Goal: Task Accomplishment & Management: Contribute content

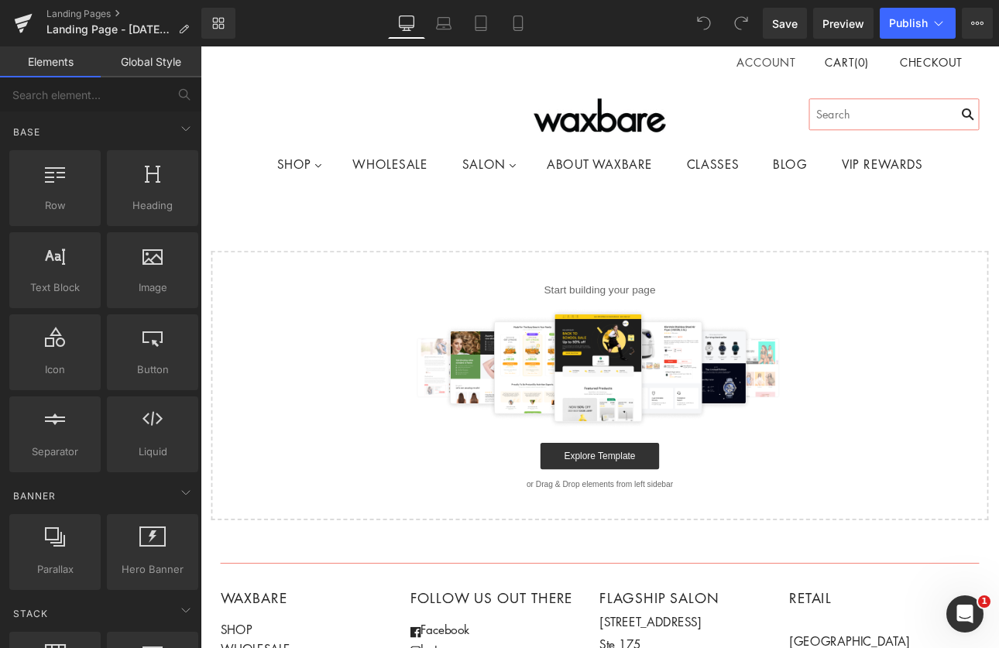
click at [918, 328] on p "Start building your page" at bounding box center [669, 332] width 863 height 19
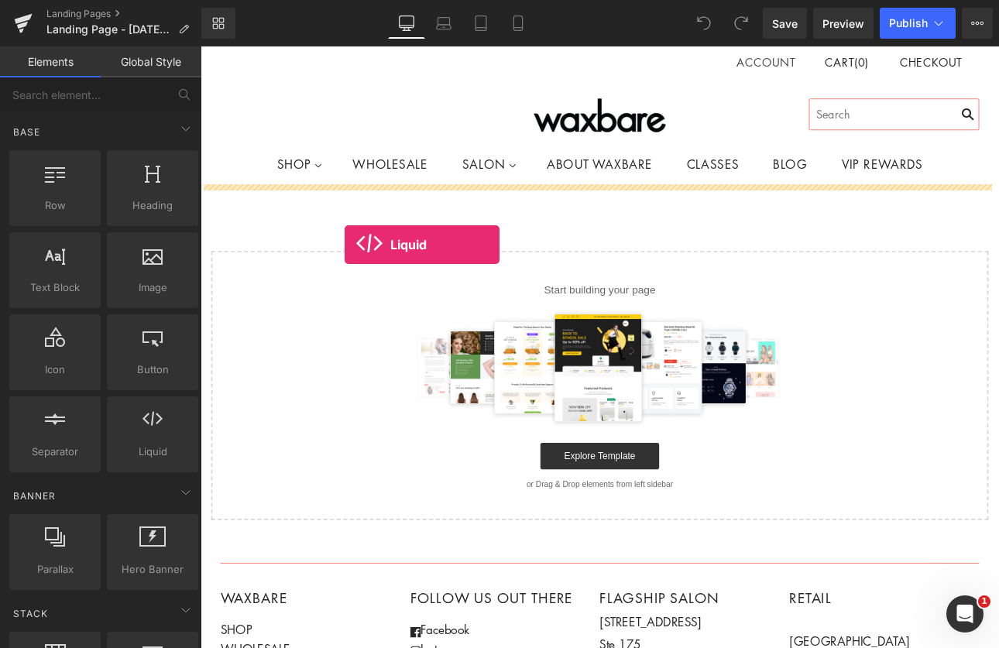
drag, startPoint x: 335, startPoint y: 475, endPoint x: 370, endPoint y: 279, distance: 199.1
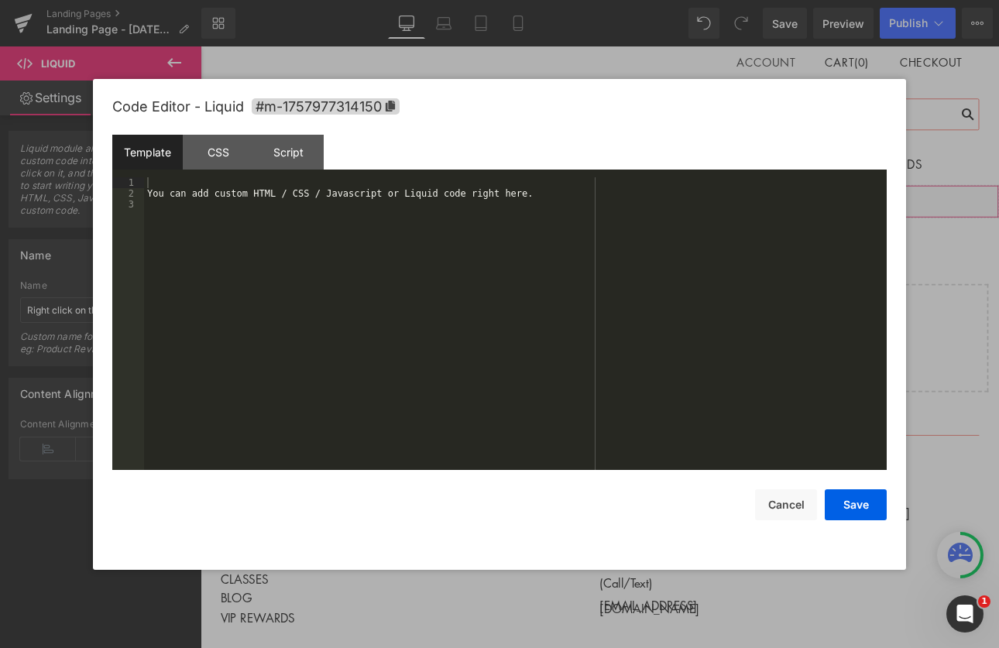
click at [684, 218] on div "Liquid" at bounding box center [669, 228] width 937 height 39
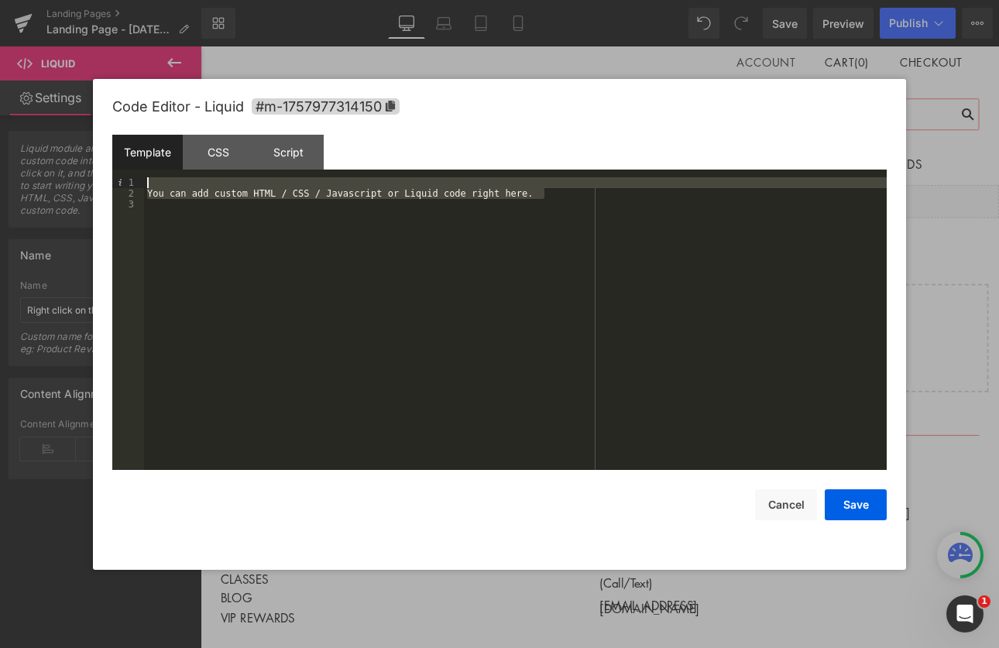
drag, startPoint x: 510, startPoint y: 191, endPoint x: 67, endPoint y: 172, distance: 442.8
click at [67, 172] on body "Liquid You are previewing how the will restyle your page. You can not edit Elem…" at bounding box center [499, 324] width 999 height 648
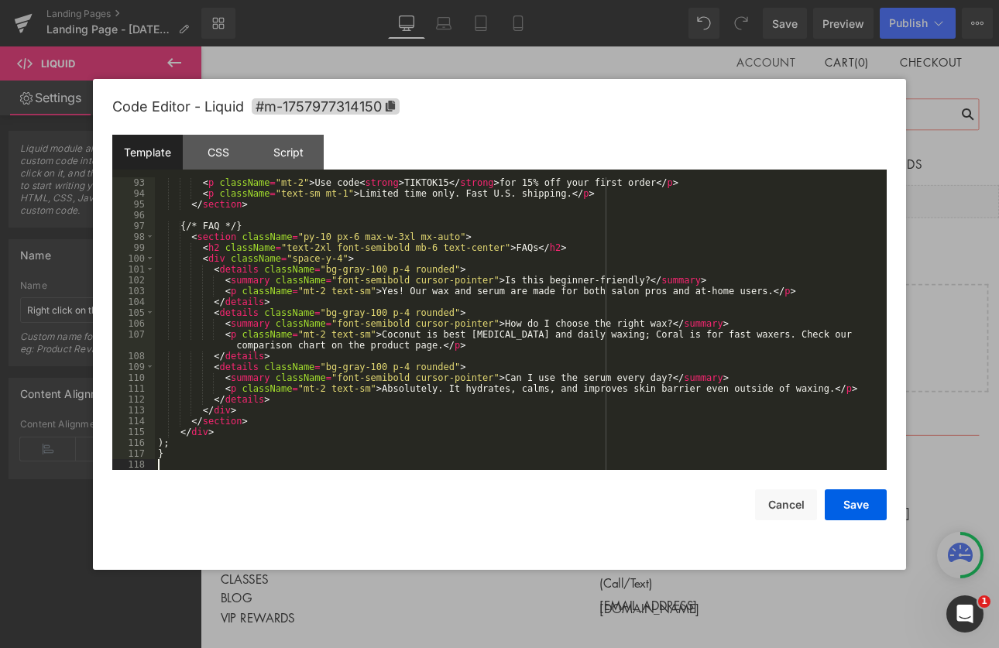
scroll to position [998, 0]
click at [849, 497] on button "Save" at bounding box center [856, 505] width 62 height 31
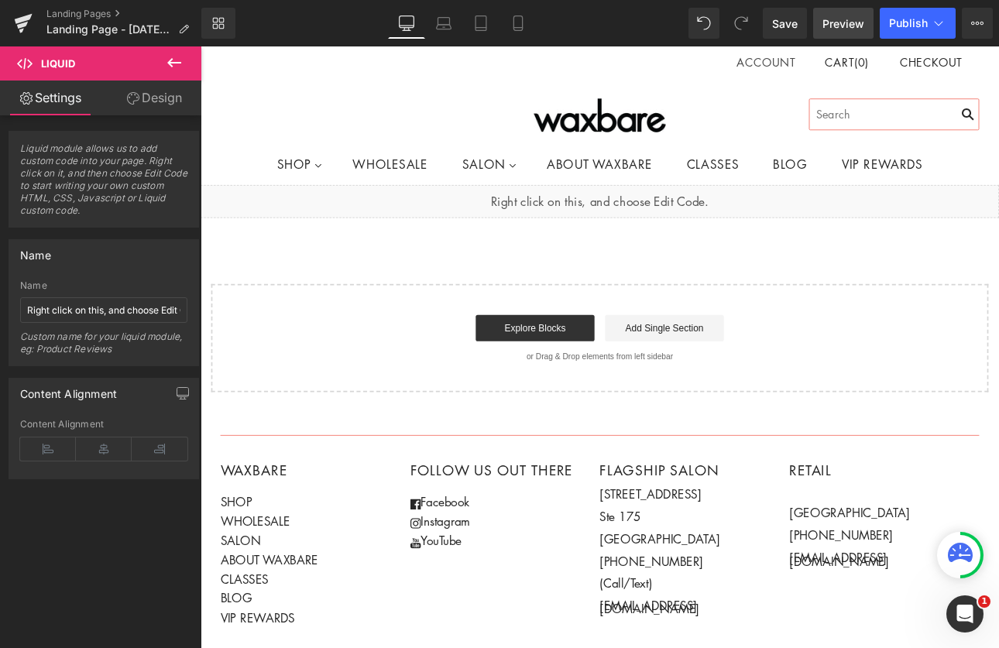
click at [838, 26] on span "Preview" at bounding box center [844, 23] width 42 height 16
click at [684, 218] on div "Liquid" at bounding box center [669, 228] width 937 height 39
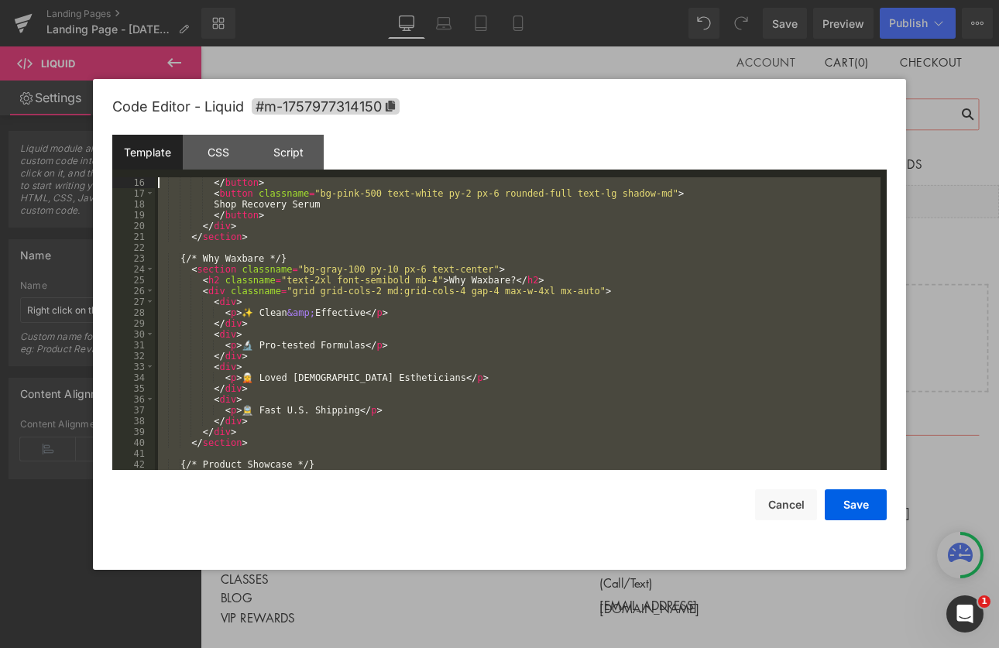
scroll to position [0, 0]
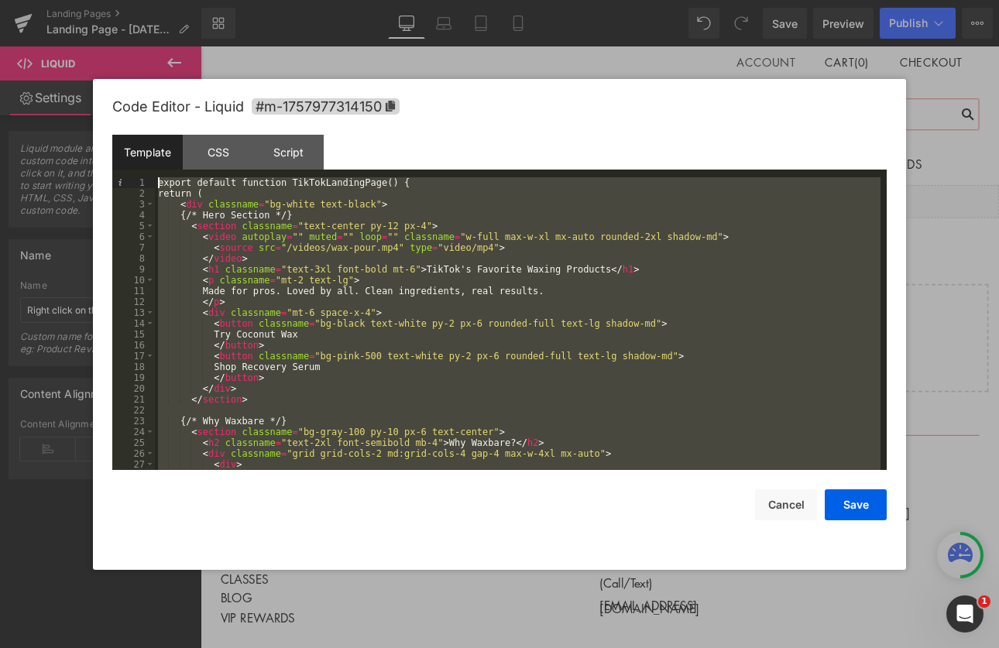
drag, startPoint x: 373, startPoint y: 448, endPoint x: 74, endPoint y: 160, distance: 414.7
click at [74, 160] on body "Liquid You are previewing how the will restyle your page. You can not edit Elem…" at bounding box center [499, 324] width 999 height 648
click at [786, 503] on button "Cancel" at bounding box center [786, 505] width 62 height 31
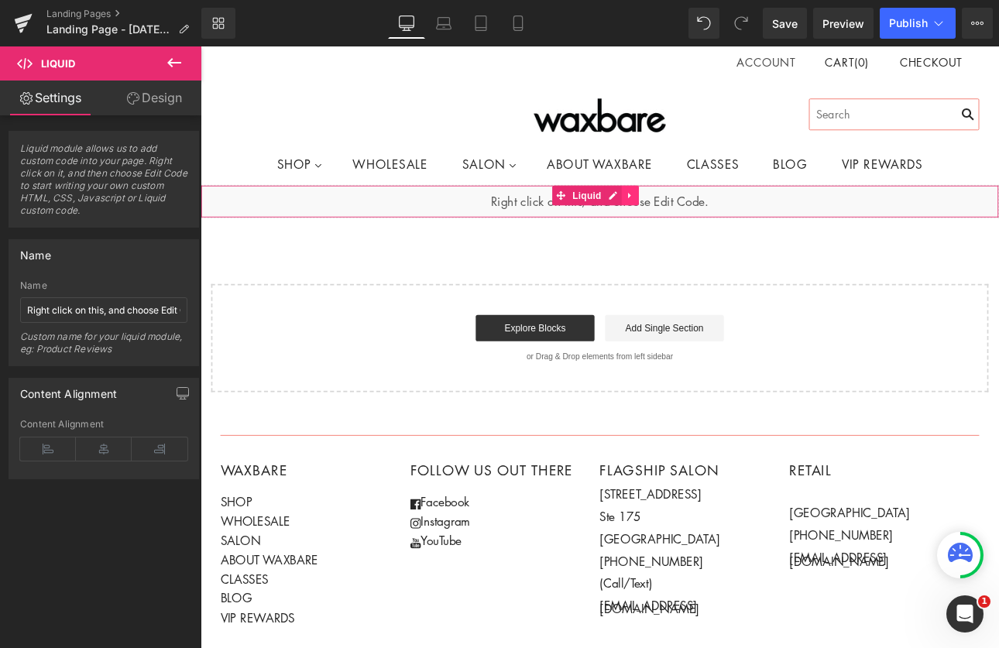
click at [701, 218] on icon at bounding box center [705, 222] width 11 height 12
click at [708, 222] on link at bounding box center [715, 221] width 20 height 23
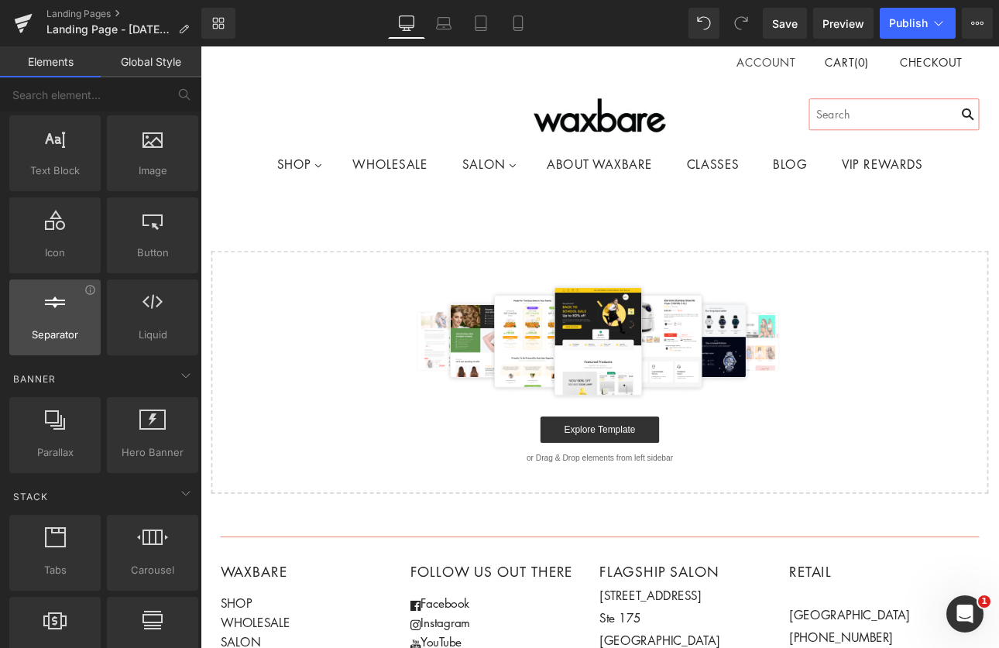
scroll to position [210, 0]
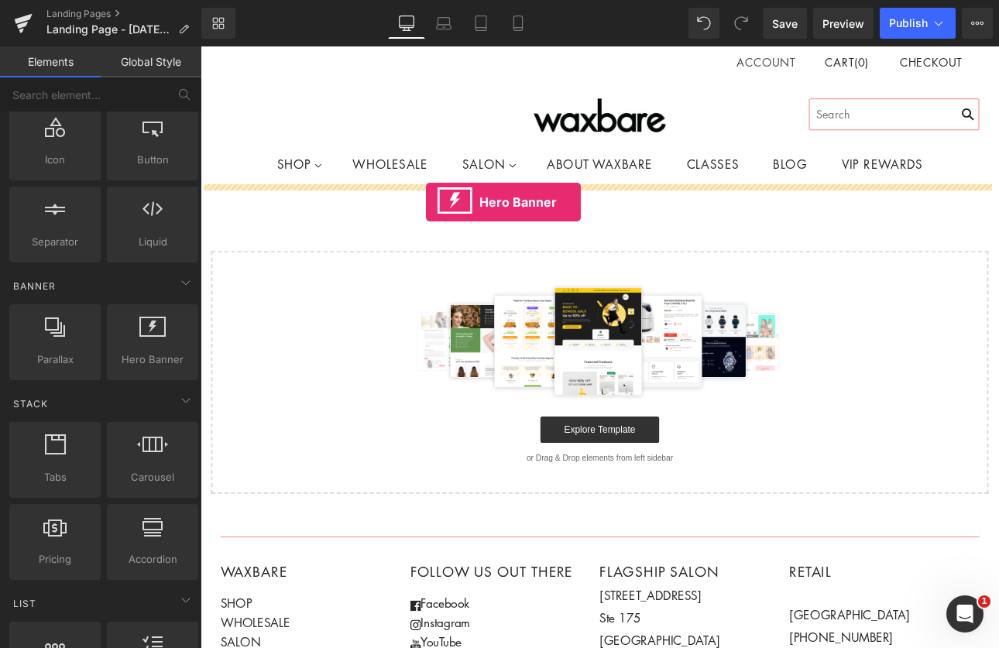
drag, startPoint x: 336, startPoint y: 399, endPoint x: 465, endPoint y: 229, distance: 212.9
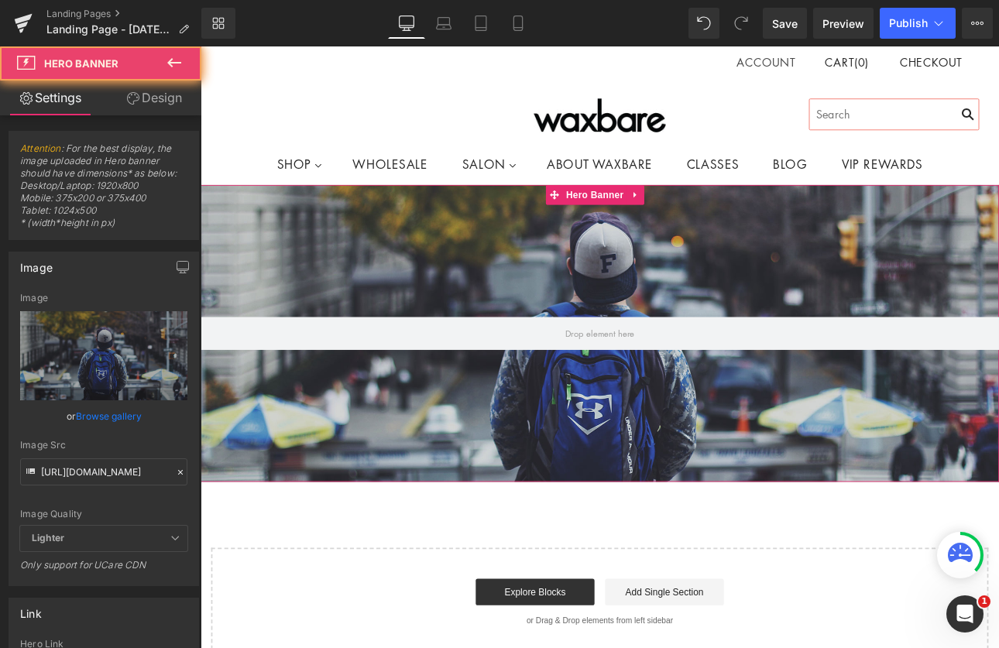
click at [602, 280] on div at bounding box center [669, 383] width 937 height 349
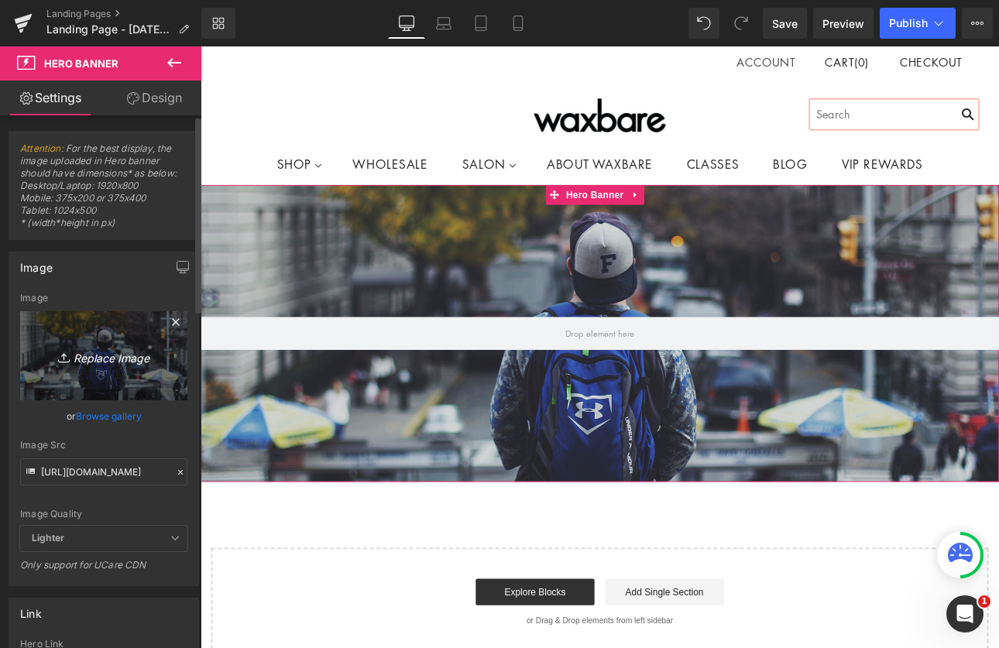
click at [84, 373] on link "Replace Image" at bounding box center [103, 355] width 167 height 89
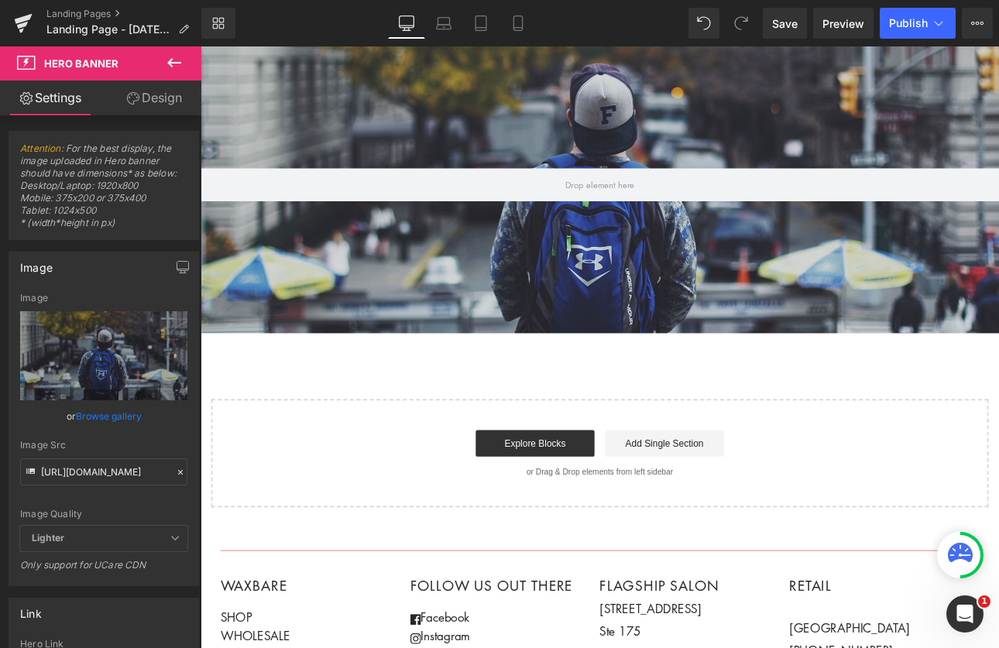
scroll to position [0, 0]
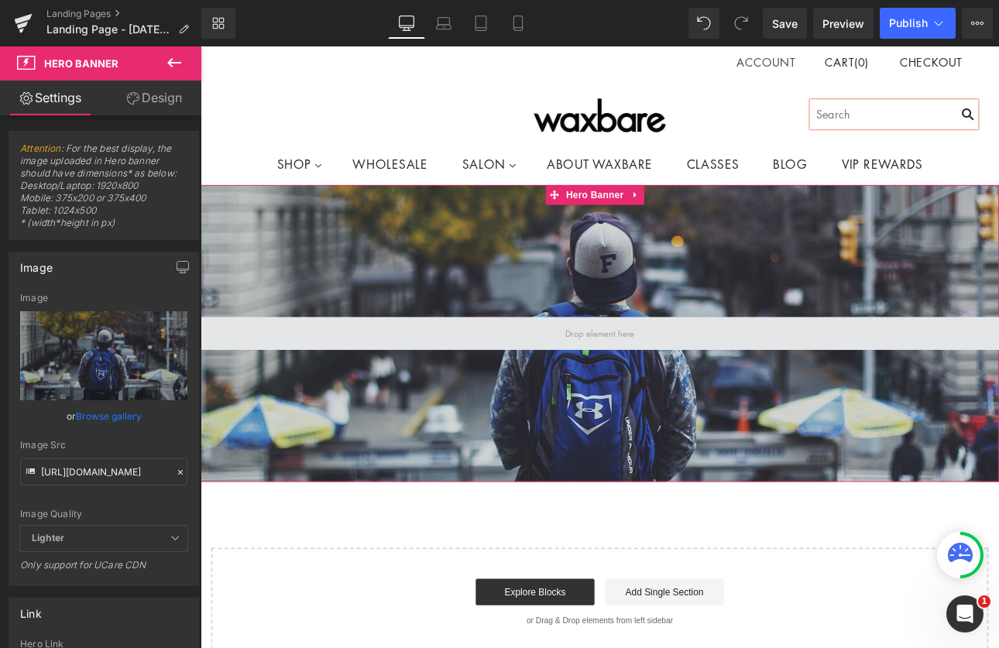
drag, startPoint x: 638, startPoint y: 301, endPoint x: 395, endPoint y: 381, distance: 256.0
click at [638, 301] on div at bounding box center [669, 383] width 937 height 349
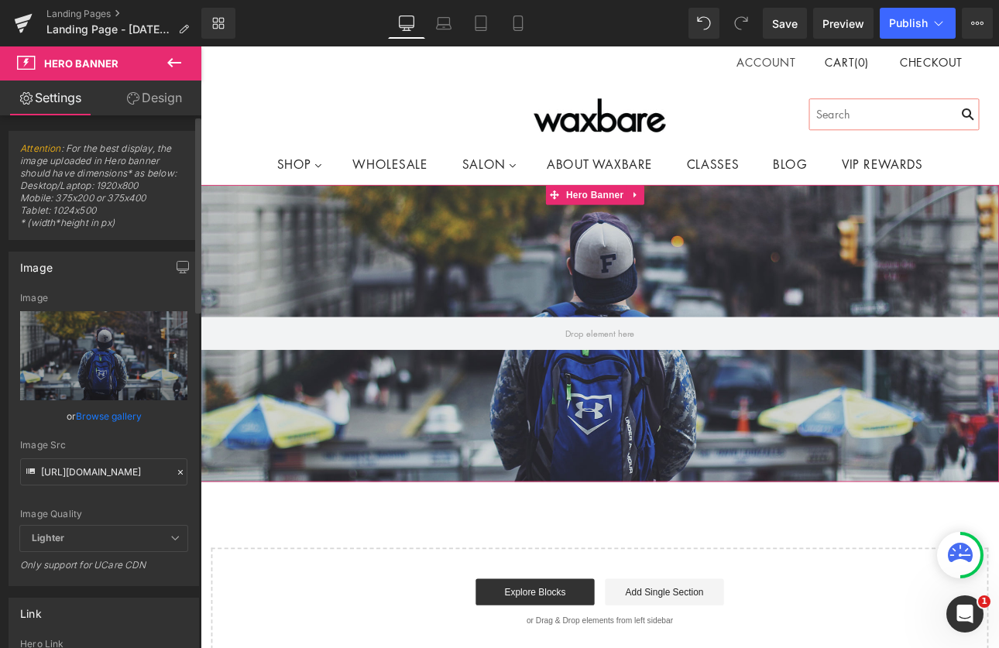
click at [91, 416] on link "Browse gallery" at bounding box center [109, 416] width 66 height 27
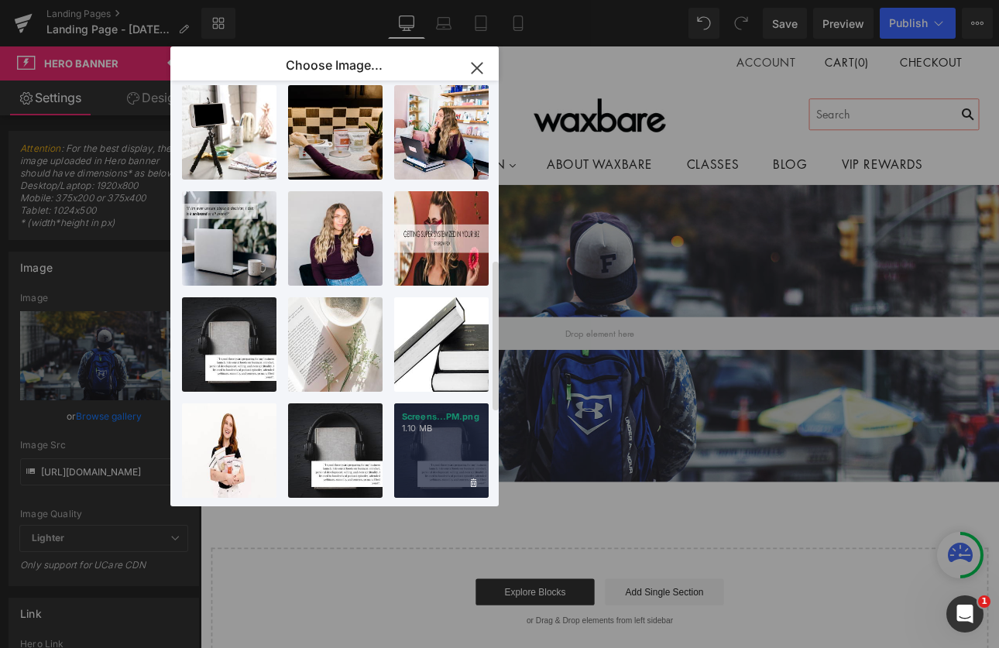
scroll to position [765, 0]
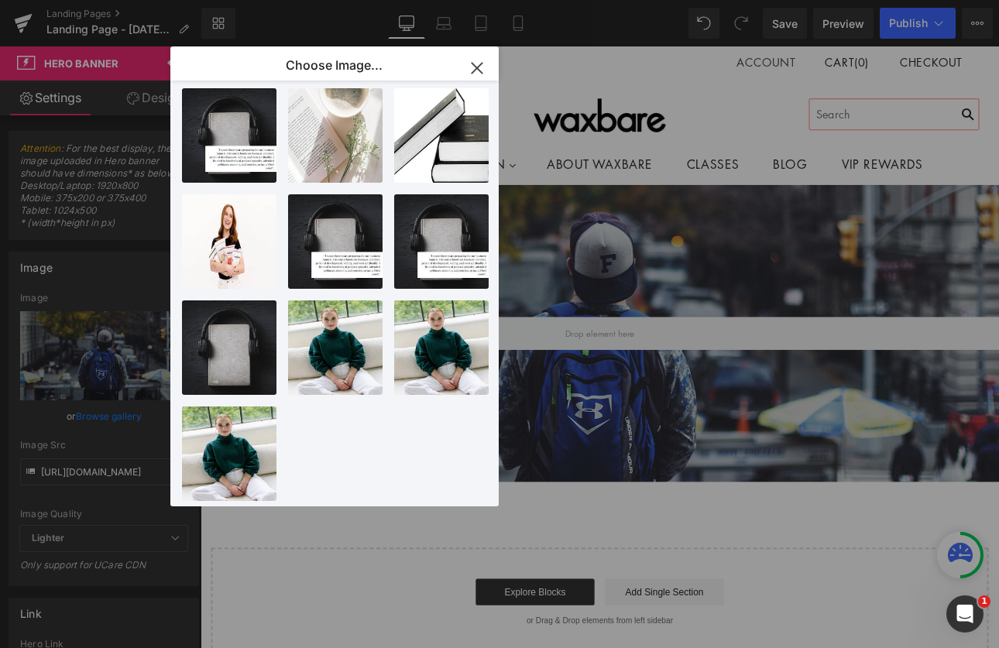
click at [477, 64] on icon "button" at bounding box center [477, 68] width 25 height 25
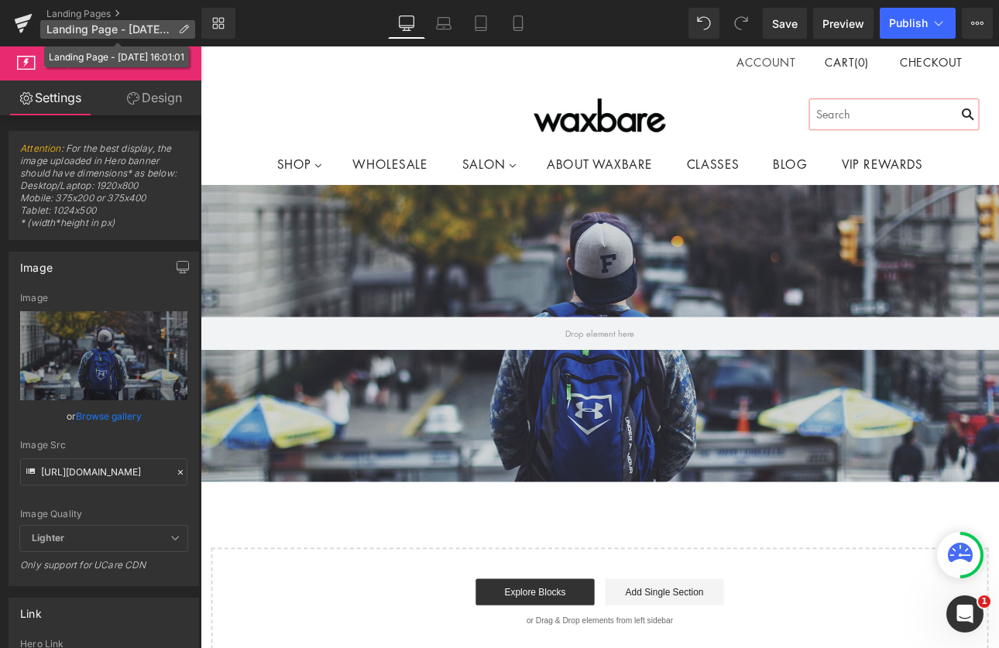
click at [180, 31] on icon at bounding box center [183, 29] width 11 height 11
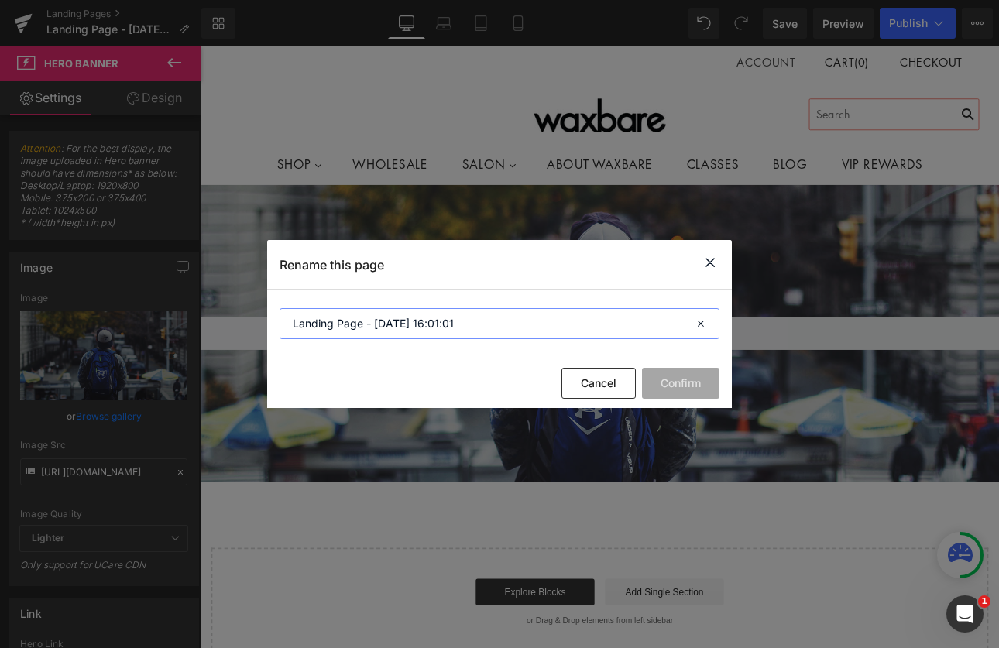
click at [495, 318] on input "Landing Page - Sep 15, 16:01:01" at bounding box center [500, 323] width 440 height 31
drag, startPoint x: 495, startPoint y: 318, endPoint x: 242, endPoint y: 328, distance: 252.7
click at [242, 328] on div "Rename this page Landing Page - Sep 15, 16:01:01 Cancel Confirm" at bounding box center [499, 324] width 999 height 648
type input "TikTok"
click at [683, 394] on button "Confirm" at bounding box center [680, 383] width 77 height 31
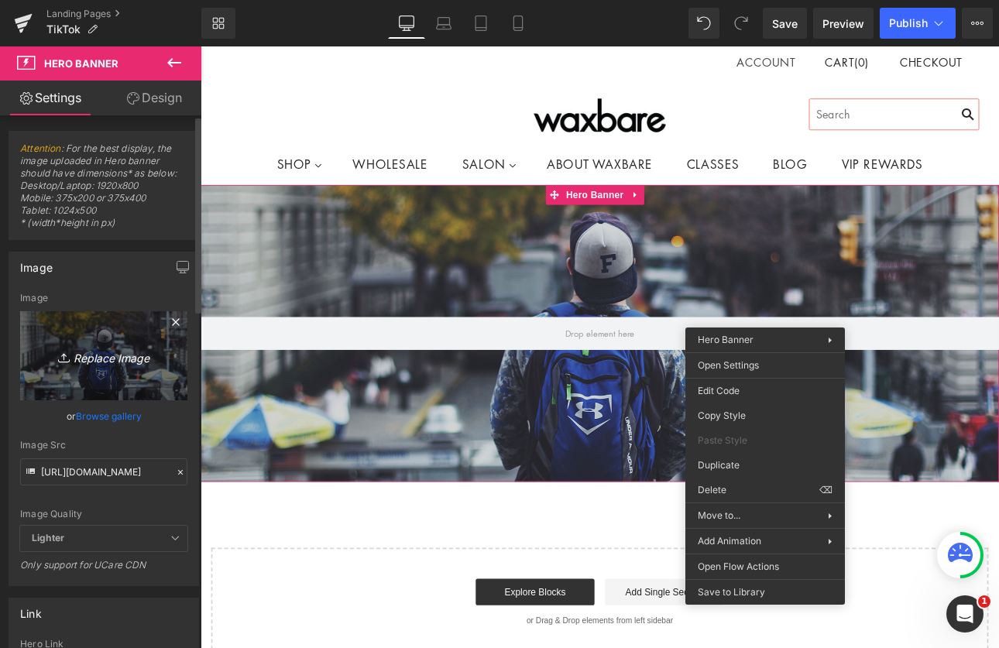
click at [106, 366] on link "Replace Image" at bounding box center [103, 355] width 167 height 89
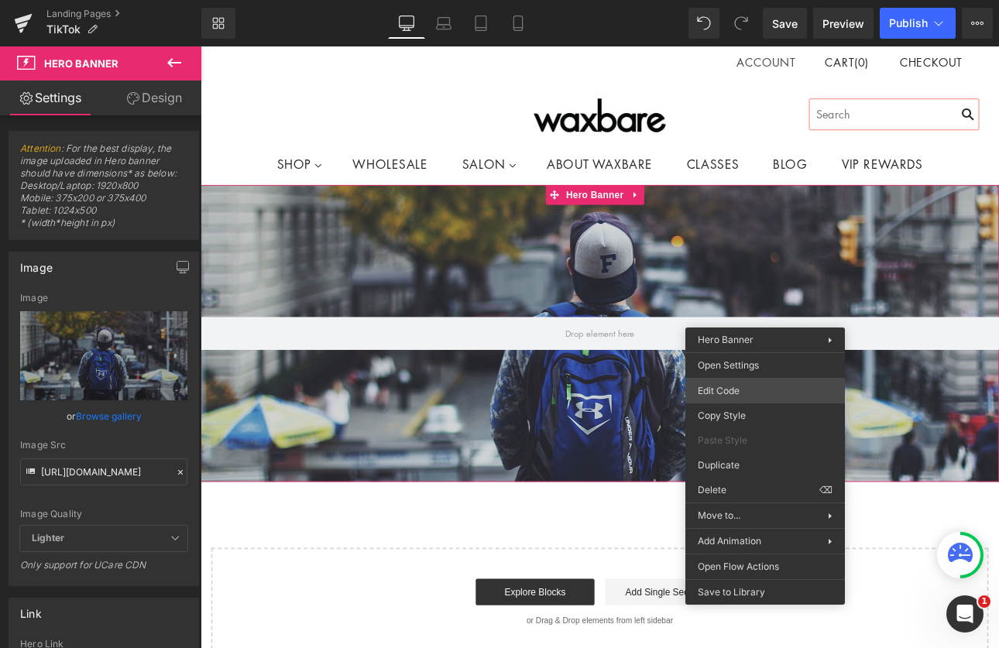
type input "C:\fakepath\Screenshot 2025-09-15 at 4.12.35 PM.png"
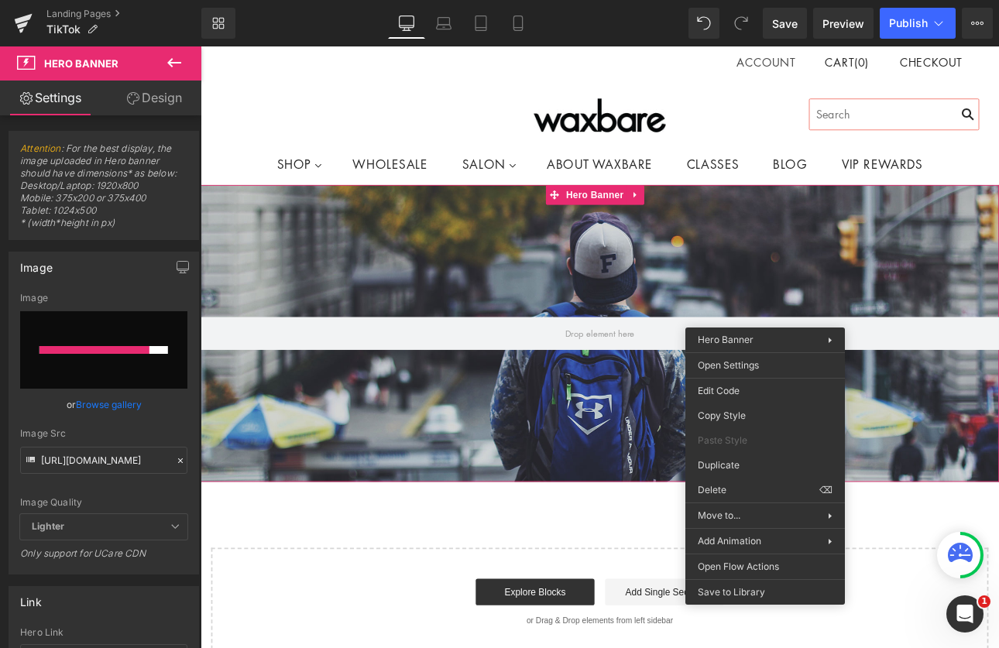
click at [168, 58] on icon at bounding box center [174, 62] width 19 height 19
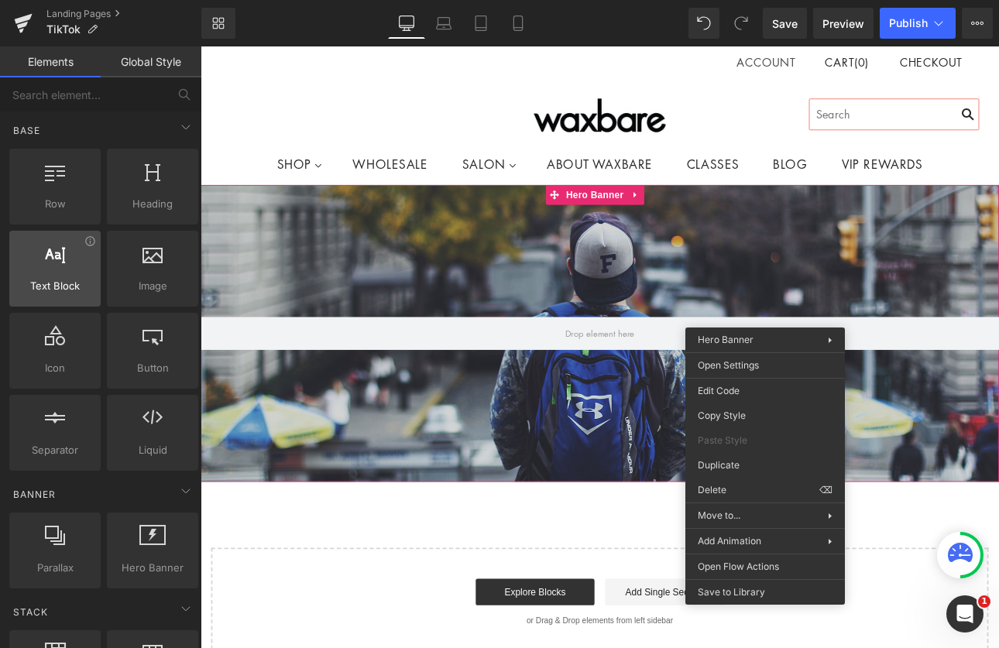
scroll to position [0, 0]
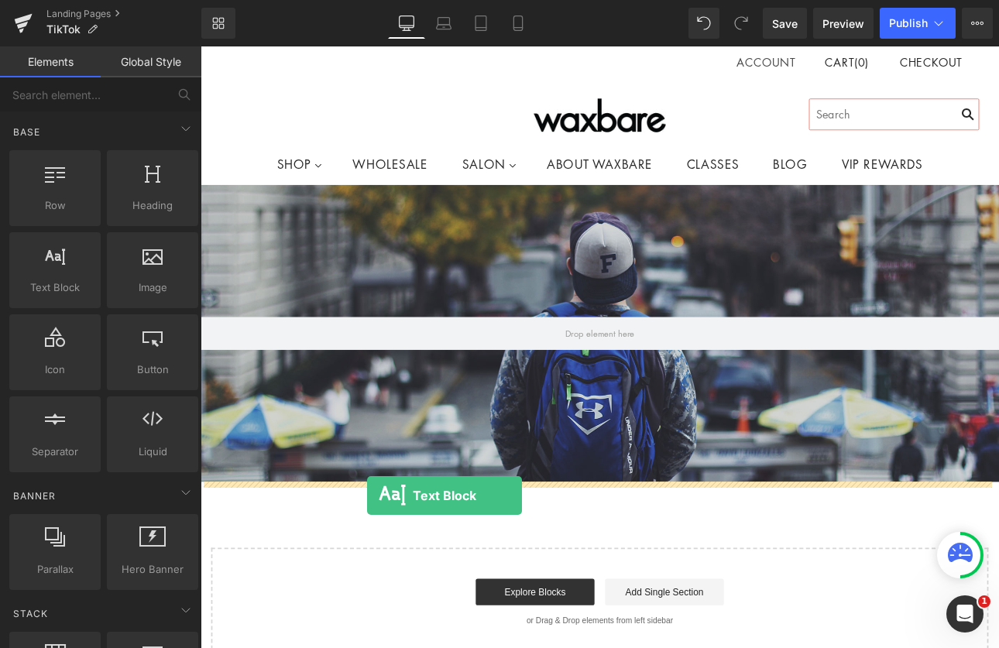
drag, startPoint x: 244, startPoint y: 312, endPoint x: 396, endPoint y: 574, distance: 302.7
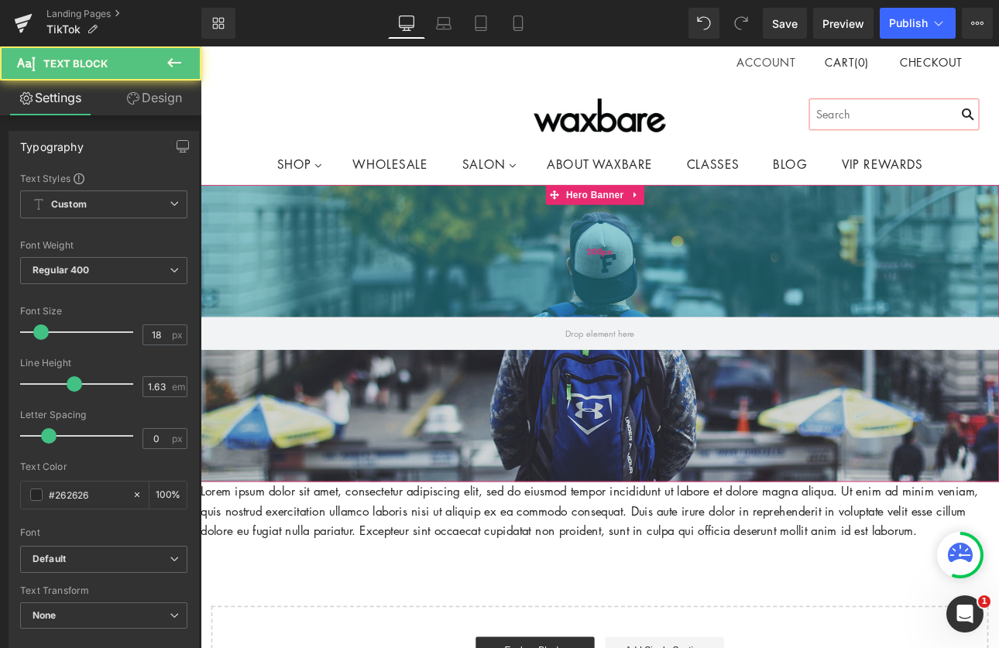
click at [393, 285] on div "200px" at bounding box center [669, 286] width 937 height 155
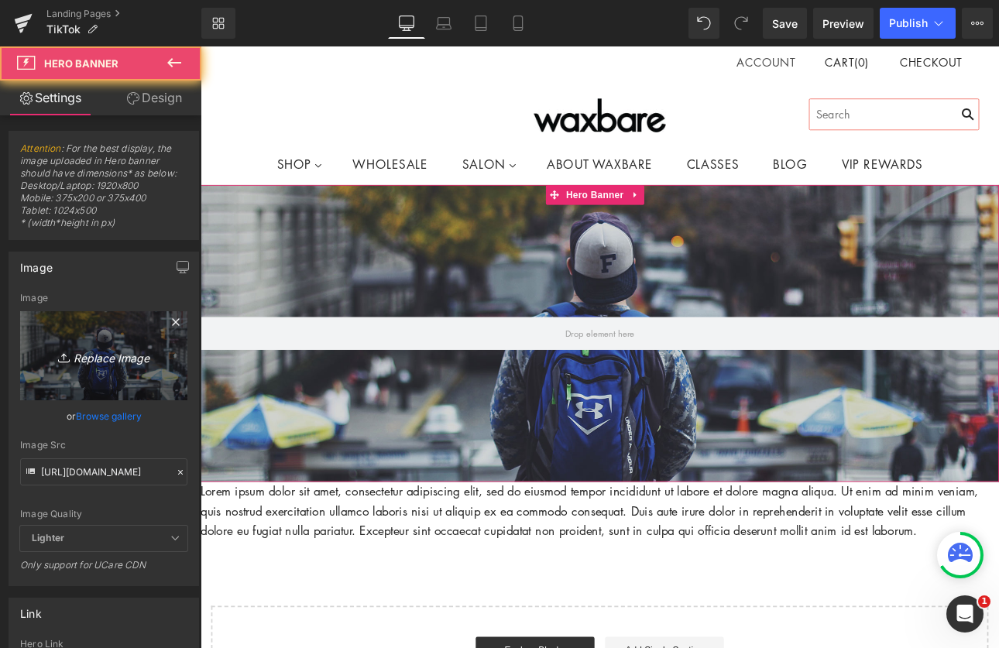
click at [101, 362] on icon "Replace Image" at bounding box center [104, 355] width 124 height 19
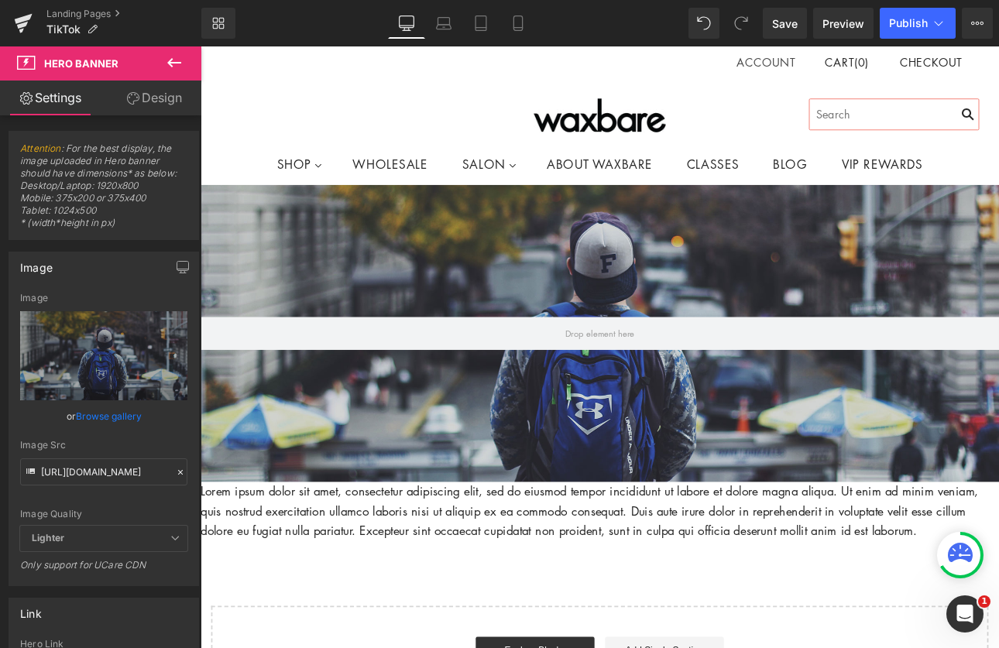
type input "C:\fakepath\Screenshot 2025-09-15 at 4.12.35 PM.png"
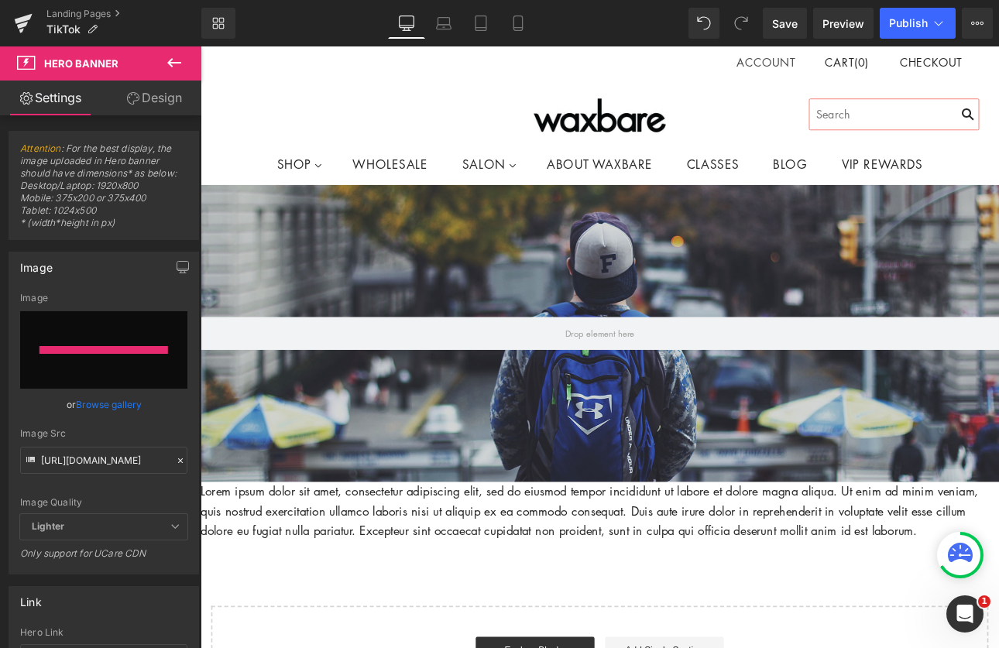
type input "[URL][DOMAIN_NAME]"
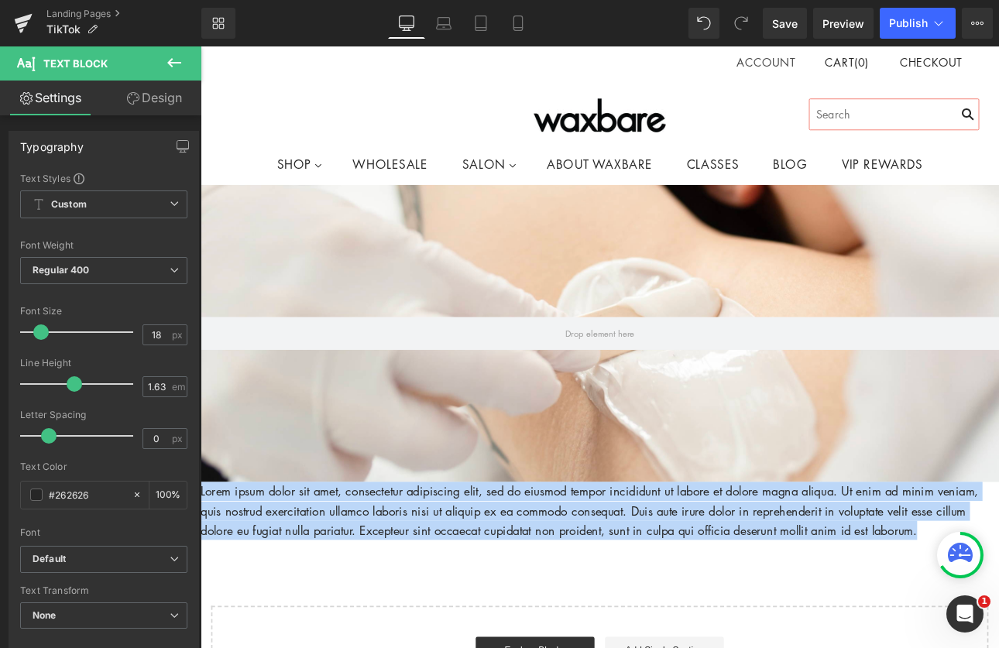
drag, startPoint x: 1046, startPoint y: 612, endPoint x: 189, endPoint y: 572, distance: 857.7
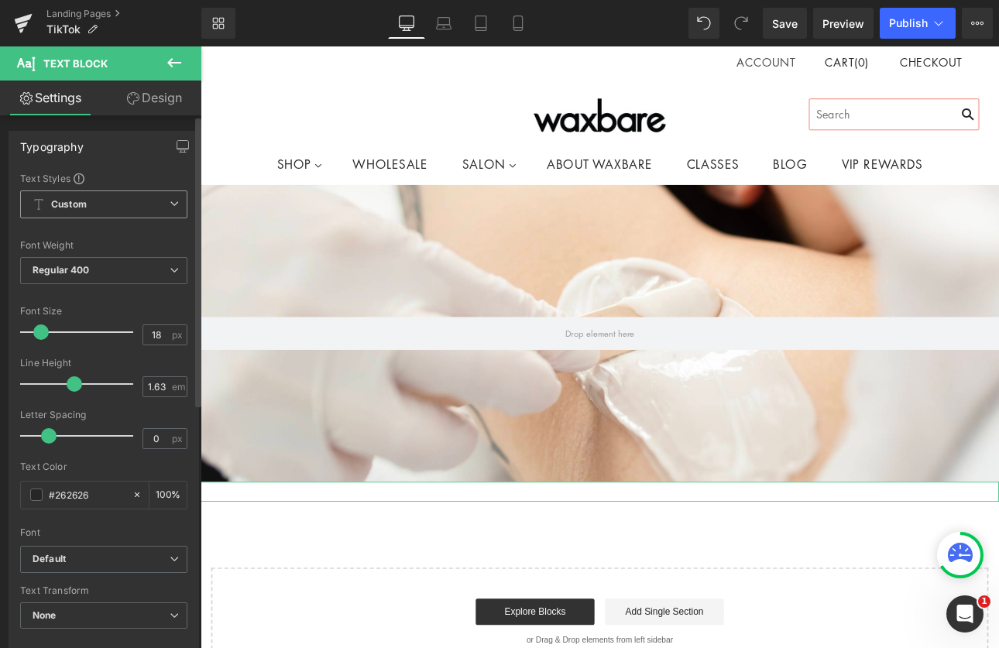
click at [104, 192] on span "Custom Setup Global Style" at bounding box center [103, 205] width 167 height 28
click at [145, 180] on div "Text Styles" at bounding box center [103, 178] width 167 height 12
click at [97, 280] on span "Regular 400" at bounding box center [103, 270] width 167 height 27
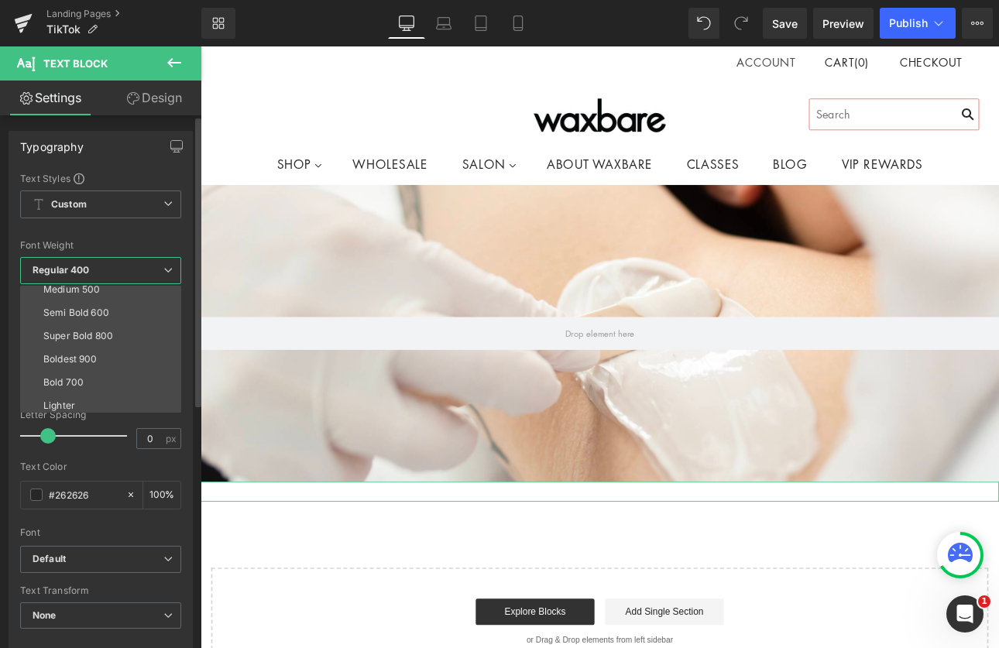
scroll to position [16, 0]
click at [130, 234] on div at bounding box center [100, 231] width 161 height 10
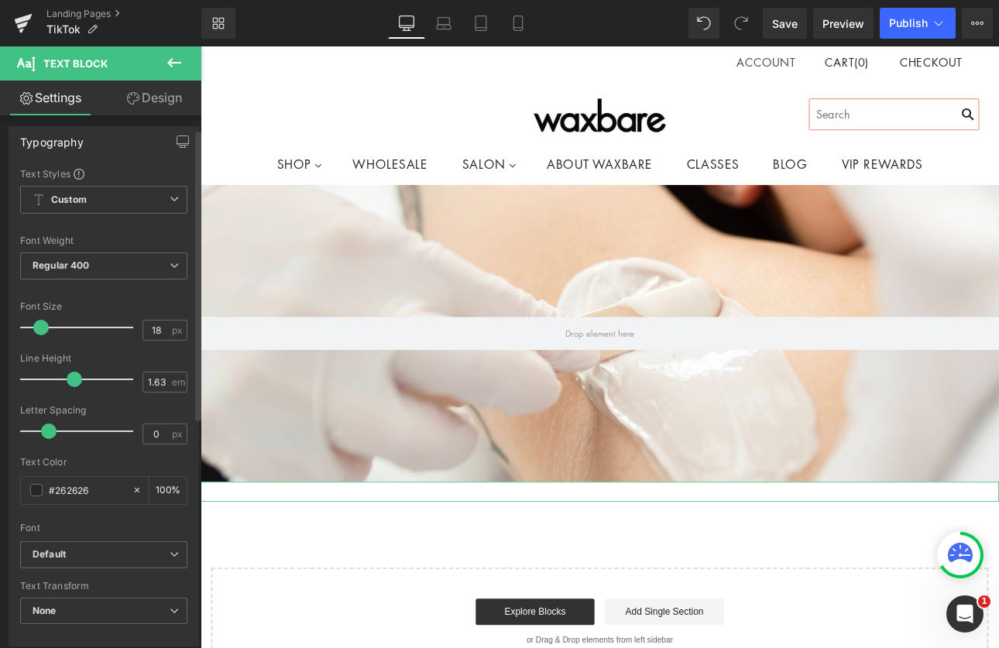
scroll to position [0, 0]
click at [38, 143] on div "Typography" at bounding box center [52, 143] width 64 height 22
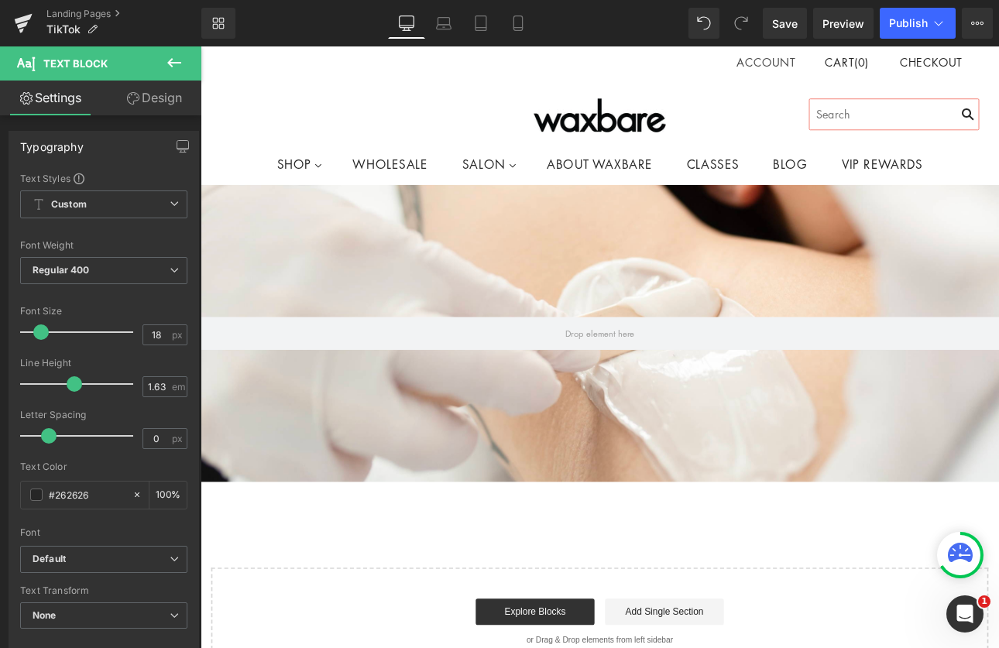
click at [170, 55] on icon at bounding box center [174, 62] width 19 height 19
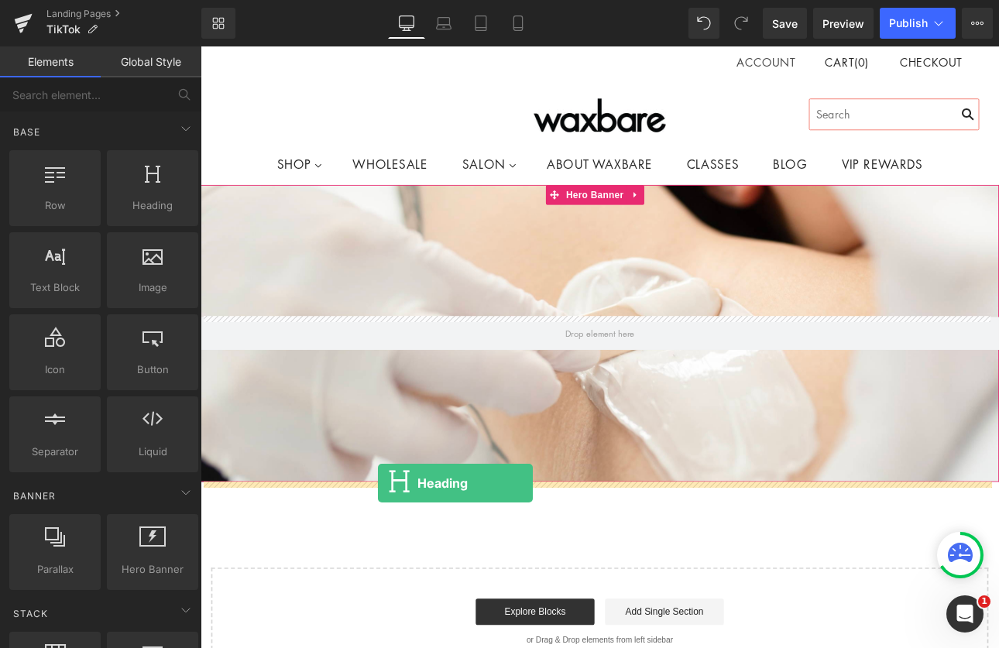
drag, startPoint x: 341, startPoint y: 263, endPoint x: 408, endPoint y: 559, distance: 302.7
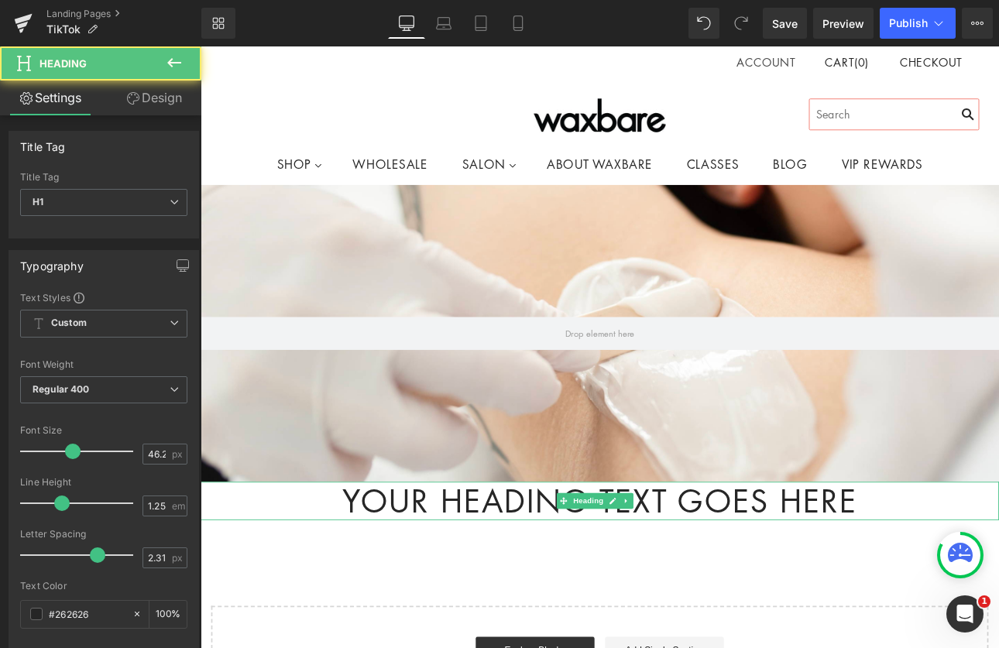
click at [961, 589] on h1 "Your heading text goes here" at bounding box center [669, 580] width 937 height 45
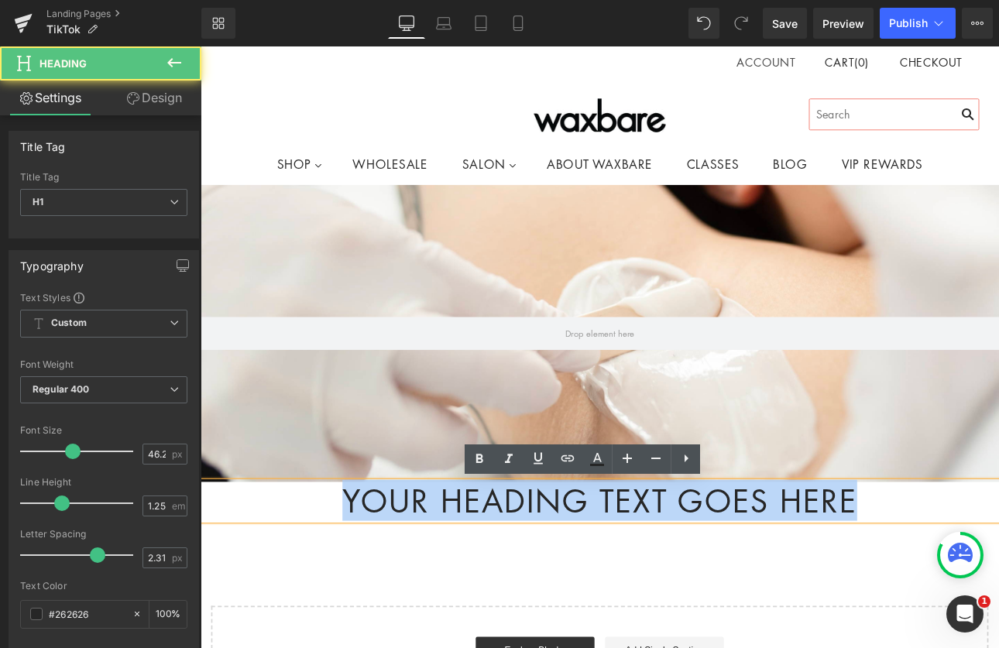
drag, startPoint x: 972, startPoint y: 583, endPoint x: 290, endPoint y: 577, distance: 682.5
click at [290, 577] on h1 "Your heading text goes here" at bounding box center [669, 580] width 937 height 45
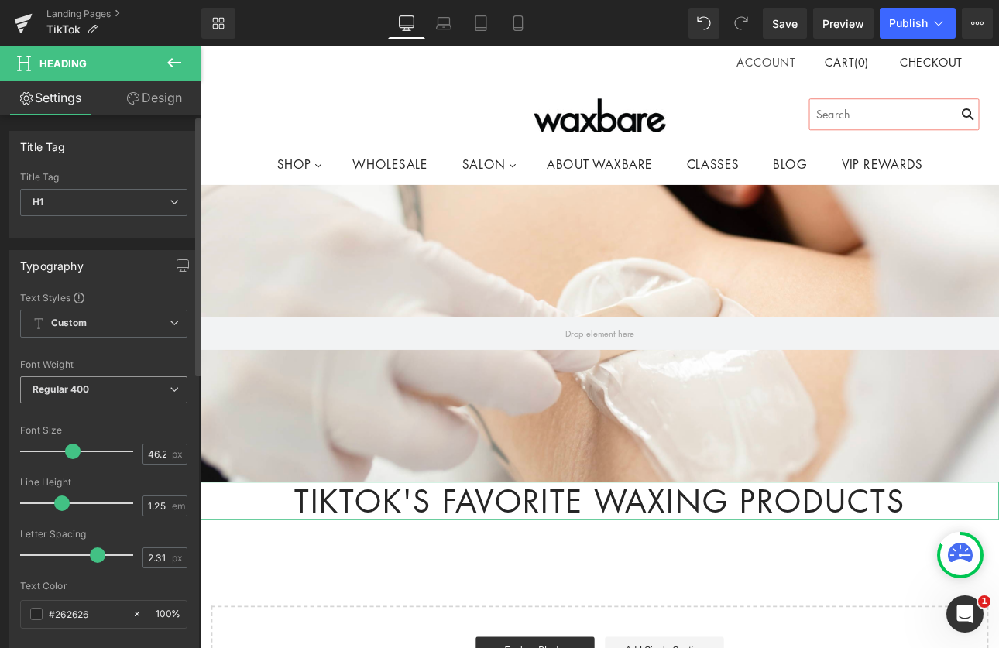
click at [102, 398] on span "Regular 400" at bounding box center [103, 389] width 167 height 27
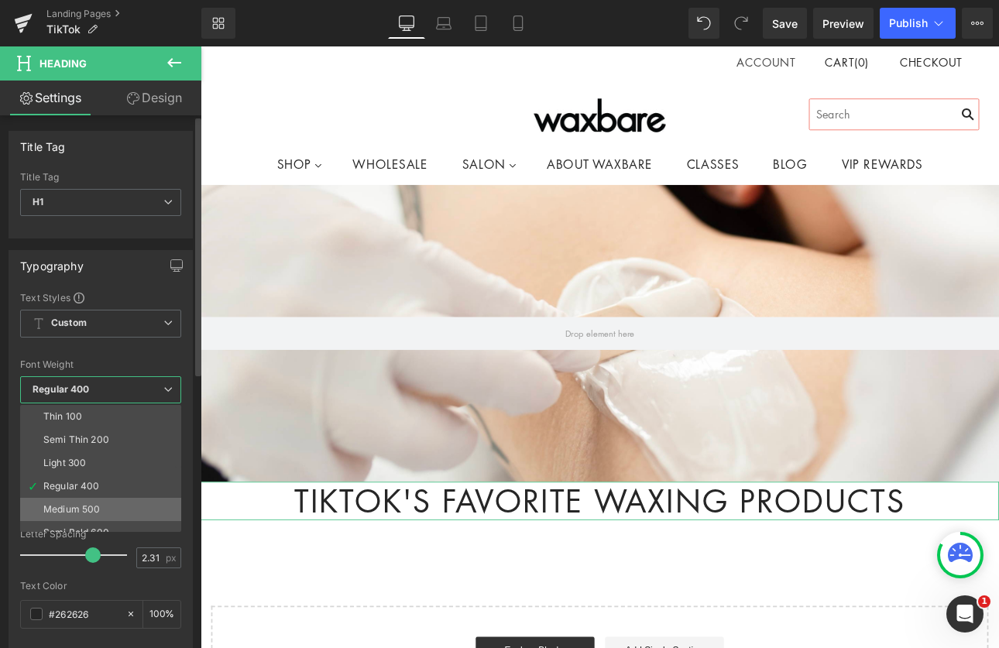
scroll to position [129, 0]
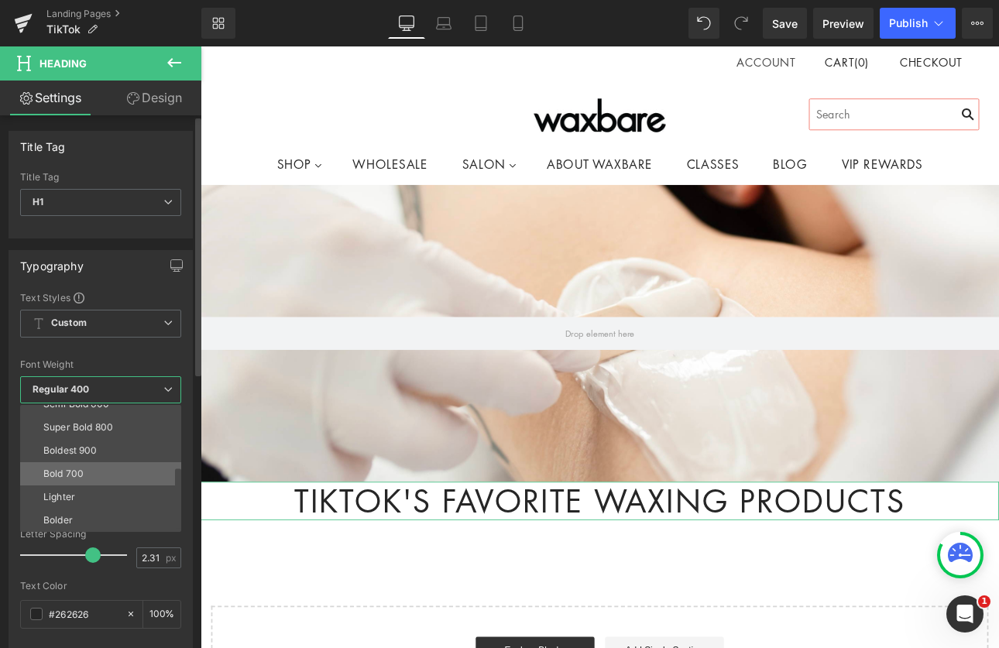
click at [84, 467] on li "Bold 700" at bounding box center [104, 473] width 168 height 23
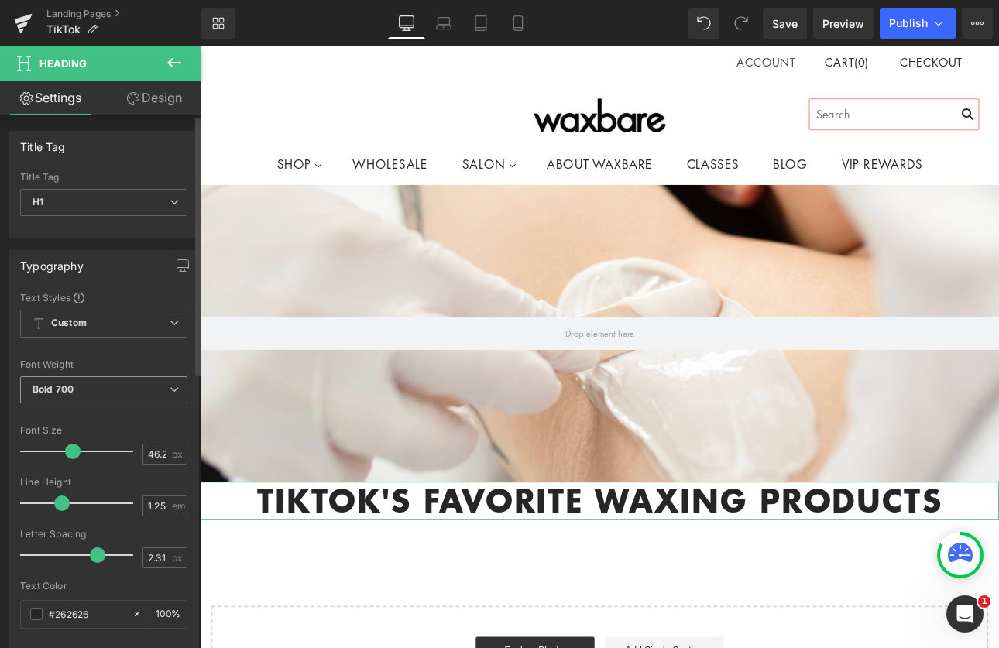
click at [85, 383] on span "Bold 700" at bounding box center [103, 389] width 167 height 27
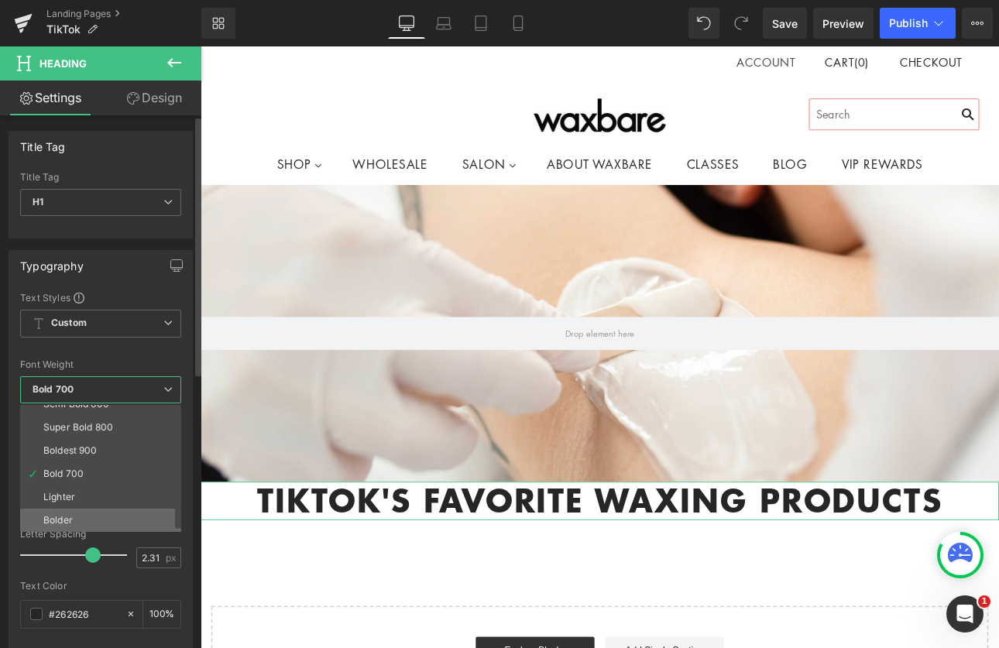
click at [84, 518] on li "Bolder" at bounding box center [104, 520] width 168 height 23
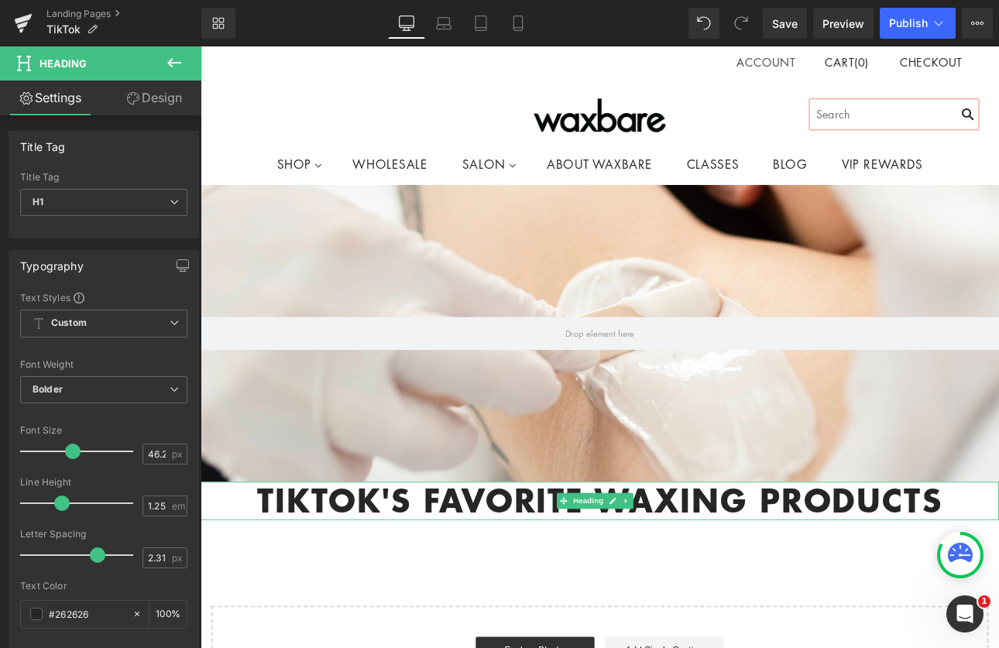
click at [869, 591] on h1 "tikTok's favorite waxing products" at bounding box center [669, 580] width 937 height 45
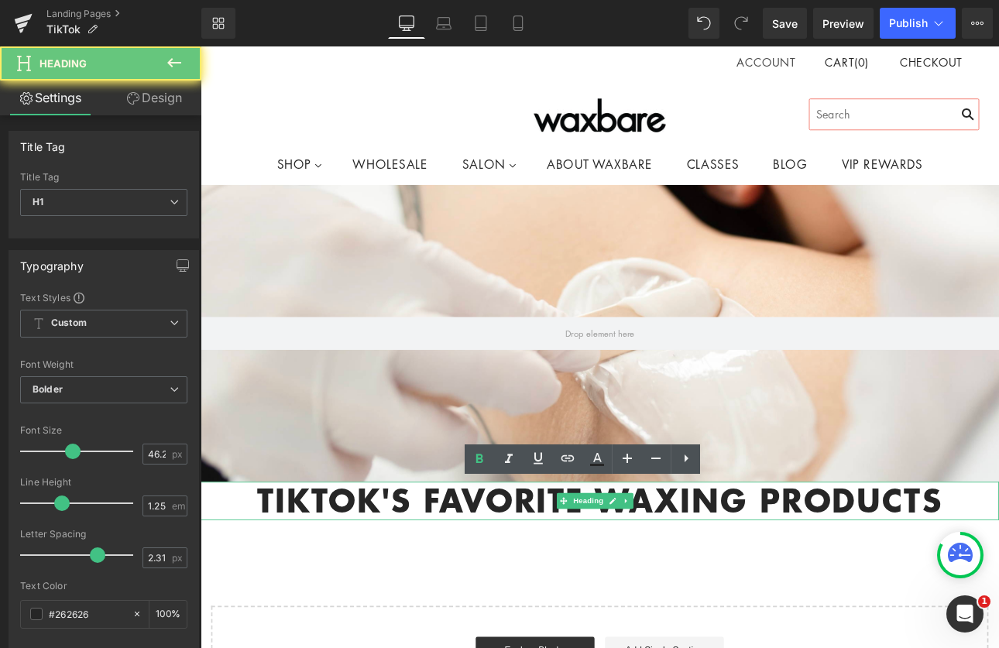
click at [880, 588] on h1 "tikTok's favorite waxing products" at bounding box center [669, 580] width 937 height 45
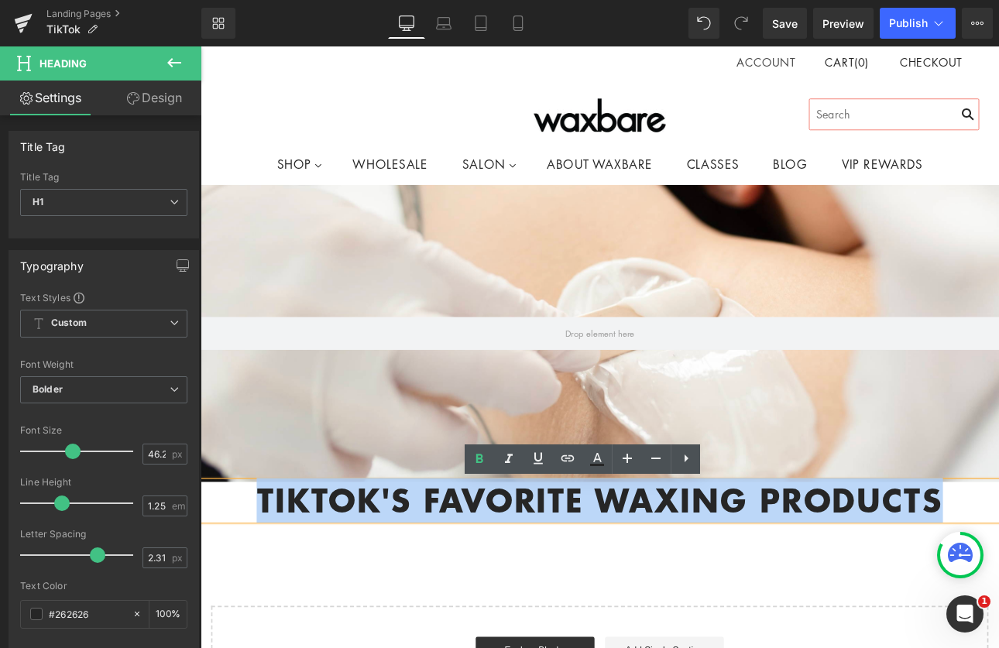
drag, startPoint x: 1059, startPoint y: 576, endPoint x: 256, endPoint y: 578, distance: 802.6
click at [256, 579] on h1 "tikTok's favorite waxing products" at bounding box center [669, 580] width 937 height 45
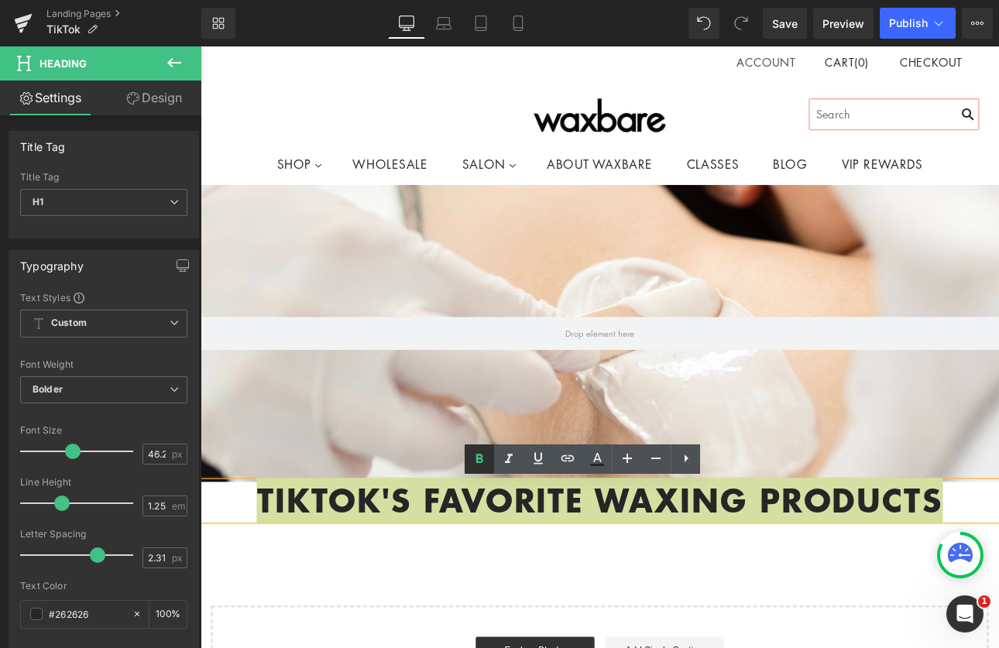
click at [475, 456] on icon at bounding box center [479, 459] width 19 height 19
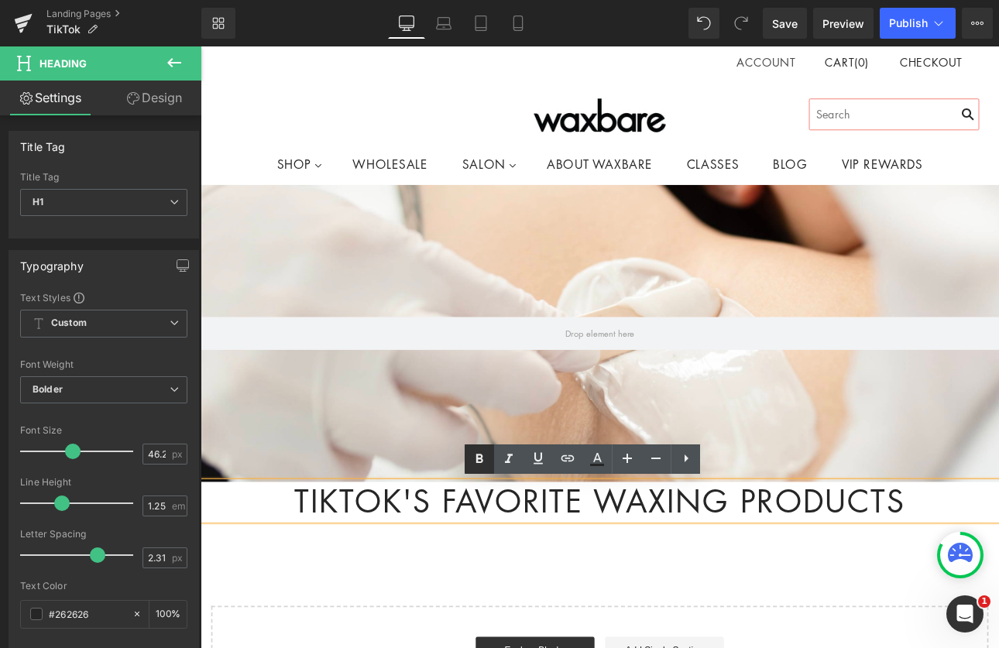
click at [480, 456] on icon at bounding box center [479, 459] width 19 height 19
click at [480, 460] on icon at bounding box center [479, 459] width 19 height 19
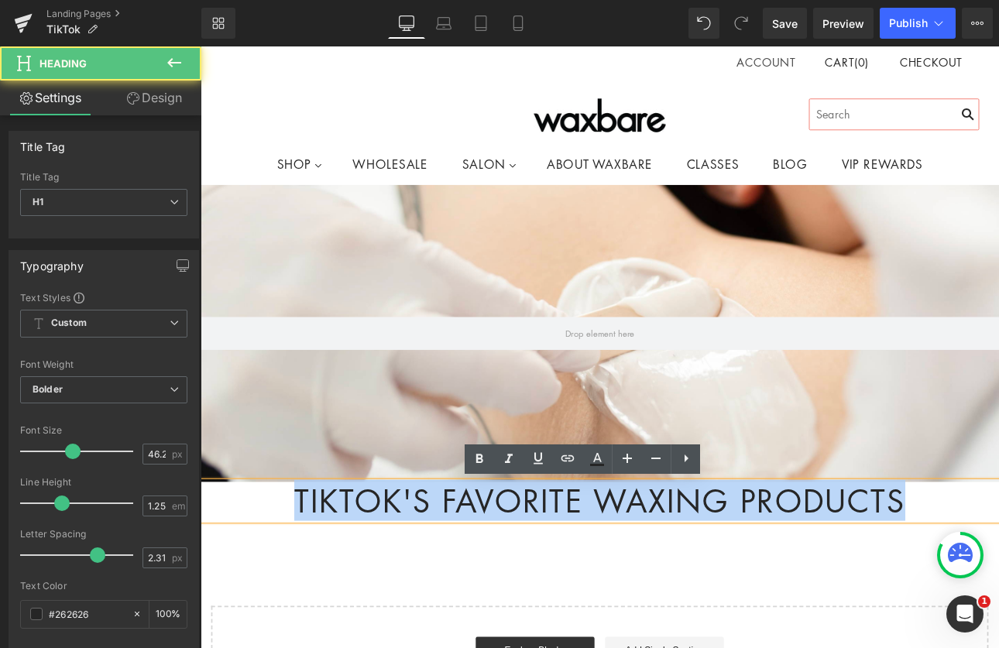
drag, startPoint x: 1049, startPoint y: 579, endPoint x: 264, endPoint y: 562, distance: 784.9
click at [264, 562] on h1 "tikTok's favorite waxing products" at bounding box center [669, 580] width 937 height 45
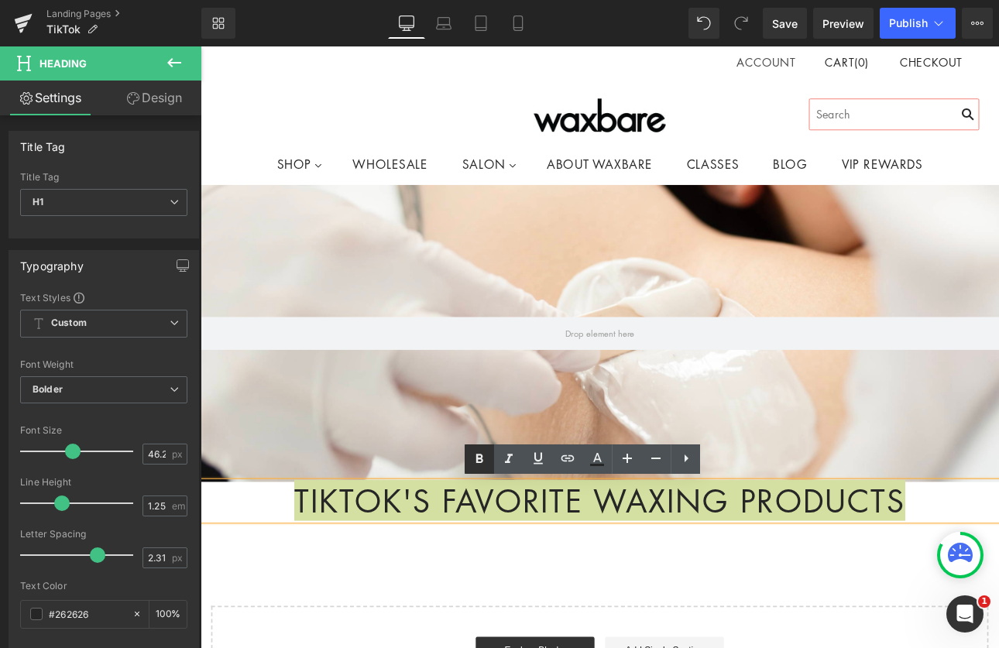
click at [490, 457] on link at bounding box center [479, 459] width 29 height 29
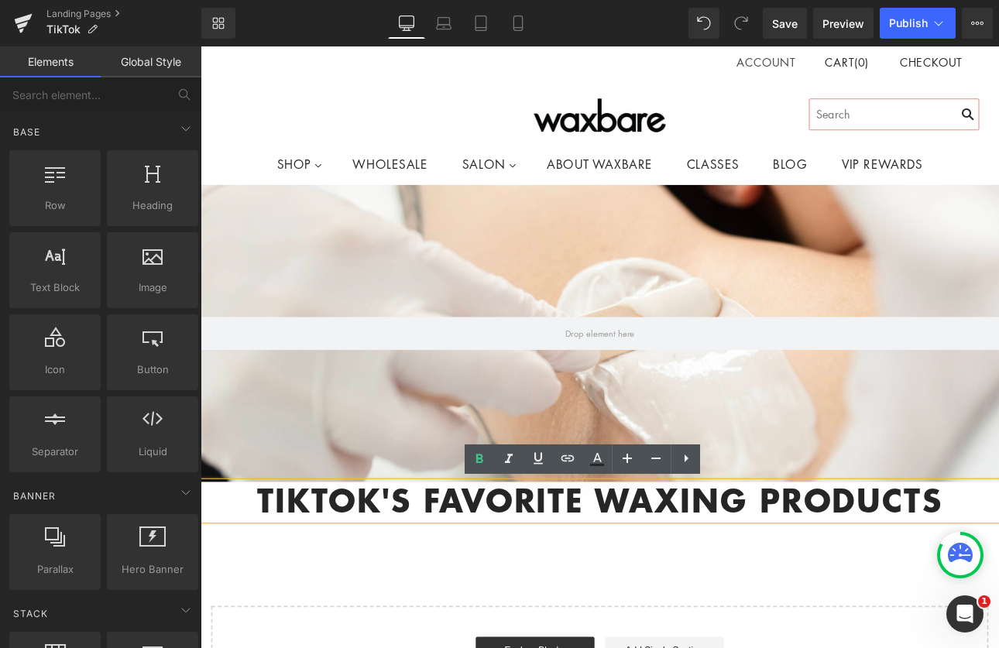
click at [488, 648] on div "Hero Banner 200px 200px tikTok's favorite waxing products Heading Text Block Se…" at bounding box center [669, 519] width 937 height 621
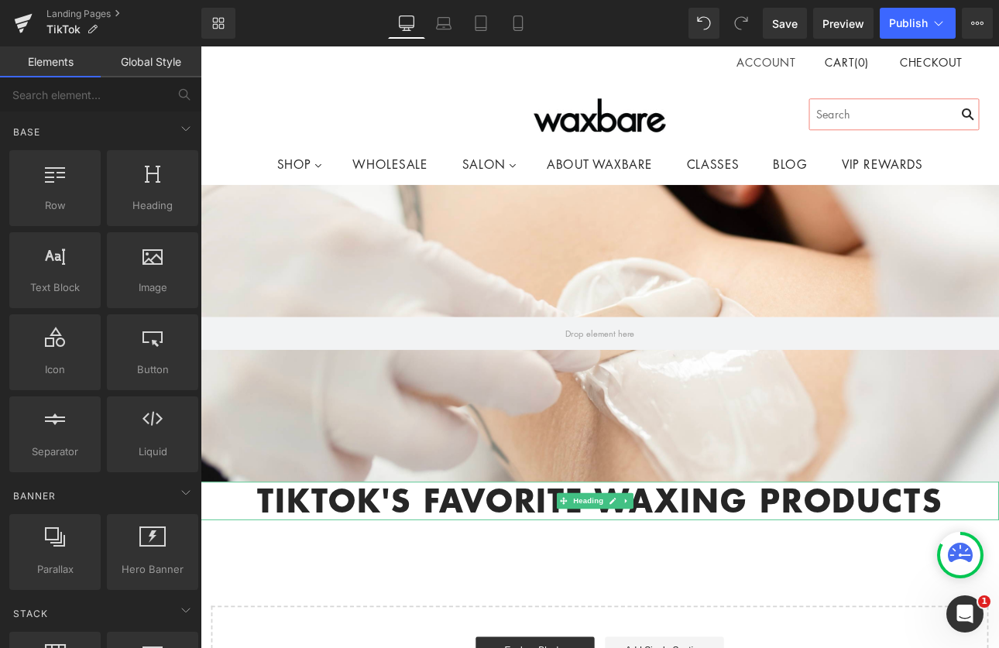
click at [524, 576] on h1 "tikTok's favorite waxing products" at bounding box center [669, 580] width 937 height 45
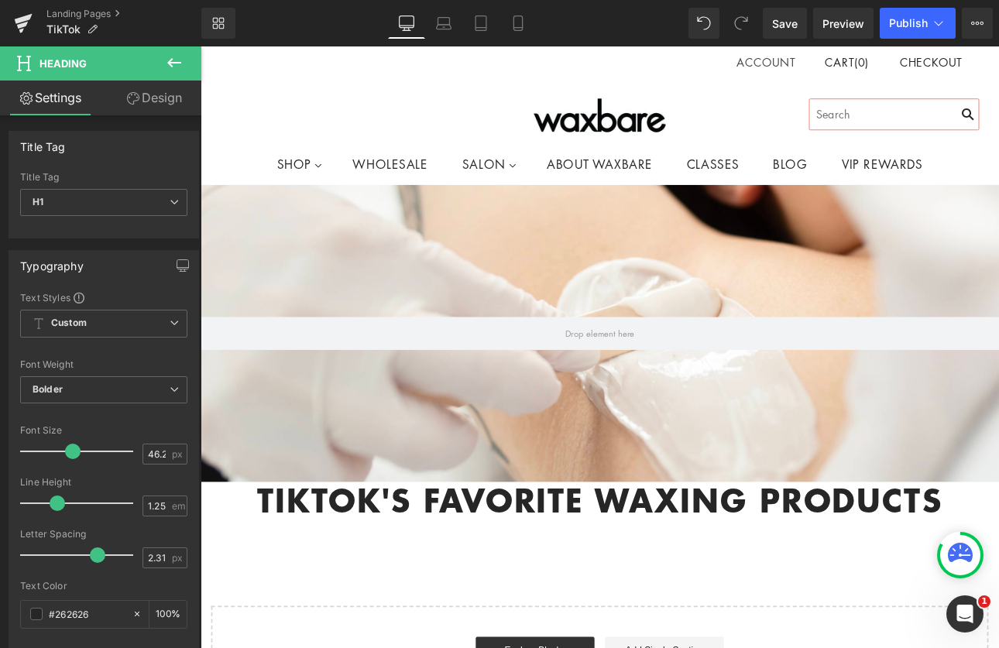
click at [170, 63] on icon at bounding box center [174, 62] width 14 height 9
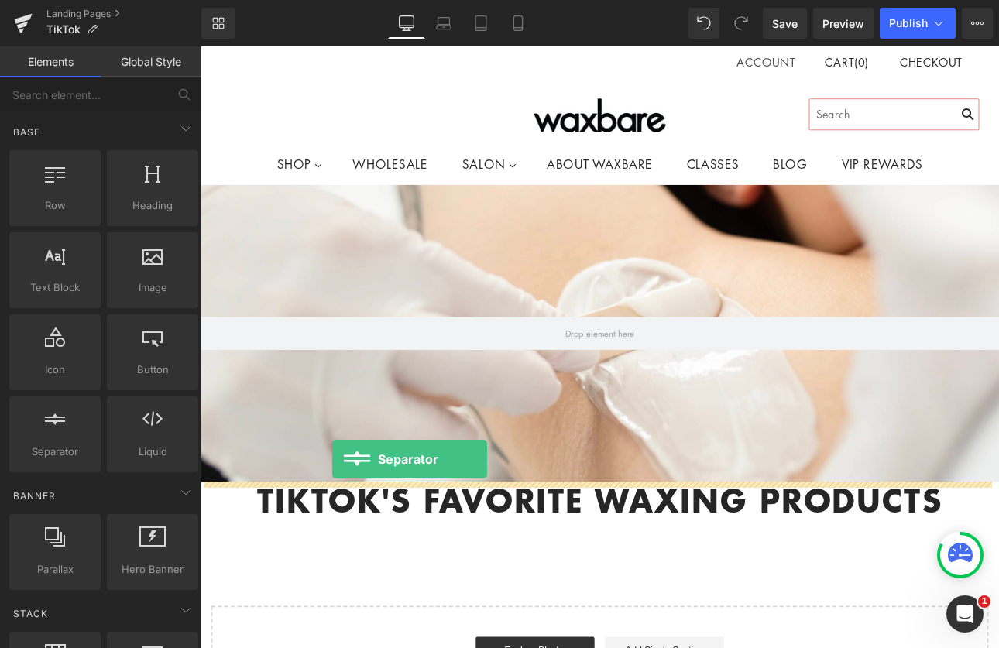
drag, startPoint x: 266, startPoint y: 472, endPoint x: 356, endPoint y: 531, distance: 106.8
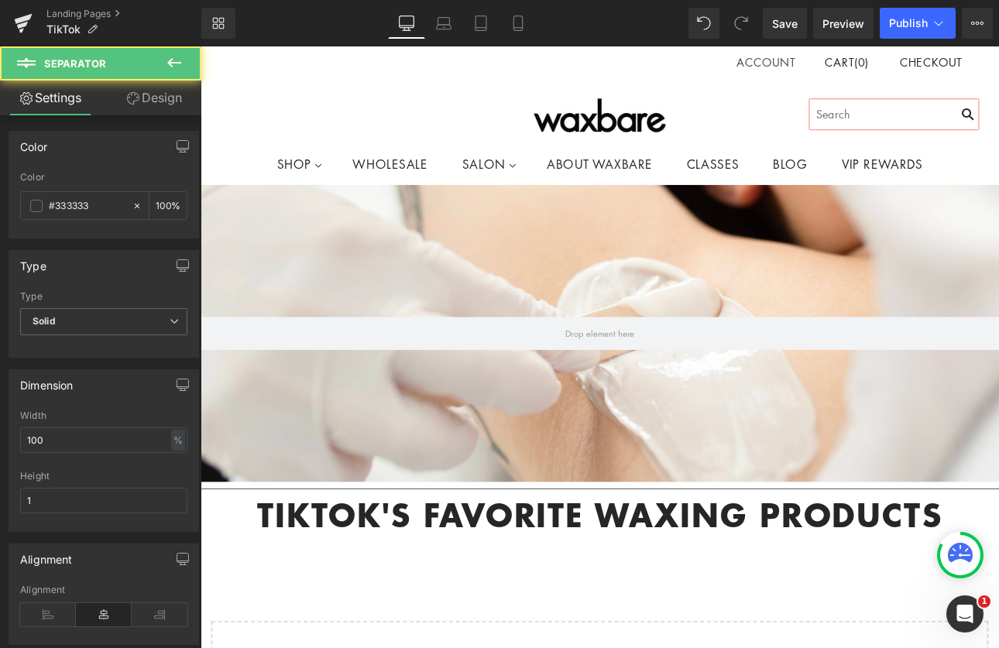
click at [417, 648] on div "Hero Banner 200px 200px Separator tikTok's favorite waxing products Heading Tex…" at bounding box center [669, 528] width 937 height 638
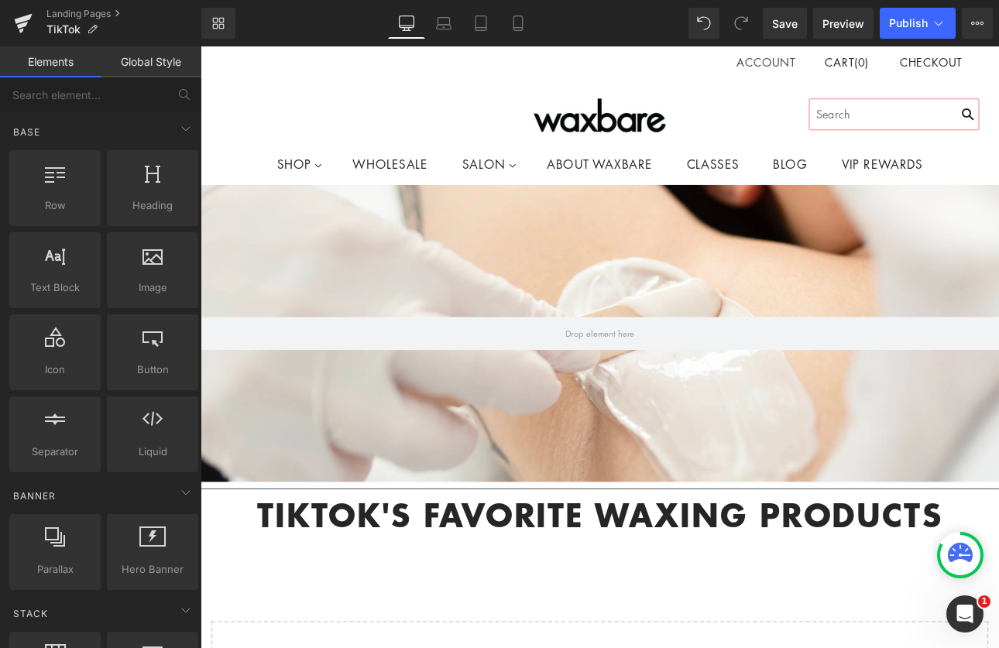
click at [201, 46] on div "200px" at bounding box center [201, 46] width 0 height 0
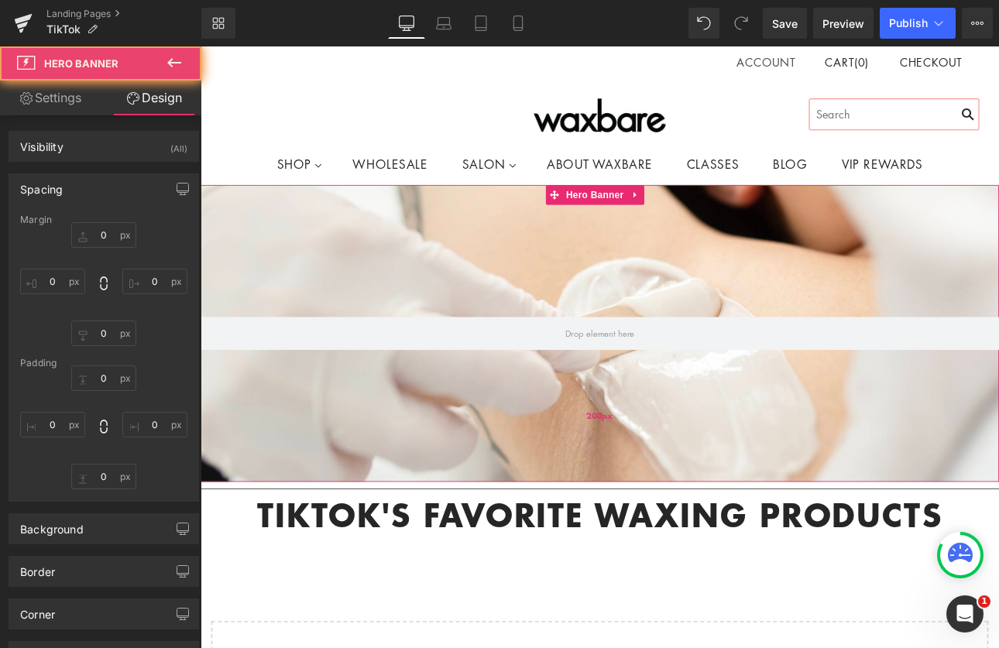
type input "0"
type input "200"
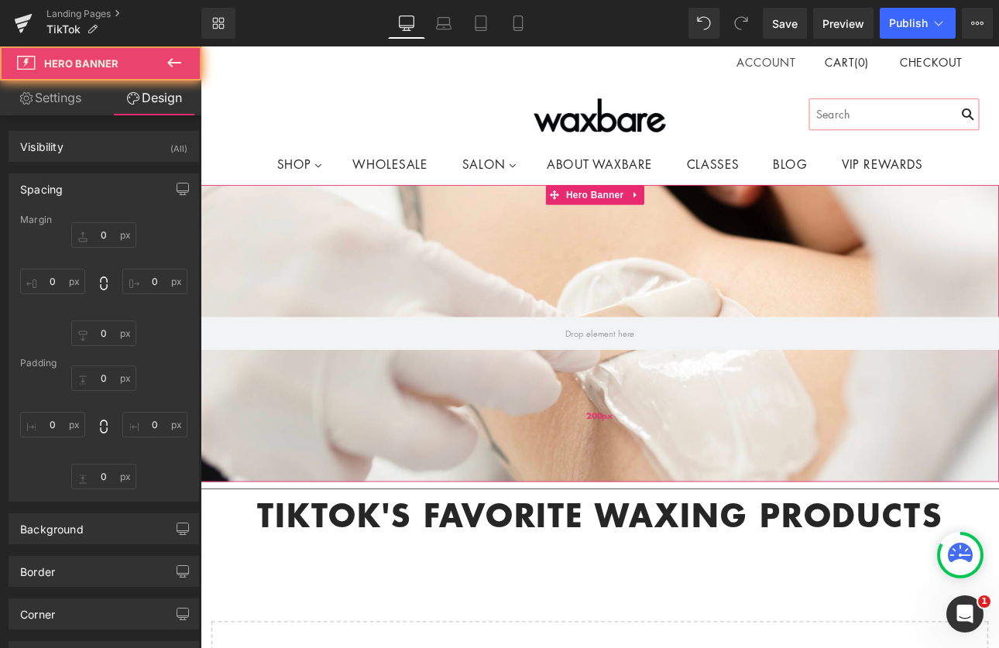
type input "0"
type input "200"
type input "0"
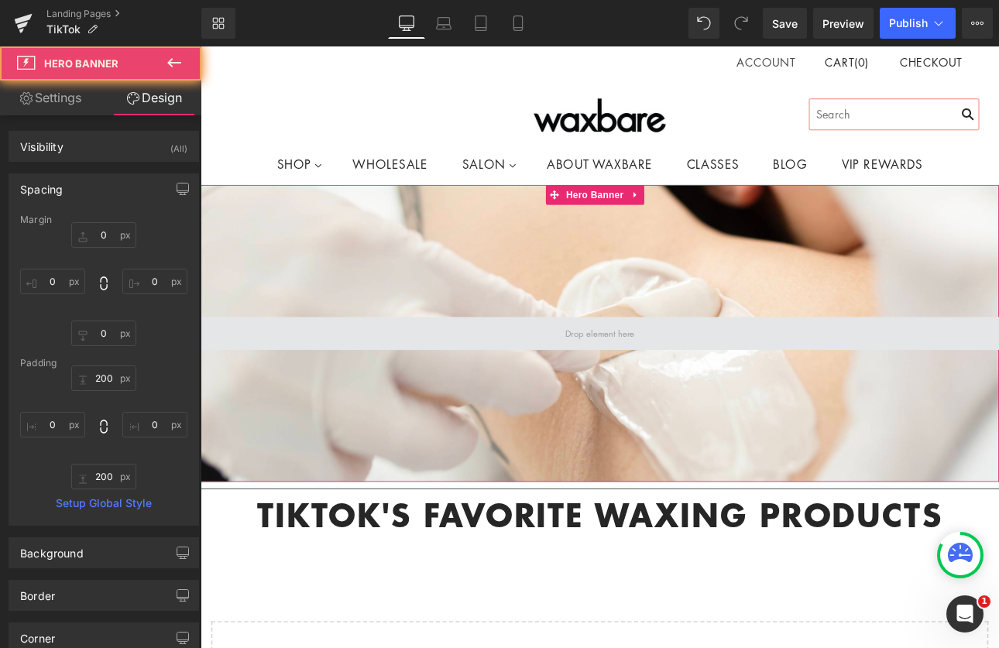
click at [658, 395] on span at bounding box center [669, 383] width 937 height 39
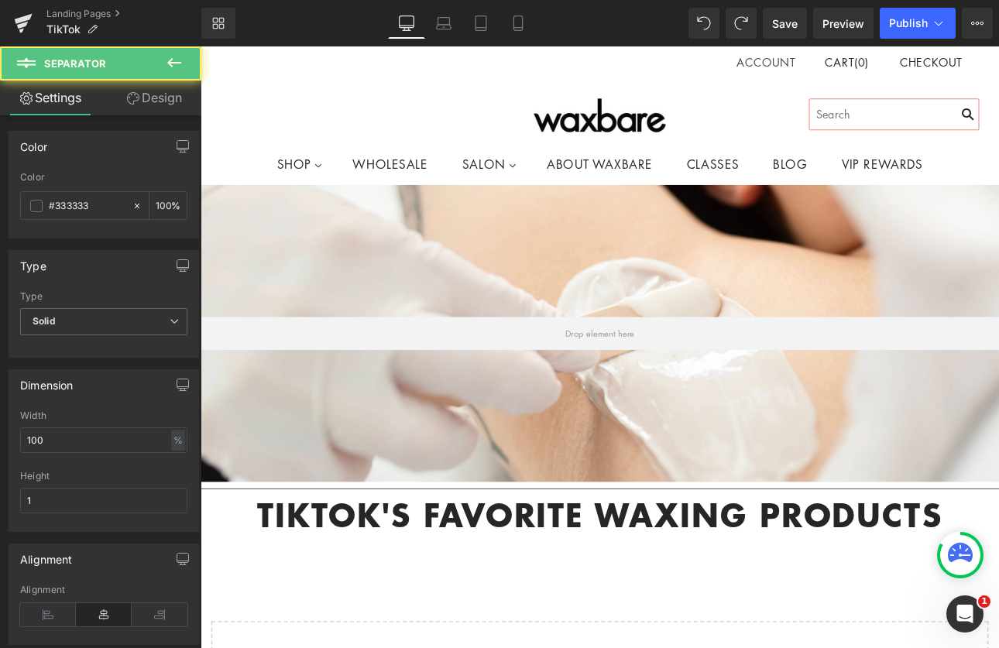
click at [201, 46] on div at bounding box center [201, 46] width 0 height 0
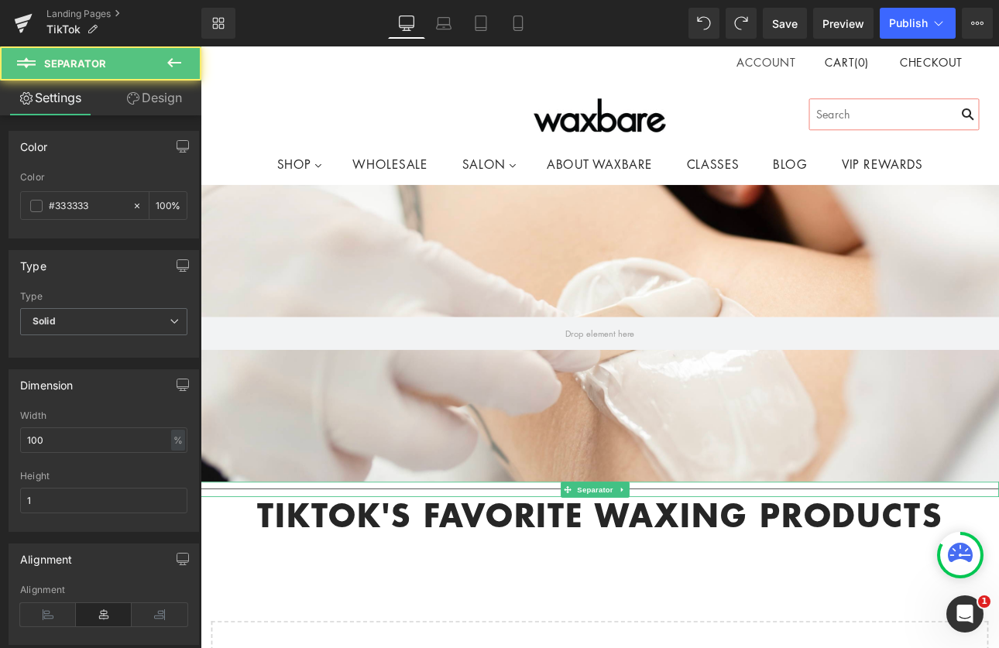
click at [531, 569] on hr at bounding box center [669, 571] width 937 height 10
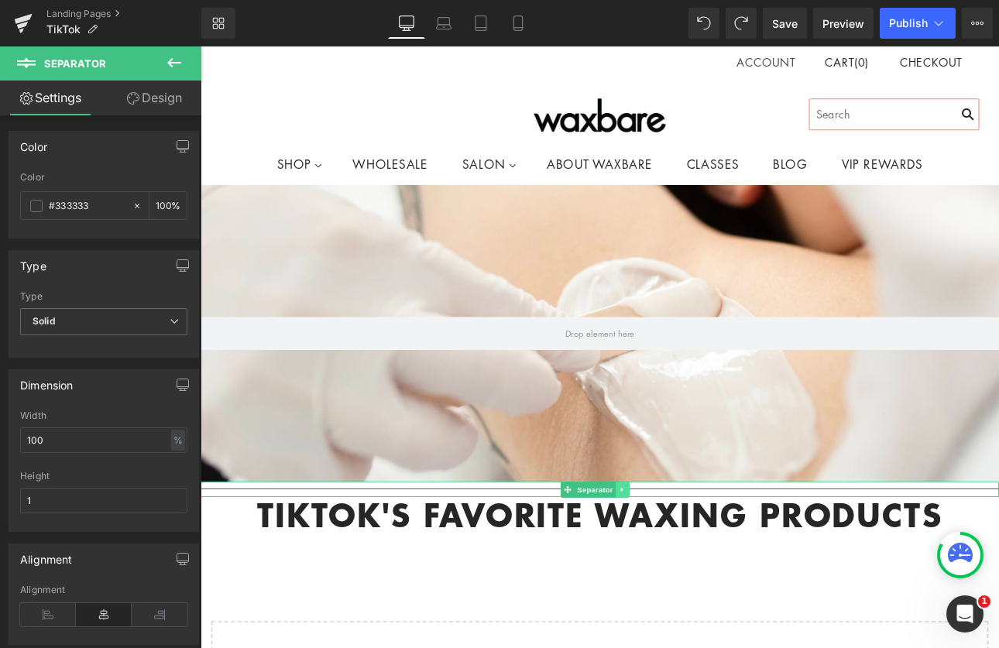
click at [696, 563] on icon at bounding box center [696, 566] width 9 height 9
click at [705, 565] on icon at bounding box center [704, 566] width 9 height 9
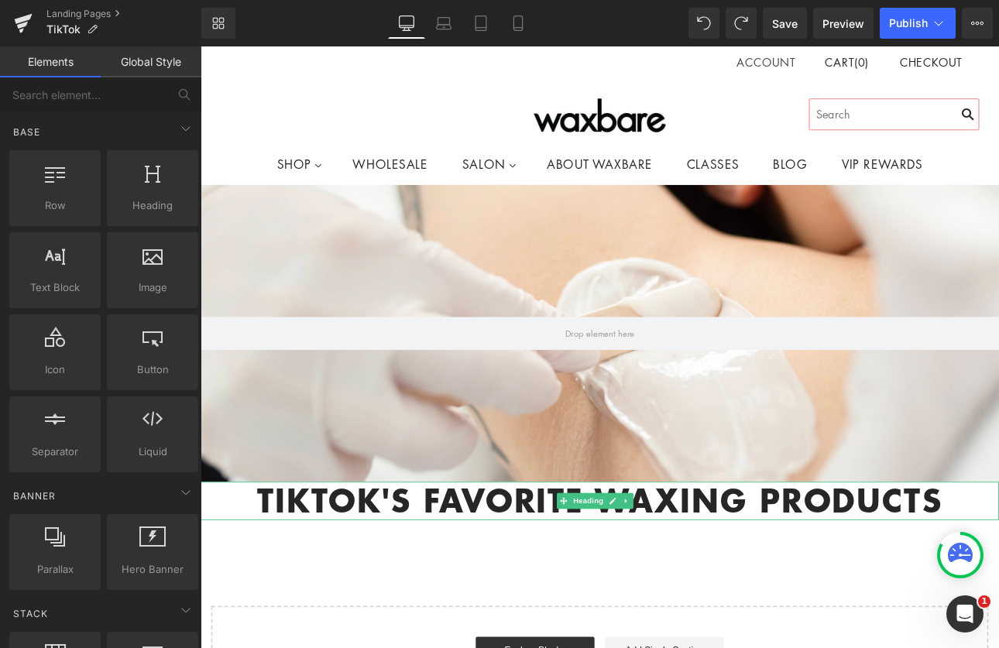
click at [328, 587] on h1 "tikTok's favorite waxing products" at bounding box center [669, 580] width 937 height 45
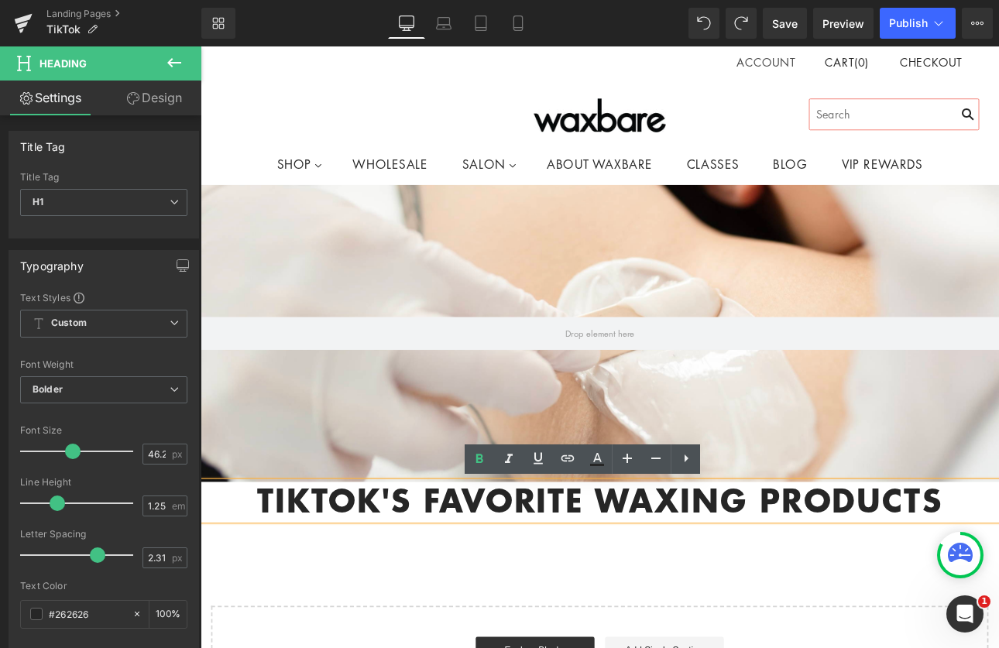
click at [252, 570] on h1 "tikTok's favorite waxing products" at bounding box center [669, 580] width 937 height 45
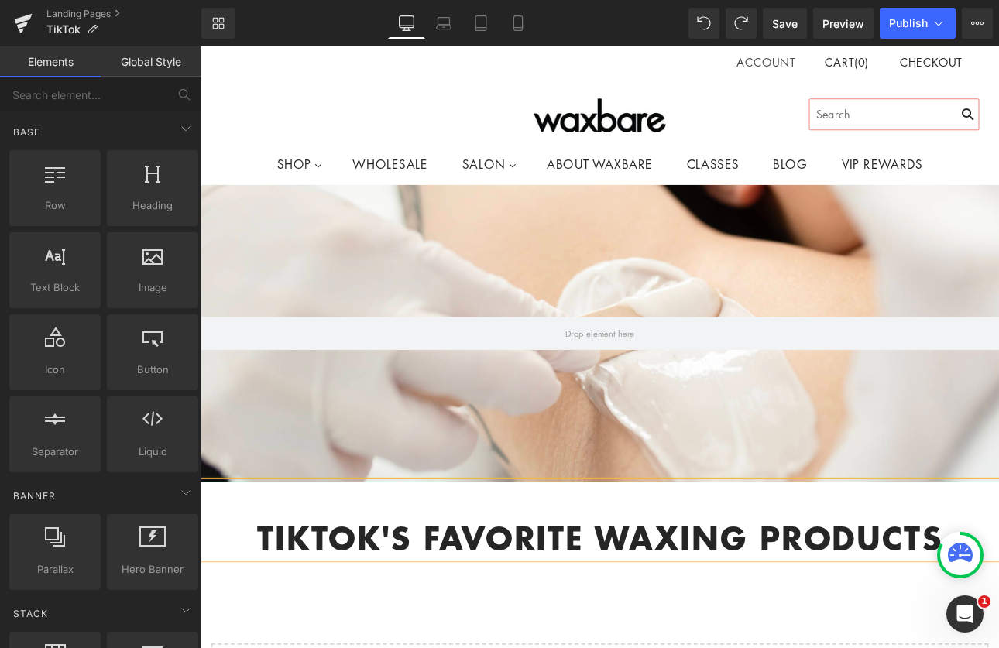
click at [682, 648] on div "Hero Banner 200px 200px tikTok's favorite waxing products Heading Text Block Se…" at bounding box center [669, 541] width 937 height 665
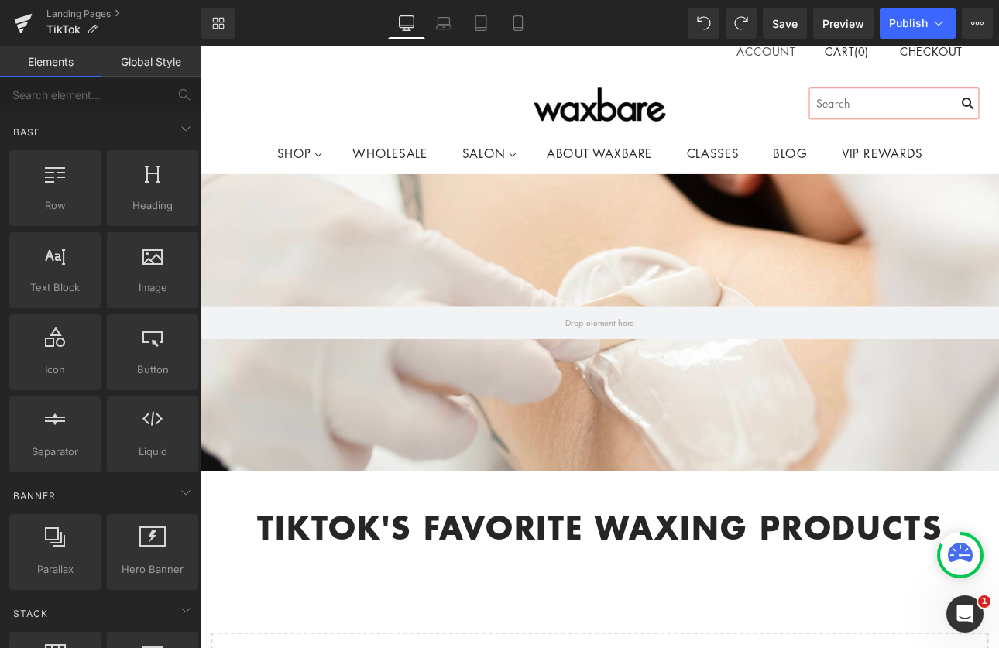
scroll to position [0, 0]
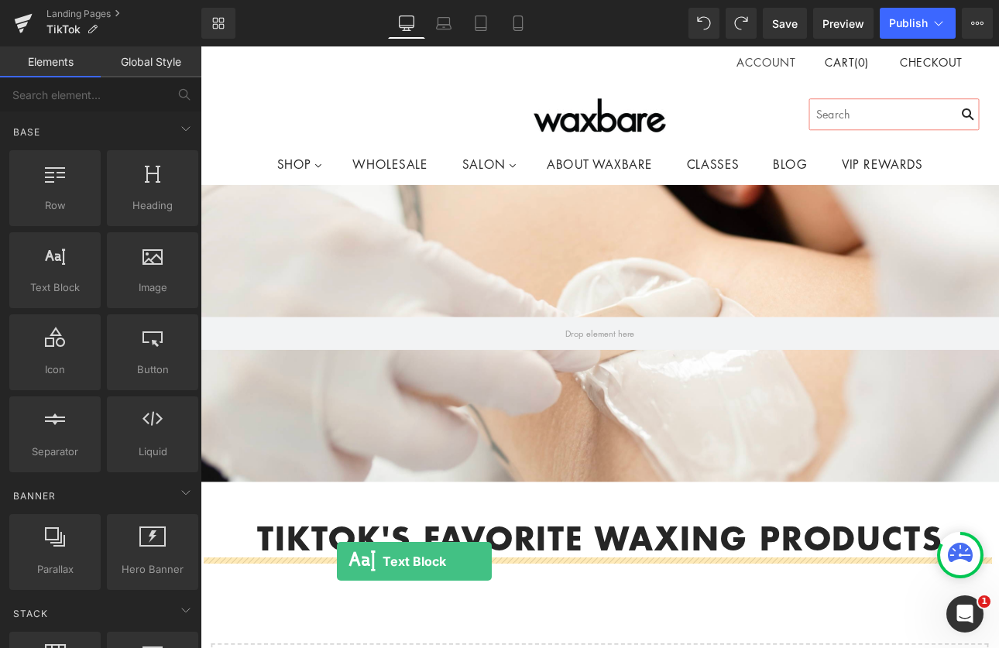
drag, startPoint x: 261, startPoint y: 315, endPoint x: 359, endPoint y: 650, distance: 349.6
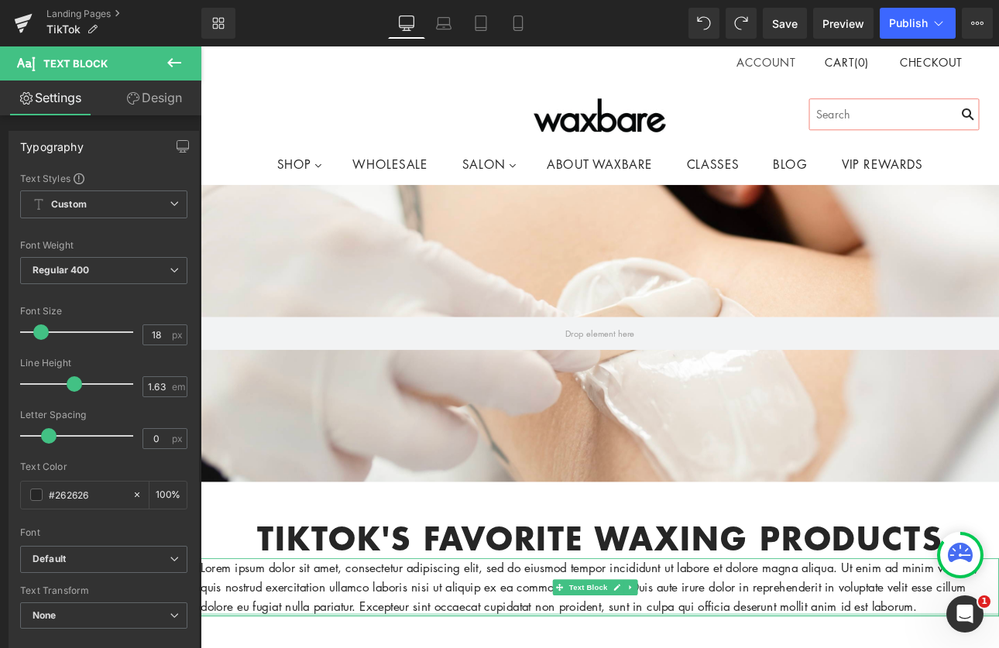
click at [201, 46] on div at bounding box center [201, 46] width 0 height 0
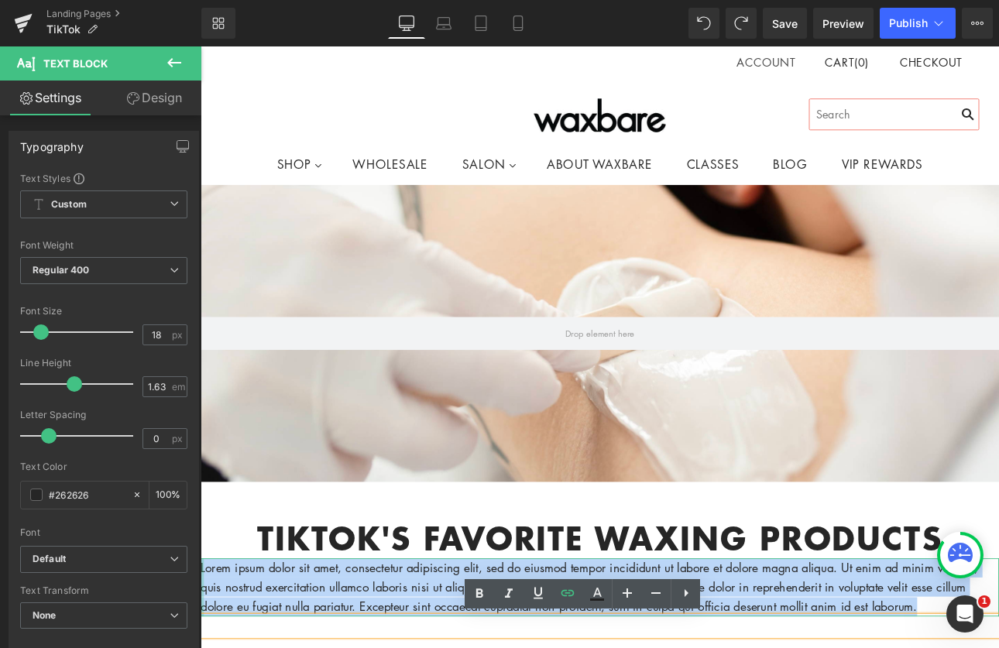
drag, startPoint x: 1041, startPoint y: 703, endPoint x: 203, endPoint y: 654, distance: 839.7
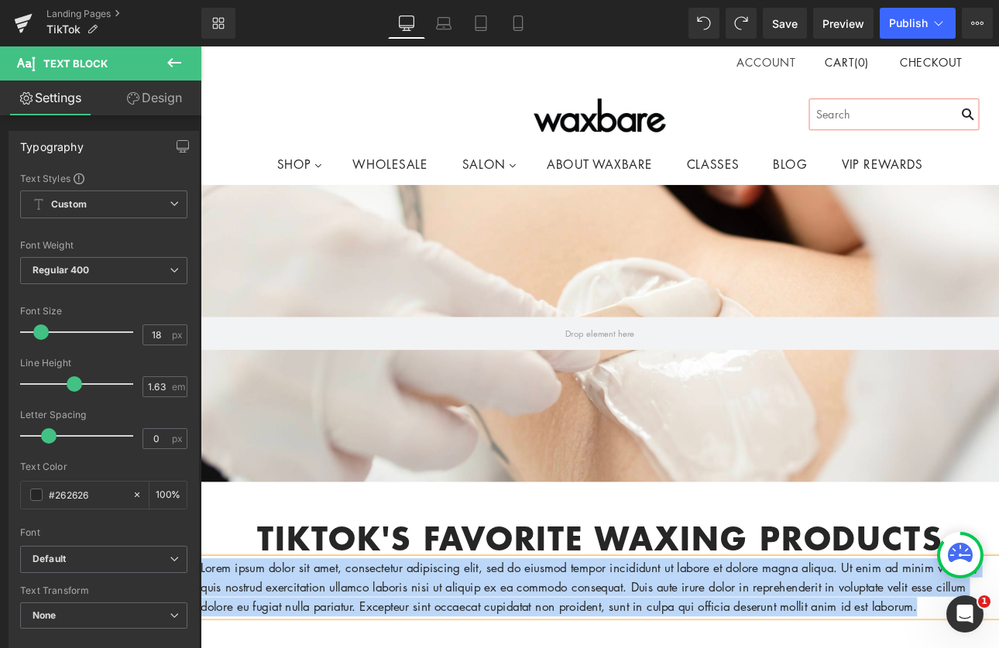
paste div
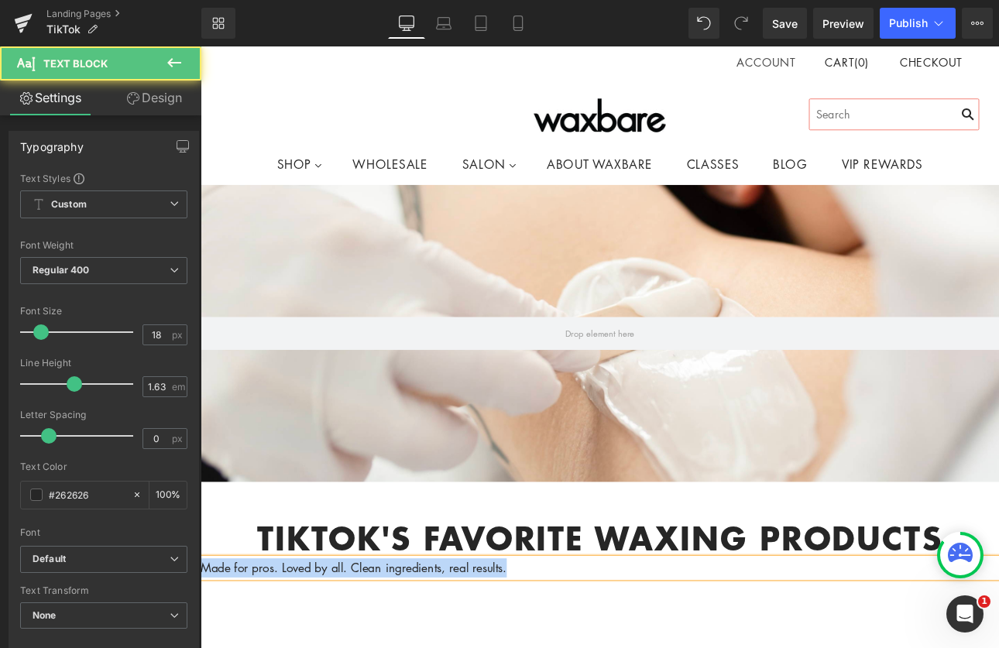
drag, startPoint x: 591, startPoint y: 660, endPoint x: 142, endPoint y: 646, distance: 449.5
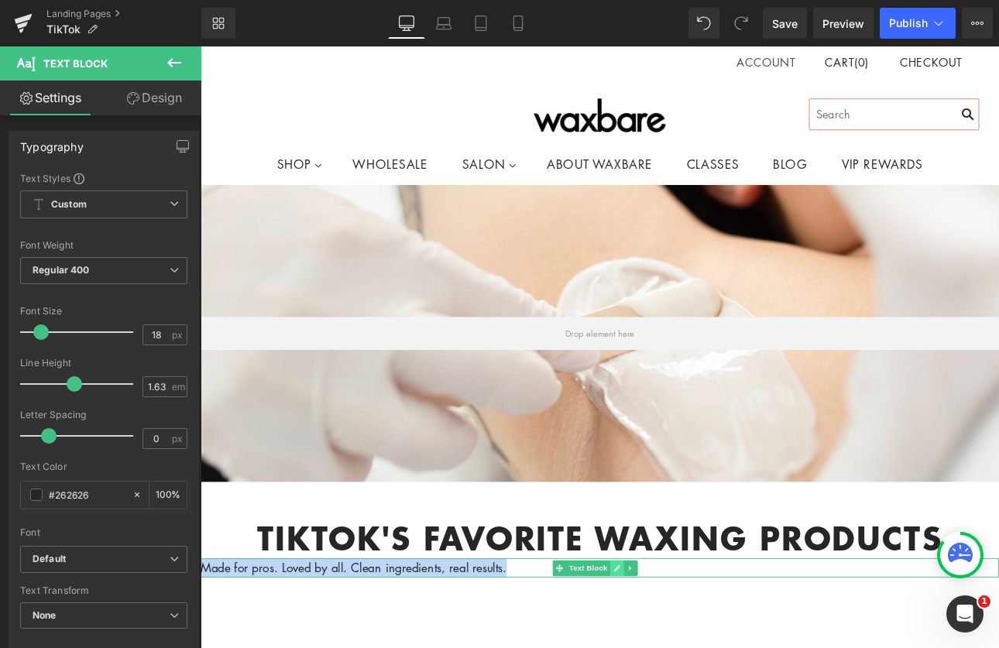
click at [691, 648] on icon at bounding box center [690, 659] width 8 height 8
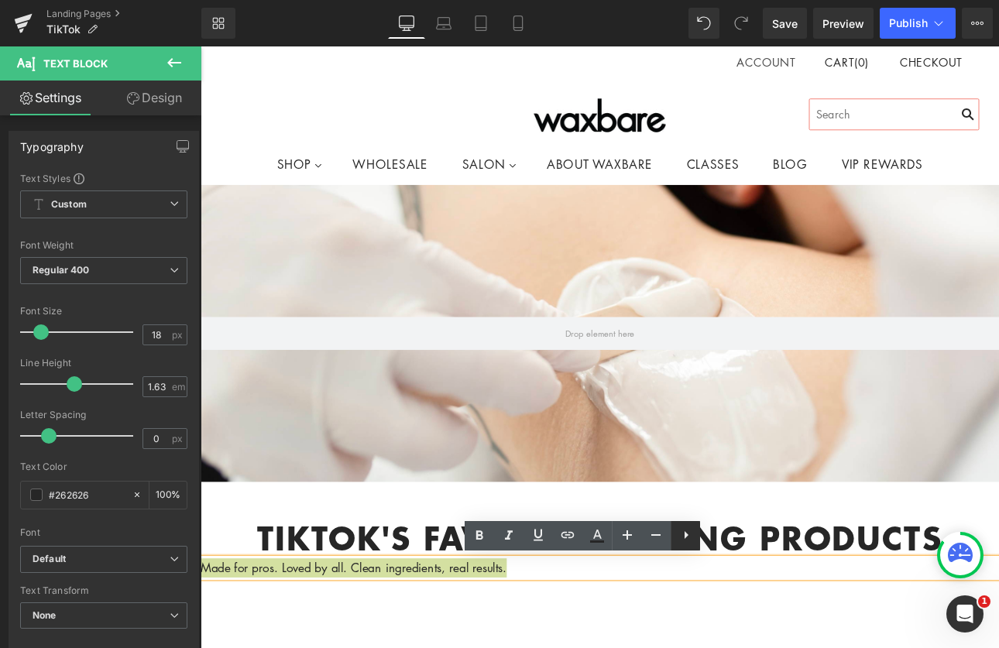
click at [679, 533] on icon at bounding box center [686, 535] width 19 height 19
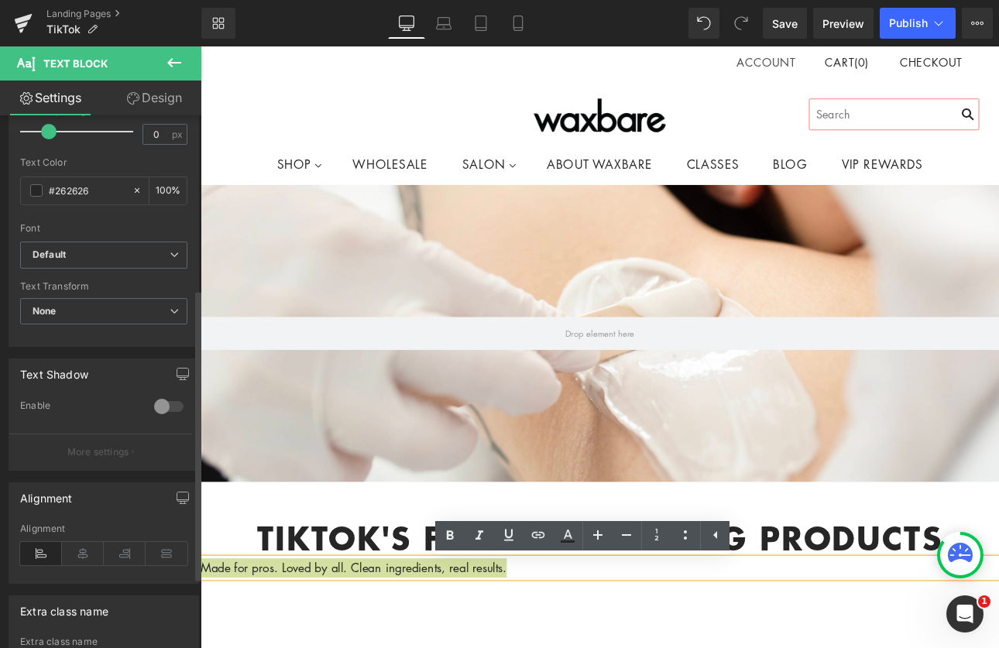
scroll to position [320, 0]
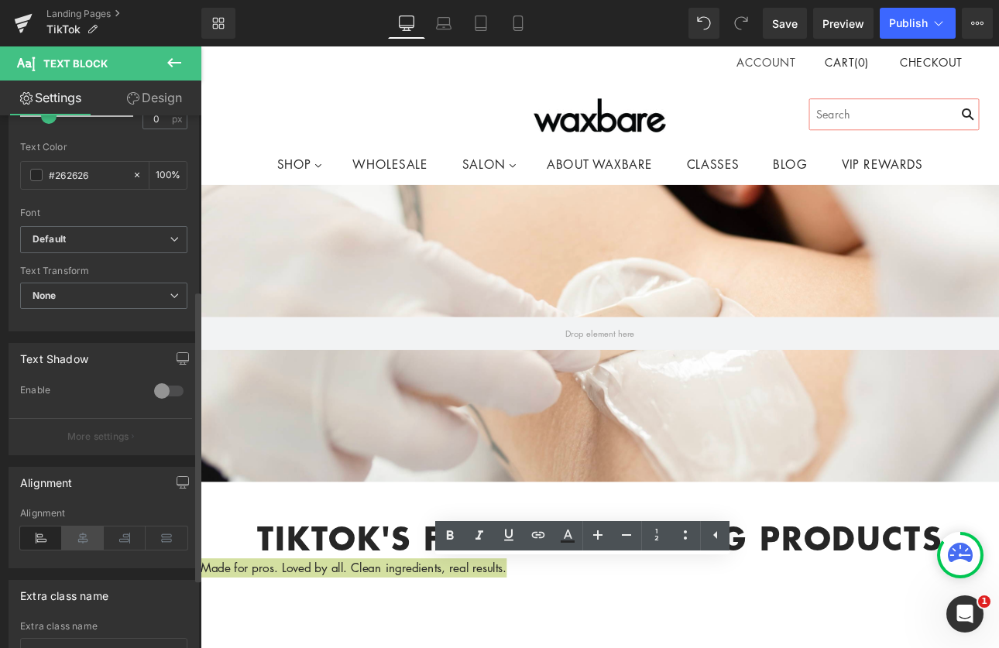
click at [87, 535] on icon at bounding box center [83, 538] width 42 height 23
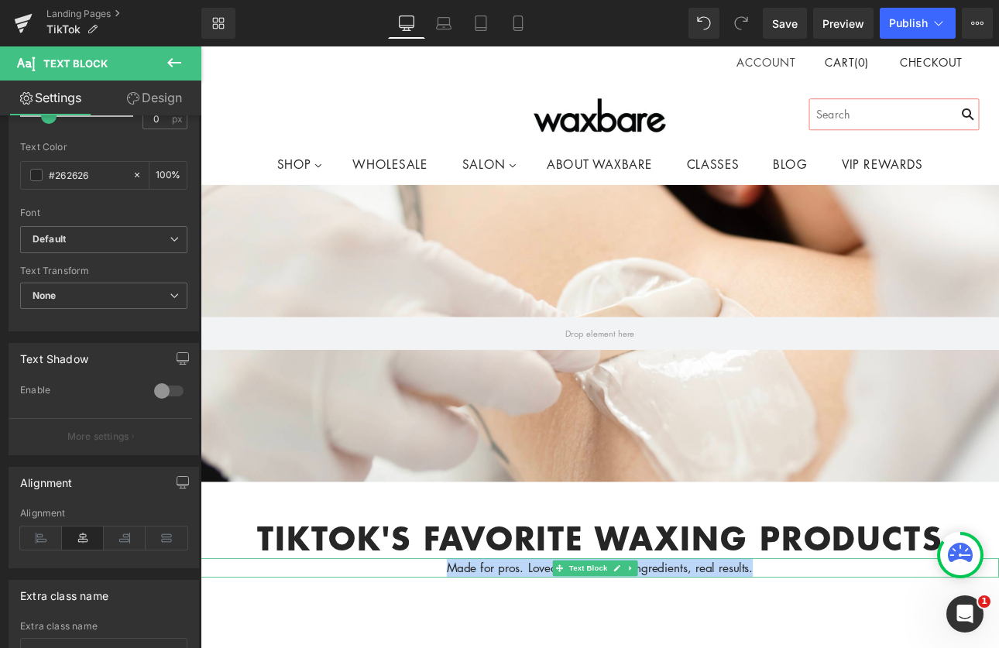
click at [683, 648] on link at bounding box center [689, 659] width 16 height 19
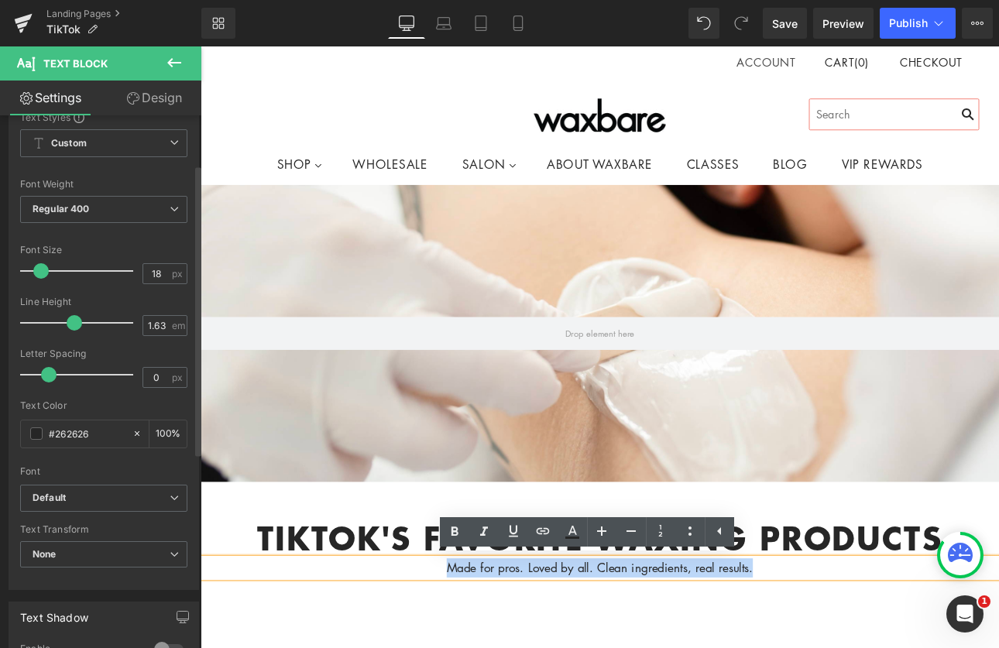
scroll to position [60, 0]
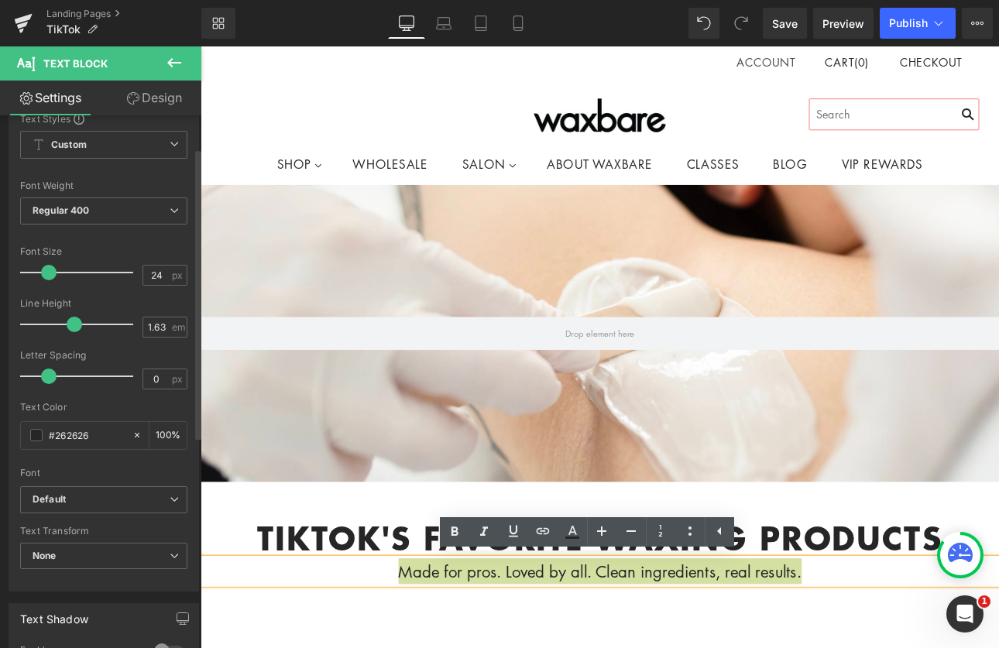
type input "23"
click at [50, 274] on span at bounding box center [47, 272] width 15 height 15
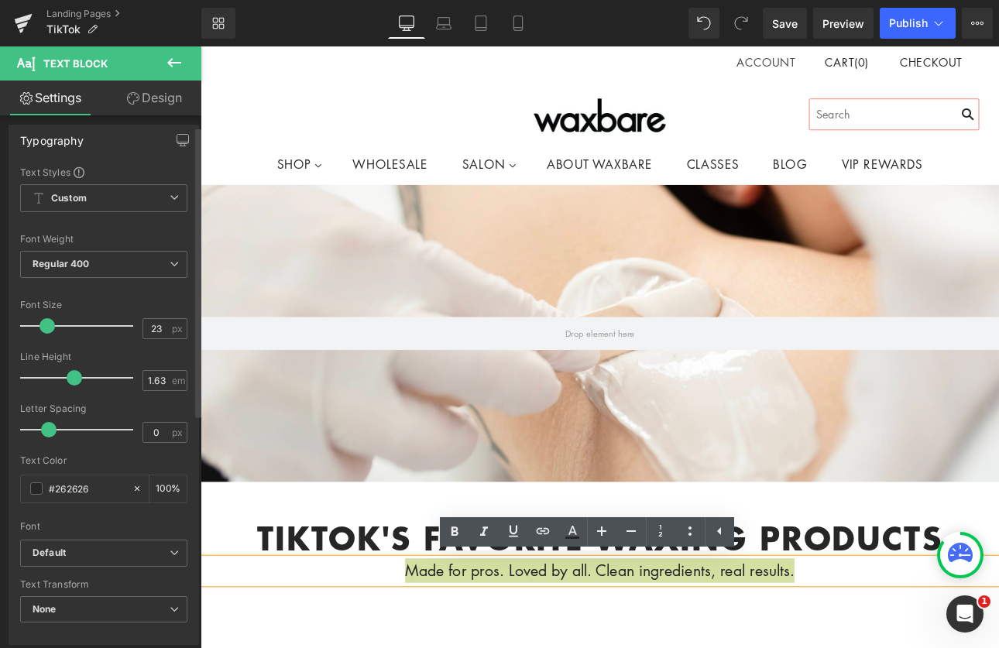
scroll to position [0, 0]
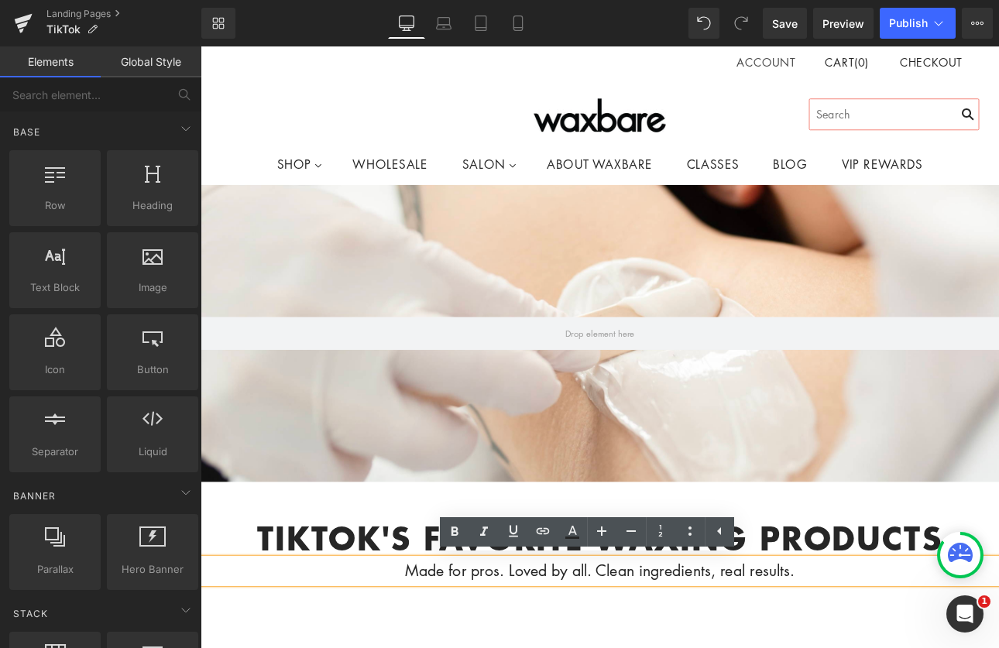
click at [921, 648] on div "Hero Banner 200px 200px tikTok's favorite waxing products Heading Made for pros…" at bounding box center [669, 556] width 937 height 694
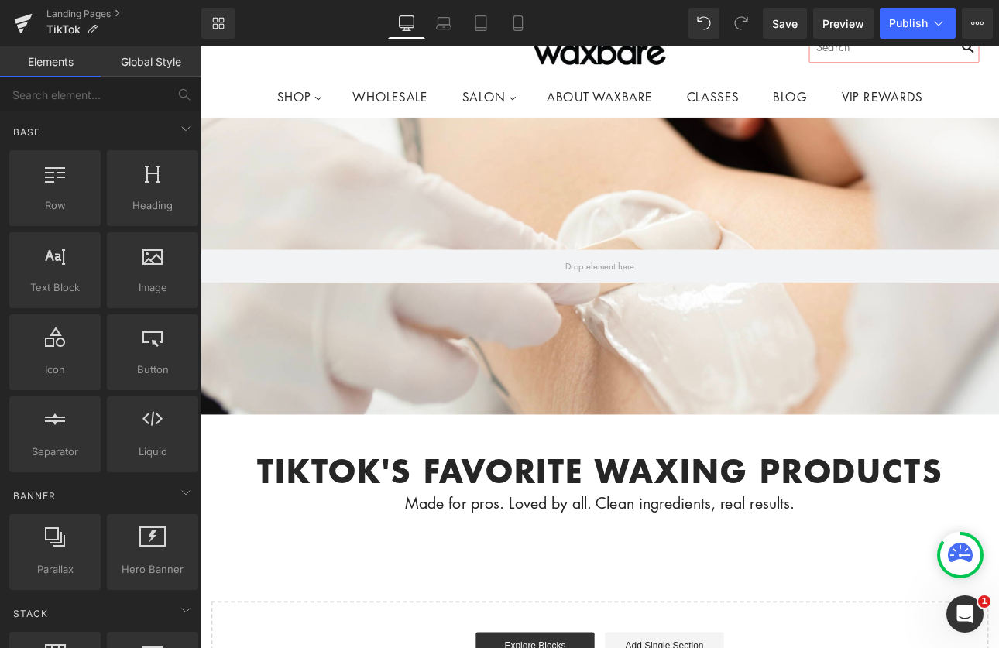
scroll to position [122, 0]
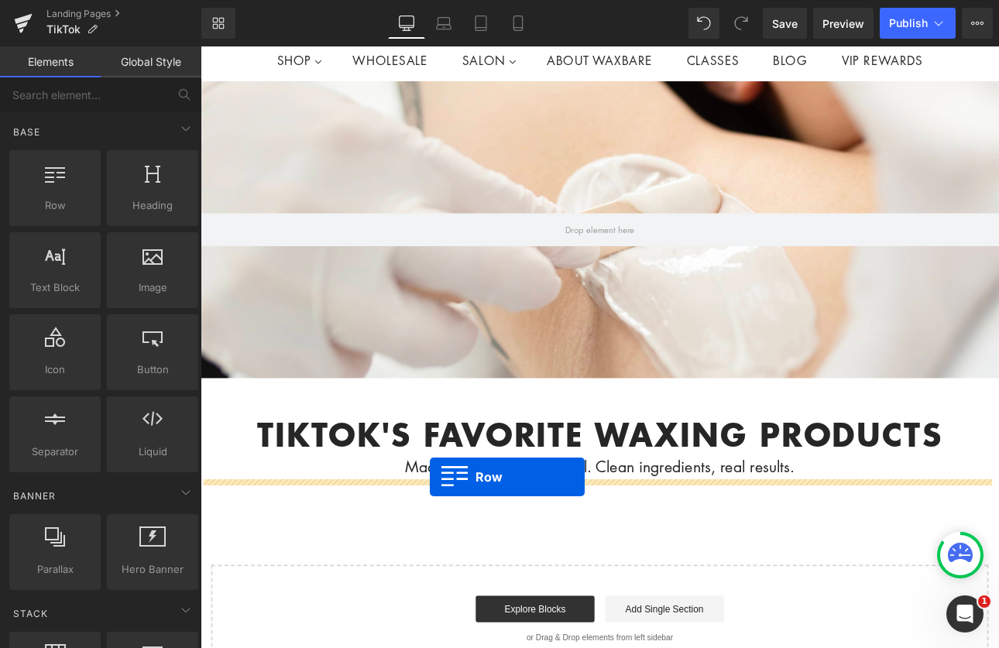
drag, startPoint x: 257, startPoint y: 229, endPoint x: 469, endPoint y: 552, distance: 387.2
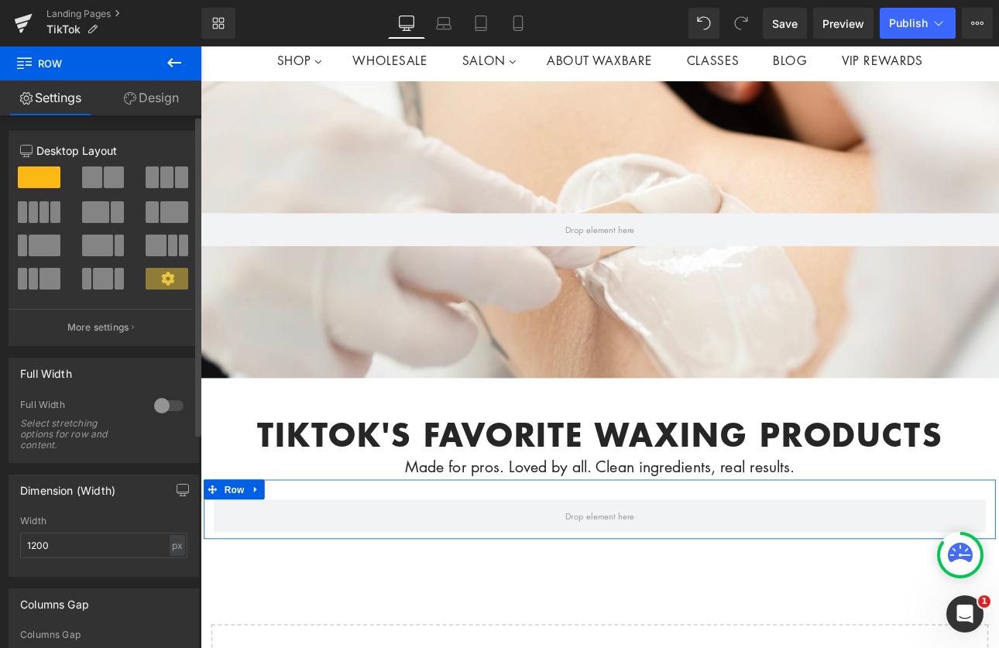
click at [105, 182] on span at bounding box center [114, 178] width 20 height 22
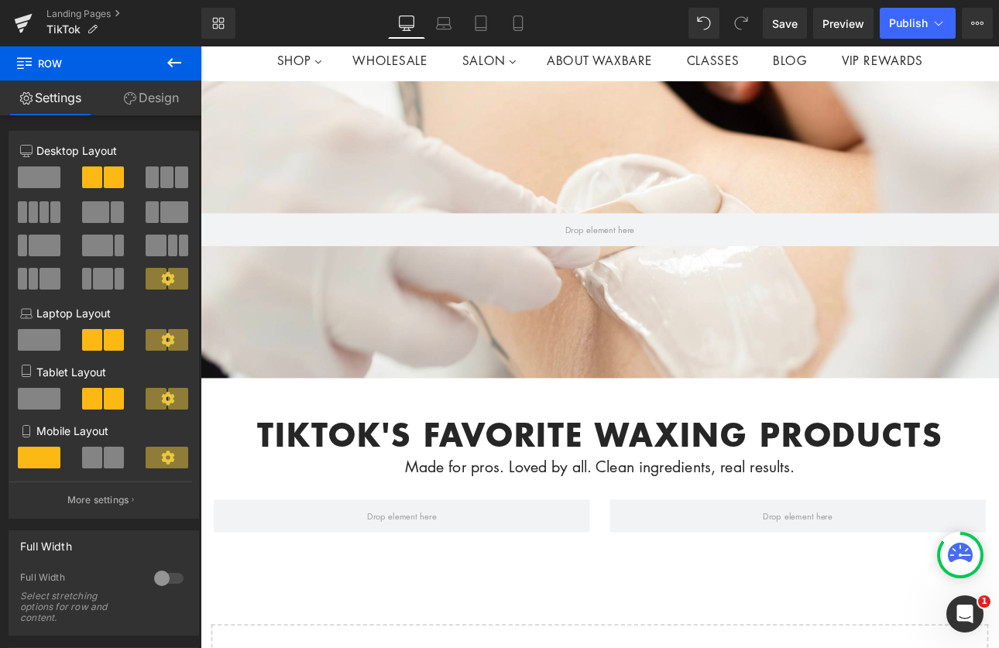
click at [179, 53] on icon at bounding box center [174, 62] width 19 height 19
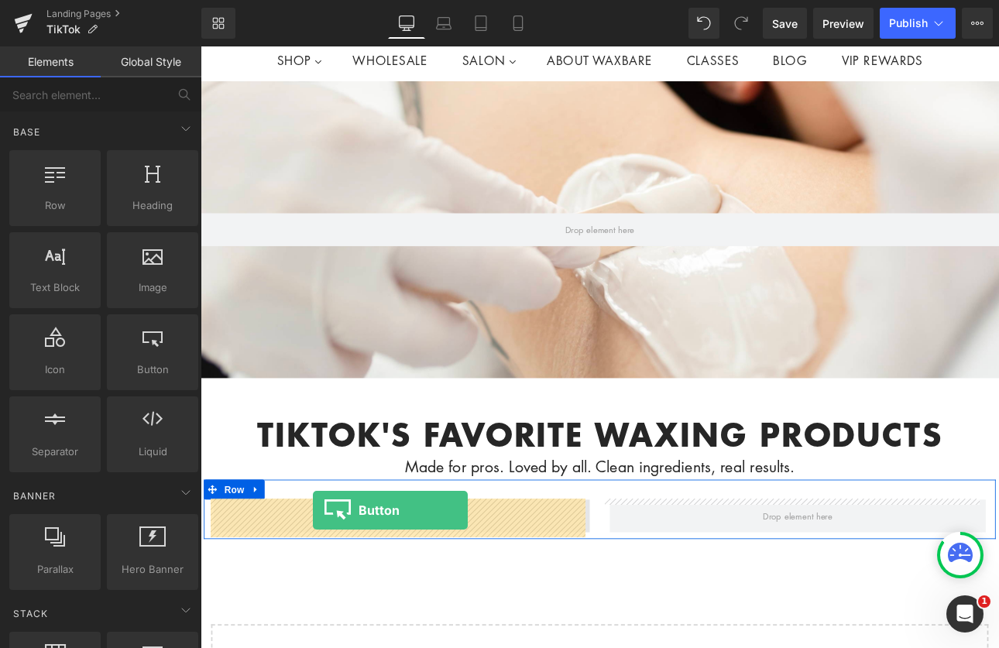
drag, startPoint x: 337, startPoint y: 406, endPoint x: 332, endPoint y: 591, distance: 185.2
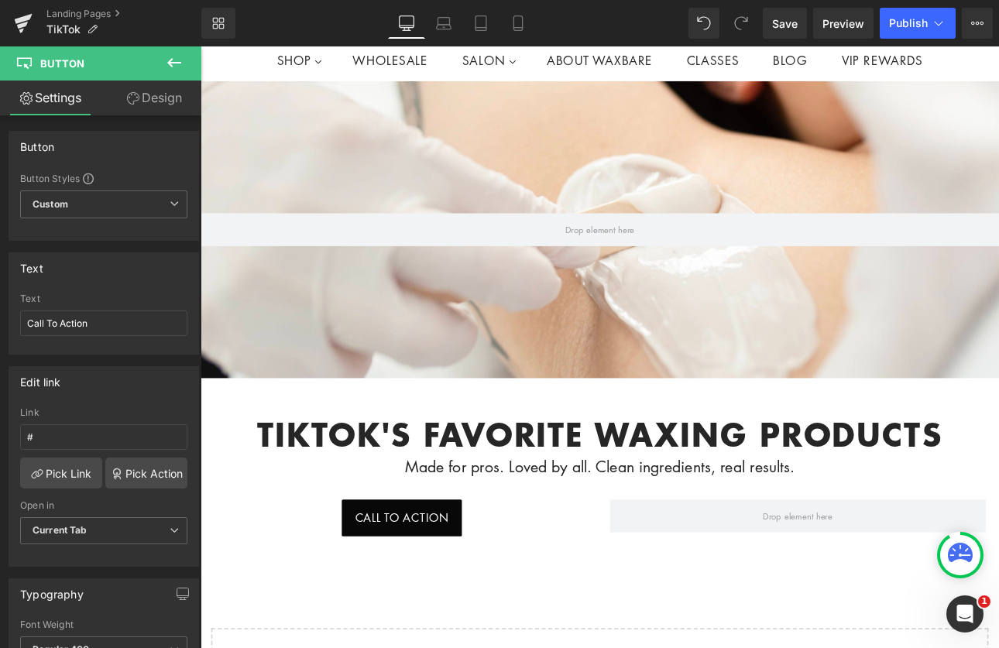
click at [175, 66] on icon at bounding box center [174, 62] width 19 height 19
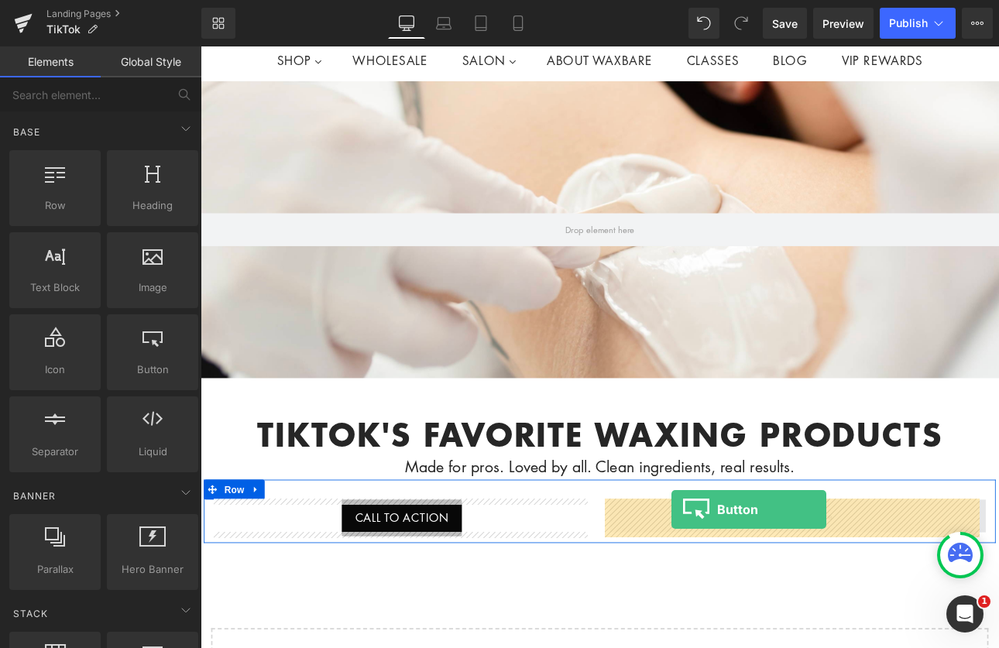
drag, startPoint x: 351, startPoint y: 395, endPoint x: 754, endPoint y: 590, distance: 447.3
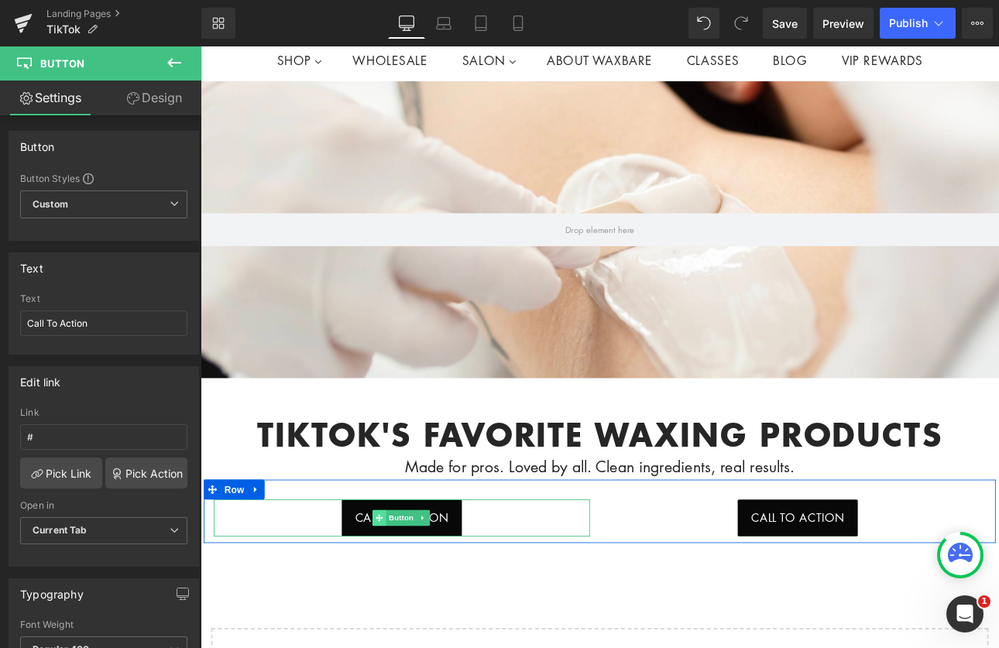
click at [413, 597] on span at bounding box center [410, 600] width 16 height 19
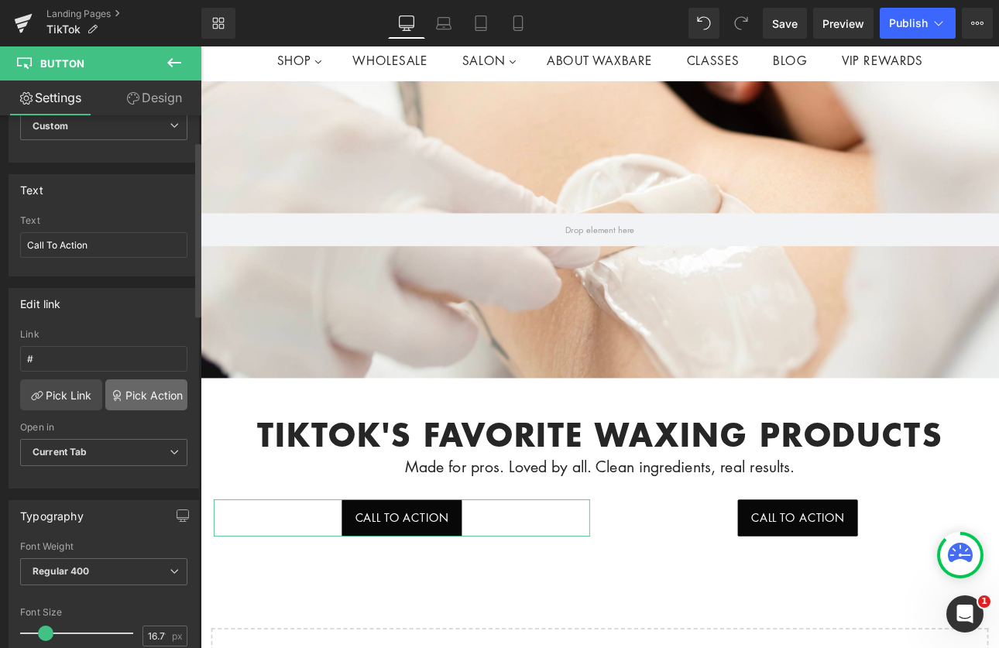
scroll to position [79, 0]
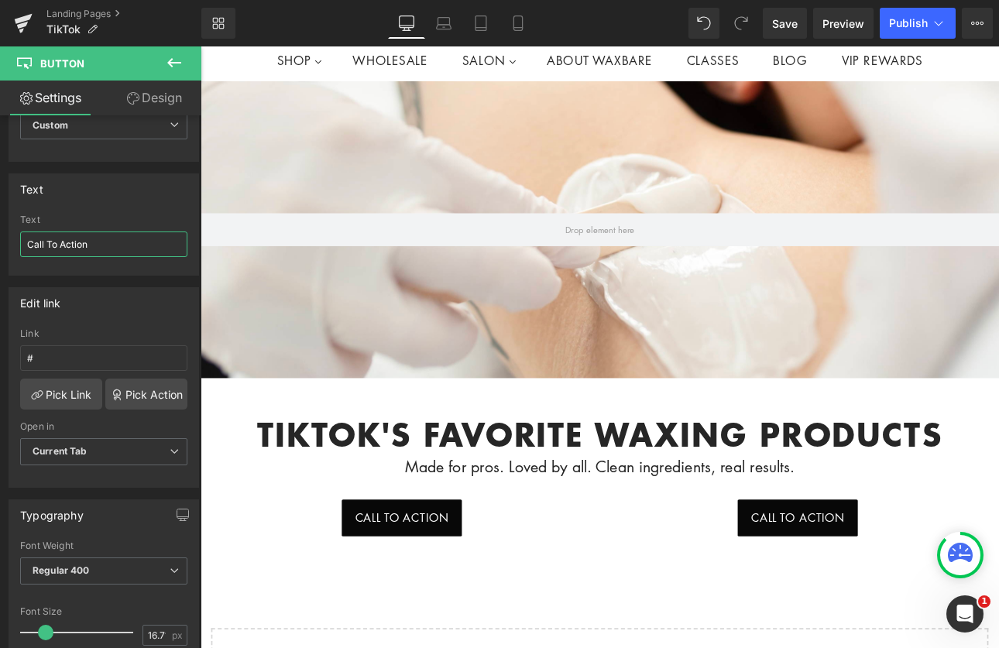
drag, startPoint x: 108, startPoint y: 242, endPoint x: -16, endPoint y: 242, distance: 123.9
click at [0, 242] on html "Button You are previewing how the will restyle your page. You can not edit Elem…" at bounding box center [499, 324] width 999 height 648
click at [84, 357] on input "#" at bounding box center [103, 359] width 167 height 26
click at [123, 239] on input "Call To Action" at bounding box center [103, 245] width 167 height 26
drag, startPoint x: 125, startPoint y: 242, endPoint x: -33, endPoint y: 231, distance: 158.4
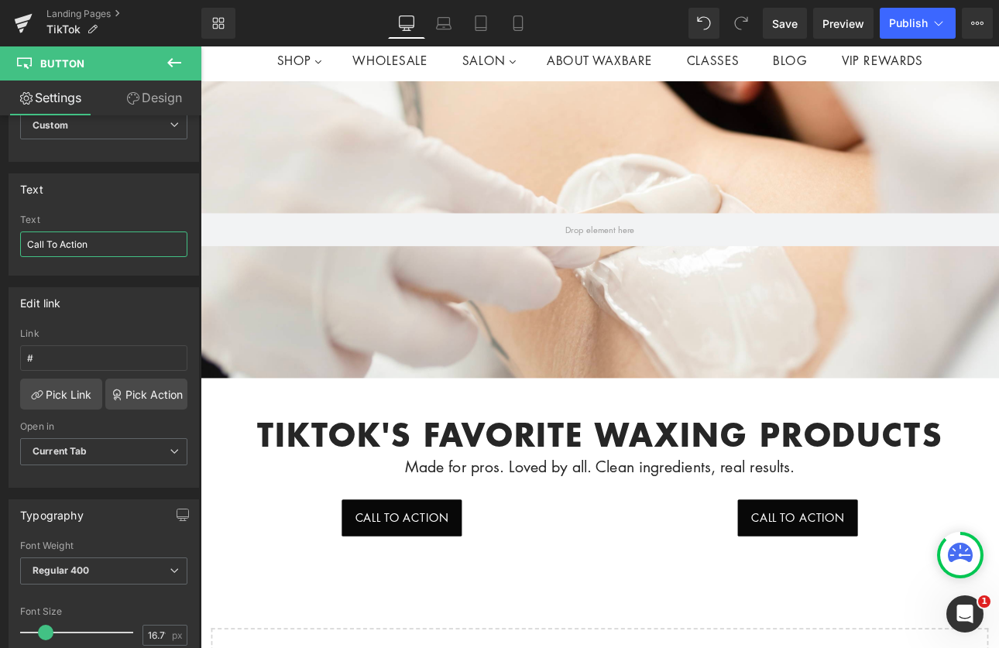
click at [0, 231] on html "Button You are previewing how the will restyle your page. You can not edit Elem…" at bounding box center [499, 324] width 999 height 648
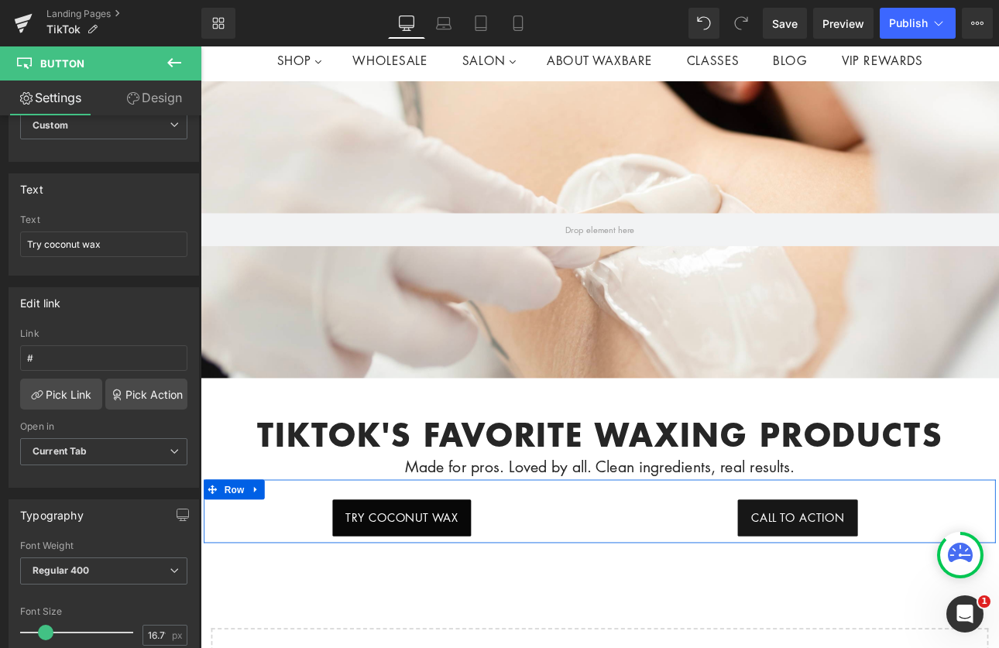
click at [920, 591] on link at bounding box center [928, 600] width 16 height 19
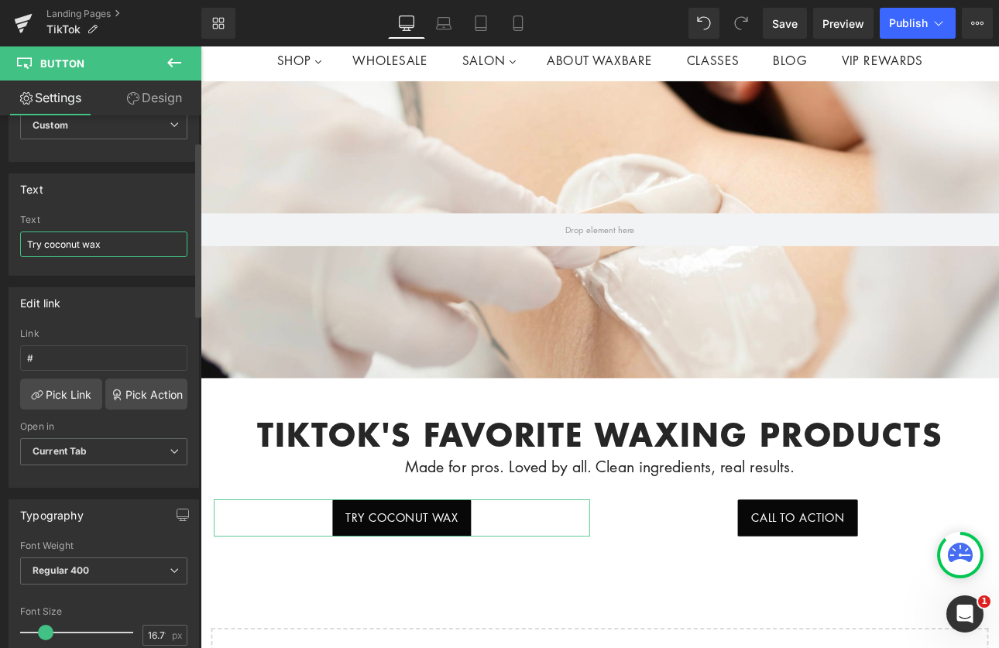
click at [123, 249] on input "Try coconut wax" at bounding box center [103, 245] width 167 height 26
drag, startPoint x: 122, startPoint y: 249, endPoint x: -46, endPoint y: 242, distance: 168.2
click at [0, 242] on html "Button You are previewing how the will restyle your page. You can not edit Elem…" at bounding box center [499, 324] width 999 height 648
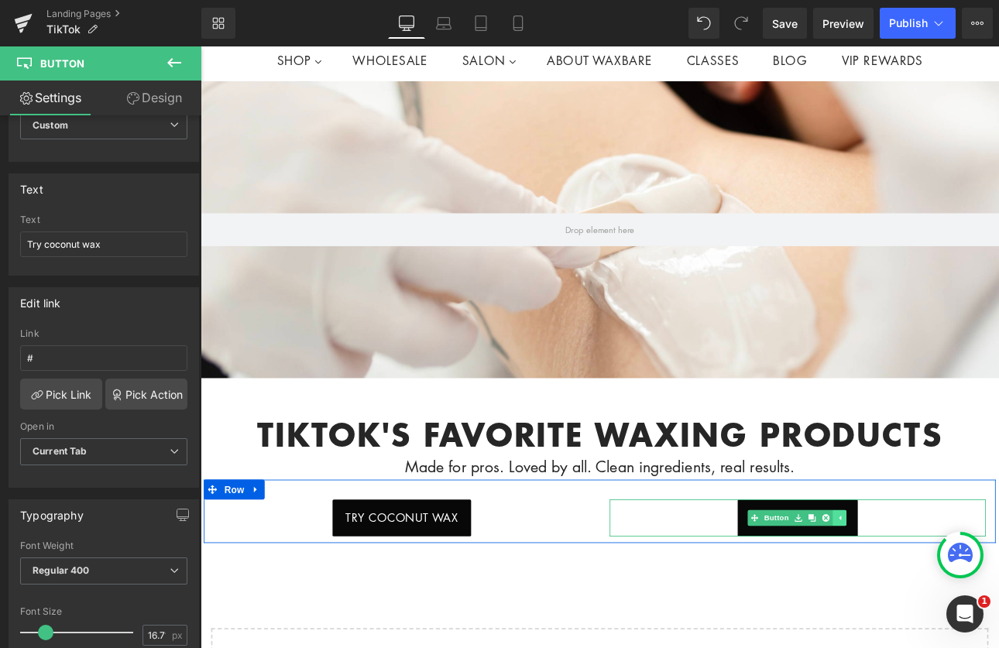
click at [947, 599] on icon at bounding box center [951, 600] width 9 height 9
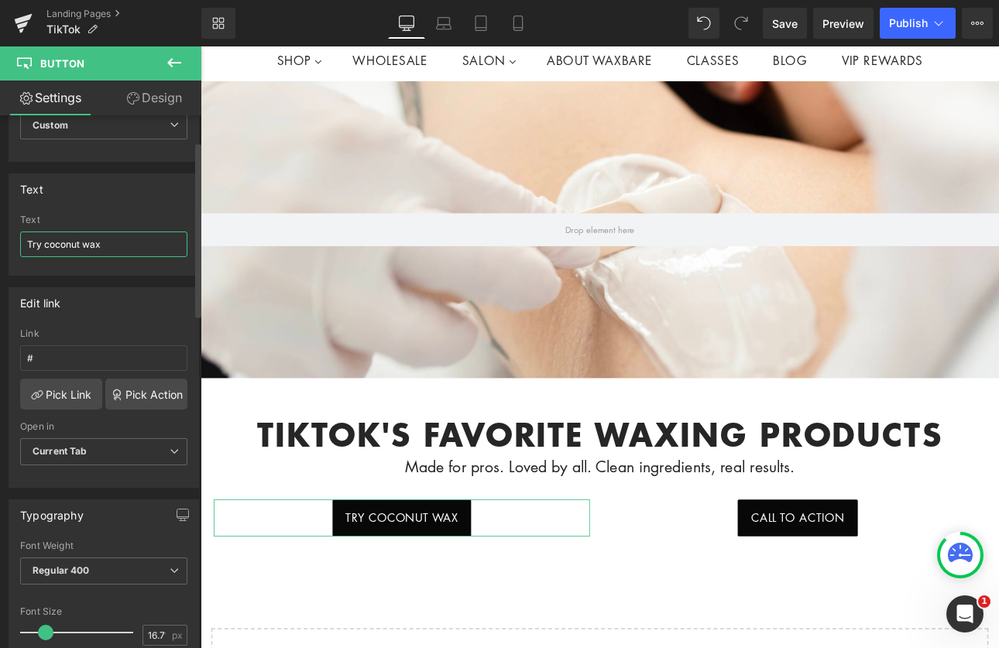
drag, startPoint x: 125, startPoint y: 249, endPoint x: 9, endPoint y: 238, distance: 116.8
click at [9, 238] on div "Try coconut wax Text Try coconut wax" at bounding box center [103, 245] width 189 height 60
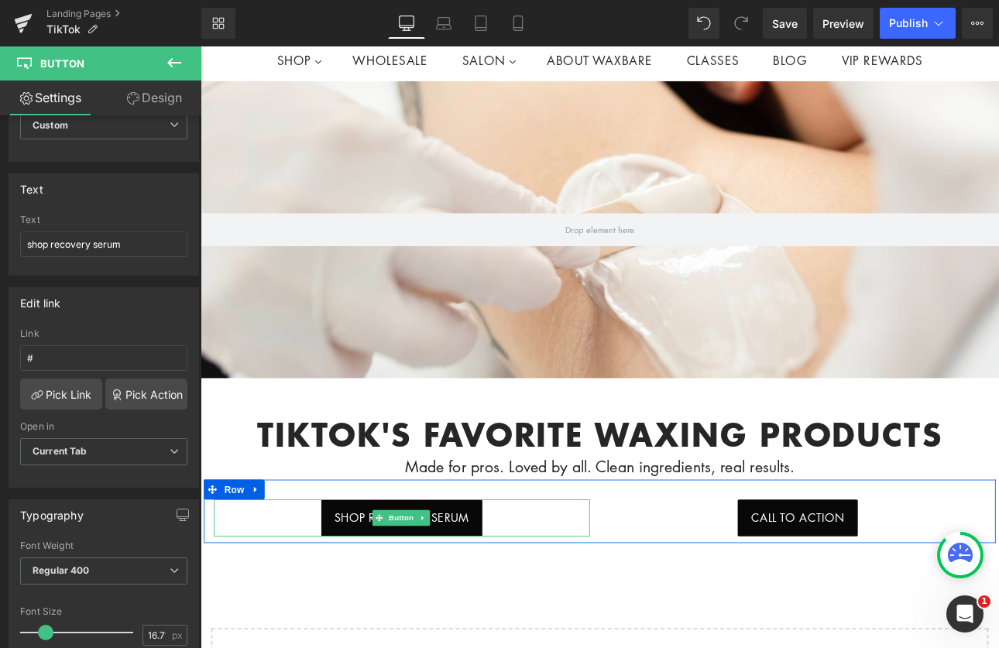
click at [537, 593] on div "shop recovery serum" at bounding box center [437, 600] width 442 height 43
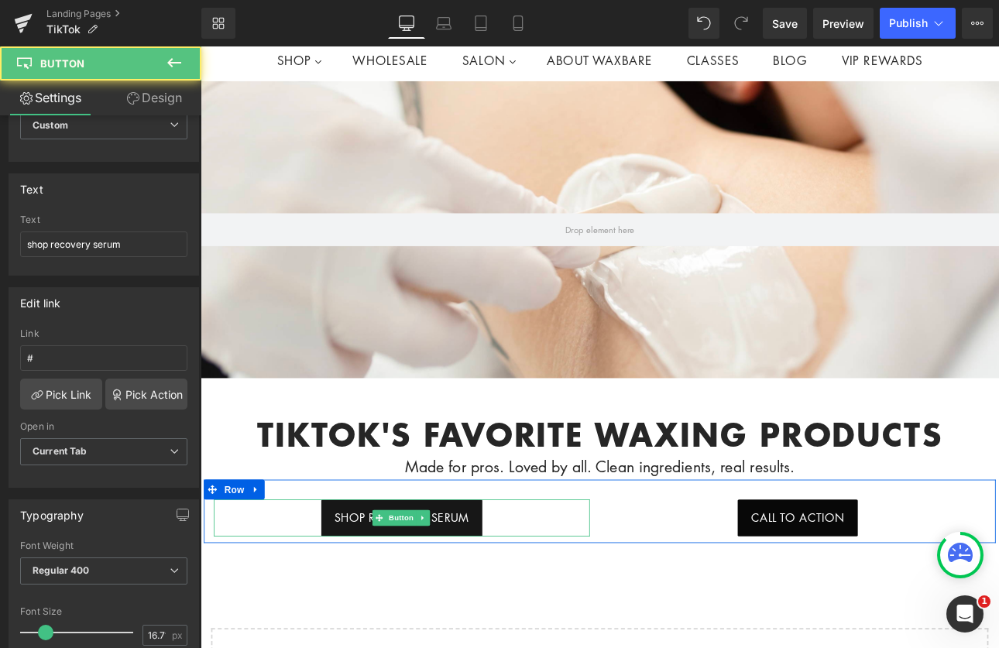
click at [486, 600] on span "shop recovery serum" at bounding box center [437, 600] width 158 height 20
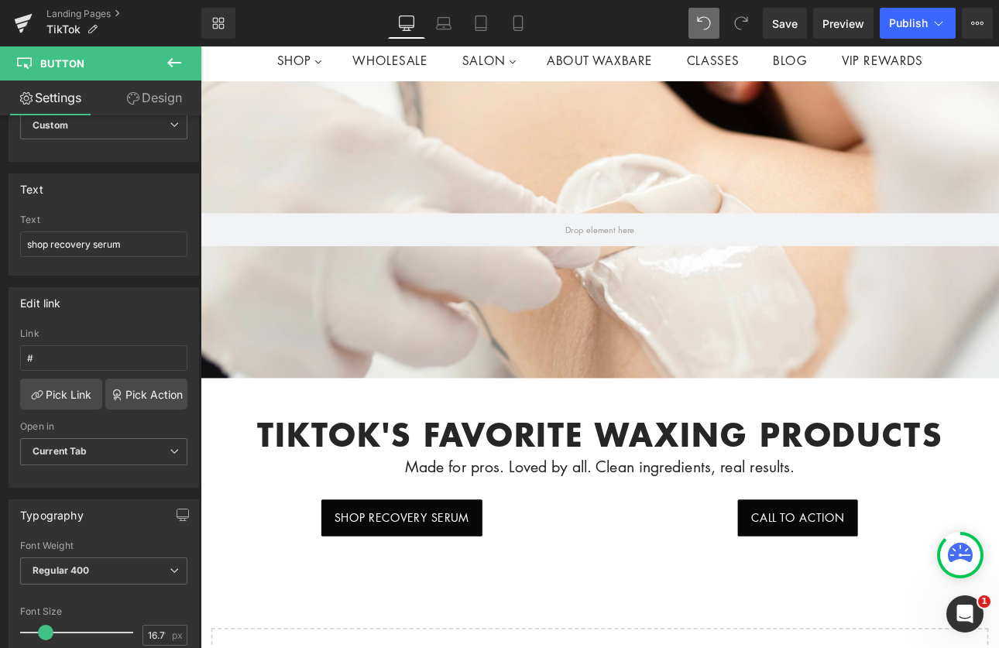
type input "Try coconut wax"
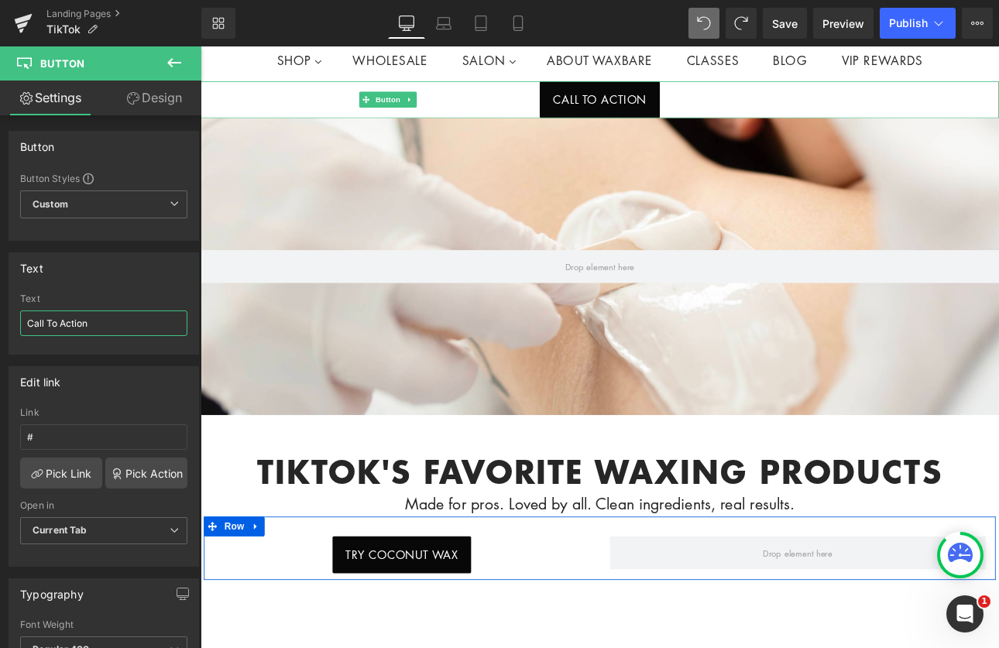
drag, startPoint x: 98, startPoint y: 321, endPoint x: -28, endPoint y: 318, distance: 126.3
click at [0, 318] on html "Button You are previewing how the will restyle your page. You can not edit Elem…" at bounding box center [499, 324] width 999 height 648
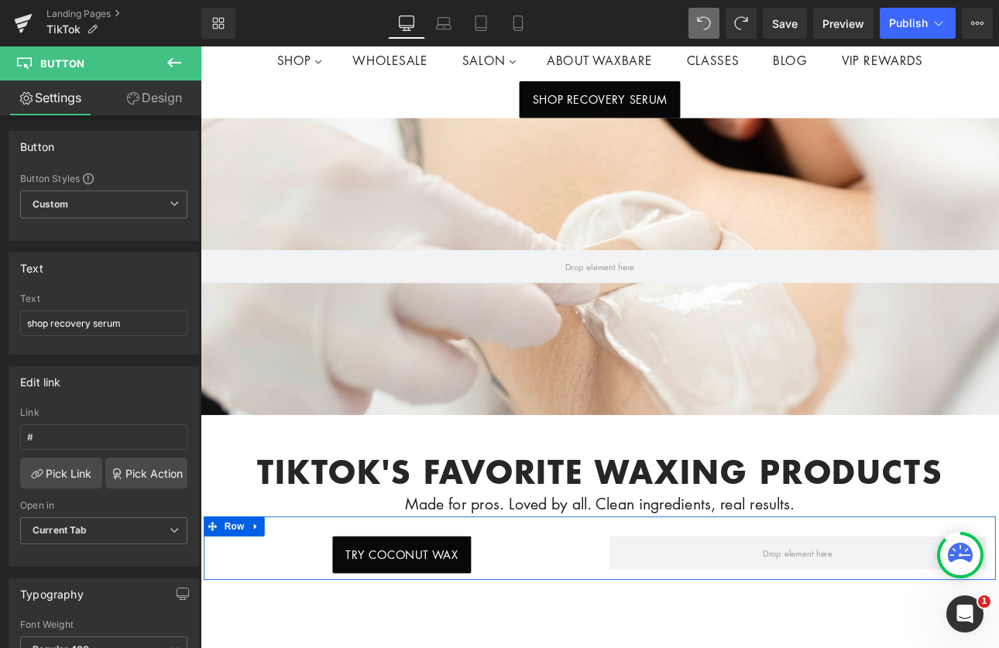
click at [701, 20] on icon at bounding box center [704, 23] width 14 height 14
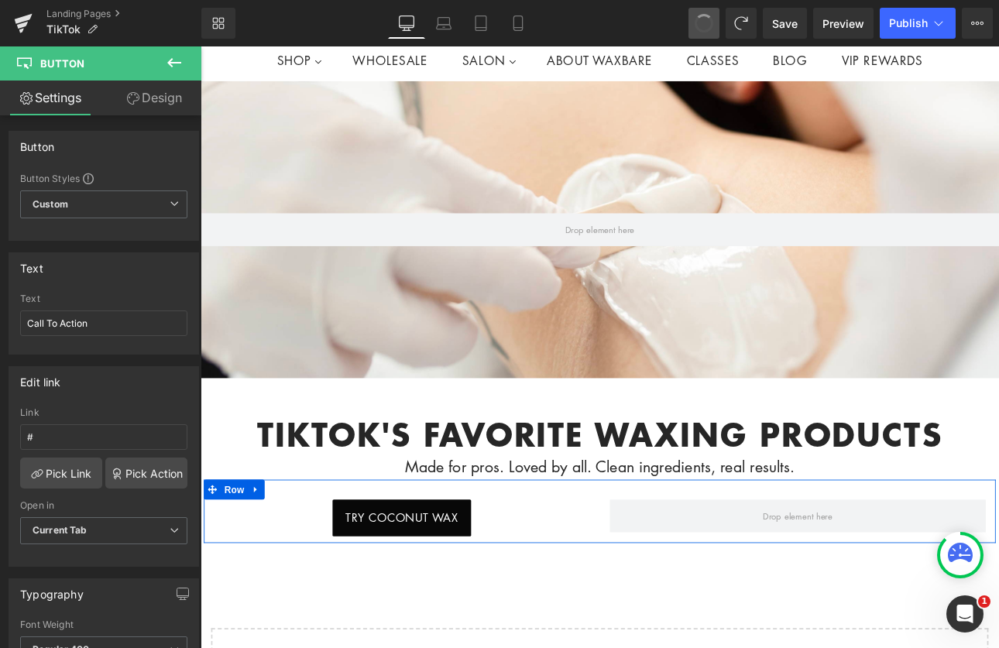
click at [702, 19] on span at bounding box center [704, 23] width 23 height 23
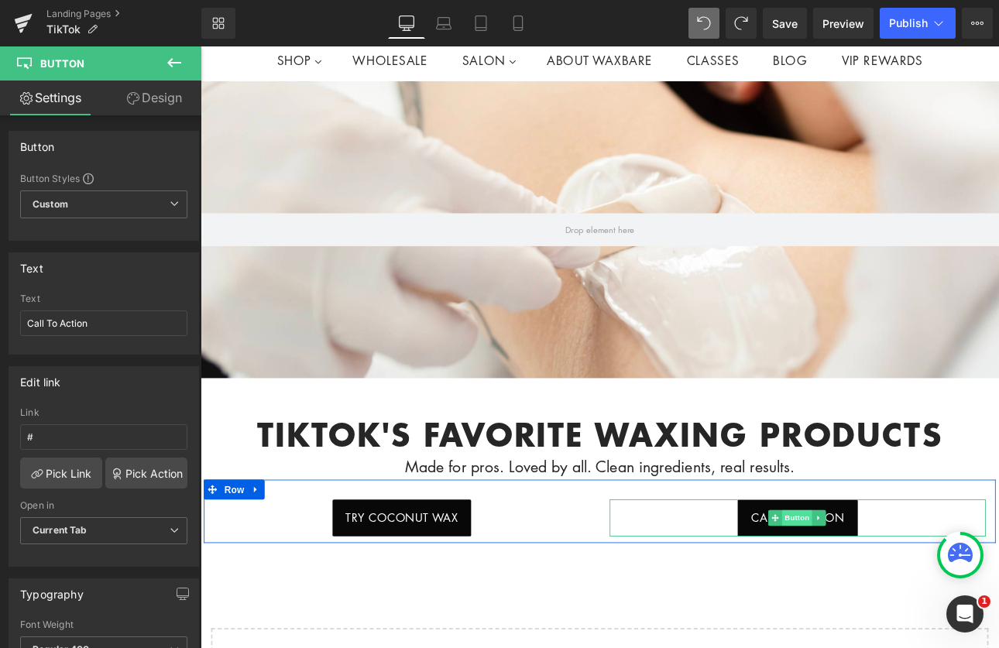
click at [892, 593] on span "Button" at bounding box center [901, 600] width 36 height 19
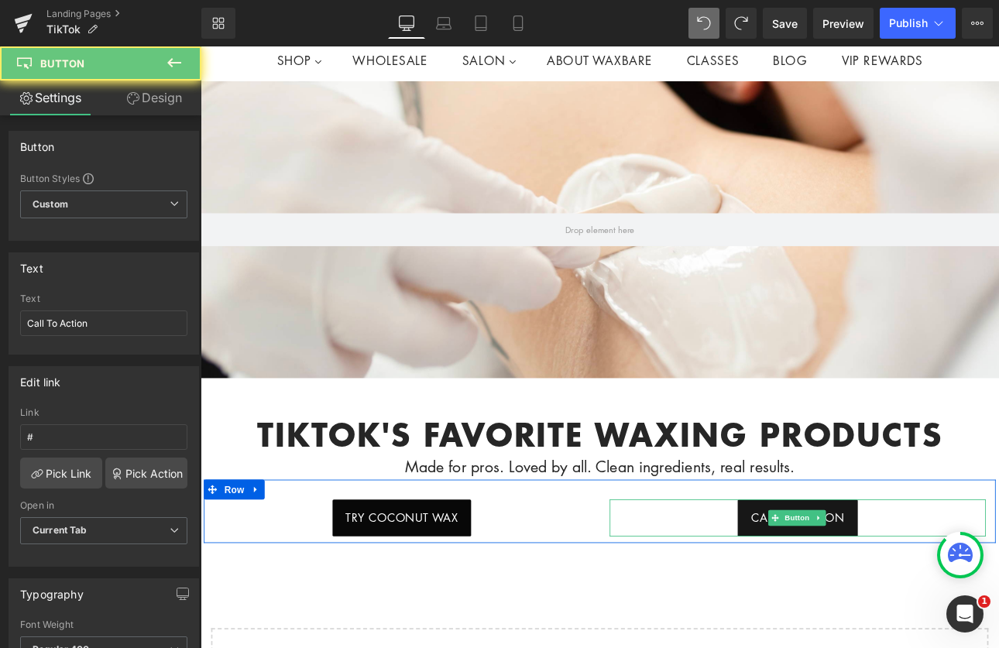
click at [847, 595] on span "Call To Action" at bounding box center [902, 600] width 110 height 20
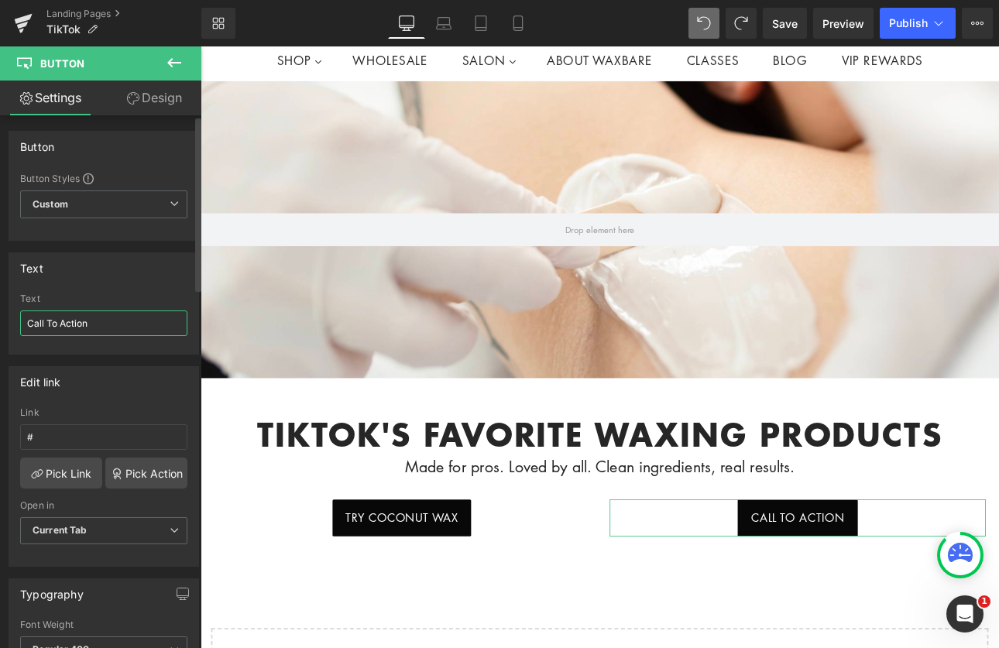
click at [116, 313] on input "Call To Action" at bounding box center [103, 324] width 167 height 26
drag, startPoint x: 115, startPoint y: 322, endPoint x: -16, endPoint y: 306, distance: 132.7
click at [0, 306] on html "Button You are previewing how the will restyle your page. You can not edit Elem…" at bounding box center [499, 324] width 999 height 648
type input "shop recovery serum"
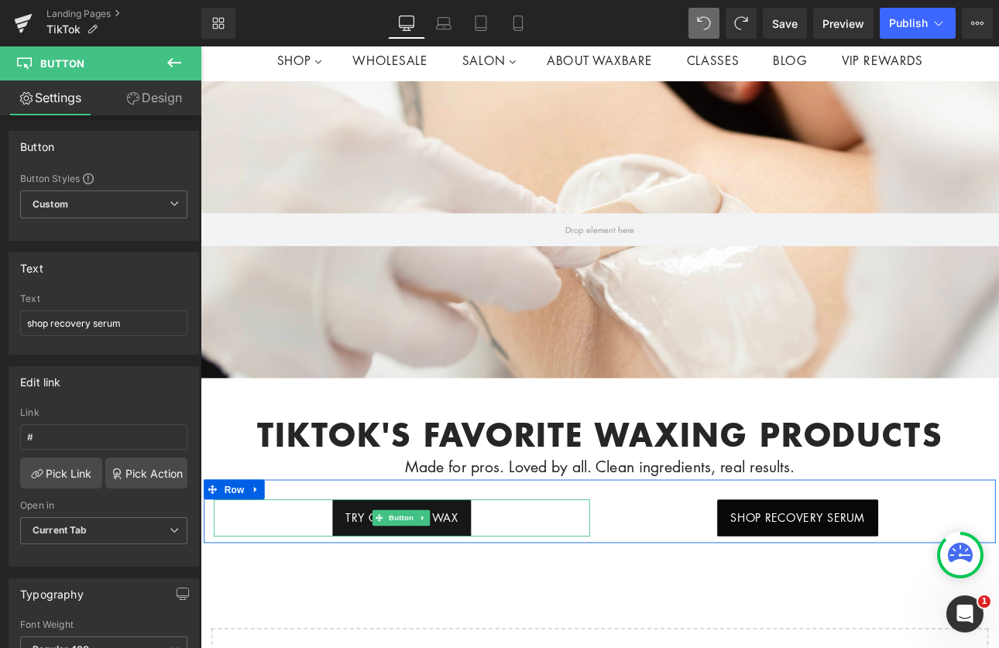
click at [380, 586] on link "Try coconut wax" at bounding box center [437, 600] width 163 height 43
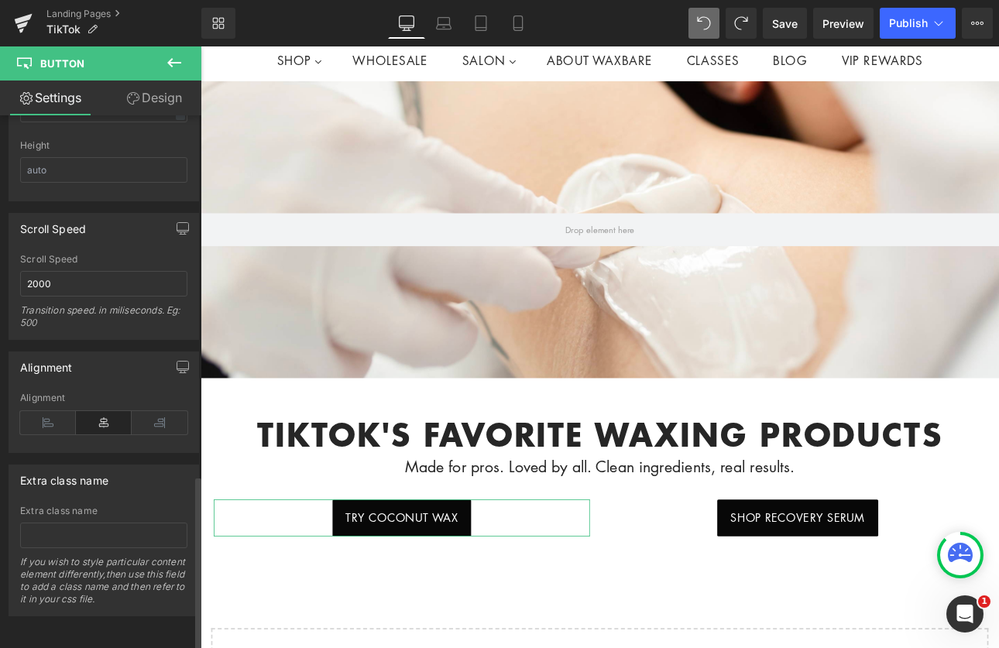
scroll to position [1097, 0]
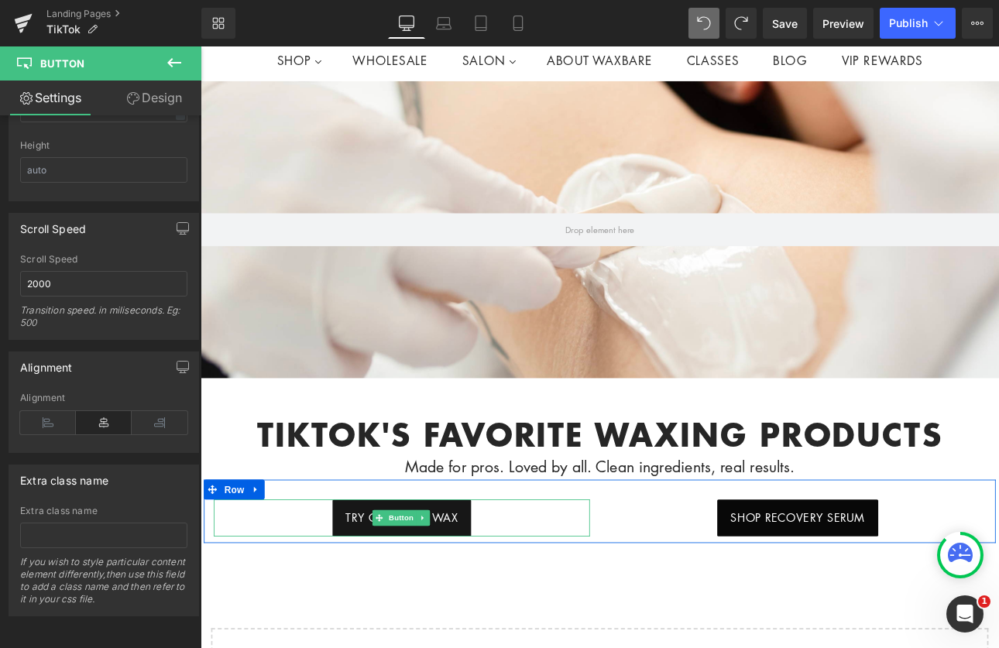
click at [361, 591] on link "Try coconut wax" at bounding box center [437, 600] width 163 height 43
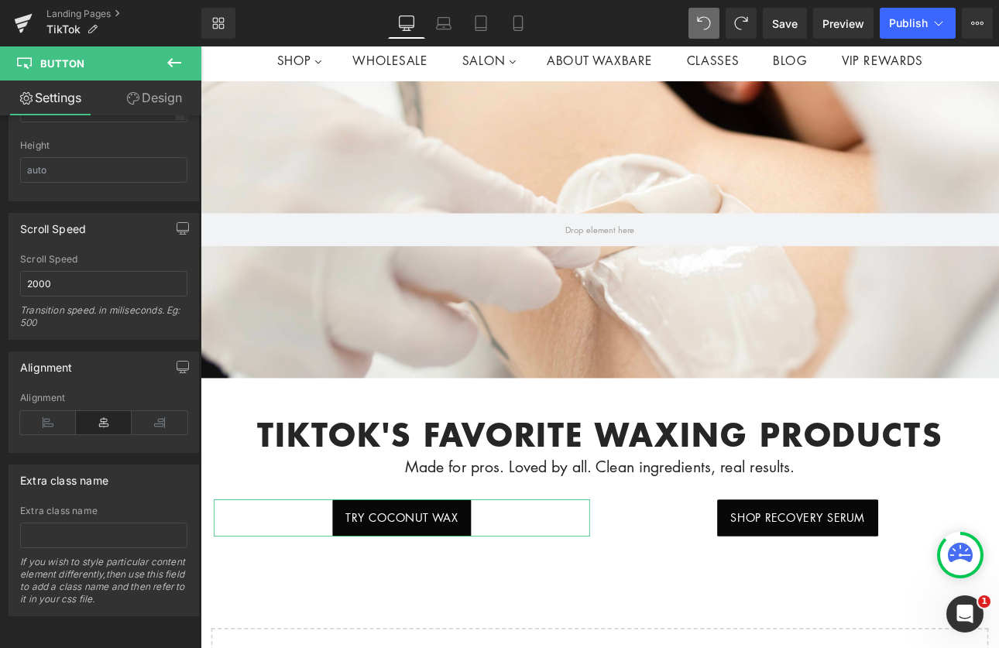
click at [167, 102] on link "Design" at bounding box center [154, 98] width 101 height 35
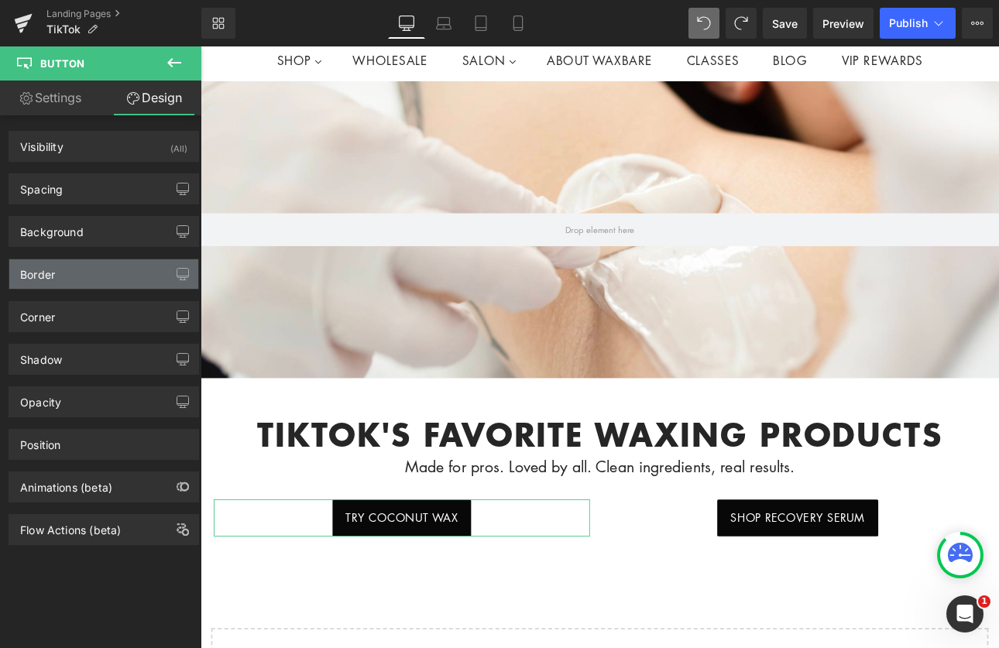
click at [73, 278] on div "Border" at bounding box center [103, 274] width 189 height 29
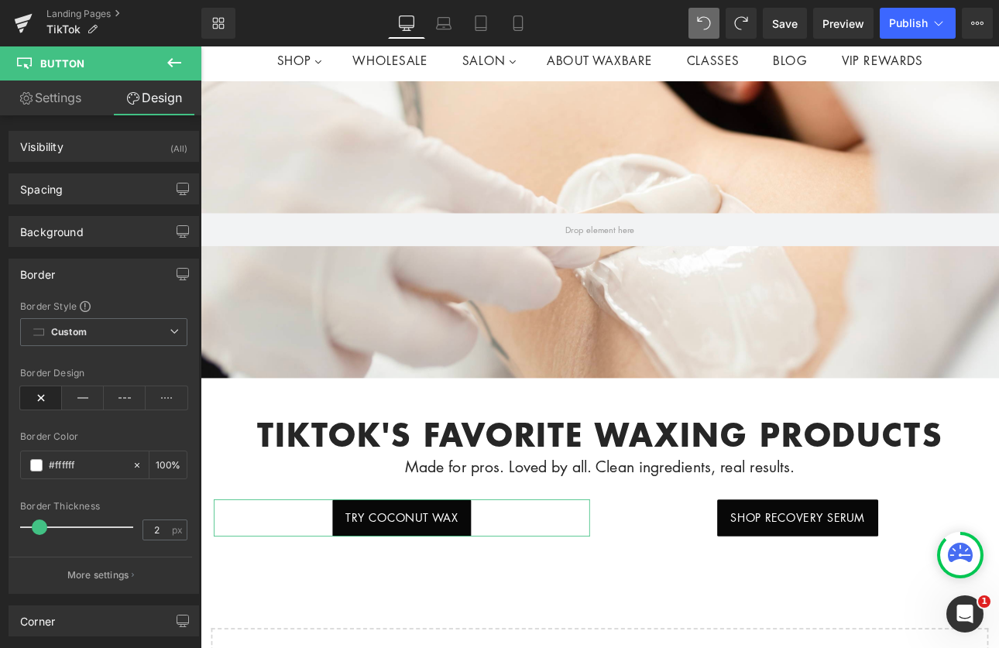
type input "0"
drag, startPoint x: 34, startPoint y: 528, endPoint x: 15, endPoint y: 530, distance: 19.4
click at [15, 530] on div "Border Style Custom Custom Setup Global Style Custom Setup Global Style none Bo…" at bounding box center [103, 447] width 189 height 294
click at [159, 327] on span "Custom Setup Global Style" at bounding box center [103, 332] width 167 height 28
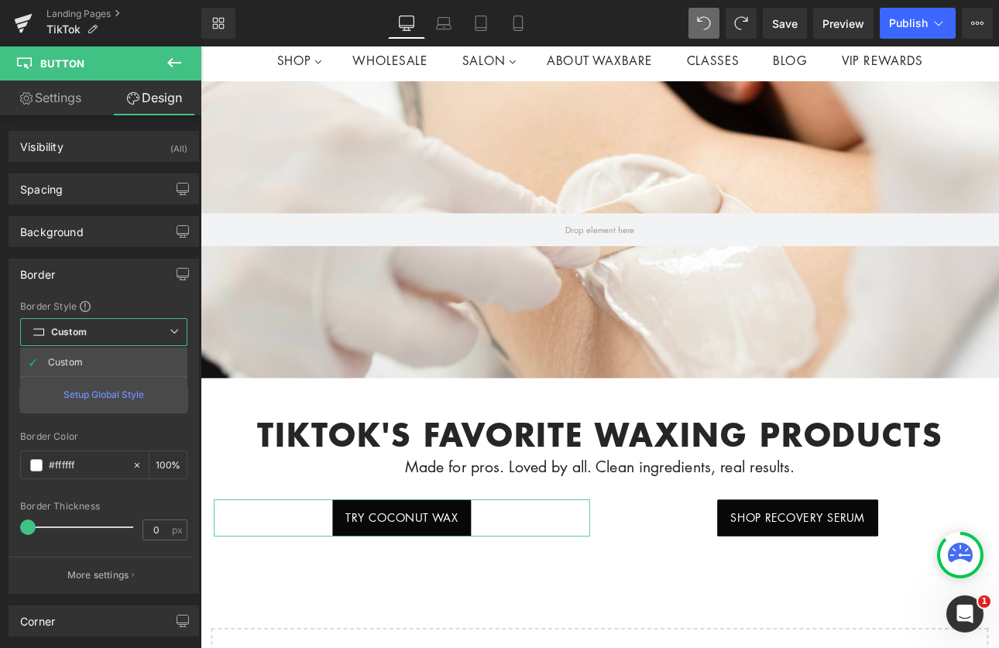
click at [184, 394] on div "Border Style Custom Custom Setup Global Style Custom Setup Global Style none Bo…" at bounding box center [103, 447] width 189 height 294
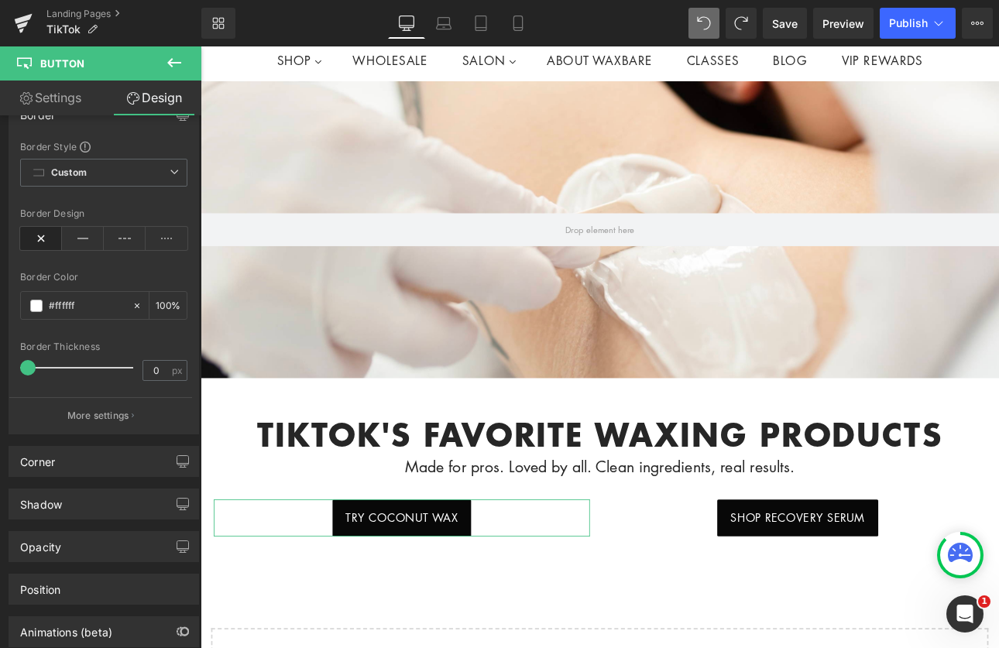
scroll to position [161, 0]
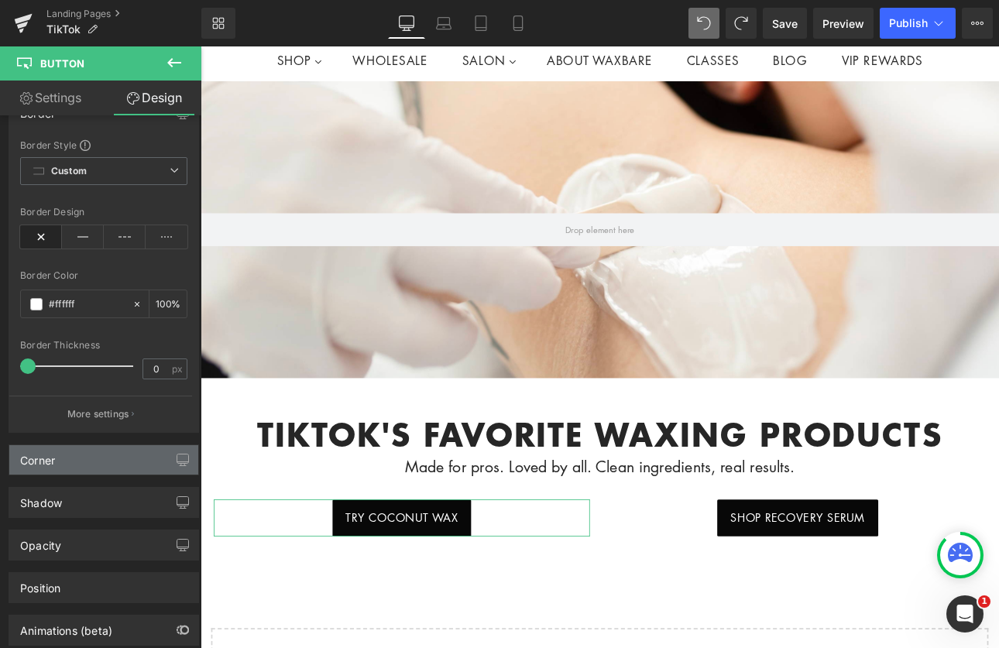
click at [111, 462] on div "Corner" at bounding box center [103, 459] width 189 height 29
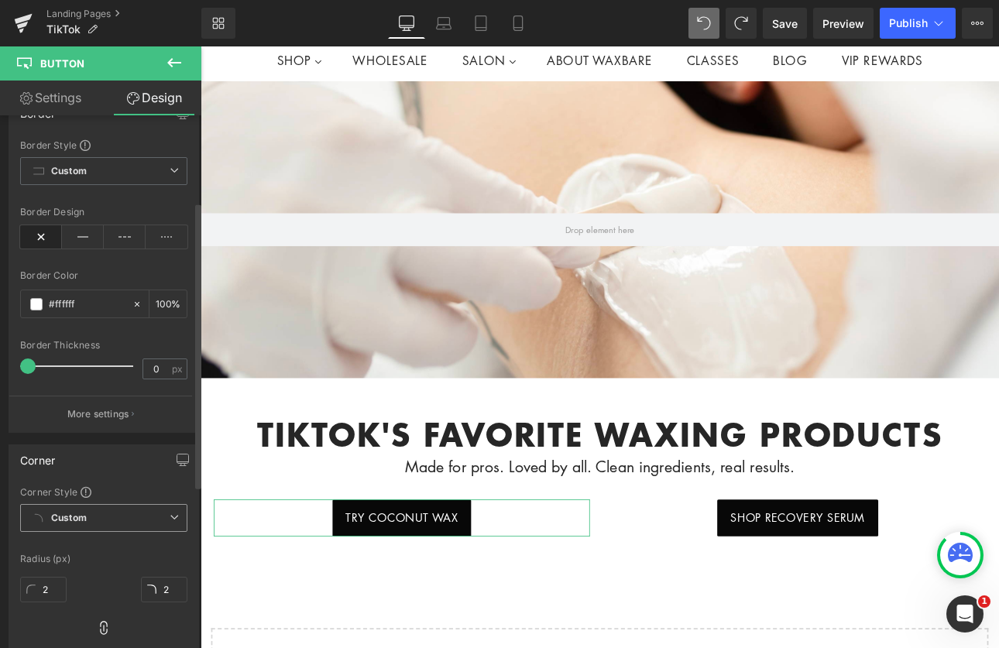
click at [129, 507] on span "Custom Setup Global Style" at bounding box center [103, 518] width 167 height 28
click at [129, 482] on div "Corner Corner Style Custom Custom Setup Global Style Custom Setup Global Style …" at bounding box center [104, 570] width 191 height 251
click at [53, 597] on input "2" at bounding box center [43, 590] width 46 height 26
type input "5"
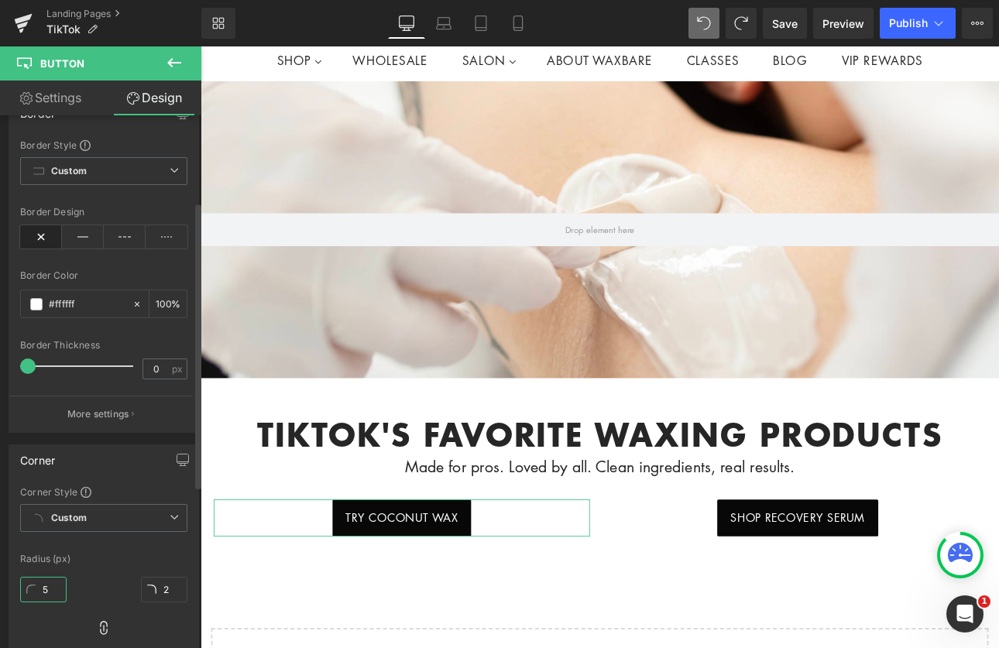
type input "5"
click at [113, 562] on div "Radius (px)" at bounding box center [103, 559] width 167 height 11
click at [376, 648] on div "Hero Banner 200px 200px tikTok's favorite waxing products Heading Made for pros…" at bounding box center [669, 472] width 937 height 768
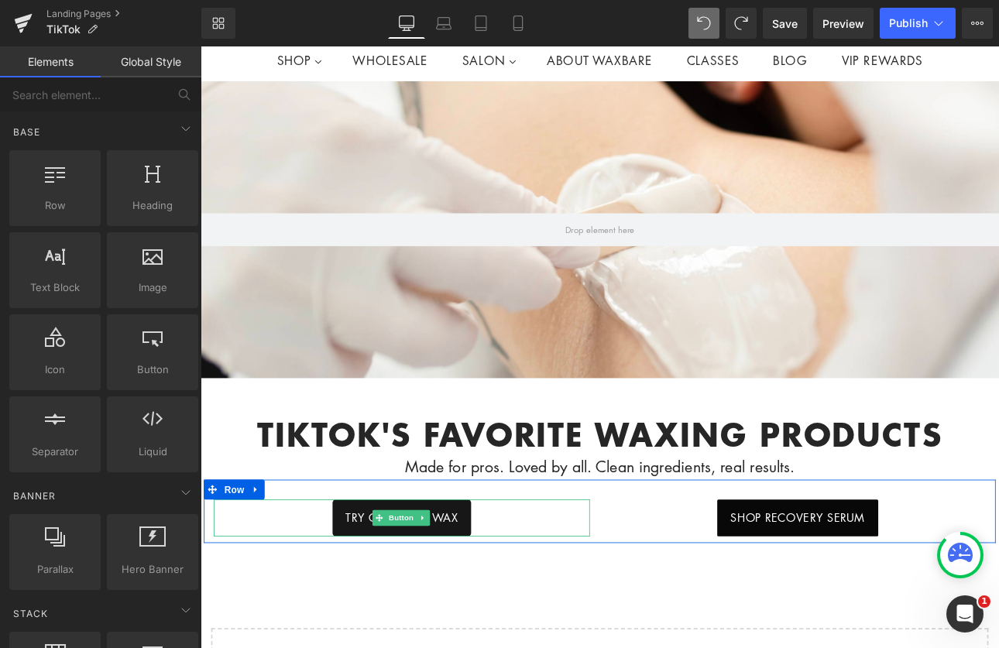
click at [386, 592] on span "Try coconut wax" at bounding box center [437, 600] width 132 height 20
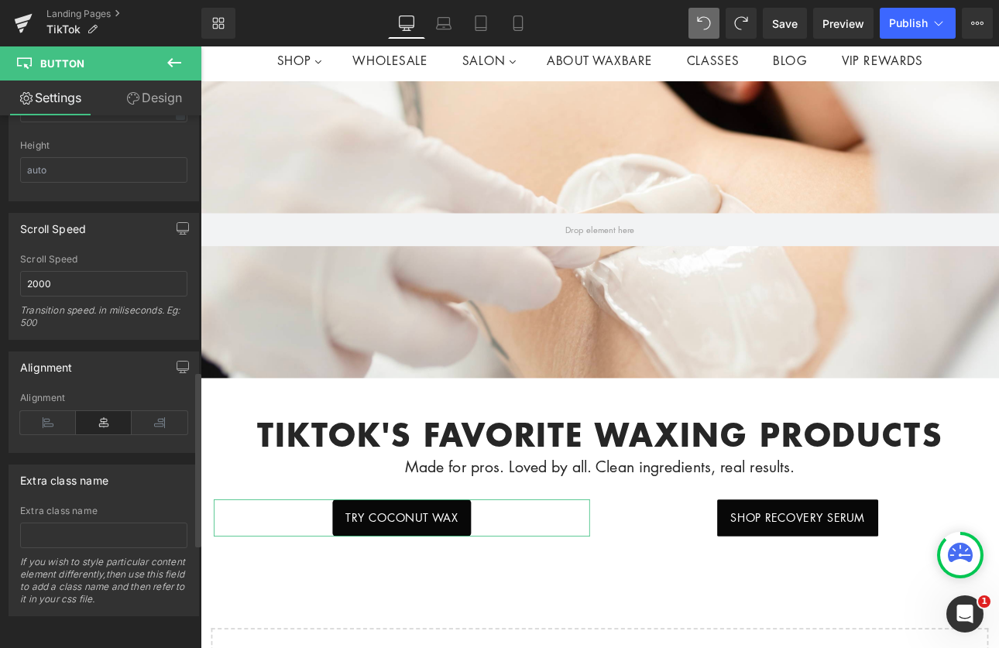
scroll to position [1097, 0]
click at [174, 94] on link "Design" at bounding box center [154, 98] width 101 height 35
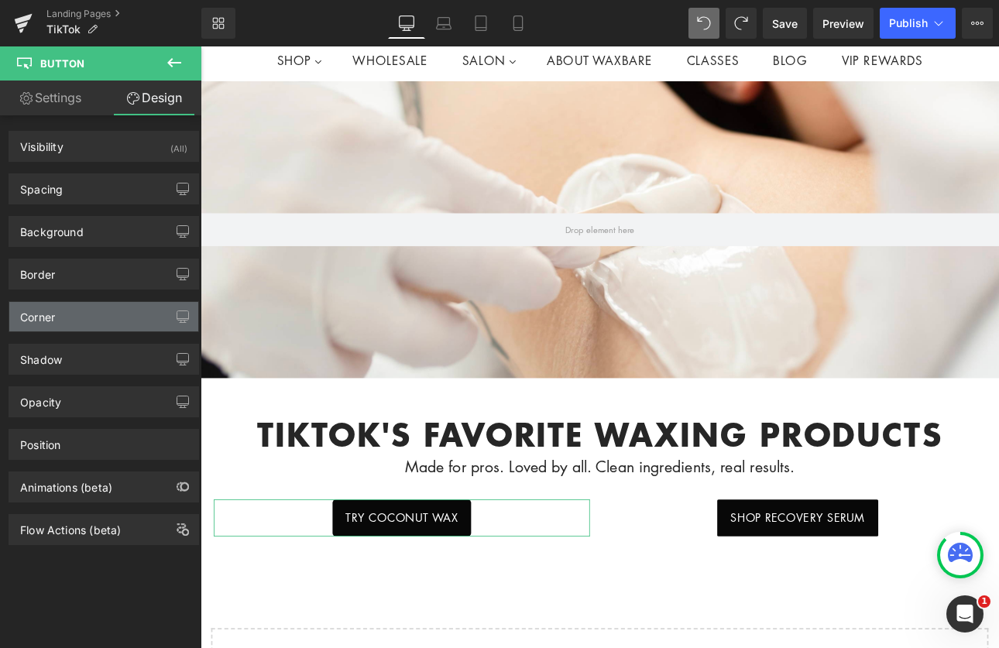
click at [81, 315] on div "Corner" at bounding box center [103, 316] width 189 height 29
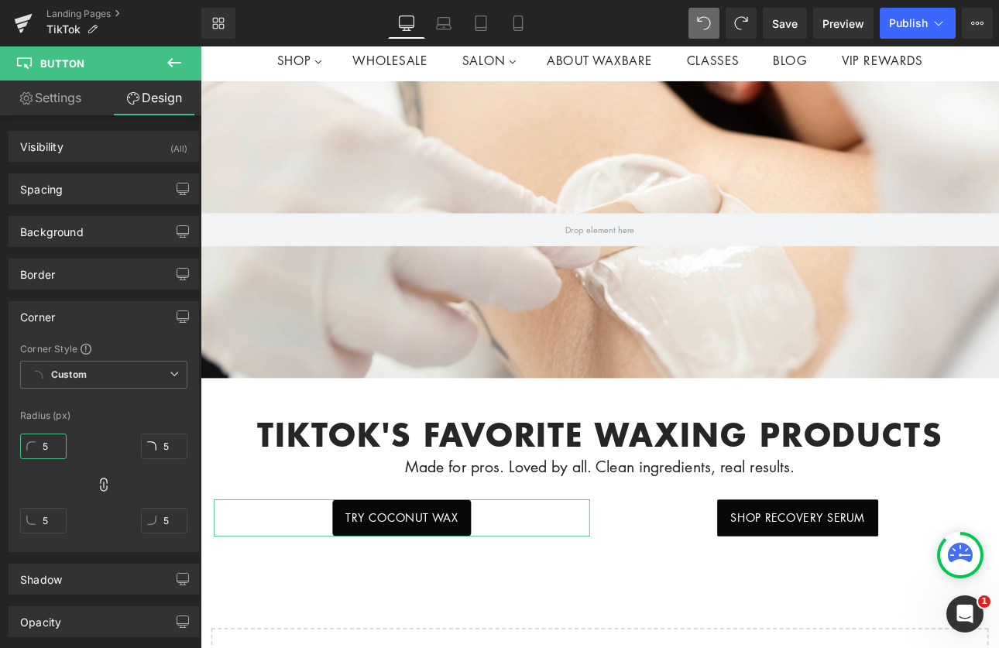
click at [50, 446] on input "5" at bounding box center [43, 447] width 46 height 26
type input "20"
type input "2"
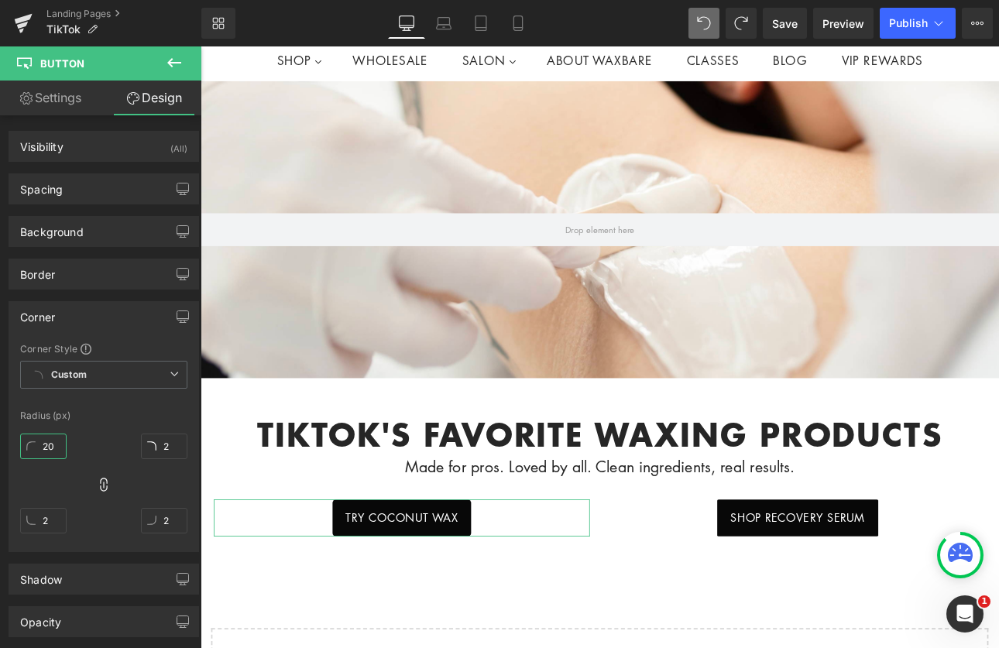
type input "20"
type input "2"
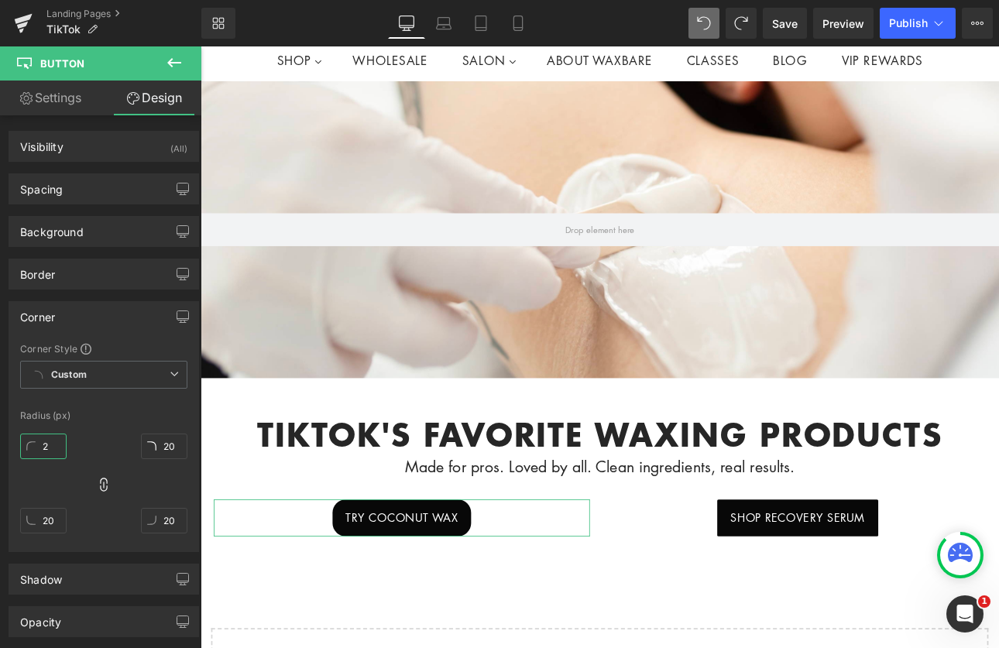
type input "2"
type input "1"
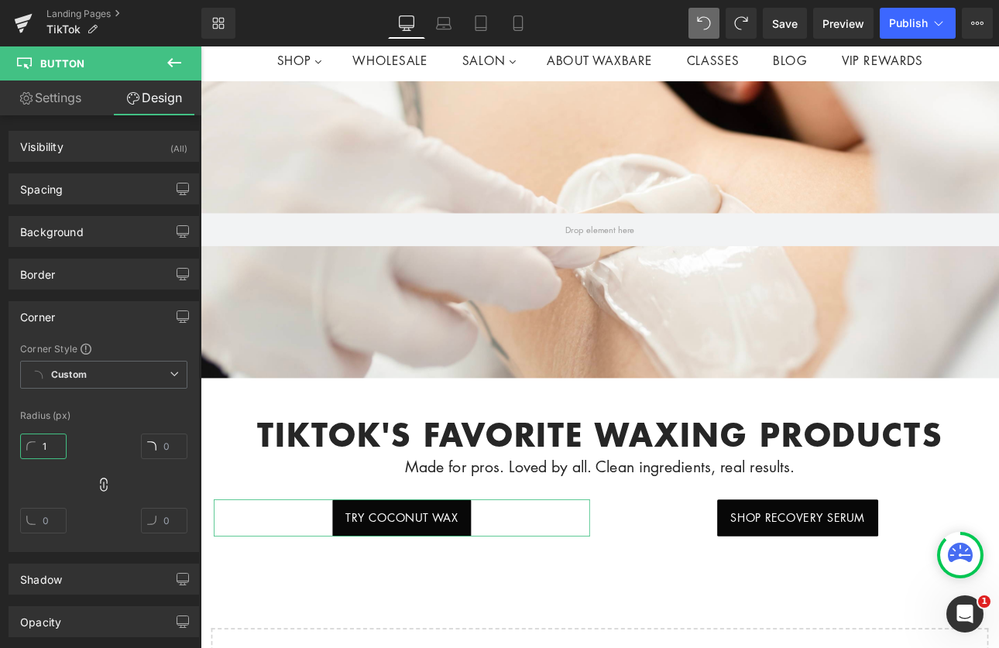
type input "1"
type input "15"
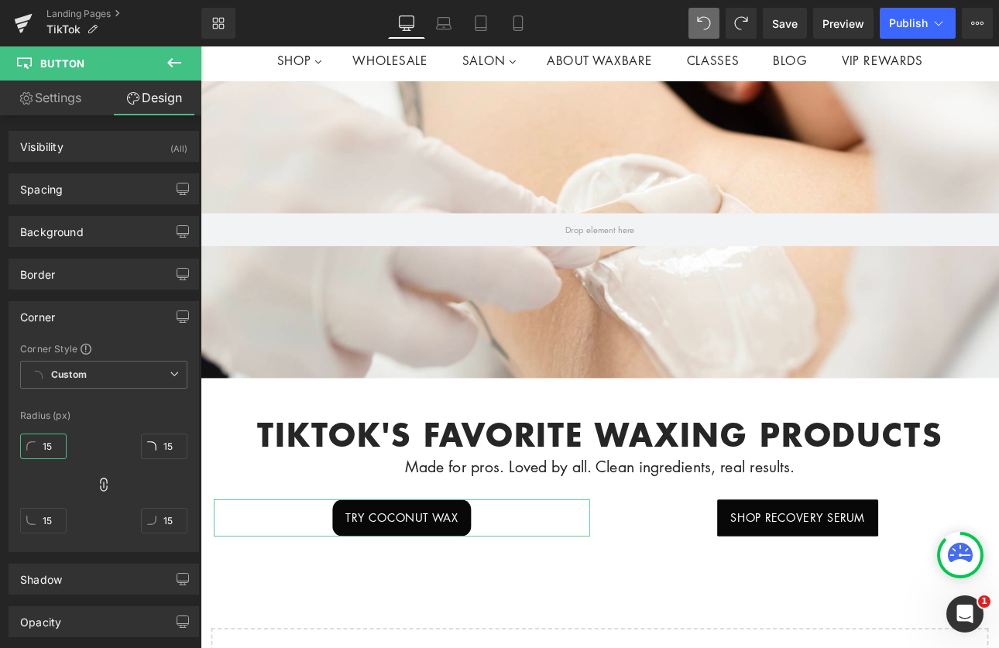
type input "2"
type input "20"
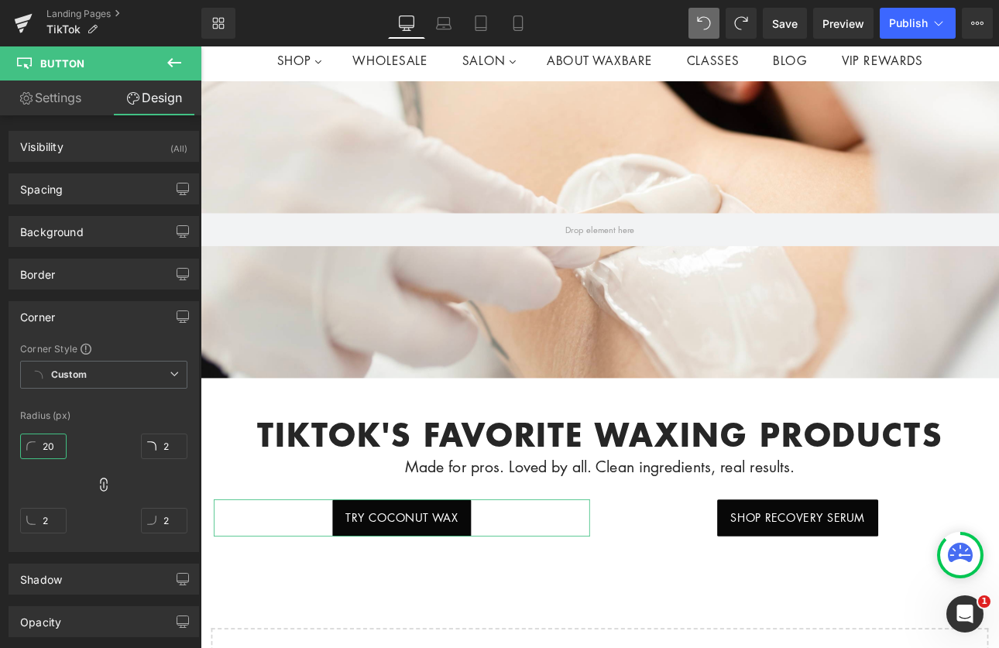
type input "20"
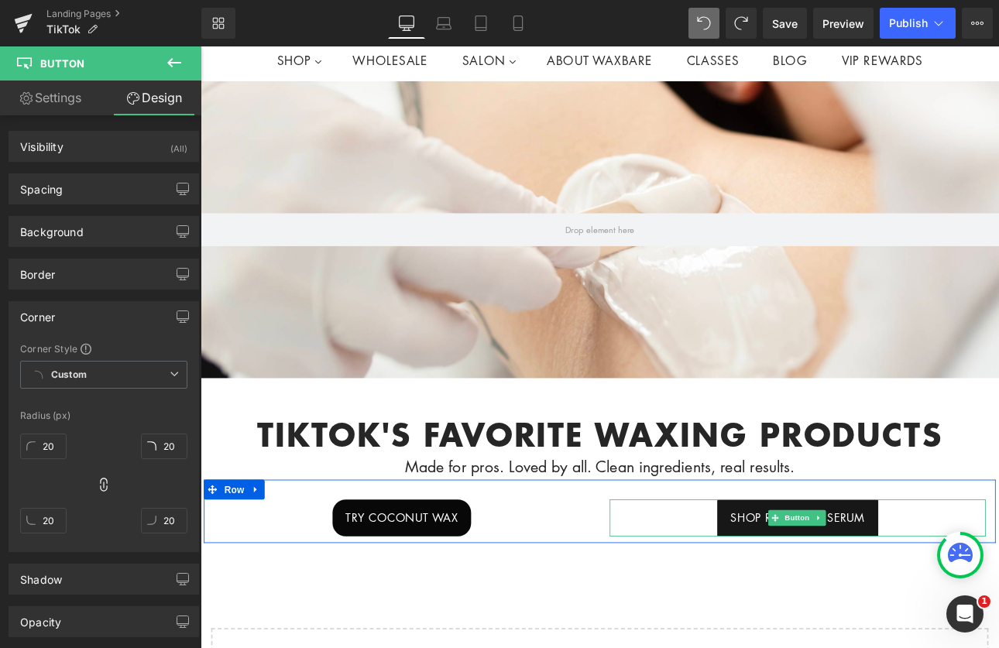
click at [854, 593] on span "shop recovery serum" at bounding box center [902, 600] width 158 height 20
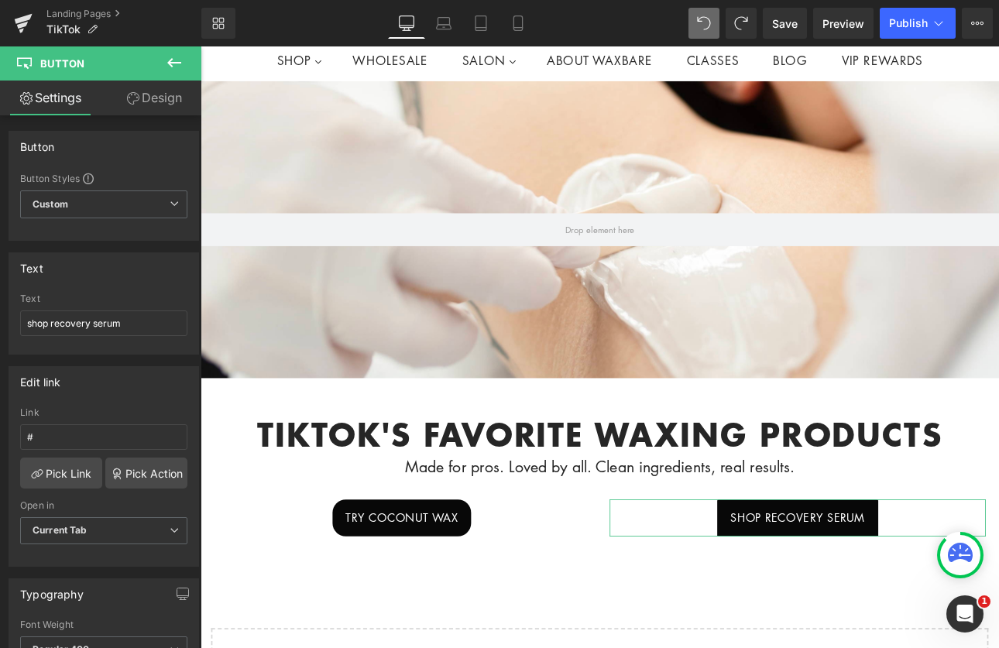
click at [161, 95] on link "Design" at bounding box center [154, 98] width 101 height 35
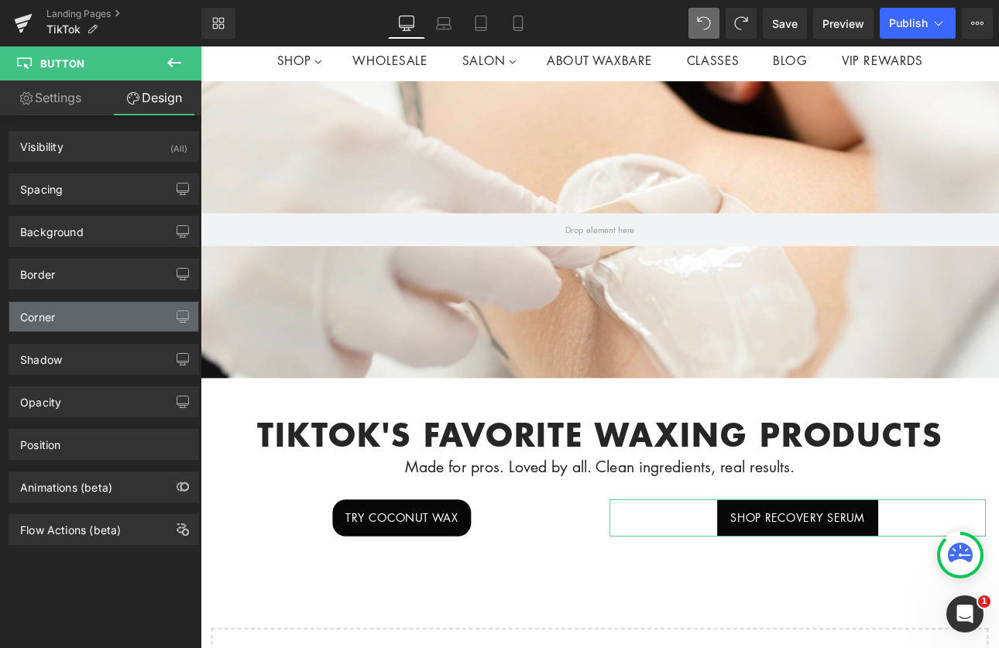
click at [74, 307] on div "Corner" at bounding box center [103, 316] width 189 height 29
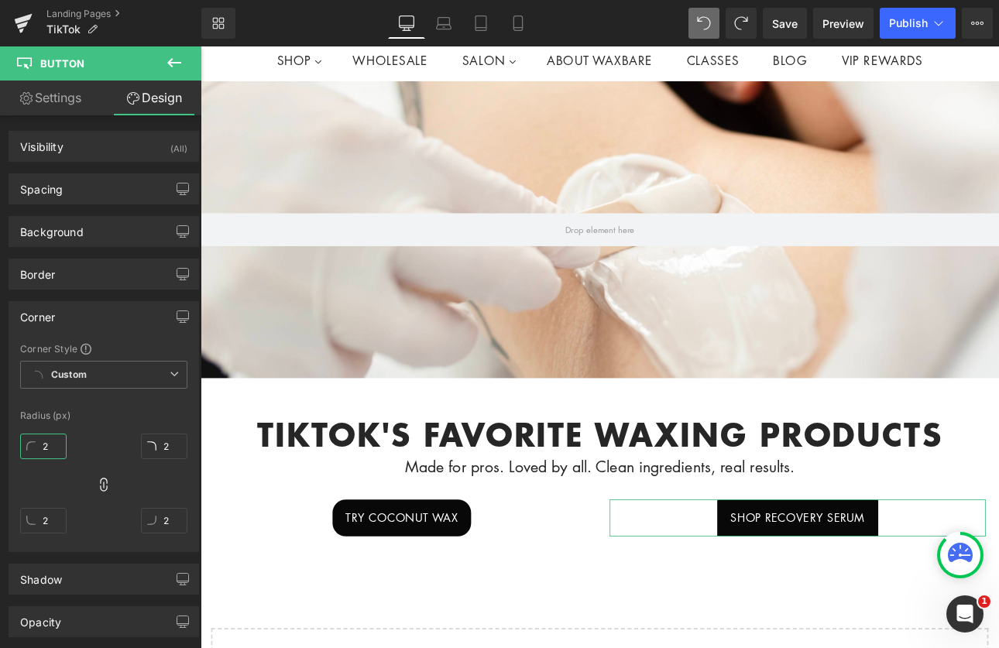
click at [54, 456] on input "2" at bounding box center [43, 447] width 46 height 26
type input "20"
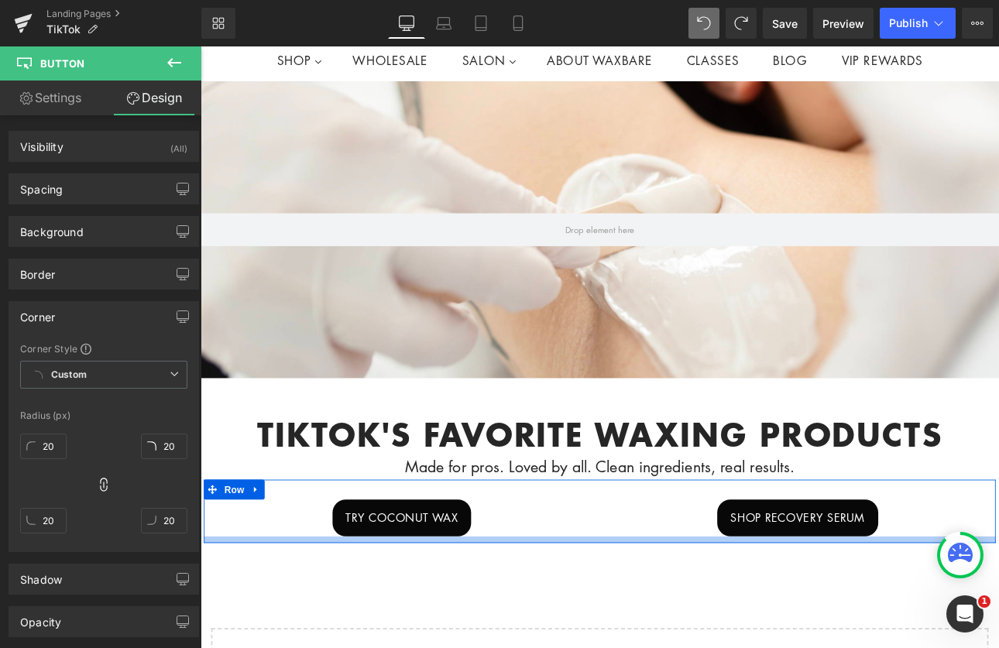
click at [542, 622] on div at bounding box center [670, 626] width 930 height 8
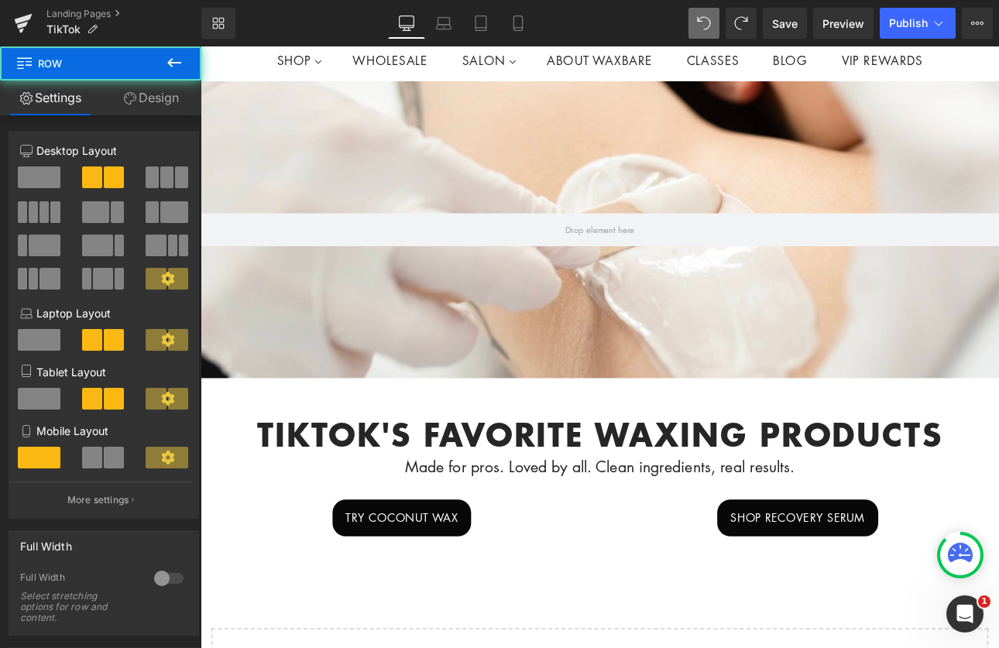
click at [821, 648] on div "Hero Banner 200px 200px tikTok's favorite waxing products Heading Made for pros…" at bounding box center [669, 472] width 937 height 768
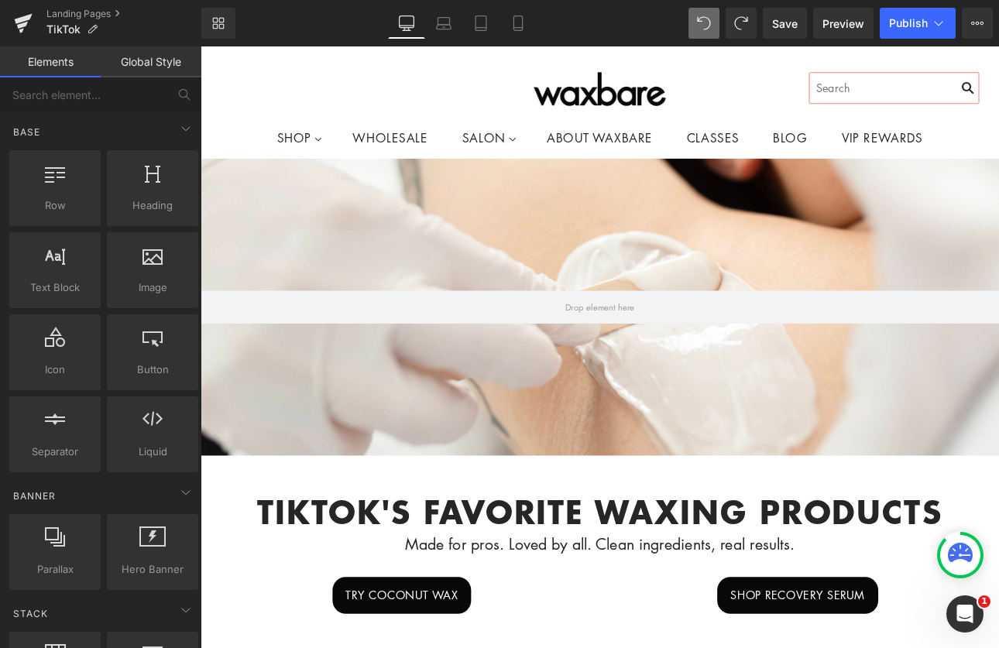
scroll to position [180, 0]
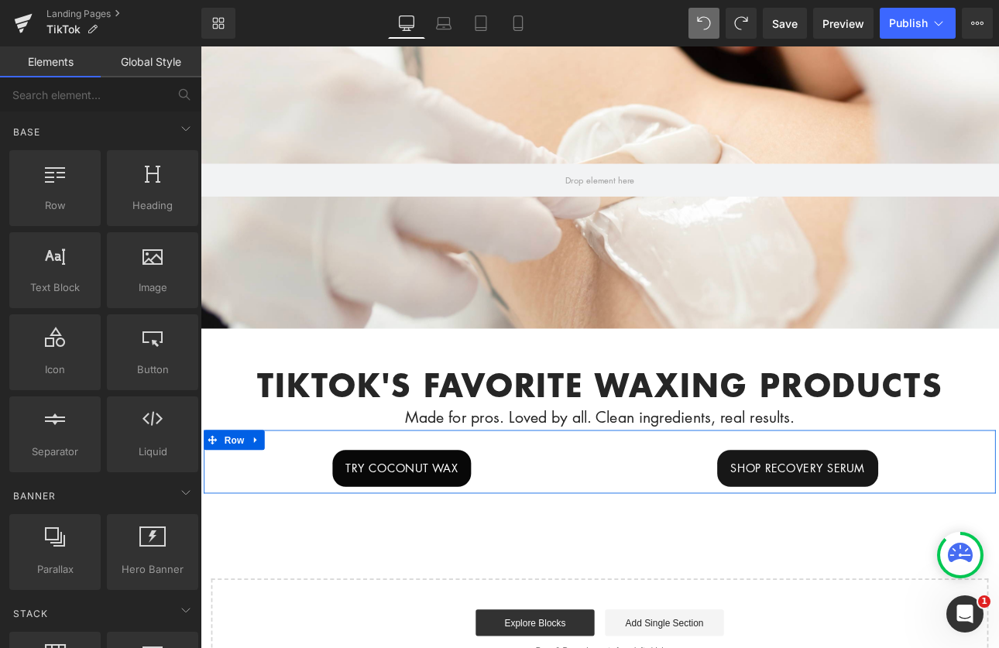
click at [858, 552] on link "shop recovery serum" at bounding box center [901, 542] width 189 height 43
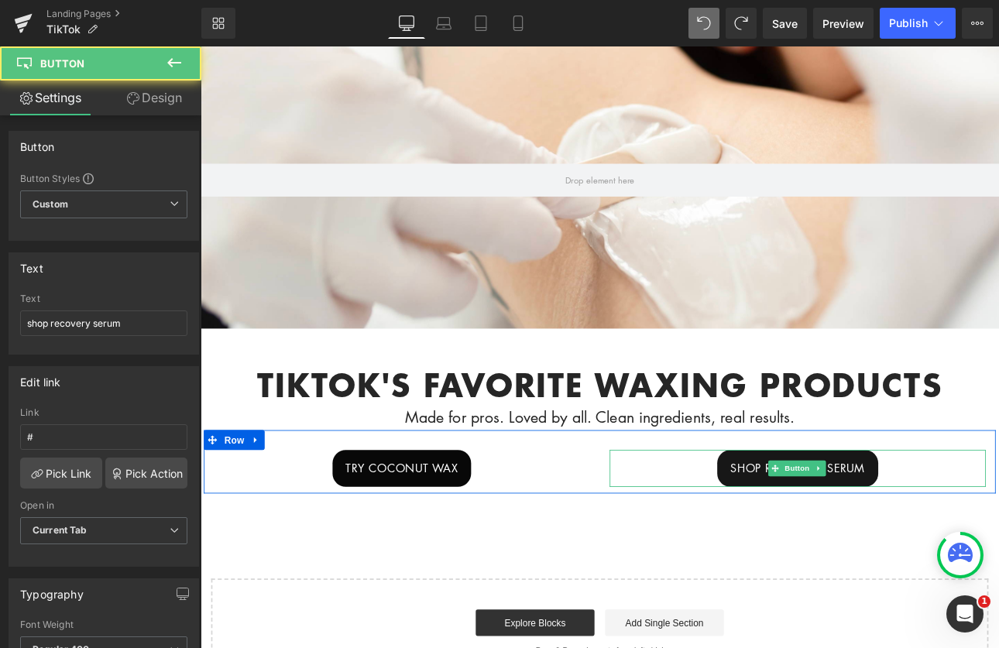
click at [852, 550] on link "shop recovery serum" at bounding box center [901, 542] width 189 height 43
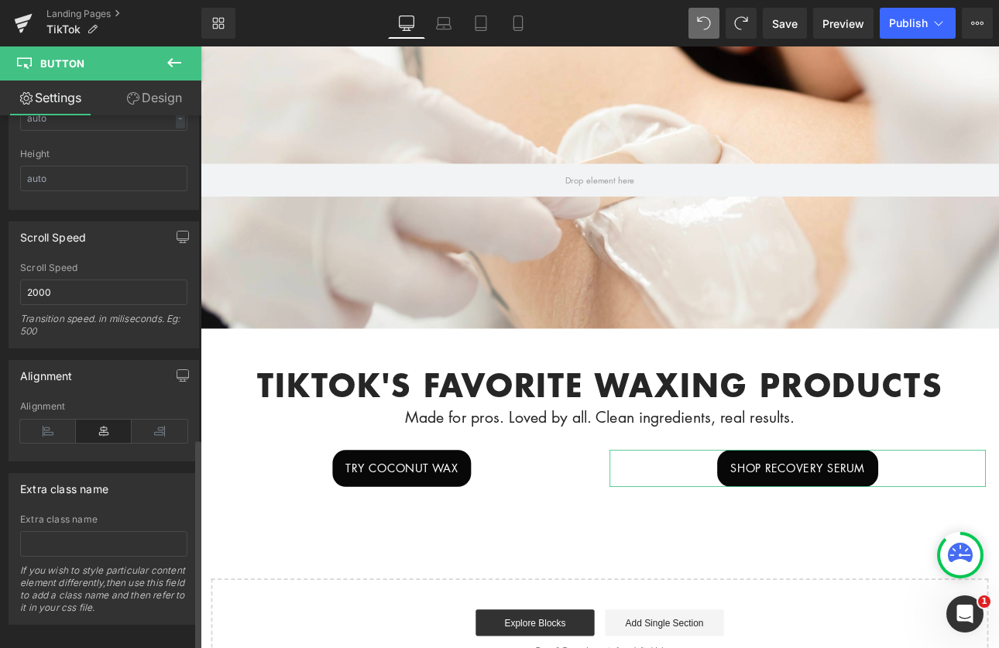
scroll to position [1097, 0]
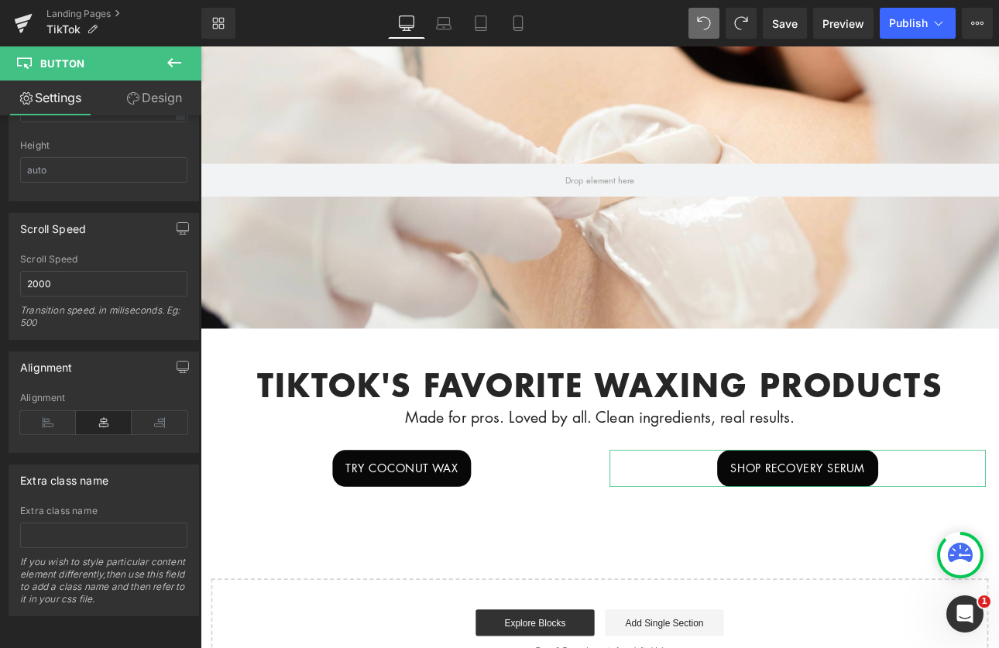
click at [169, 109] on link "Design" at bounding box center [154, 98] width 101 height 35
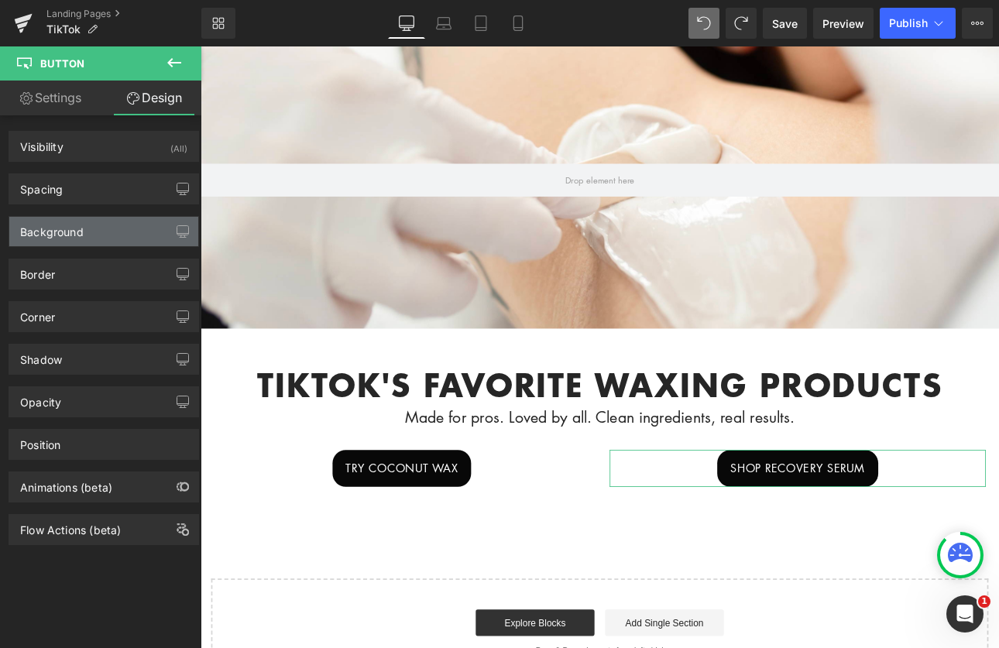
click at [114, 240] on div "Background" at bounding box center [103, 231] width 189 height 29
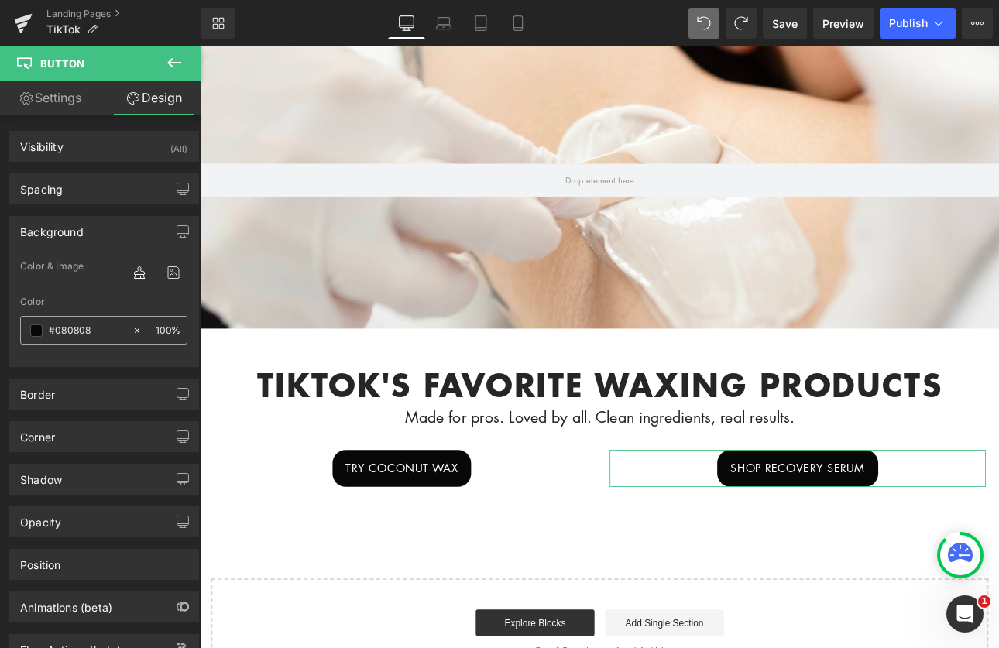
click at [81, 332] on input "#080808" at bounding box center [87, 330] width 76 height 17
drag, startPoint x: 101, startPoint y: 328, endPoint x: 26, endPoint y: 335, distance: 74.7
click at [26, 335] on div "#080808" at bounding box center [76, 330] width 111 height 27
paste input "EE1D52"
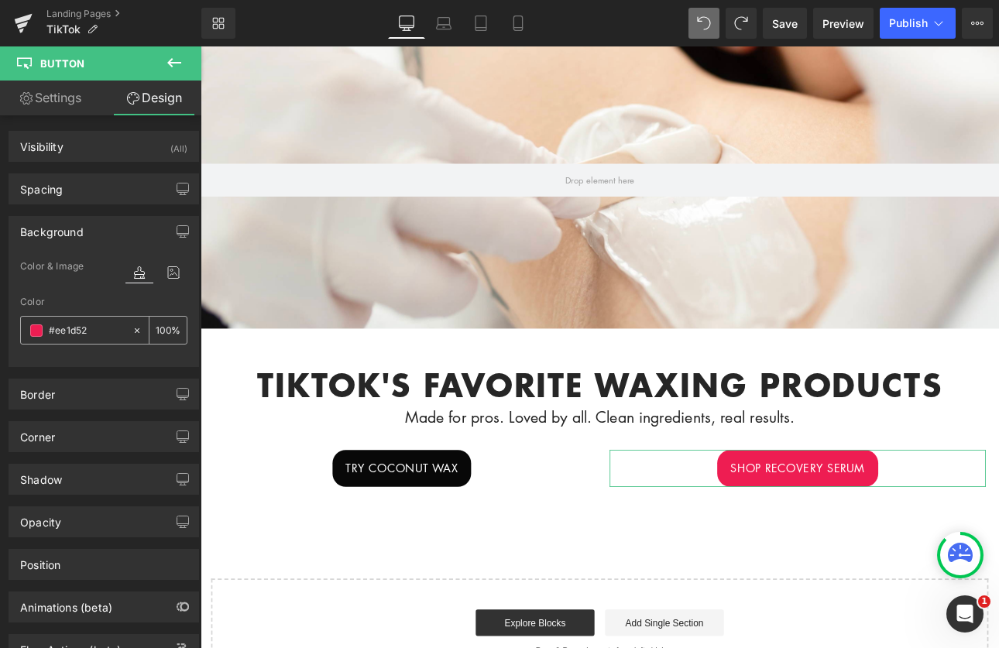
drag, startPoint x: 95, startPoint y: 332, endPoint x: 39, endPoint y: 328, distance: 56.7
click at [39, 328] on div "#ee1d52" at bounding box center [76, 330] width 111 height 27
paste input ": #ec4899"
type input ": #ec4899"
type input "0"
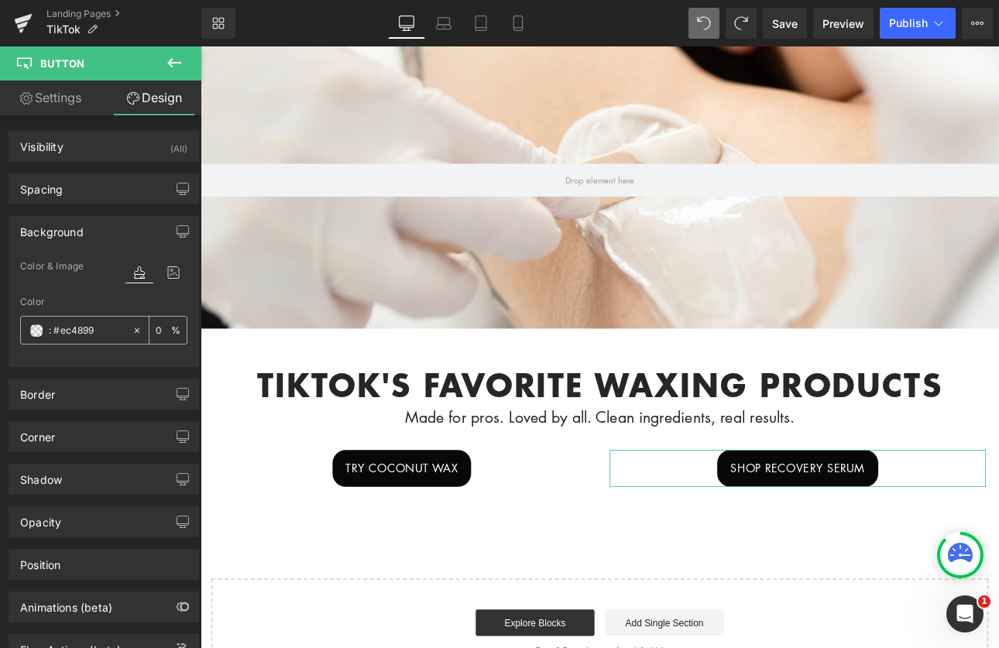
click at [52, 329] on input ": #ec4899" at bounding box center [87, 330] width 76 height 17
type input "#ec4899"
type input "100"
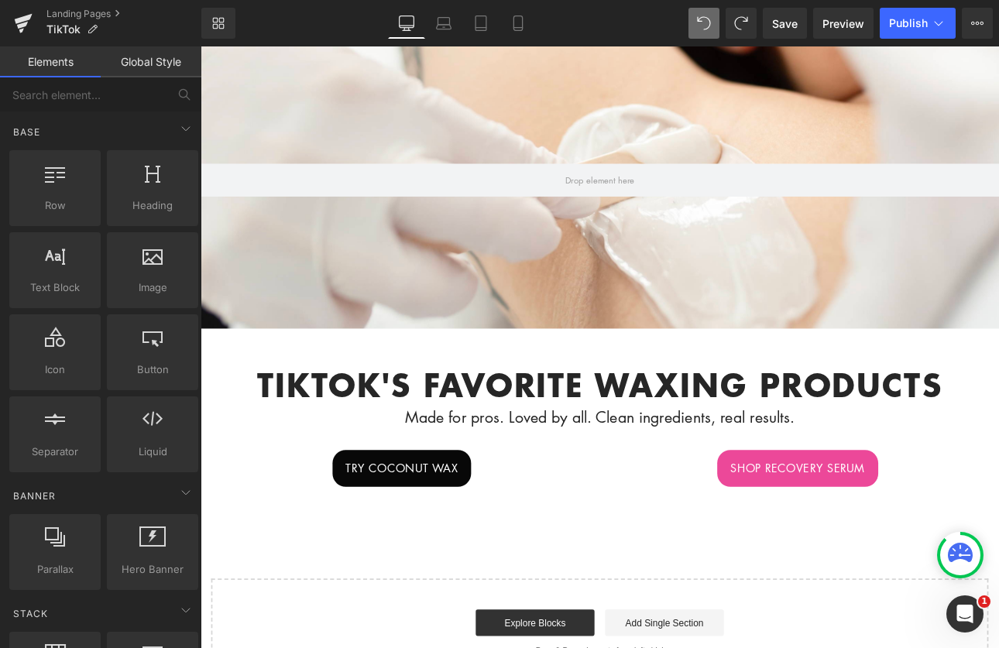
click at [717, 638] on div "Hero Banner 200px 200px tikTok's favorite waxing products Heading Made for pros…" at bounding box center [669, 413] width 937 height 768
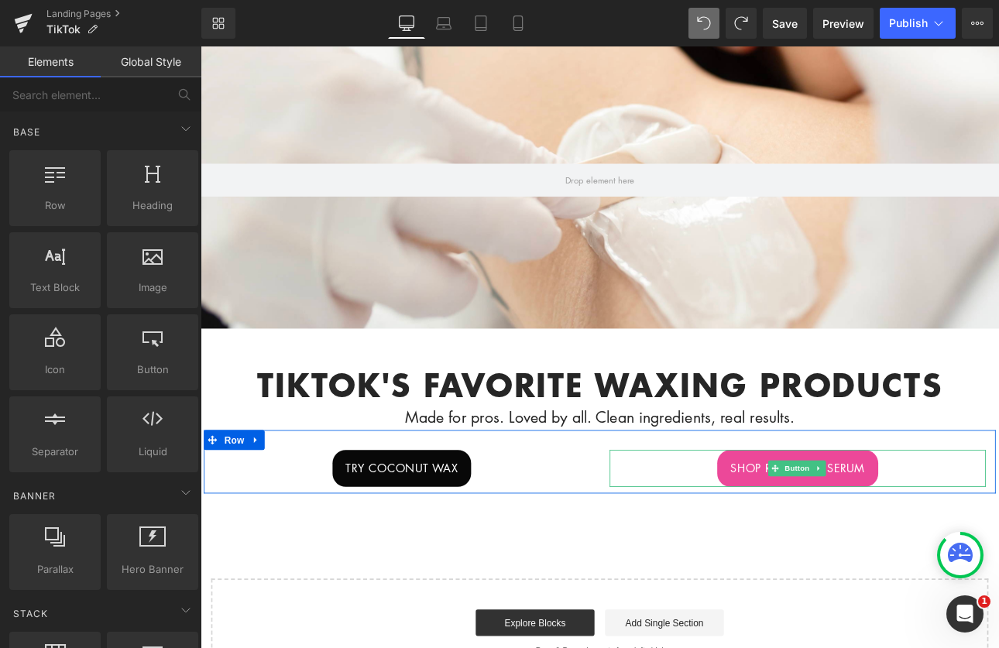
click at [883, 533] on span "Button" at bounding box center [901, 542] width 36 height 19
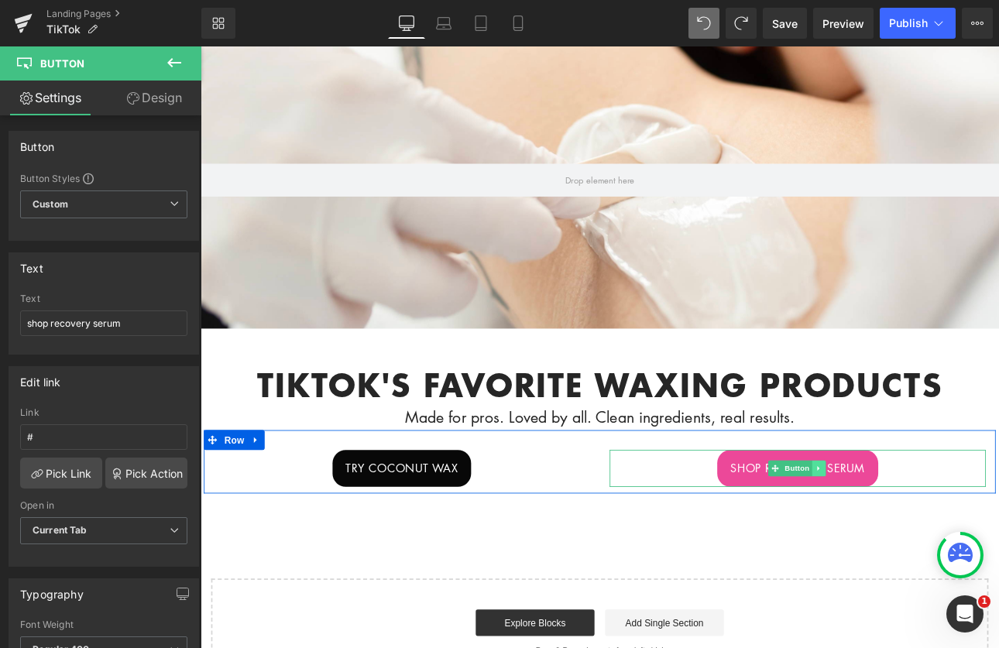
click at [919, 535] on link at bounding box center [927, 542] width 16 height 19
click at [797, 534] on div "shop recovery serum" at bounding box center [902, 542] width 442 height 43
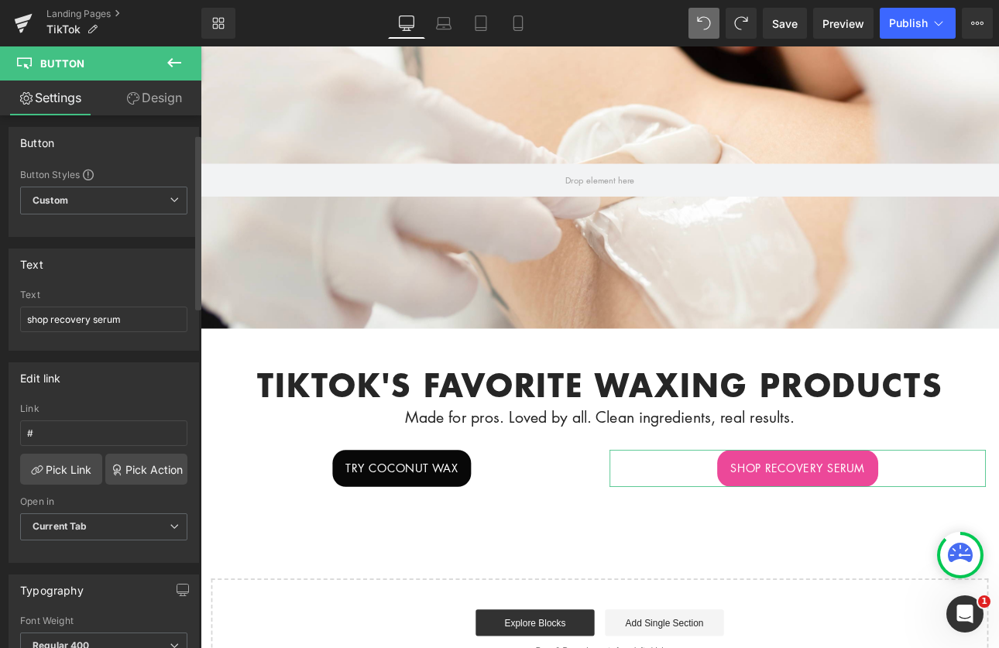
scroll to position [0, 0]
click at [134, 329] on input "shop recovery serum" at bounding box center [103, 324] width 167 height 26
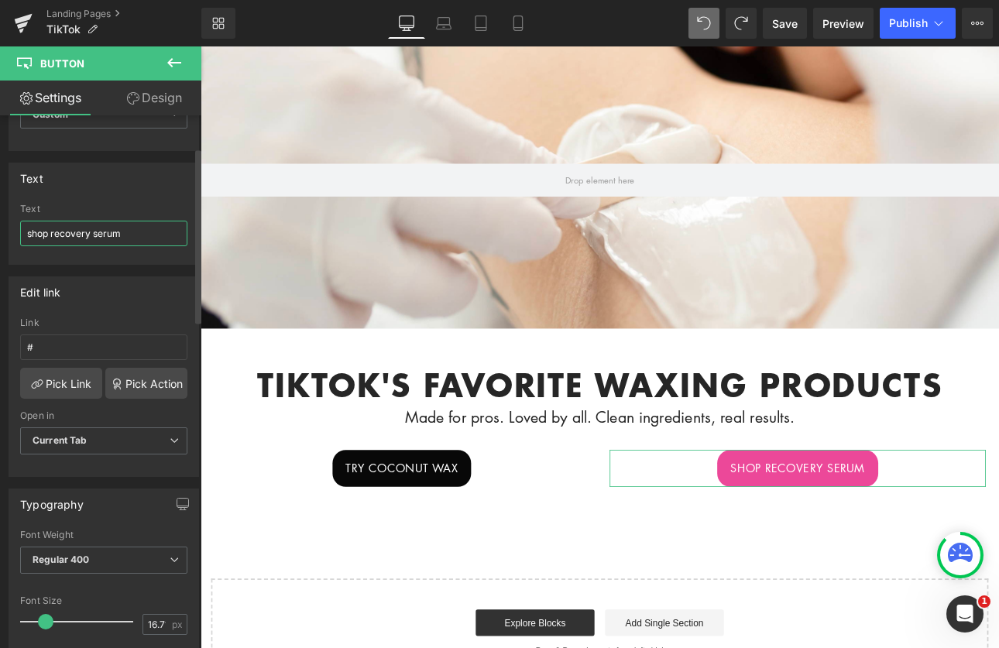
scroll to position [189, 0]
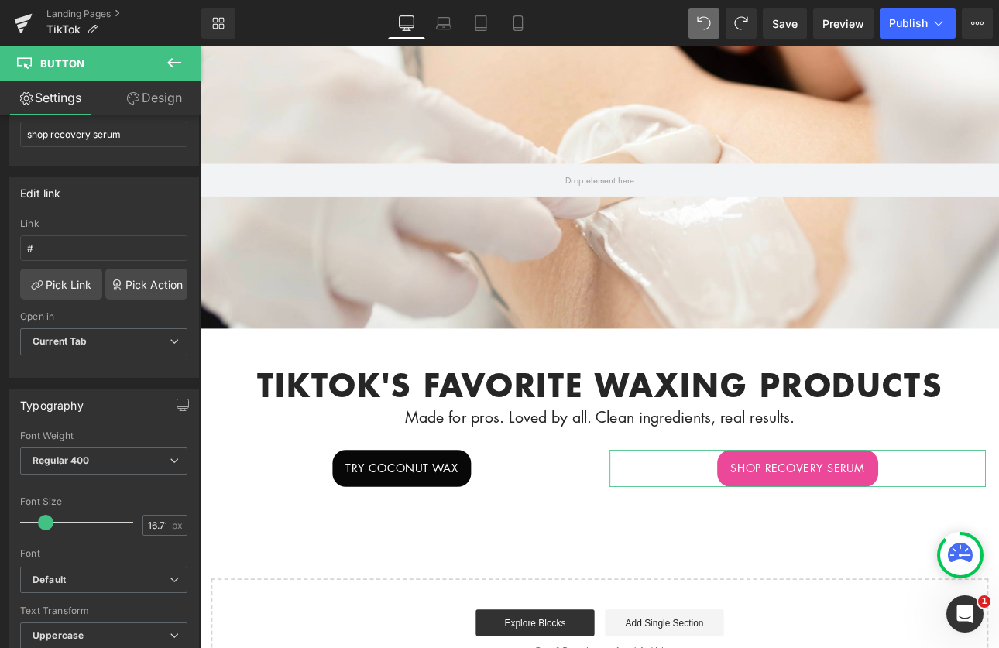
click at [154, 103] on link "Design" at bounding box center [154, 98] width 101 height 35
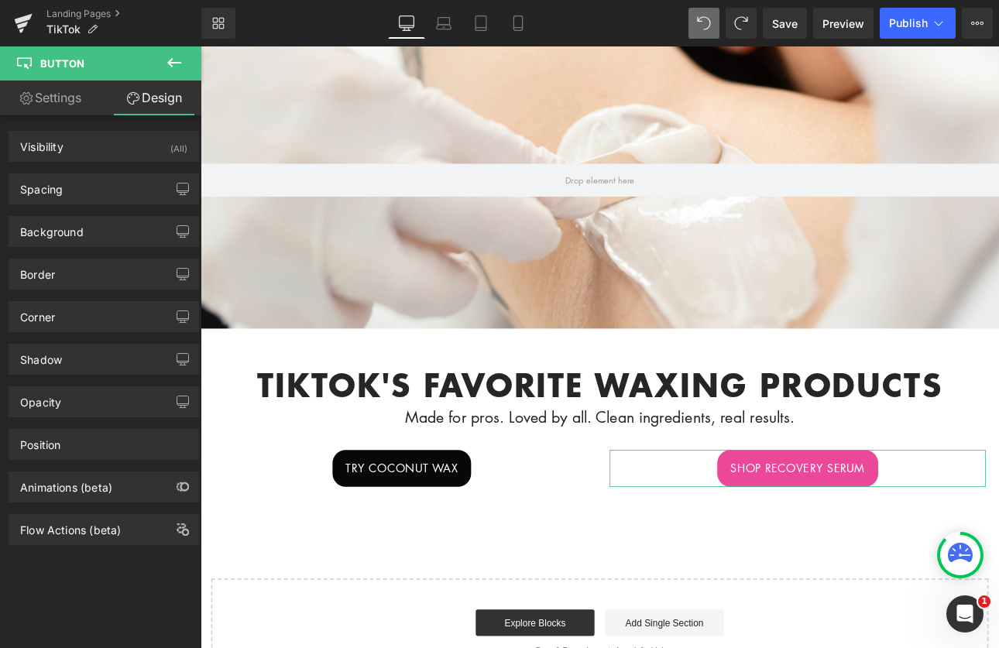
click at [43, 89] on link "Settings" at bounding box center [50, 98] width 101 height 35
type input "100"
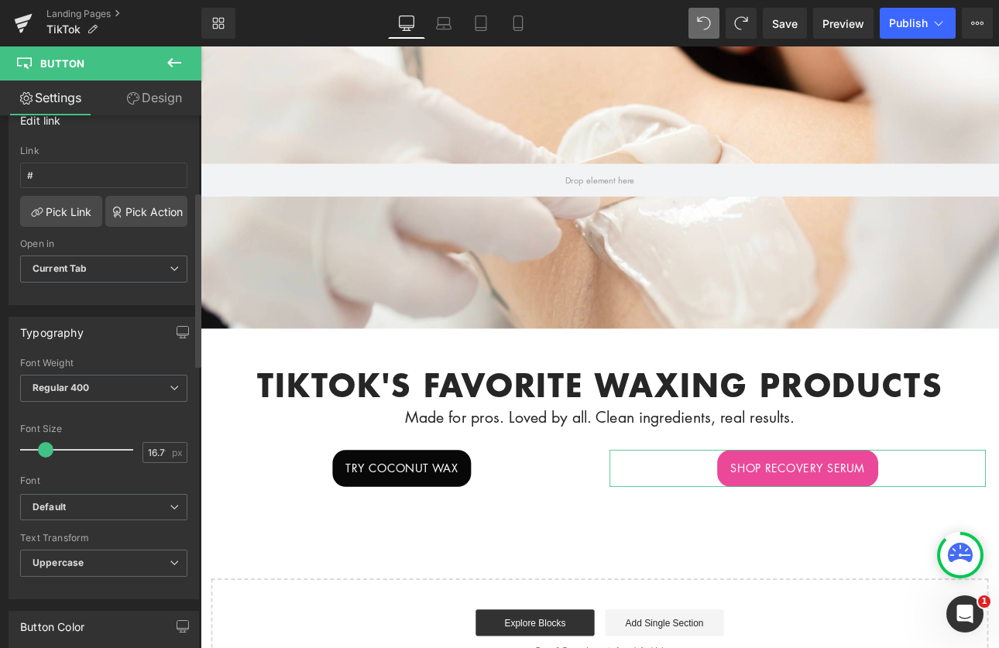
scroll to position [328, 0]
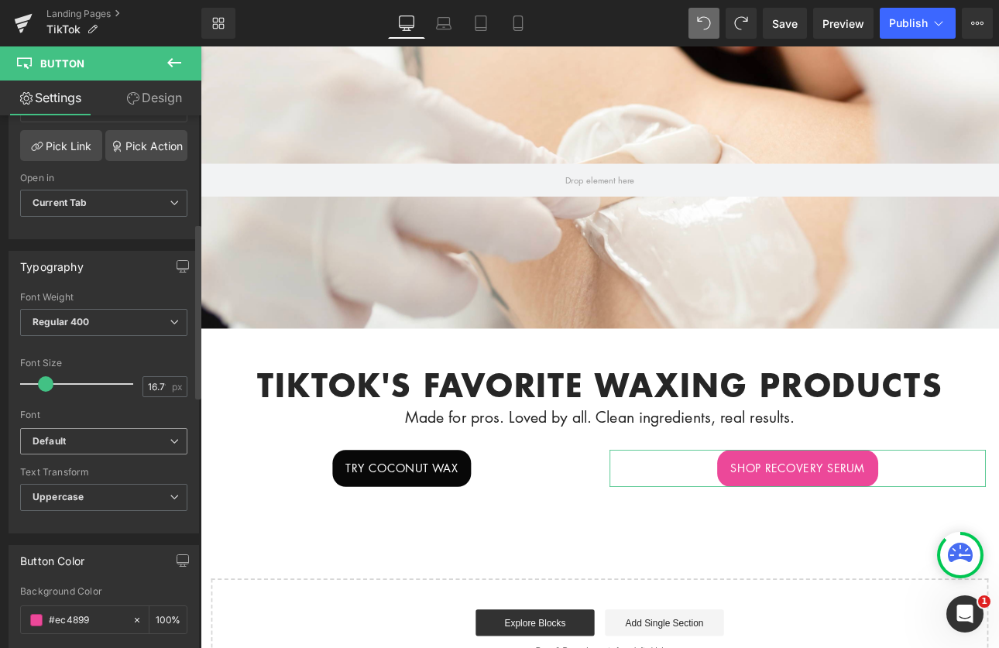
click at [94, 441] on b "Default" at bounding box center [101, 441] width 137 height 13
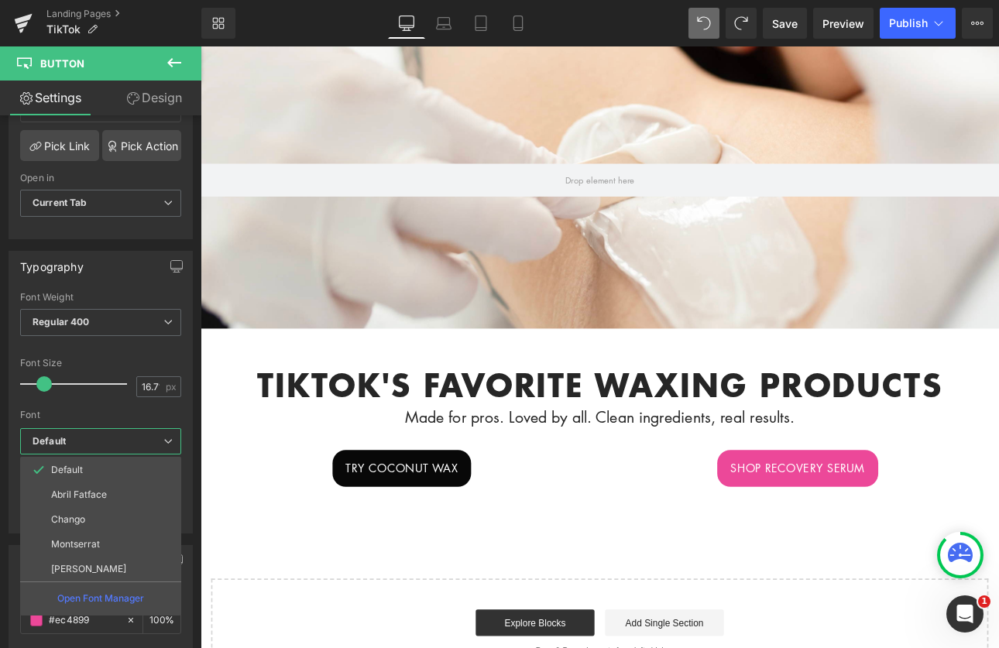
click at [907, 542] on body "Account Cart ( 0 ) Subtotal $0.00 View cart Check out Checkout" at bounding box center [669, 581] width 937 height 1428
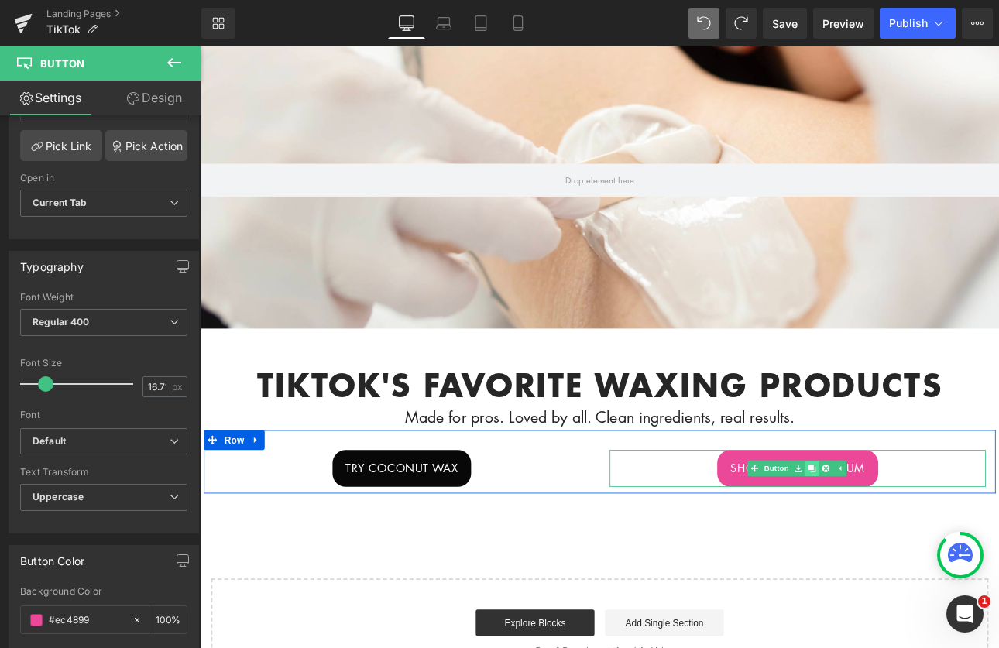
click at [910, 541] on link at bounding box center [918, 542] width 16 height 19
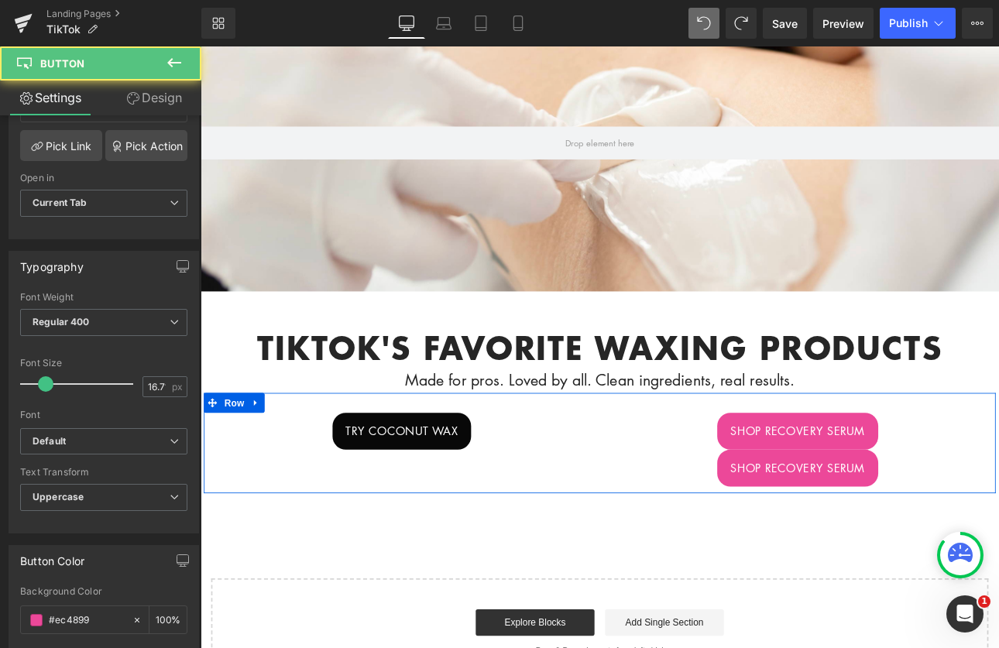
click at [907, 541] on div "Try coconut wax Button shop recovery serum Button shop recovery serum Button Row" at bounding box center [670, 511] width 930 height 118
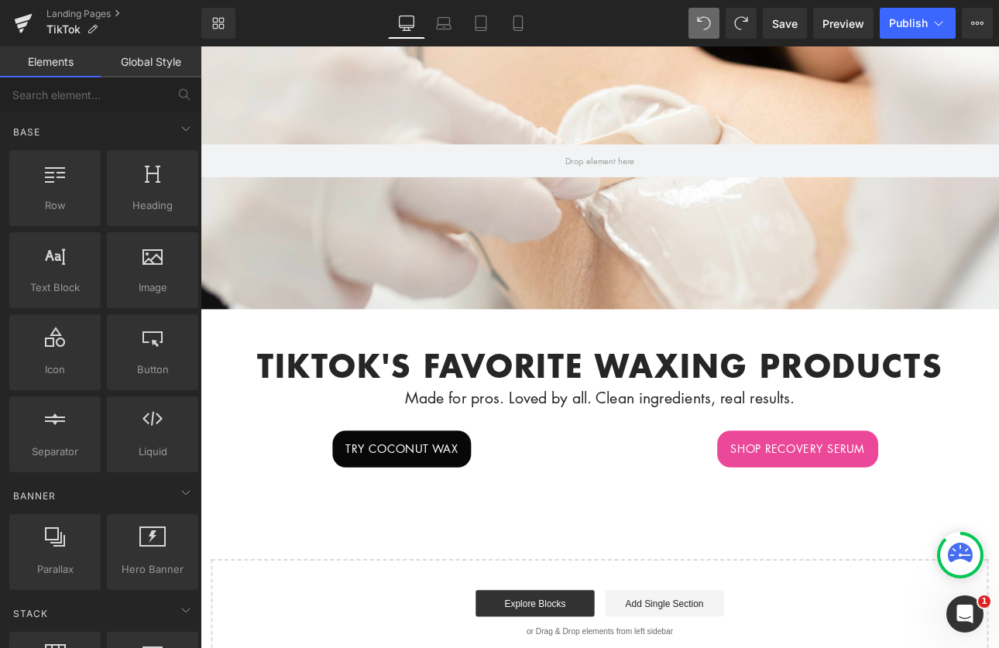
scroll to position [112, 0]
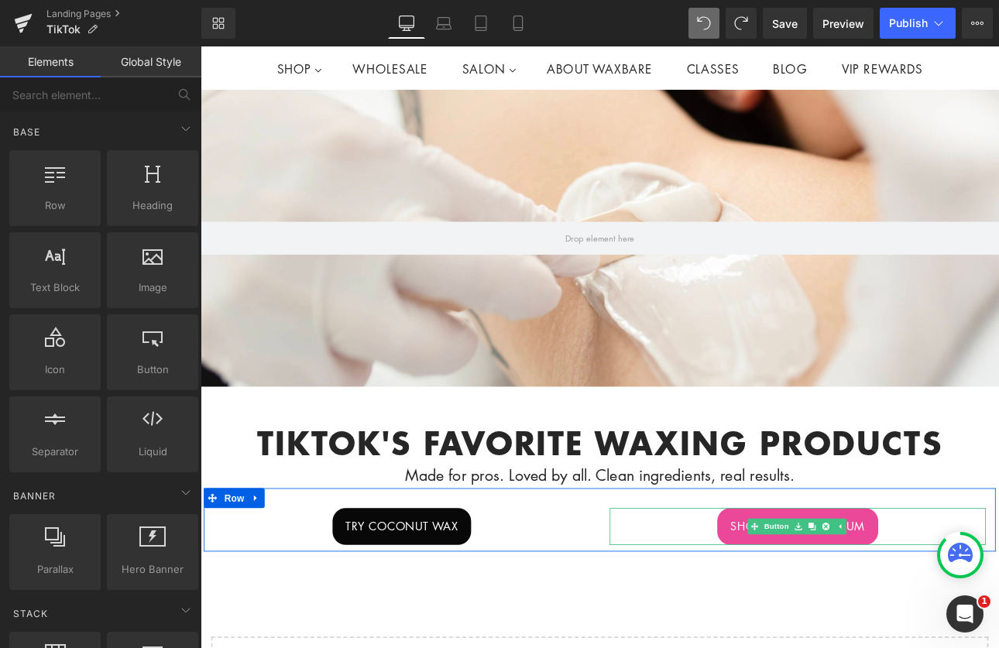
click at [823, 609] on span "shop recovery serum" at bounding box center [902, 610] width 158 height 20
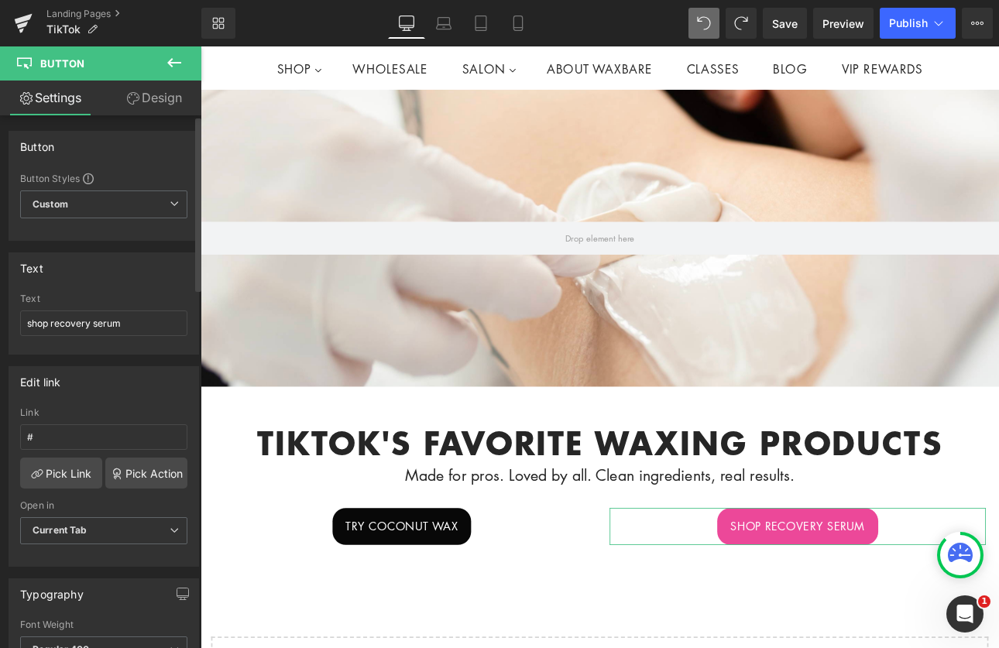
scroll to position [3, 0]
click at [119, 203] on span "Custom Setup Global Style" at bounding box center [103, 201] width 167 height 28
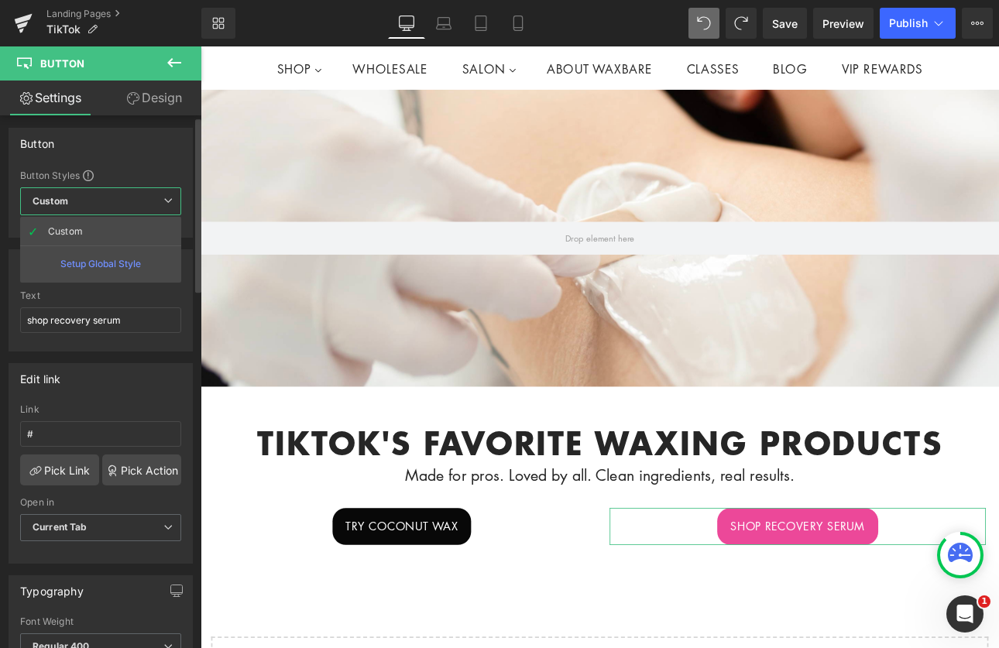
click at [136, 401] on div "Edit link # Link # Pick Link Pick Action Current Tab New Tab Open in Current Ta…" at bounding box center [101, 463] width 184 height 201
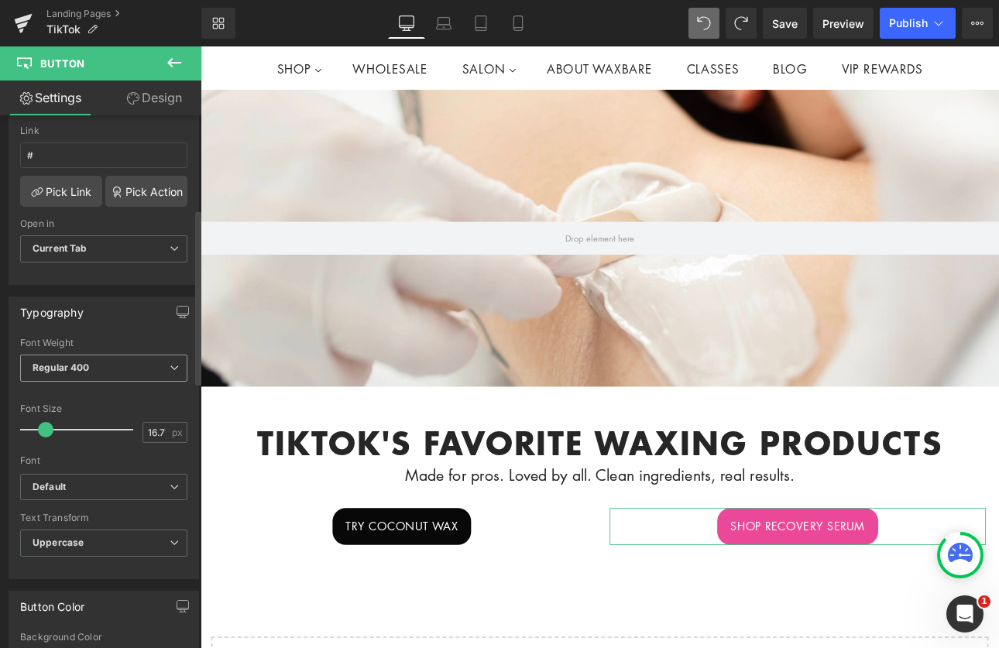
scroll to position [285, 0]
click at [122, 366] on span "Regular 400" at bounding box center [103, 365] width 167 height 27
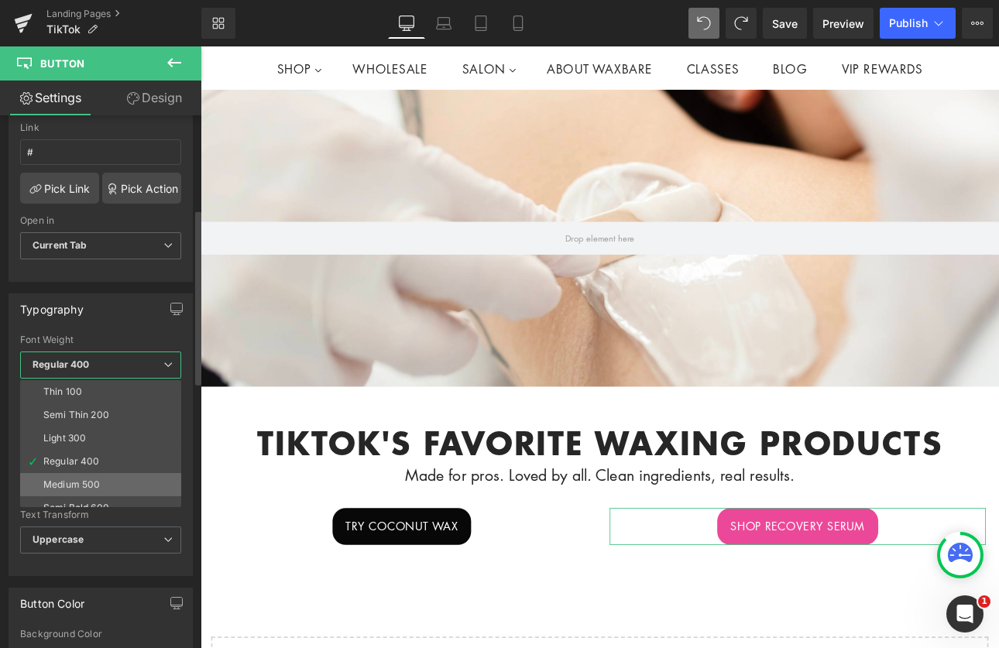
click at [105, 481] on li "Medium 500" at bounding box center [104, 484] width 168 height 23
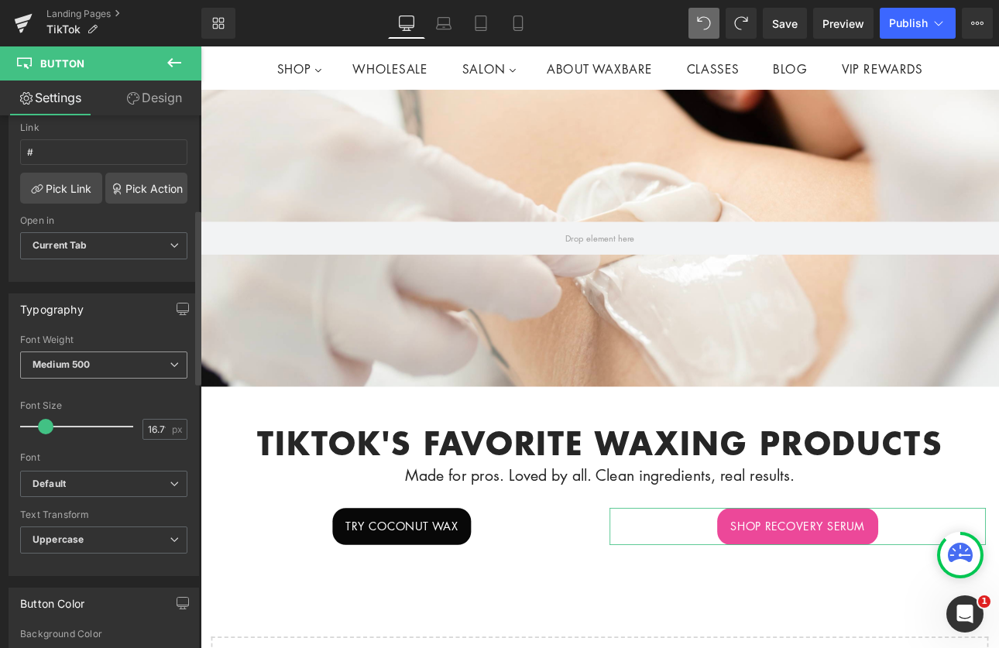
click at [107, 365] on span "Medium 500" at bounding box center [103, 365] width 167 height 27
click at [889, 612] on body "Account Cart ( 0 ) Subtotal $0.00 View cart Check out Checkout" at bounding box center [669, 649] width 937 height 1428
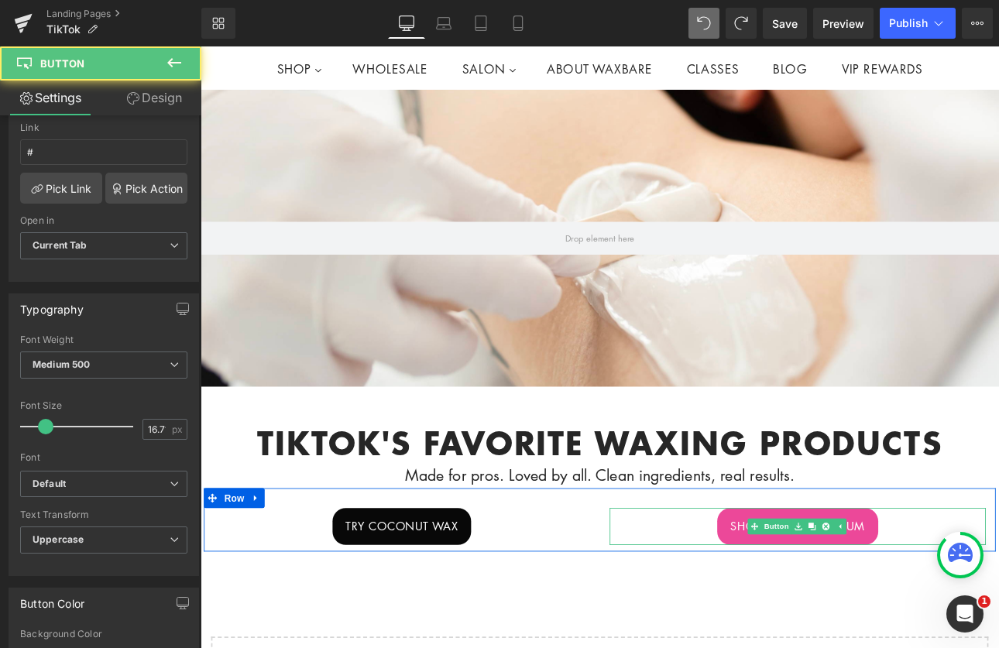
click at [823, 603] on span "shop recovery serum" at bounding box center [902, 610] width 158 height 20
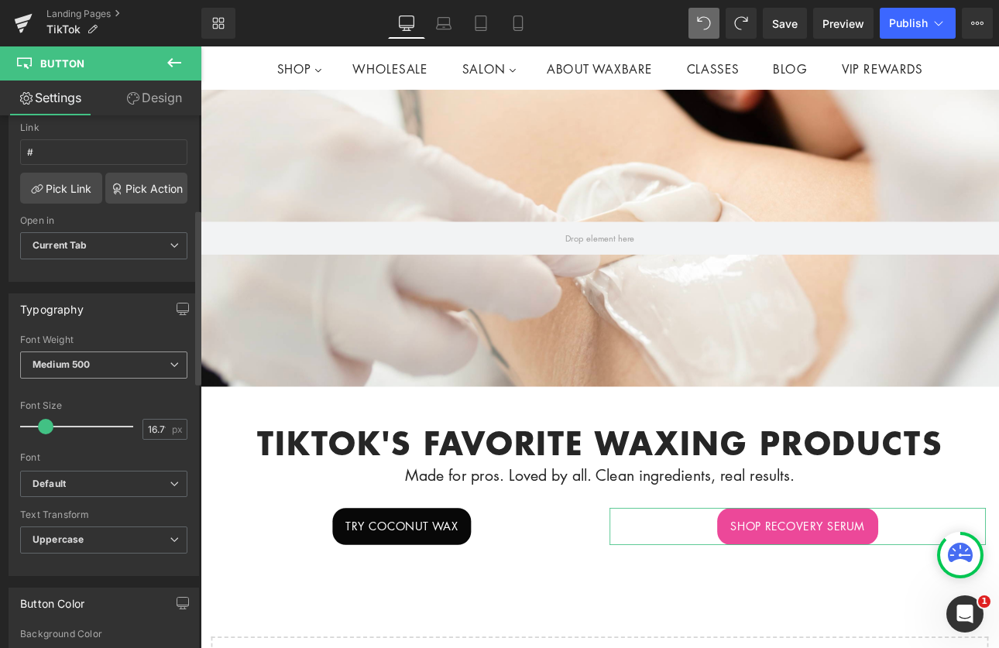
click at [123, 365] on span "Medium 500" at bounding box center [103, 365] width 167 height 27
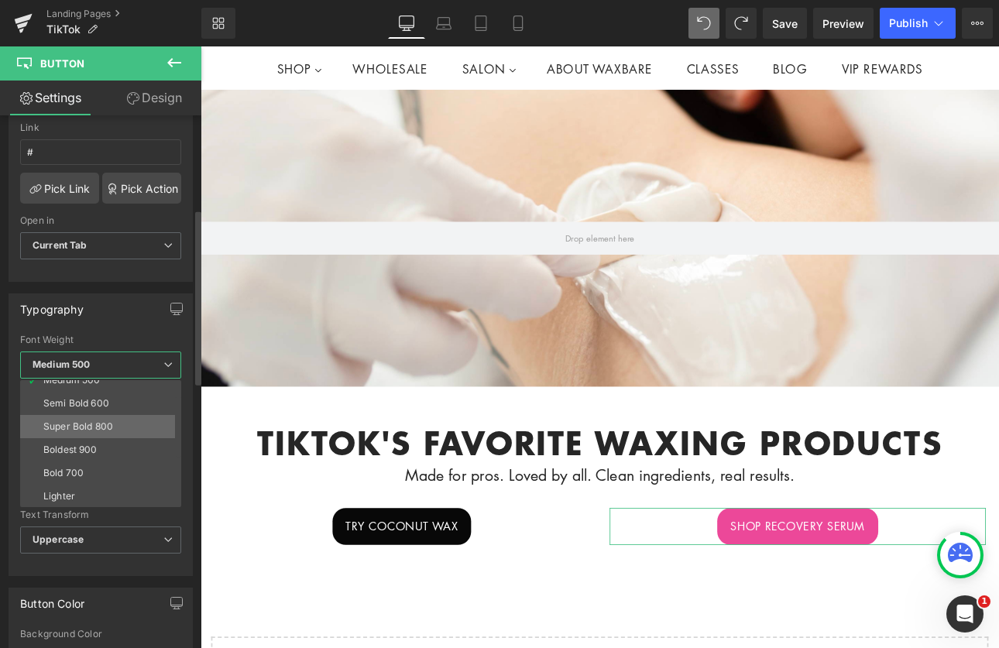
scroll to position [129, 0]
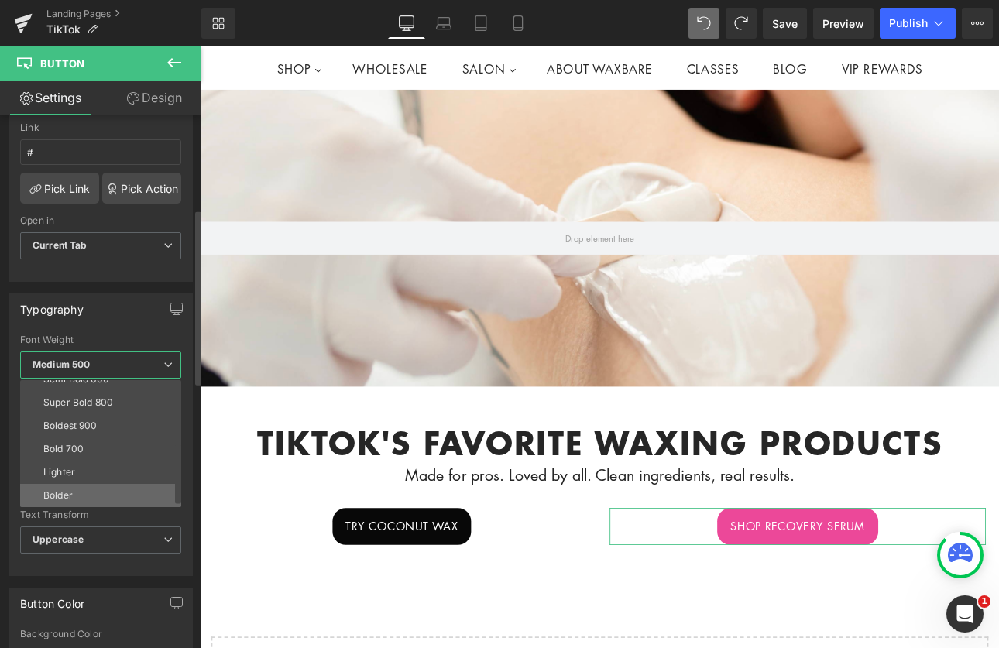
click at [81, 492] on li "Bolder" at bounding box center [104, 495] width 168 height 23
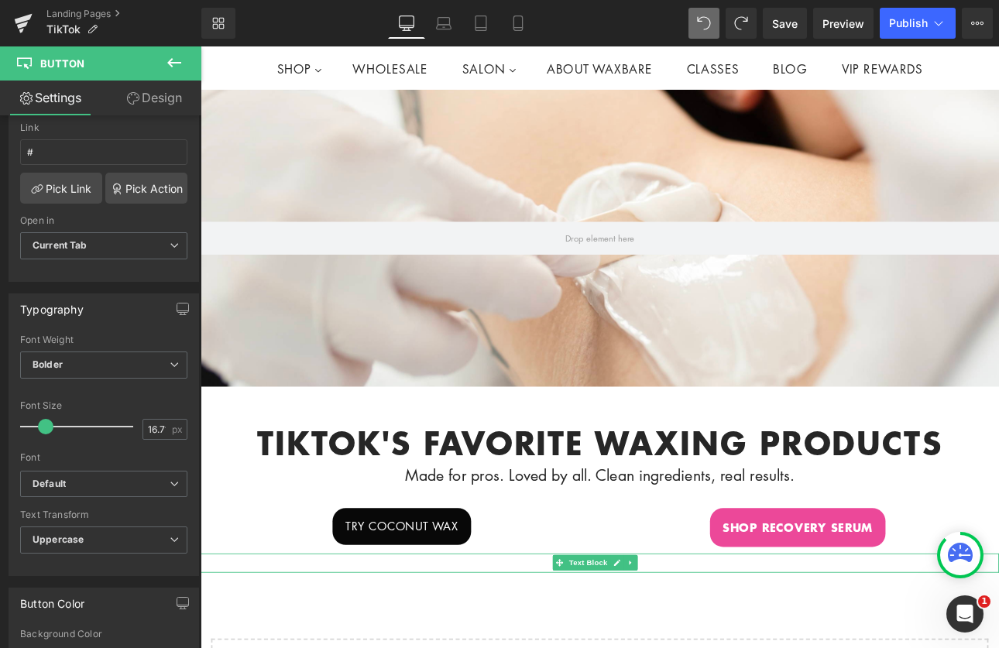
click at [654, 644] on span "Text Block" at bounding box center [655, 653] width 51 height 19
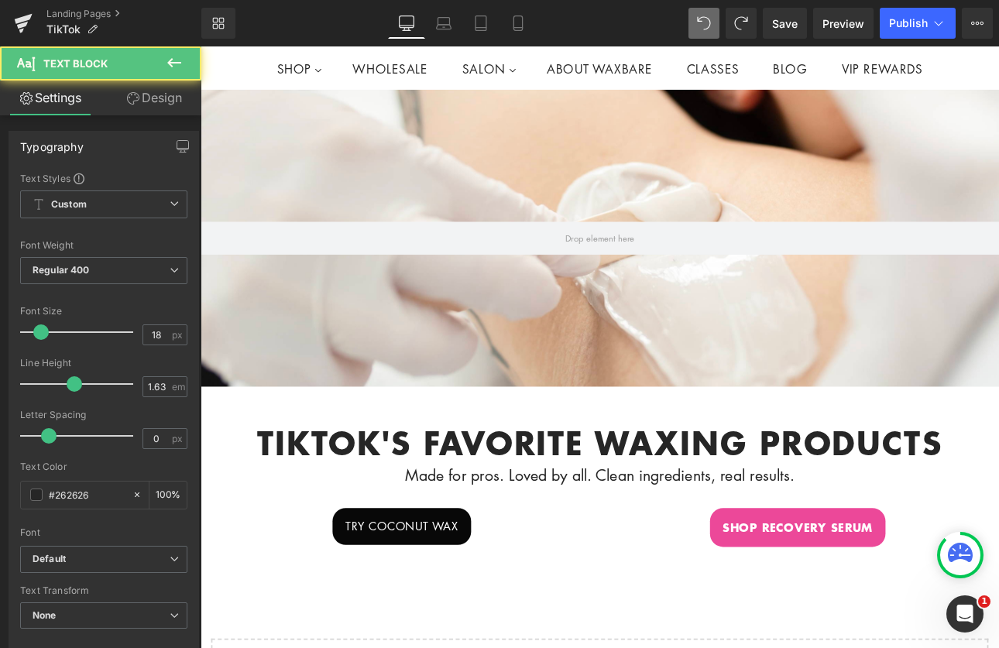
click at [913, 648] on div "Hero Banner 200px 200px tikTok's favorite waxing products Heading Made for pros…" at bounding box center [669, 483] width 937 height 771
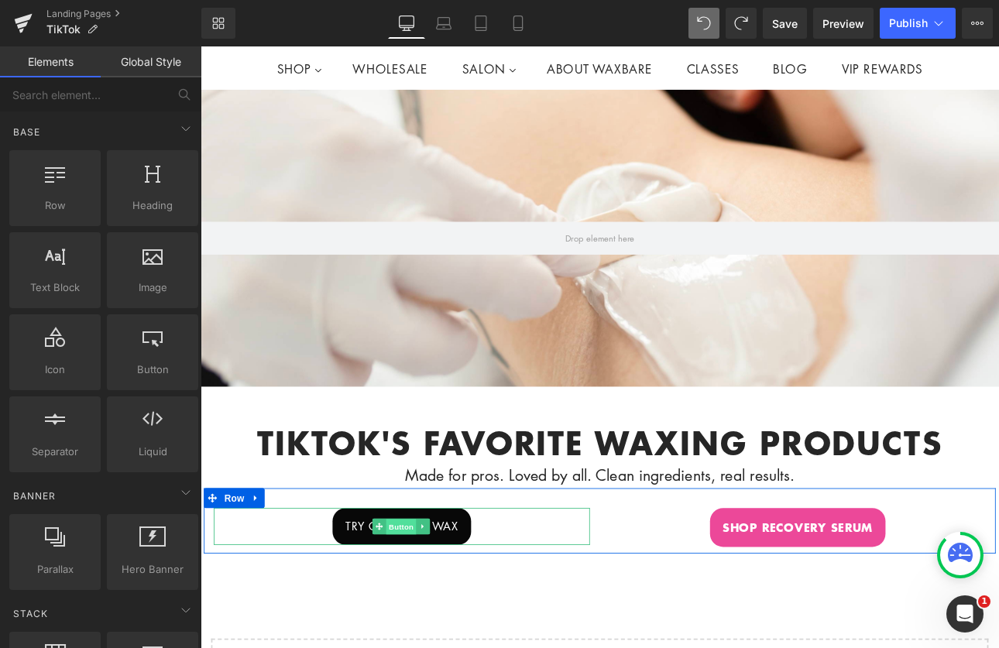
click at [431, 610] on span "Button" at bounding box center [436, 610] width 36 height 19
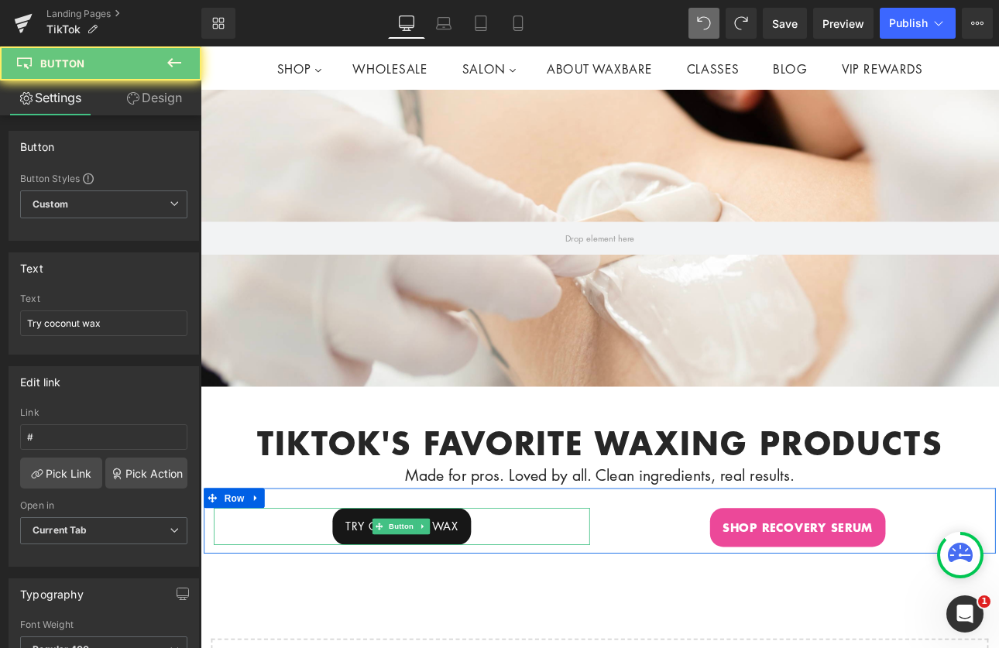
click at [383, 607] on span "Try coconut wax" at bounding box center [437, 610] width 132 height 20
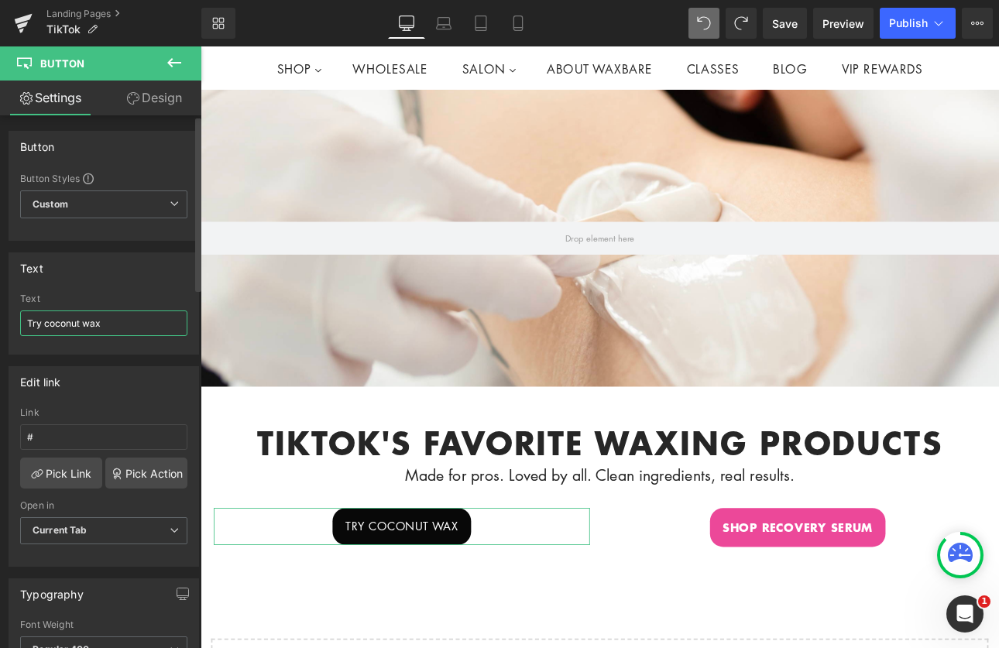
click at [90, 321] on input "Try coconut wax" at bounding box center [103, 324] width 167 height 26
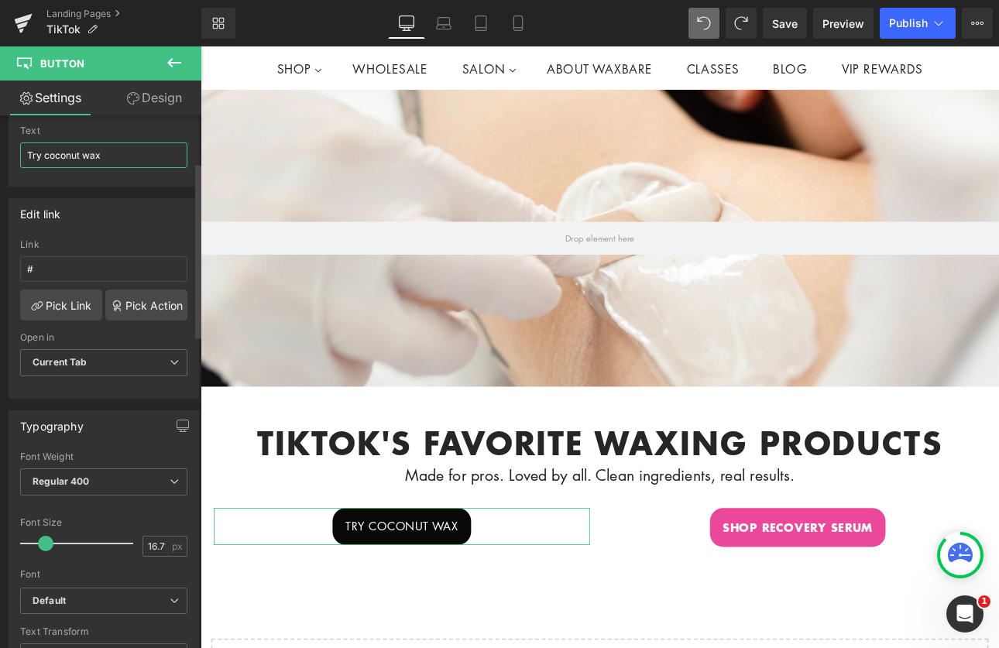
scroll to position [189, 0]
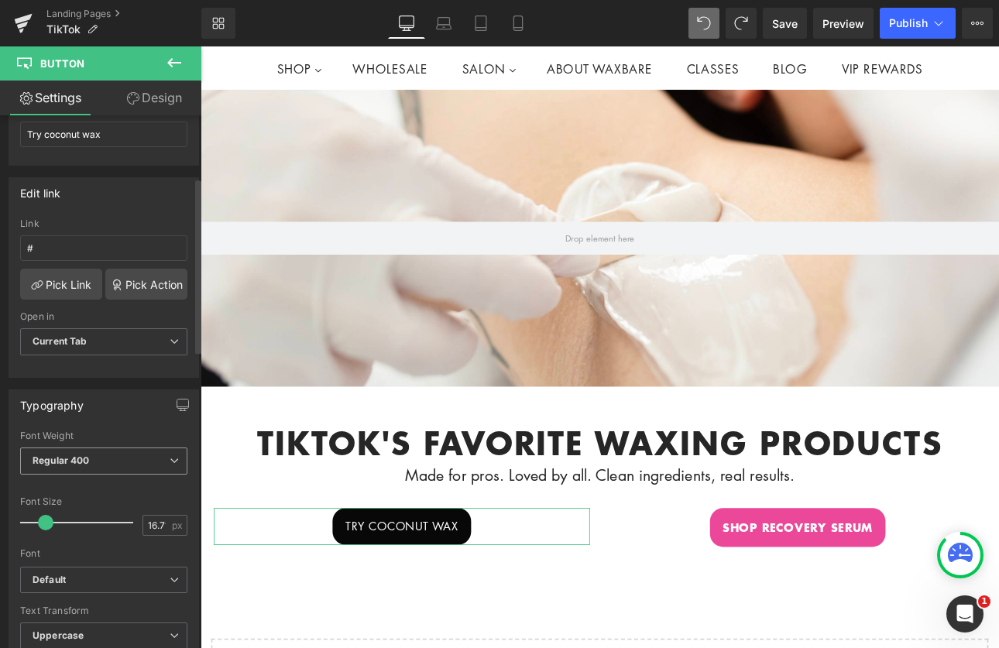
click at [139, 452] on span "Regular 400" at bounding box center [103, 461] width 167 height 27
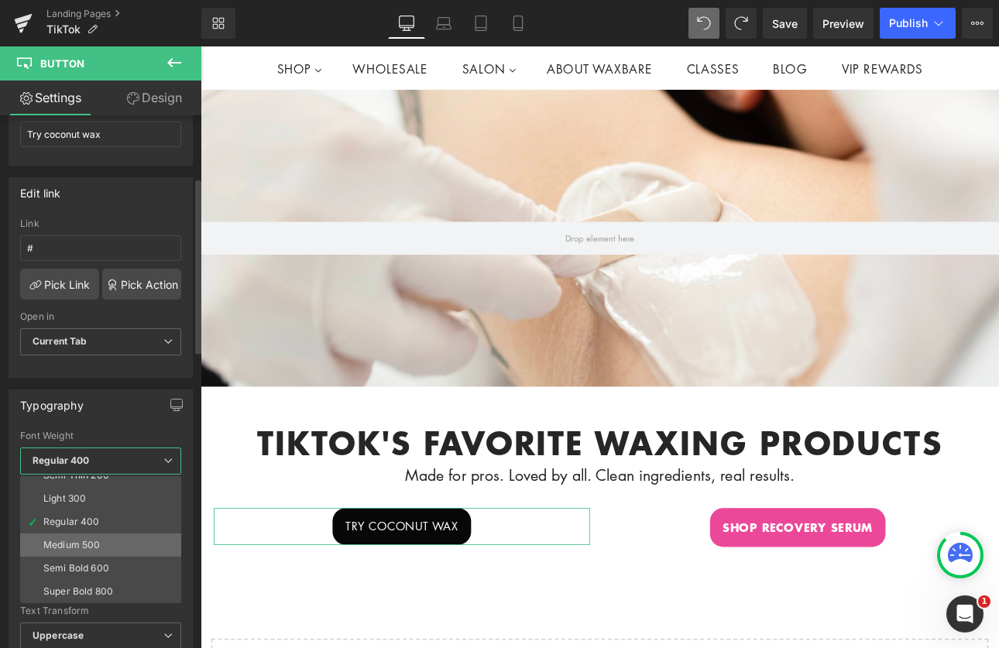
scroll to position [129, 0]
click at [98, 551] on li "Bold 700" at bounding box center [104, 545] width 168 height 23
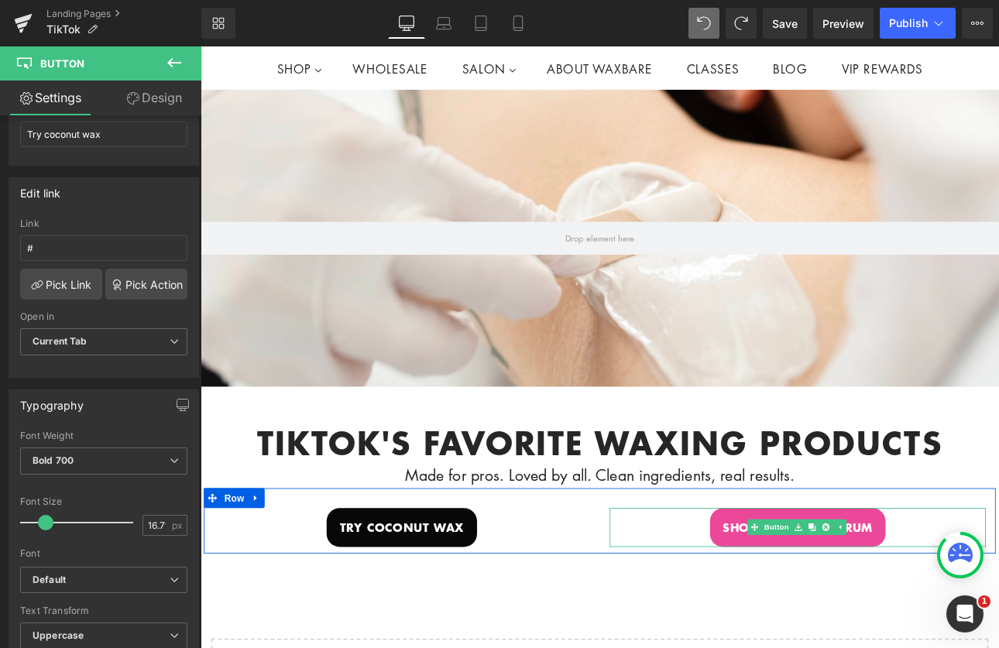
click at [814, 603] on span "shop recovery serum" at bounding box center [902, 611] width 176 height 22
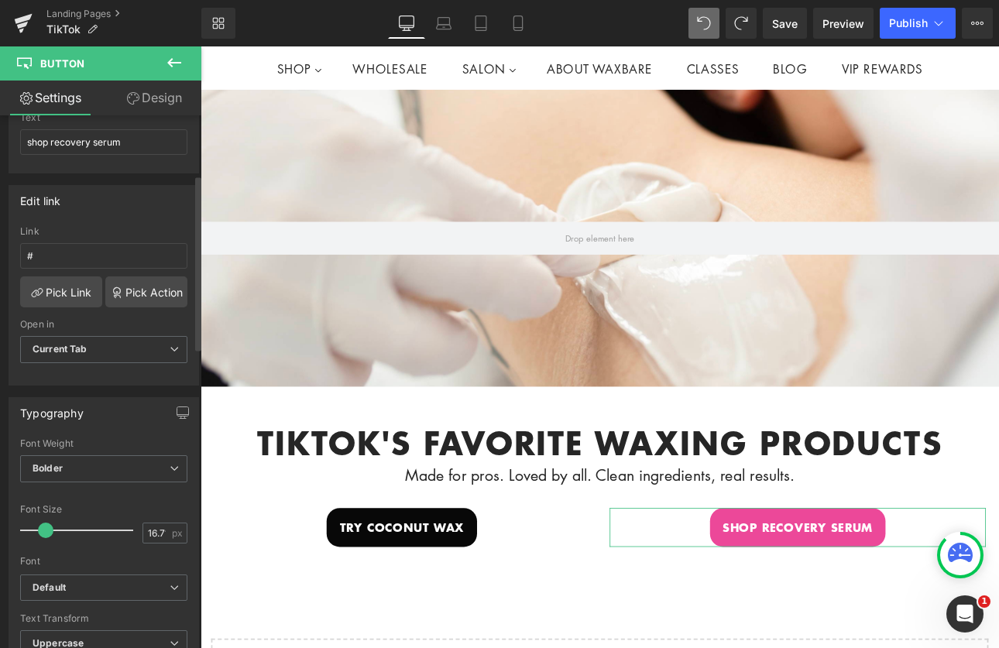
scroll to position [182, 0]
click at [157, 469] on span "Bolder" at bounding box center [103, 468] width 167 height 27
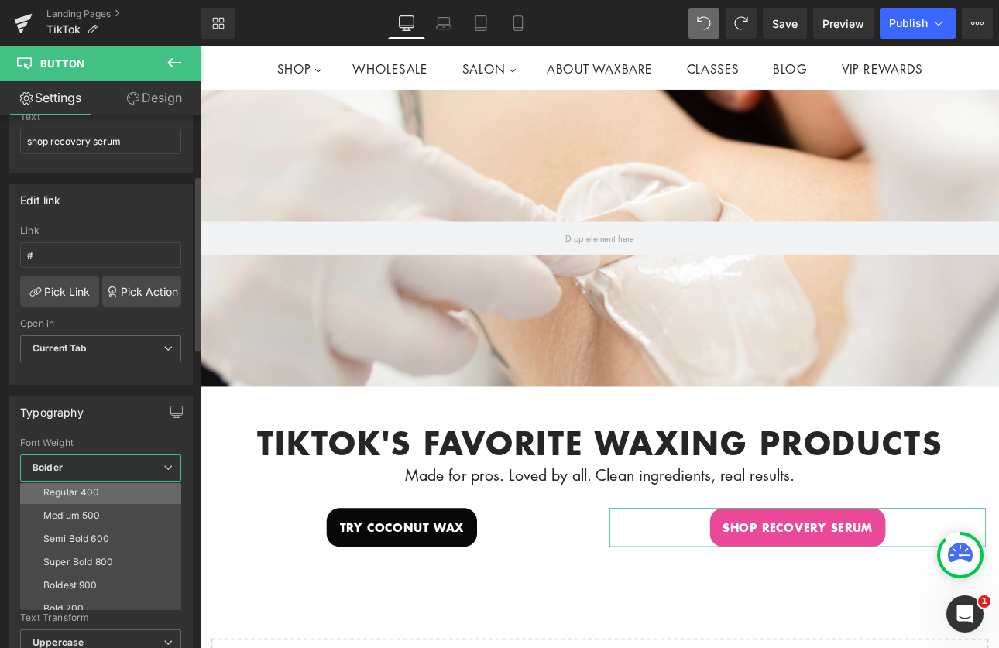
scroll to position [95, 0]
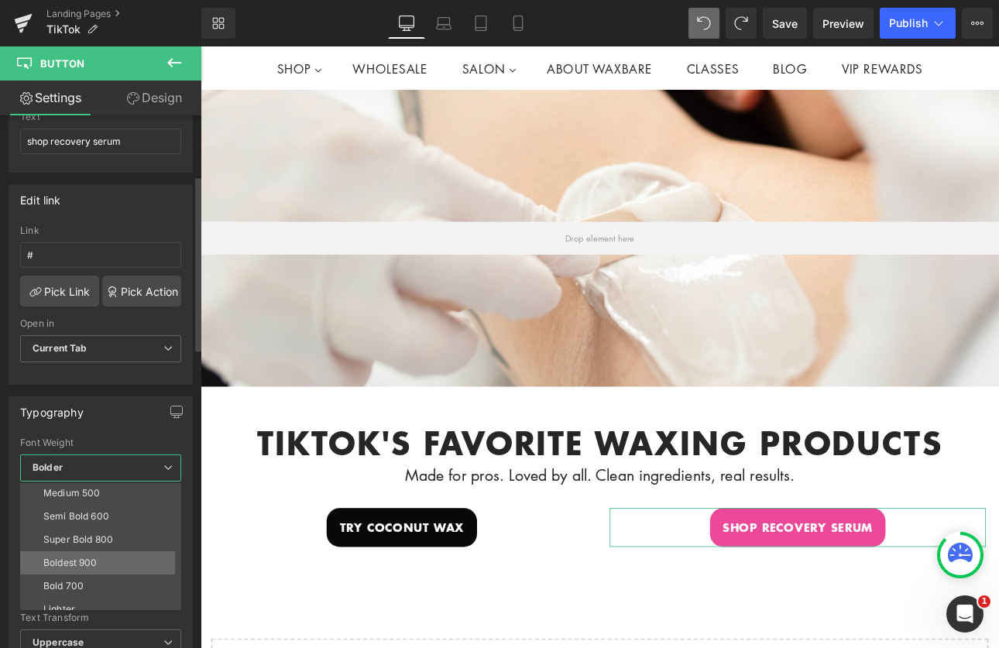
click at [110, 572] on li "Boldest 900" at bounding box center [104, 563] width 168 height 23
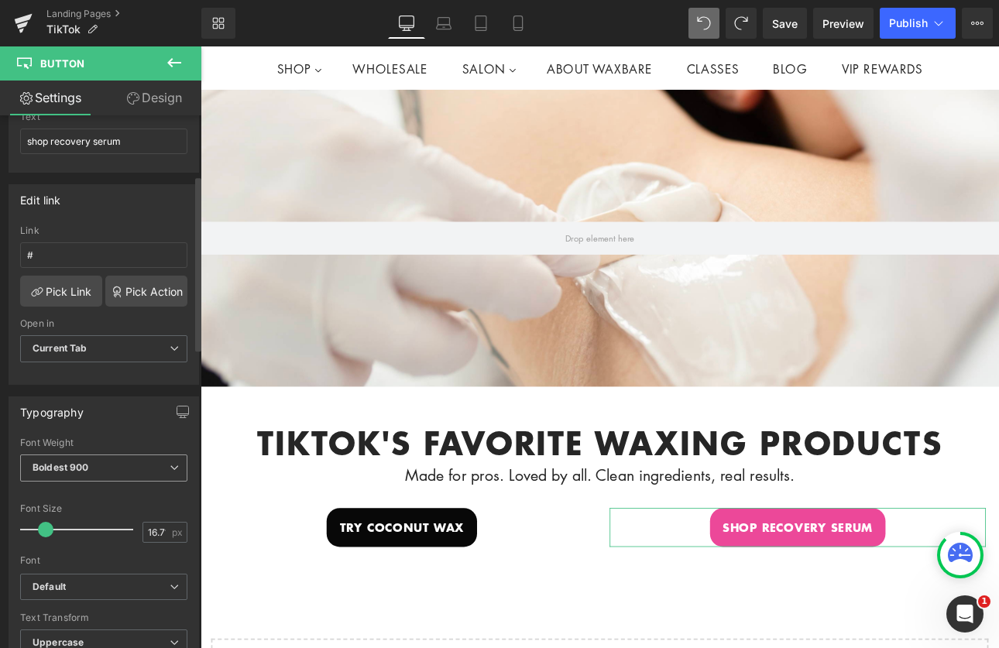
click at [117, 467] on span "Boldest 900" at bounding box center [103, 468] width 167 height 27
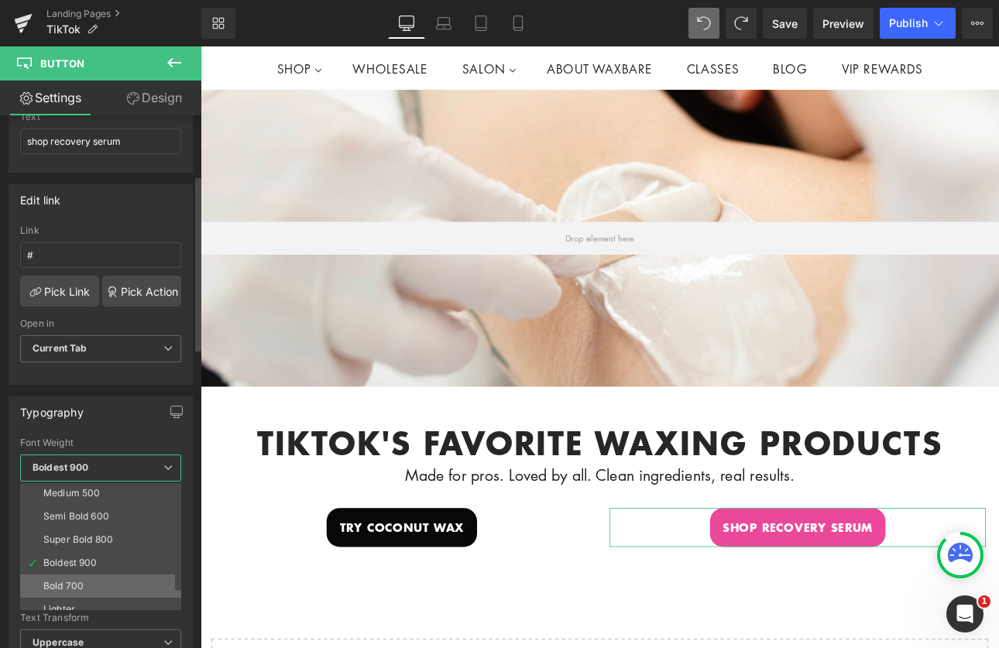
click at [79, 590] on div "Bold 700" at bounding box center [63, 586] width 40 height 11
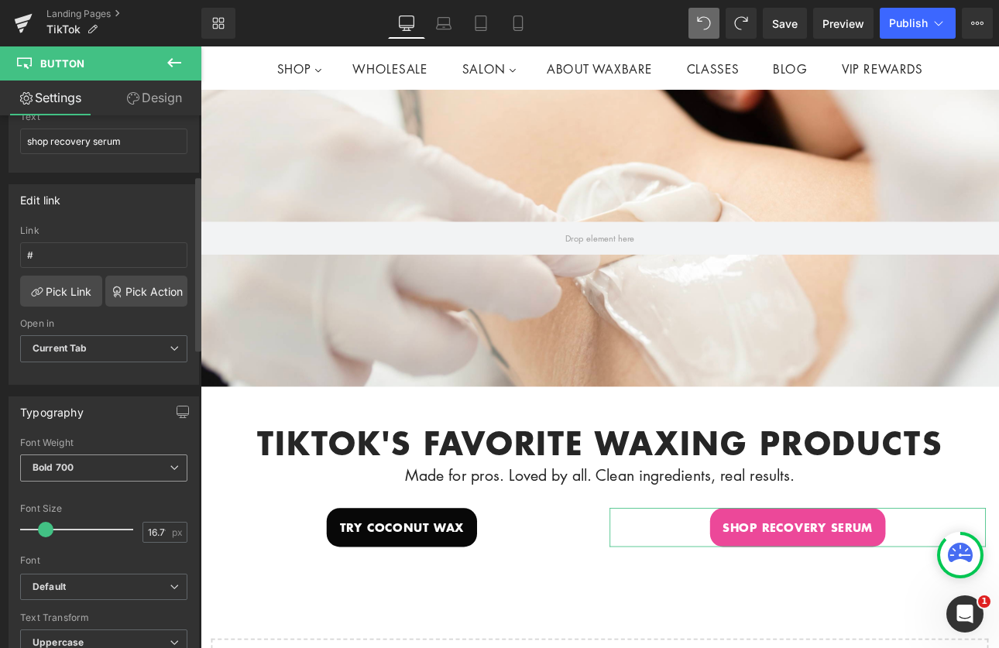
click at [97, 468] on span "Bold 700" at bounding box center [103, 468] width 167 height 27
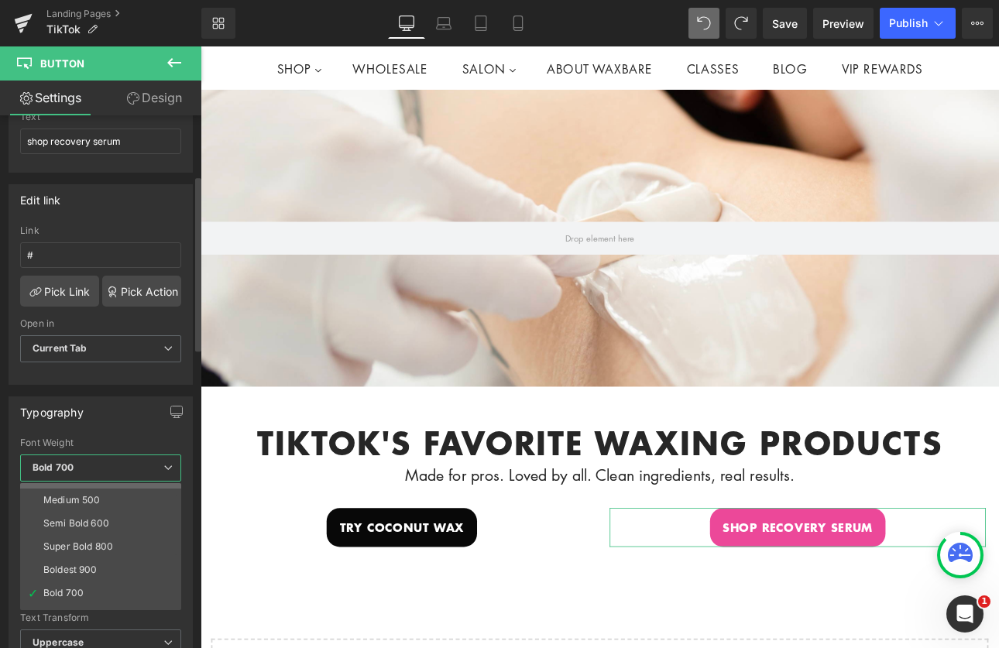
scroll to position [89, 0]
click at [98, 545] on div "Super Bold 800" at bounding box center [78, 545] width 70 height 11
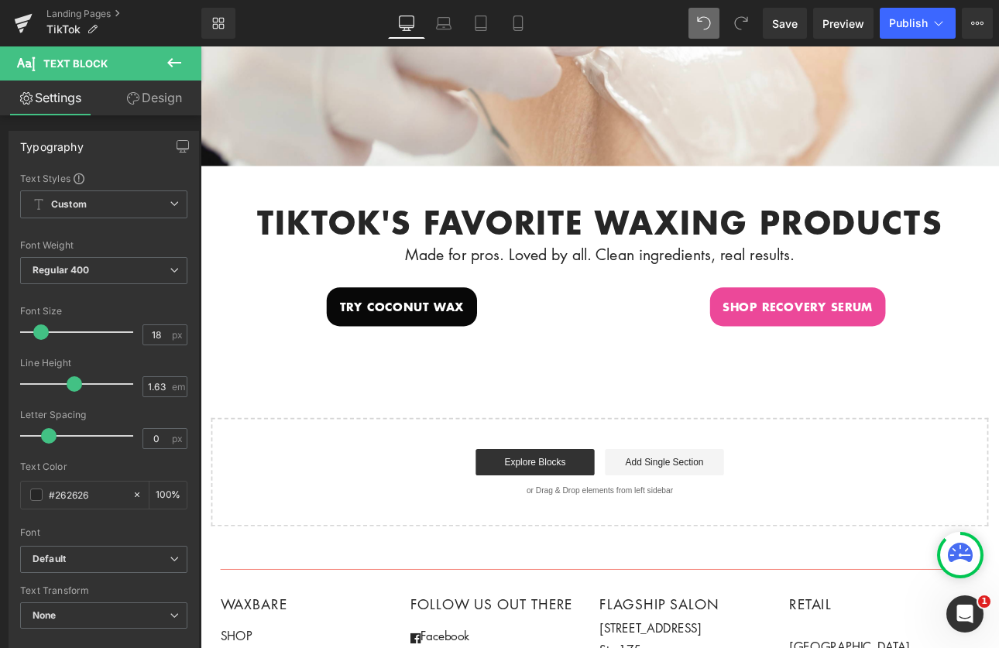
scroll to position [269, 0]
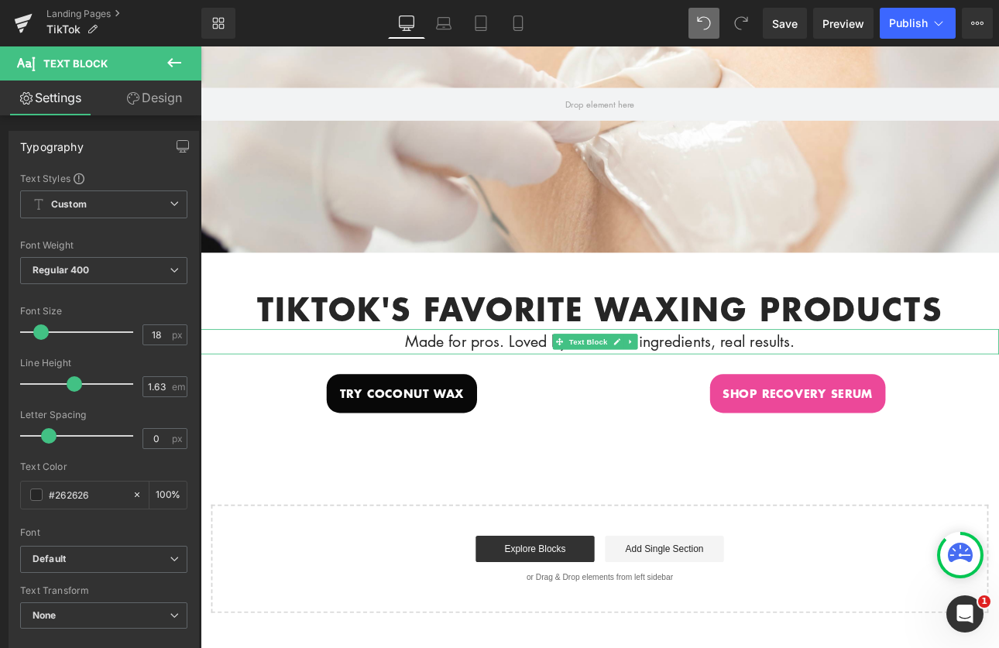
click at [583, 392] on p "Made for pros. Loved by all. Clean ingredients, real results." at bounding box center [669, 393] width 937 height 29
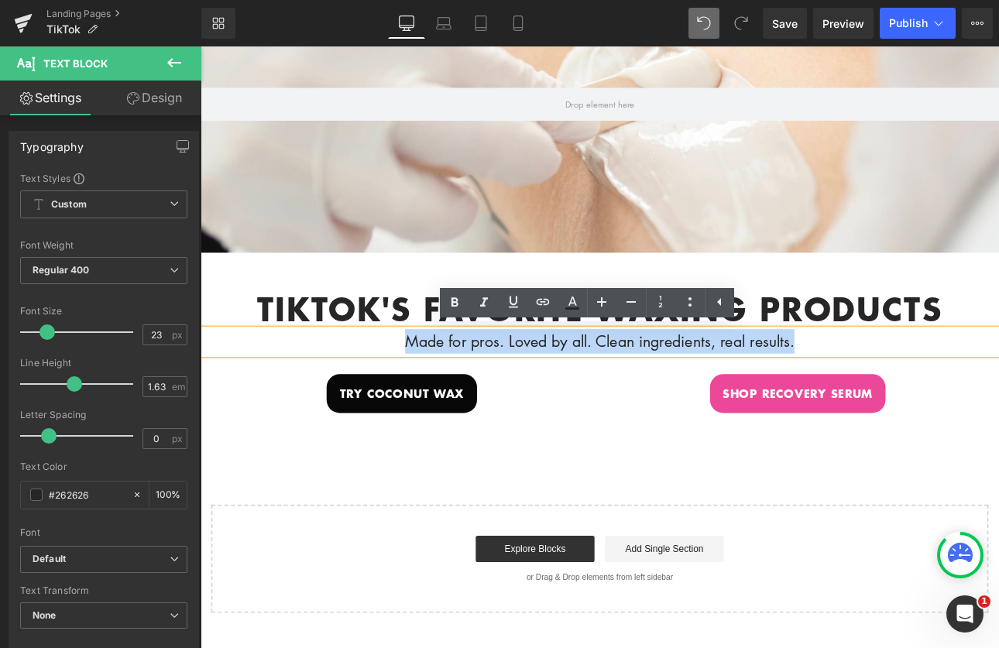
drag, startPoint x: 927, startPoint y: 395, endPoint x: 409, endPoint y: 400, distance: 518.3
click at [409, 400] on p "Made for pros. Loved by all. Clean ingredients, real results." at bounding box center [669, 393] width 937 height 29
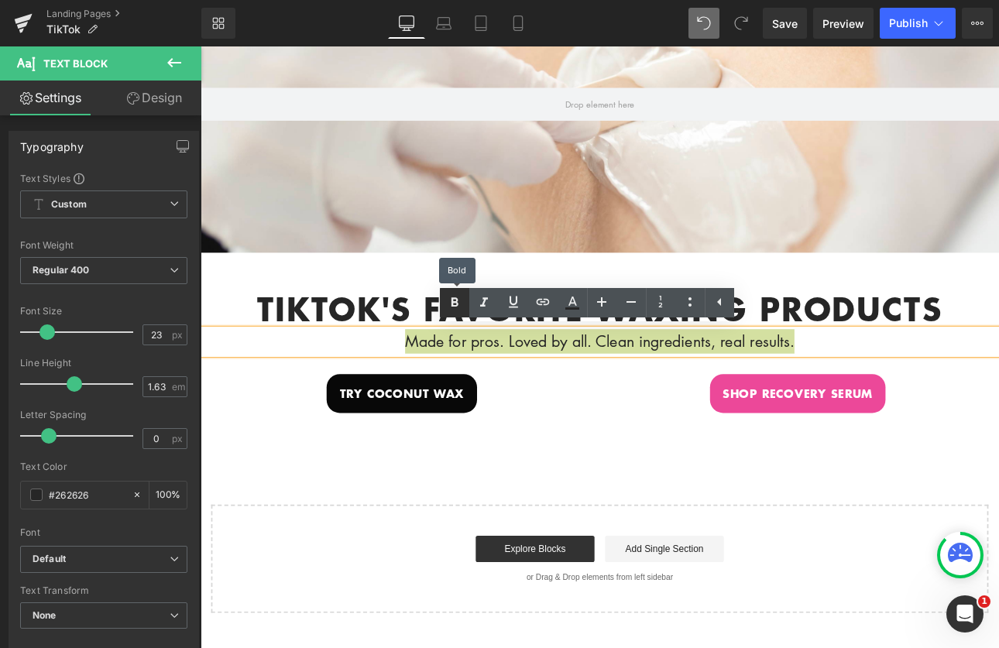
click at [459, 298] on icon at bounding box center [454, 303] width 19 height 19
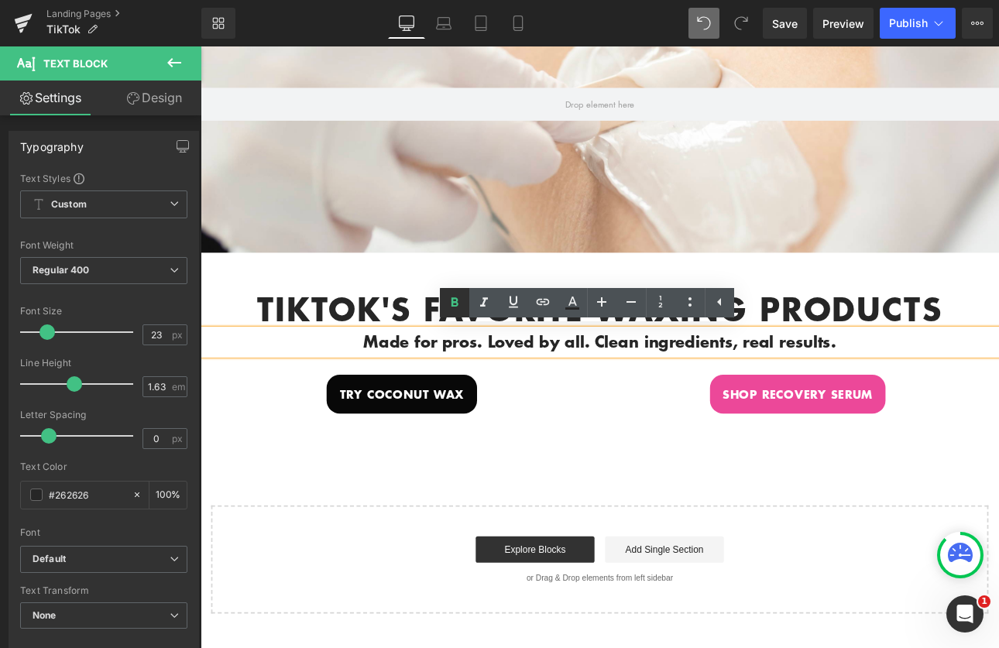
click at [456, 297] on icon at bounding box center [454, 303] width 19 height 19
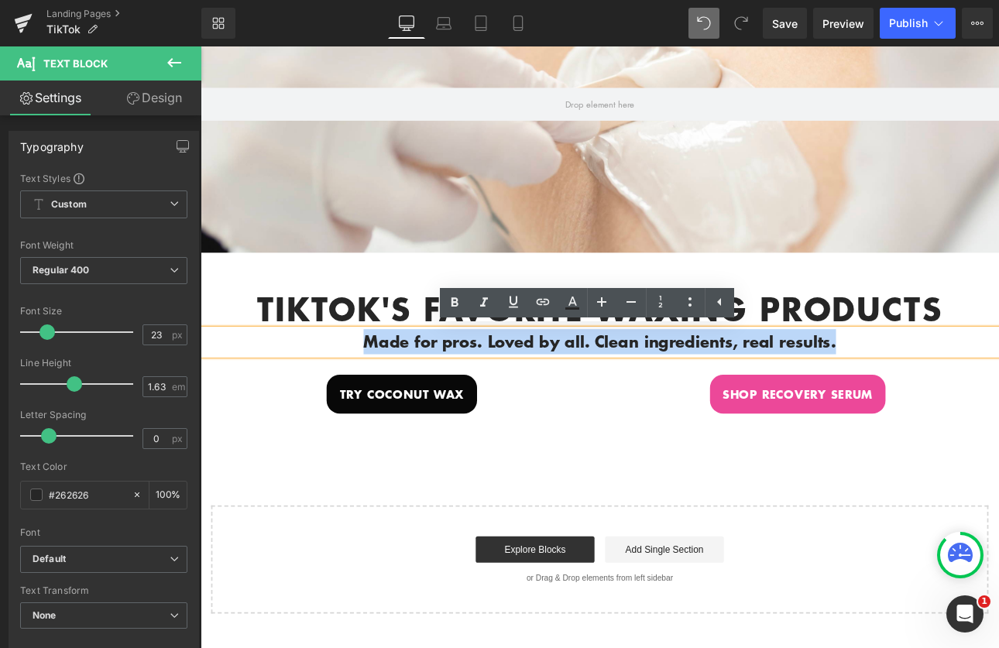
drag, startPoint x: 968, startPoint y: 392, endPoint x: 375, endPoint y: 387, distance: 592.6
click at [375, 387] on p "Made for pros. Loved by all. Clean ingredients, real results." at bounding box center [669, 393] width 937 height 29
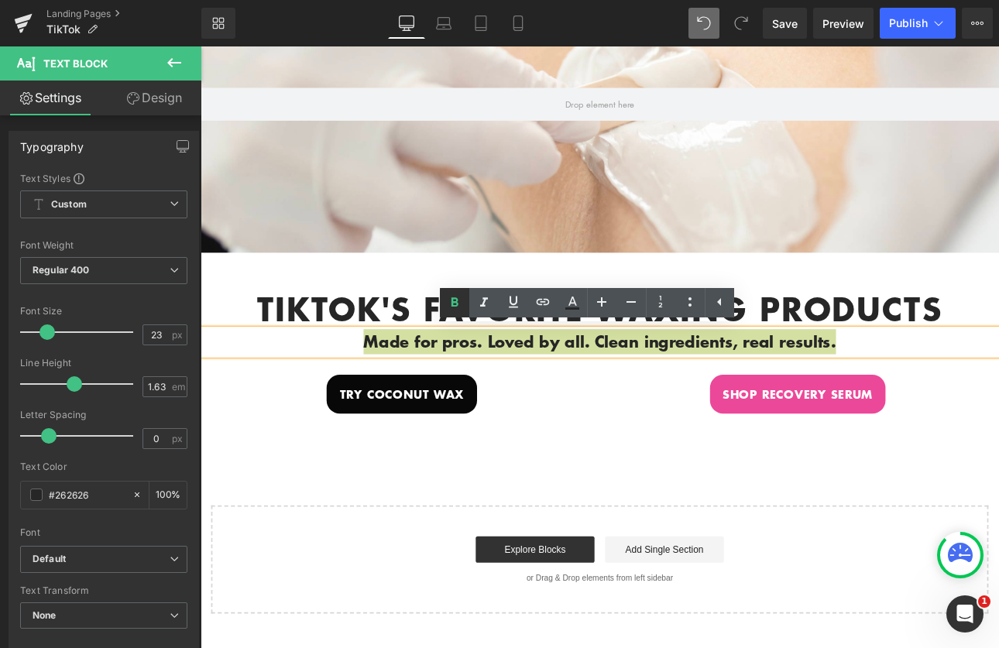
click at [456, 307] on icon at bounding box center [454, 303] width 19 height 19
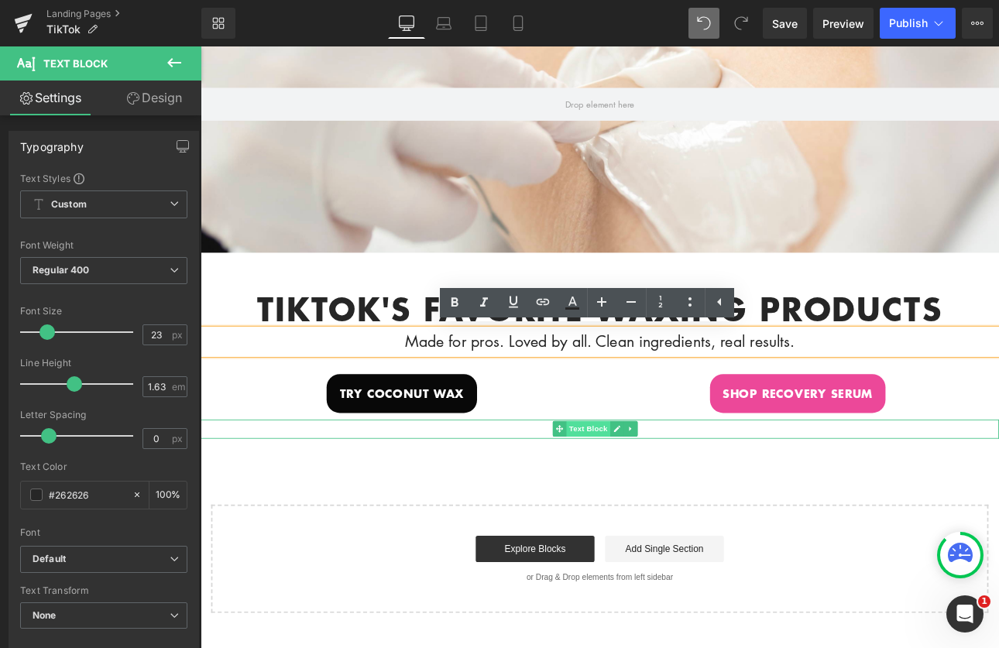
click at [655, 491] on span "Text Block" at bounding box center [655, 495] width 51 height 19
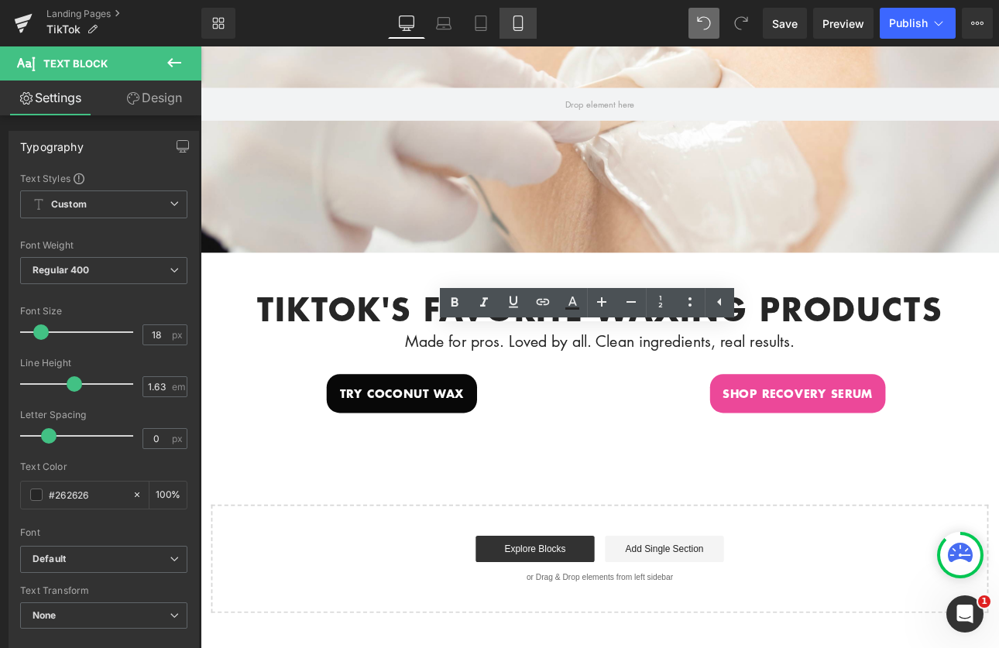
click at [517, 22] on icon at bounding box center [518, 22] width 15 height 15
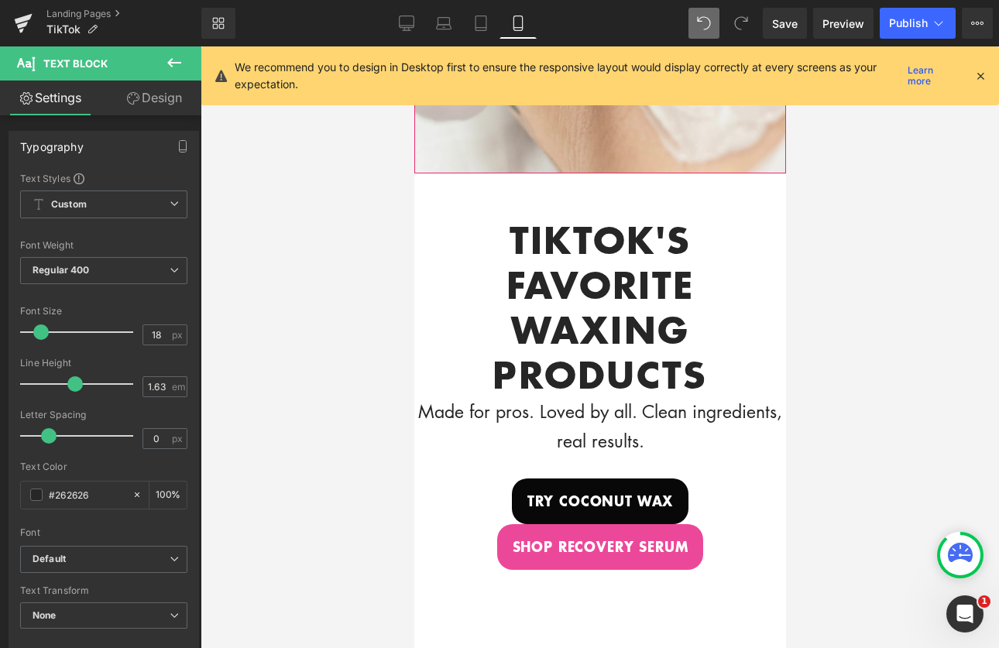
scroll to position [373, 0]
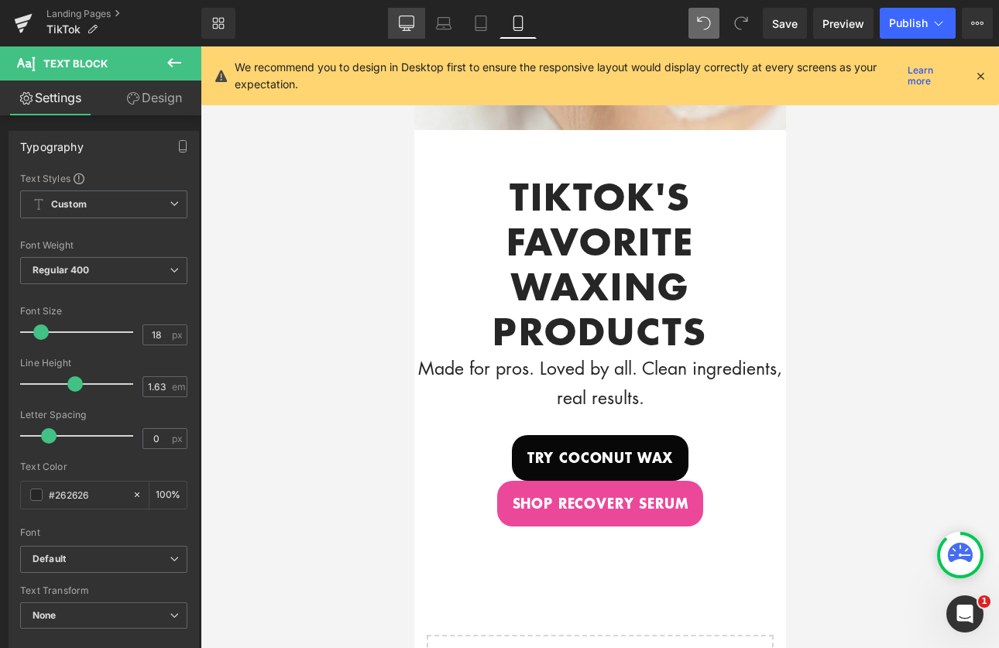
click at [404, 16] on icon at bounding box center [406, 22] width 15 height 15
type input "100"
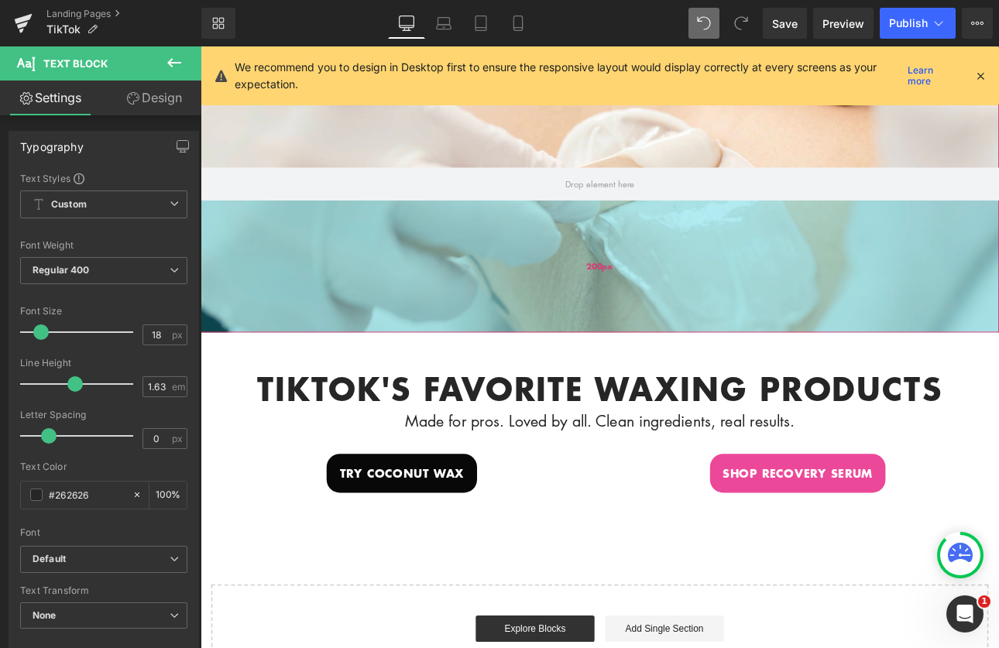
scroll to position [225, 0]
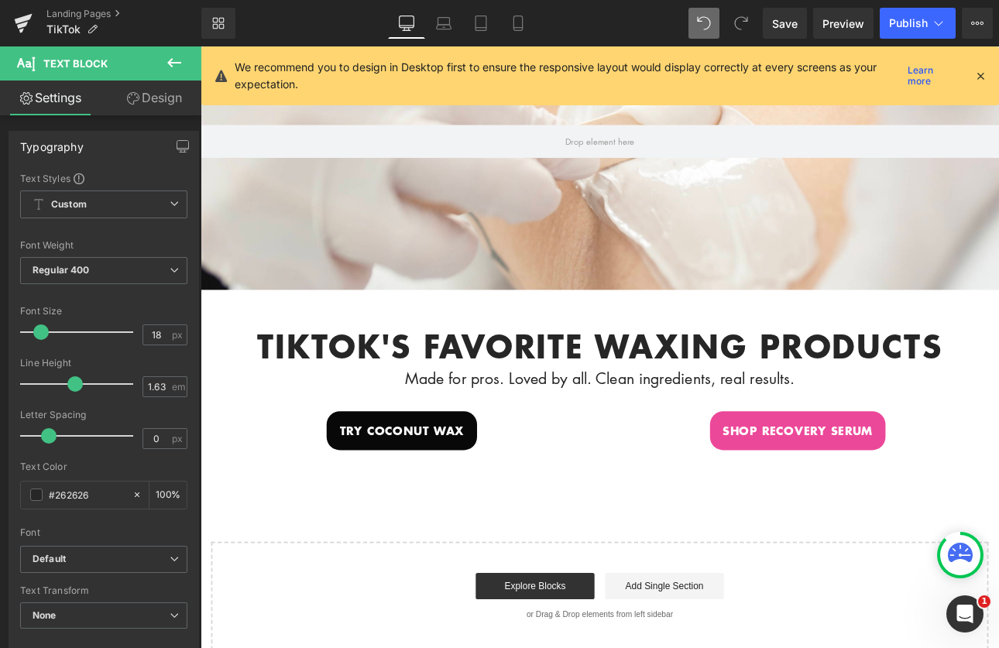
click at [163, 60] on button at bounding box center [174, 63] width 54 height 34
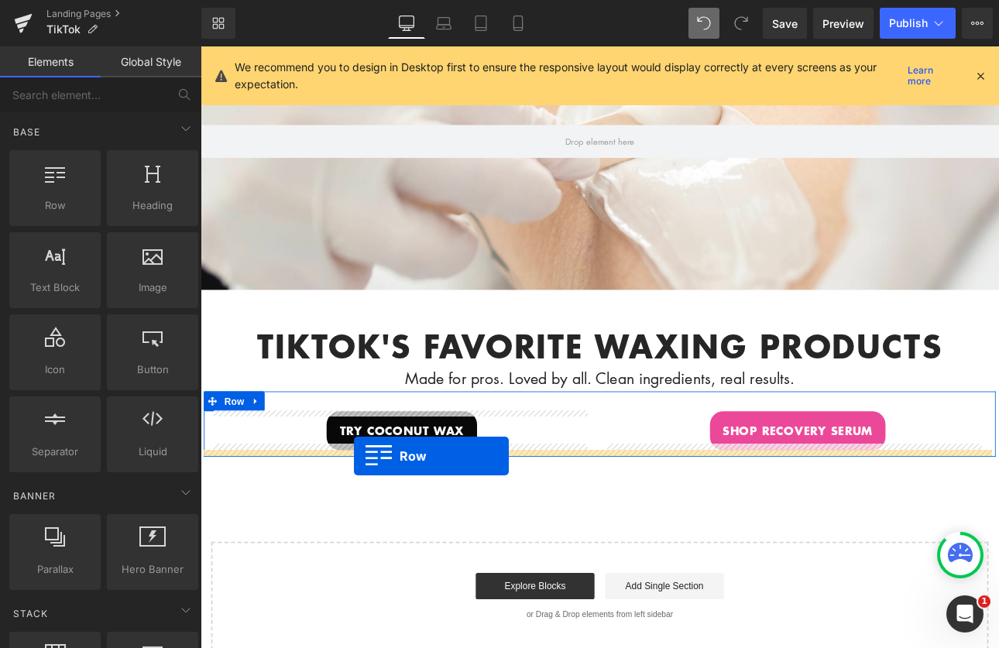
drag, startPoint x: 260, startPoint y: 239, endPoint x: 380, endPoint y: 528, distance: 312.2
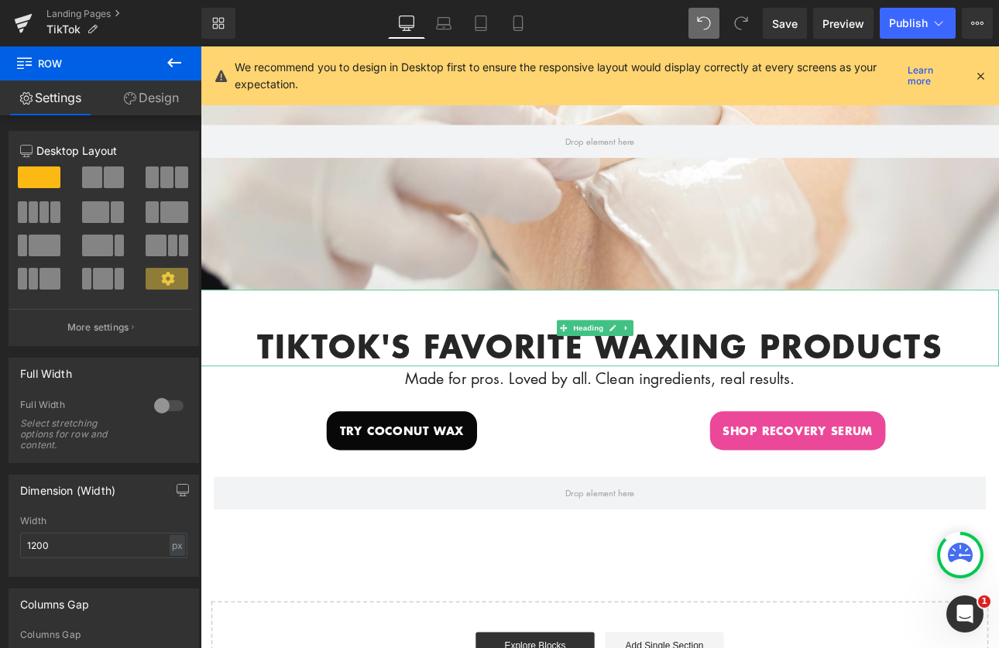
click at [897, 399] on h1 "tikTok's favorite waxing products" at bounding box center [669, 399] width 937 height 45
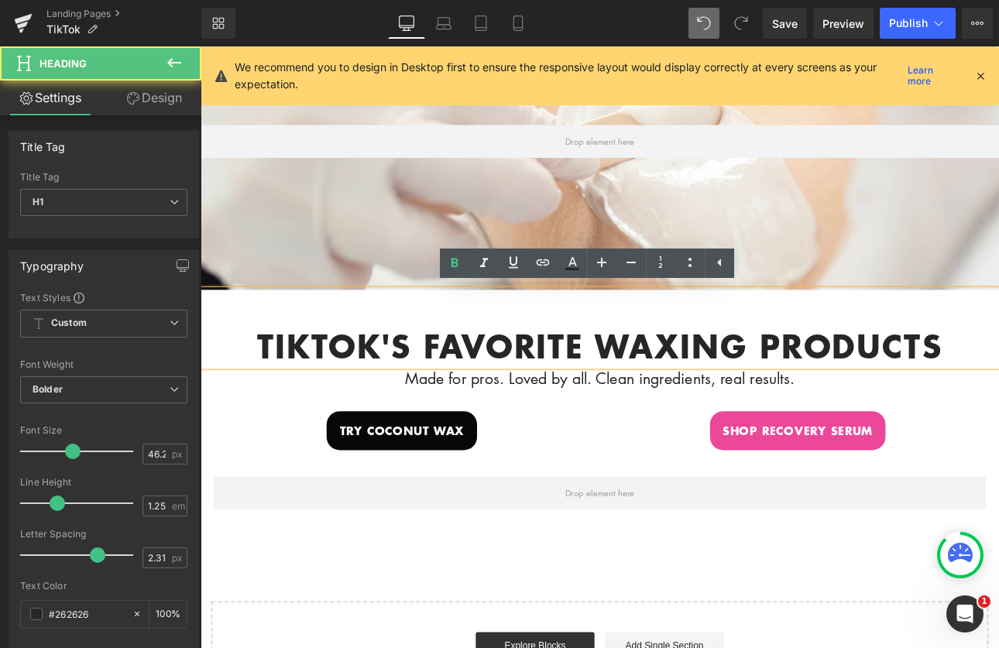
click at [999, 396] on h1 "tikTok's favorite waxing products" at bounding box center [669, 399] width 937 height 45
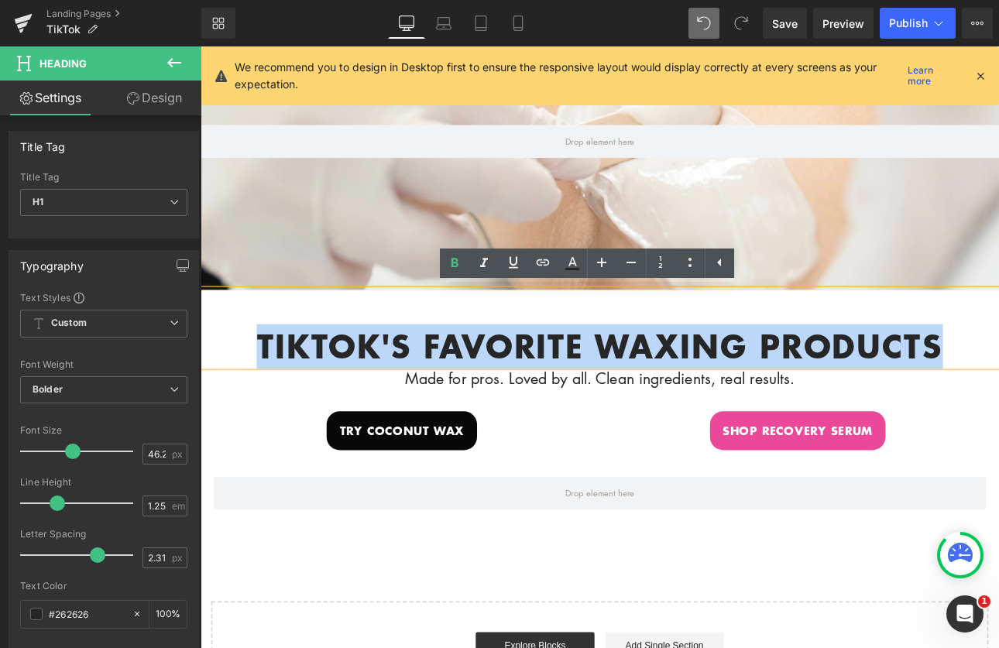
drag, startPoint x: 1073, startPoint y: 394, endPoint x: 270, endPoint y: 406, distance: 802.6
click at [270, 406] on h1 "tikTok's favorite waxing products" at bounding box center [669, 399] width 937 height 45
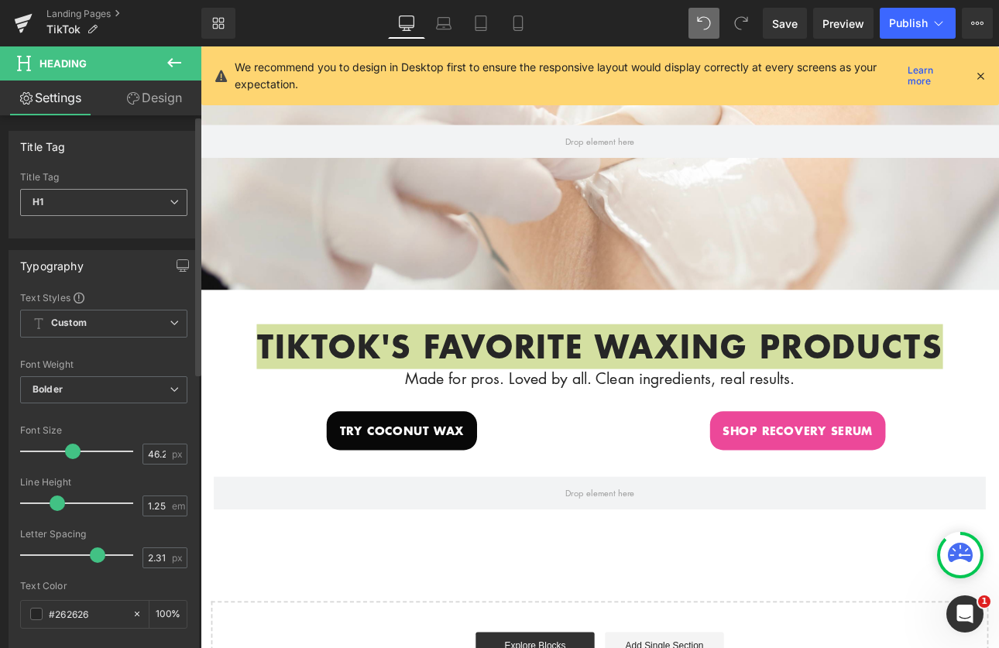
click at [132, 193] on span "H1" at bounding box center [103, 202] width 167 height 27
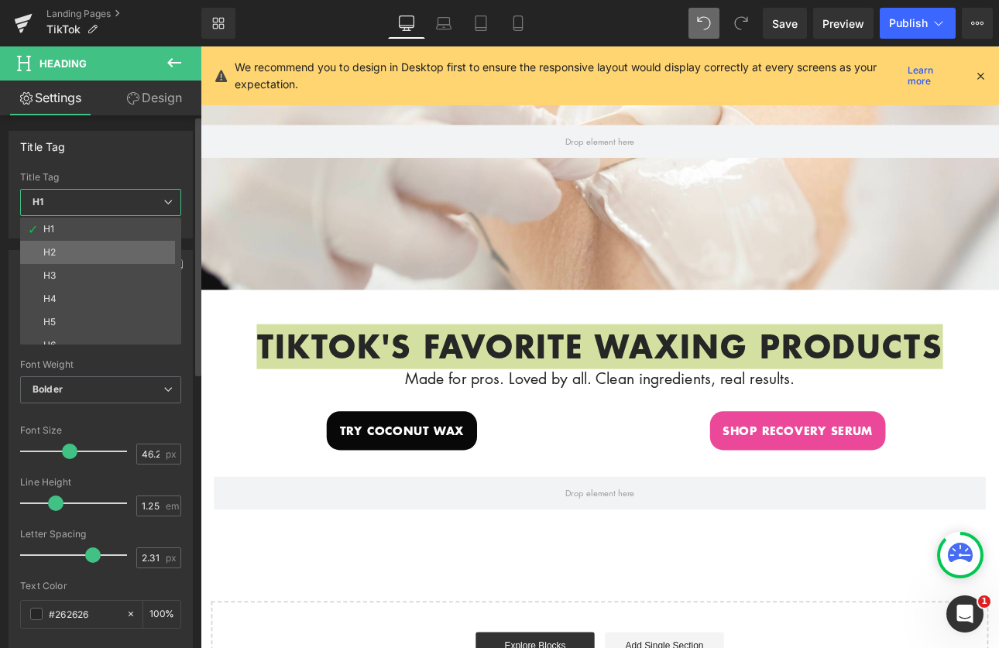
click at [103, 249] on li "H2" at bounding box center [104, 252] width 168 height 23
type input "30.86"
type input "1.54"
type input "100"
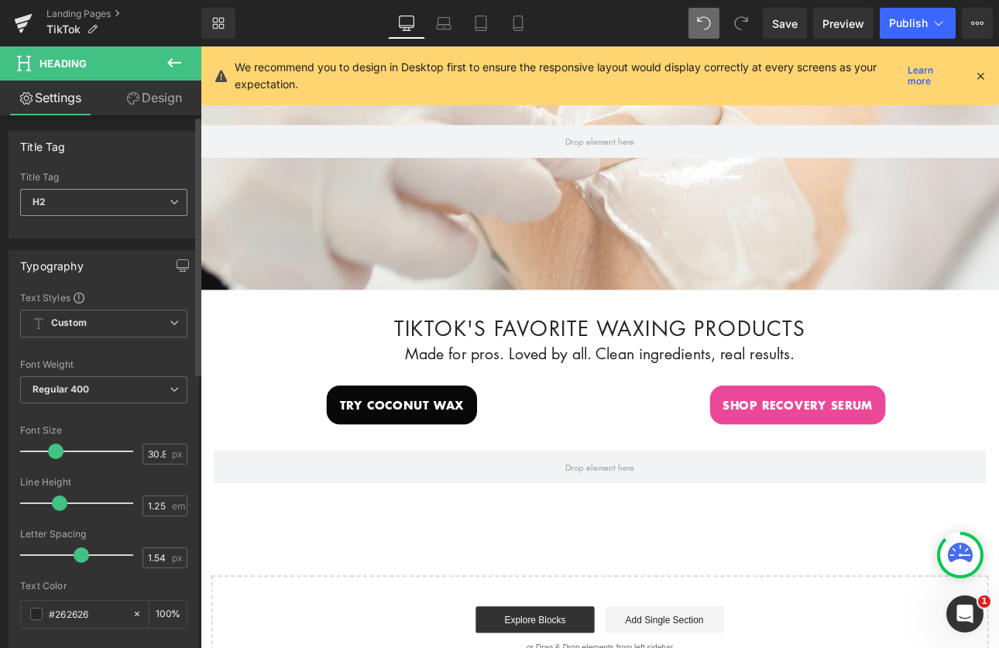
click at [112, 203] on span "H2" at bounding box center [103, 202] width 167 height 27
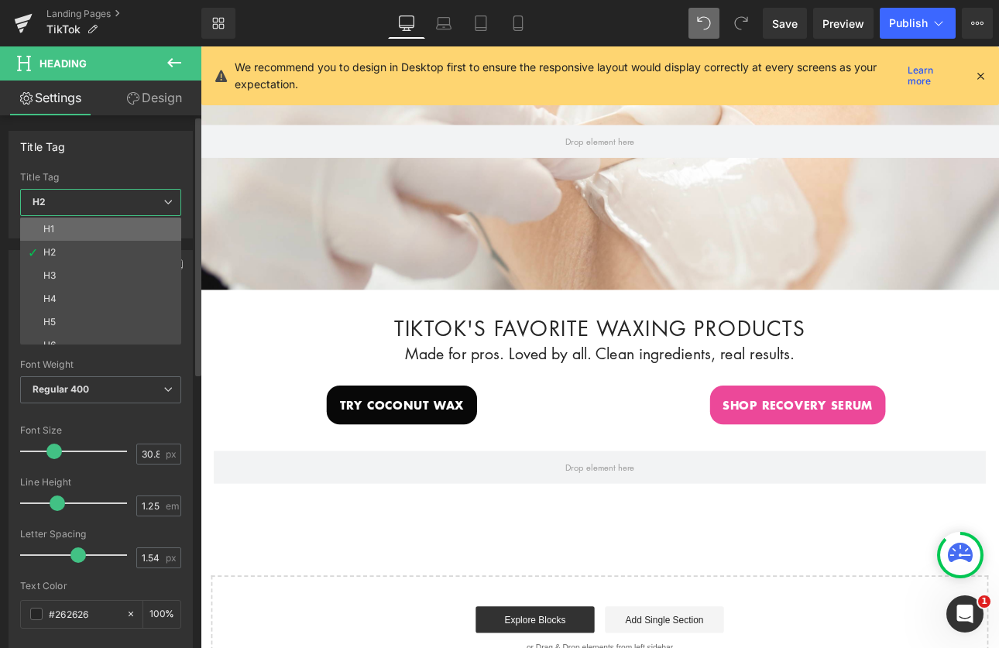
click at [91, 229] on li "H1" at bounding box center [104, 229] width 168 height 23
type input "46.29"
type input "2.31"
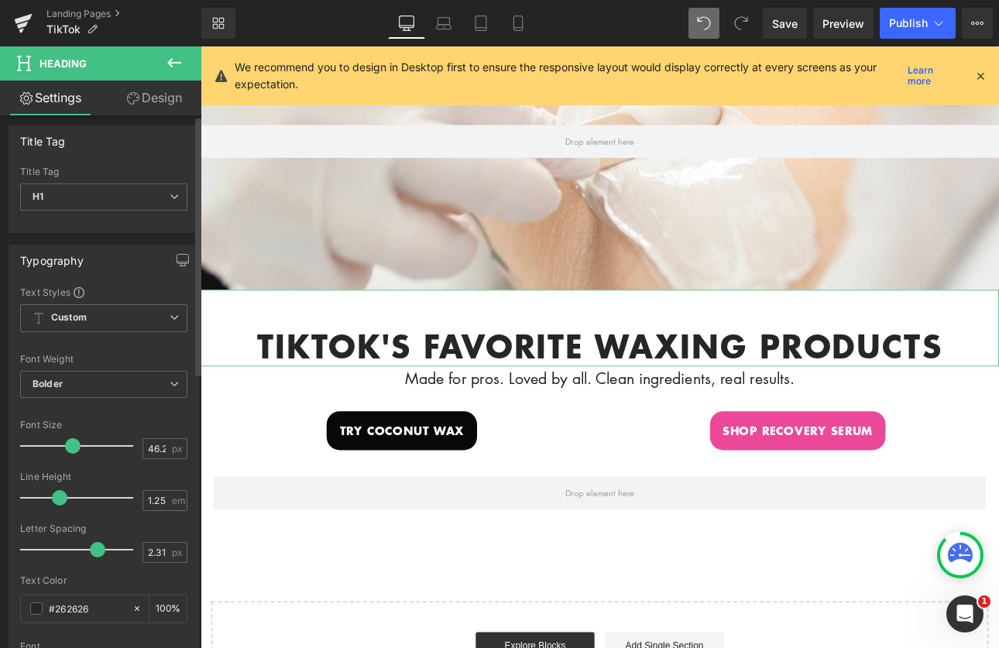
scroll to position [8, 0]
click at [130, 384] on span "Bolder" at bounding box center [103, 382] width 167 height 27
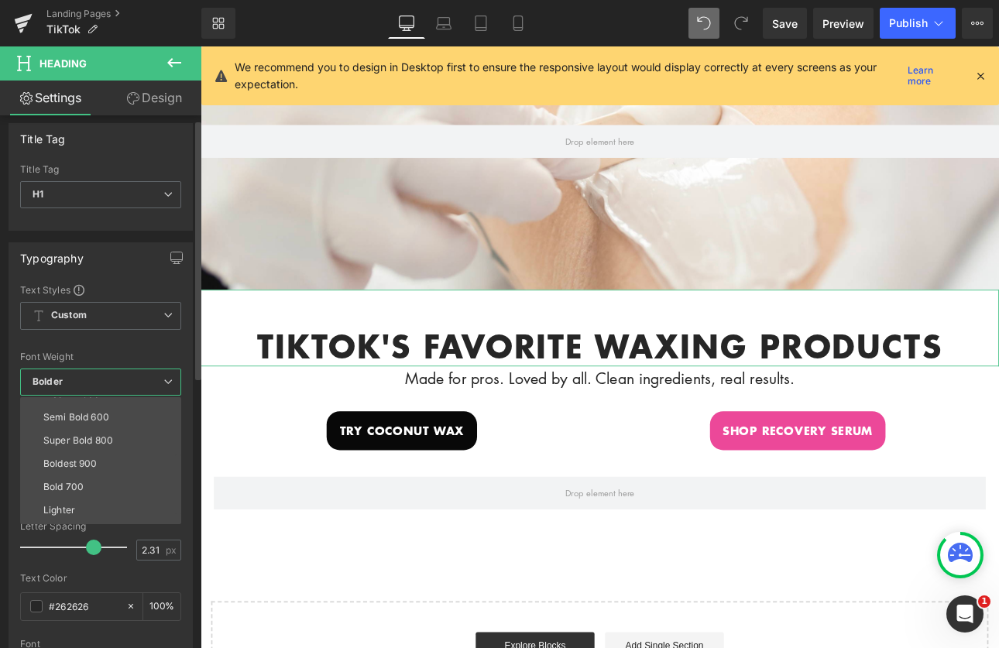
scroll to position [129, 0]
click at [119, 460] on li "Bold 700" at bounding box center [104, 466] width 168 height 23
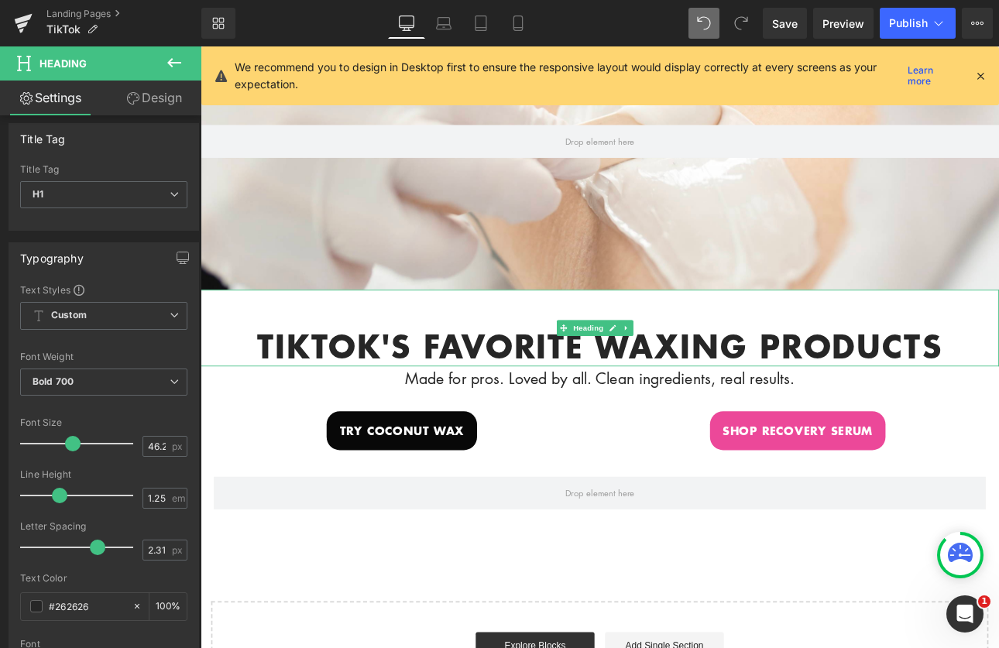
click at [999, 388] on h1 "tikTok's favorite waxing products" at bounding box center [669, 399] width 937 height 45
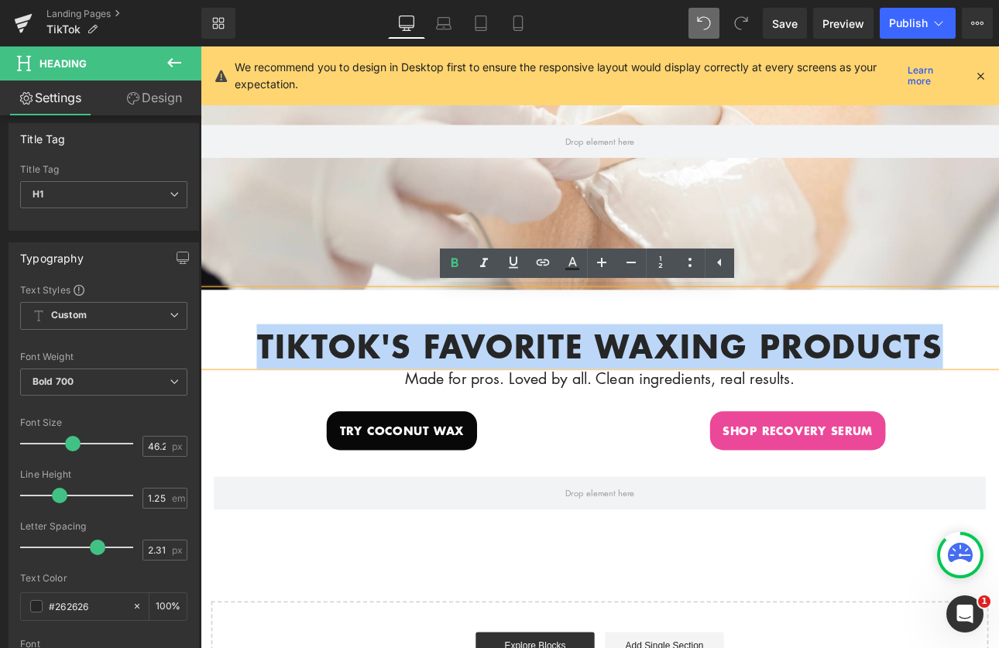
drag, startPoint x: 1069, startPoint y: 390, endPoint x: 253, endPoint y: 404, distance: 815.8
click at [253, 404] on h1 "tikTok's favorite waxing products" at bounding box center [669, 399] width 937 height 45
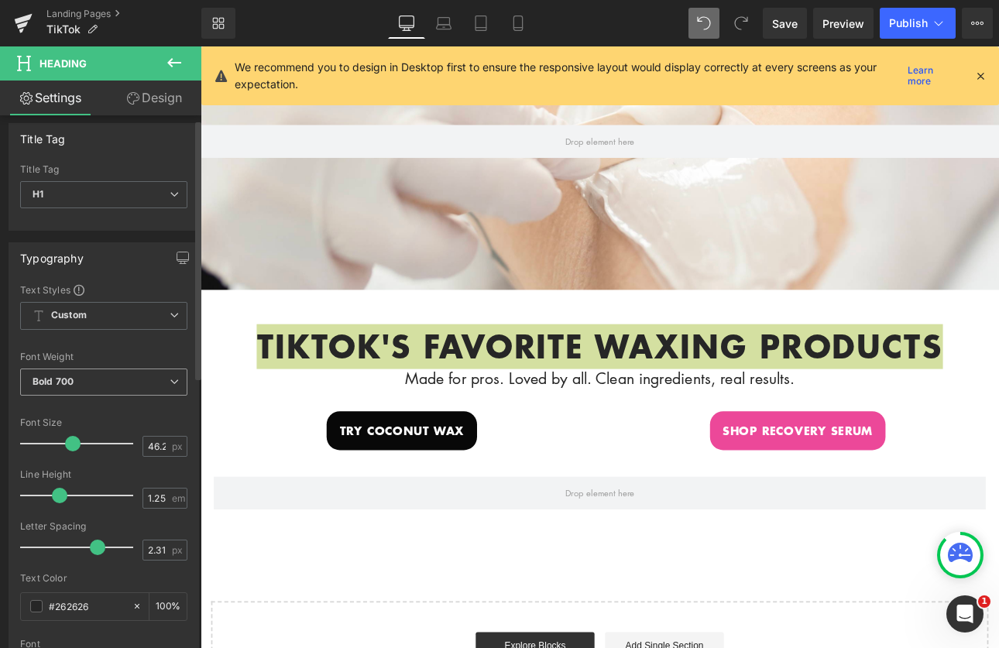
click at [125, 386] on span "Bold 700" at bounding box center [103, 382] width 167 height 27
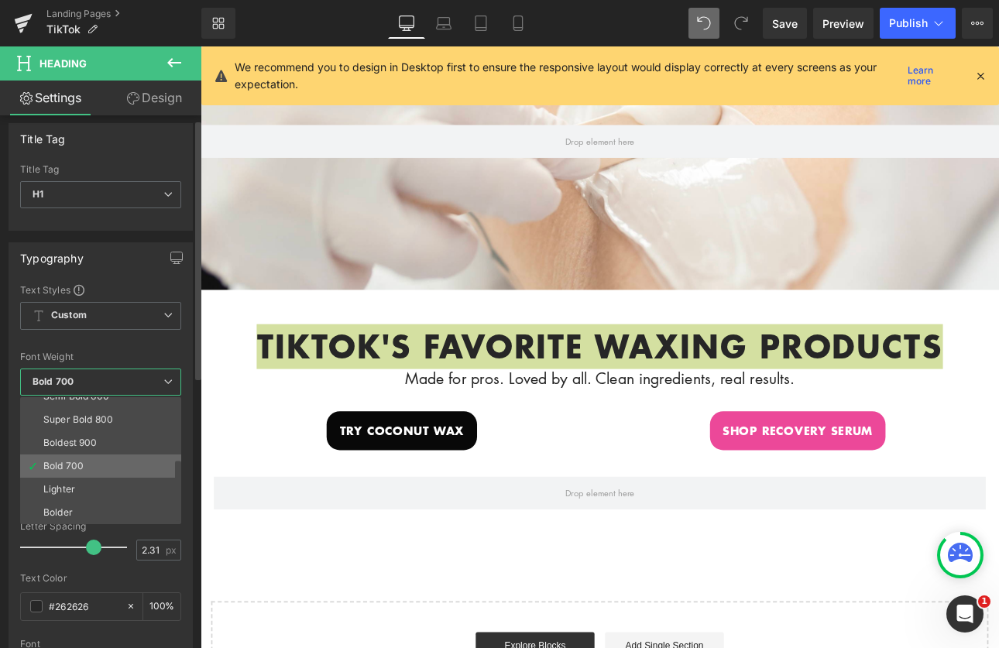
click at [101, 461] on li "Bold 700" at bounding box center [104, 466] width 168 height 23
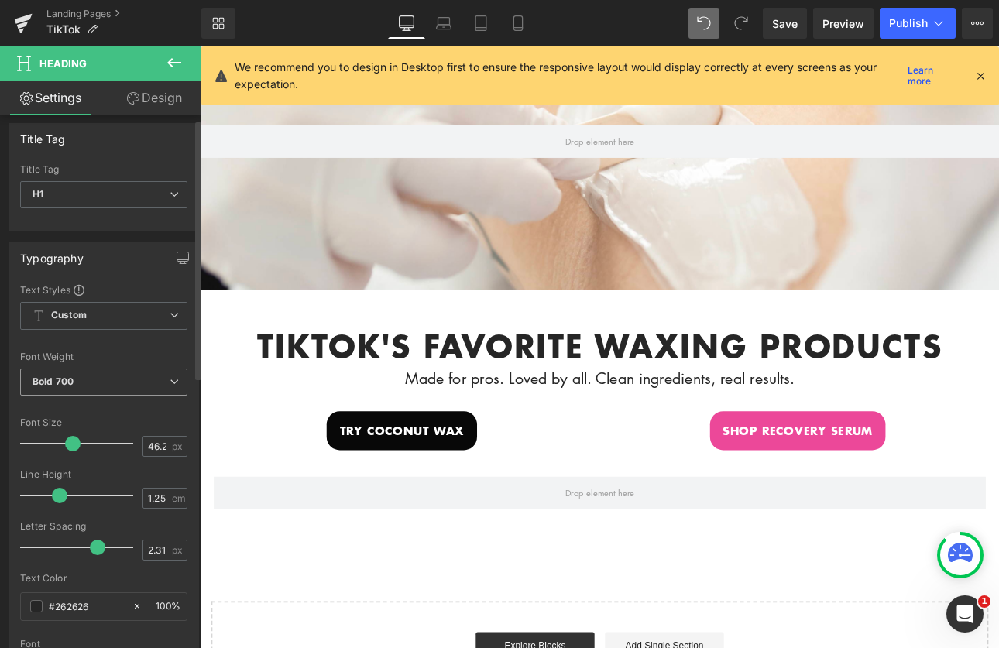
click at [101, 383] on span "Bold 700" at bounding box center [103, 382] width 167 height 27
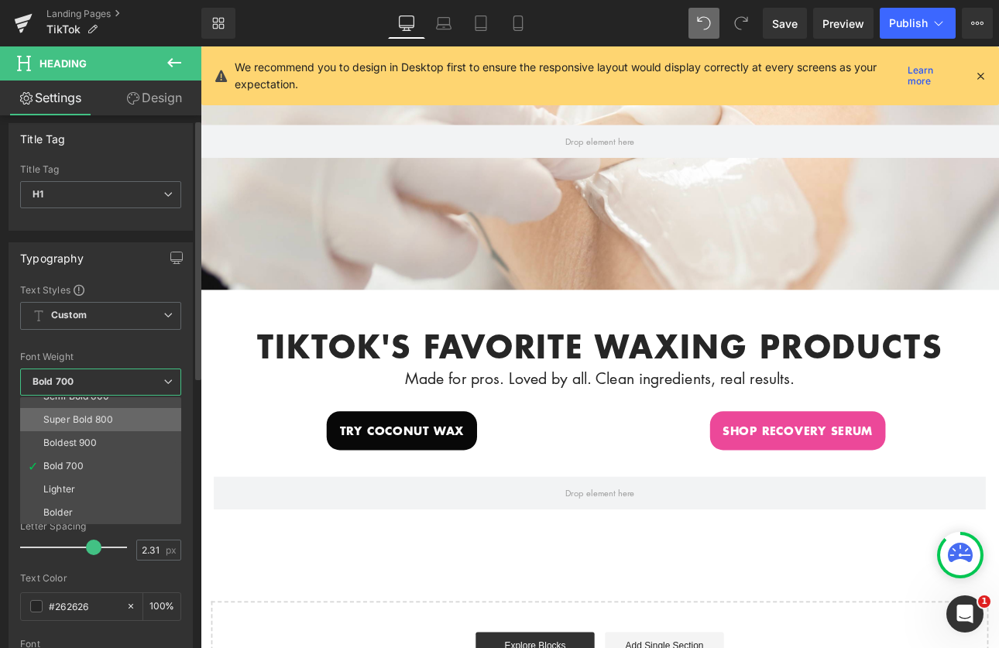
scroll to position [2, 0]
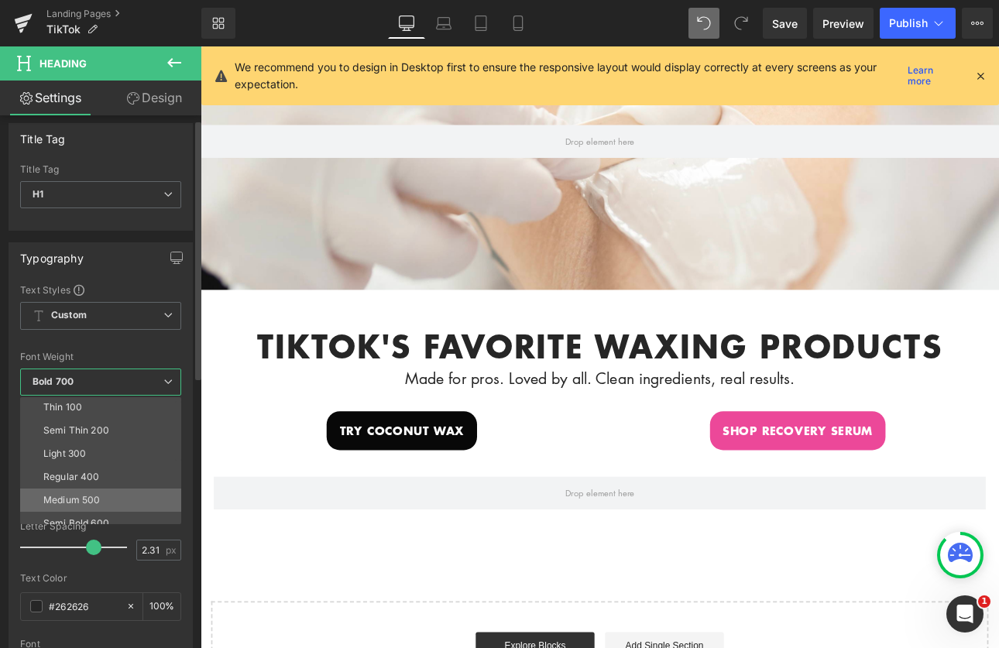
click at [119, 489] on li "Medium 500" at bounding box center [104, 500] width 168 height 23
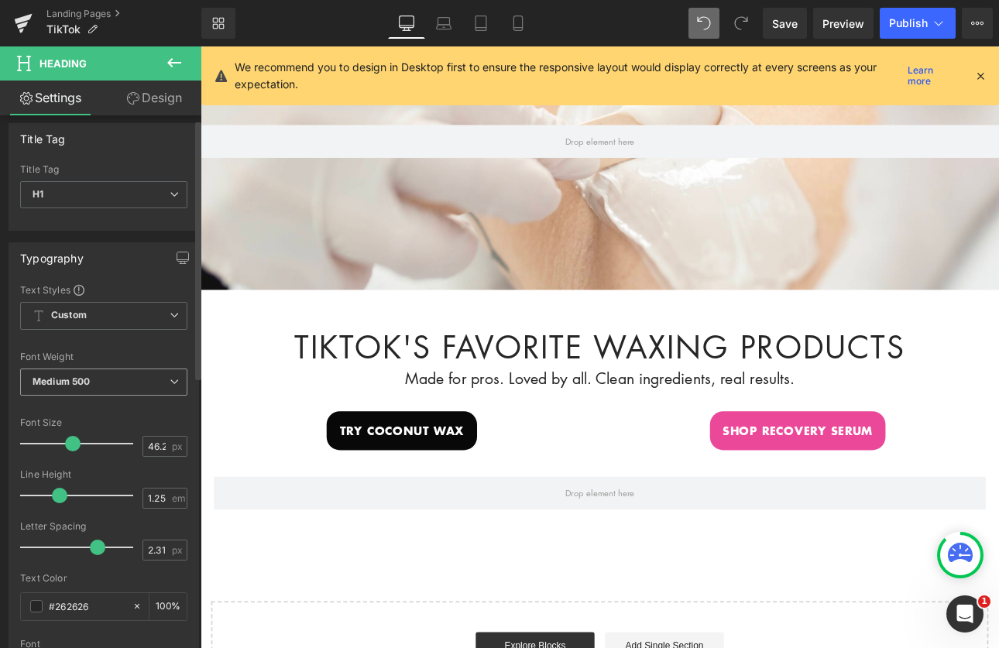
click at [108, 376] on span "Medium 500" at bounding box center [103, 382] width 167 height 27
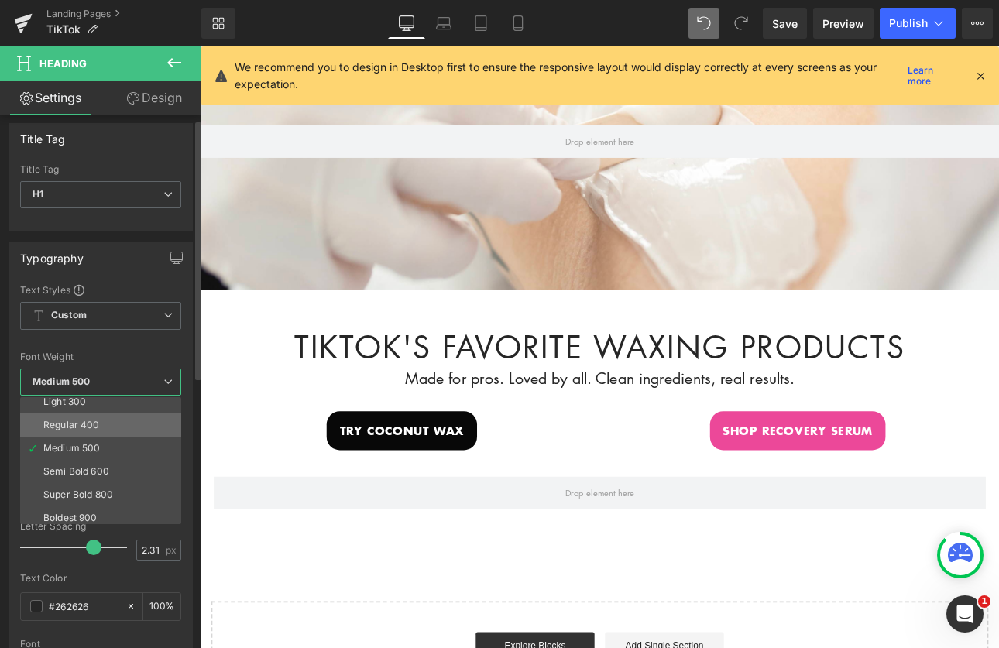
scroll to position [89, 0]
click at [114, 438] on li "Semi Bold 600" at bounding box center [104, 436] width 168 height 23
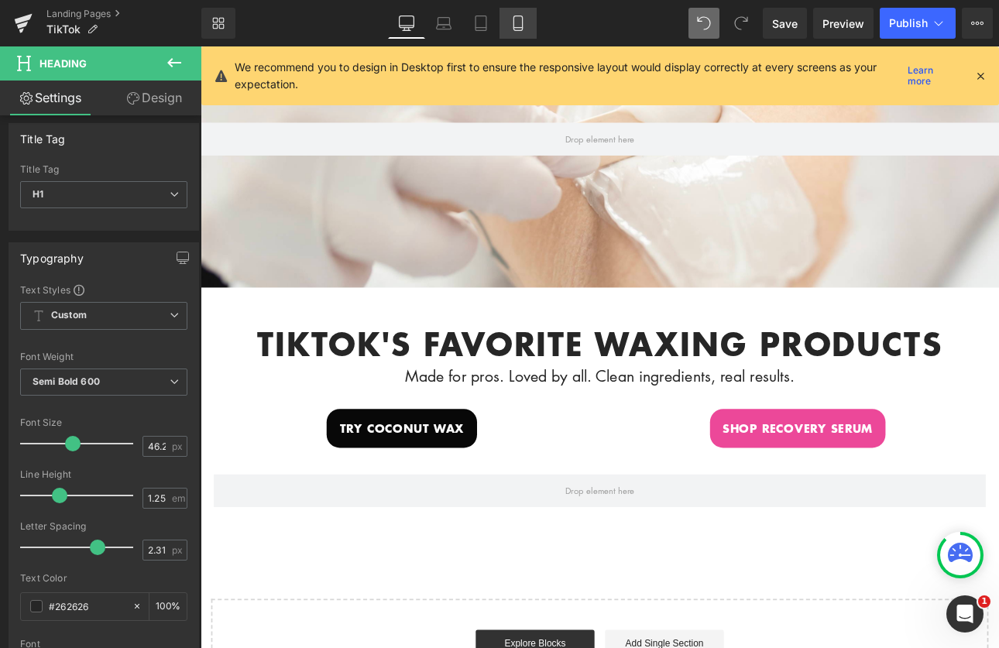
click at [517, 17] on icon at bounding box center [518, 22] width 15 height 15
type input "100"
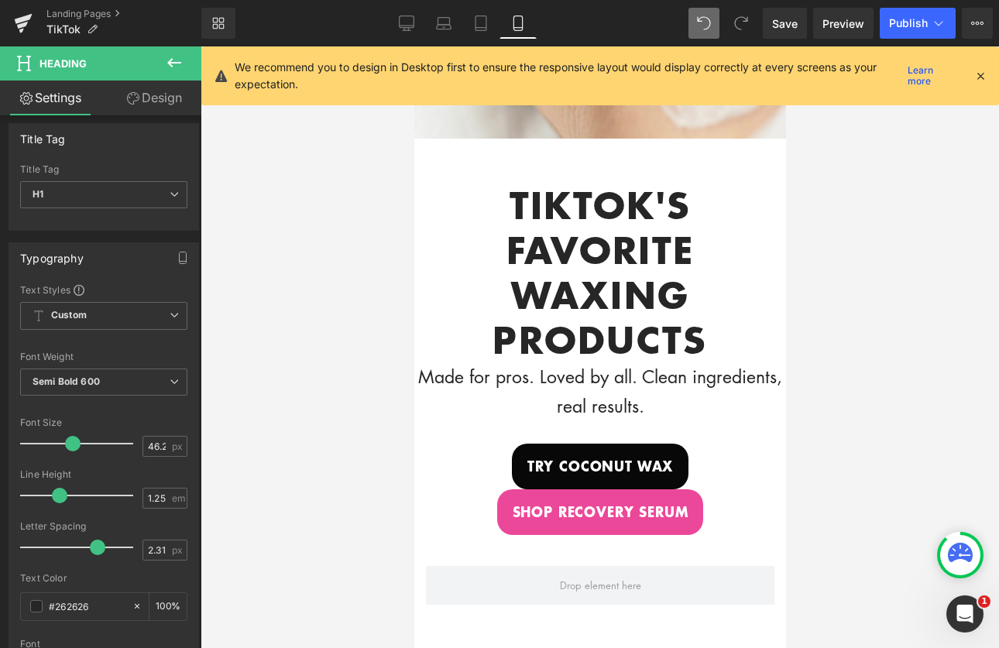
scroll to position [373, 0]
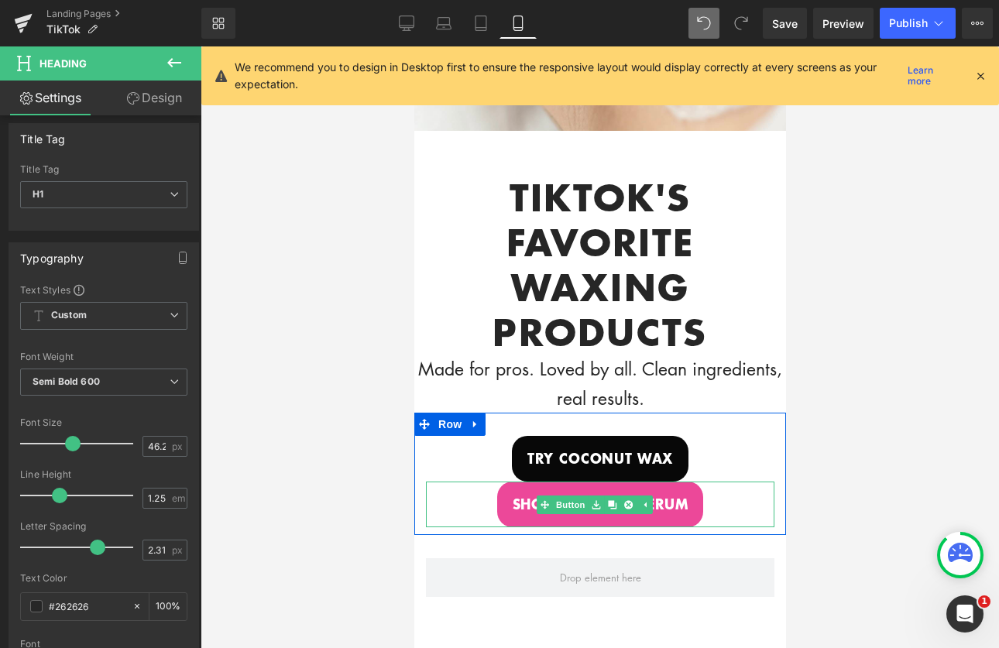
click at [489, 504] on div "shop recovery serum" at bounding box center [599, 505] width 349 height 46
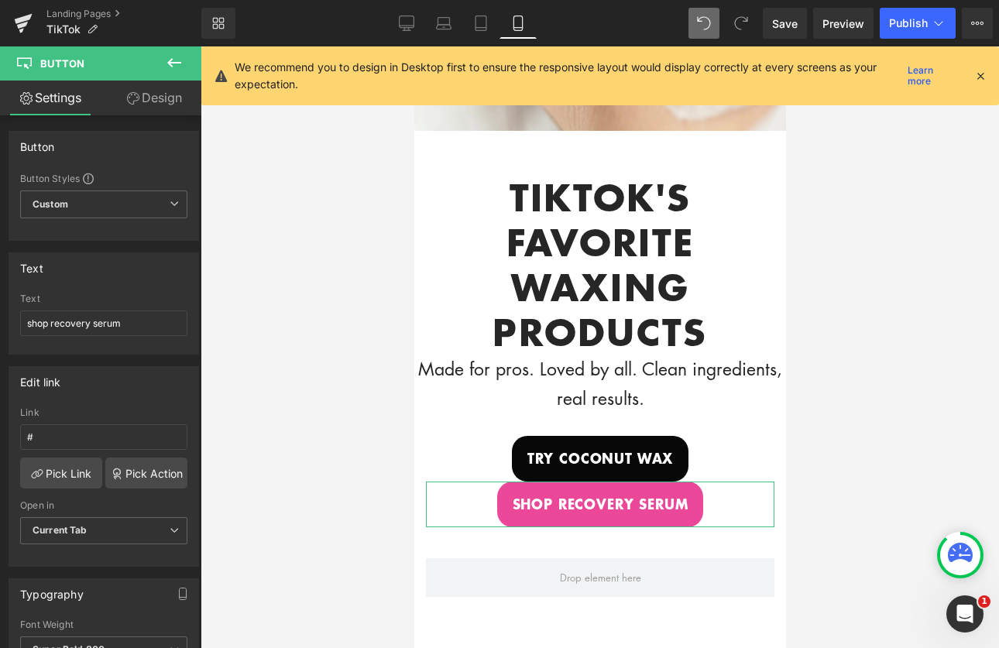
drag, startPoint x: 171, startPoint y: 96, endPoint x: 139, endPoint y: 209, distance: 117.5
click at [170, 96] on link "Design" at bounding box center [154, 98] width 101 height 35
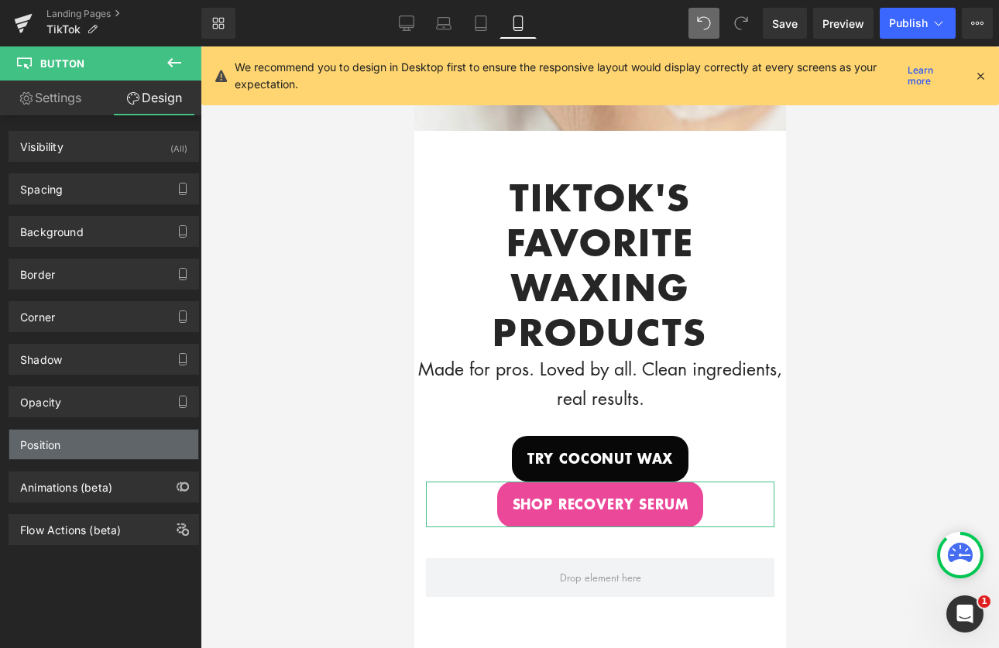
click at [132, 446] on div "Position" at bounding box center [103, 444] width 189 height 29
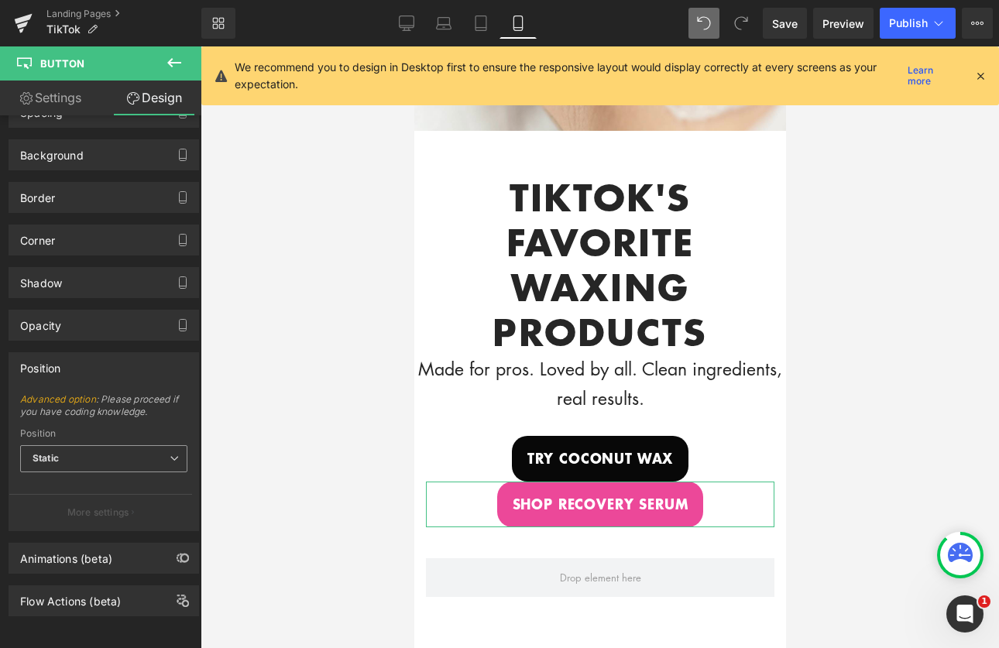
scroll to position [88, 0]
click at [72, 91] on link "Settings" at bounding box center [50, 98] width 101 height 35
type input "100"
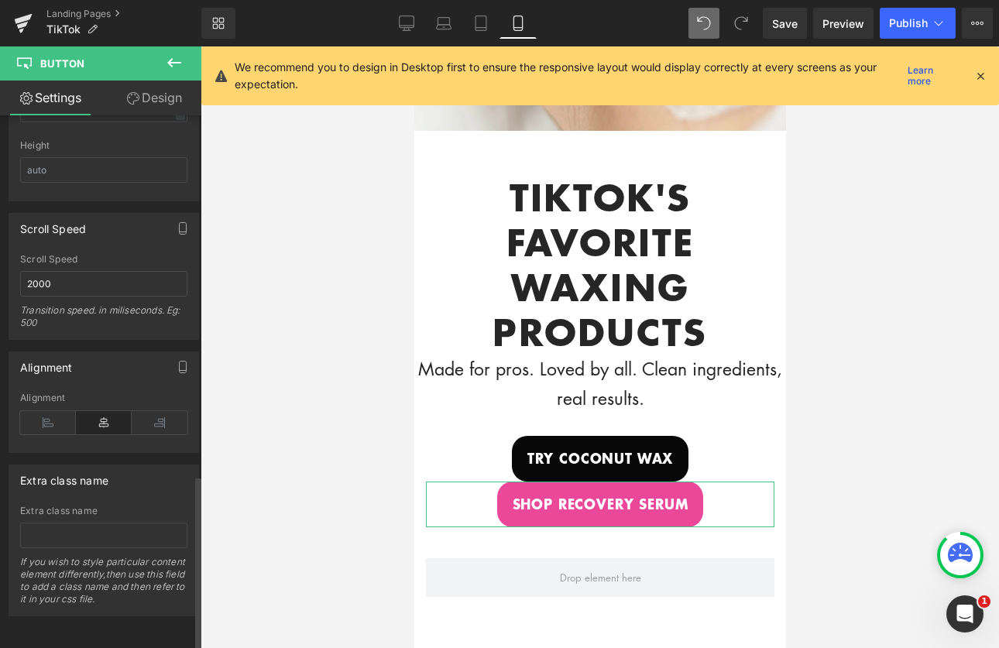
scroll to position [1097, 0]
click at [149, 97] on link "Design" at bounding box center [154, 98] width 101 height 35
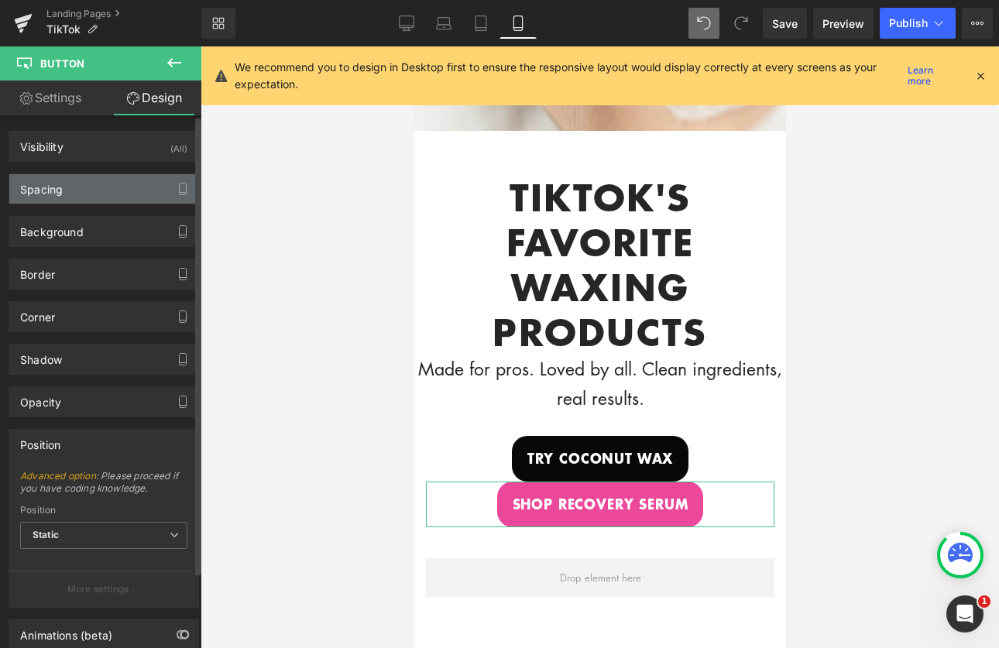
click at [67, 201] on div "Spacing" at bounding box center [103, 188] width 189 height 29
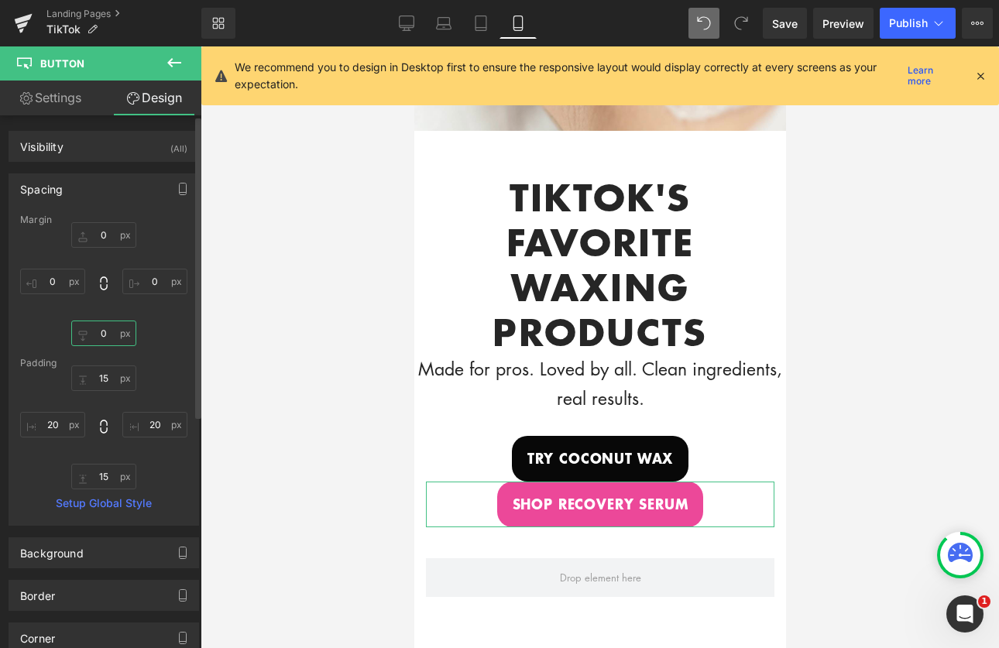
click at [114, 335] on input "0" at bounding box center [103, 334] width 65 height 26
type input "2"
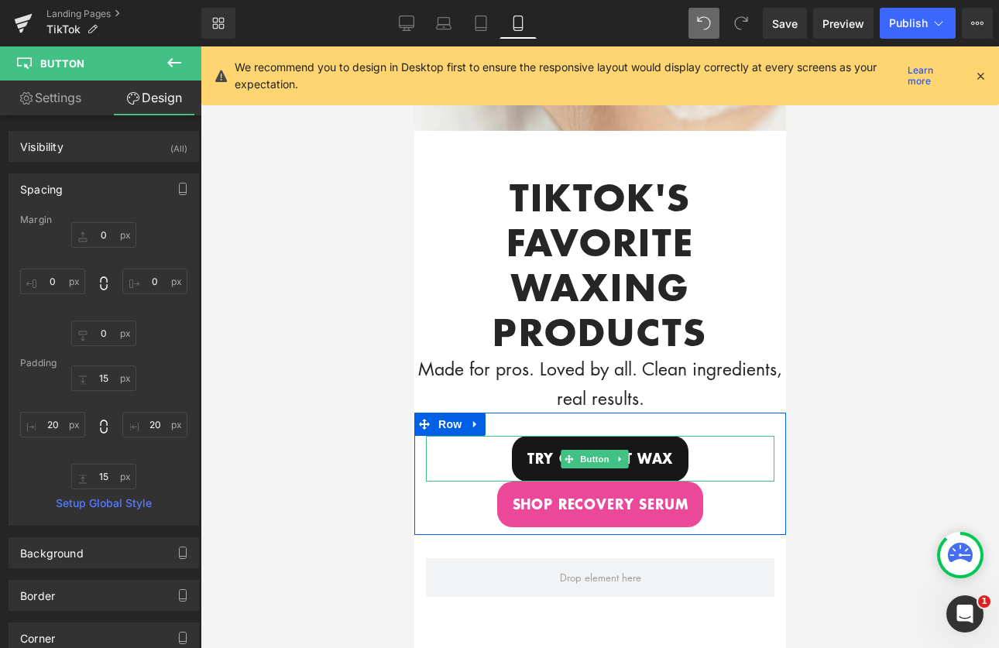
click at [513, 452] on link "Try coconut wax" at bounding box center [599, 459] width 177 height 46
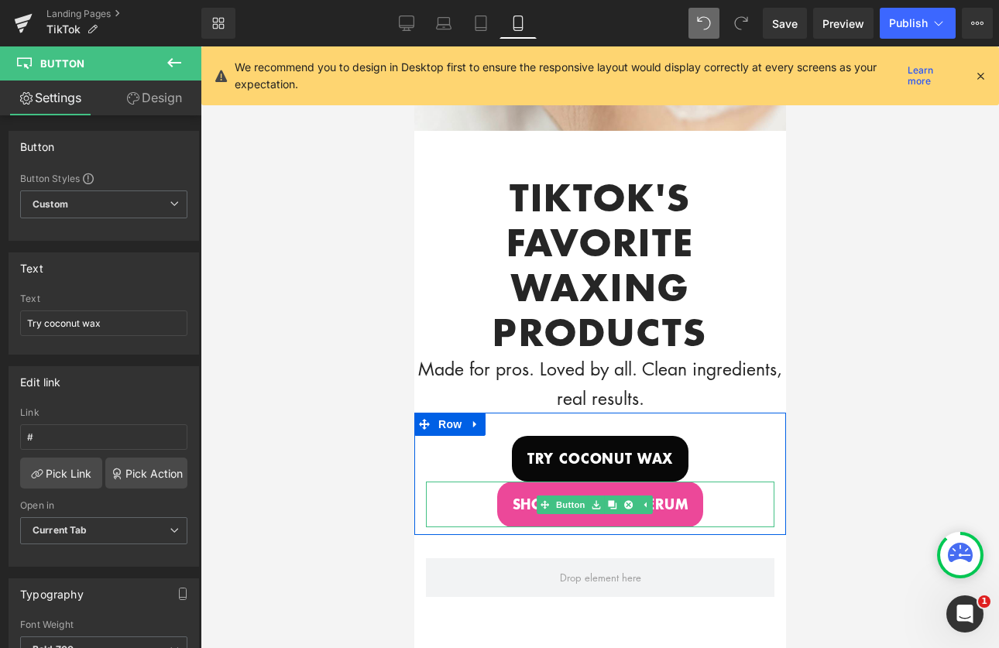
click at [525, 482] on link "shop recovery serum" at bounding box center [600, 505] width 207 height 46
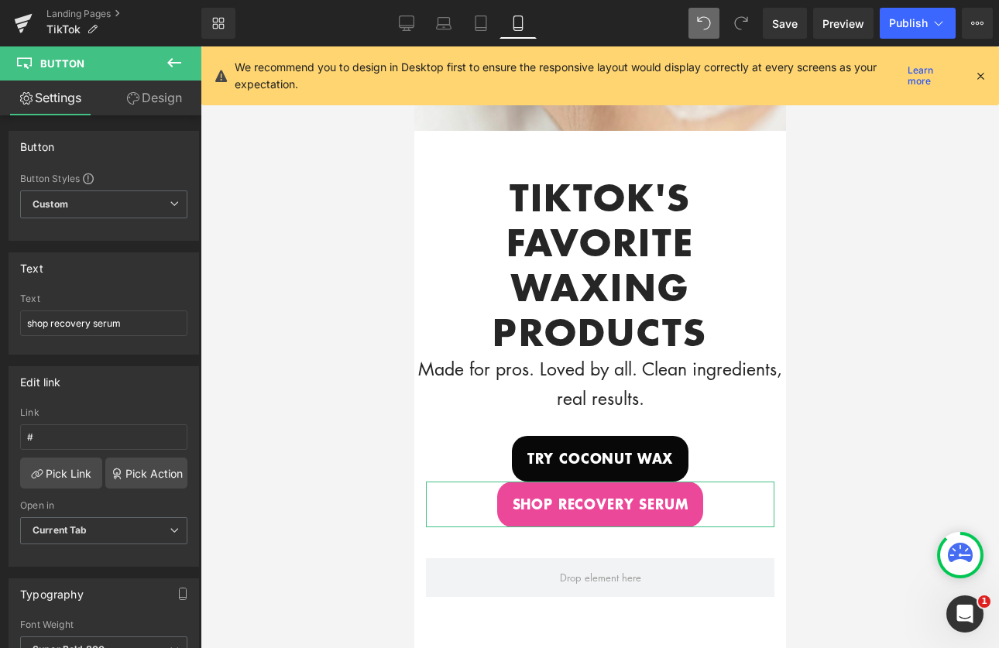
click at [170, 106] on link "Design" at bounding box center [154, 98] width 101 height 35
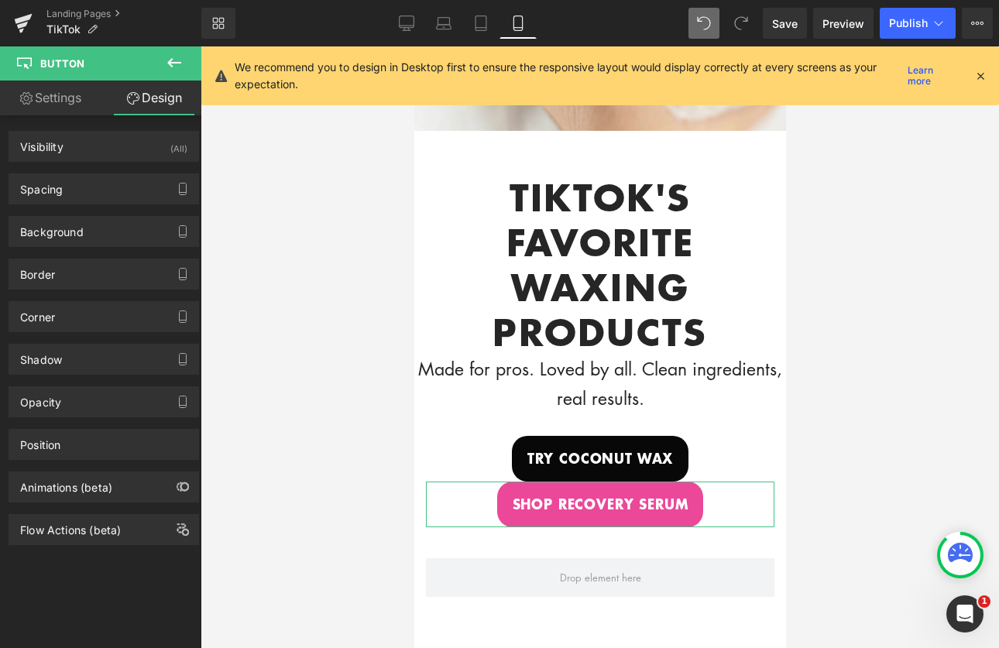
type input "0"
type input "15"
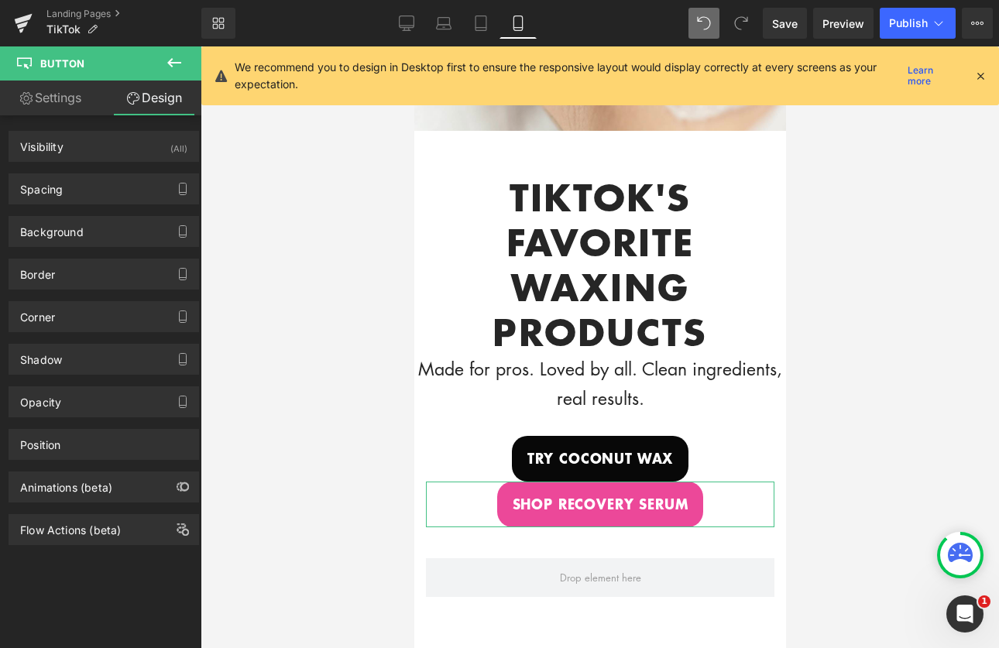
type input "20"
type input "15"
type input "20"
click at [129, 198] on div "Spacing" at bounding box center [103, 188] width 189 height 29
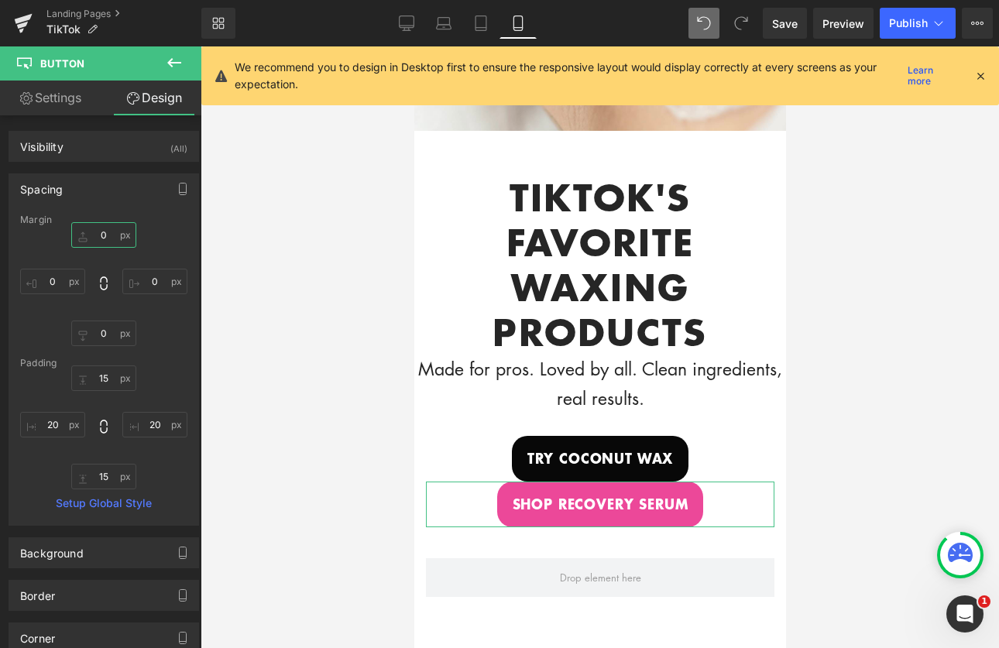
click at [110, 239] on input "0" at bounding box center [103, 235] width 65 height 26
type input "1"
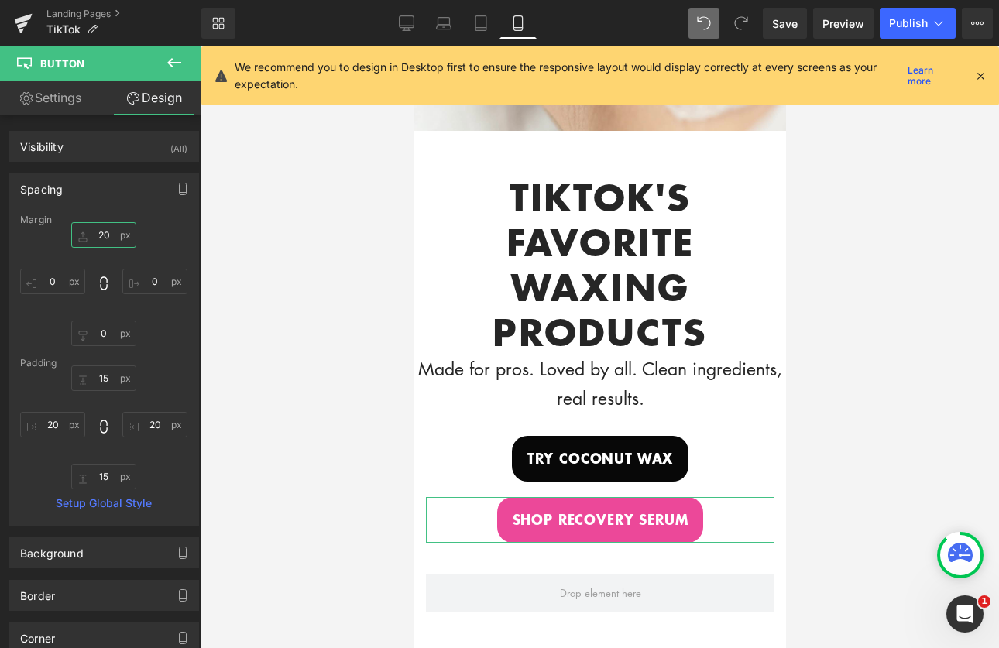
type input "2"
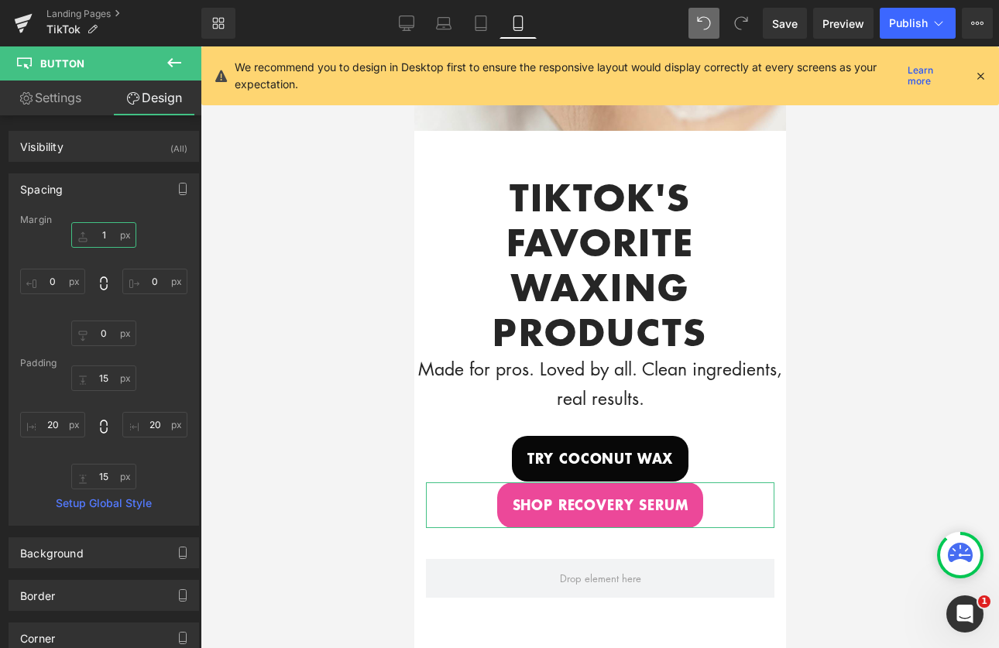
type input "15"
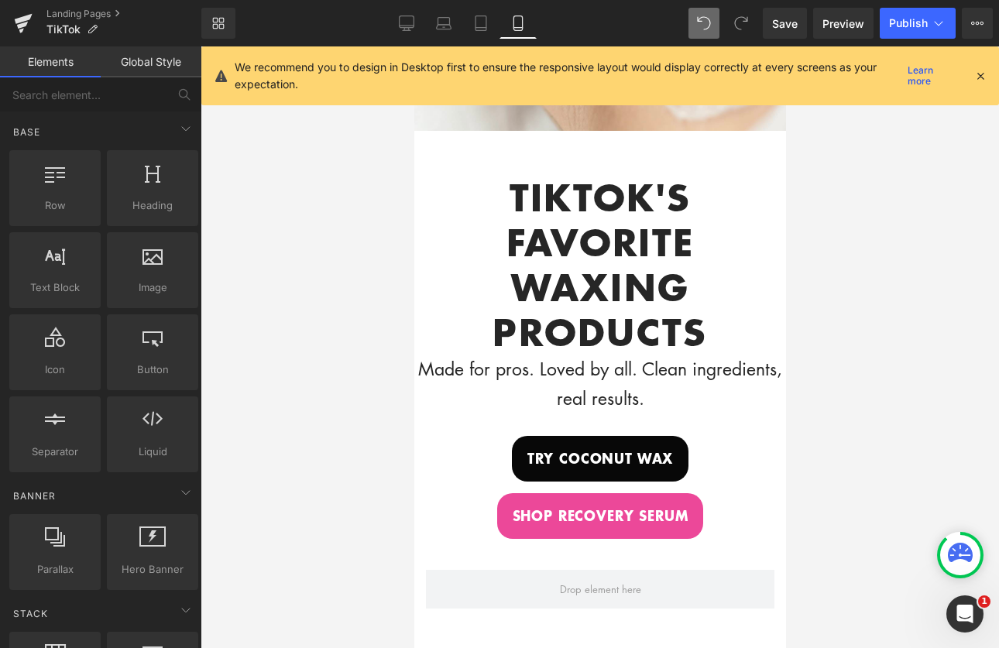
click at [871, 336] on div at bounding box center [600, 347] width 799 height 602
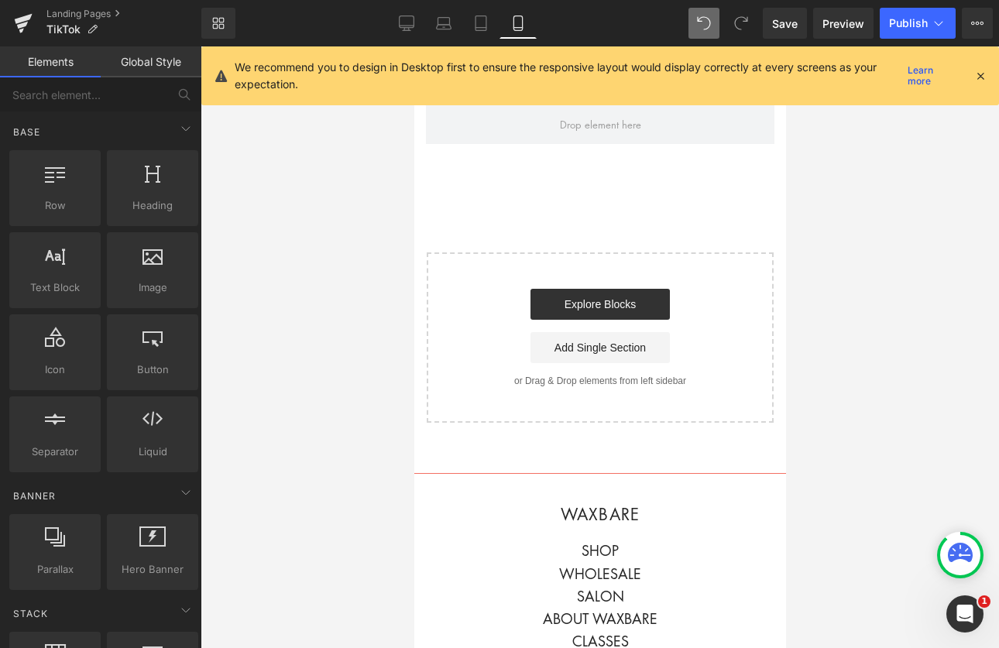
scroll to position [28, 0]
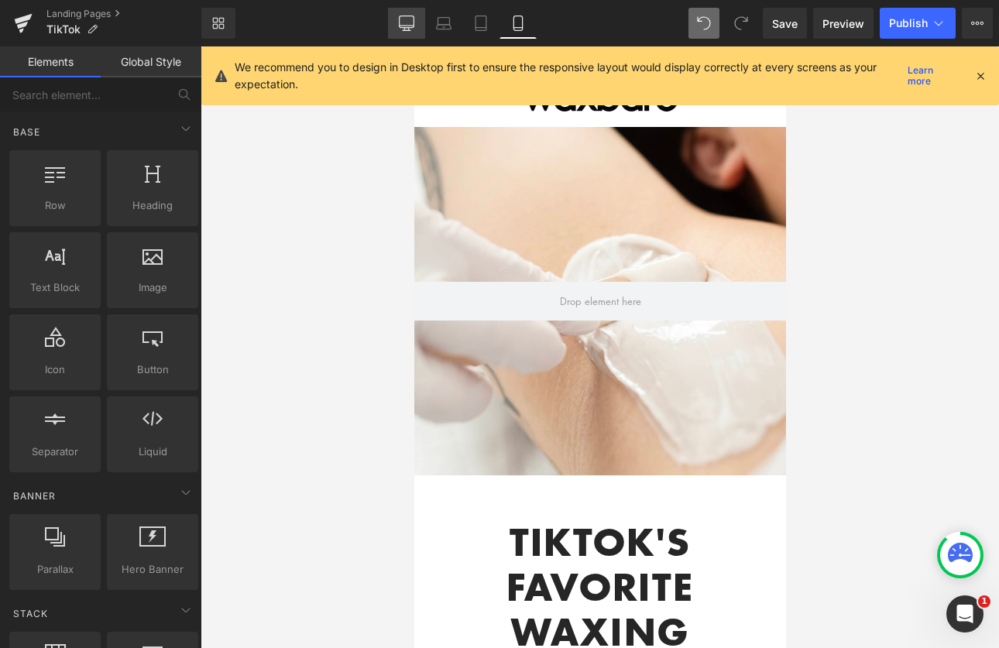
click at [399, 22] on icon at bounding box center [406, 22] width 15 height 15
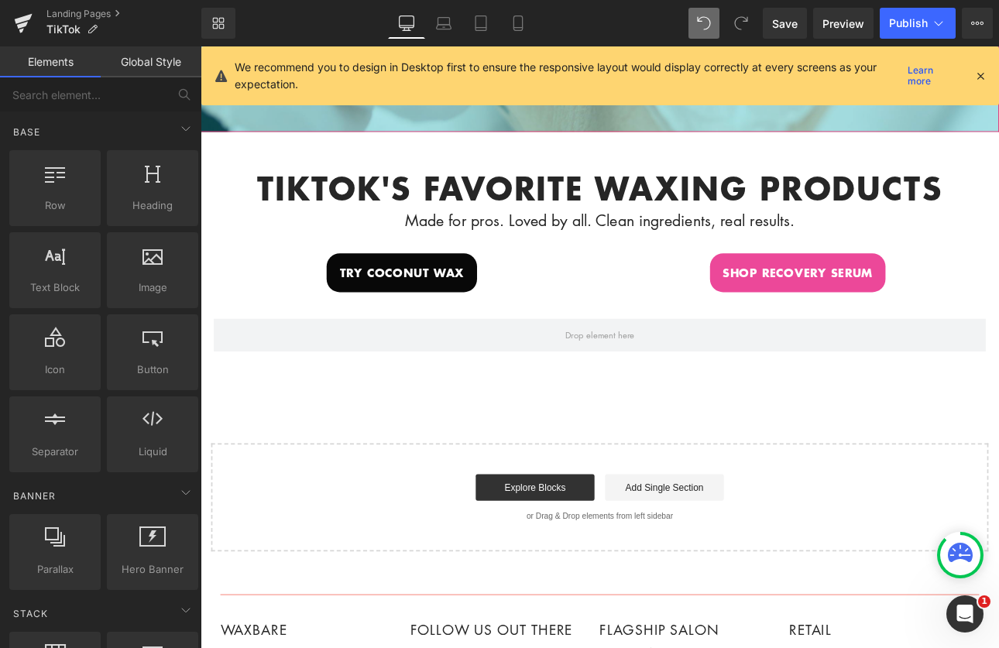
scroll to position [431, 0]
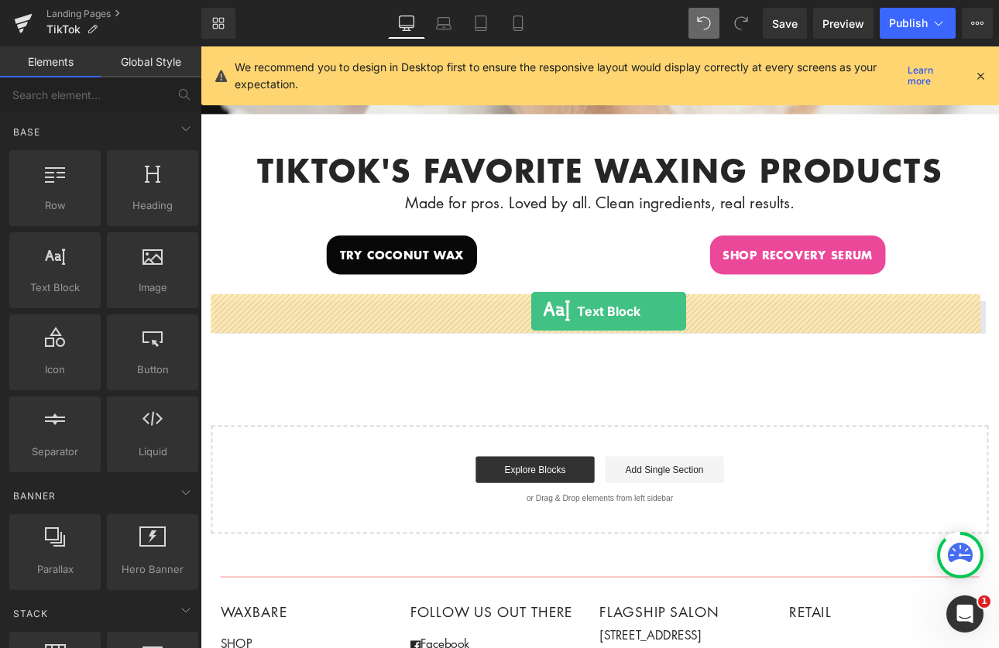
drag, startPoint x: 253, startPoint y: 322, endPoint x: 589, endPoint y: 357, distance: 338.0
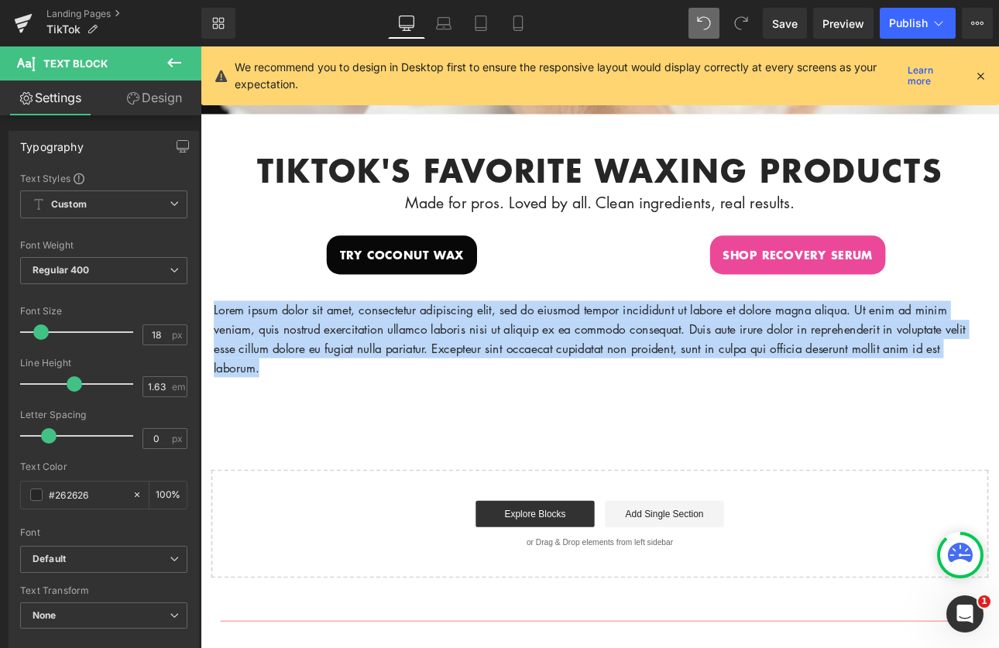
drag, startPoint x: 275, startPoint y: 410, endPoint x: 167, endPoint y: 338, distance: 130.2
click at [201, 338] on html "Account Cart ( 0 ) Subtotal $0.00 View cart Check out Checkout" at bounding box center [669, 391] width 937 height 1552
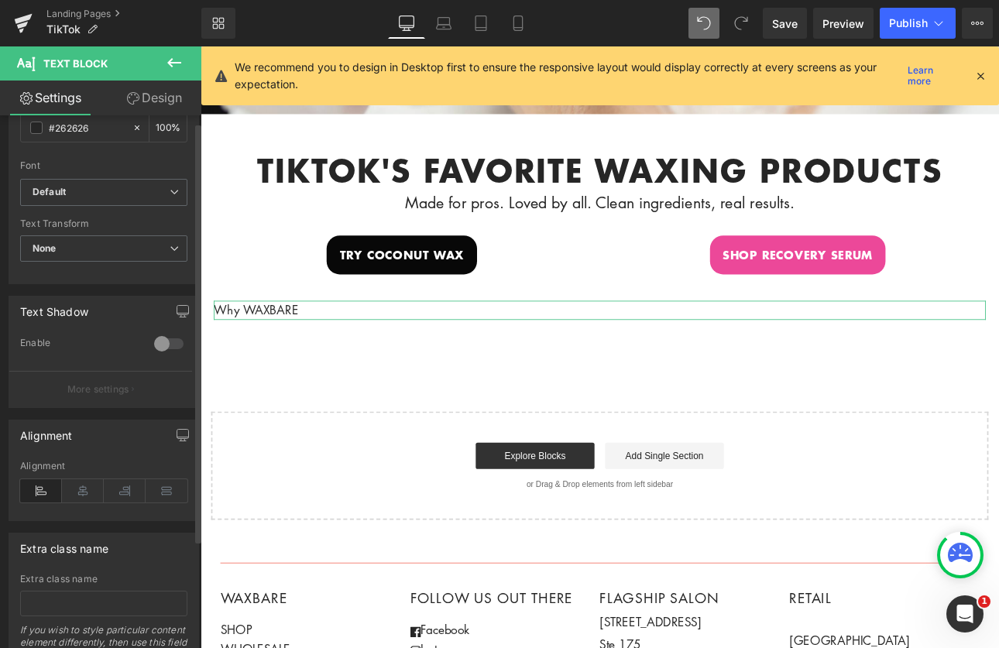
scroll to position [411, 0]
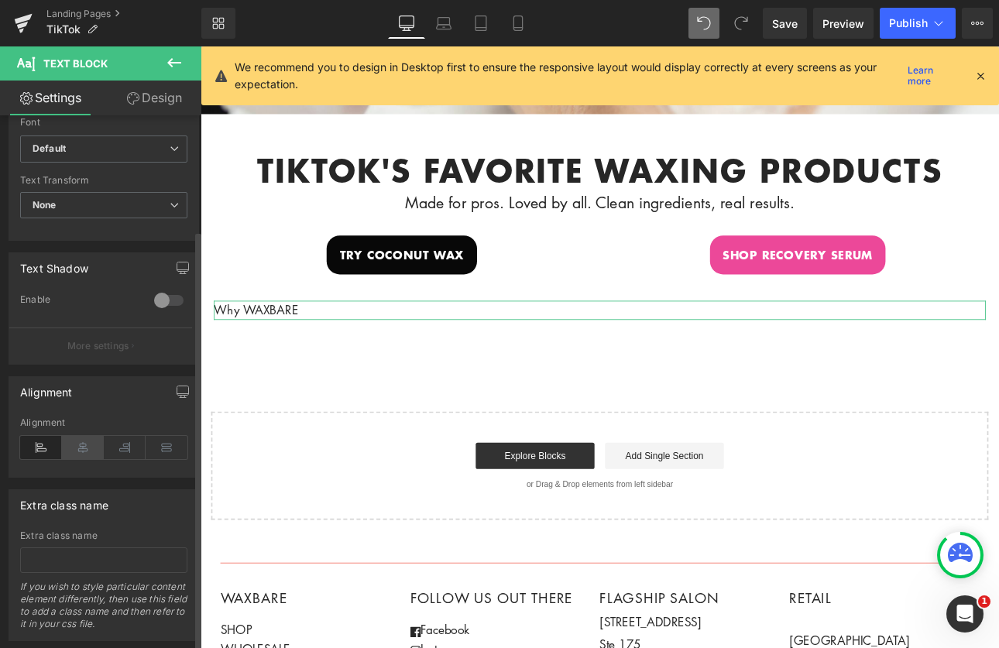
click at [88, 449] on icon at bounding box center [83, 447] width 42 height 23
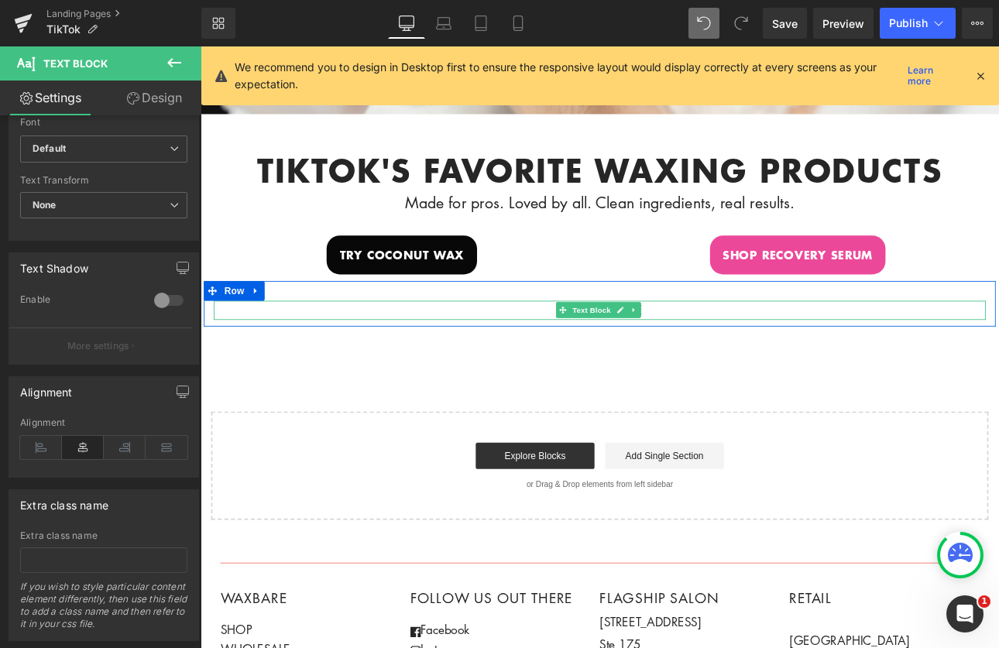
click at [729, 349] on p "Why WAXBARE" at bounding box center [669, 357] width 906 height 22
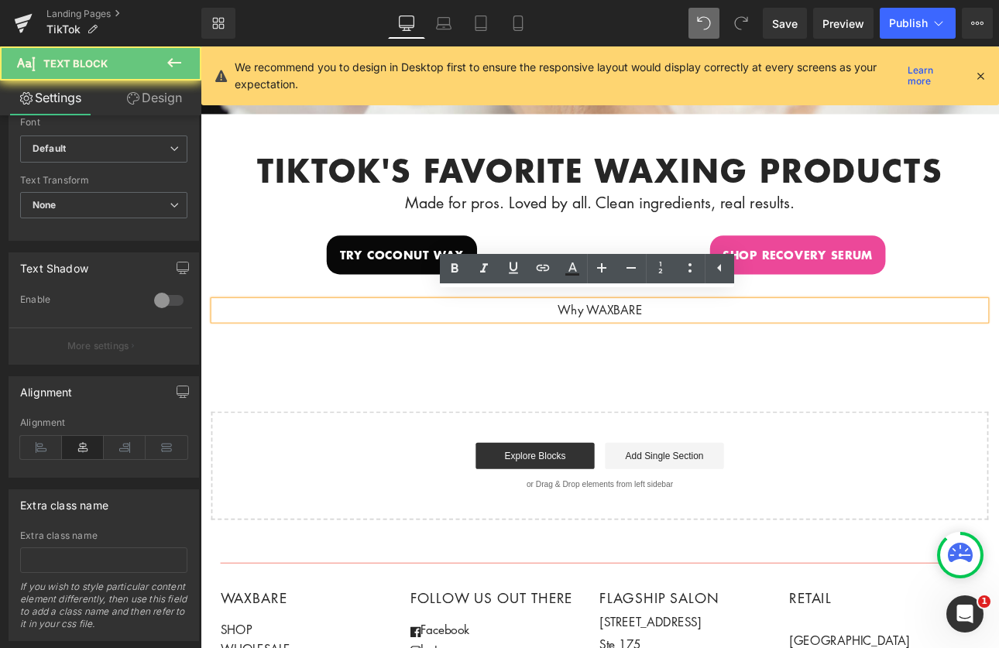
click at [731, 350] on p "Why WAXBARE" at bounding box center [669, 357] width 906 height 22
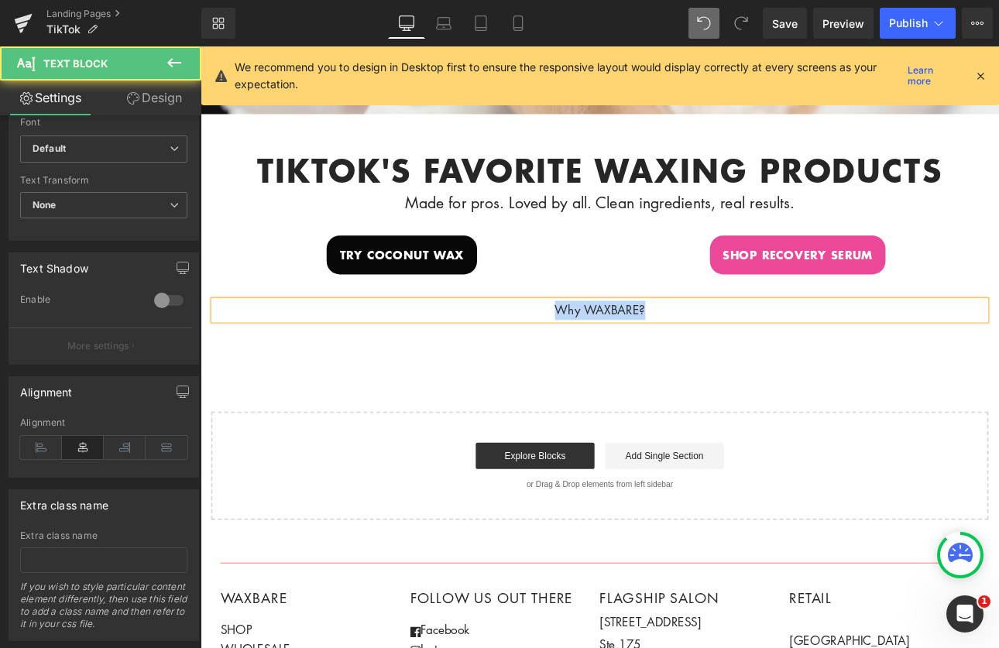
drag, startPoint x: 731, startPoint y: 348, endPoint x: 591, endPoint y: 342, distance: 139.5
click at [591, 346] on p "Why WAXBARE?" at bounding box center [669, 357] width 906 height 22
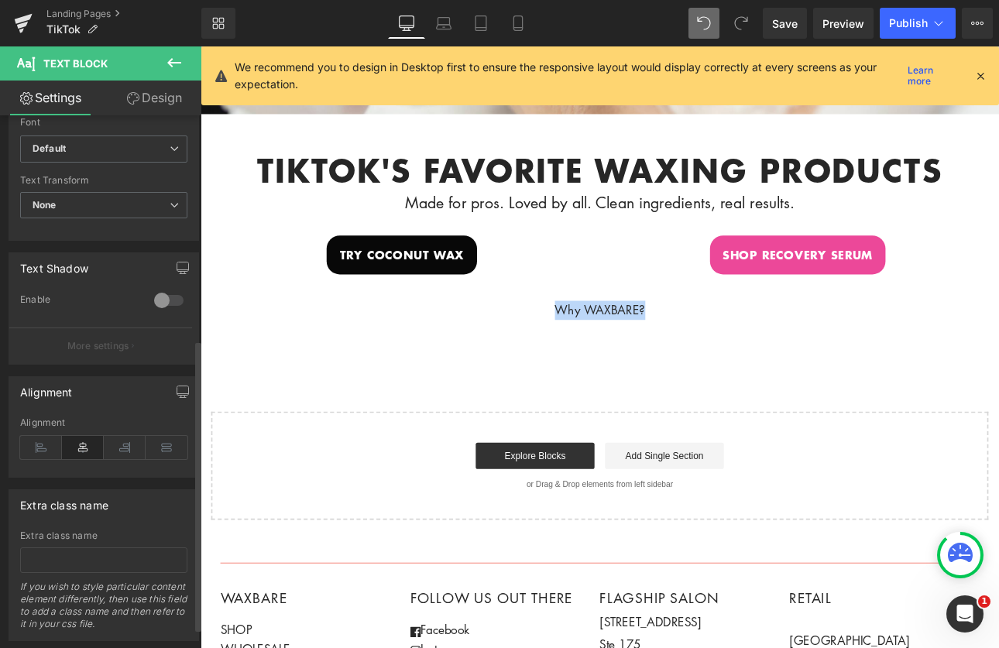
scroll to position [0, 0]
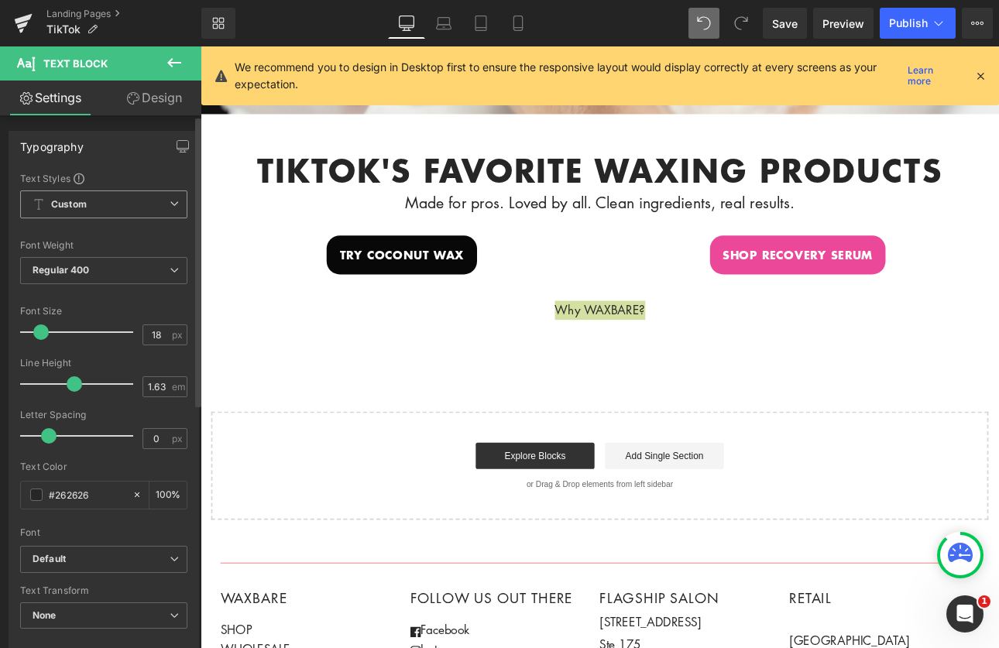
click at [112, 208] on span "Custom Setup Global Style" at bounding box center [103, 205] width 167 height 28
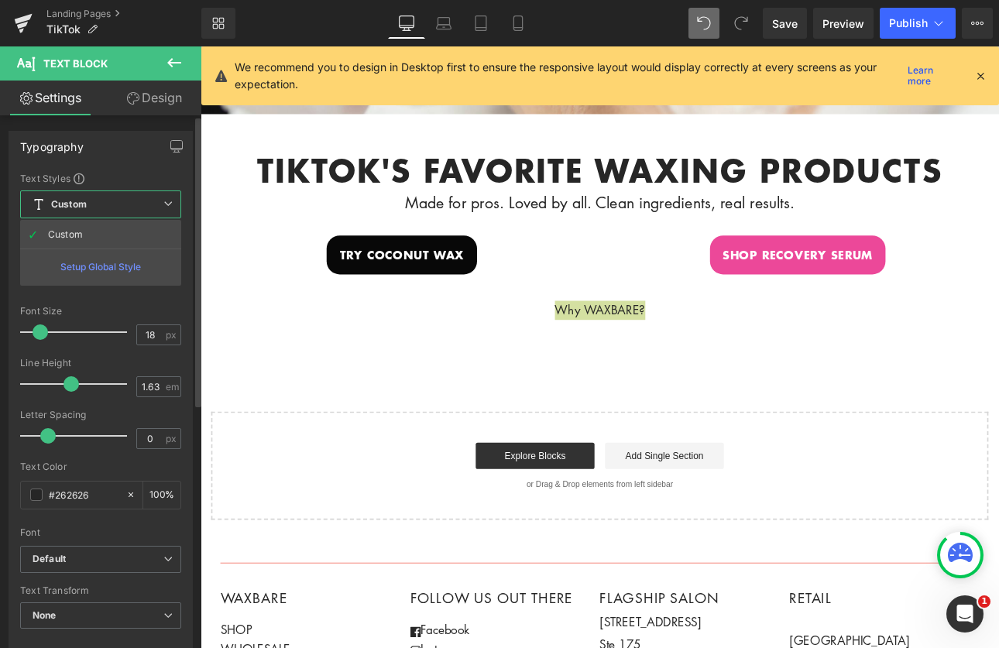
click at [160, 170] on div "Typography Text Styles Custom Custom Setup Global Style Custom Setup Global Sty…" at bounding box center [101, 391] width 184 height 521
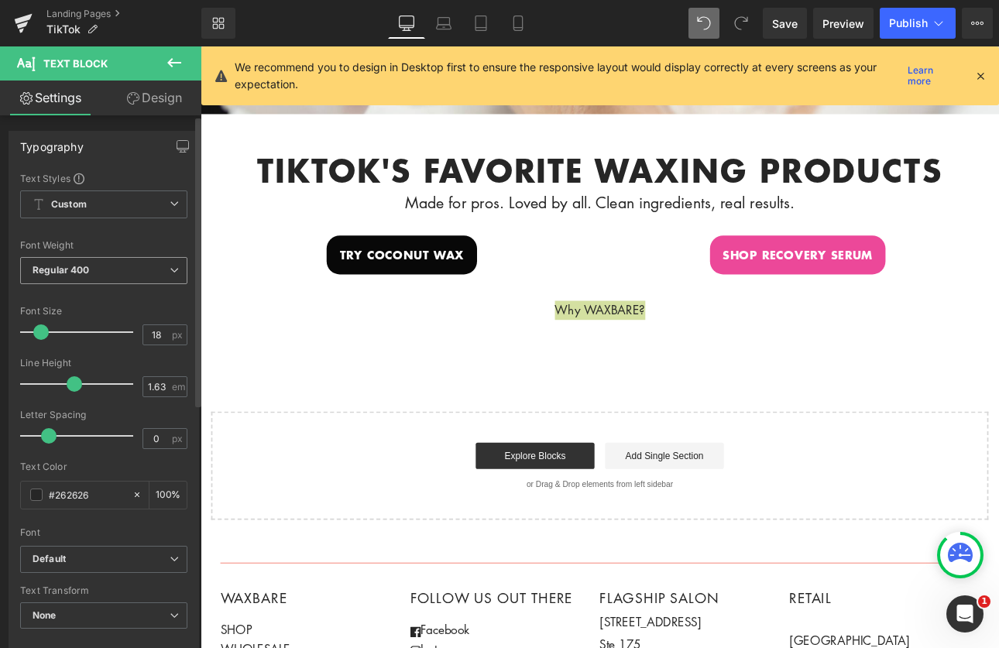
click at [105, 265] on span "Regular 400" at bounding box center [103, 270] width 167 height 27
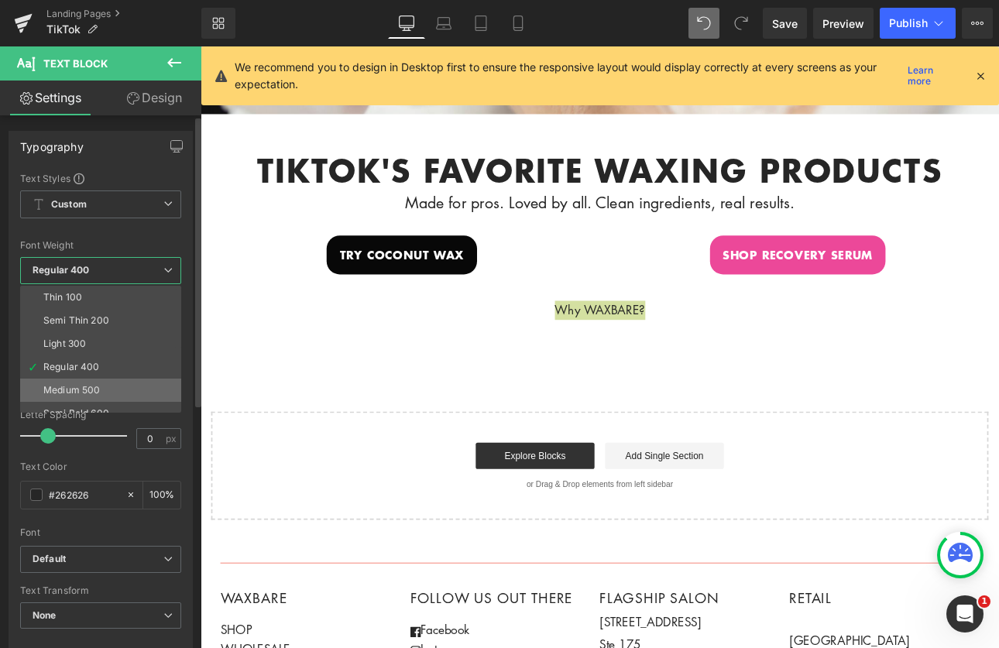
click at [97, 385] on div "Medium 500" at bounding box center [71, 390] width 57 height 11
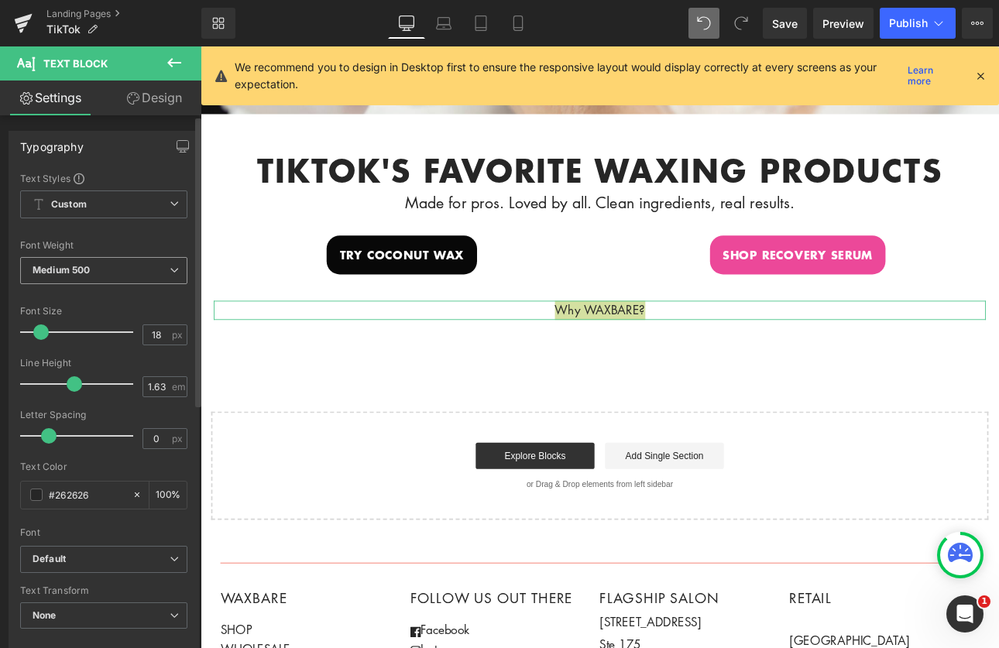
click at [105, 261] on span "Medium 500" at bounding box center [103, 270] width 167 height 27
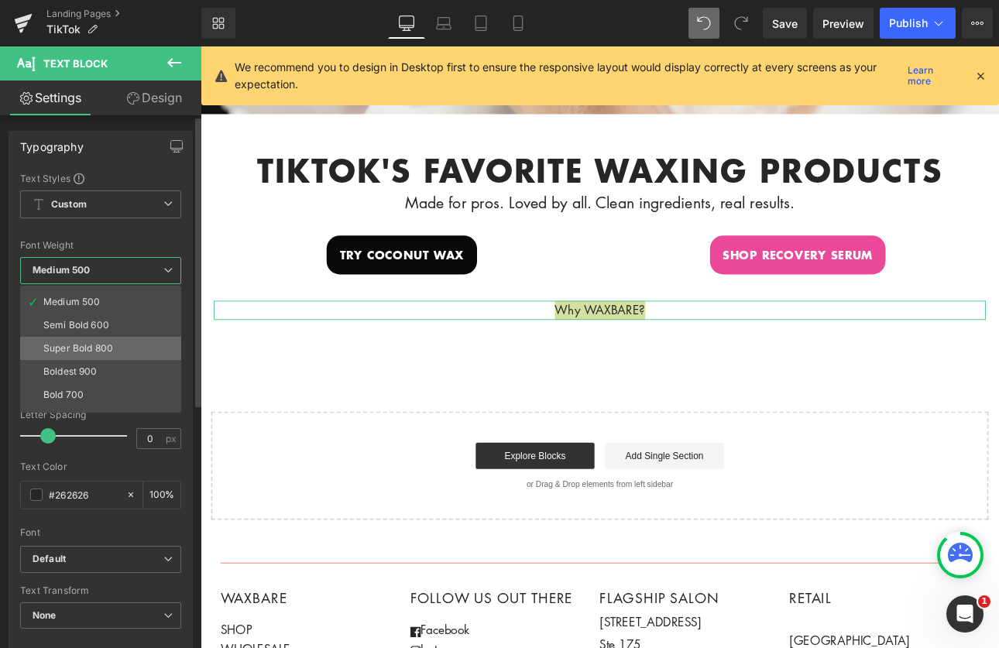
scroll to position [89, 0]
click at [114, 318] on li "Semi Bold 600" at bounding box center [104, 324] width 168 height 23
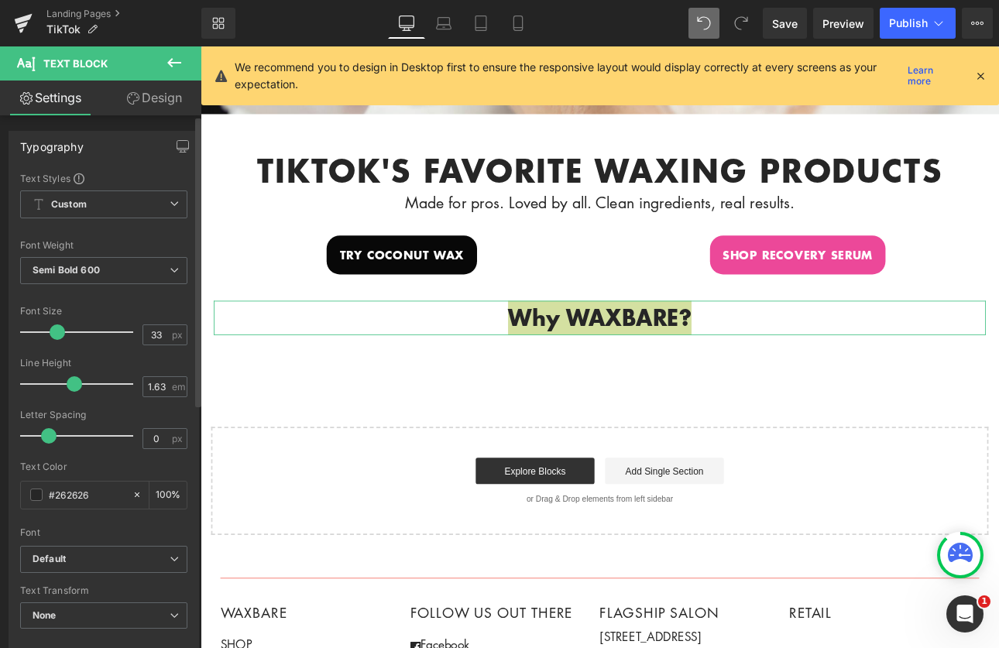
type input "34"
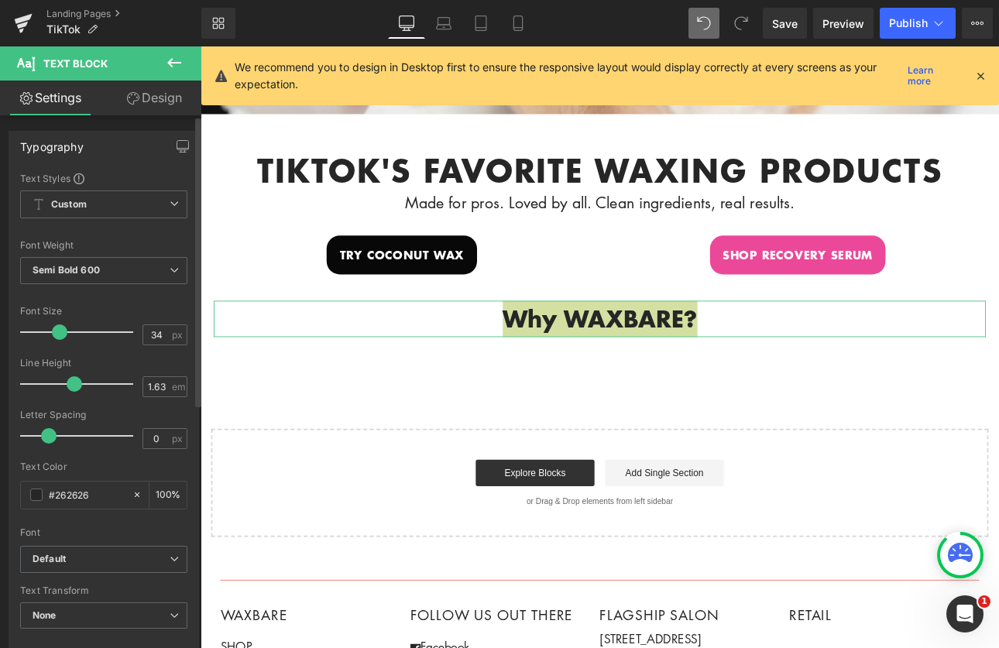
drag, startPoint x: 43, startPoint y: 334, endPoint x: 60, endPoint y: 335, distance: 17.1
click at [60, 335] on span at bounding box center [59, 332] width 15 height 15
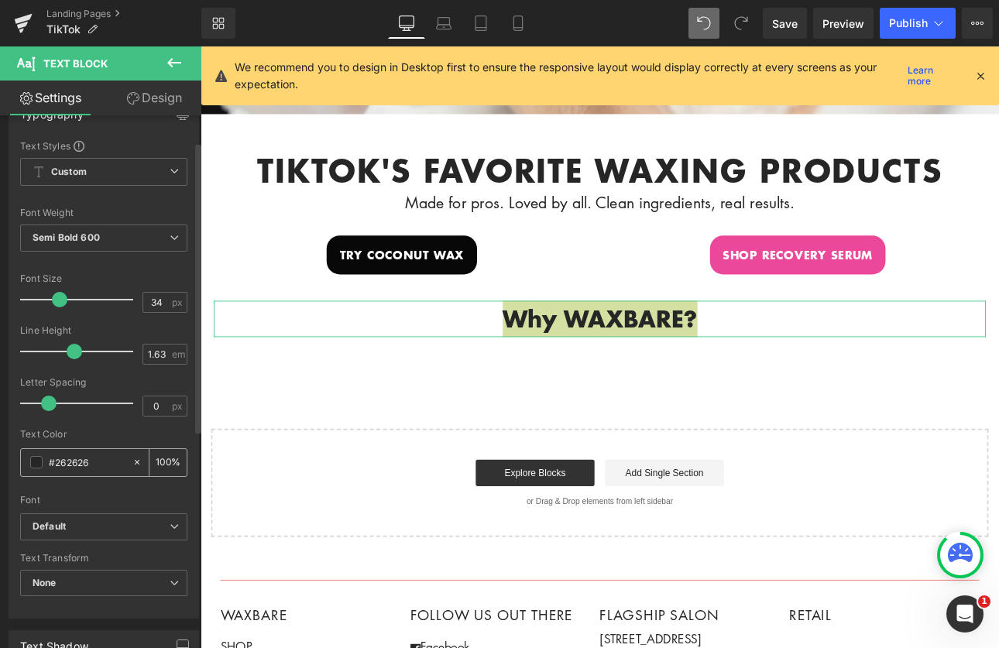
scroll to position [0, 0]
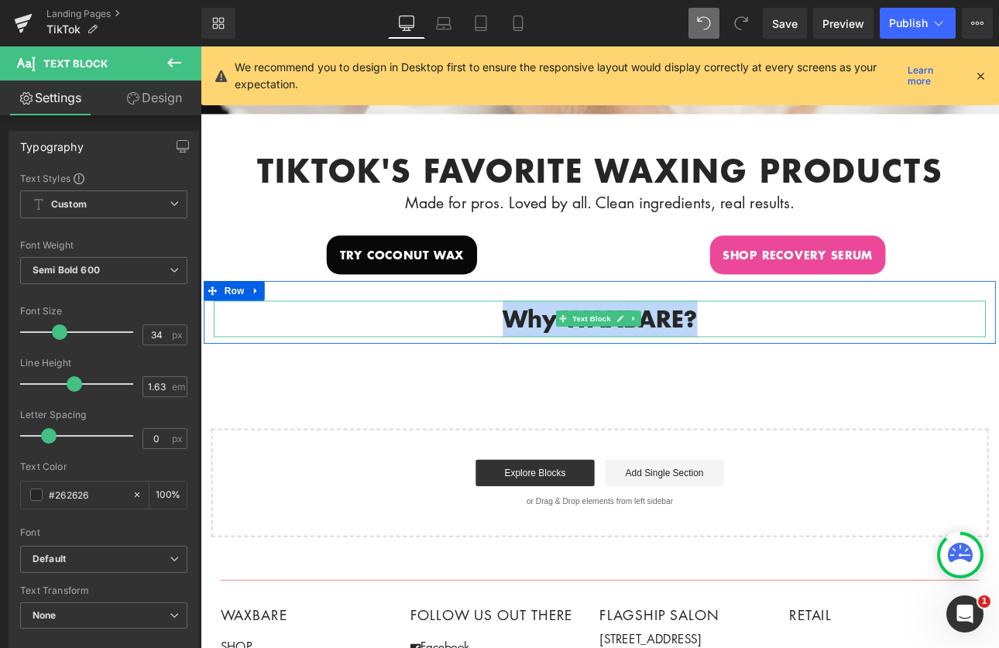
click at [863, 363] on p "Why WAXBARE?" at bounding box center [669, 367] width 906 height 43
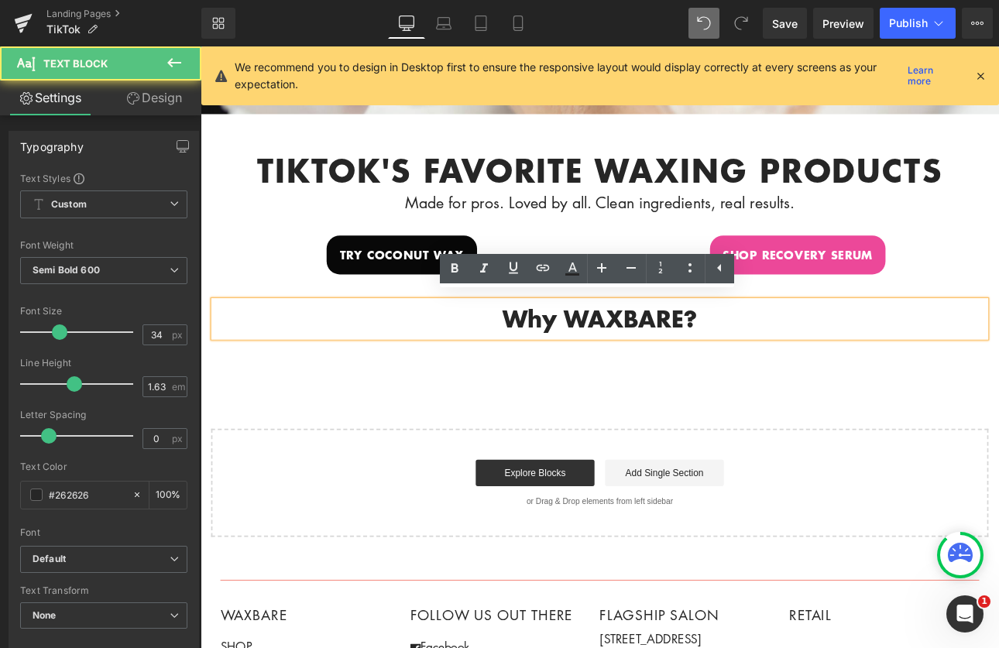
click at [858, 454] on div "Hero Banner 200px 200px tikTok's favorite waxing products Heading Made for pros…" at bounding box center [669, 200] width 937 height 845
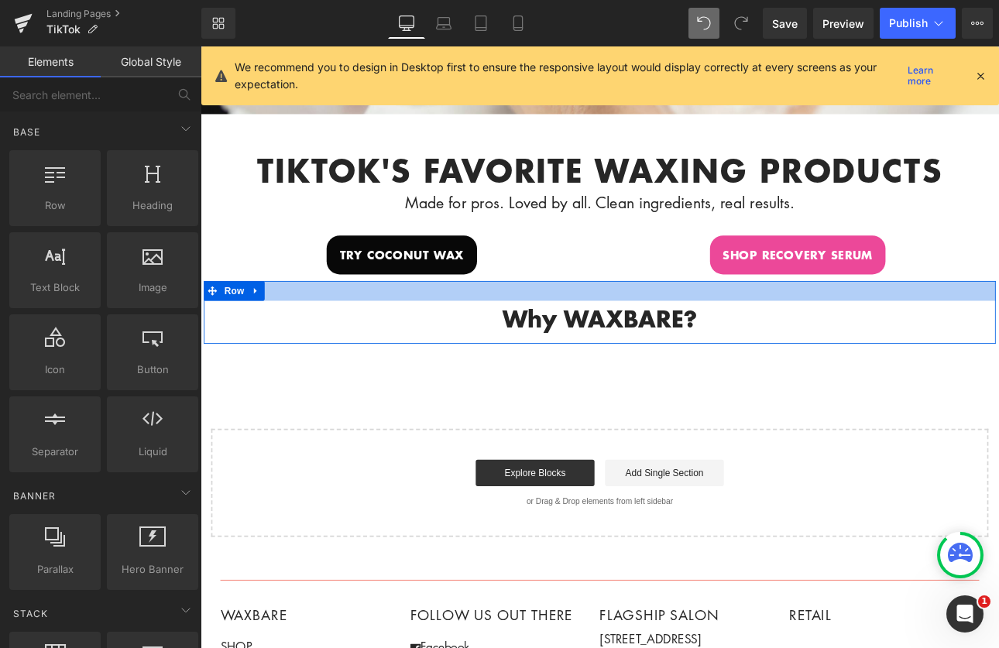
click at [464, 333] on div at bounding box center [670, 333] width 930 height 23
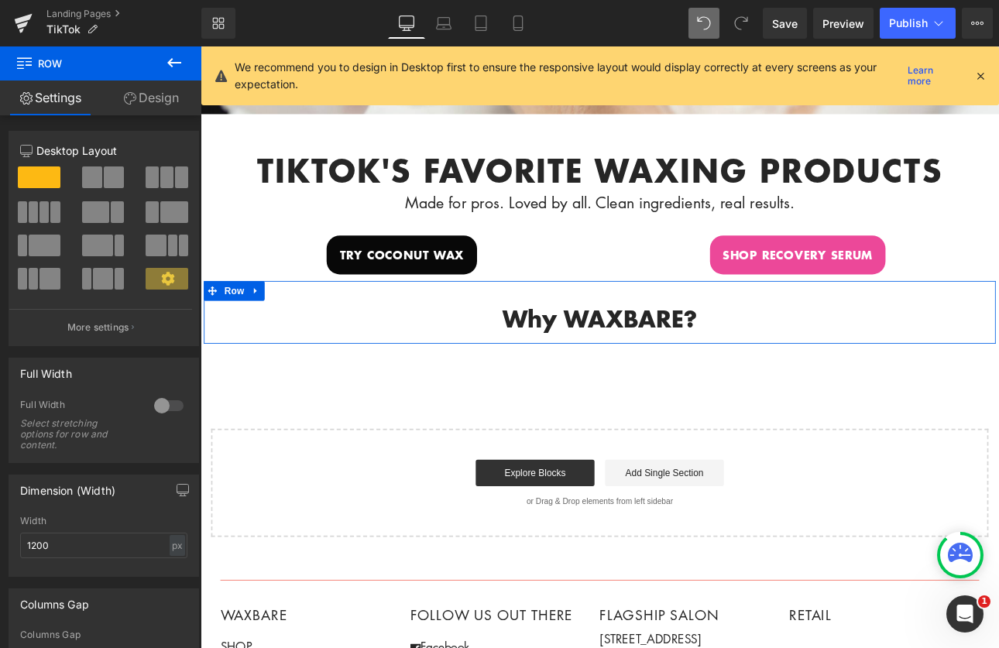
click at [145, 95] on link "Design" at bounding box center [151, 98] width 101 height 35
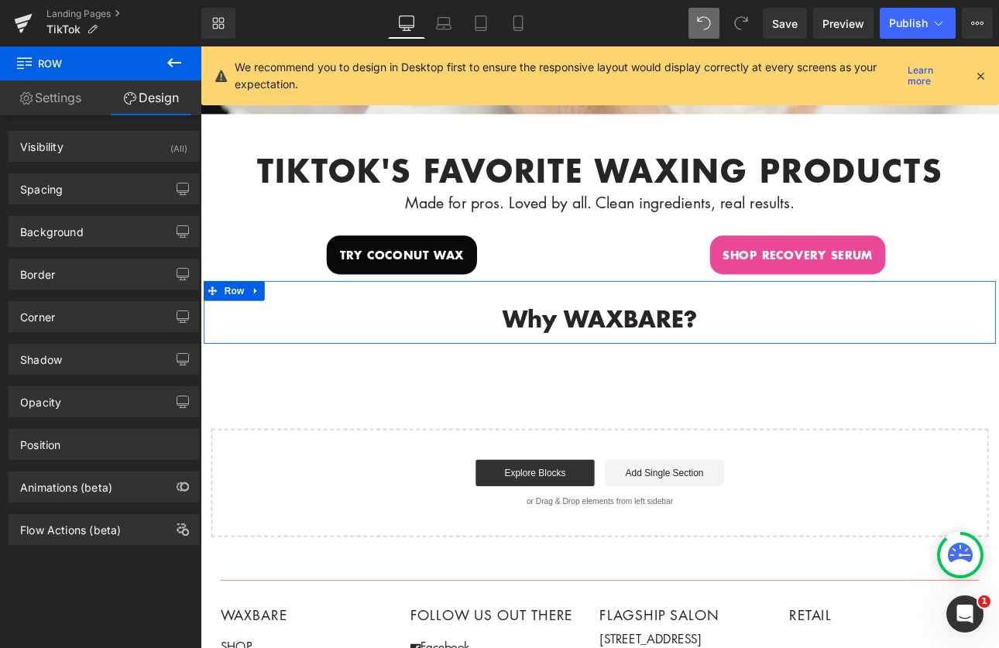
type input "transparent"
type input "0"
click at [95, 230] on div "Background" at bounding box center [103, 231] width 189 height 29
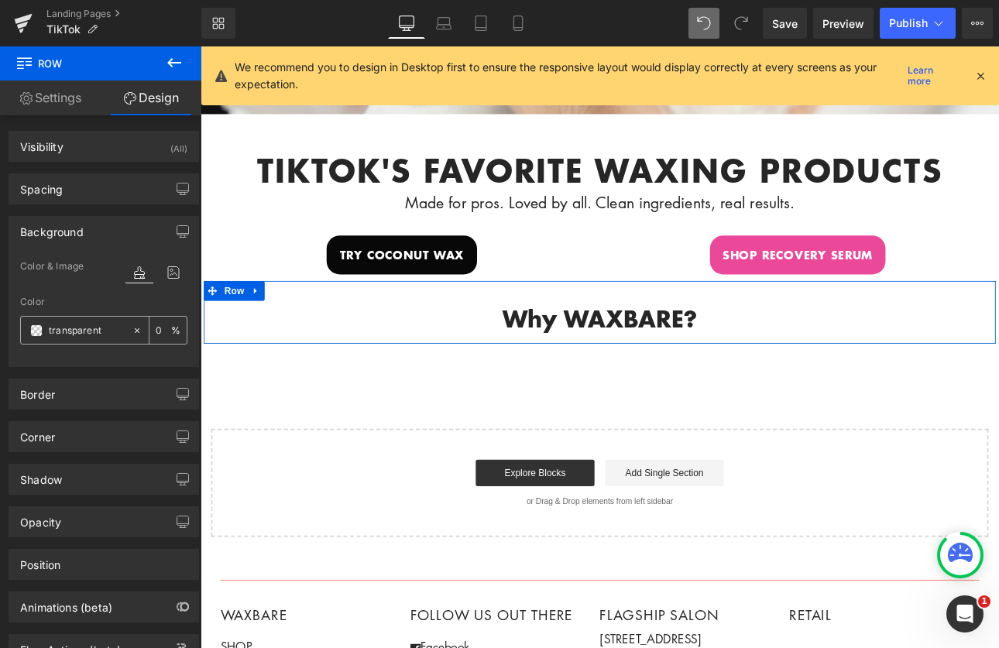
click at [97, 336] on input "transparent" at bounding box center [87, 330] width 76 height 17
click at [132, 326] on icon at bounding box center [137, 330] width 11 height 11
click at [81, 328] on input "none" at bounding box center [87, 330] width 76 height 17
click at [126, 272] on icon at bounding box center [139, 273] width 28 height 20
click at [70, 338] on input "none" at bounding box center [87, 330] width 76 height 17
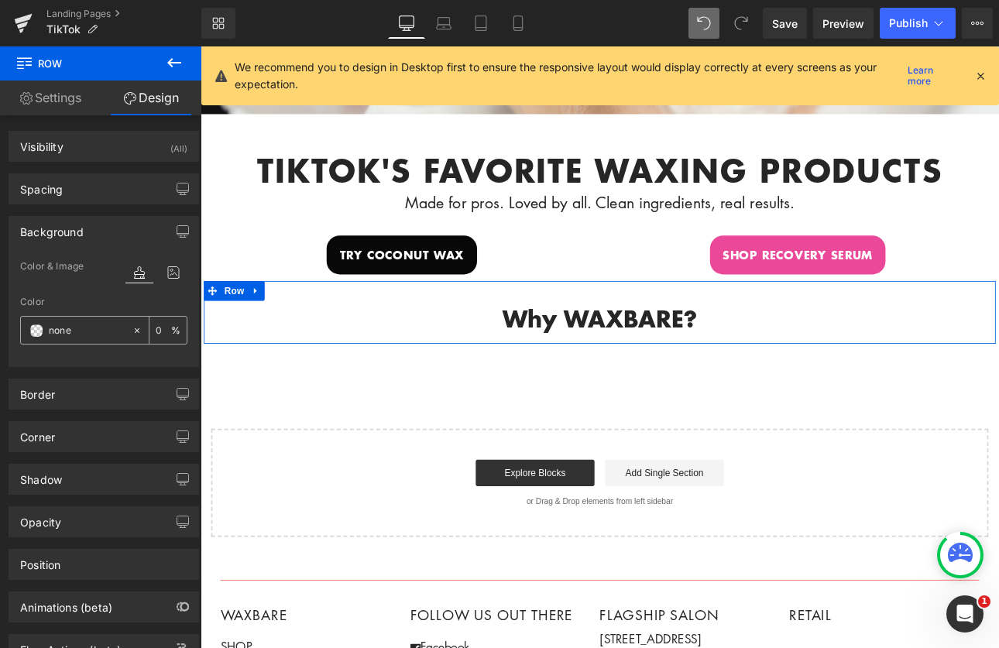
paste input ": #ec4899"
click at [56, 331] on input ": #ec4899" at bounding box center [87, 330] width 76 height 17
type input "#ec4899"
type input "100"
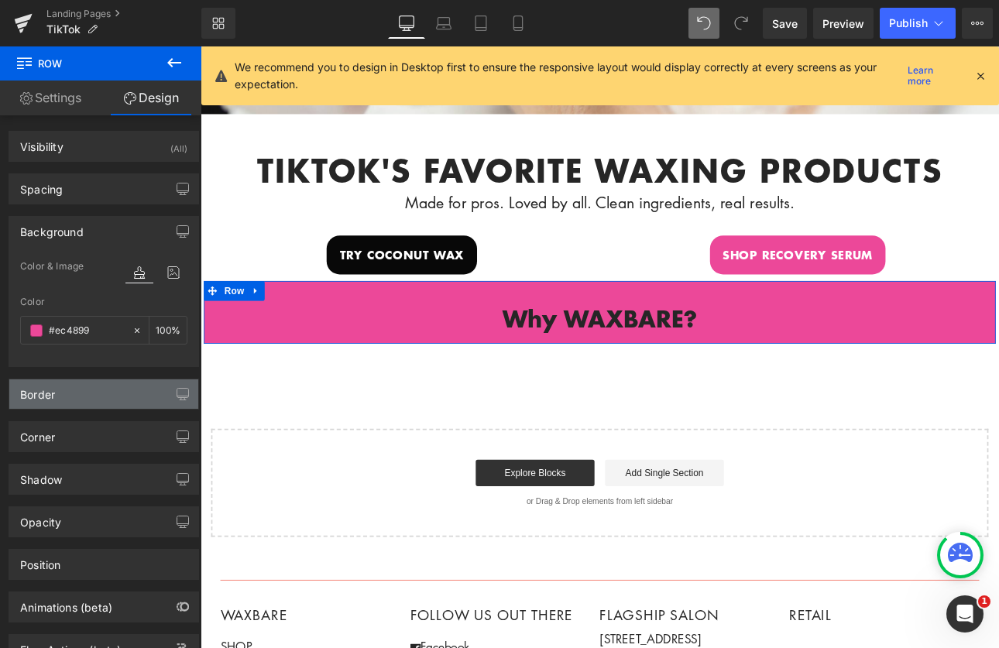
click at [77, 394] on div "Border" at bounding box center [103, 394] width 189 height 29
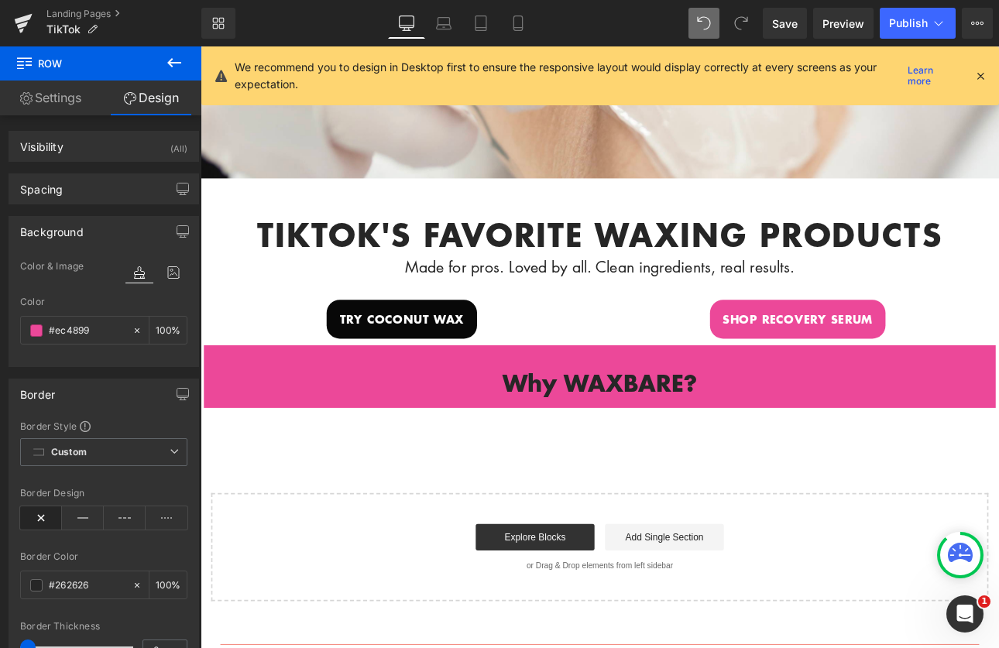
scroll to position [380, 0]
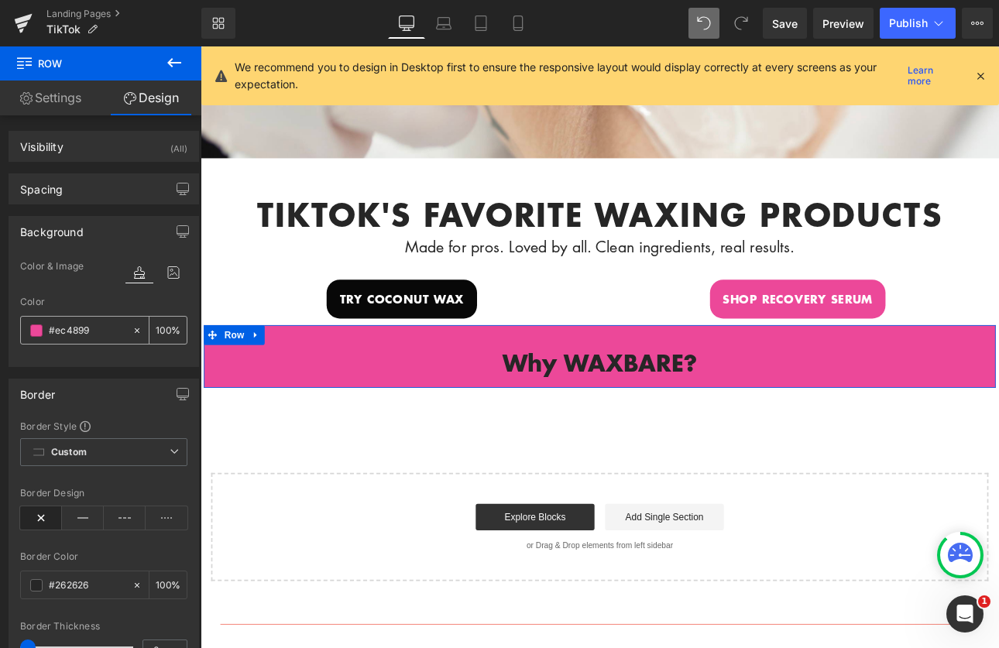
click at [34, 332] on span at bounding box center [36, 331] width 12 height 12
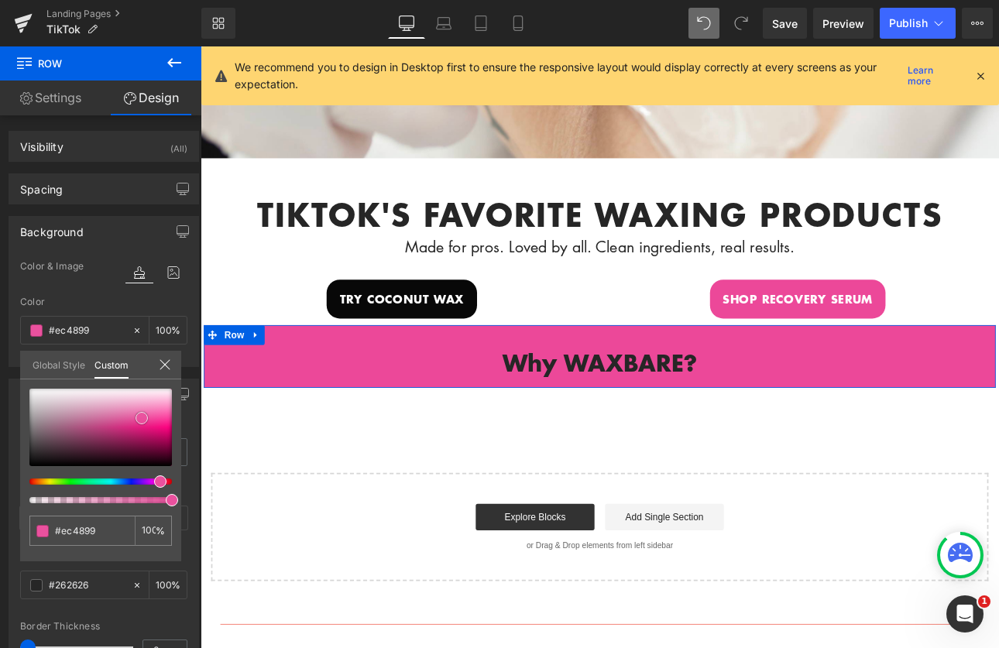
type input "#eb4b9b"
type input "#e85da3"
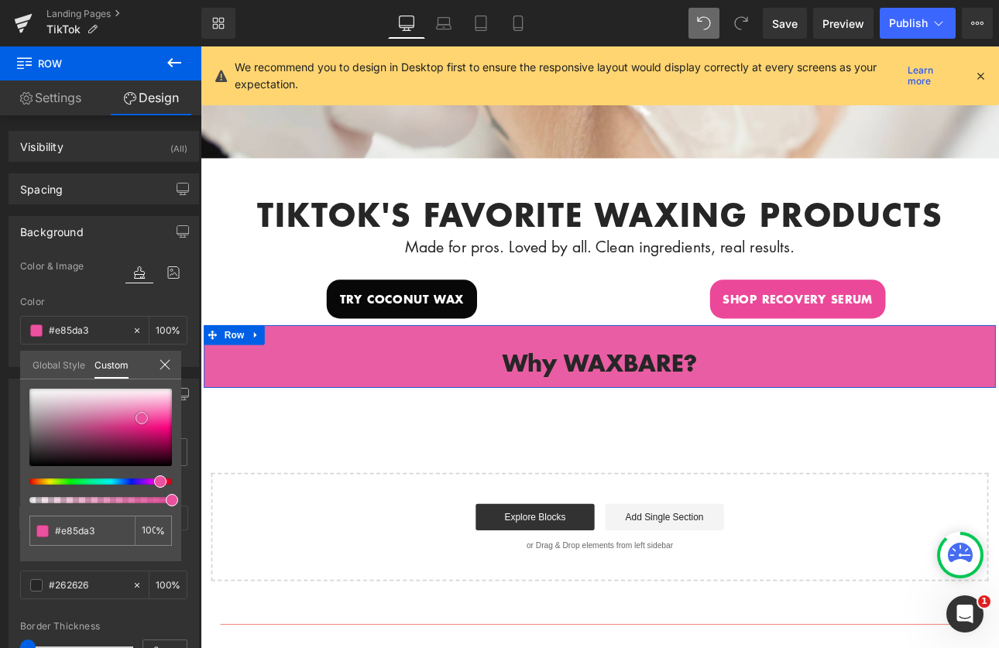
type input "#e287b5"
type input "#dfa4c1"
type input "#deb4c8"
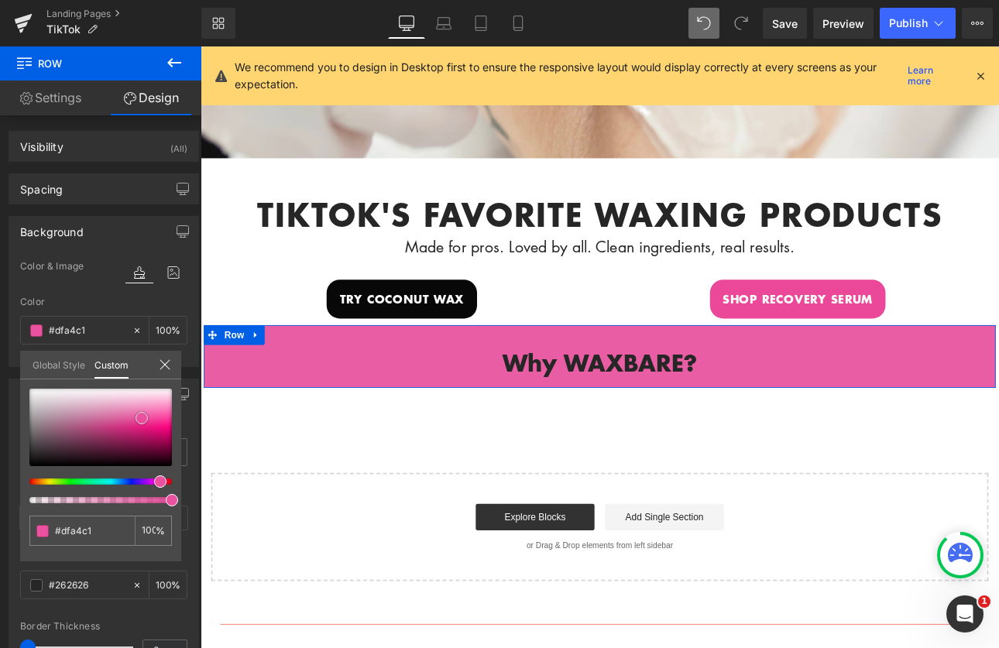
type input "#deb4c8"
type input "#dec3d0"
type input "#ddcfd6"
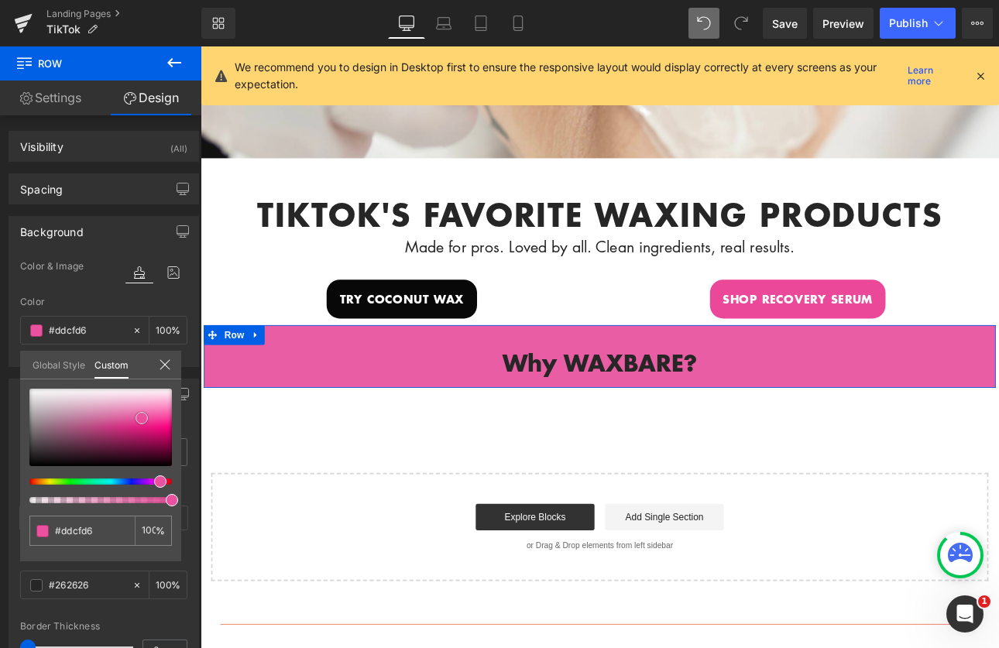
type input "#dad1d6"
type input "#dbd6d9"
type input "#d9d7d9"
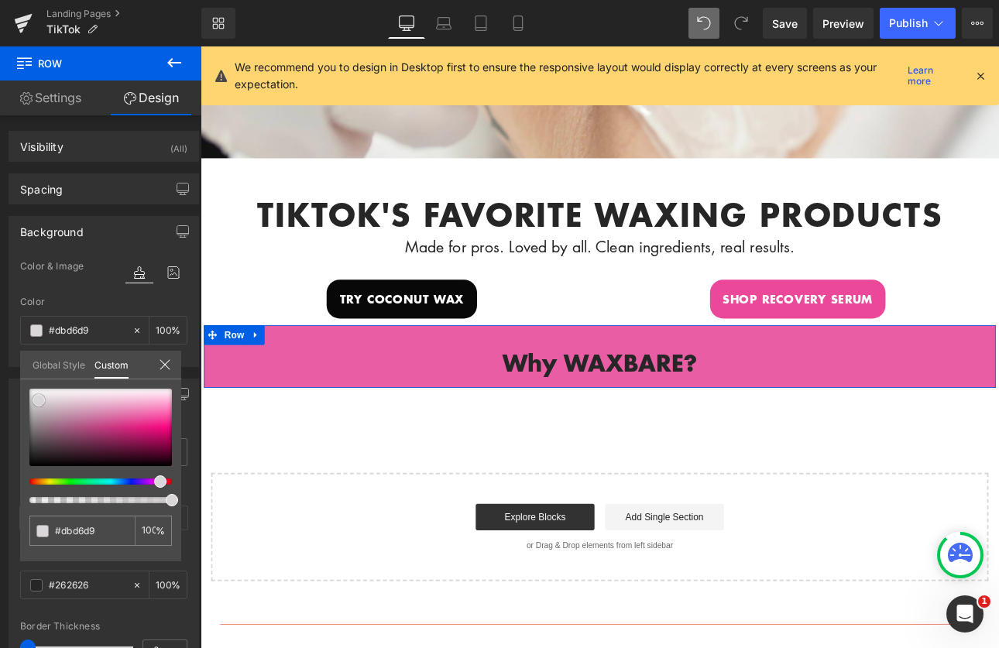
type input "#d9d7d9"
type input "#d9d8d9"
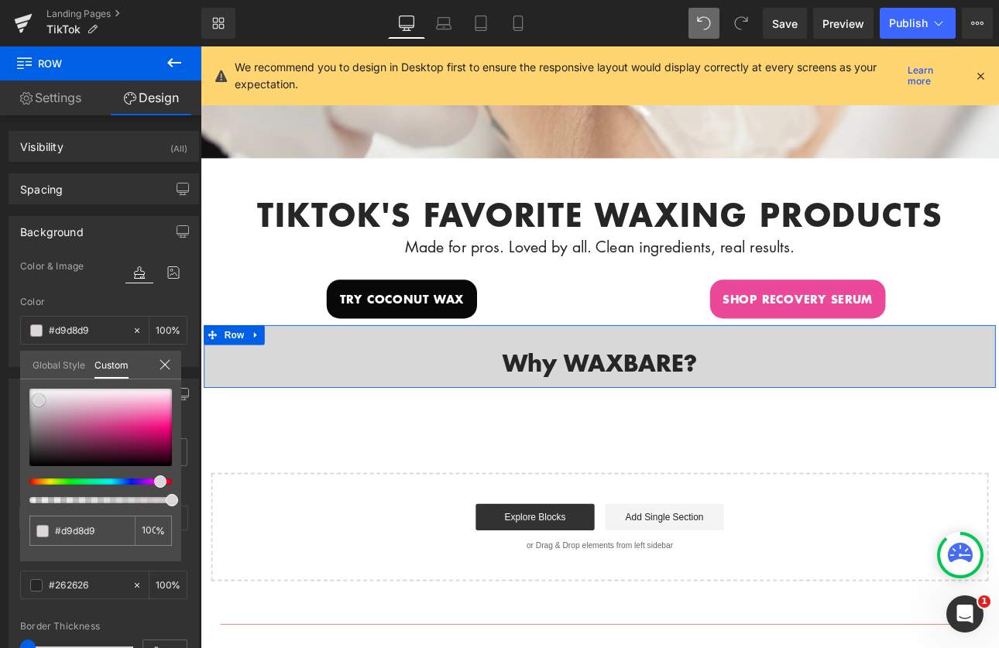
type input "#dbdadb"
type input "#dbdbdb"
type input "#dddddd"
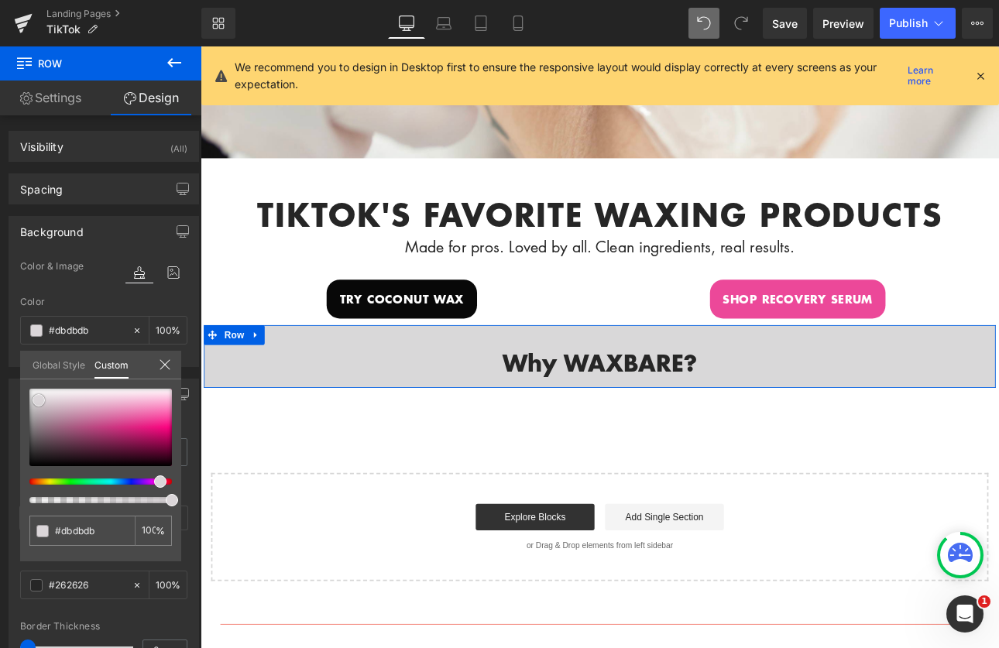
type input "#dddddd"
type input "#e0e0e0"
type input "#e2e2e2"
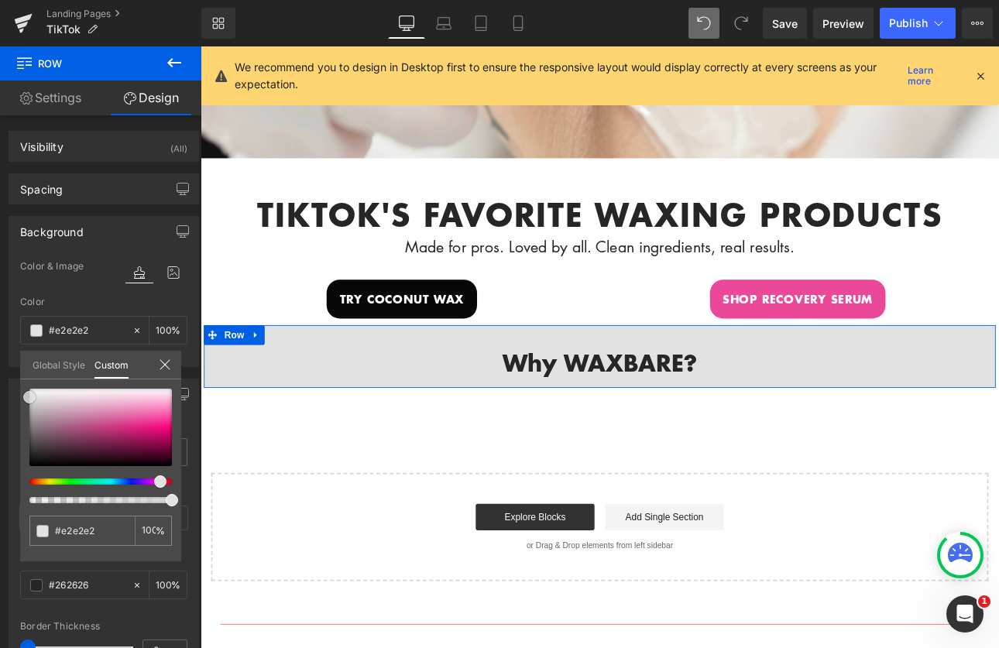
type input "#e5e5e5"
type input "#e8e8e8"
type input "#eaeaea"
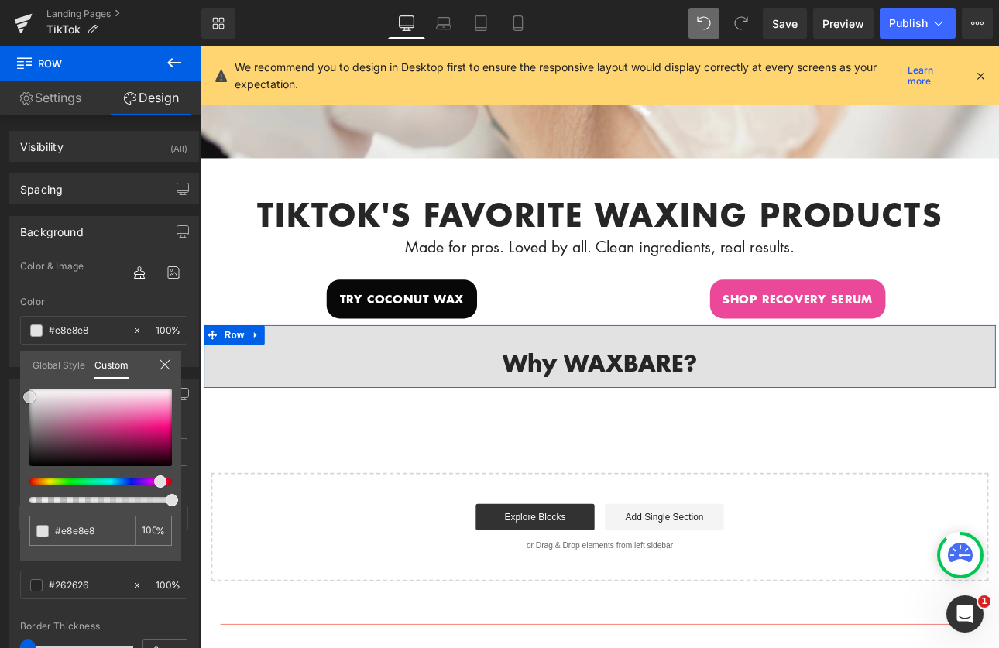
type input "#eaeaea"
type input "#f0eff0"
type input "#efefef"
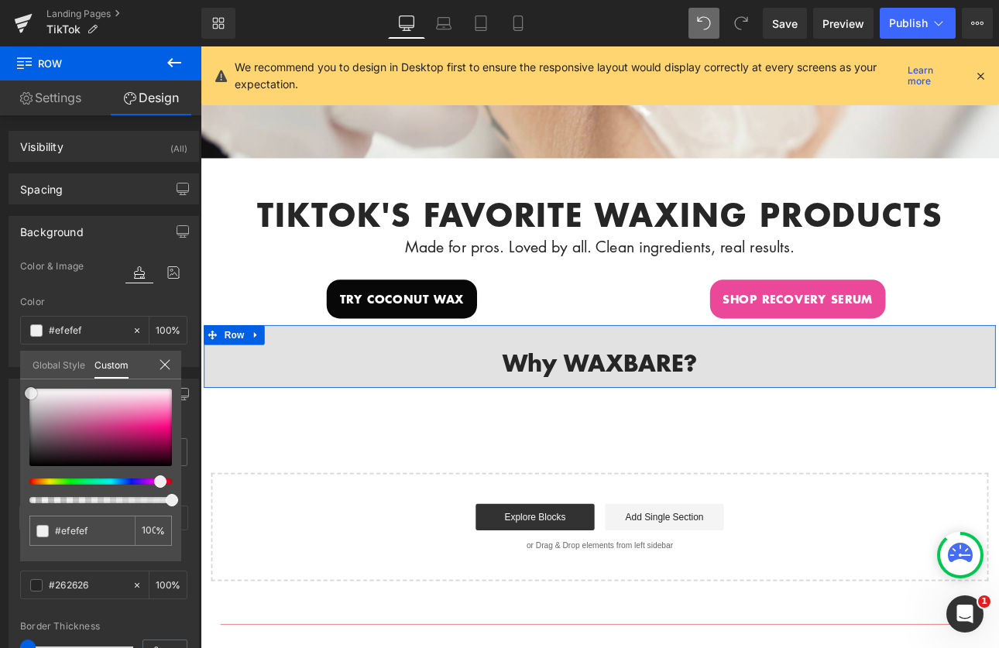
type input "#f2f2f2"
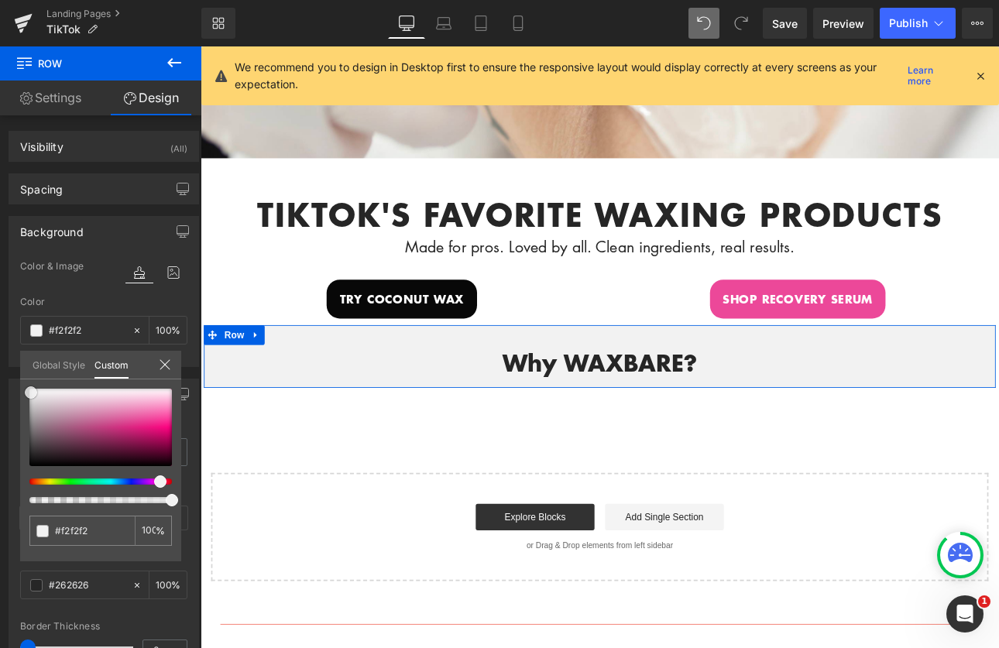
type input "#f2f1f2"
type input "#f5f4f5"
drag, startPoint x: 141, startPoint y: 418, endPoint x: 29, endPoint y: 390, distance: 115.7
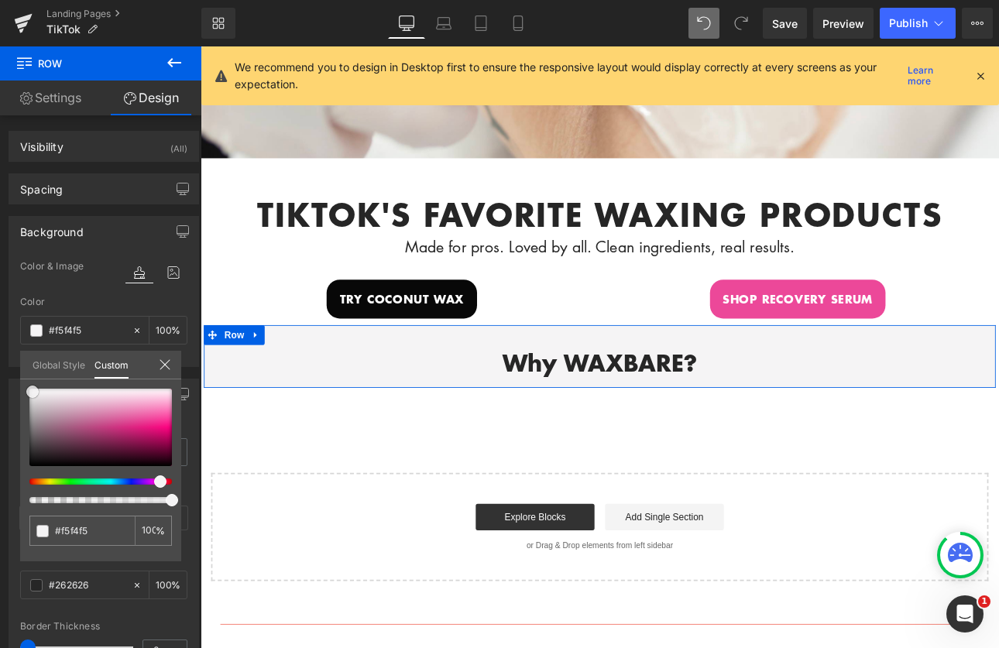
click at [29, 390] on span at bounding box center [32, 392] width 12 height 12
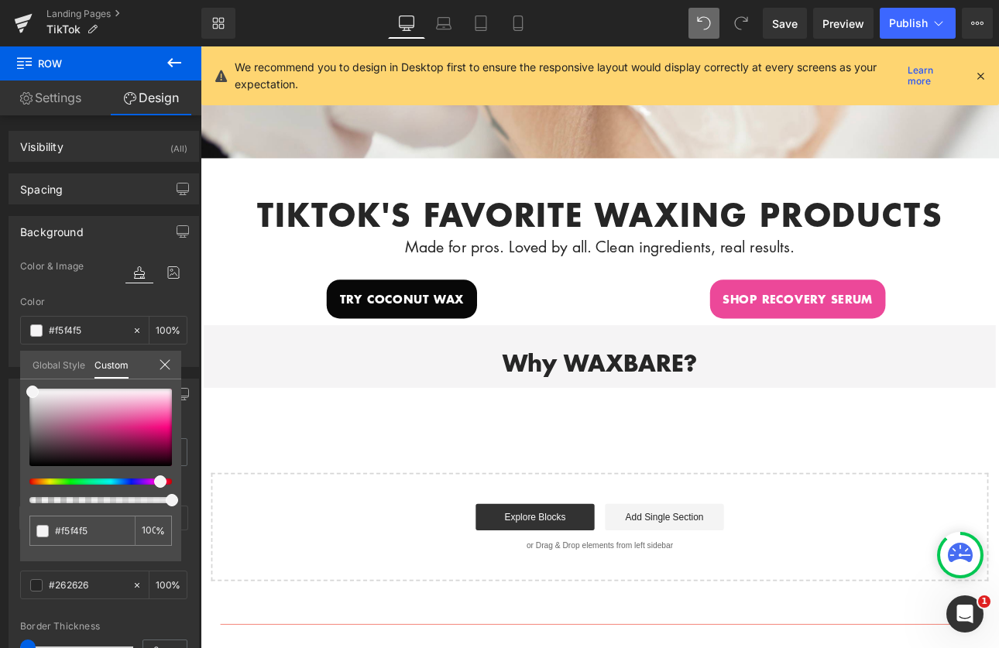
click at [357, 483] on body "Account Cart ( 0 ) Subtotal $0.00 View cart Check out Checkout" at bounding box center [669, 419] width 937 height 1504
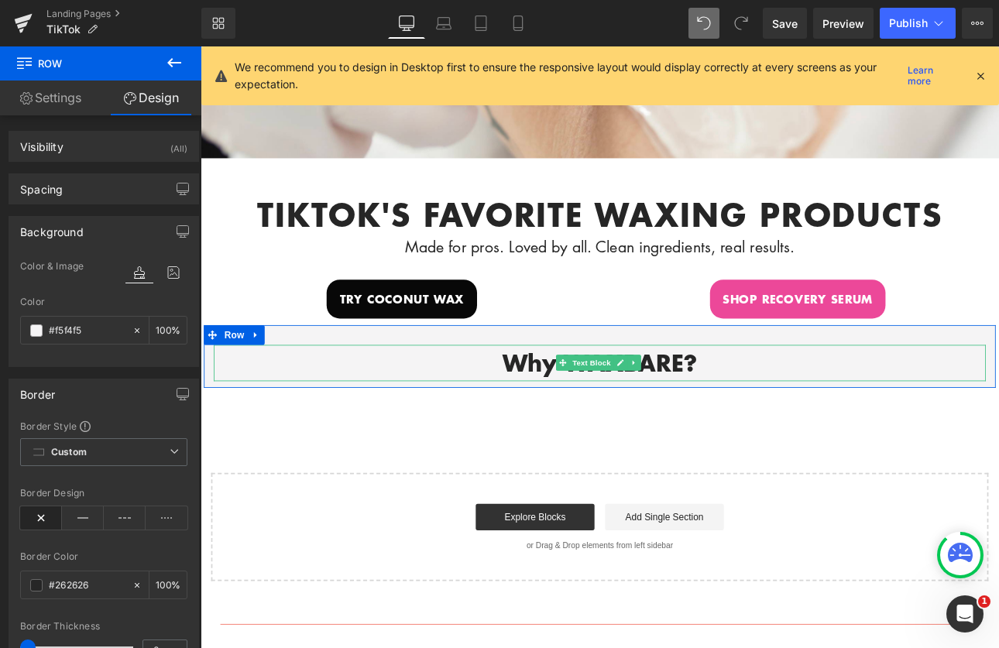
click at [834, 413] on p "Why WAXBARE?" at bounding box center [669, 418] width 906 height 43
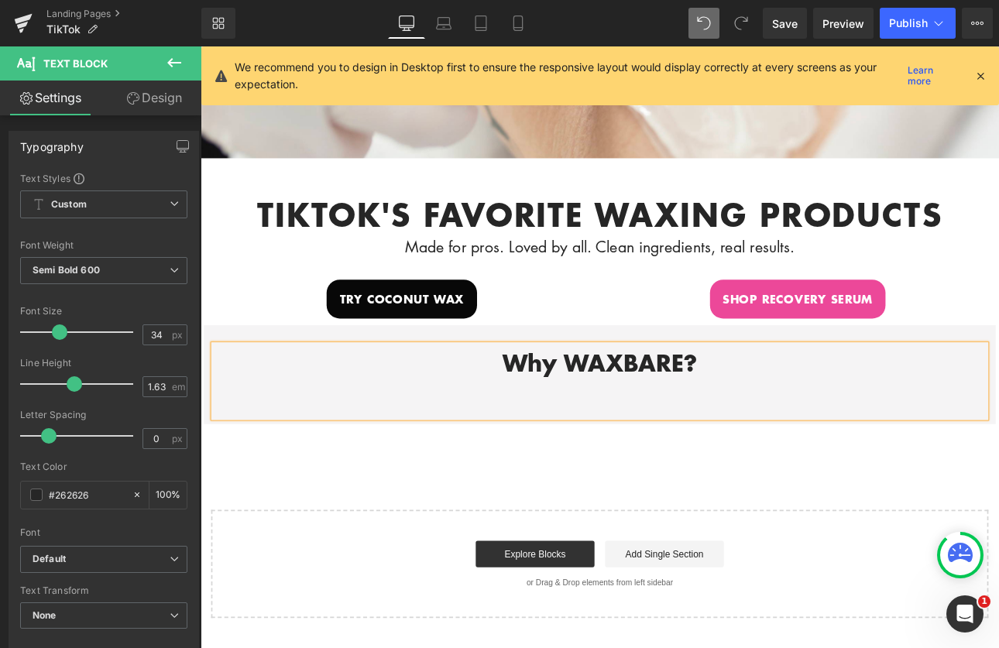
click at [611, 407] on p "Why WAXBARE?" at bounding box center [669, 418] width 906 height 43
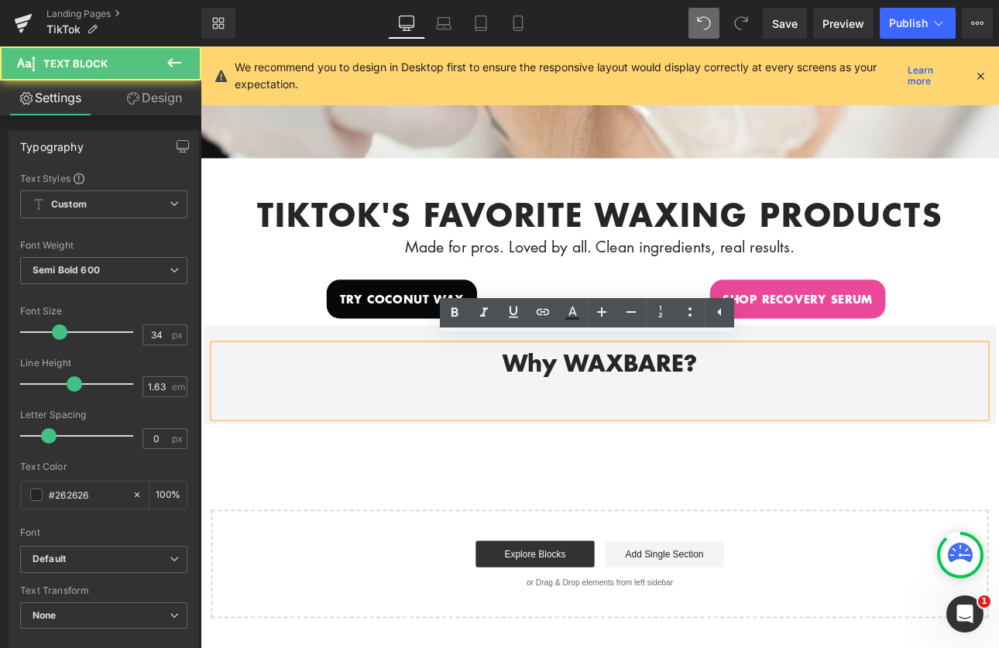
click at [764, 406] on p "Why WAXBARE?" at bounding box center [669, 418] width 906 height 43
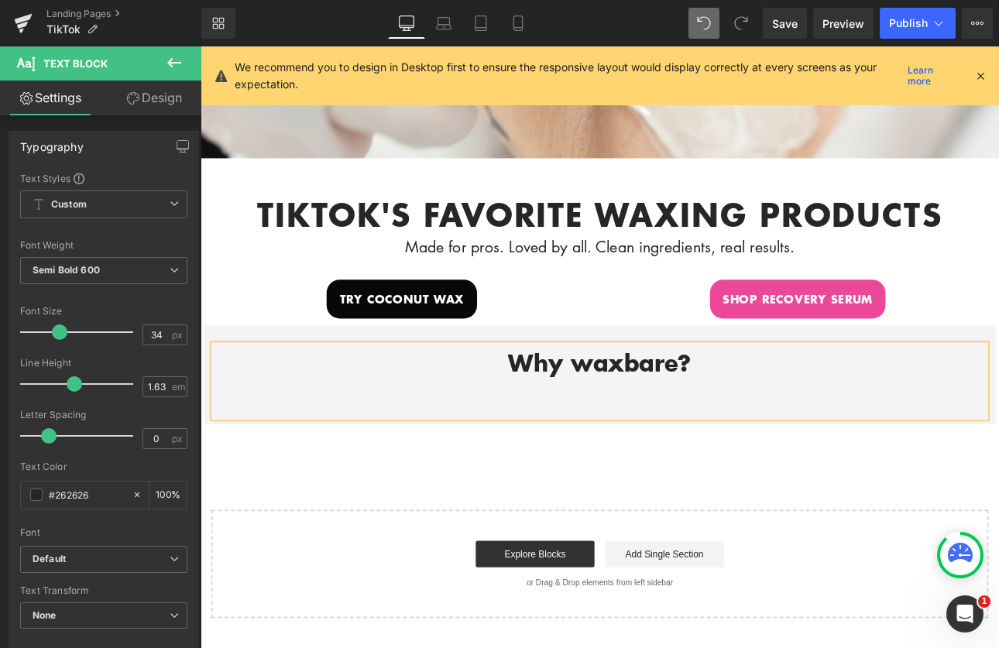
click at [878, 538] on div "Hero Banner 200px 200px tikTok's favorite waxing products Heading Made for pros…" at bounding box center [669, 274] width 937 height 888
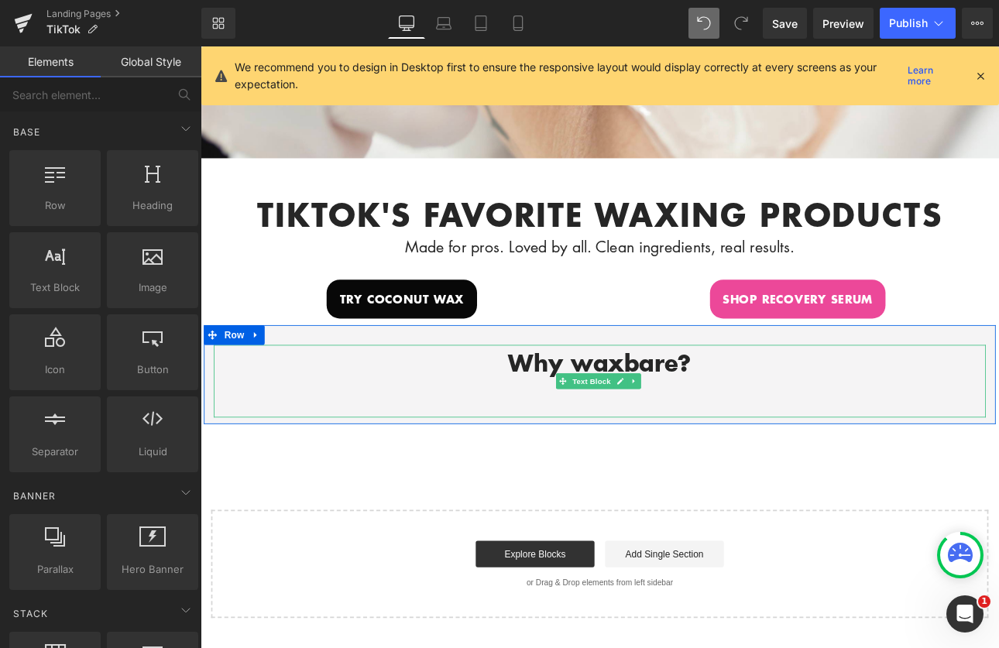
click at [596, 464] on p at bounding box center [669, 461] width 906 height 43
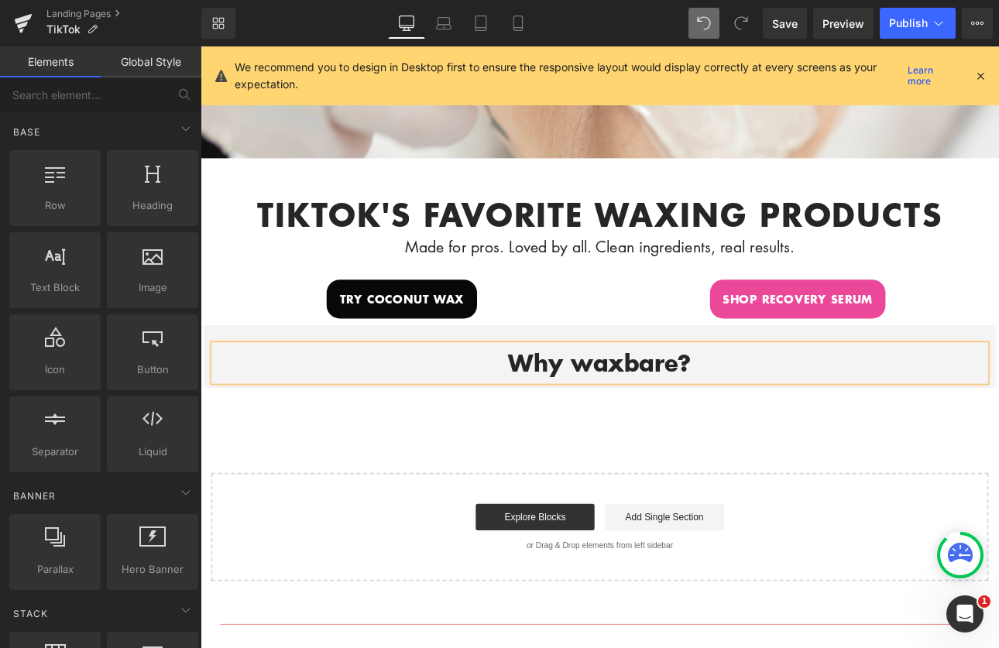
click at [893, 500] on div "Hero Banner 200px 200px tikTok's favorite waxing products Heading Made for pros…" at bounding box center [669, 252] width 937 height 845
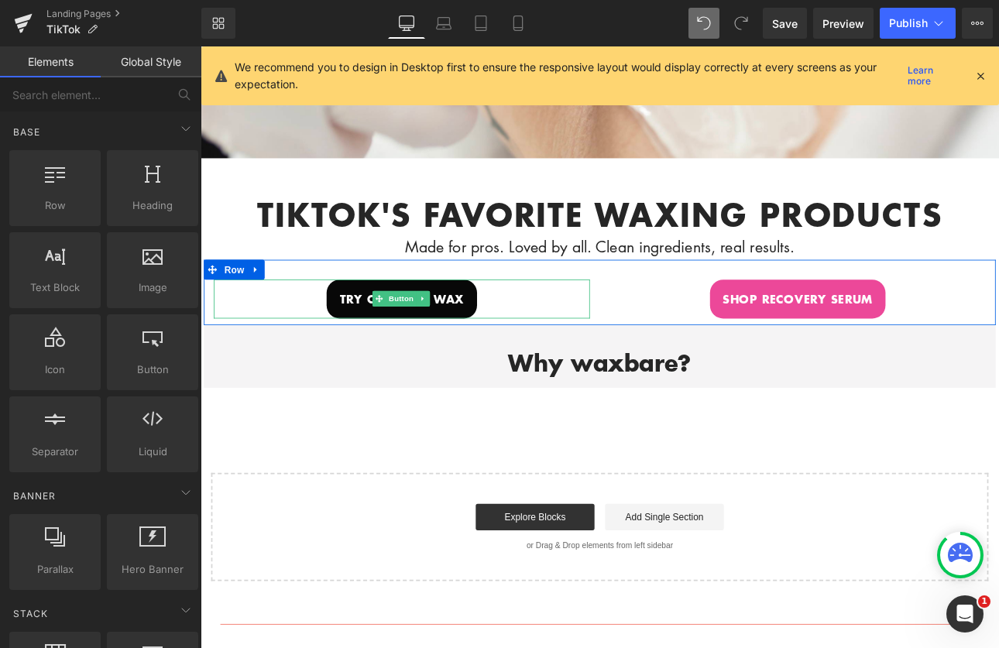
click at [569, 343] on div "Try coconut wax" at bounding box center [437, 344] width 442 height 46
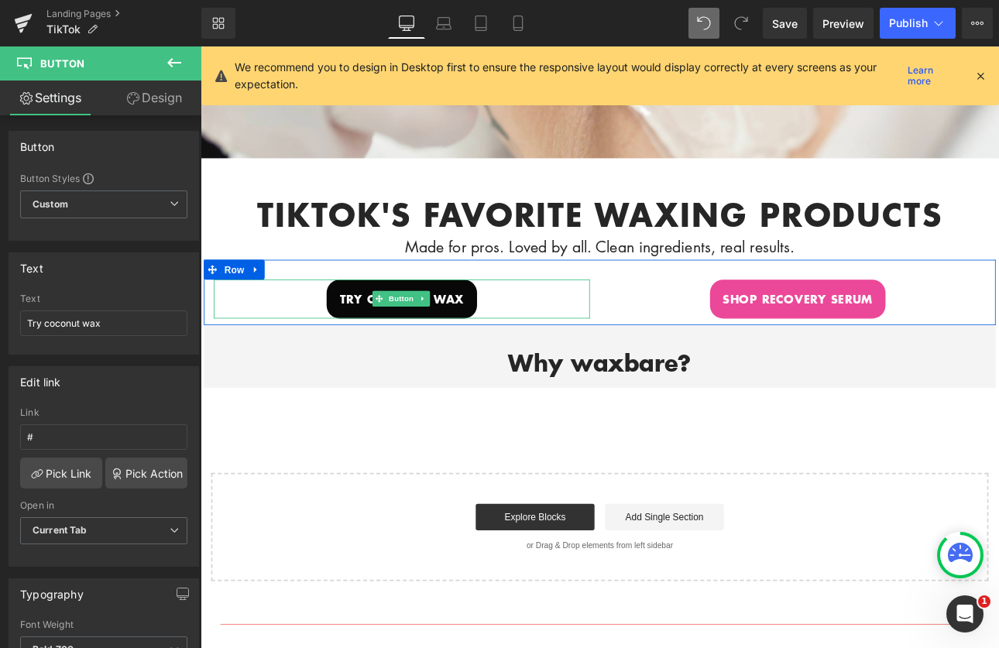
click at [568, 344] on div "Try coconut wax" at bounding box center [437, 344] width 442 height 46
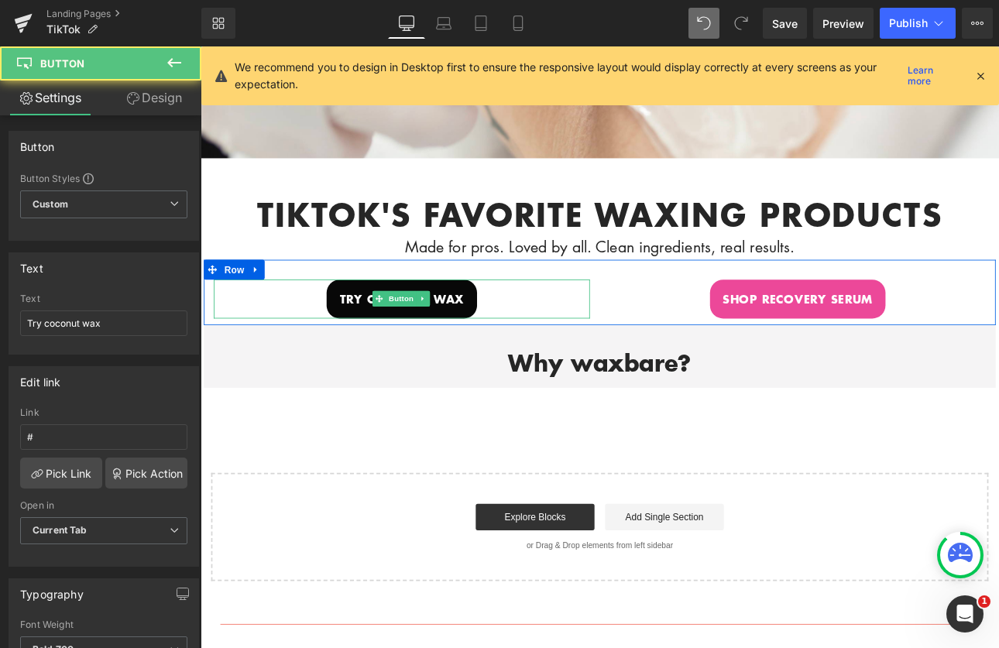
click at [568, 344] on div "Try coconut wax" at bounding box center [437, 344] width 442 height 46
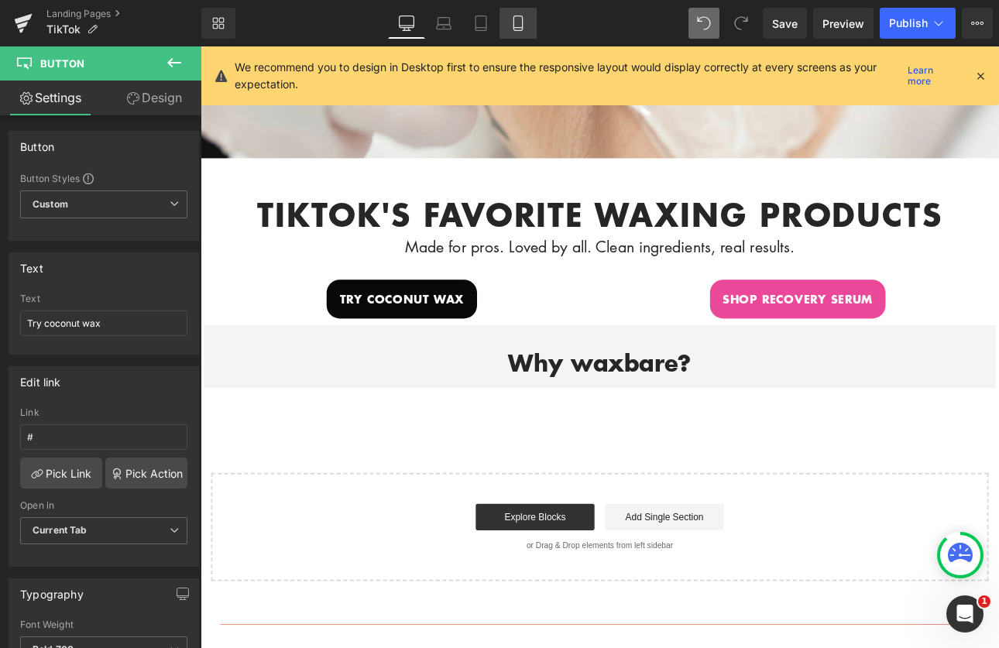
click at [520, 21] on icon at bounding box center [518, 22] width 15 height 15
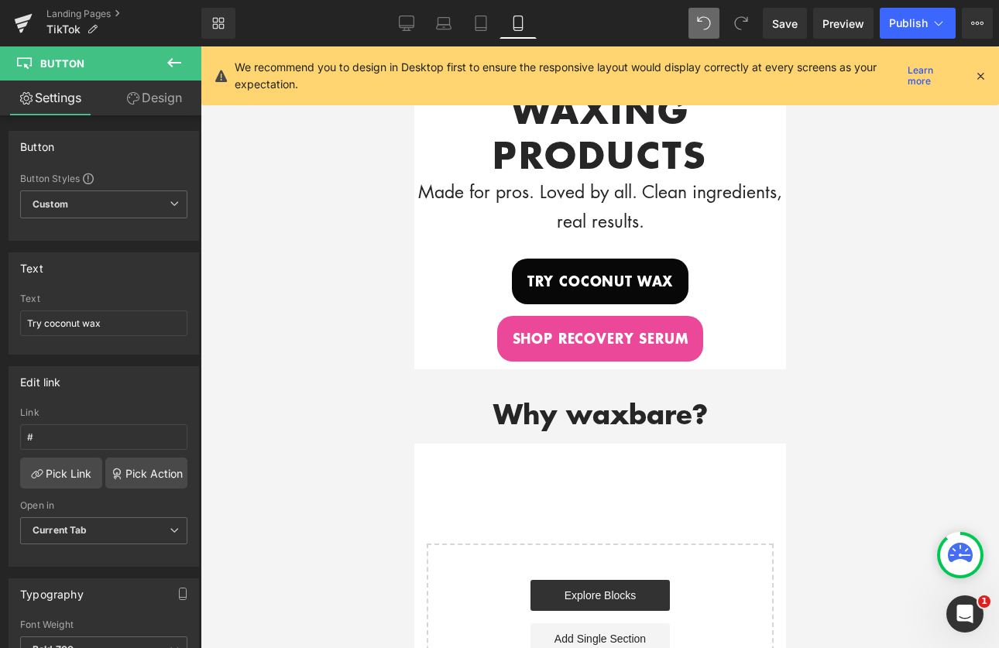
scroll to position [592, 0]
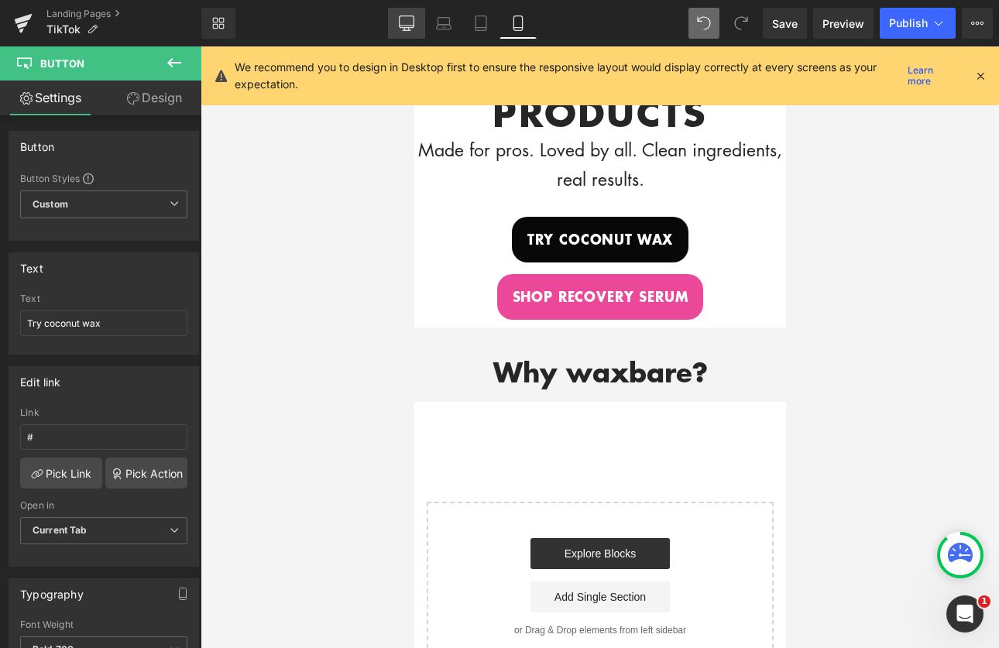
click at [402, 22] on icon at bounding box center [406, 22] width 15 height 15
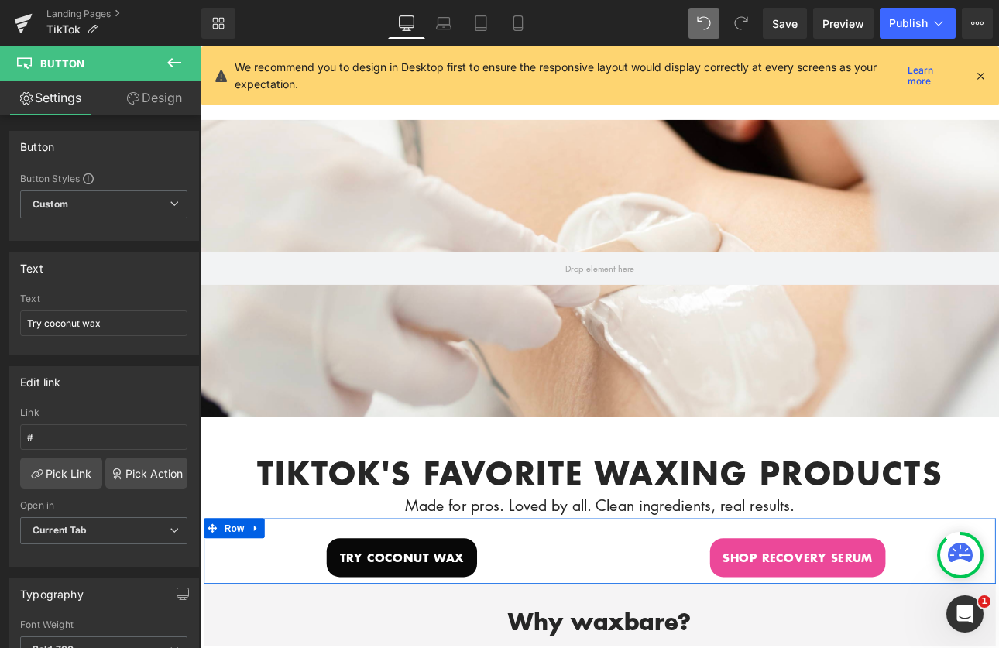
scroll to position [313, 0]
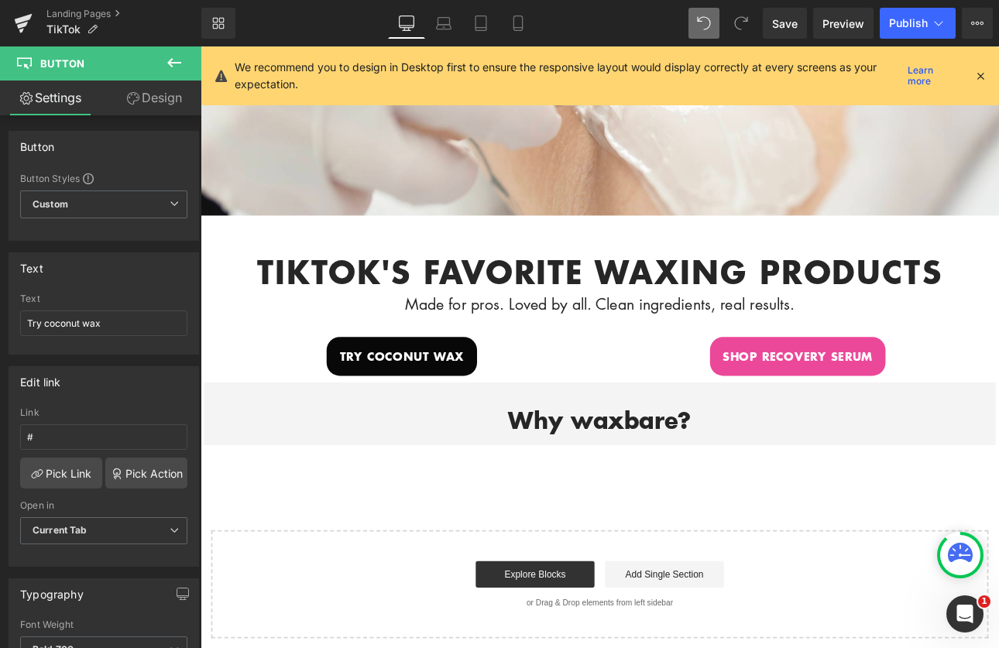
click at [170, 64] on icon at bounding box center [174, 62] width 14 height 9
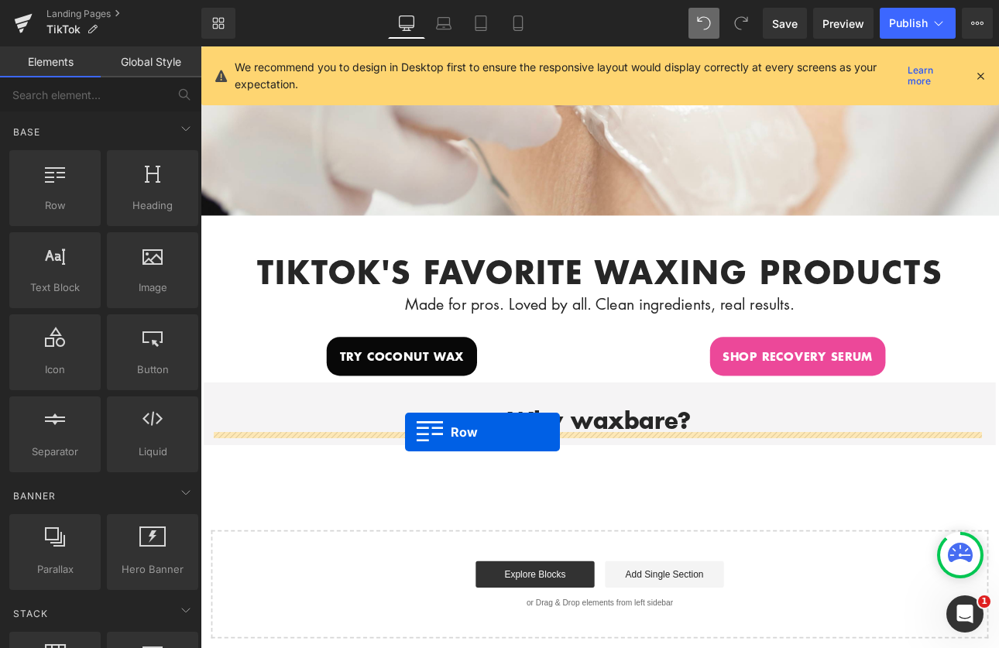
drag, startPoint x: 250, startPoint y: 231, endPoint x: 441, endPoint y: 500, distance: 329.5
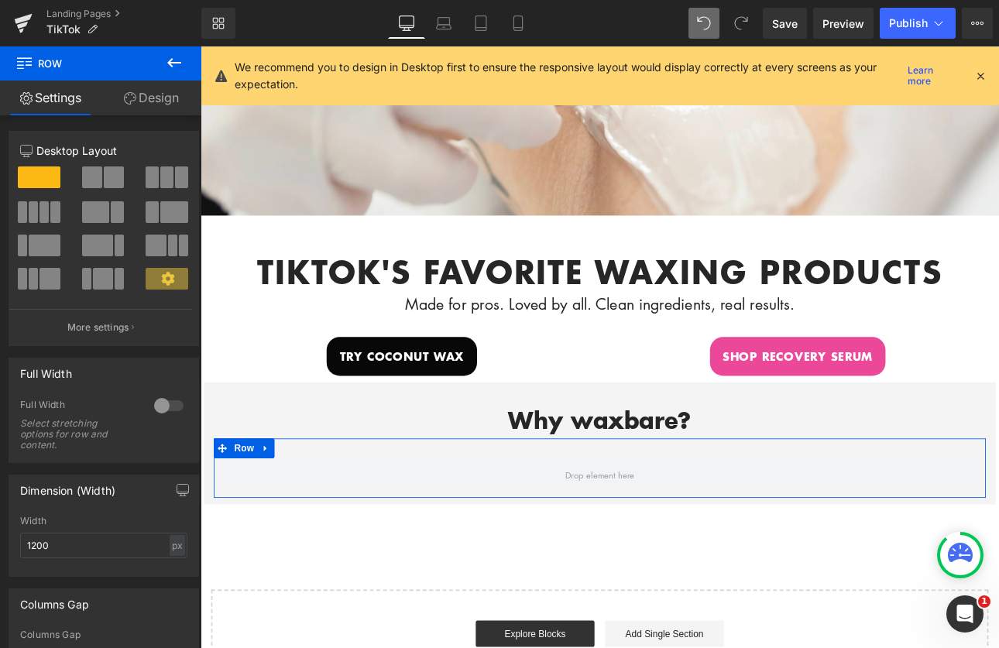
click at [29, 215] on span at bounding box center [33, 212] width 9 height 22
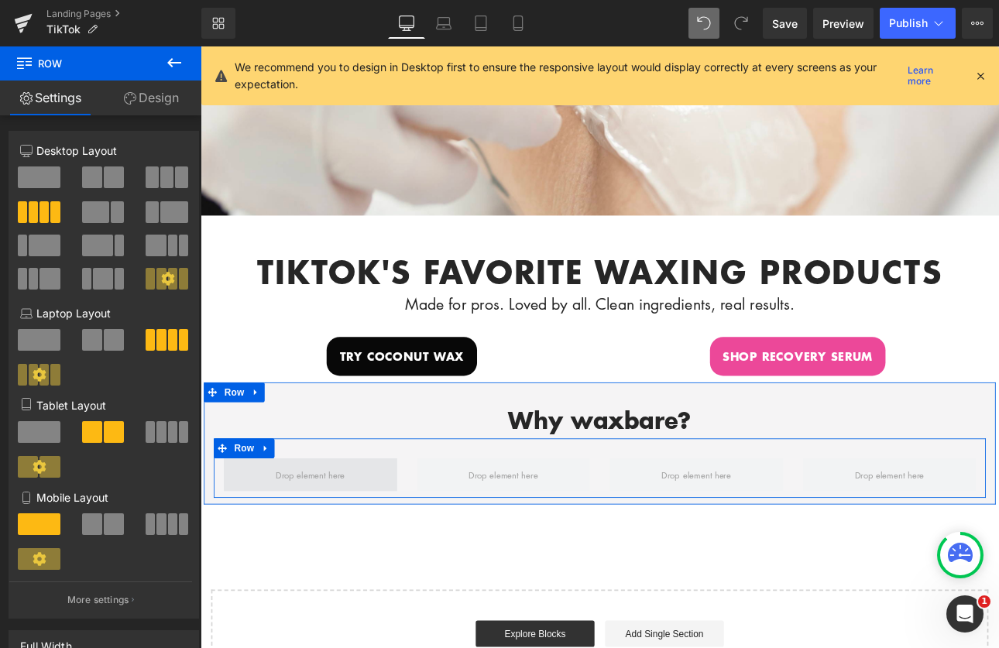
click at [310, 546] on span at bounding box center [330, 549] width 92 height 24
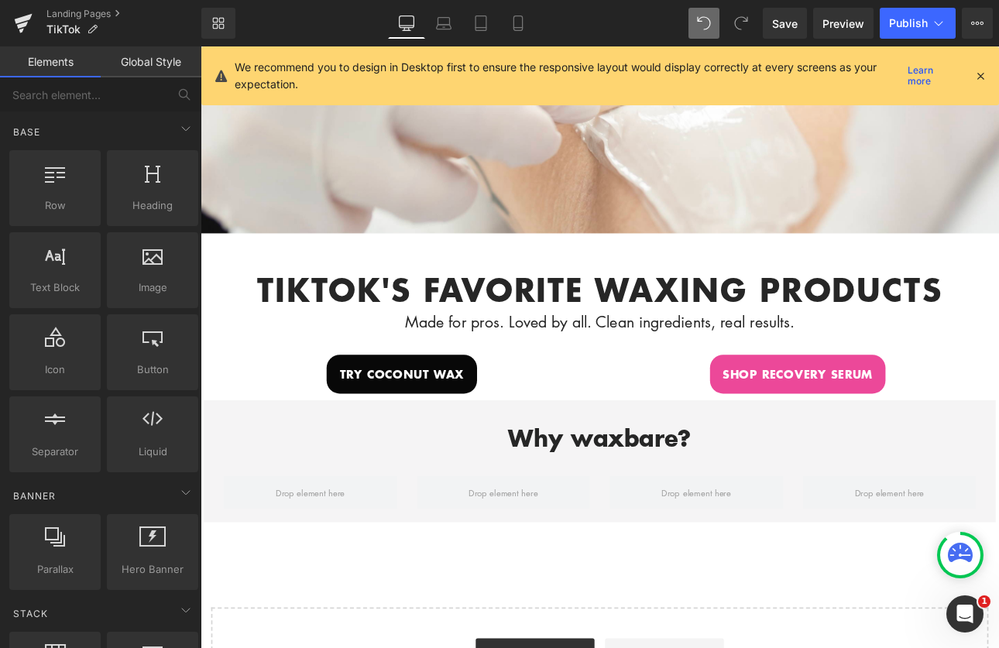
scroll to position [342, 0]
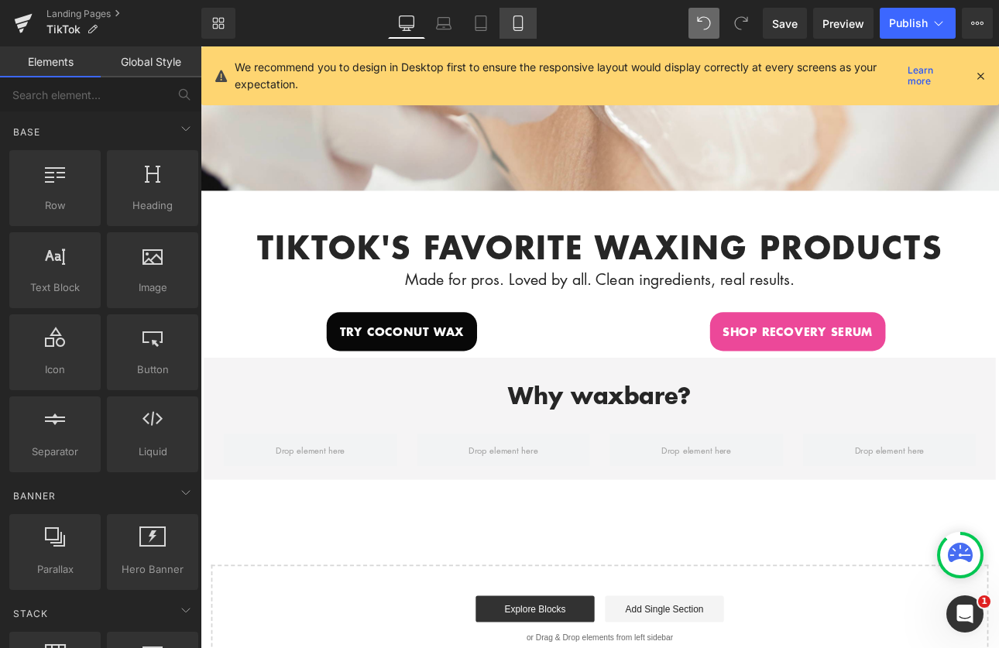
click at [517, 24] on icon at bounding box center [518, 22] width 15 height 15
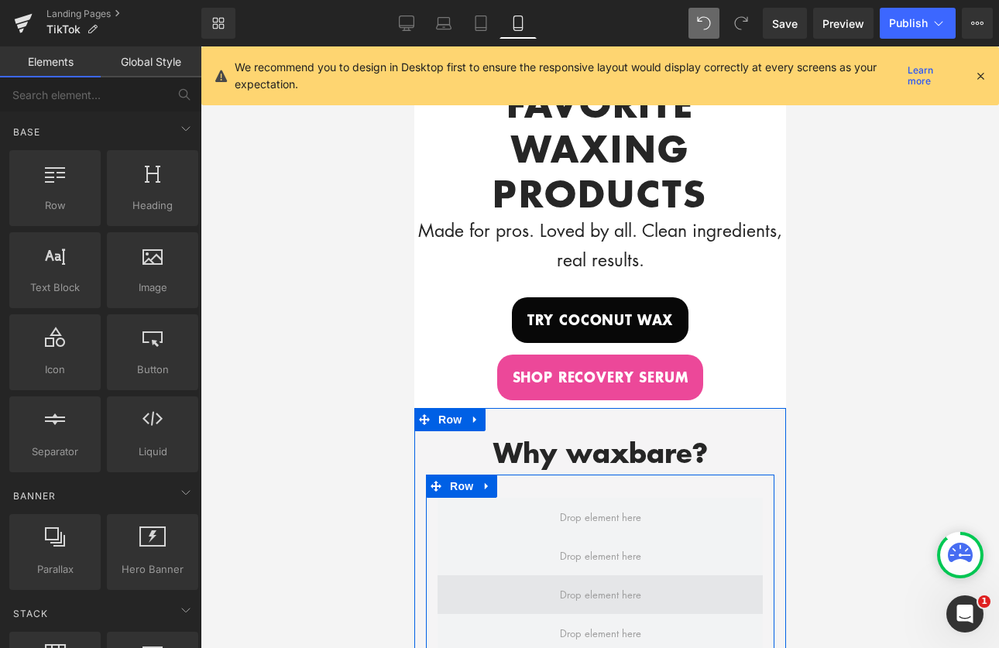
scroll to position [474, 0]
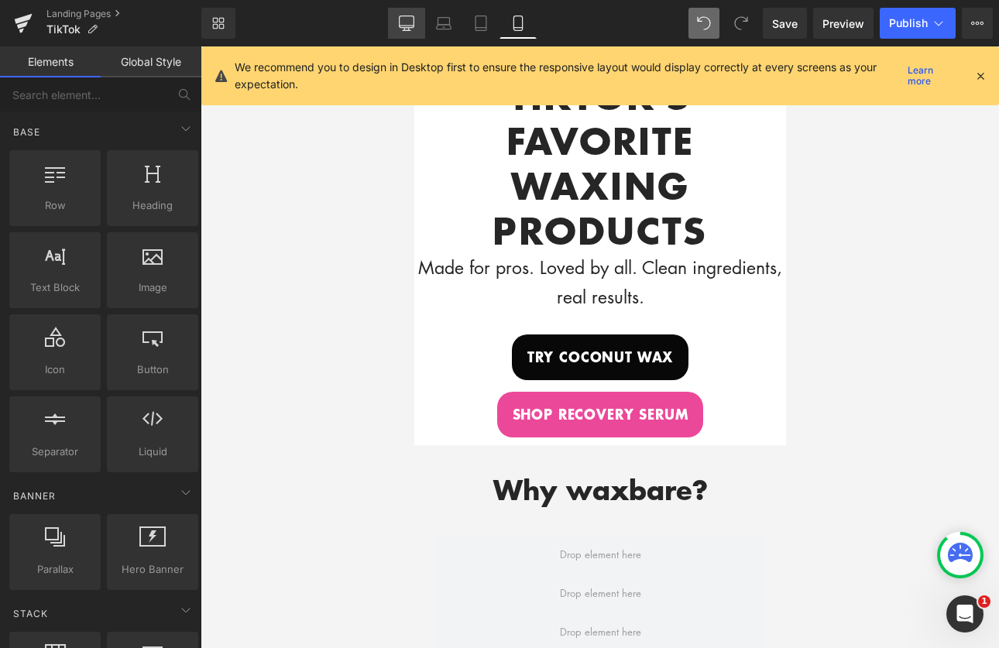
click at [407, 20] on icon at bounding box center [406, 22] width 15 height 15
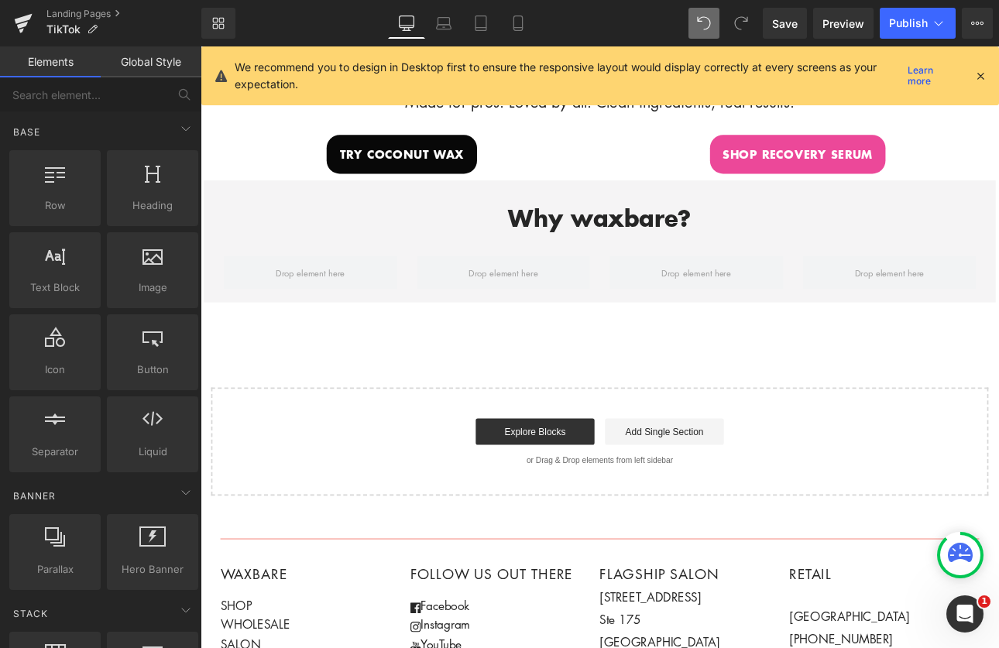
scroll to position [600, 0]
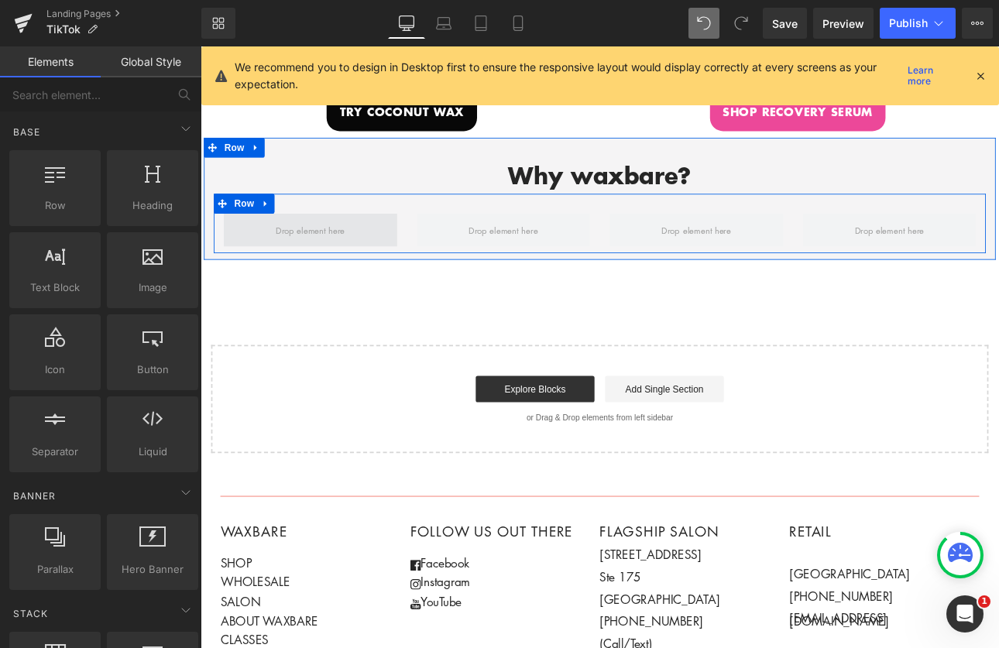
click at [338, 256] on span at bounding box center [330, 261] width 92 height 24
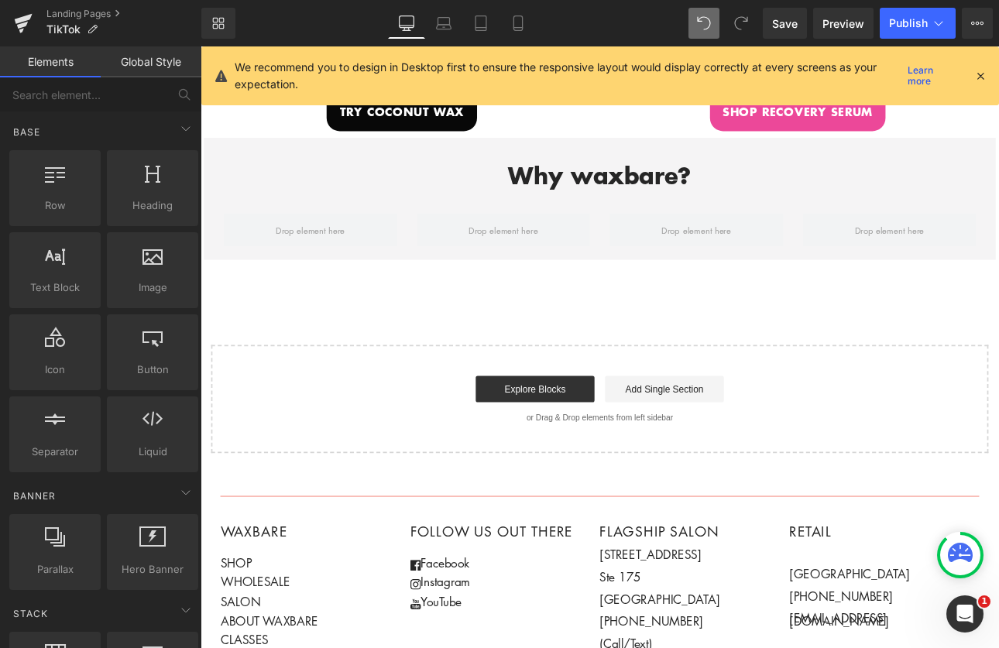
drag, startPoint x: 521, startPoint y: 26, endPoint x: 524, endPoint y: 39, distance: 13.7
click at [521, 26] on icon at bounding box center [518, 22] width 15 height 15
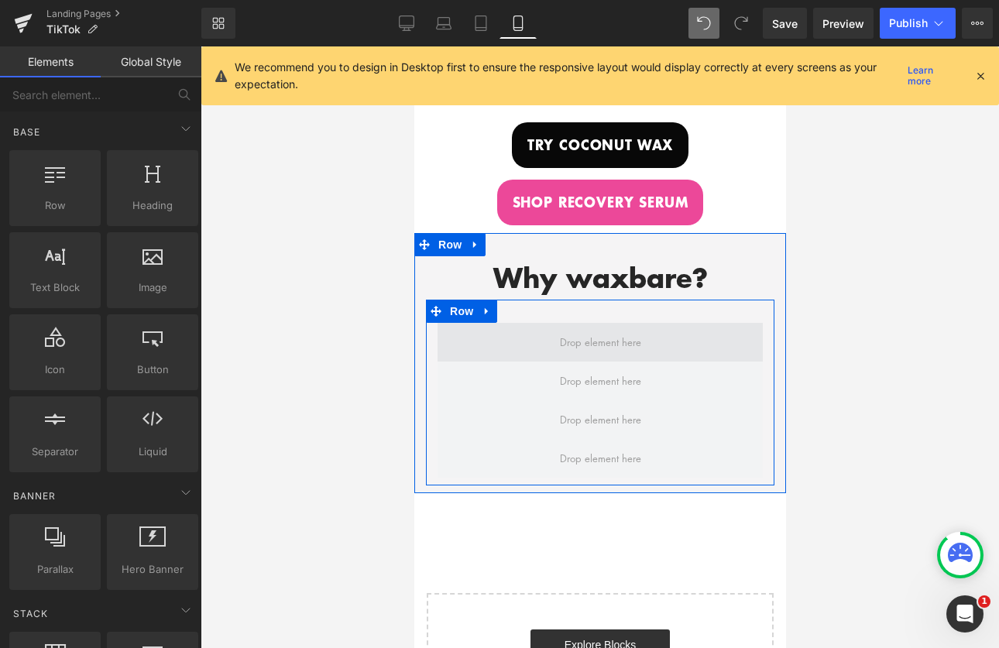
scroll to position [685, 0]
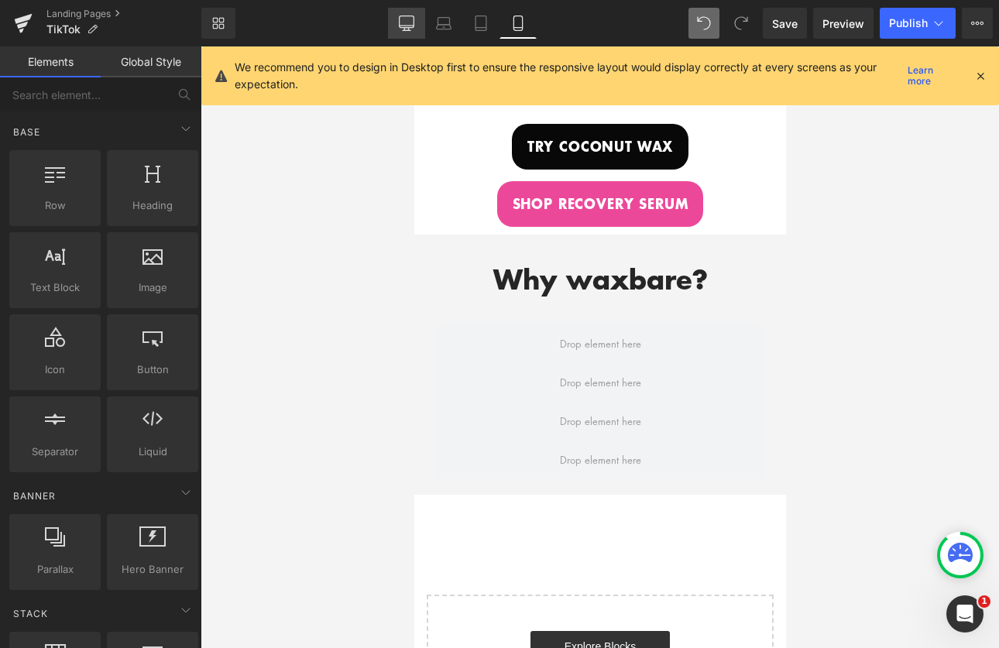
click at [412, 29] on icon at bounding box center [406, 22] width 15 height 15
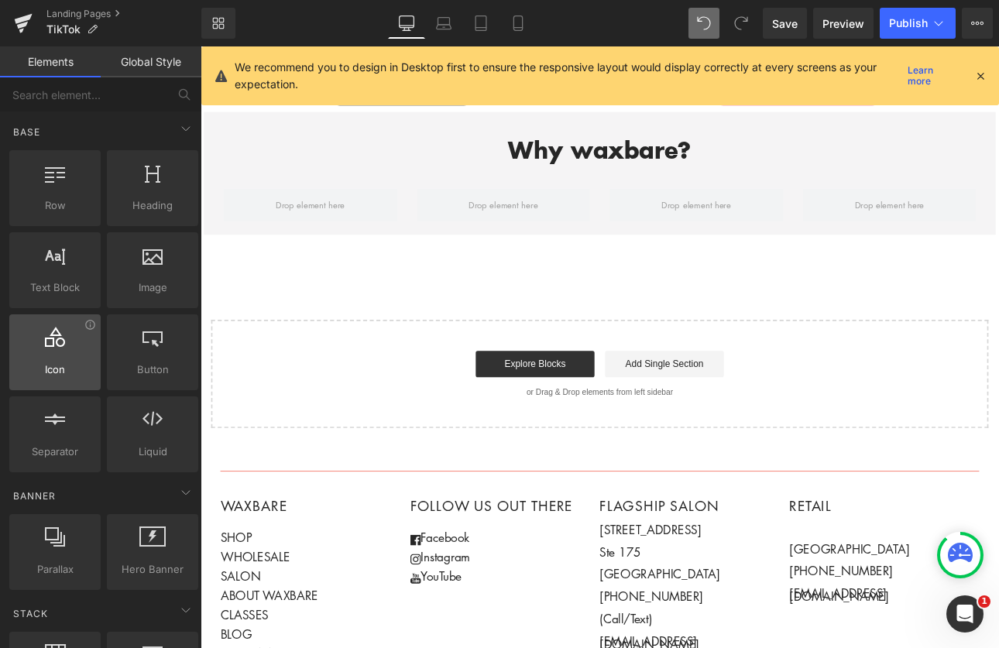
scroll to position [630, 0]
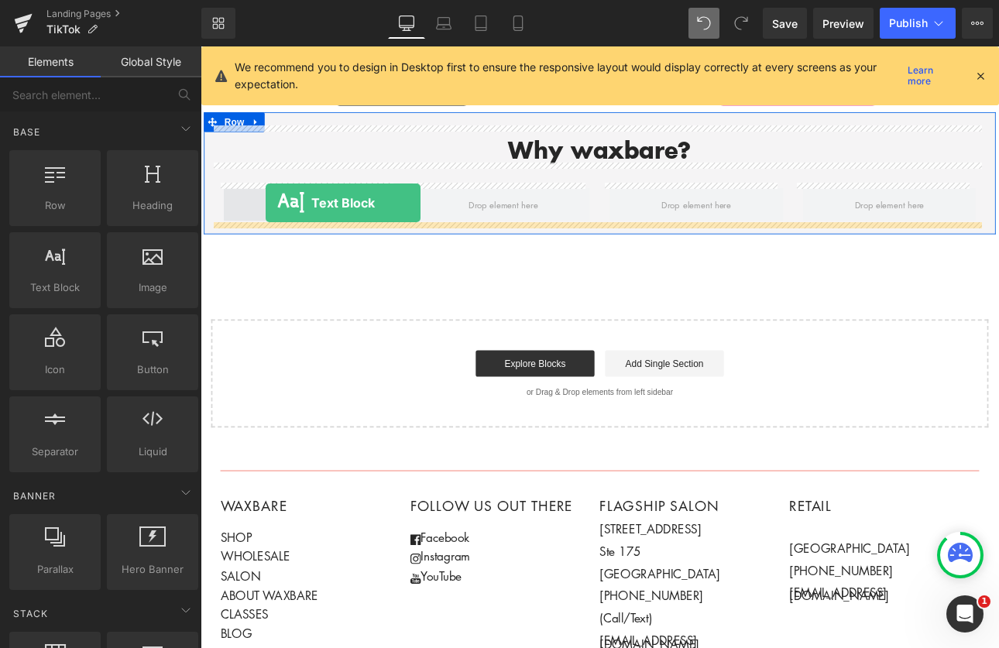
drag, startPoint x: 241, startPoint y: 321, endPoint x: 277, endPoint y: 230, distance: 98.1
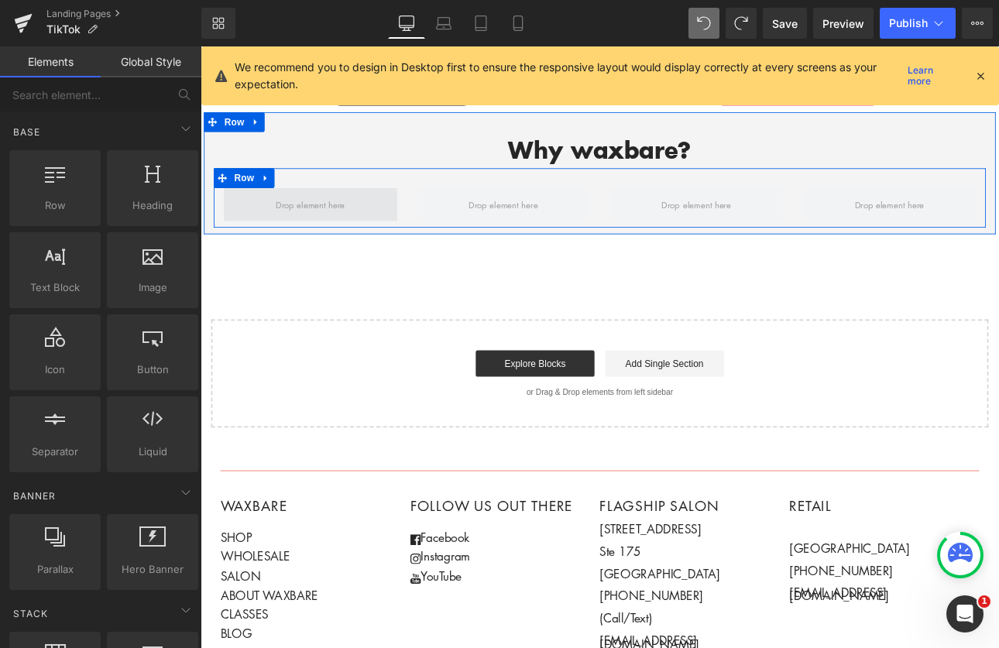
click at [315, 220] on span at bounding box center [330, 232] width 92 height 24
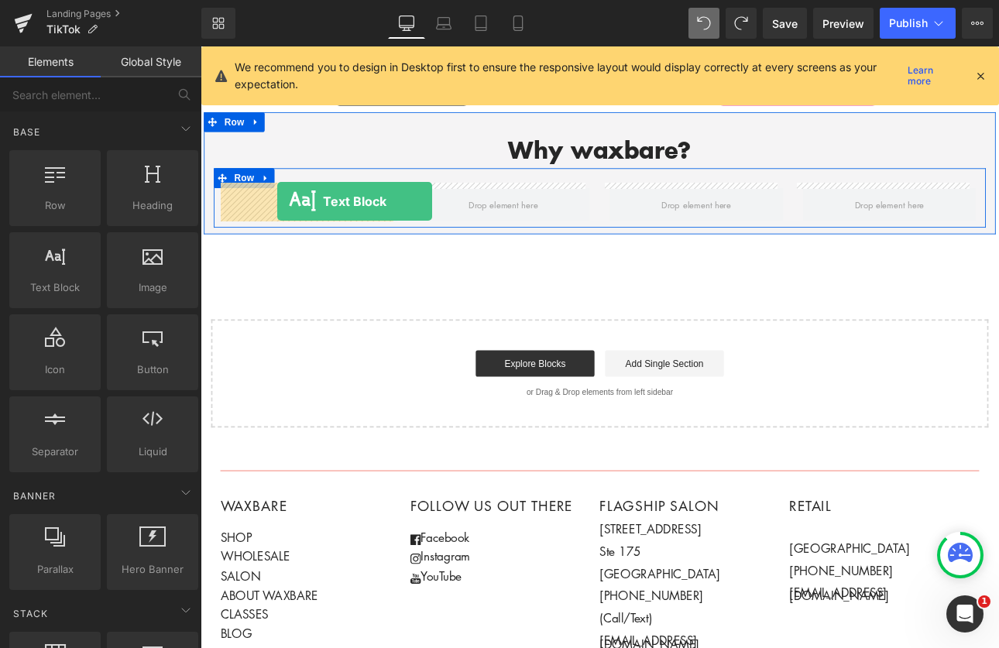
drag, startPoint x: 258, startPoint y: 314, endPoint x: 290, endPoint y: 229, distance: 91.2
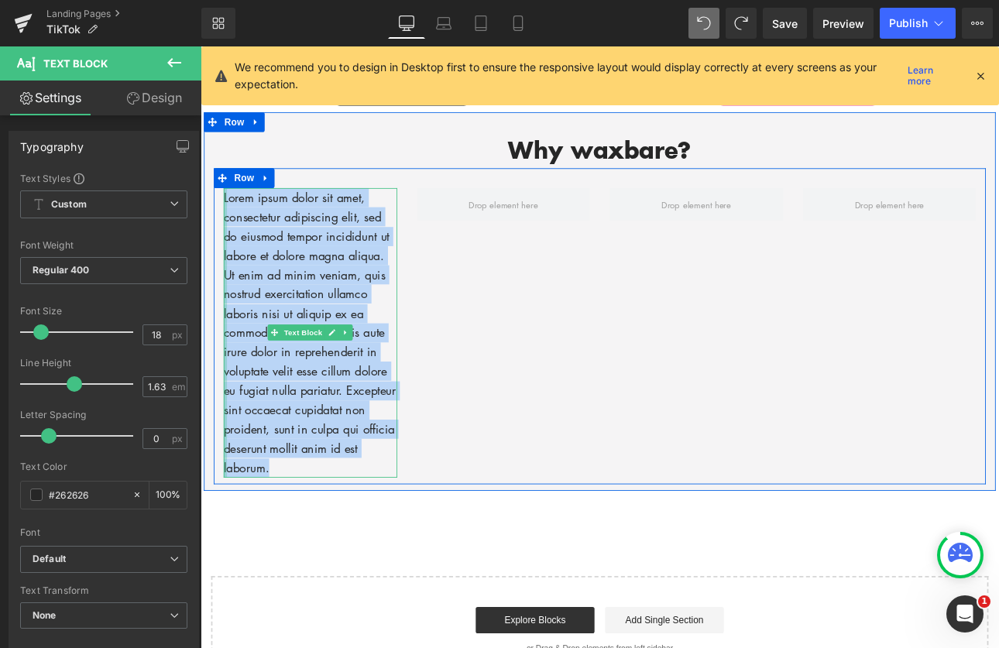
drag, startPoint x: 315, startPoint y: 532, endPoint x: 225, endPoint y: 221, distance: 324.1
click at [228, 221] on div "Lorem ipsum dolor sit amet, consectetur adipiscing elit, sed do eiusmod tempor …" at bounding box center [330, 383] width 204 height 340
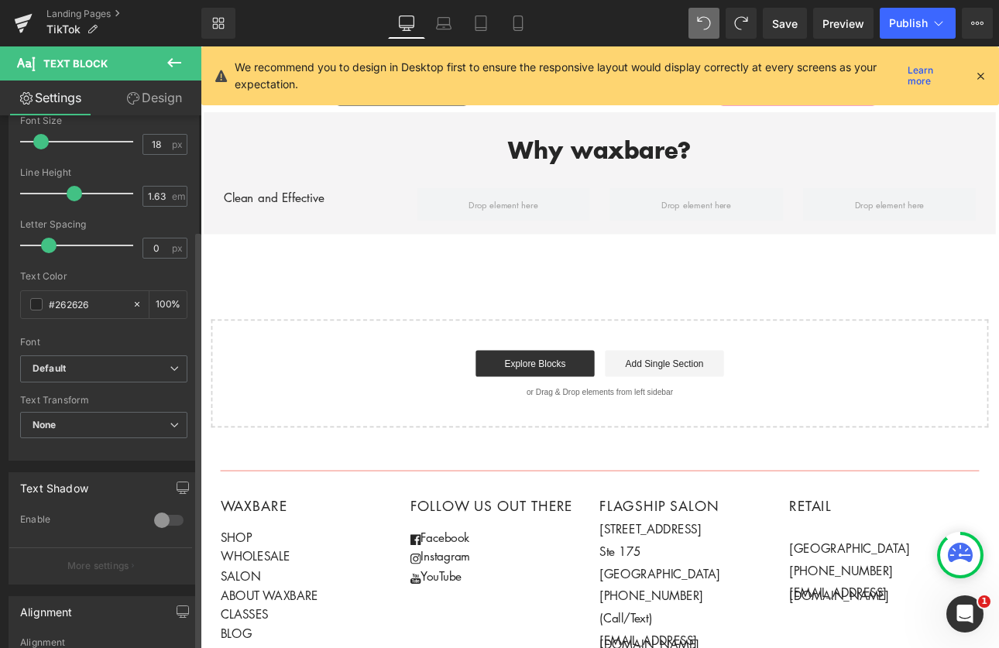
scroll to position [419, 0]
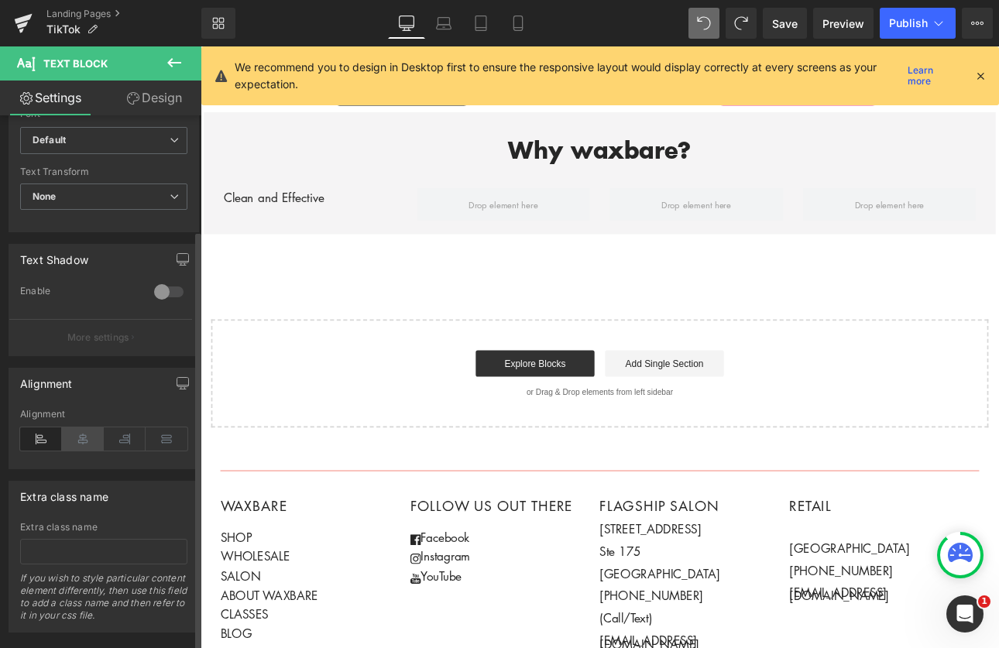
click at [84, 438] on icon at bounding box center [83, 439] width 42 height 23
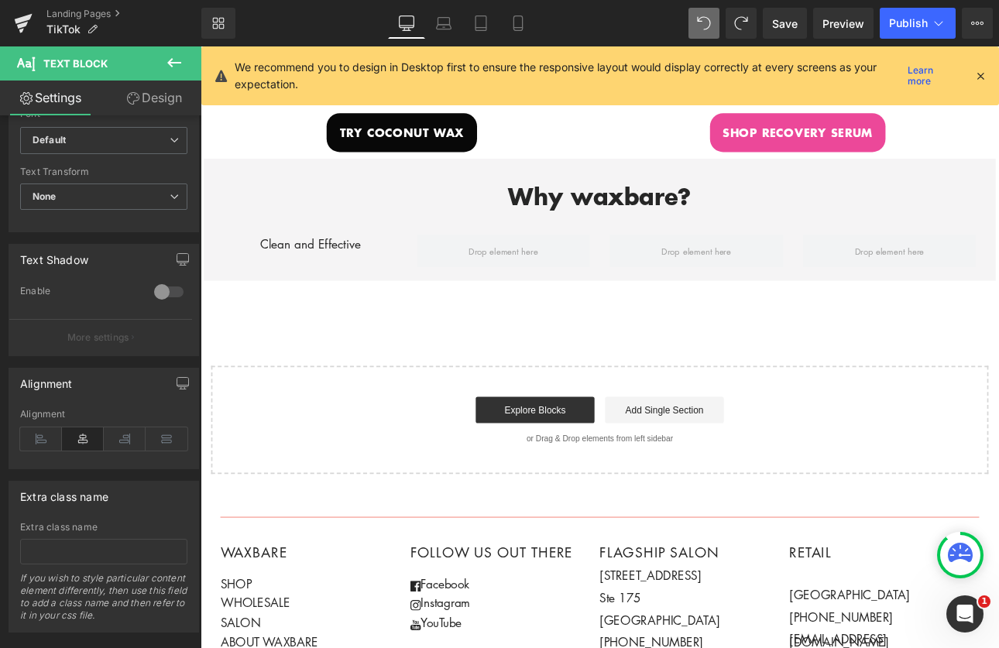
scroll to position [572, 0]
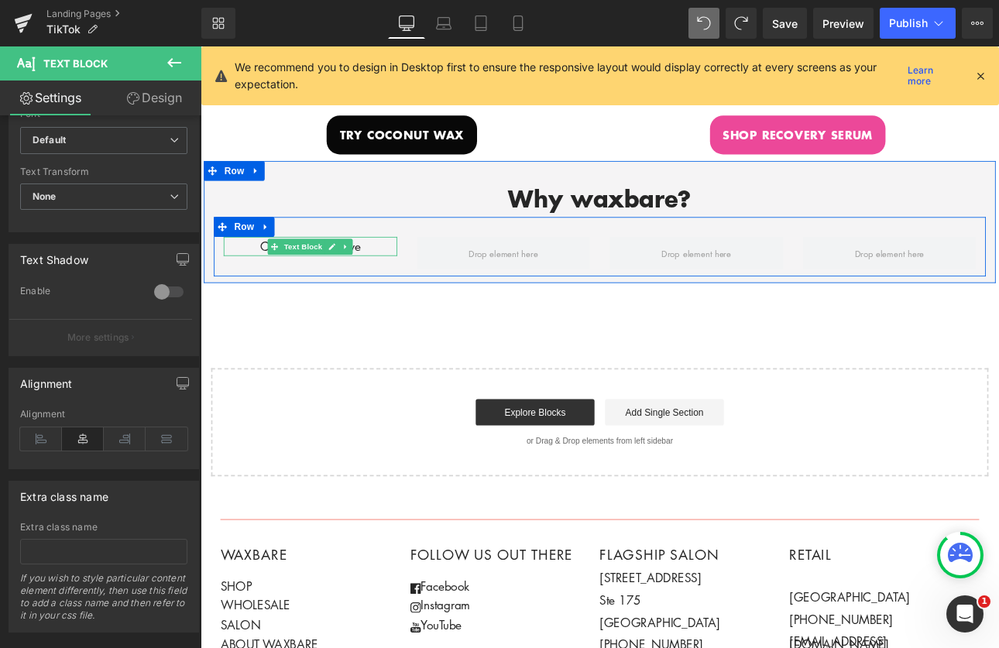
click at [388, 276] on p "Clean and Effective" at bounding box center [330, 281] width 204 height 22
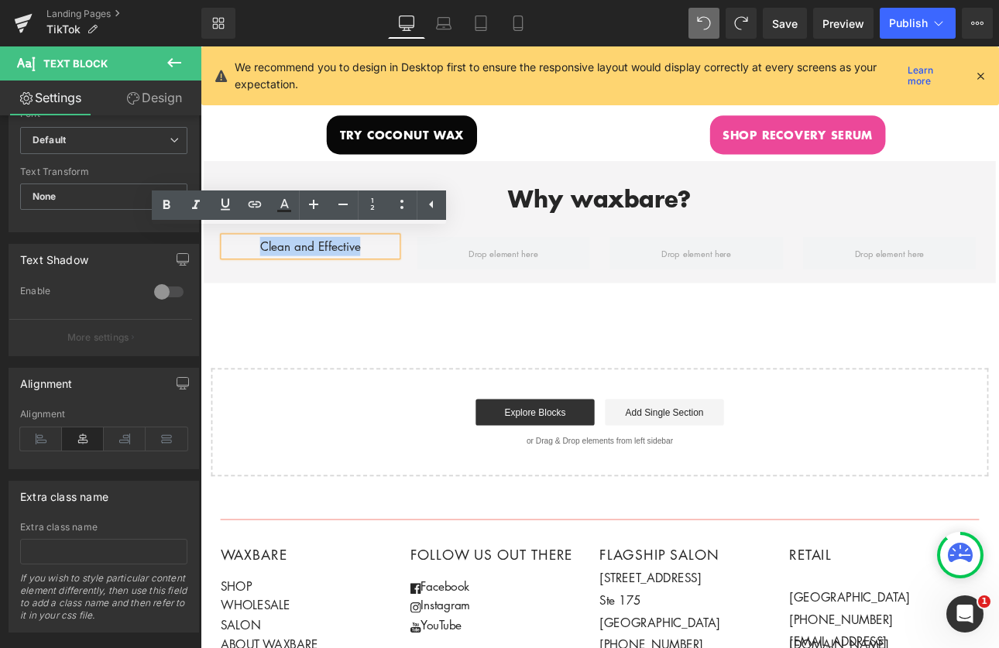
drag, startPoint x: 391, startPoint y: 276, endPoint x: 215, endPoint y: 270, distance: 176.7
click at [216, 270] on div "Clean and Effective Text Block" at bounding box center [329, 281] width 227 height 22
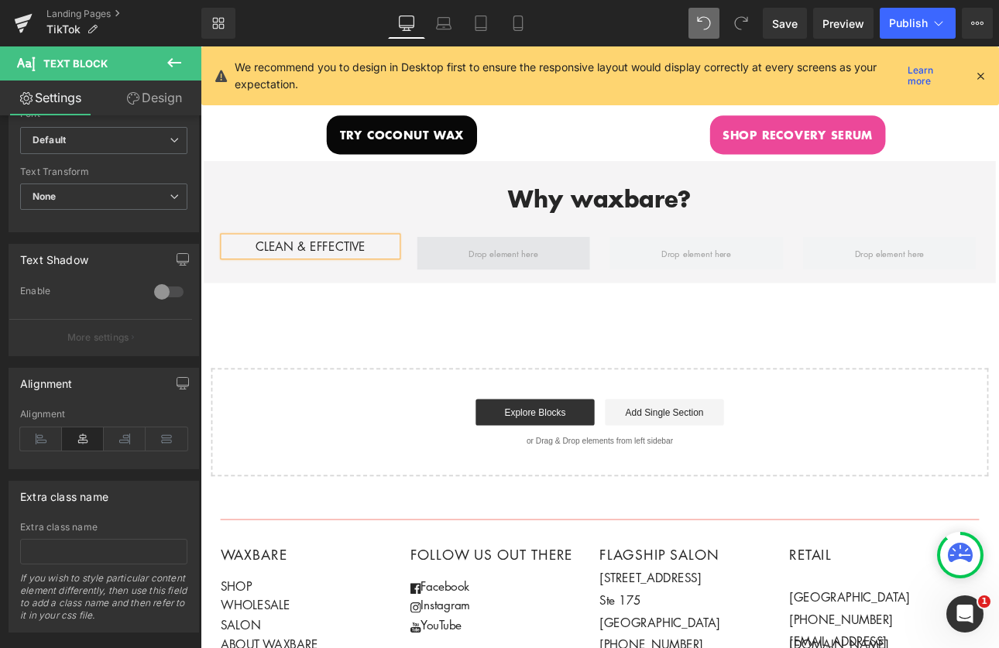
click at [562, 277] on span at bounding box center [556, 289] width 92 height 24
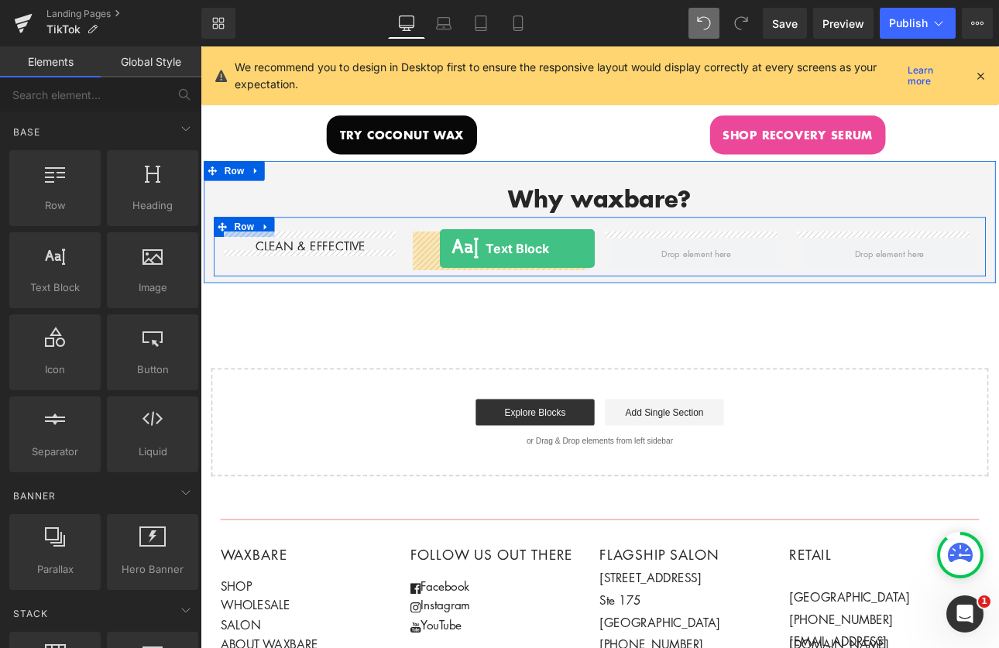
drag, startPoint x: 280, startPoint y: 308, endPoint x: 482, endPoint y: 284, distance: 202.9
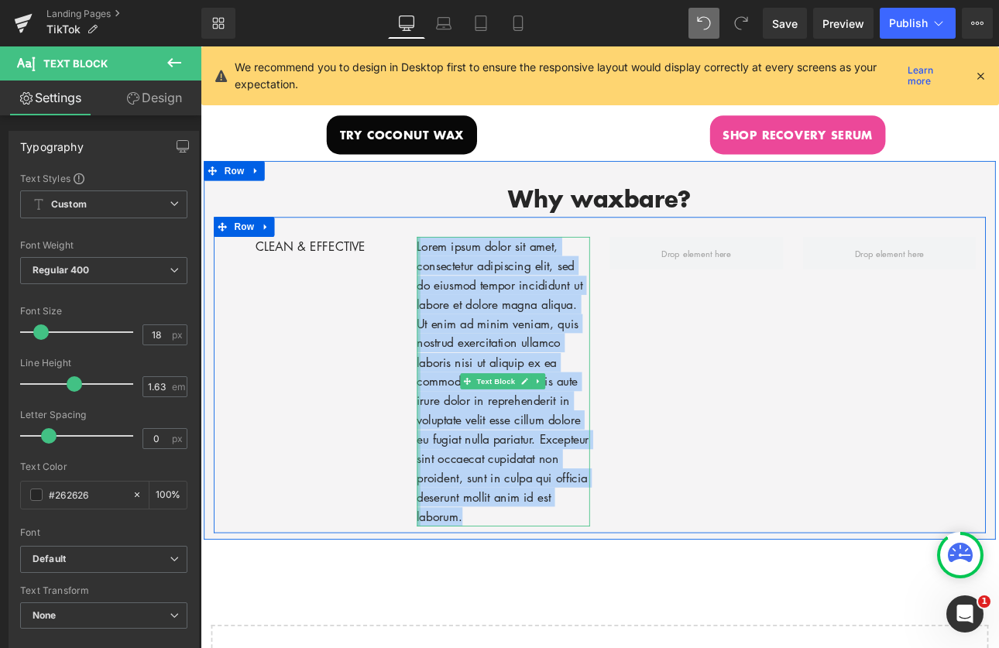
drag, startPoint x: 535, startPoint y: 596, endPoint x: 450, endPoint y: 277, distance: 330.3
click at [455, 275] on div "Lorem ipsum dolor sit amet, consectetur adipiscing elit, sed do eiusmod tempor …" at bounding box center [557, 440] width 204 height 340
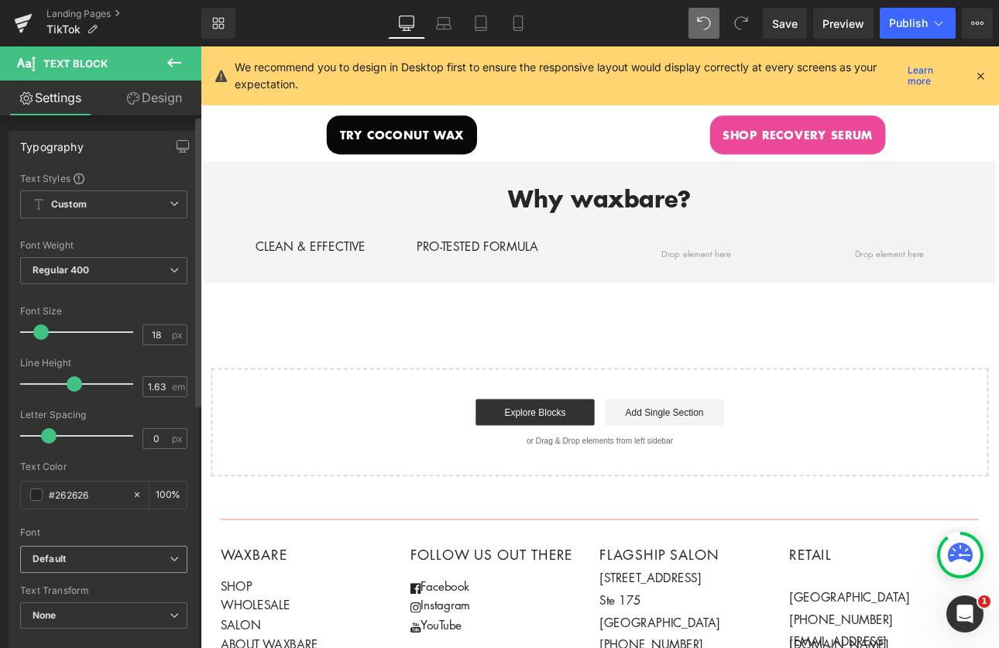
scroll to position [220, 0]
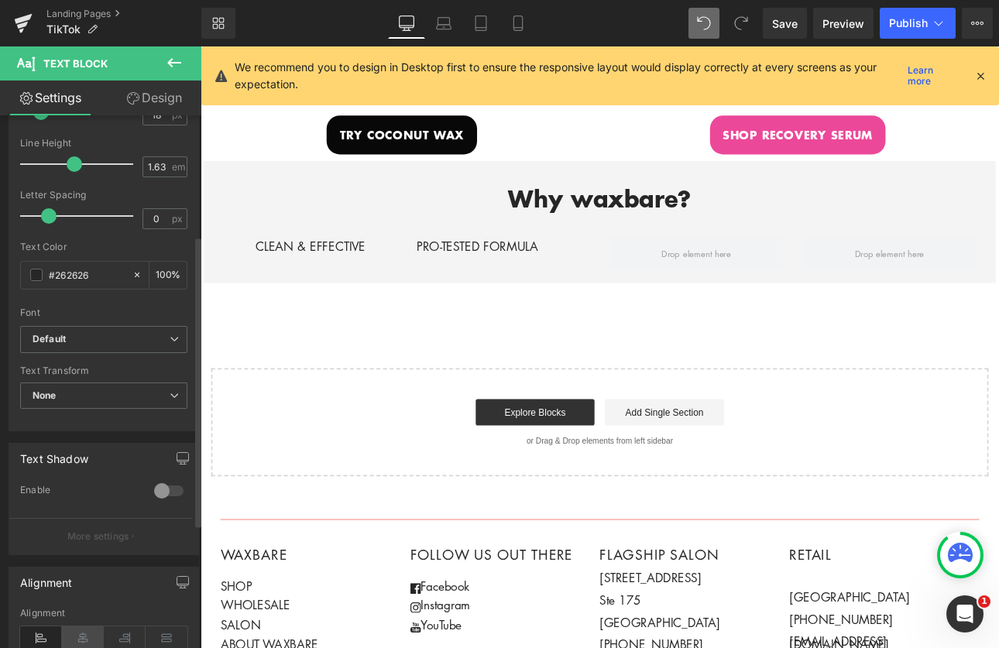
click at [80, 634] on icon at bounding box center [83, 638] width 42 height 23
click at [511, 385] on div "Hero Banner 200px 200px tikTok's favorite waxing products Heading Made for pros…" at bounding box center [669, 94] width 937 height 915
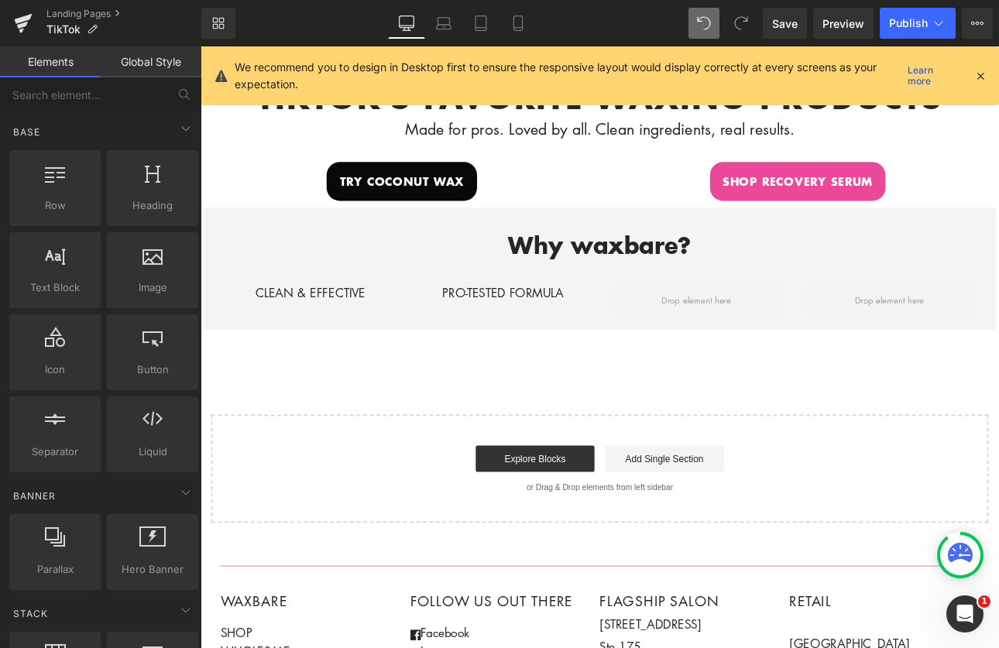
scroll to position [437, 0]
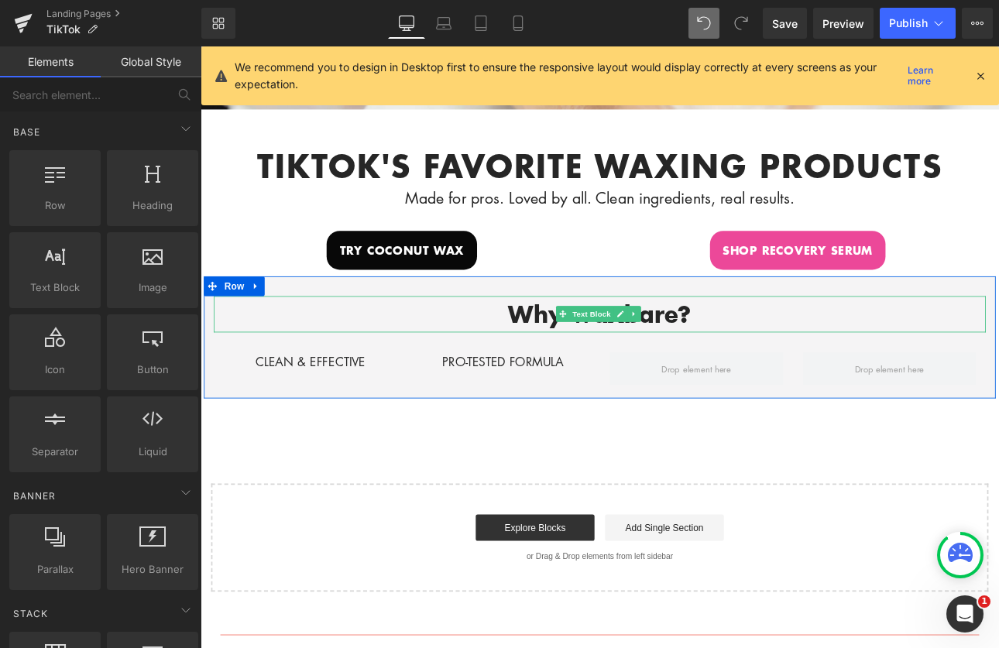
click at [759, 366] on p "Why waxbare?" at bounding box center [669, 361] width 906 height 43
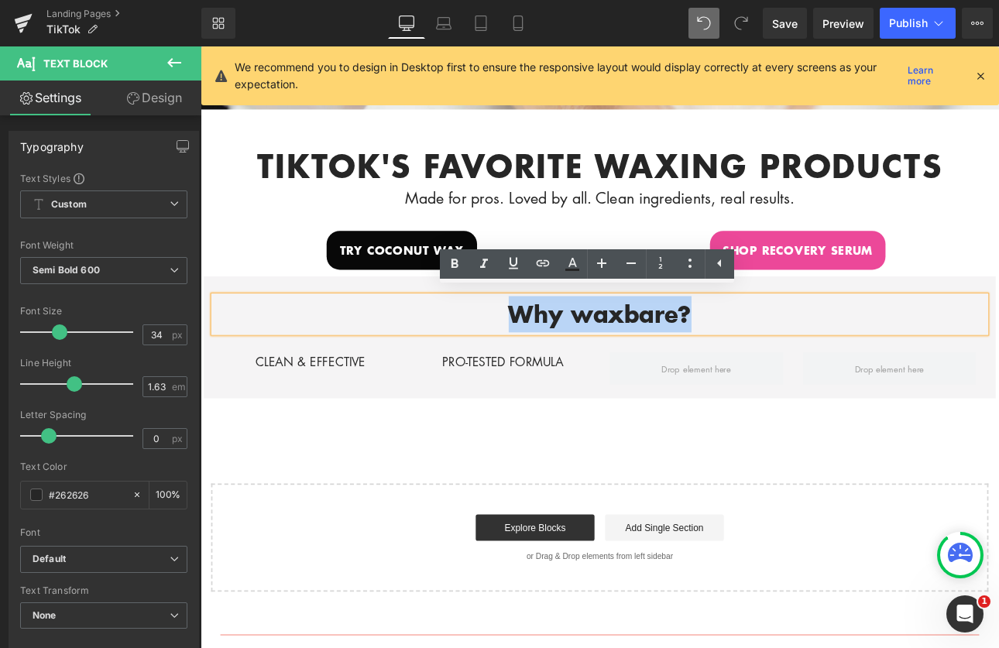
drag, startPoint x: 781, startPoint y: 354, endPoint x: 512, endPoint y: 360, distance: 268.9
click at [512, 360] on p "Why waxbare?" at bounding box center [669, 361] width 906 height 43
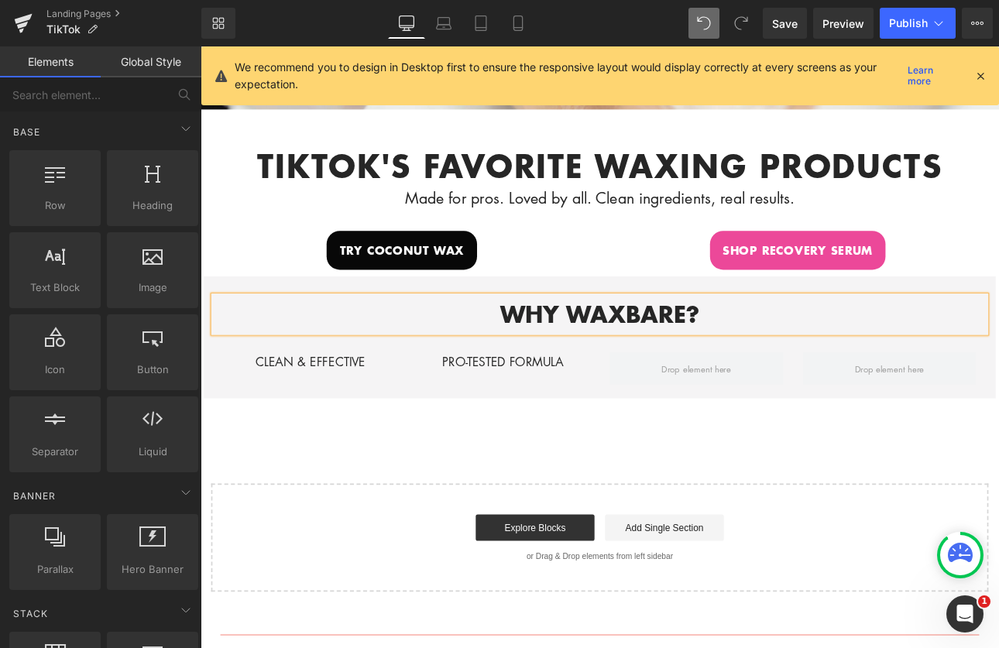
click at [680, 503] on div "Hero Banner 200px 200px tikTok's favorite waxing products Heading Made for pros…" at bounding box center [669, 229] width 937 height 915
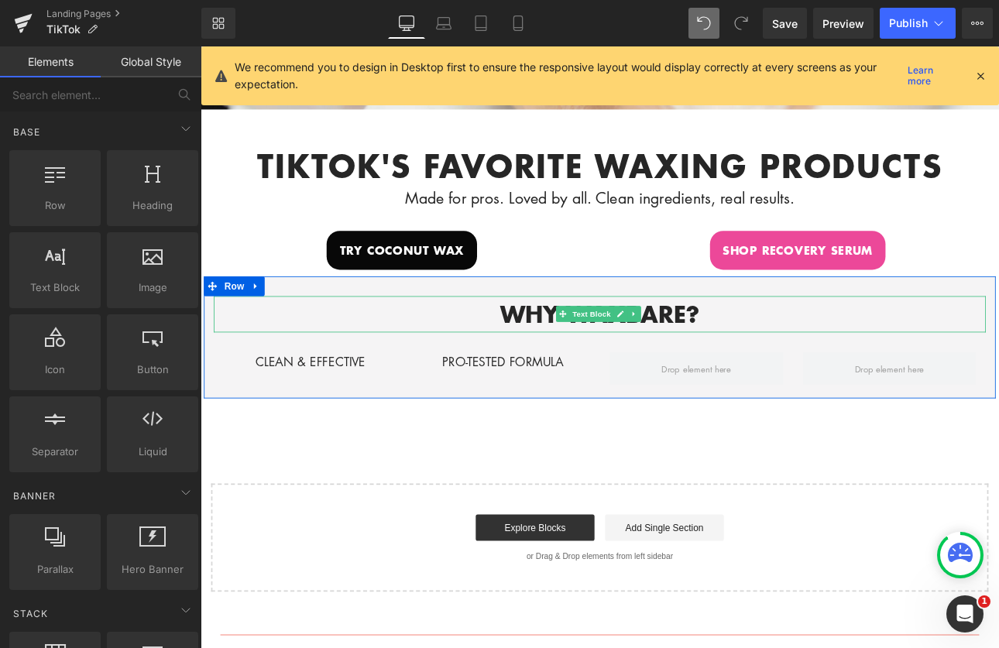
click at [748, 351] on p "WHY WAXBARE?" at bounding box center [669, 361] width 906 height 43
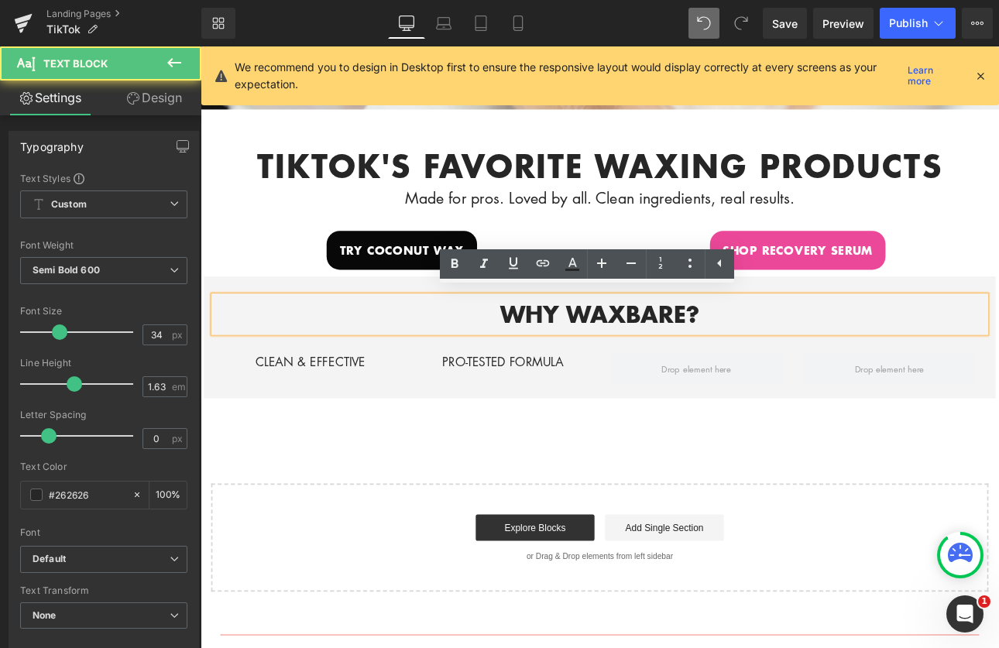
click at [811, 342] on p "WHY WAXBARE?" at bounding box center [669, 361] width 906 height 43
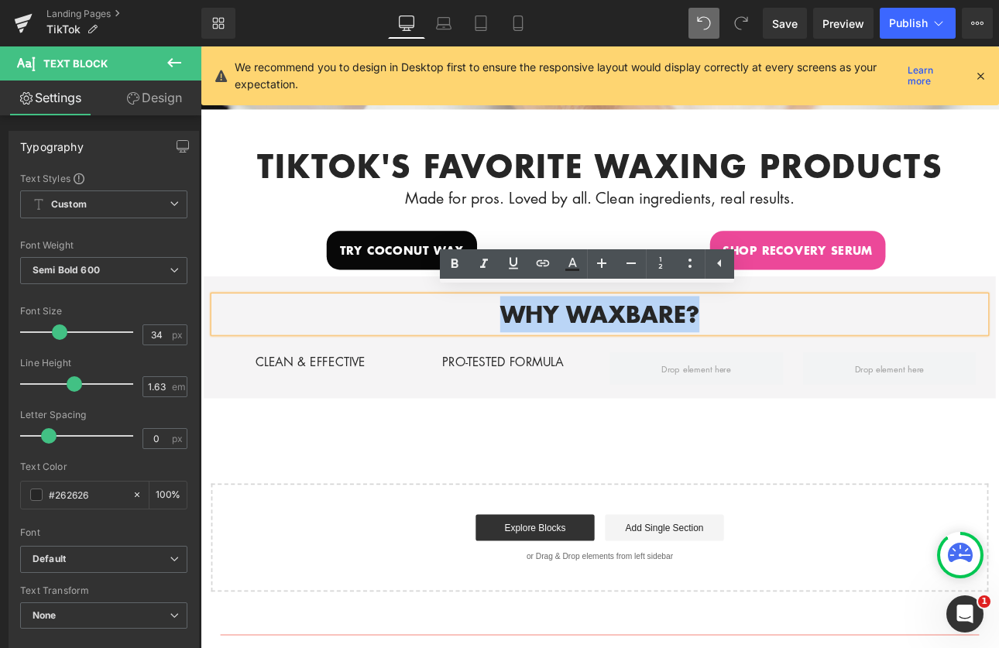
drag, startPoint x: 813, startPoint y: 347, endPoint x: 513, endPoint y: 344, distance: 299.8
click at [513, 344] on p "WHY WAXBARE?" at bounding box center [669, 361] width 906 height 43
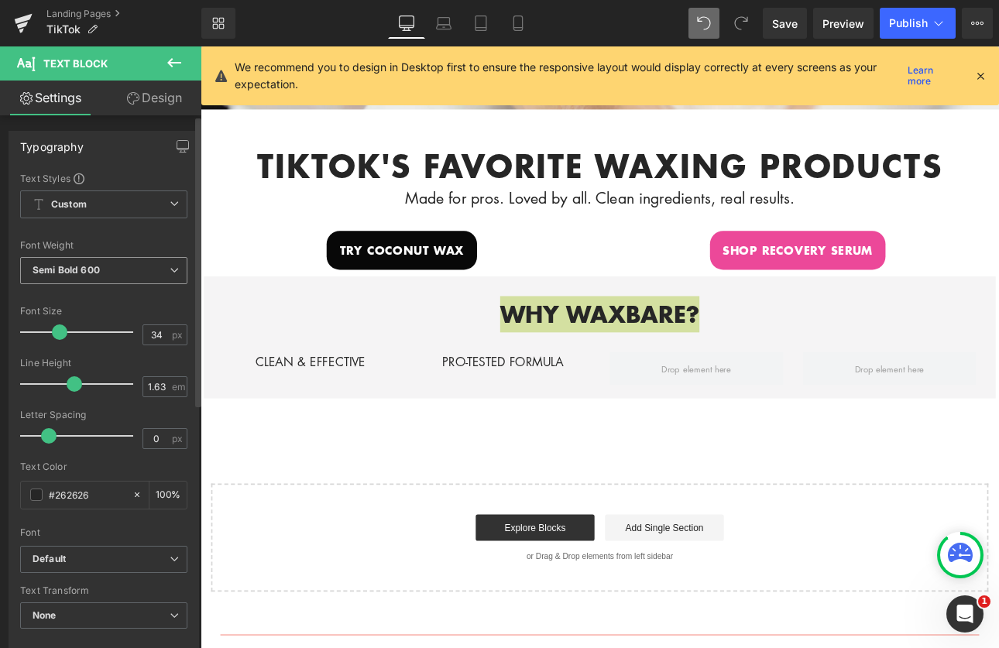
click at [116, 272] on span "Semi Bold 600" at bounding box center [103, 270] width 167 height 27
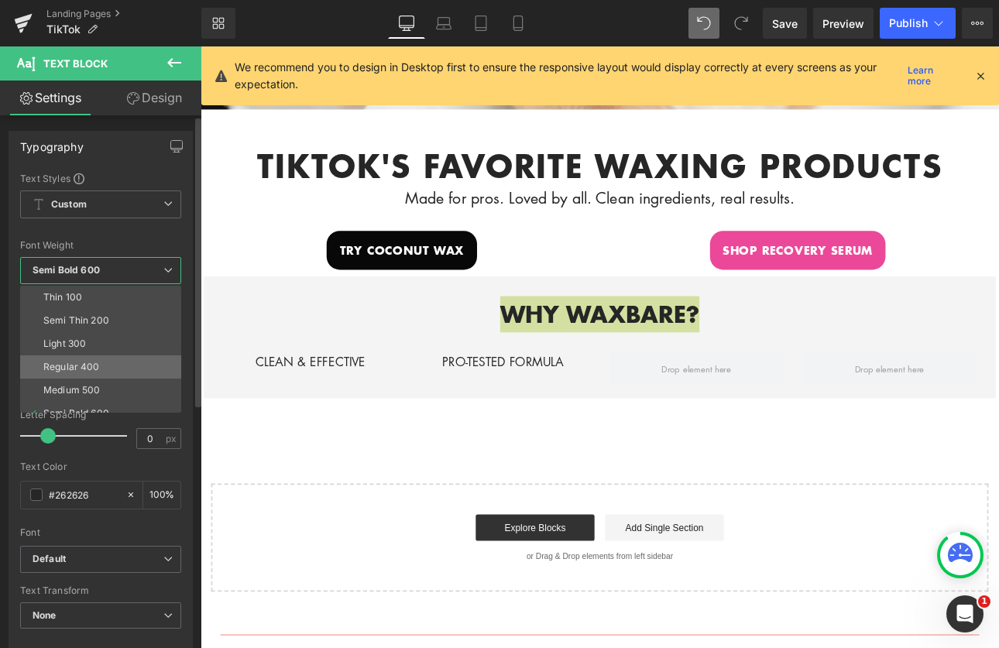
click at [91, 372] on li "Regular 400" at bounding box center [104, 367] width 168 height 23
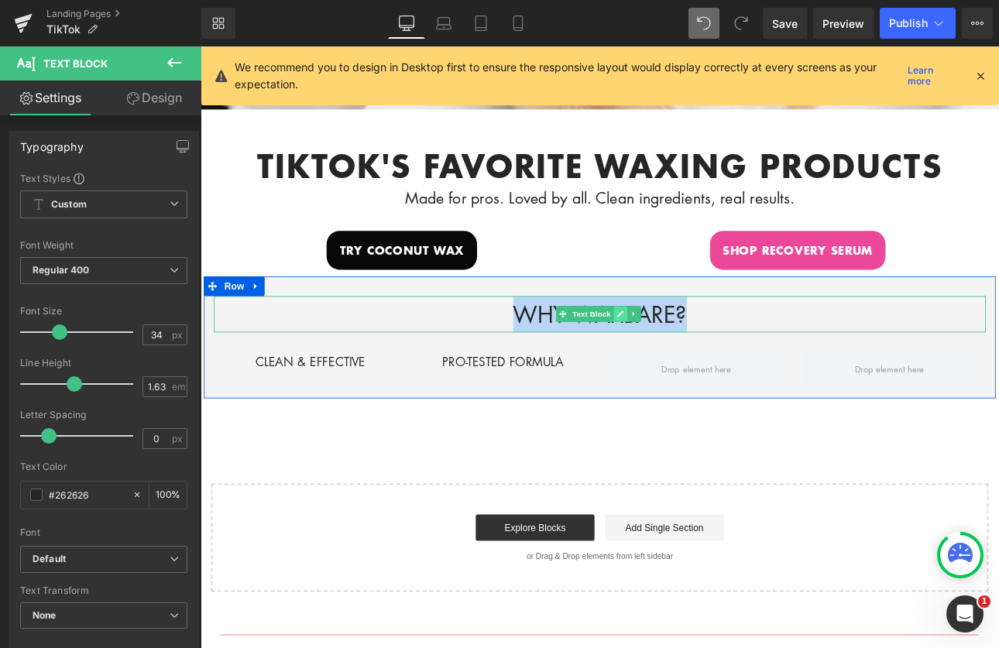
click at [690, 361] on link at bounding box center [693, 361] width 16 height 19
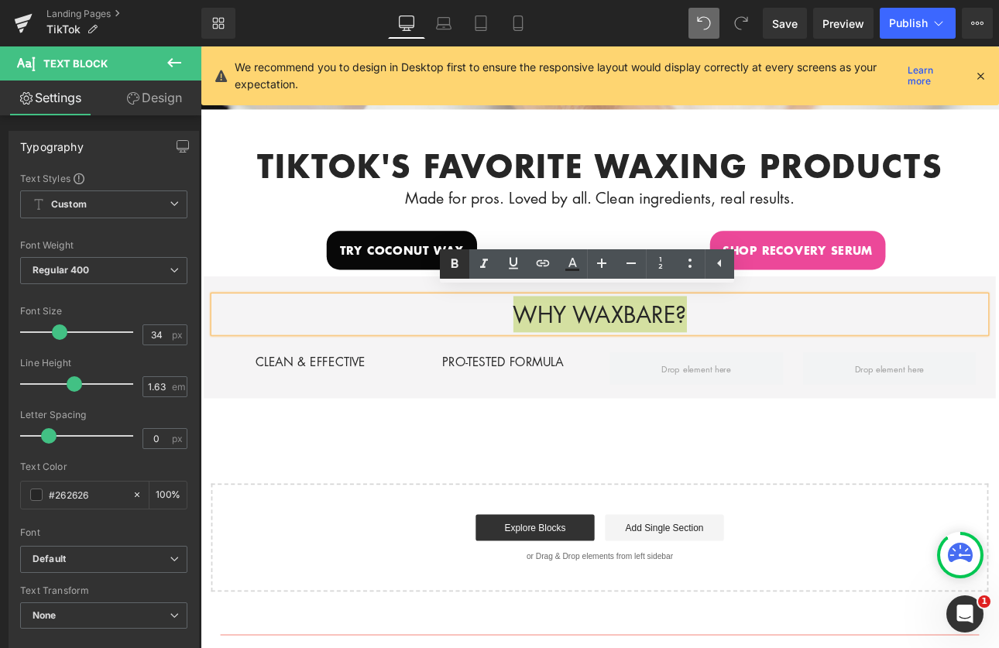
click at [456, 267] on icon at bounding box center [455, 264] width 7 height 9
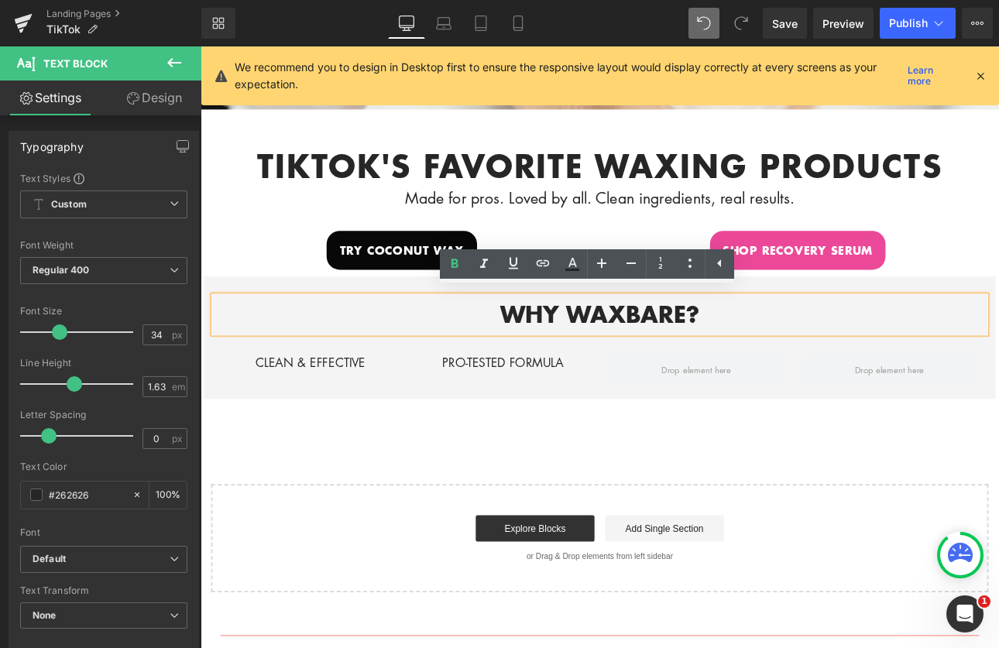
click at [628, 497] on div "Hero Banner 200px 200px tikTok's favorite waxing products Heading Made for pros…" at bounding box center [669, 230] width 937 height 916
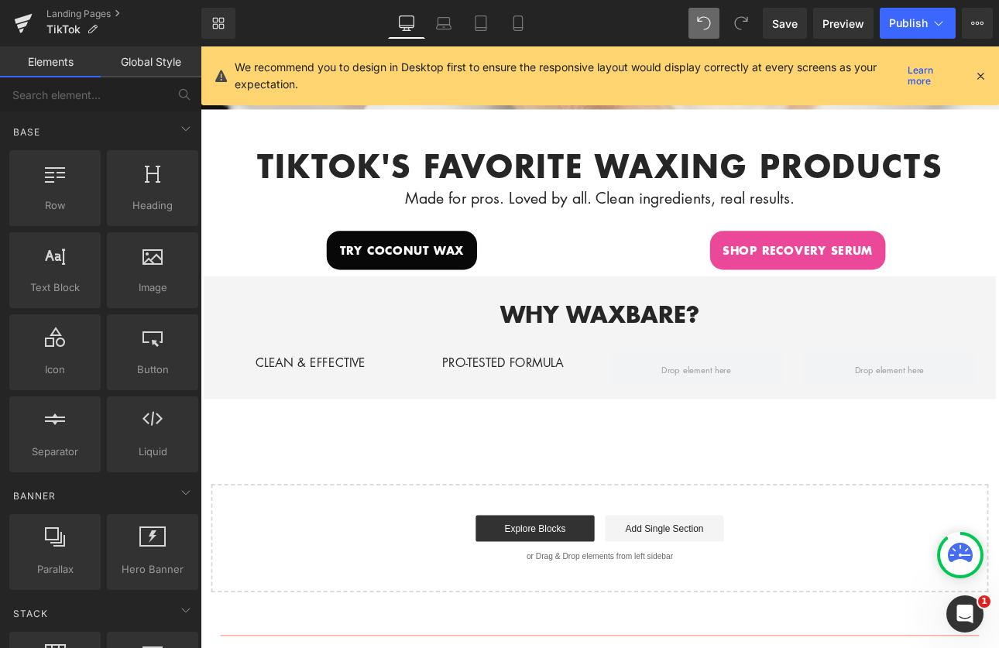
click at [388, 503] on div "Hero Banner 200px 200px tikTok's favorite waxing products Heading Made for pros…" at bounding box center [669, 230] width 937 height 916
click at [521, 27] on icon at bounding box center [518, 22] width 15 height 15
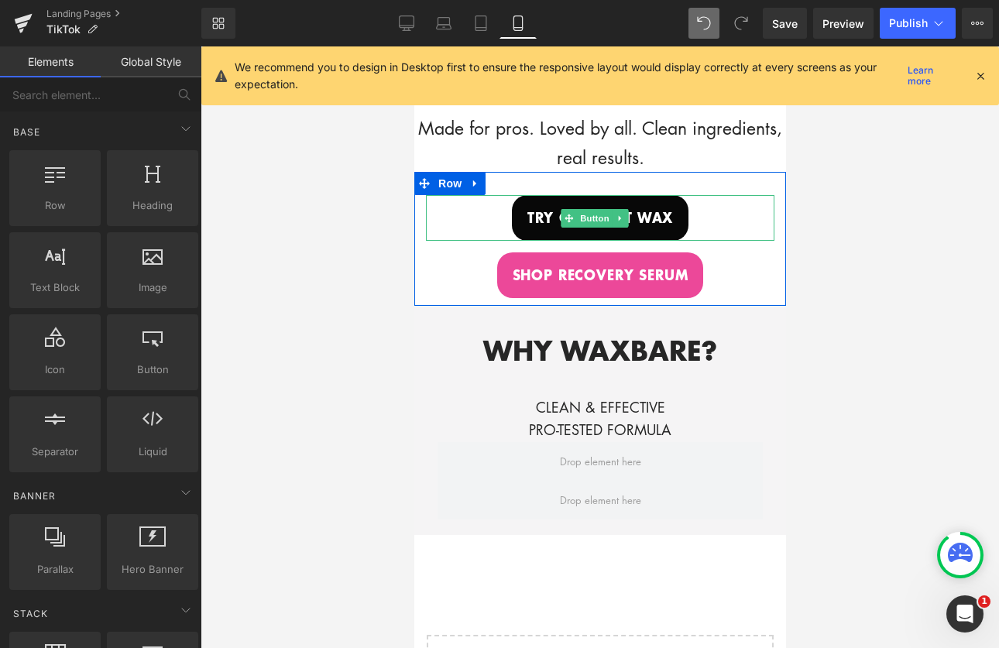
scroll to position [627, 0]
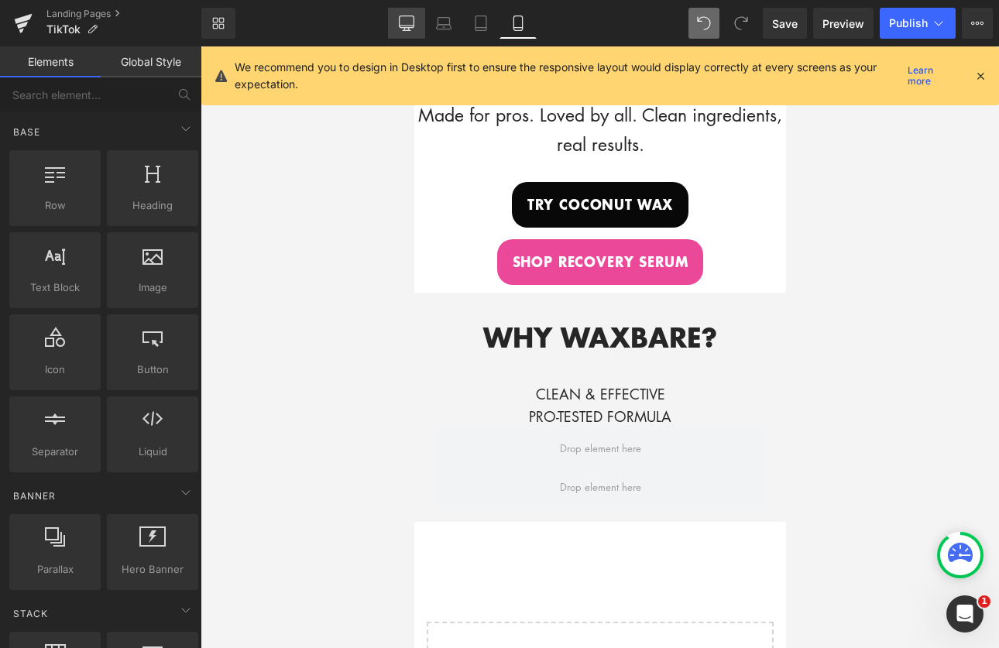
click at [414, 28] on link "Desktop" at bounding box center [406, 23] width 37 height 31
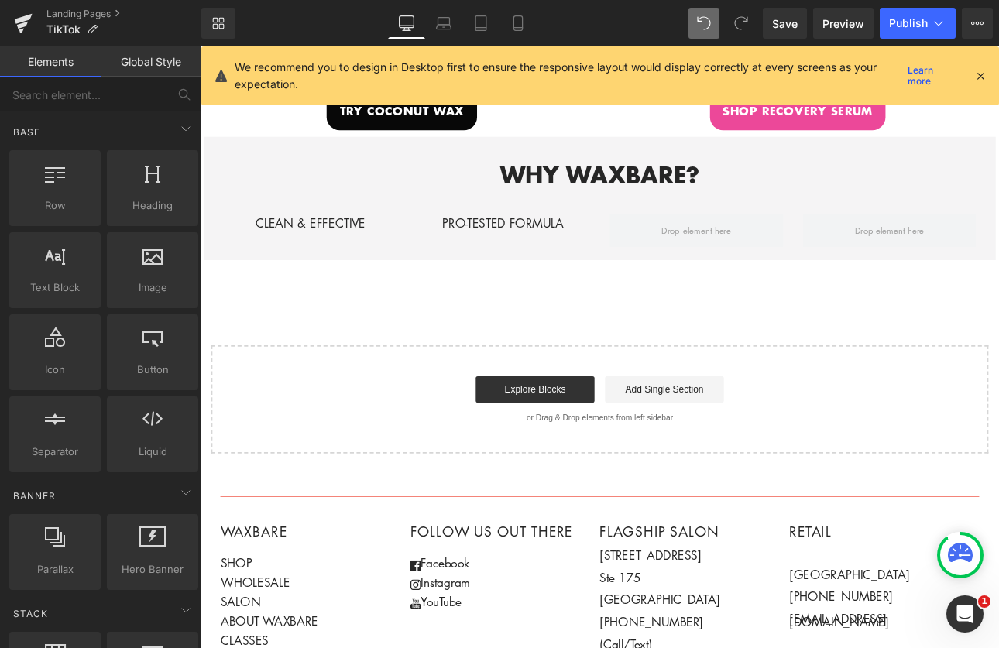
scroll to position [600, 0]
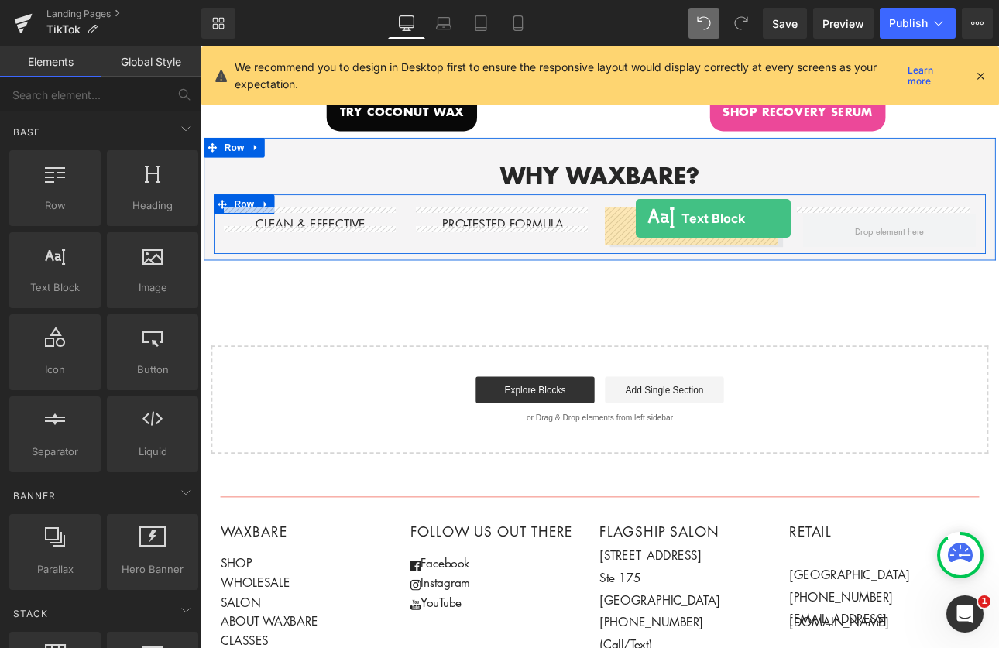
drag, startPoint x: 254, startPoint y: 331, endPoint x: 712, endPoint y: 248, distance: 465.3
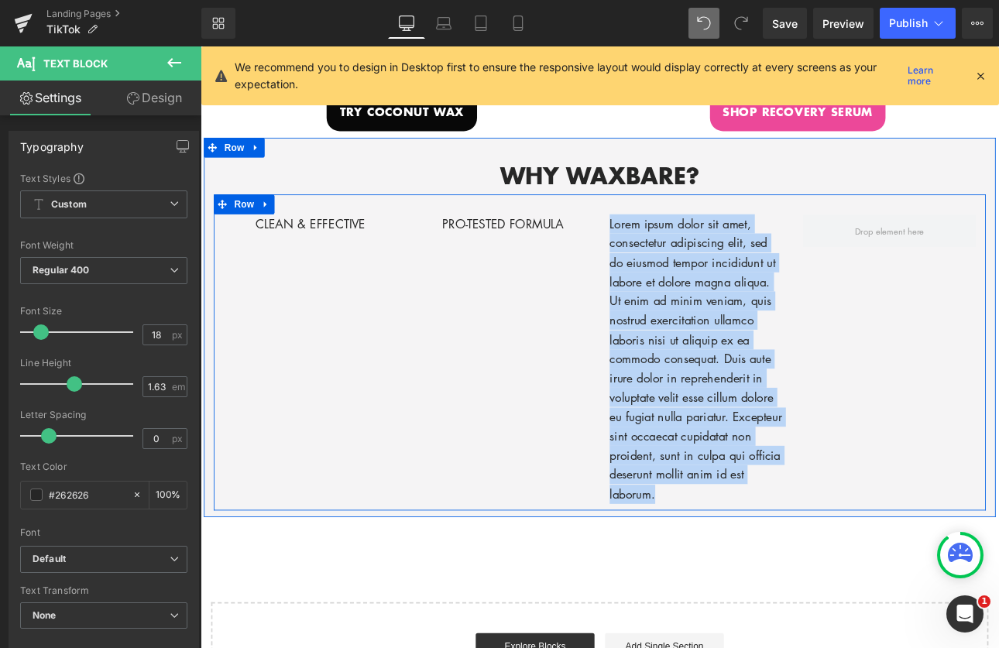
drag, startPoint x: 741, startPoint y: 558, endPoint x: 665, endPoint y: 247, distance: 319.8
click at [669, 247] on div "Lorem ipsum dolor sit amet, consectetur adipiscing elit, sed do eiusmod tempor …" at bounding box center [782, 413] width 227 height 340
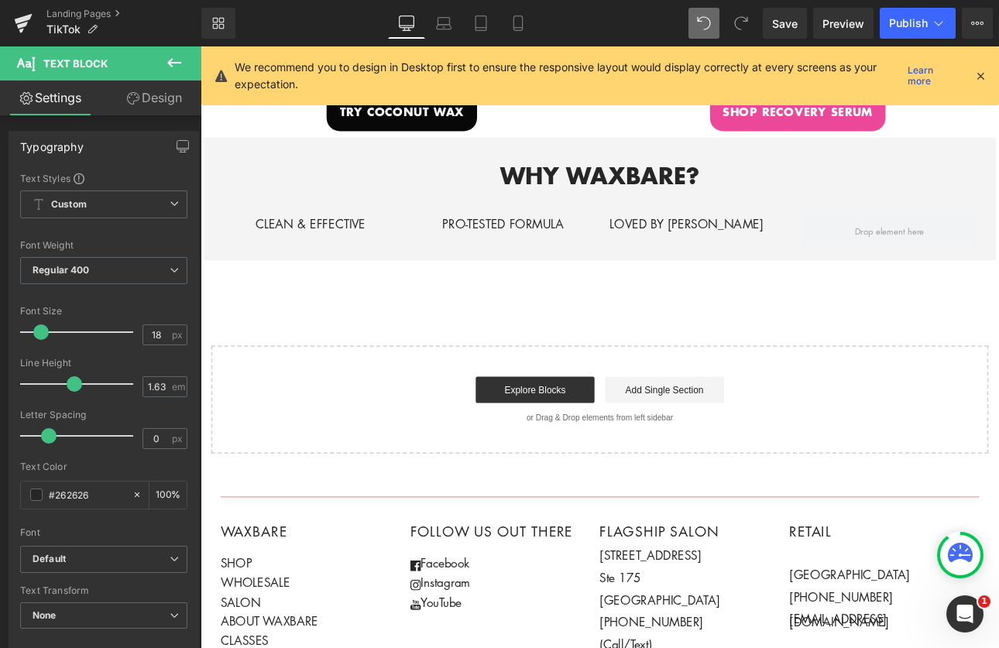
click at [168, 60] on icon at bounding box center [174, 62] width 19 height 19
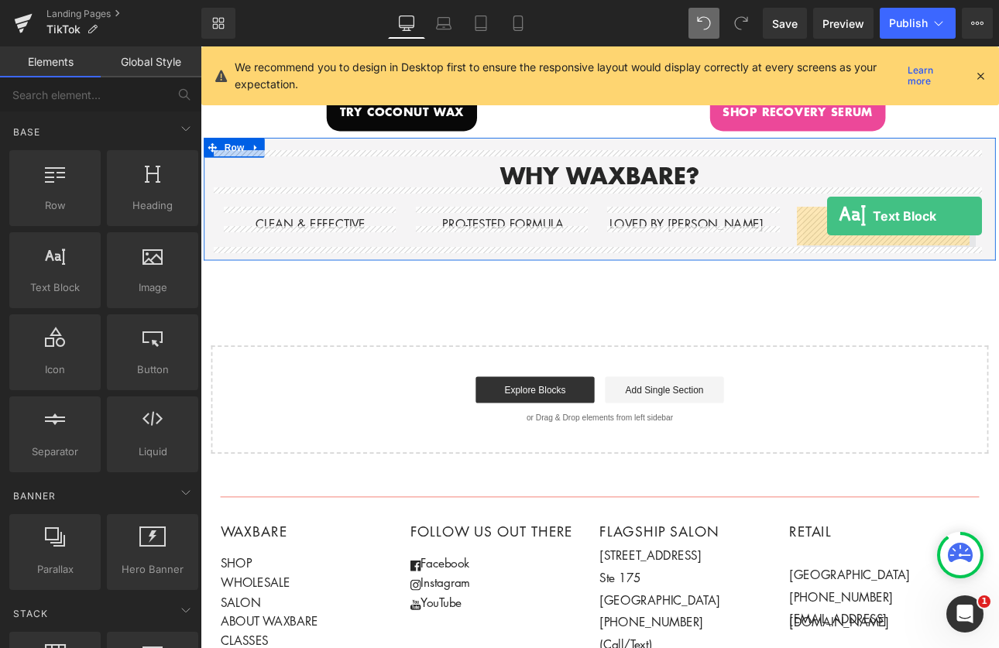
drag, startPoint x: 249, startPoint y: 312, endPoint x: 937, endPoint y: 246, distance: 691.0
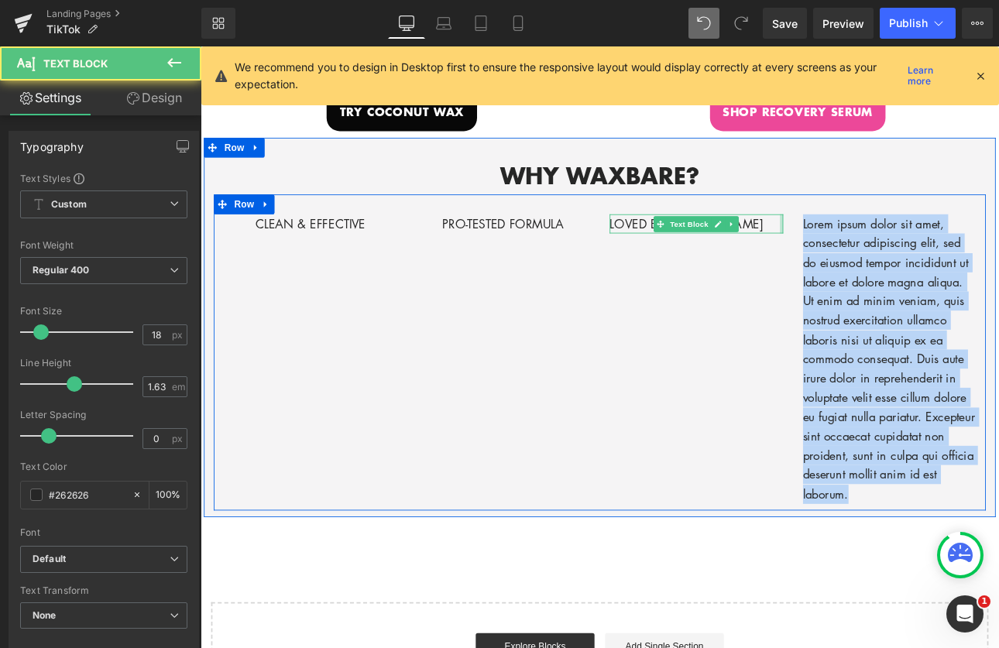
drag, startPoint x: 957, startPoint y: 561, endPoint x: 875, endPoint y: 240, distance: 331.2
click at [875, 240] on div "CLEAN & EFFECTIVE Text Block PRO-TESTED FORMULA Text Block LOVED BY ESTHETICIAN…" at bounding box center [669, 405] width 906 height 371
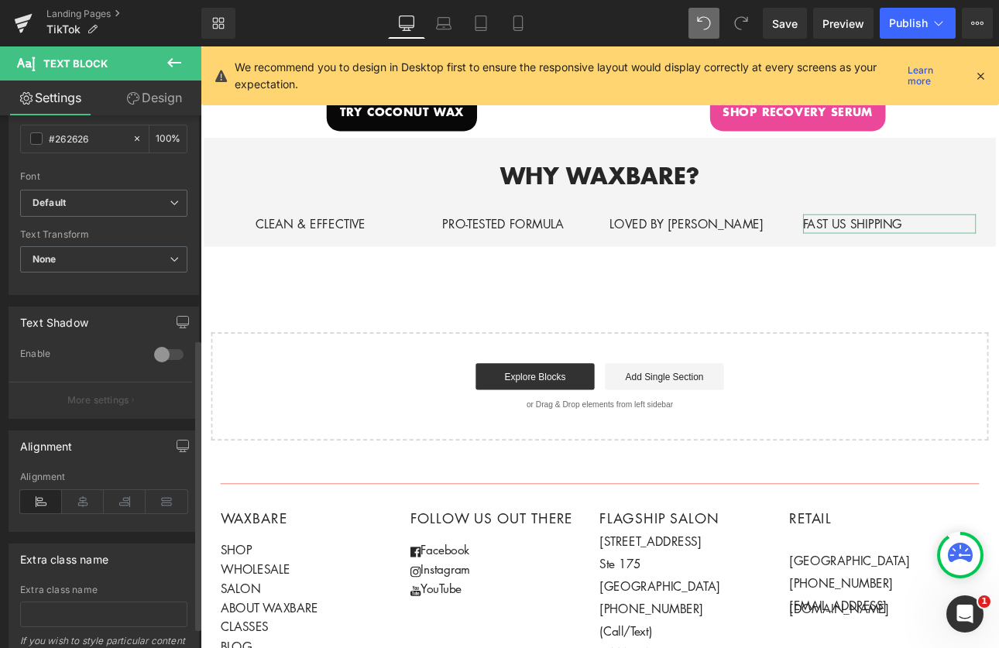
scroll to position [411, 0]
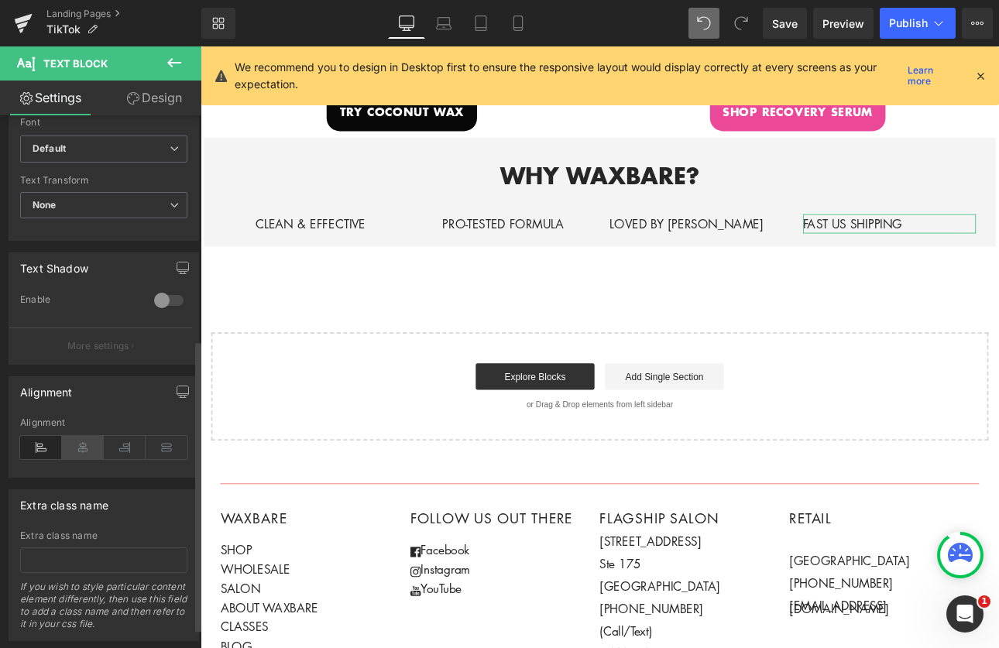
click at [69, 443] on icon at bounding box center [83, 447] width 42 height 23
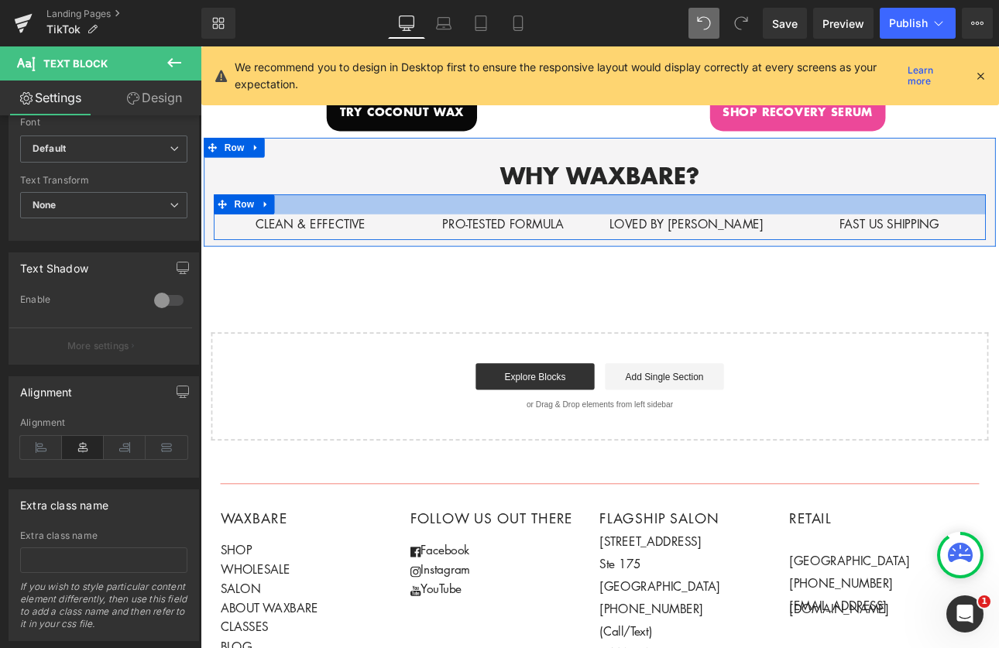
click at [776, 235] on div at bounding box center [669, 231] width 906 height 23
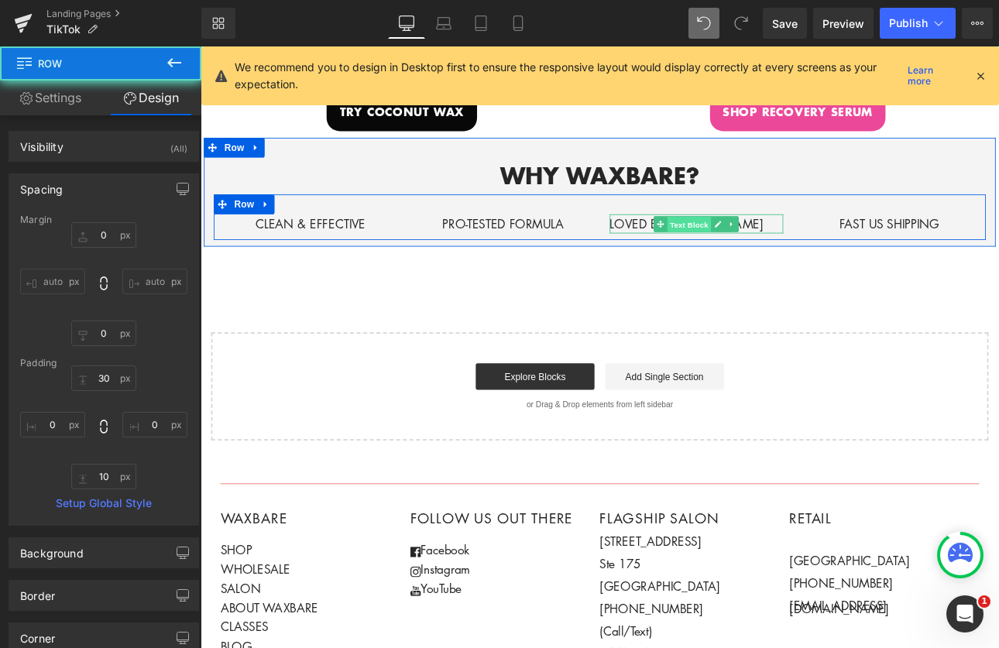
click at [779, 252] on span "Text Block" at bounding box center [773, 255] width 51 height 19
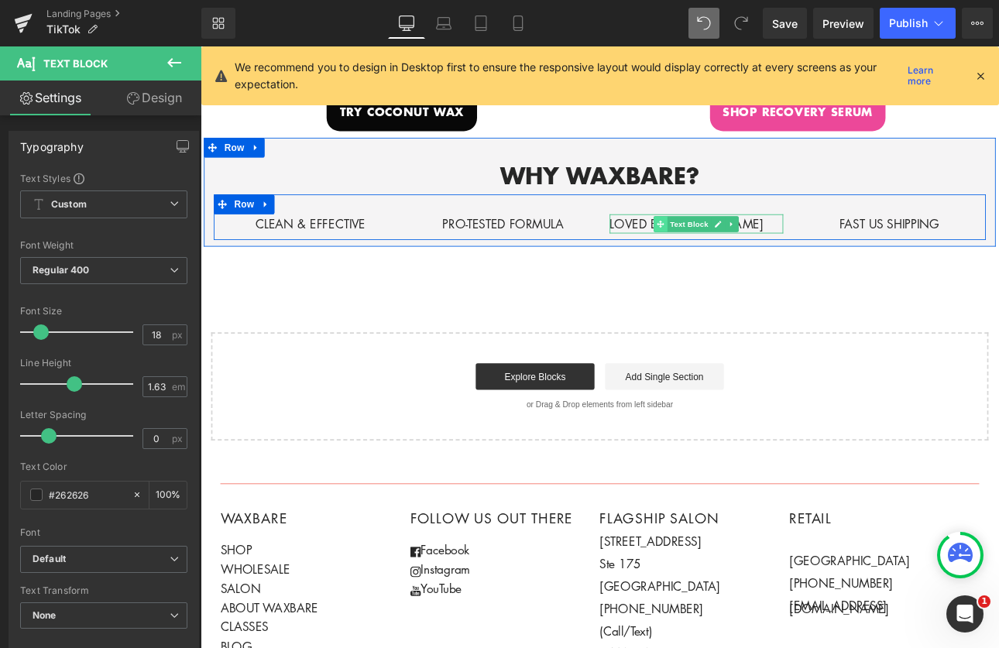
click at [736, 251] on span at bounding box center [740, 255] width 16 height 19
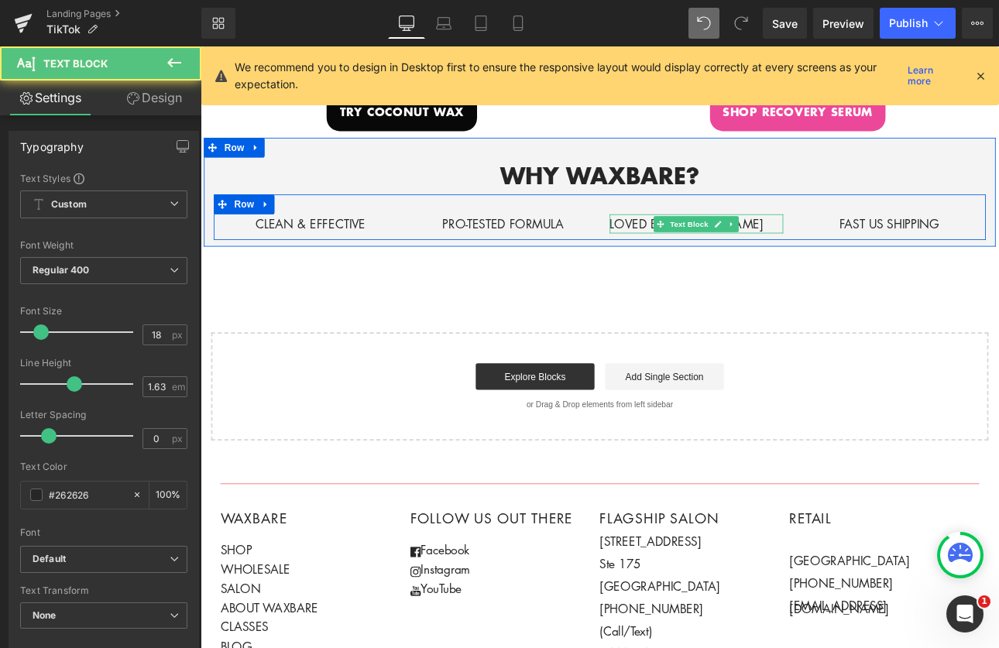
click at [693, 249] on p "LOVED BY [PERSON_NAME]" at bounding box center [783, 254] width 204 height 22
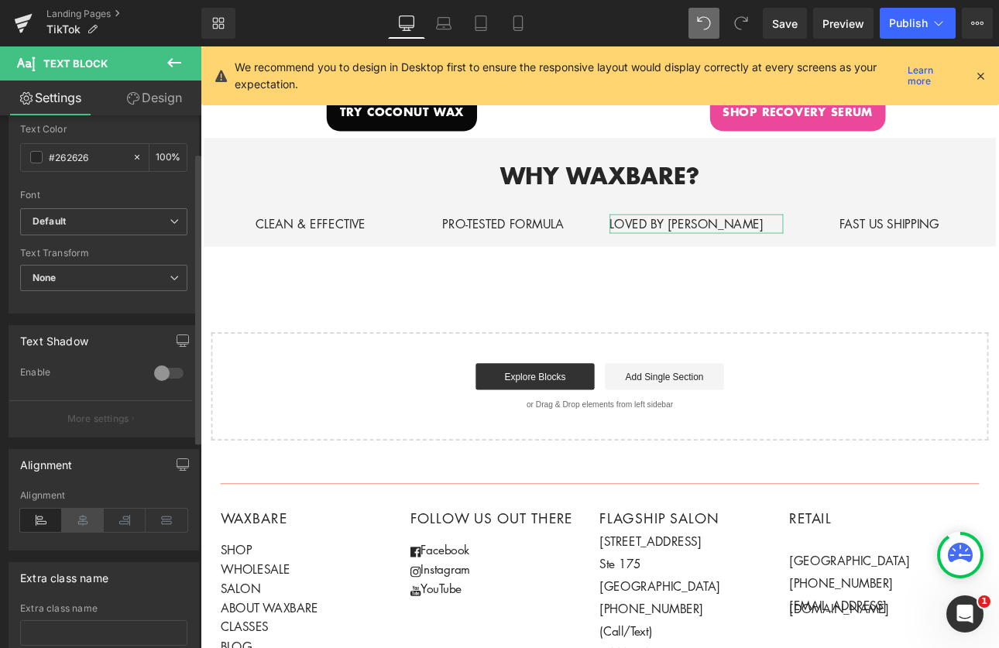
scroll to position [348, 0]
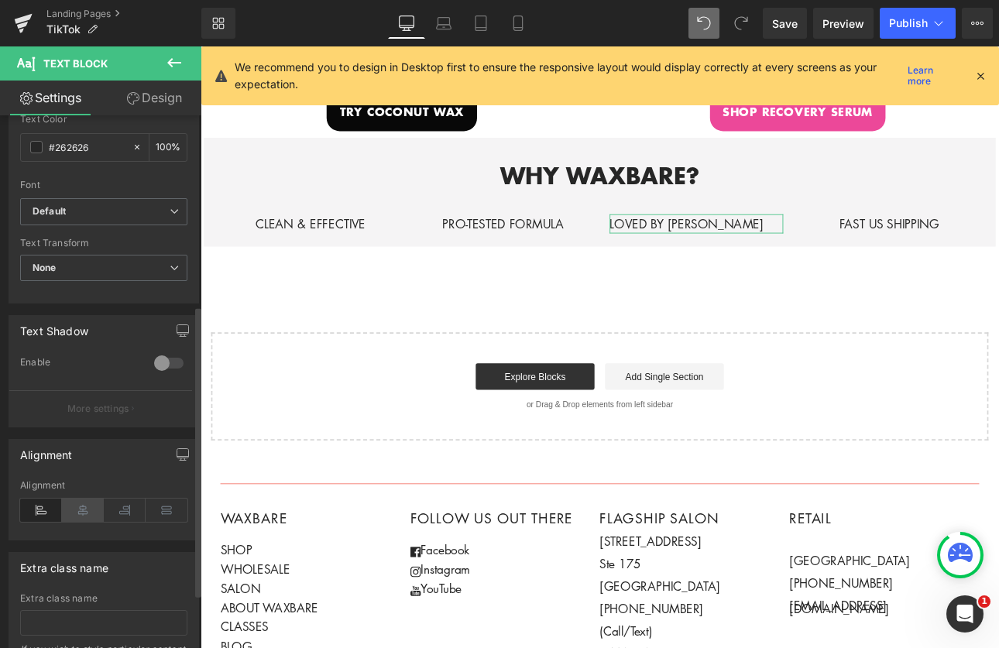
click at [88, 515] on icon at bounding box center [83, 510] width 42 height 23
click at [604, 345] on div "Hero Banner 200px 200px tikTok's favorite waxing products Heading Made for pros…" at bounding box center [669, 58] width 937 height 899
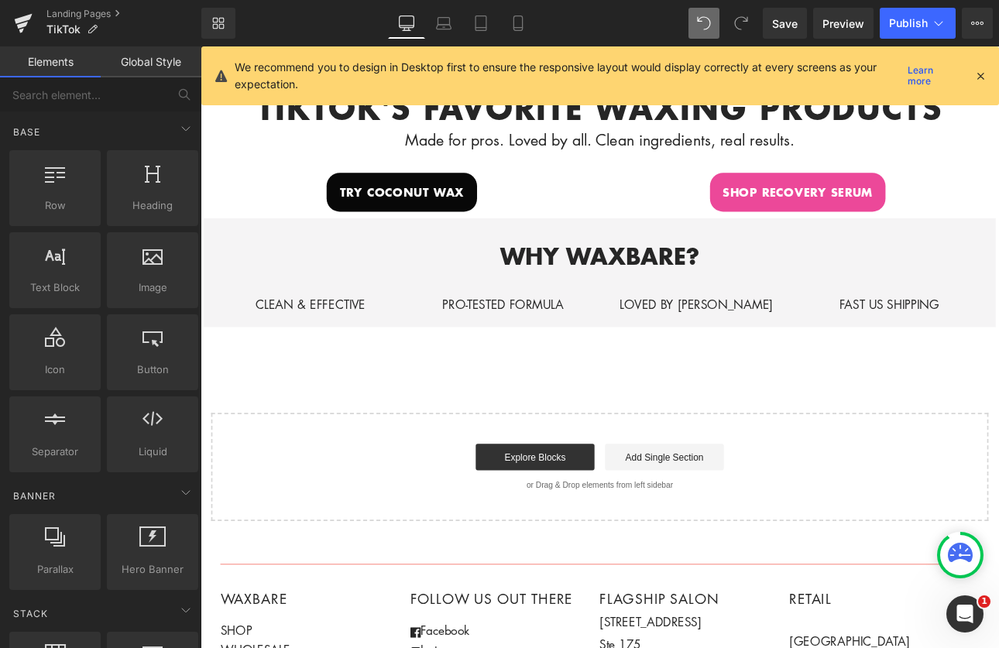
scroll to position [340, 0]
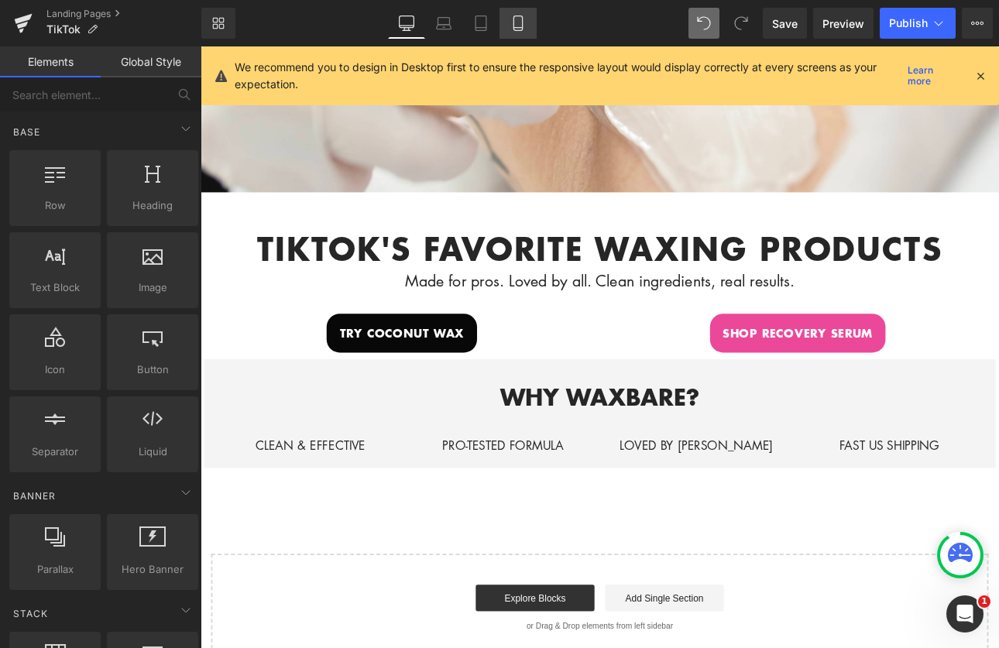
click at [511, 19] on icon at bounding box center [518, 22] width 15 height 15
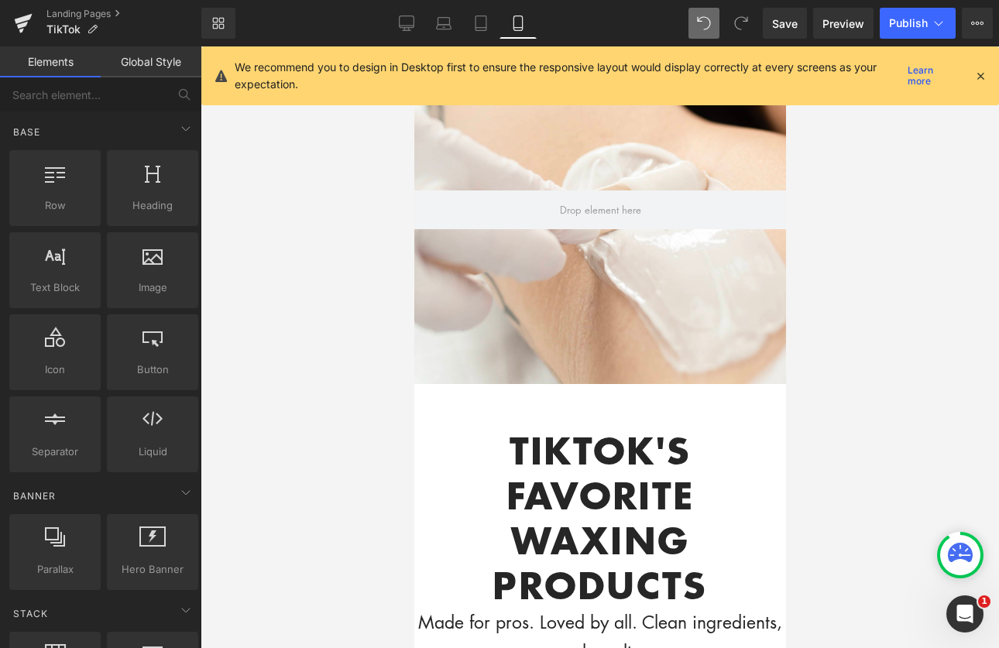
scroll to position [288, 0]
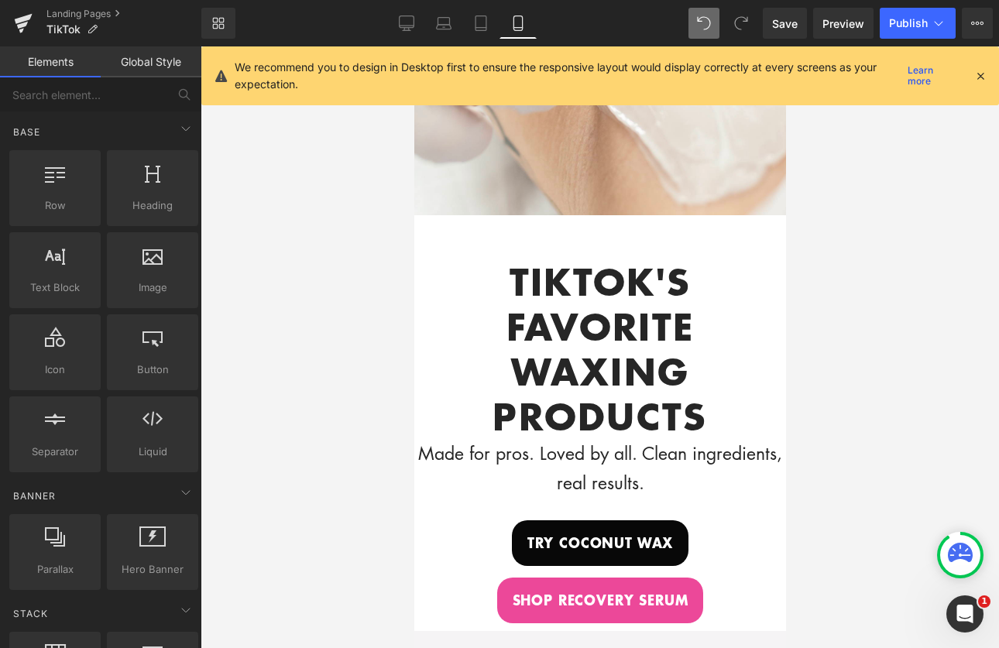
click at [635, 383] on h1 "tikTok's favorite waxing products" at bounding box center [600, 349] width 372 height 179
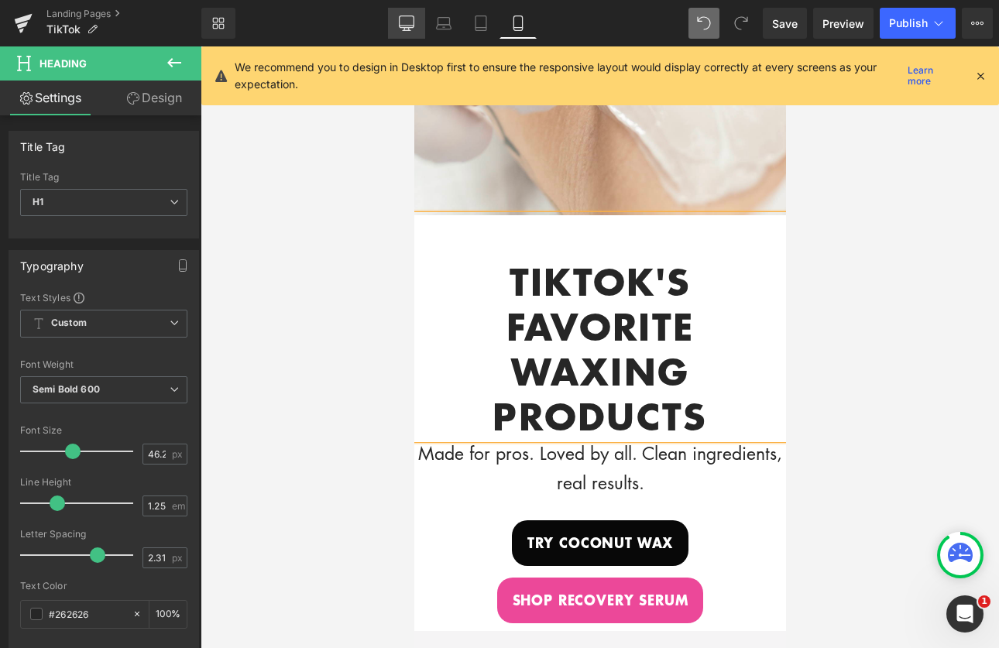
click at [397, 22] on link "Desktop" at bounding box center [406, 23] width 37 height 31
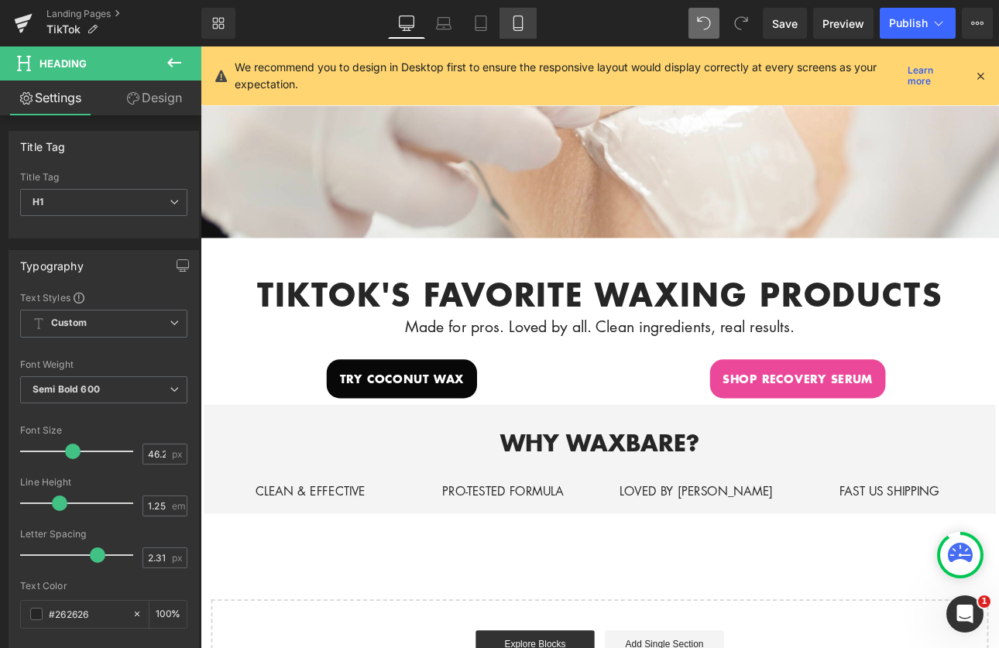
click at [512, 32] on link "Mobile" at bounding box center [518, 23] width 37 height 31
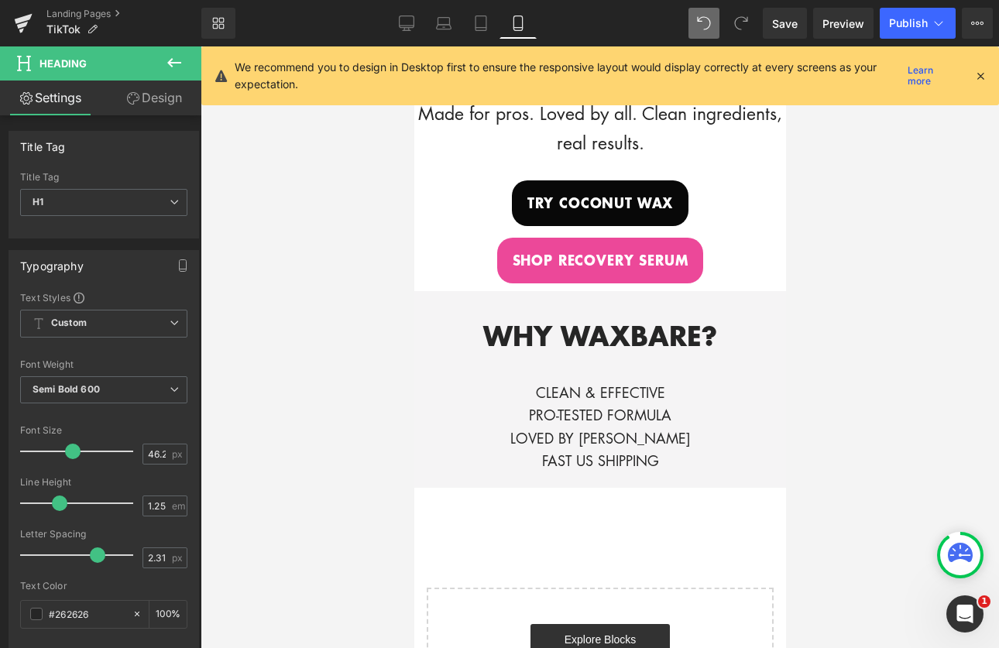
scroll to position [645, 0]
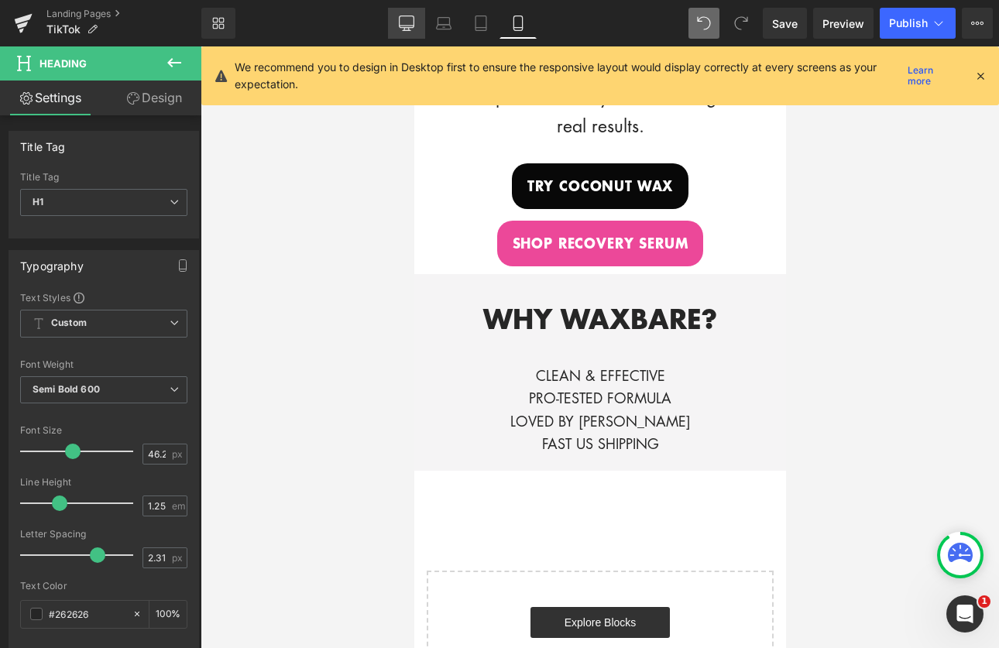
click at [414, 26] on icon at bounding box center [406, 22] width 15 height 12
type input "100"
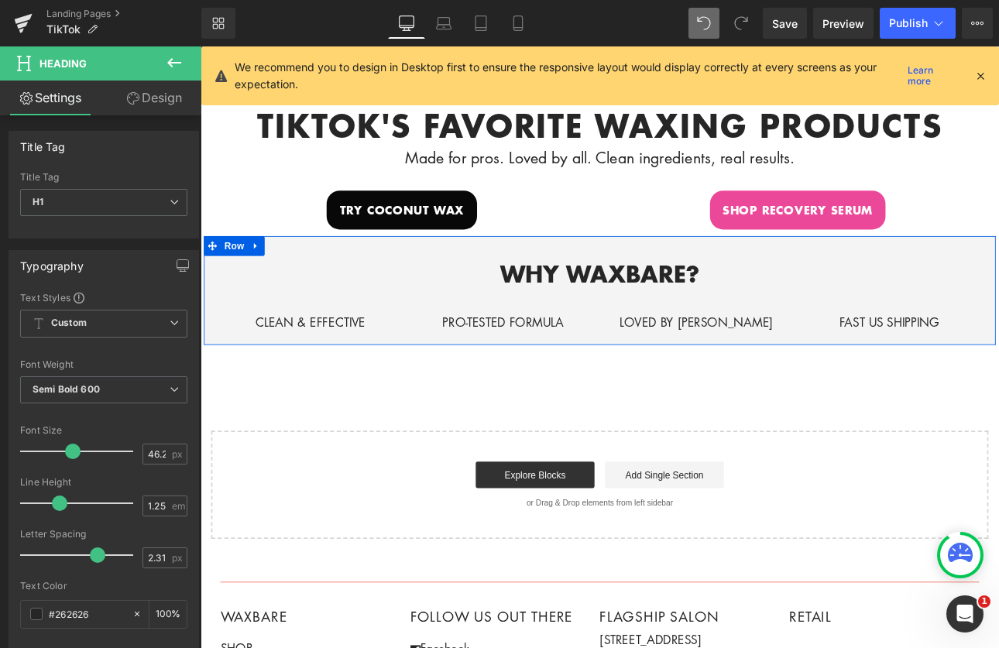
scroll to position [499, 0]
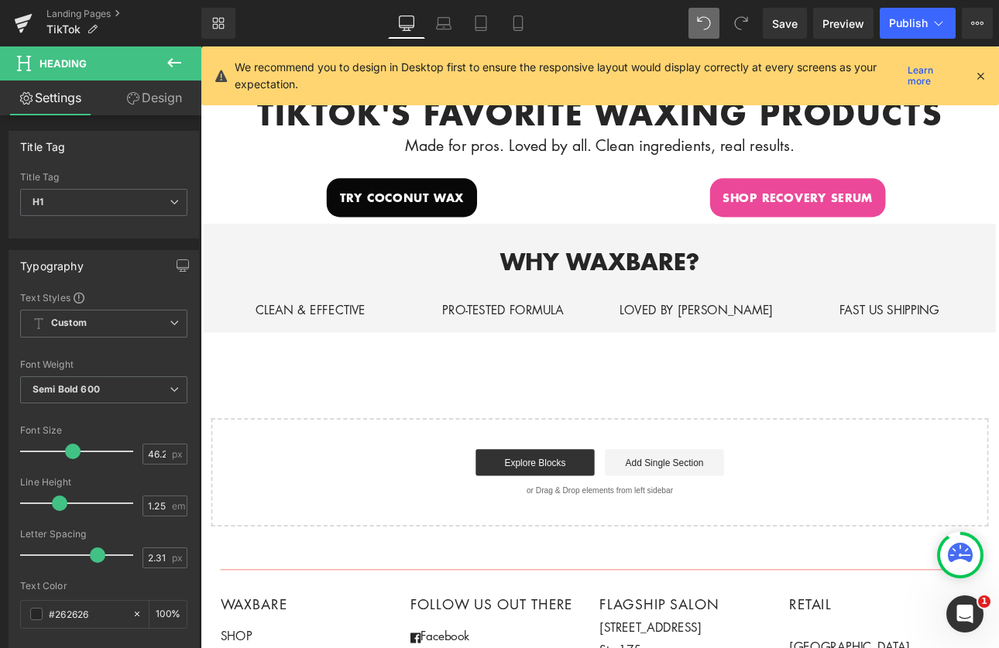
click at [181, 57] on icon at bounding box center [174, 62] width 19 height 19
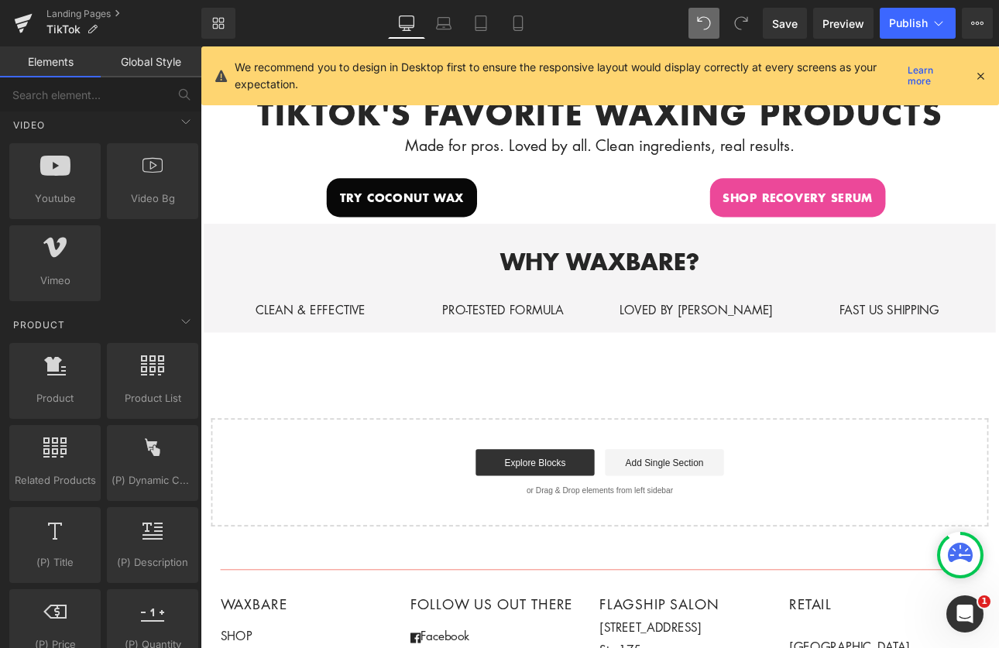
scroll to position [1139, 0]
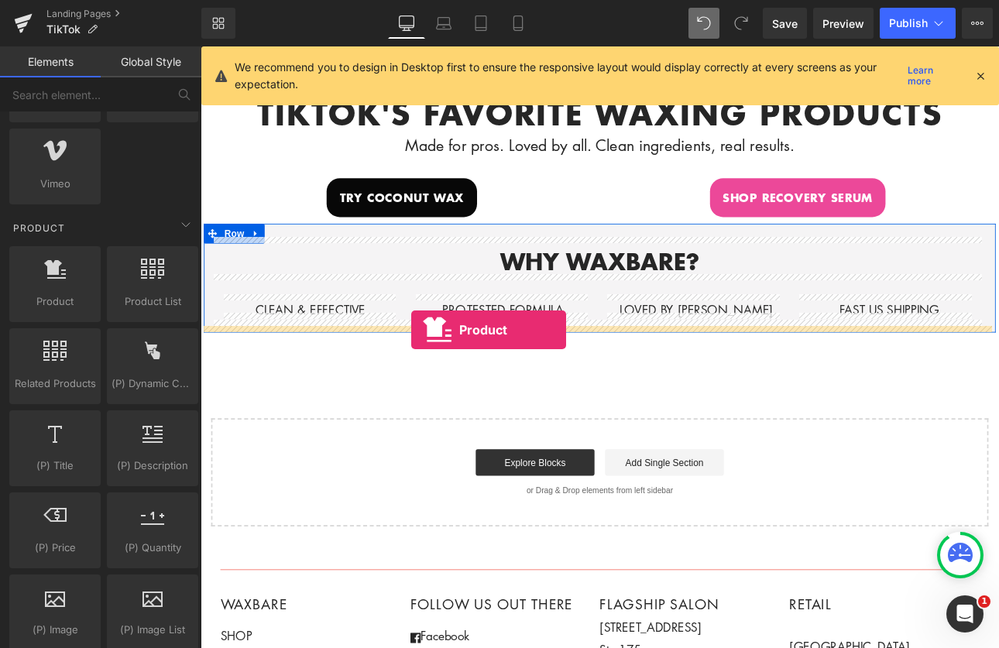
drag, startPoint x: 277, startPoint y: 343, endPoint x: 448, endPoint y: 380, distance: 175.0
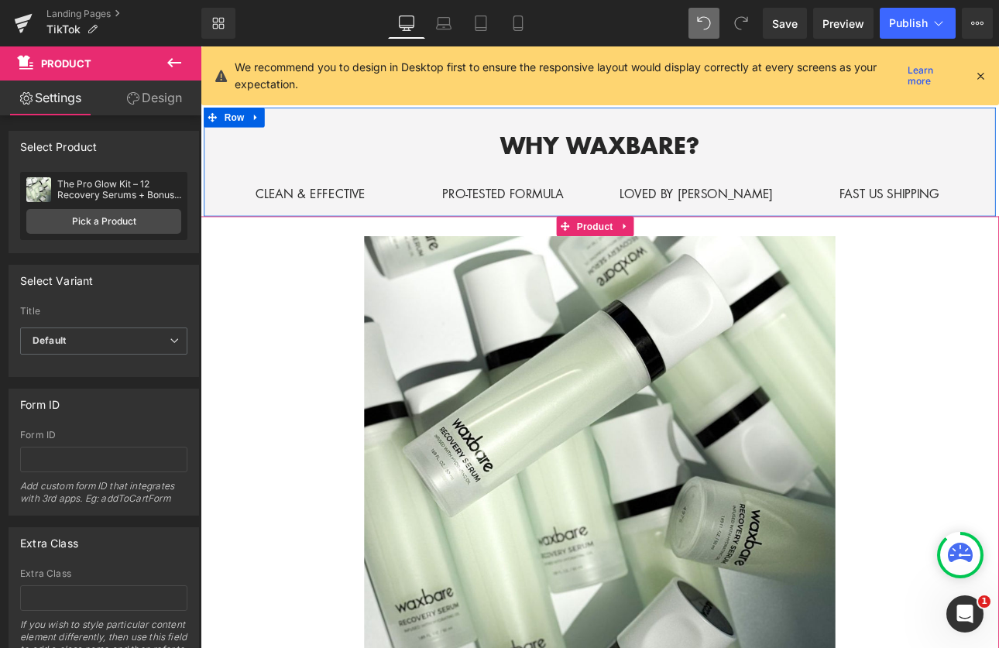
scroll to position [350, 0]
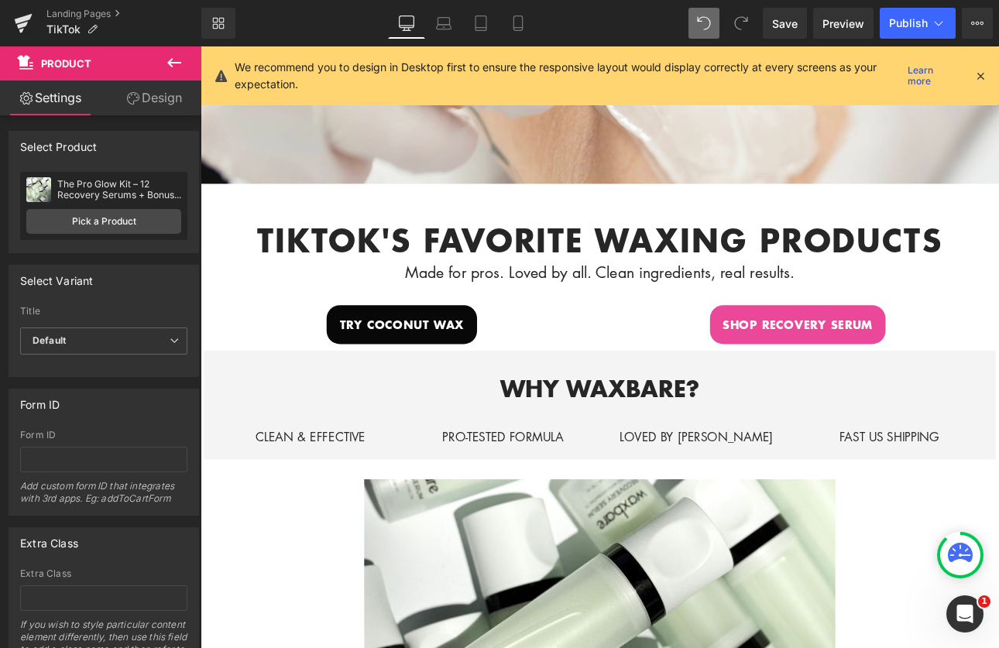
click at [182, 60] on icon at bounding box center [174, 62] width 19 height 19
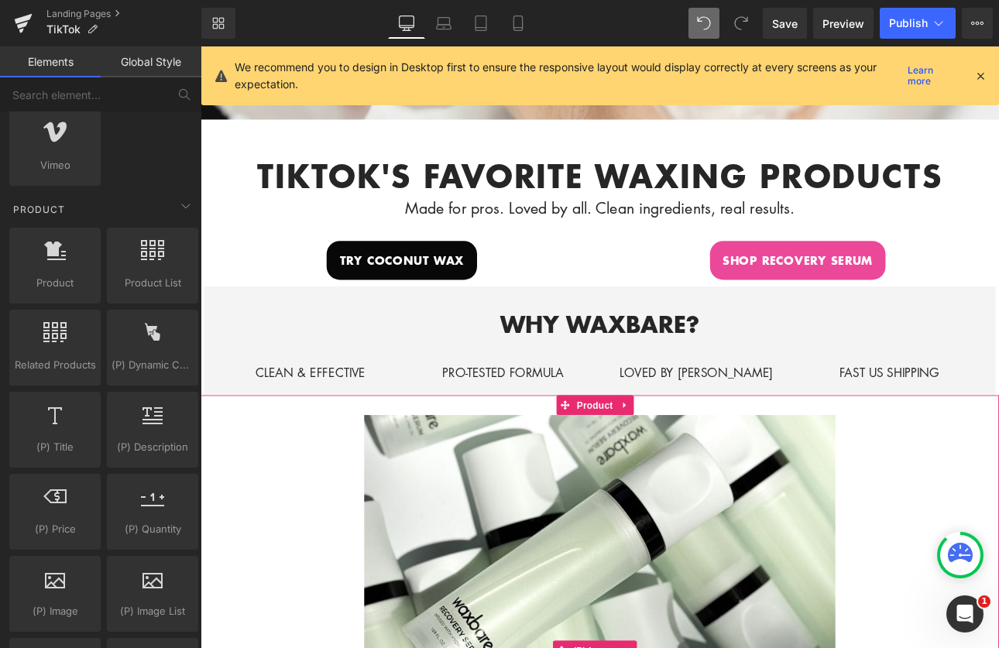
scroll to position [459, 0]
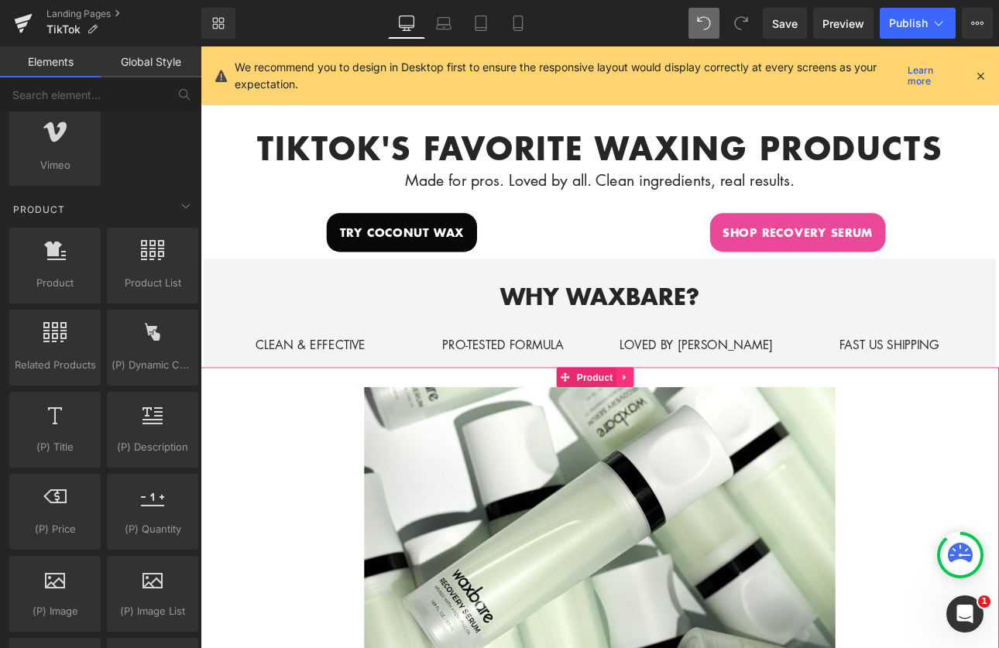
click at [696, 431] on icon at bounding box center [697, 434] width 3 height 7
click at [708, 429] on icon at bounding box center [708, 434] width 11 height 11
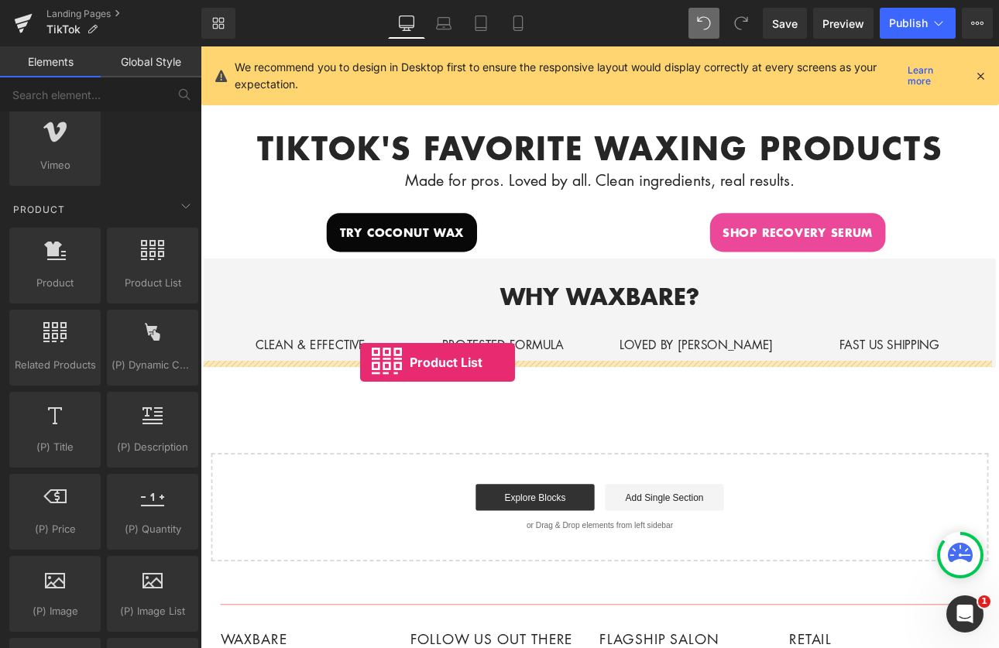
drag, startPoint x: 336, startPoint y: 315, endPoint x: 388, endPoint y: 418, distance: 114.7
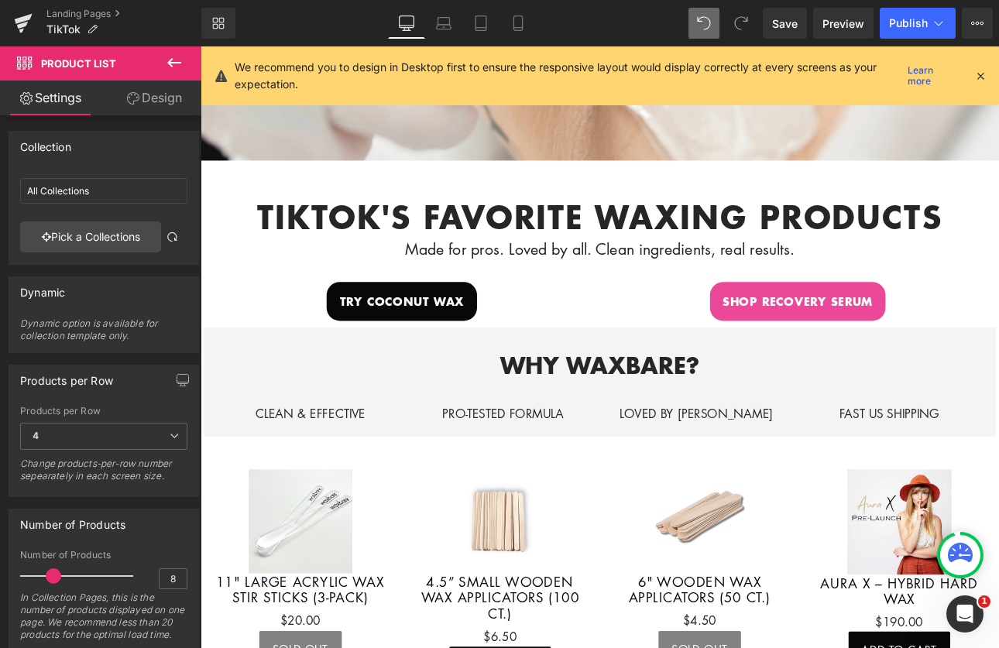
scroll to position [369, 0]
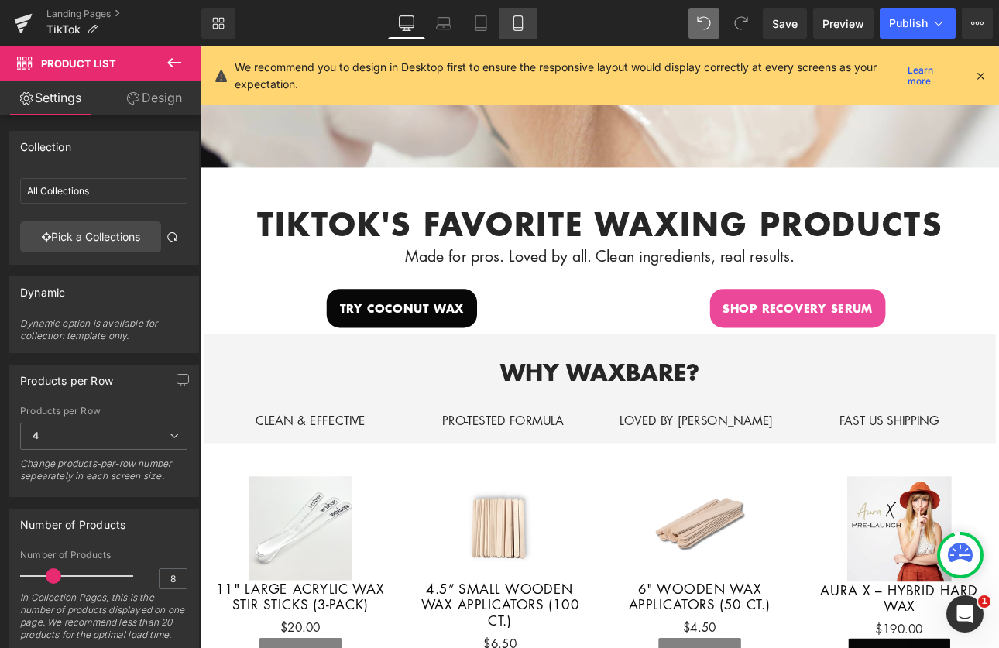
click at [525, 22] on icon at bounding box center [518, 22] width 15 height 15
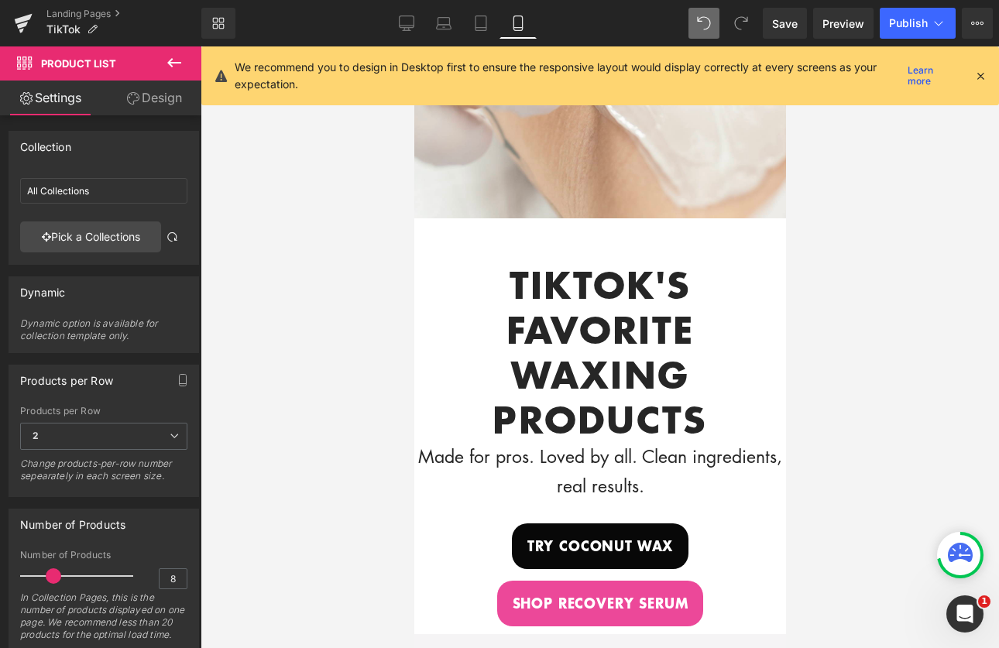
scroll to position [280, 0]
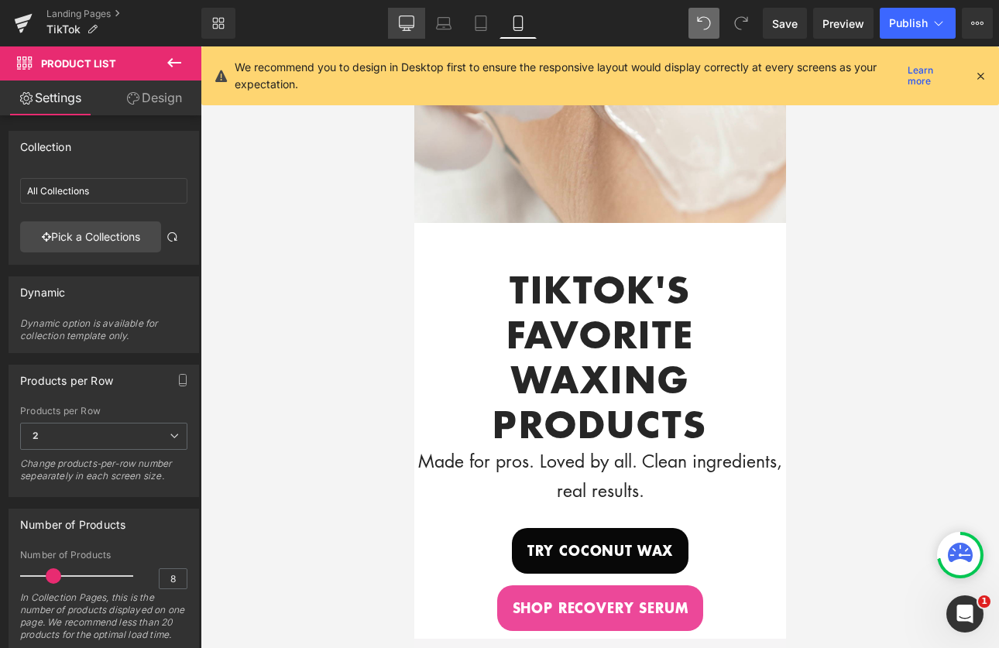
click at [398, 28] on link "Desktop" at bounding box center [406, 23] width 37 height 31
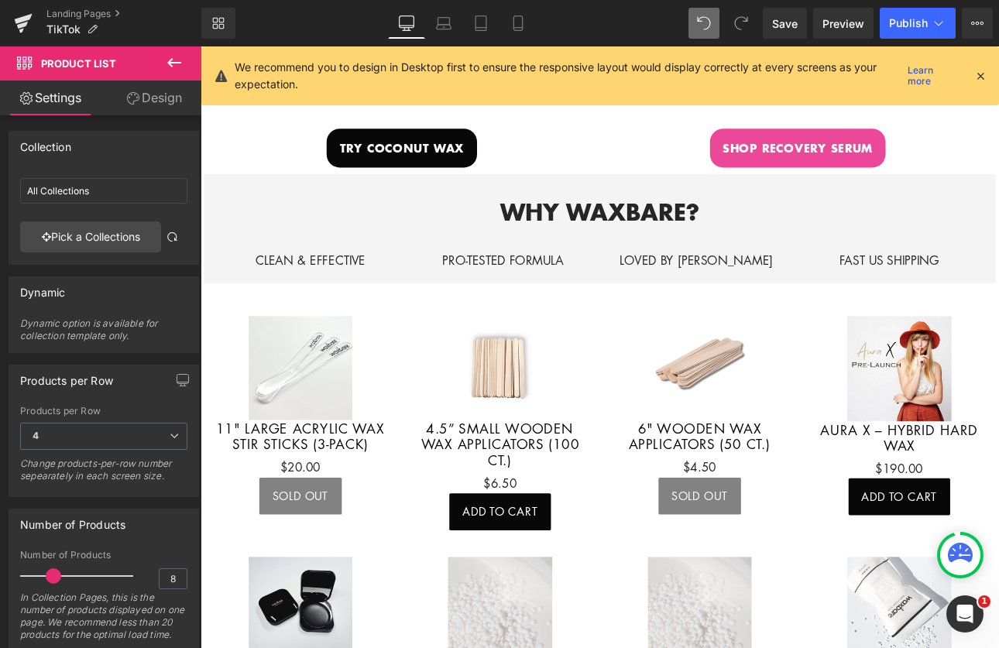
scroll to position [562, 0]
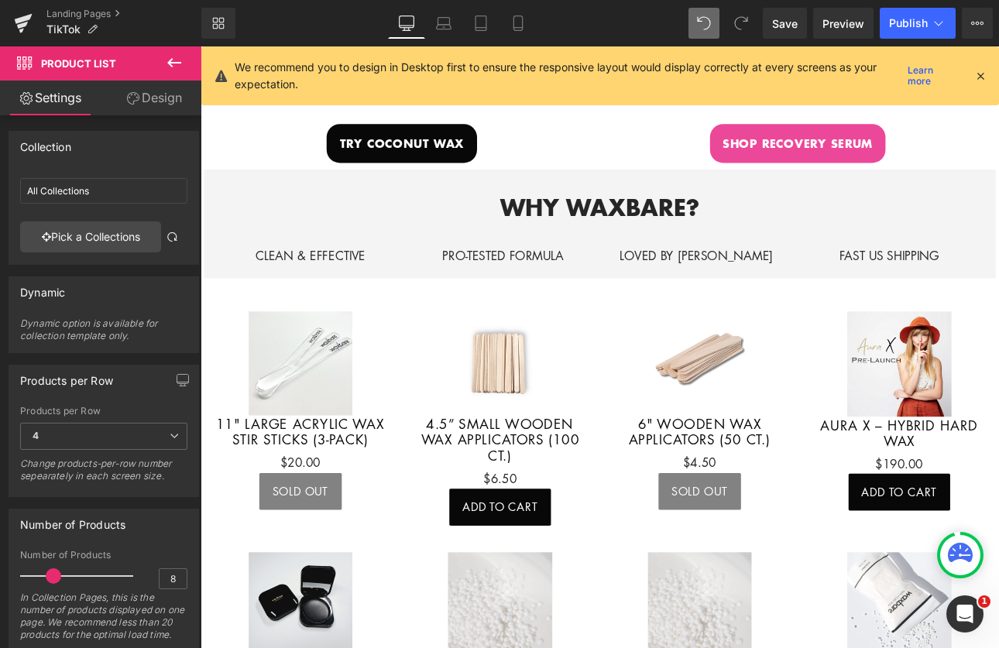
click at [327, 344] on div "Sale Off (P) Image 11" Large Acrylic Wax Stir Sticks (3-pack) (P) Title $0 $20.…" at bounding box center [318, 473] width 235 height 263
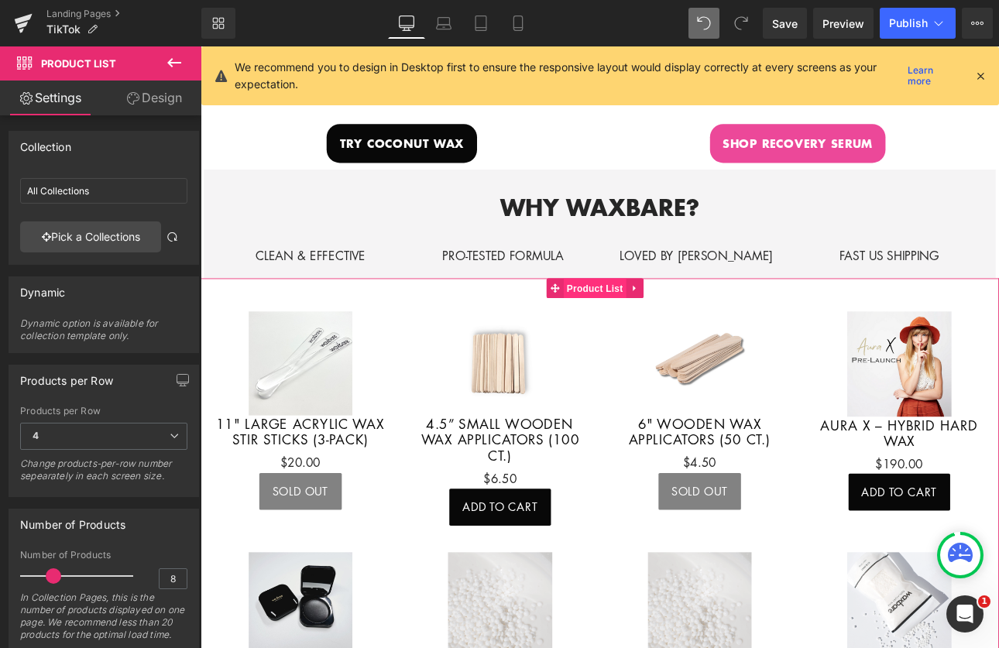
click at [660, 323] on span "Product List" at bounding box center [664, 330] width 74 height 23
click at [705, 325] on icon at bounding box center [710, 331] width 11 height 12
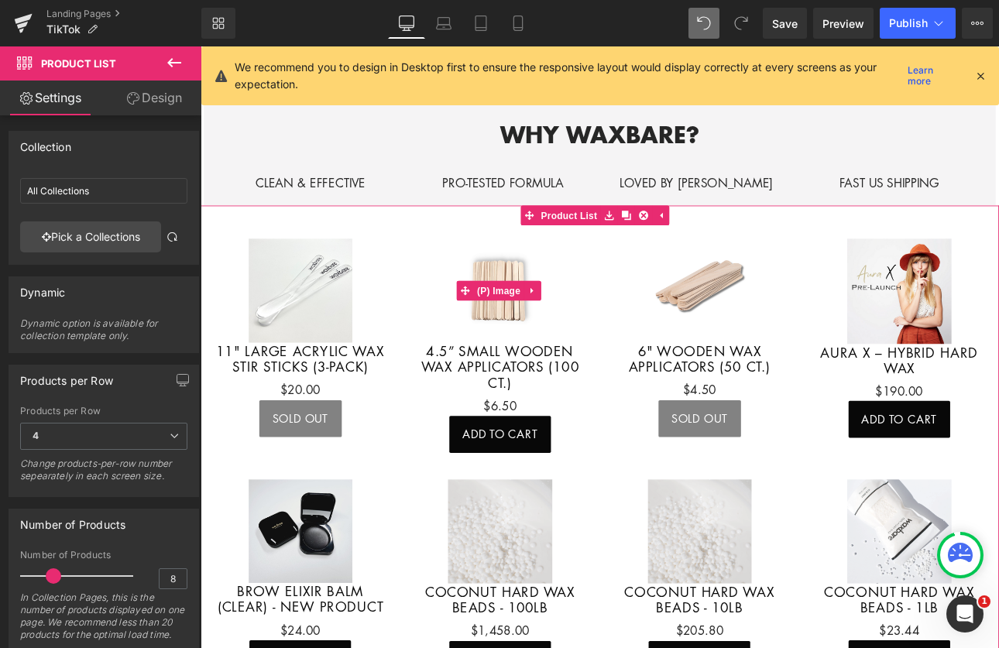
scroll to position [749, 0]
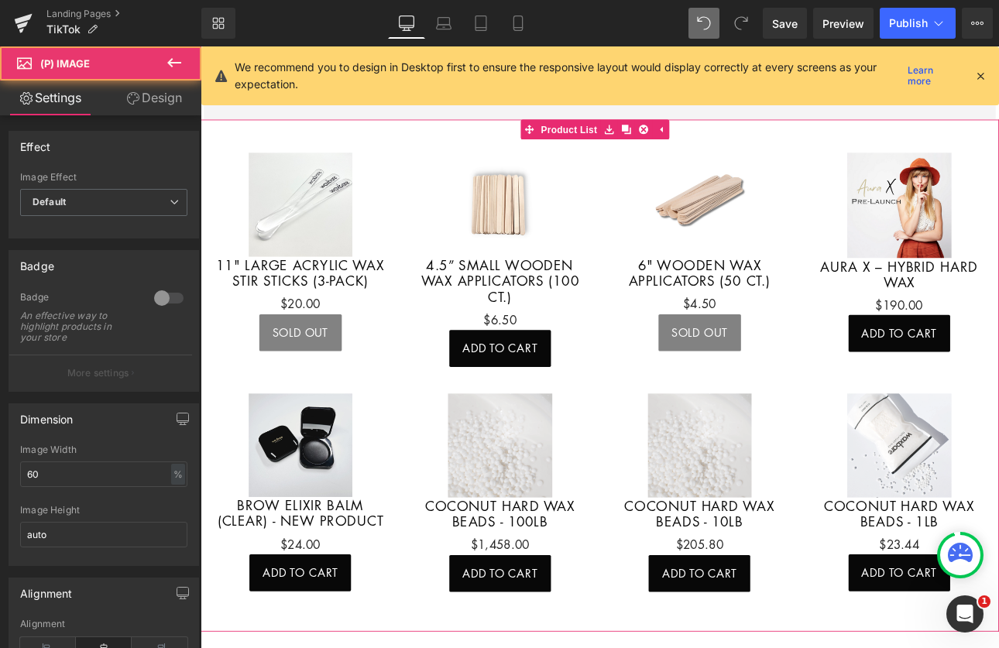
click at [317, 251] on img at bounding box center [318, 232] width 122 height 122
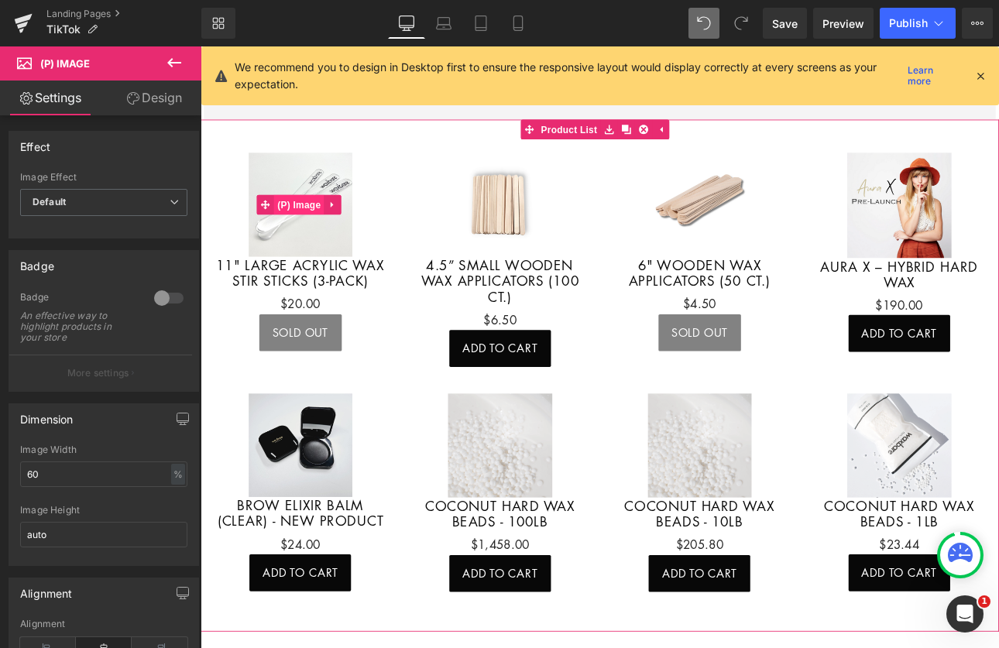
click at [328, 222] on span "(P) Image" at bounding box center [316, 232] width 59 height 23
click at [353, 229] on icon at bounding box center [354, 232] width 3 height 7
click at [369, 227] on icon at bounding box center [365, 232] width 11 height 11
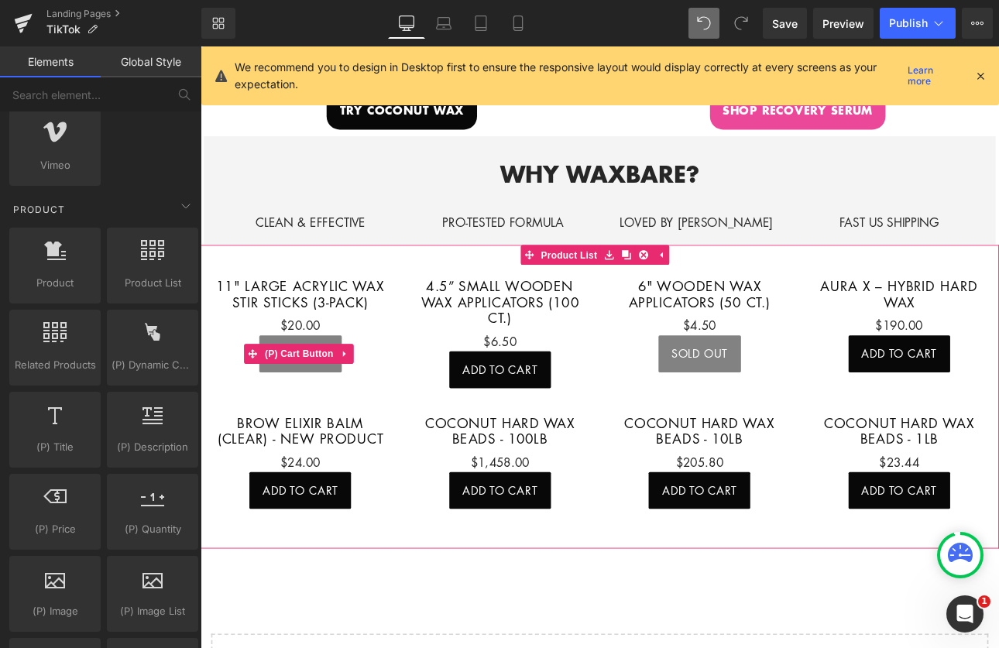
scroll to position [568, 0]
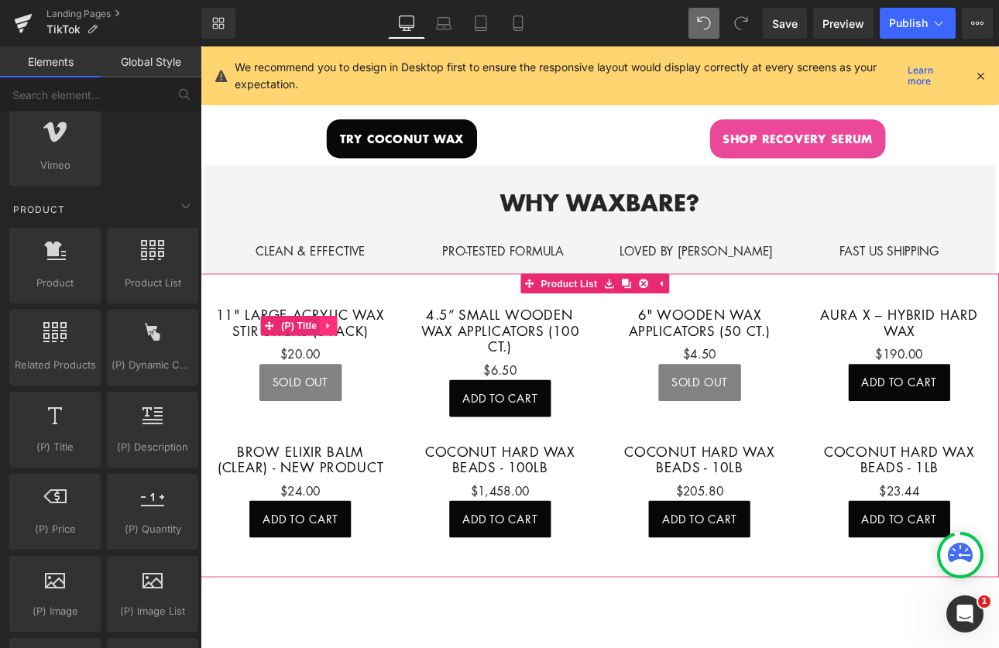
click at [355, 370] on icon at bounding box center [351, 376] width 11 height 12
click at [358, 370] on icon at bounding box center [361, 375] width 11 height 11
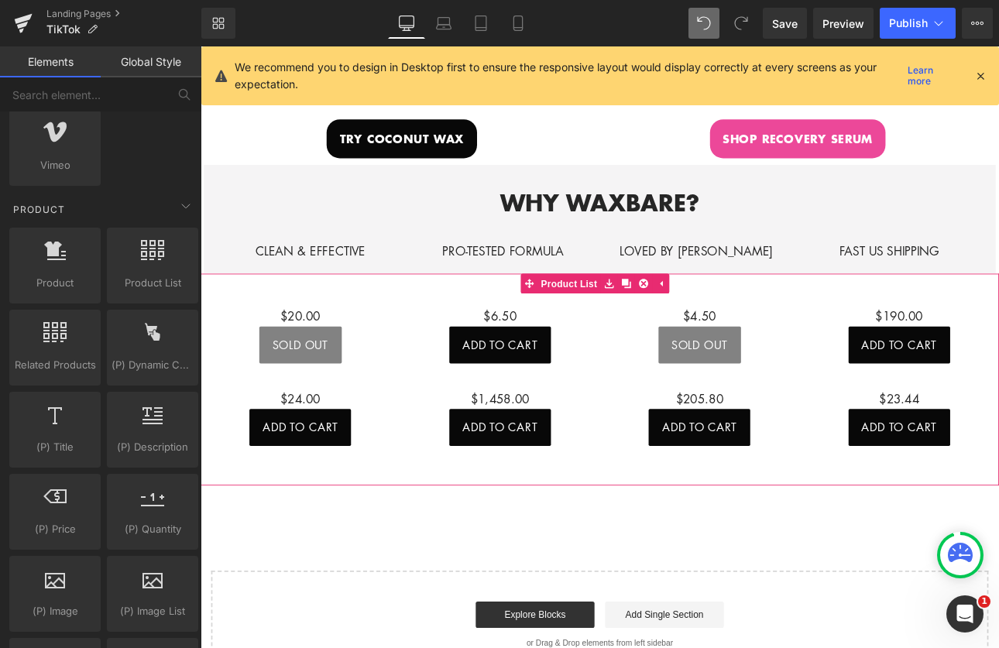
click at [348, 323] on div "$0 $20.00 (P) Price Sold Out (P) Cart Button Product $0 $6.50 (P) Price Add To …" at bounding box center [669, 426] width 937 height 225
click at [349, 359] on icon at bounding box center [353, 365] width 11 height 12
click at [366, 359] on icon at bounding box center [363, 364] width 11 height 11
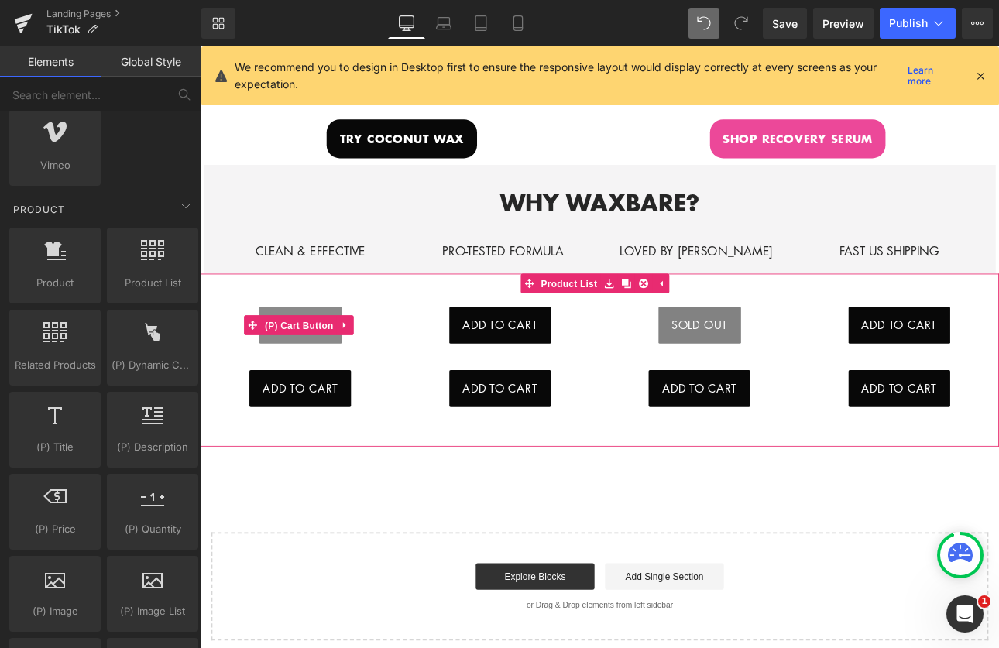
drag, startPoint x: 304, startPoint y: 366, endPoint x: 302, endPoint y: 376, distance: 10.3
click at [304, 366] on span "(P) Cart Button" at bounding box center [316, 374] width 88 height 23
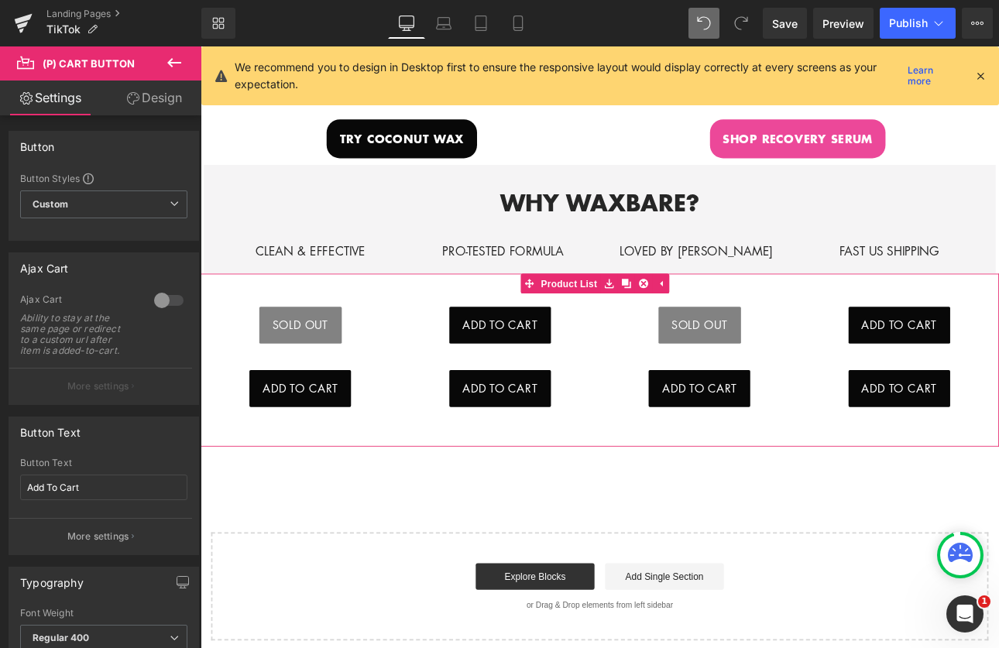
click at [329, 386] on div "Sold Out (P) Cart Button Product" at bounding box center [318, 374] width 235 height 74
click at [693, 318] on link at bounding box center [700, 325] width 20 height 23
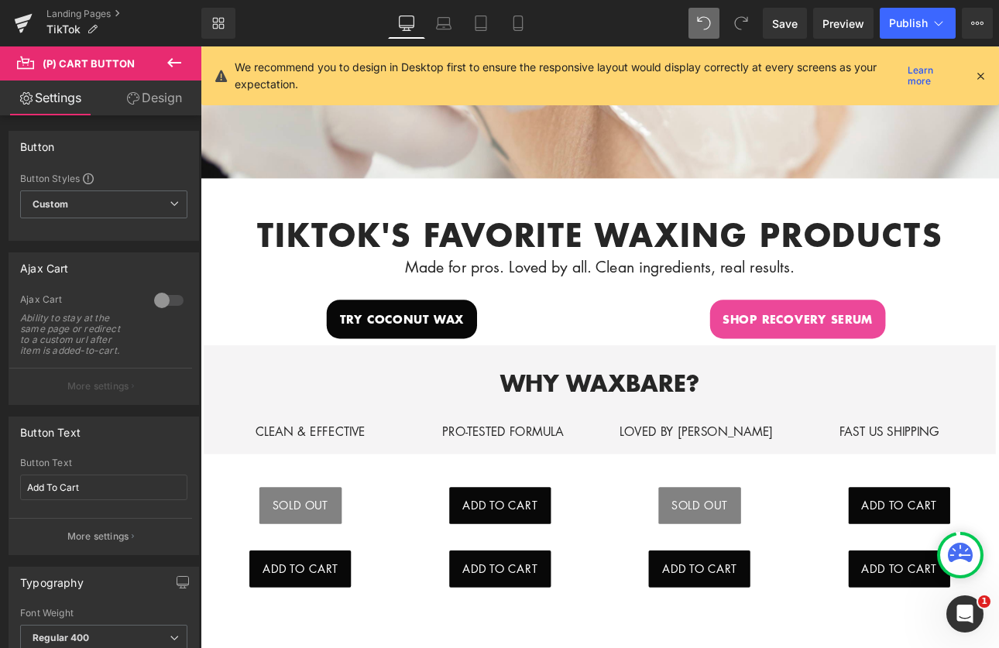
scroll to position [532, 0]
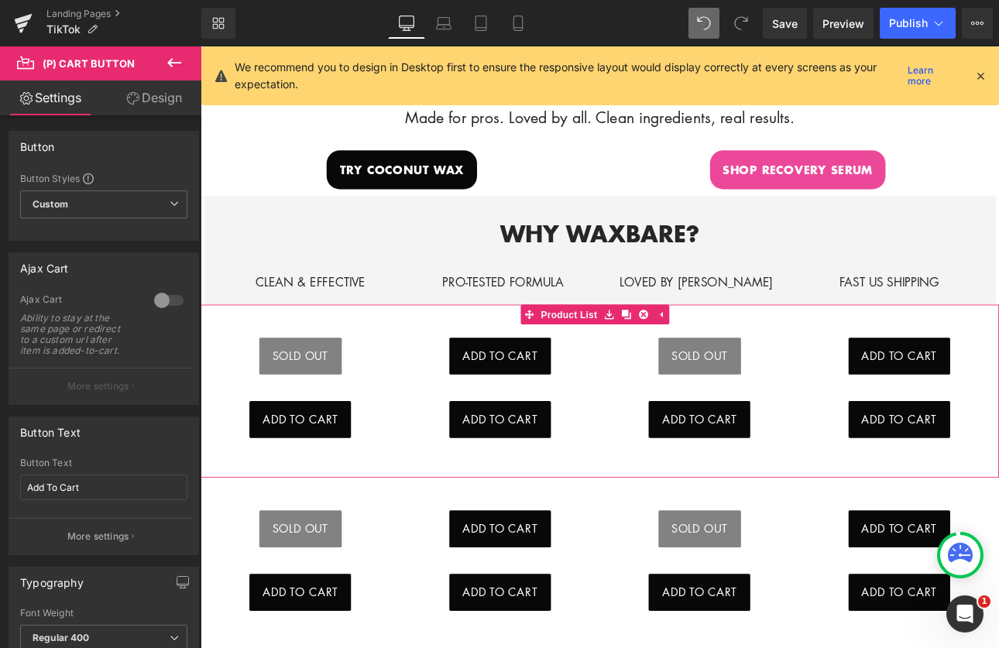
click at [669, 394] on div "Sold Out (P) Cart Button Product" at bounding box center [786, 410] width 235 height 74
click at [709, 352] on link at bounding box center [700, 360] width 20 height 23
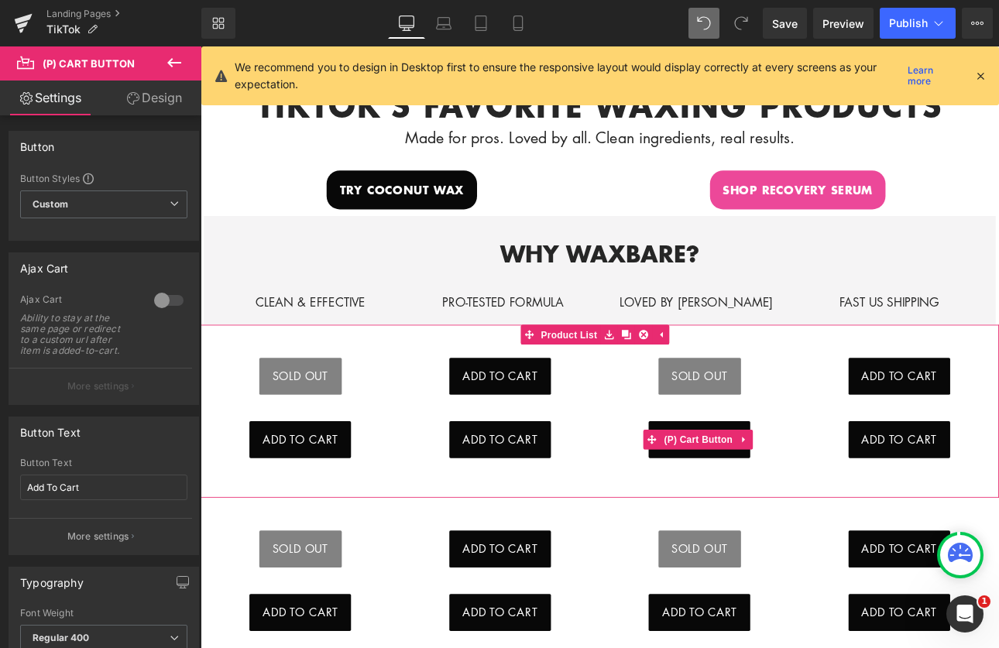
scroll to position [476, 0]
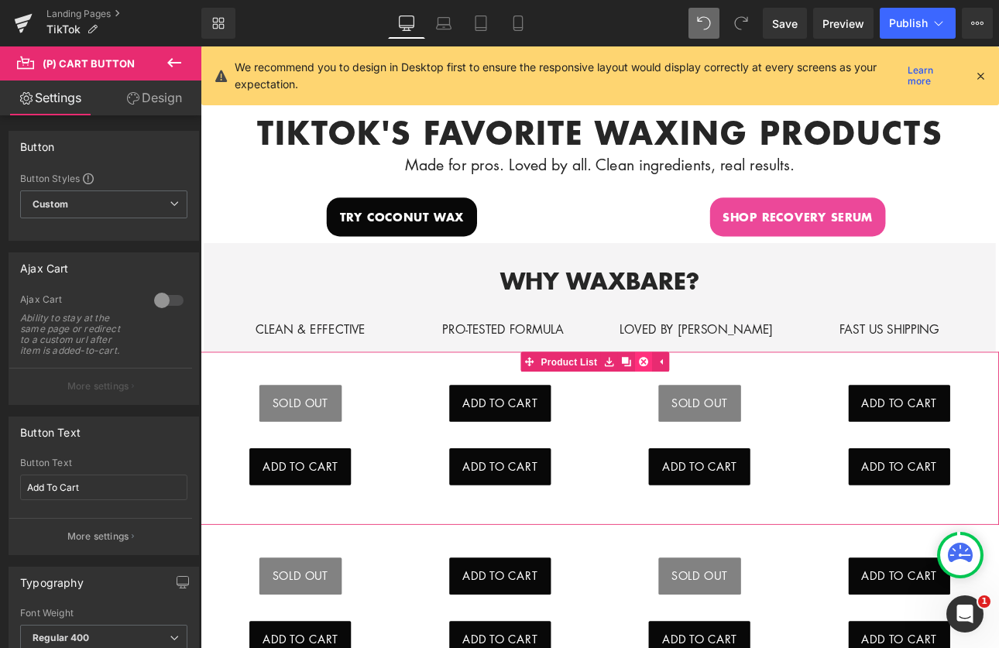
click at [718, 411] on icon at bounding box center [720, 417] width 11 height 12
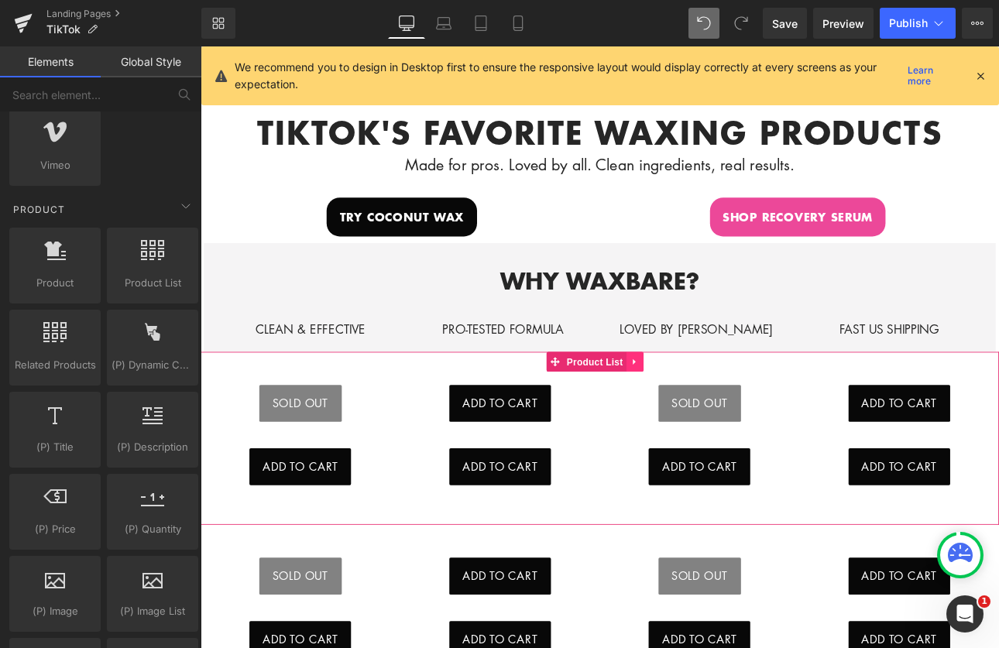
click at [703, 407] on link at bounding box center [710, 416] width 20 height 23
click at [717, 411] on icon at bounding box center [720, 417] width 11 height 12
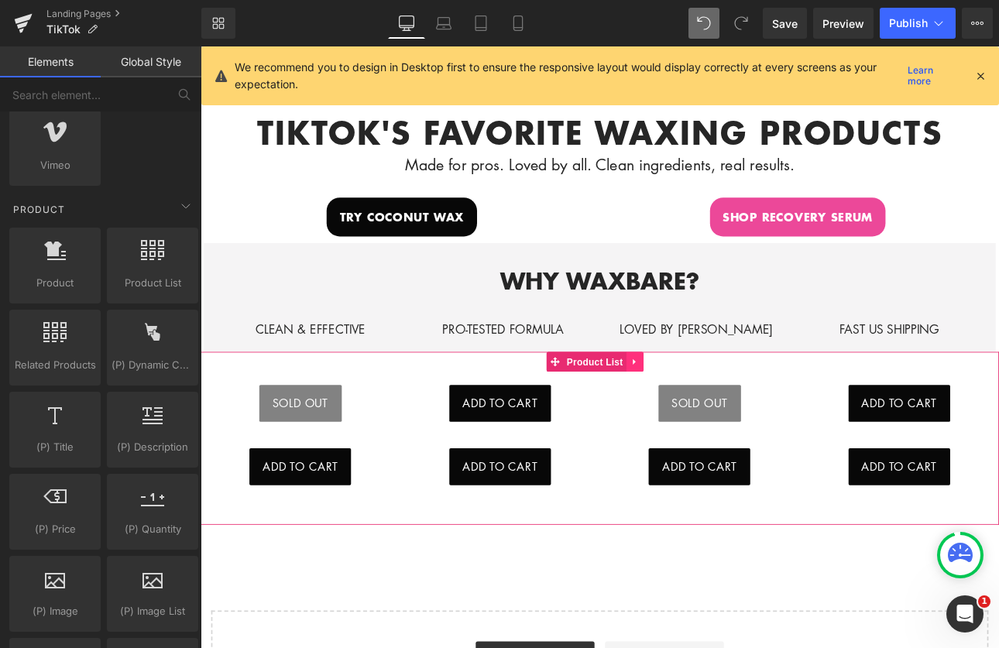
click at [713, 411] on icon at bounding box center [710, 417] width 11 height 12
click at [720, 412] on icon at bounding box center [720, 416] width 11 height 11
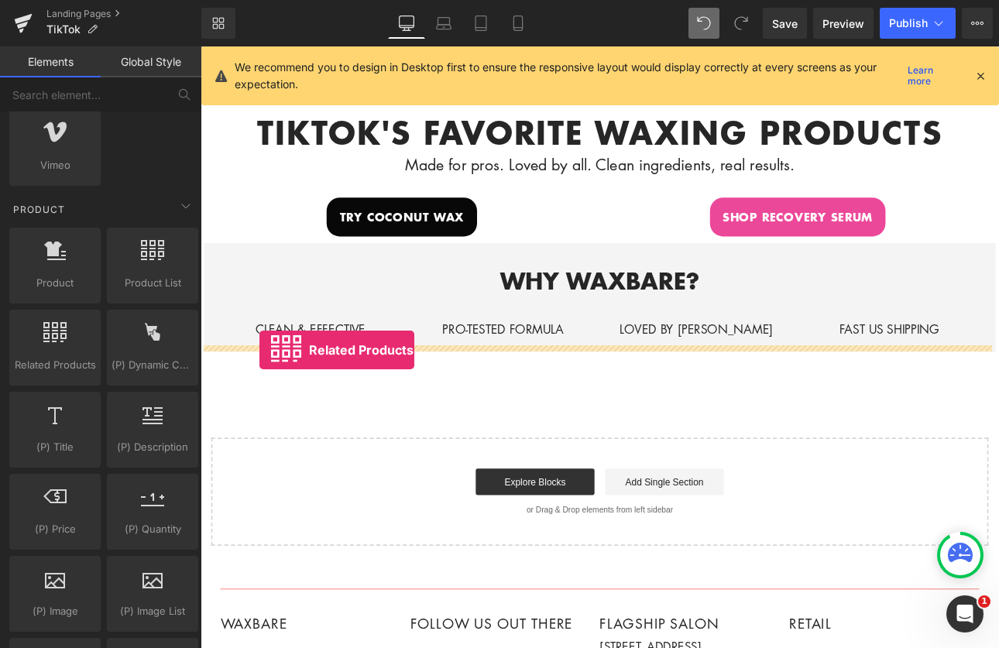
drag, startPoint x: 261, startPoint y: 394, endPoint x: 270, endPoint y: 403, distance: 12.6
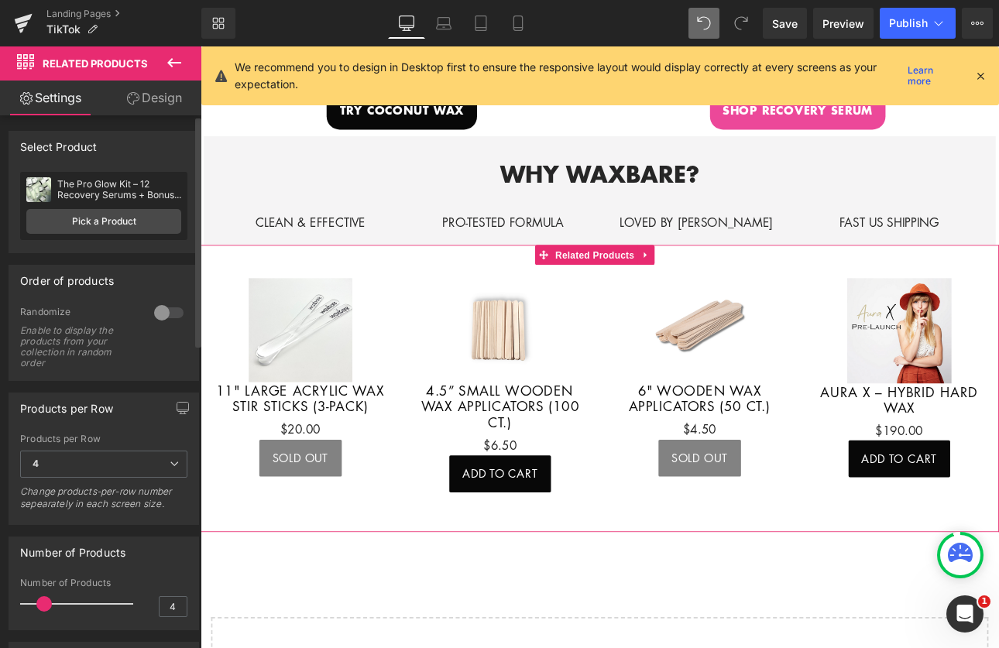
scroll to position [603, 0]
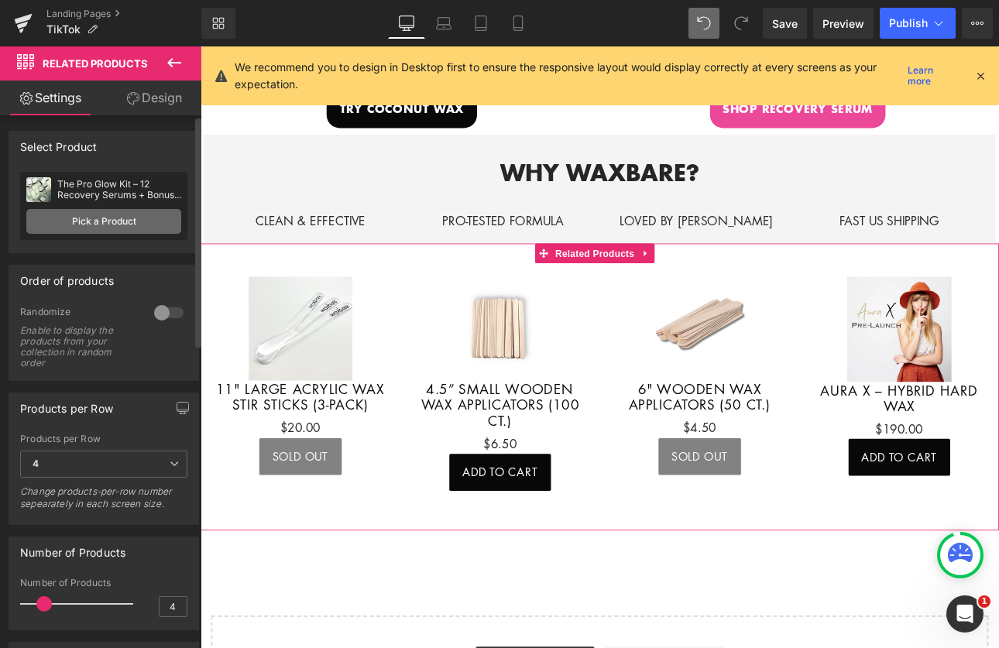
click at [119, 219] on link "Pick a Product" at bounding box center [103, 221] width 155 height 25
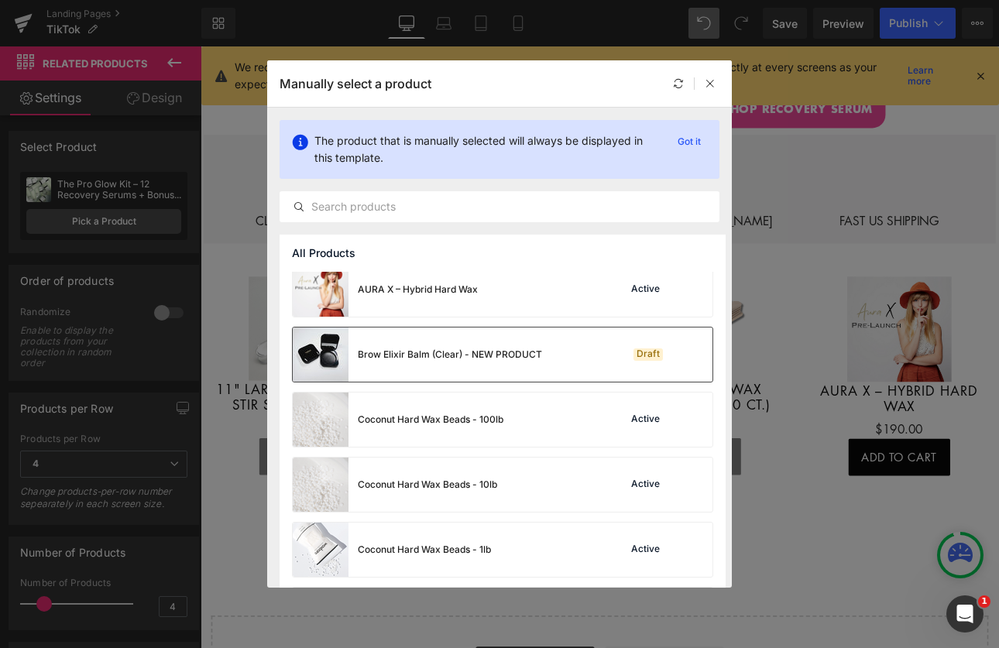
scroll to position [359, 0]
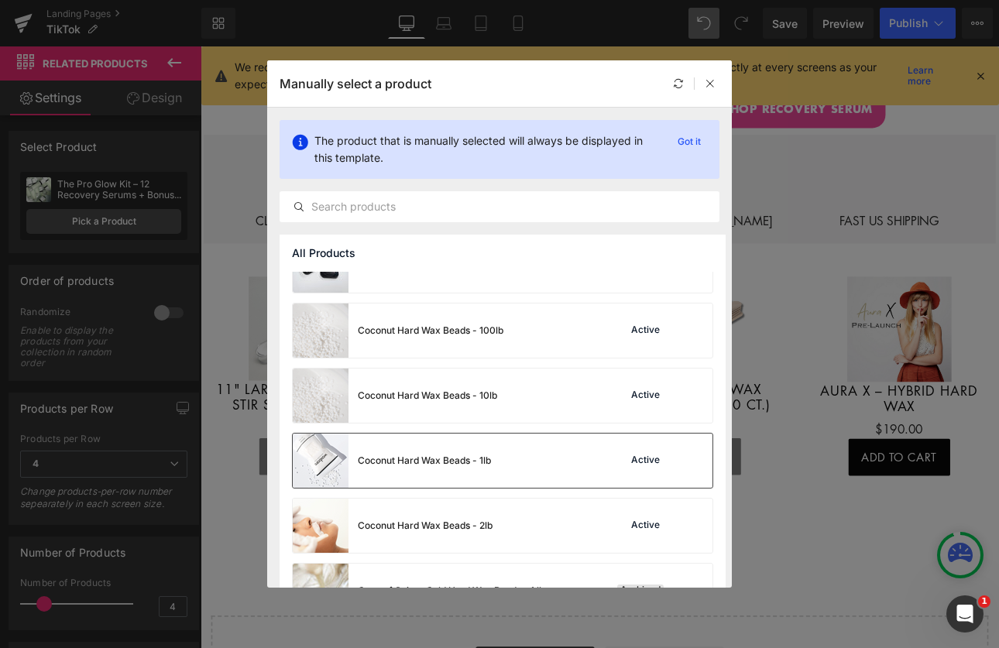
click at [517, 480] on div "Coconut Hard Wax Beads - 1lb Active" at bounding box center [503, 461] width 420 height 54
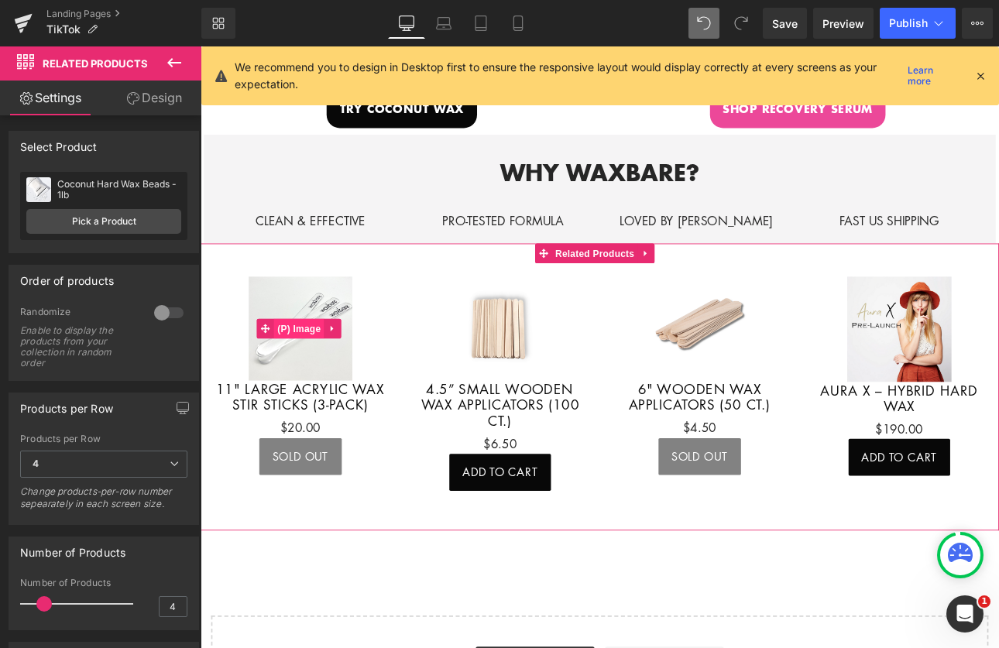
click at [334, 378] on span "(P) Image" at bounding box center [316, 377] width 59 height 23
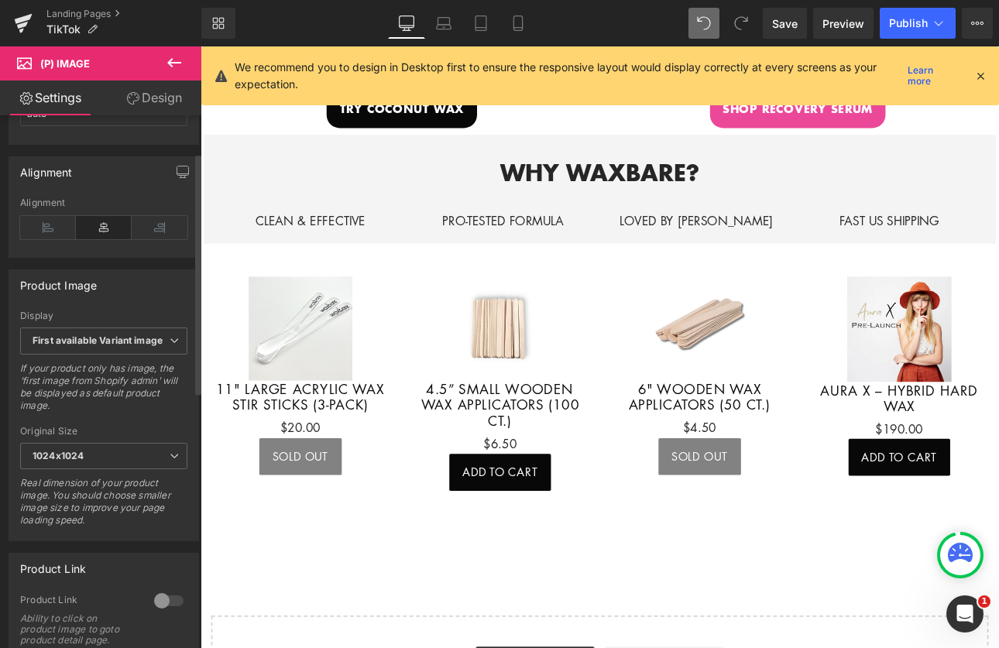
scroll to position [462, 0]
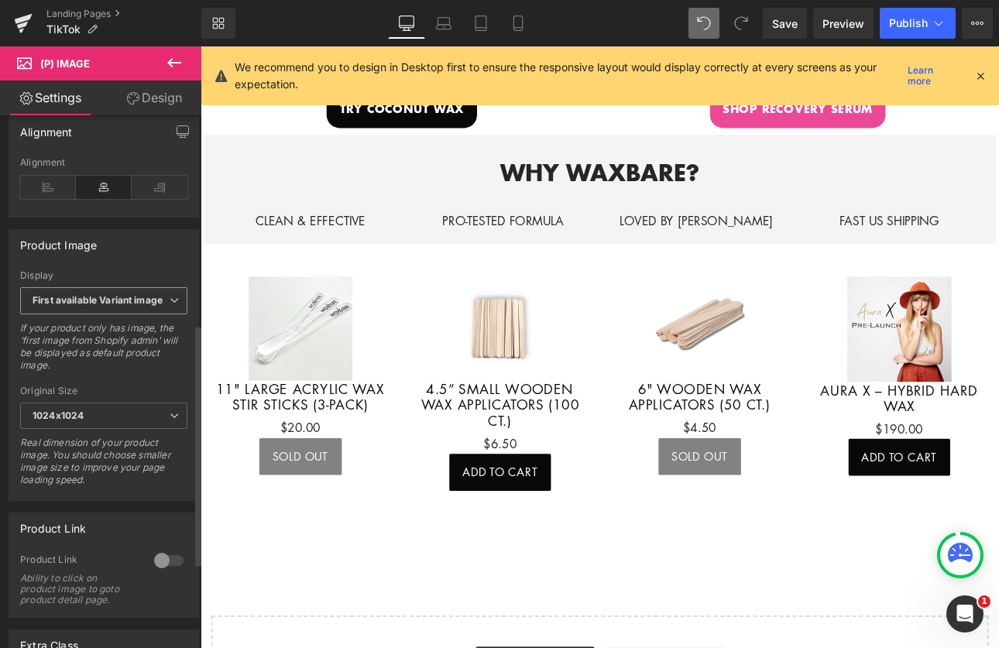
click at [170, 303] on icon at bounding box center [174, 300] width 9 height 9
click at [165, 258] on div "Product Image" at bounding box center [103, 244] width 189 height 29
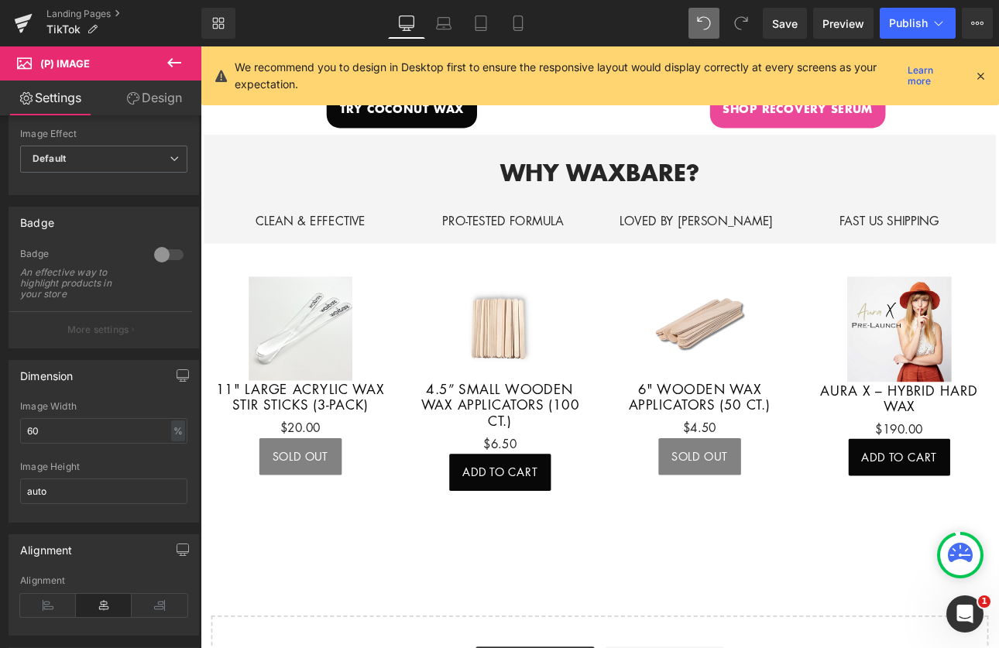
scroll to position [46, 0]
click at [314, 346] on img at bounding box center [318, 378] width 122 height 122
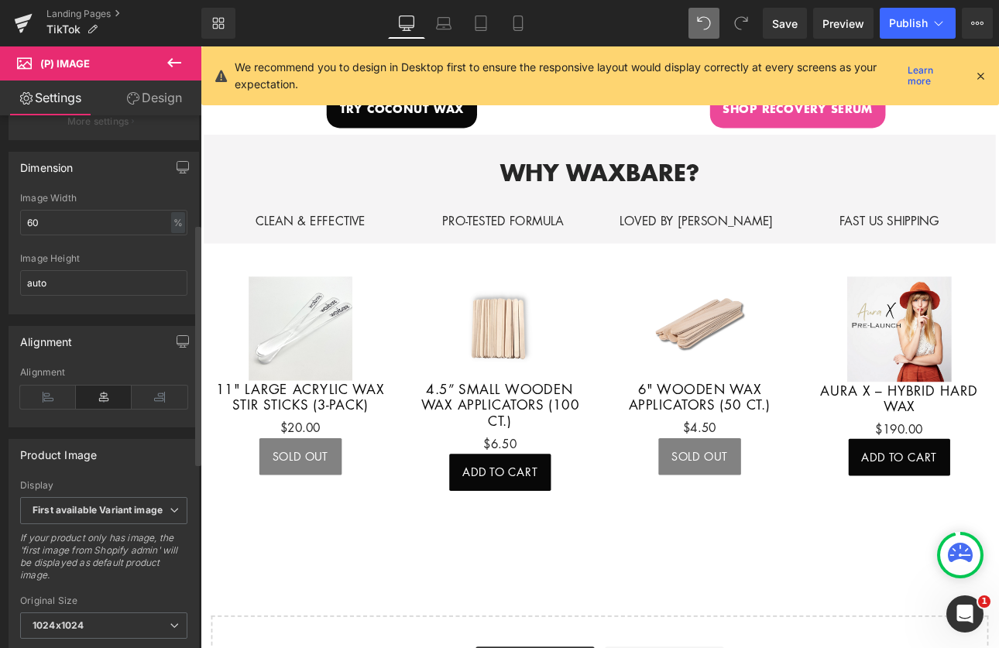
scroll to position [0, 0]
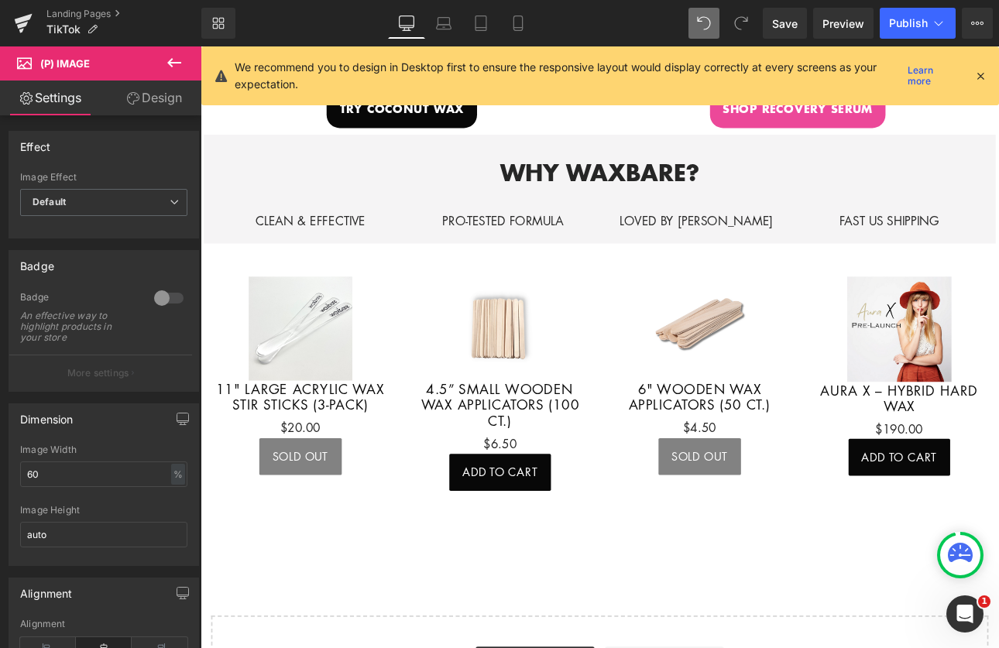
click at [173, 64] on icon at bounding box center [174, 62] width 19 height 19
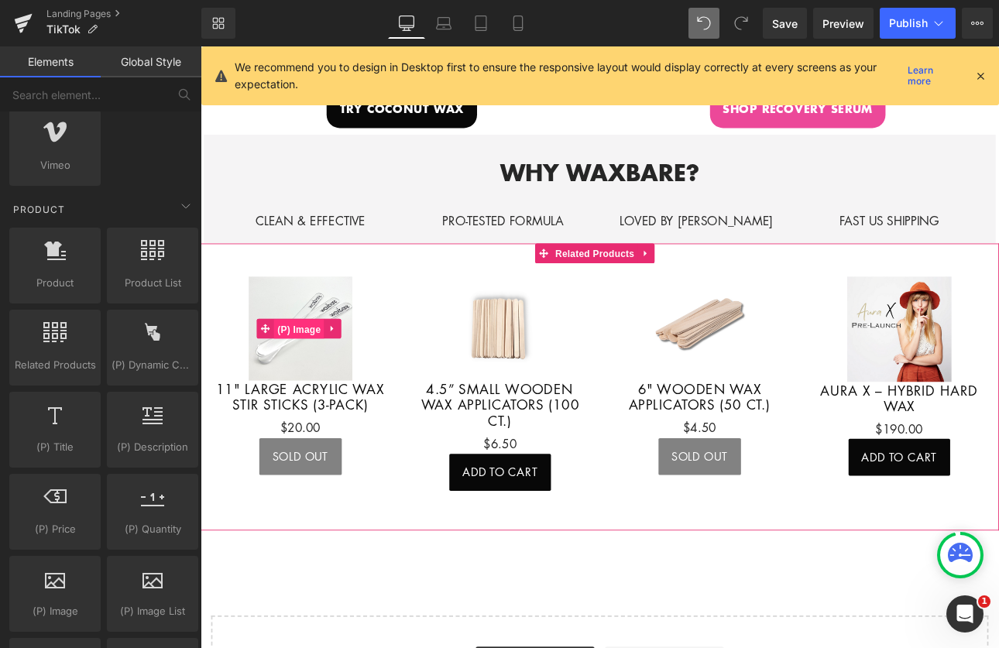
click at [342, 375] on span "(P) Image" at bounding box center [316, 378] width 59 height 23
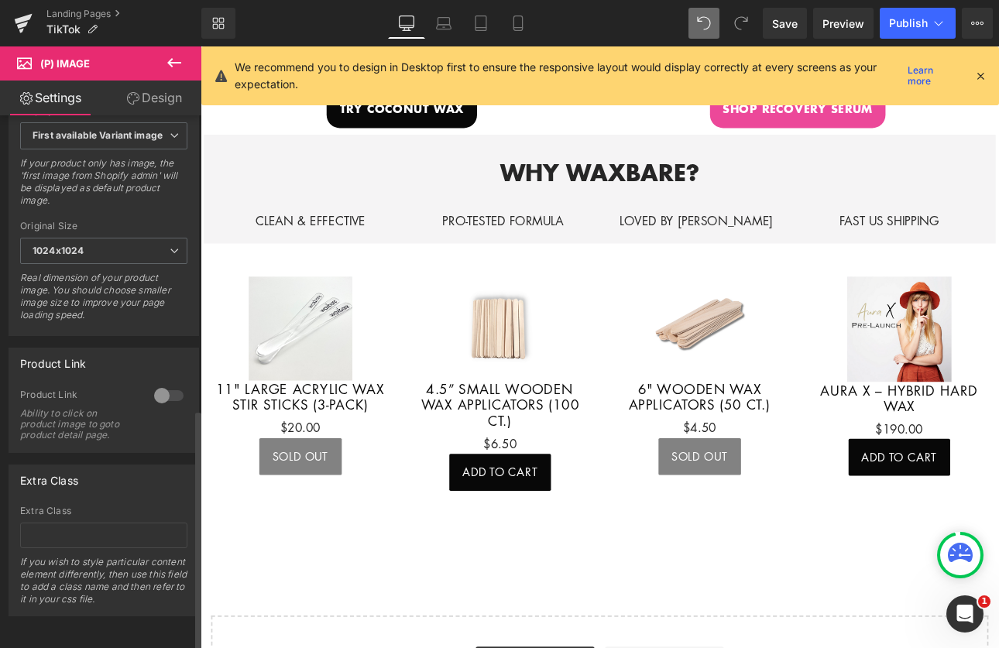
scroll to position [650, 0]
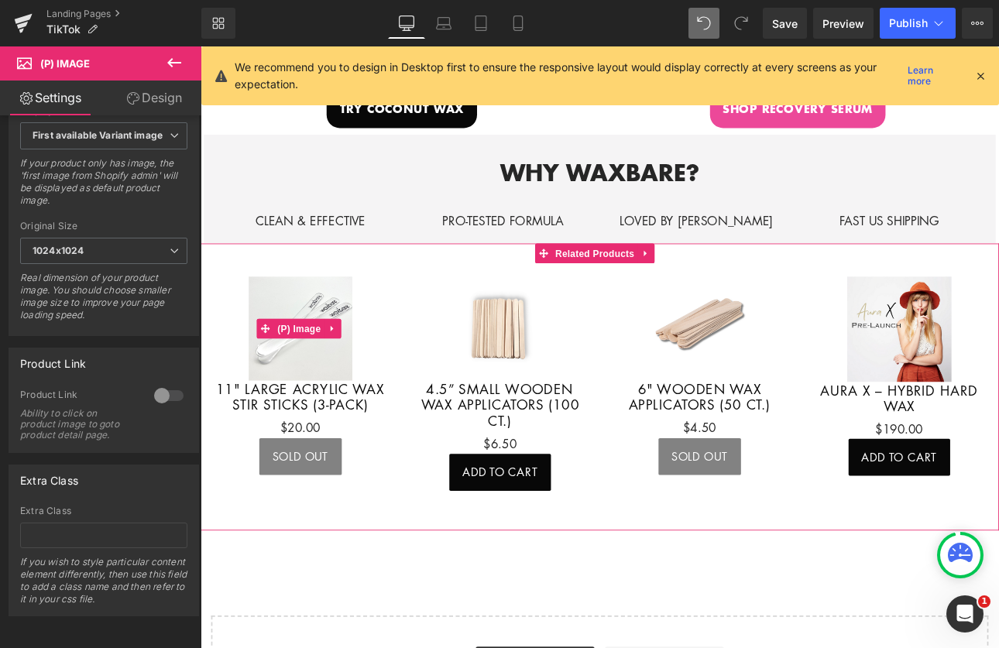
click at [311, 335] on img at bounding box center [318, 378] width 122 height 122
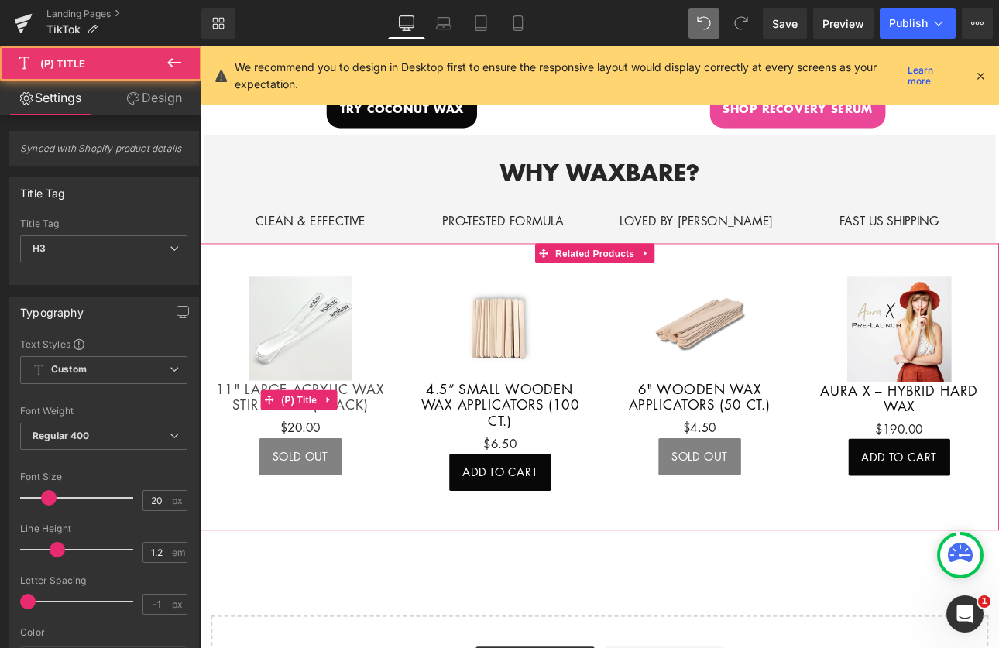
click at [321, 439] on link "11" Large Acrylic Wax Stir Sticks (3-pack)" at bounding box center [318, 457] width 204 height 37
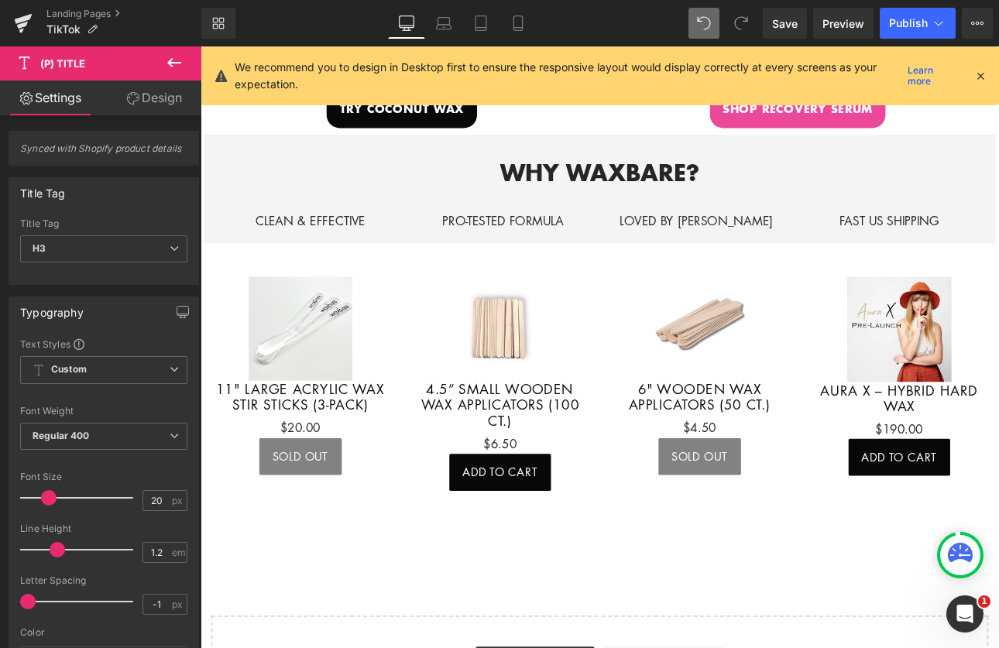
click at [658, 291] on span "Related Products" at bounding box center [664, 289] width 81 height 19
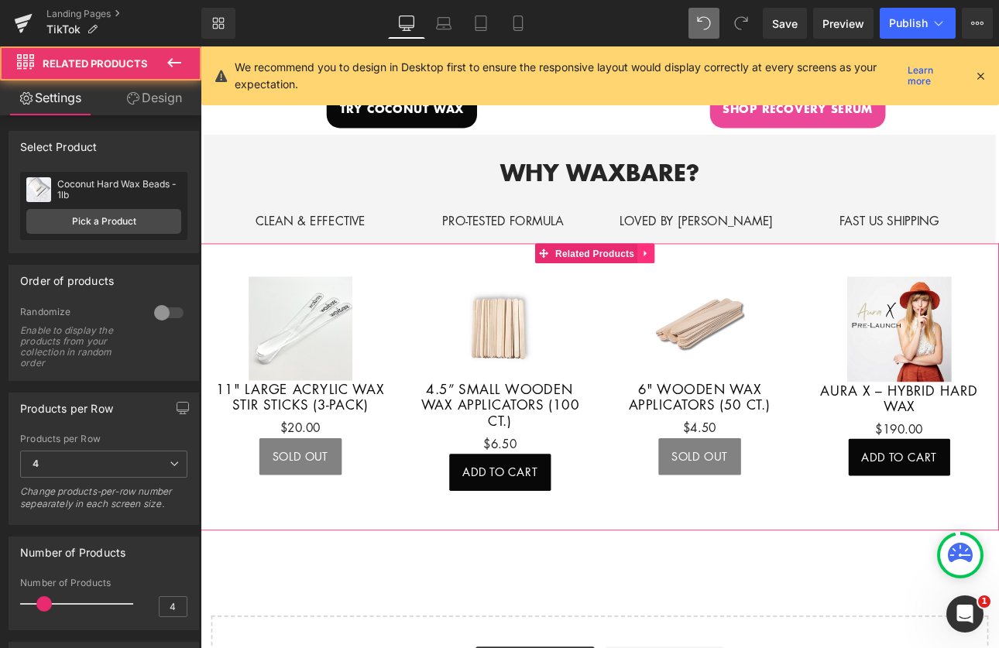
click at [717, 279] on link at bounding box center [723, 289] width 20 height 23
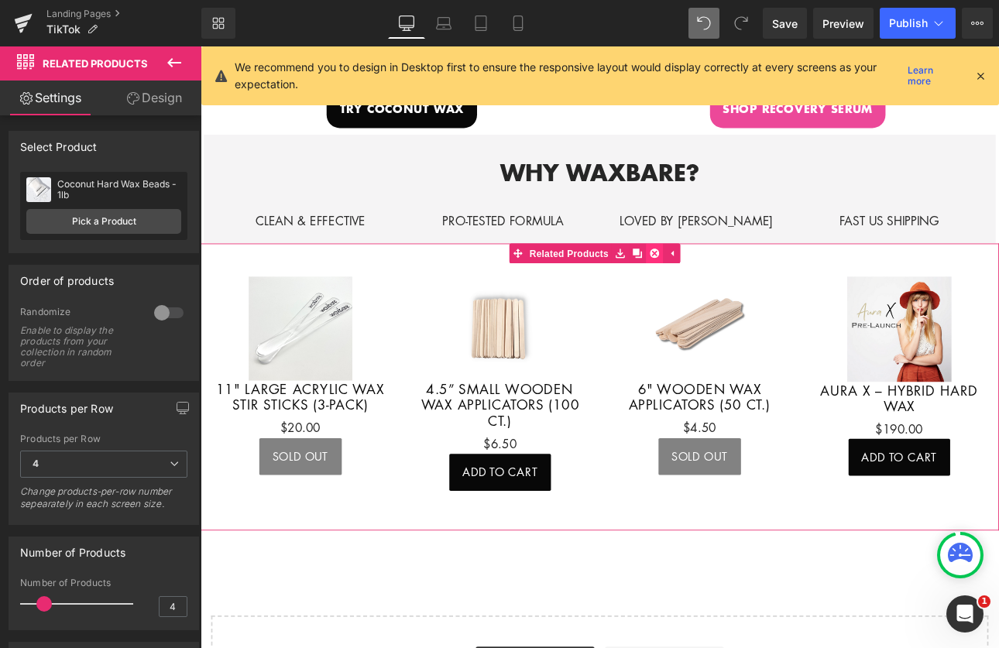
click at [732, 284] on icon at bounding box center [733, 290] width 11 height 12
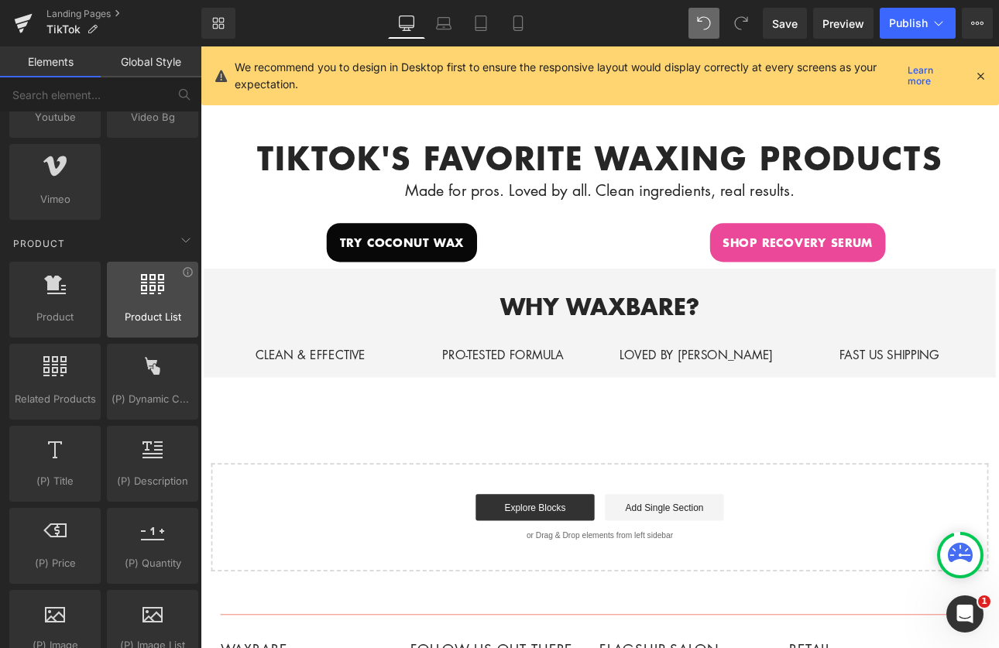
scroll to position [1126, 0]
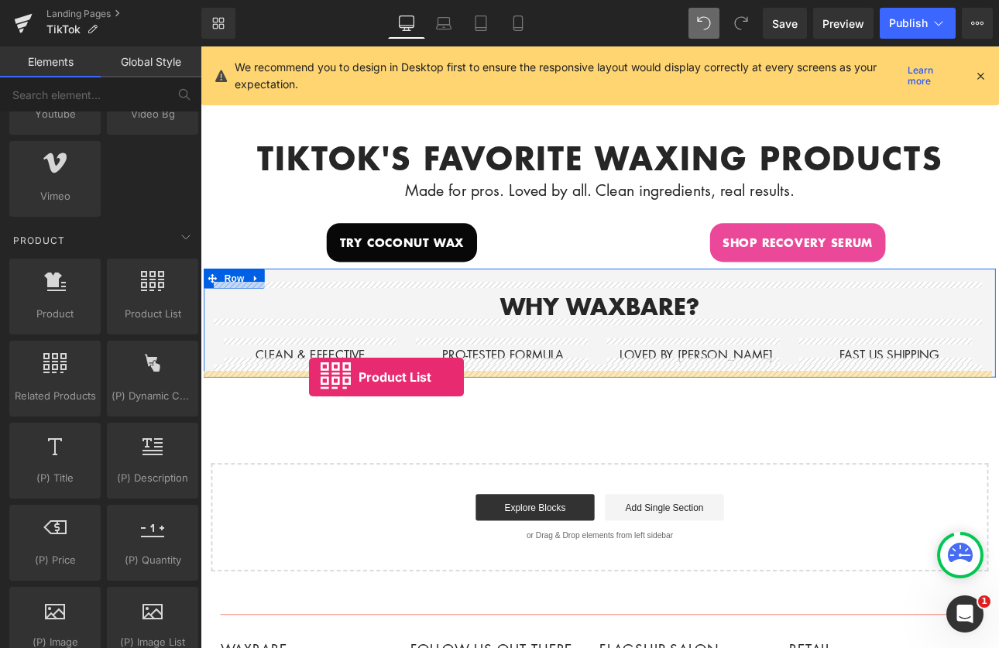
drag, startPoint x: 359, startPoint y: 349, endPoint x: 328, endPoint y: 435, distance: 91.7
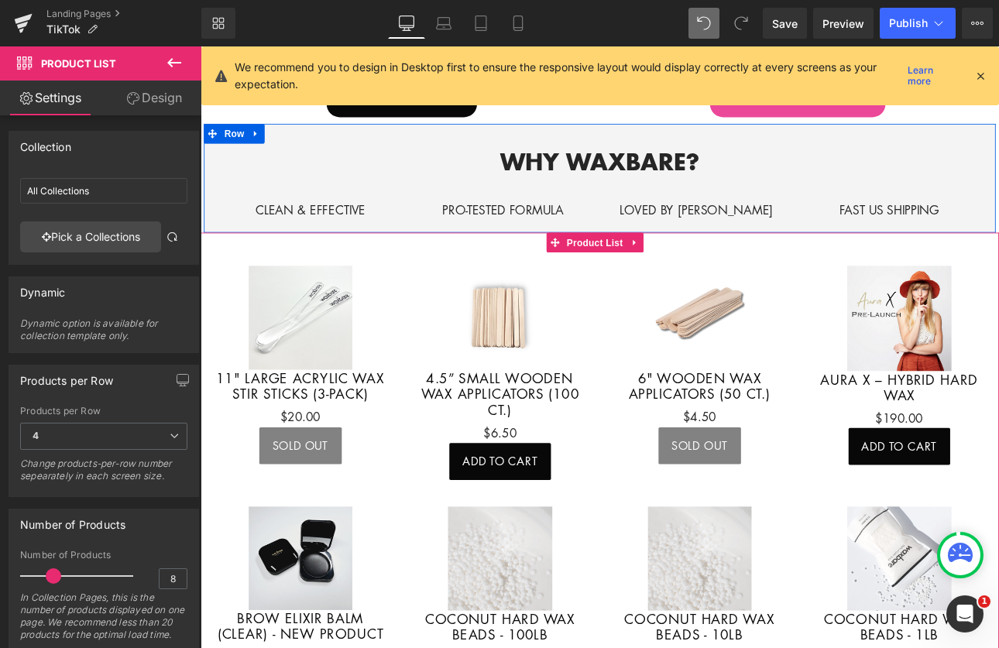
scroll to position [696, 0]
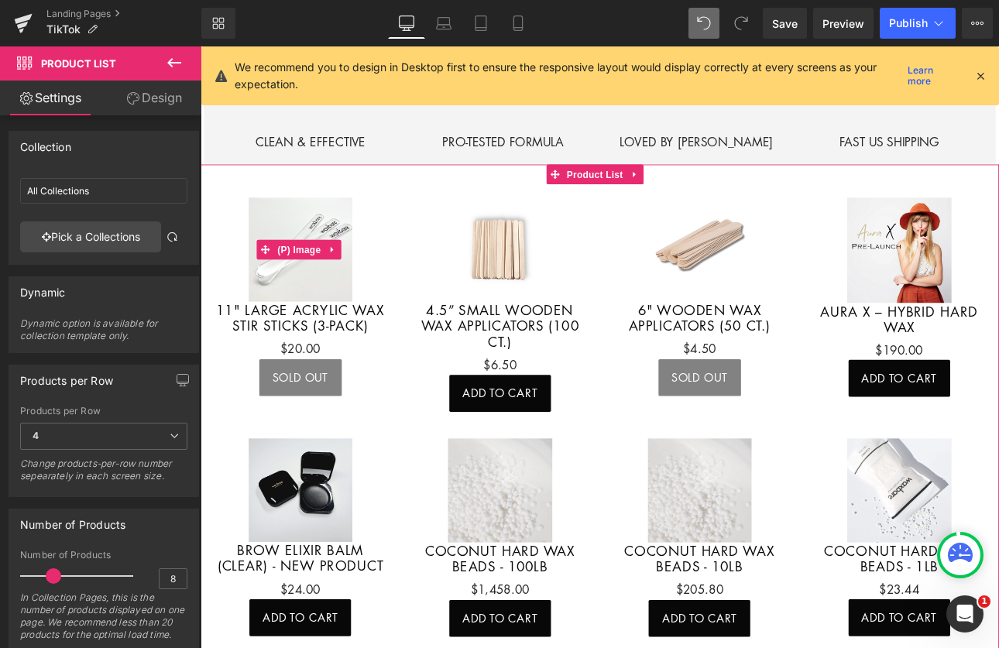
click at [347, 300] on img at bounding box center [318, 285] width 122 height 122
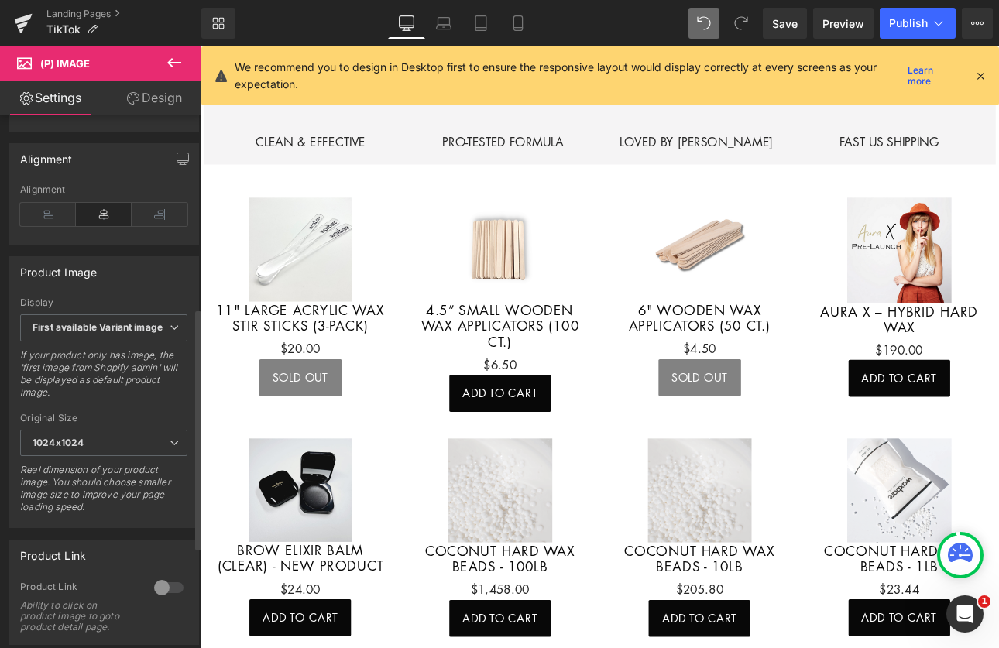
scroll to position [470, 0]
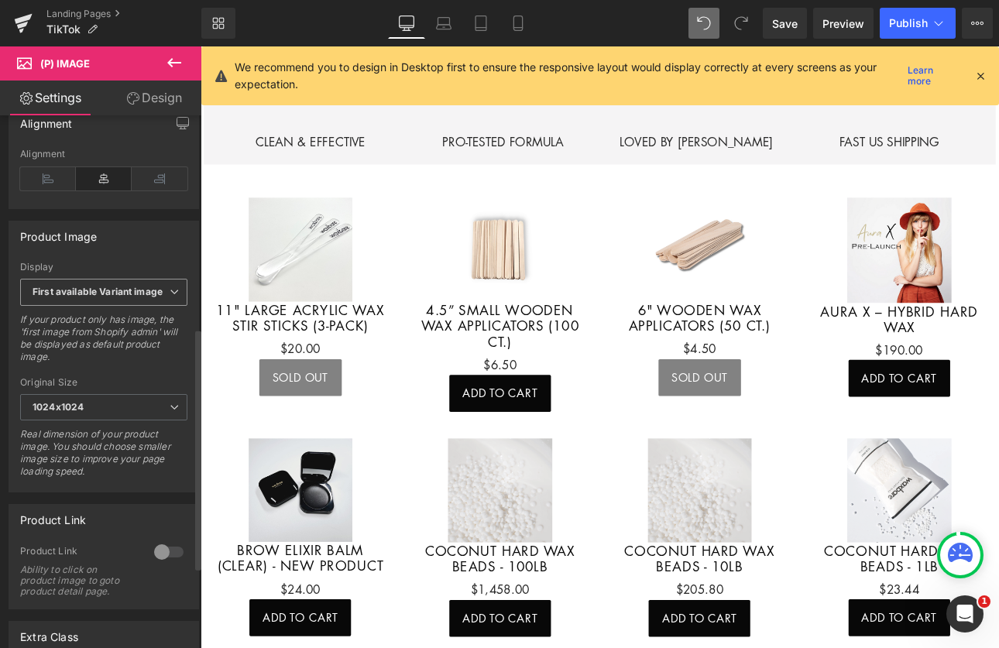
click at [150, 288] on span "First available Variant image" at bounding box center [103, 292] width 167 height 27
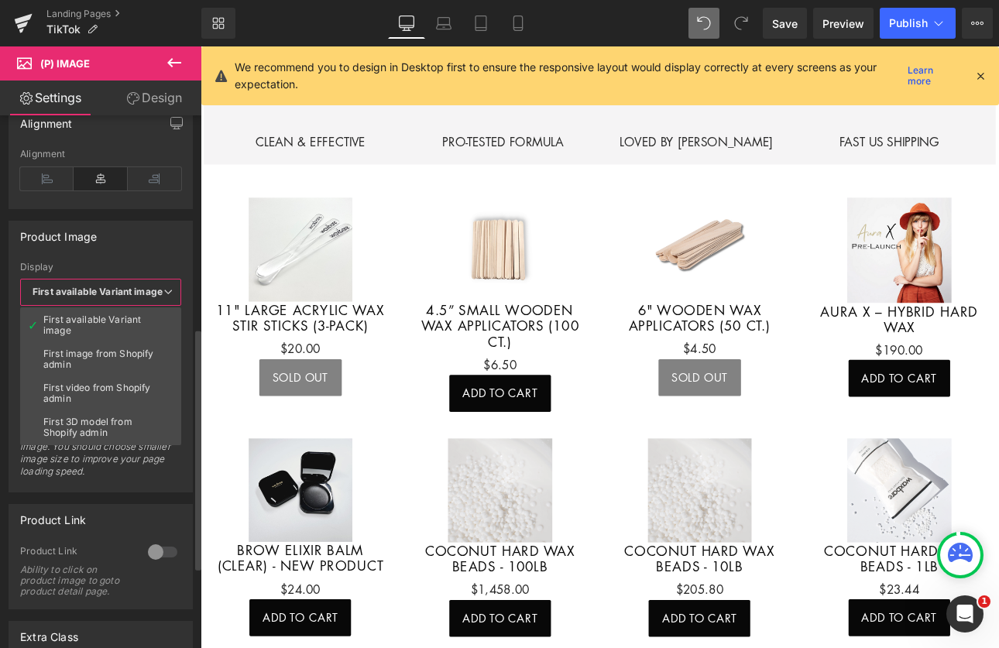
click at [176, 245] on div "Product Image" at bounding box center [100, 236] width 183 height 29
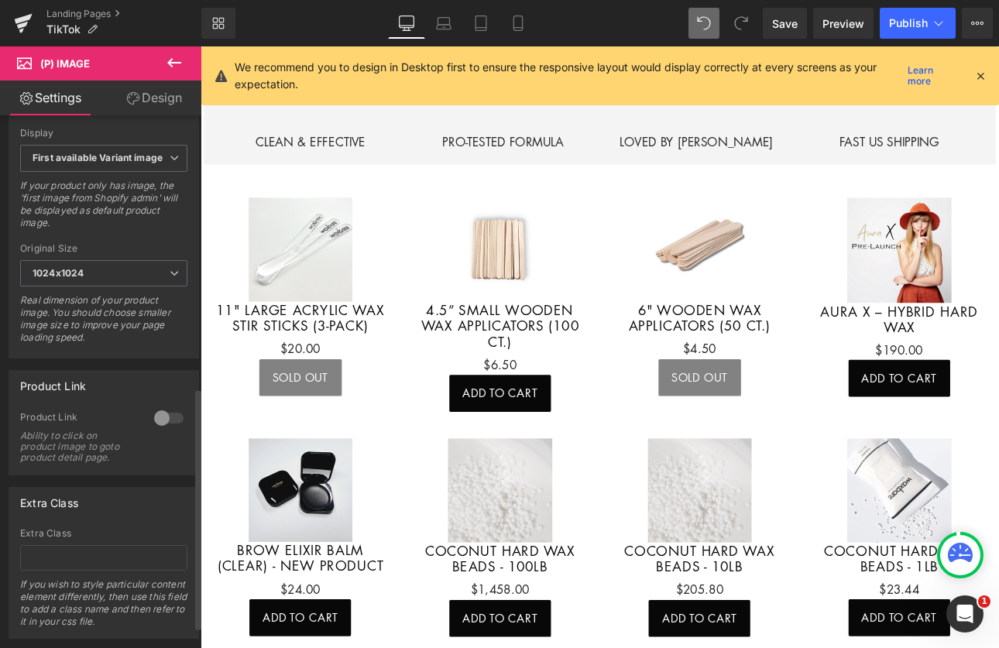
scroll to position [650, 0]
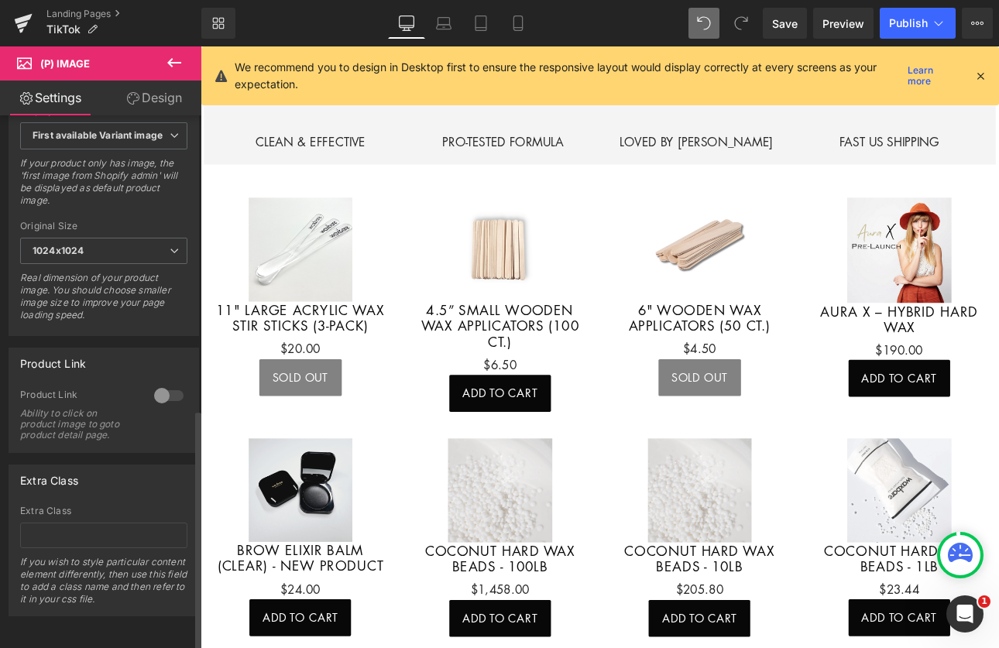
click at [164, 390] on div at bounding box center [168, 395] width 37 height 25
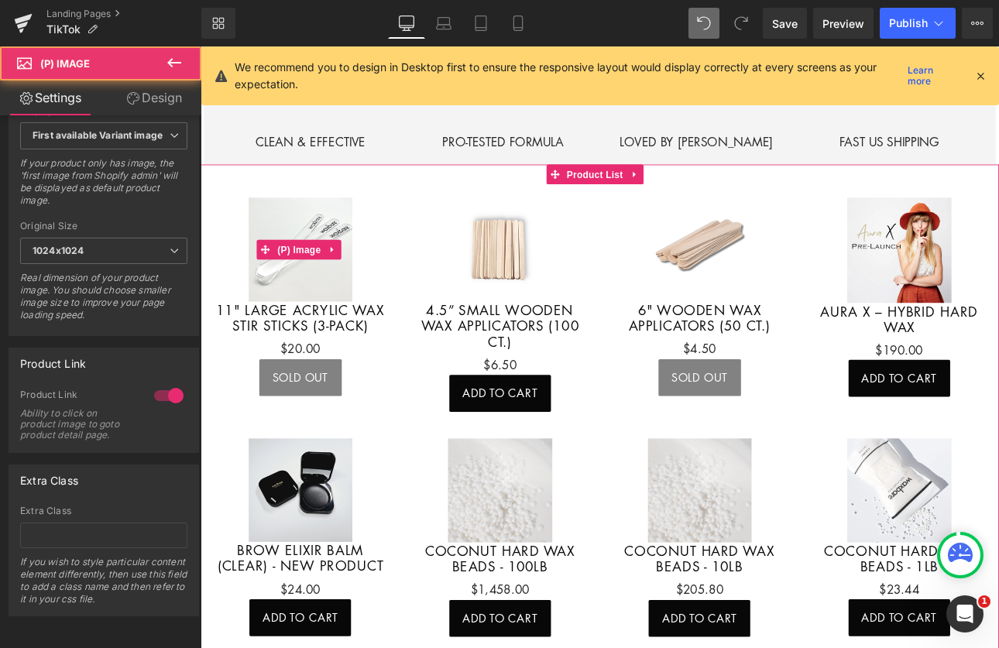
click at [351, 241] on img at bounding box center [318, 285] width 122 height 122
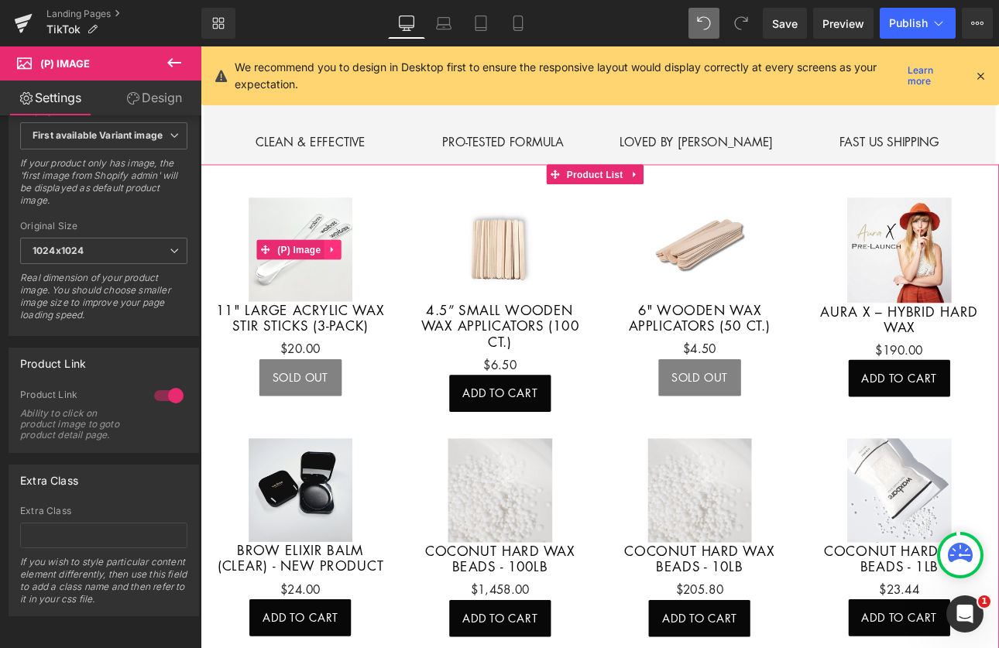
click at [357, 280] on icon at bounding box center [355, 286] width 11 height 12
click at [366, 280] on icon at bounding box center [365, 285] width 11 height 11
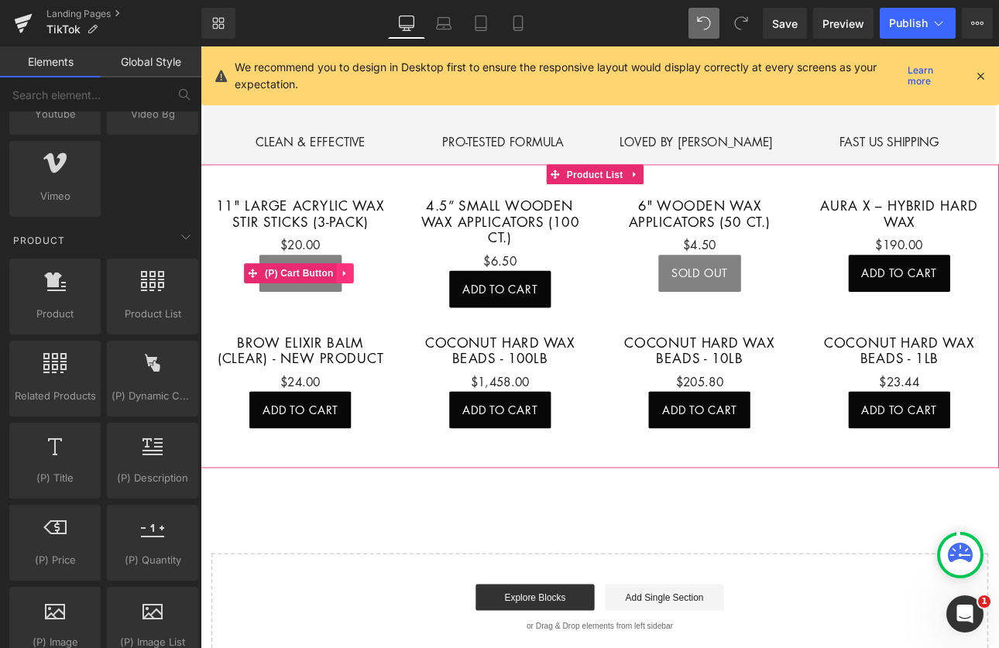
click at [366, 308] on icon at bounding box center [370, 314] width 11 height 12
click at [380, 308] on icon at bounding box center [380, 314] width 11 height 12
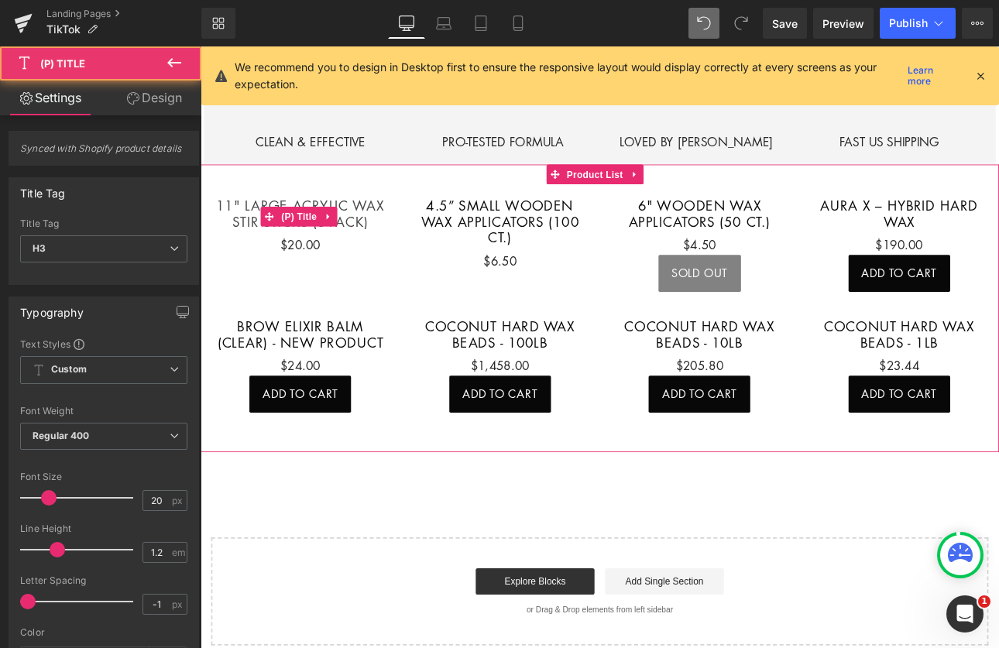
click at [370, 245] on link "11" Large Acrylic Wax Stir Sticks (3-pack)" at bounding box center [318, 242] width 204 height 37
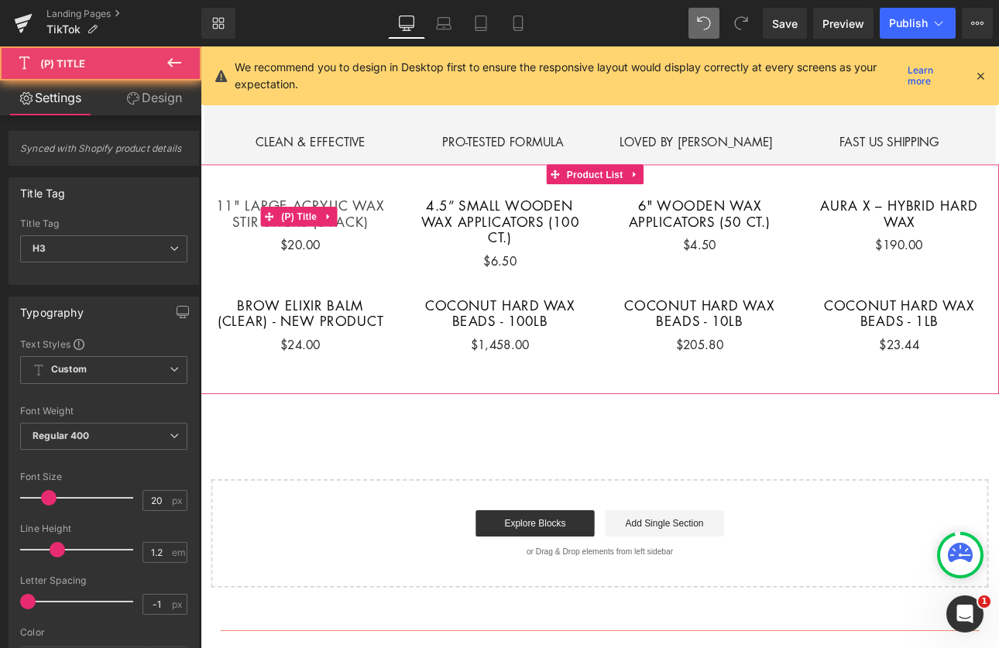
click at [393, 232] on link "11" Large Acrylic Wax Stir Sticks (3-pack)" at bounding box center [318, 242] width 204 height 37
click at [382, 224] on link "11" Large Acrylic Wax Stir Sticks (3-pack)" at bounding box center [318, 242] width 204 height 37
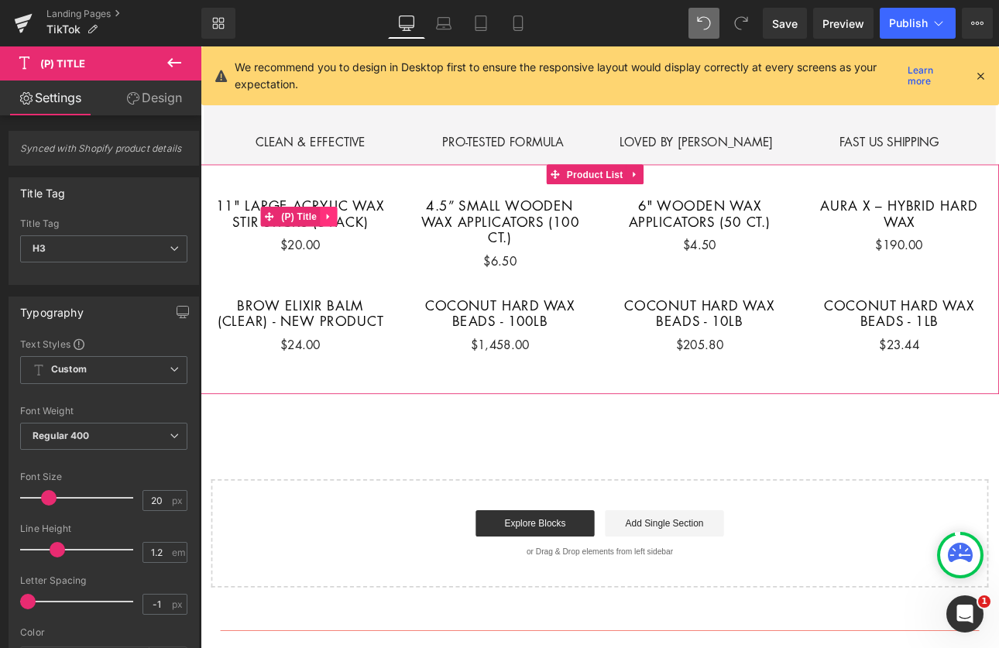
click at [349, 243] on icon at bounding box center [350, 246] width 3 height 7
click at [362, 241] on icon at bounding box center [361, 247] width 11 height 12
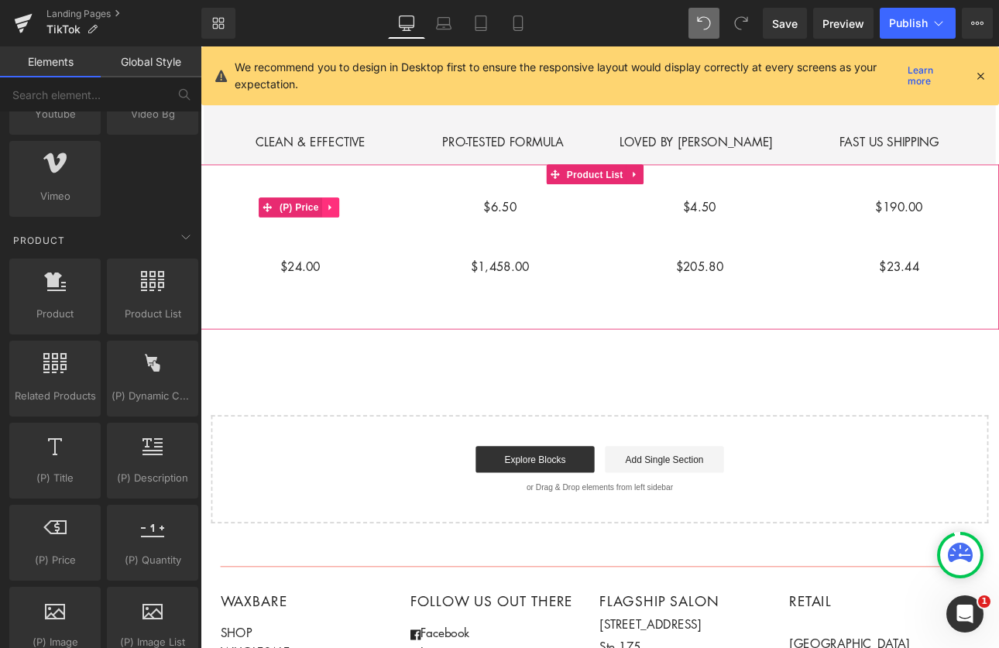
click at [351, 232] on icon at bounding box center [352, 235] width 3 height 7
click at [361, 230] on icon at bounding box center [363, 235] width 11 height 11
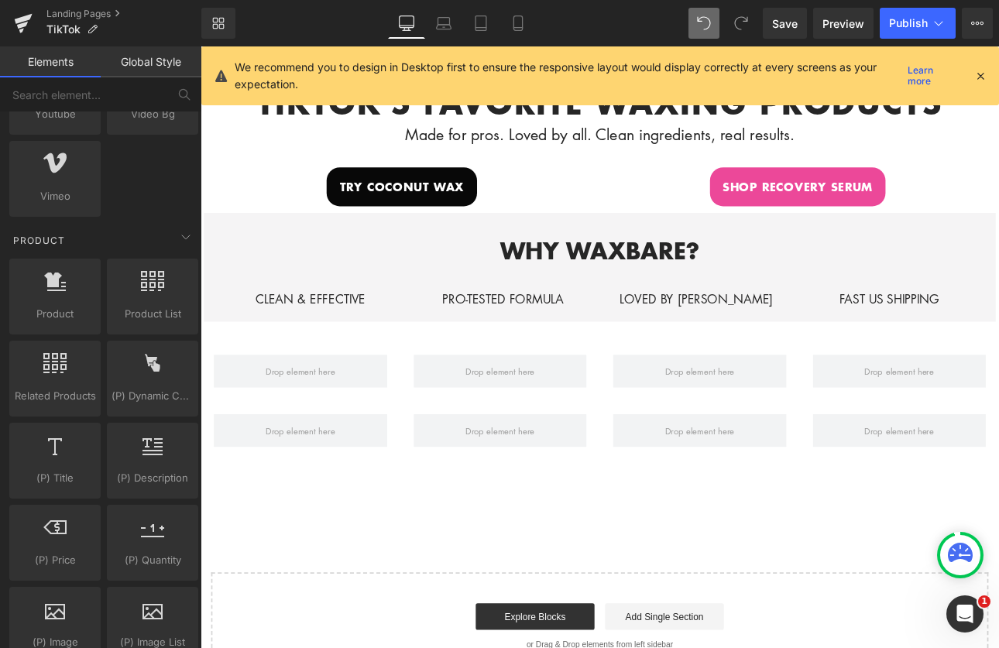
scroll to position [509, 0]
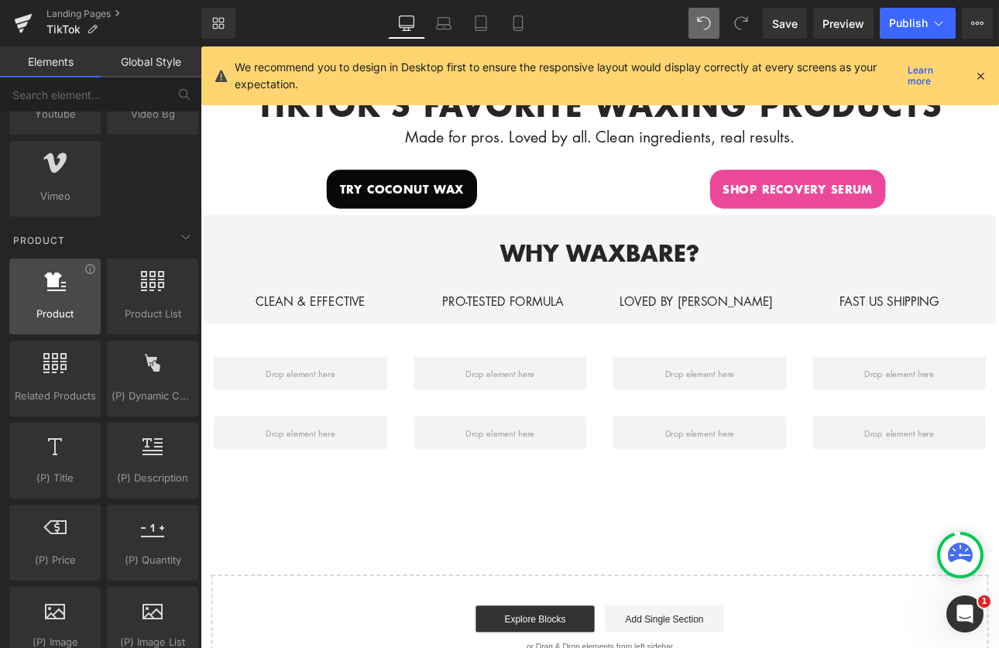
click at [53, 285] on icon at bounding box center [55, 281] width 22 height 20
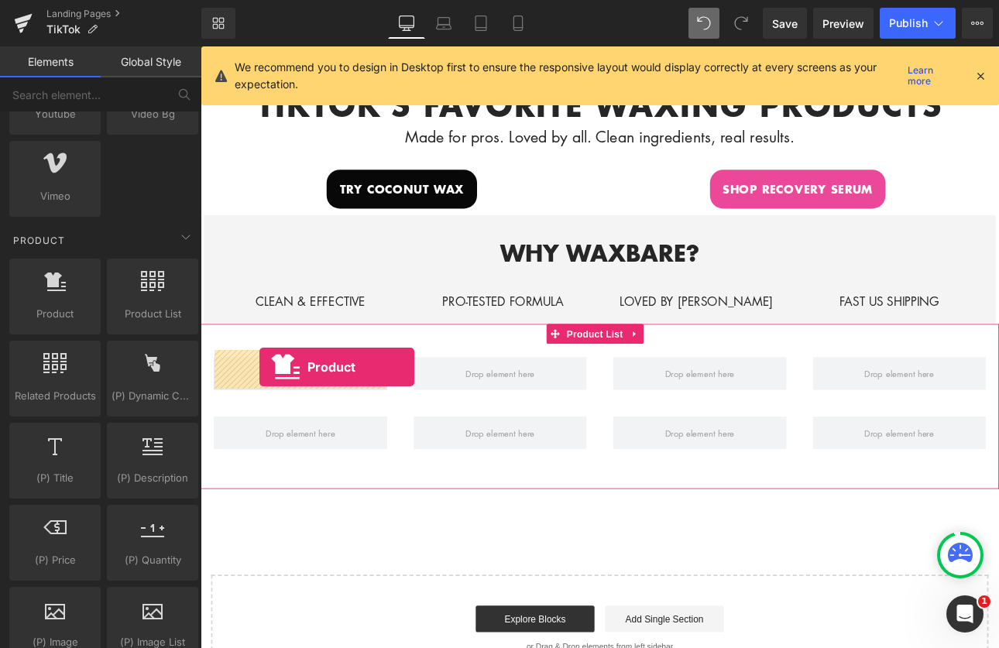
drag, startPoint x: 254, startPoint y: 332, endPoint x: 270, endPoint y: 422, distance: 92.0
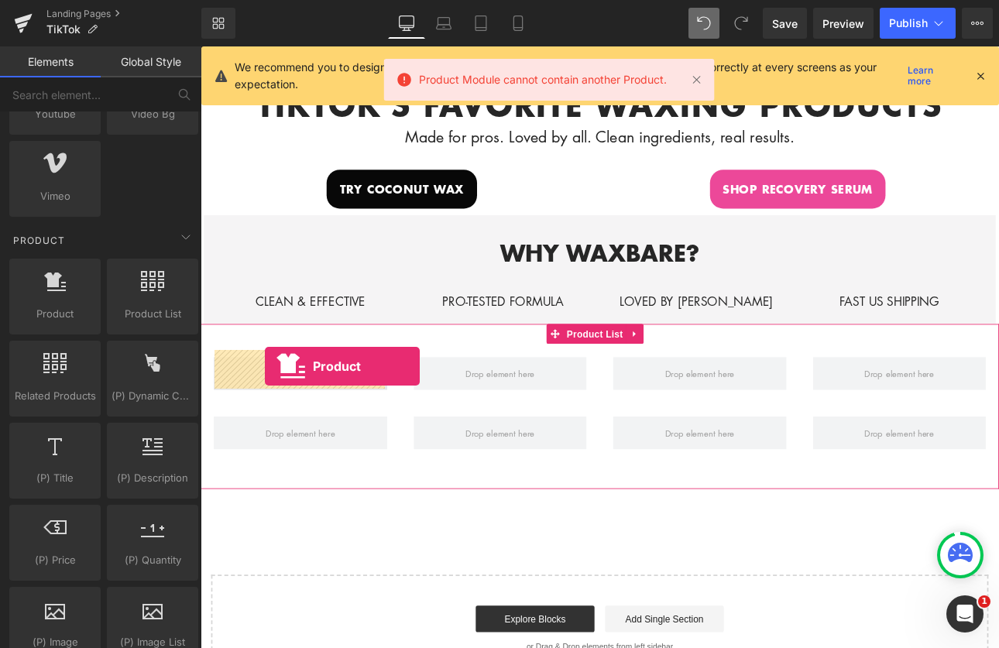
drag, startPoint x: 265, startPoint y: 354, endPoint x: 274, endPoint y: 421, distance: 68.0
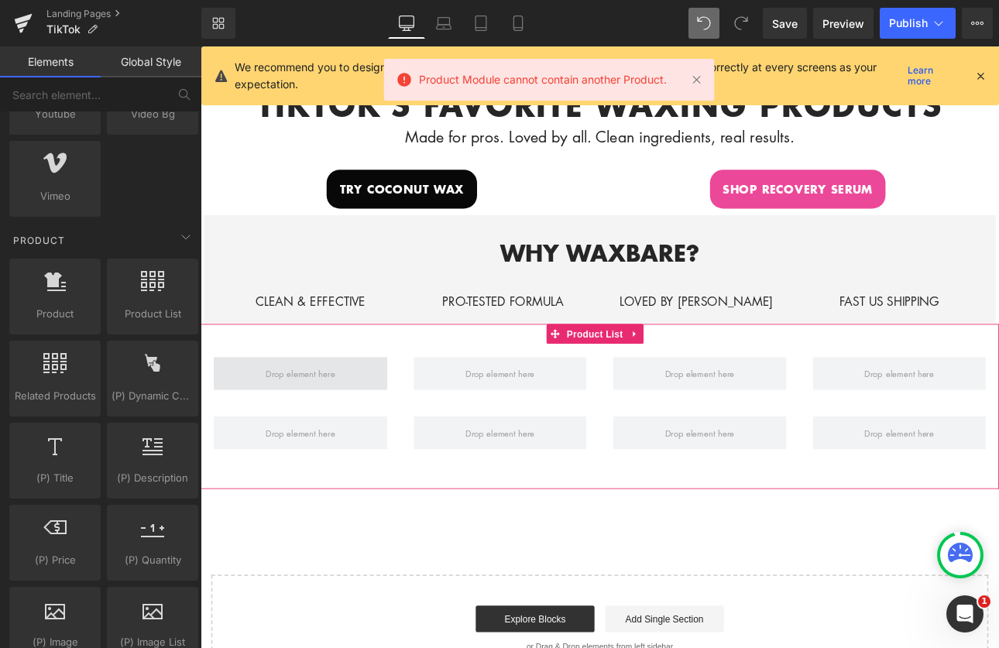
click at [274, 421] on span at bounding box center [318, 431] width 92 height 24
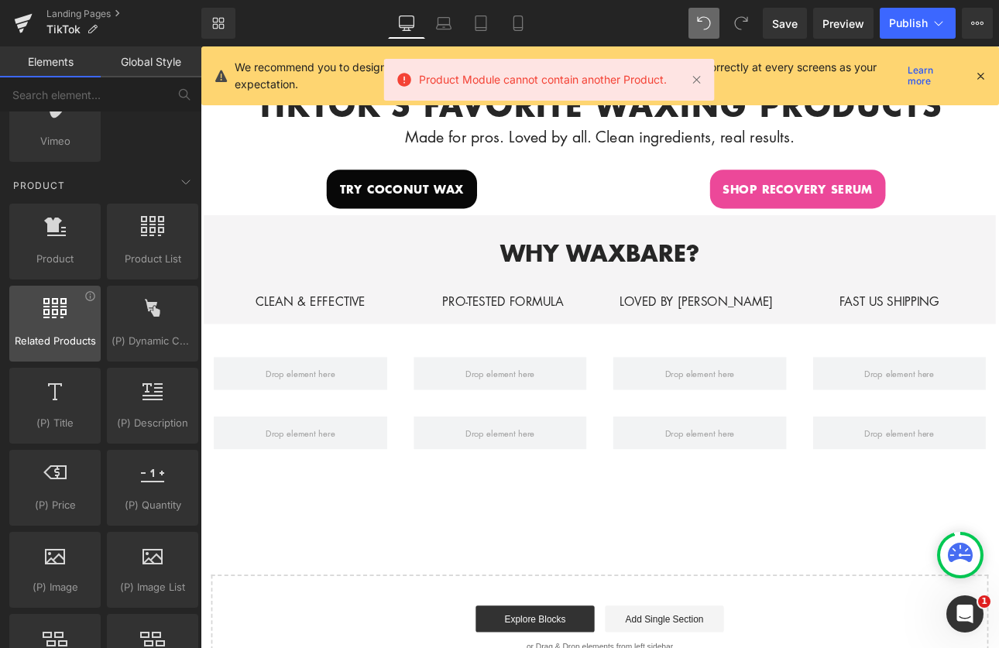
scroll to position [1188, 0]
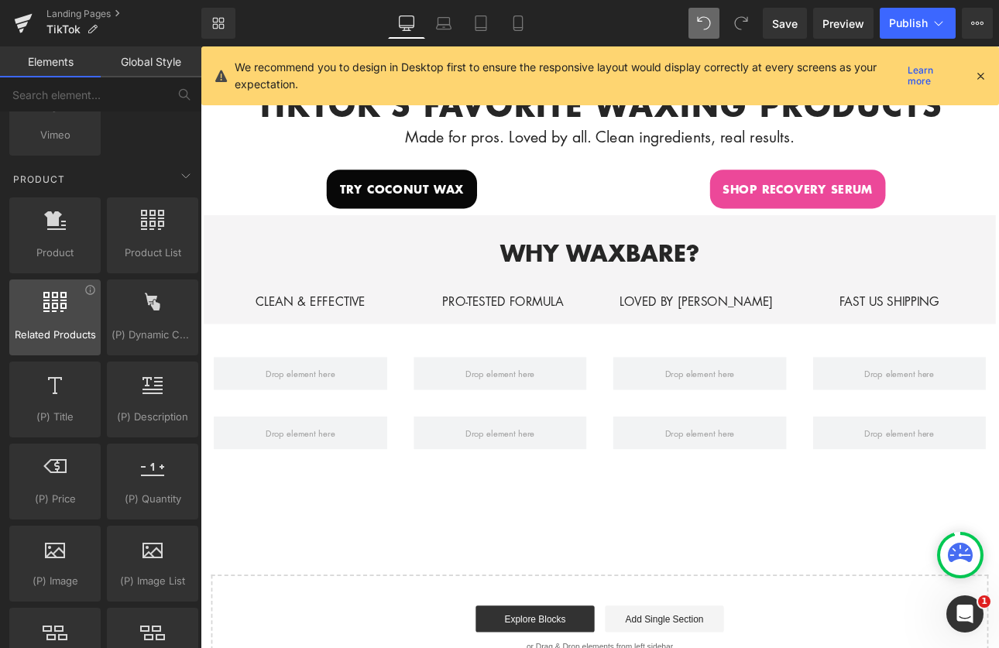
click at [71, 325] on div at bounding box center [55, 309] width 82 height 35
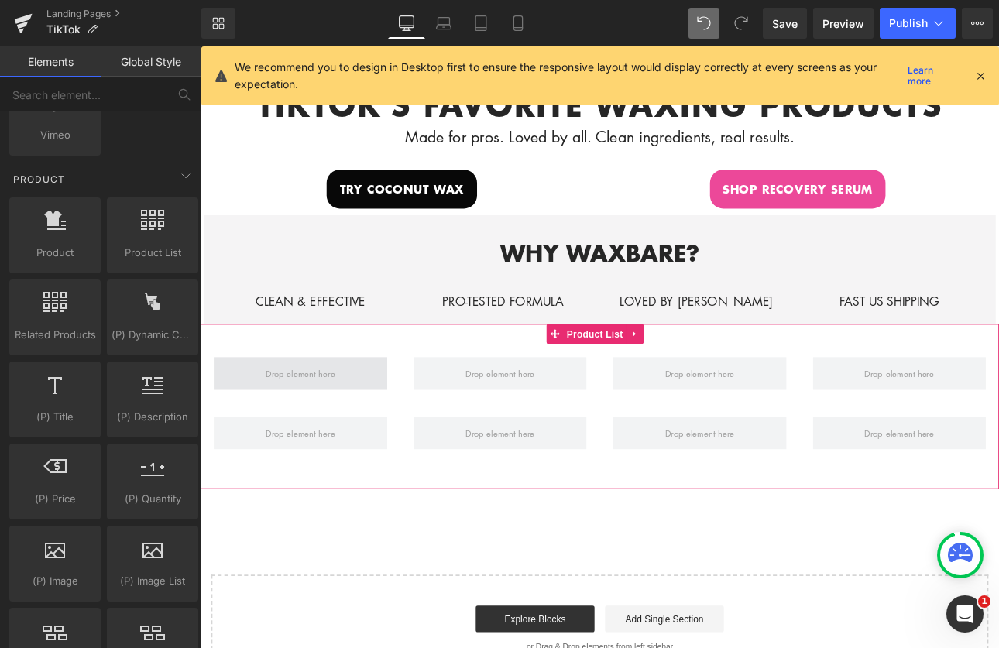
click at [315, 431] on span at bounding box center [318, 431] width 92 height 24
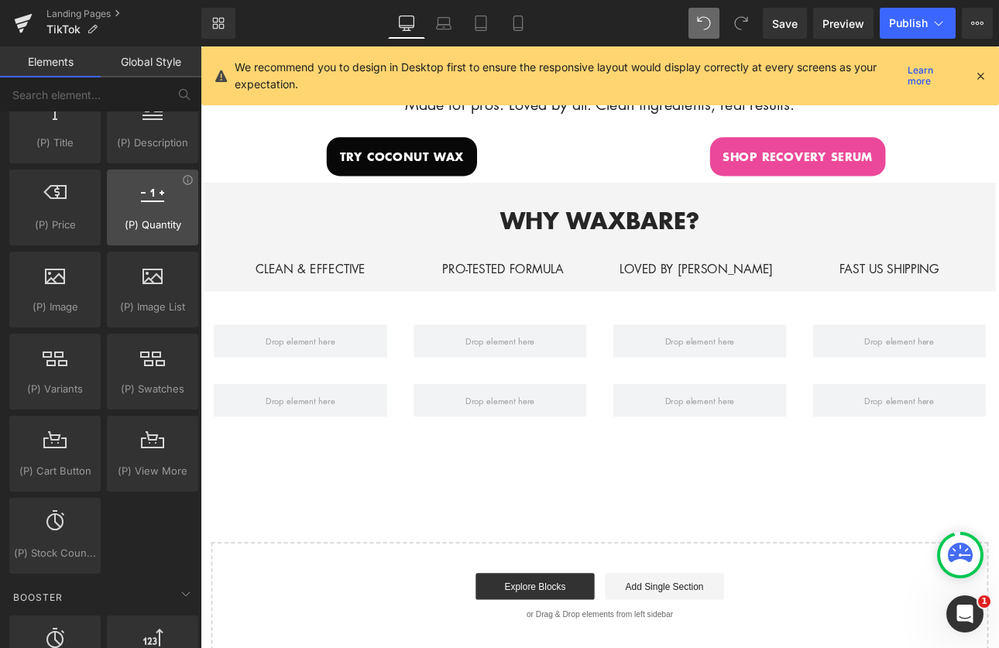
scroll to position [1546, 0]
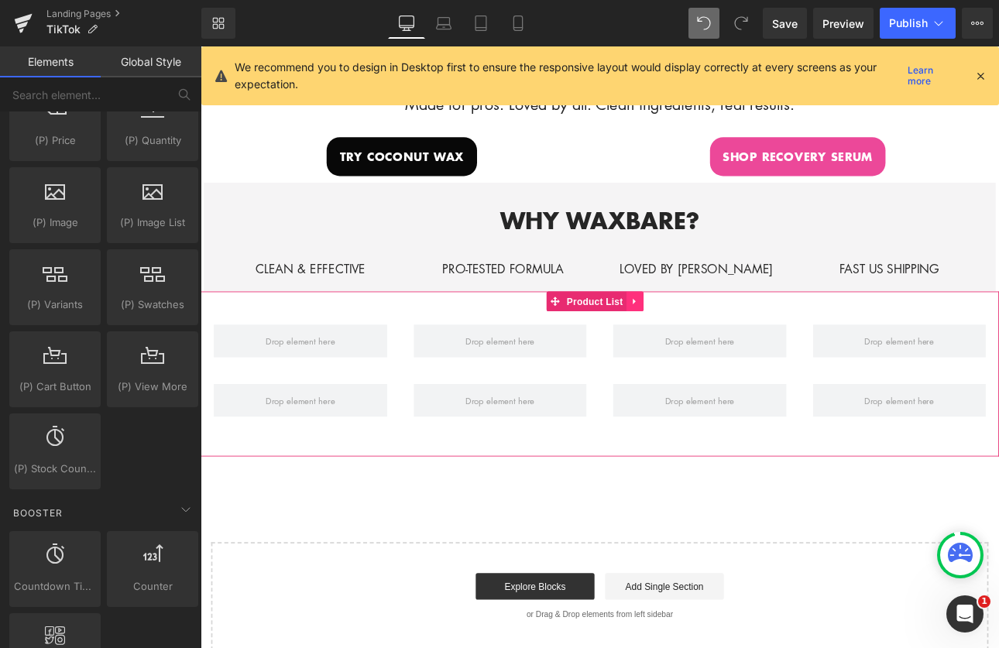
click at [704, 334] on link at bounding box center [710, 345] width 20 height 23
click at [724, 340] on icon at bounding box center [720, 345] width 11 height 11
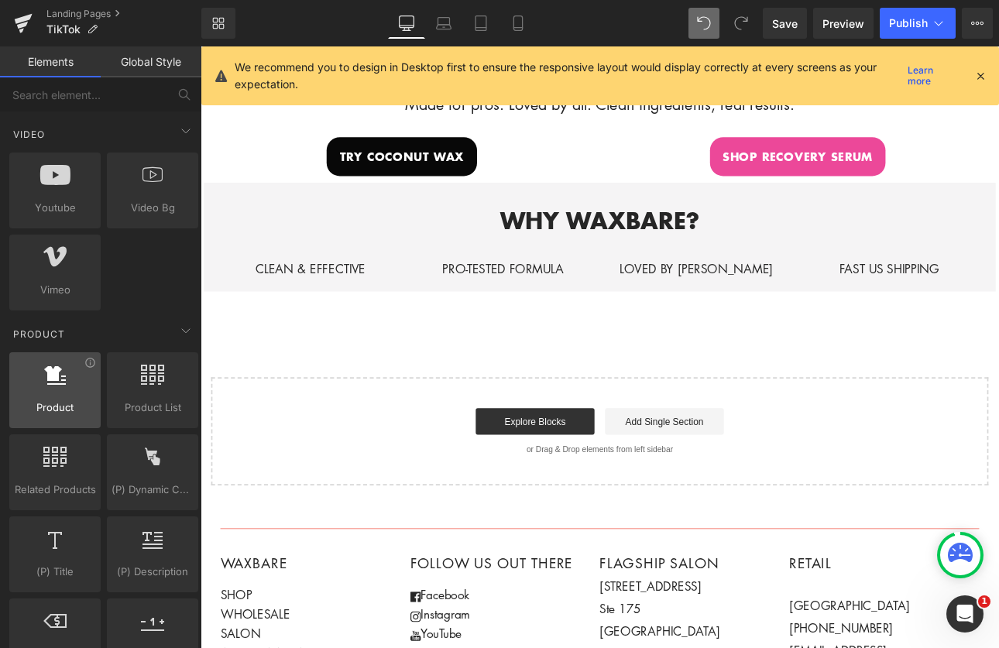
scroll to position [1035, 0]
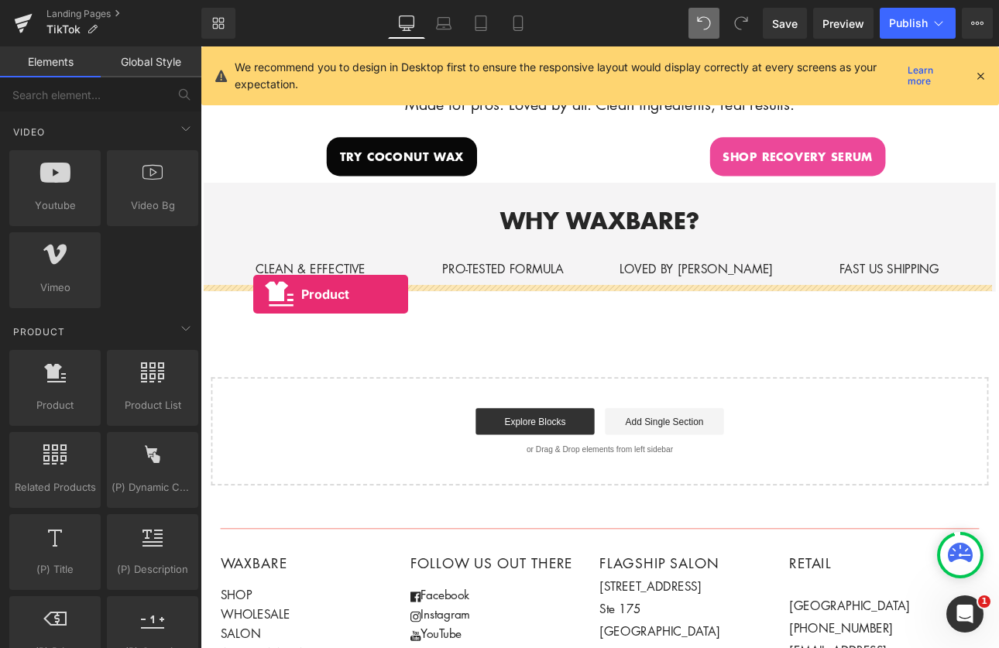
drag, startPoint x: 248, startPoint y: 425, endPoint x: 263, endPoint y: 337, distance: 88.8
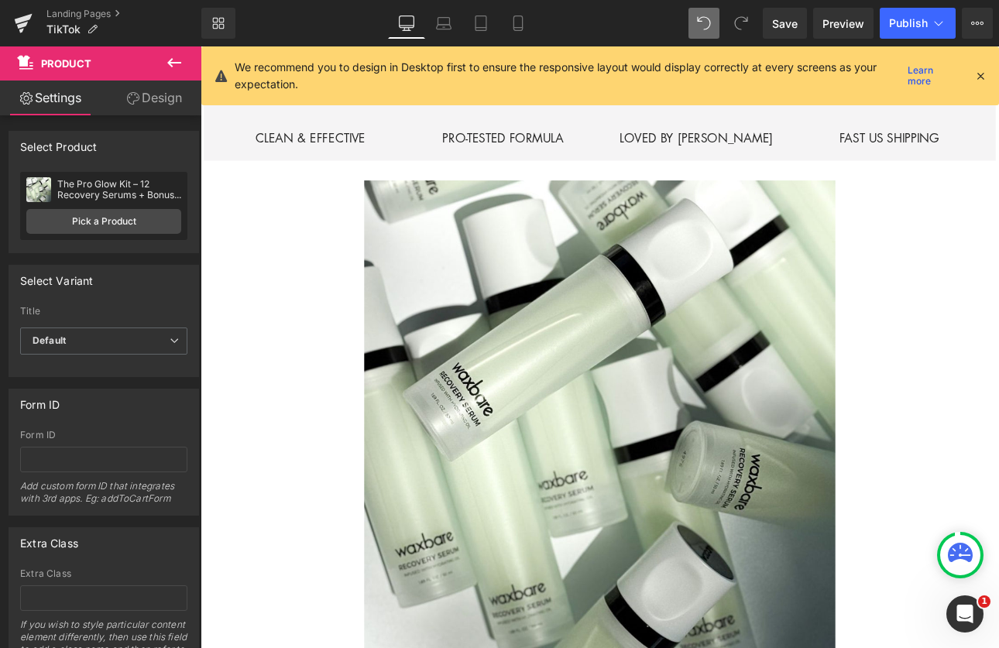
scroll to position [700, 0]
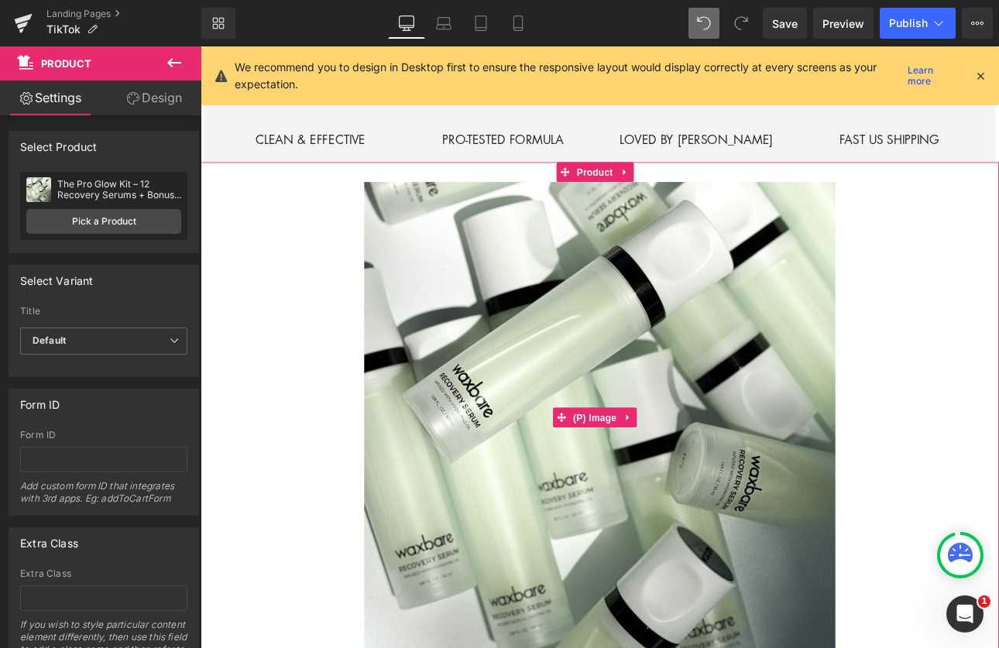
click at [510, 409] on img at bounding box center [669, 481] width 553 height 553
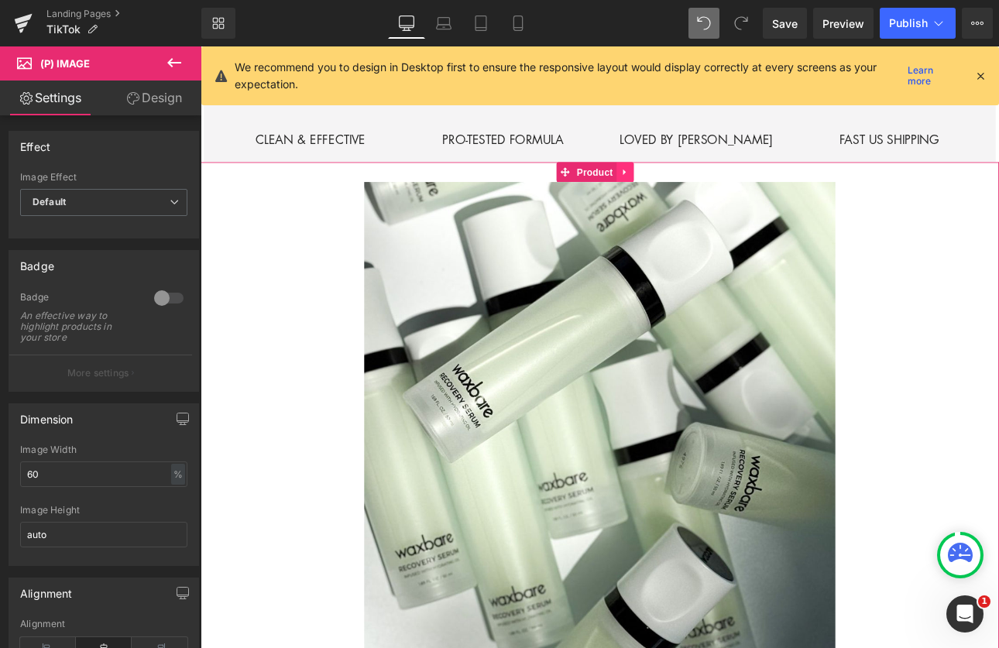
click at [699, 188] on icon at bounding box center [698, 194] width 11 height 12
click at [705, 188] on icon at bounding box center [708, 193] width 11 height 11
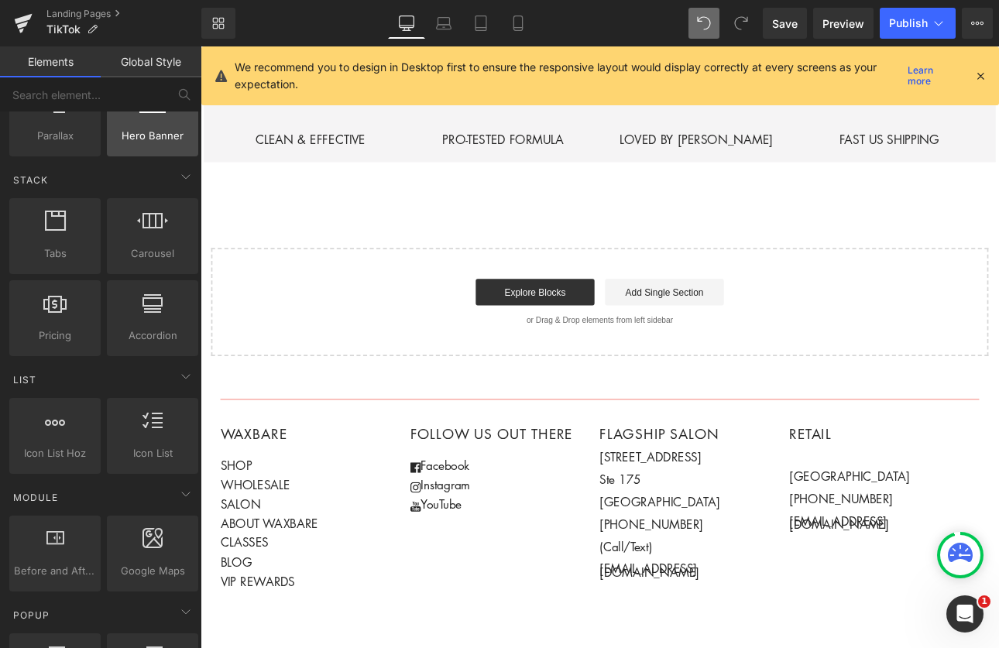
scroll to position [0, 0]
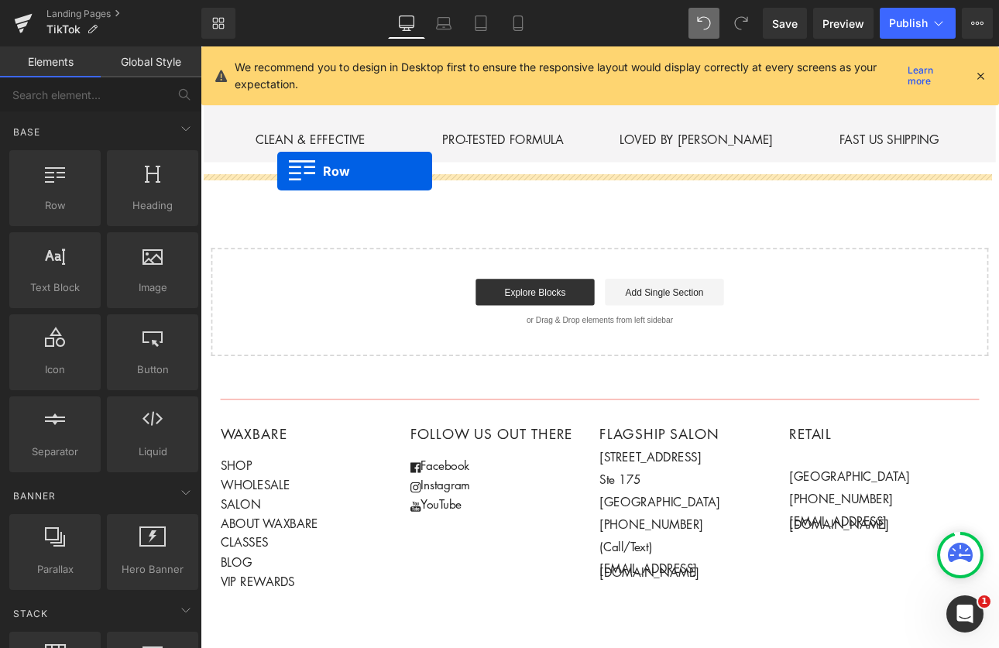
drag, startPoint x: 272, startPoint y: 236, endPoint x: 290, endPoint y: 193, distance: 47.2
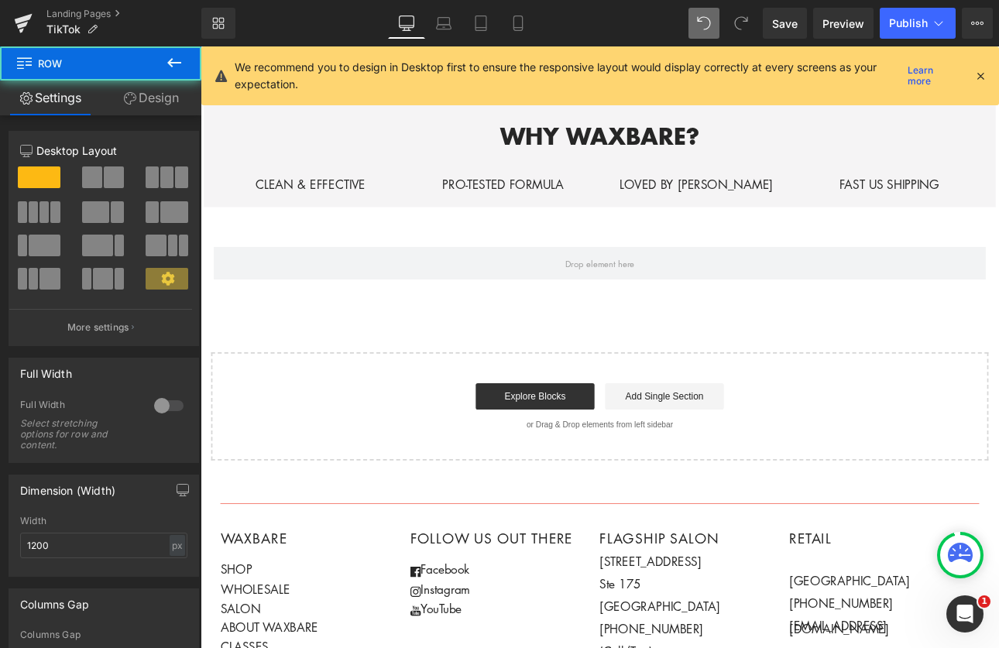
scroll to position [435, 0]
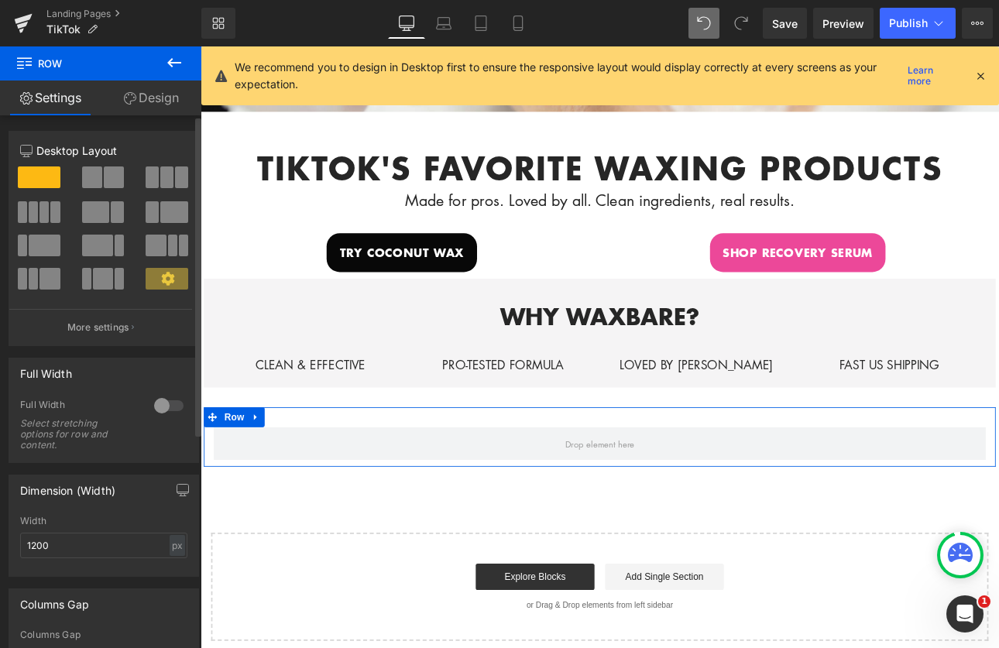
click at [40, 214] on span at bounding box center [44, 212] width 9 height 22
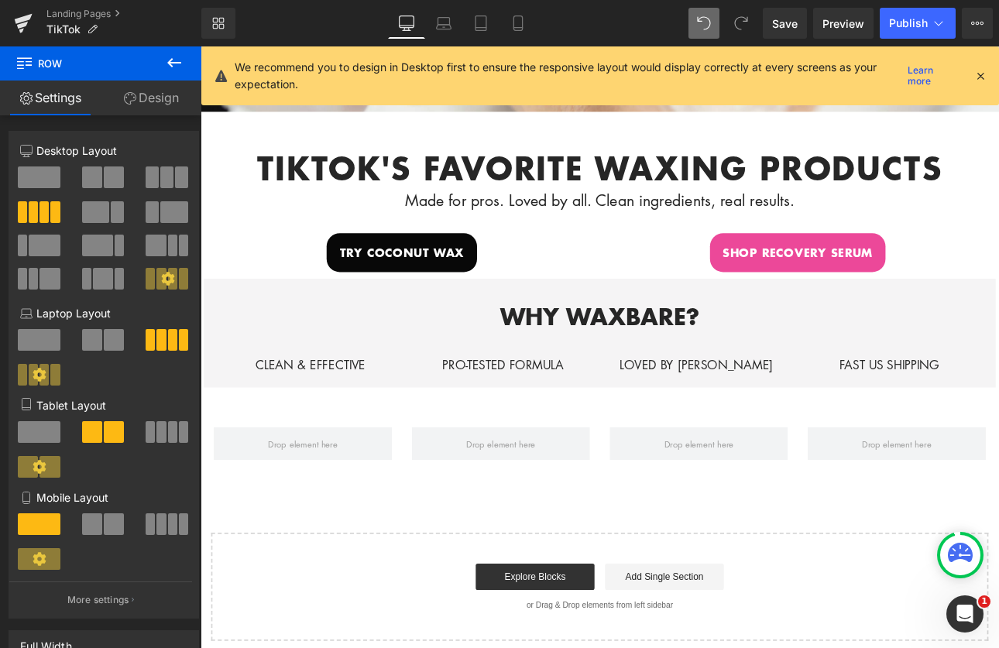
click at [175, 57] on icon at bounding box center [174, 62] width 19 height 19
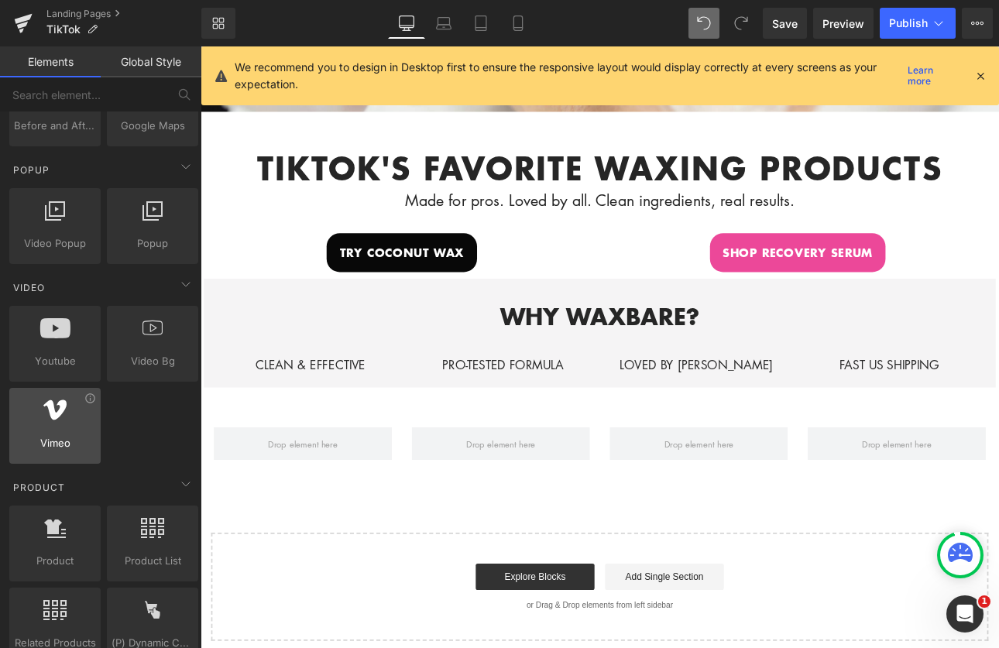
scroll to position [1116, 0]
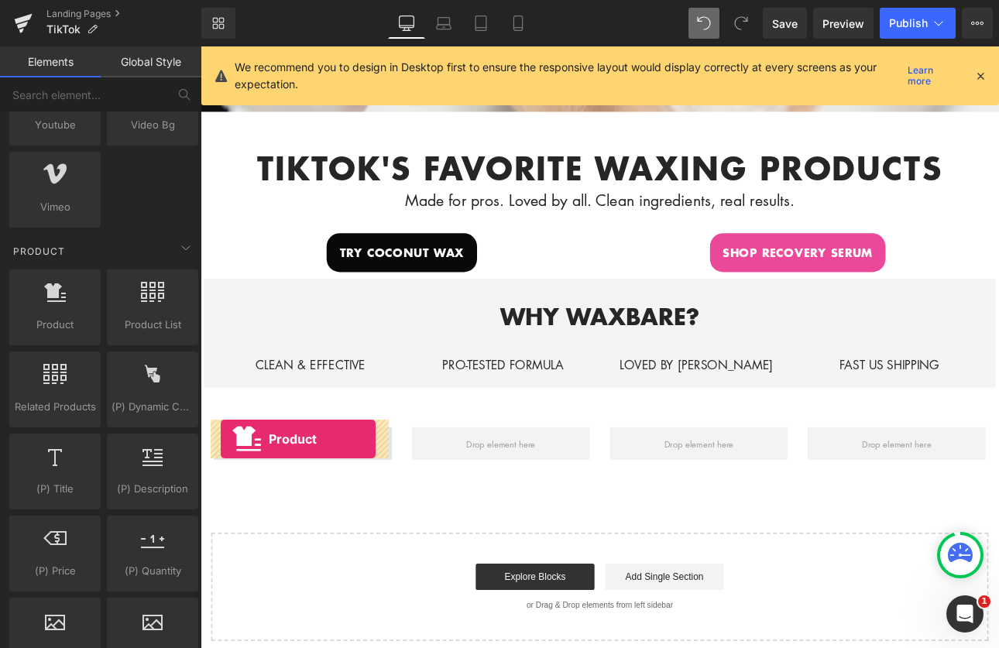
drag, startPoint x: 269, startPoint y: 361, endPoint x: 224, endPoint y: 507, distance: 153.2
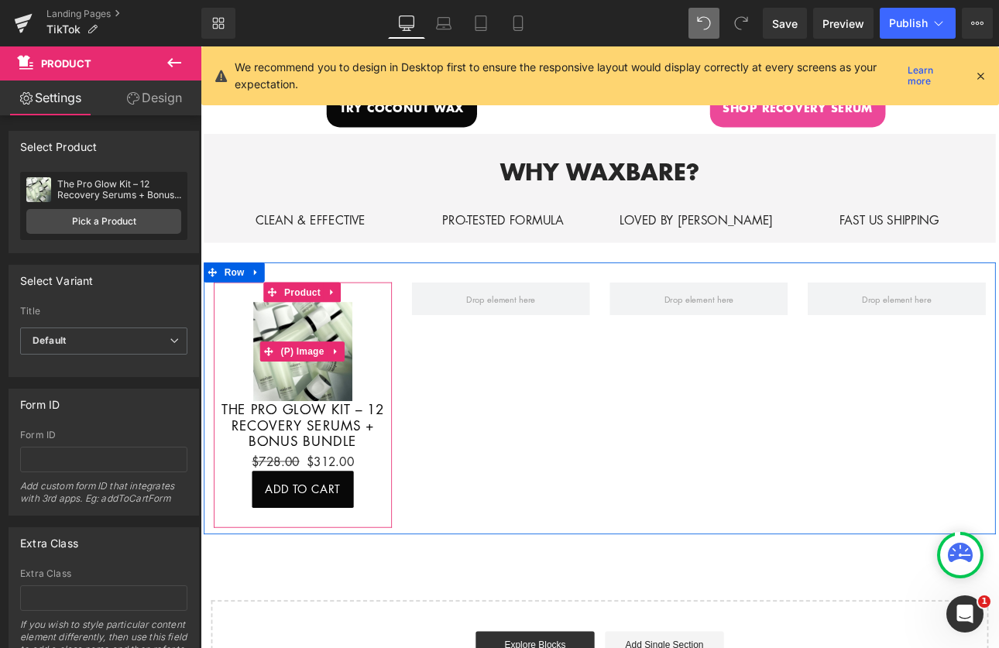
scroll to position [642, 0]
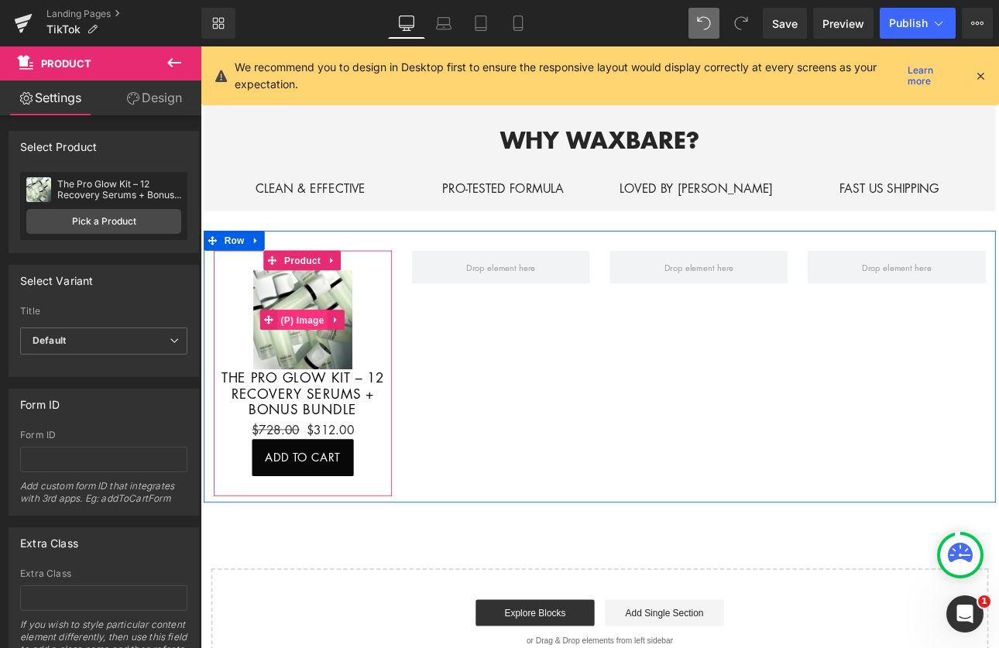
click at [299, 356] on span "(P) Image" at bounding box center [320, 367] width 59 height 23
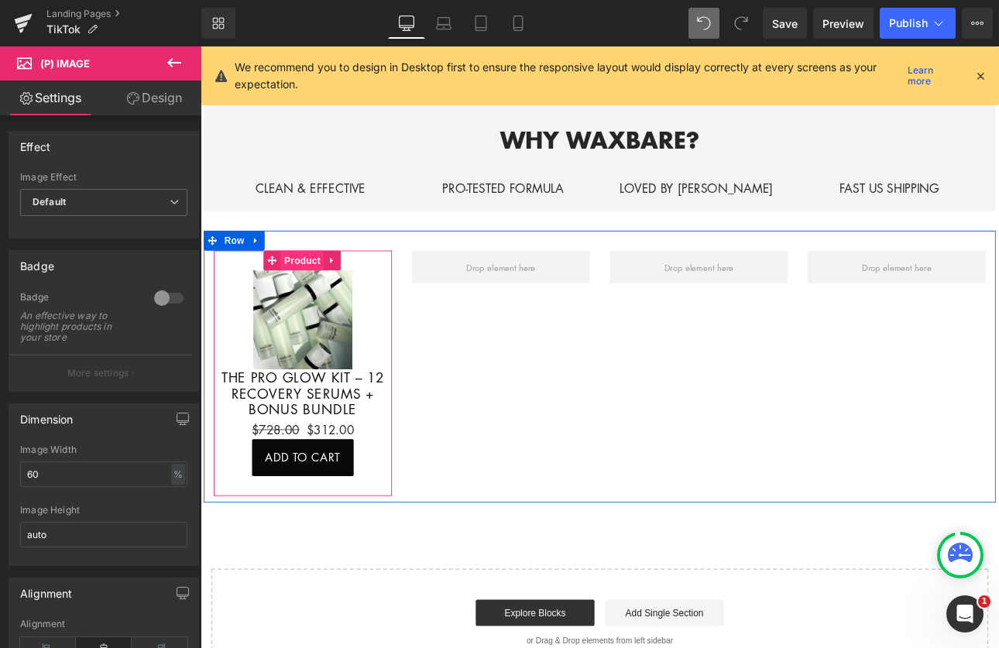
click at [328, 292] on span "Product" at bounding box center [320, 297] width 50 height 23
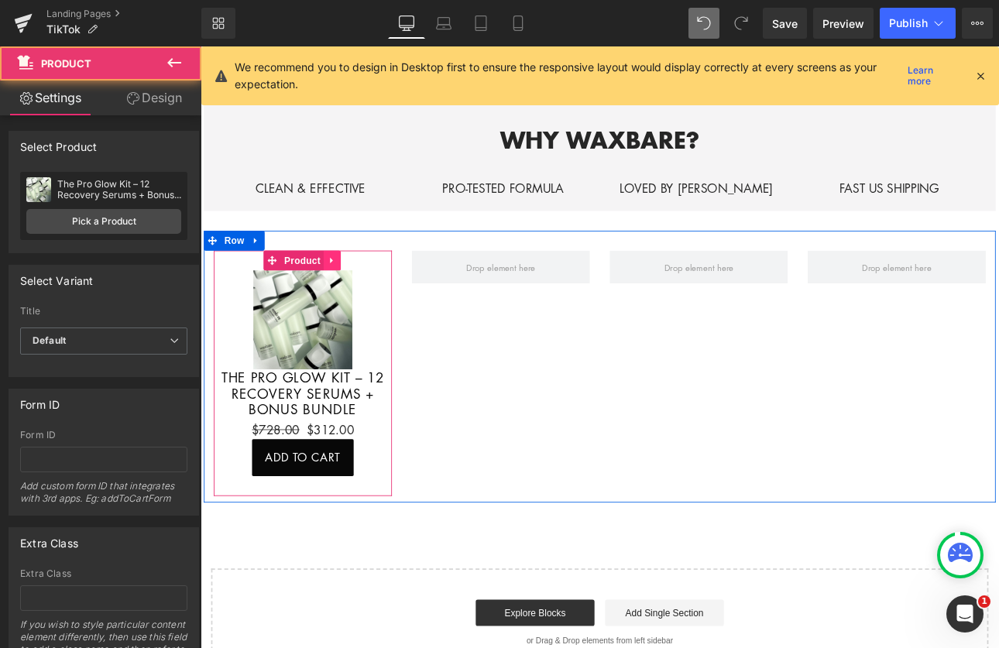
click at [352, 291] on icon at bounding box center [355, 297] width 11 height 12
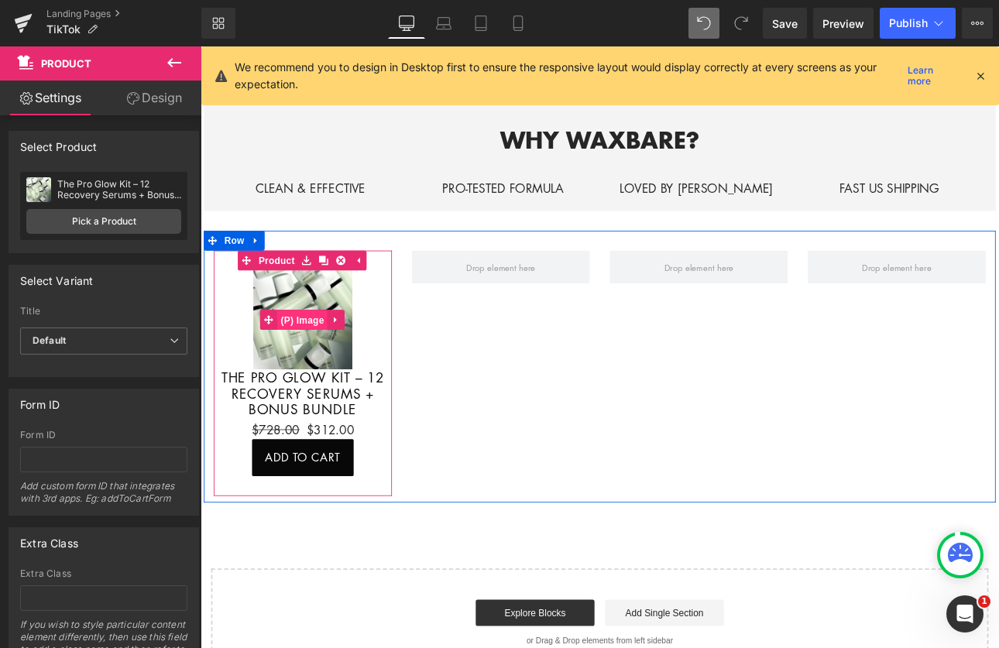
click at [306, 356] on span "(P) Image" at bounding box center [320, 367] width 59 height 23
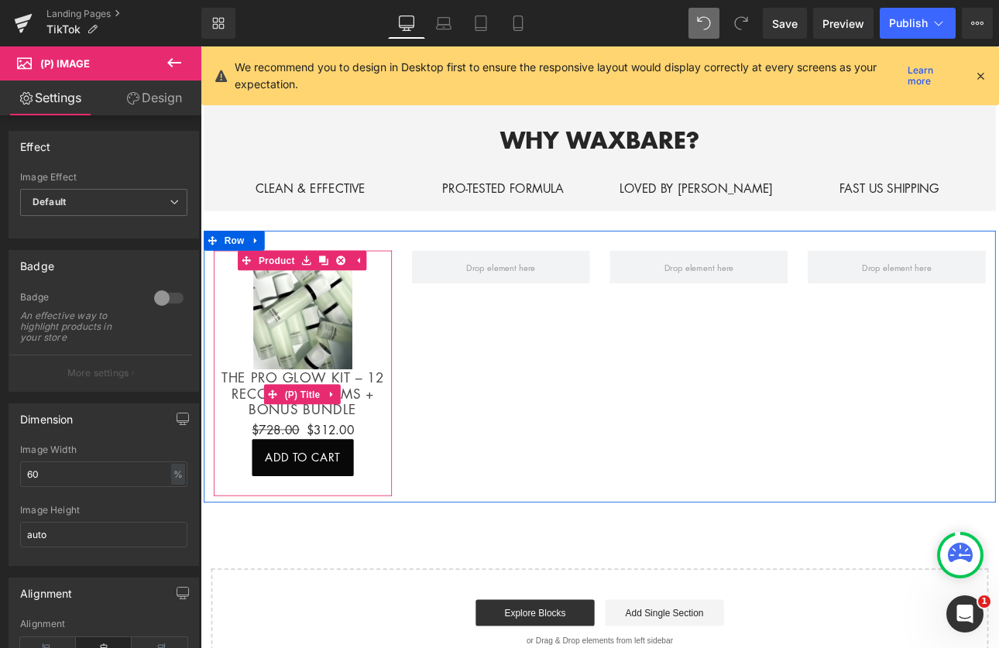
click at [376, 456] on link "The Pro Glow Kit – 12 Recovery Serums + Bonus Bundle" at bounding box center [321, 453] width 194 height 56
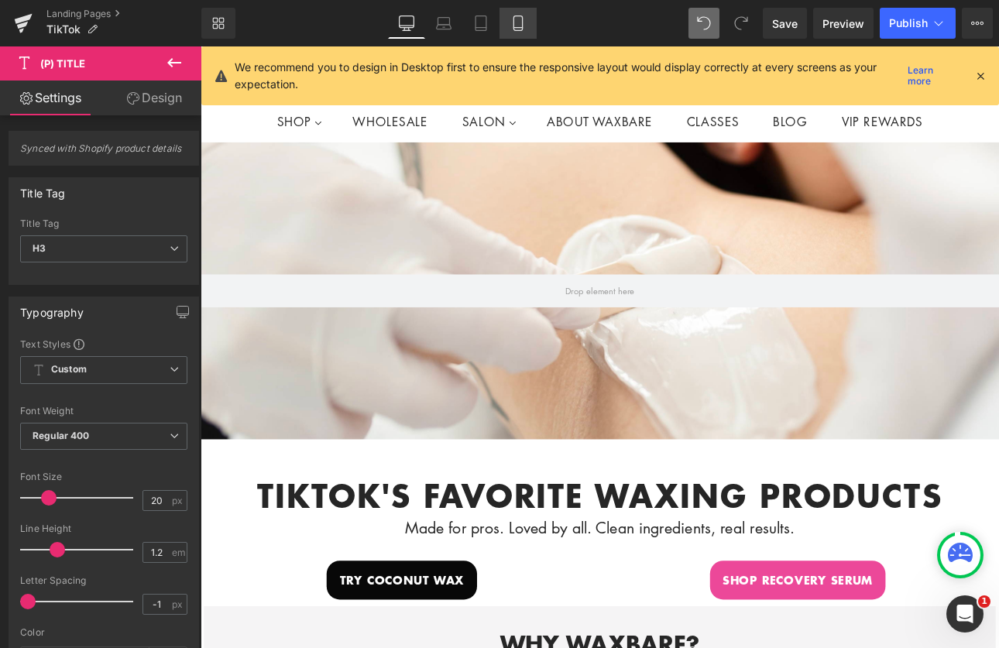
click at [524, 26] on icon at bounding box center [518, 22] width 15 height 15
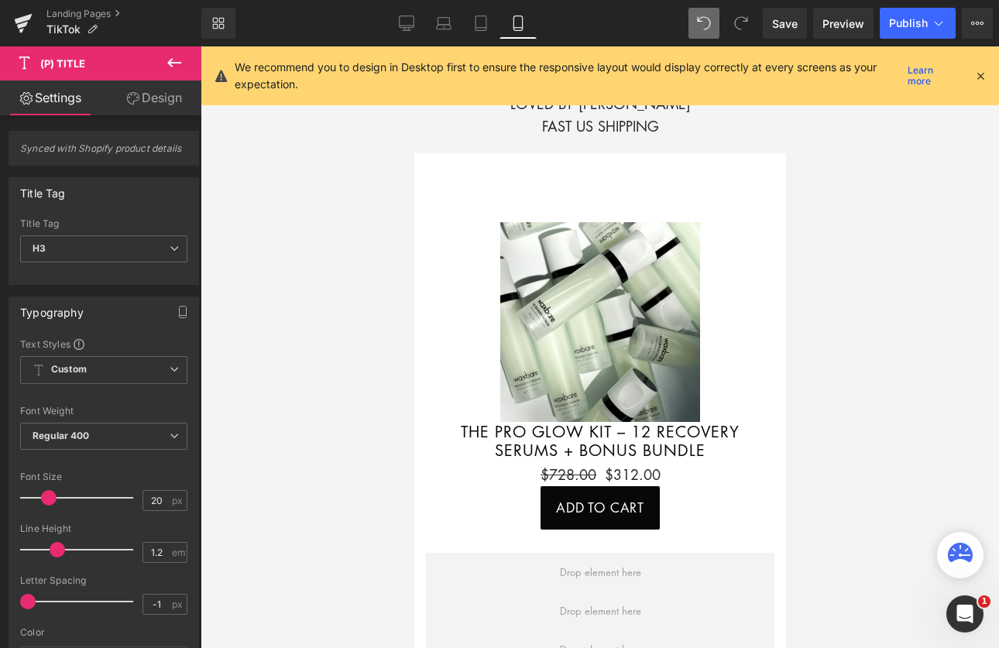
scroll to position [965, 0]
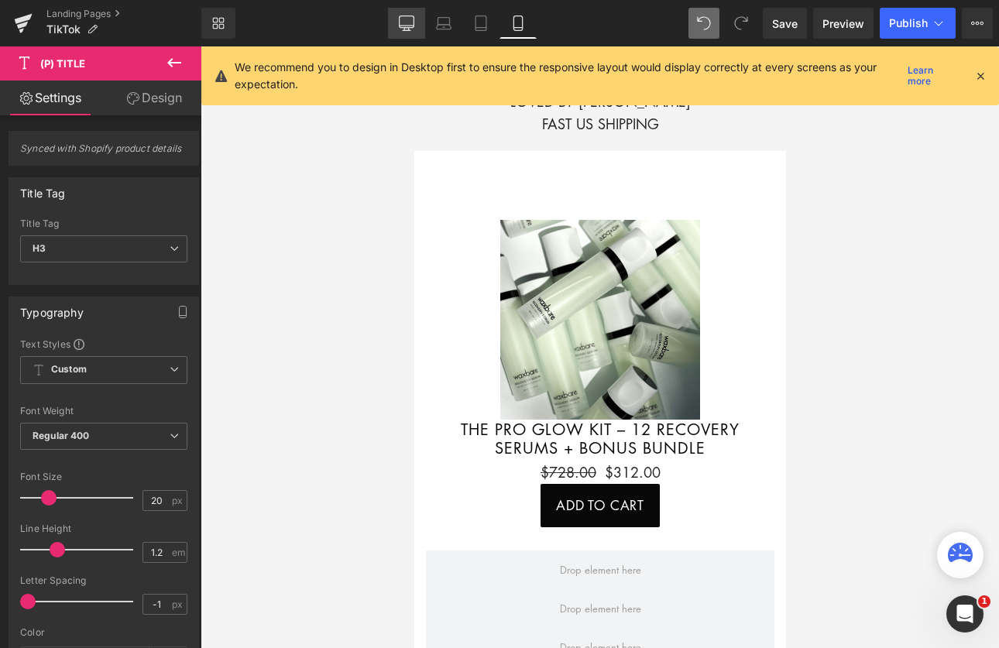
click at [408, 29] on icon at bounding box center [406, 22] width 15 height 15
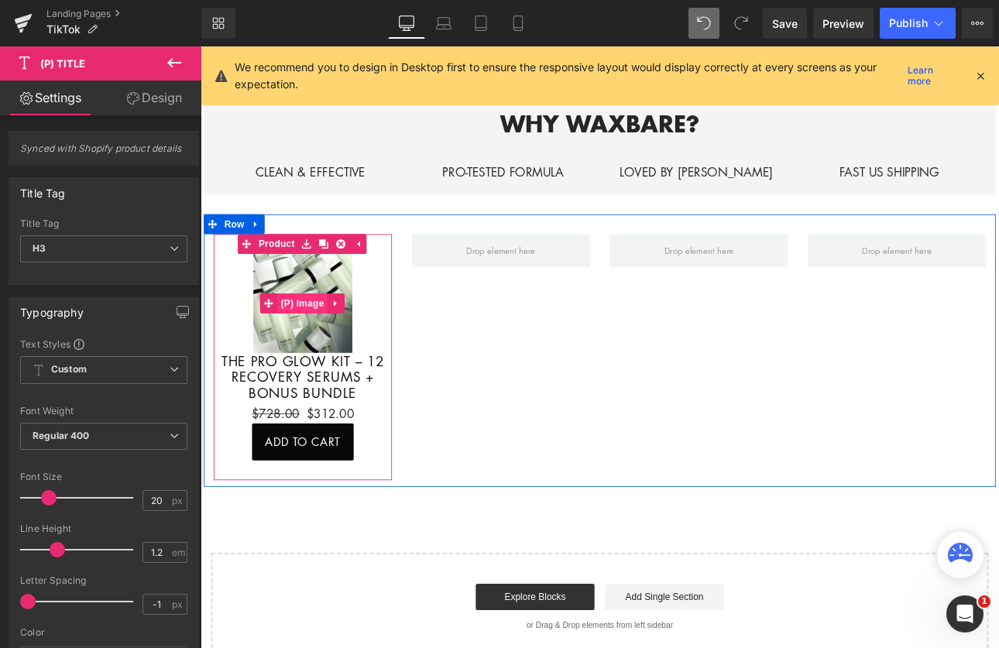
scroll to position [660, 0]
click at [335, 341] on span "(P) Image" at bounding box center [320, 349] width 59 height 23
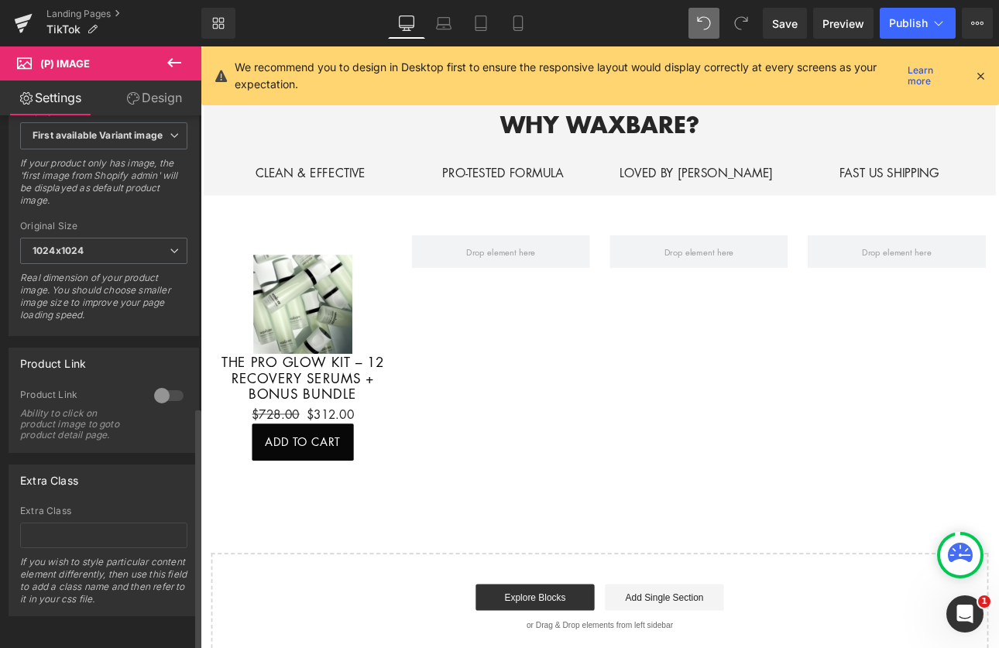
scroll to position [650, 0]
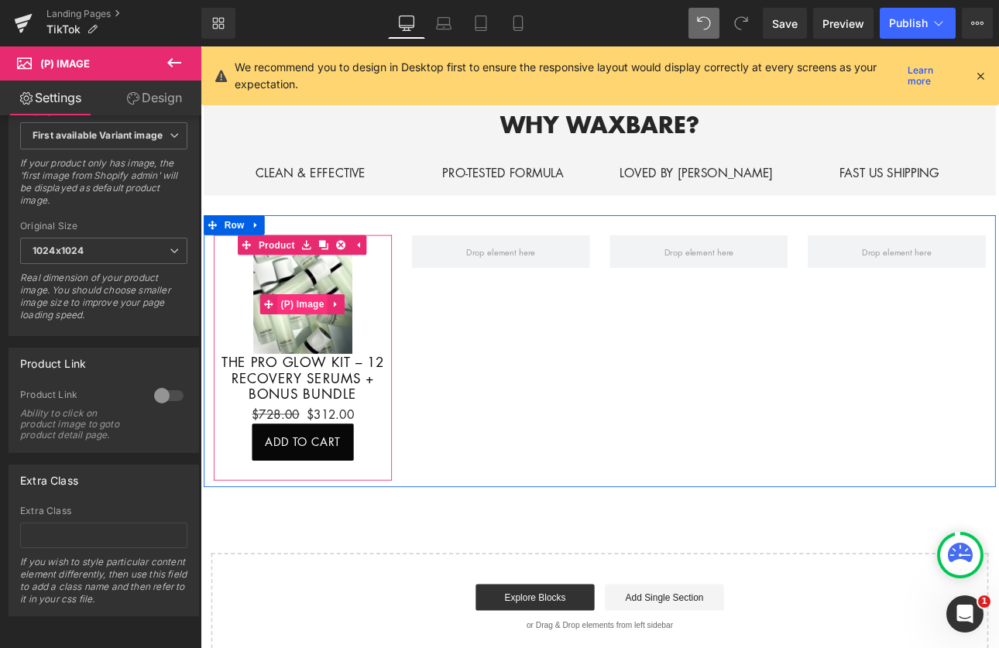
click at [316, 341] on span "(P) Image" at bounding box center [320, 349] width 59 height 23
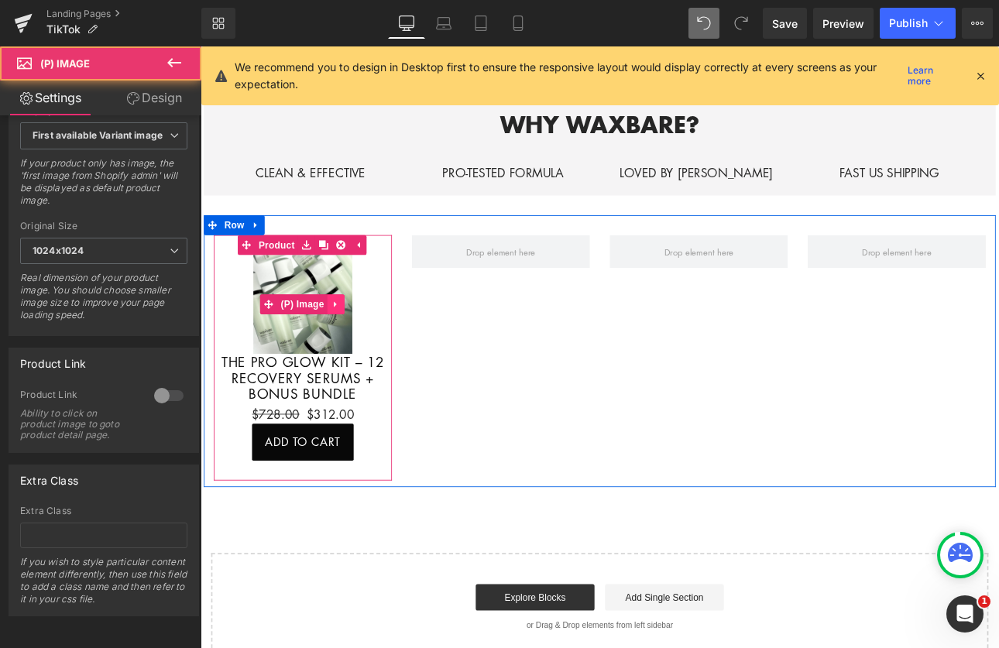
click at [354, 343] on icon at bounding box center [359, 349] width 11 height 12
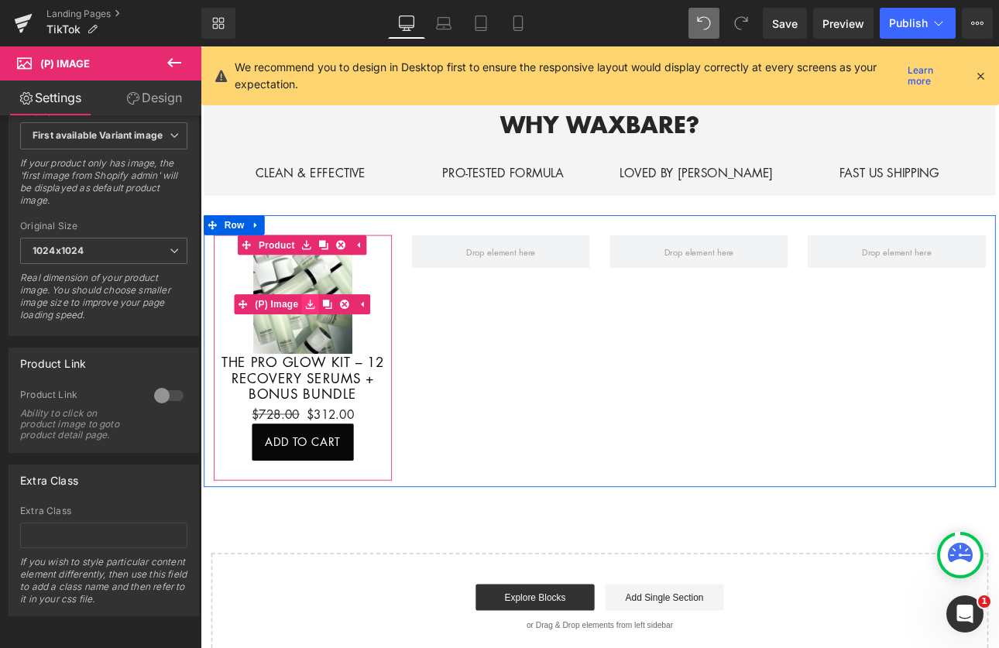
click at [328, 344] on icon at bounding box center [329, 349] width 11 height 12
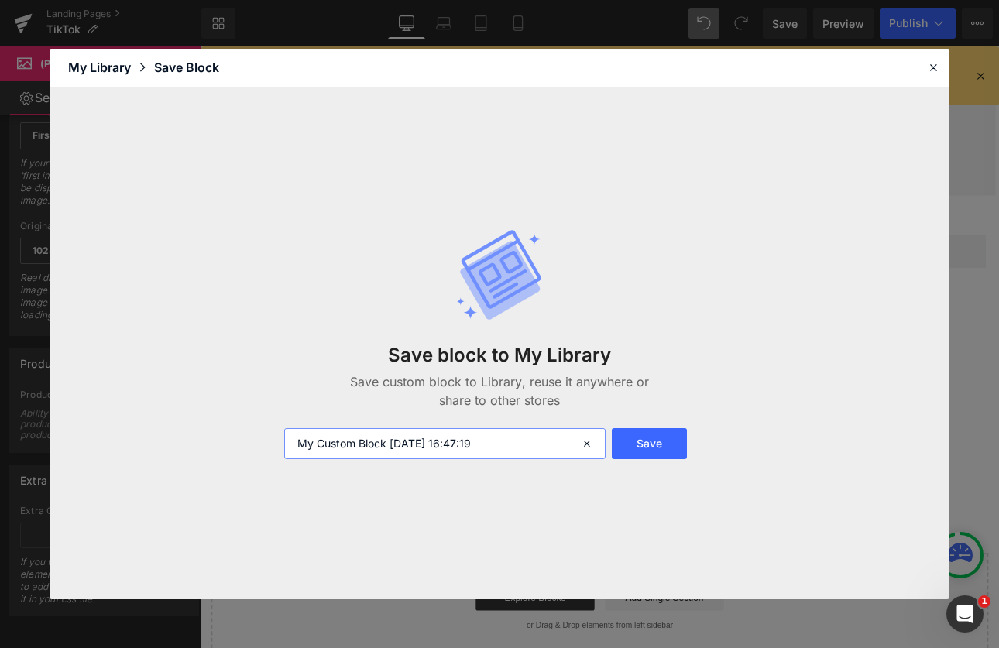
click at [462, 442] on input "My Custom Block 2025-09-15 16:47:19" at bounding box center [445, 443] width 322 height 31
click at [583, 442] on icon at bounding box center [589, 443] width 34 height 31
click at [476, 444] on input "My Custom Block 2025-09-15 16:47:19" at bounding box center [445, 443] width 322 height 31
click at [97, 67] on div "My Library" at bounding box center [111, 67] width 86 height 19
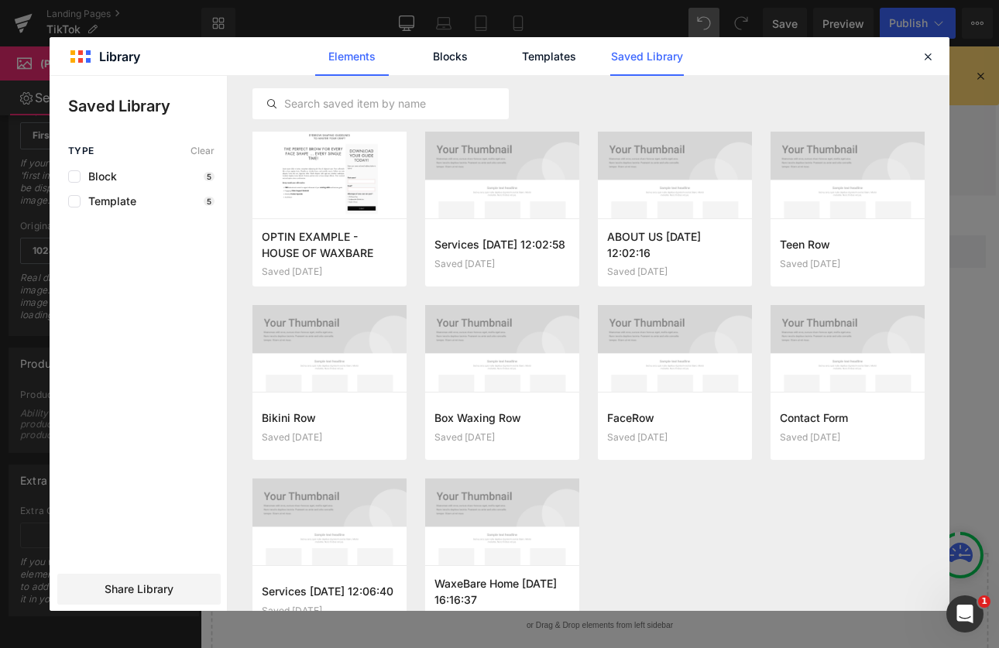
click at [329, 53] on link "Elements" at bounding box center [352, 56] width 74 height 39
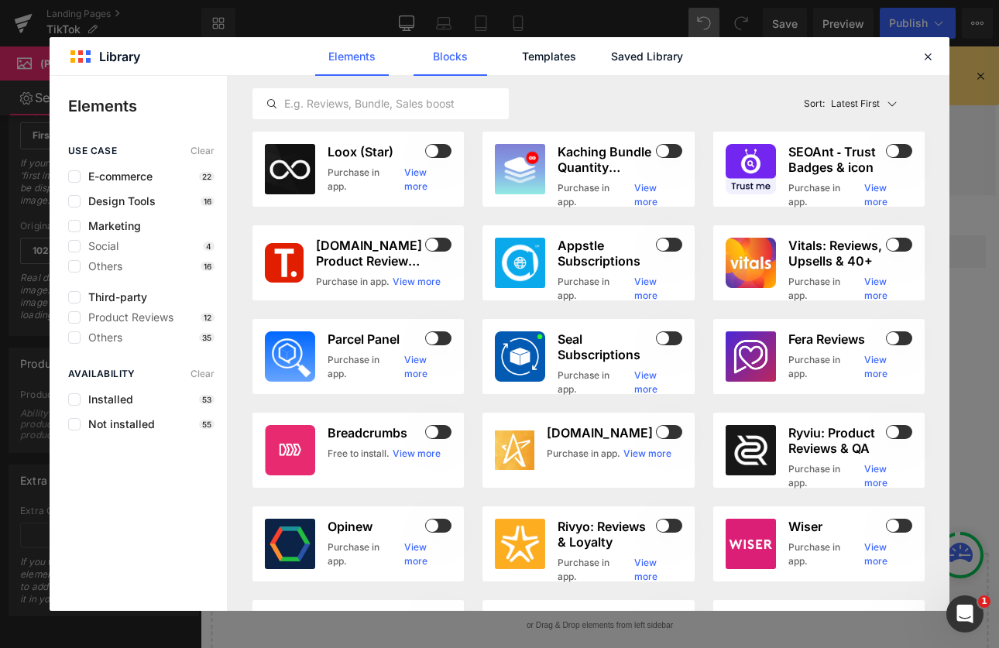
click at [465, 56] on link "Blocks" at bounding box center [451, 56] width 74 height 39
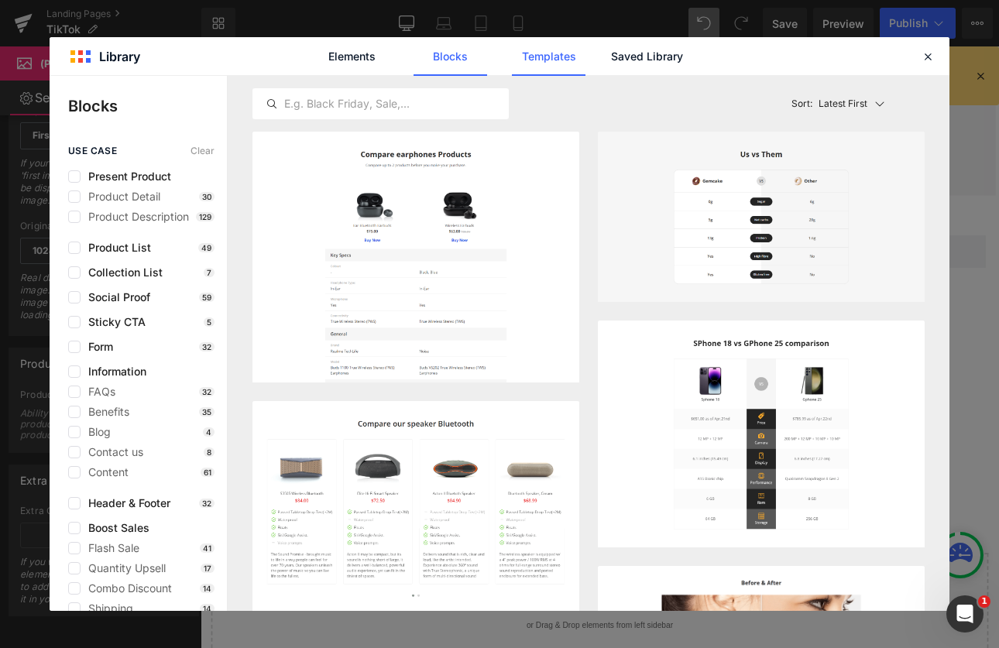
click at [552, 59] on link "Templates" at bounding box center [549, 56] width 74 height 39
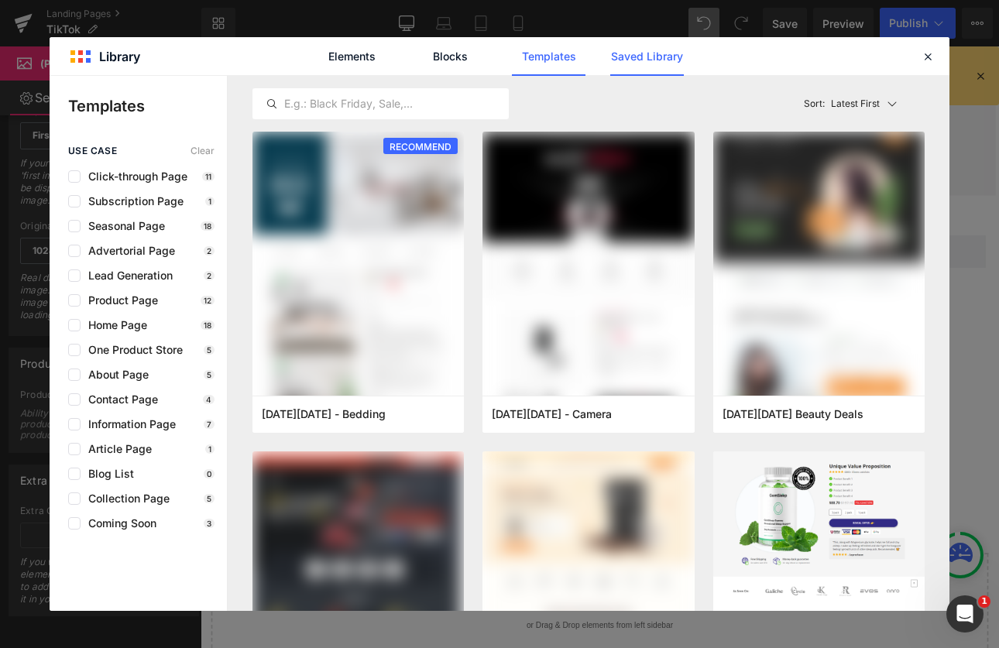
click at [656, 53] on link "Saved Library" at bounding box center [647, 56] width 74 height 39
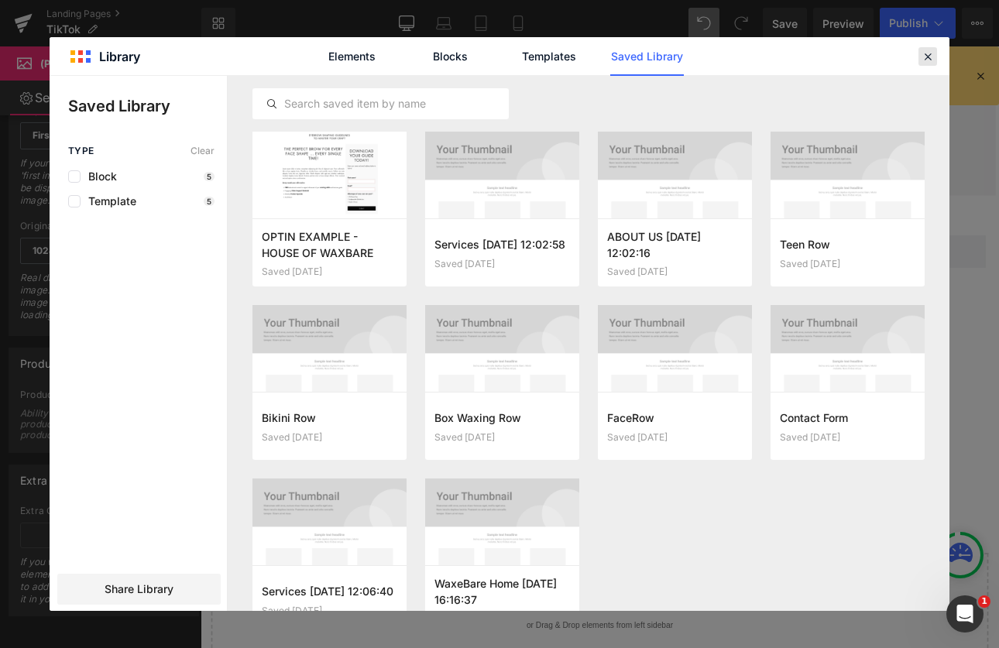
click at [930, 55] on icon at bounding box center [928, 57] width 14 height 14
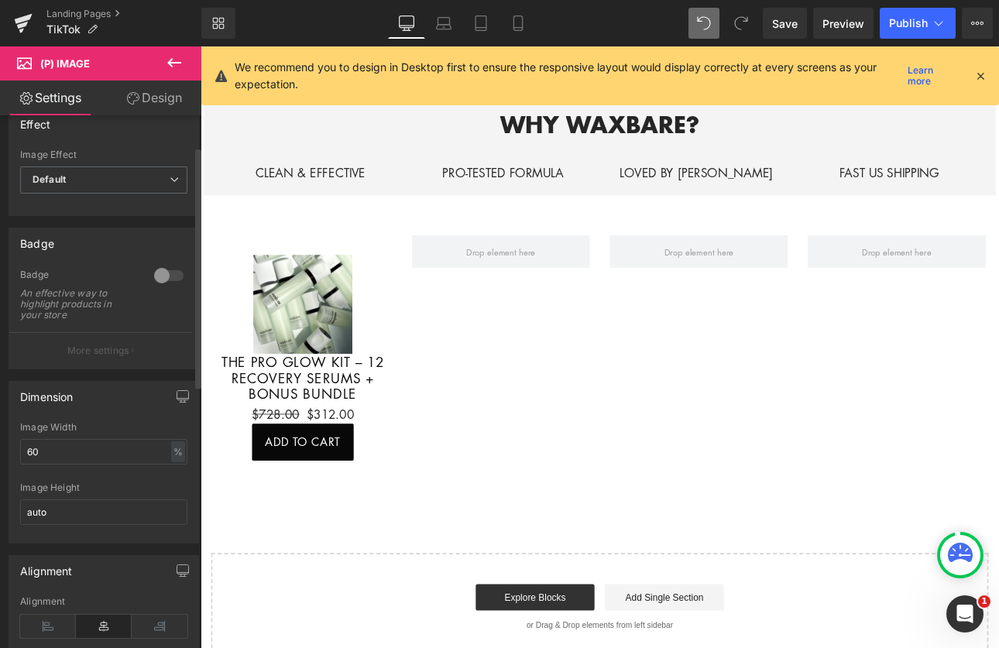
scroll to position [0, 0]
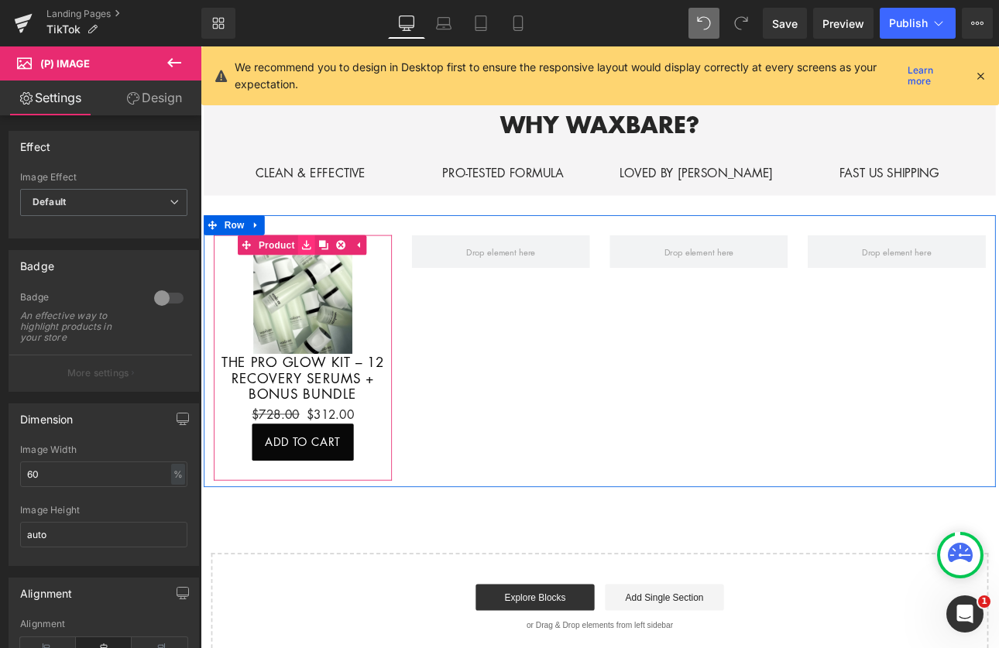
click at [315, 268] on link at bounding box center [325, 279] width 20 height 23
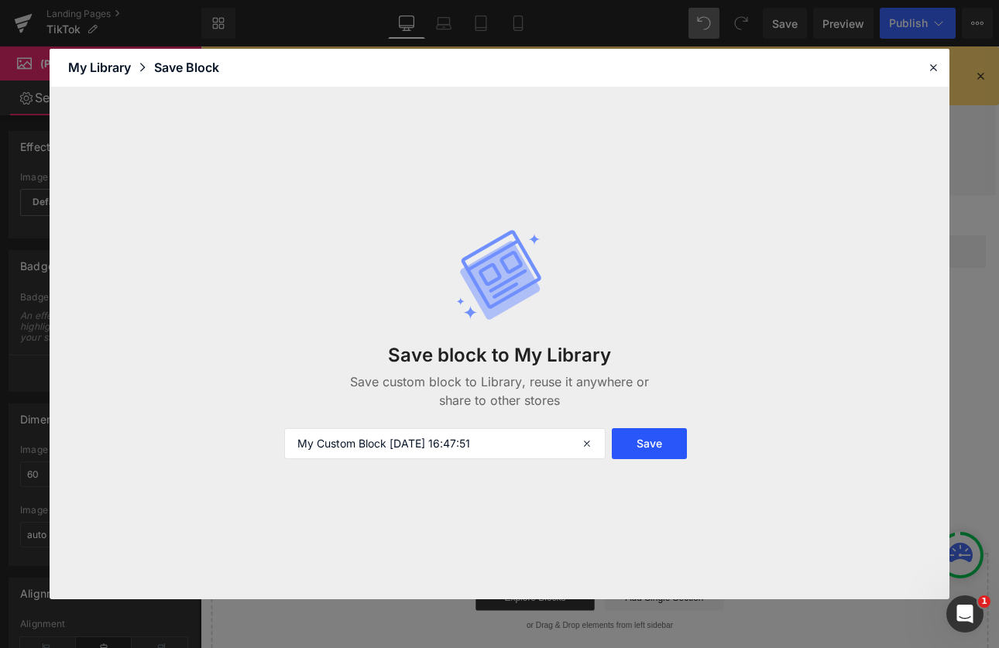
click at [671, 441] on button "Save" at bounding box center [649, 443] width 75 height 31
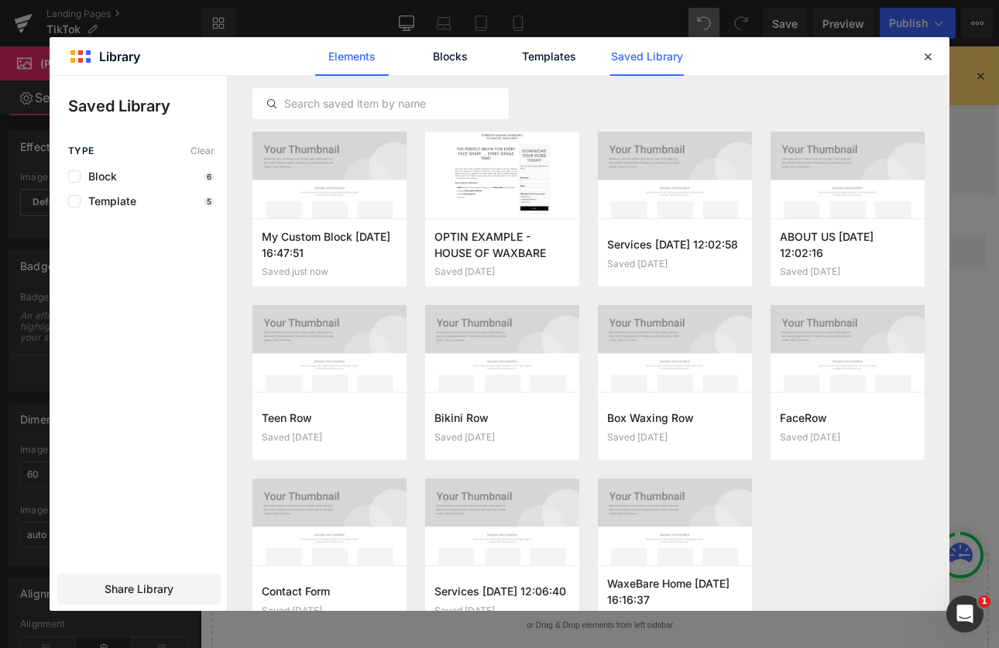
click at [360, 57] on link "Elements" at bounding box center [352, 56] width 74 height 39
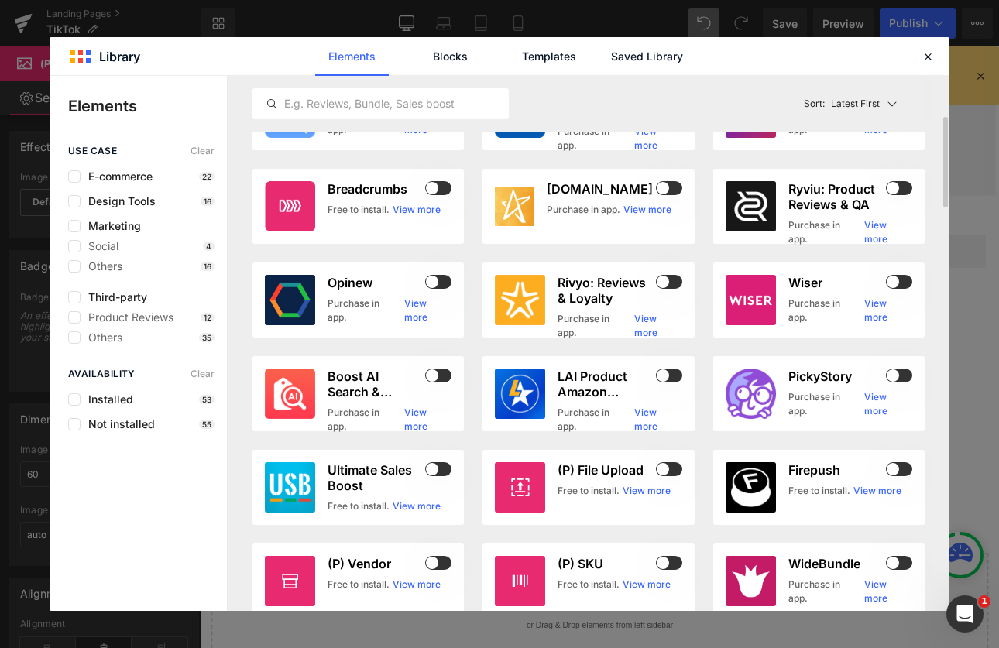
scroll to position [405, 0]
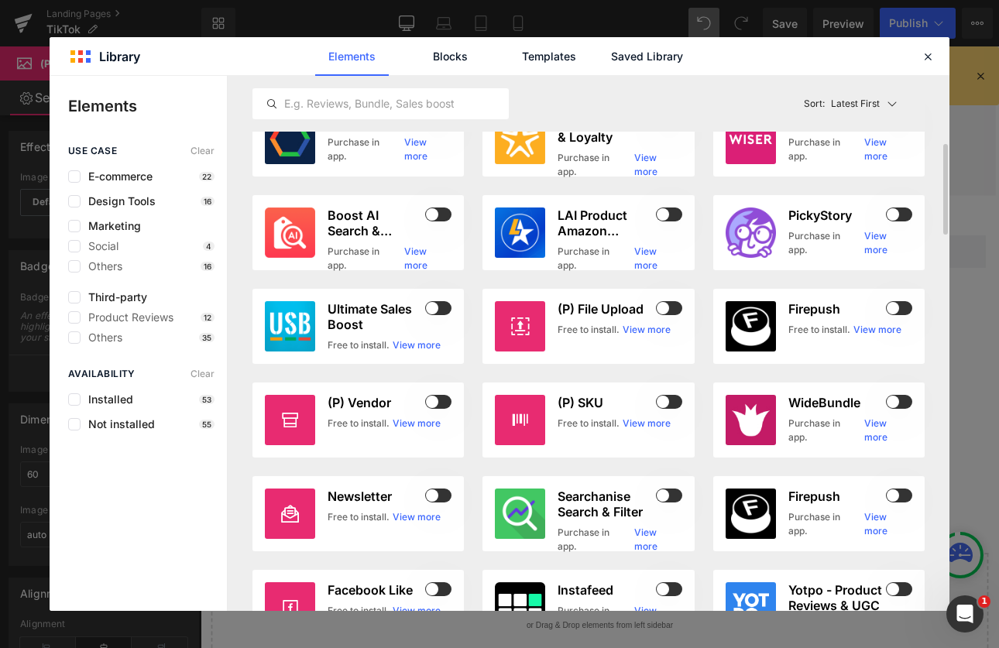
click at [933, 52] on icon at bounding box center [928, 57] width 14 height 14
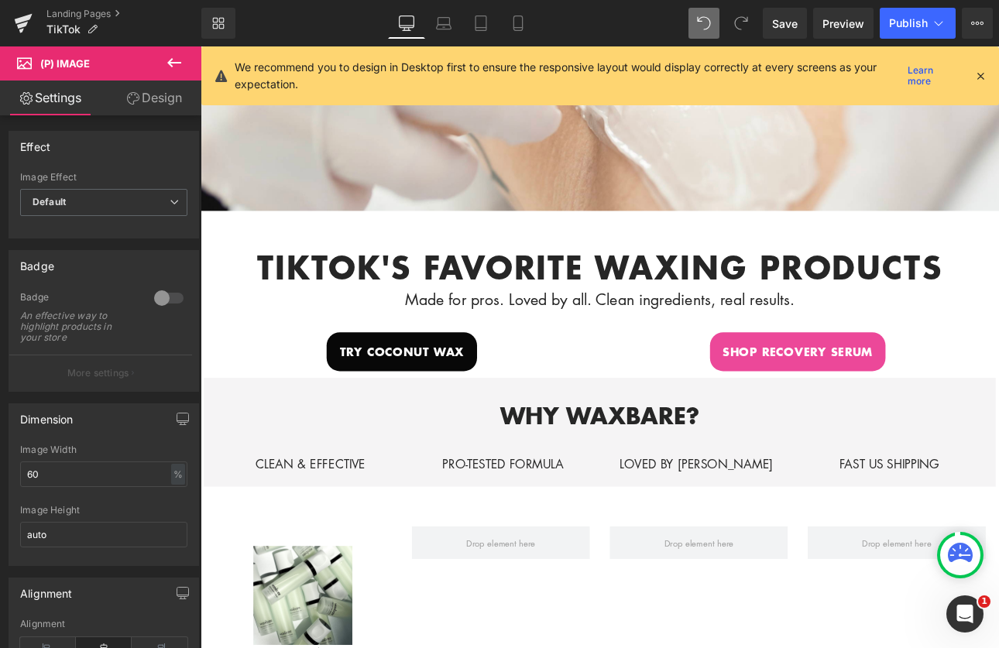
scroll to position [525, 0]
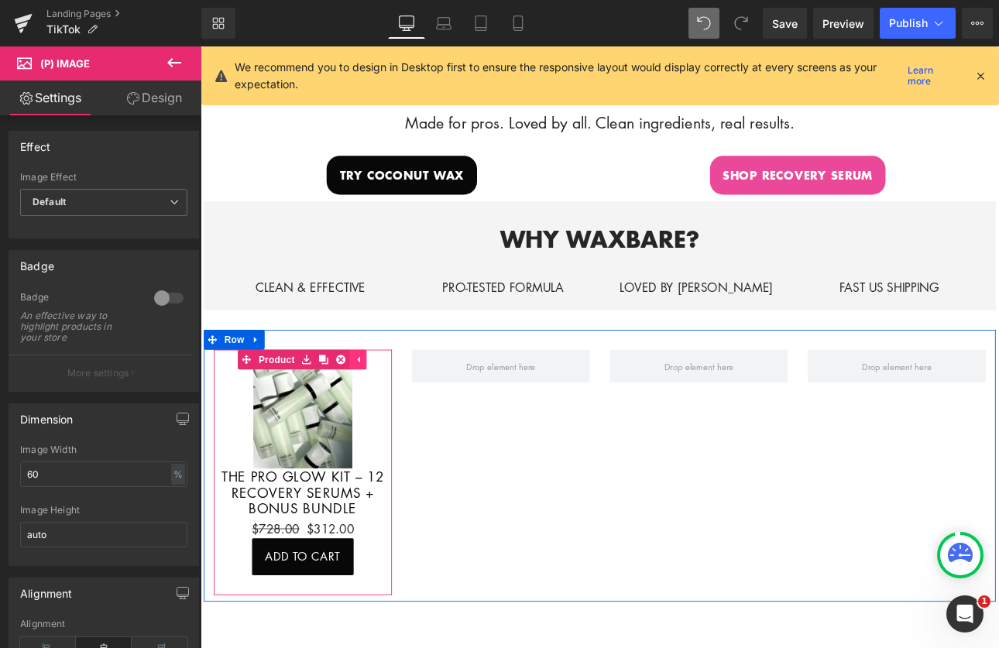
click at [382, 408] on icon at bounding box center [385, 414] width 11 height 12
click at [339, 409] on span "Product" at bounding box center [320, 414] width 50 height 23
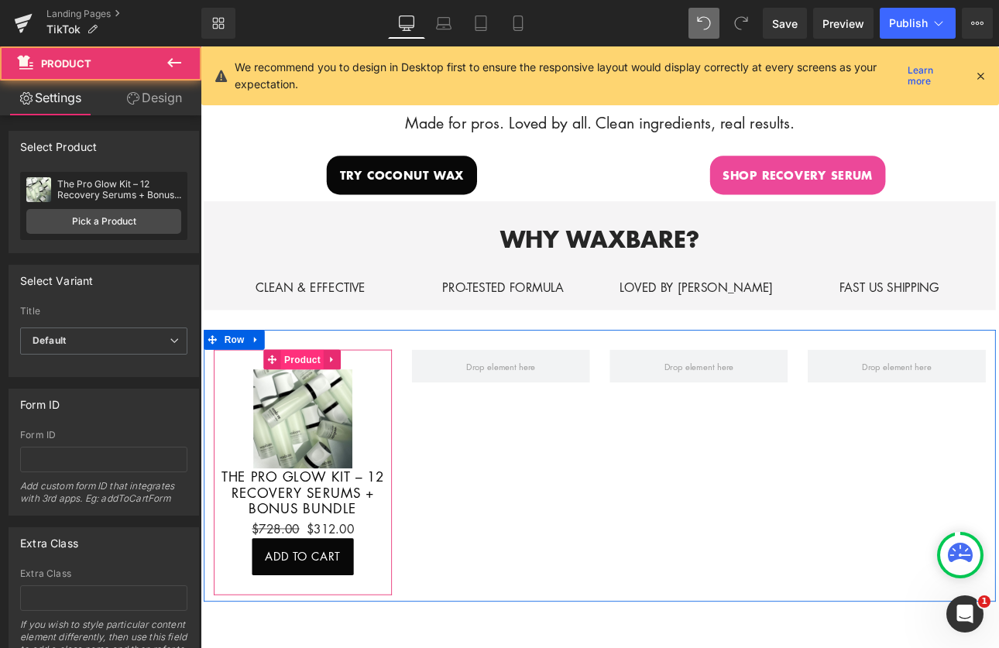
click at [318, 409] on span "Product" at bounding box center [320, 414] width 50 height 23
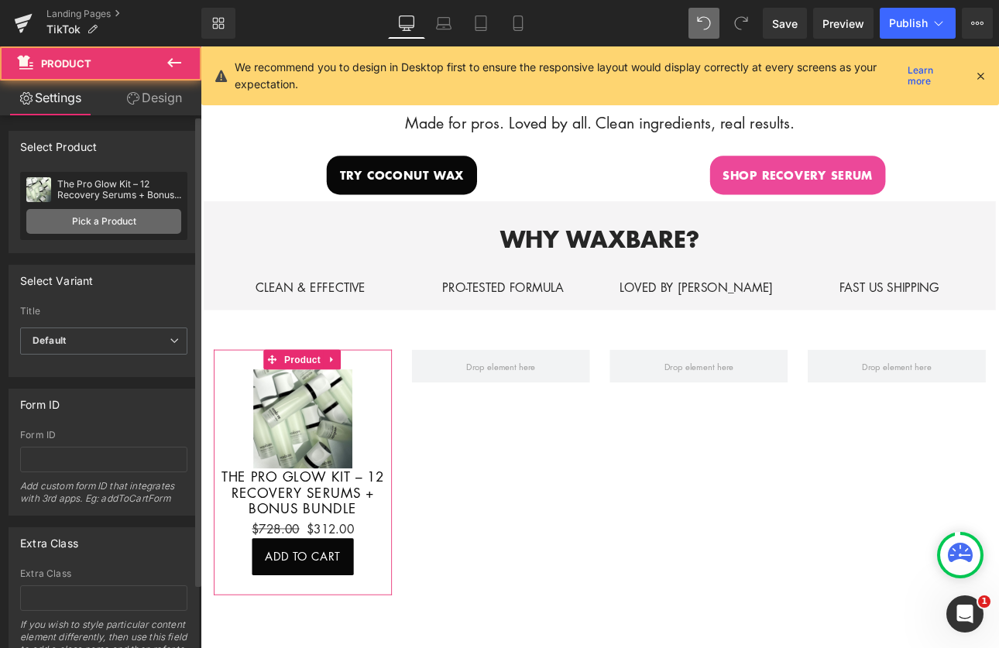
click at [136, 226] on link "Pick a Product" at bounding box center [103, 221] width 155 height 25
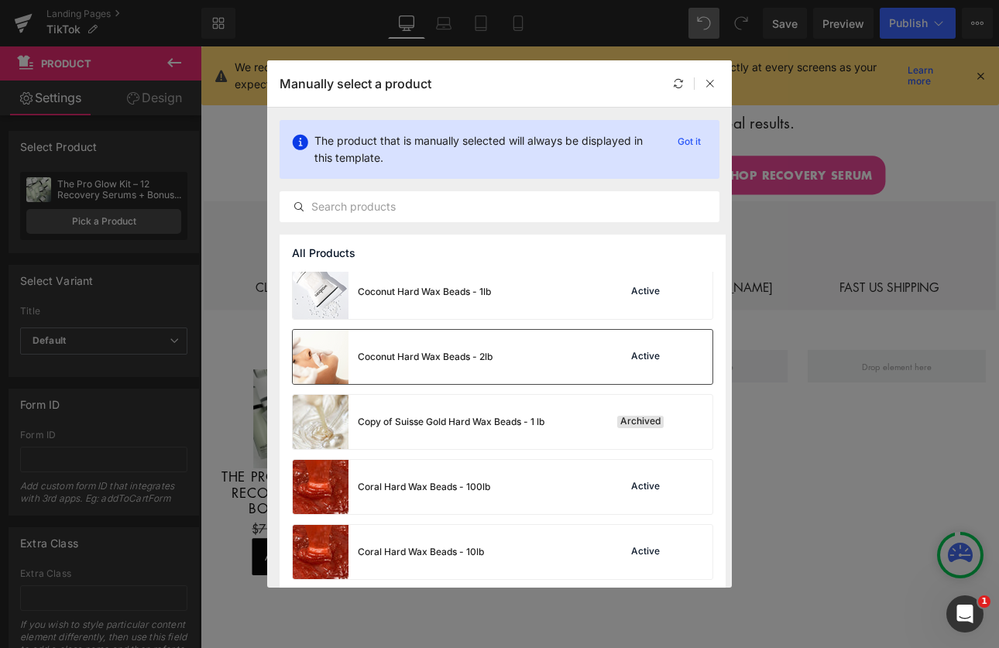
scroll to position [523, 0]
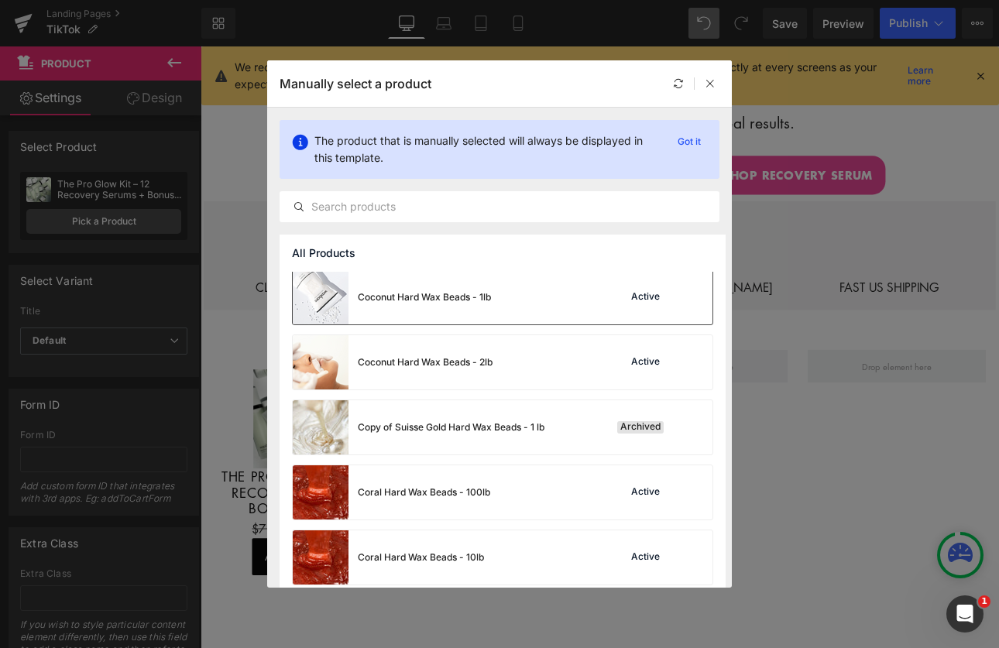
click at [419, 304] on div "Coconut Hard Wax Beads - 1lb" at bounding box center [392, 297] width 198 height 54
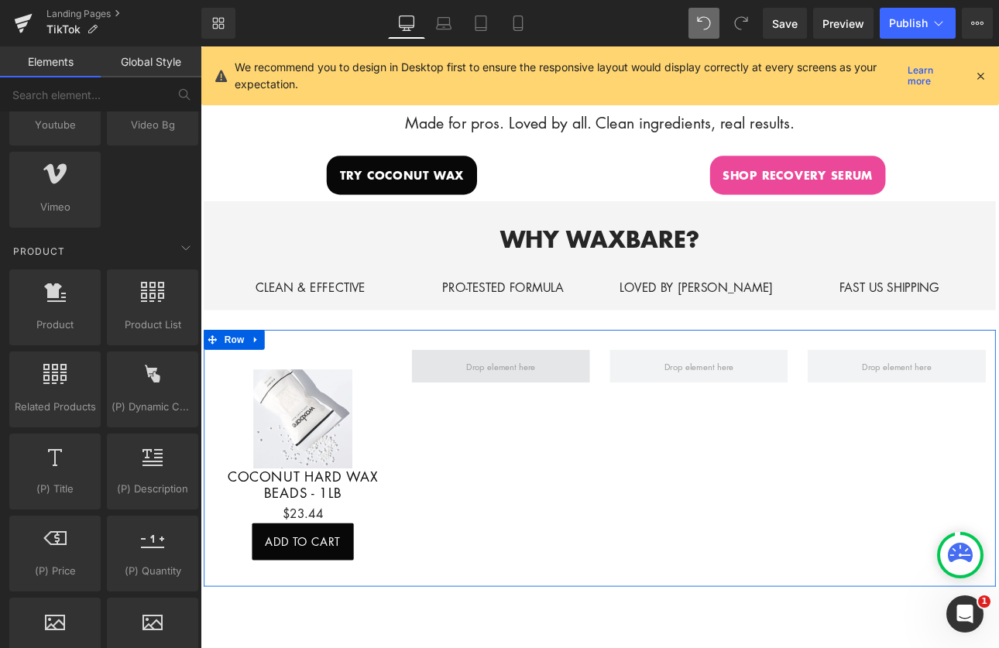
click at [560, 417] on span at bounding box center [553, 422] width 92 height 24
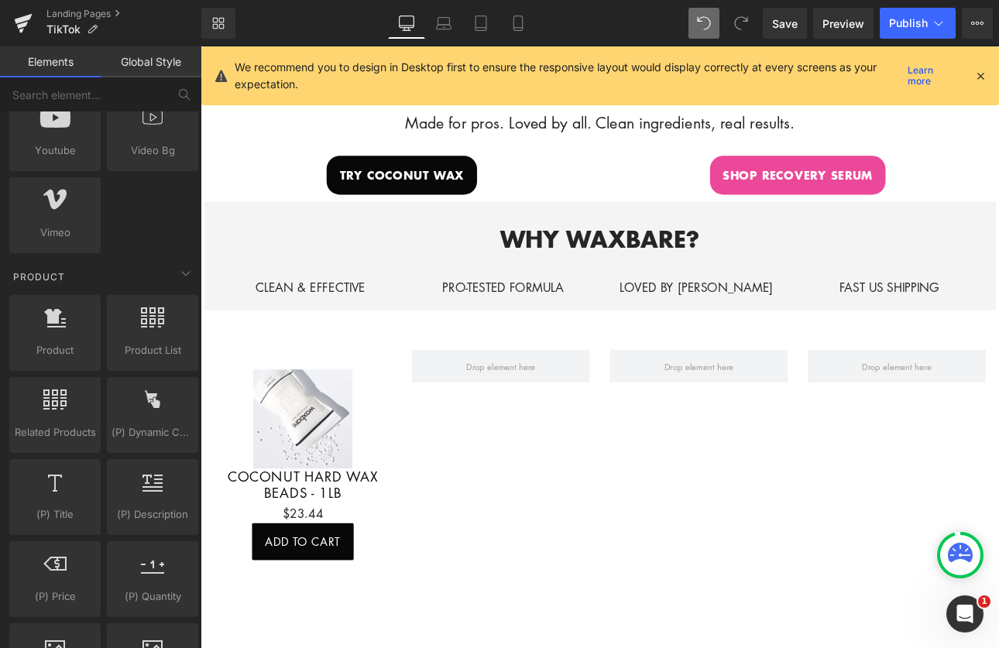
scroll to position [1114, 0]
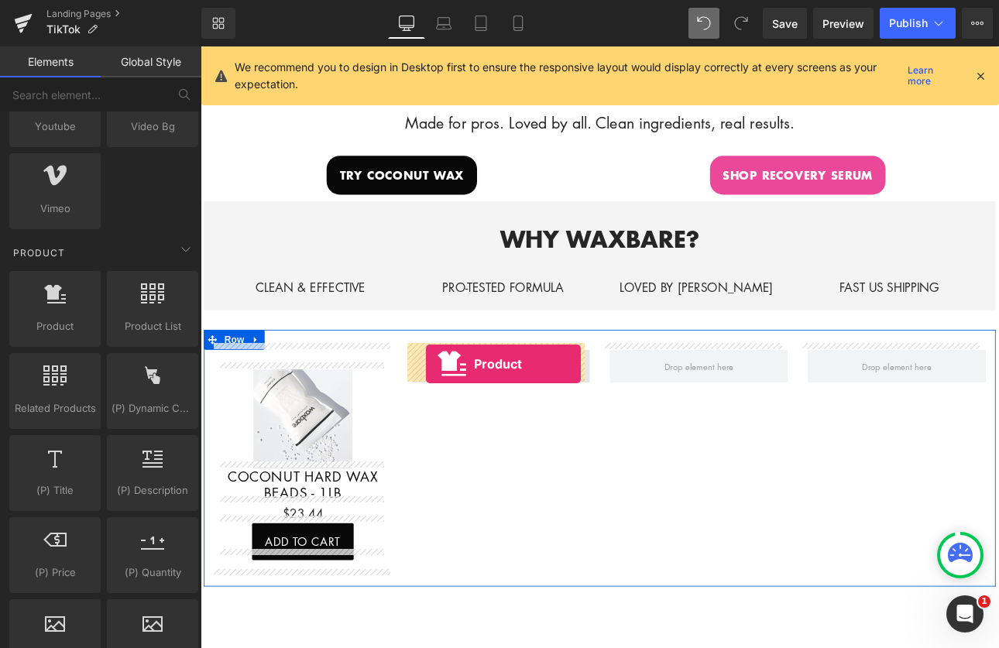
drag, startPoint x: 265, startPoint y: 353, endPoint x: 465, endPoint y: 418, distance: 210.2
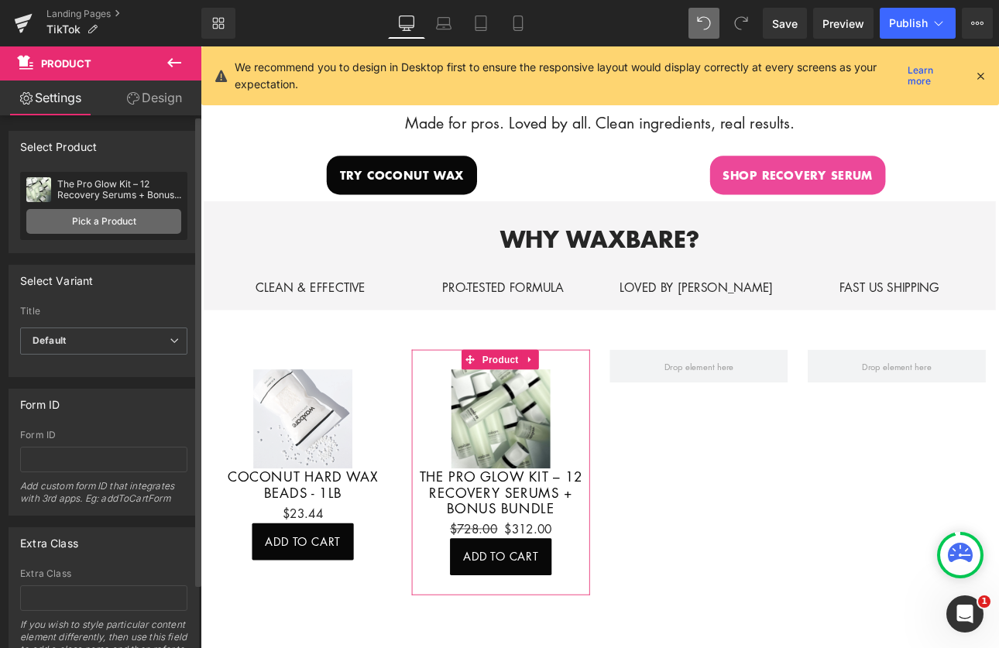
click at [122, 225] on link "Pick a Product" at bounding box center [103, 221] width 155 height 25
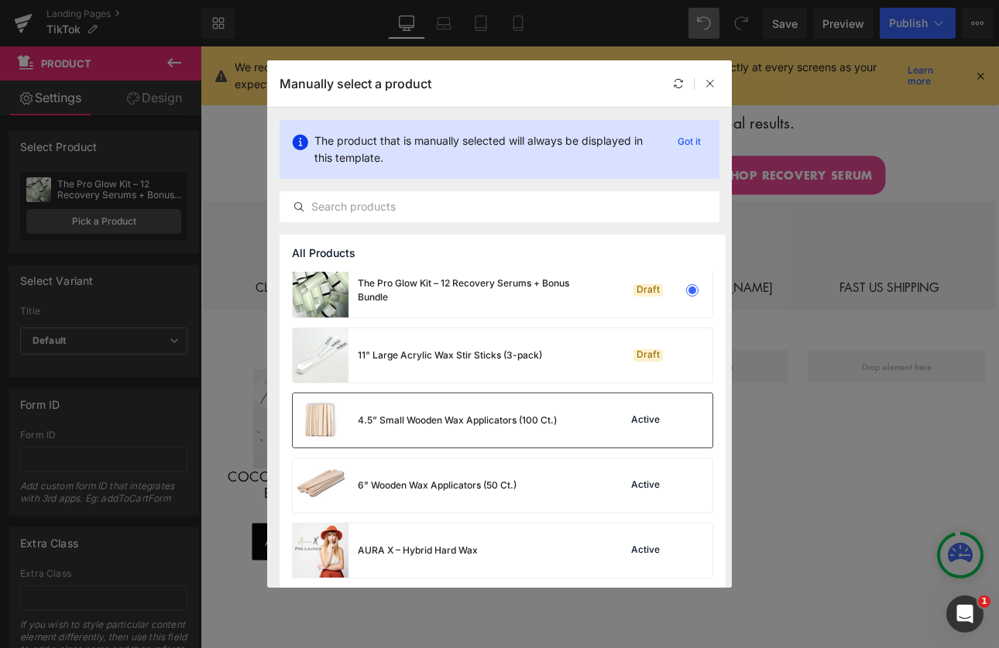
scroll to position [0, 0]
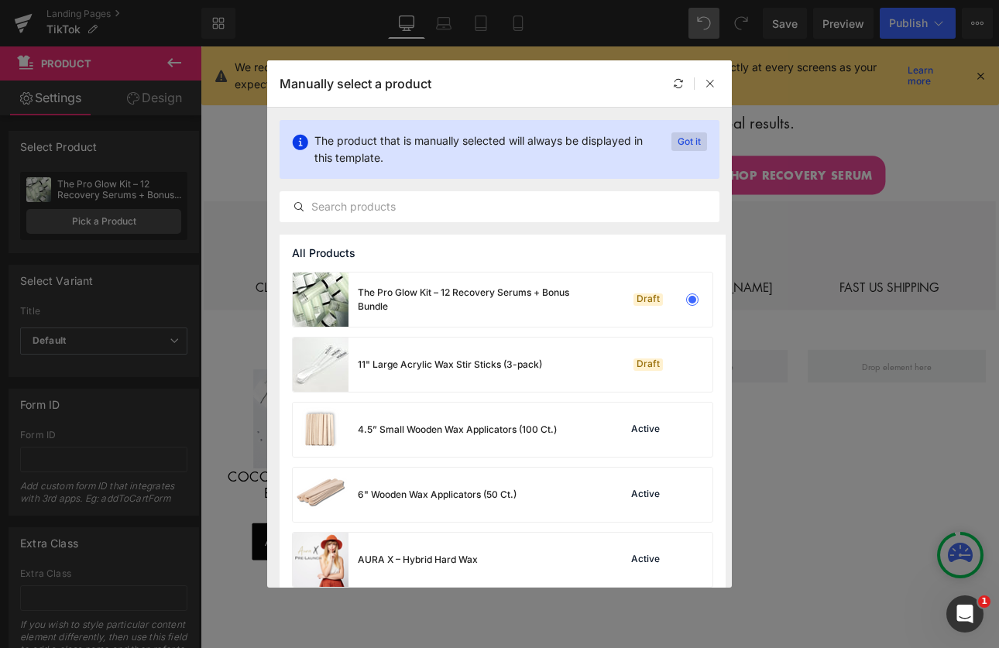
click at [679, 142] on p "Got it" at bounding box center [690, 141] width 36 height 19
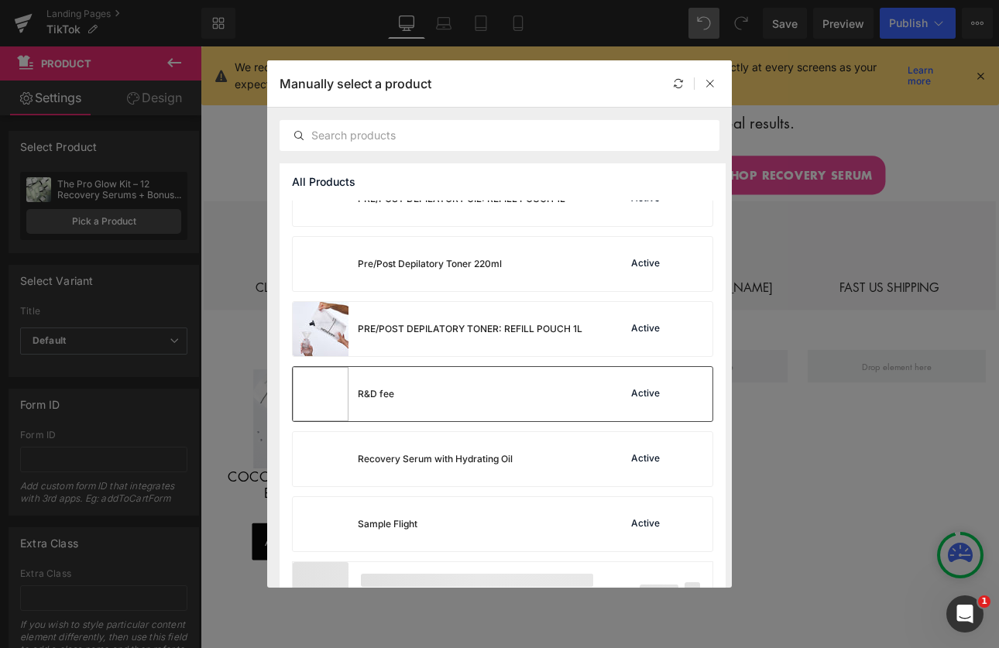
scroll to position [2338, 0]
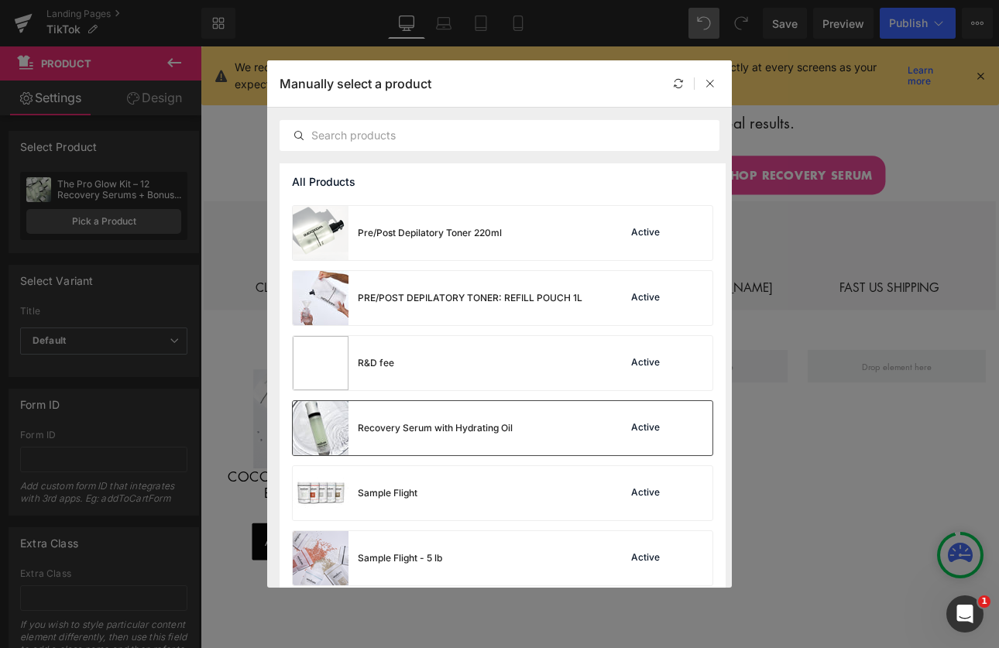
click at [594, 431] on div "Recovery Serum with Hydrating Oil Active" at bounding box center [503, 428] width 420 height 54
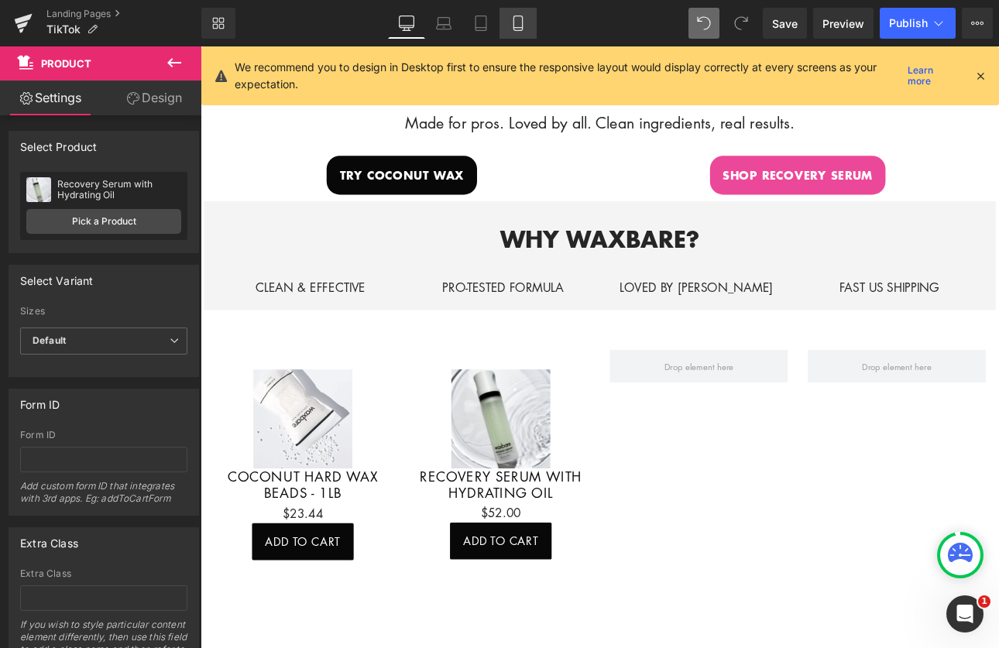
click at [520, 21] on icon at bounding box center [518, 22] width 15 height 15
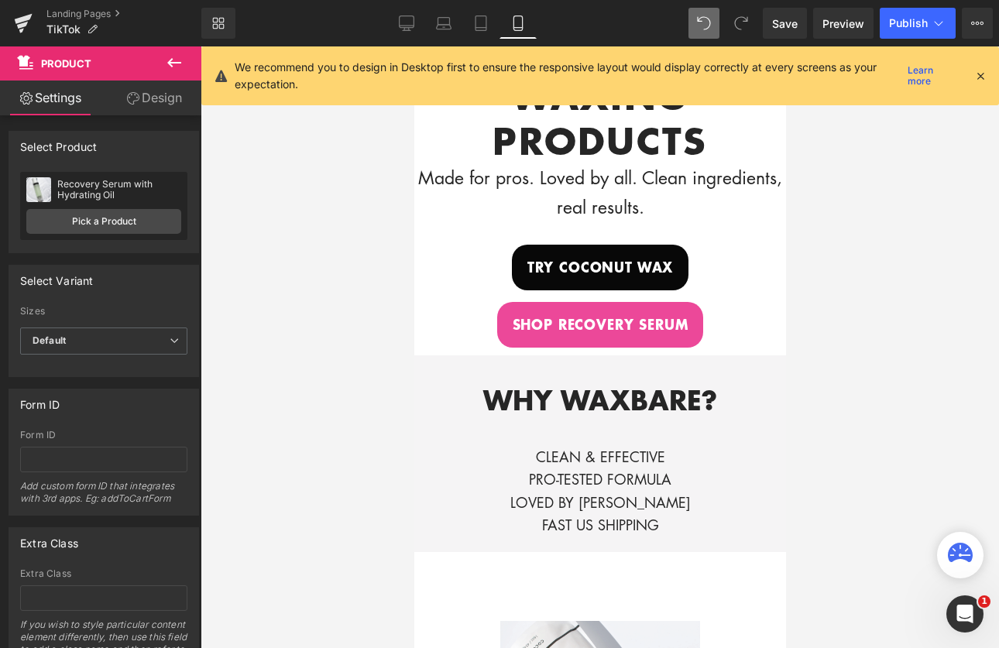
scroll to position [465, 0]
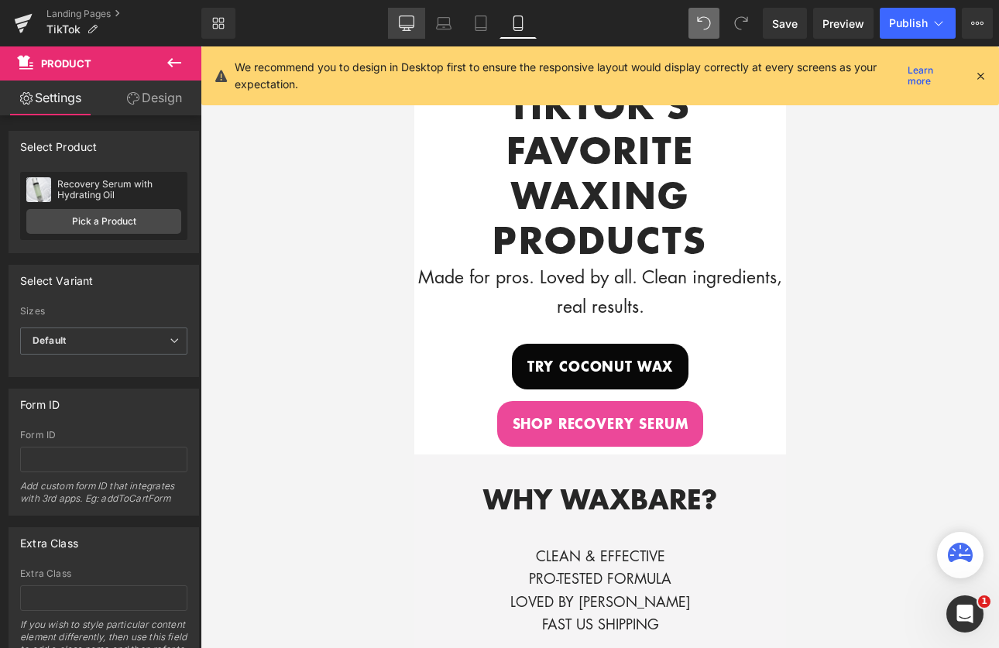
click at [406, 26] on icon at bounding box center [406, 26] width 15 height 0
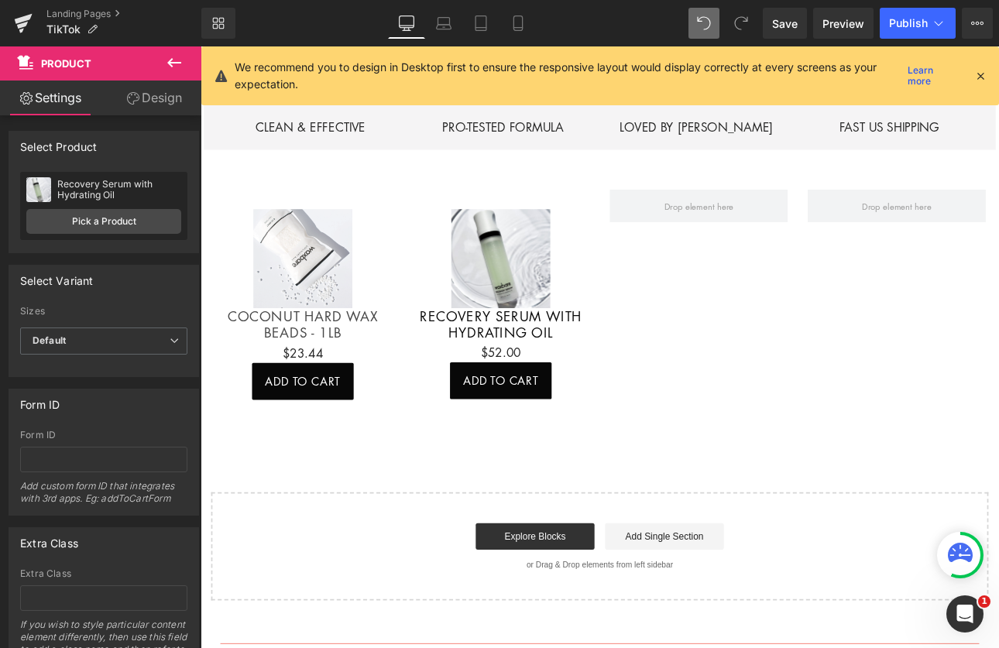
scroll to position [715, 0]
click at [174, 64] on icon at bounding box center [174, 62] width 19 height 19
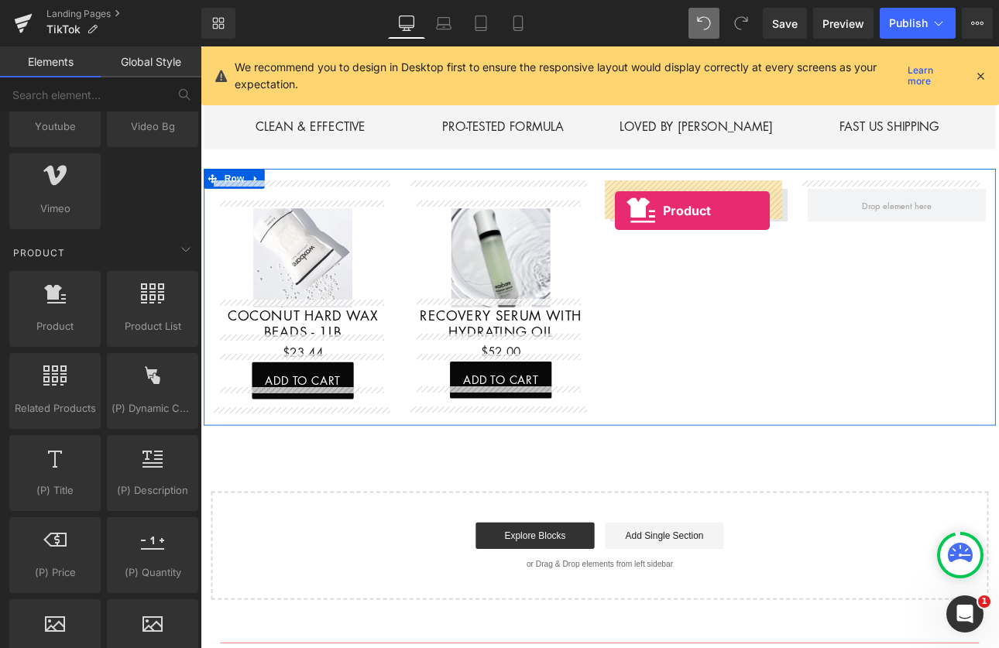
drag, startPoint x: 251, startPoint y: 367, endPoint x: 687, endPoint y: 239, distance: 454.7
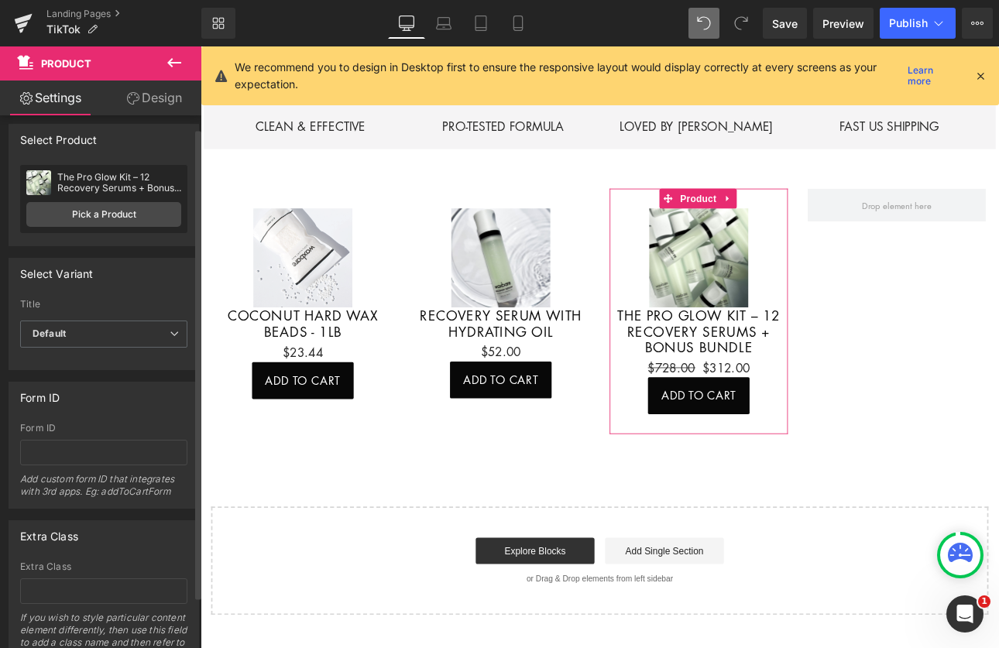
scroll to position [0, 0]
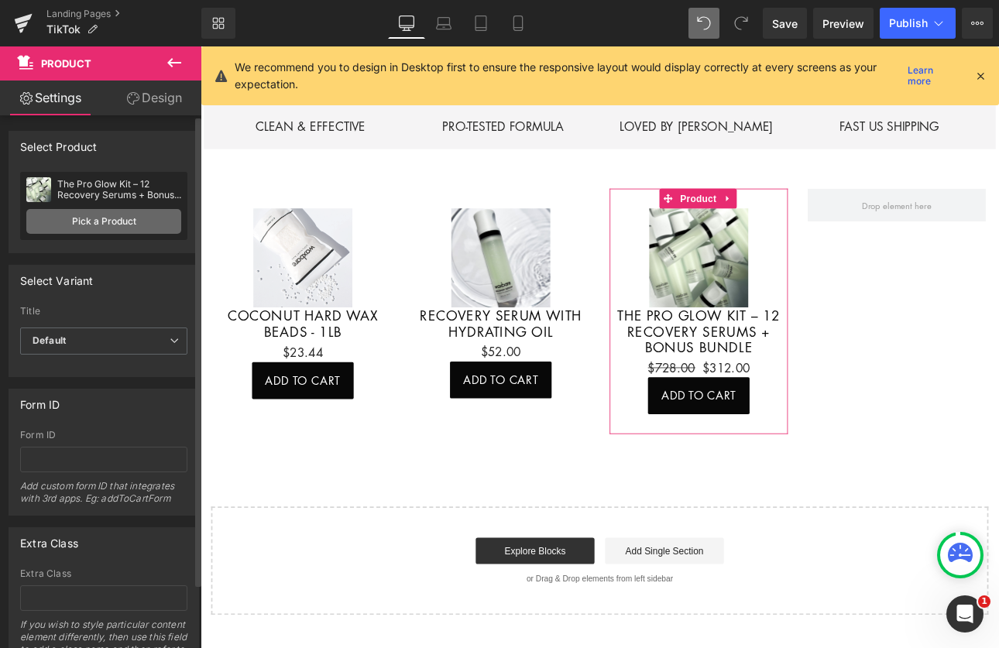
click at [115, 229] on link "Pick a Product" at bounding box center [103, 221] width 155 height 25
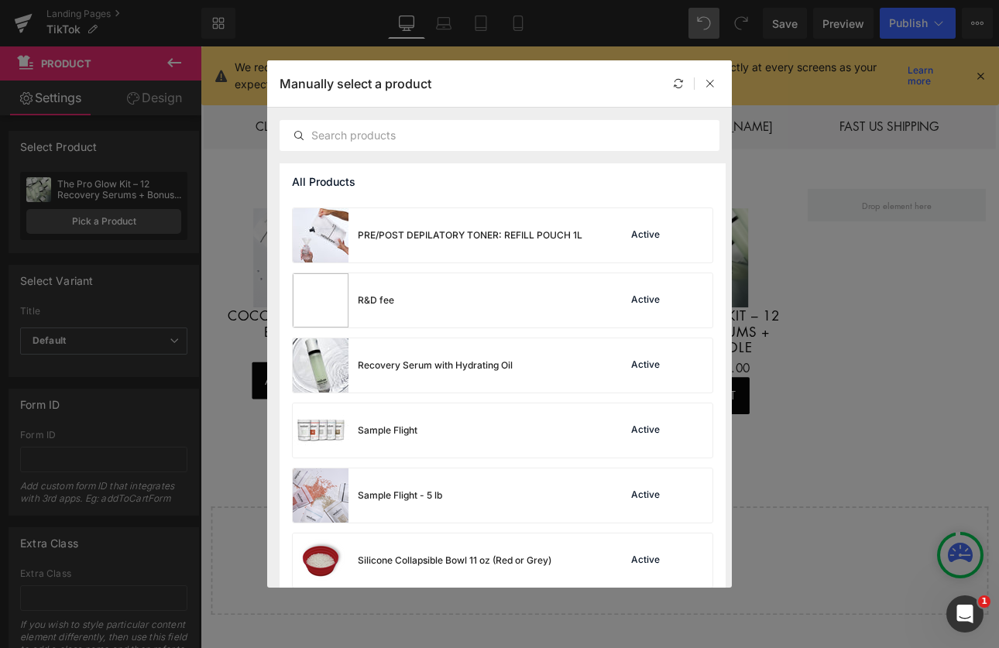
scroll to position [2590, 0]
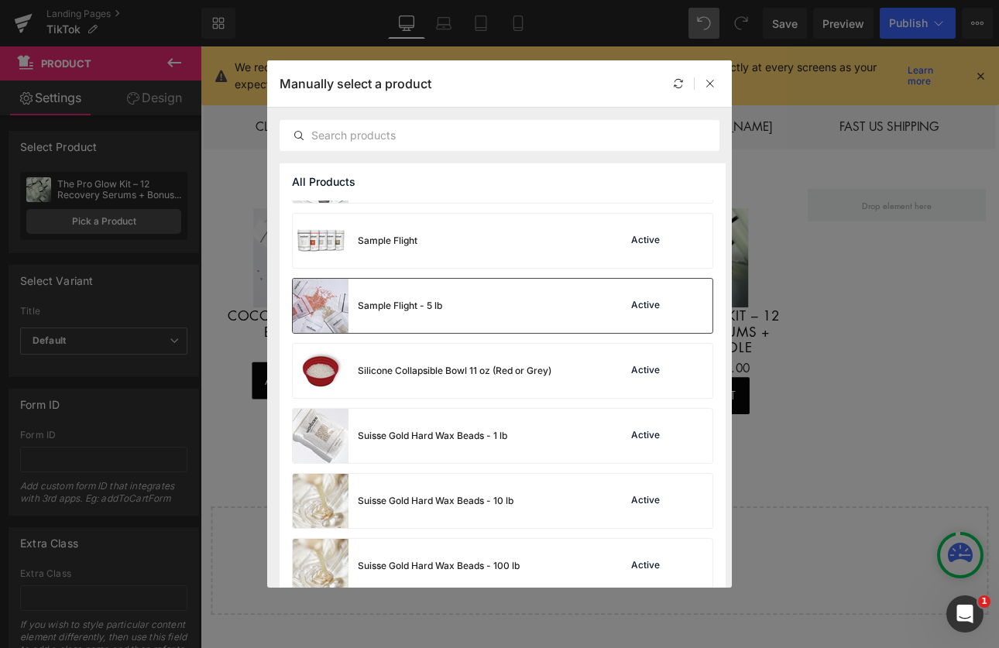
click at [438, 321] on div "Sample Flight - 5 lb" at bounding box center [368, 306] width 150 height 54
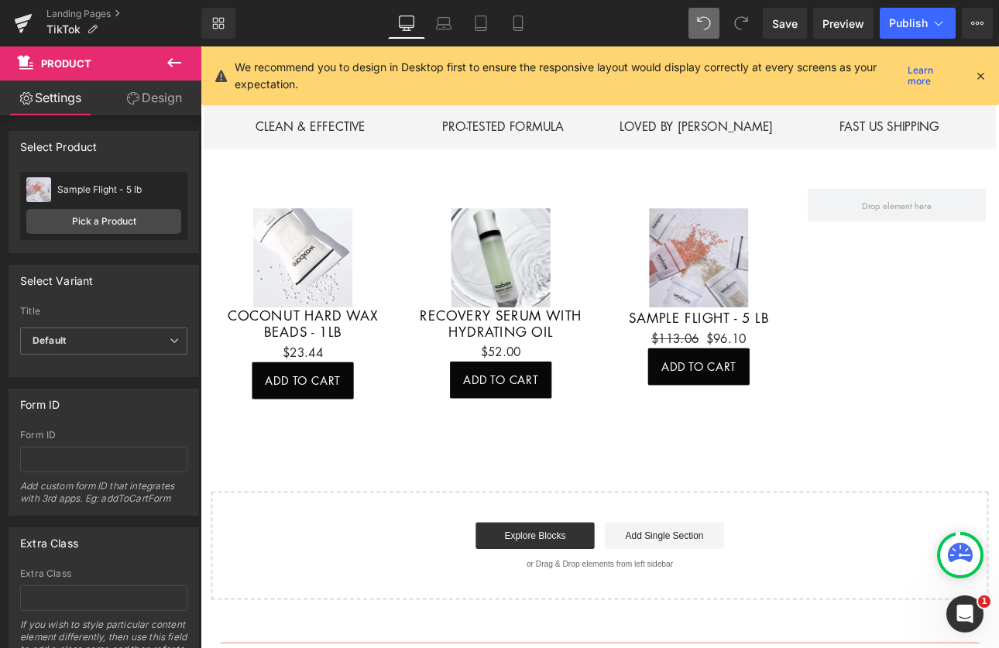
click at [174, 66] on icon at bounding box center [174, 62] width 19 height 19
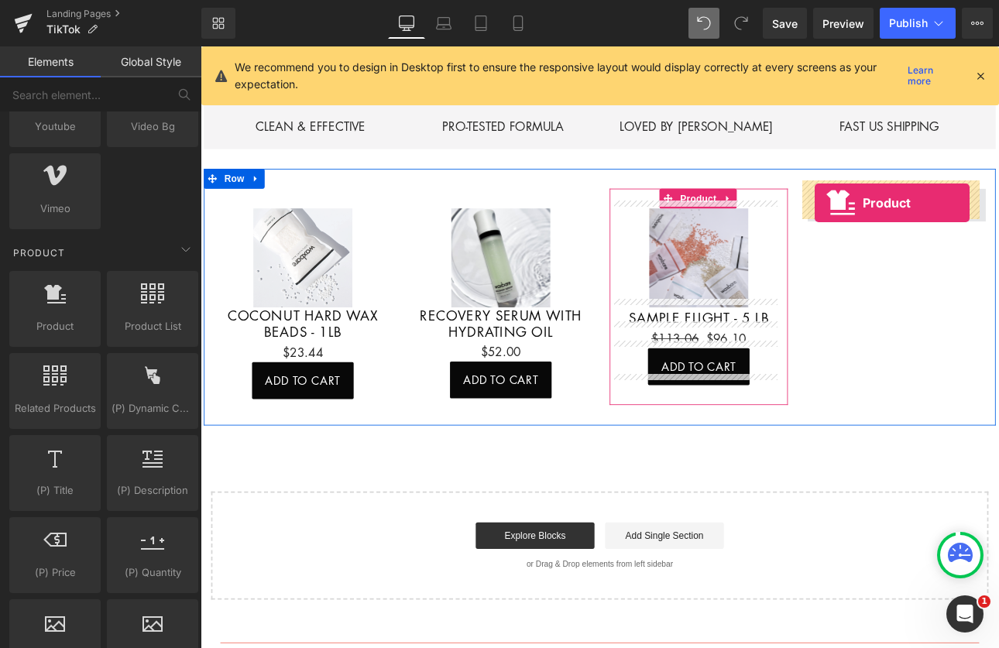
drag, startPoint x: 258, startPoint y: 370, endPoint x: 922, endPoint y: 230, distance: 678.4
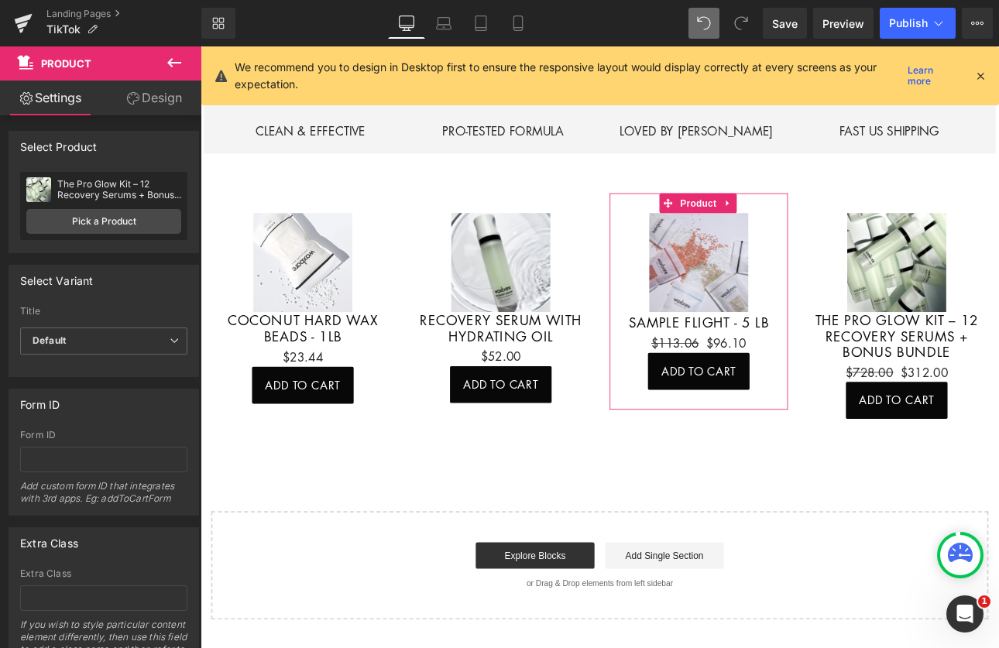
scroll to position [748, 0]
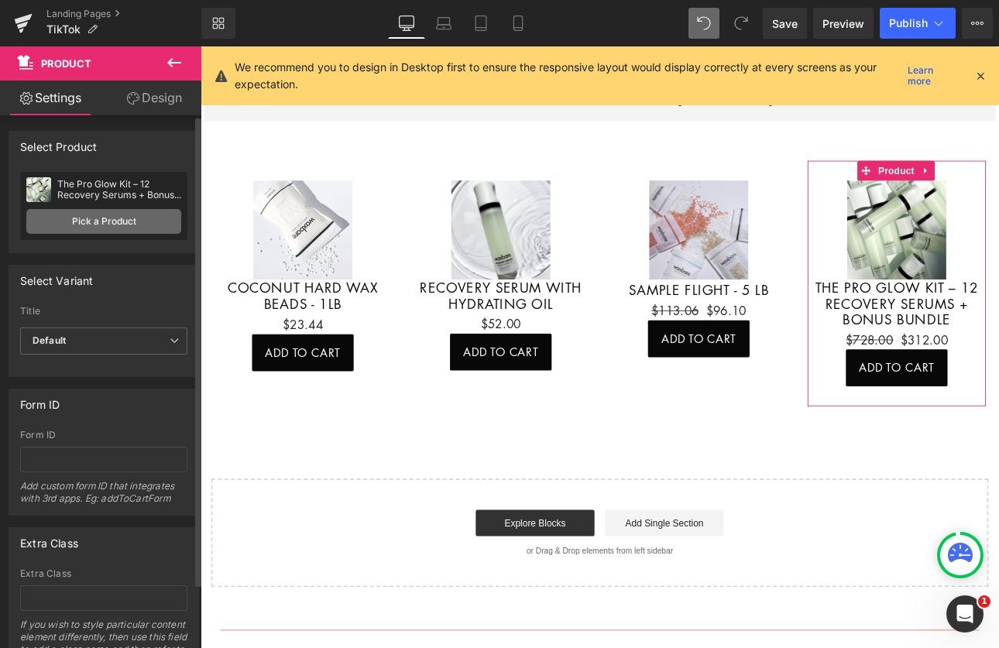
click at [88, 218] on link "Pick a Product" at bounding box center [103, 221] width 155 height 25
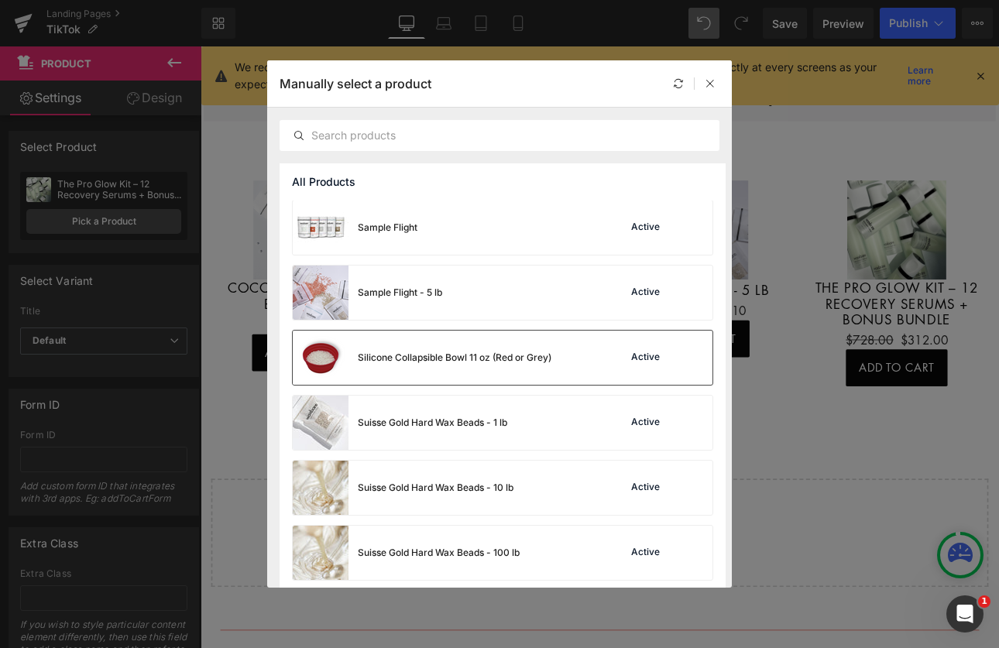
scroll to position [2707, 0]
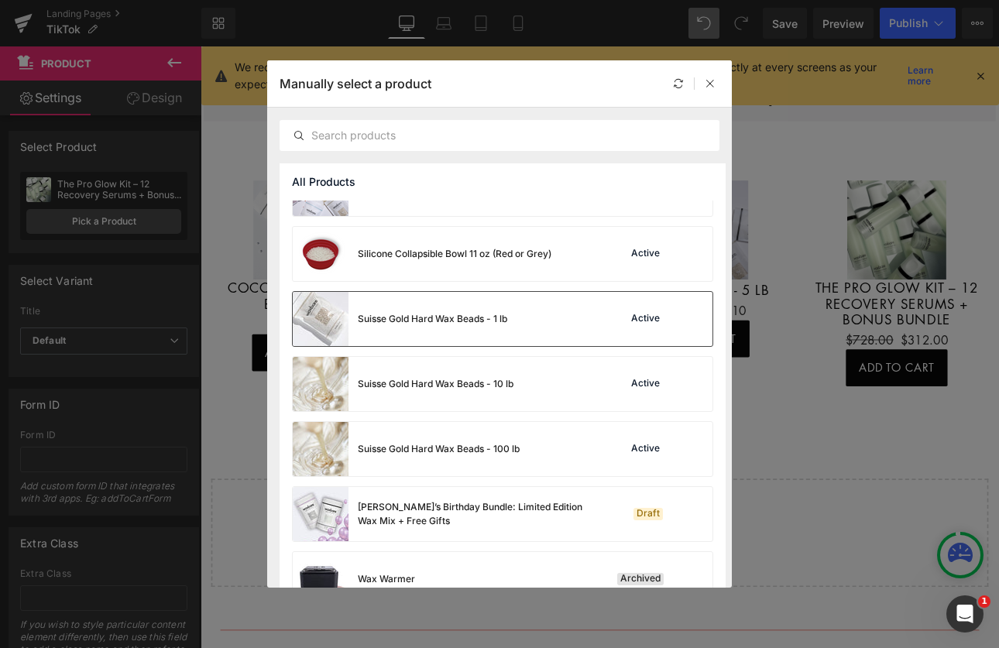
click at [518, 316] on div "Suisse Gold Hard Wax Beads - 1 lb Active" at bounding box center [503, 319] width 420 height 54
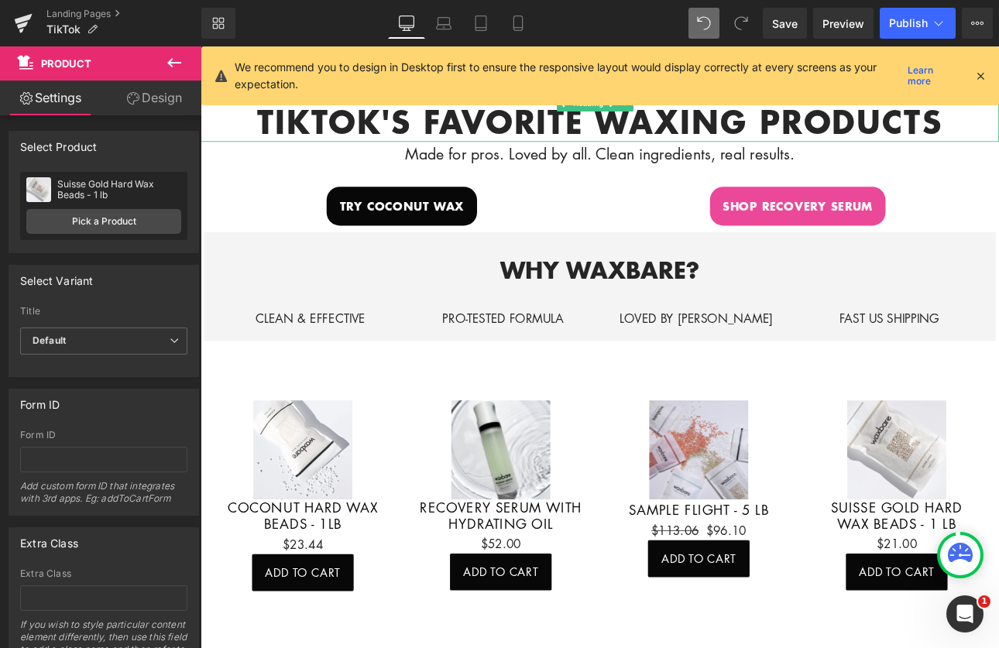
scroll to position [613, 0]
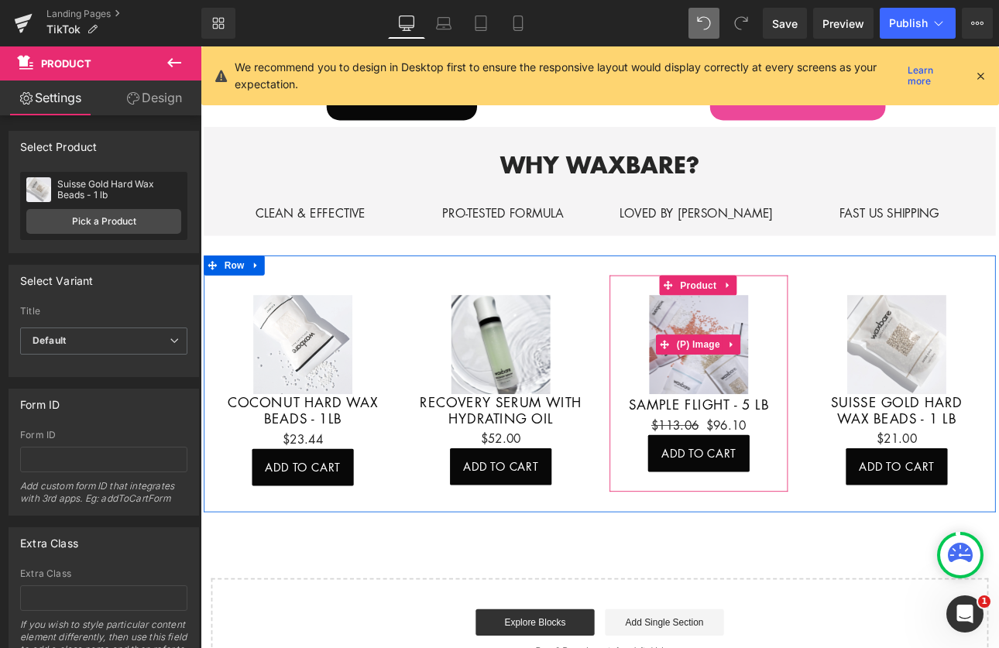
click at [772, 363] on img at bounding box center [785, 397] width 116 height 116
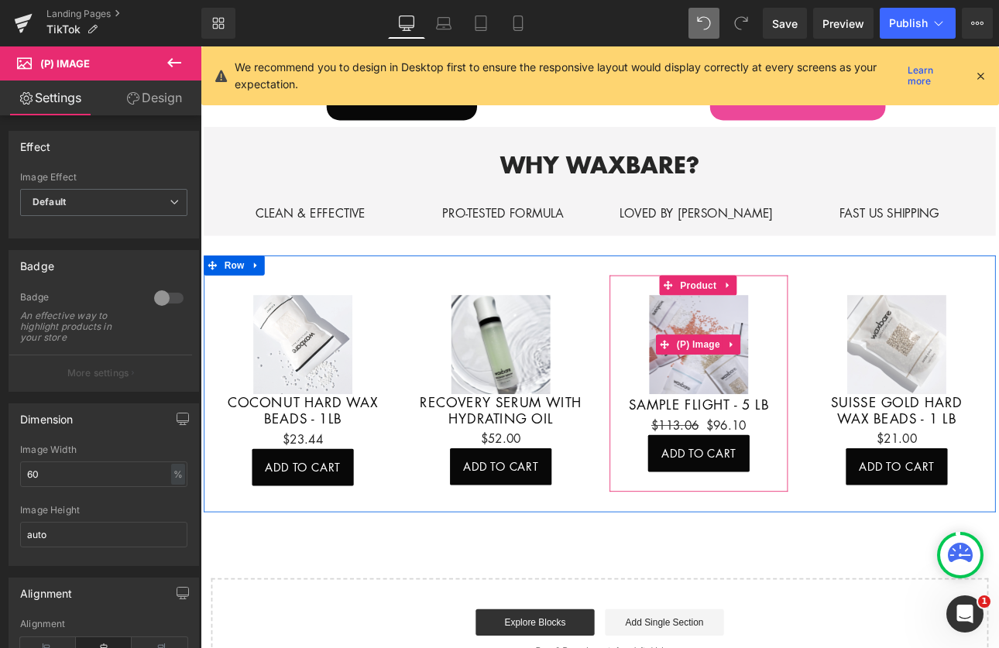
click at [794, 439] on img at bounding box center [785, 397] width 116 height 116
click at [784, 315] on span "Product" at bounding box center [785, 326] width 50 height 23
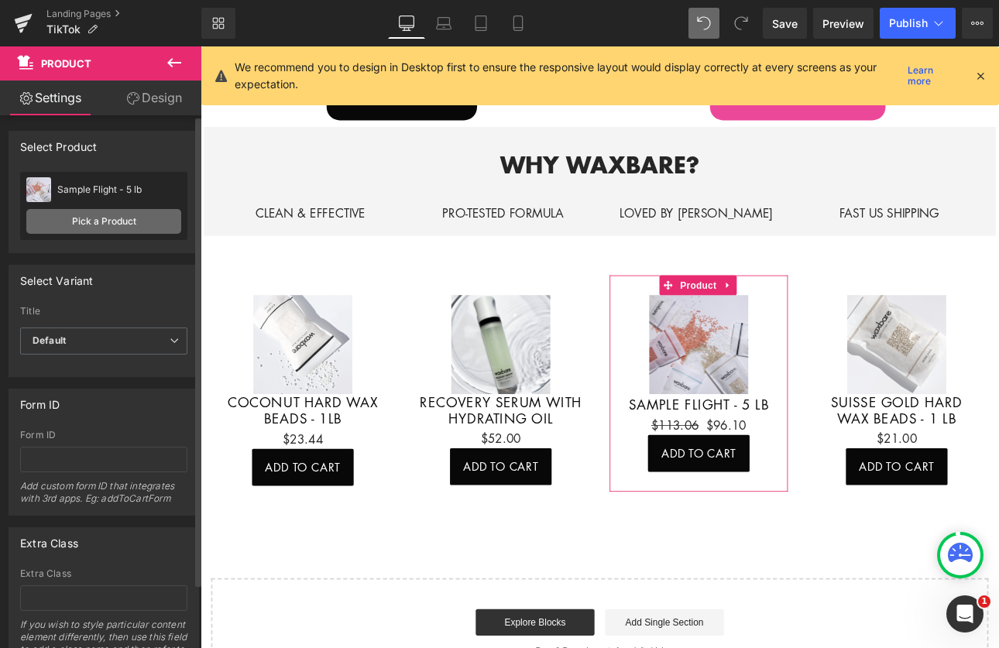
click at [109, 222] on link "Pick a Product" at bounding box center [103, 221] width 155 height 25
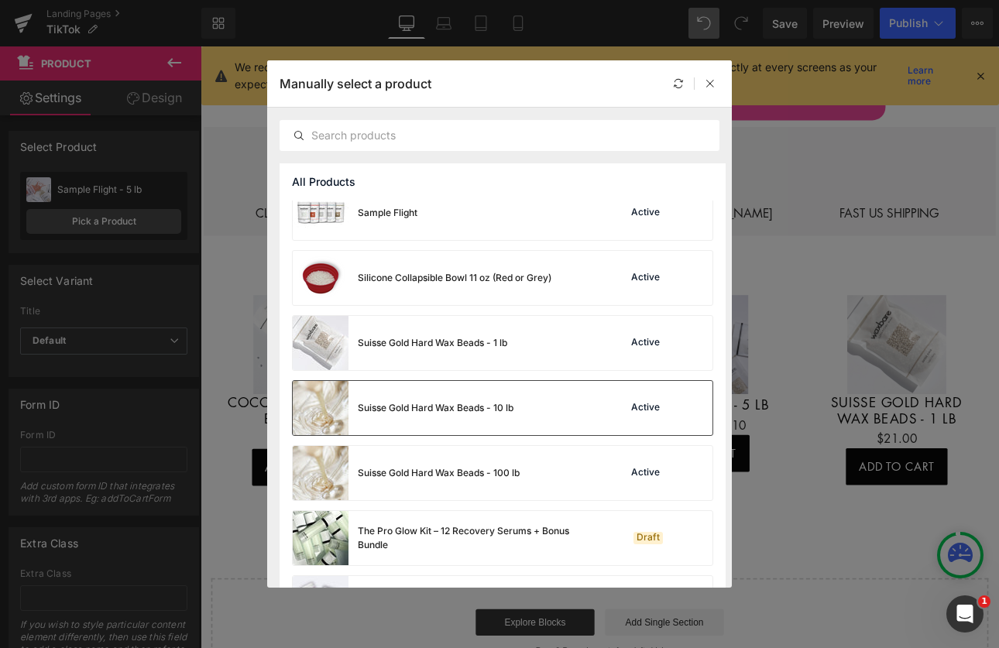
scroll to position [2614, 0]
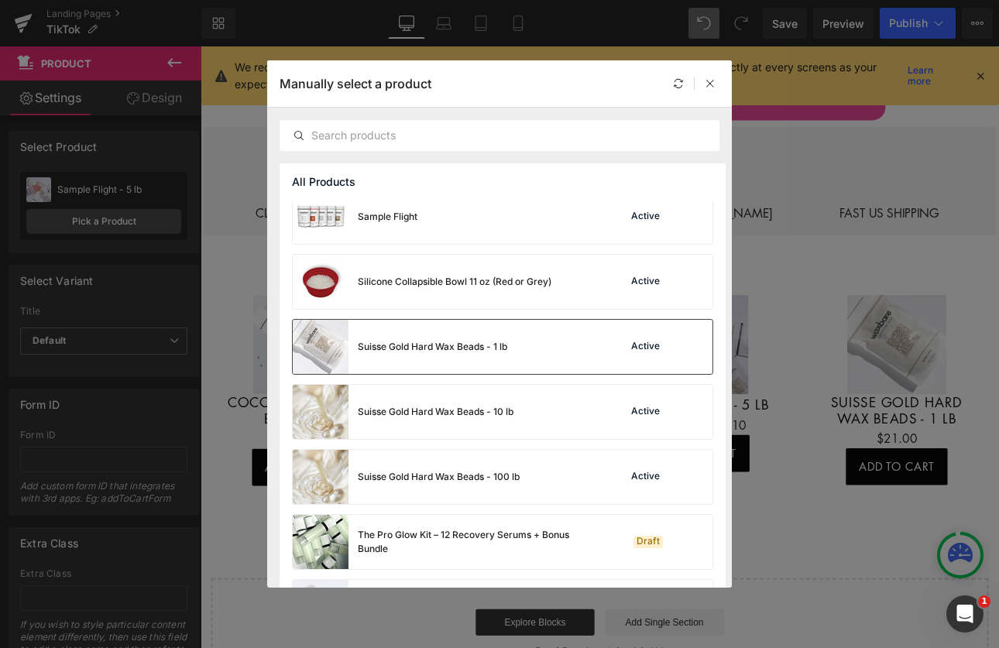
click at [484, 347] on div "Suisse Gold Hard Wax Beads - 1 lb" at bounding box center [433, 347] width 150 height 14
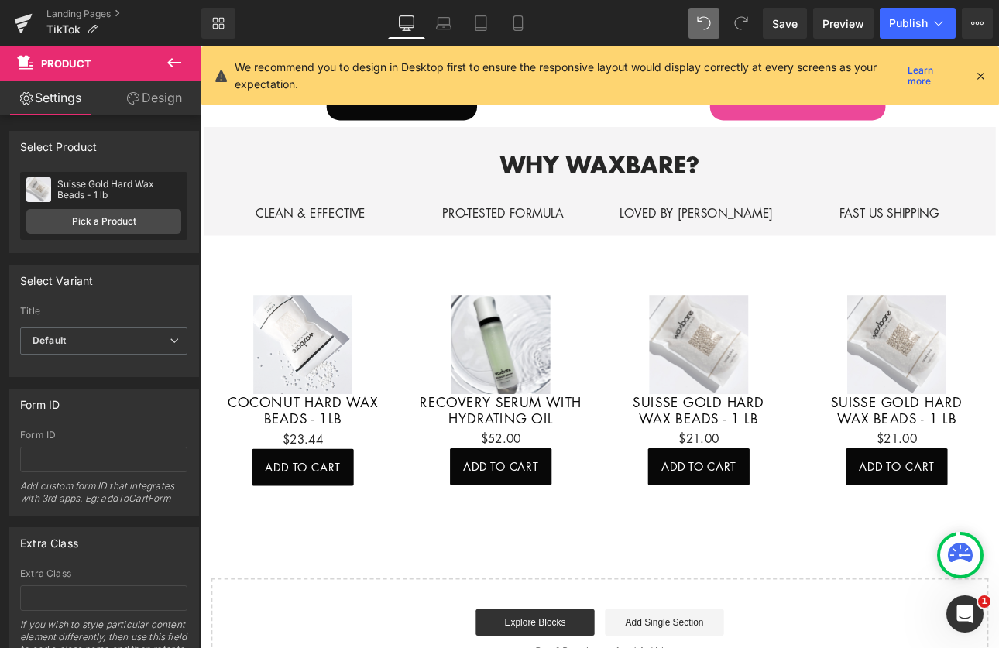
click at [982, 75] on icon at bounding box center [981, 76] width 14 height 14
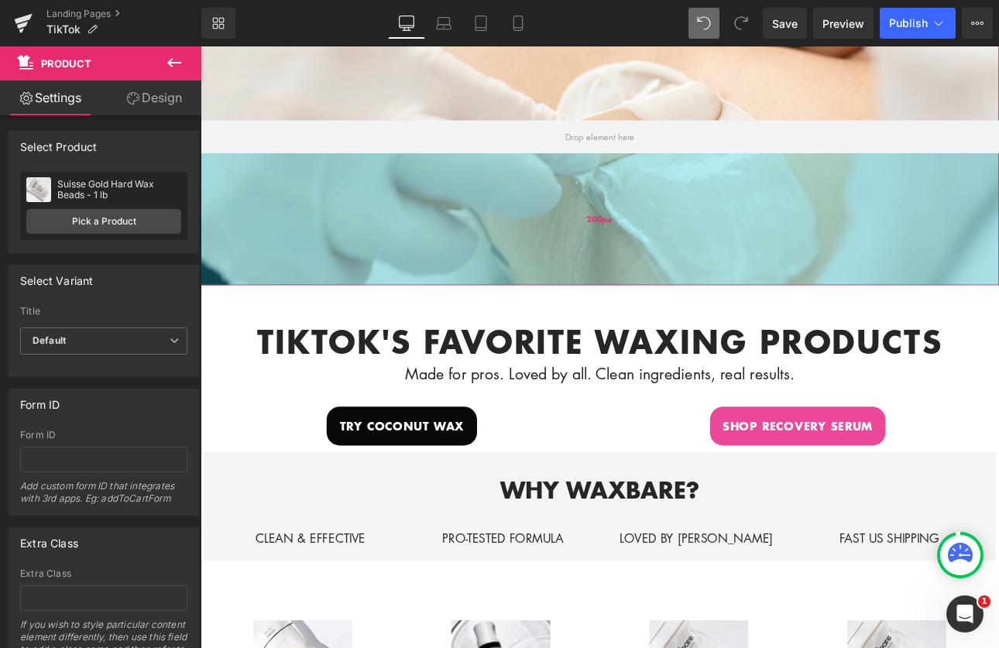
scroll to position [235, 0]
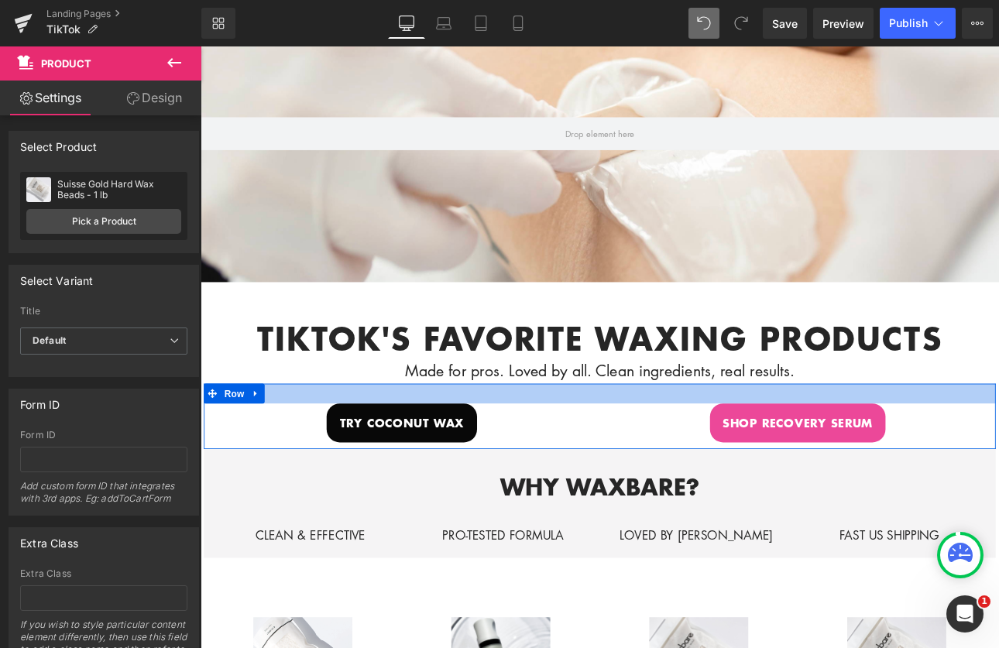
click at [328, 459] on div at bounding box center [670, 453] width 930 height 23
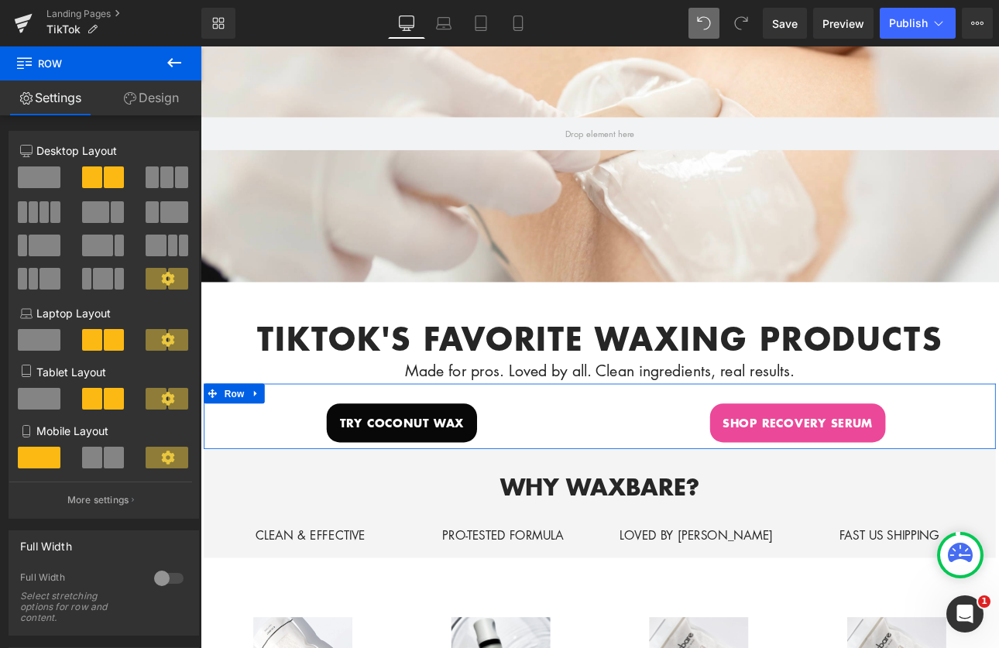
click at [174, 100] on link "Design" at bounding box center [151, 98] width 101 height 35
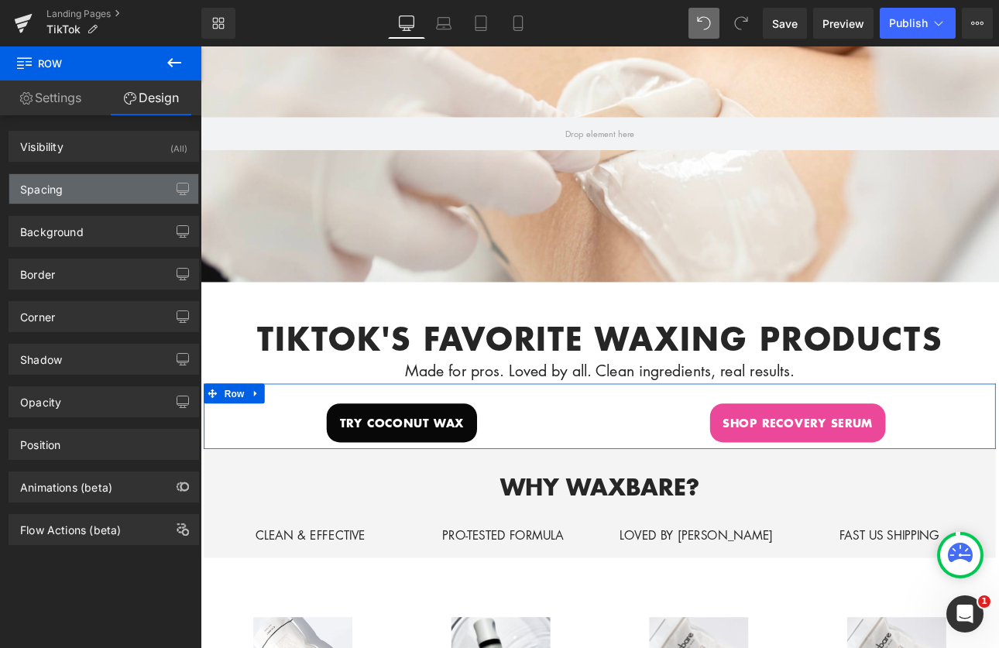
click at [117, 184] on div "Spacing" at bounding box center [103, 188] width 189 height 29
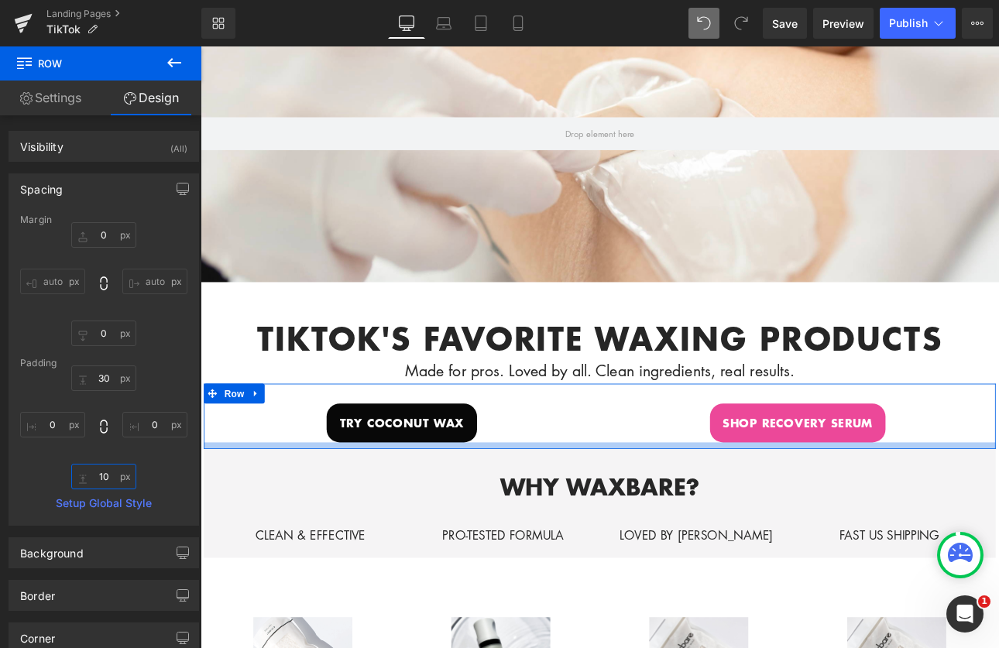
click at [105, 475] on input "text" at bounding box center [103, 477] width 65 height 26
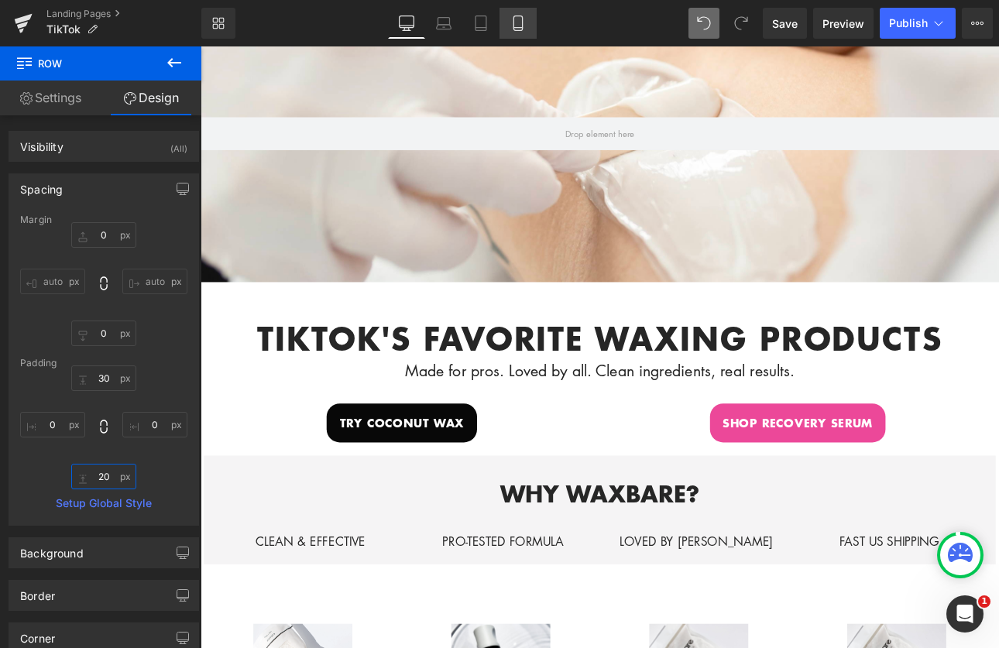
type input "20"
click at [525, 23] on icon at bounding box center [518, 22] width 15 height 15
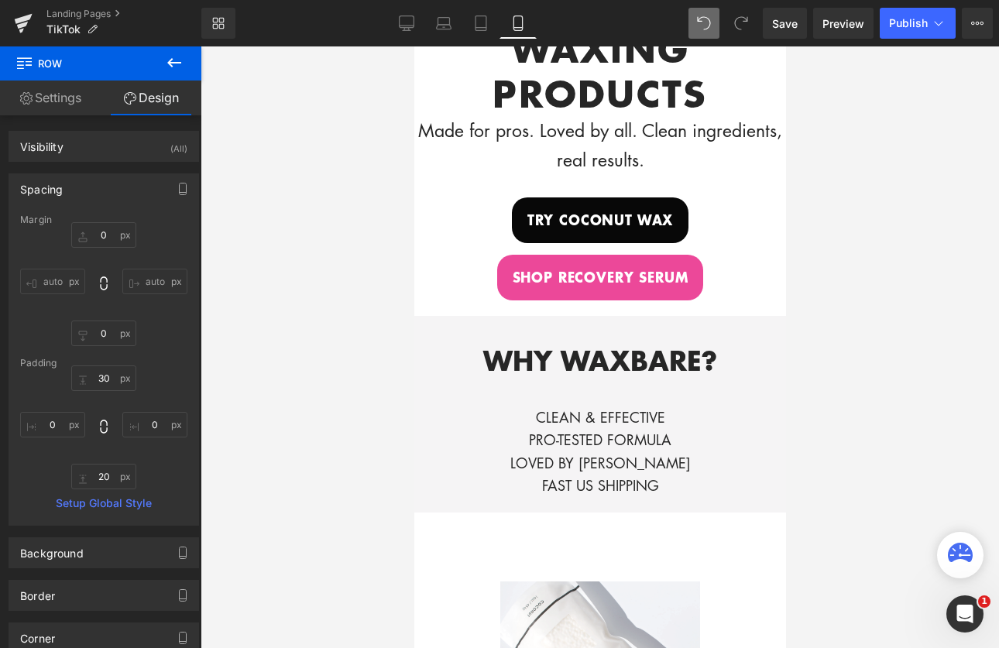
scroll to position [614, 0]
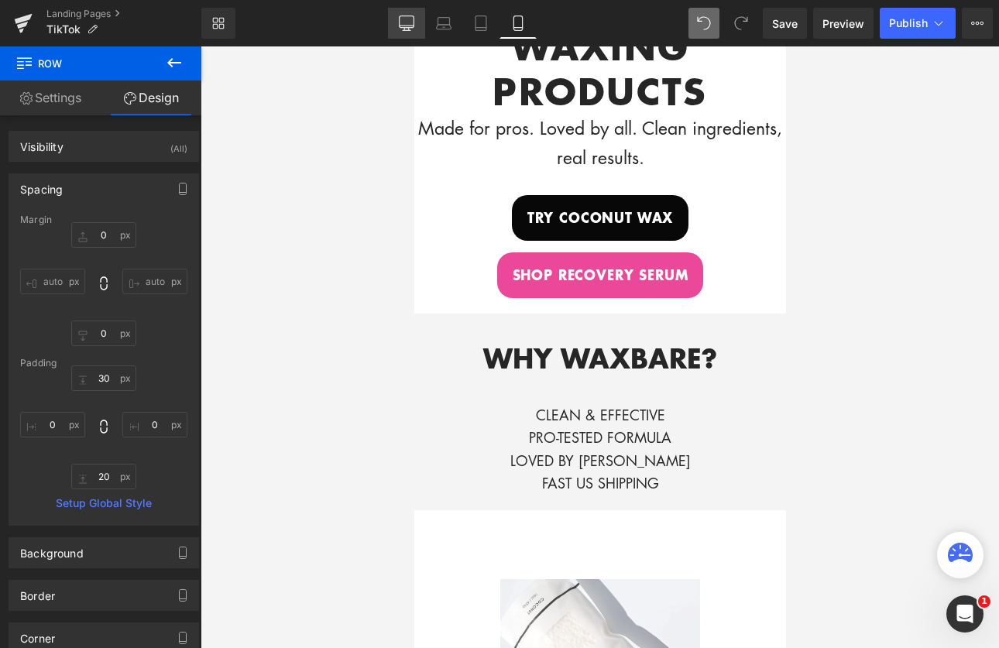
click at [413, 20] on icon at bounding box center [406, 22] width 15 height 15
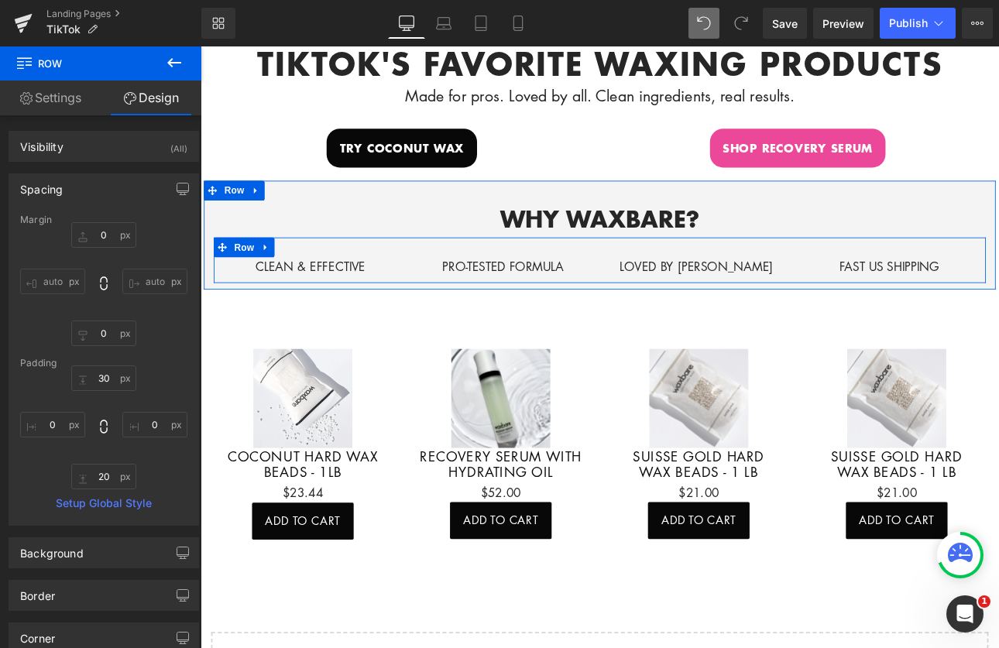
scroll to position [592, 0]
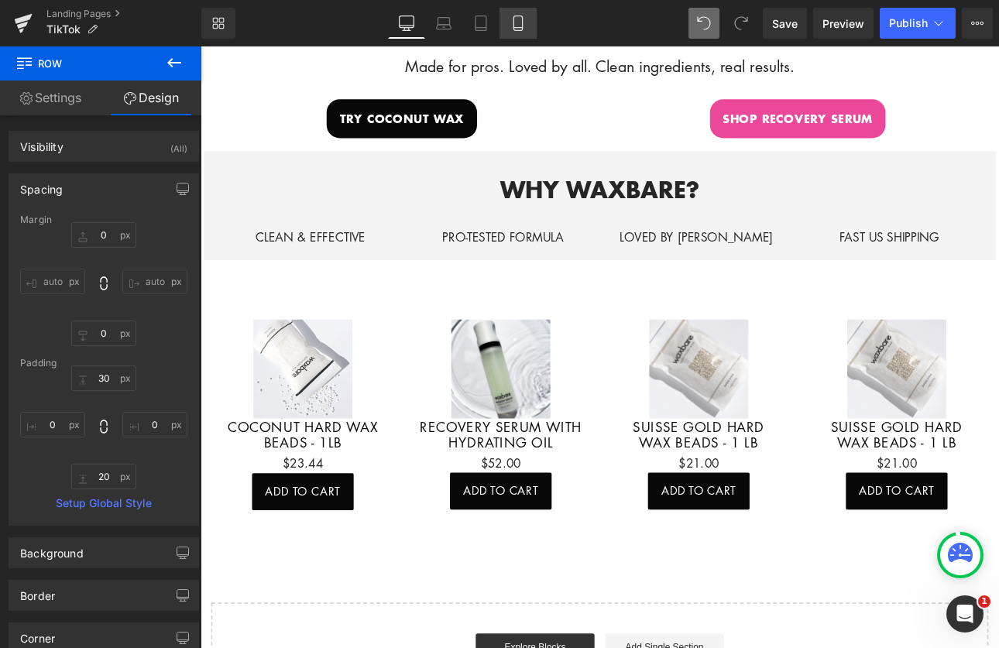
click at [525, 18] on icon at bounding box center [518, 22] width 15 height 15
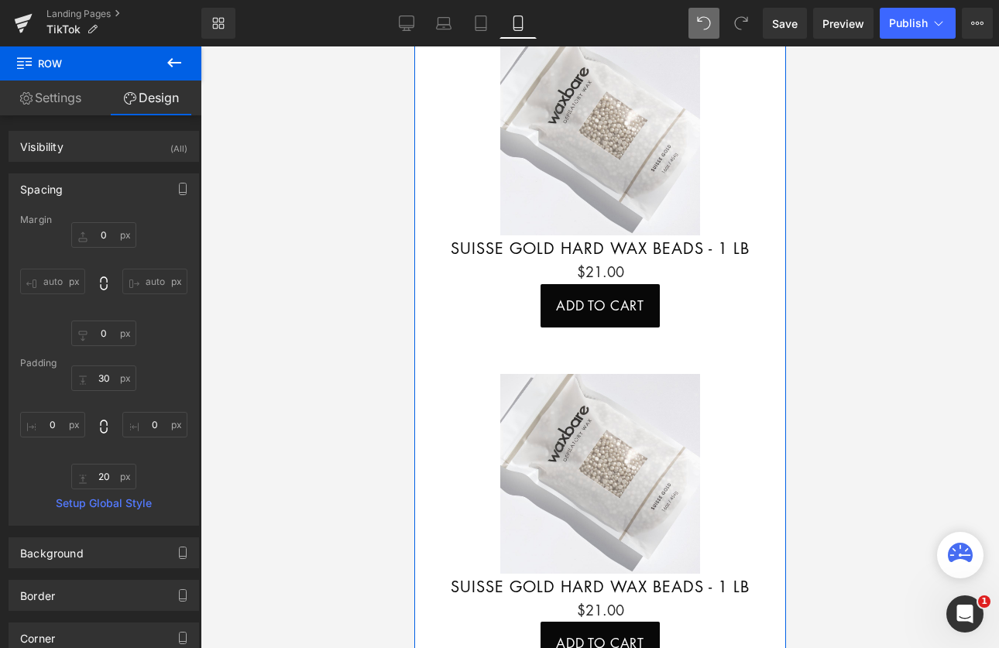
scroll to position [1875, 0]
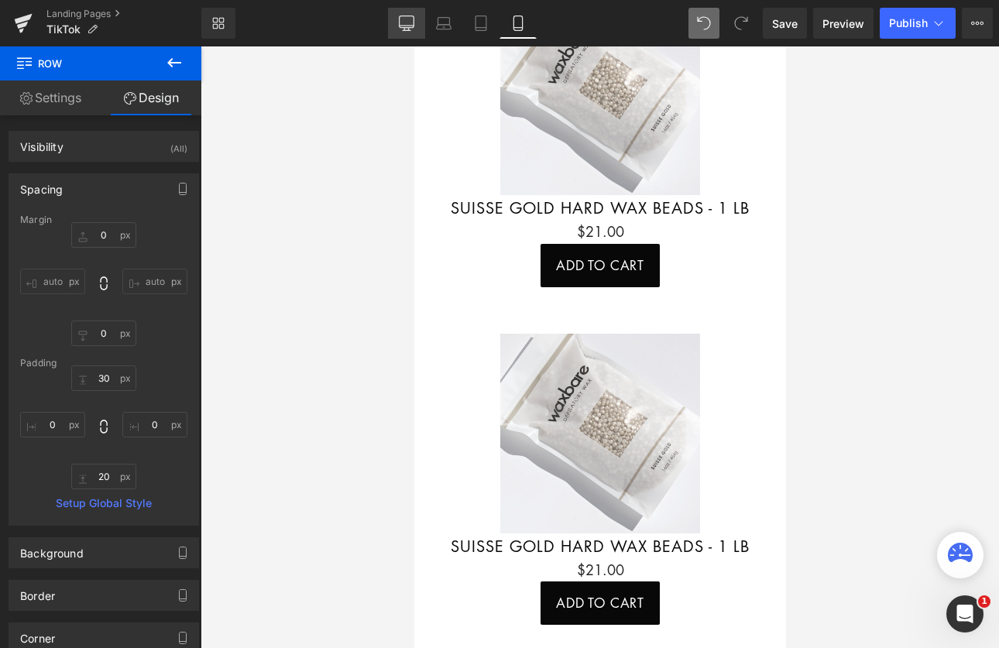
click at [397, 22] on link "Desktop" at bounding box center [406, 23] width 37 height 31
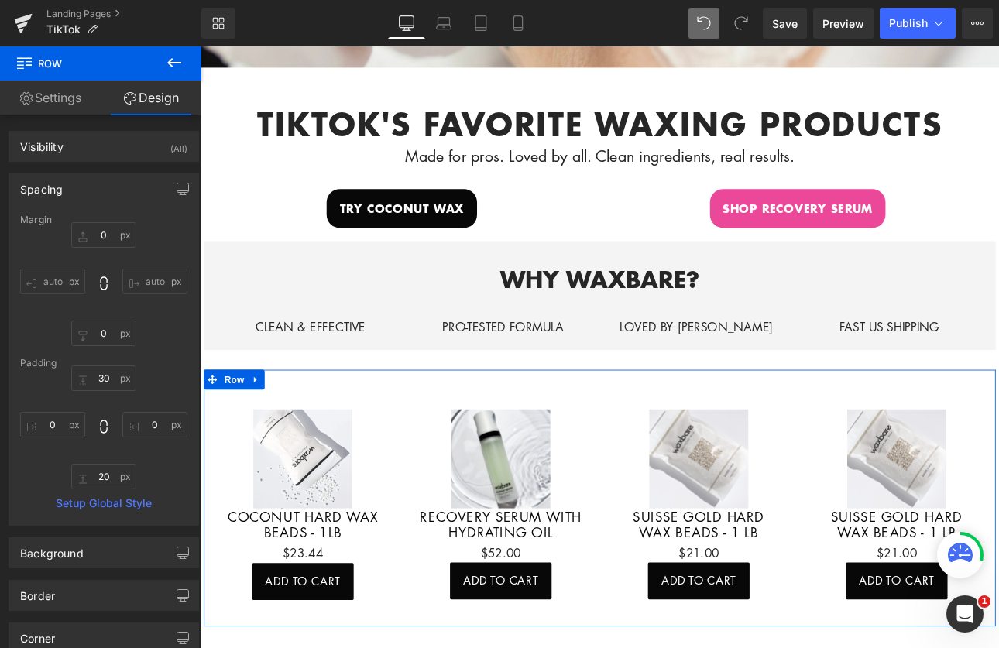
scroll to position [574, 0]
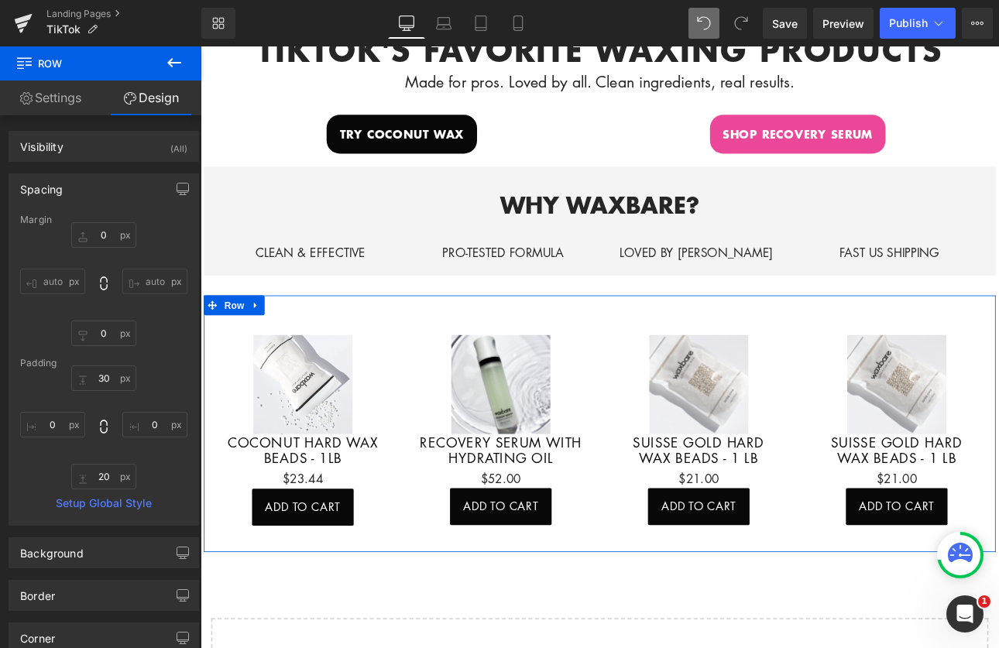
click at [999, 435] on div "Sale Off (P) Image" at bounding box center [1018, 443] width 194 height 116
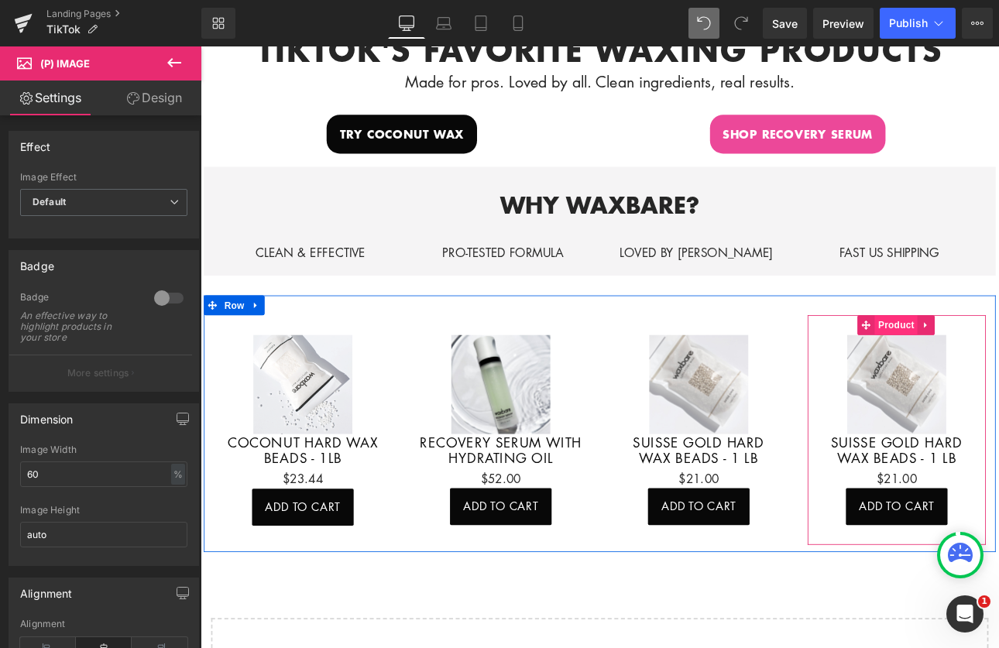
click at [999, 363] on span "Product" at bounding box center [1017, 373] width 50 height 23
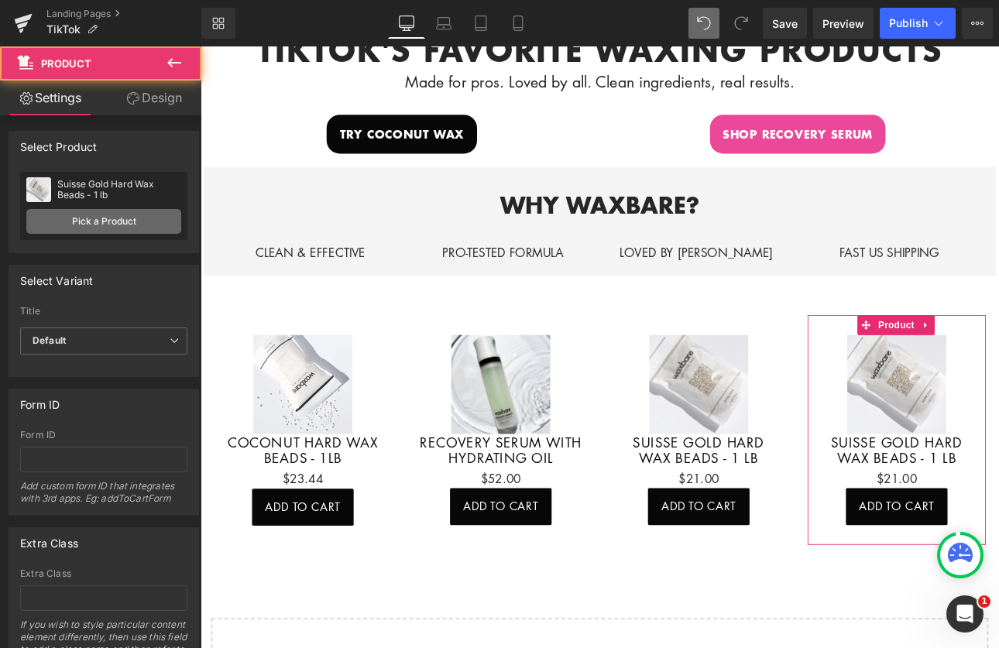
click at [101, 220] on link "Pick a Product" at bounding box center [103, 221] width 155 height 25
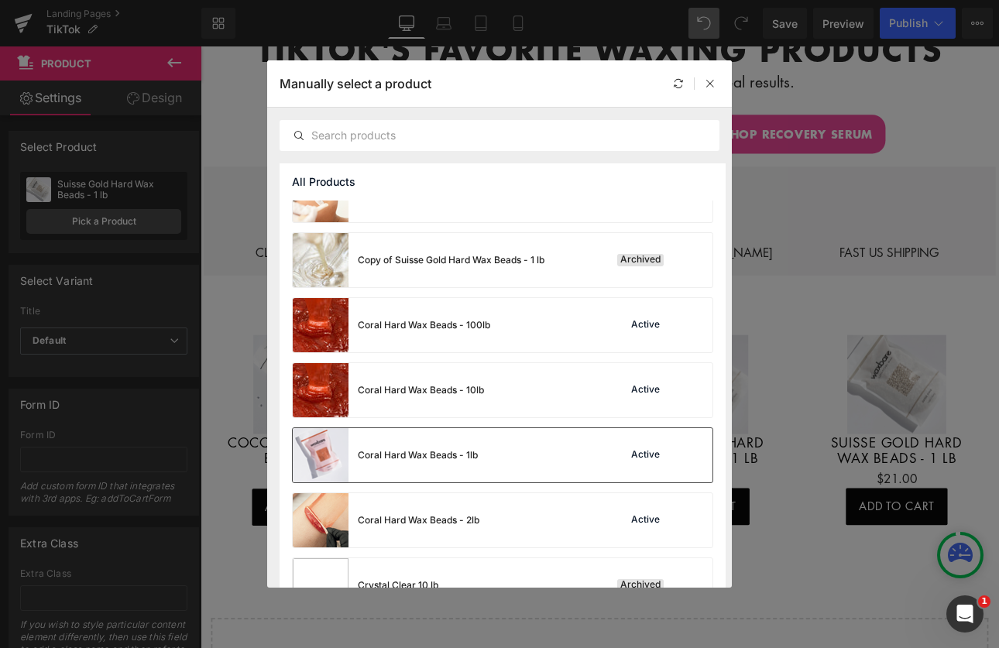
scroll to position [687, 0]
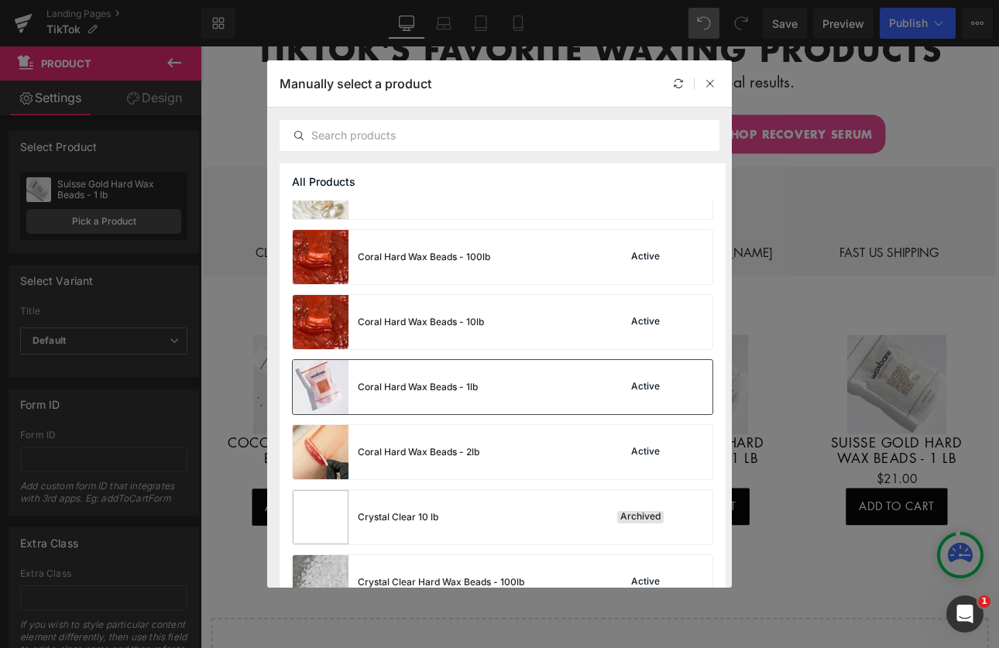
click at [529, 388] on div "Coral Hard Wax Beads - 1lb Active" at bounding box center [503, 387] width 420 height 54
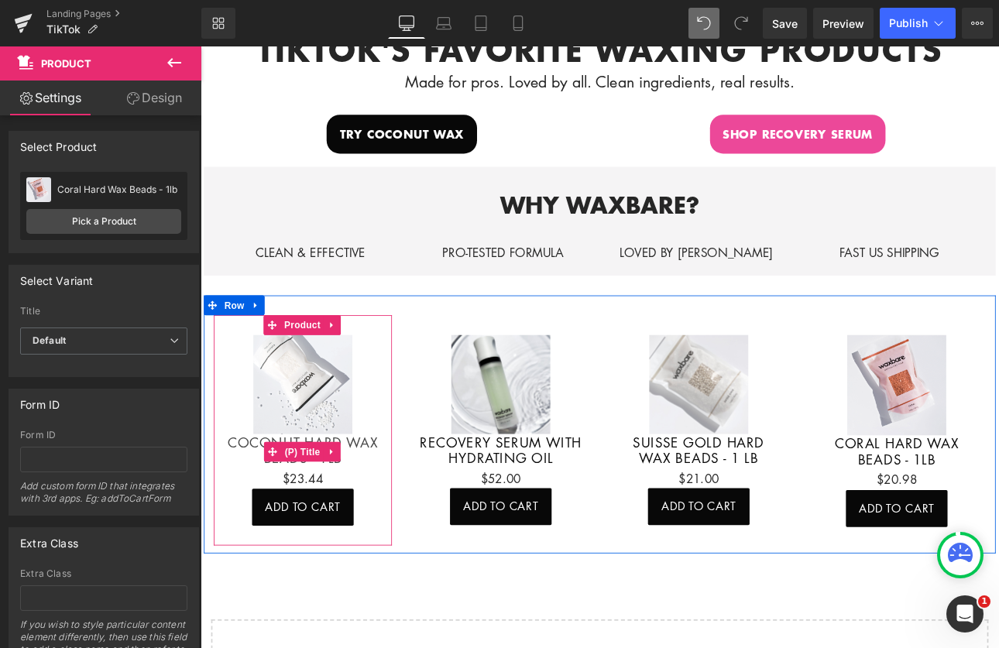
click at [390, 501] on link "Coconut Hard Wax Beads - 1lb" at bounding box center [321, 519] width 194 height 37
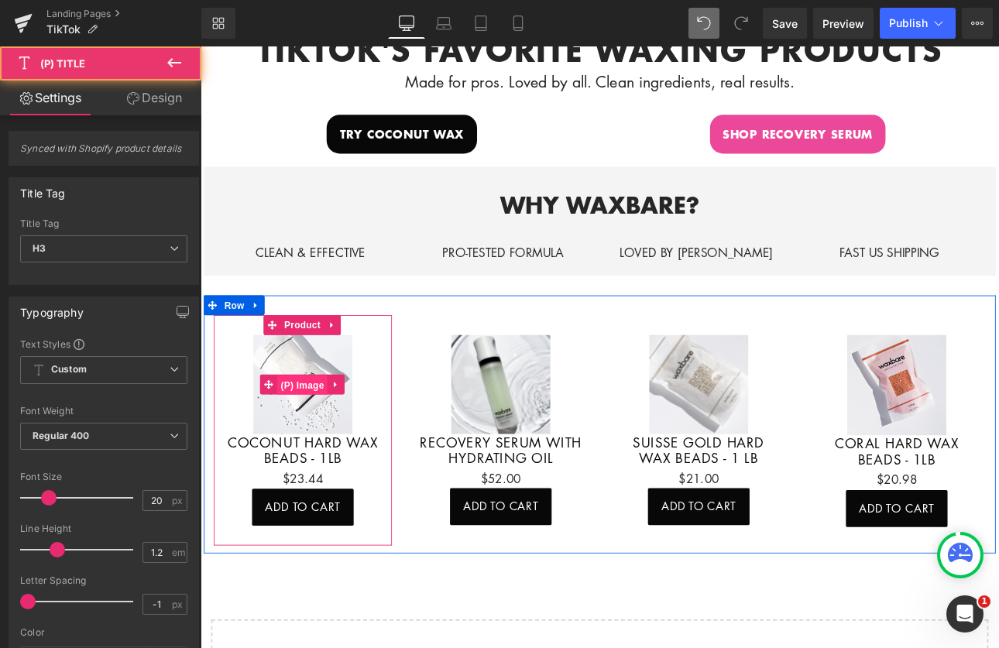
click at [326, 444] on span "(P) Image" at bounding box center [320, 443] width 59 height 23
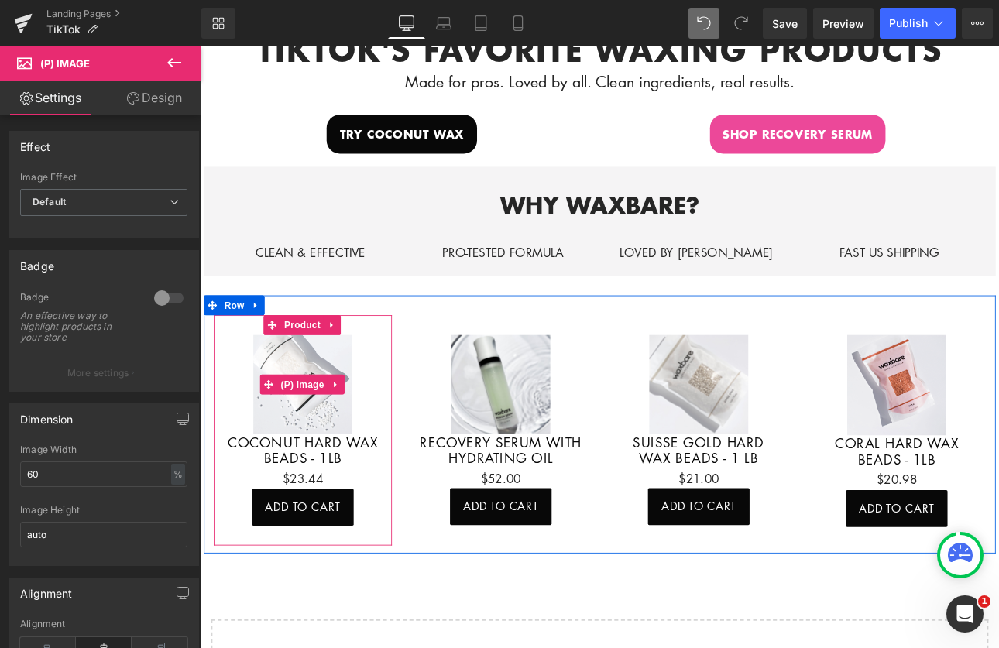
click at [320, 459] on img at bounding box center [321, 443] width 116 height 117
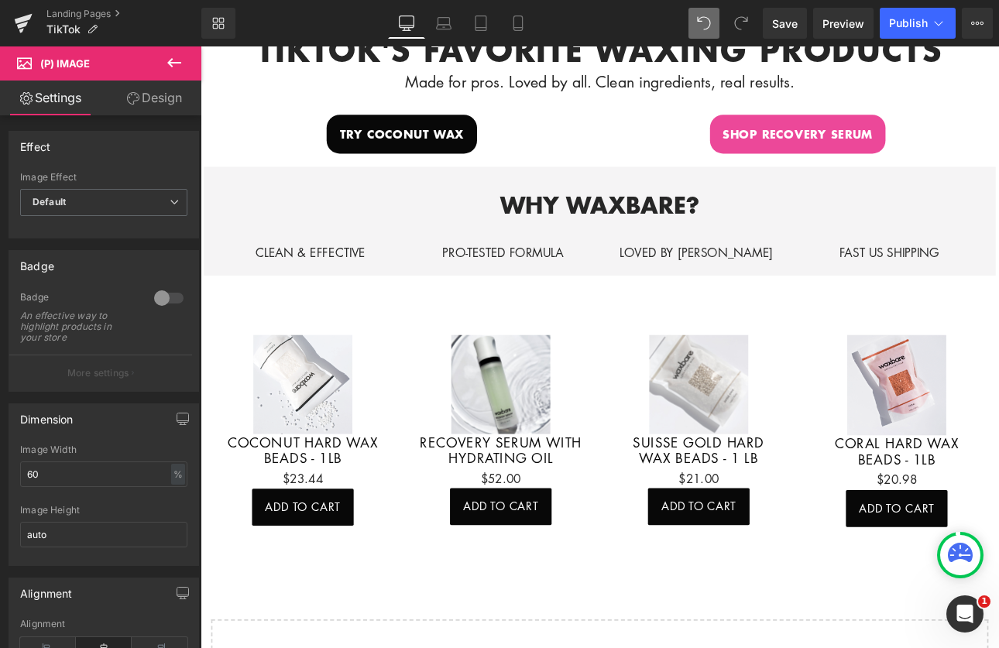
click at [165, 91] on link "Design" at bounding box center [154, 98] width 101 height 35
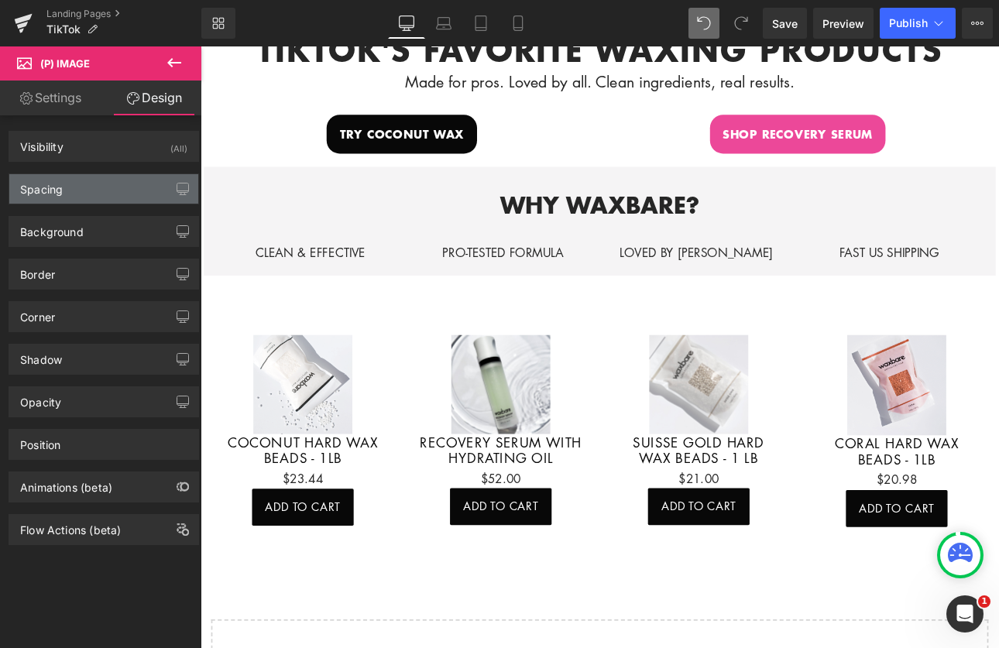
click at [89, 201] on div "Spacing" at bounding box center [103, 188] width 189 height 29
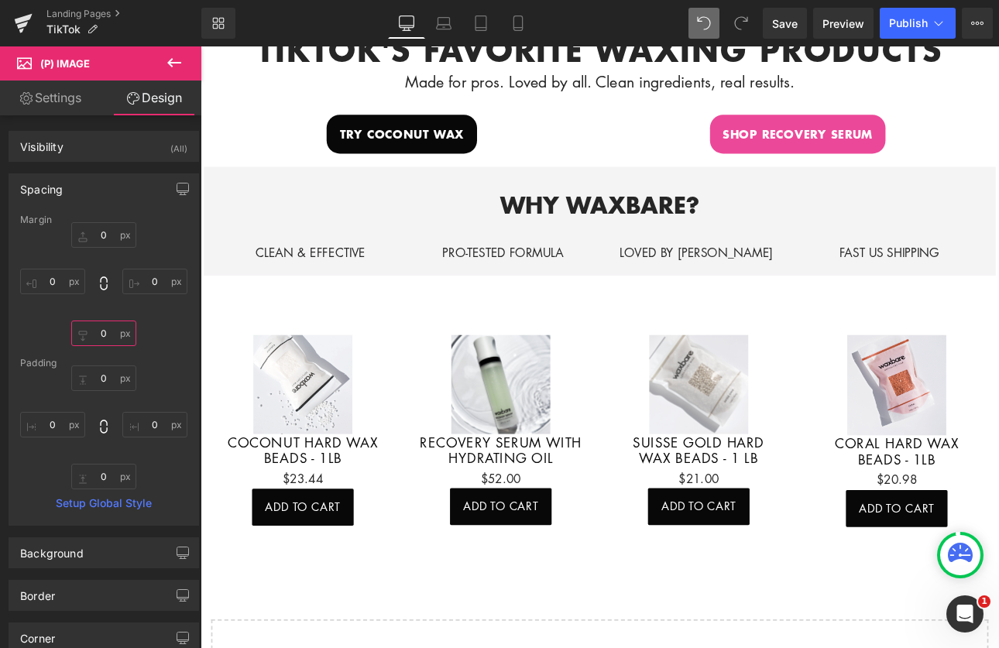
click at [109, 340] on input "0" at bounding box center [103, 334] width 65 height 26
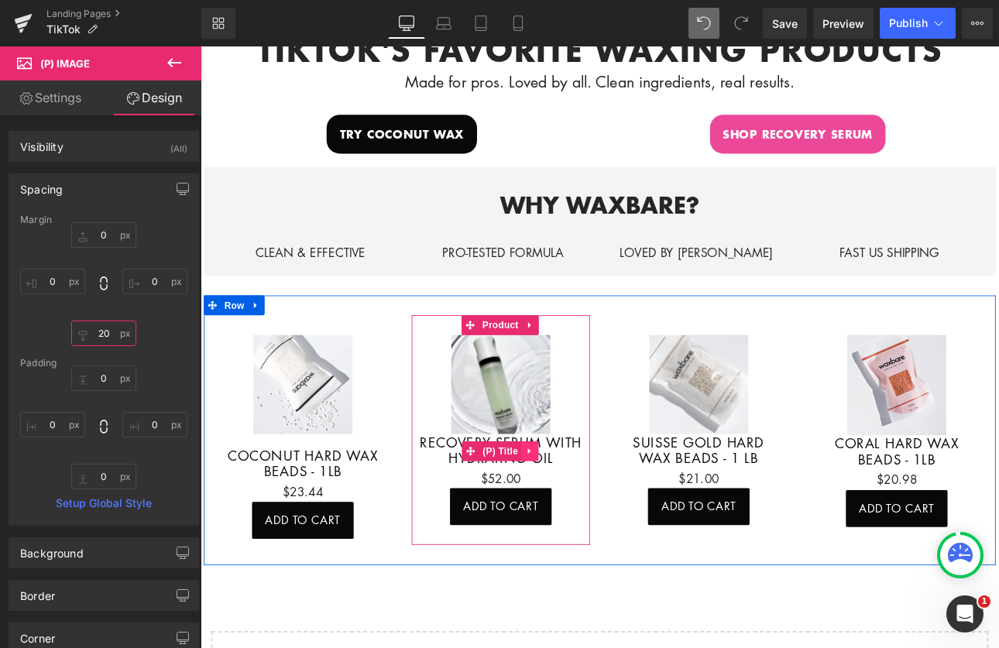
type input "20"
click at [582, 517] on icon at bounding box center [587, 522] width 11 height 12
click at [549, 435] on span "(P) Image" at bounding box center [552, 443] width 47 height 19
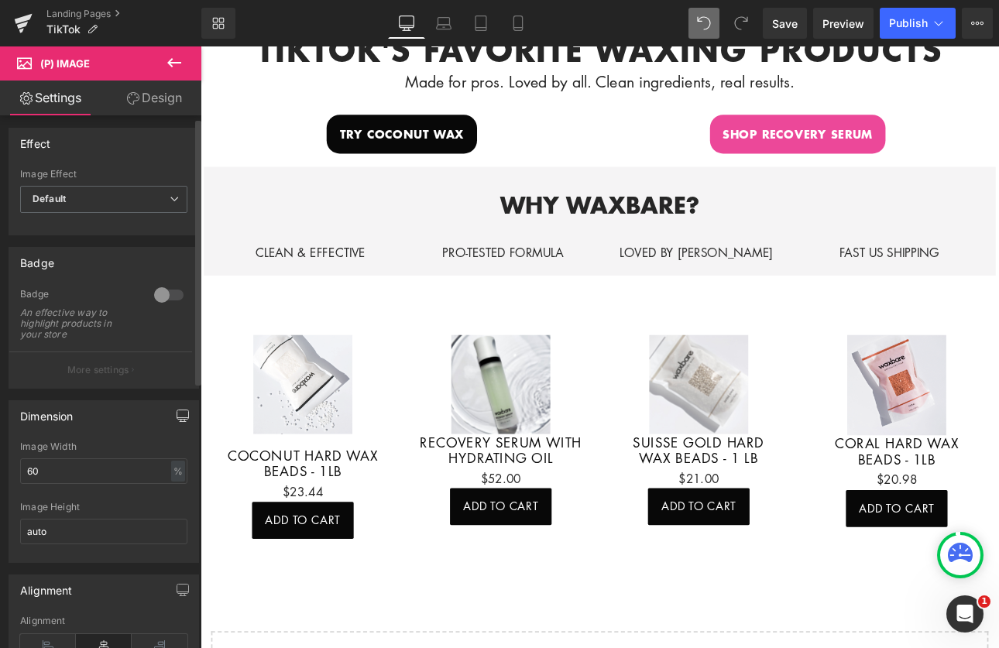
scroll to position [6, 0]
click at [144, 109] on link "Design" at bounding box center [154, 98] width 101 height 35
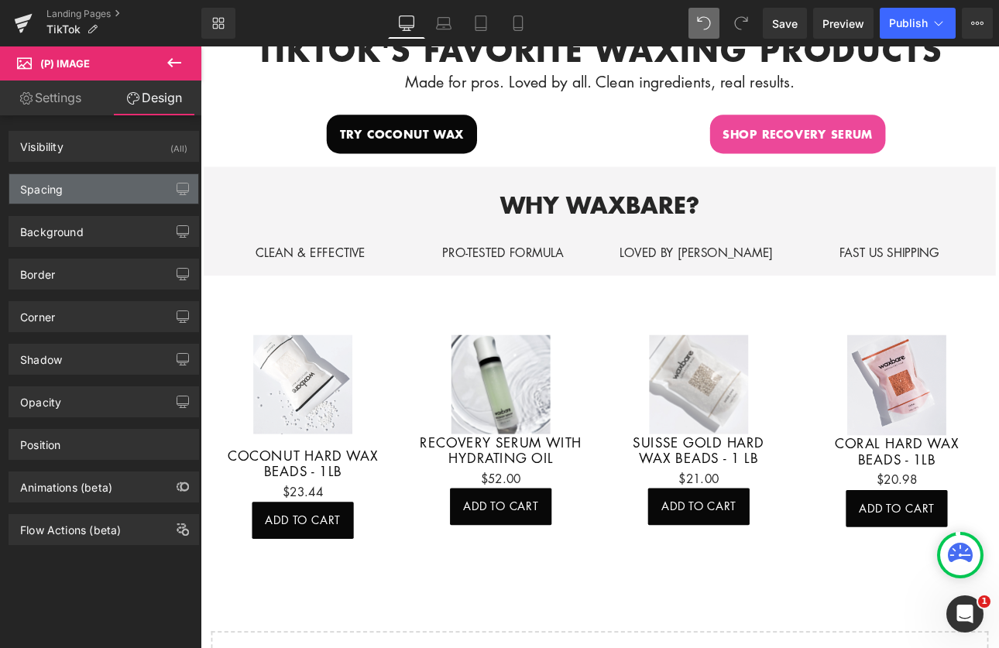
click at [101, 184] on div "Spacing" at bounding box center [103, 188] width 189 height 29
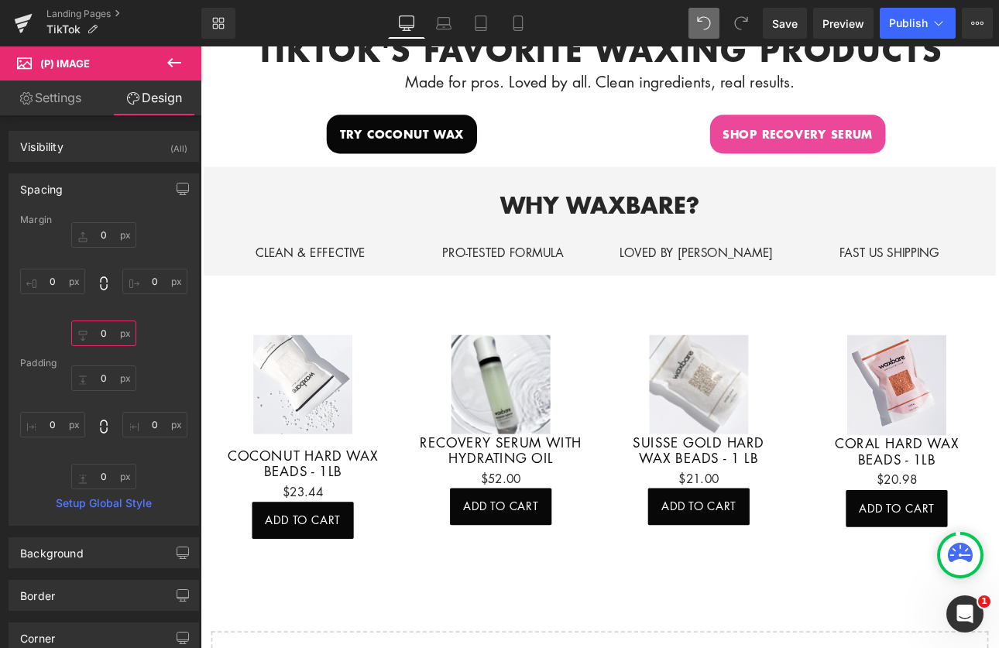
click at [101, 339] on input "0" at bounding box center [103, 334] width 65 height 26
type input "20"
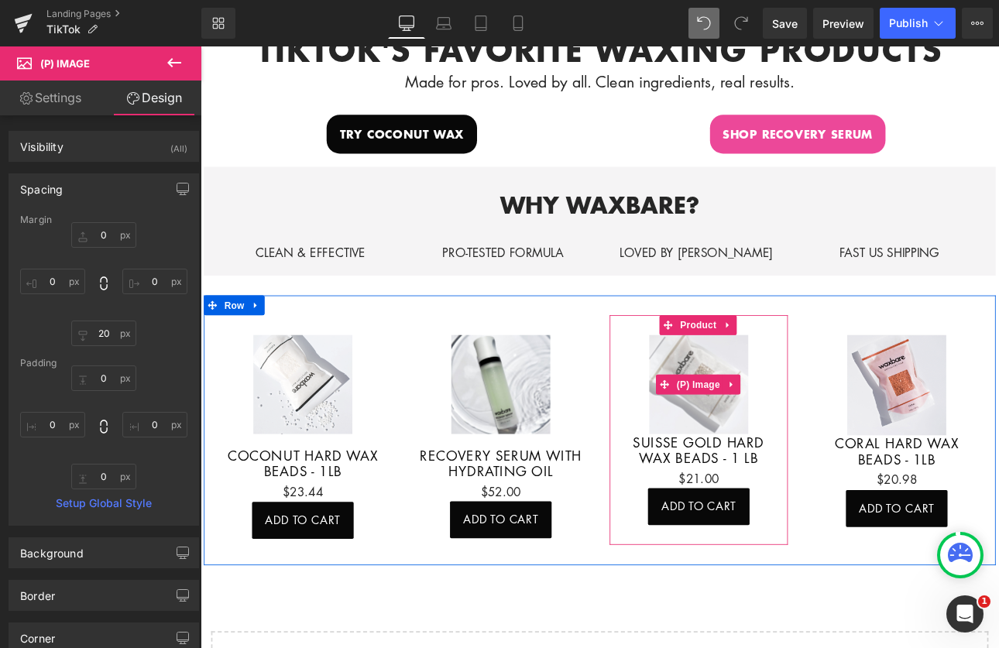
click at [780, 460] on img at bounding box center [785, 443] width 116 height 116
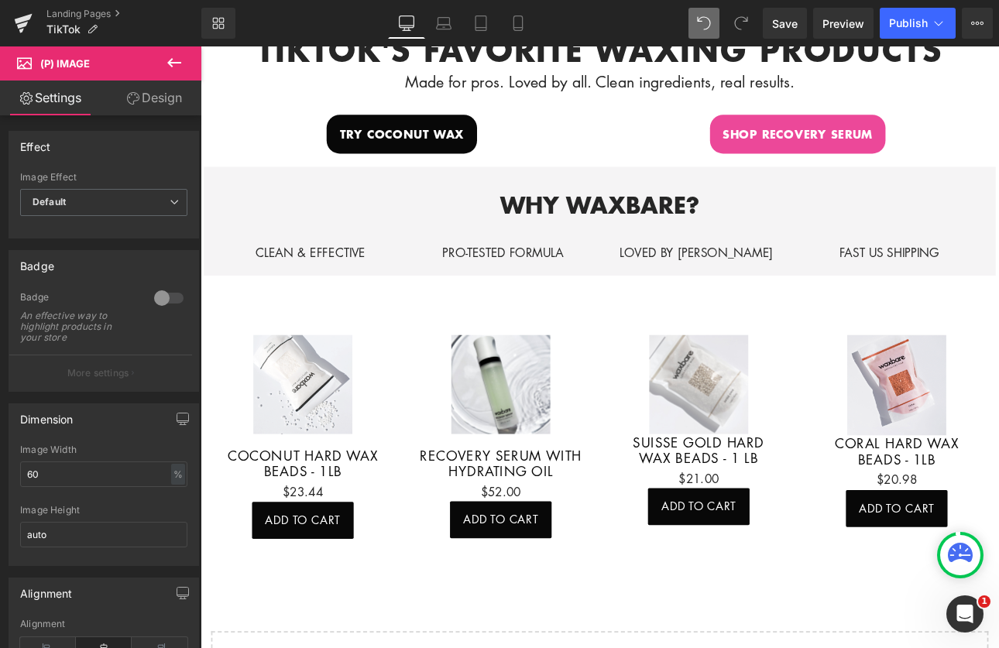
click at [161, 112] on link "Design" at bounding box center [154, 98] width 101 height 35
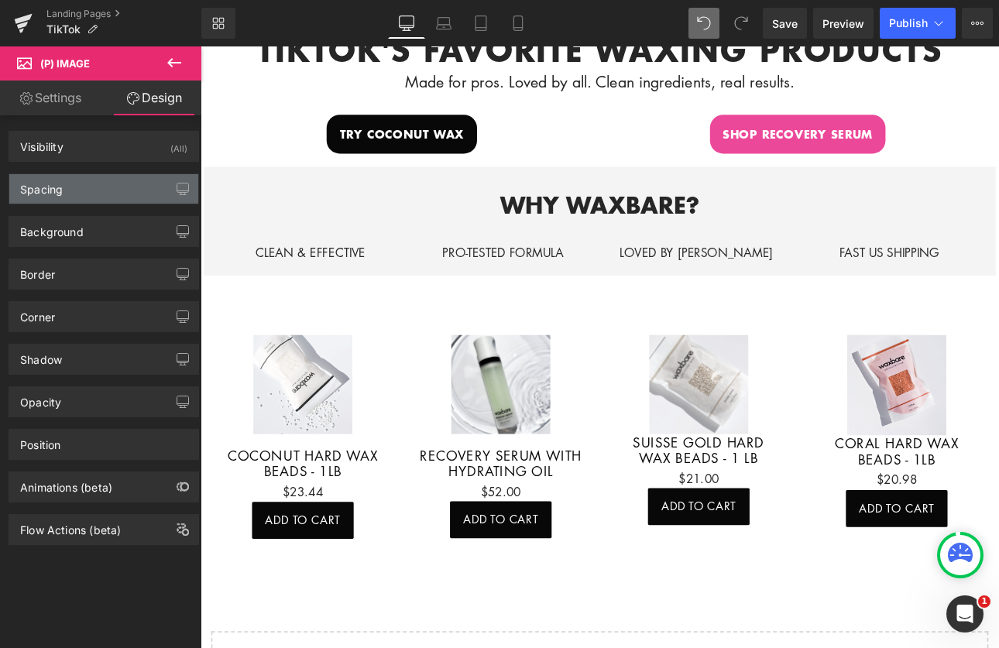
click at [121, 195] on div "Spacing" at bounding box center [103, 188] width 189 height 29
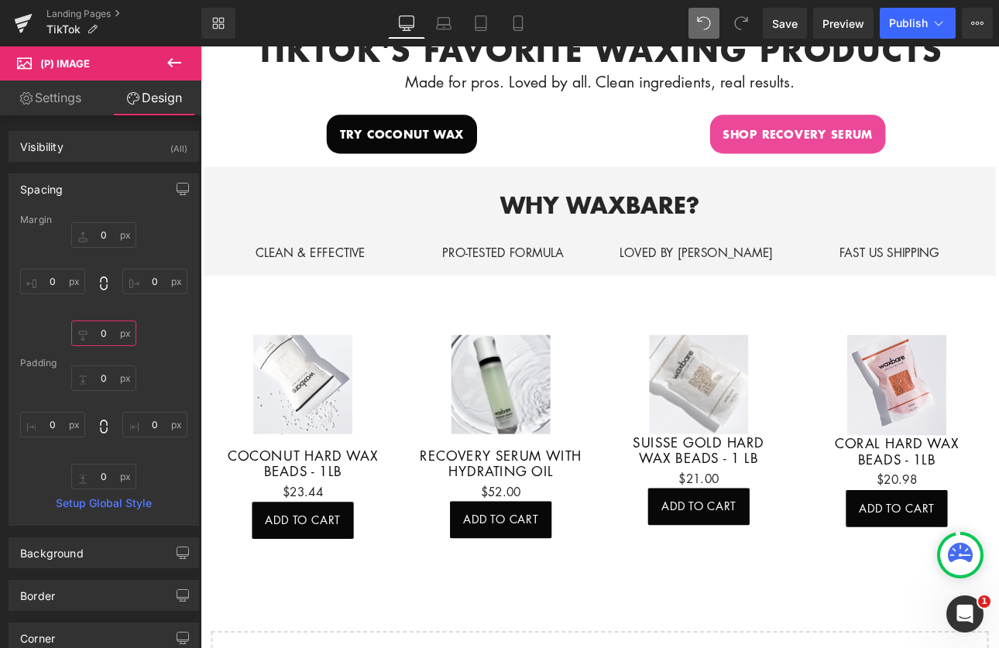
click at [119, 330] on input "text" at bounding box center [103, 334] width 65 height 26
type input "20"
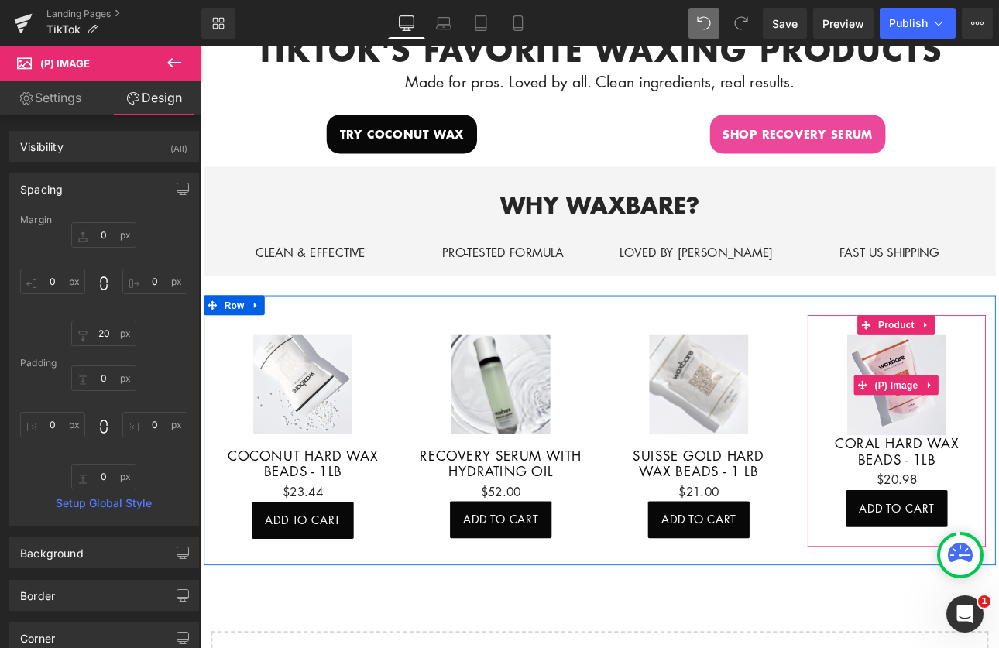
click at [999, 465] on img at bounding box center [1018, 444] width 116 height 118
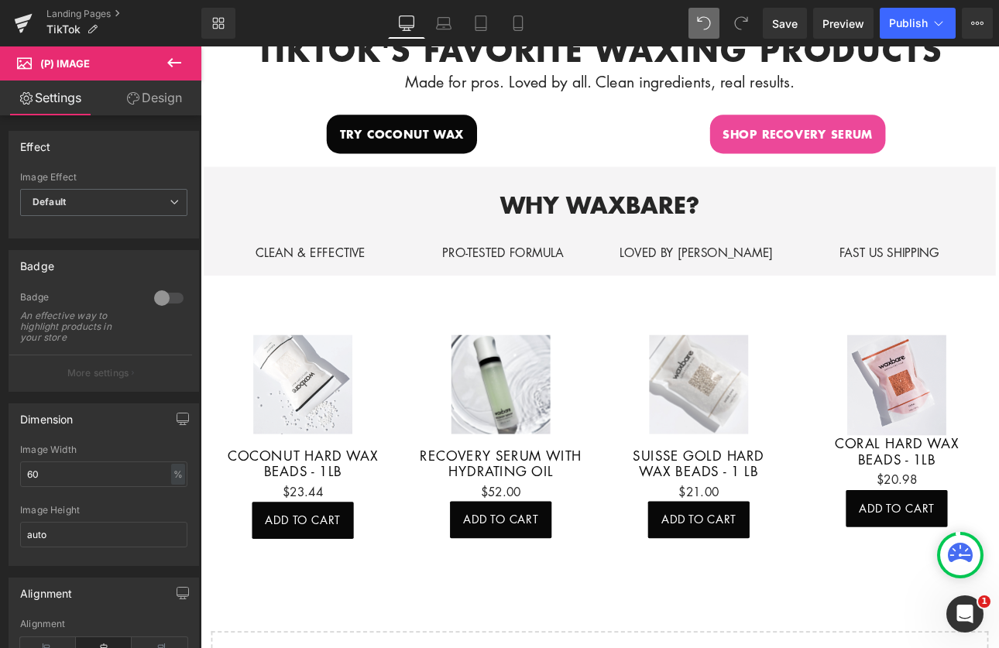
click at [146, 91] on link "Design" at bounding box center [154, 98] width 101 height 35
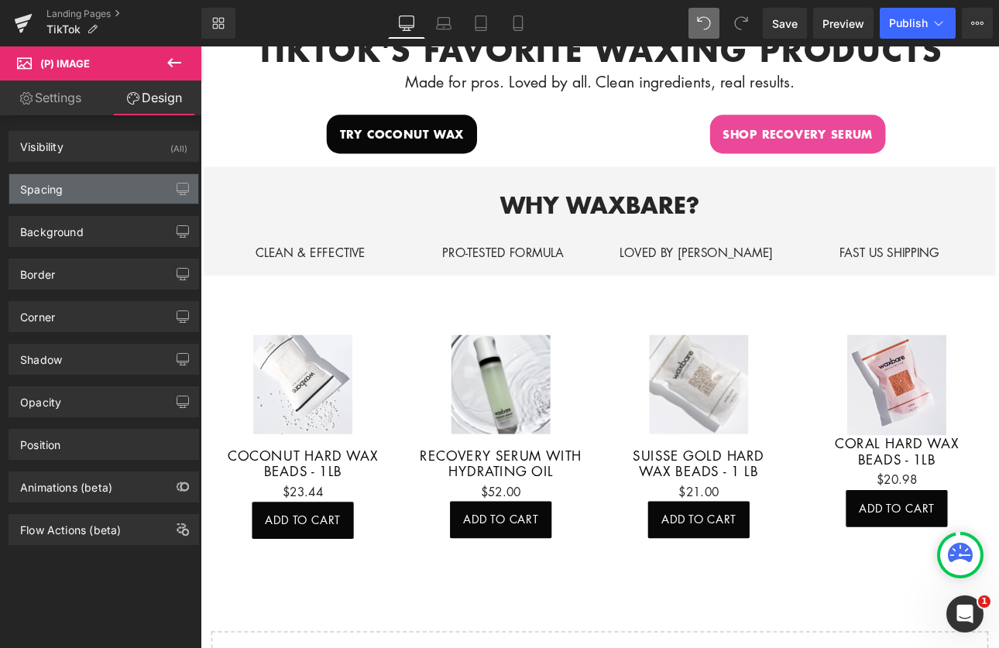
click at [99, 194] on div "Spacing" at bounding box center [103, 188] width 189 height 29
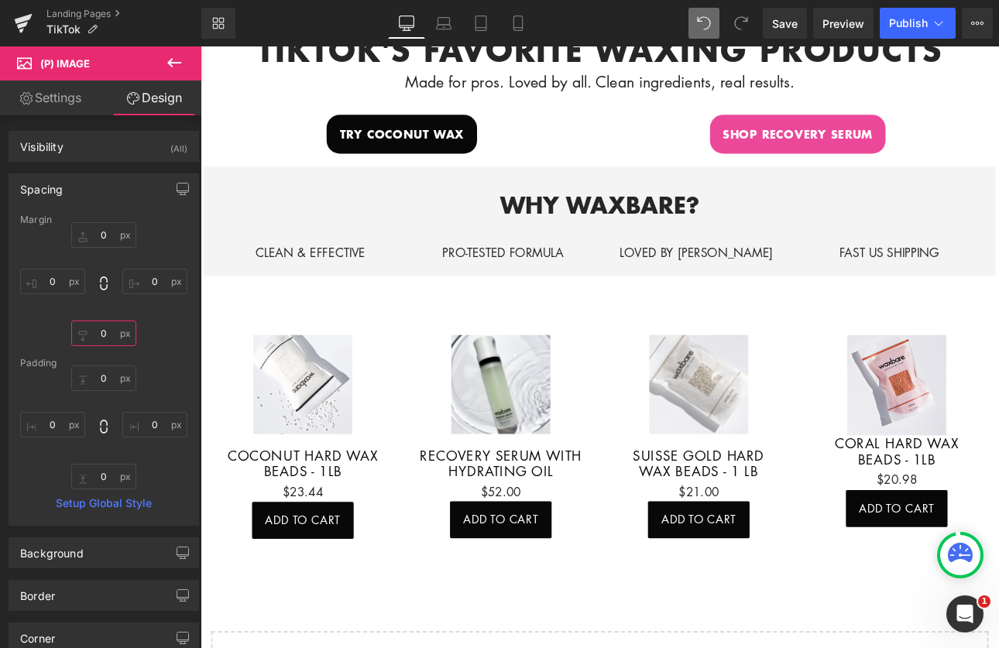
click at [99, 342] on input "text" at bounding box center [103, 334] width 65 height 26
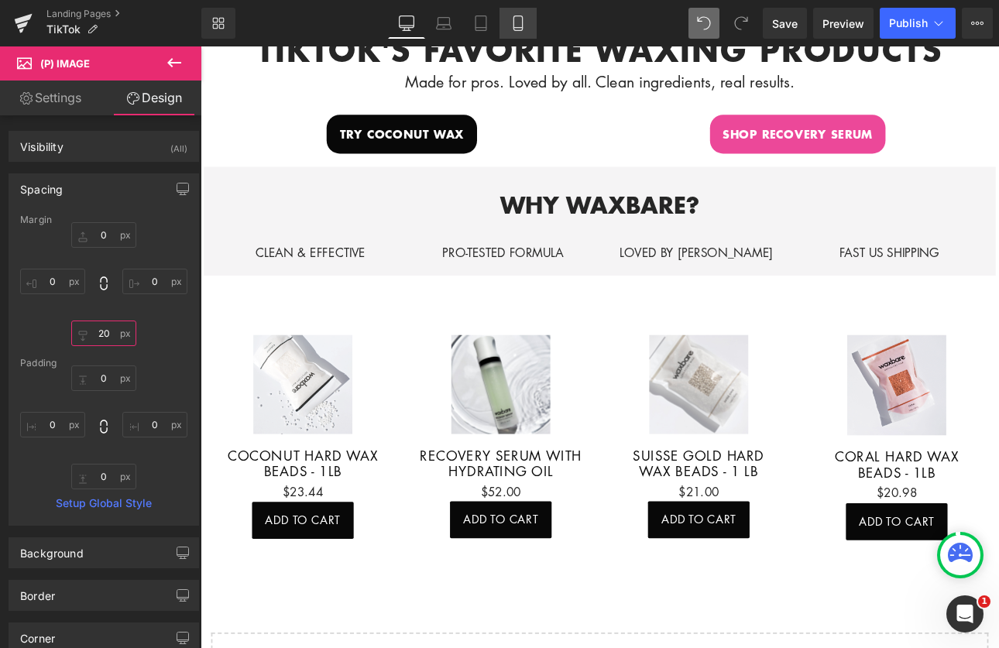
type input "20"
click at [512, 27] on icon at bounding box center [518, 22] width 15 height 15
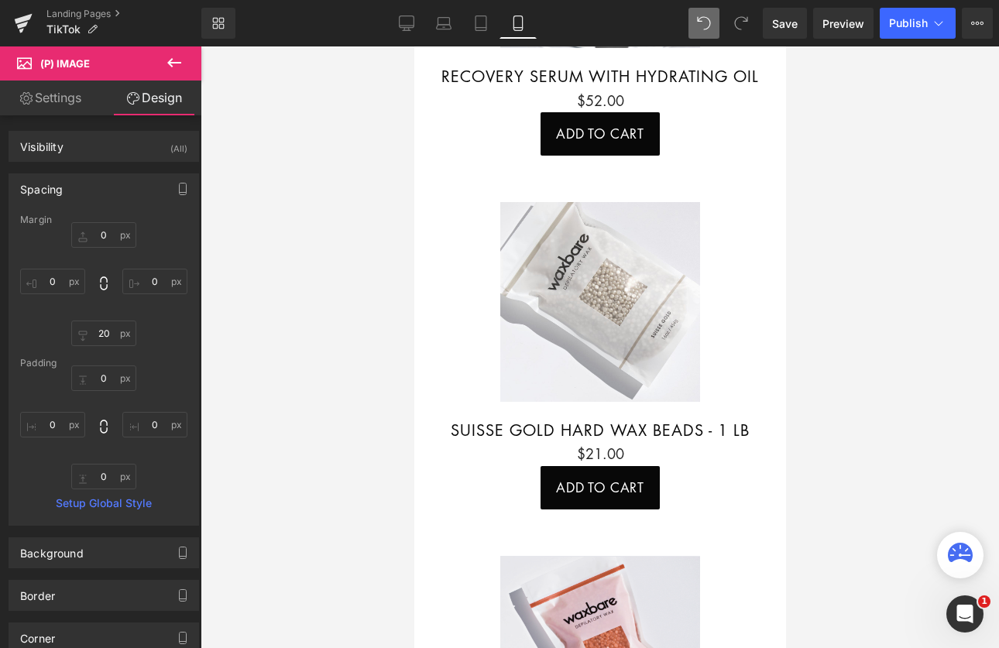
scroll to position [0, 0]
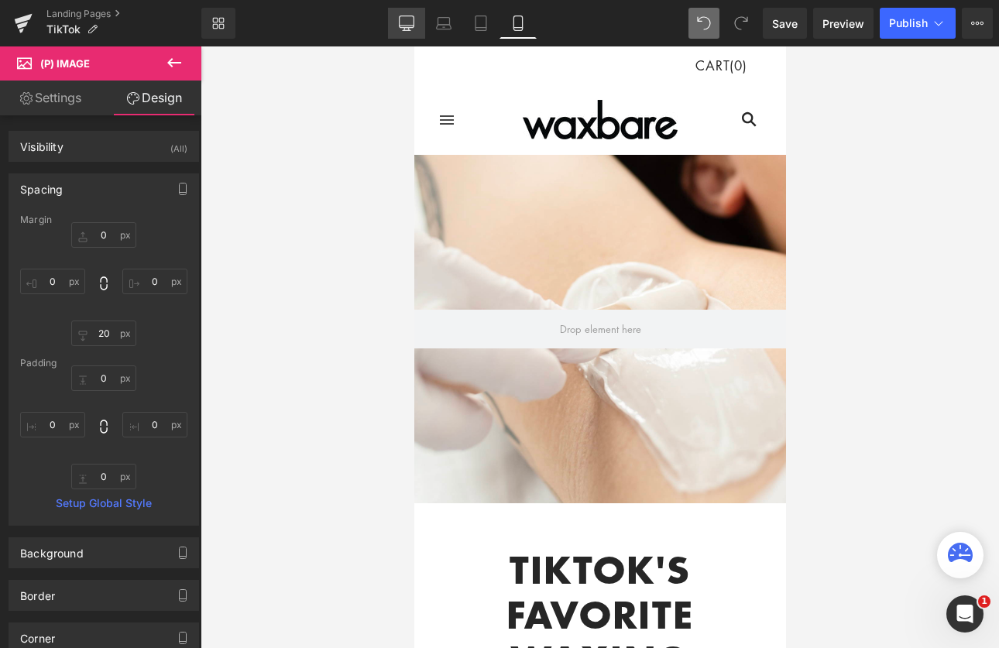
click at [414, 22] on link "Desktop" at bounding box center [406, 23] width 37 height 31
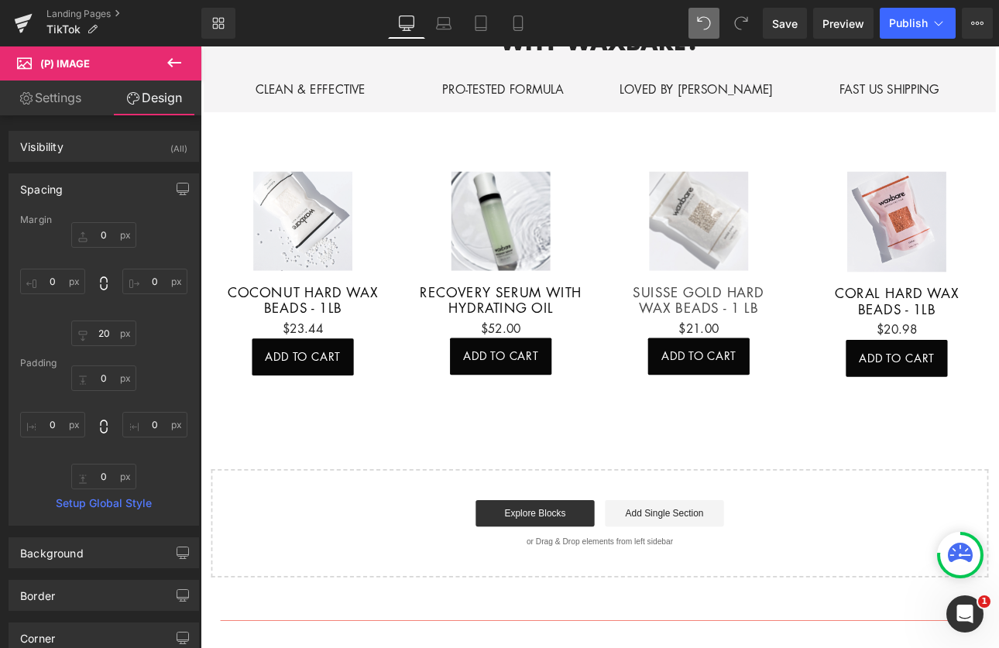
scroll to position [775, 0]
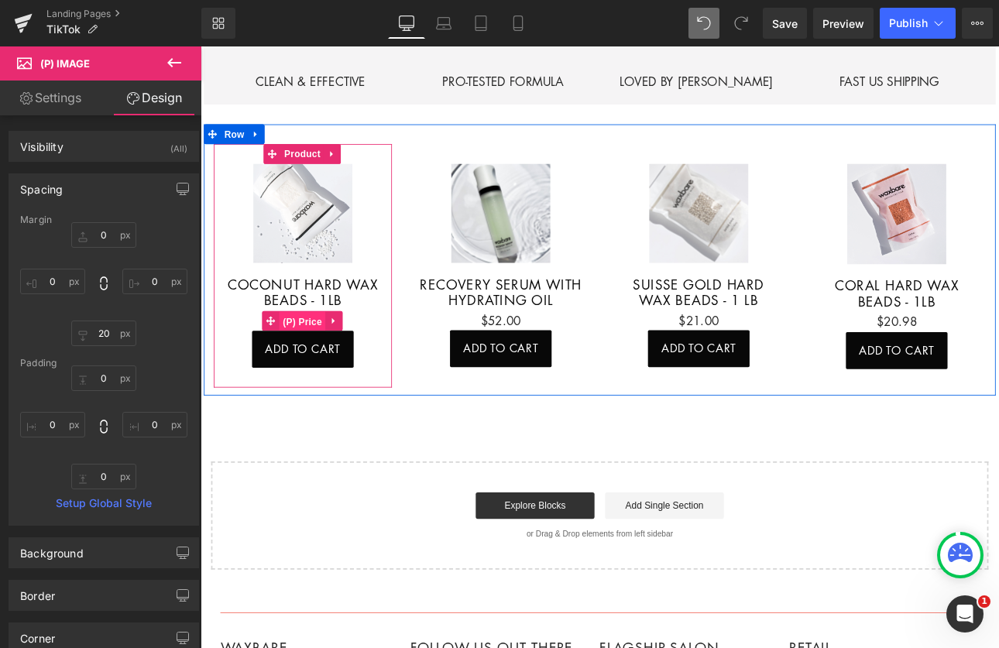
click at [327, 358] on span "(P) Price" at bounding box center [321, 369] width 54 height 23
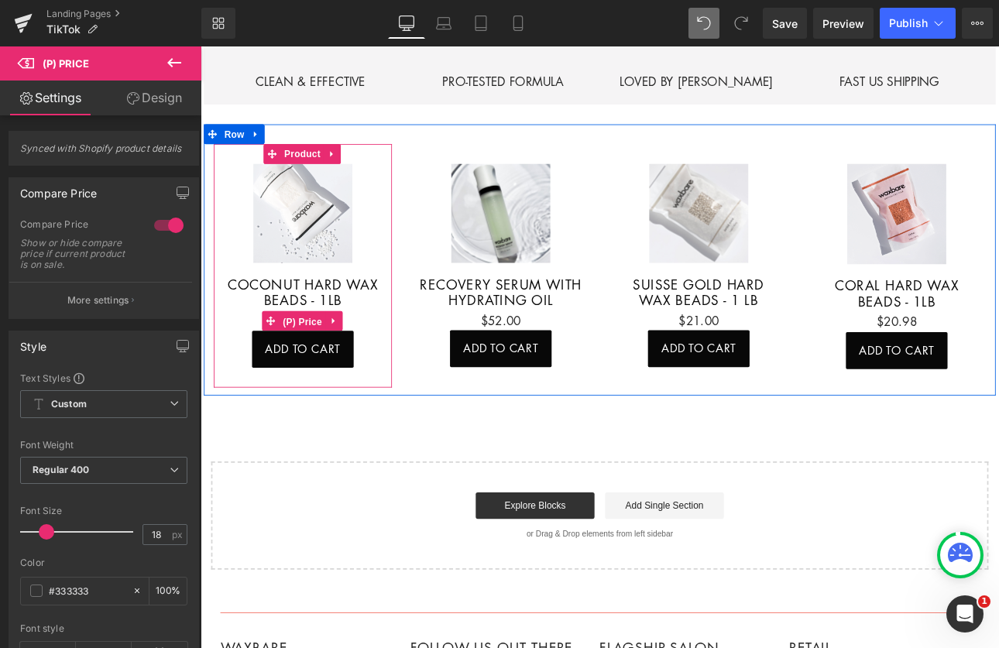
click at [322, 360] on span "(P) Price" at bounding box center [321, 369] width 54 height 23
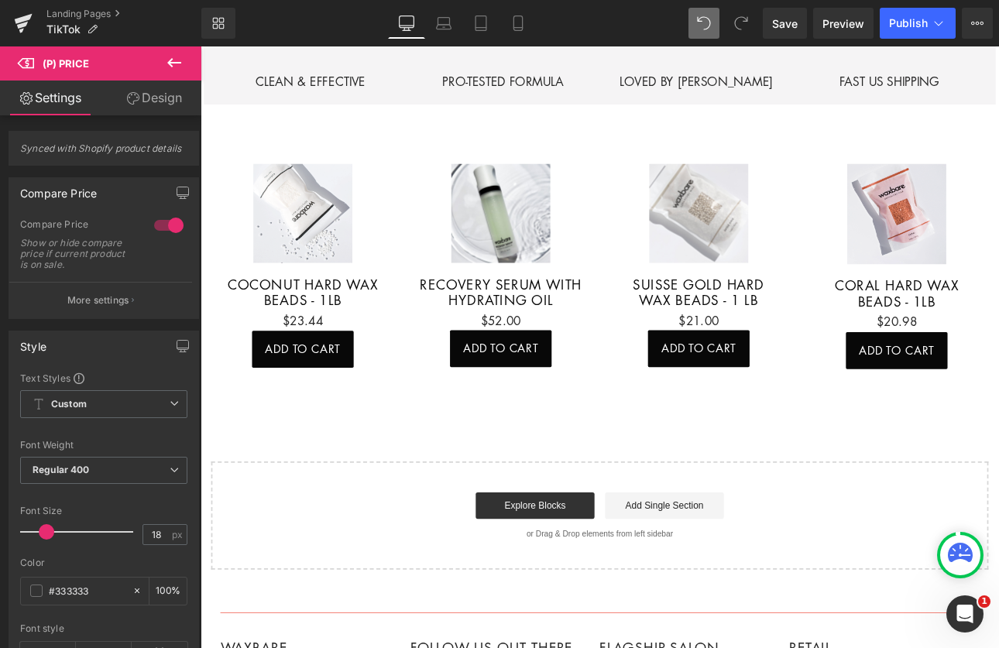
click at [171, 108] on link "Design" at bounding box center [154, 98] width 101 height 35
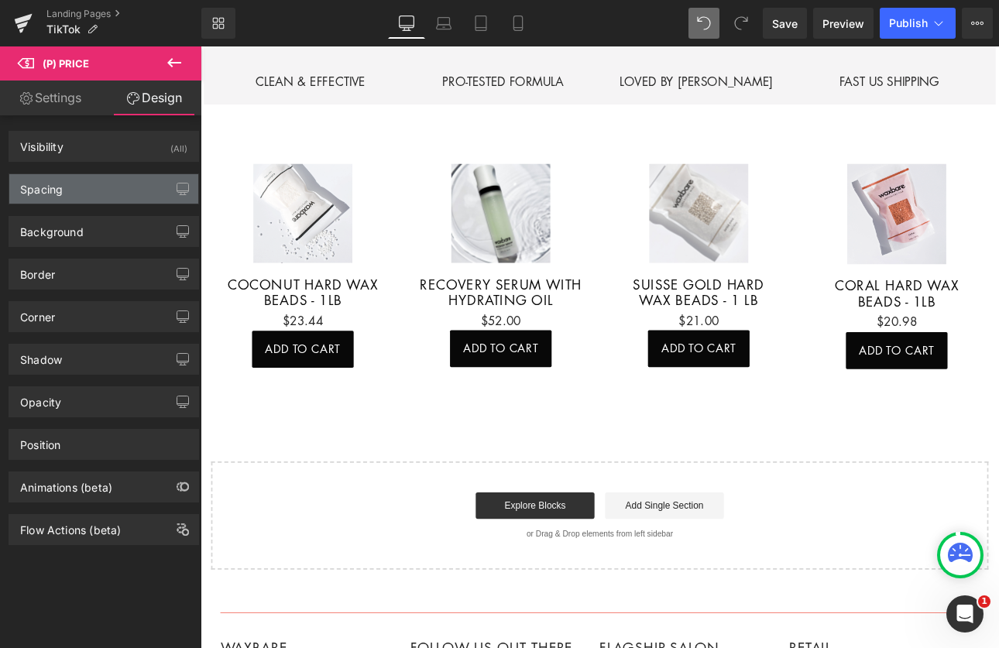
click at [100, 201] on div "Spacing" at bounding box center [103, 188] width 189 height 29
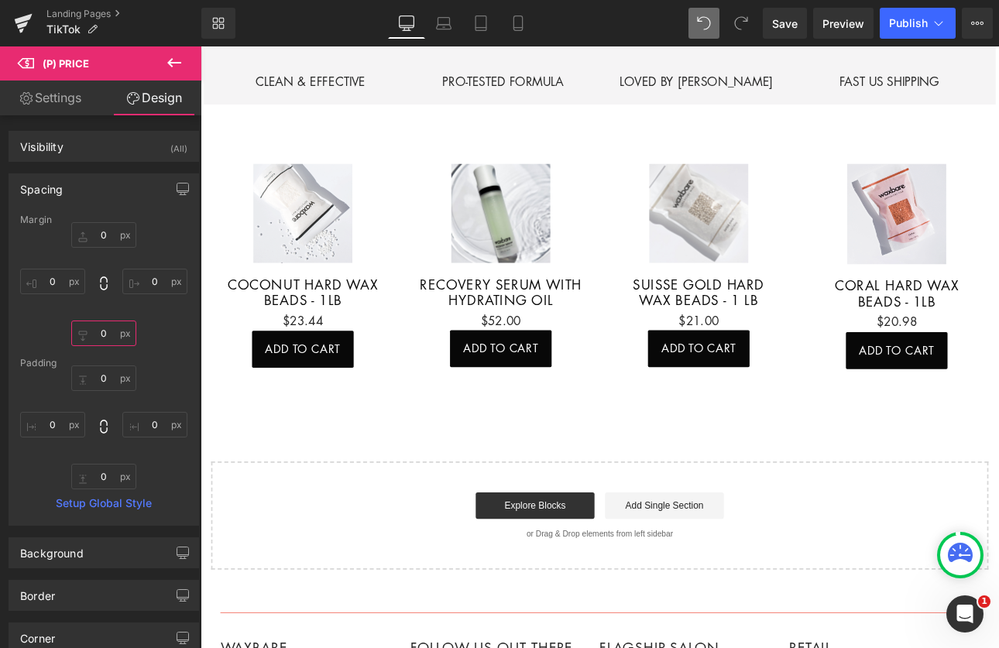
click at [100, 338] on input "0" at bounding box center [103, 334] width 65 height 26
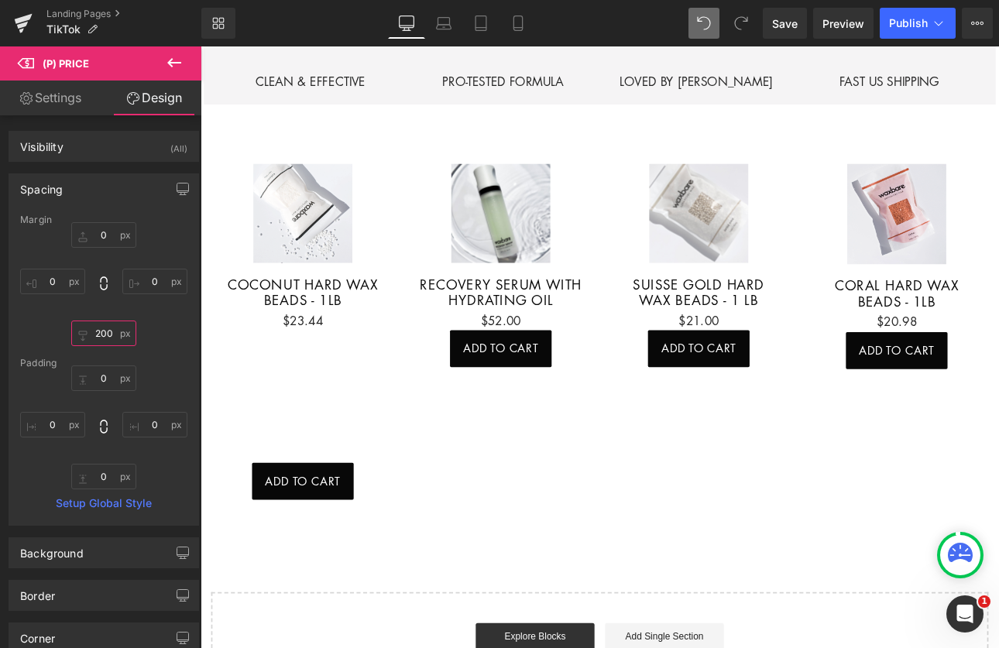
type input "20"
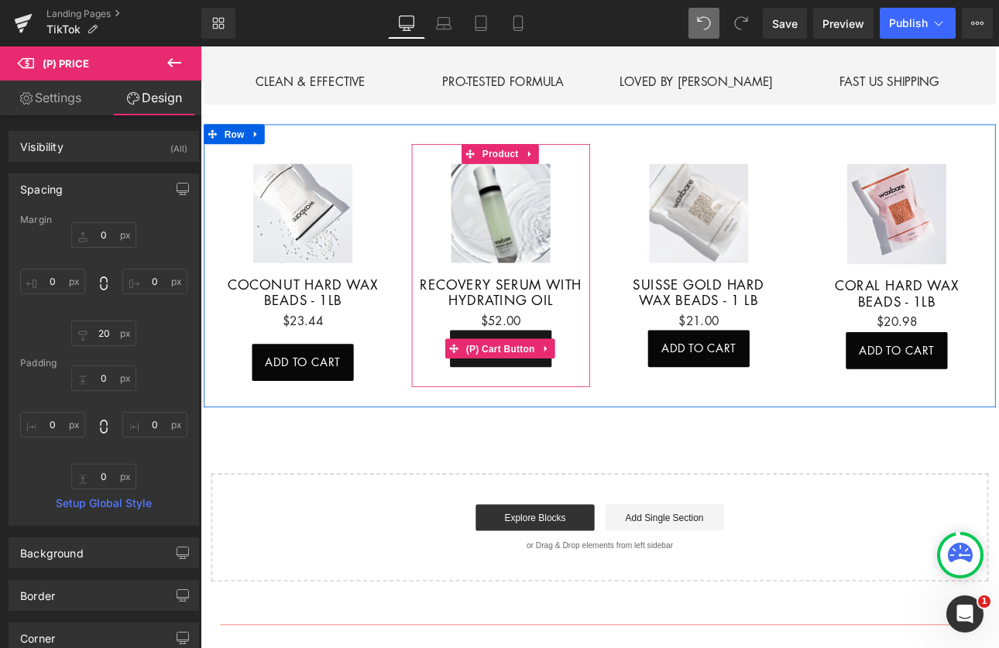
click at [553, 380] on button "Add To Cart" at bounding box center [552, 401] width 119 height 43
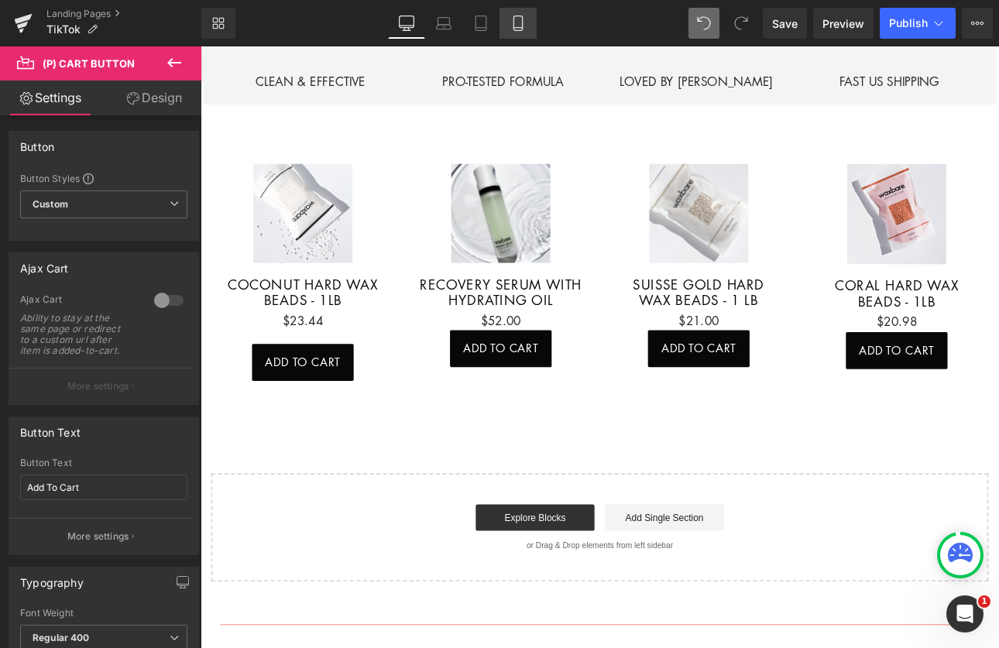
click at [527, 26] on link "Mobile" at bounding box center [518, 23] width 37 height 31
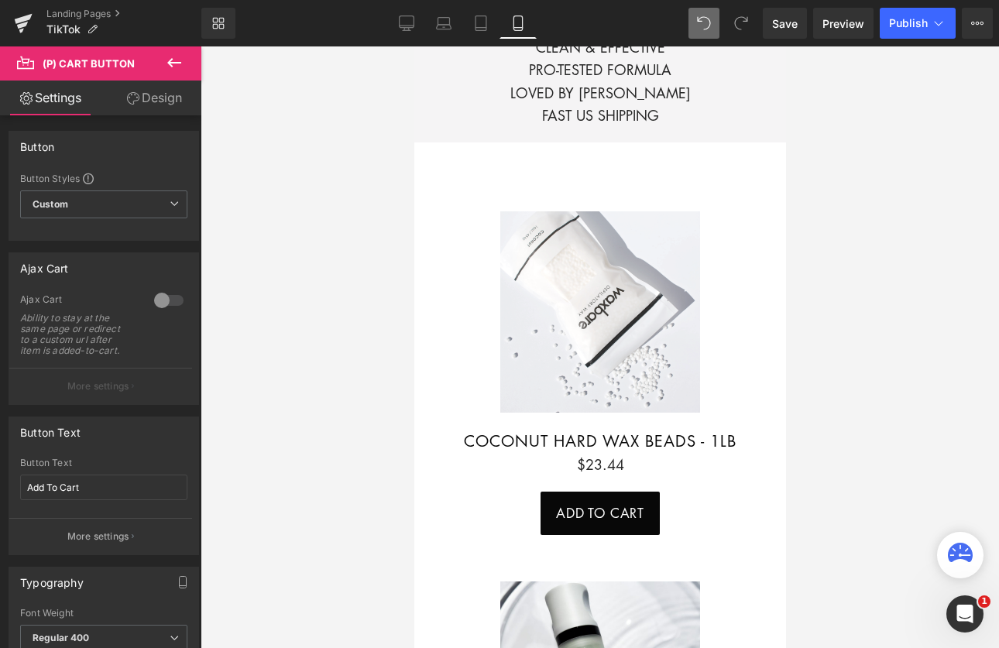
scroll to position [1100, 0]
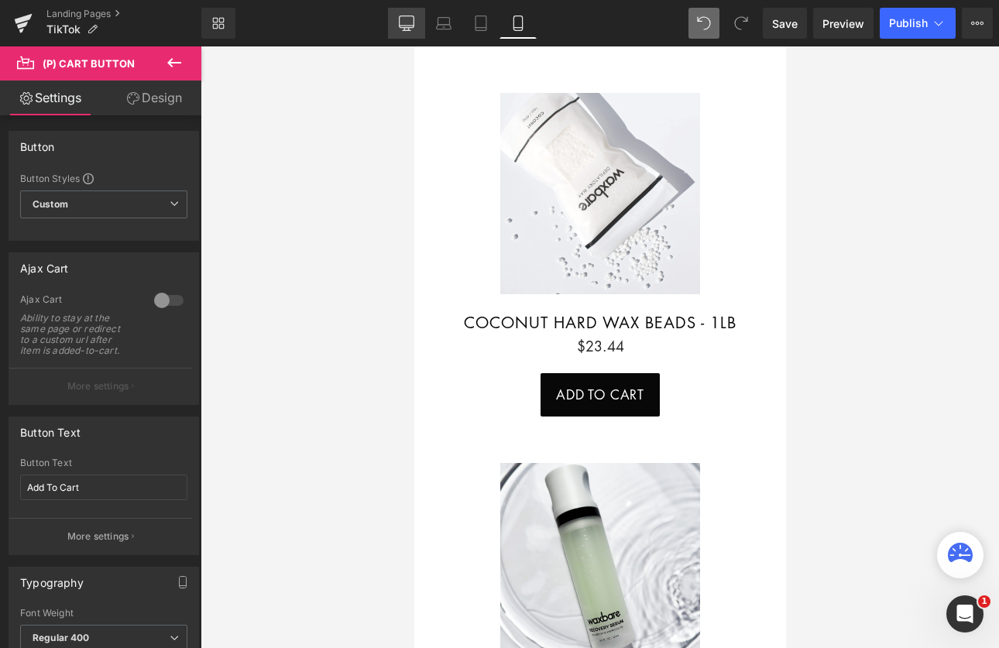
click at [408, 25] on icon at bounding box center [406, 22] width 15 height 15
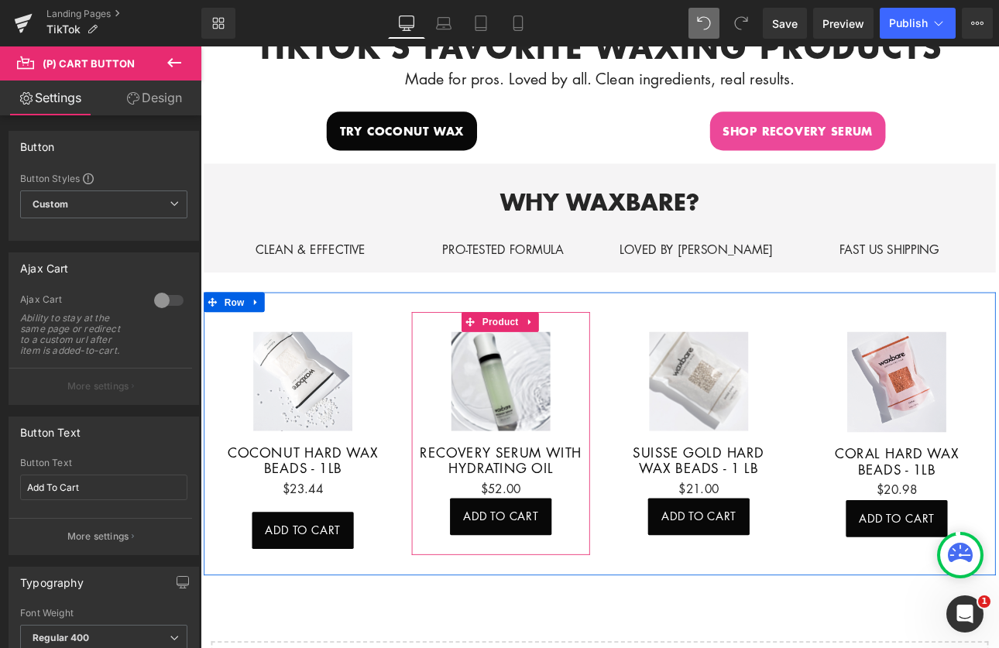
scroll to position [584, 0]
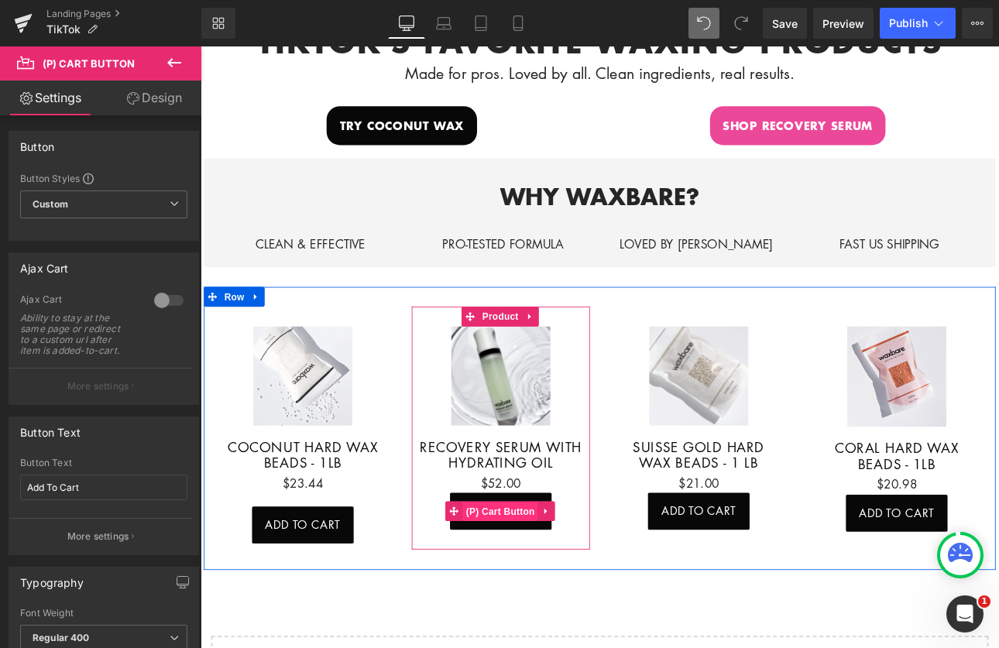
click at [559, 581] on span "(P) Cart Button" at bounding box center [552, 592] width 88 height 23
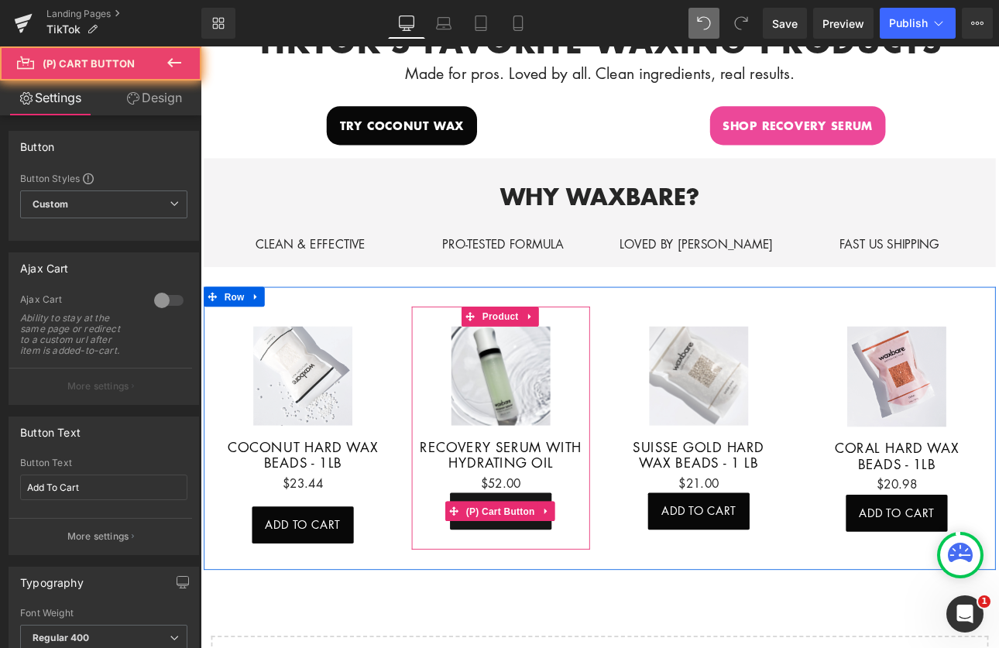
click at [549, 570] on button "Add To Cart" at bounding box center [552, 591] width 119 height 43
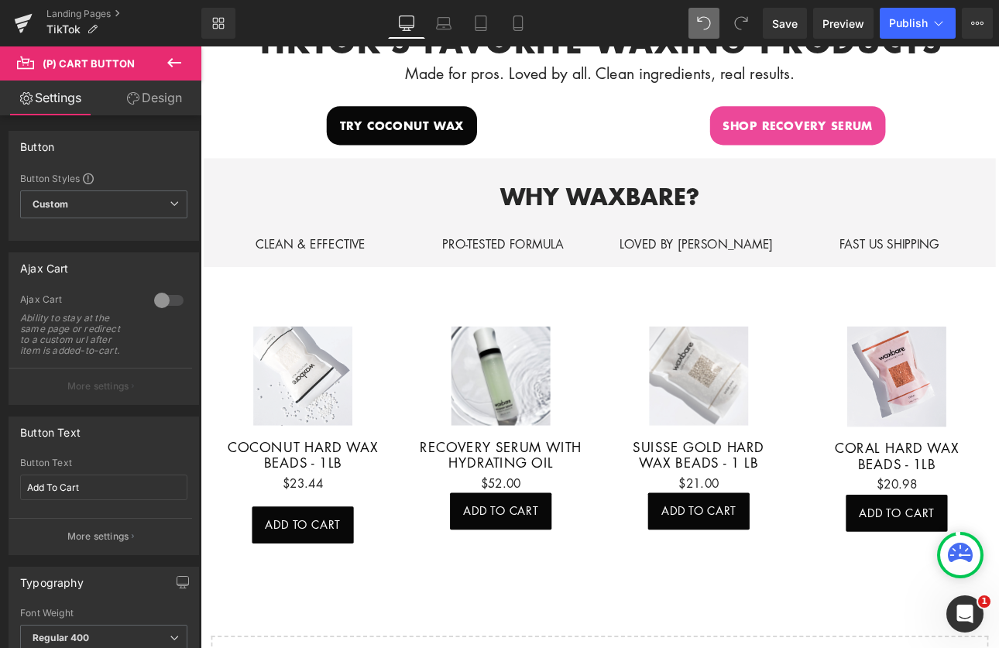
click at [154, 105] on link "Design" at bounding box center [154, 98] width 101 height 35
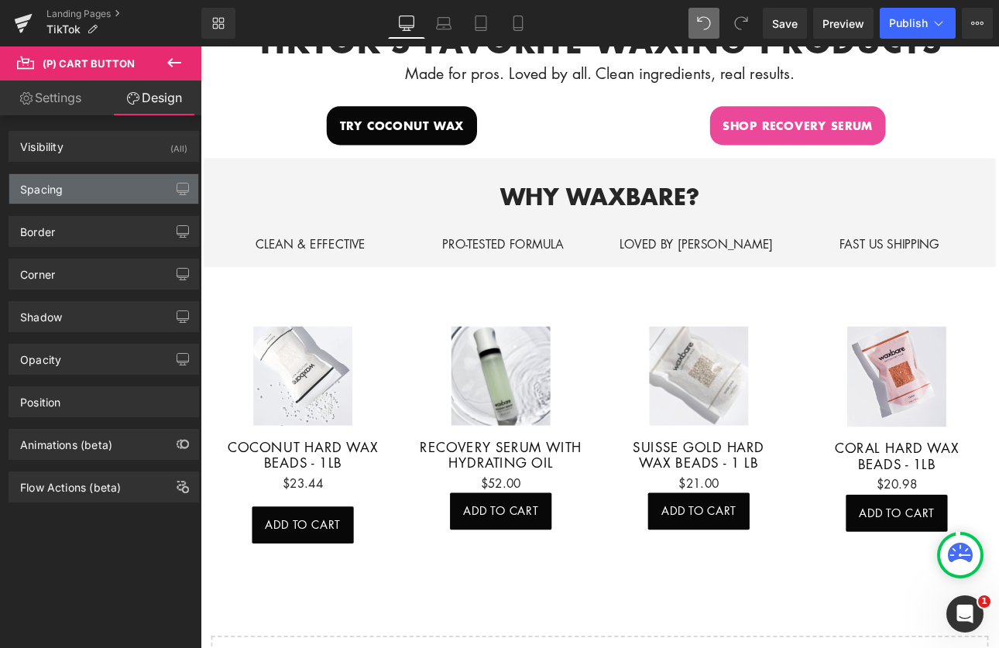
click at [122, 187] on div "Spacing" at bounding box center [103, 188] width 189 height 29
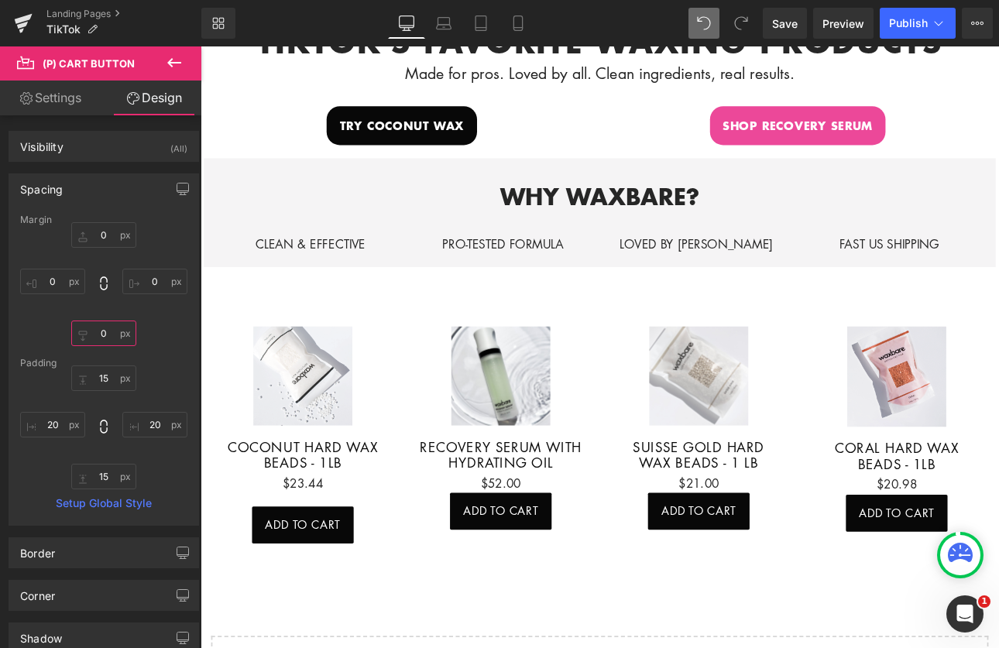
click at [112, 337] on input "0" at bounding box center [103, 334] width 65 height 26
type input "20"
click at [158, 360] on div "Padding" at bounding box center [103, 363] width 167 height 11
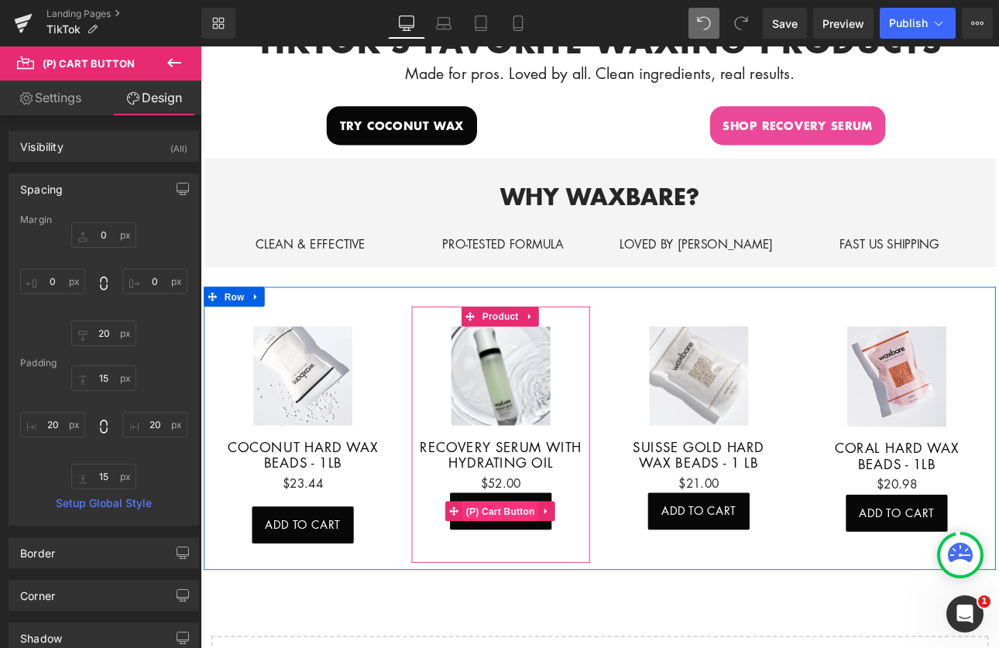
click at [554, 580] on span "(P) Cart Button" at bounding box center [552, 591] width 88 height 23
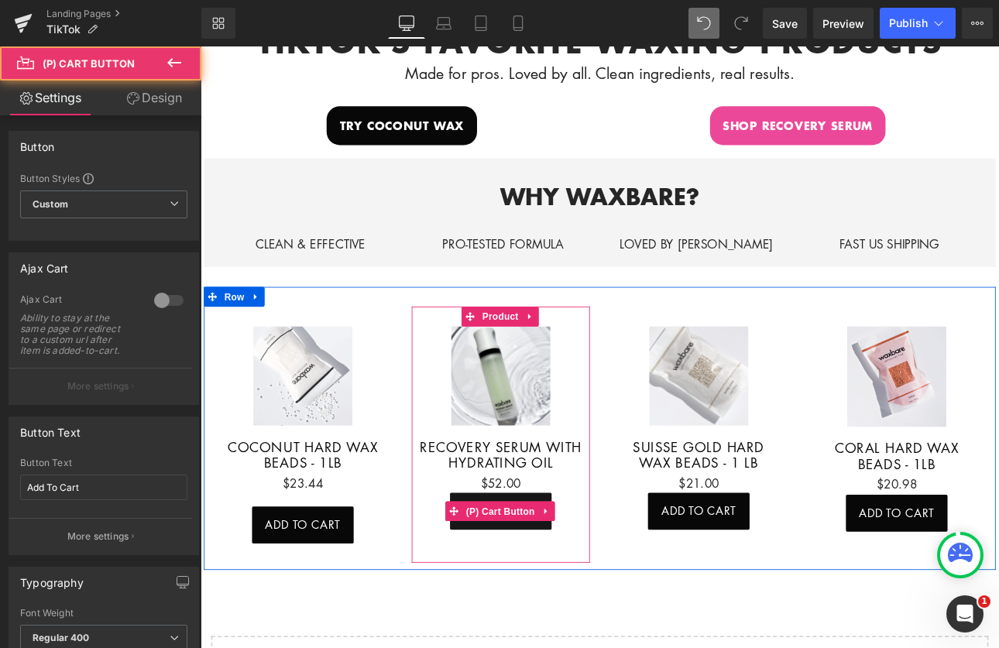
click at [555, 570] on button "Add To Cart" at bounding box center [552, 591] width 119 height 43
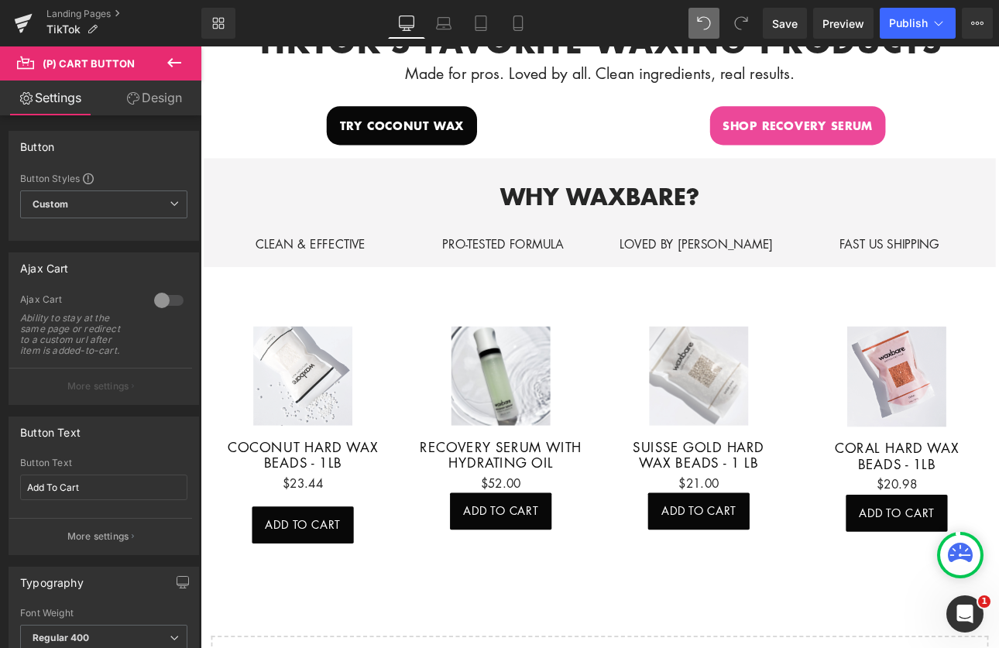
click at [160, 96] on link "Design" at bounding box center [154, 98] width 101 height 35
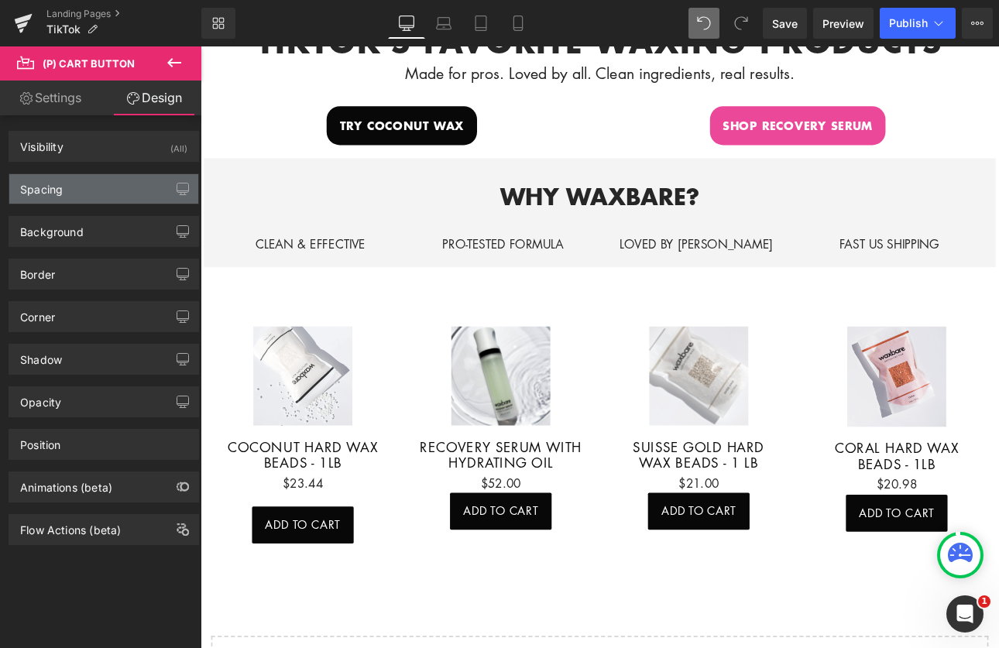
click at [98, 186] on div "Spacing" at bounding box center [103, 188] width 189 height 29
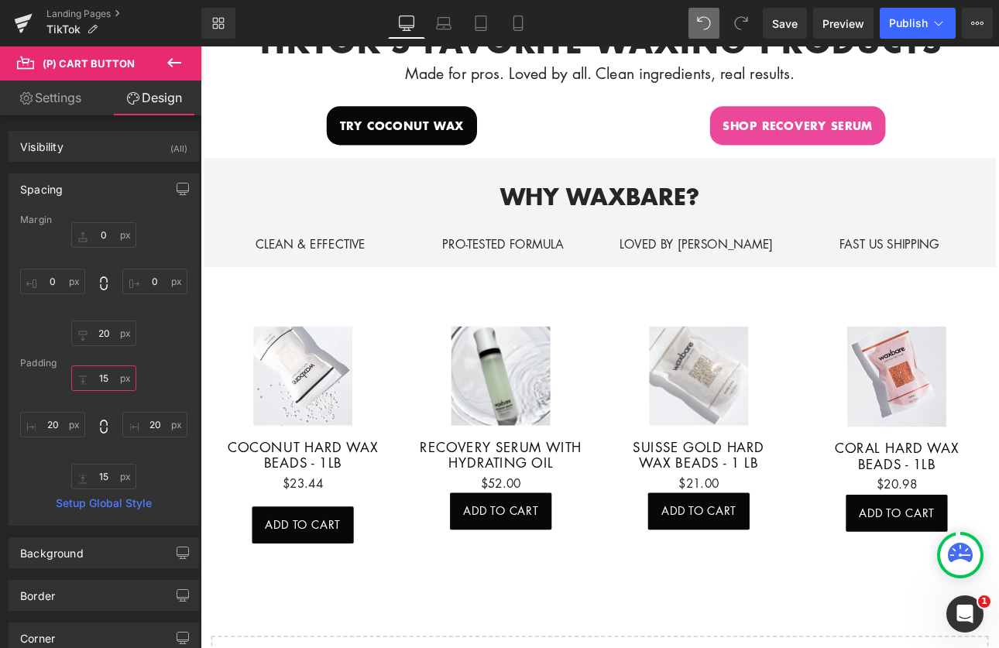
click at [108, 383] on input "15" at bounding box center [103, 379] width 65 height 26
type input "2"
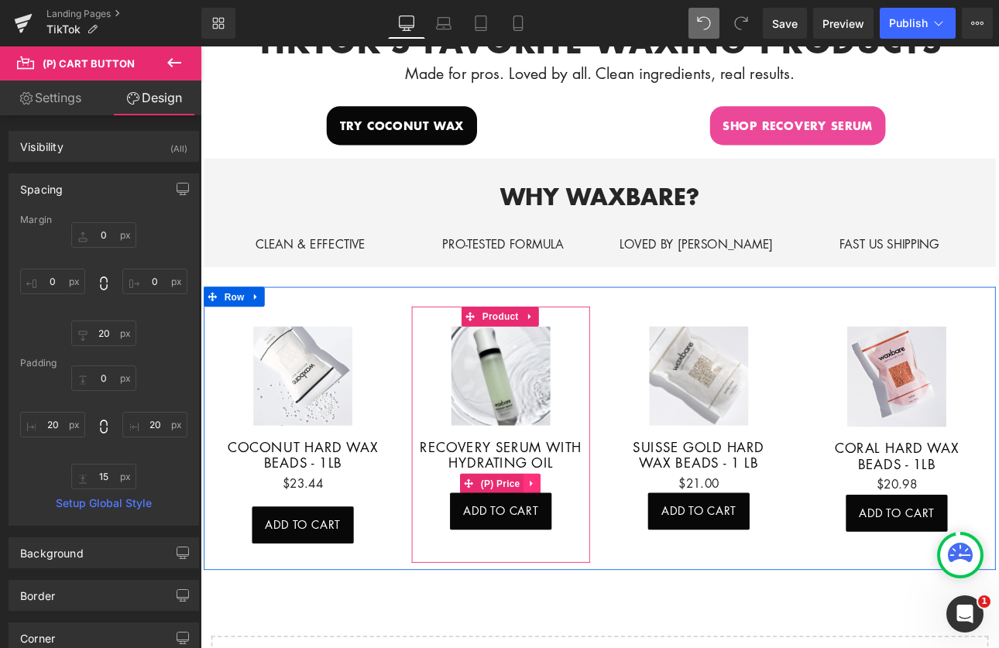
click at [579, 548] on link at bounding box center [589, 559] width 20 height 23
click at [535, 595] on button "Add To Cart" at bounding box center [552, 591] width 119 height 43
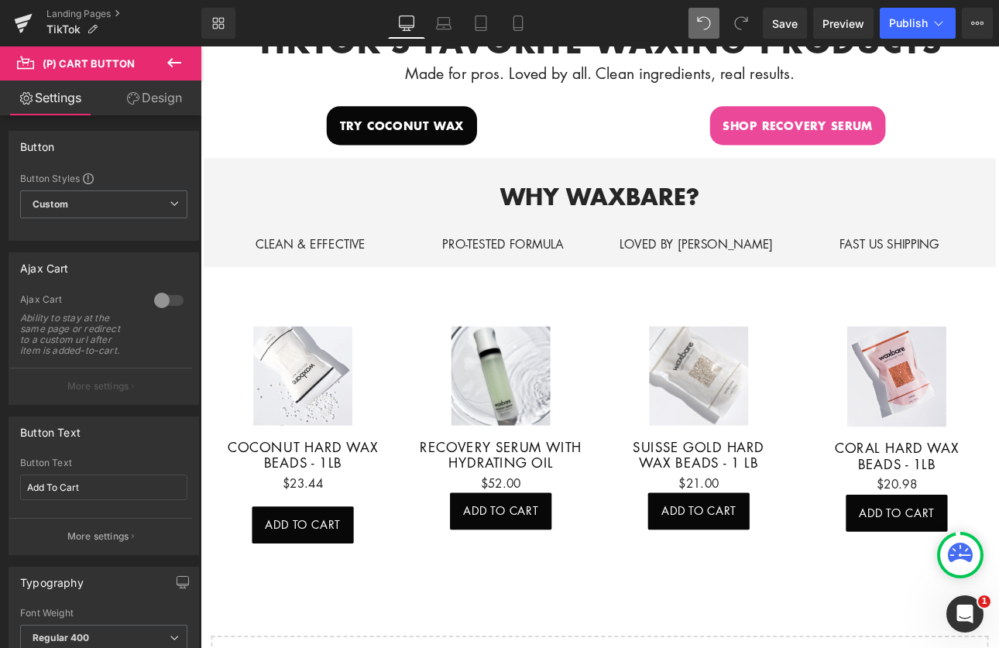
click at [164, 101] on link "Design" at bounding box center [154, 98] width 101 height 35
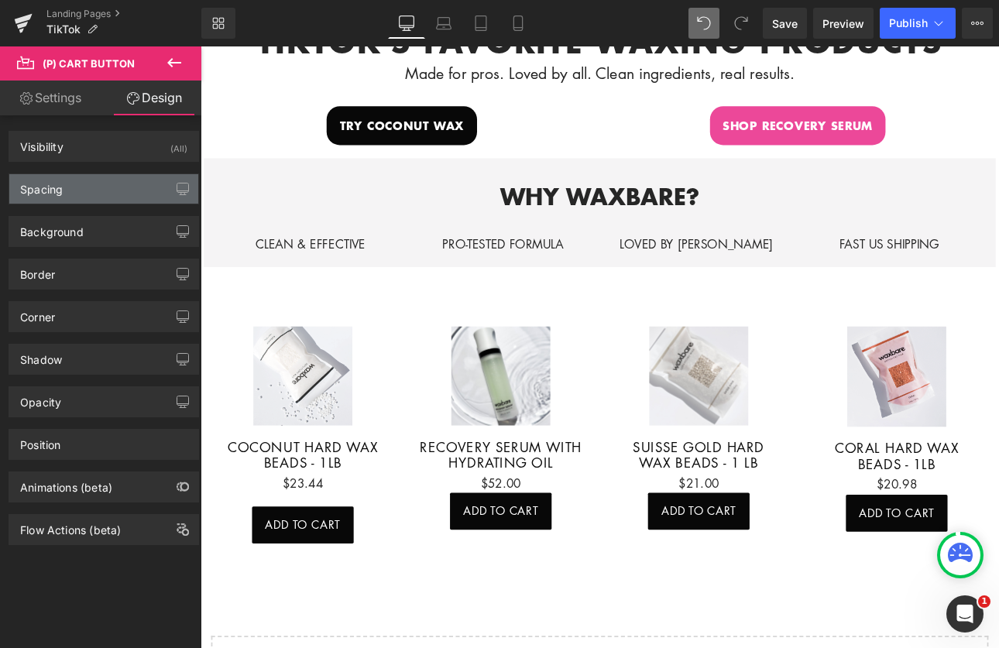
click at [109, 181] on div "Spacing" at bounding box center [103, 188] width 189 height 29
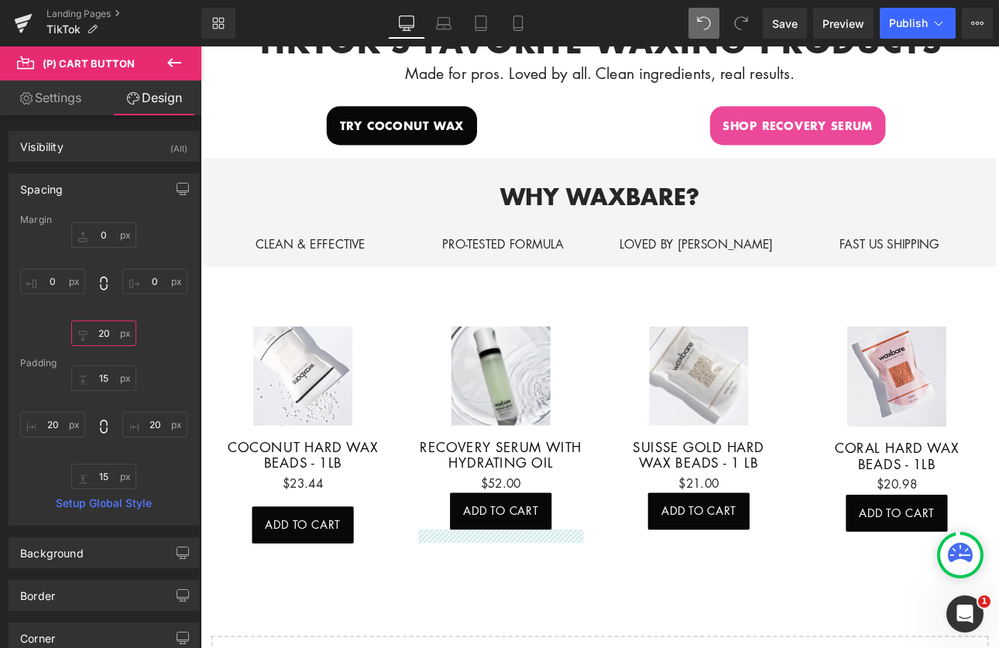
click at [111, 339] on input "20" at bounding box center [103, 334] width 65 height 26
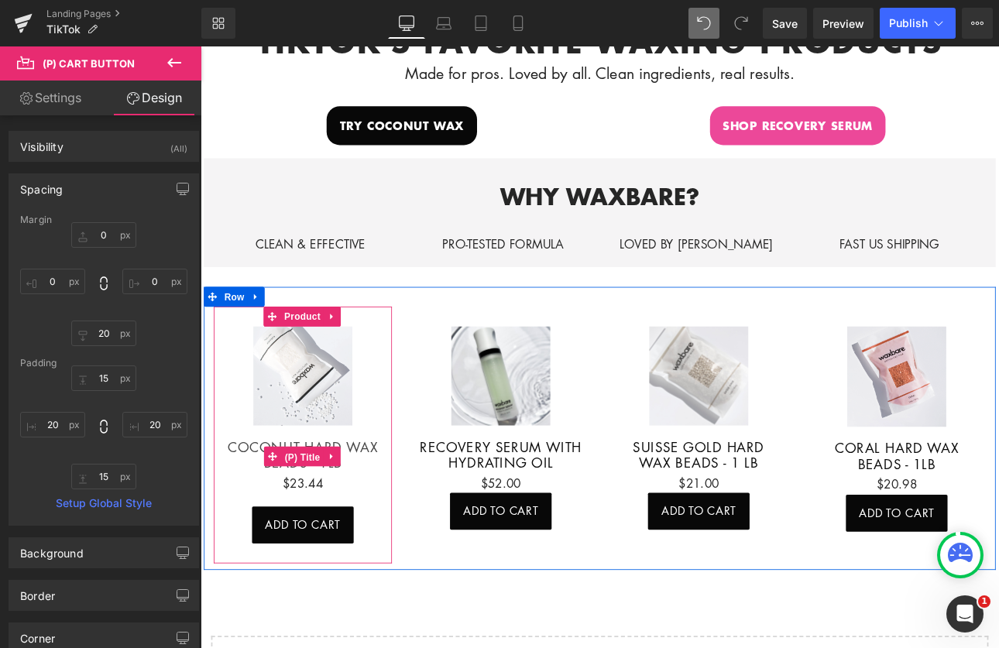
click at [322, 529] on span "(P) Title" at bounding box center [320, 528] width 50 height 23
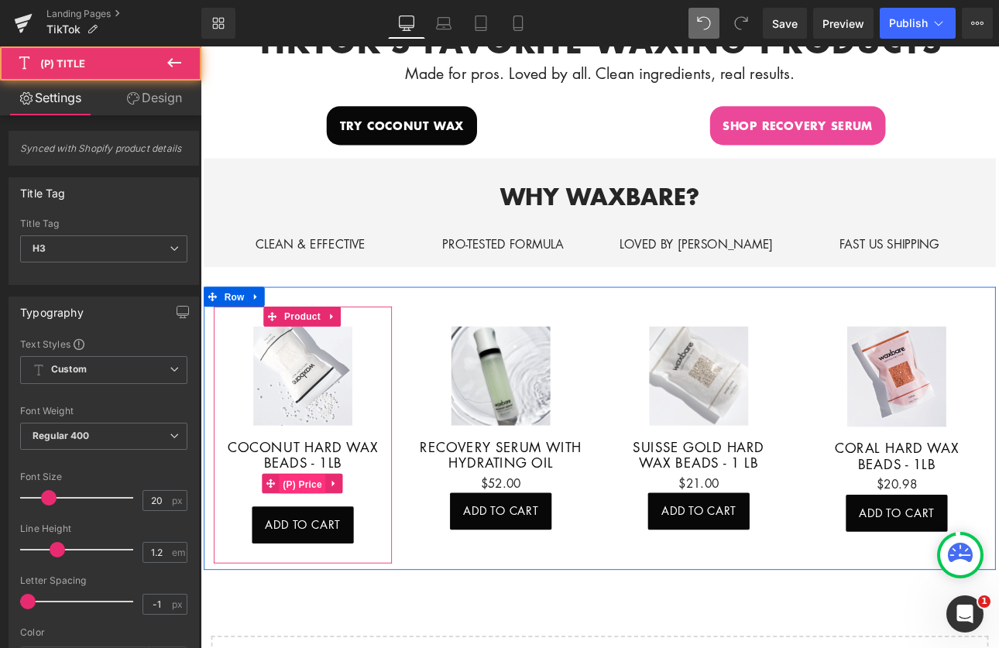
click at [316, 548] on span "(P) Price" at bounding box center [321, 559] width 54 height 23
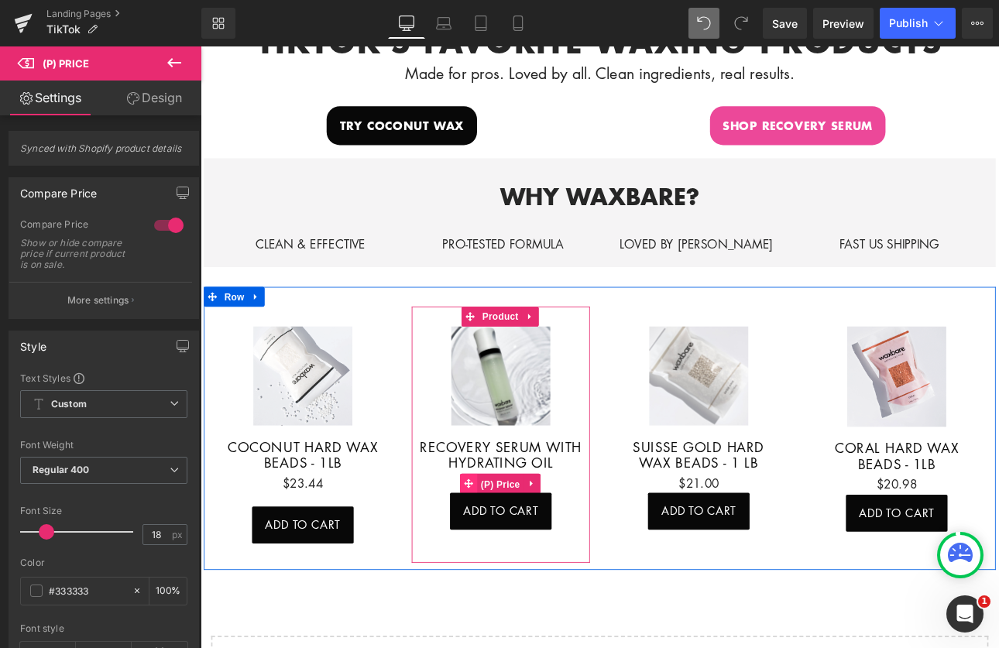
click at [518, 550] on link "(P) Price" at bounding box center [543, 559] width 74 height 23
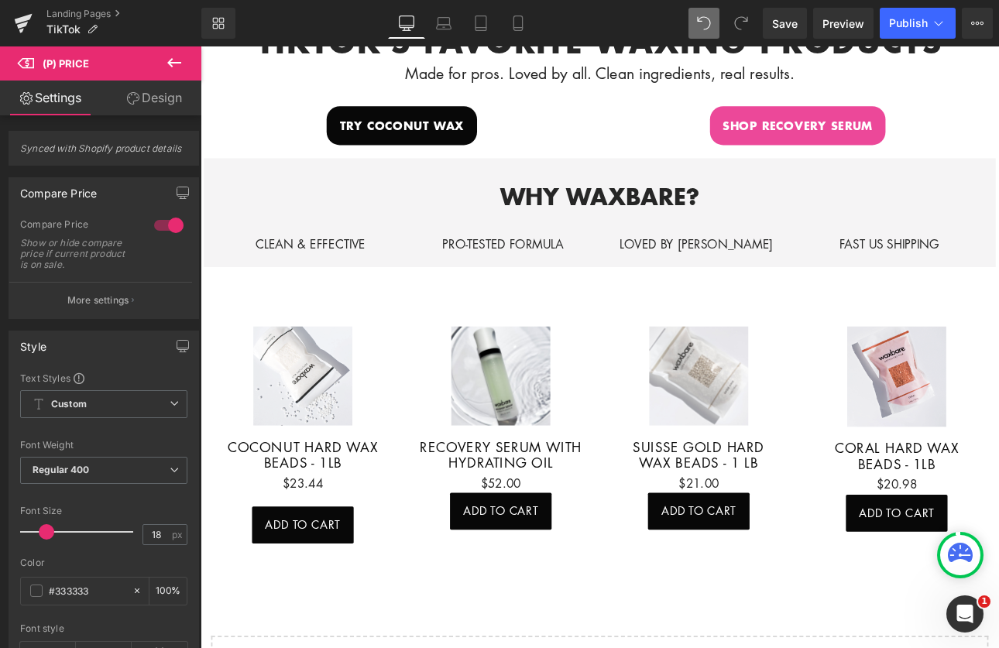
click at [160, 96] on link "Design" at bounding box center [154, 98] width 101 height 35
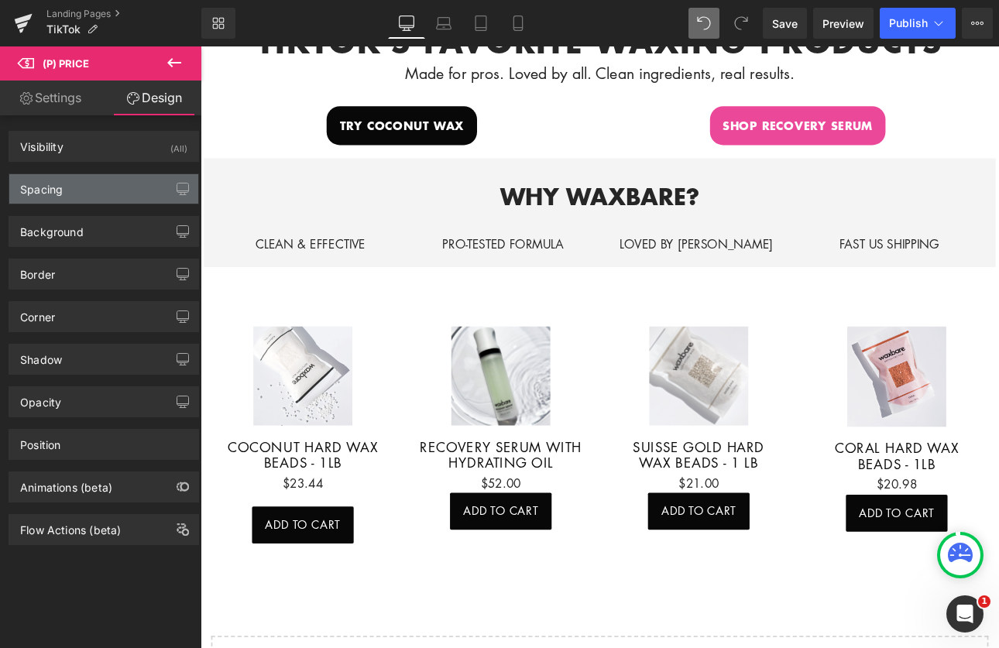
click at [91, 184] on div "Spacing" at bounding box center [103, 188] width 189 height 29
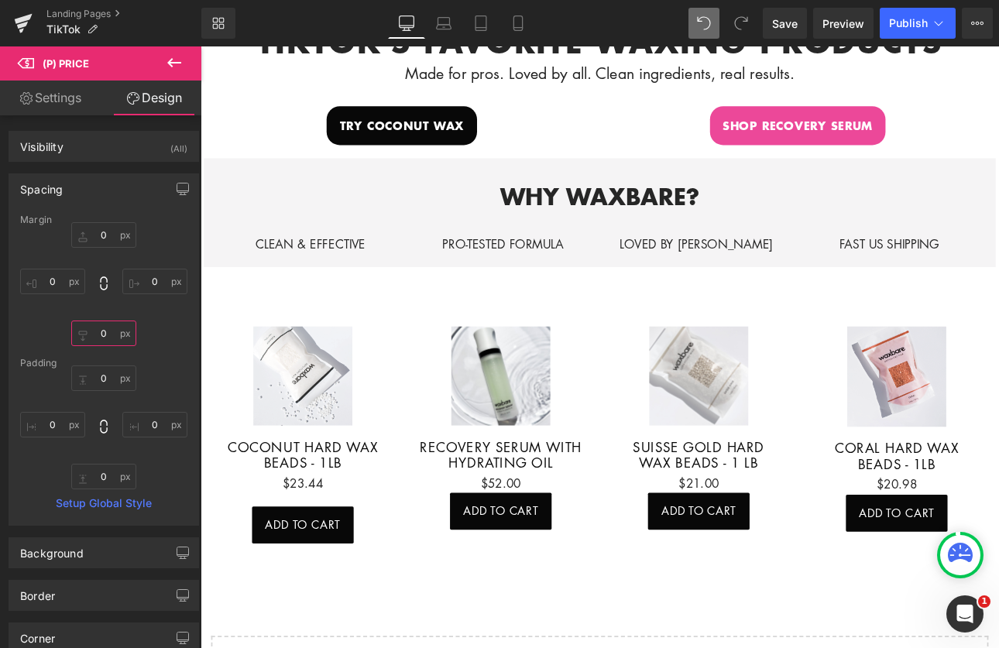
click at [113, 335] on input "0" at bounding box center [103, 334] width 65 height 26
type input "20"
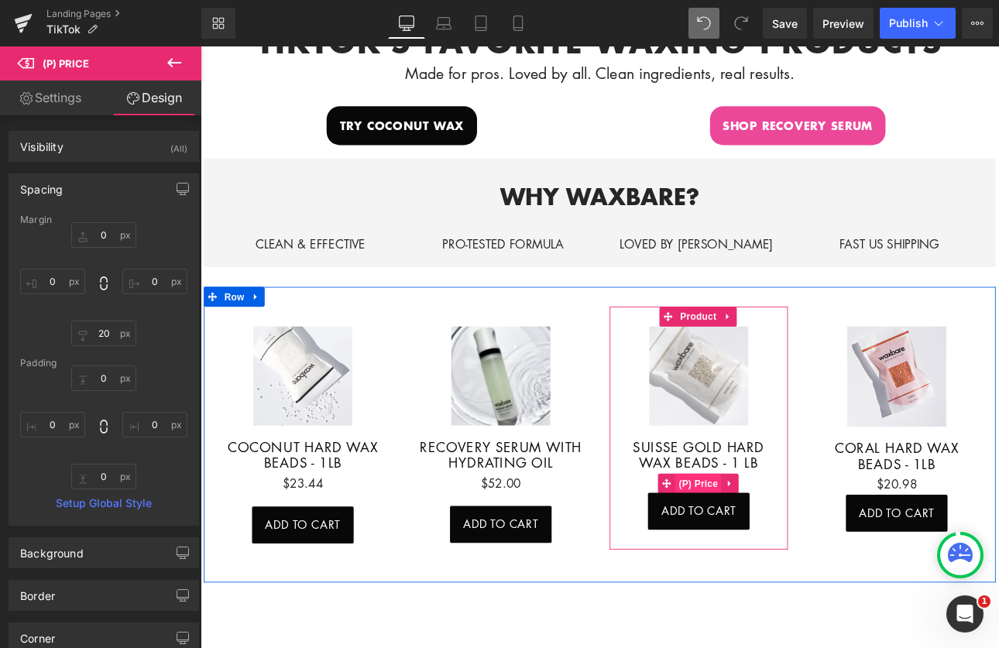
click at [782, 548] on span "(P) Price" at bounding box center [785, 559] width 54 height 23
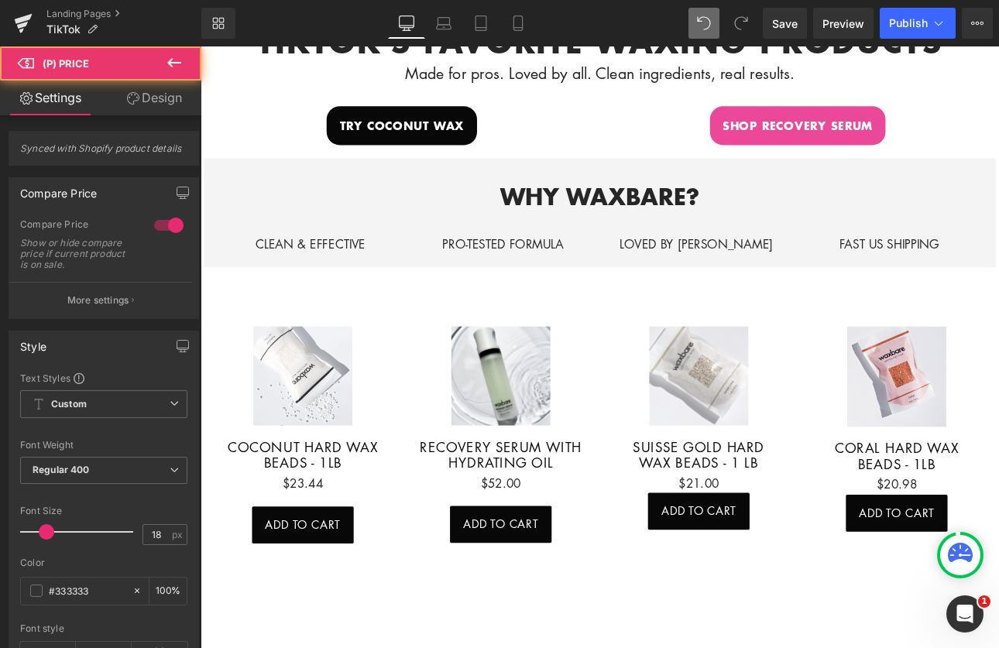
click at [151, 108] on link "Design" at bounding box center [154, 98] width 101 height 35
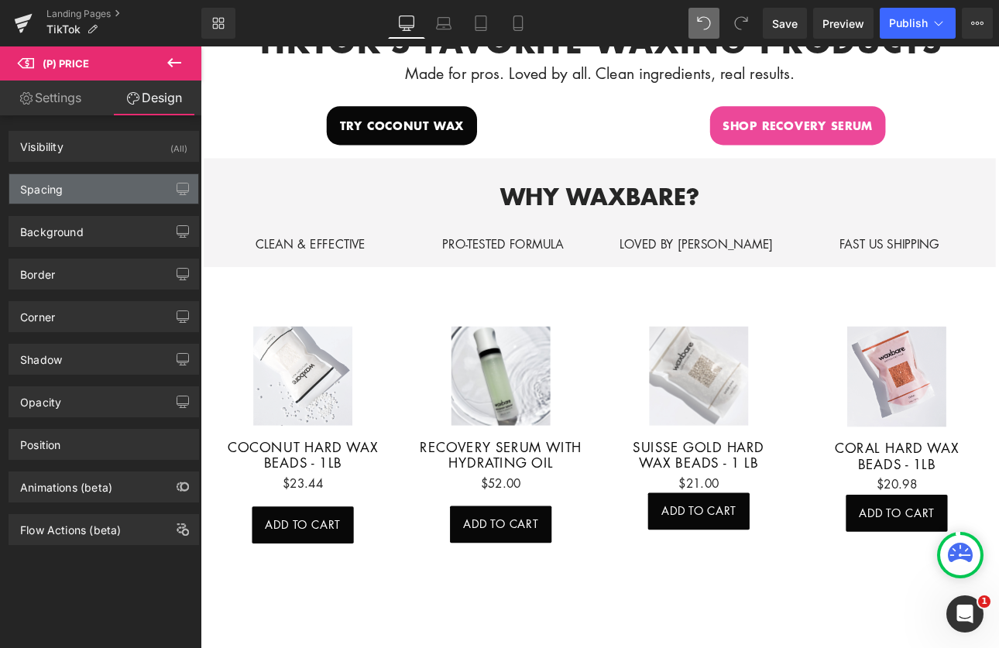
click at [94, 191] on div "Spacing" at bounding box center [103, 188] width 189 height 29
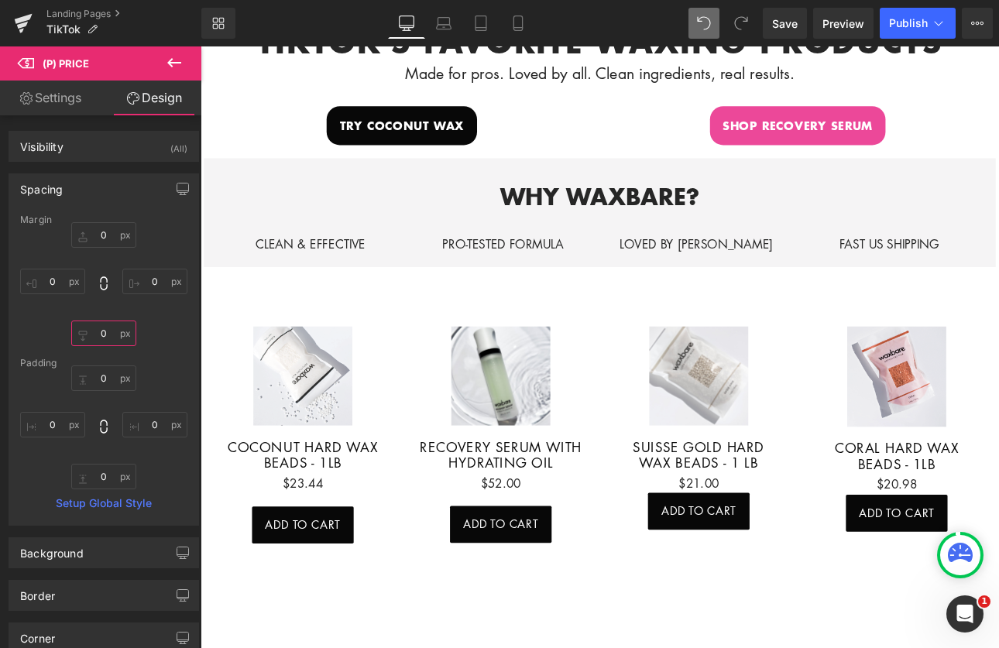
click at [102, 335] on input "0" at bounding box center [103, 334] width 65 height 26
type input "20"
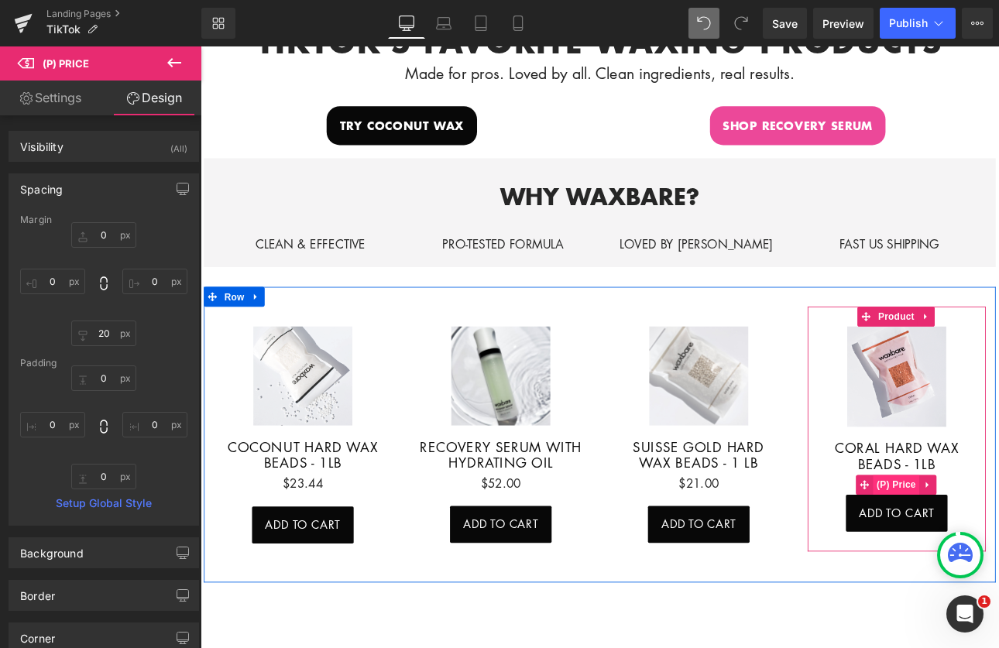
click at [999, 552] on span "(P) Price" at bounding box center [1018, 560] width 54 height 23
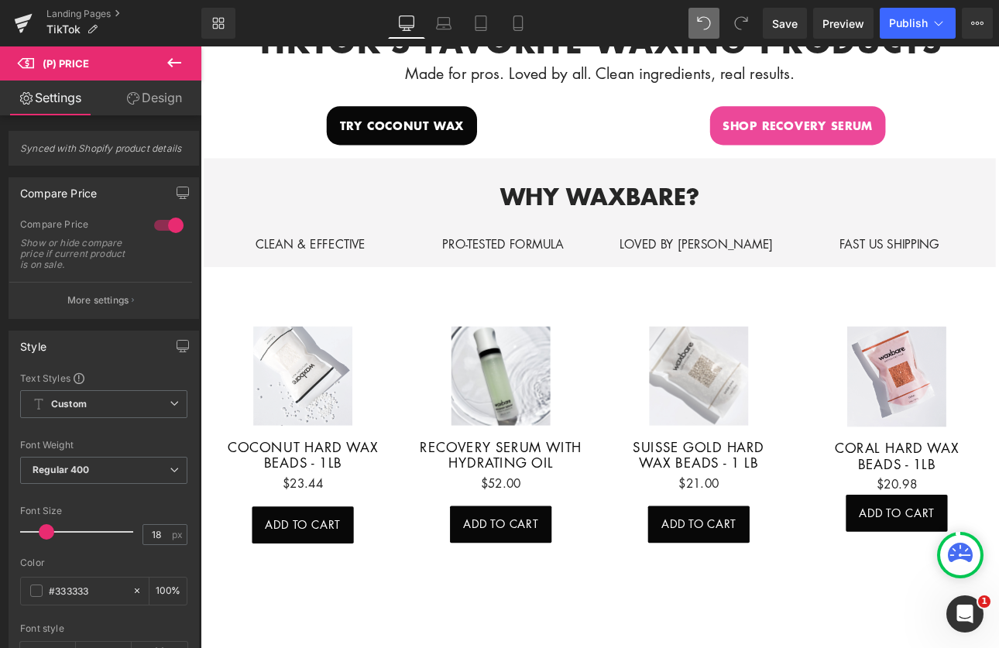
click at [157, 105] on link "Design" at bounding box center [154, 98] width 101 height 35
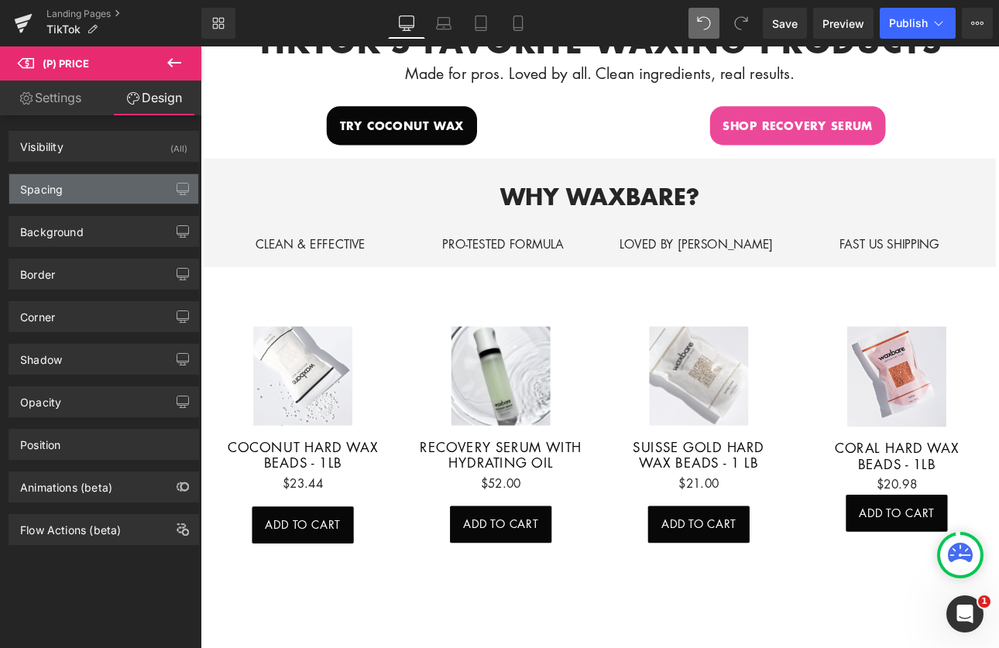
click at [70, 192] on div "Spacing" at bounding box center [103, 188] width 189 height 29
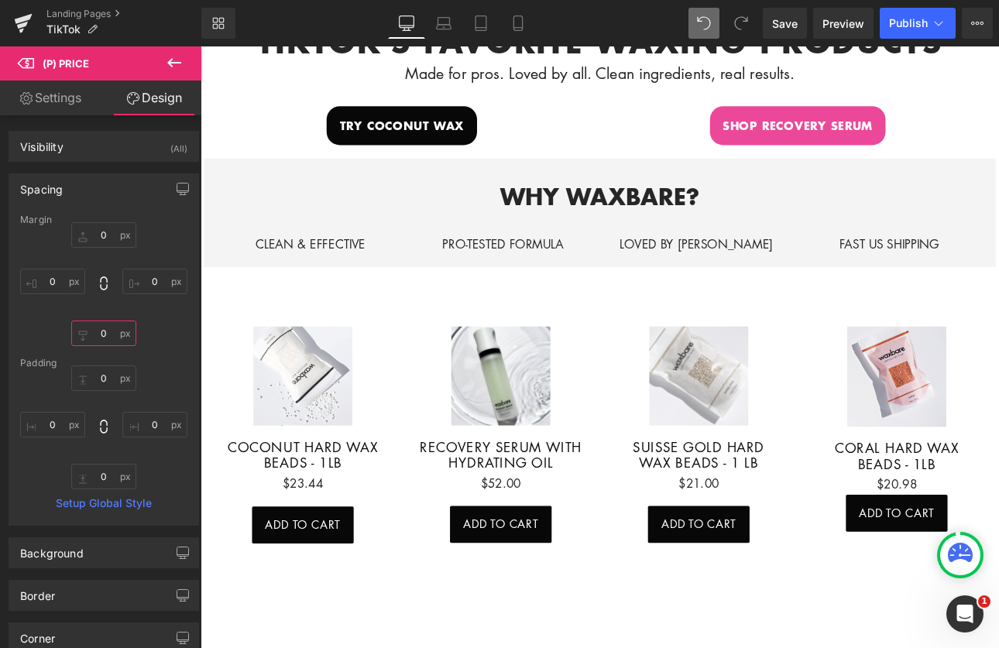
click at [105, 332] on input "0" at bounding box center [103, 334] width 65 height 26
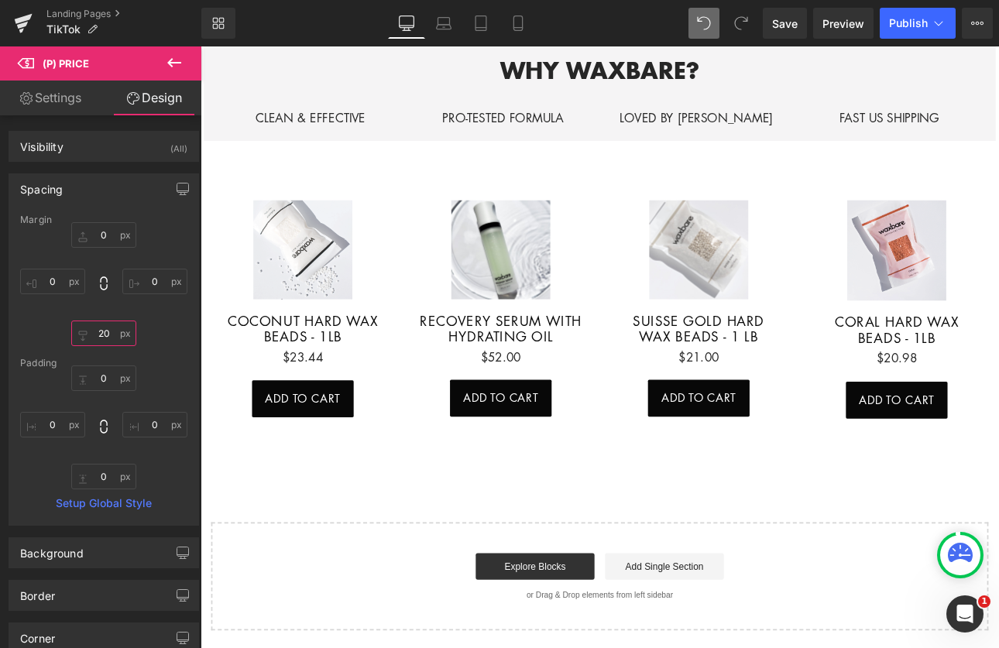
scroll to position [737, 0]
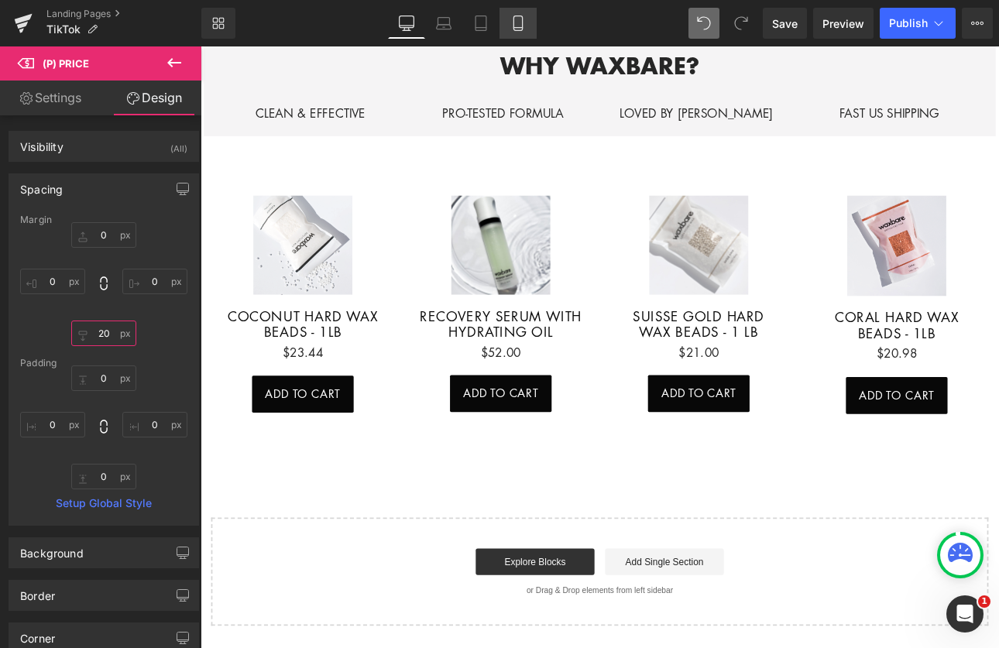
type input "20"
click at [515, 19] on icon at bounding box center [518, 22] width 15 height 15
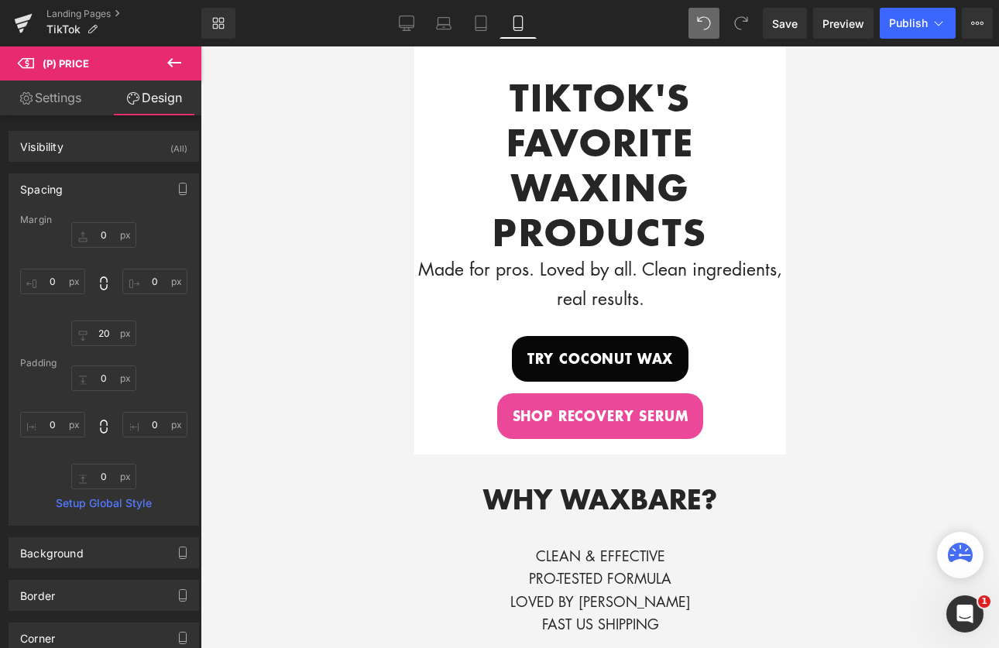
scroll to position [0, 0]
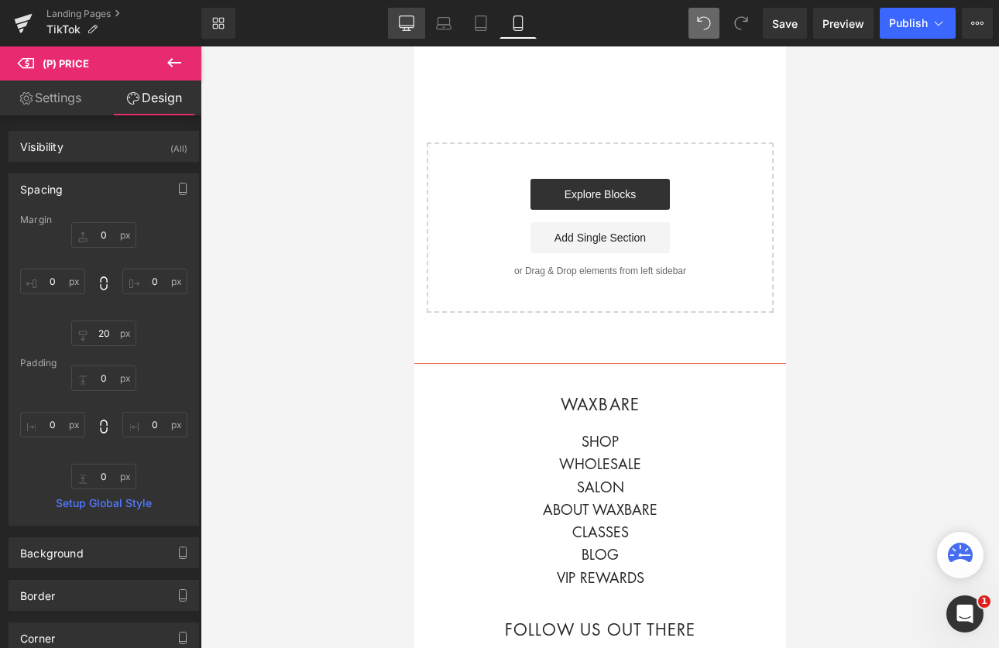
click at [411, 27] on icon at bounding box center [406, 22] width 15 height 12
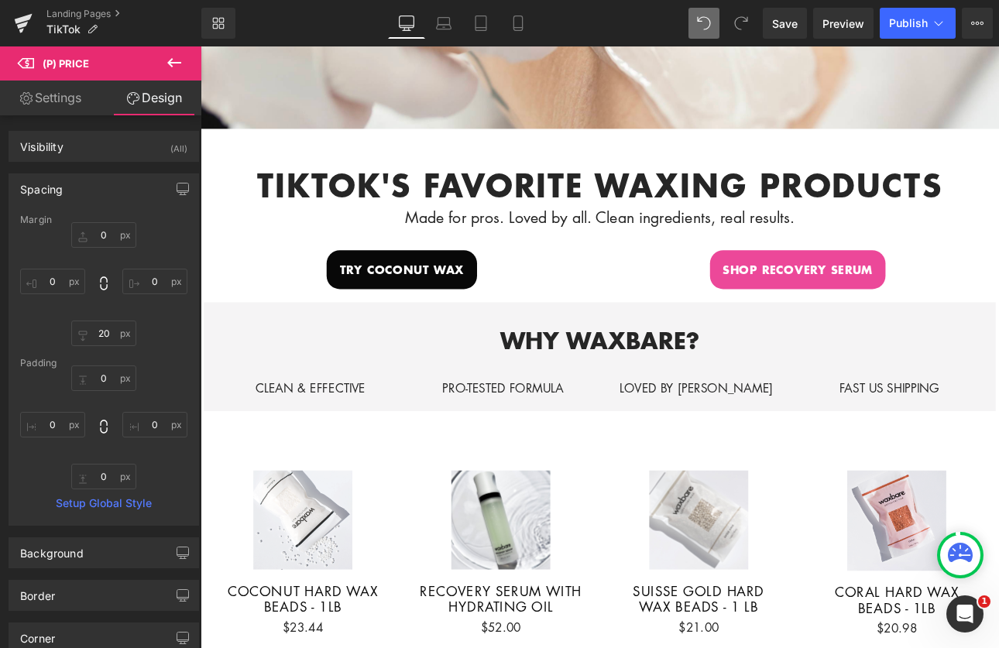
scroll to position [648, 0]
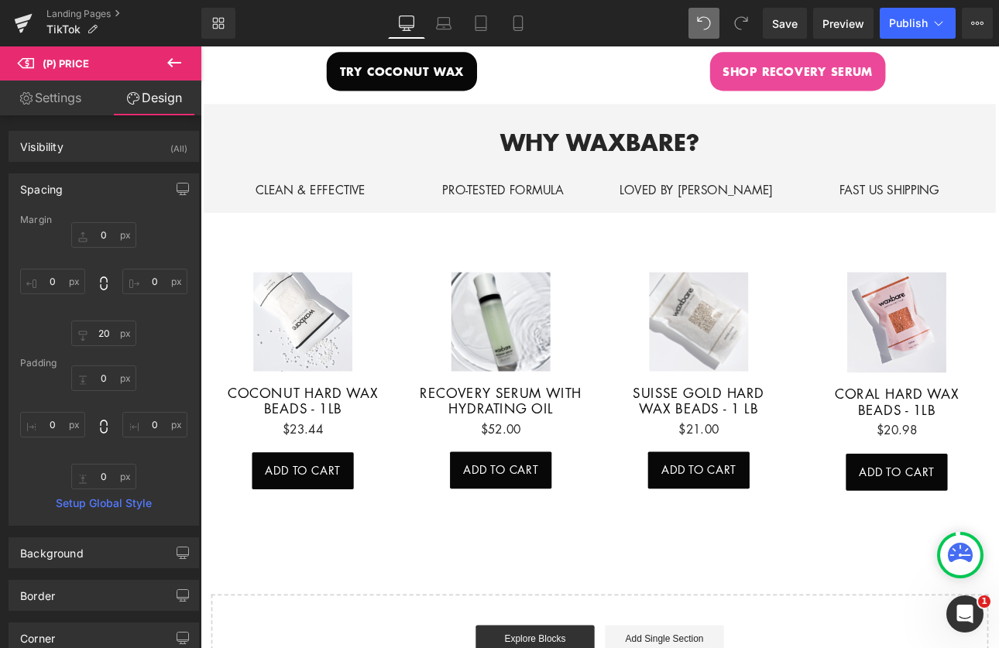
click at [174, 54] on icon at bounding box center [174, 62] width 19 height 19
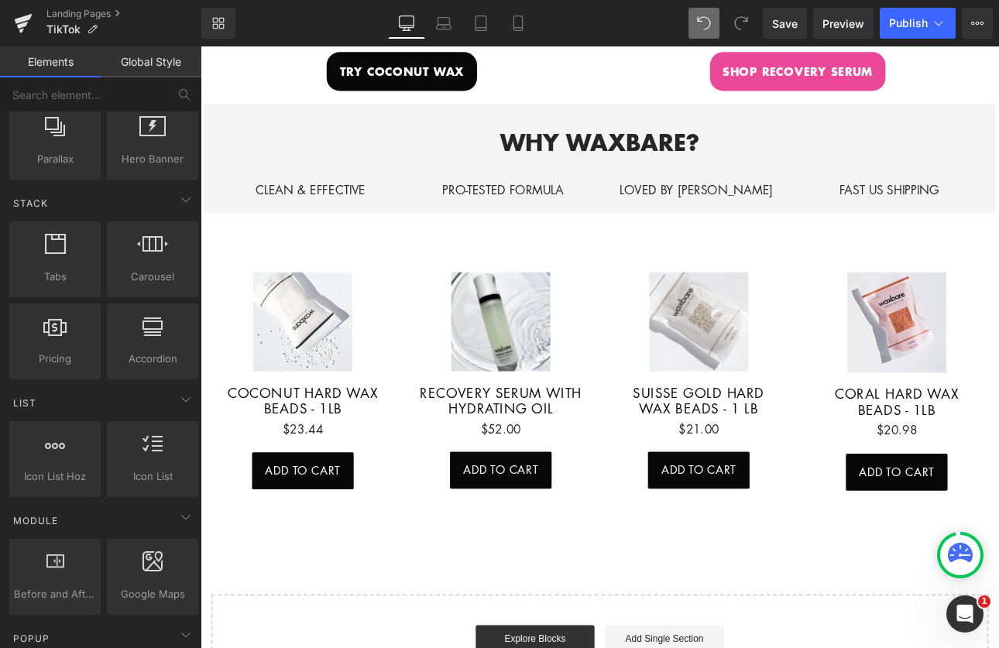
scroll to position [0, 0]
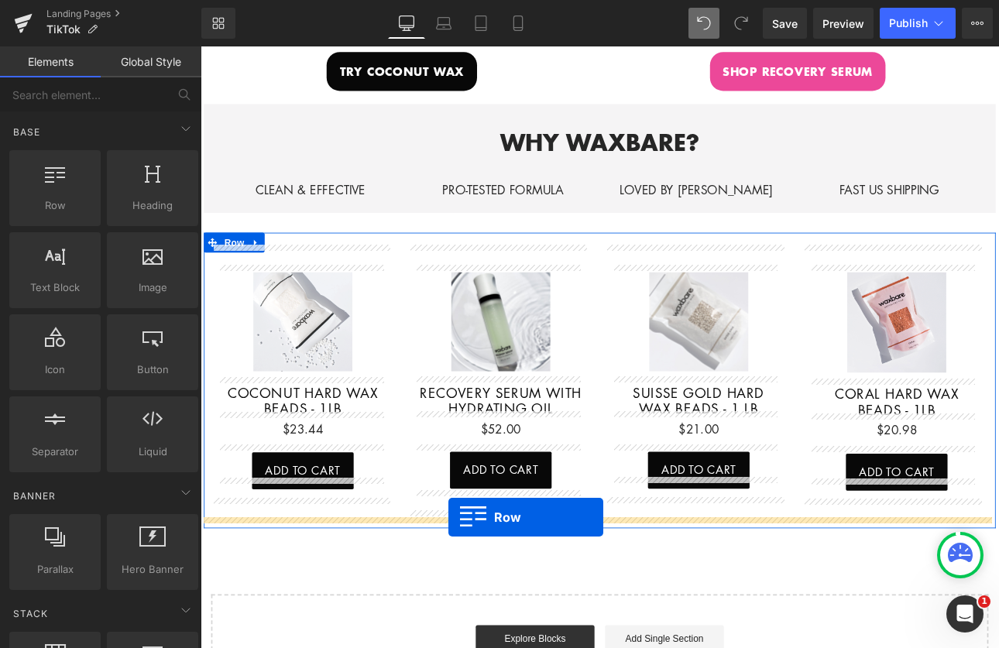
drag, startPoint x: 256, startPoint y: 229, endPoint x: 491, endPoint y: 599, distance: 437.8
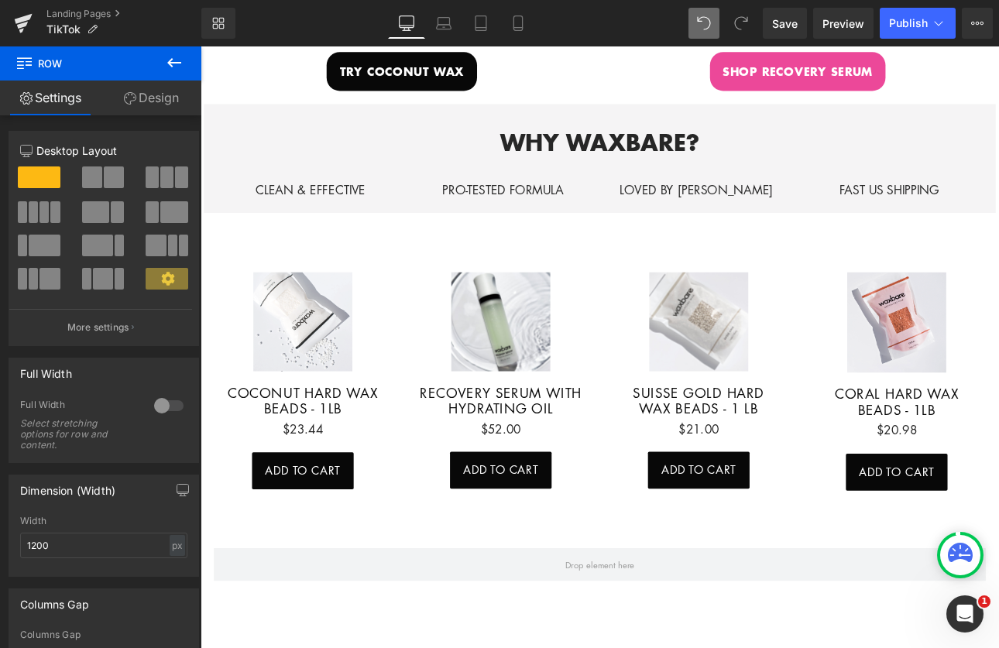
click at [174, 63] on icon at bounding box center [174, 62] width 14 height 9
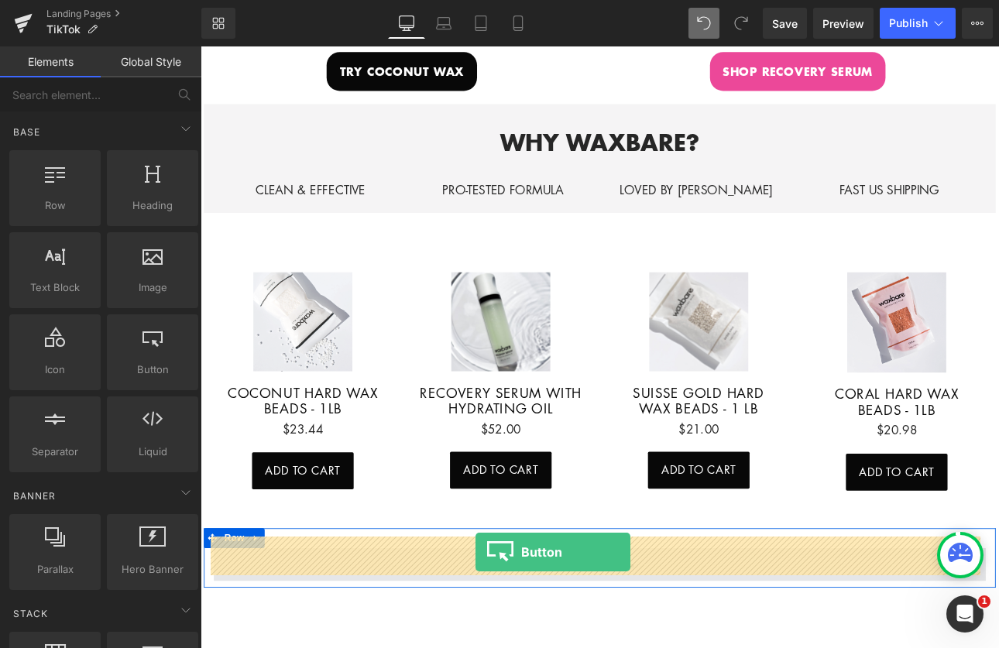
drag, startPoint x: 344, startPoint y: 387, endPoint x: 524, endPoint y: 640, distance: 310.0
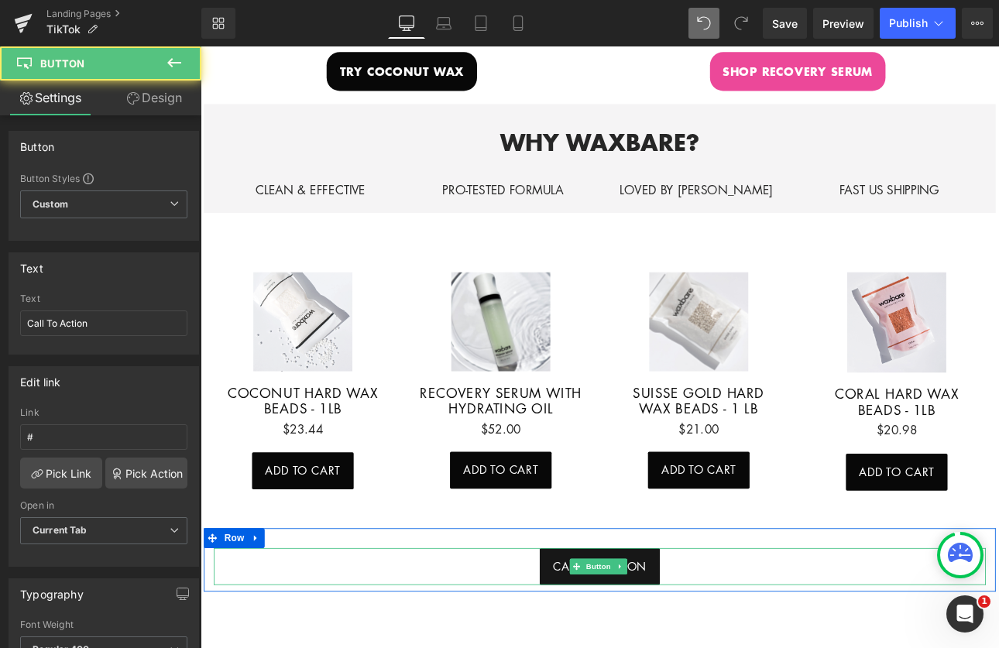
click at [717, 647] on span "Call To Action" at bounding box center [669, 657] width 110 height 20
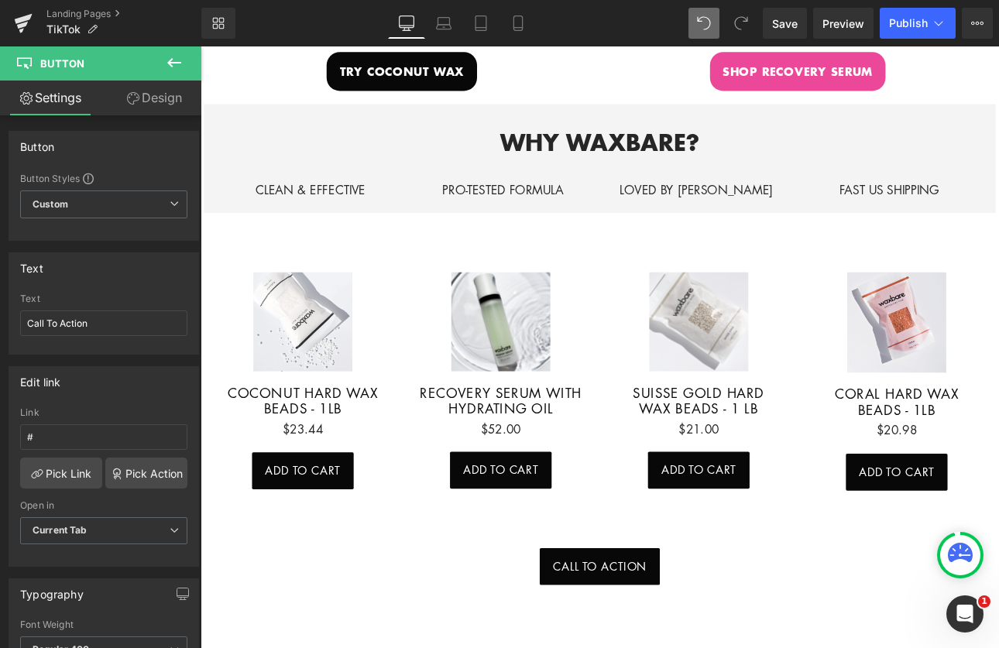
drag, startPoint x: 108, startPoint y: 322, endPoint x: -34, endPoint y: 312, distance: 142.1
click at [0, 312] on html "Button You are previewing how the will restyle your page. You can not edit Elem…" at bounding box center [499, 324] width 999 height 648
type input "shop all"
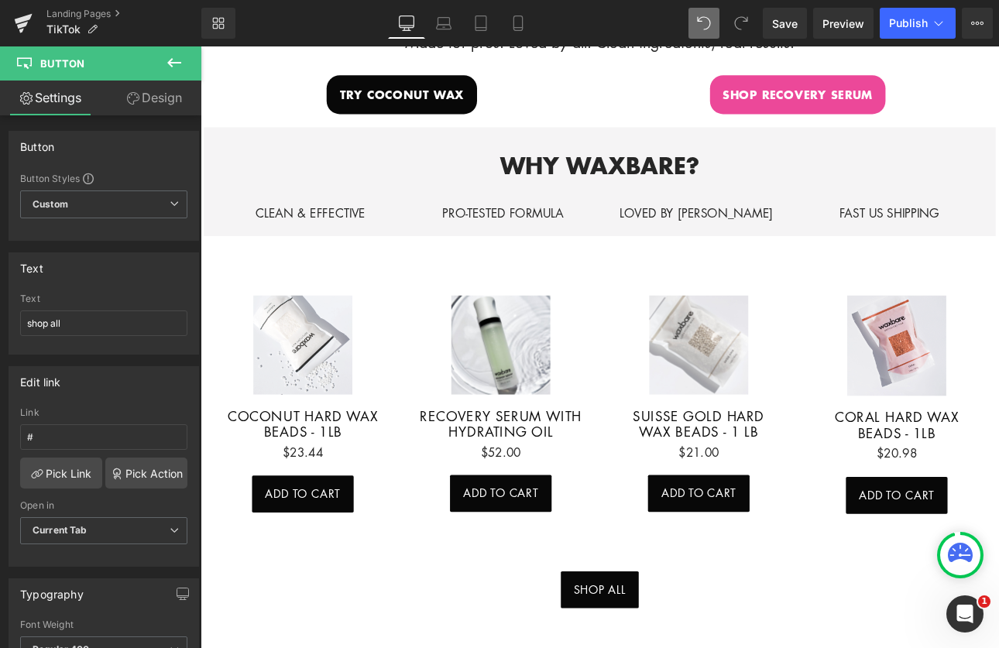
scroll to position [818, 0]
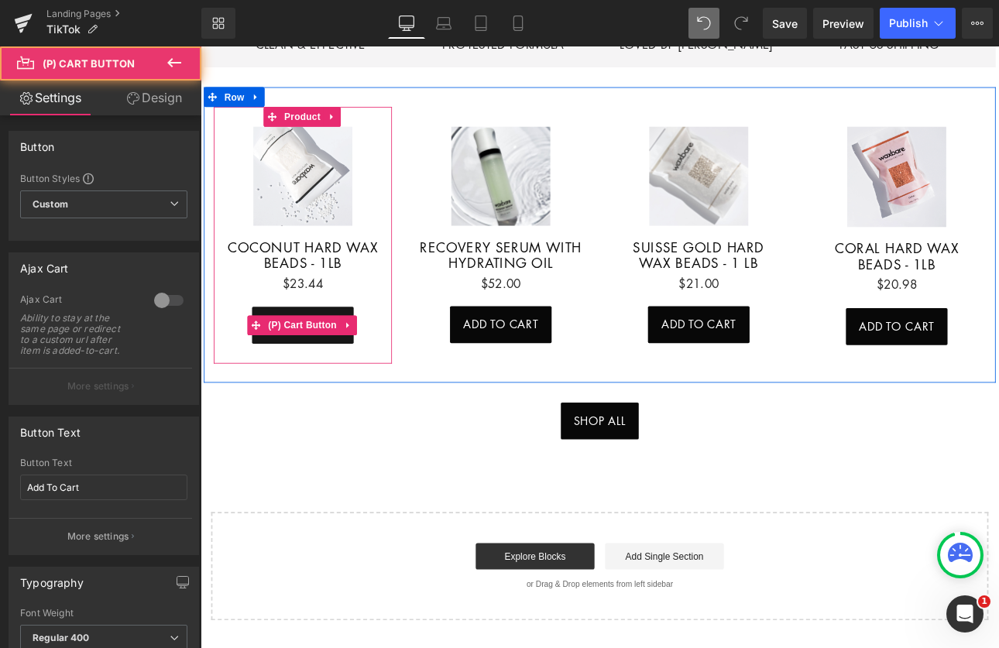
click at [350, 352] on button "Add To Cart" at bounding box center [320, 373] width 119 height 43
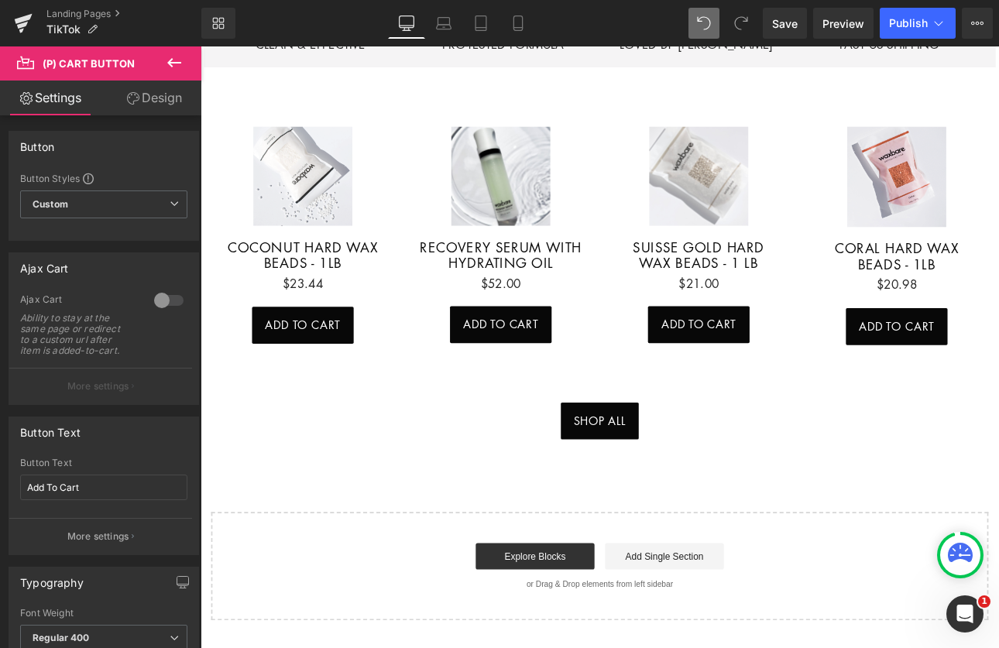
click at [167, 98] on link "Design" at bounding box center [154, 98] width 101 height 35
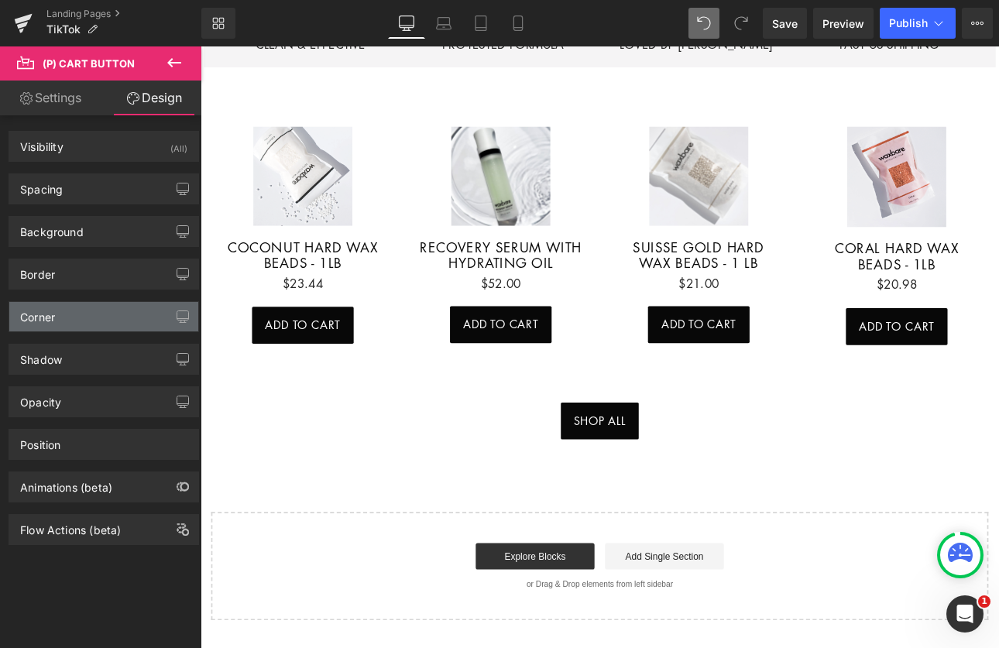
click at [111, 324] on div "Corner" at bounding box center [103, 316] width 189 height 29
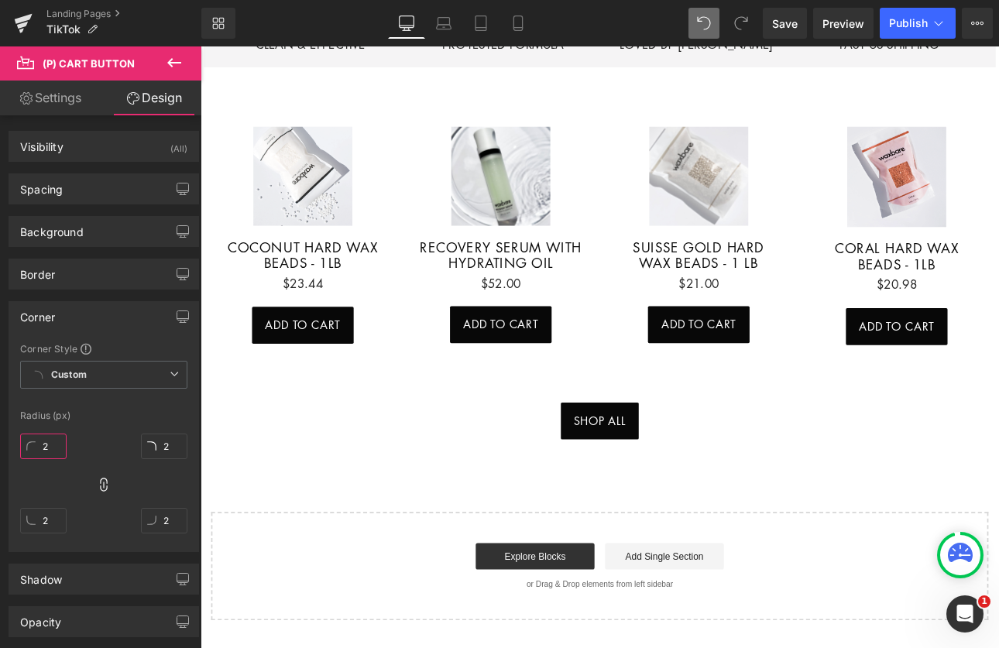
click at [50, 456] on input "2" at bounding box center [43, 447] width 46 height 26
type input "20"
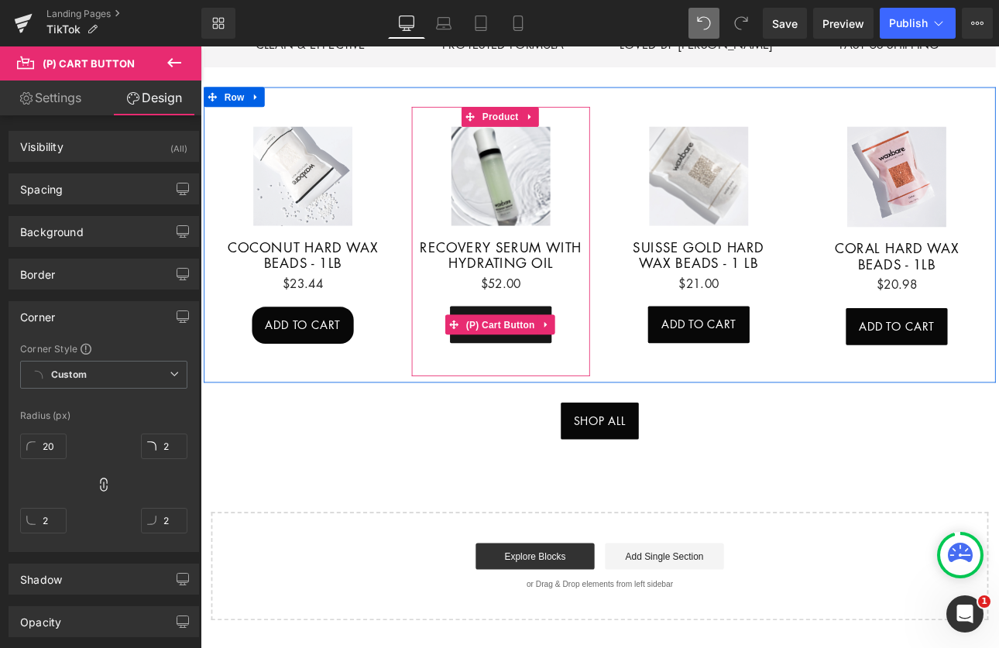
click at [537, 376] on button "Add To Cart" at bounding box center [552, 373] width 119 height 43
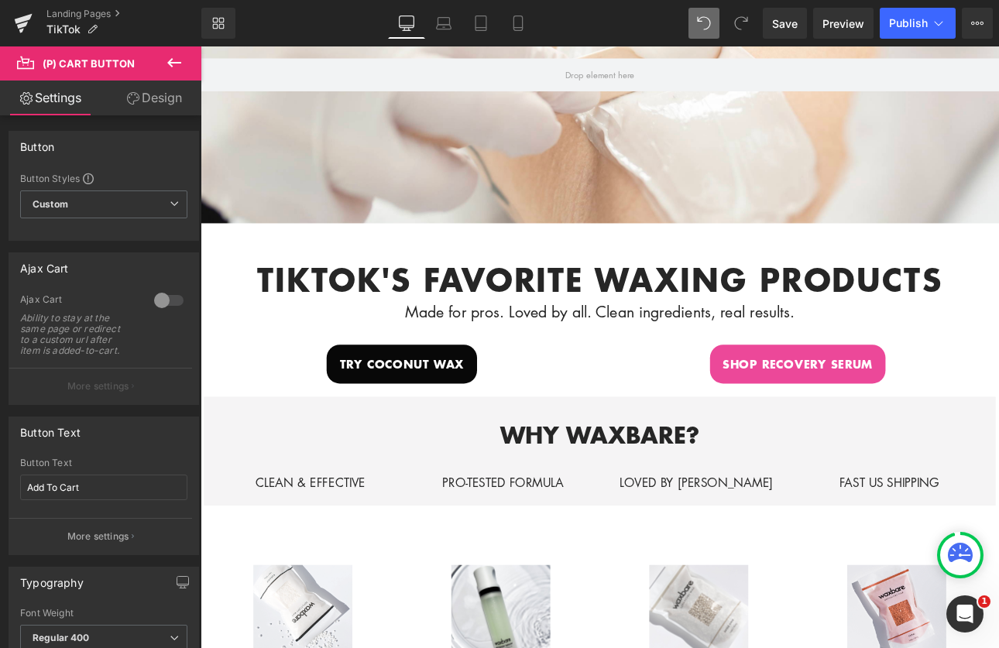
scroll to position [0, 0]
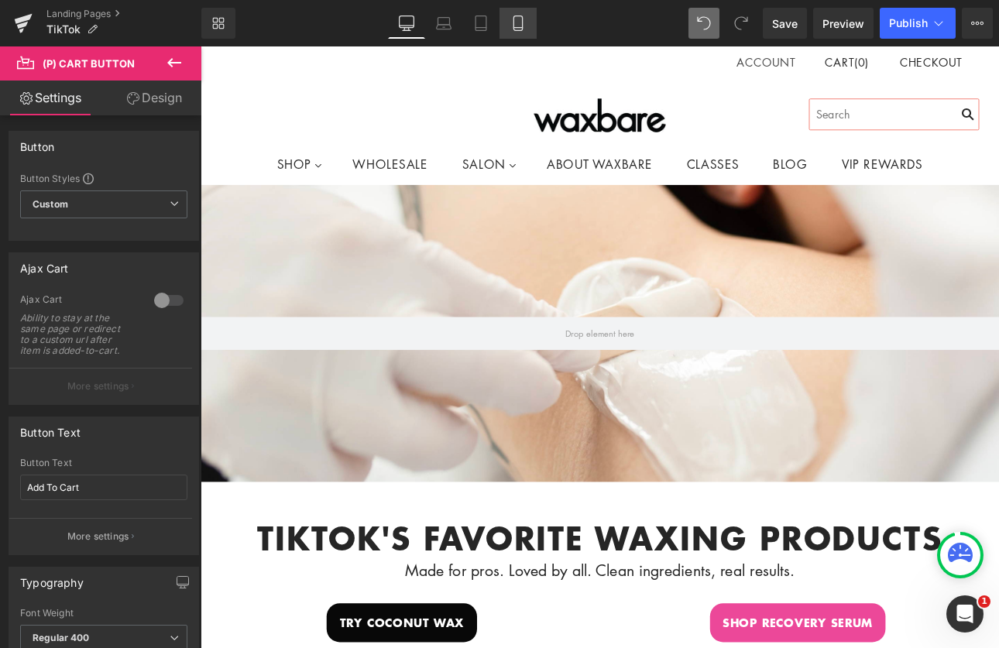
click at [517, 16] on icon at bounding box center [518, 23] width 9 height 15
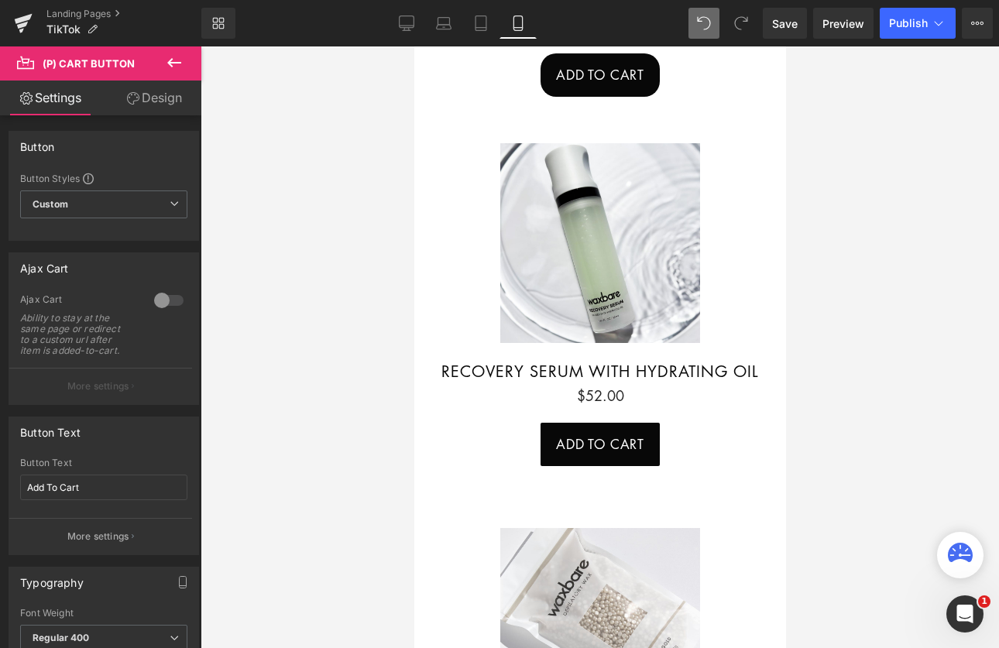
scroll to position [1428, 0]
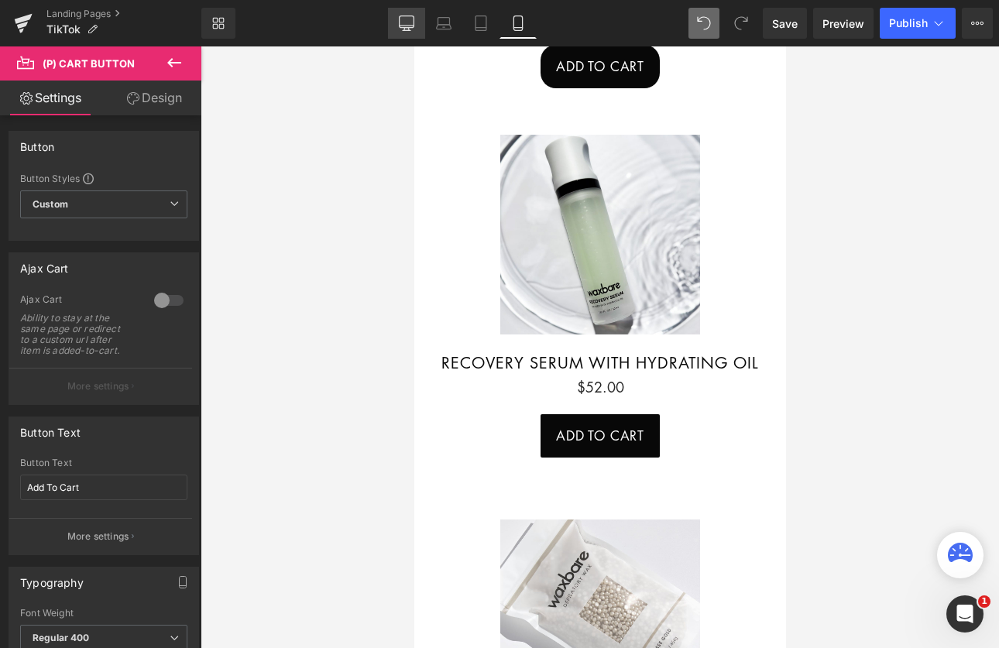
click at [406, 28] on icon at bounding box center [406, 22] width 15 height 15
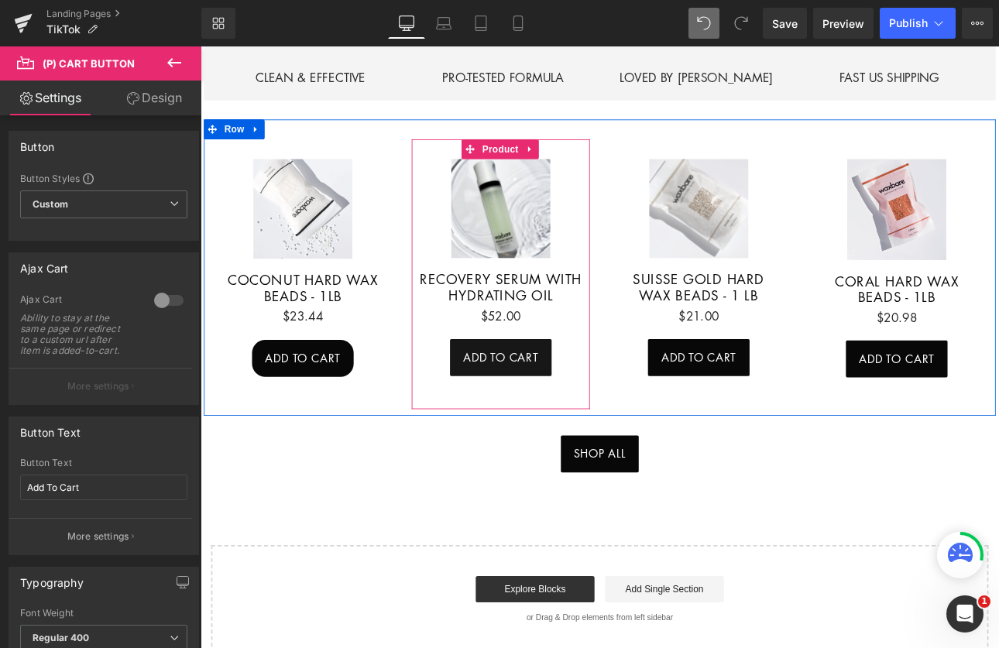
scroll to position [779, 0]
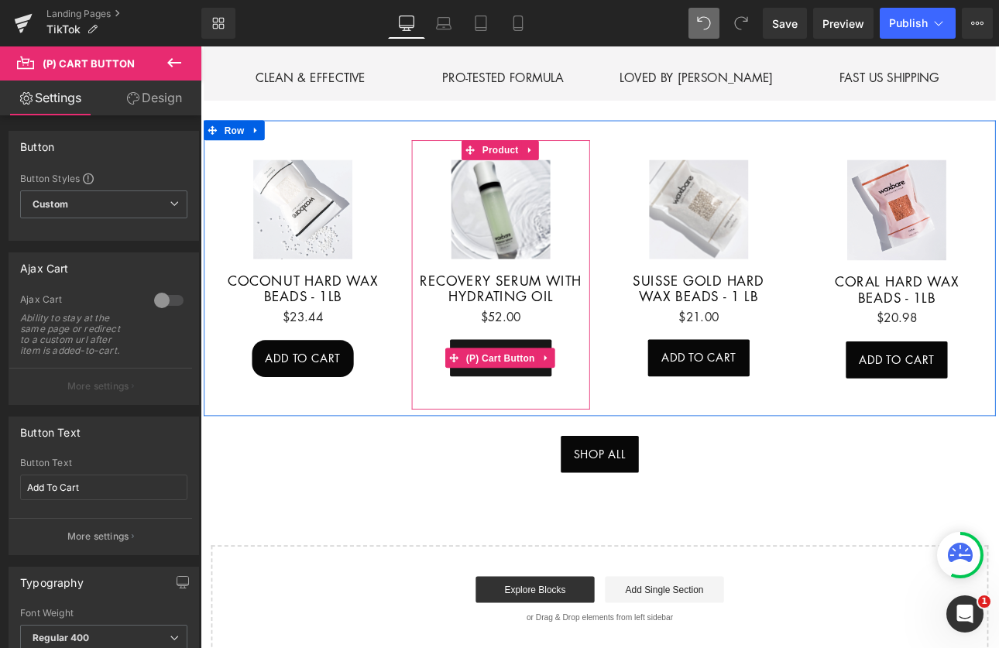
click at [546, 401] on span "(P) Cart Button" at bounding box center [552, 412] width 88 height 23
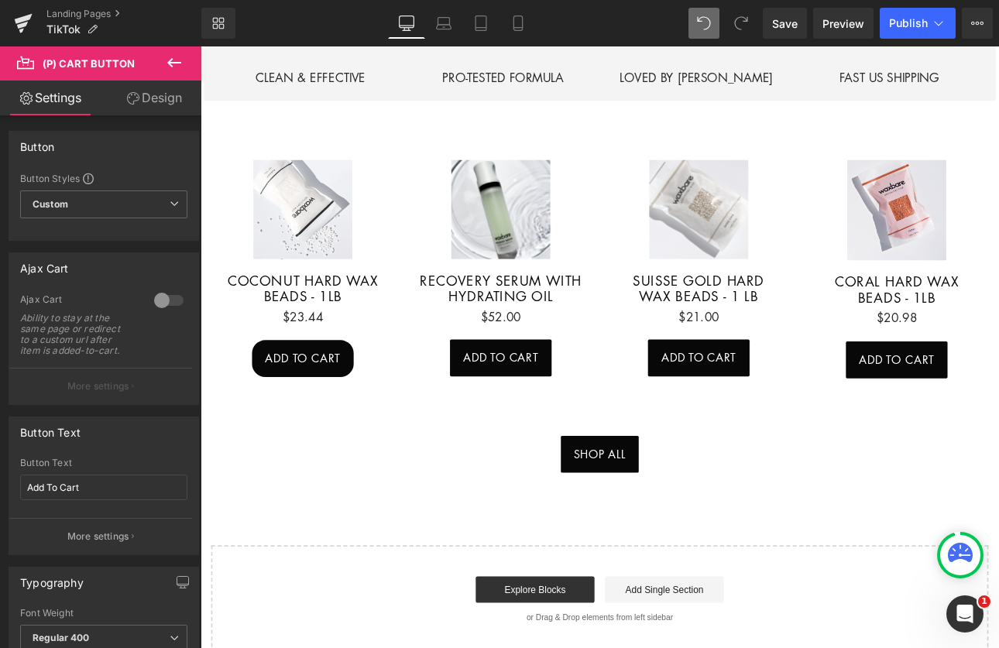
click at [172, 109] on link "Design" at bounding box center [154, 98] width 101 height 35
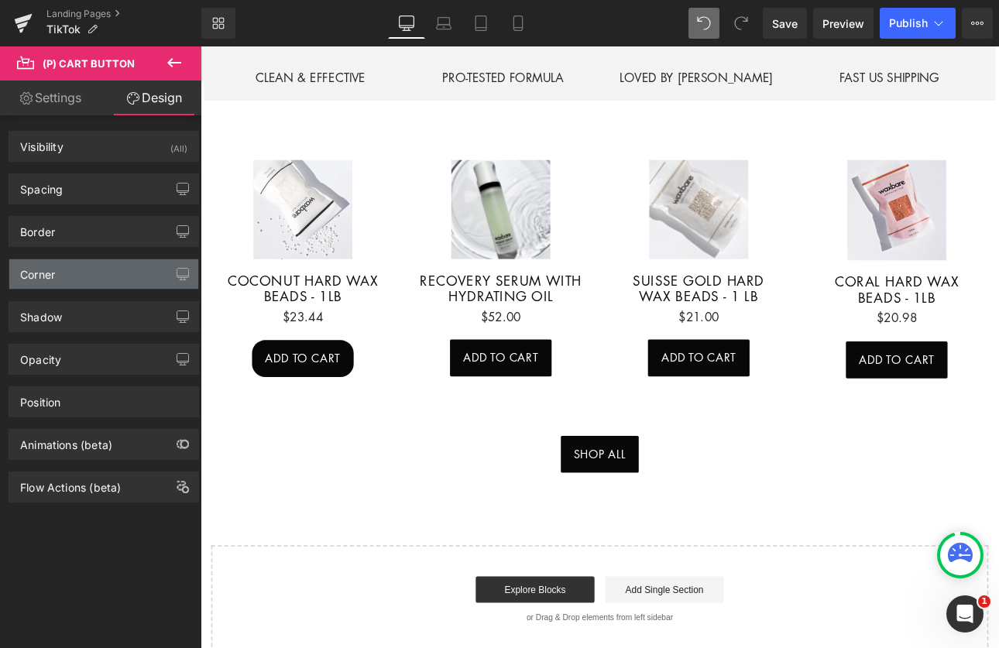
click at [80, 276] on div "Corner" at bounding box center [103, 274] width 189 height 29
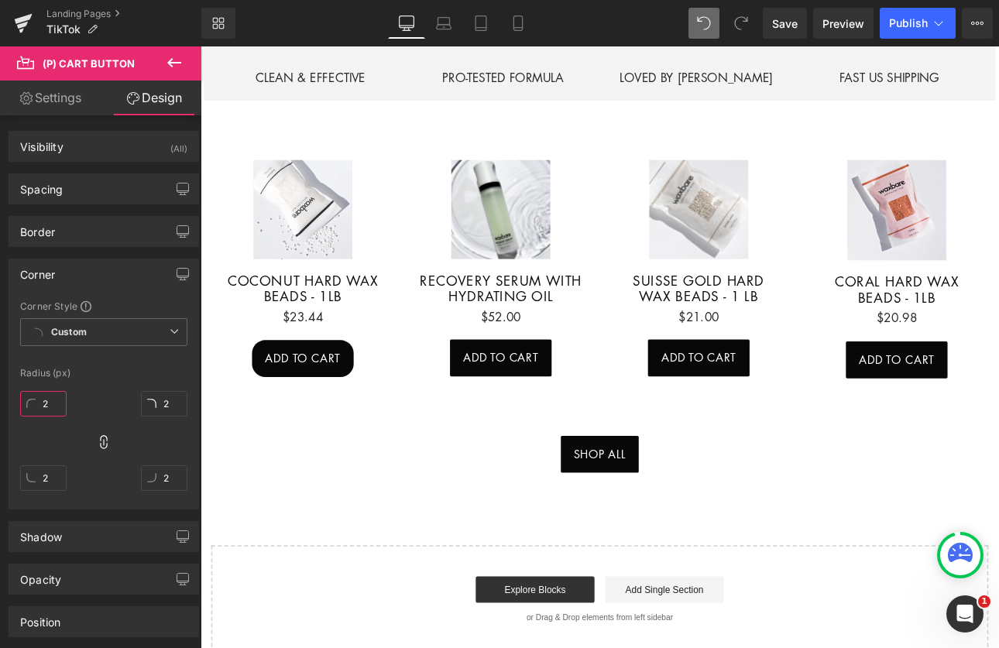
click at [52, 408] on input "2" at bounding box center [43, 404] width 46 height 26
type input "20"
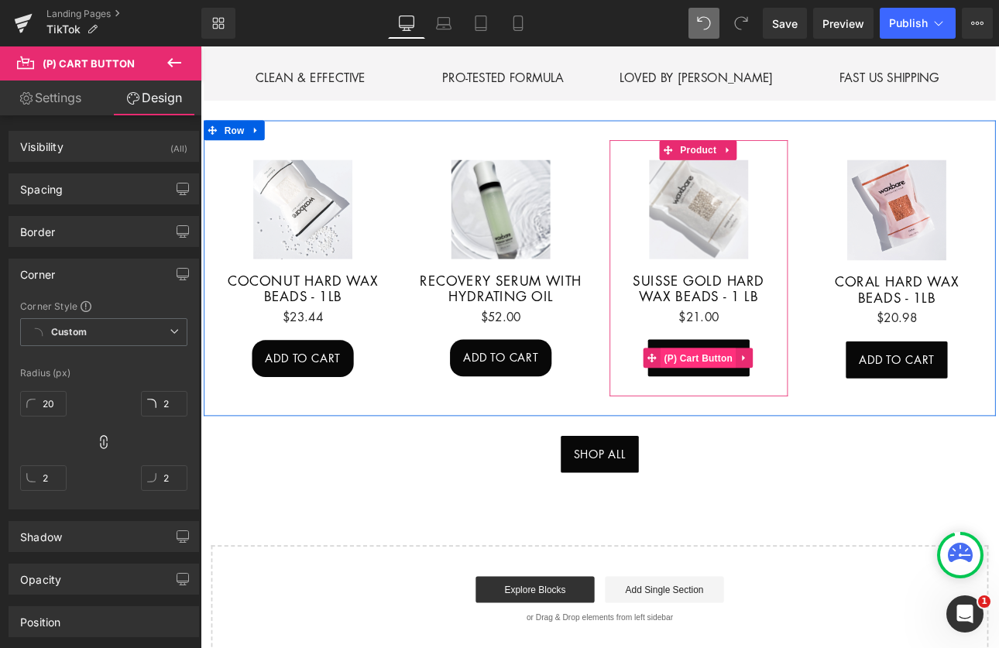
click at [776, 407] on span "(P) Cart Button" at bounding box center [785, 412] width 88 height 23
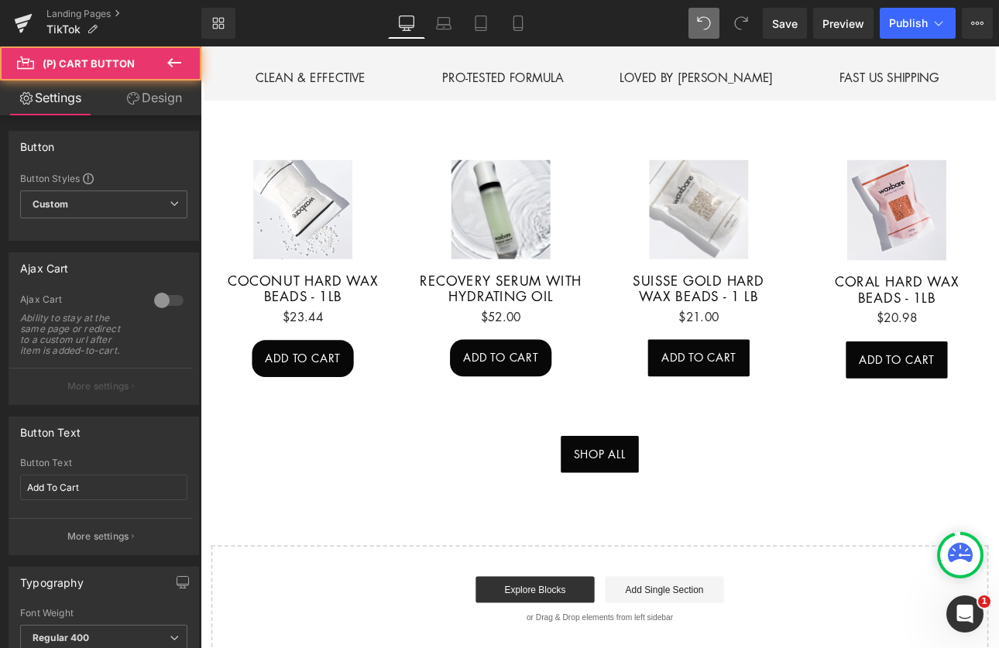
click at [156, 98] on link "Design" at bounding box center [154, 98] width 101 height 35
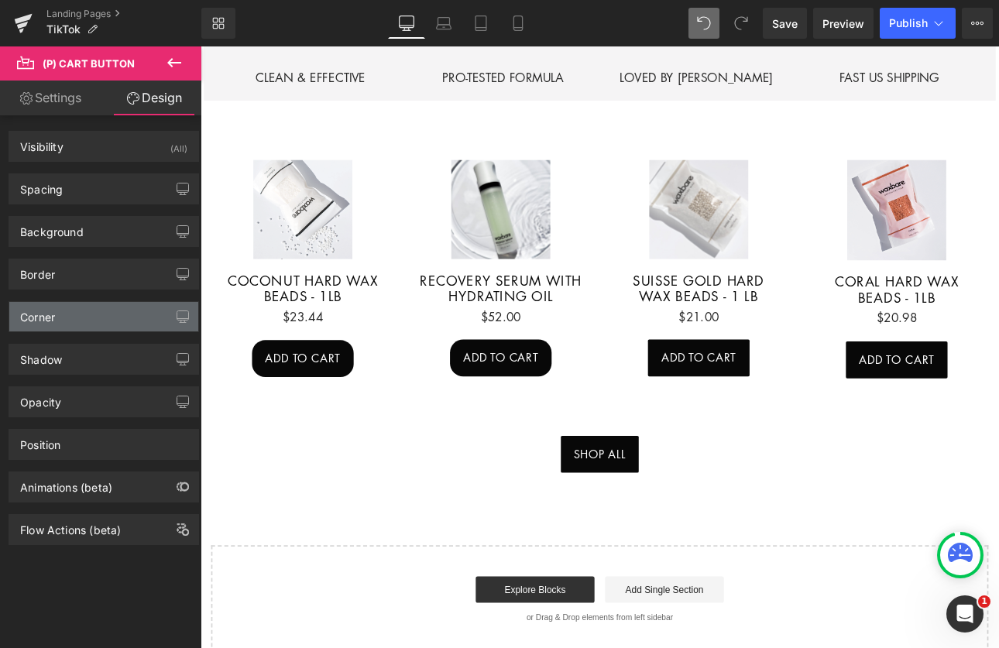
click at [86, 327] on div "Corner" at bounding box center [103, 316] width 189 height 29
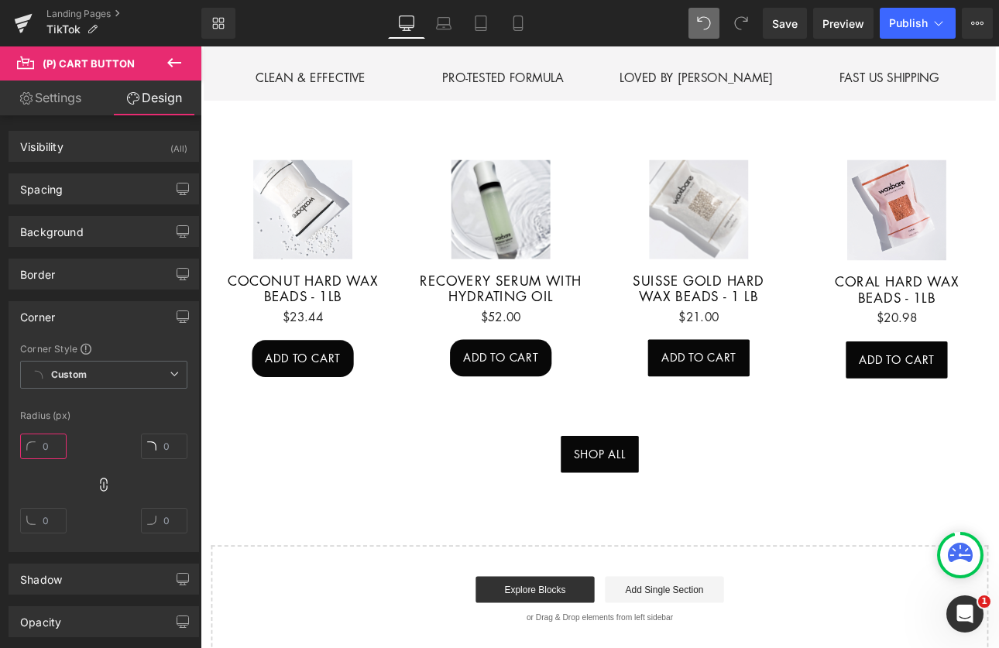
click at [57, 449] on input "text" at bounding box center [43, 447] width 46 height 26
type input "20"
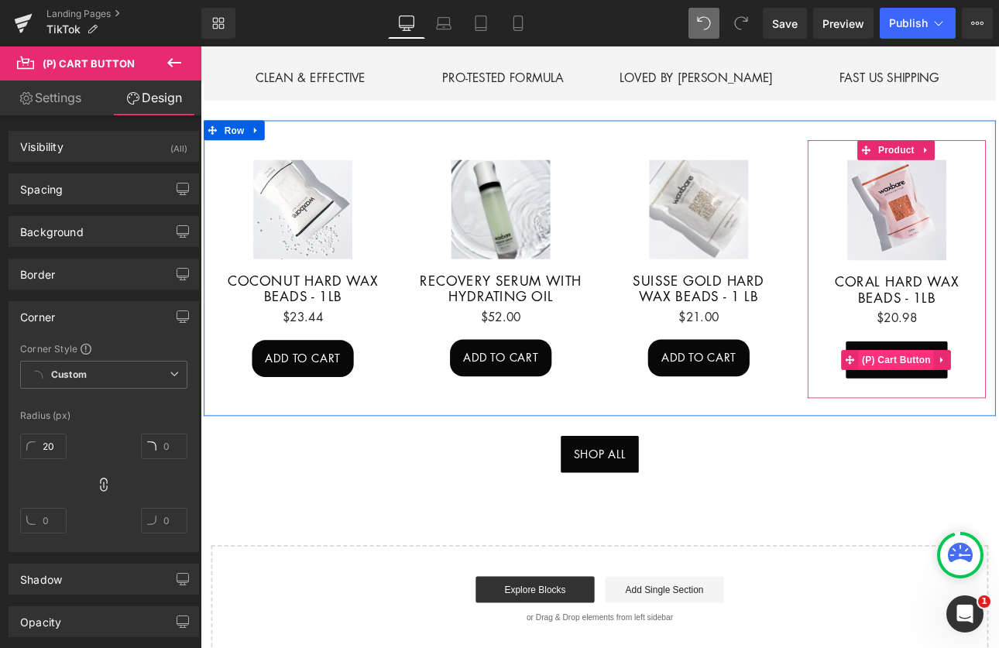
click at [999, 403] on span "(P) Cart Button" at bounding box center [1017, 414] width 88 height 23
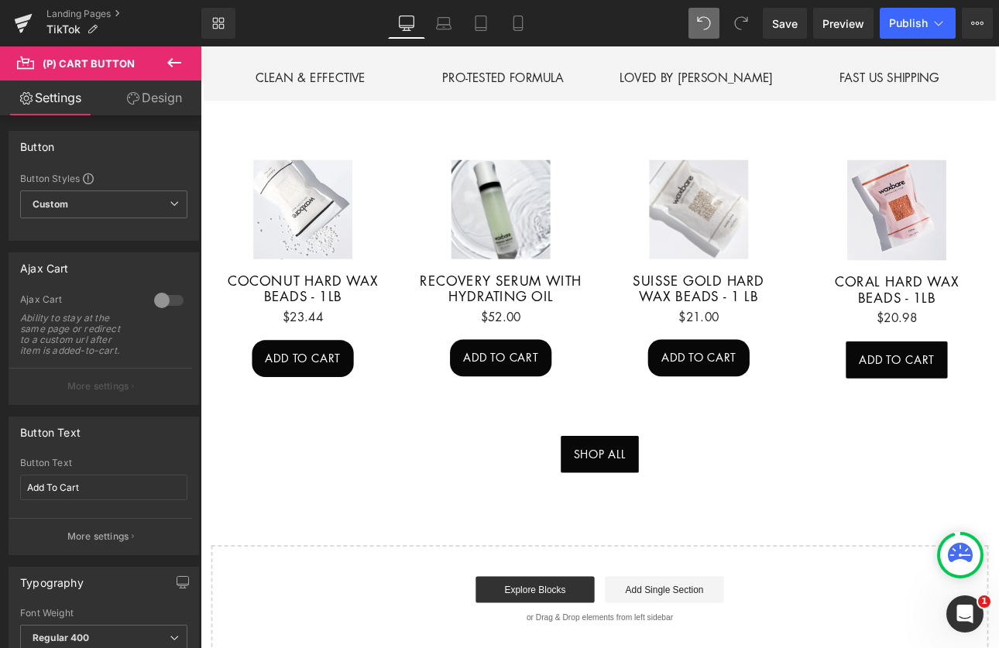
click at [162, 91] on link "Design" at bounding box center [154, 98] width 101 height 35
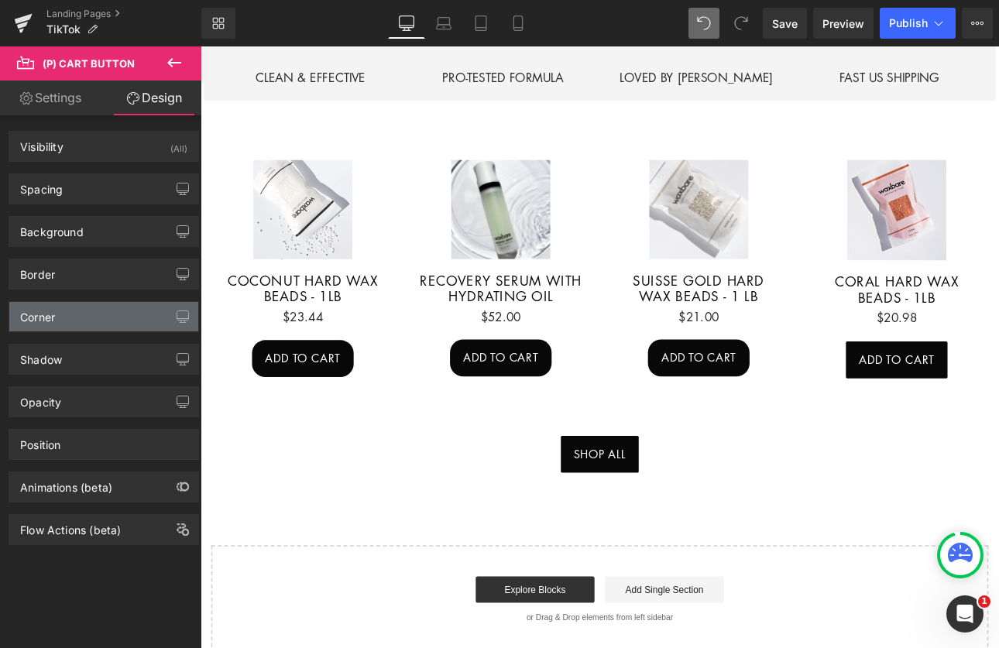
click at [112, 325] on div "Corner" at bounding box center [103, 316] width 189 height 29
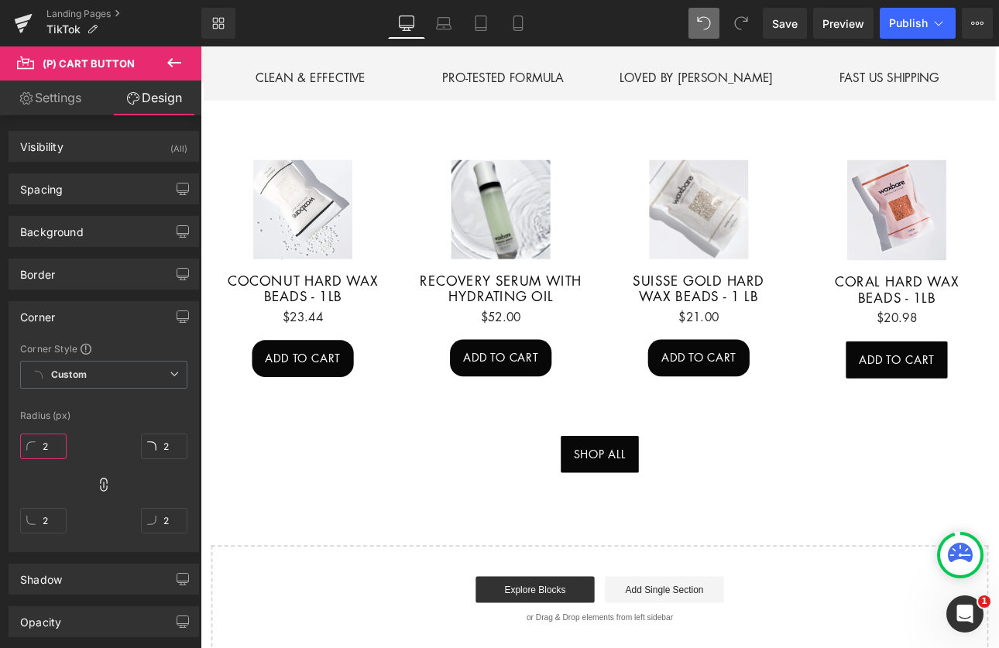
click at [49, 445] on input "2" at bounding box center [43, 447] width 46 height 26
type input "20"
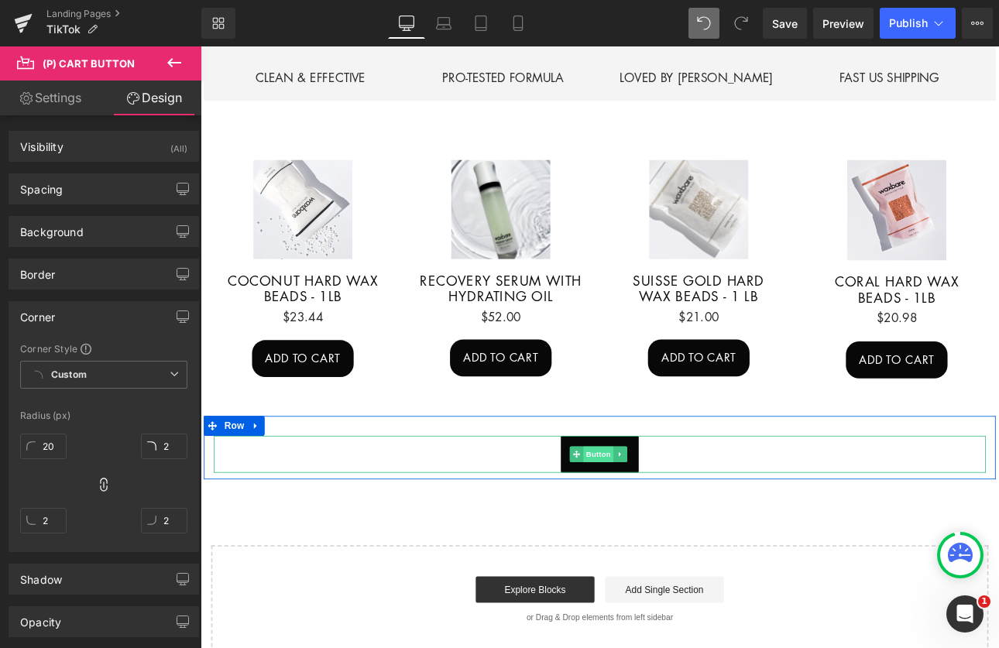
click at [669, 516] on span "Button" at bounding box center [668, 525] width 36 height 19
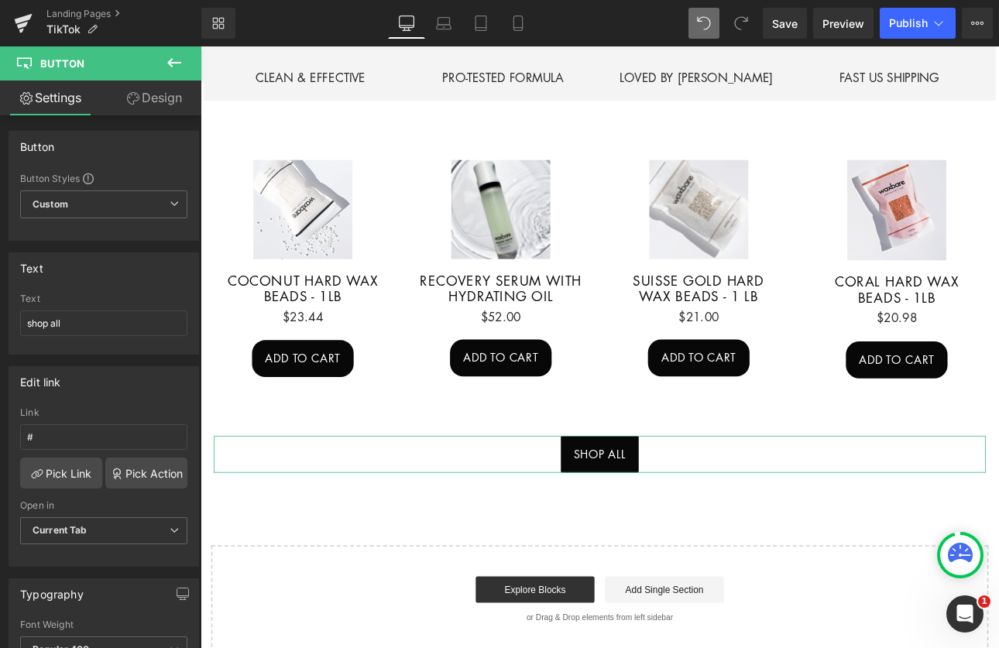
click at [153, 97] on link "Design" at bounding box center [154, 98] width 101 height 35
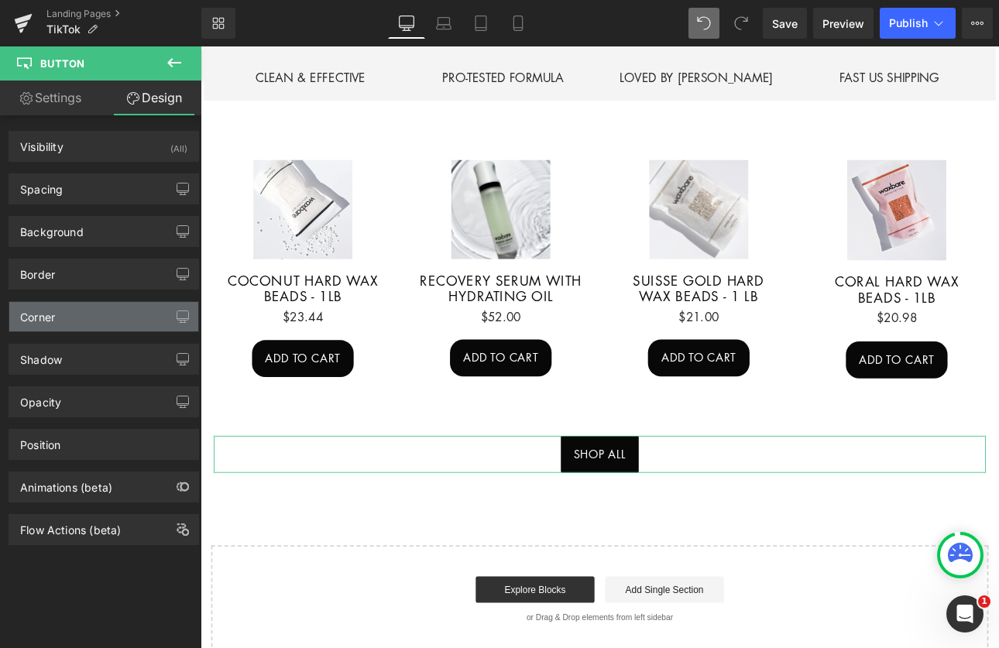
click at [72, 311] on div "Corner" at bounding box center [103, 316] width 189 height 29
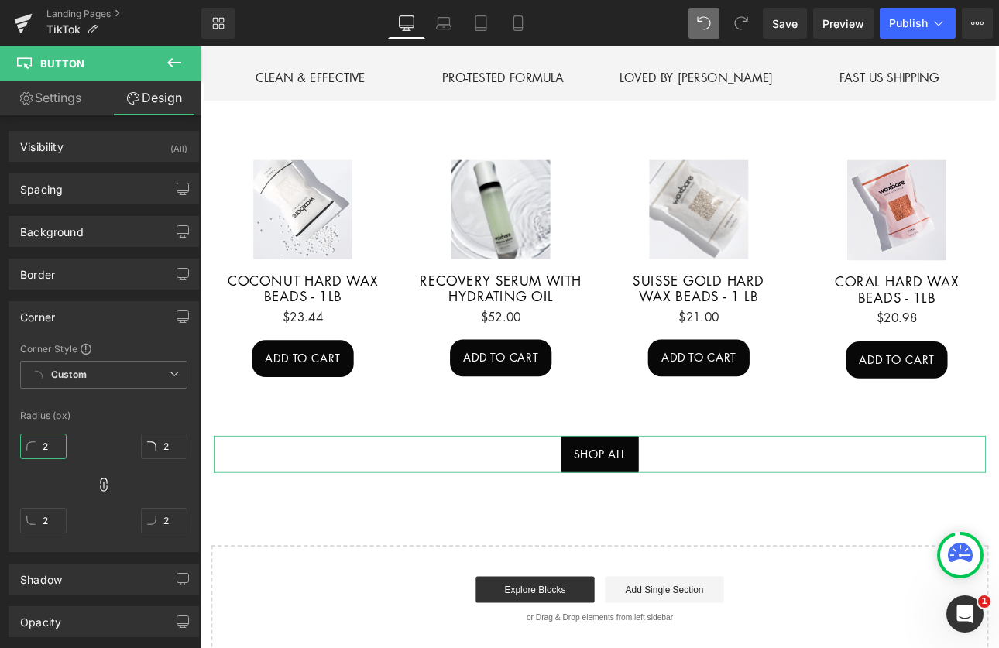
click at [57, 442] on input "2" at bounding box center [43, 447] width 46 height 26
type input "20"
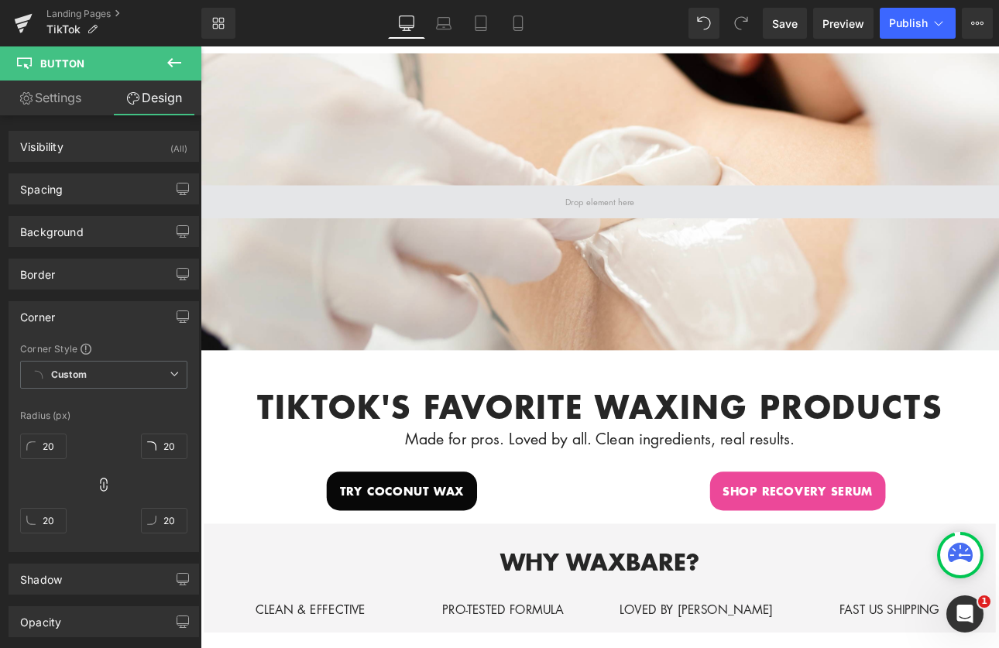
scroll to position [57, 0]
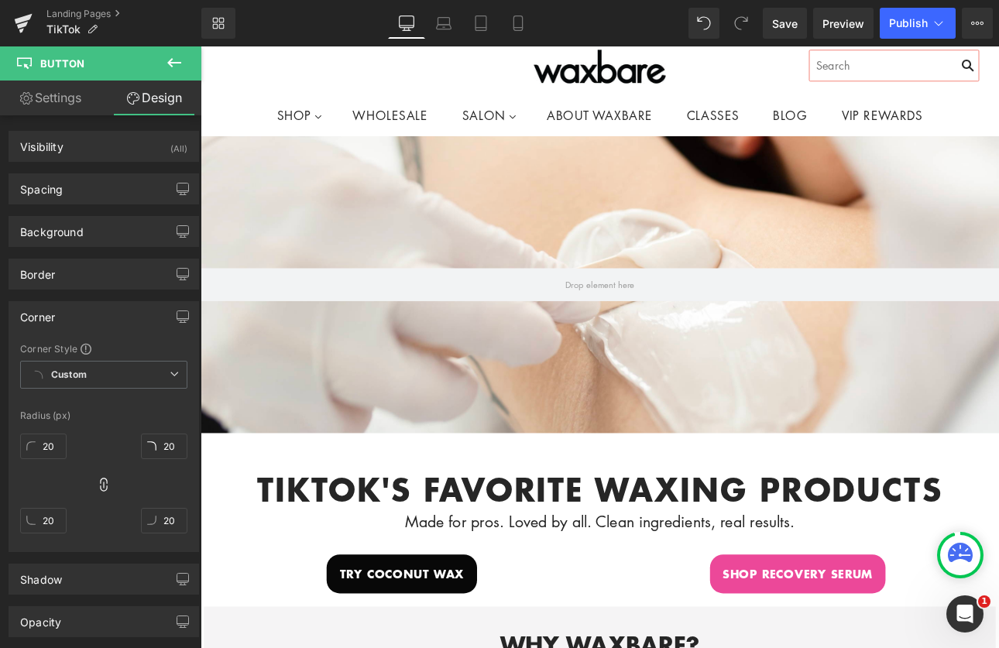
type input "20"
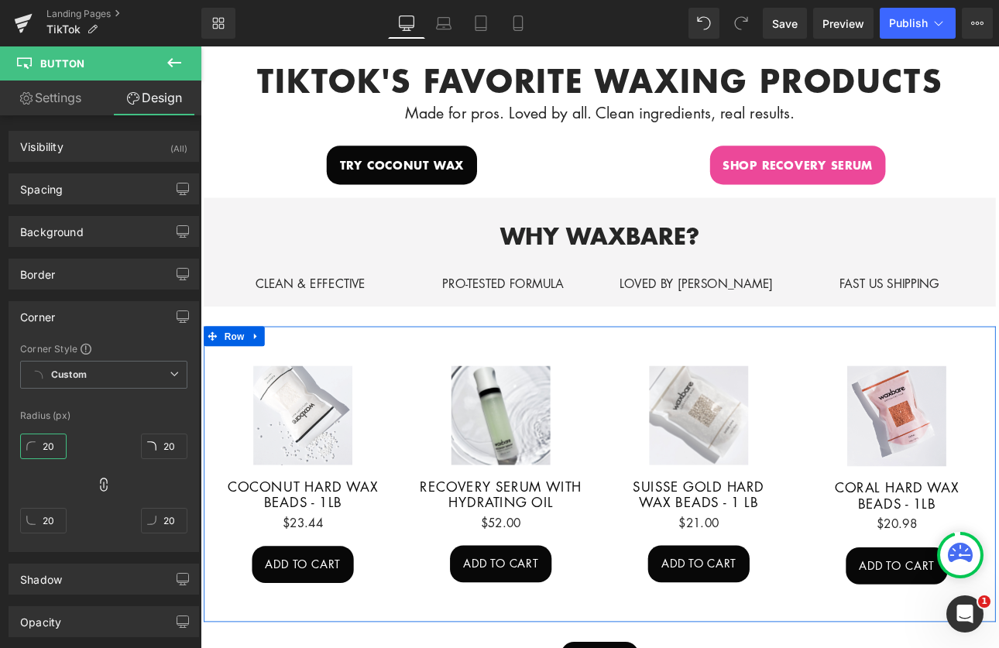
scroll to position [507, 0]
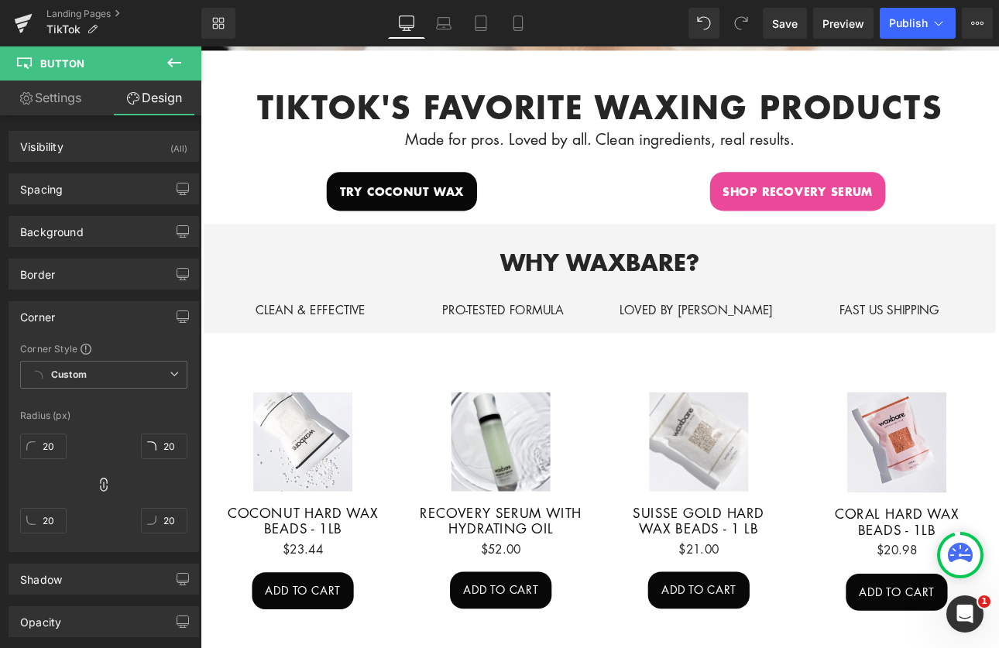
click at [81, 414] on div "Radius (px)" at bounding box center [103, 416] width 167 height 11
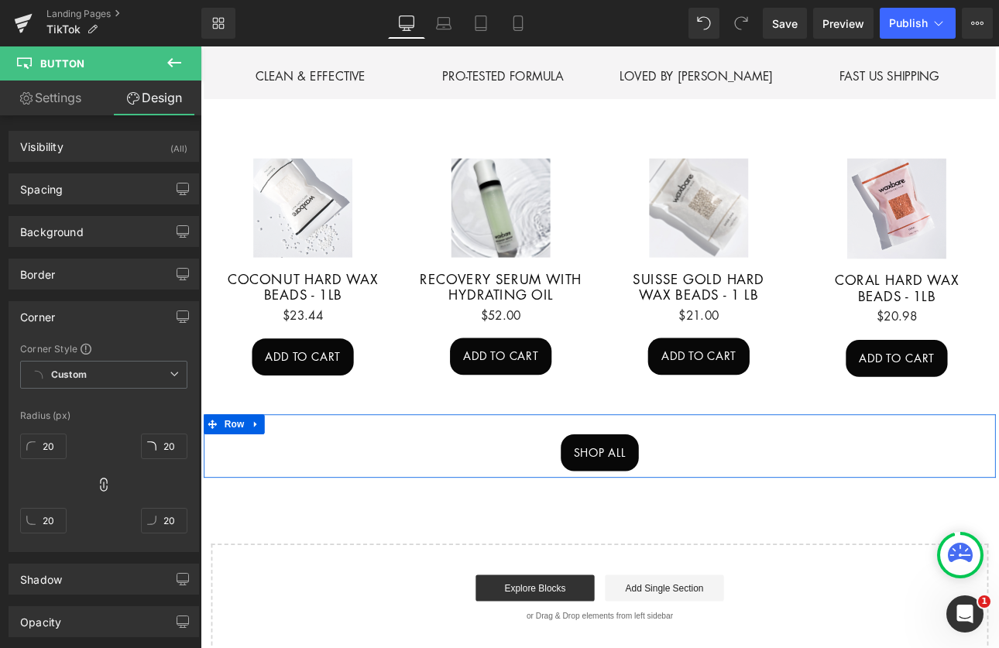
scroll to position [779, 0]
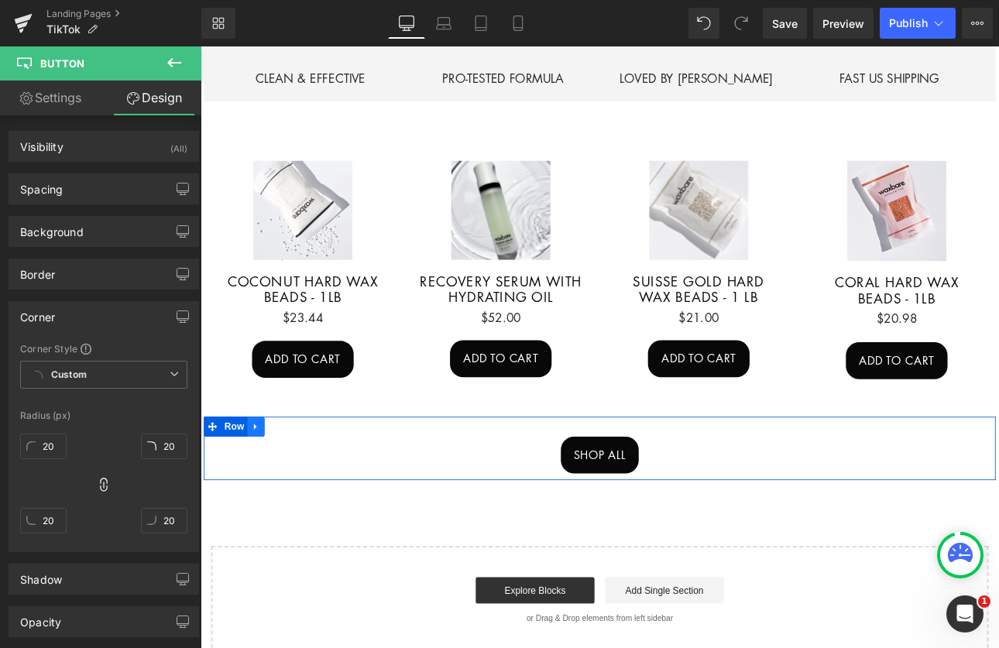
click at [263, 490] on icon at bounding box center [264, 493] width 3 height 7
click at [301, 487] on icon at bounding box center [306, 492] width 11 height 11
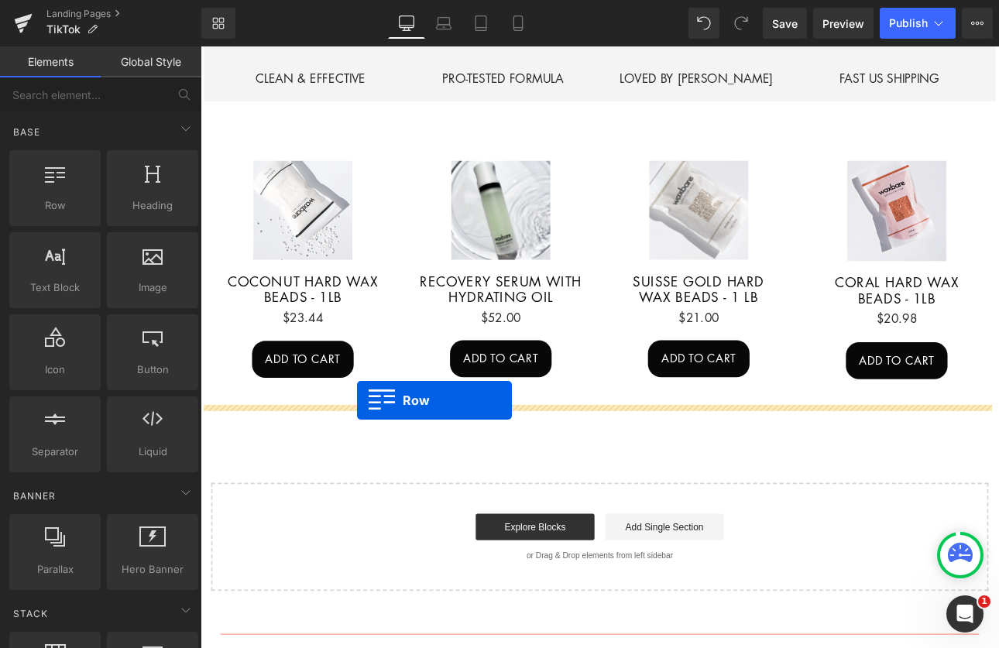
drag, startPoint x: 256, startPoint y: 232, endPoint x: 383, endPoint y: 461, distance: 261.8
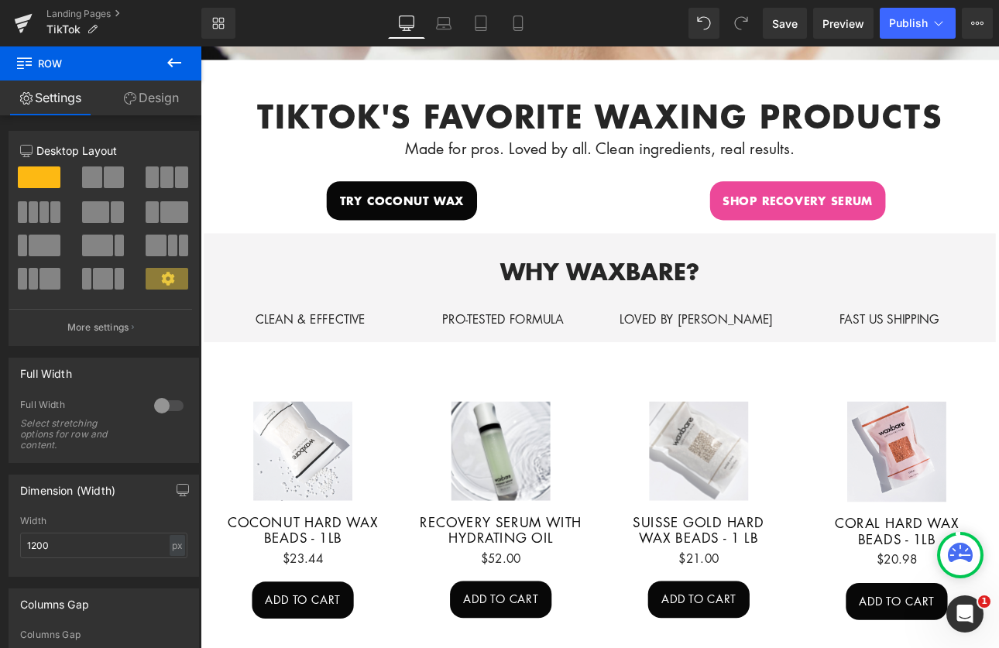
scroll to position [493, 0]
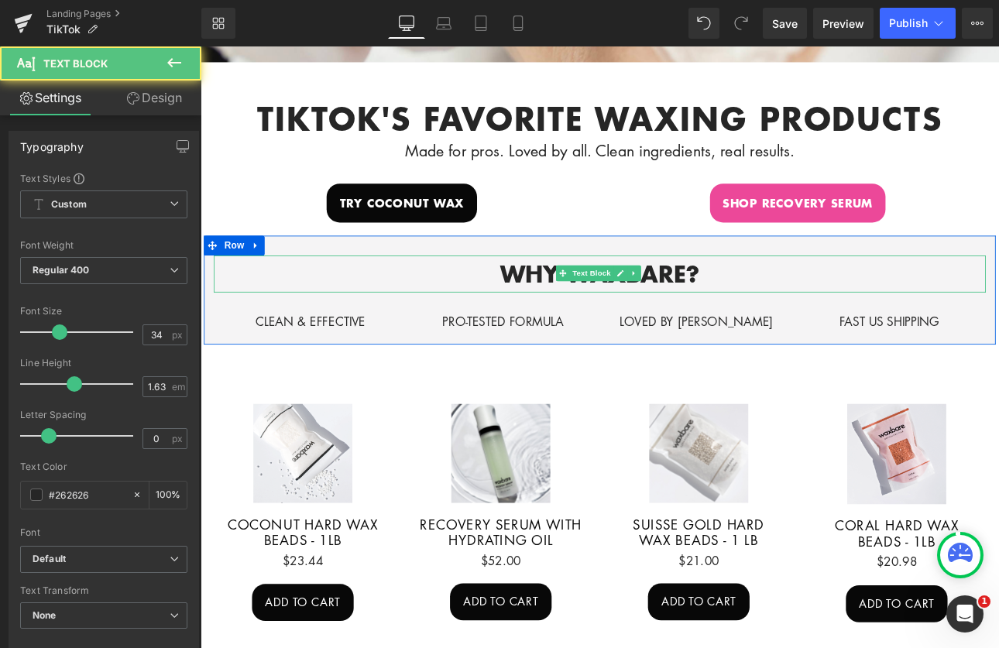
click at [685, 301] on div "WHY WAXBARE? Text Block" at bounding box center [669, 313] width 906 height 43
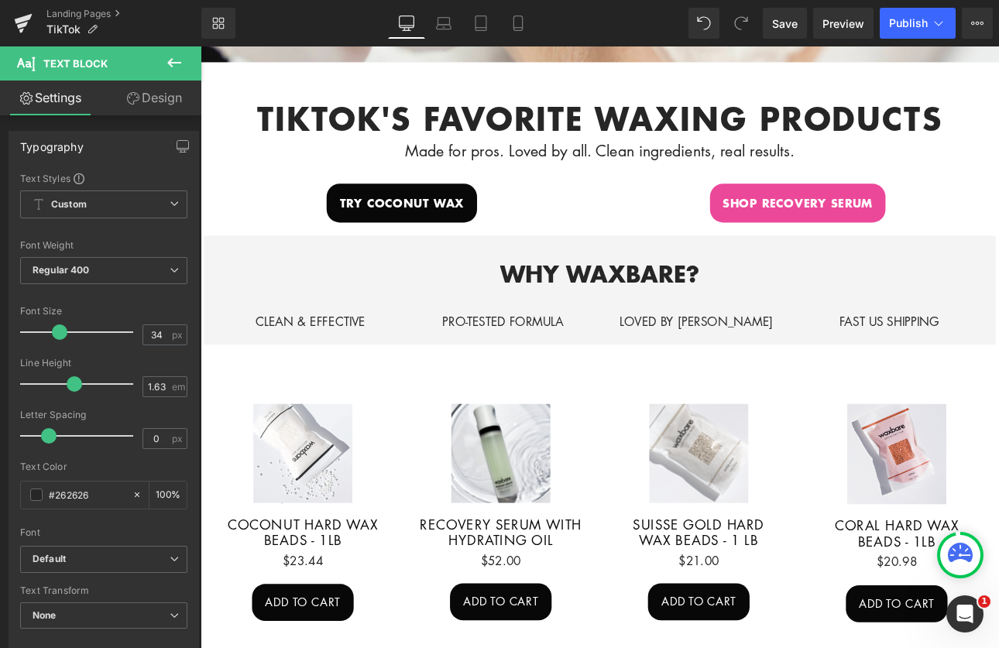
click at [169, 57] on icon at bounding box center [174, 62] width 19 height 19
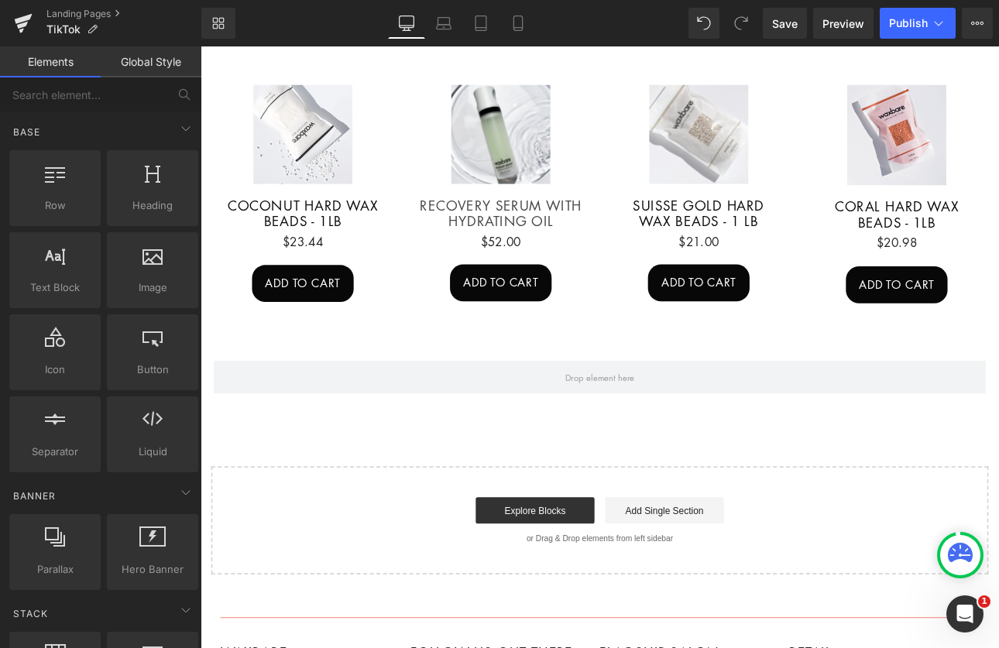
scroll to position [891, 0]
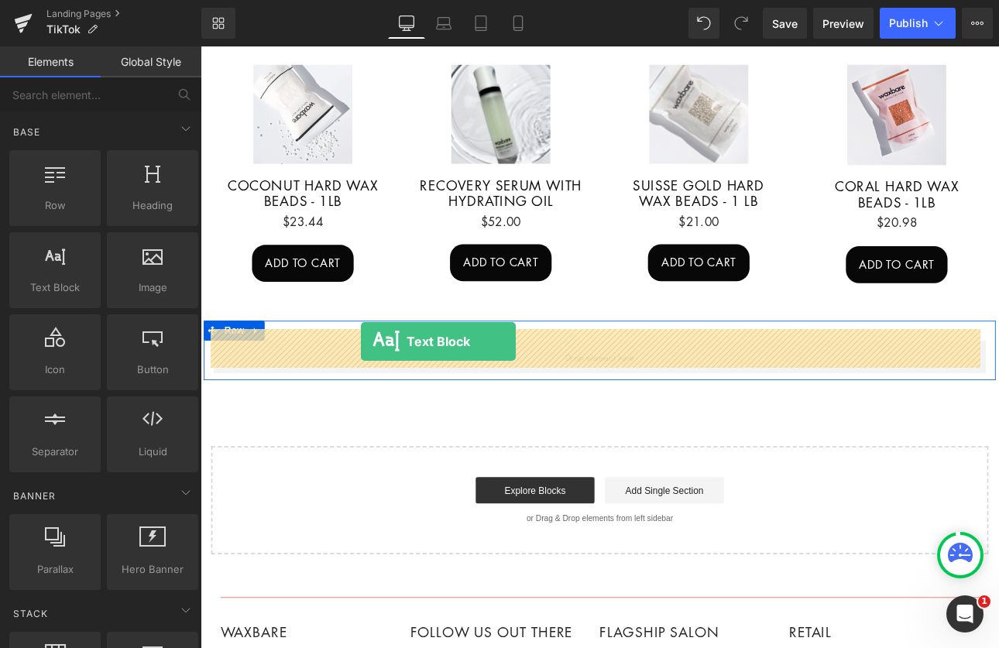
drag, startPoint x: 250, startPoint y: 309, endPoint x: 359, endPoint y: 362, distance: 120.6
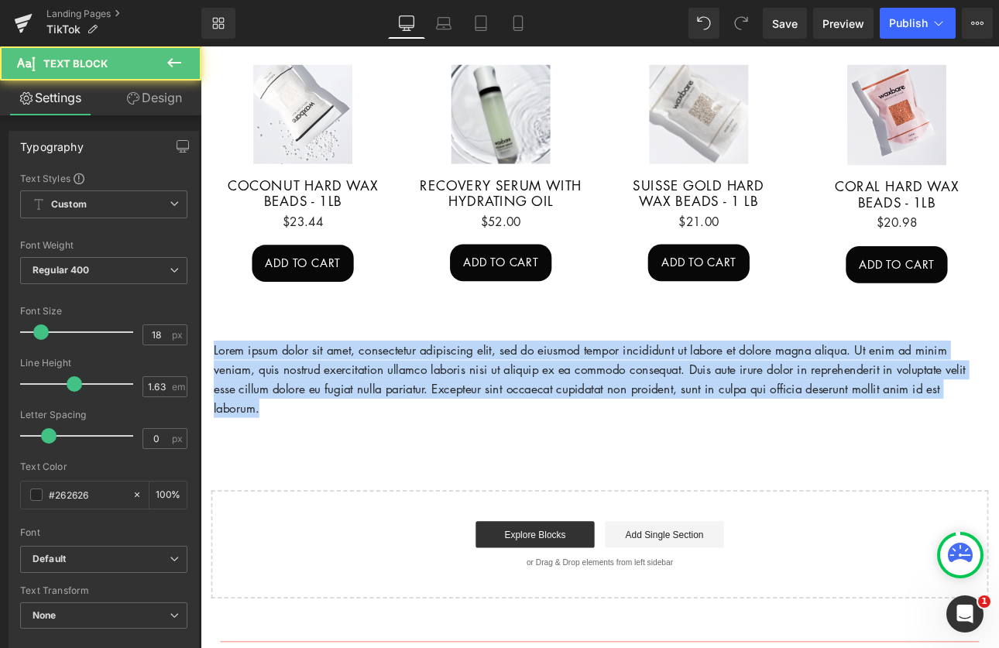
drag, startPoint x: 321, startPoint y: 454, endPoint x: 382, endPoint y: 375, distance: 99.9
click at [201, 376] on html "Account Cart ( 0 ) Subtotal $0.00 View cart Check out Checkout" at bounding box center [669, 173] width 937 height 2035
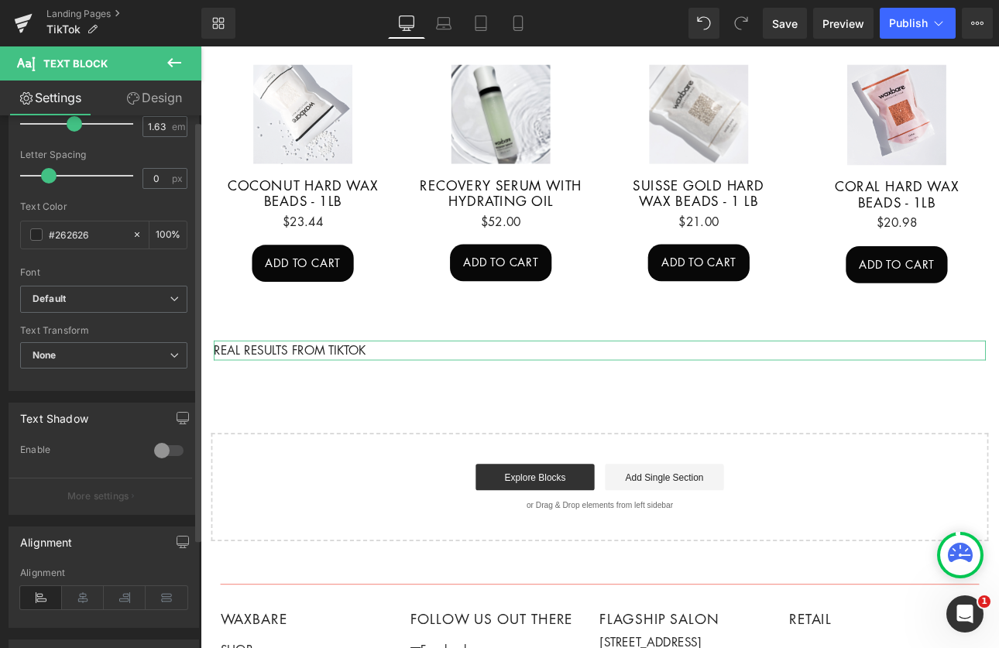
scroll to position [300, 0]
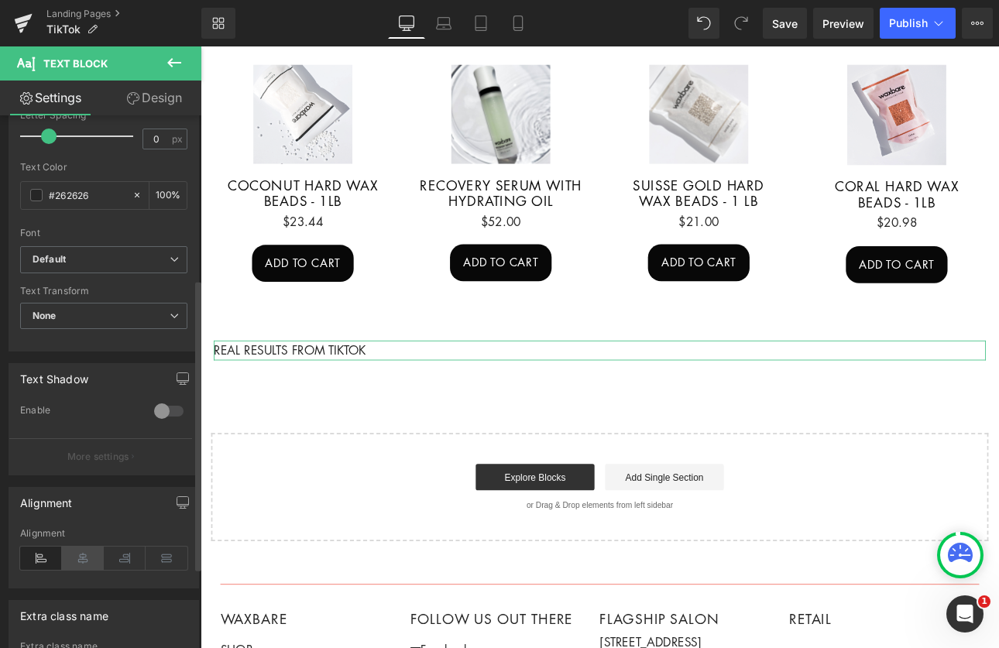
drag, startPoint x: 83, startPoint y: 566, endPoint x: 91, endPoint y: 547, distance: 21.2
click at [83, 566] on icon at bounding box center [83, 558] width 42 height 23
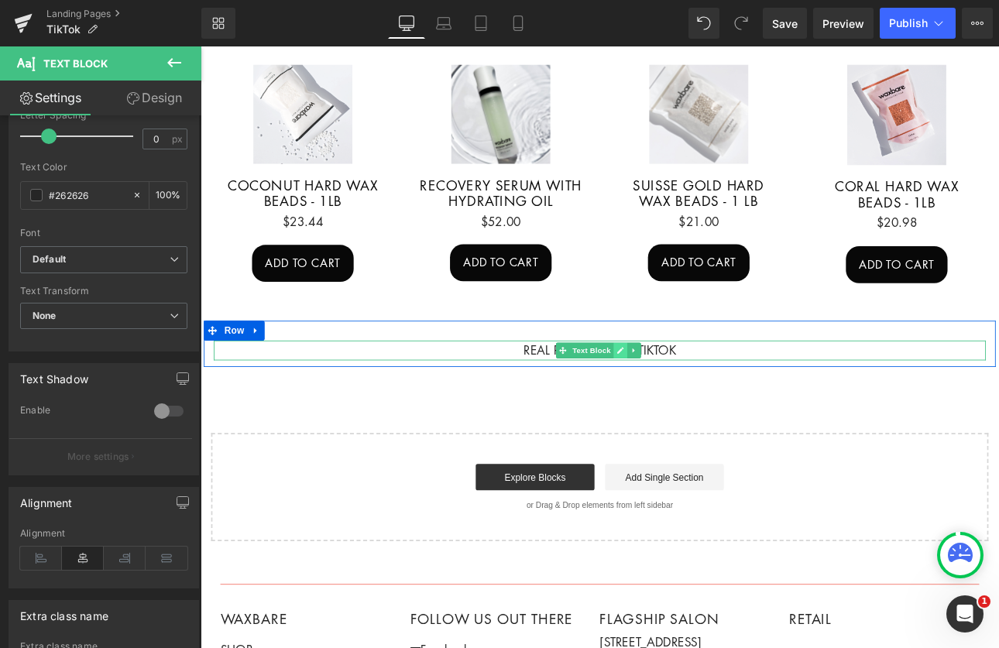
click at [693, 399] on icon at bounding box center [693, 403] width 9 height 9
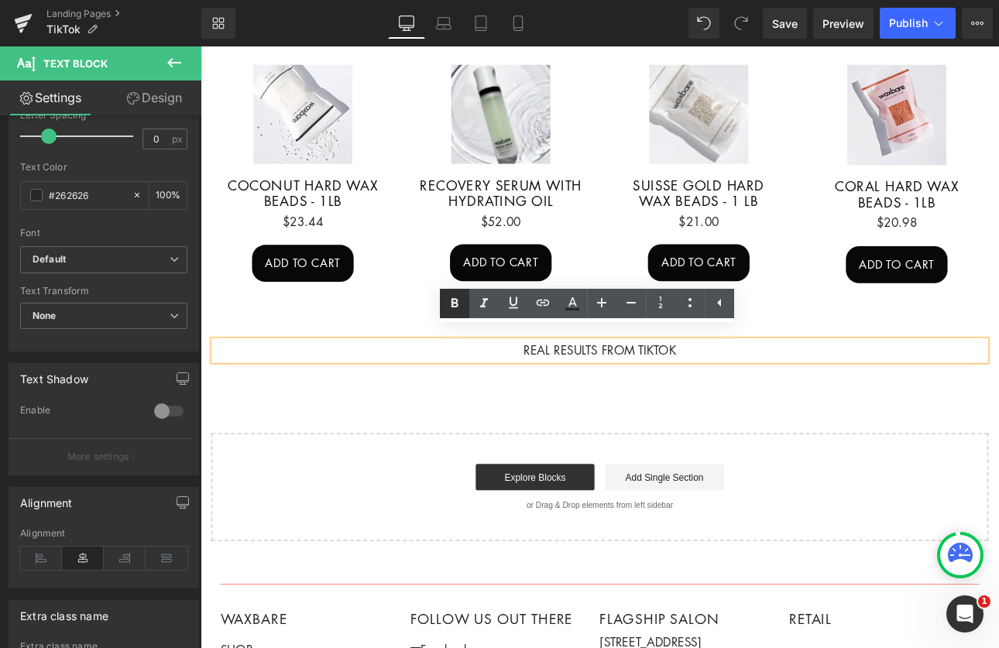
click at [463, 302] on icon at bounding box center [454, 303] width 19 height 19
click at [452, 302] on icon at bounding box center [455, 302] width 7 height 9
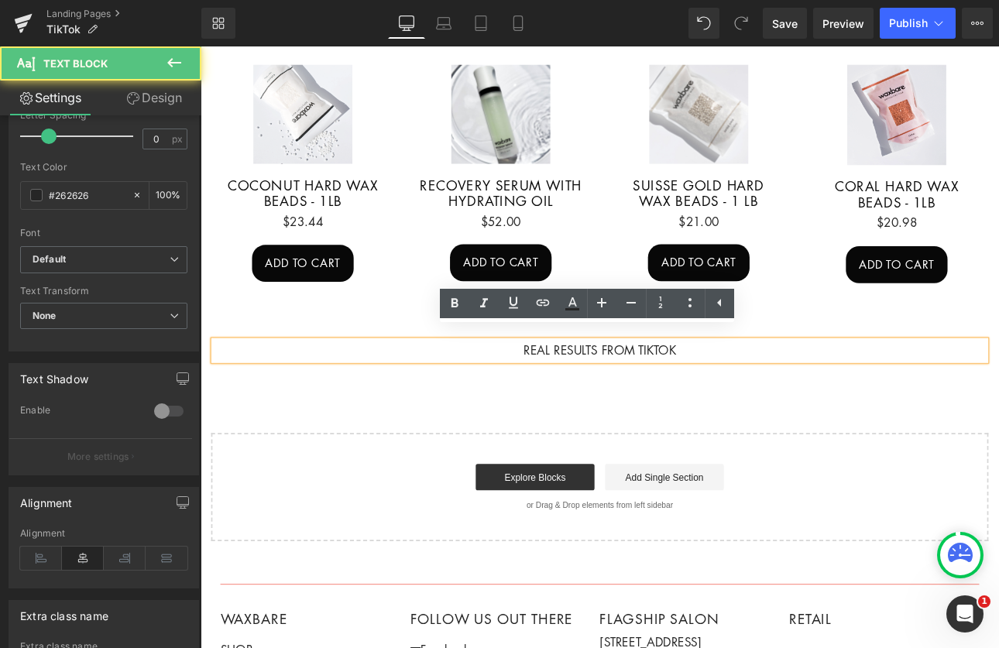
drag, startPoint x: 774, startPoint y: 391, endPoint x: 514, endPoint y: 373, distance: 260.2
click at [515, 373] on div "REAL RESULTS FROM TIKTOK Text Block Row" at bounding box center [670, 395] width 930 height 53
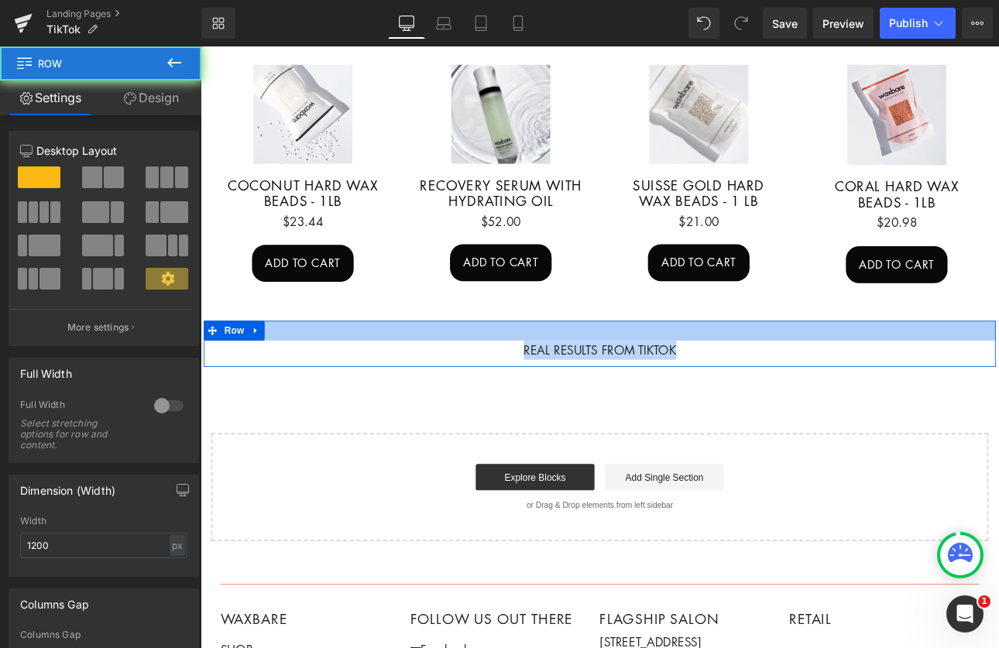
click at [511, 369] on div at bounding box center [670, 380] width 930 height 23
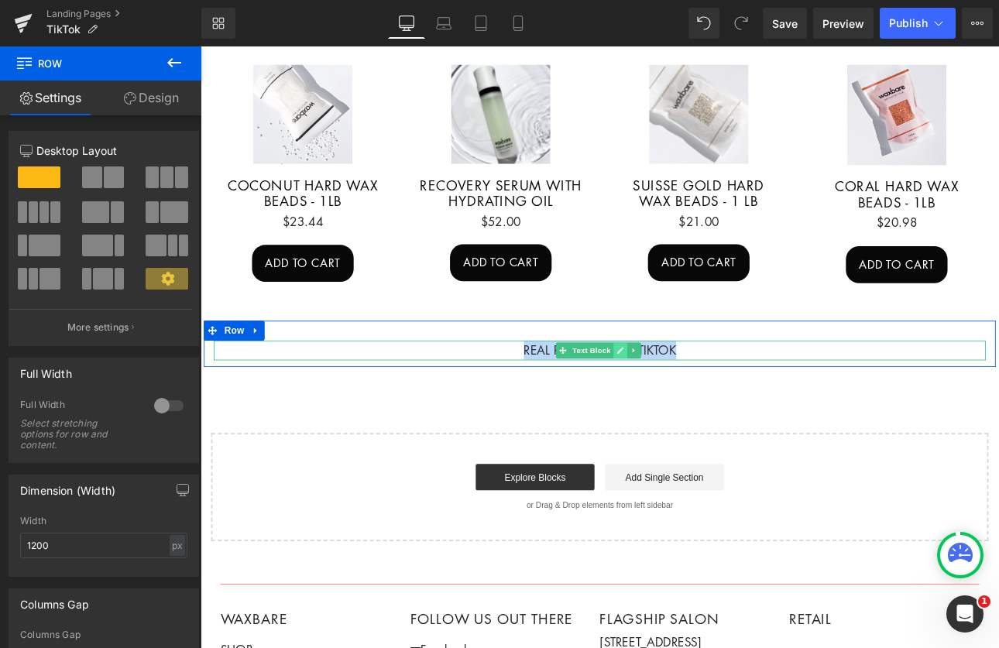
click at [689, 399] on icon at bounding box center [693, 403] width 9 height 9
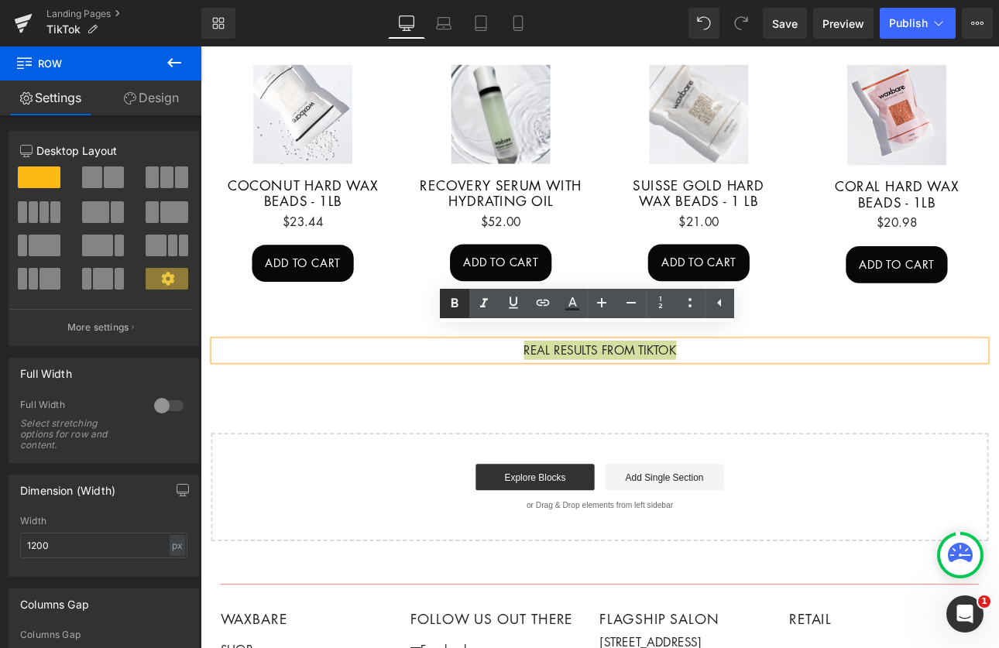
click at [463, 305] on icon at bounding box center [454, 303] width 19 height 19
click at [943, 503] on div "Start building your page Explore Blocks Add Single Section or Drag & Drop eleme…" at bounding box center [669, 565] width 909 height 124
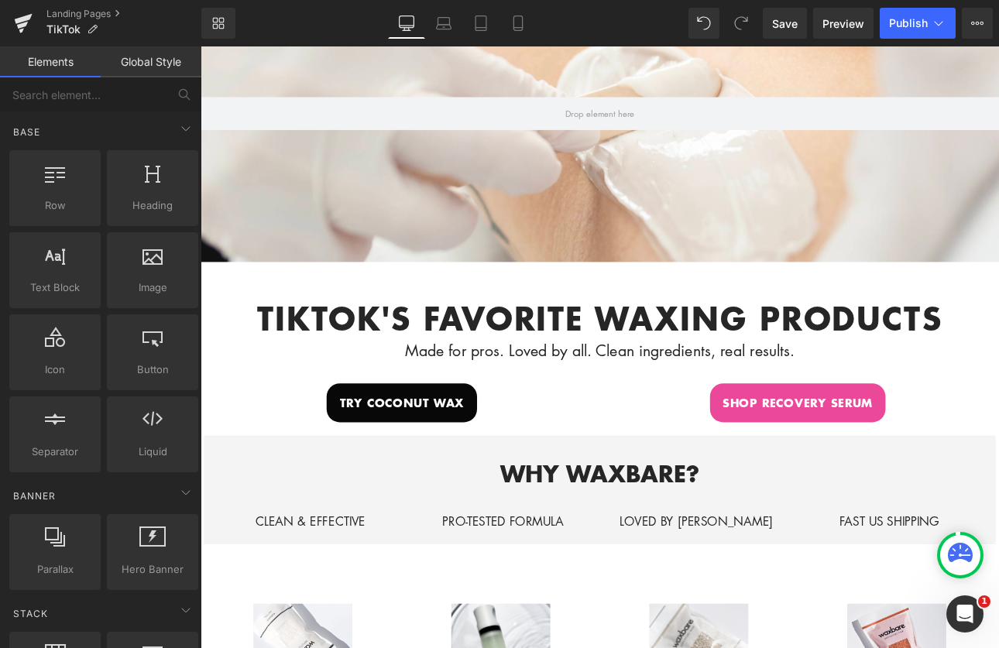
scroll to position [184, 0]
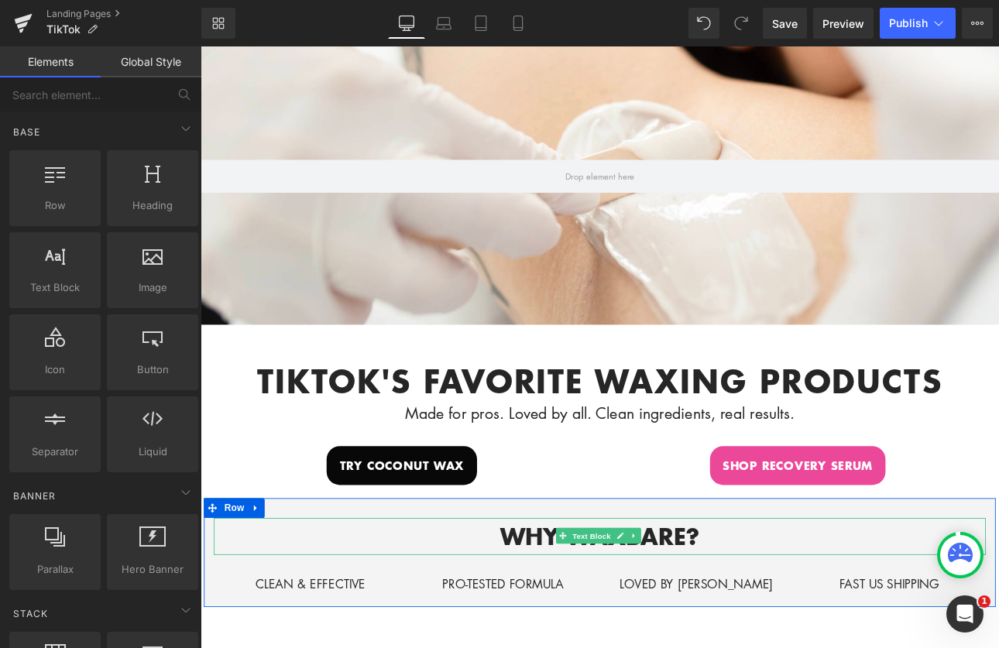
click at [672, 624] on span "Text Block" at bounding box center [659, 622] width 51 height 19
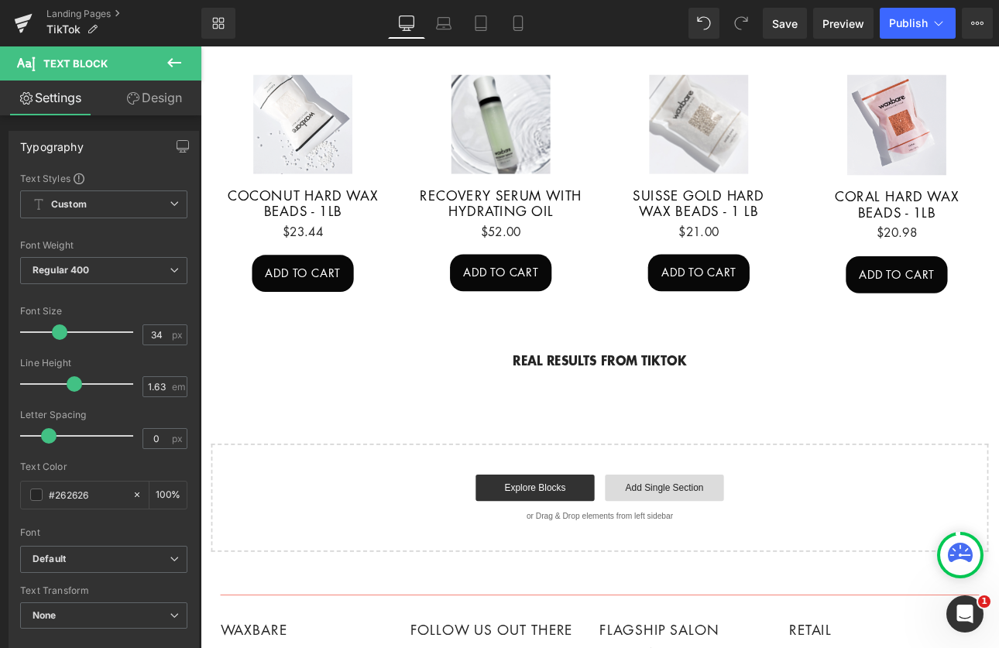
scroll to position [881, 0]
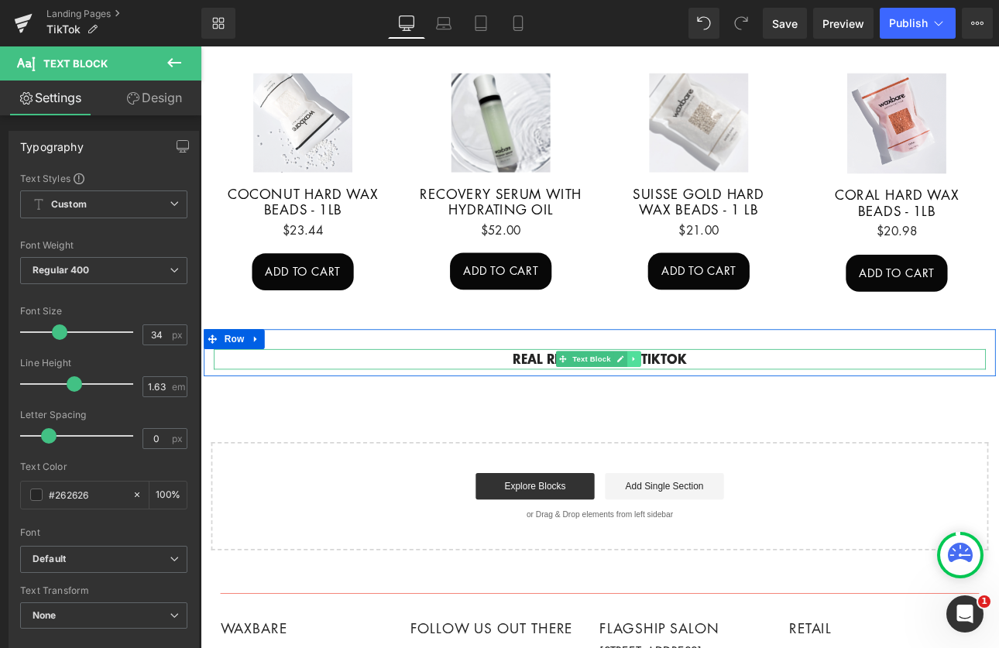
click at [705, 409] on icon at bounding box center [709, 413] width 9 height 9
click at [661, 404] on link at bounding box center [669, 413] width 16 height 19
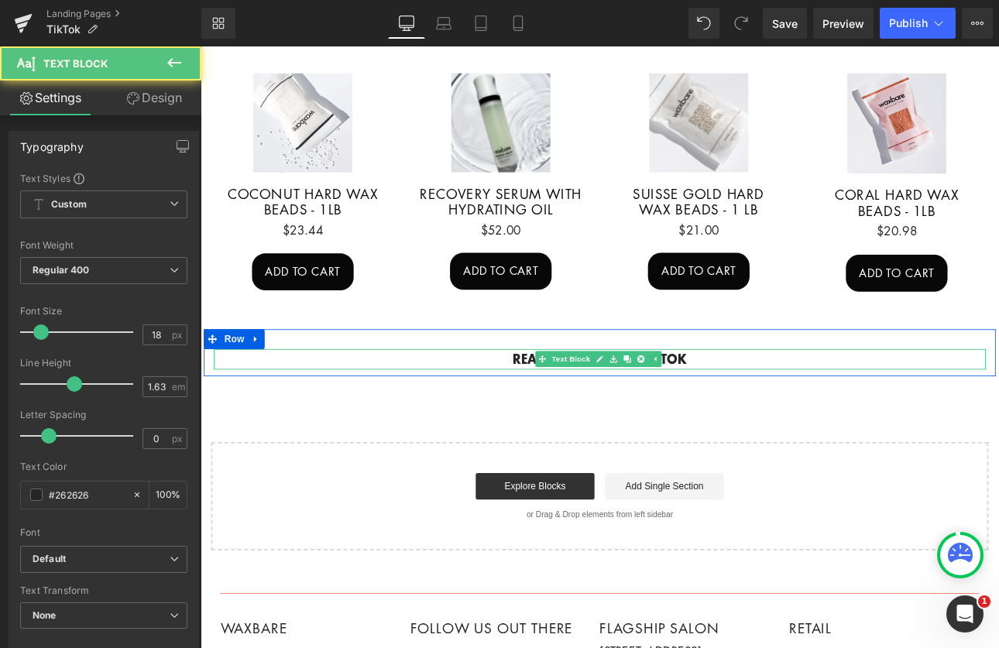
click at [765, 402] on p "REAL RESULTS FROM TIKTOK" at bounding box center [669, 413] width 906 height 23
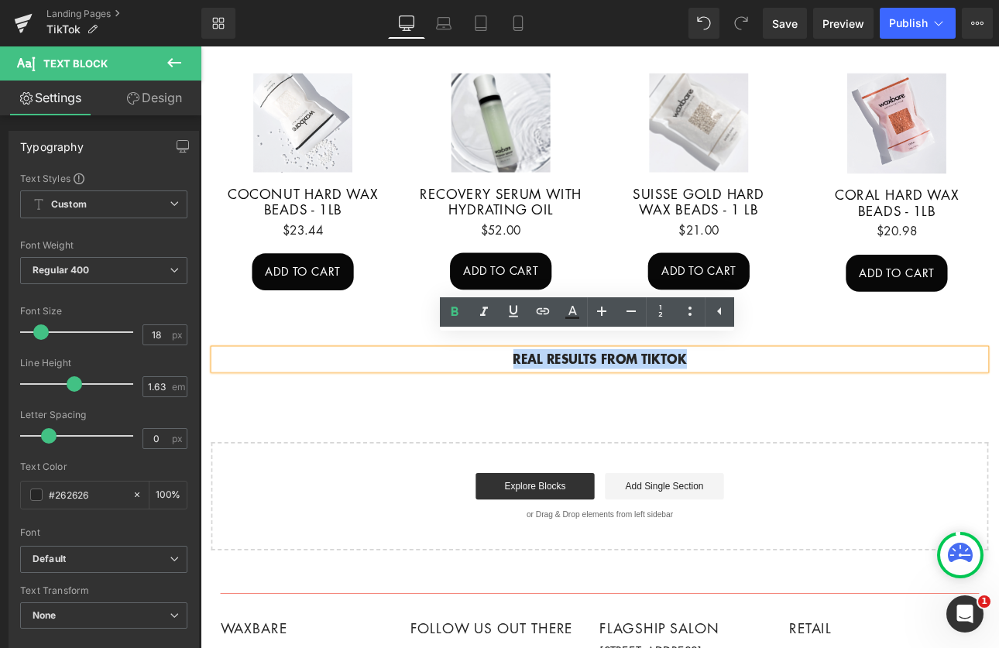
drag, startPoint x: 765, startPoint y: 401, endPoint x: 511, endPoint y: 407, distance: 254.2
click at [511, 407] on p "REAL RESULTS FROM TIKTOK" at bounding box center [669, 413] width 906 height 23
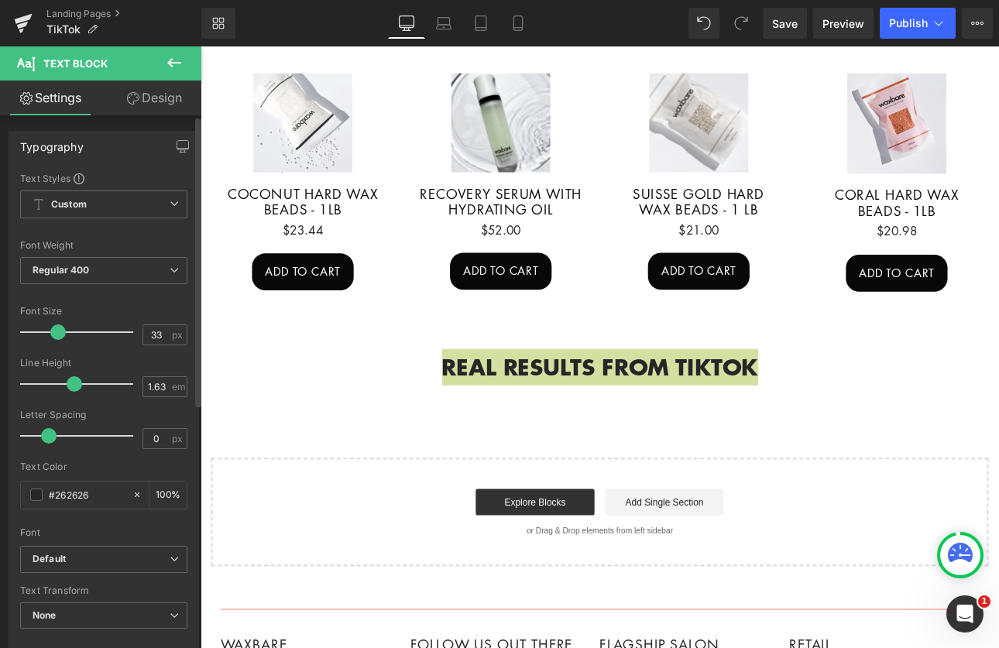
type input "34"
drag, startPoint x: 43, startPoint y: 328, endPoint x: 60, endPoint y: 333, distance: 17.7
click at [60, 333] on span at bounding box center [59, 332] width 15 height 15
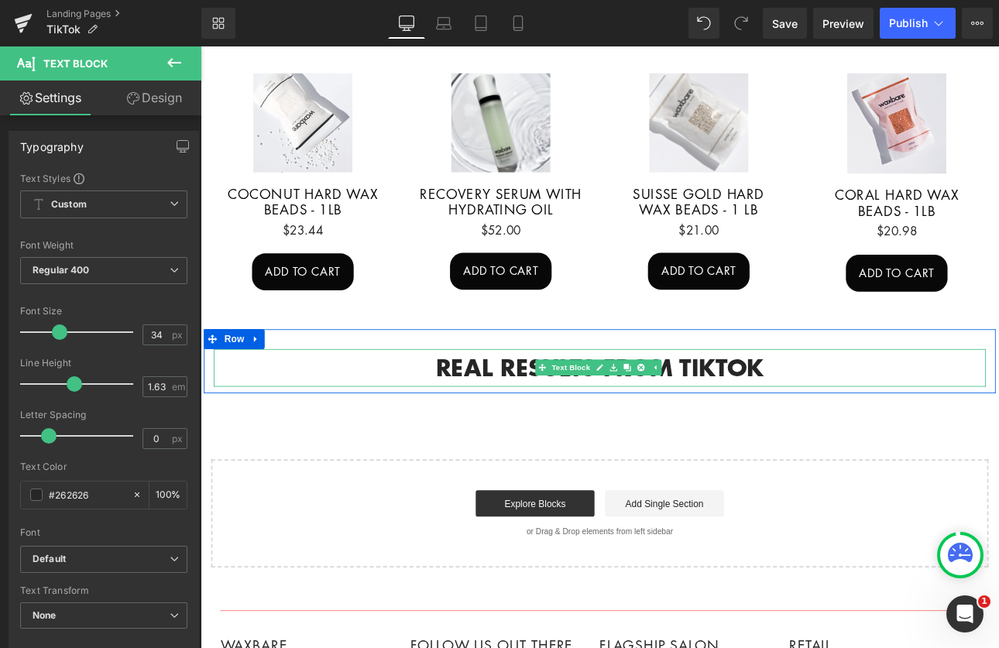
click at [999, 402] on p "REAL RESULTS FROM TIKTOK" at bounding box center [669, 423] width 906 height 43
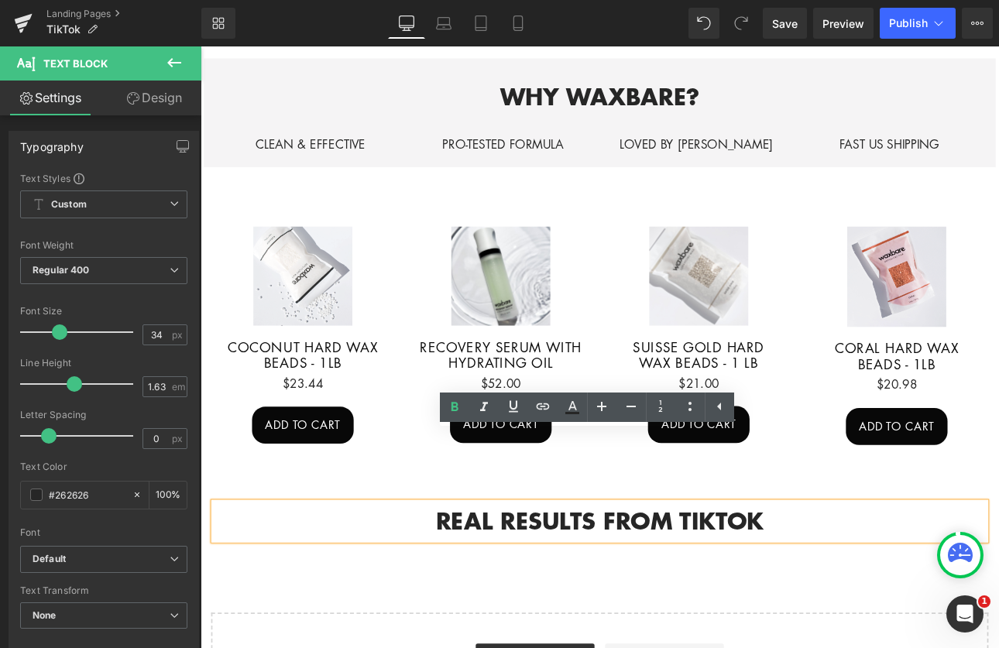
scroll to position [520, 0]
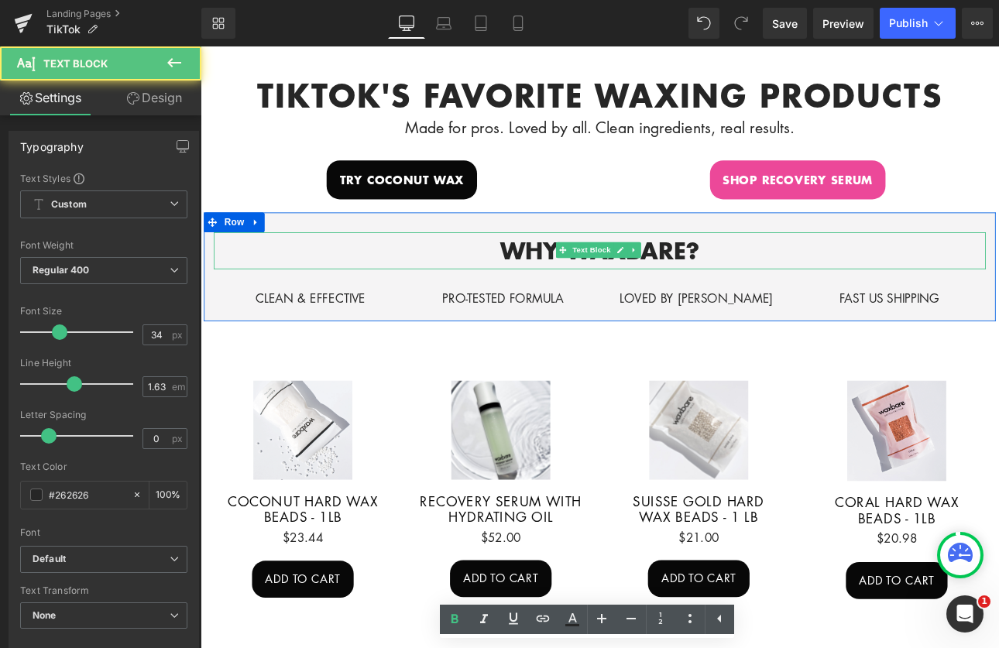
click at [439, 266] on p "WHY WAXBARE?" at bounding box center [669, 286] width 906 height 43
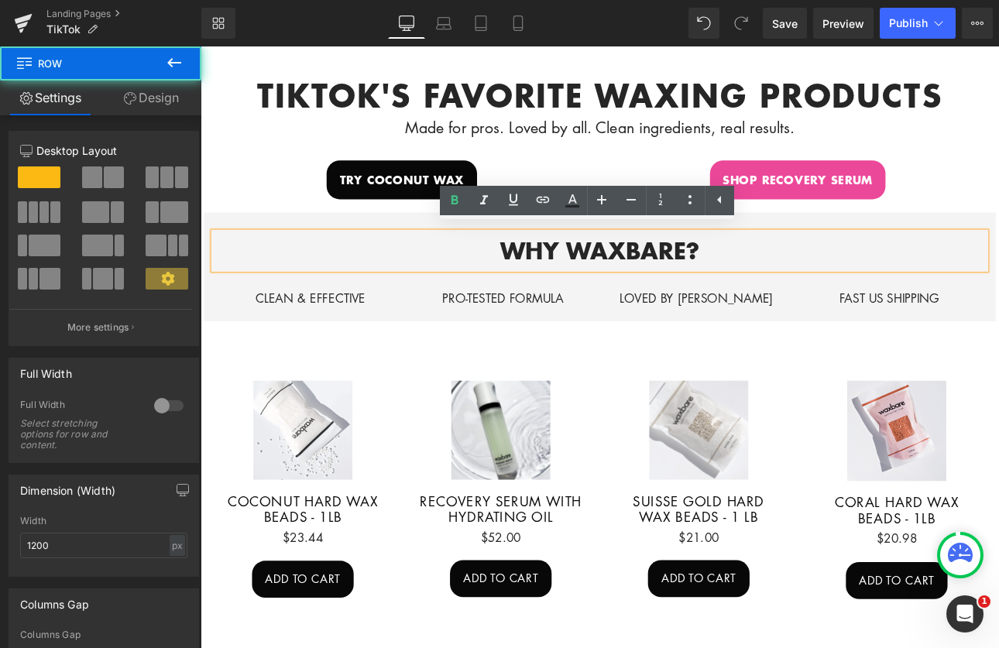
click at [411, 242] on div "WHY WAXBARE? Text Block CLEAN & EFFECTIVE Text Block PRO-TESTED FORMULA Text Bl…" at bounding box center [670, 306] width 930 height 129
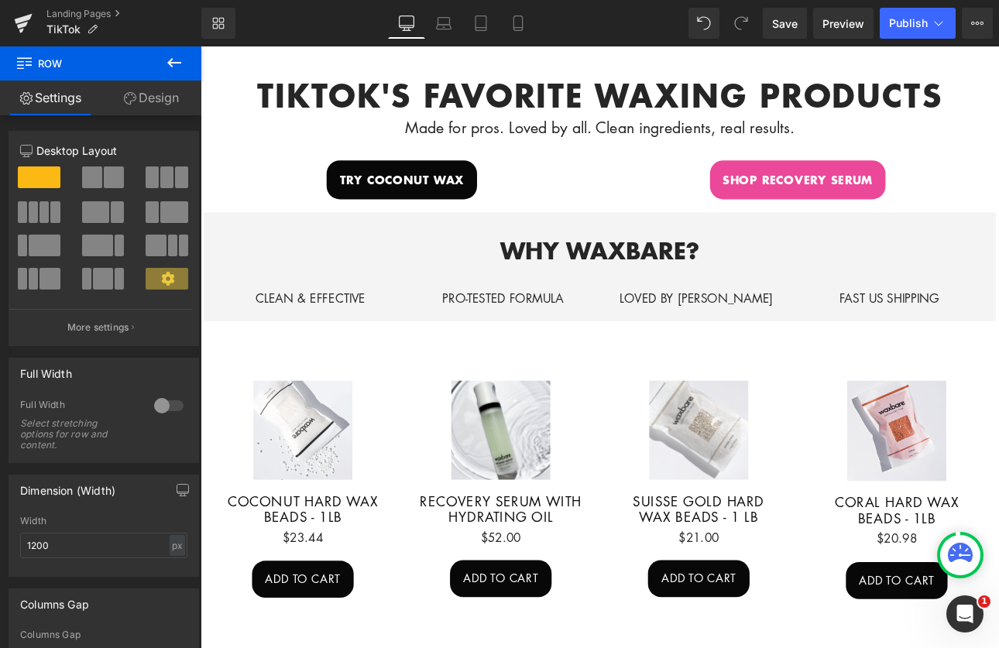
click at [169, 61] on icon at bounding box center [174, 62] width 14 height 9
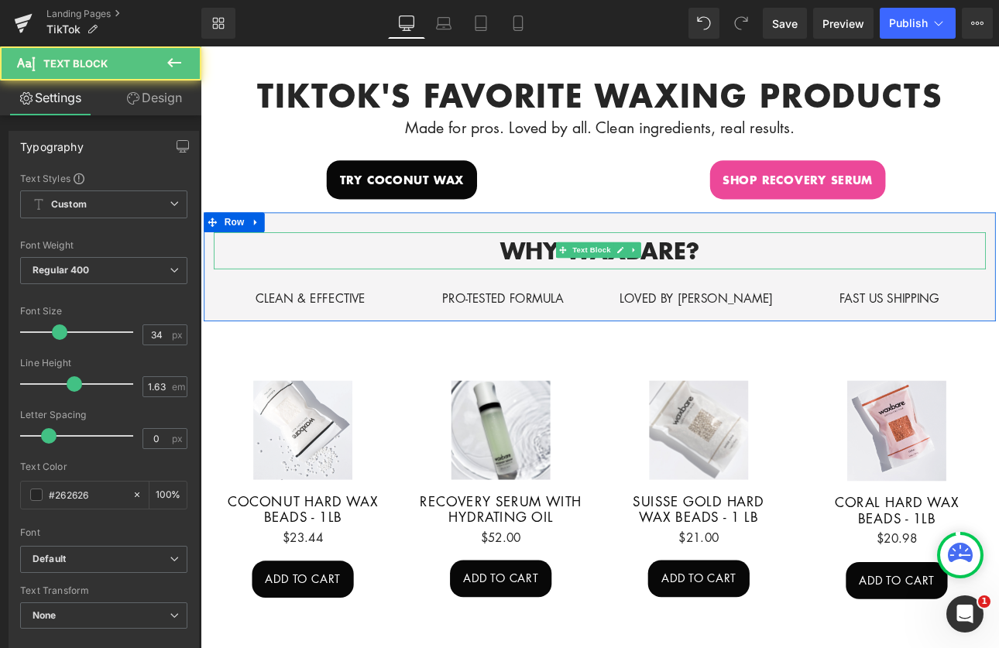
click at [395, 266] on p "WHY WAXBARE?" at bounding box center [669, 286] width 906 height 43
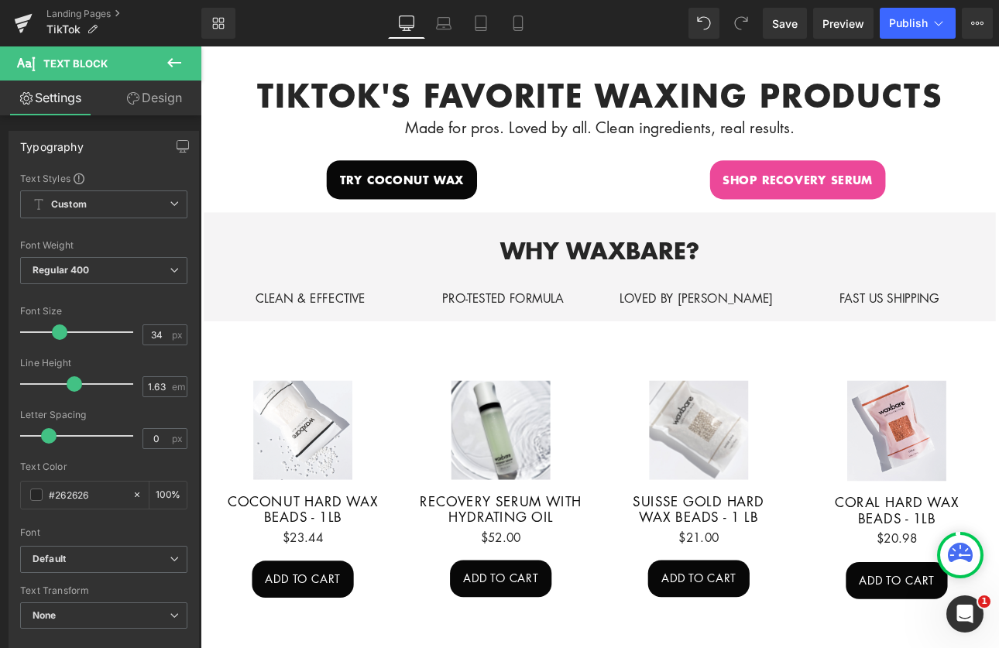
click at [164, 100] on link "Design" at bounding box center [154, 98] width 101 height 35
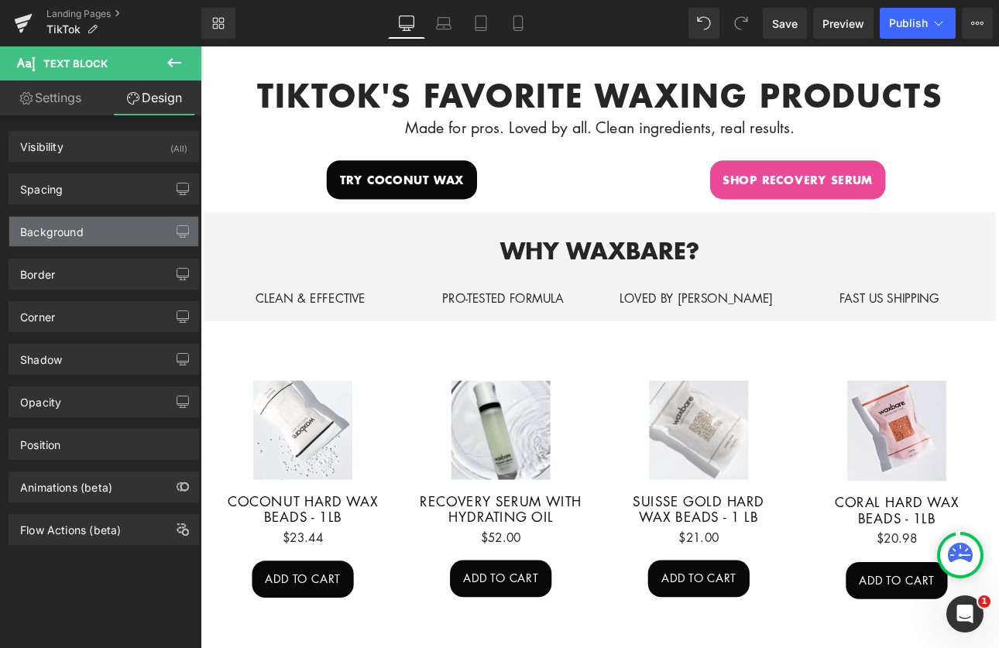
click at [94, 235] on div "Background" at bounding box center [103, 231] width 189 height 29
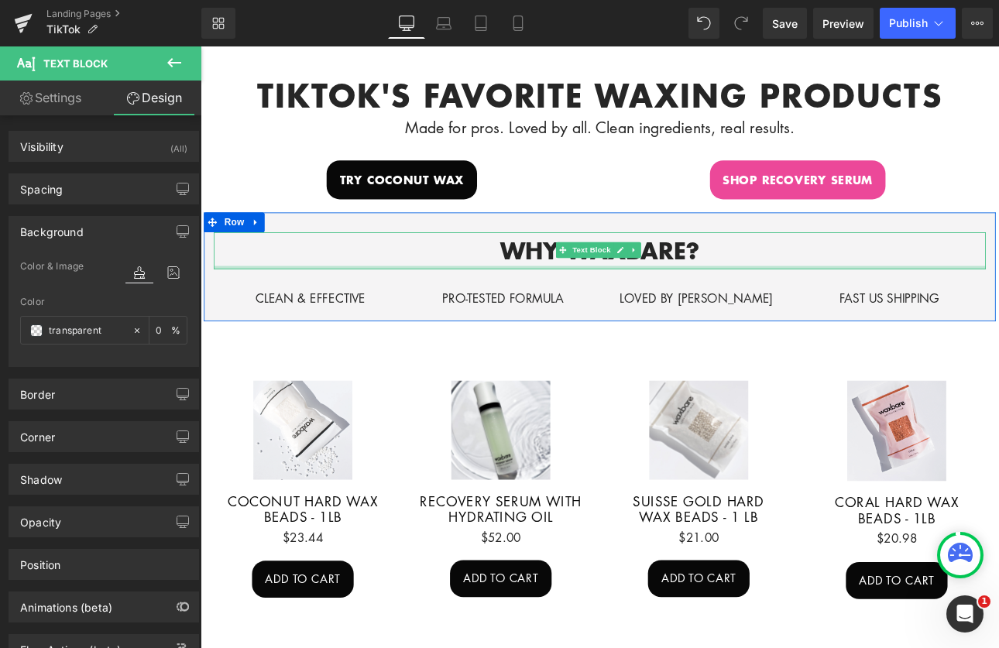
click at [401, 304] on div at bounding box center [669, 306] width 906 height 4
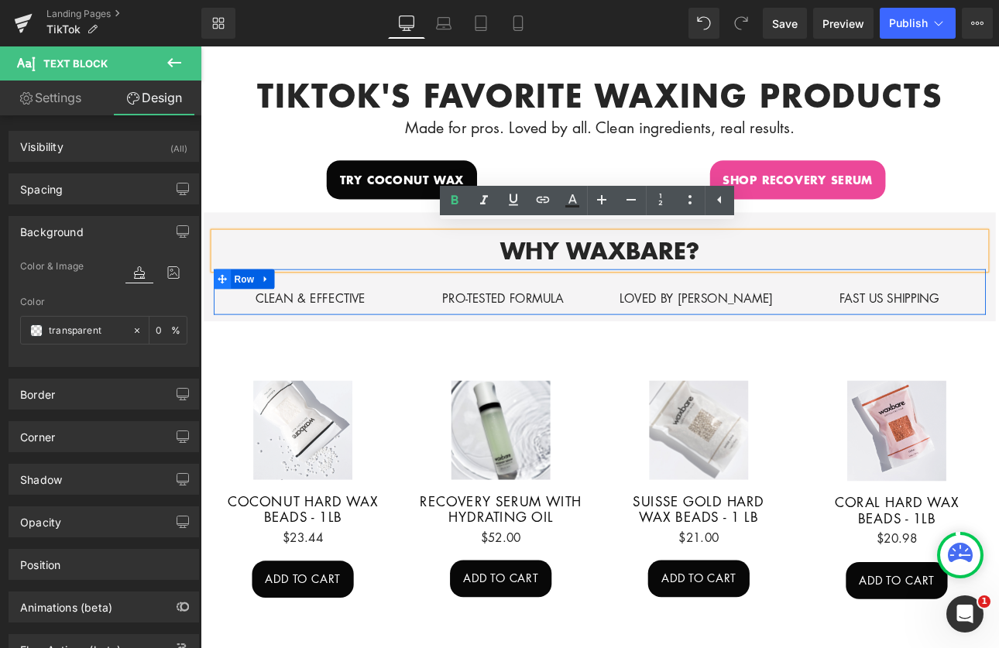
click at [222, 321] on span at bounding box center [226, 319] width 20 height 23
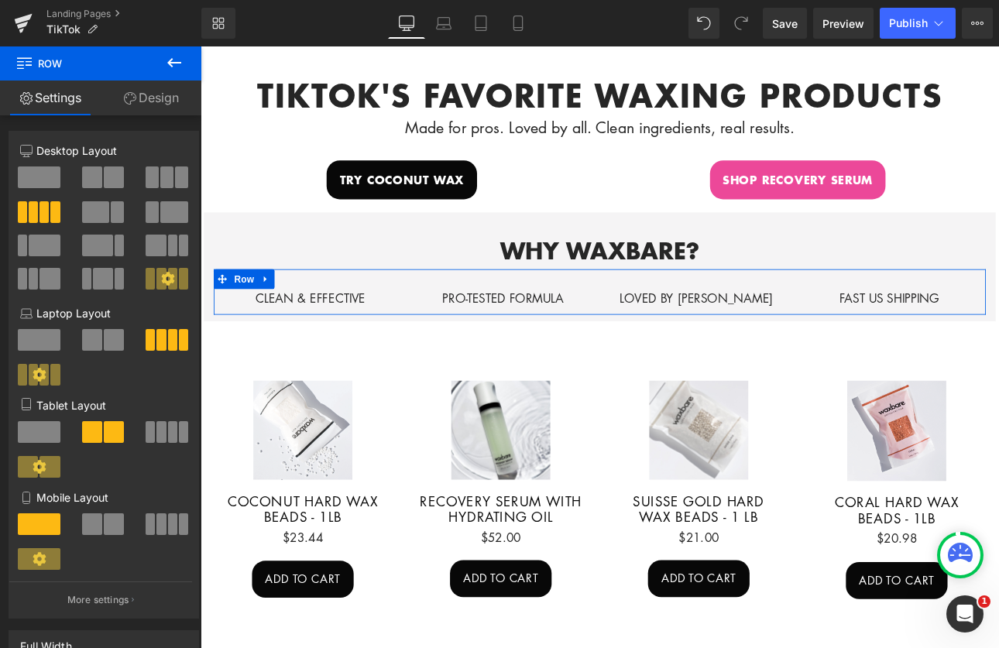
click at [146, 98] on link "Design" at bounding box center [151, 98] width 101 height 35
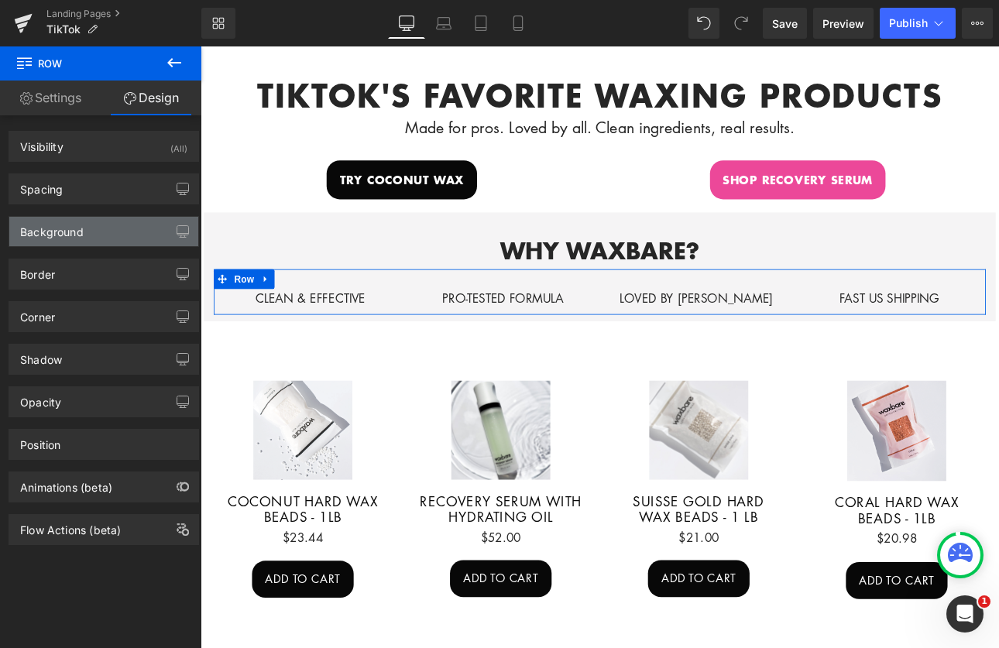
click at [93, 228] on div "Background" at bounding box center [103, 231] width 189 height 29
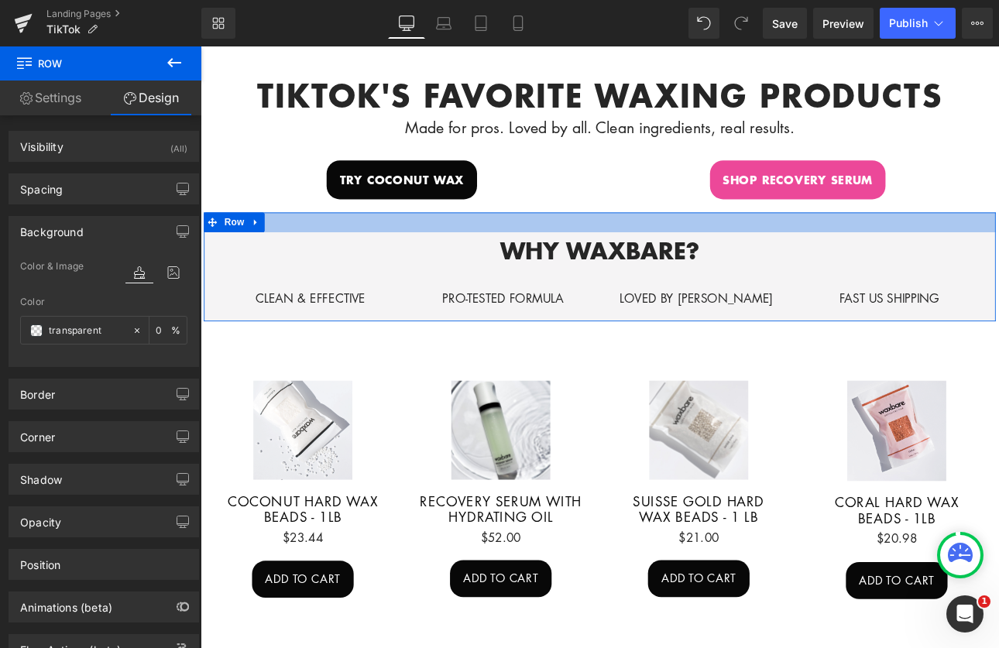
click at [387, 244] on div at bounding box center [670, 253] width 930 height 23
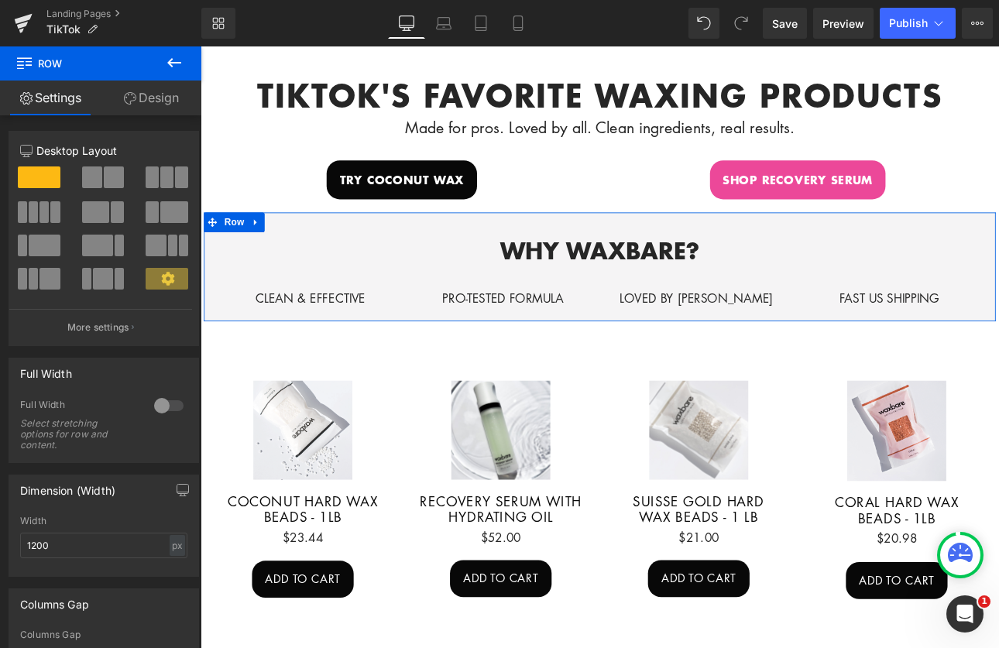
click at [167, 95] on link "Design" at bounding box center [151, 98] width 101 height 35
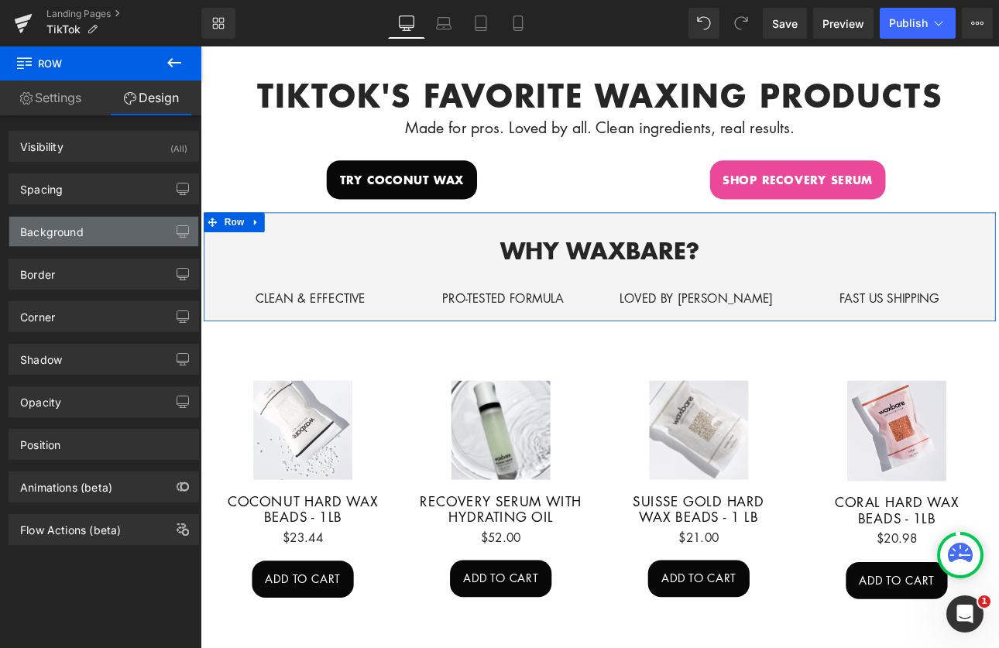
click at [92, 239] on div "Background" at bounding box center [103, 231] width 189 height 29
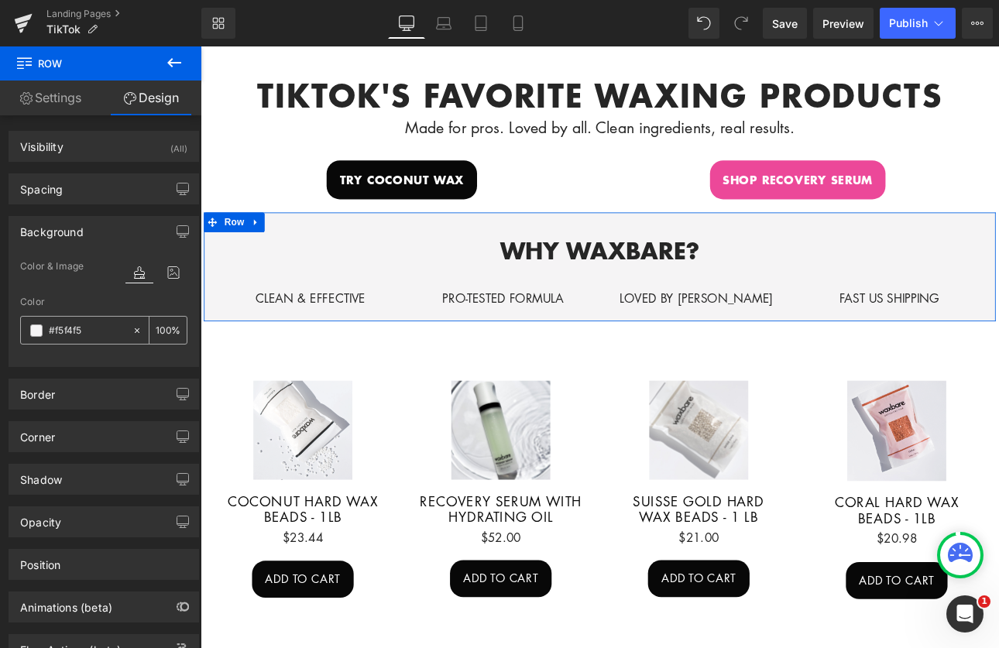
click at [94, 329] on input "#f5f4f5" at bounding box center [87, 330] width 76 height 17
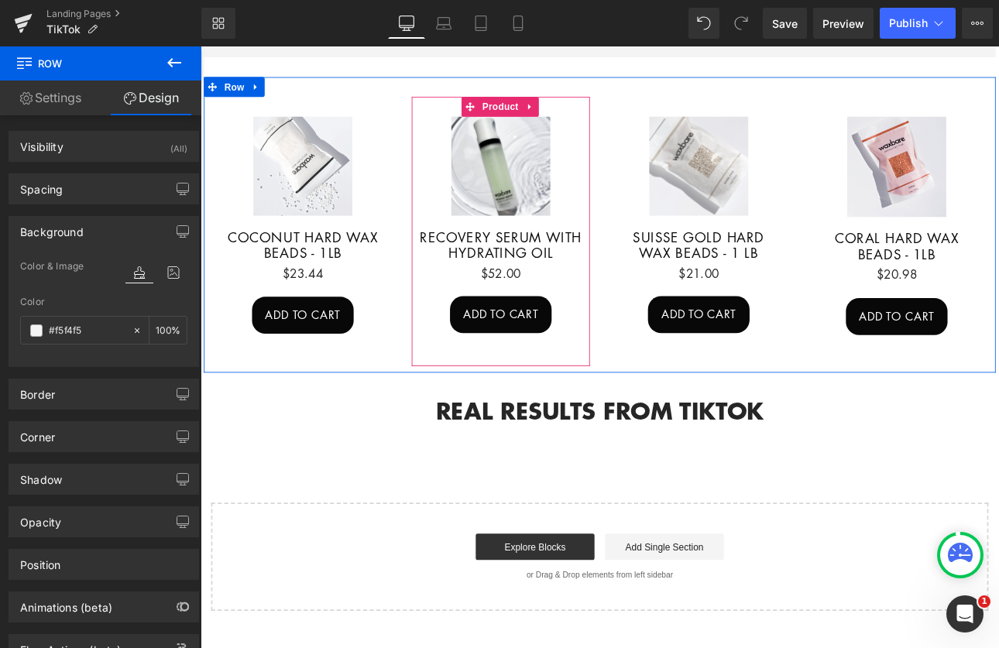
scroll to position [851, 0]
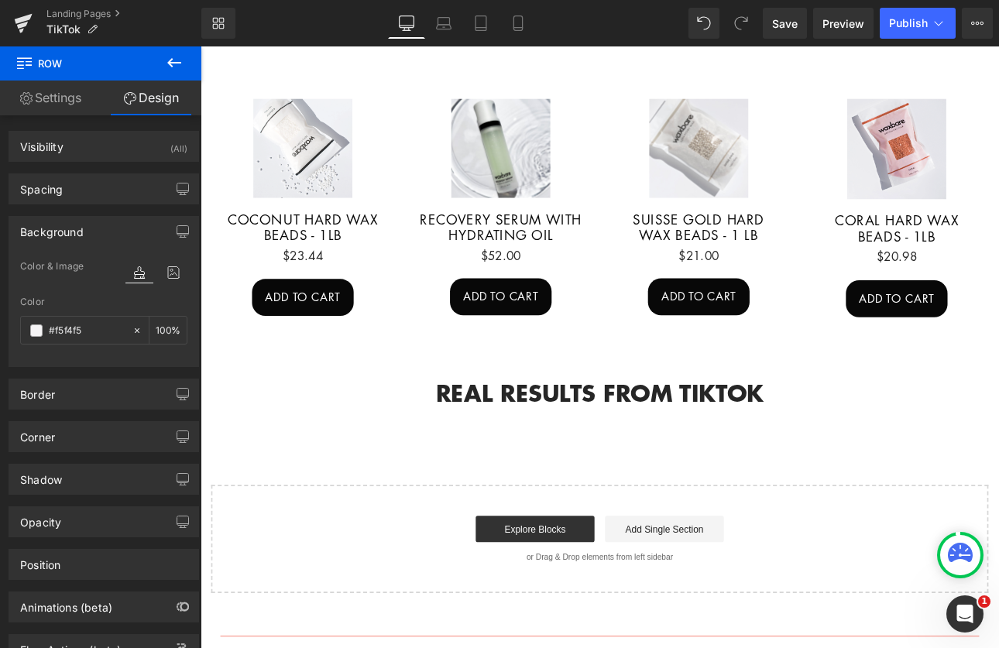
click at [172, 60] on icon at bounding box center [174, 62] width 14 height 9
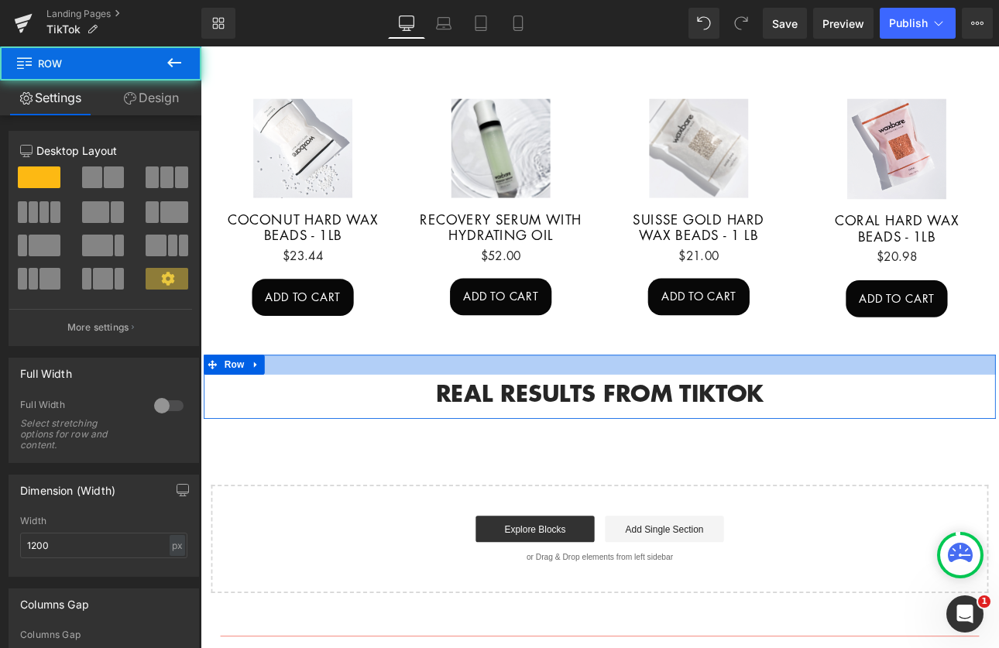
click at [396, 408] on div at bounding box center [670, 419] width 930 height 23
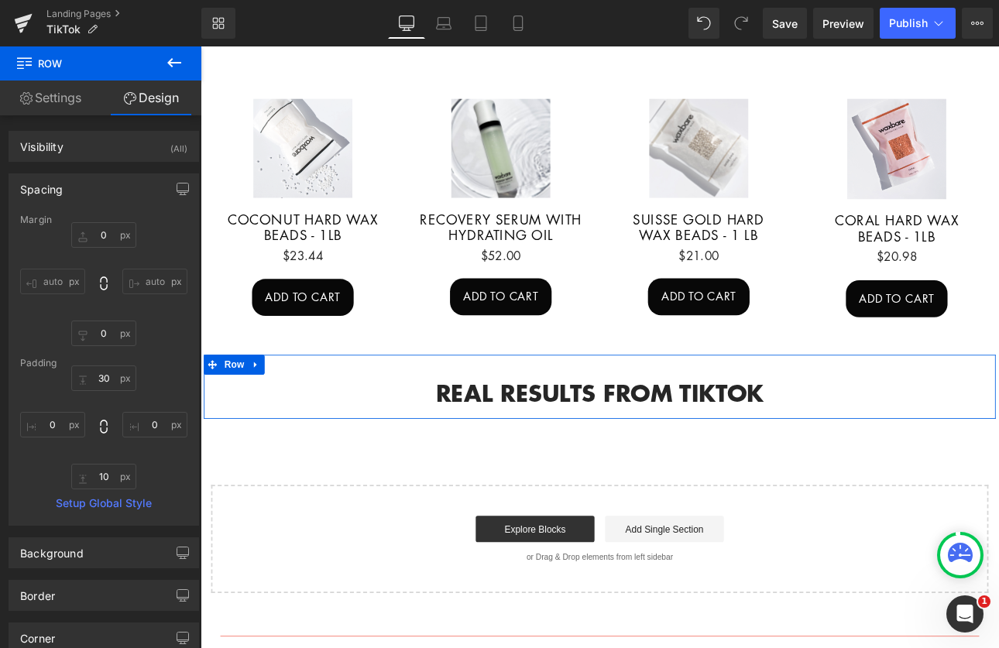
click at [160, 95] on link "Design" at bounding box center [151, 98] width 101 height 35
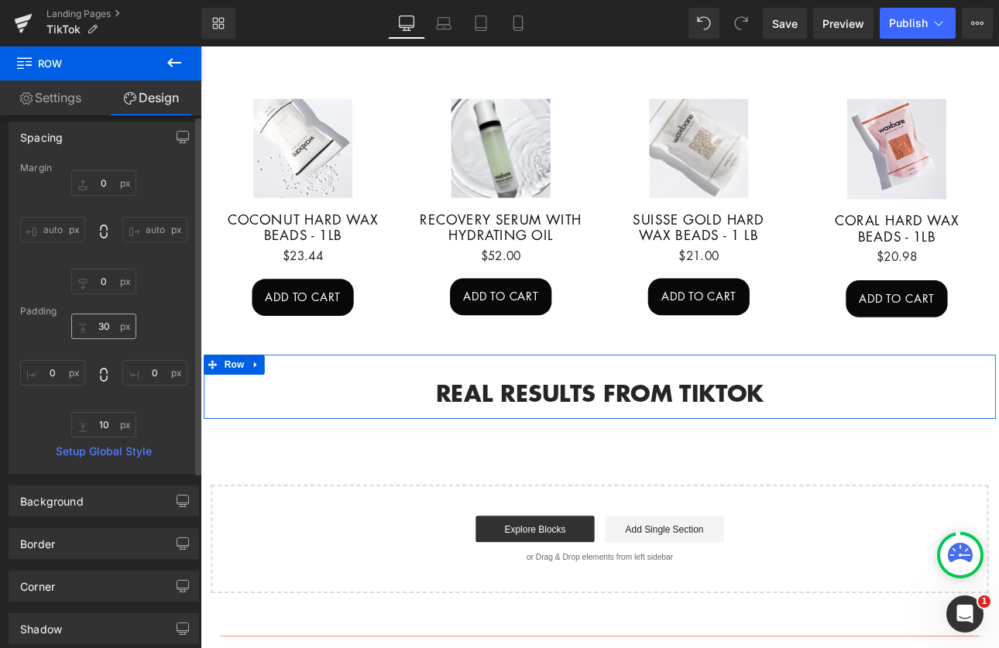
scroll to position [247, 0]
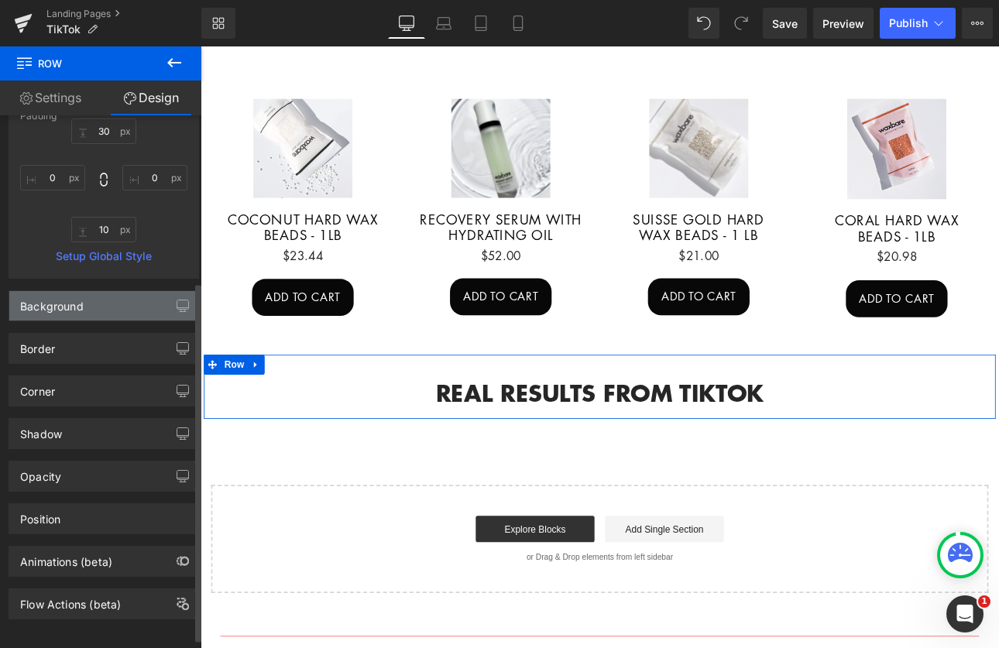
click at [65, 304] on div "Background" at bounding box center [52, 302] width 64 height 22
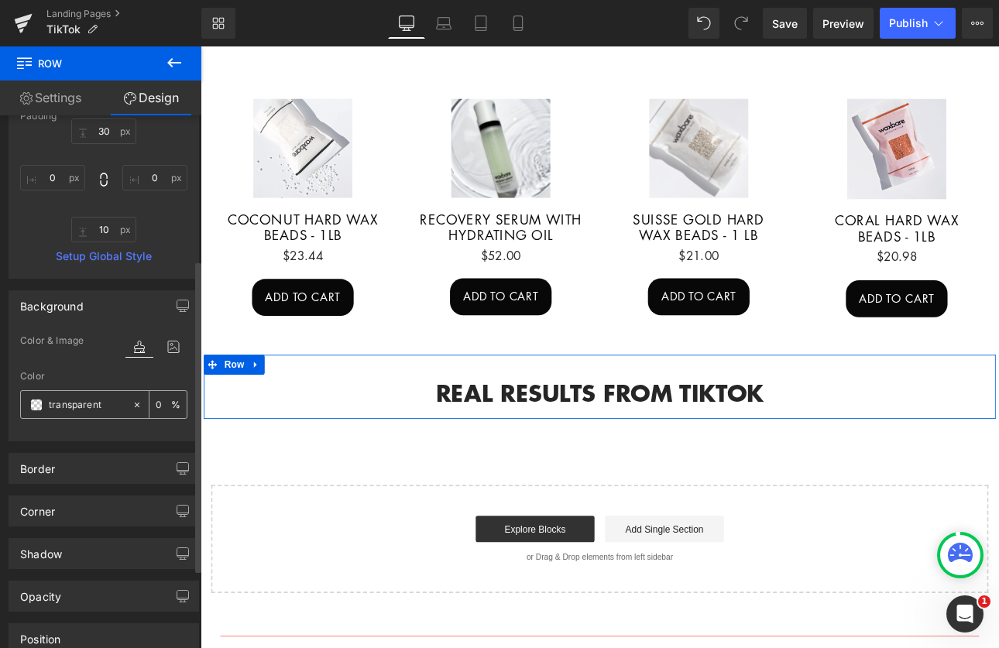
drag, startPoint x: 114, startPoint y: 401, endPoint x: 105, endPoint y: 410, distance: 12.6
click at [105, 410] on input "transparent" at bounding box center [87, 405] width 76 height 17
paste input "#f5f4f5"
type input "#f5f4f5"
type input "100"
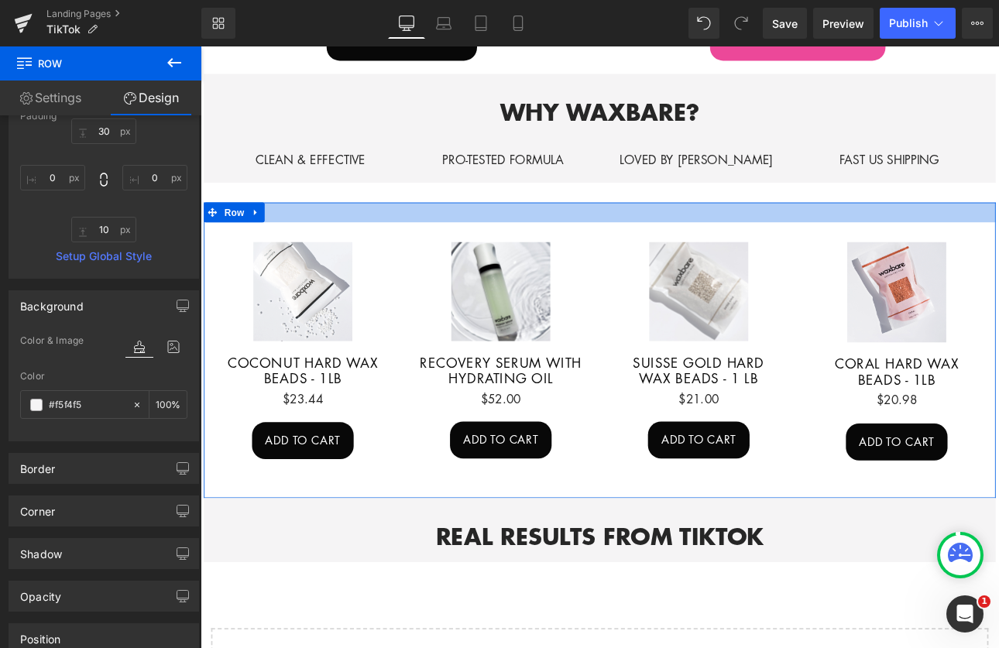
scroll to position [914, 0]
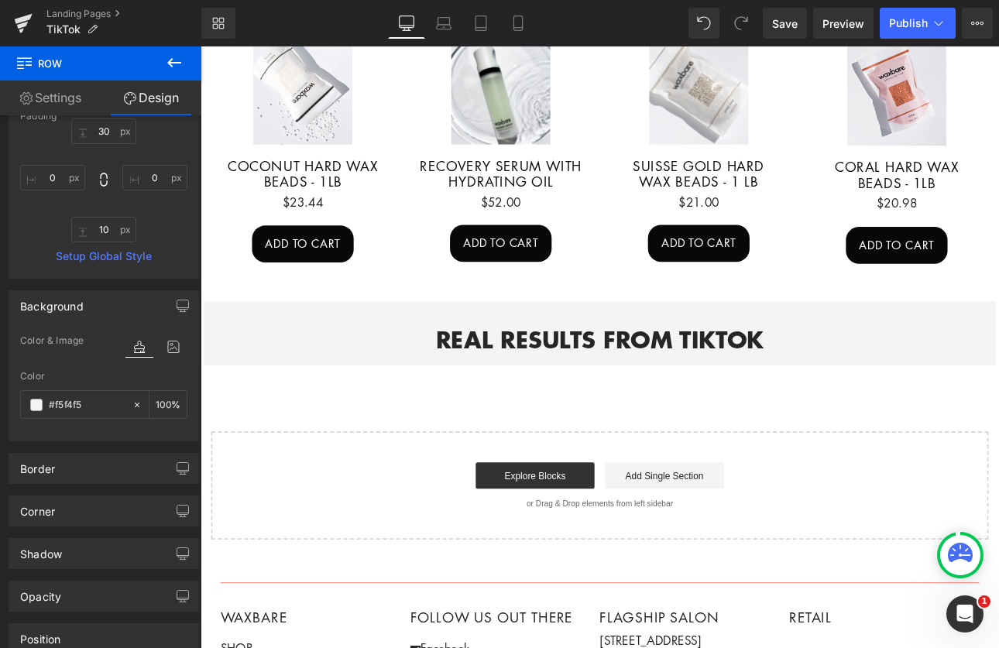
type input "#f5f4f5"
click at [174, 66] on icon at bounding box center [174, 62] width 19 height 19
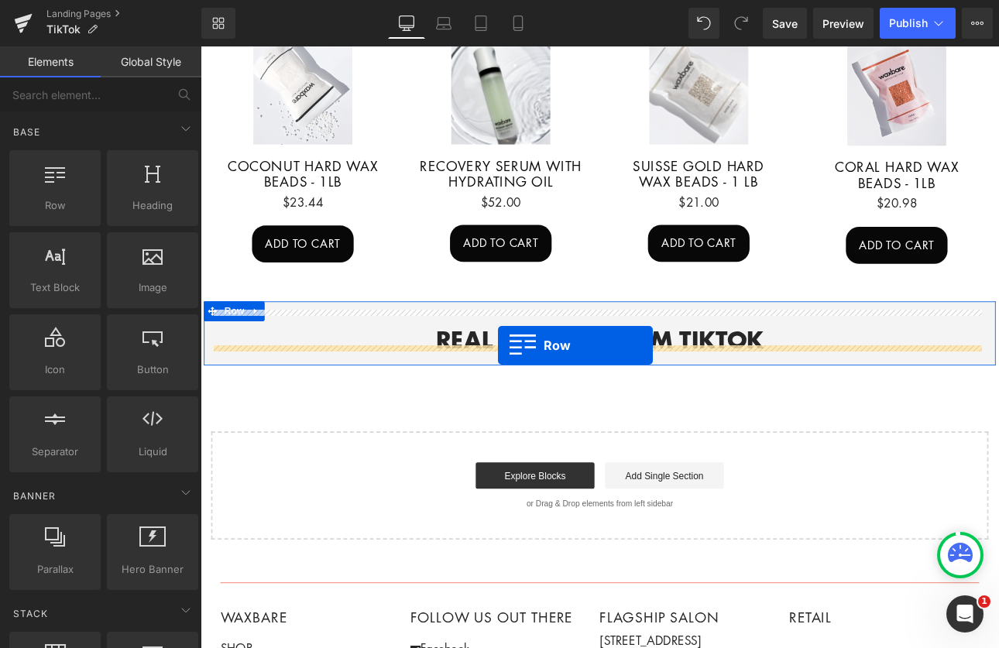
drag, startPoint x: 253, startPoint y: 240, endPoint x: 550, endPoint y: 397, distance: 336.5
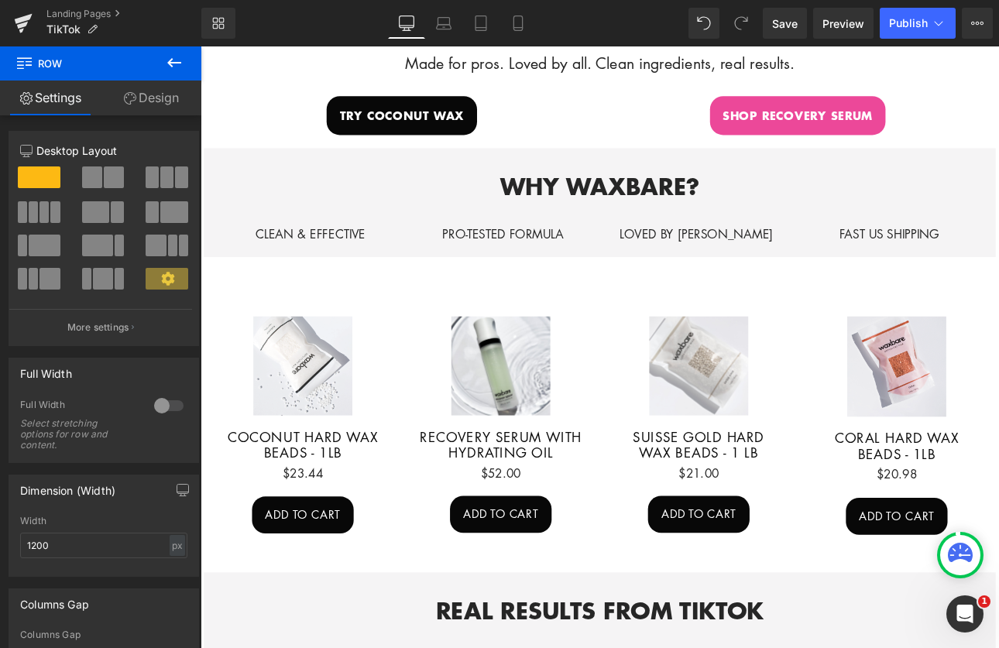
scroll to position [712, 0]
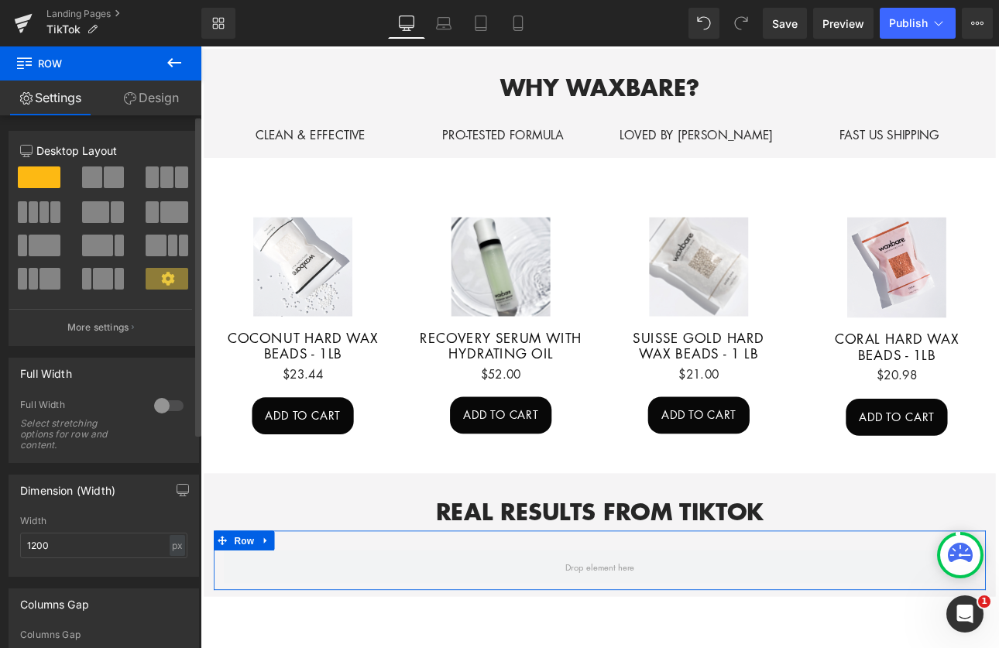
click at [34, 213] on span at bounding box center [33, 212] width 9 height 22
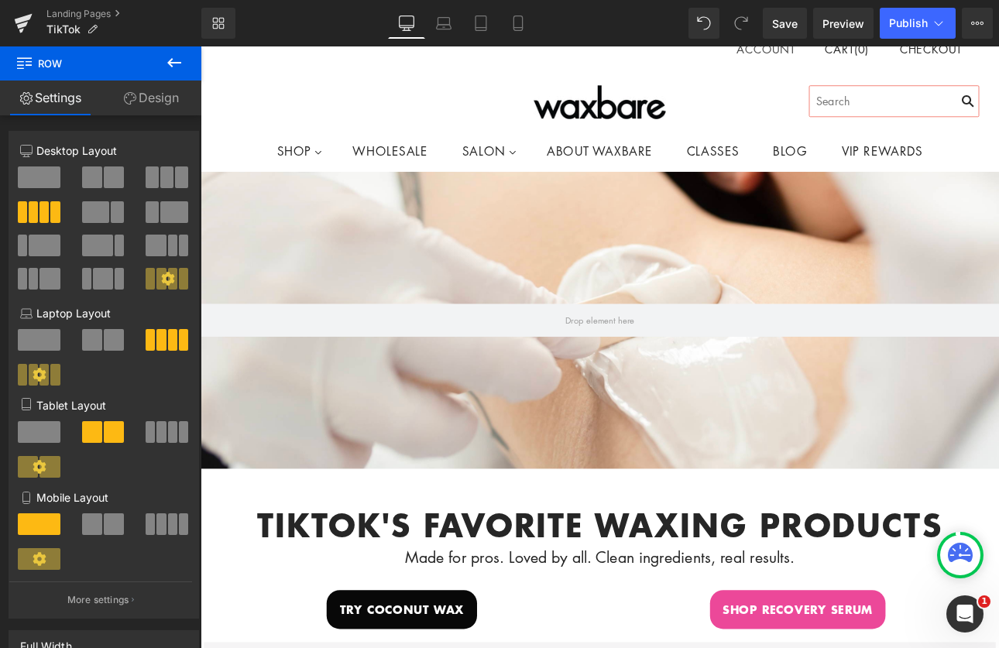
scroll to position [0, 0]
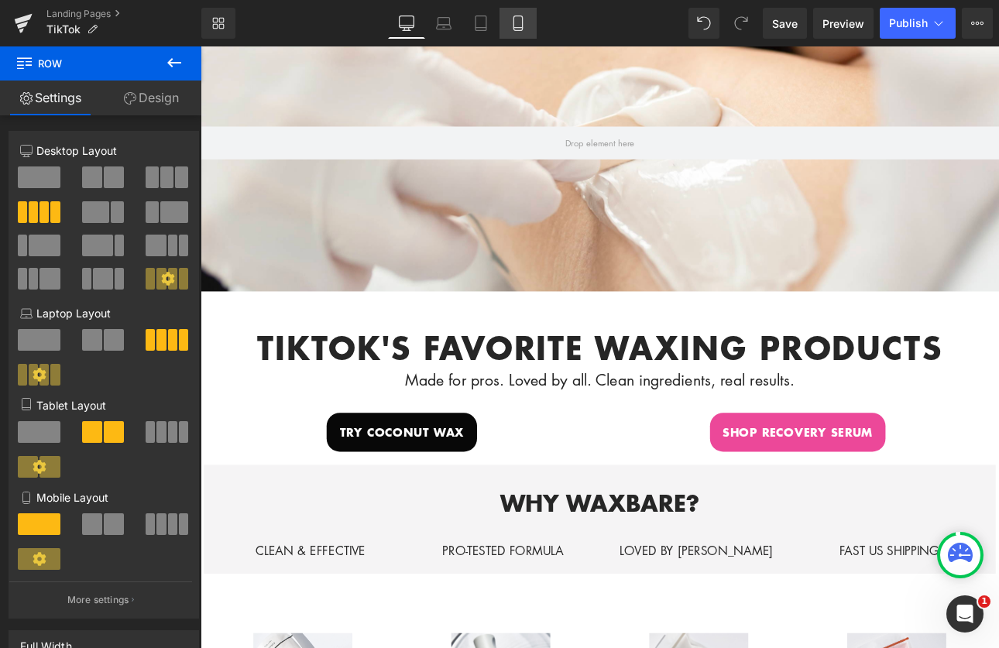
click at [521, 29] on icon at bounding box center [518, 22] width 15 height 15
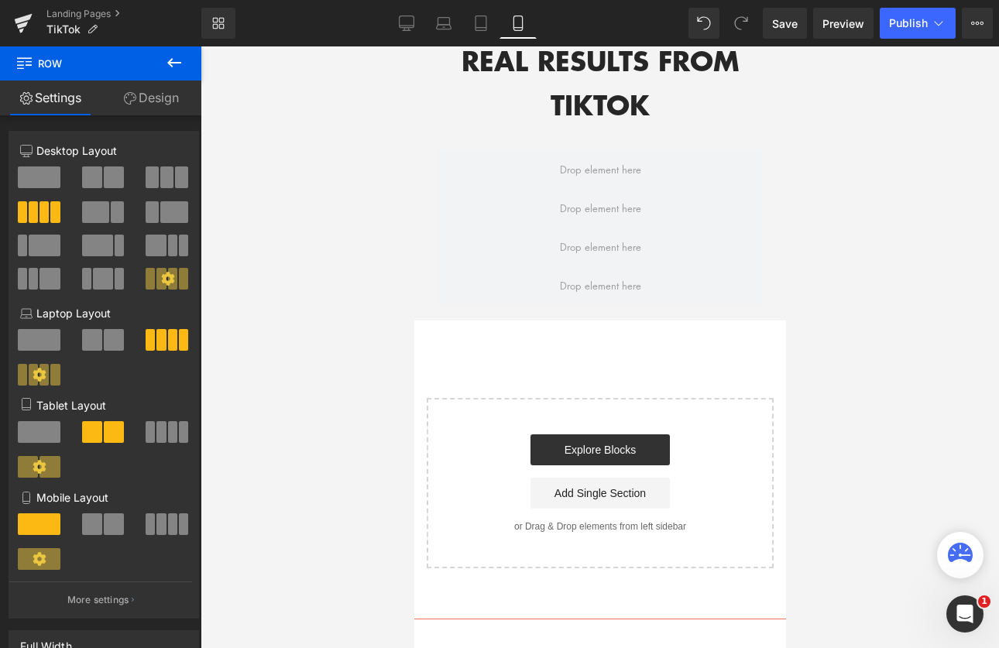
scroll to position [2662, 0]
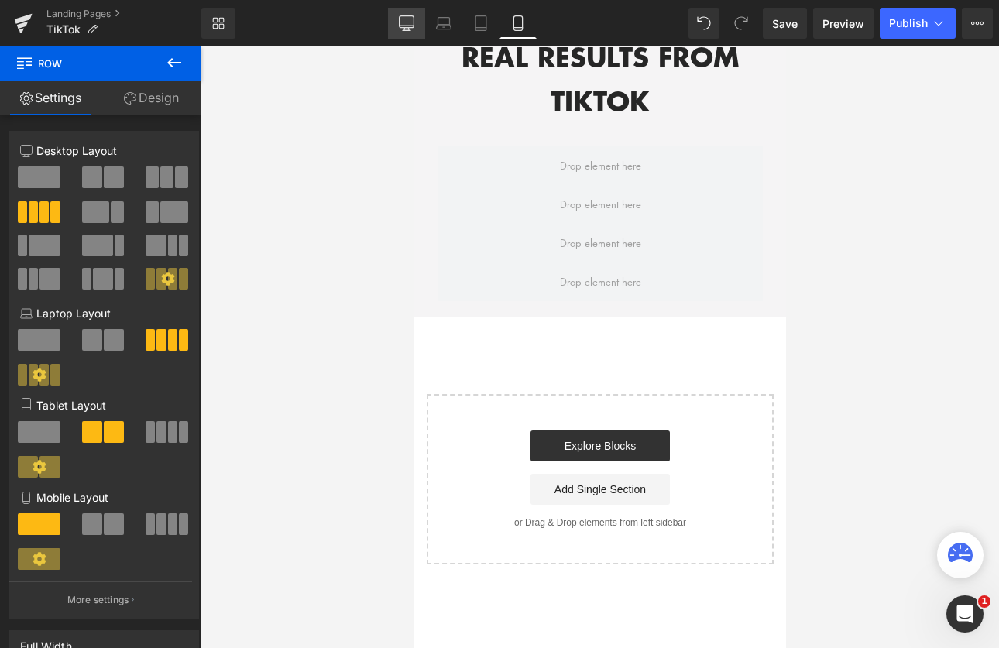
click at [404, 32] on link "Desktop" at bounding box center [406, 23] width 37 height 31
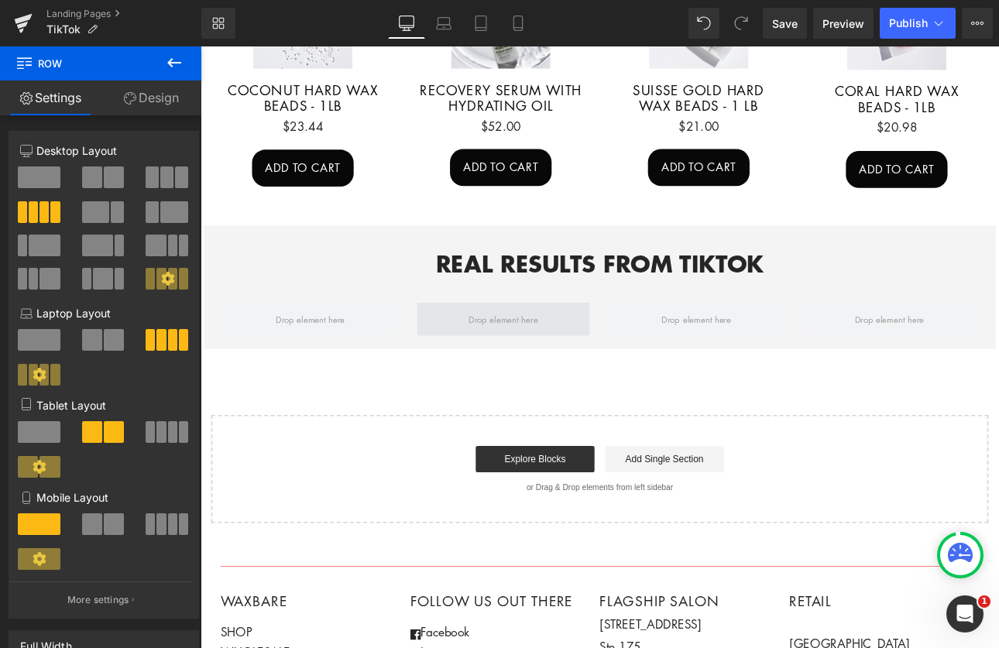
scroll to position [1002, 0]
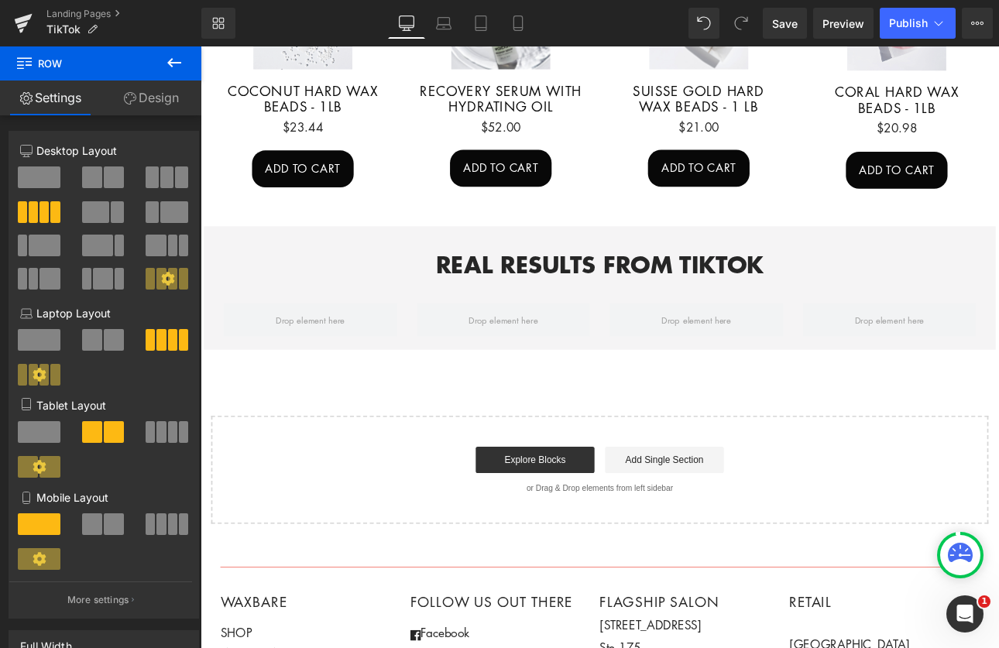
click at [178, 57] on icon at bounding box center [174, 62] width 19 height 19
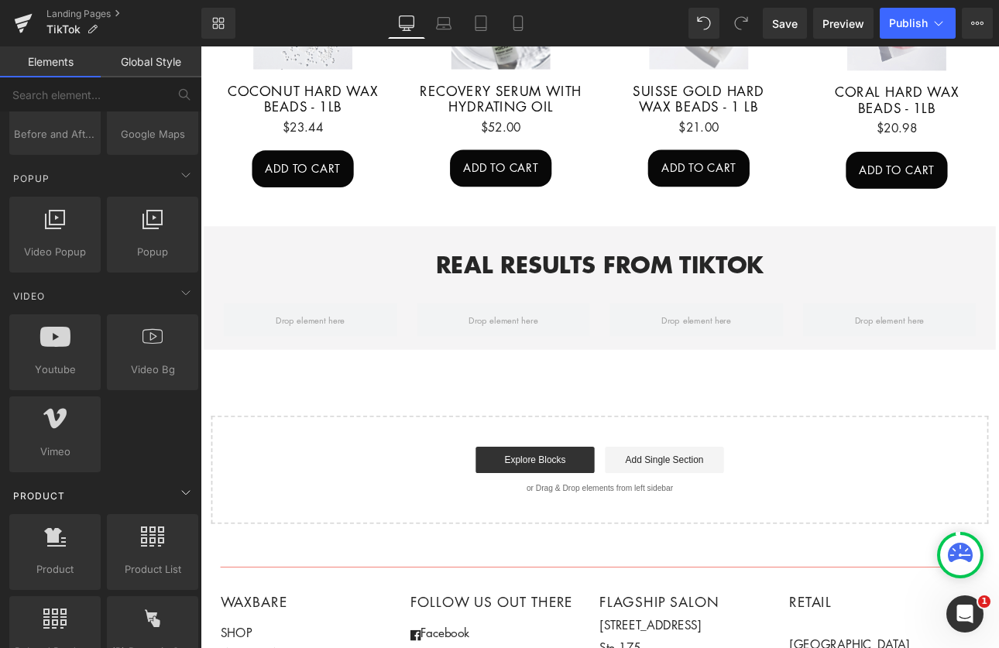
scroll to position [655, 0]
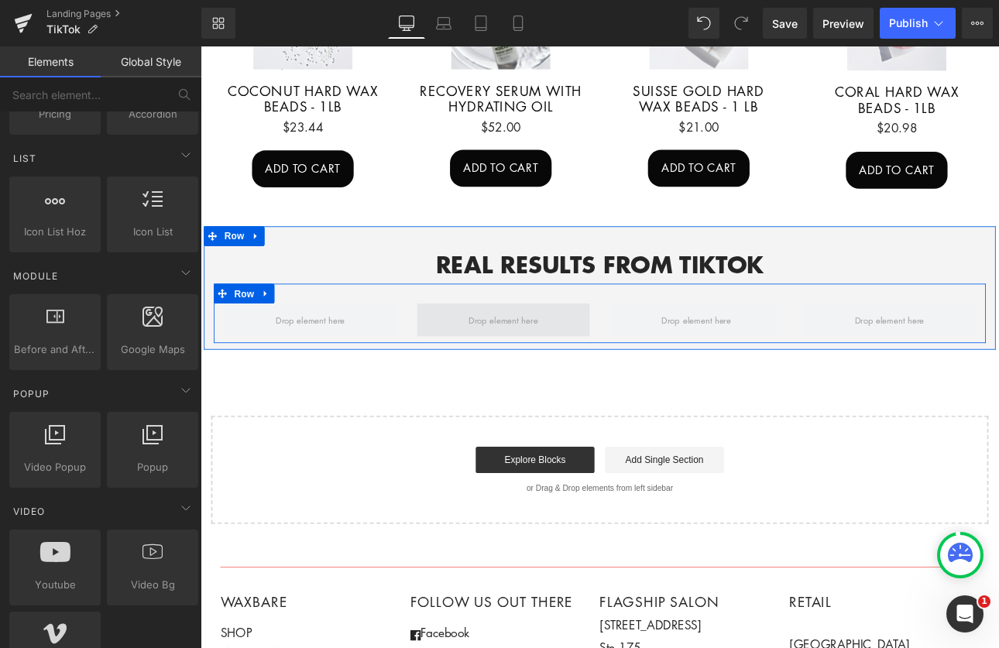
click at [542, 356] on span at bounding box center [556, 368] width 92 height 24
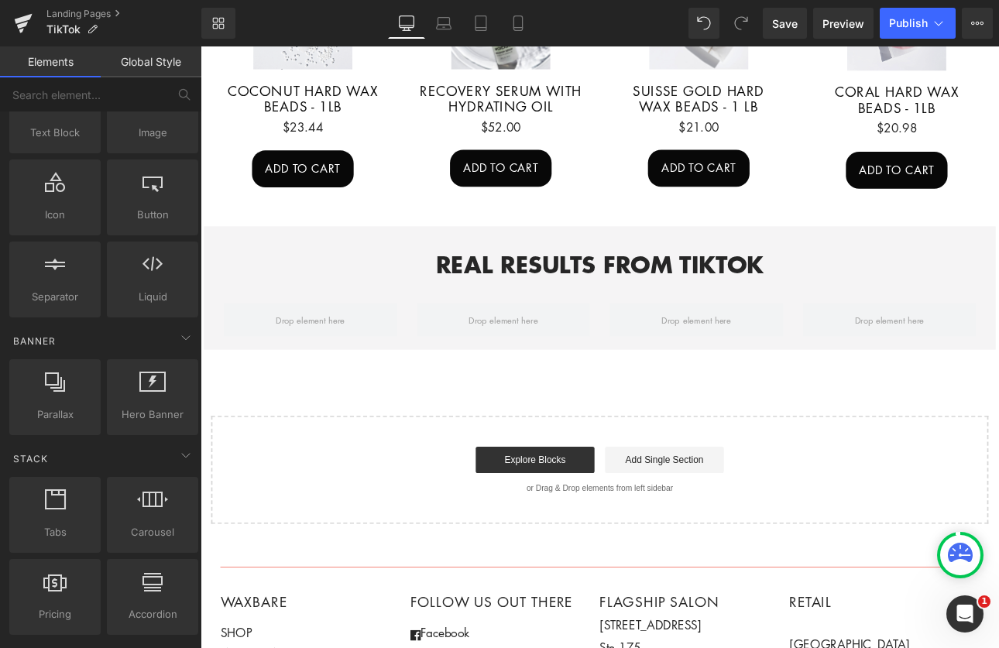
scroll to position [84, 0]
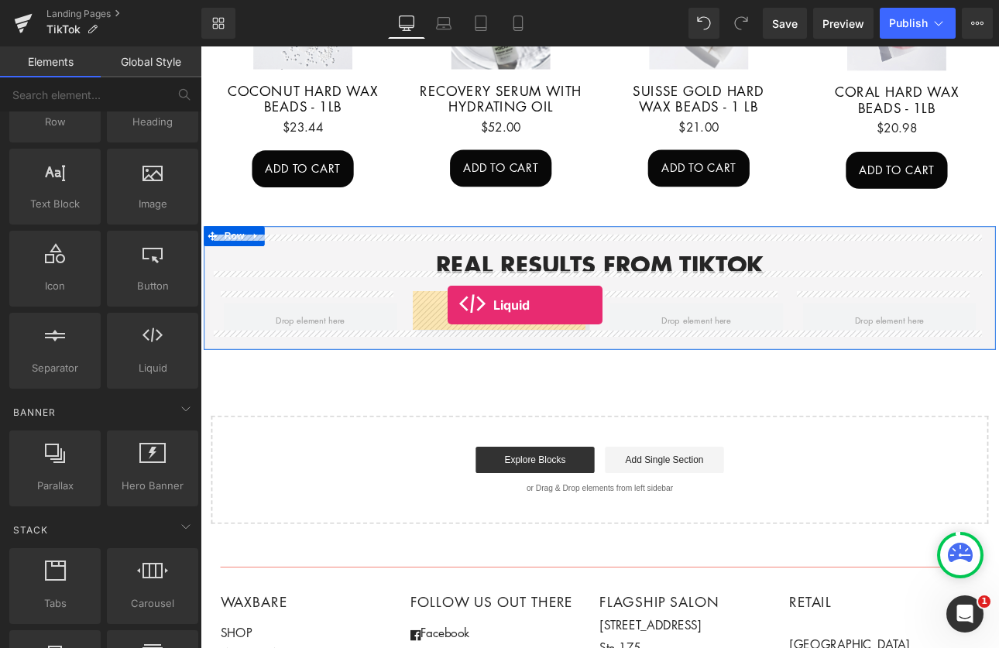
drag, startPoint x: 338, startPoint y: 396, endPoint x: 490, endPoint y: 351, distance: 159.1
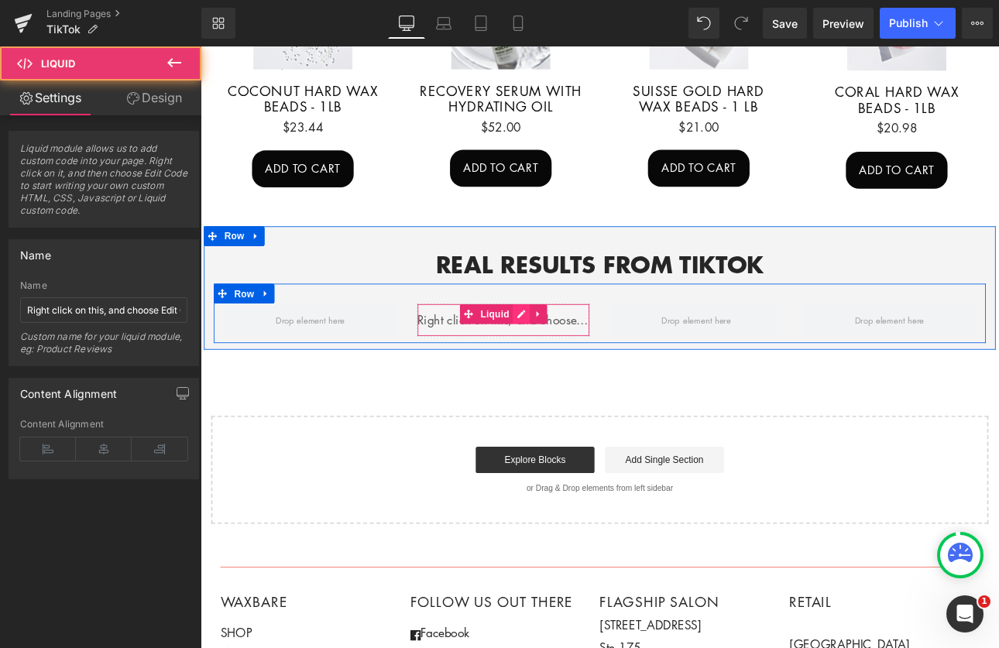
click at [576, 349] on div "Liquid" at bounding box center [557, 368] width 204 height 39
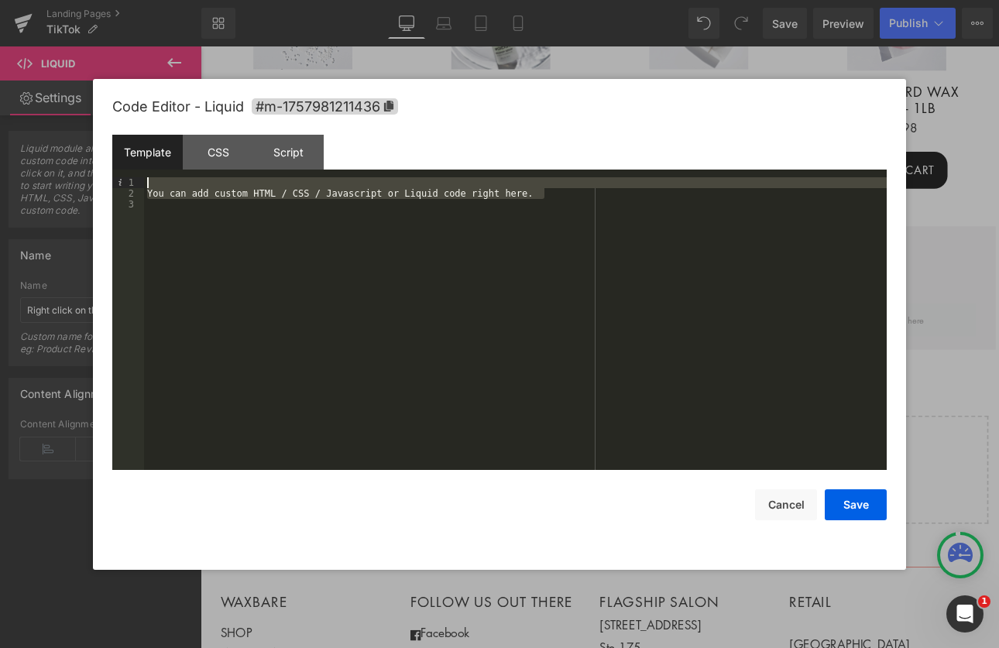
drag, startPoint x: 548, startPoint y: 195, endPoint x: 67, endPoint y: 186, distance: 481.9
click at [67, 186] on body "Liquid You are previewing how the will restyle your page. You can not edit Elem…" at bounding box center [499, 324] width 999 height 648
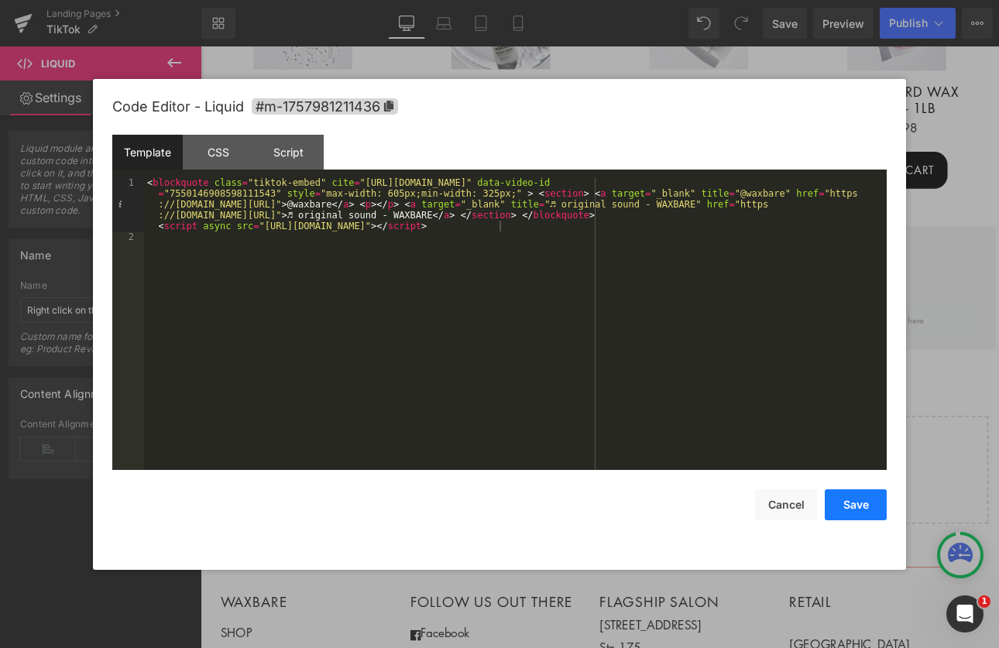
click at [854, 503] on button "Save" at bounding box center [856, 505] width 62 height 31
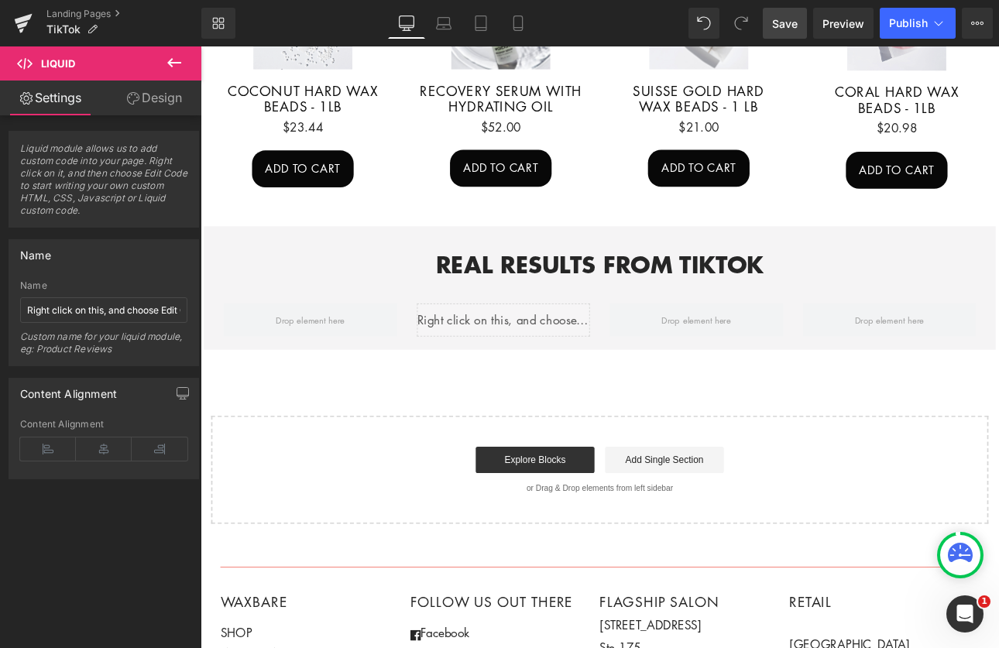
click at [789, 28] on span "Save" at bounding box center [785, 23] width 26 height 16
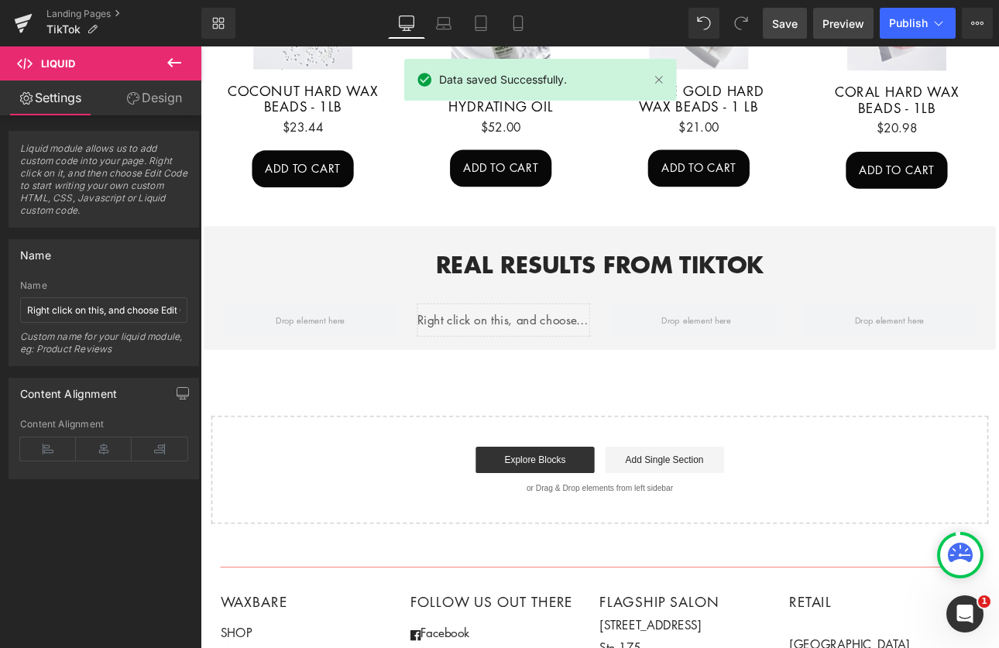
click at [837, 27] on span "Preview" at bounding box center [844, 23] width 42 height 16
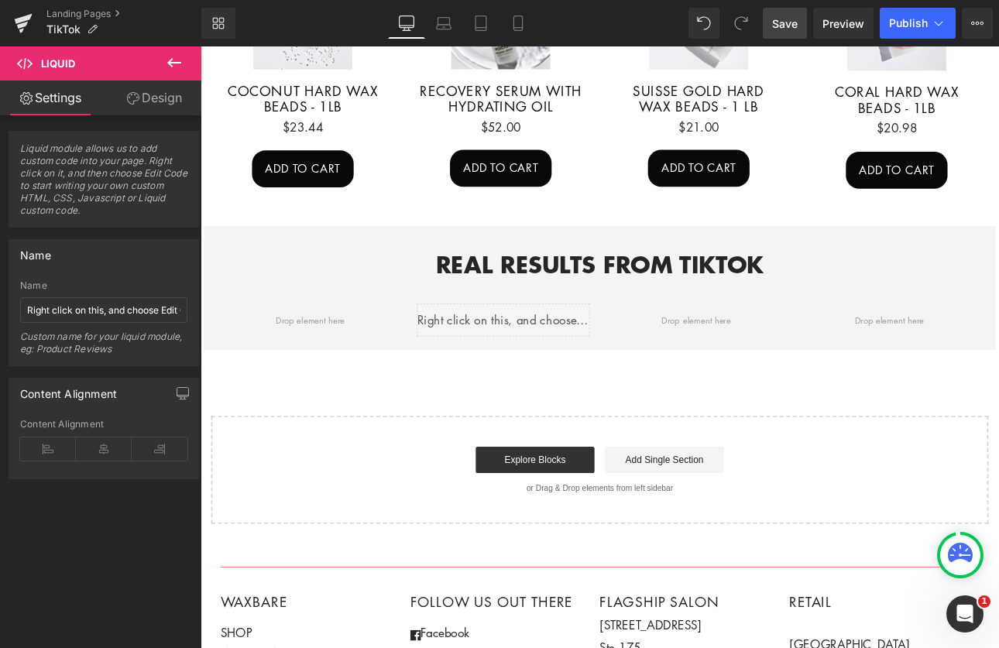
drag, startPoint x: 1015, startPoint y: 114, endPoint x: 986, endPoint y: 139, distance: 38.4
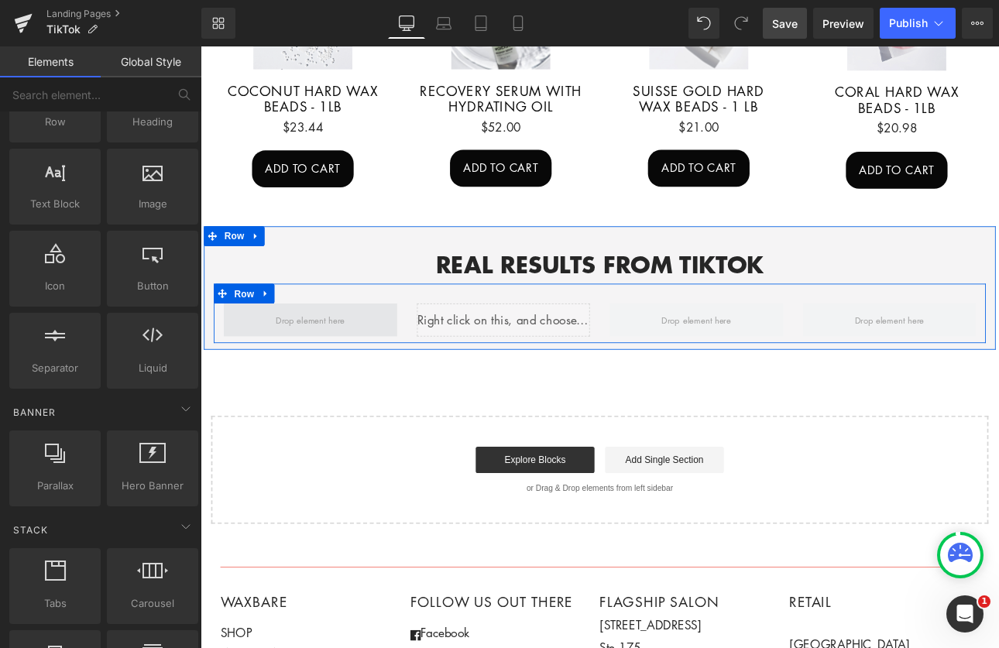
click at [352, 356] on span at bounding box center [330, 368] width 92 height 24
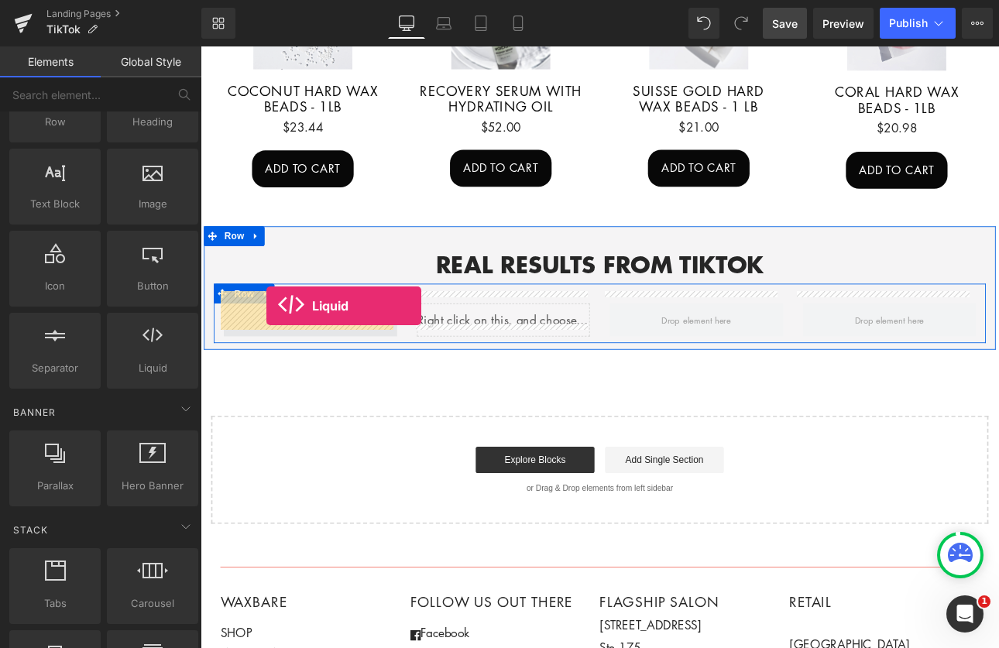
drag, startPoint x: 343, startPoint y: 404, endPoint x: 278, endPoint y: 352, distance: 83.2
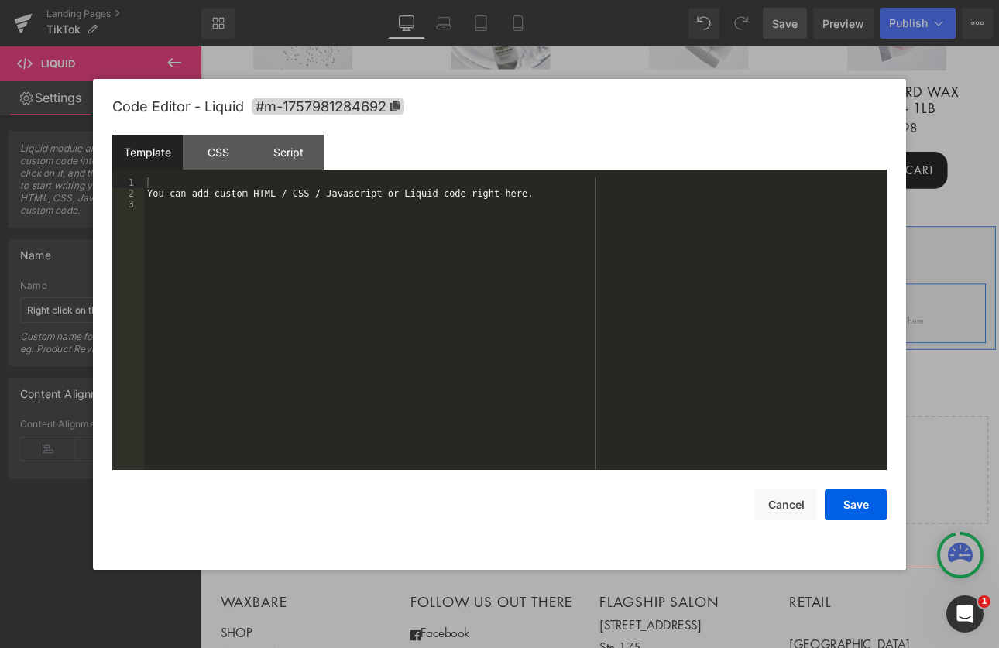
drag, startPoint x: 344, startPoint y: 348, endPoint x: 521, endPoint y: 350, distance: 177.4
click at [344, 349] on div "Liquid" at bounding box center [330, 368] width 204 height 39
drag, startPoint x: 572, startPoint y: 194, endPoint x: 140, endPoint y: 190, distance: 431.5
click at [140, 190] on pre "1 2 3 You can add custom HTML / CSS / Javascript or Liquid code right here. XXX…" at bounding box center [499, 323] width 775 height 293
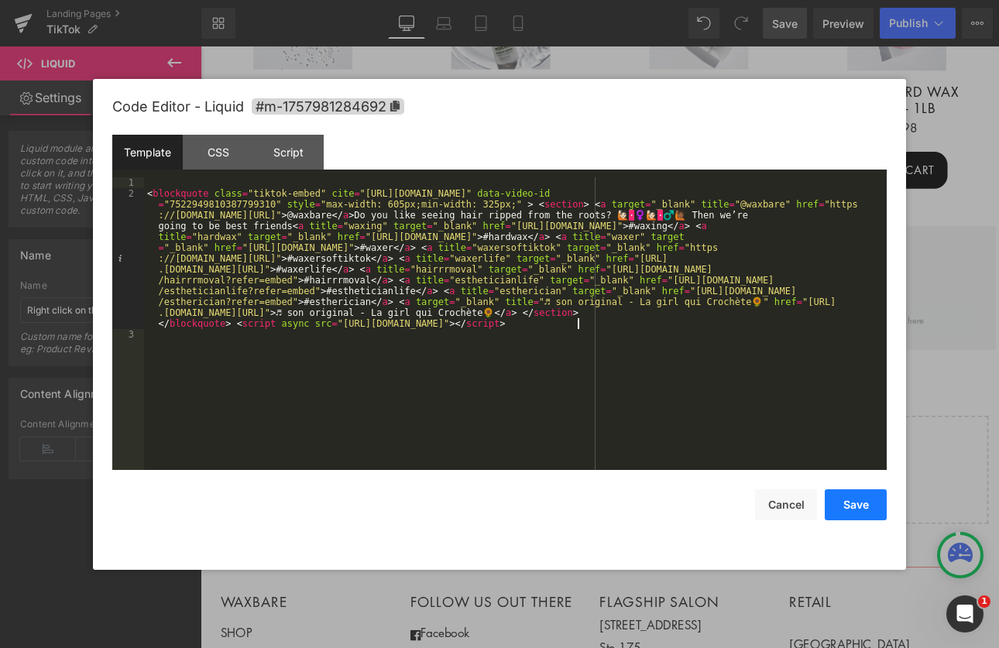
click at [867, 516] on button "Save" at bounding box center [856, 505] width 62 height 31
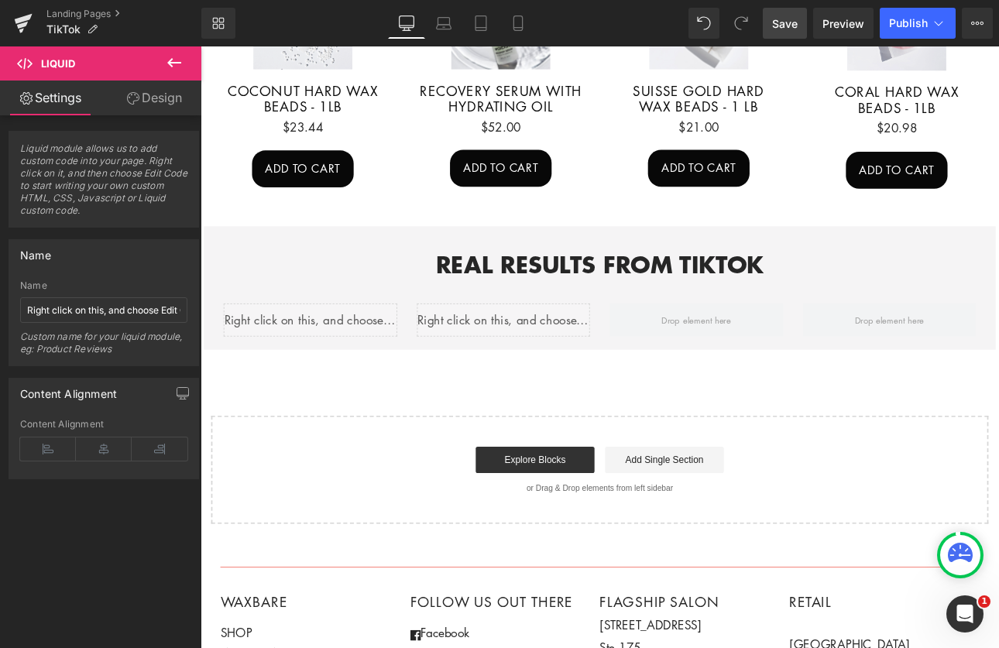
click at [781, 28] on span "Save" at bounding box center [785, 23] width 26 height 16
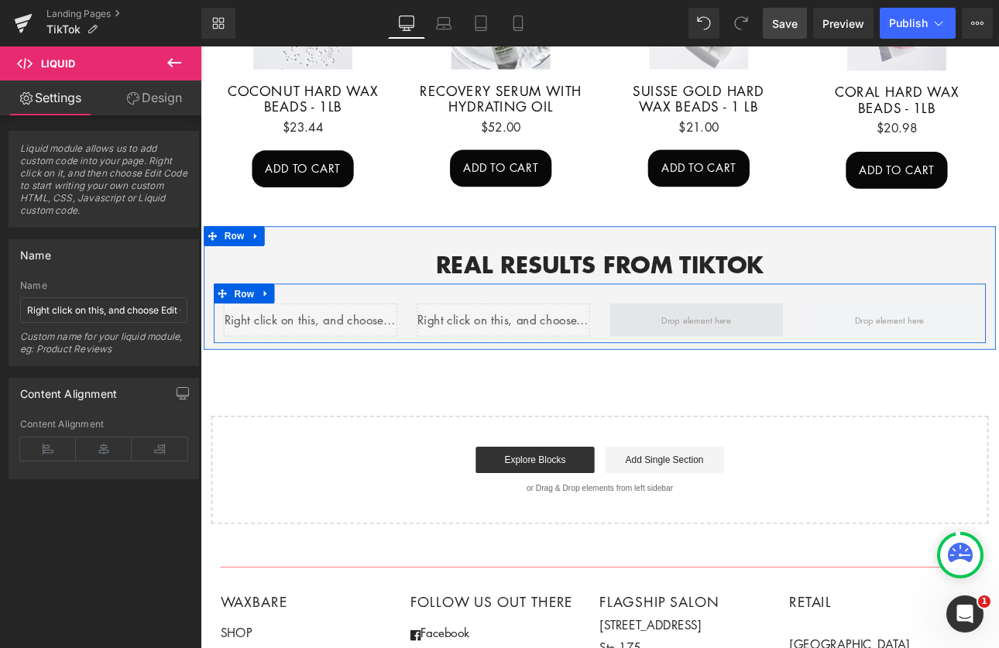
click at [796, 362] on span at bounding box center [783, 368] width 92 height 24
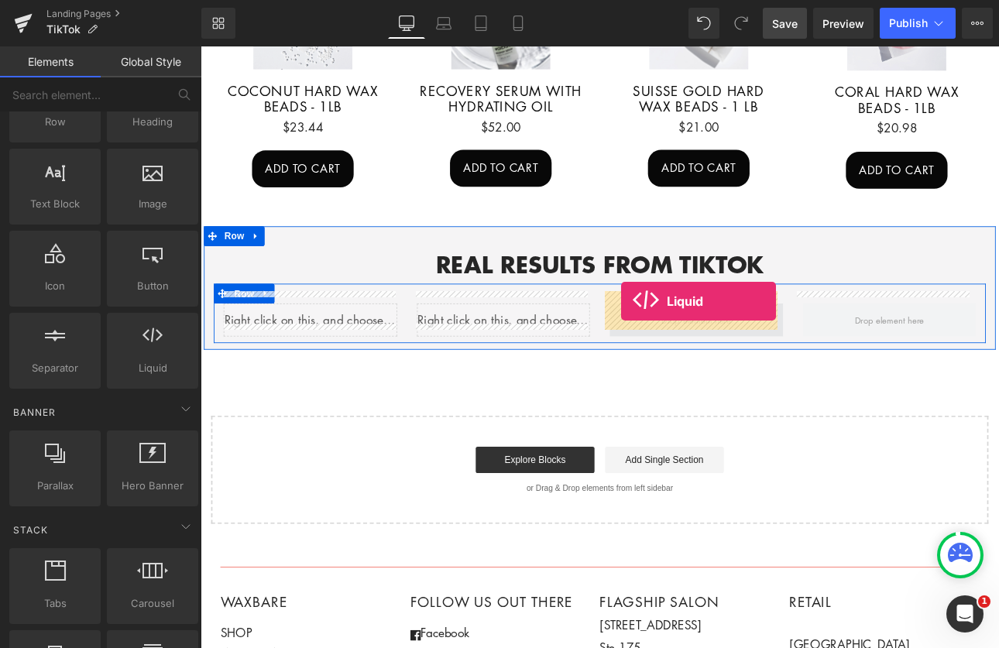
drag, startPoint x: 346, startPoint y: 395, endPoint x: 694, endPoint y: 346, distance: 351.2
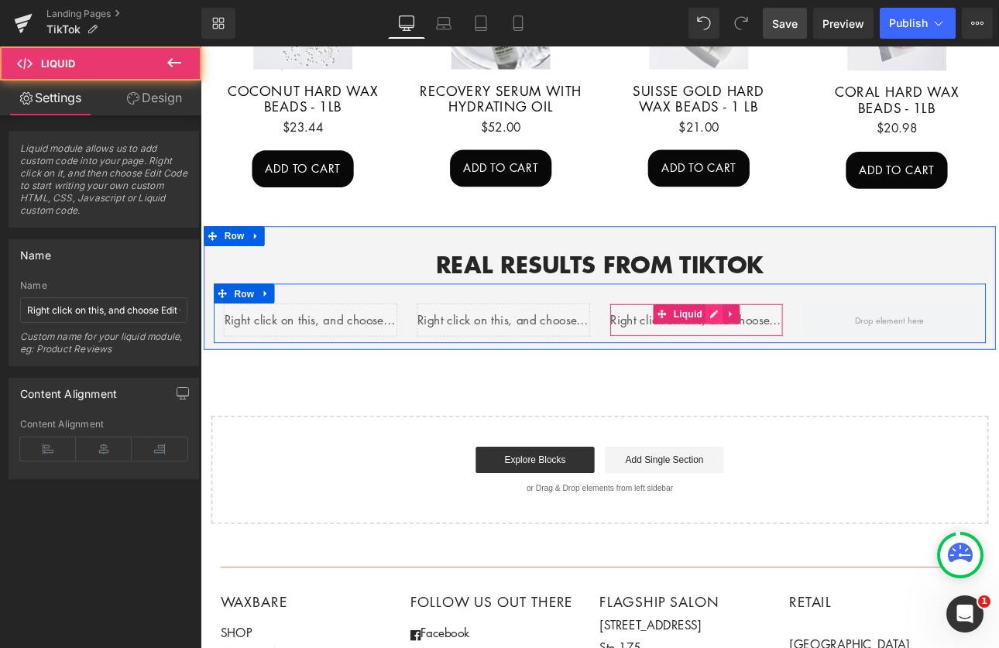
click at [795, 349] on div "Liquid" at bounding box center [783, 368] width 204 height 39
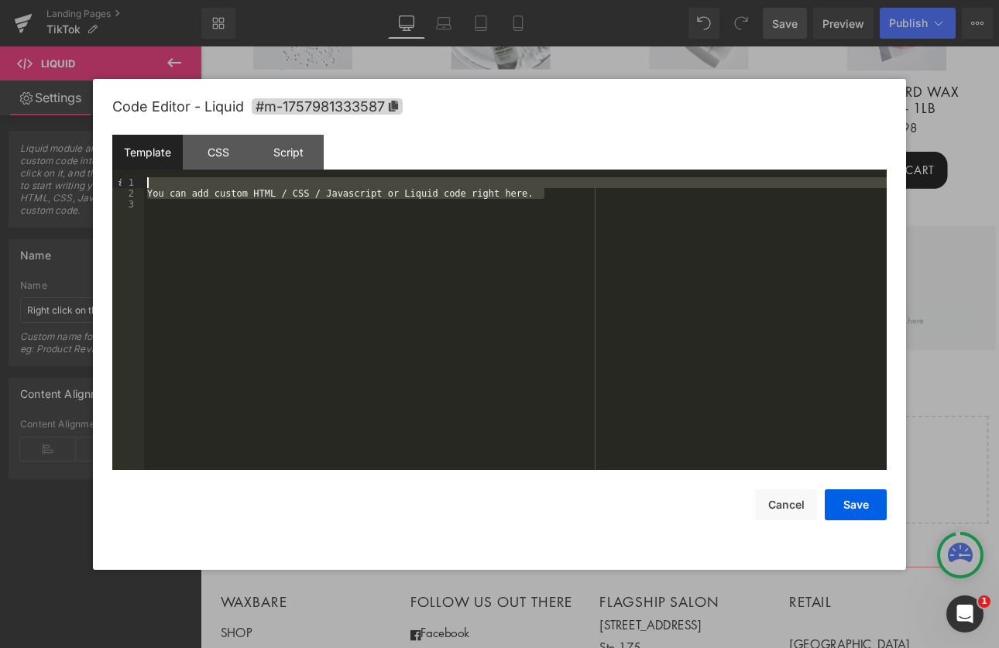
drag, startPoint x: 557, startPoint y: 198, endPoint x: 163, endPoint y: 183, distance: 393.8
click at [163, 183] on div "You can add custom HTML / CSS / Javascript or Liquid code right here." at bounding box center [515, 334] width 743 height 315
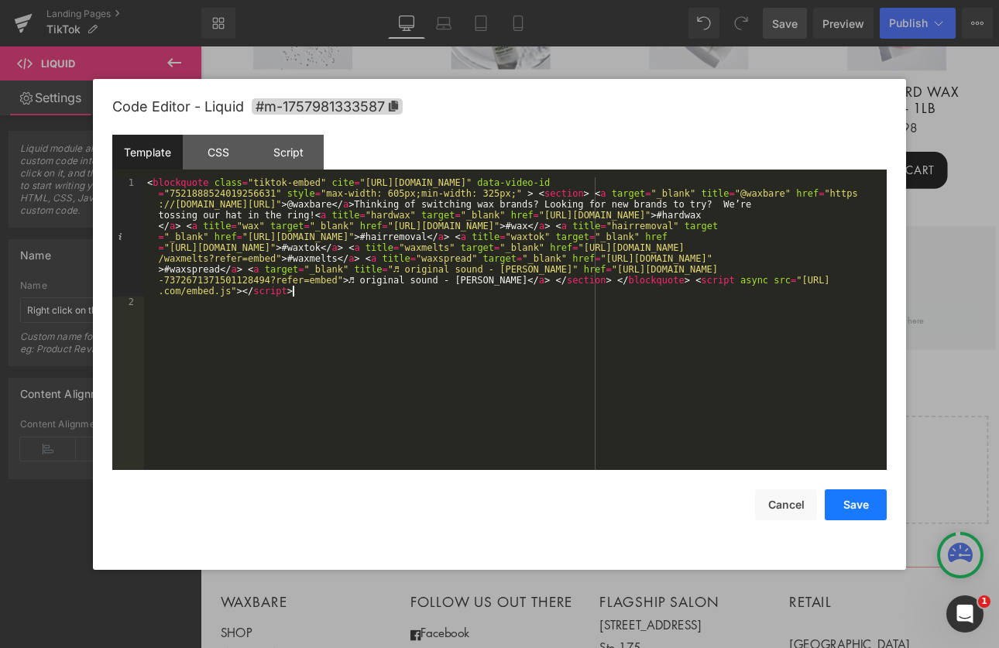
click at [861, 509] on button "Save" at bounding box center [856, 505] width 62 height 31
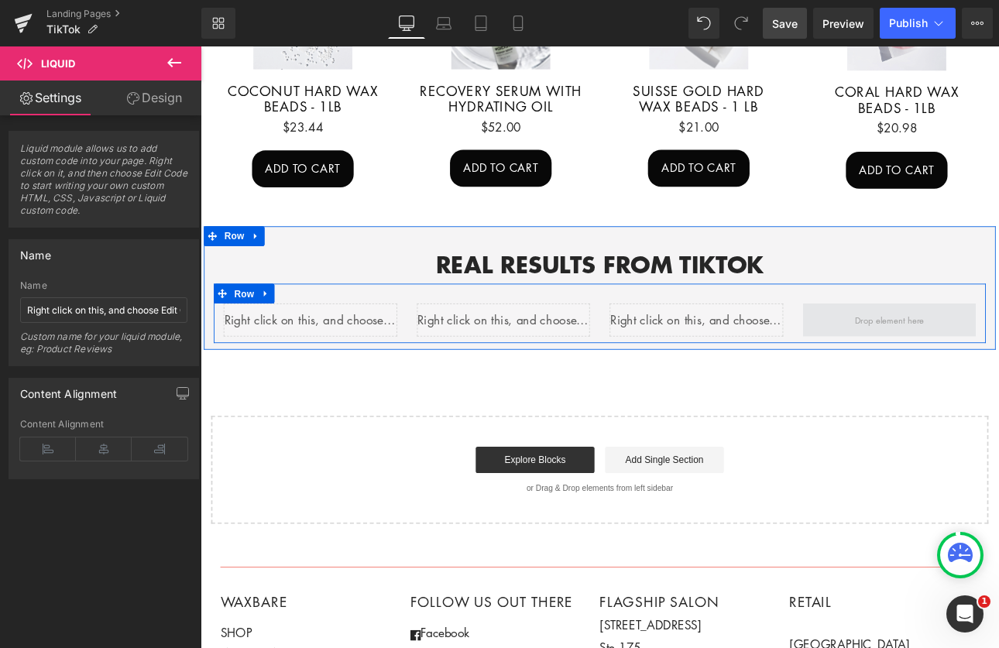
click at [999, 356] on span at bounding box center [1009, 368] width 92 height 24
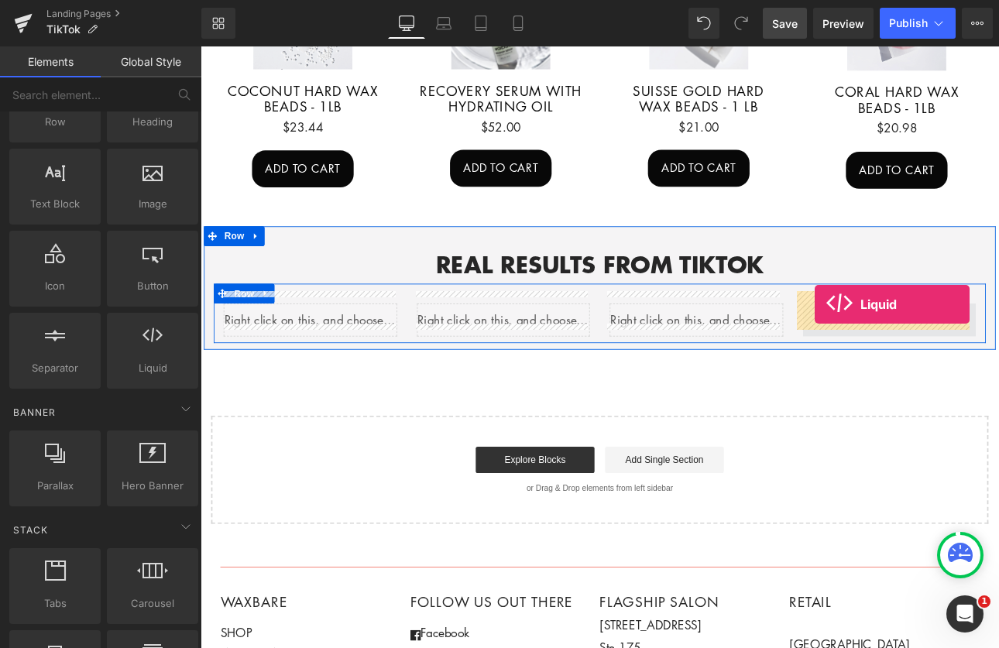
drag, startPoint x: 363, startPoint y: 404, endPoint x: 922, endPoint y: 349, distance: 561.3
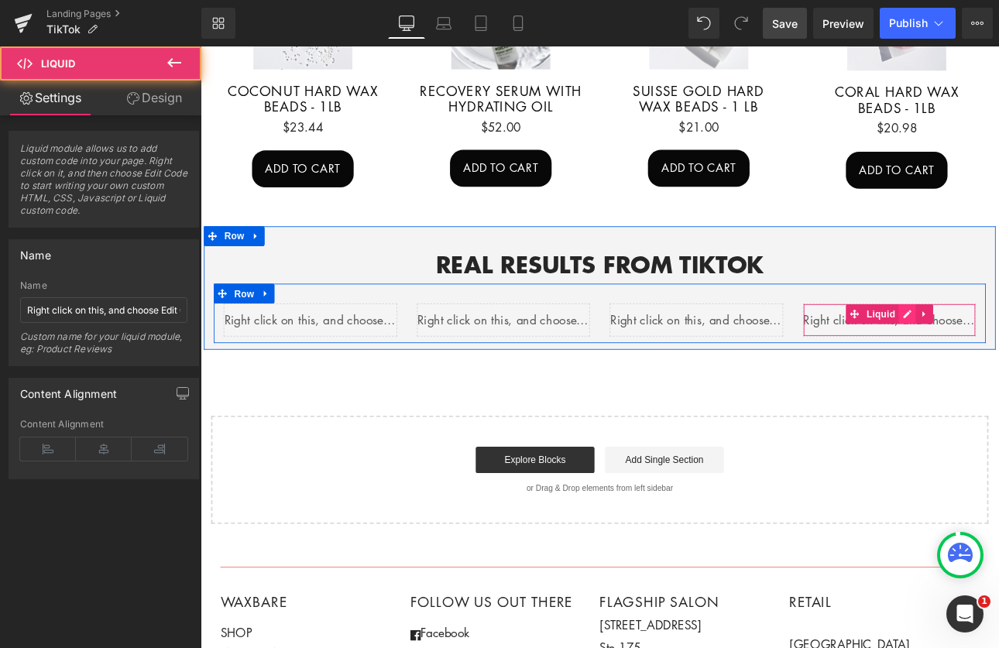
click at [999, 349] on div "Liquid" at bounding box center [1010, 368] width 204 height 39
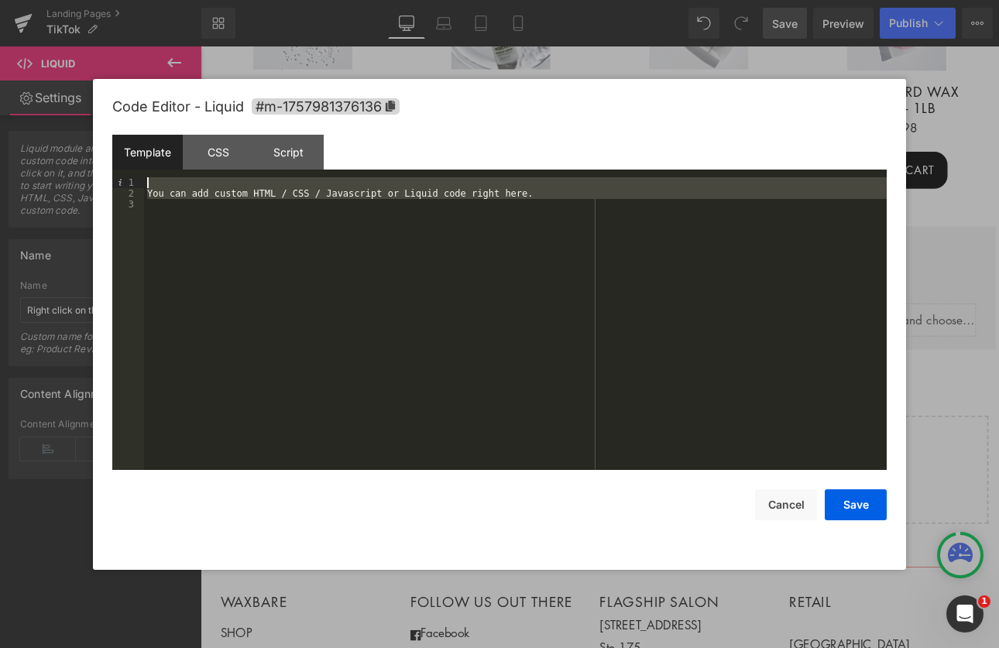
drag, startPoint x: 563, startPoint y: 200, endPoint x: 133, endPoint y: 179, distance: 430.4
click at [133, 179] on pre "1 2 3 You can add custom HTML / CSS / Javascript or Liquid code right here. XXX…" at bounding box center [499, 323] width 775 height 293
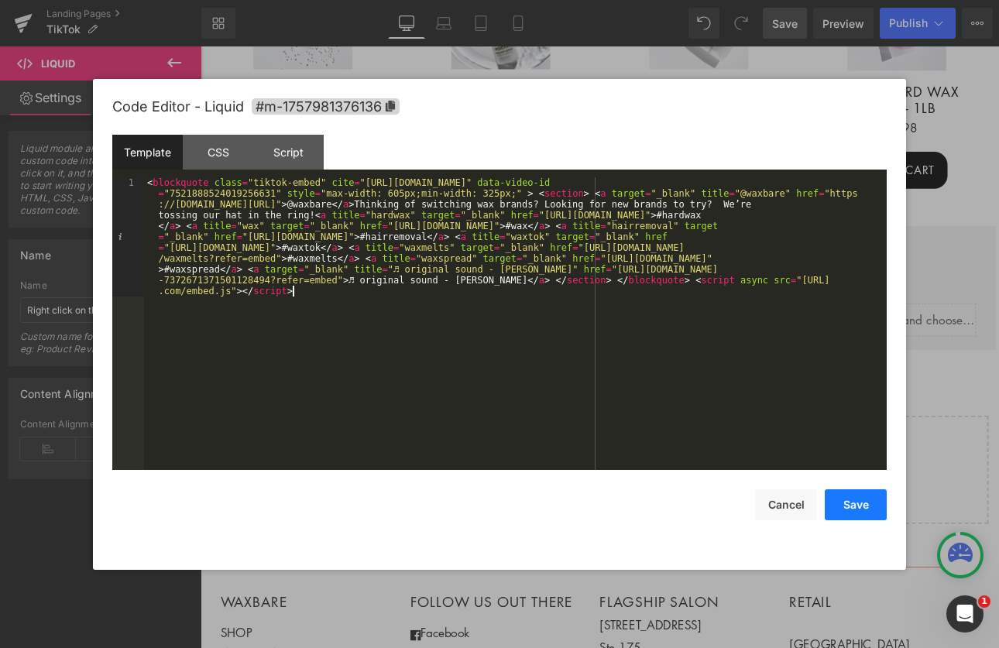
click at [868, 509] on button "Save" at bounding box center [856, 505] width 62 height 31
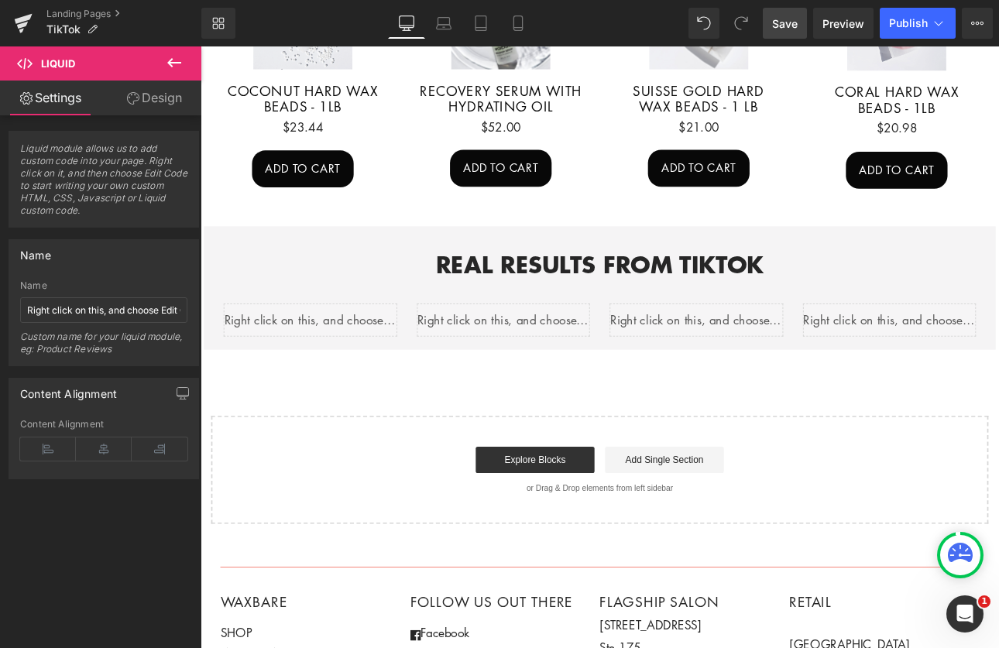
click at [786, 28] on span "Save" at bounding box center [785, 23] width 26 height 16
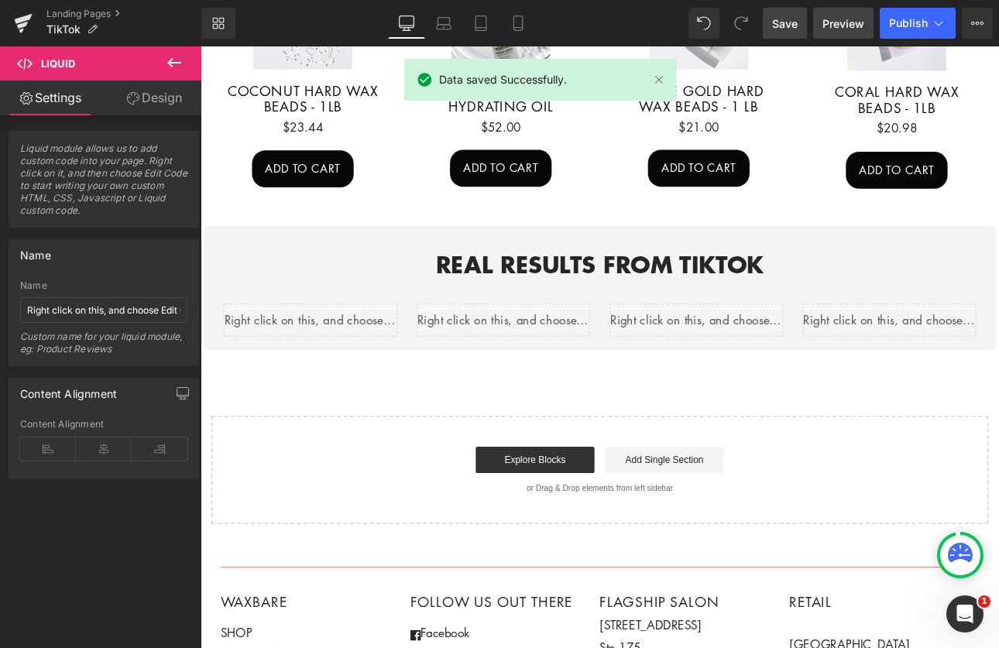
click at [841, 27] on span "Preview" at bounding box center [844, 23] width 42 height 16
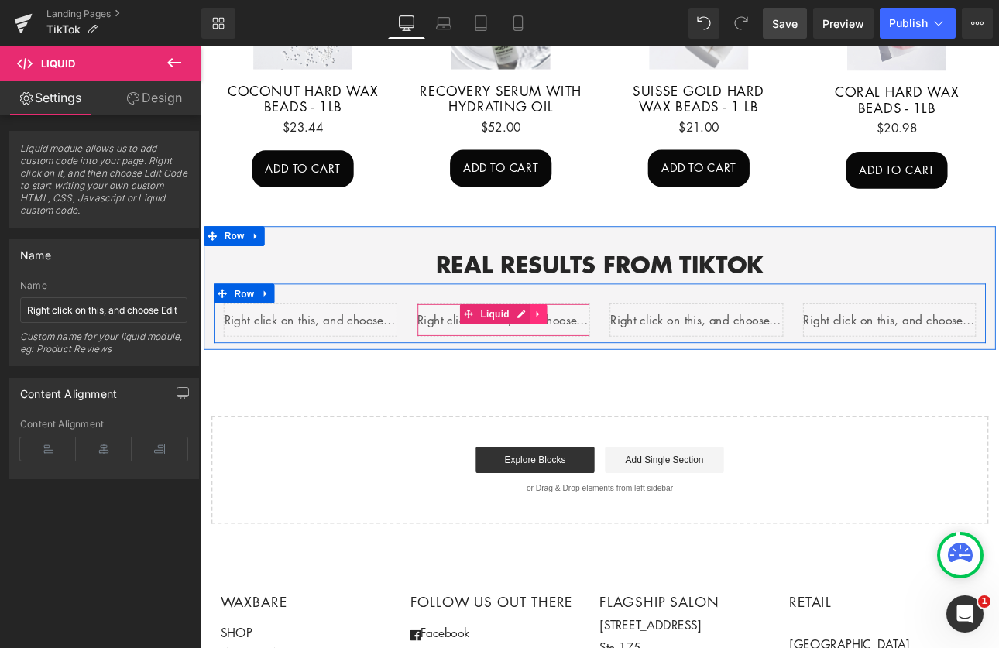
click at [587, 349] on link at bounding box center [597, 360] width 20 height 23
click at [606, 356] on icon at bounding box center [607, 361] width 11 height 11
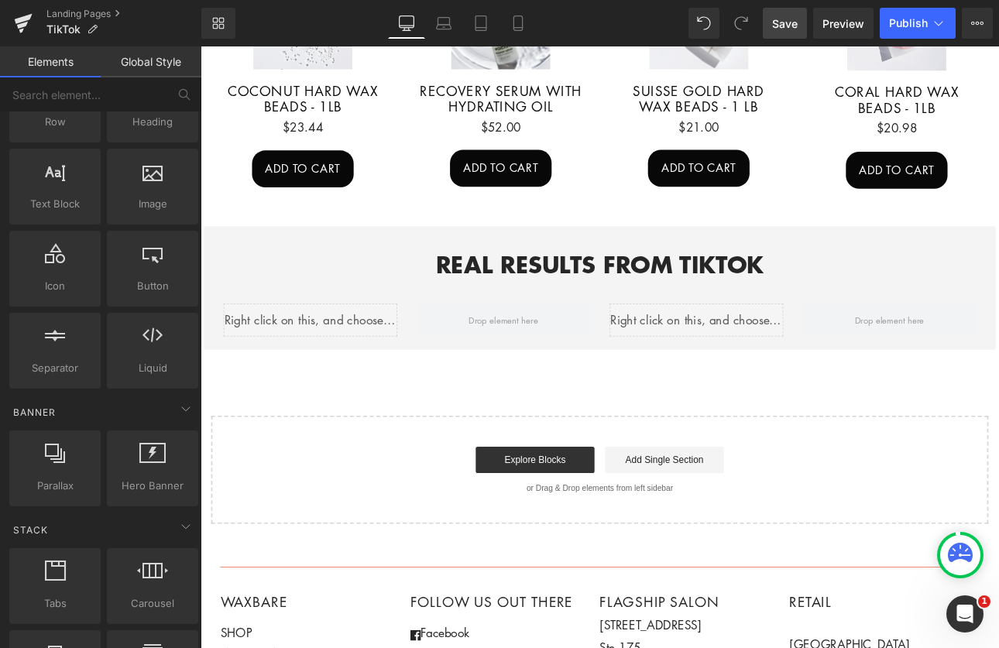
click at [777, 19] on span "Save" at bounding box center [785, 23] width 26 height 16
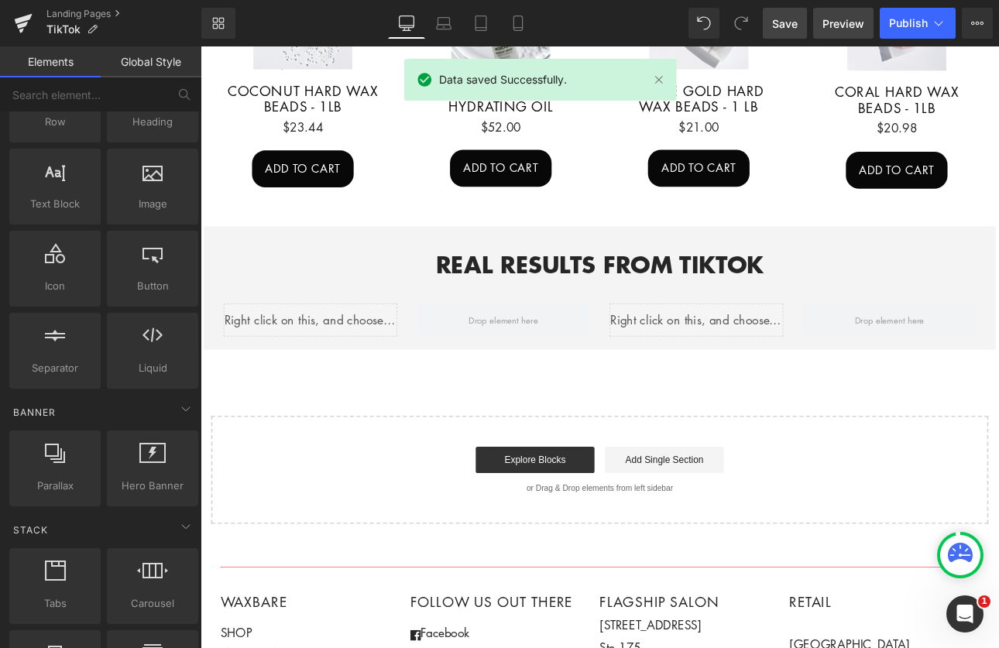
click at [845, 23] on span "Preview" at bounding box center [844, 23] width 42 height 16
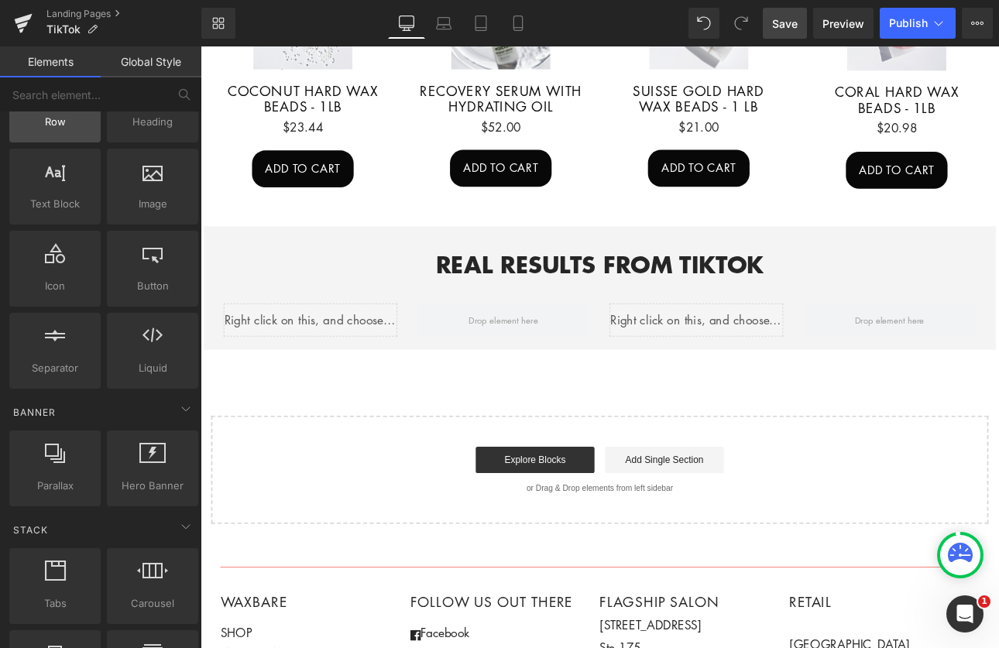
click at [64, 124] on span "Row" at bounding box center [55, 122] width 82 height 16
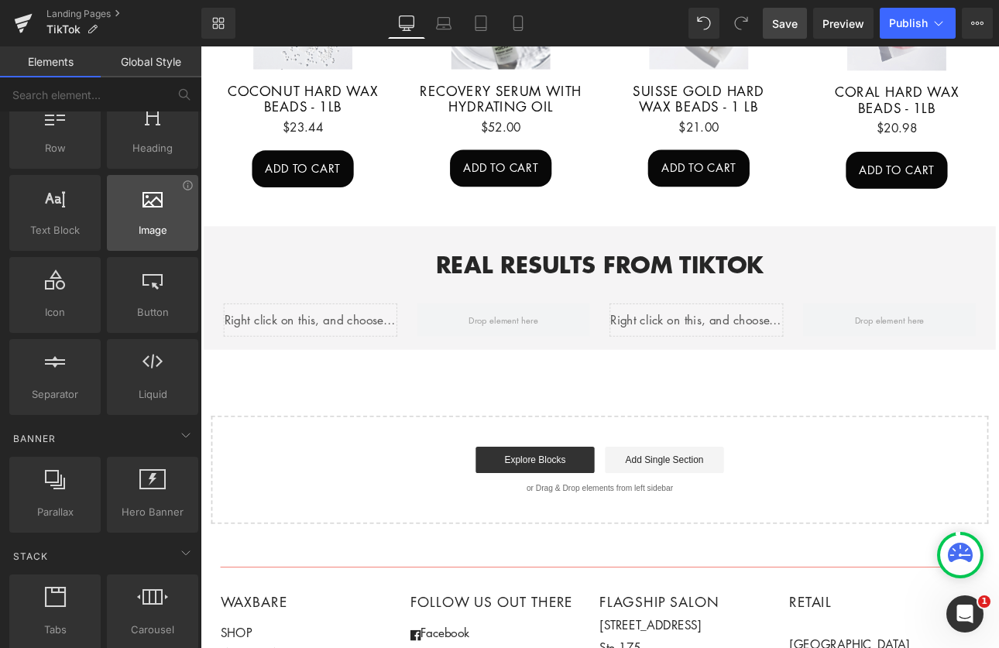
scroll to position [0, 0]
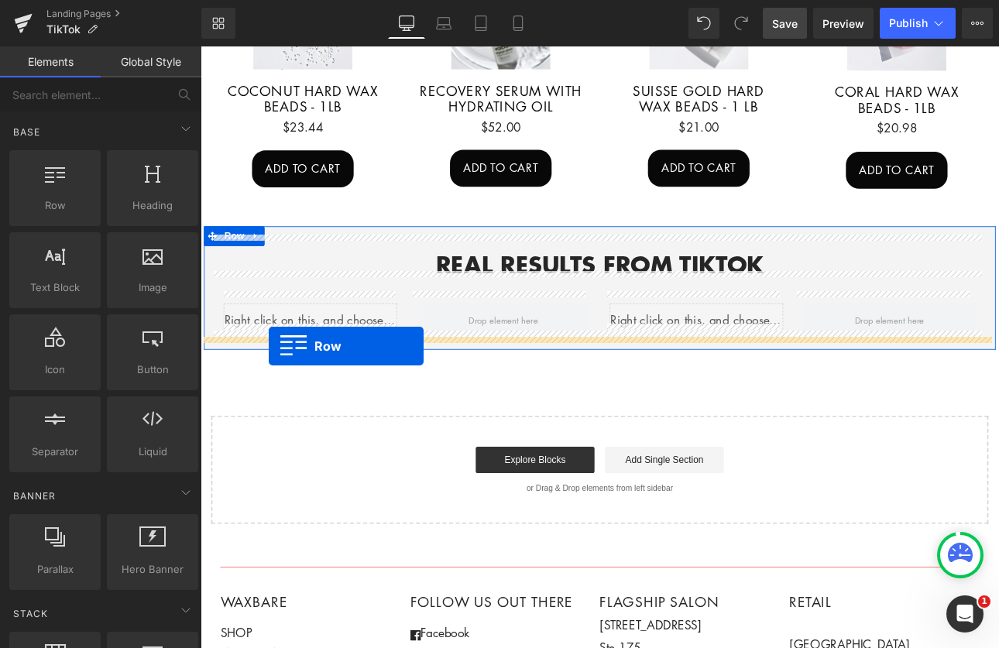
drag, startPoint x: 250, startPoint y: 236, endPoint x: 280, endPoint y: 398, distance: 164.6
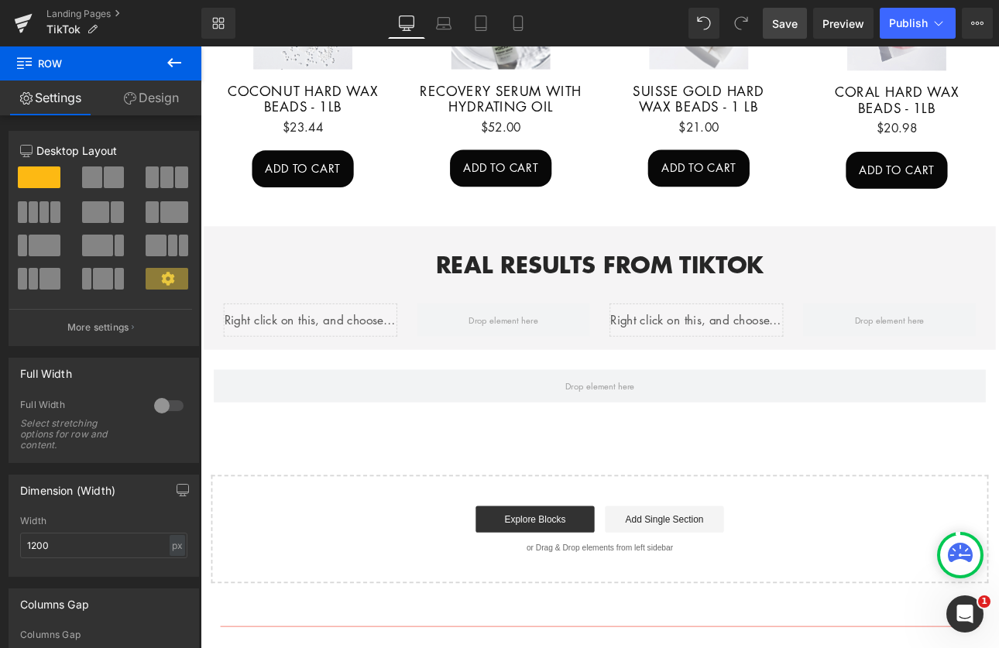
click at [173, 58] on icon at bounding box center [174, 62] width 19 height 19
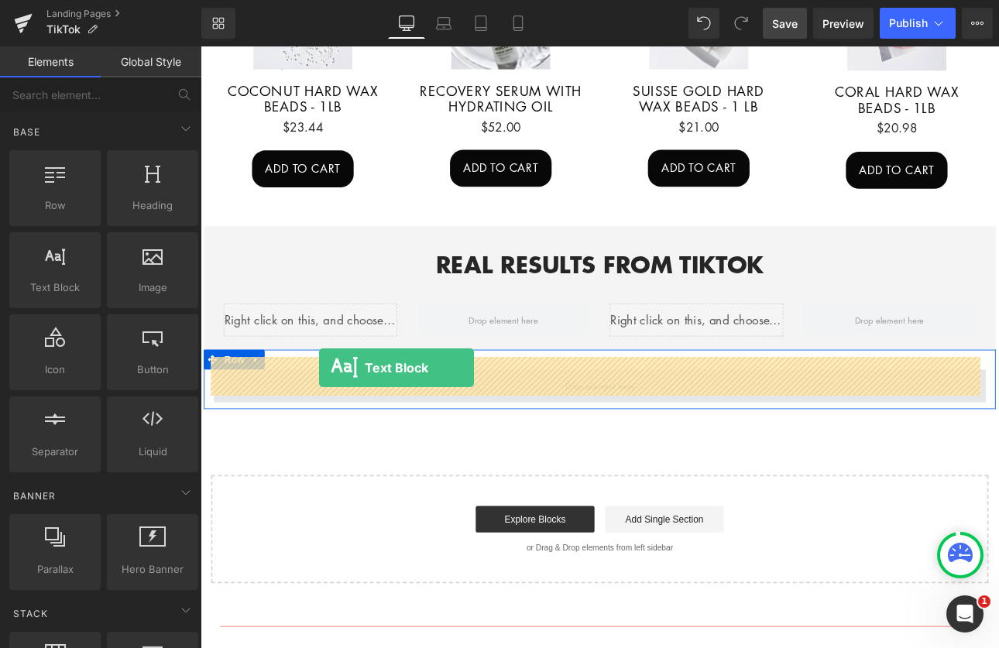
drag, startPoint x: 268, startPoint y: 315, endPoint x: 339, endPoint y: 425, distance: 131.1
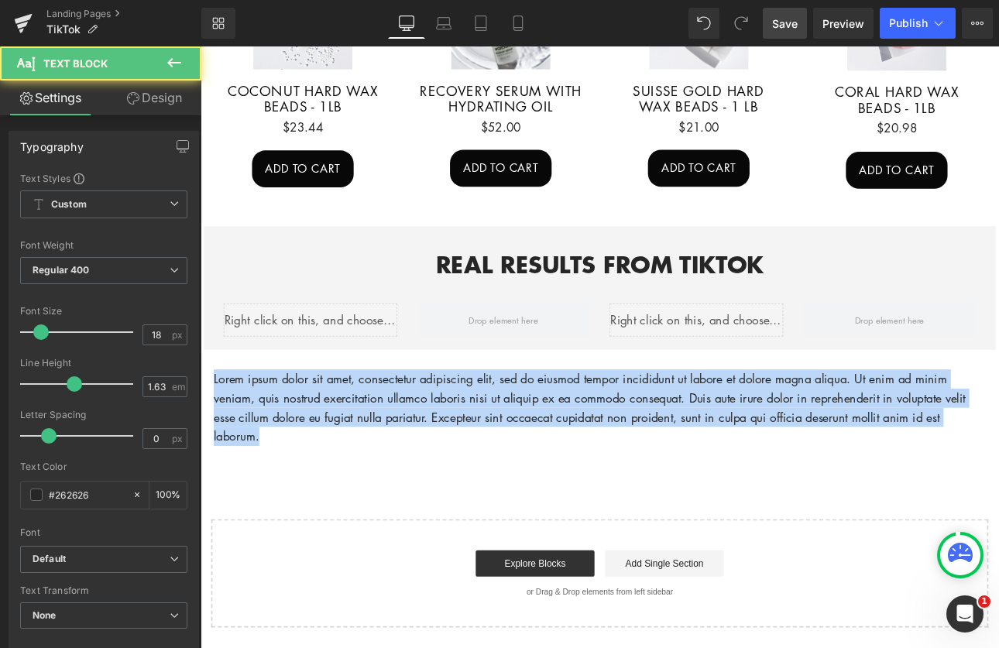
drag, startPoint x: 312, startPoint y: 486, endPoint x: 193, endPoint y: 401, distance: 146.6
click at [201, 401] on html "Account Cart ( 0 ) Subtotal $0.00 View cart Check out Checkout" at bounding box center [669, 135] width 937 height 2180
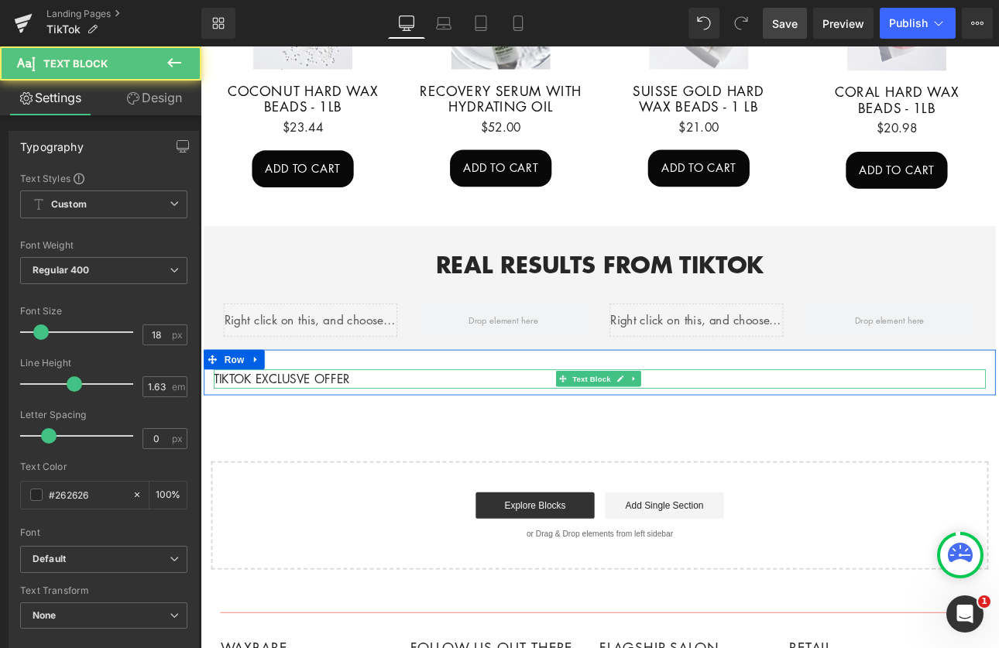
click at [306, 426] on p "TIKTOK EXCLUSVE OFFER" at bounding box center [669, 437] width 906 height 22
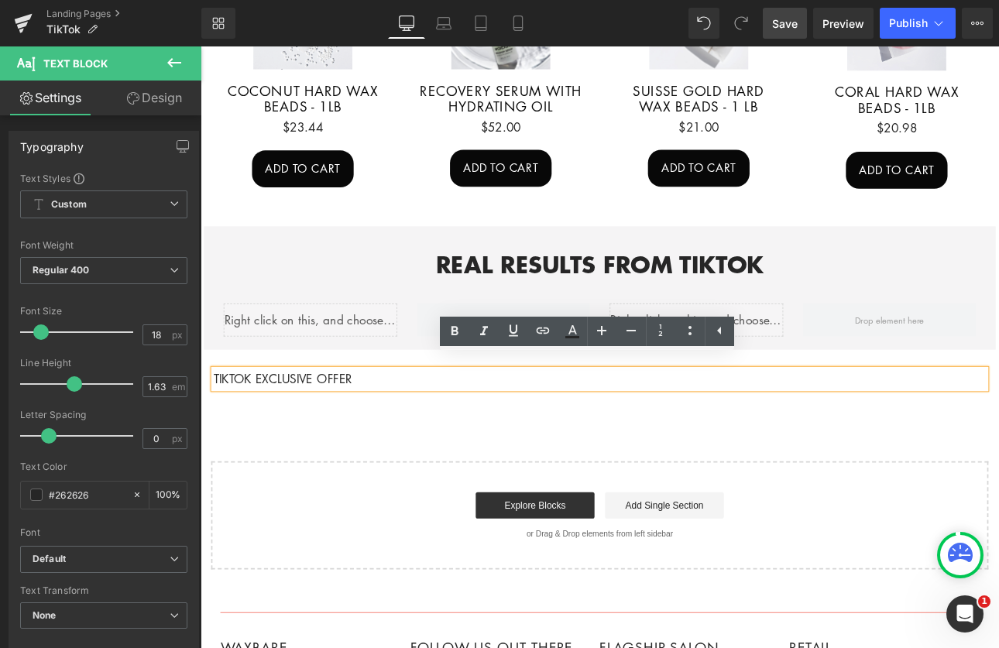
drag, startPoint x: 485, startPoint y: 437, endPoint x: 472, endPoint y: 435, distance: 13.4
click at [485, 437] on div "TIKTOK EXCLUSIVE OFFER" at bounding box center [669, 437] width 906 height 22
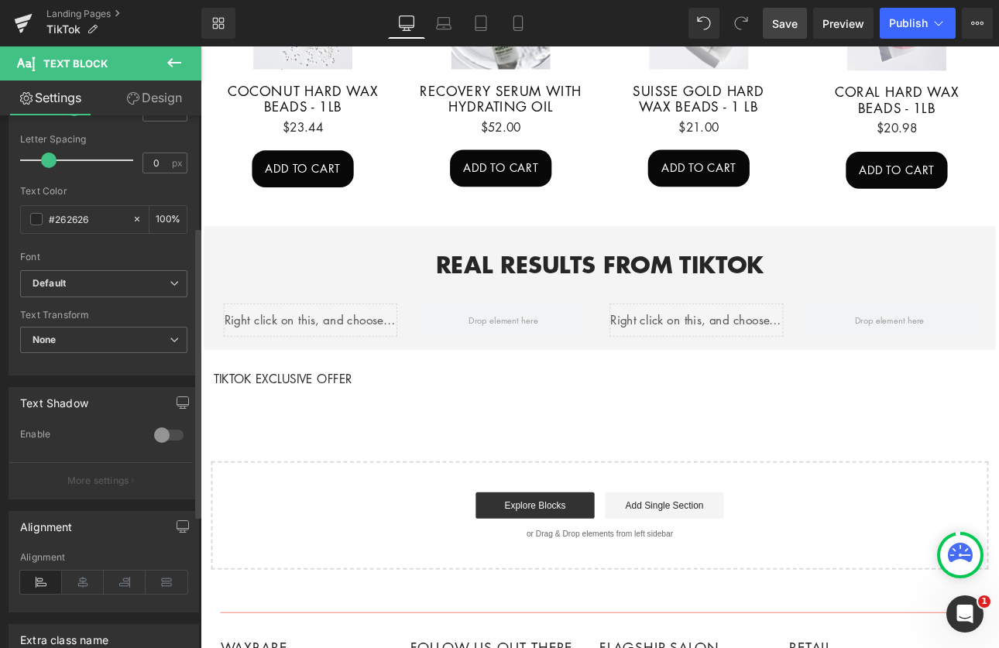
scroll to position [380, 0]
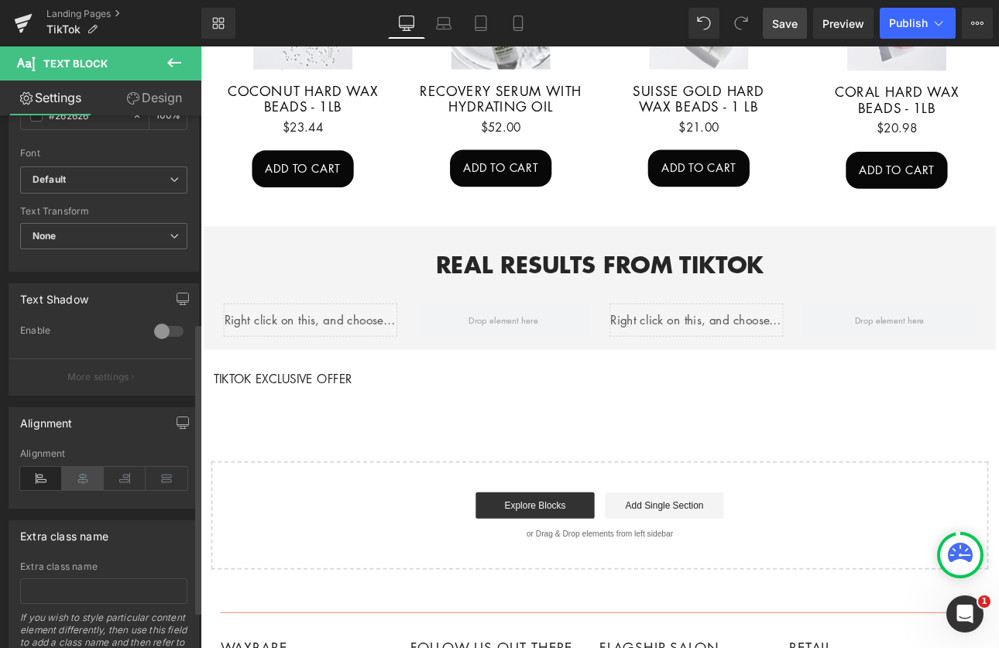
click at [85, 478] on icon at bounding box center [83, 478] width 42 height 23
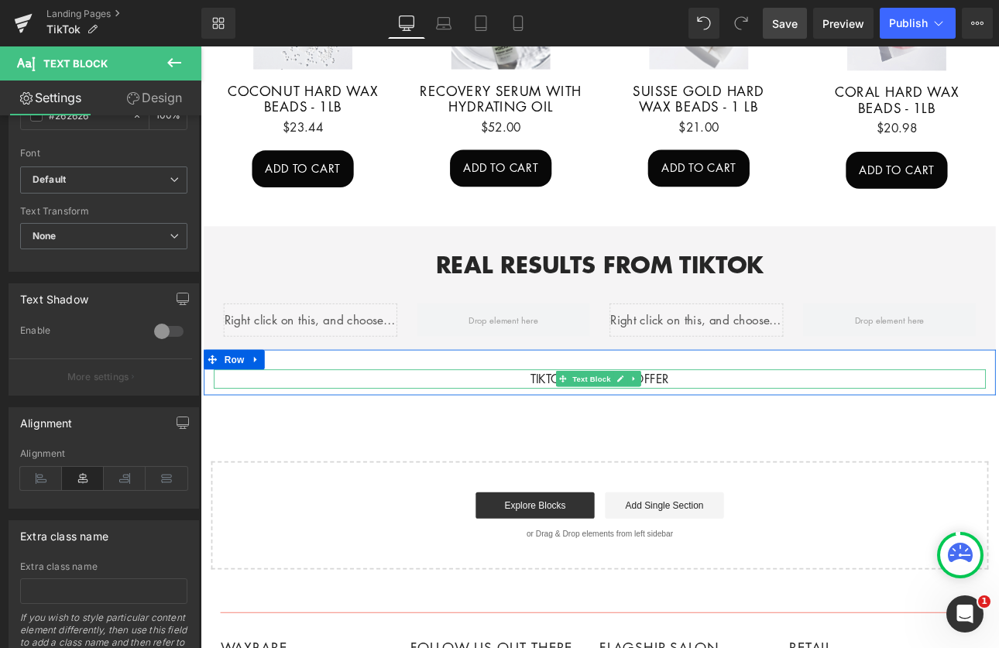
click at [751, 426] on p "TIKTOK EXCLUSIVE OFFER" at bounding box center [669, 437] width 906 height 22
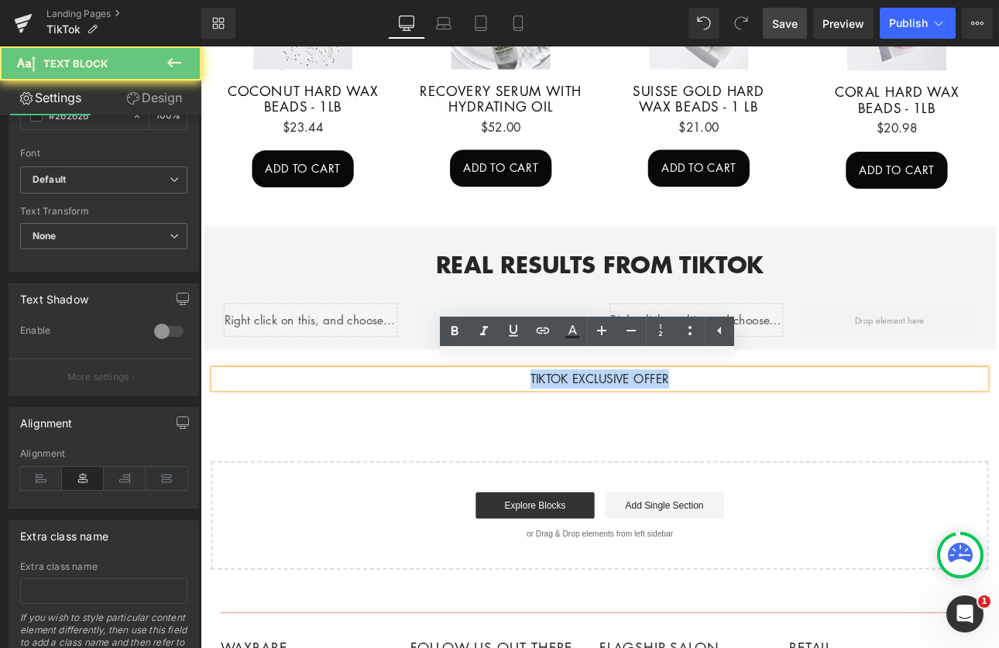
drag, startPoint x: 751, startPoint y: 421, endPoint x: 524, endPoint y: 421, distance: 226.2
click at [524, 426] on p "TIKTOK EXCLUSIVE OFFER" at bounding box center [669, 437] width 906 height 22
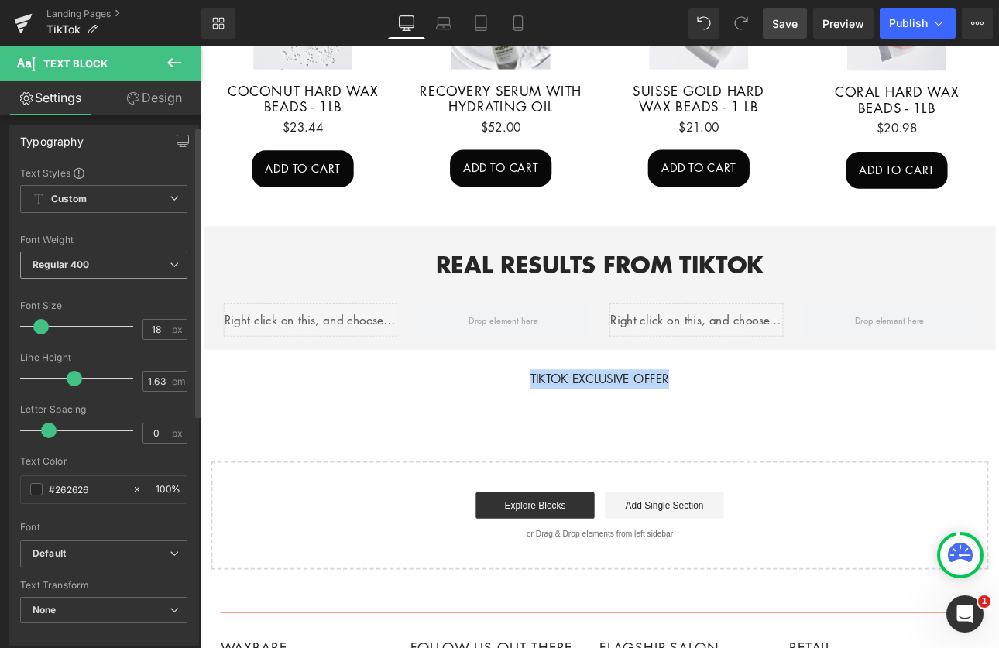
scroll to position [0, 0]
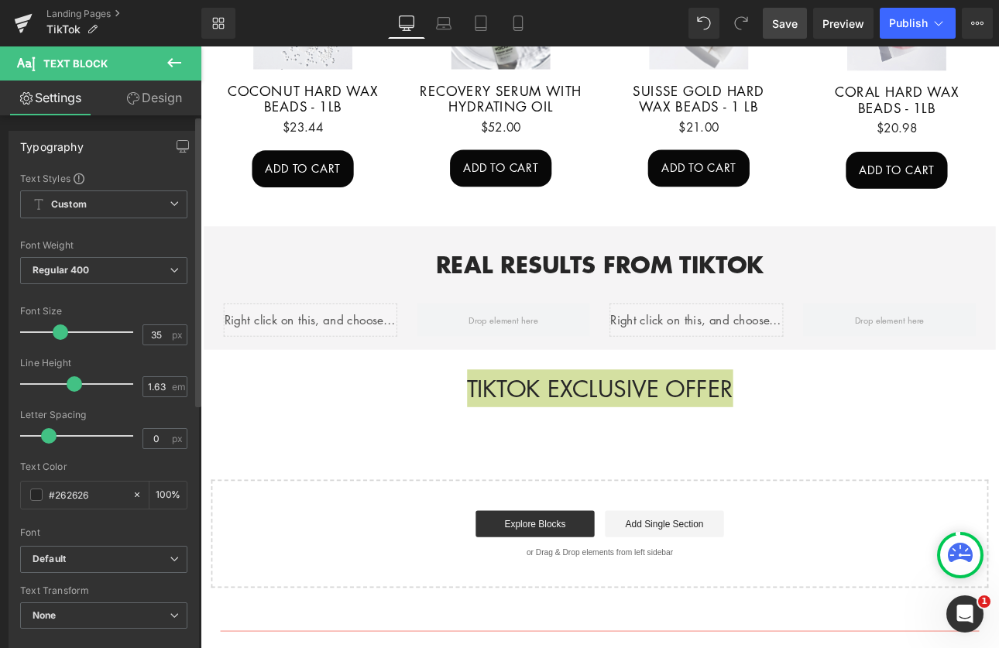
type input "34"
drag, startPoint x: 43, startPoint y: 332, endPoint x: 60, endPoint y: 332, distance: 17.1
click at [60, 332] on span at bounding box center [59, 332] width 15 height 15
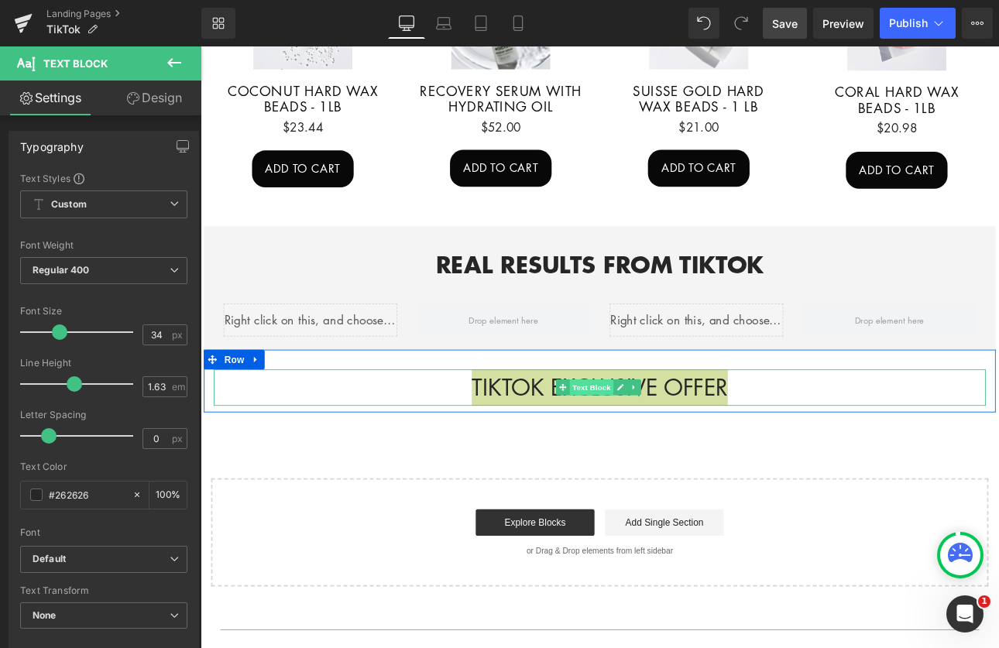
click at [641, 438] on span "Text Block" at bounding box center [659, 447] width 51 height 19
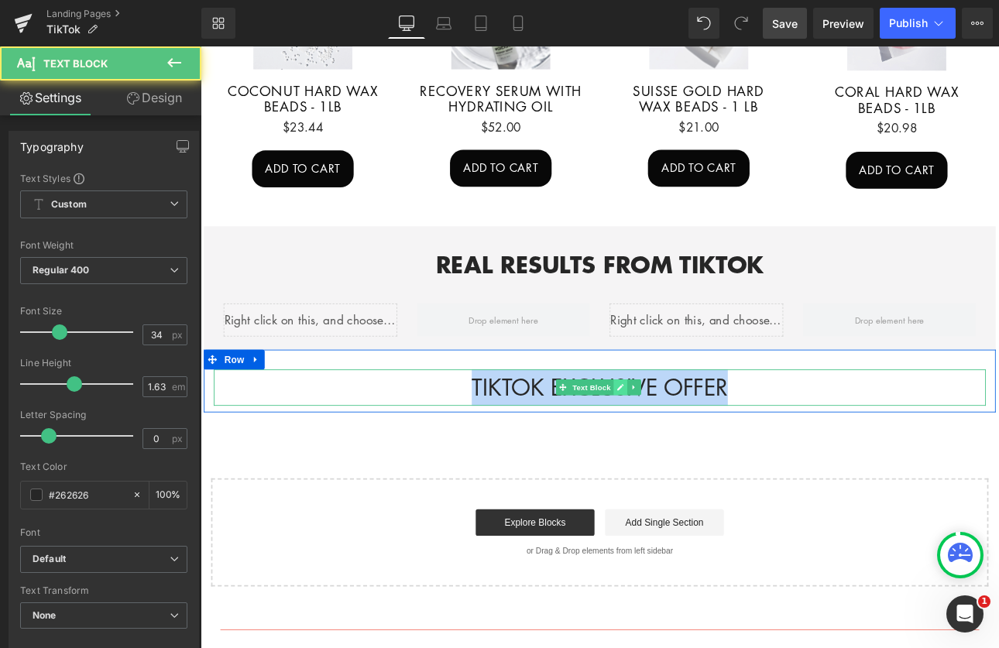
click at [690, 444] on icon at bounding box center [693, 448] width 8 height 8
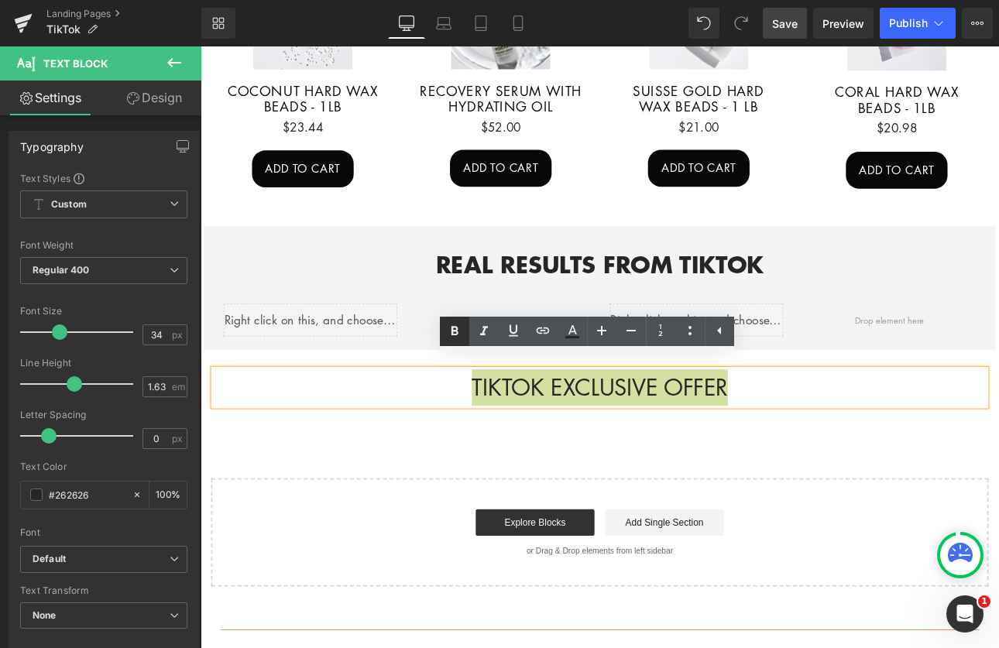
click at [456, 334] on icon at bounding box center [455, 330] width 7 height 9
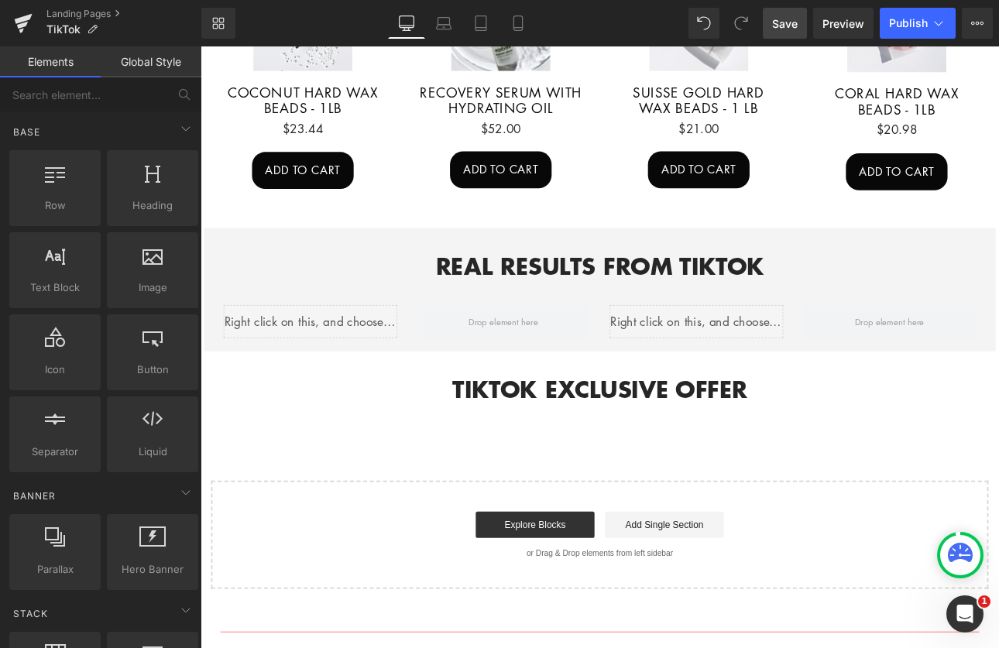
scroll to position [999, 0]
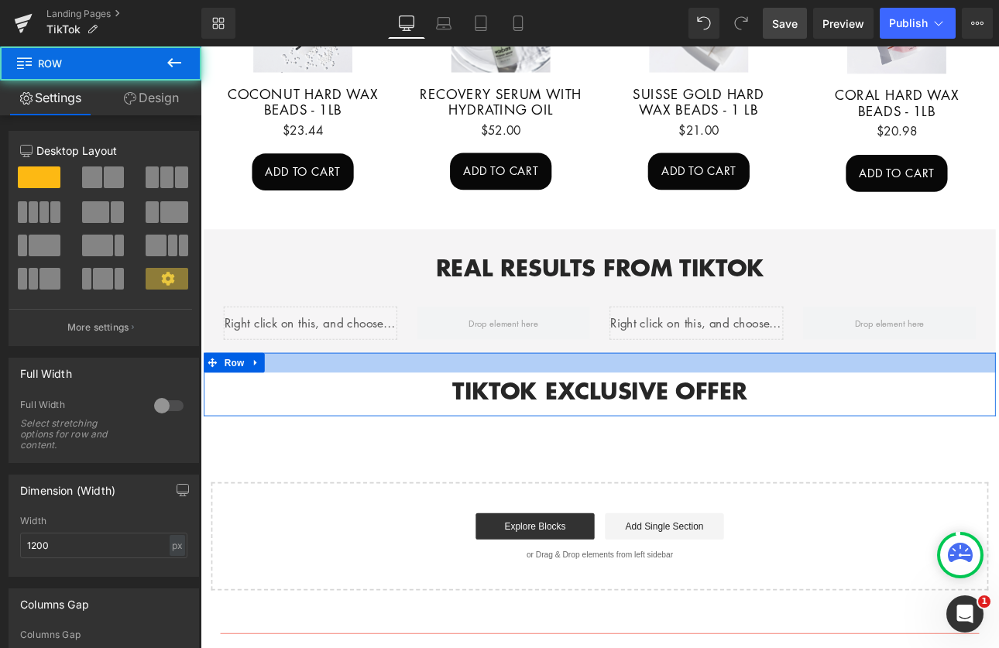
click at [385, 406] on div at bounding box center [670, 417] width 930 height 23
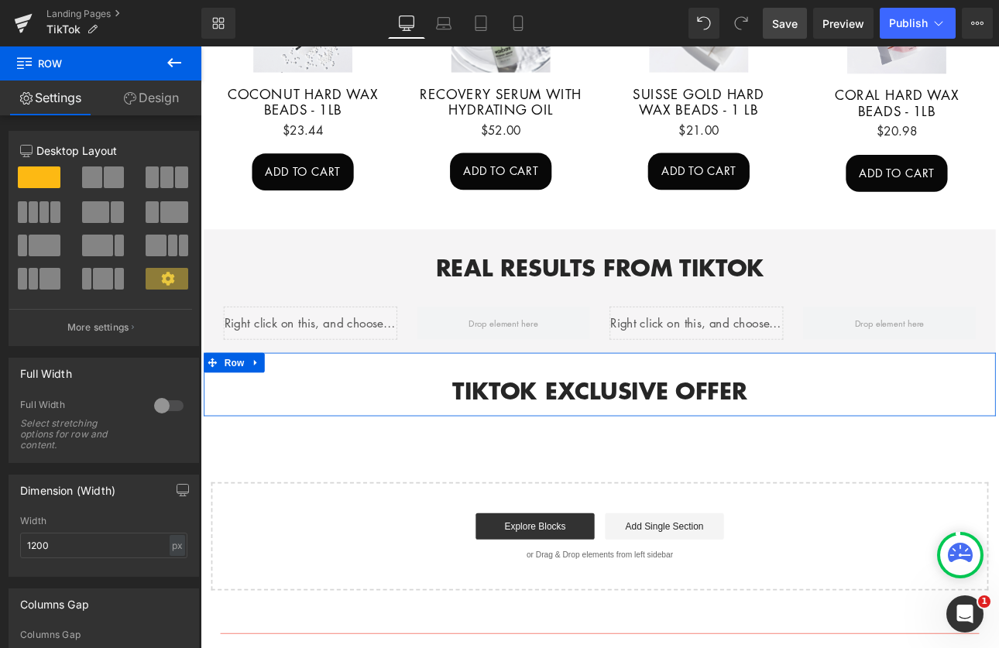
click at [163, 95] on link "Design" at bounding box center [151, 98] width 101 height 35
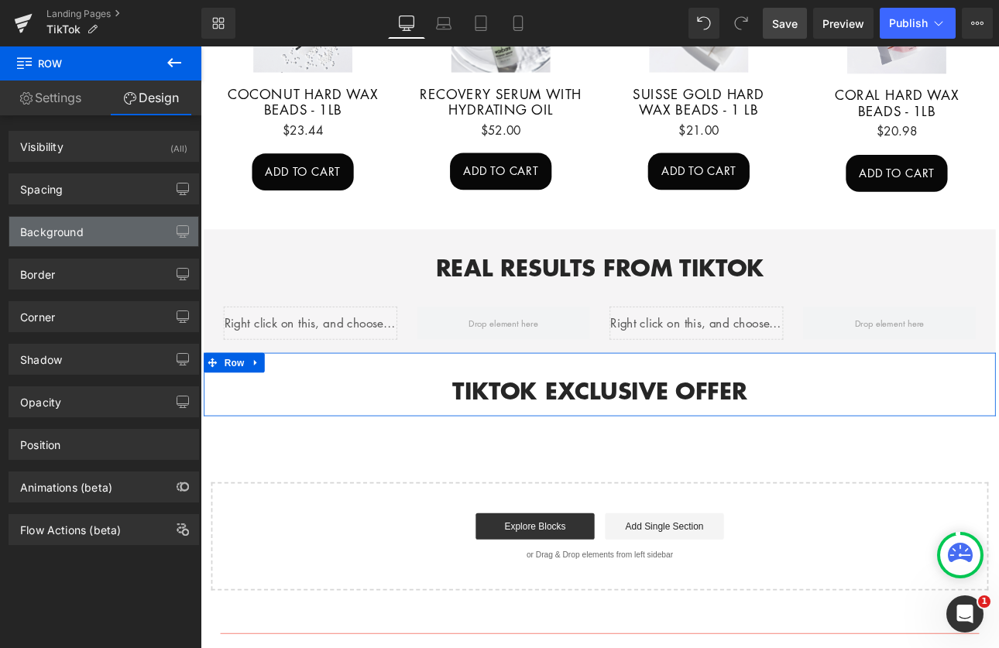
click at [109, 223] on div "Background" at bounding box center [103, 231] width 189 height 29
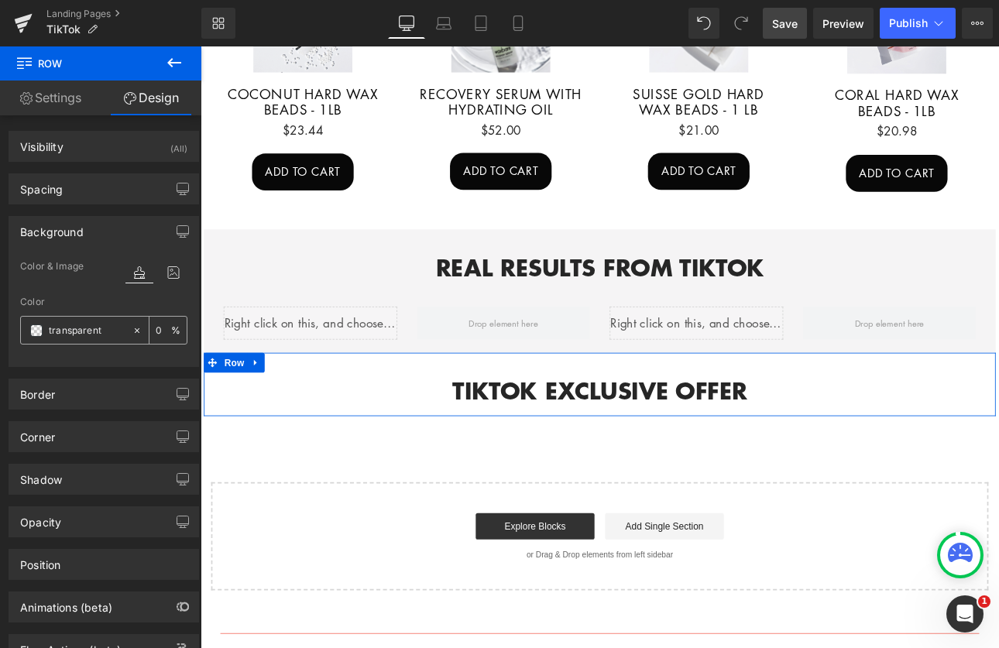
click at [98, 327] on input "transparent" at bounding box center [87, 330] width 76 height 17
click at [132, 328] on icon at bounding box center [137, 330] width 11 height 11
click at [40, 332] on span at bounding box center [36, 331] width 12 height 12
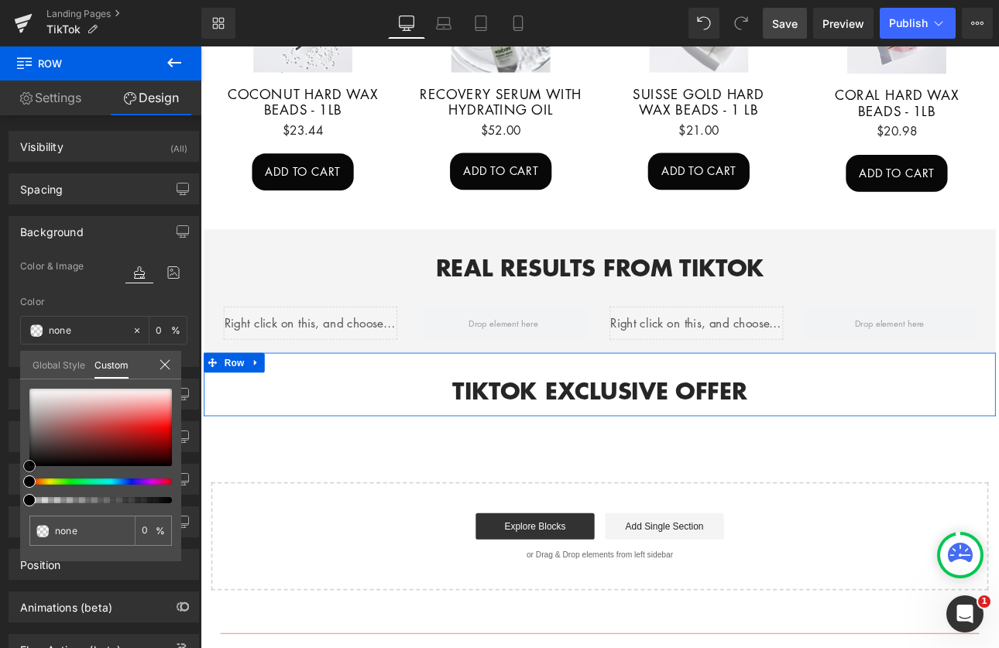
type input "#d8c9c9"
type input "100"
type input "#d8c9c9"
type input "100"
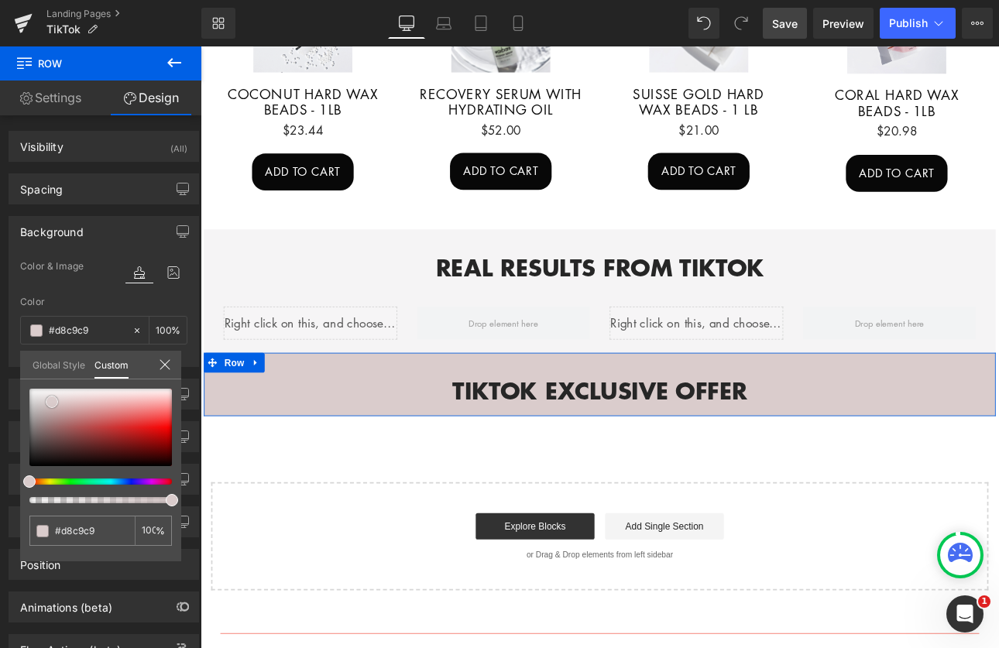
type input "#dacccc"
type input "#dbcccc"
type input "#ddcece"
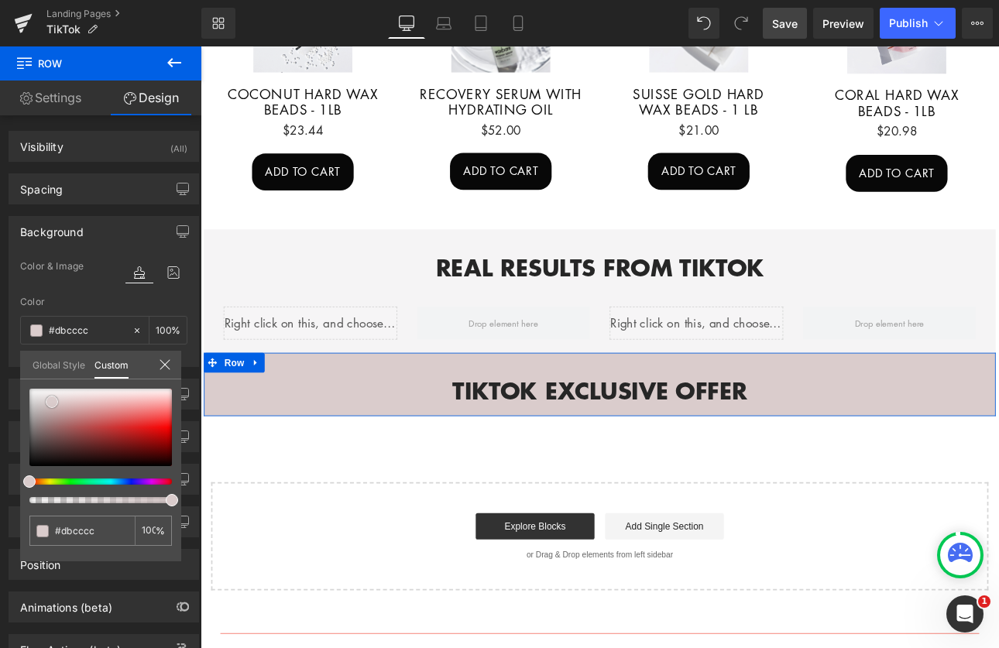
type input "#ddcece"
type input "#e6d5d5"
type input "#ead6d6"
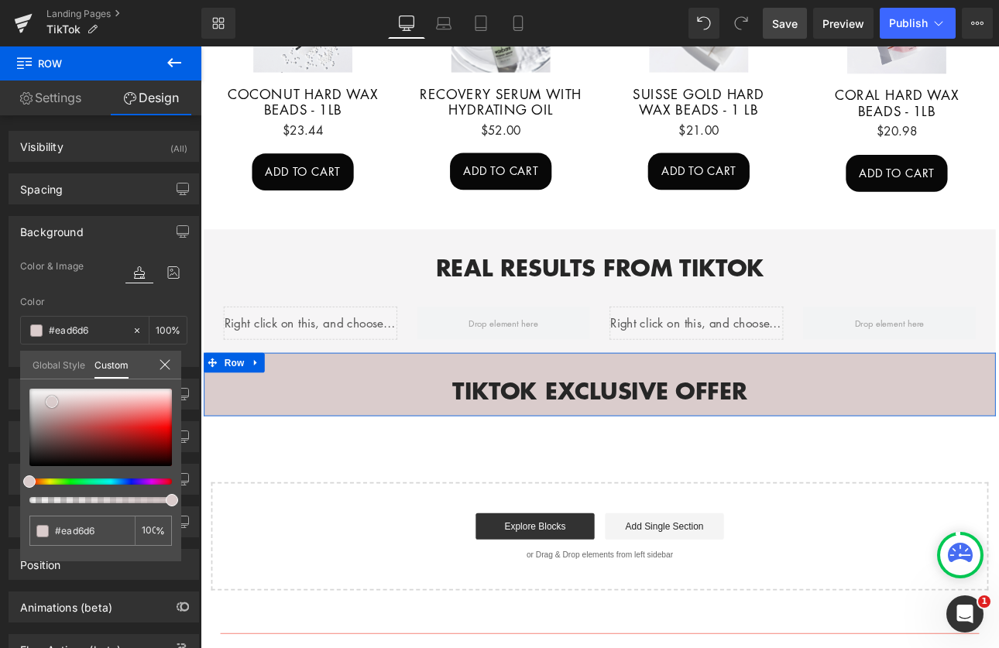
type input "#edd8d8"
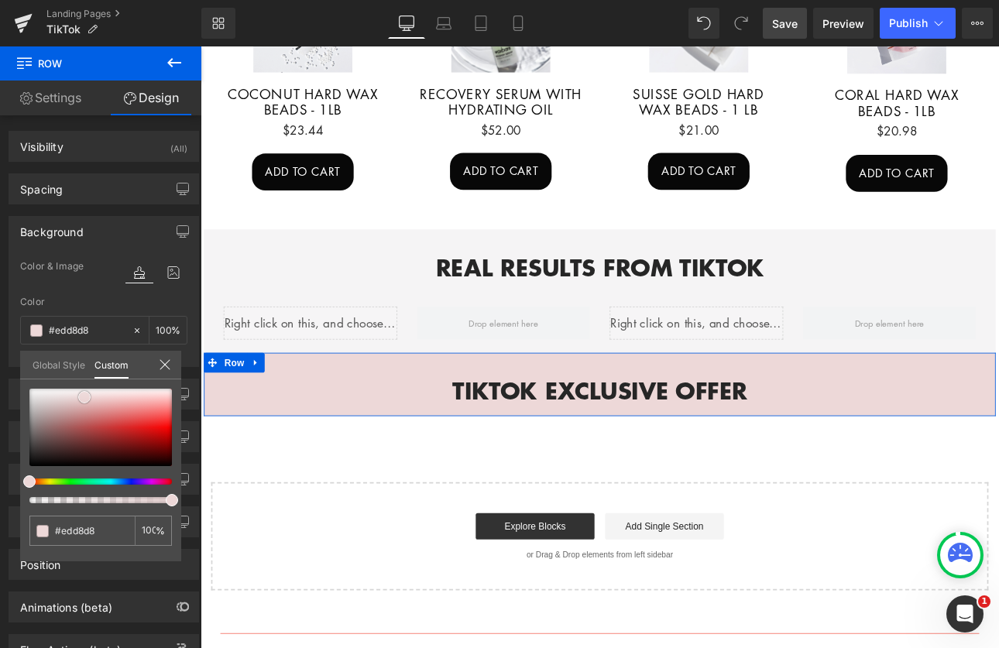
type input "#eed7d7"
type input "#edd8d8"
type input "#efdbdb"
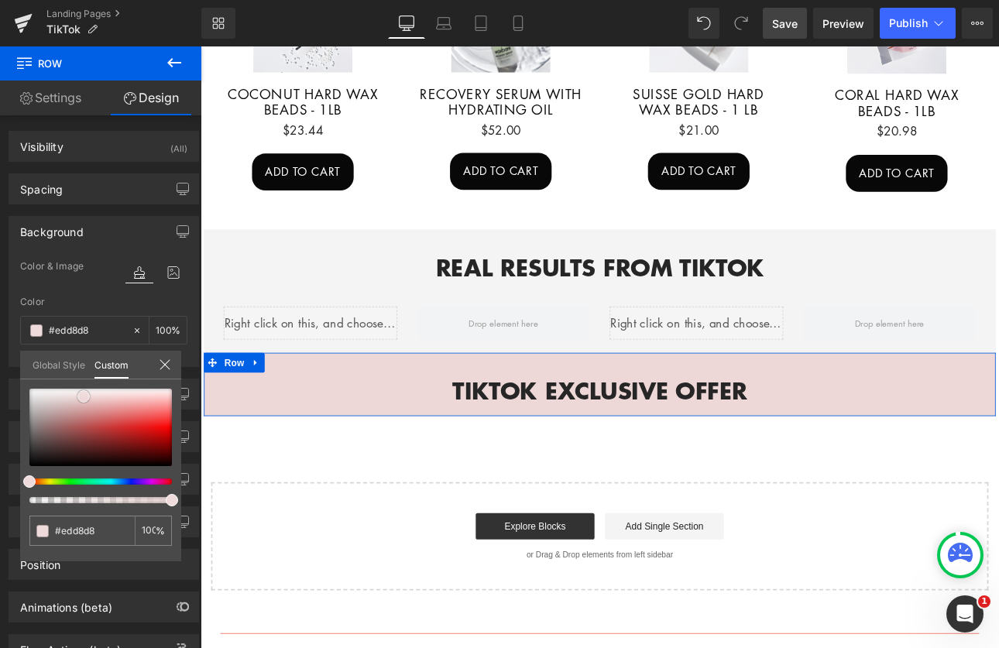
type input "#efdbdb"
type input "#eedcdc"
type input "#efdbdb"
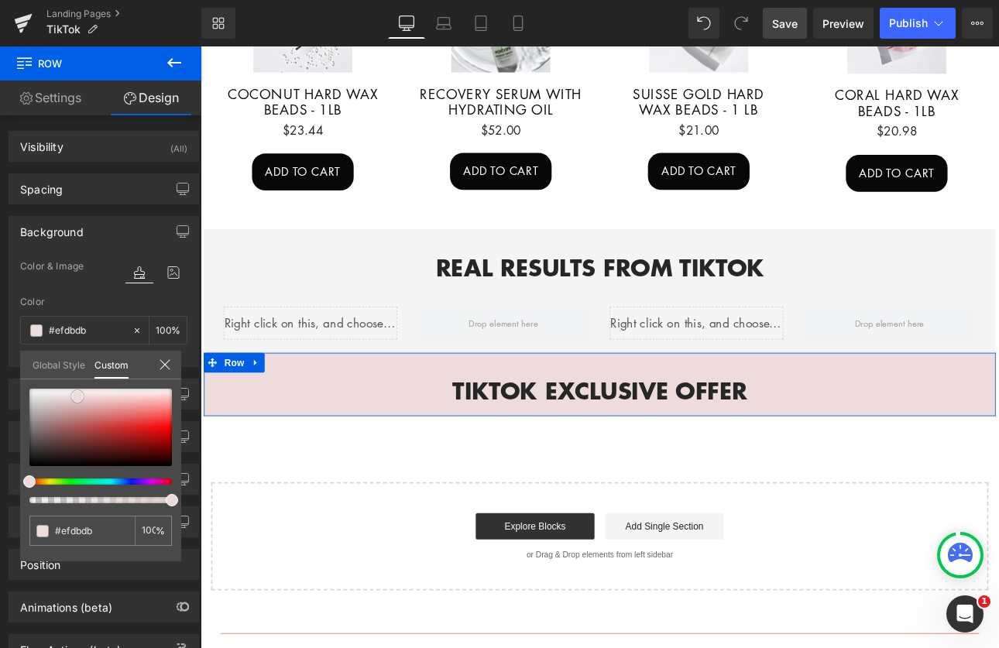
type input "#f0dada"
type input "#f1d9d9"
type input "#f3dcdc"
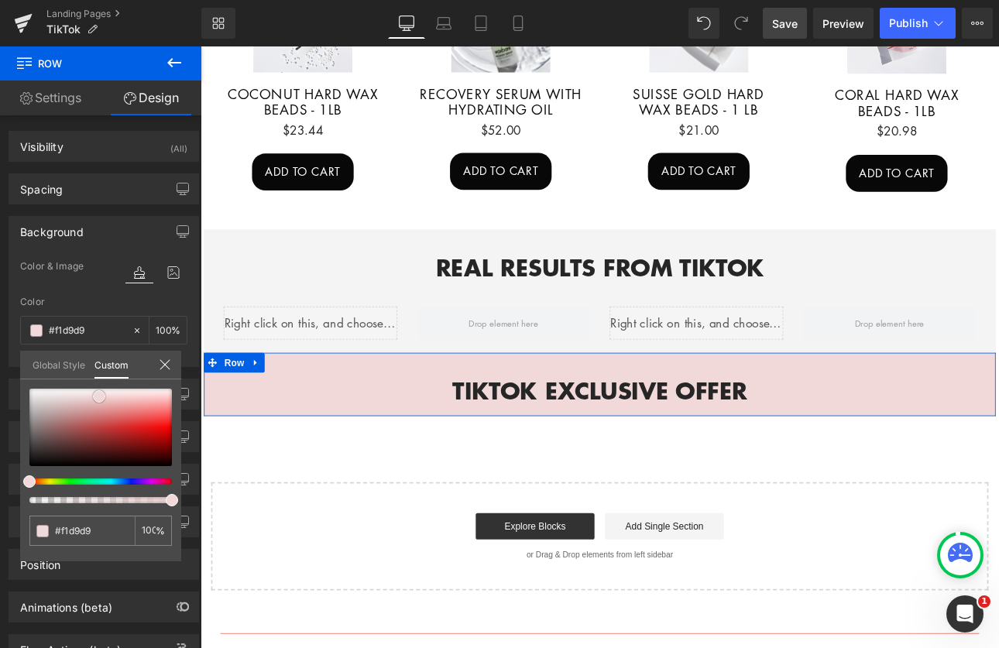
type input "#f3dcdc"
type input "#f4dbdb"
type input "#f5dada"
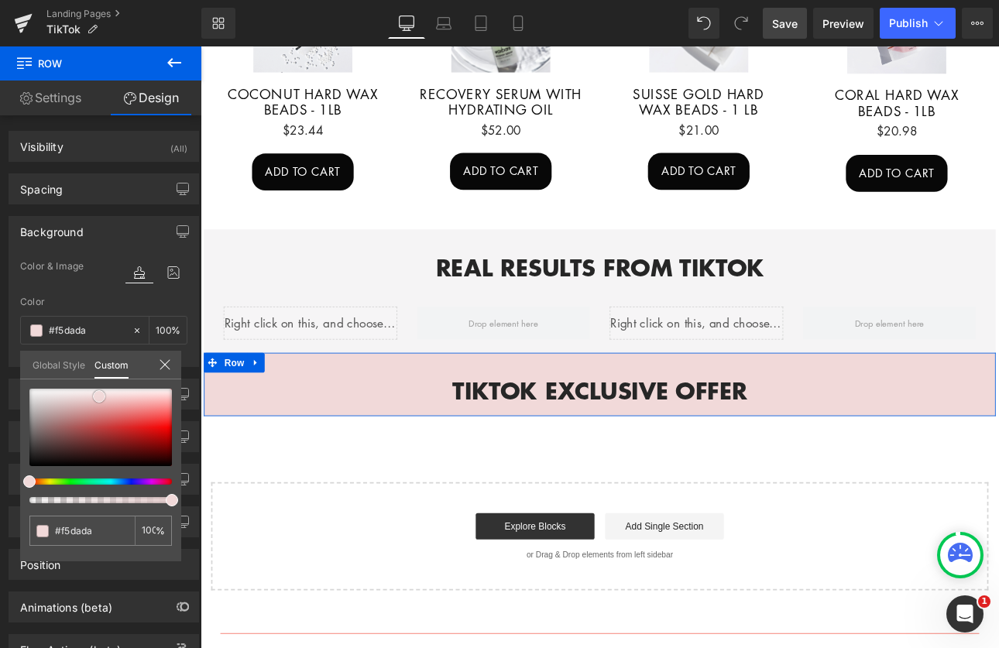
type input "#f7dede"
type input "#f7dddd"
type input "#f8e2e2"
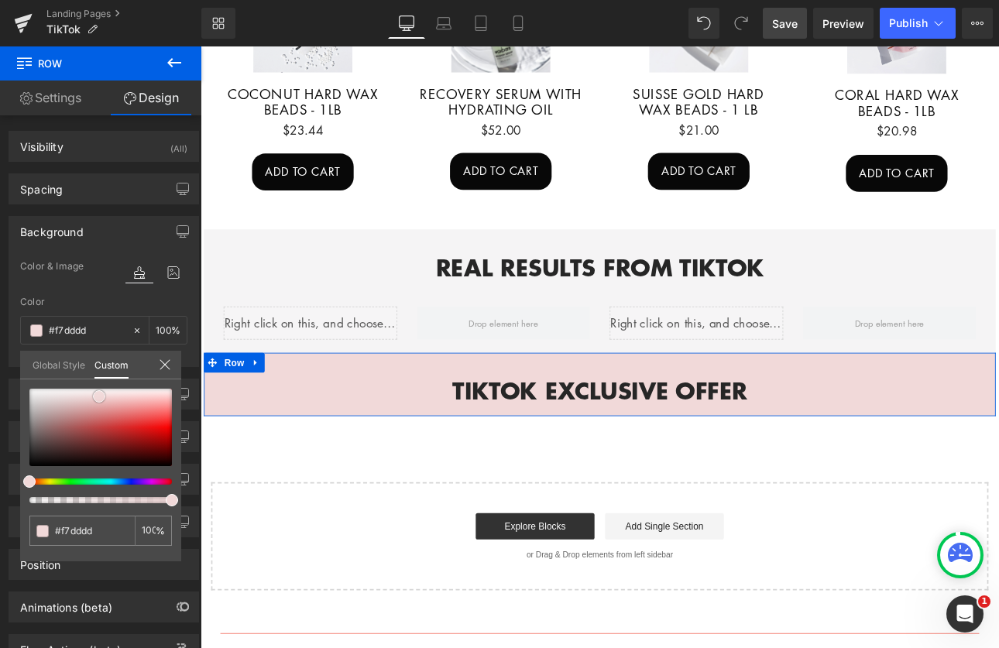
type input "#f8e2e2"
type input "#f9e1e1"
type input "#fae4e4"
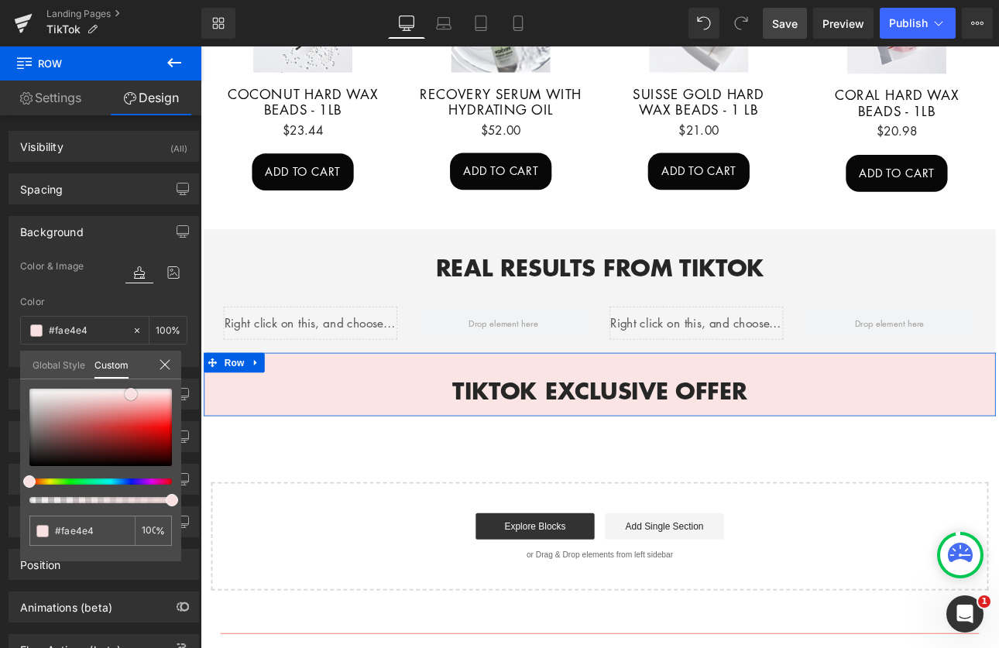
type input "#fae5e5"
type input "#fbe4e4"
type input "#fce3e3"
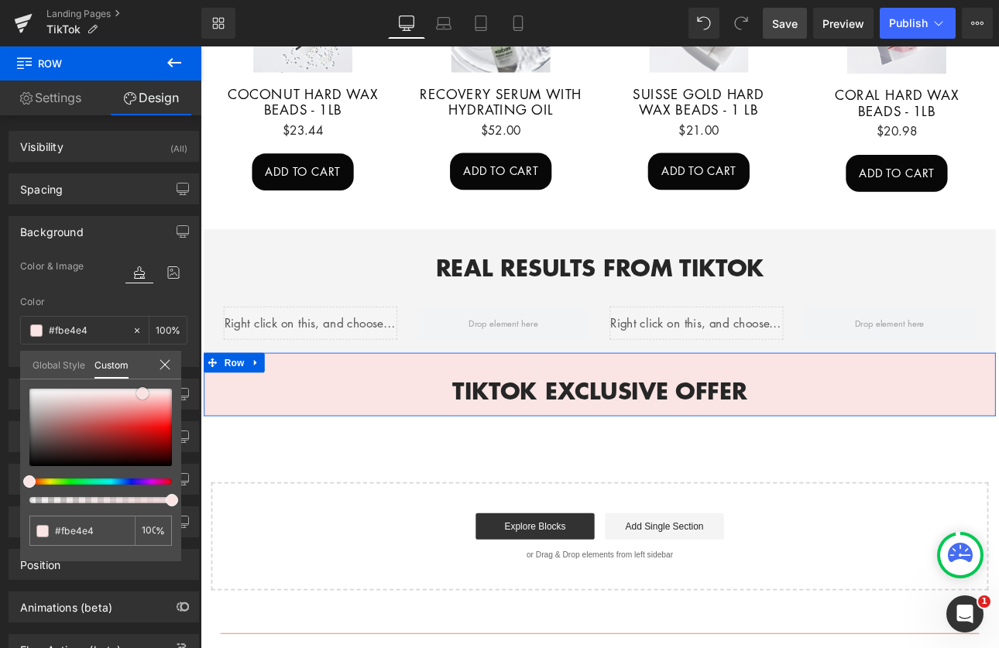
type input "#fce3e3"
type input "#fce7e7"
type input "#fce8e8"
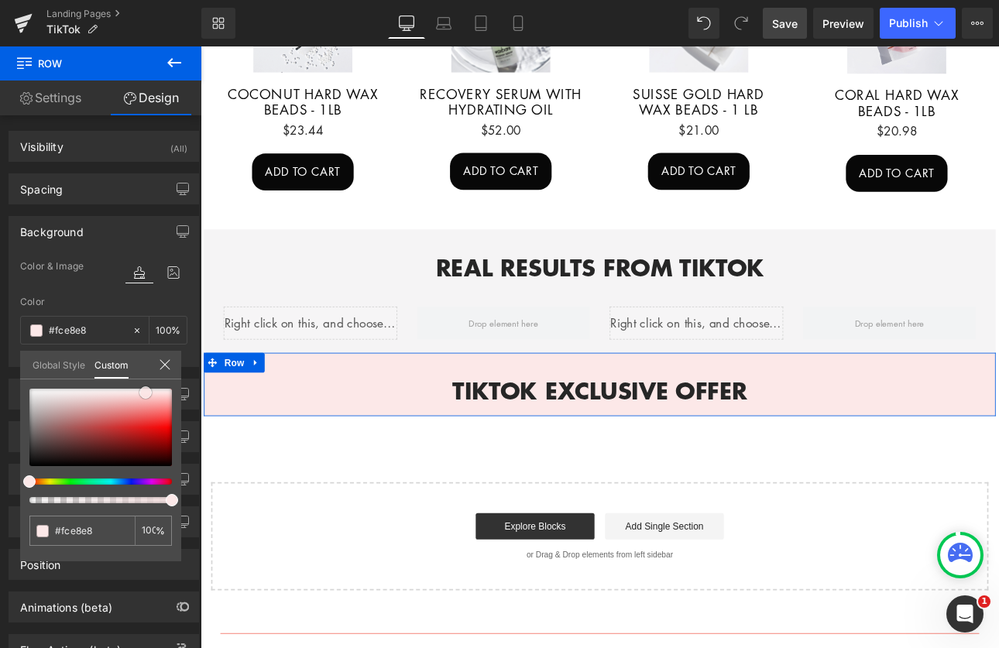
type input "#fdecec"
type input "#fdf1f1"
type input "#fef5f5"
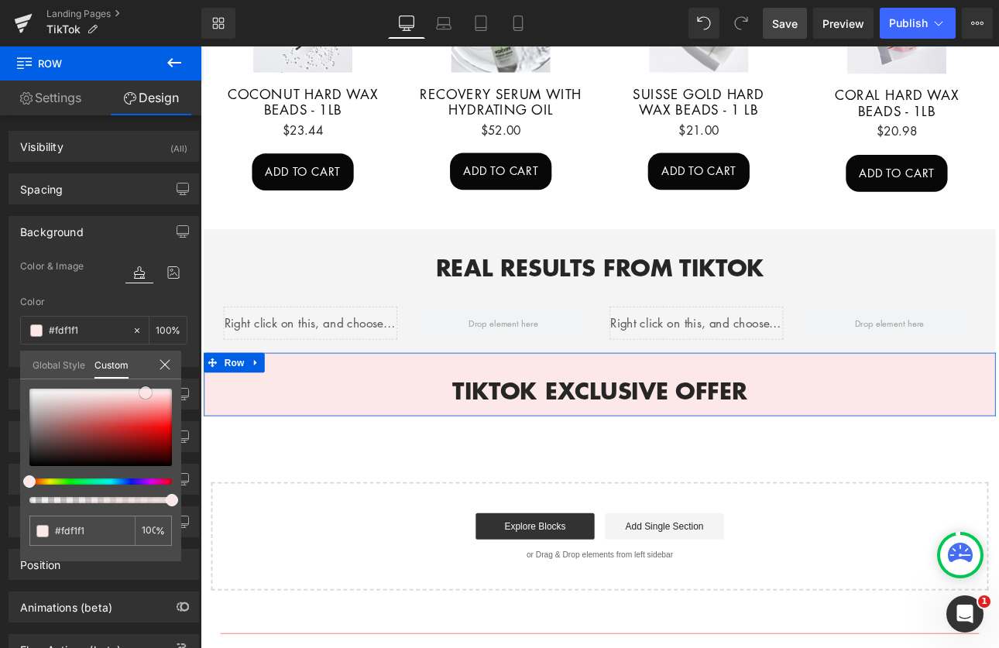
type input "#fef5f5"
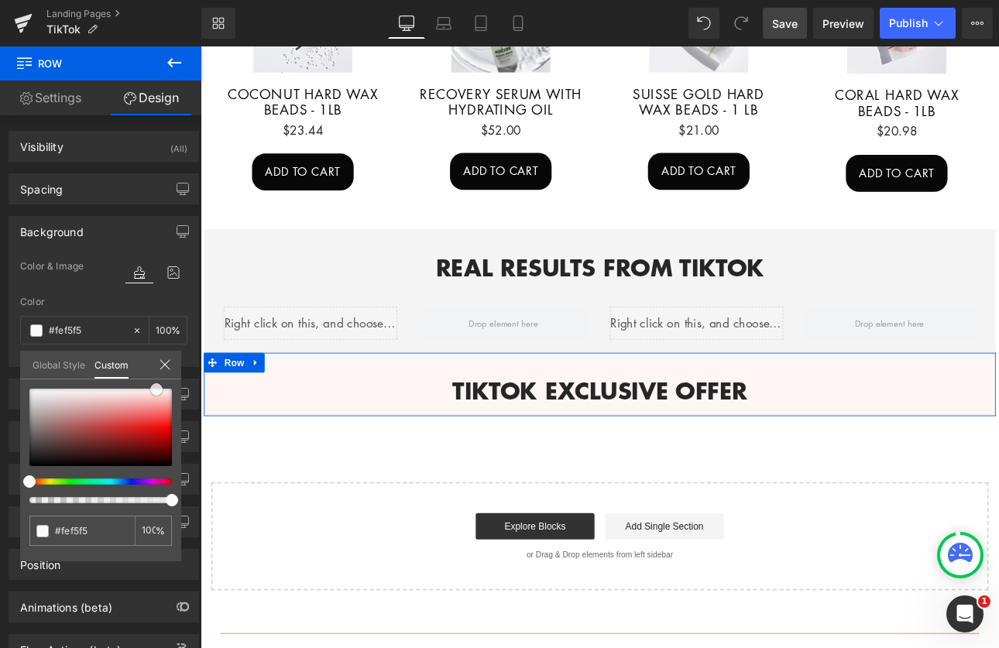
type input "#fefafa"
type input "#fef5f5"
type input "#fdf1f1"
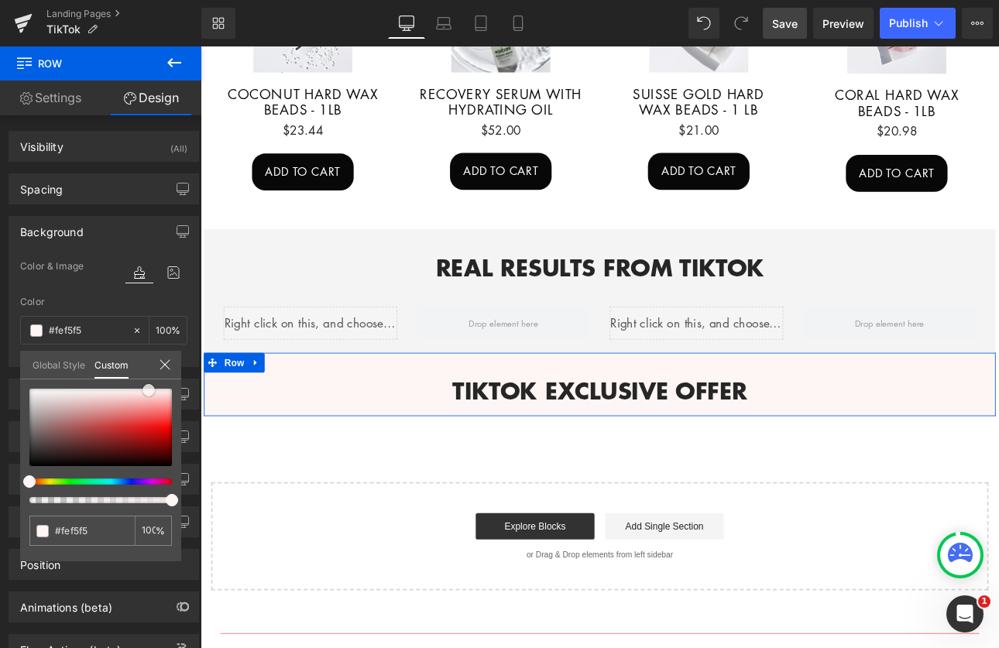
type input "#fdf1f1"
type input "#fbe9e9"
type input "#fae4e4"
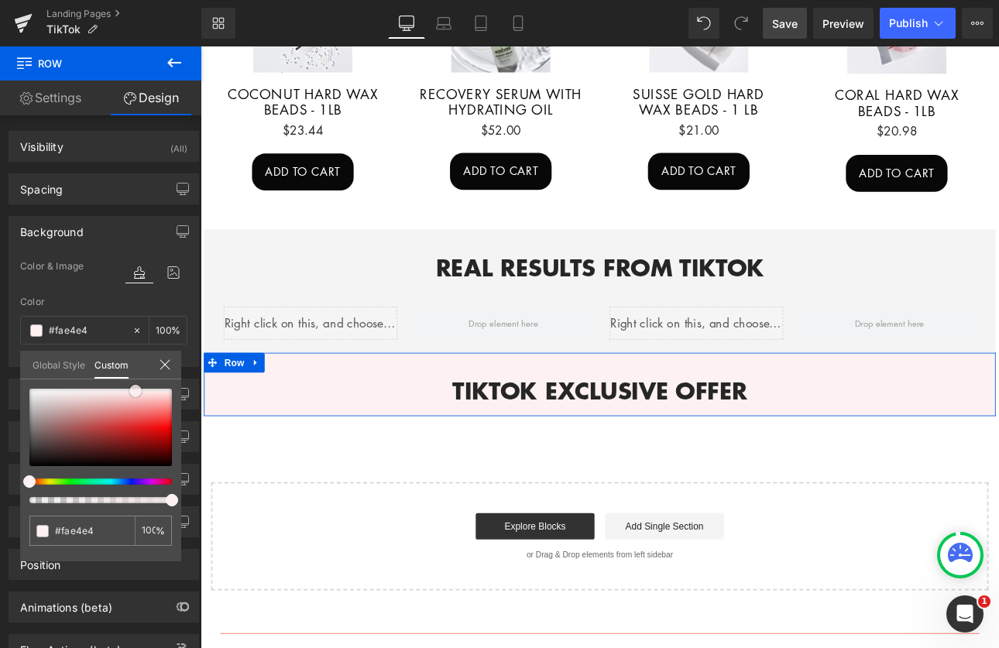
type input "#fbe4e4"
type input "#fadfdf"
type input "#fae0e0"
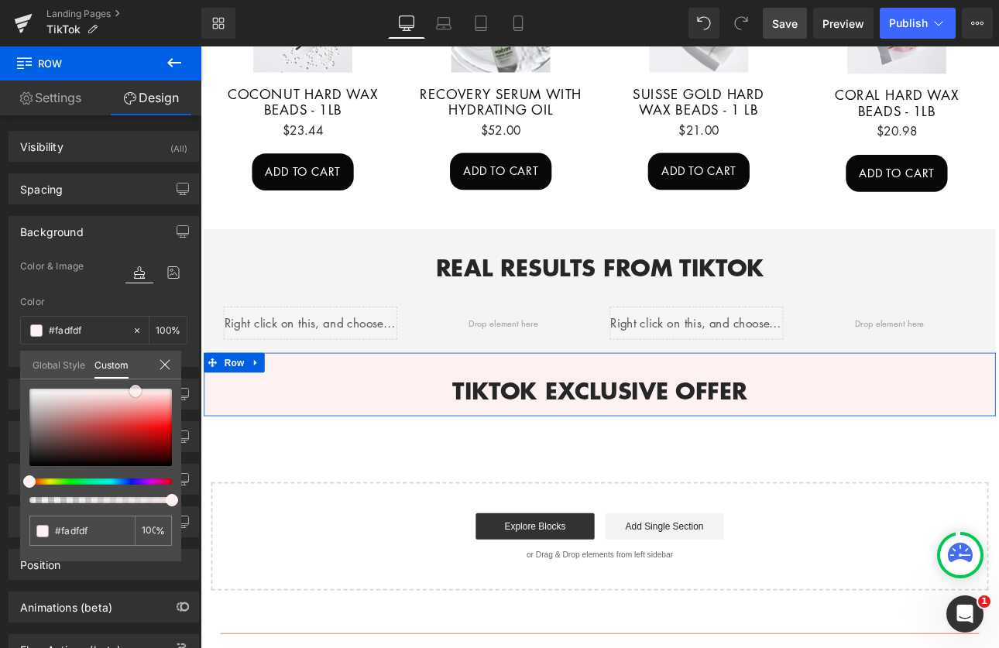
type input "#fae0e0"
type input "#f9dbdb"
type input "#f9dcdc"
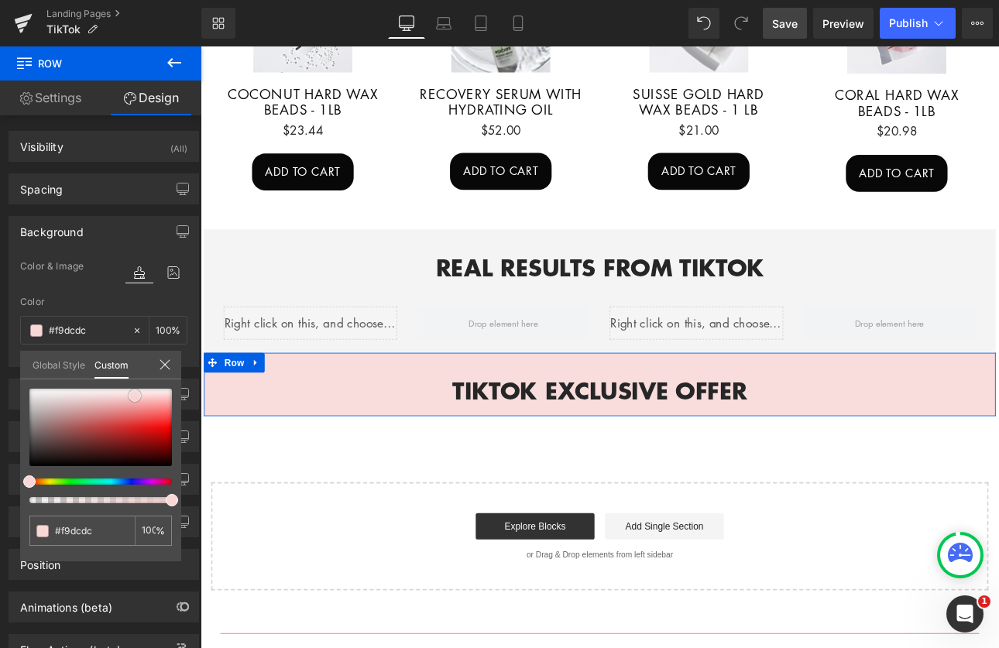
type input "#f9d7d7"
type input "#f8d2d2"
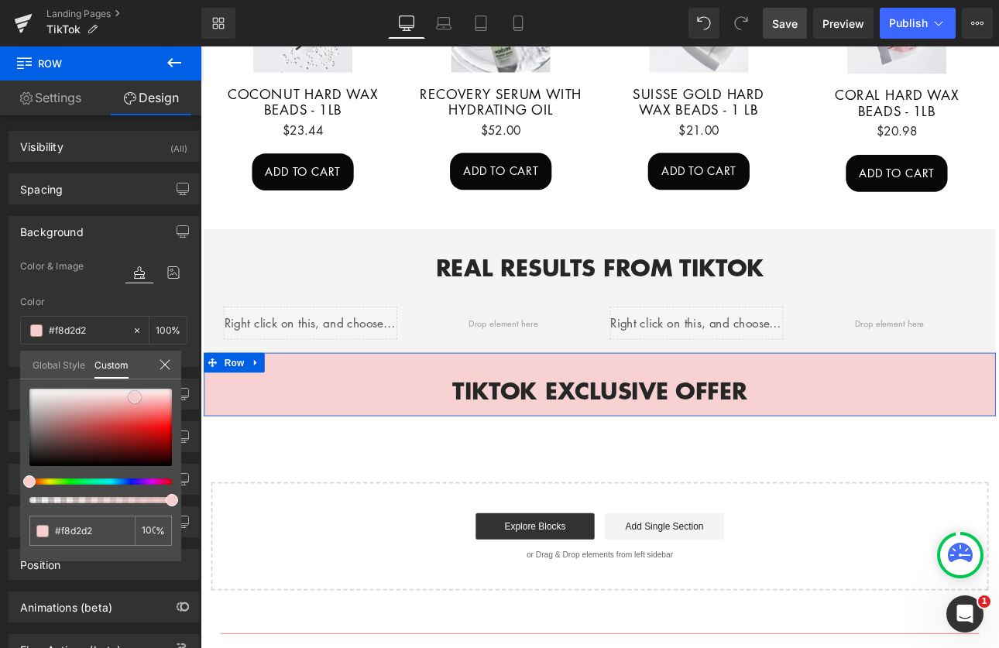
type input "#f7cece"
type input "#f6caca"
type input "#f7c9c9"
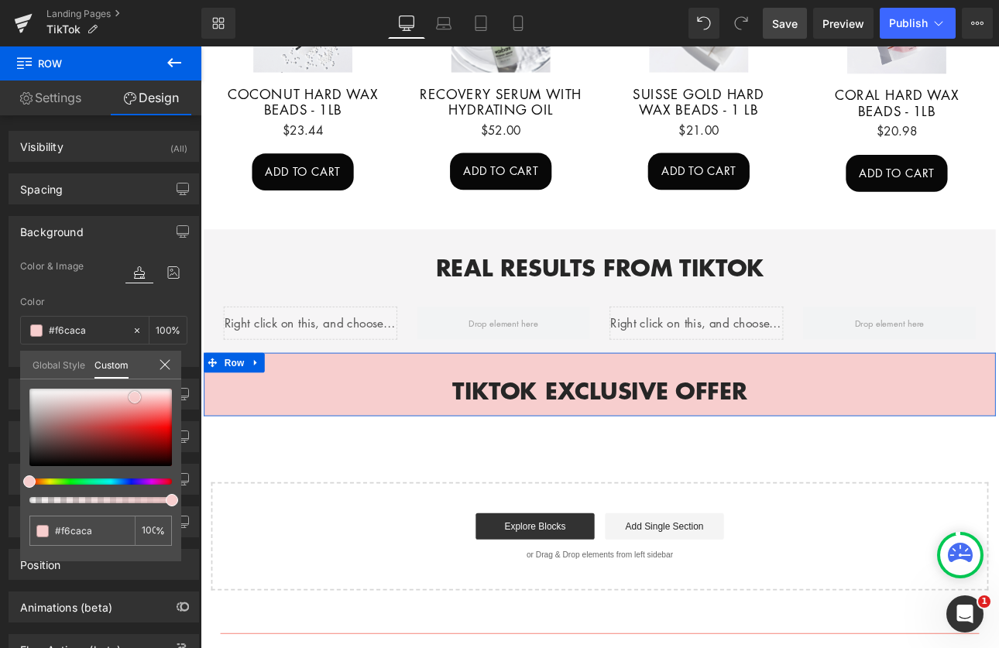
type input "#f7c9c9"
type input "#f6caca"
type input "#f6cfcf"
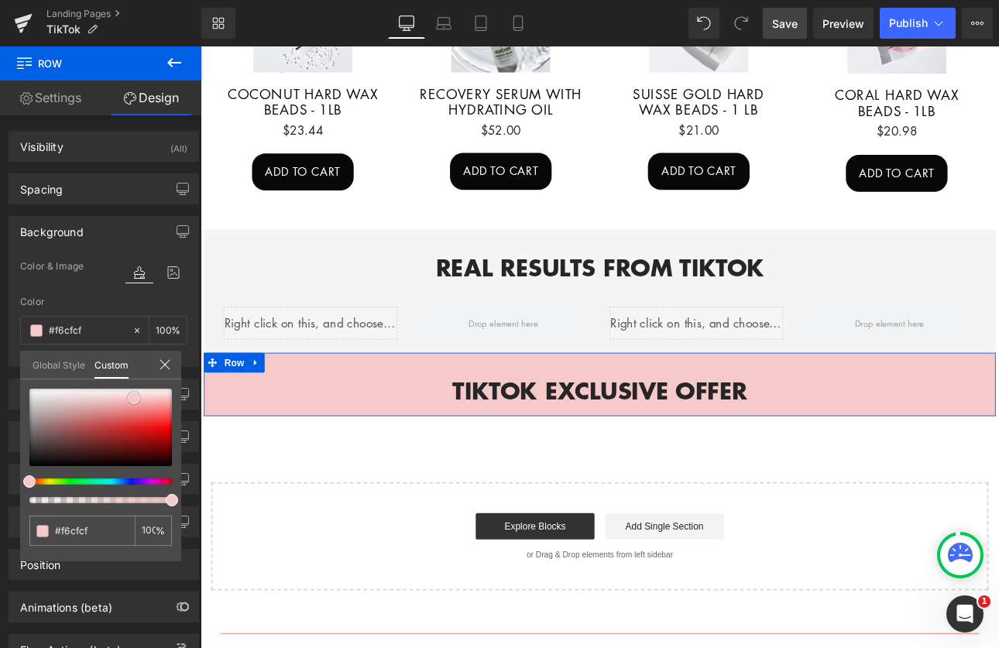
type input "#f7cece"
type input "#f7d3d3"
type input "#f8d2d2"
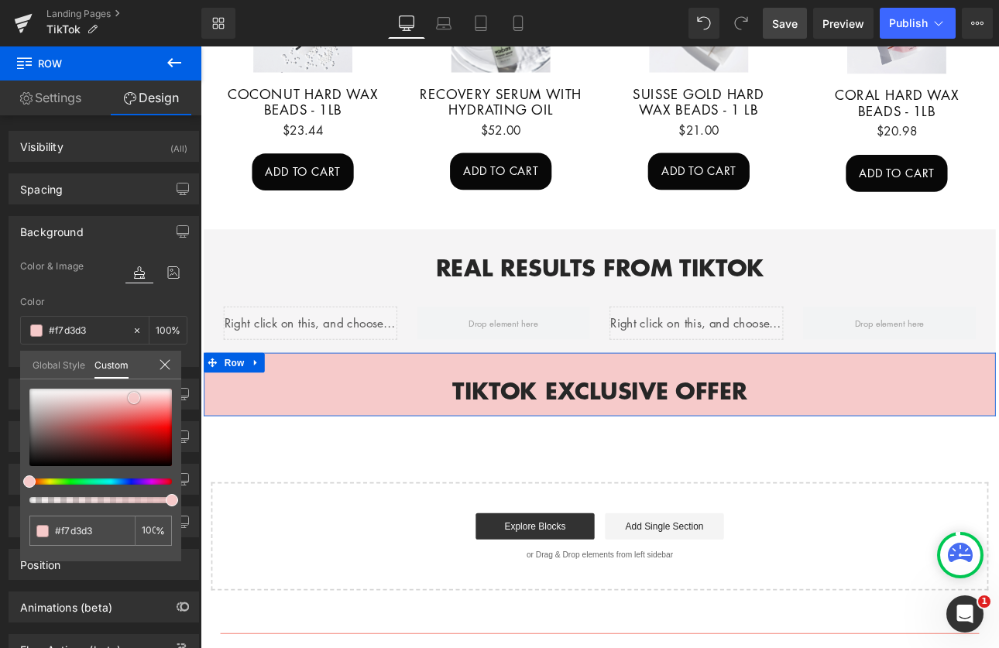
type input "#f8d2d2"
drag, startPoint x: 52, startPoint y: 402, endPoint x: 133, endPoint y: 397, distance: 81.5
click at [133, 397] on div at bounding box center [100, 427] width 143 height 77
type input "#f8dbd2"
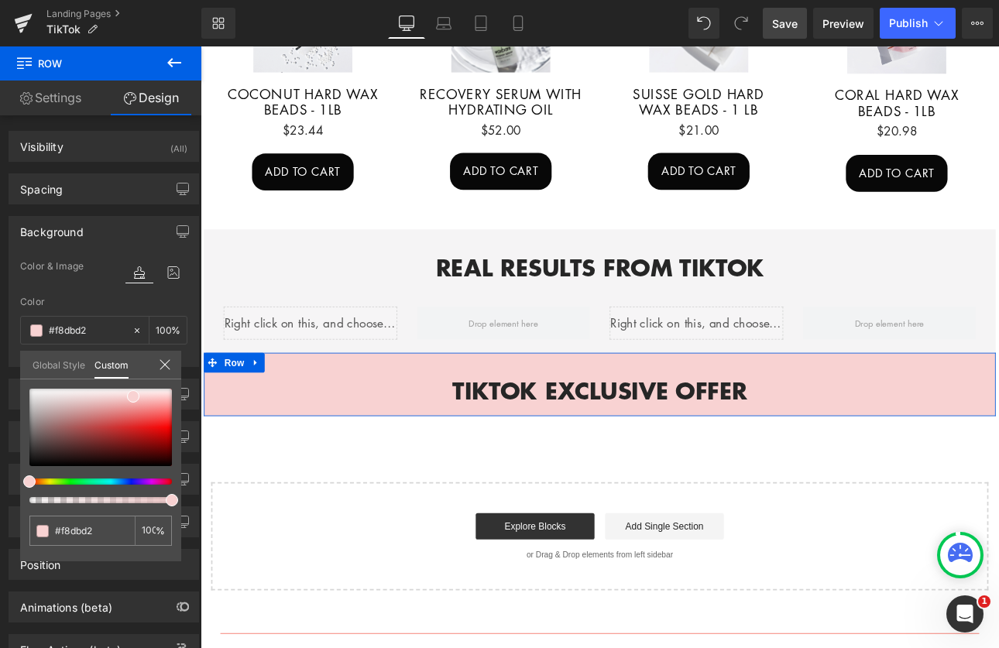
type input "#f8ded2"
type input "#f8e1d2"
type input "#f8ebd2"
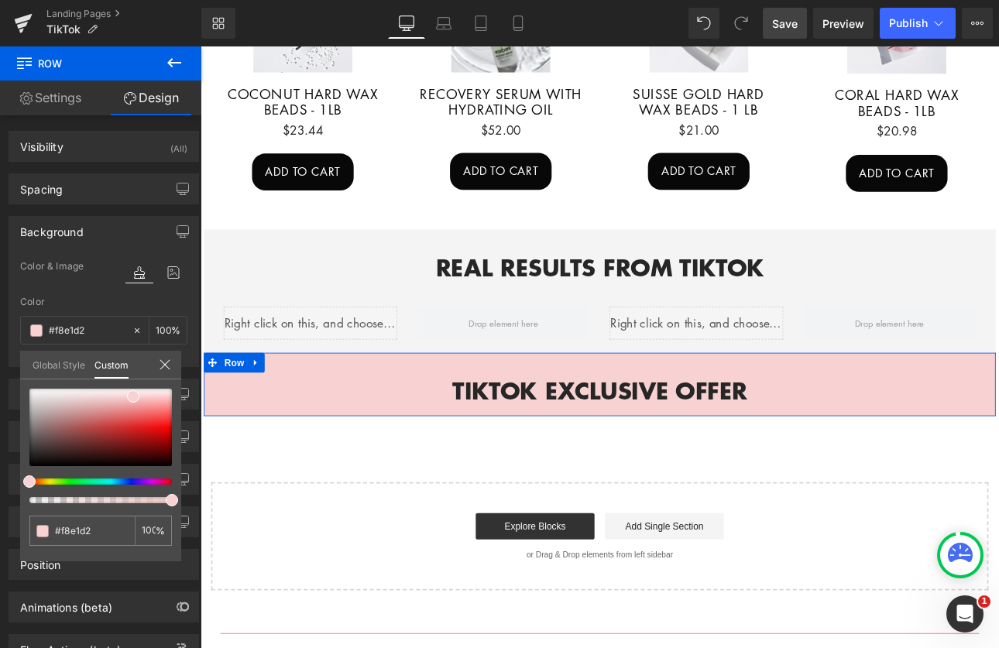
type input "#f8ebd2"
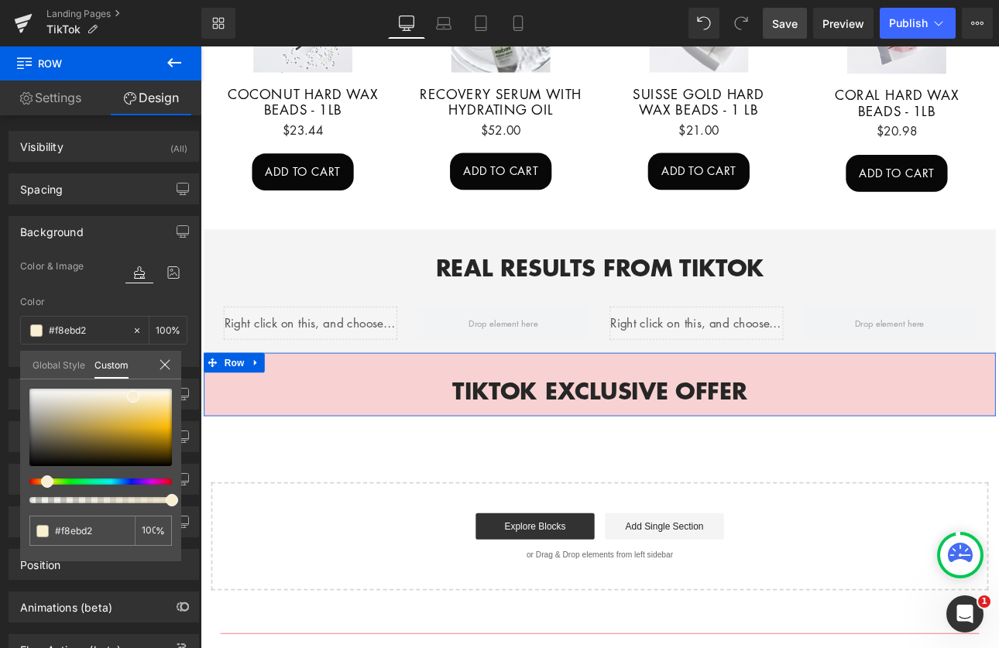
type input "#f8eed2"
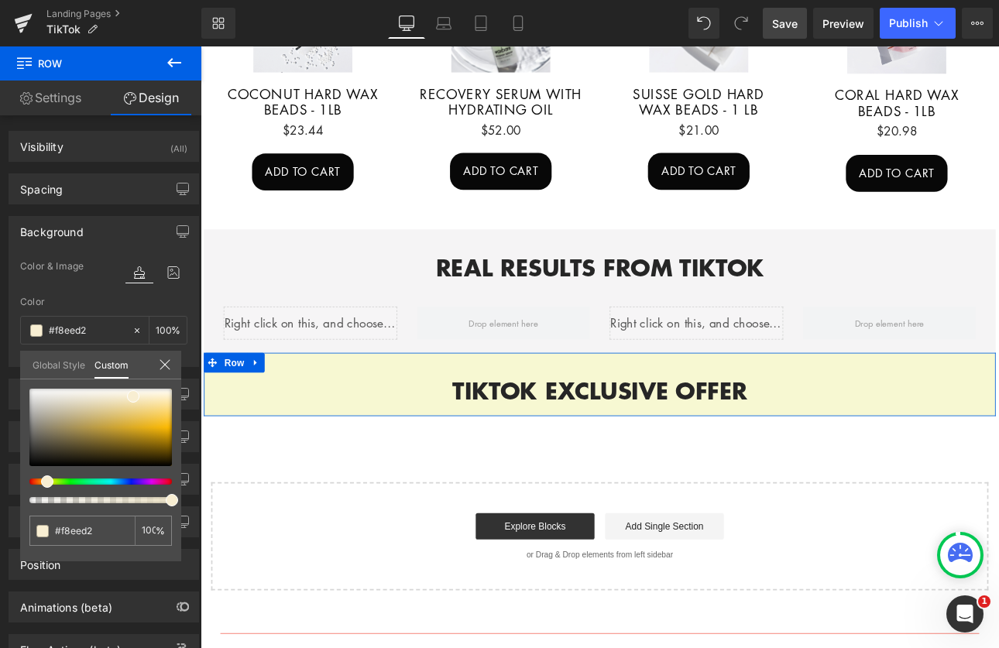
type input "#f7f8d2"
type input "#ecf8d2"
type input "#e3f8d2"
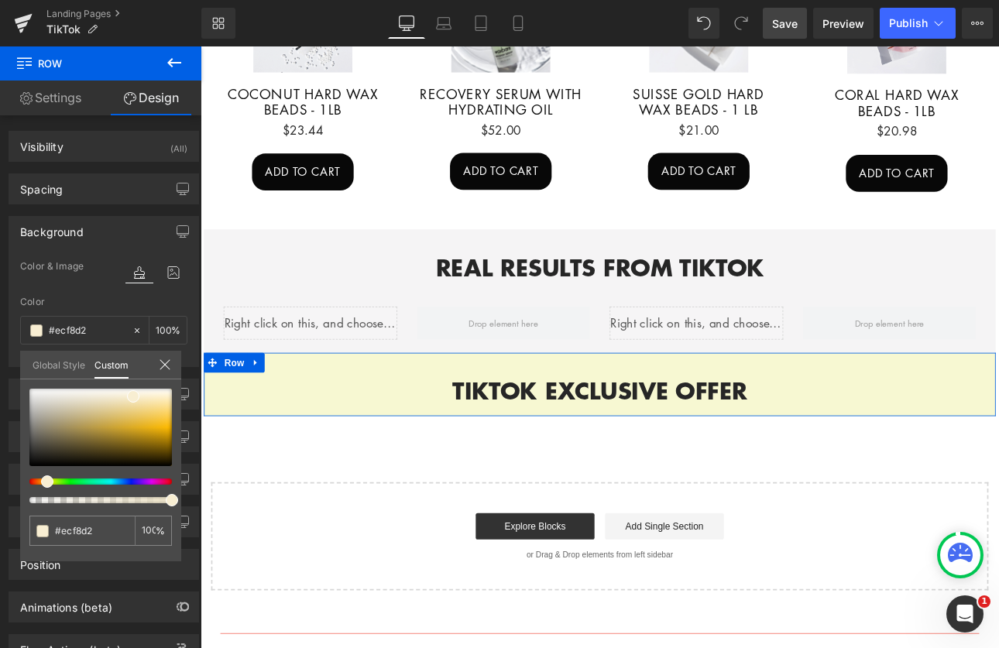
type input "#e3f8d2"
type input "#d7f8d2"
type input "#d2f8de"
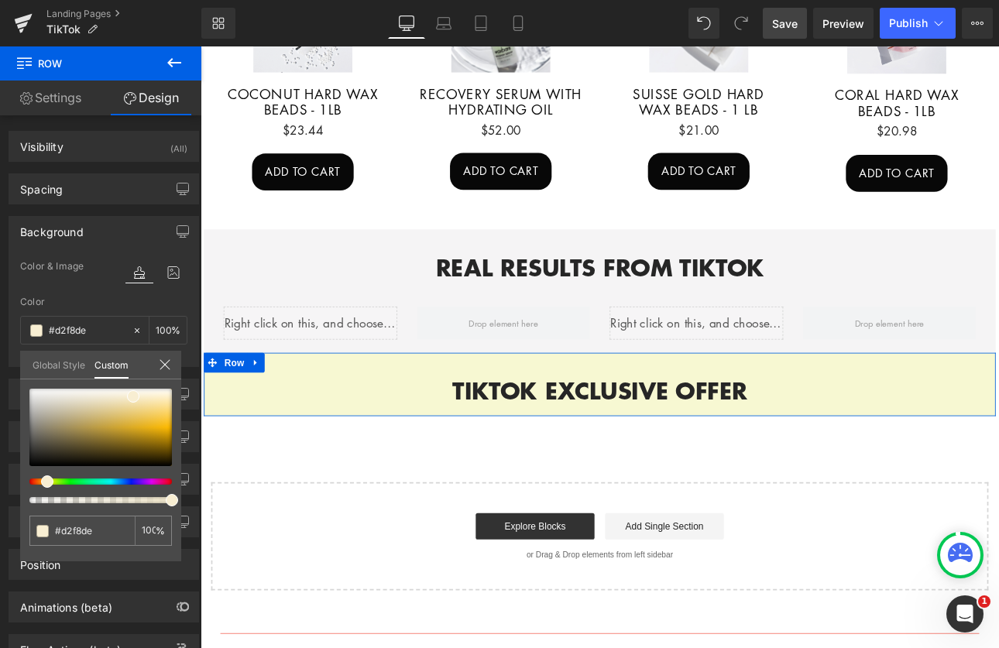
type input "#d2f8e6"
type input "#d2f8f1"
type input "#d2f5f8"
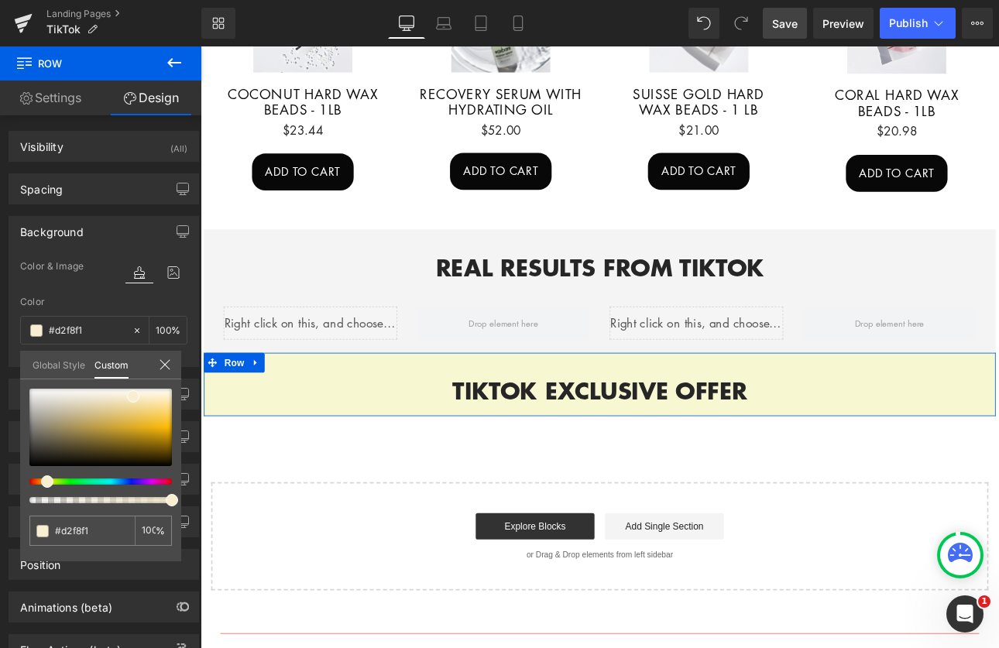
type input "#d2f5f8"
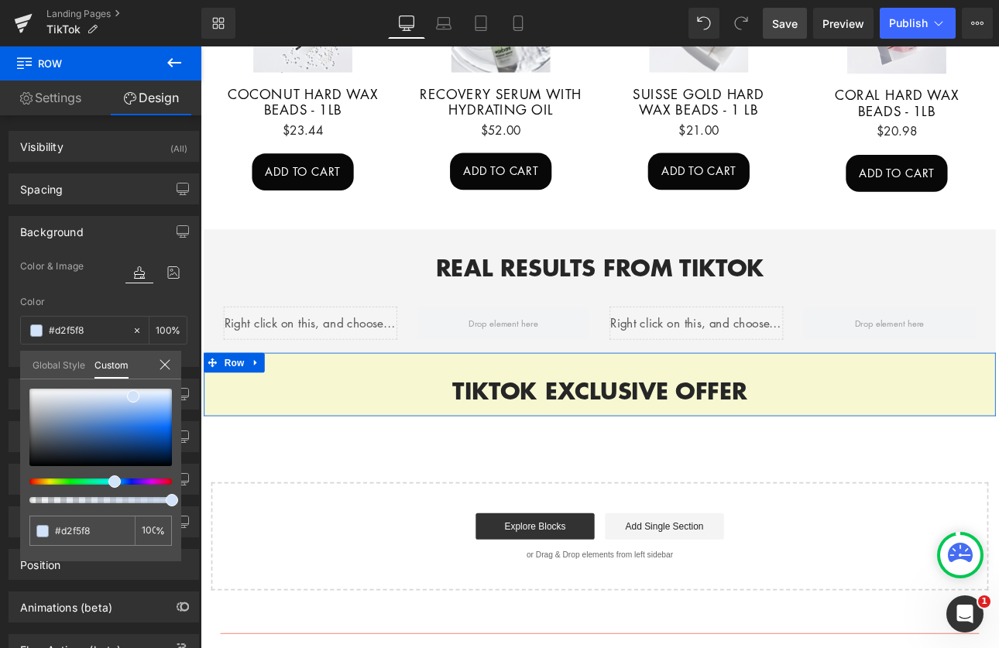
type input "#d2e9f8"
type input "#d2d9f8"
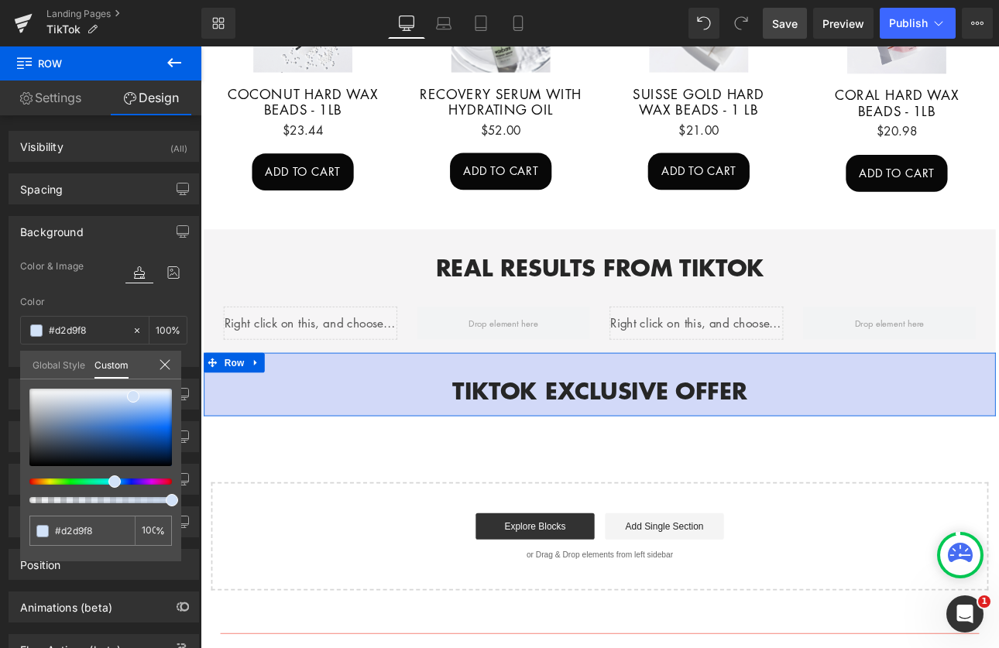
type input "#d7d2f8"
type input "#e3d2f8"
type input "#ebd2f8"
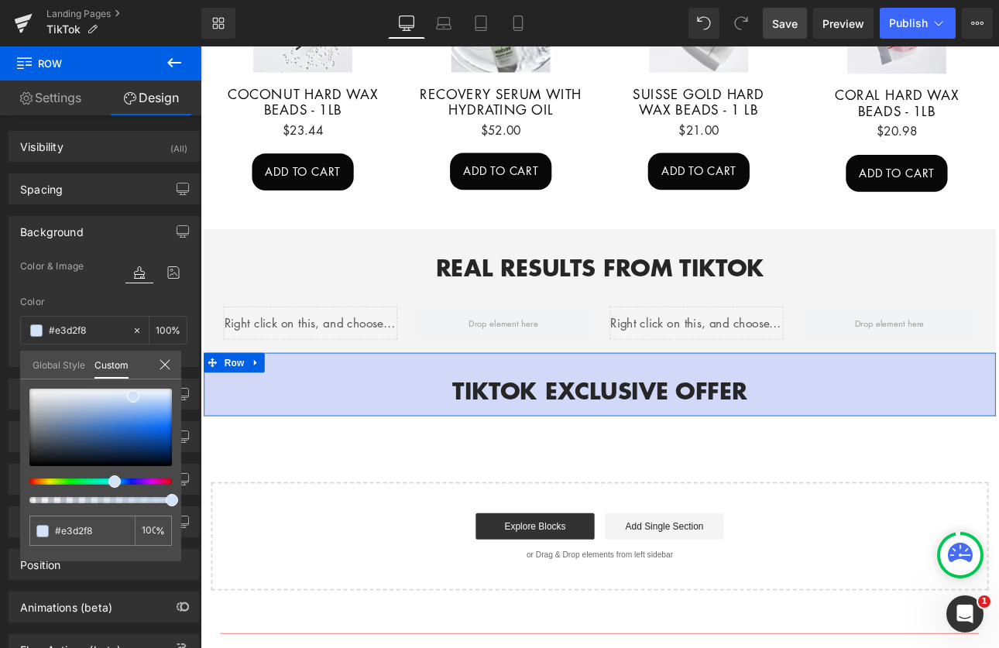
type input "#ebd2f8"
type input "#f1d2f8"
type input "#f7d2f8"
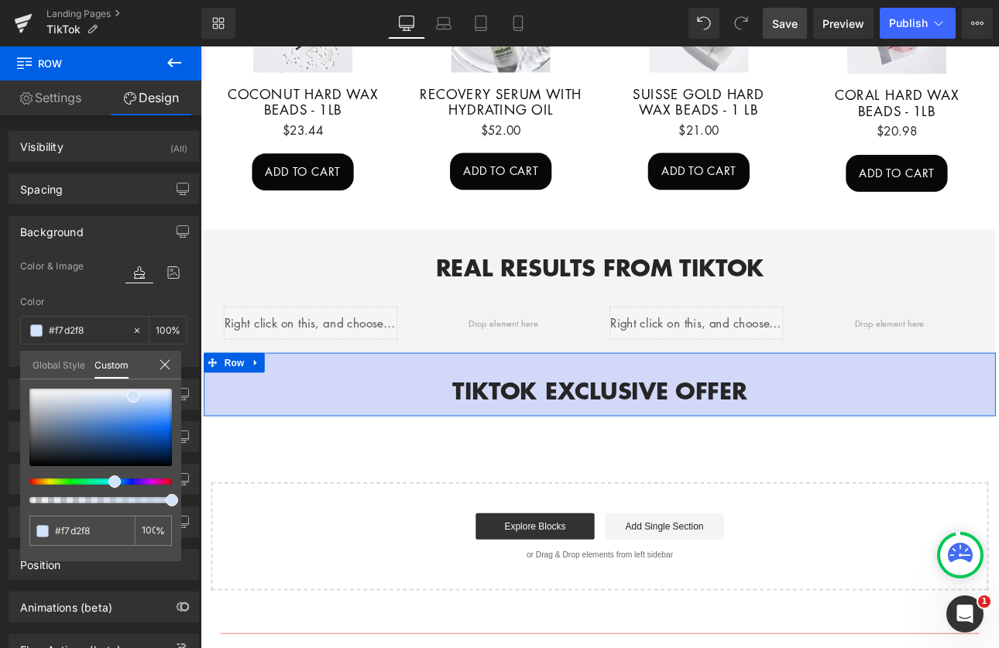
type input "#f8d2f5"
type input "#f8d2f3"
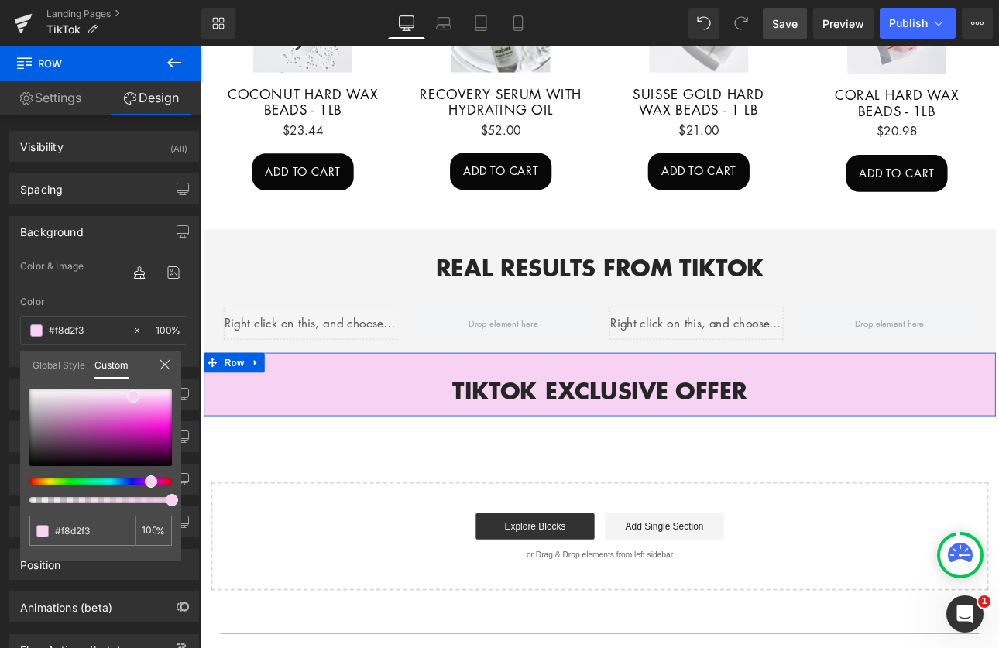
drag, startPoint x: 26, startPoint y: 480, endPoint x: 143, endPoint y: 483, distance: 116.2
click at [143, 483] on div at bounding box center [94, 482] width 143 height 6
type input "#f7d3f2"
type input "#f6cff1"
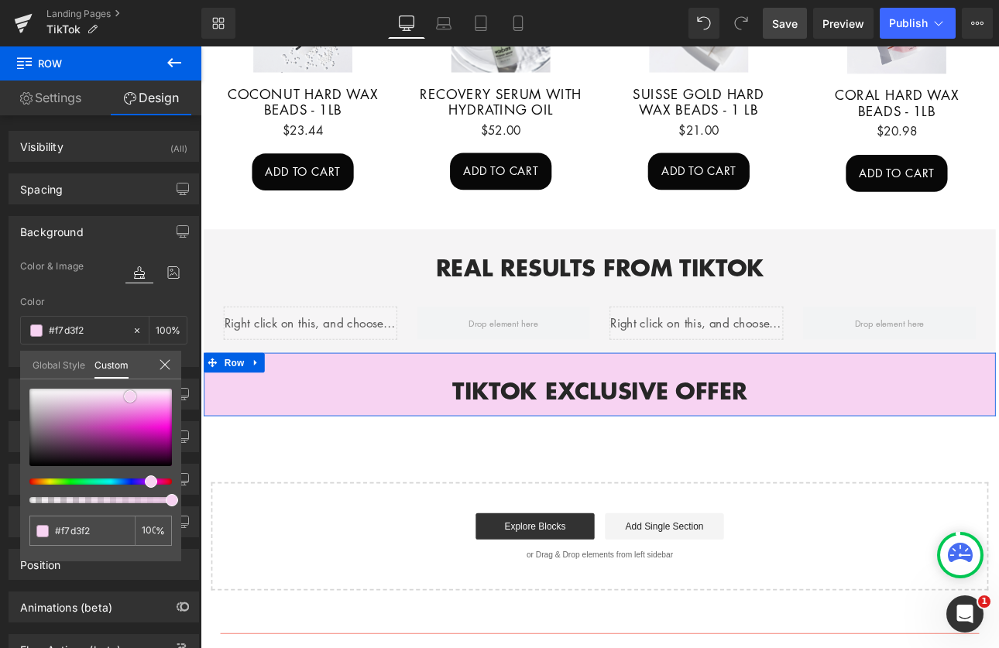
type input "#f6cff1"
type input "#f6cff0"
type input "#f5d0ef"
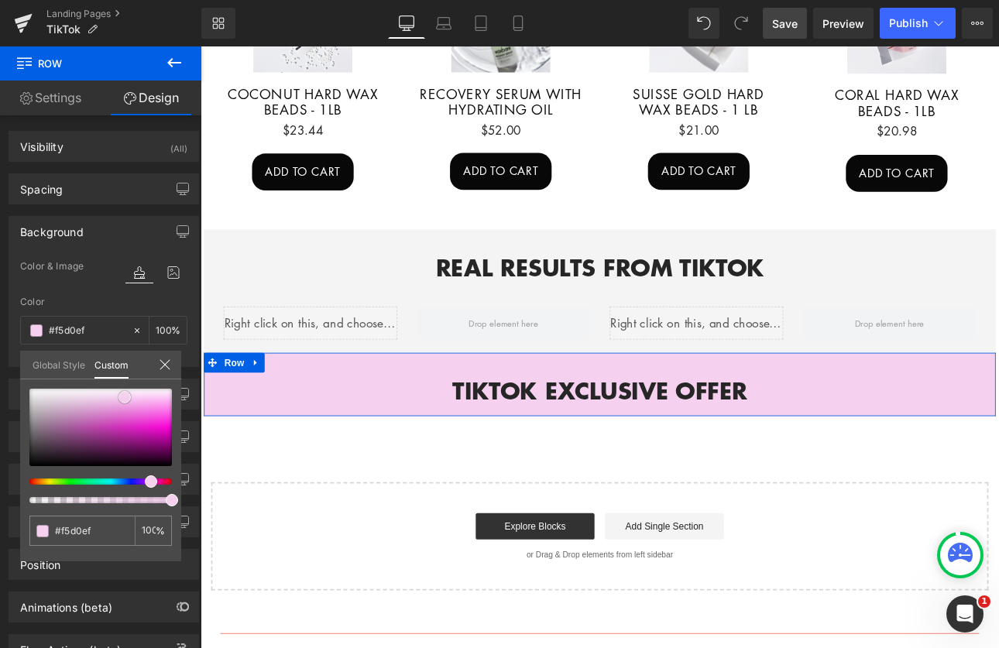
type input "#f6d4ef"
type input "#f7d8f1"
type input "#f9dcf2"
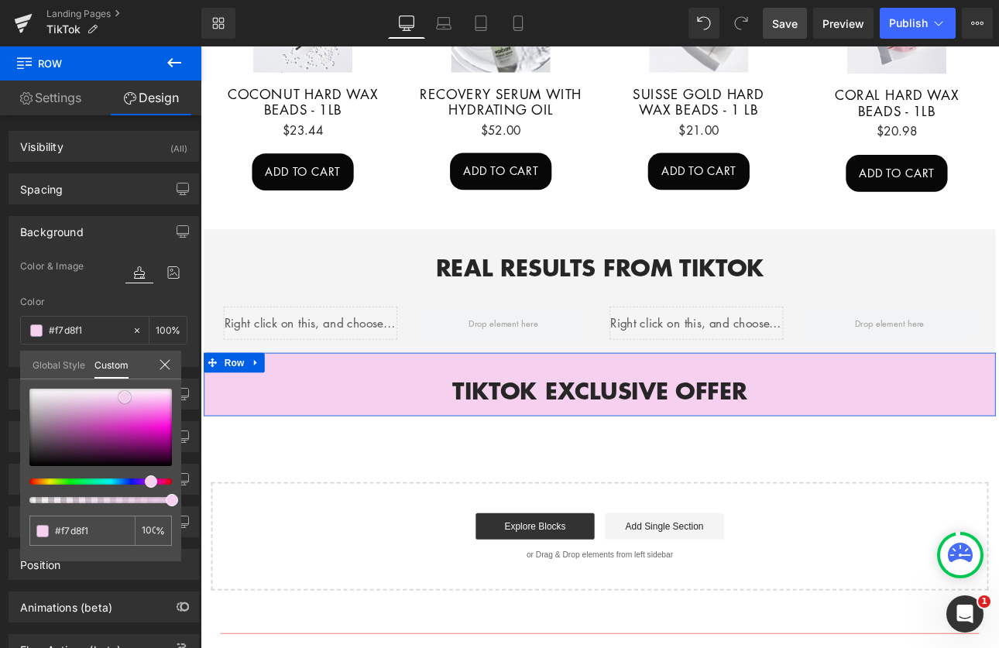
type input "#f9dcf2"
type input "#f9e0f3"
type input "#fae0f4"
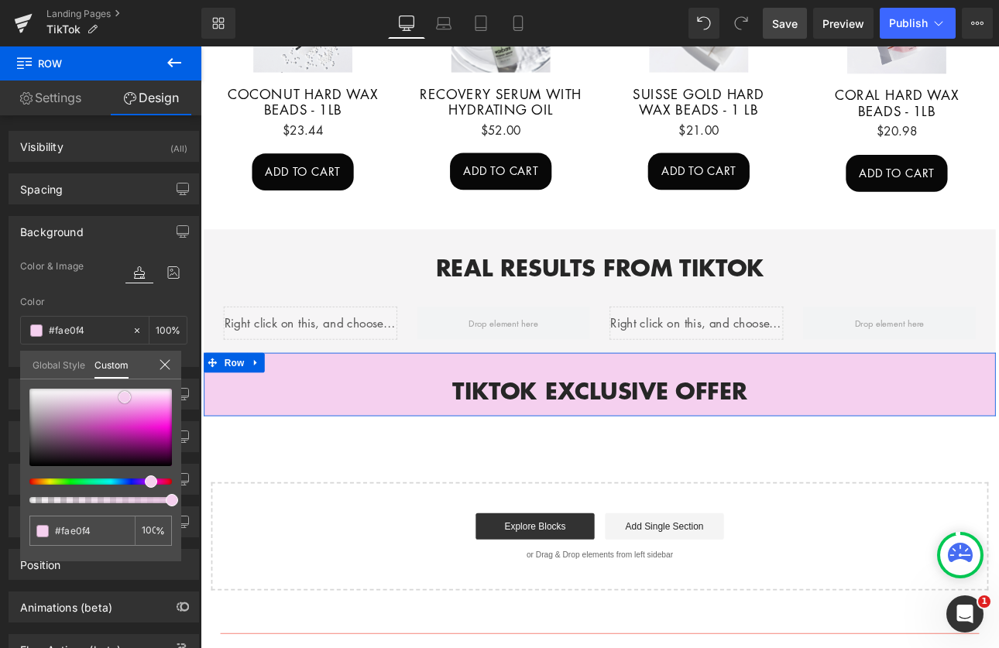
type input "#fae4f5"
type input "#fae5f5"
type input "#fbe4f5"
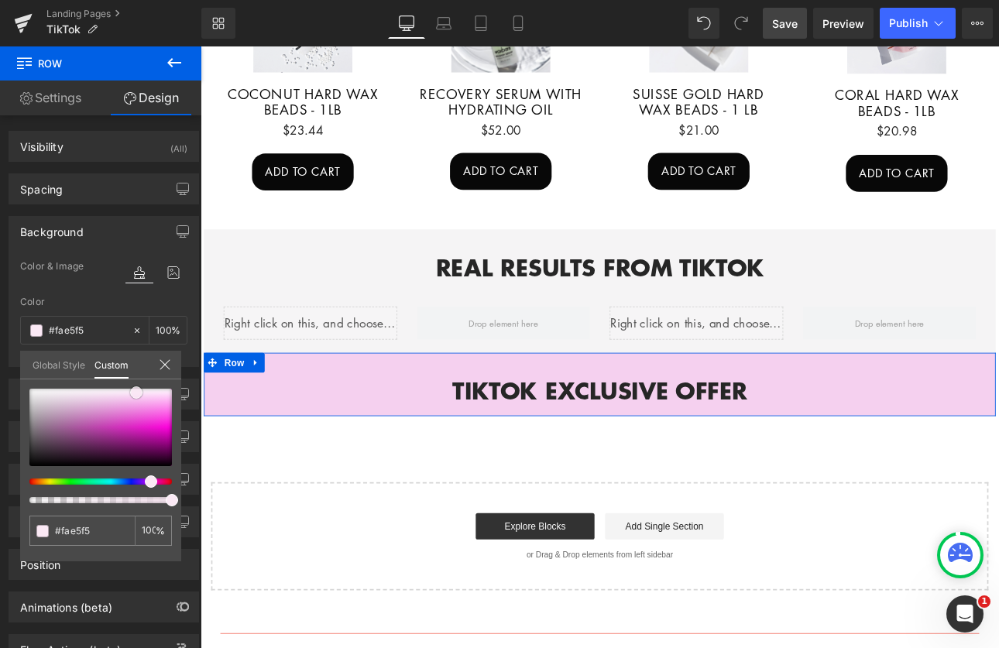
type input "#fbe4f5"
type input "#fbe9f5"
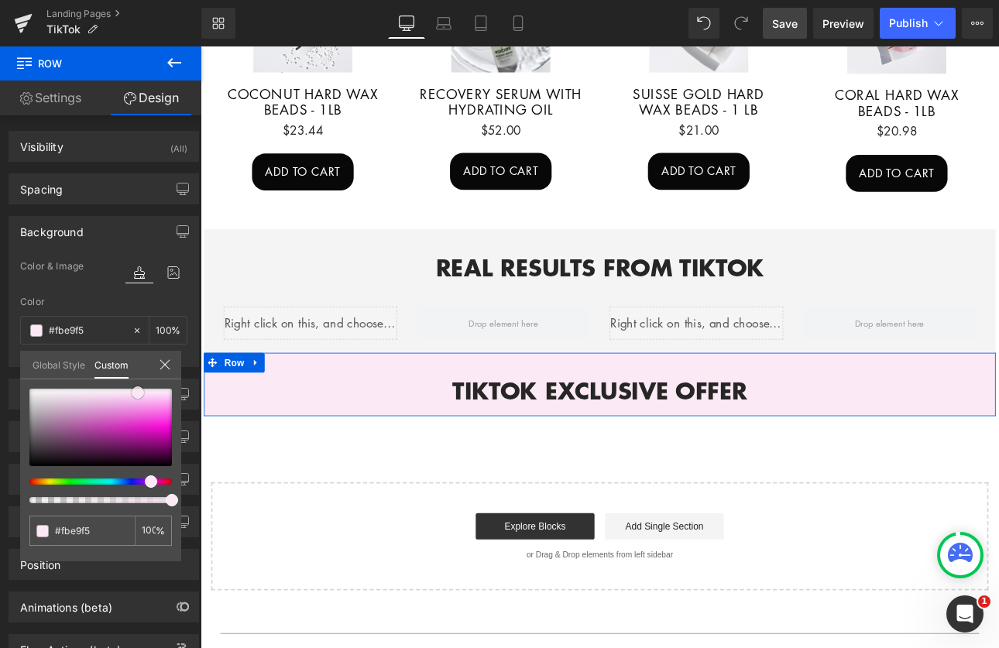
type input "#fce8f5"
type input "#fbe4f3"
type input "#fbdff1"
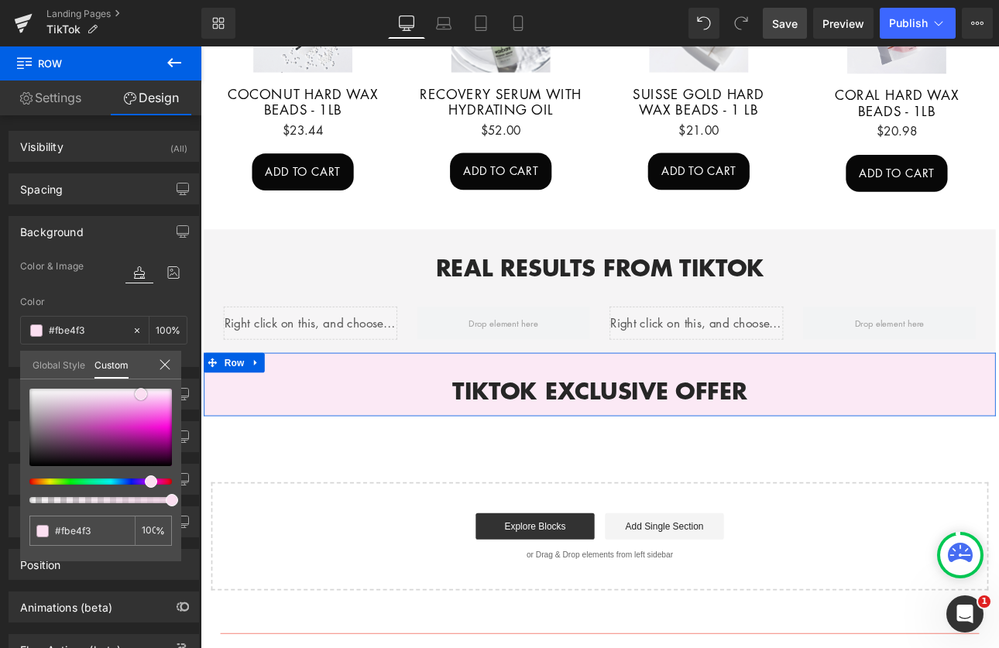
type input "#fbdff1"
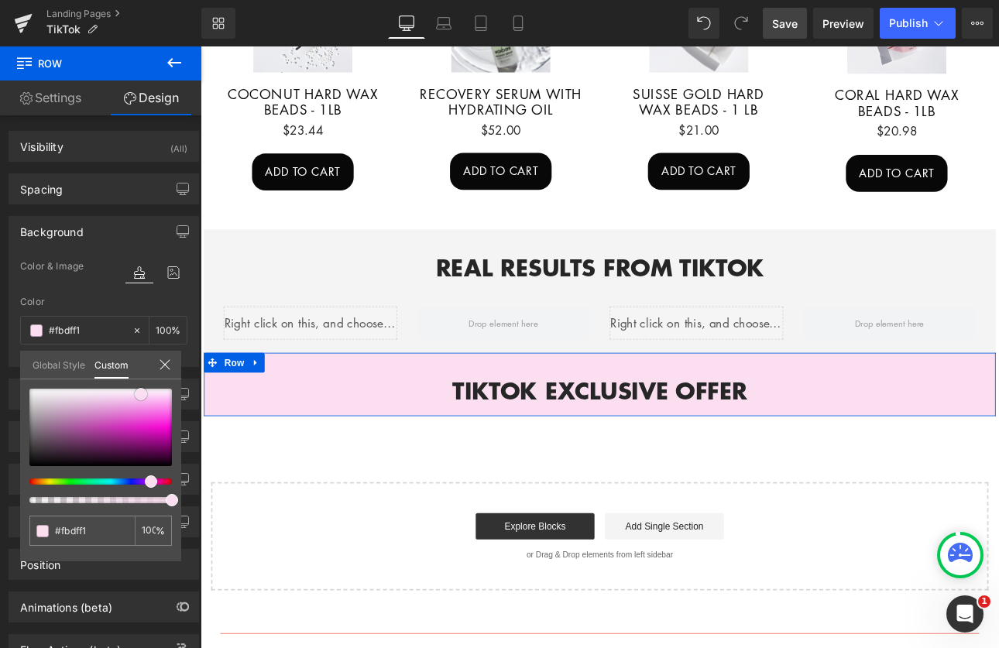
type input "#fadaef"
type input "#fadbef"
type input "#f9d6ed"
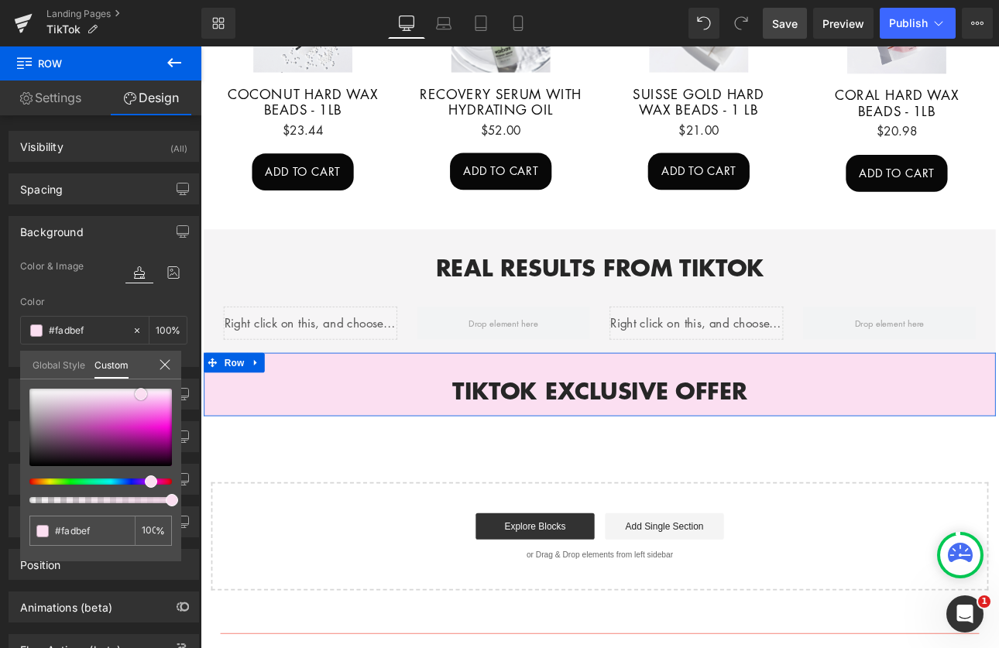
type input "#f9d6ed"
type input "#f9d7ed"
type input "#f8d2eb"
drag, startPoint x: 136, startPoint y: 392, endPoint x: 143, endPoint y: 391, distance: 7.8
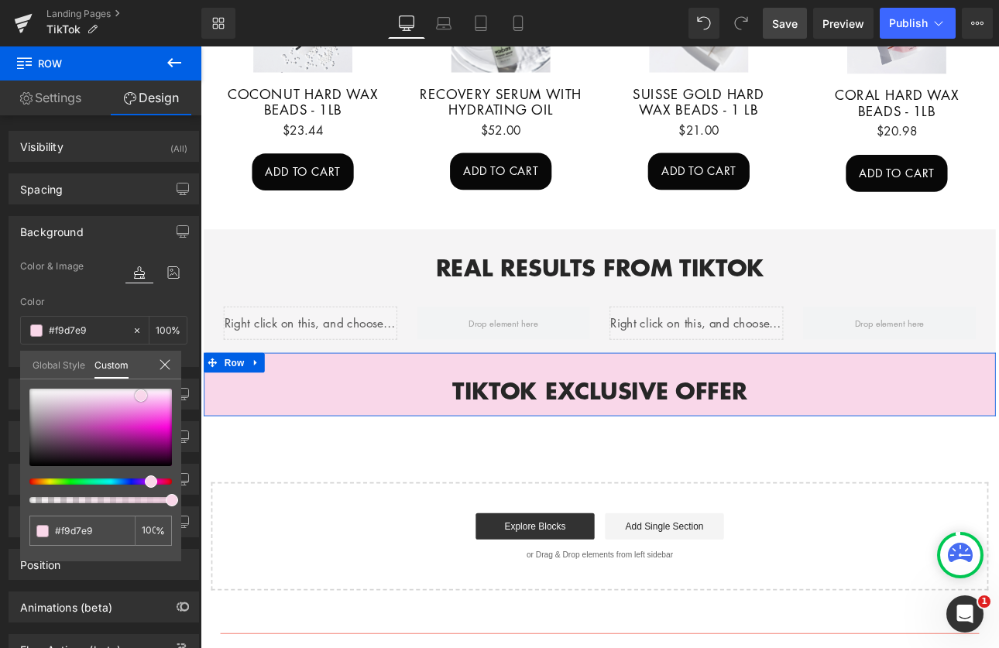
click at [143, 391] on span at bounding box center [141, 396] width 12 height 12
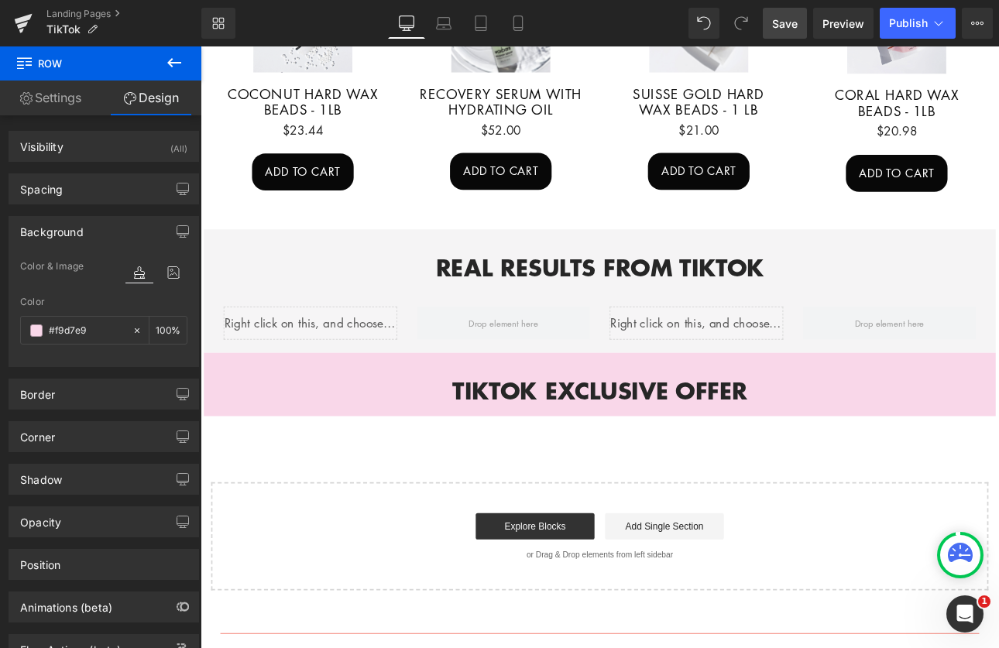
click at [940, 501] on body "Account Cart ( 0 ) Subtotal $0.00 View cart Check out Checkout" at bounding box center [669, 114] width 937 height 2133
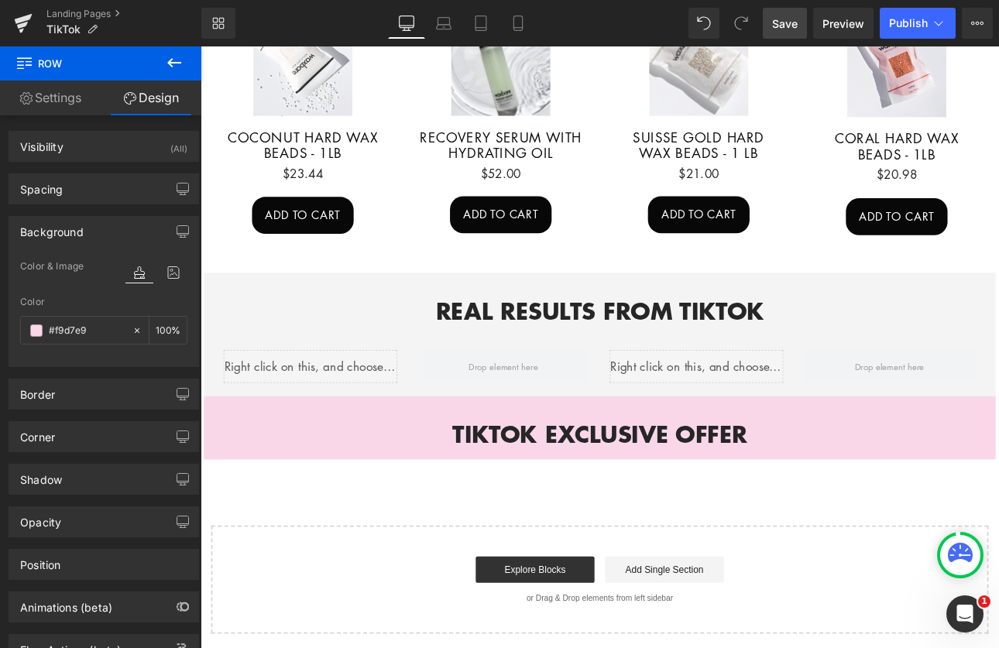
scroll to position [952, 0]
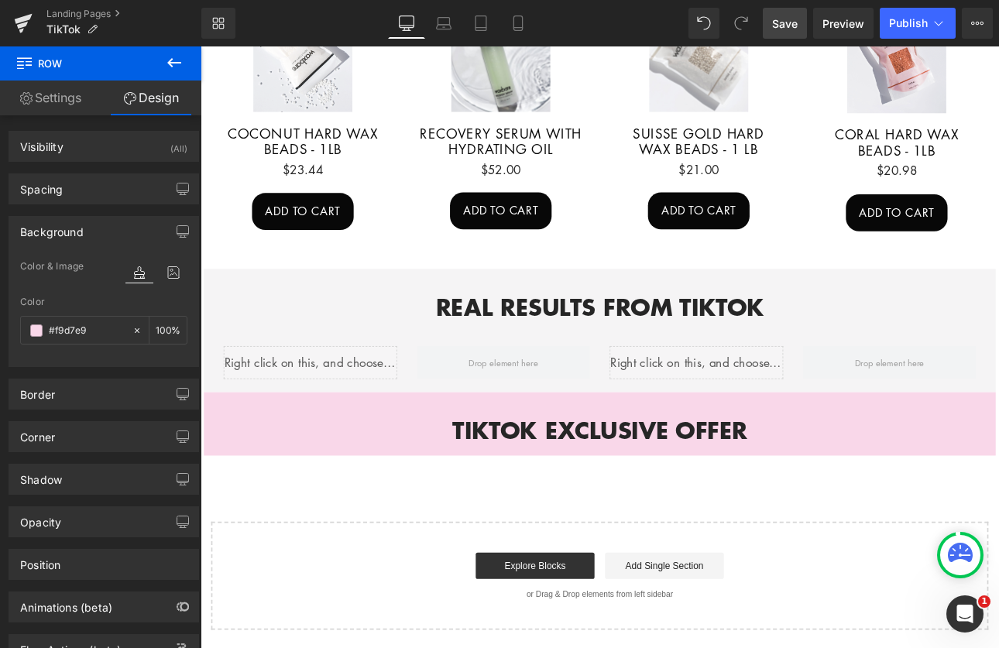
click at [163, 61] on button at bounding box center [174, 63] width 54 height 34
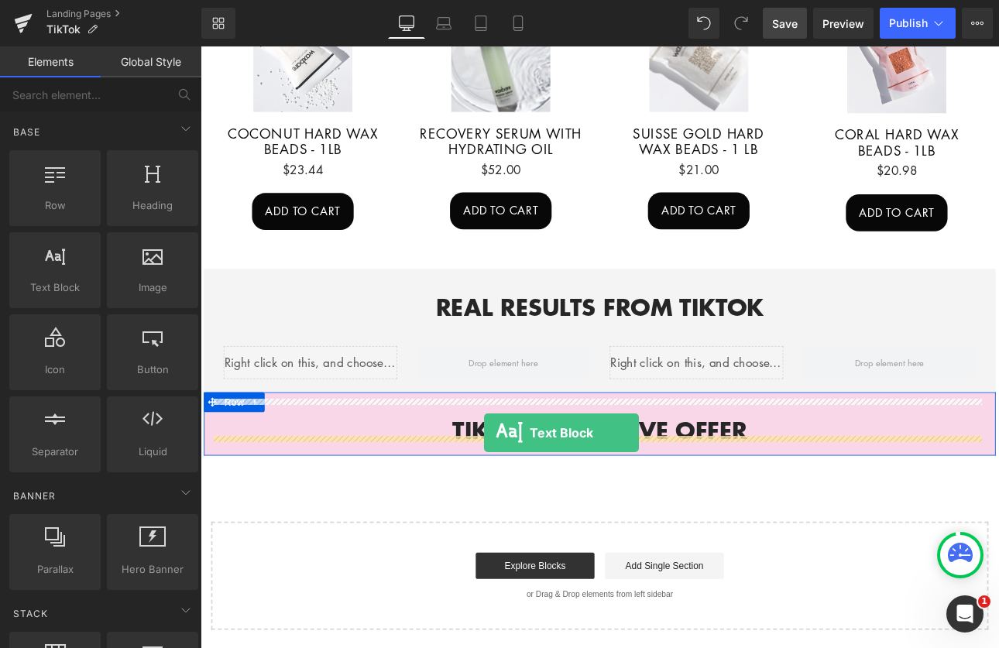
drag, startPoint x: 257, startPoint y: 325, endPoint x: 533, endPoint y: 500, distance: 326.2
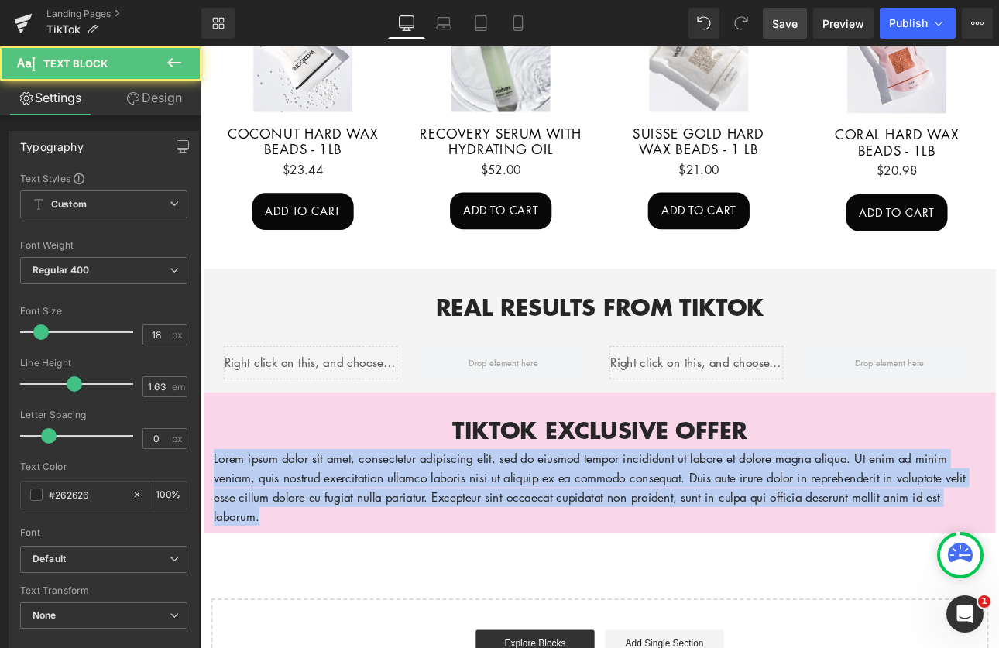
drag, startPoint x: 303, startPoint y: 586, endPoint x: 163, endPoint y: 485, distance: 172.0
click at [201, 485] on html "Account Cart ( 0 ) Subtotal $0.00 View cart Check out Checkout" at bounding box center [669, 205] width 937 height 2223
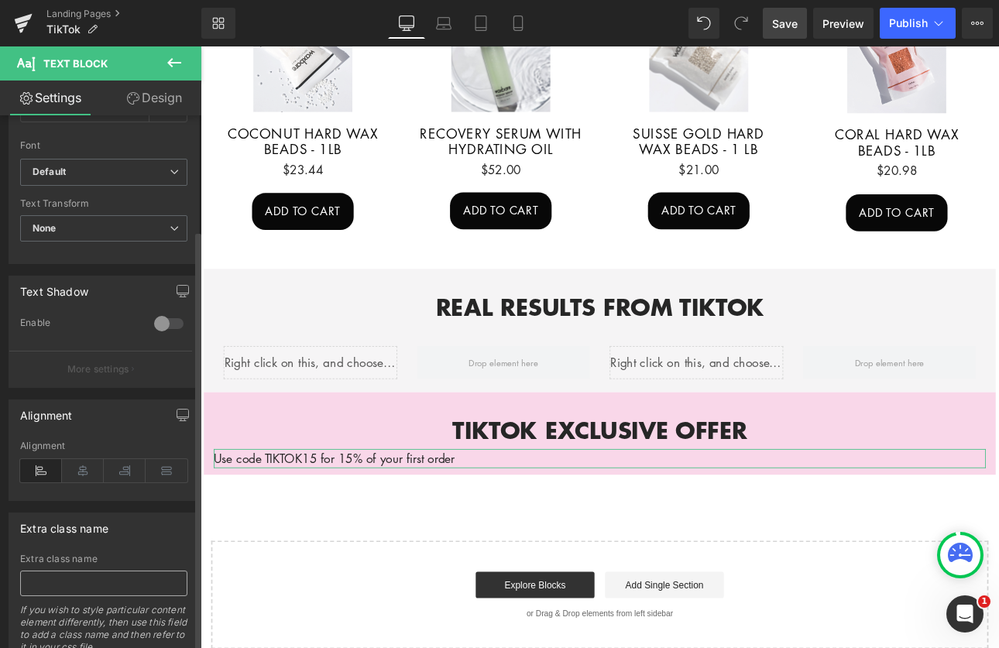
scroll to position [387, 0]
click at [88, 470] on icon at bounding box center [83, 470] width 42 height 23
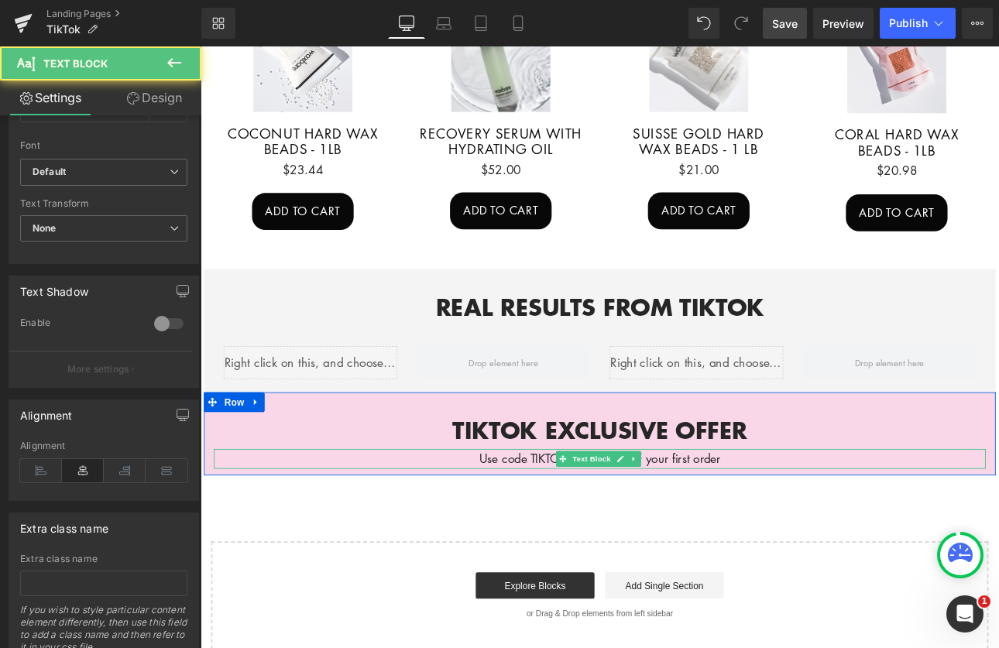
click at [821, 521] on p "Use code TIKTOK15 for 15% of your first order" at bounding box center [669, 530] width 906 height 22
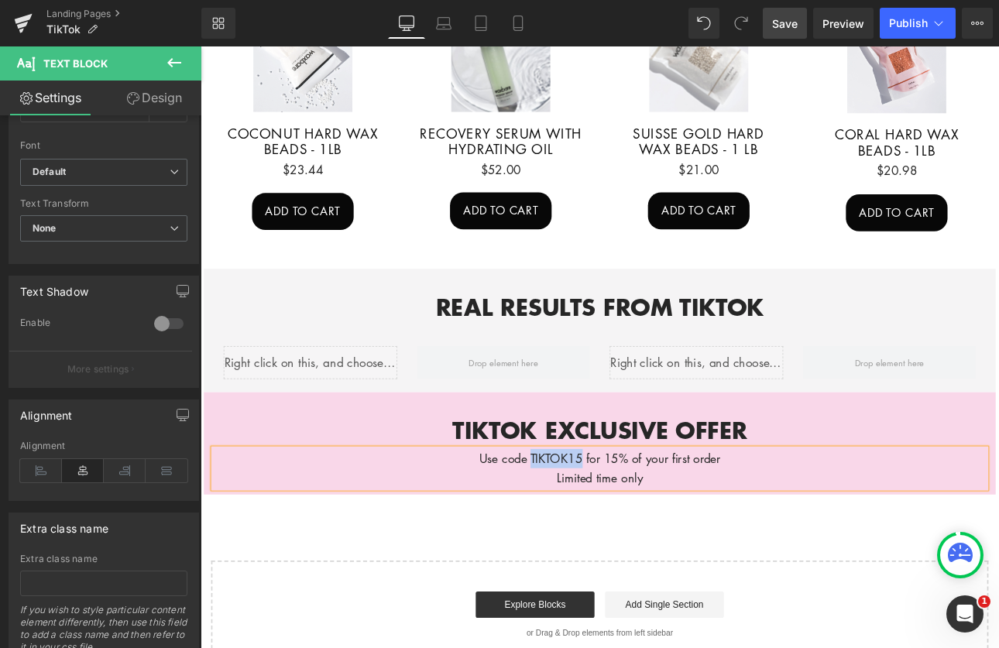
drag, startPoint x: 641, startPoint y: 516, endPoint x: 583, endPoint y: 514, distance: 58.9
click at [583, 519] on p "Use code TIKTOK15 for 15% of your first order" at bounding box center [669, 530] width 906 height 22
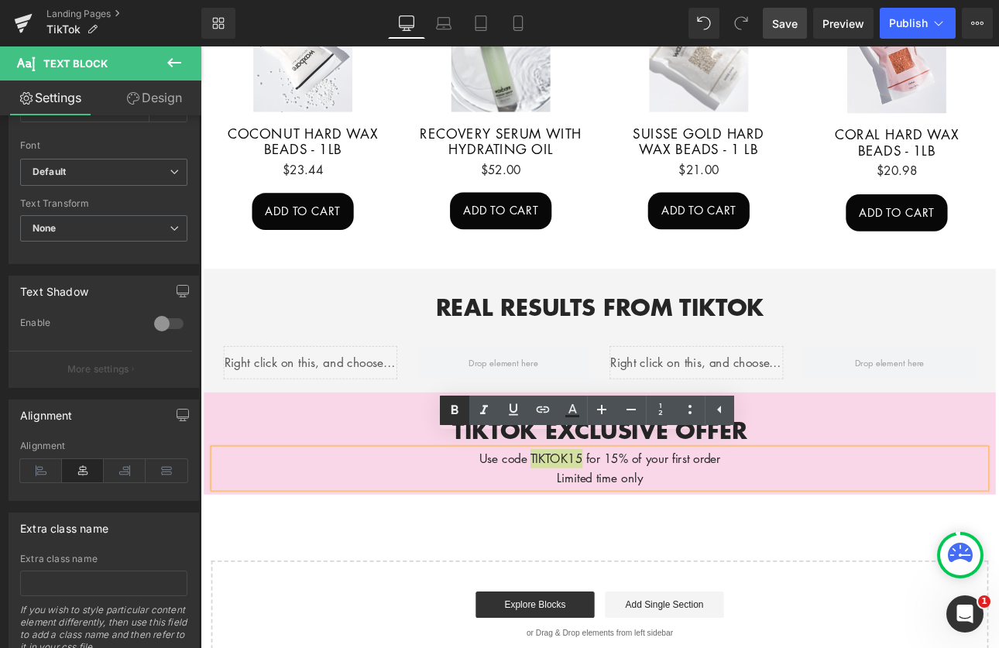
click at [454, 411] on icon at bounding box center [454, 410] width 19 height 19
click at [926, 579] on div "Hero Banner 200px 200px tikTok's favorite waxing products Heading Made for pros…" at bounding box center [669, 17] width 937 height 1520
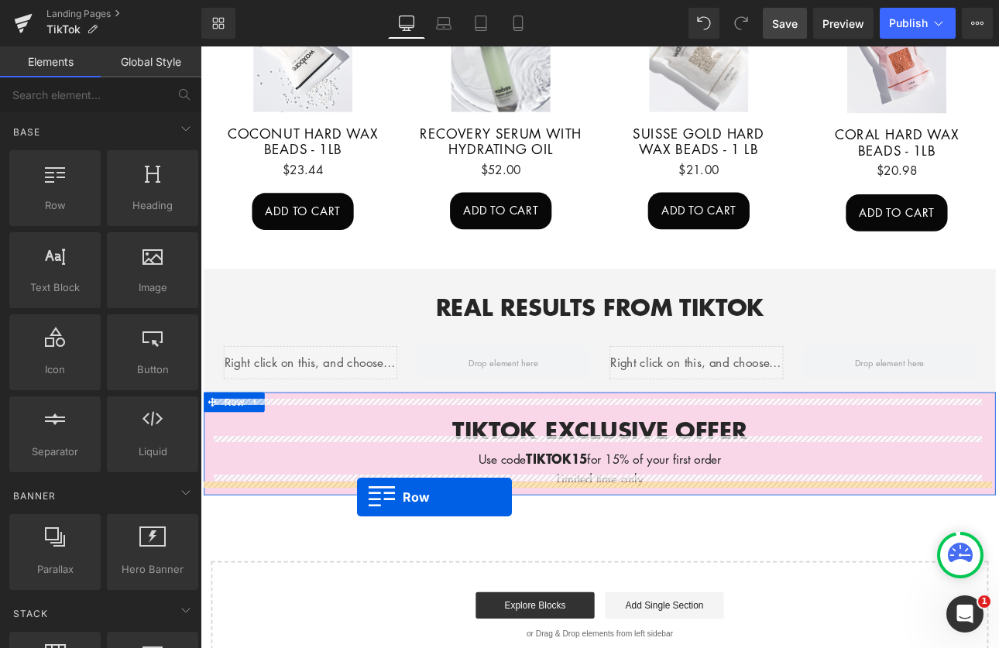
drag, startPoint x: 253, startPoint y: 239, endPoint x: 383, endPoint y: 576, distance: 360.5
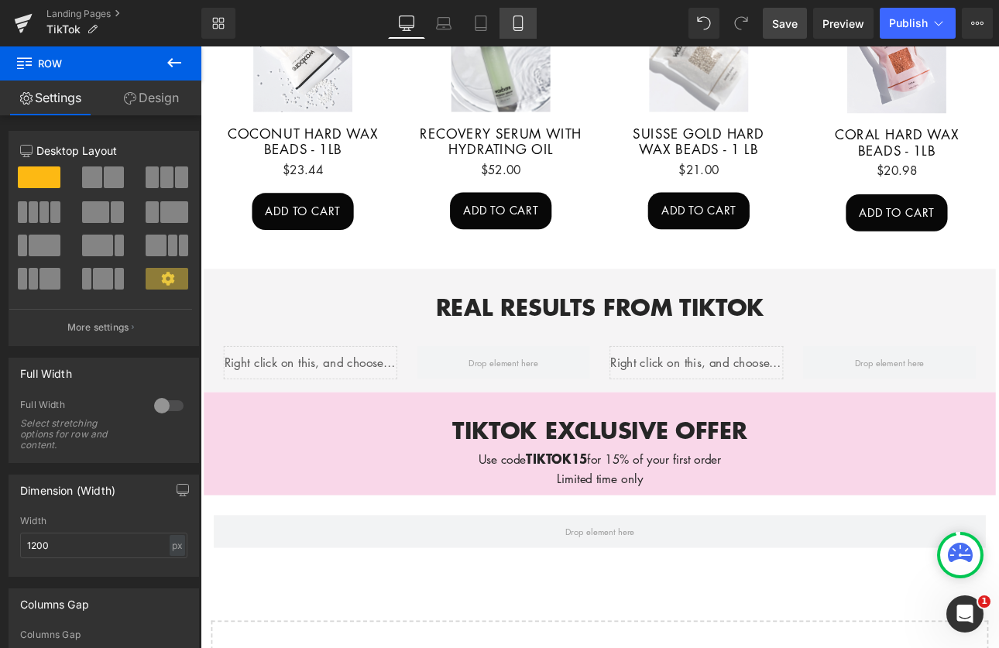
click at [517, 17] on icon at bounding box center [518, 22] width 15 height 15
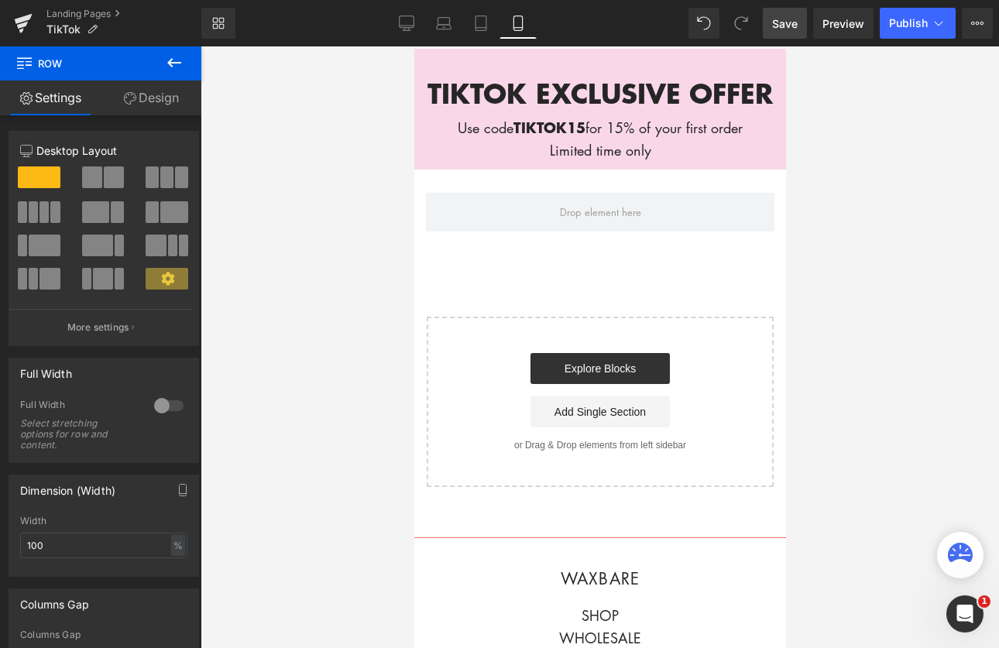
scroll to position [2697, 0]
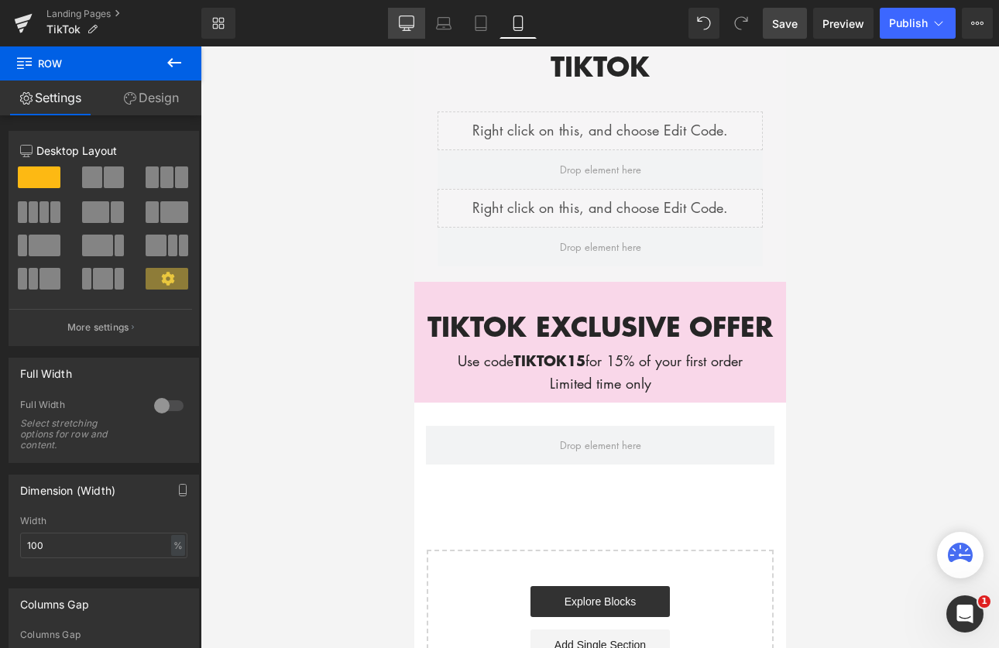
click at [414, 22] on link "Desktop" at bounding box center [406, 23] width 37 height 31
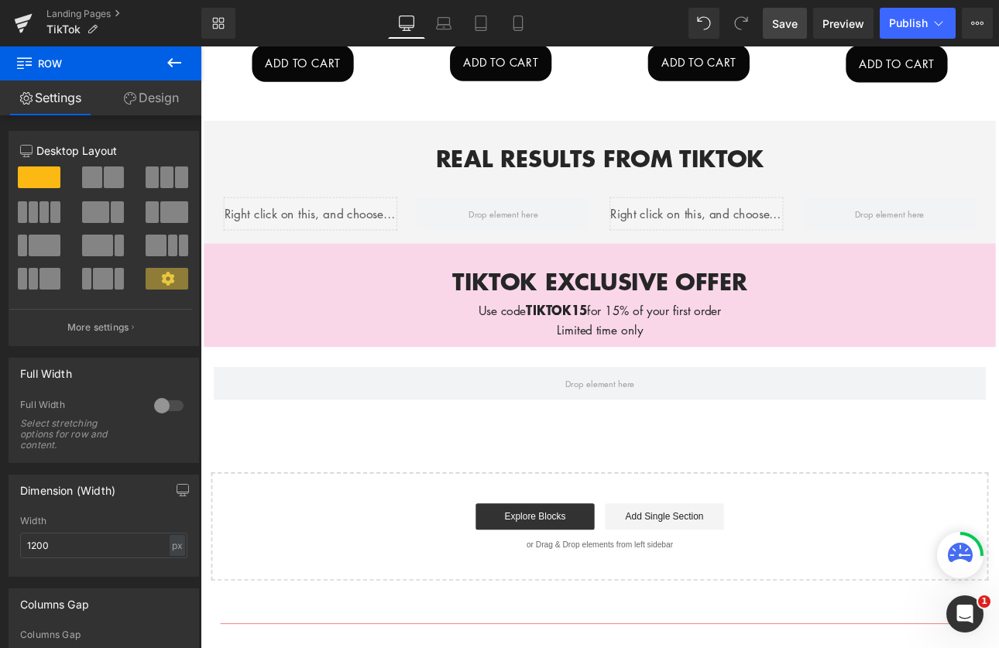
scroll to position [1126, 0]
click at [177, 67] on icon at bounding box center [174, 62] width 19 height 19
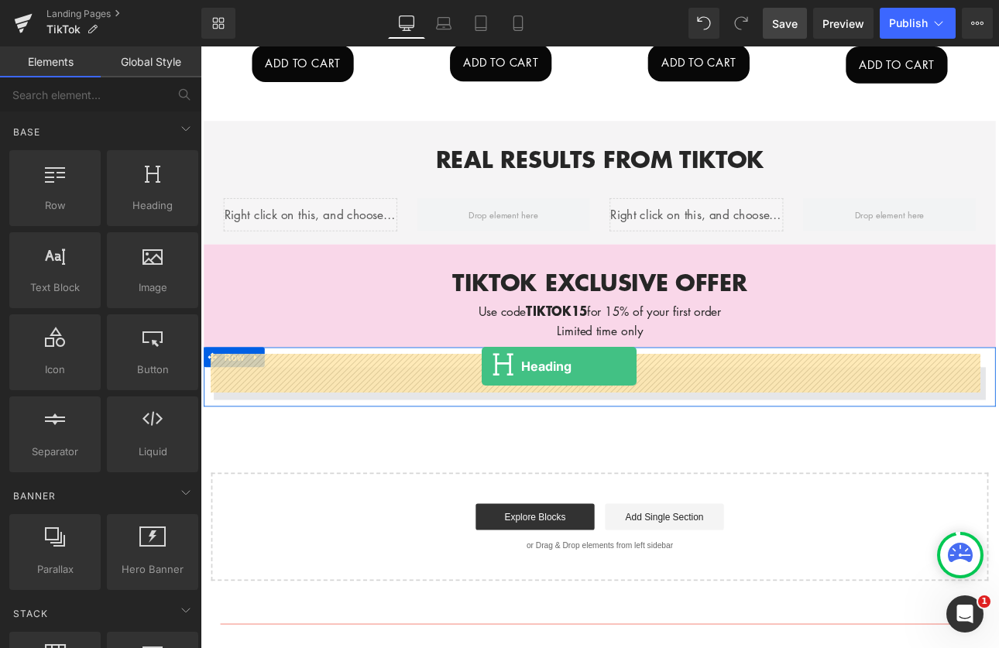
drag, startPoint x: 353, startPoint y: 242, endPoint x: 531, endPoint y: 421, distance: 252.0
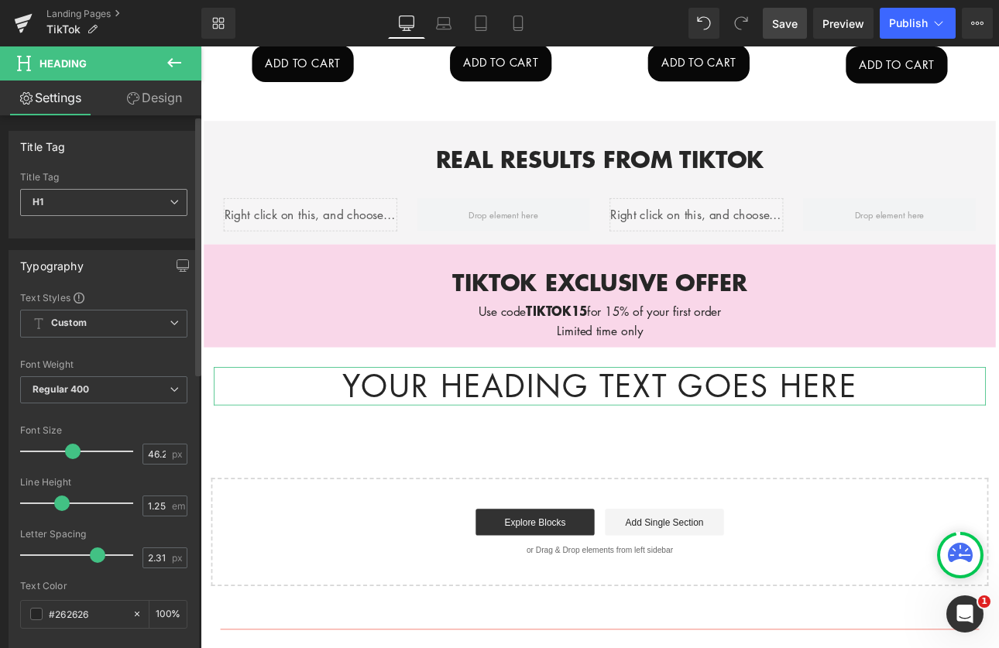
click at [102, 205] on span "H1" at bounding box center [103, 202] width 167 height 27
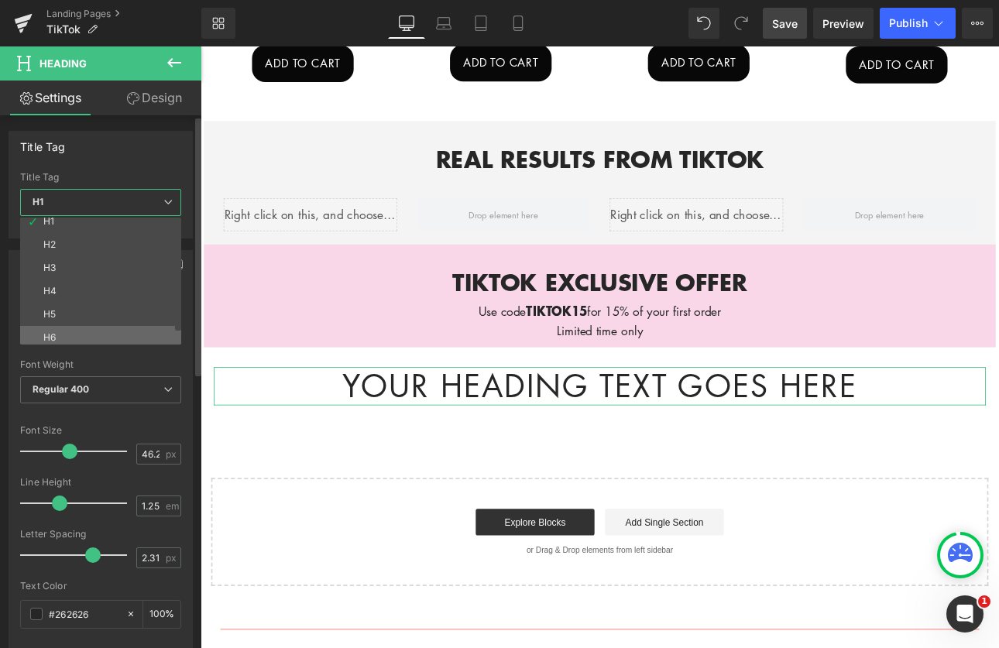
scroll to position [12, 0]
click at [156, 145] on div "Title Tag" at bounding box center [100, 146] width 183 height 29
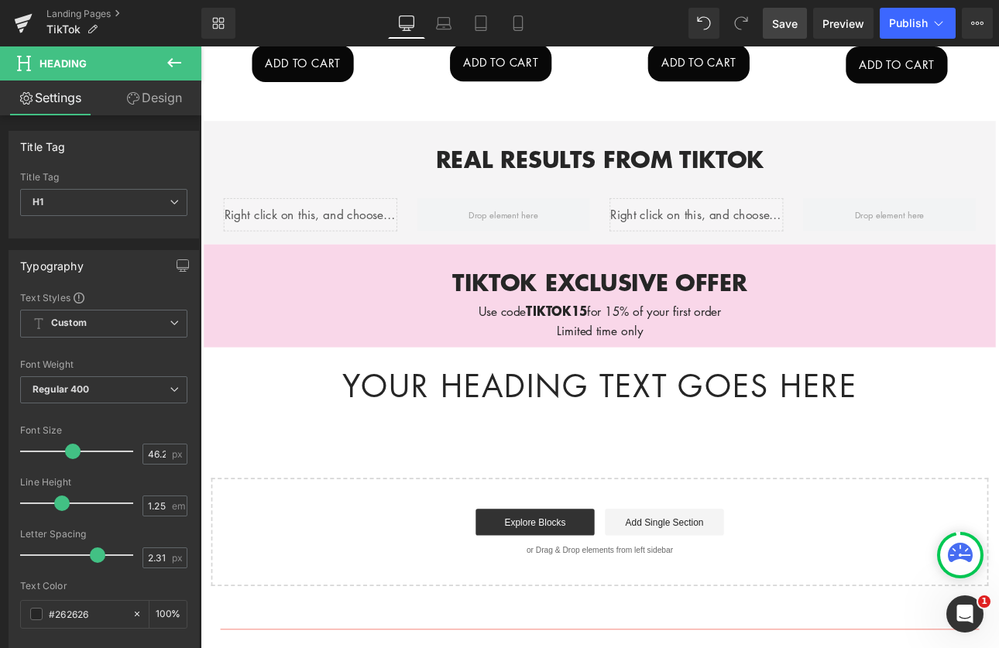
click at [169, 60] on icon at bounding box center [174, 62] width 19 height 19
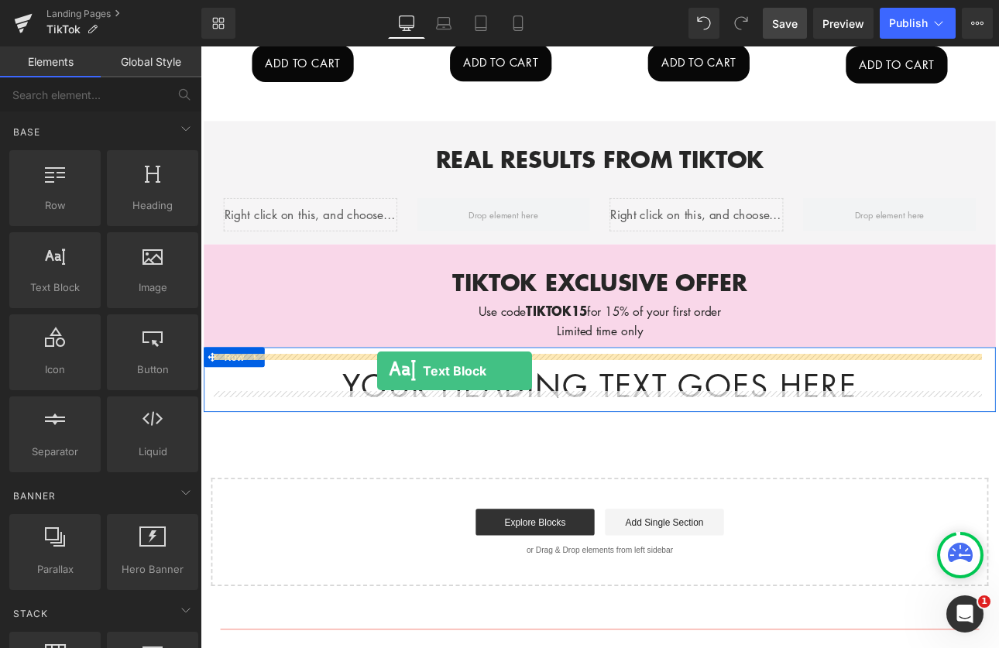
drag, startPoint x: 266, startPoint y: 318, endPoint x: 408, endPoint y: 427, distance: 179.6
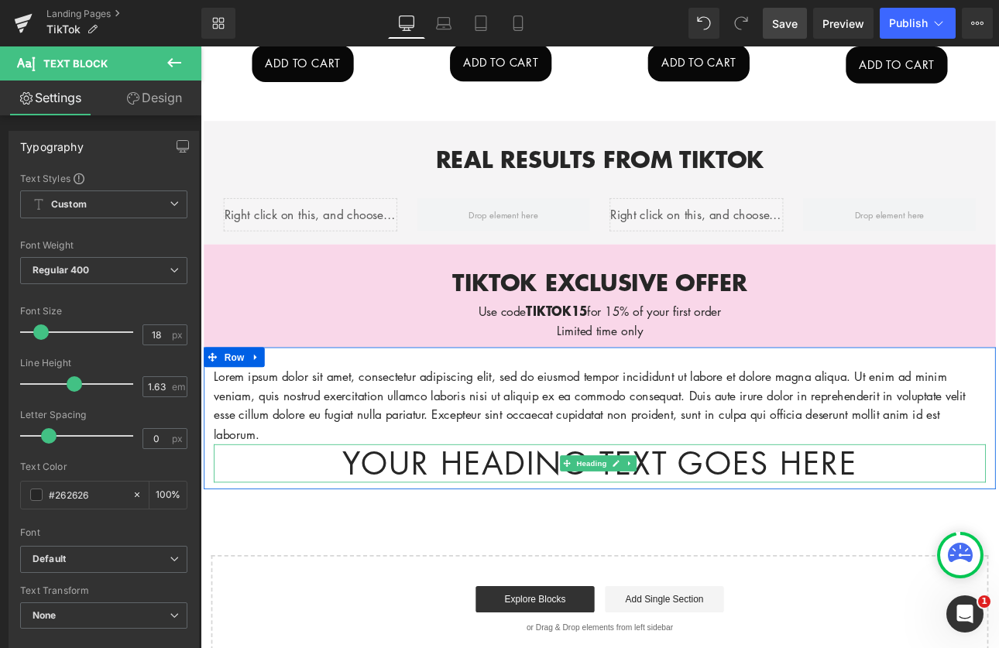
click at [298, 520] on h1 "Your heading text goes here" at bounding box center [669, 536] width 906 height 45
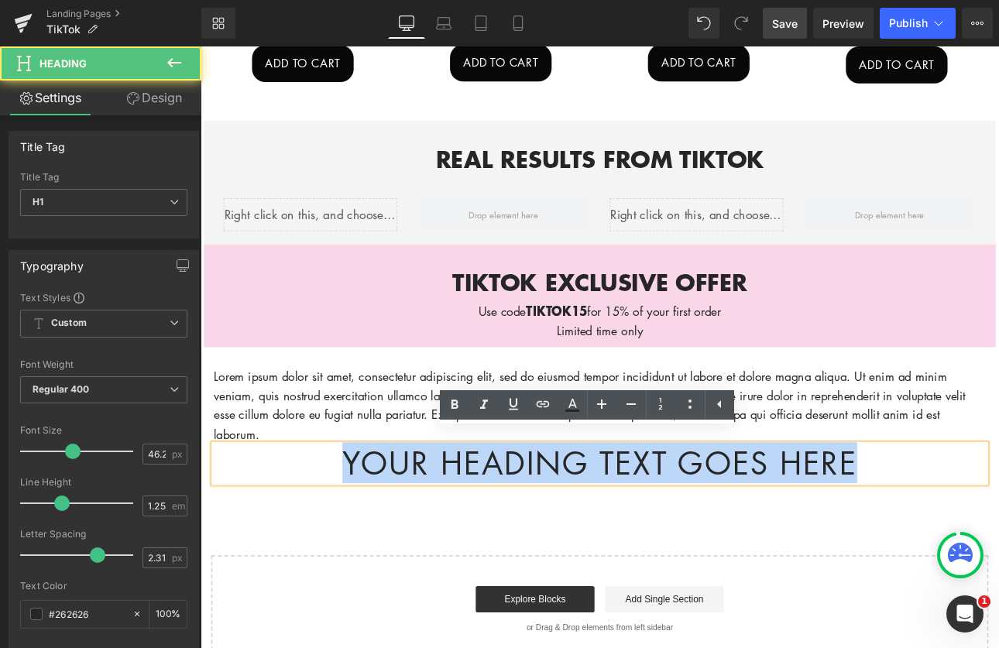
drag, startPoint x: 1010, startPoint y: 512, endPoint x: 225, endPoint y: 528, distance: 784.9
click at [225, 528] on h1 "Your heading text goes here" at bounding box center [669, 536] width 906 height 45
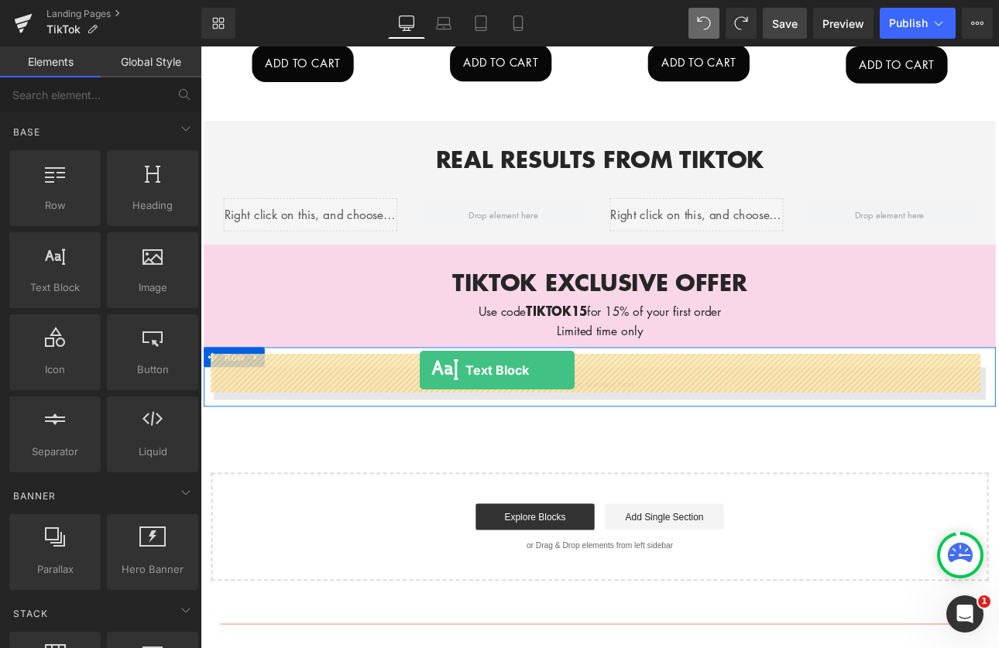
drag, startPoint x: 253, startPoint y: 320, endPoint x: 458, endPoint y: 427, distance: 230.8
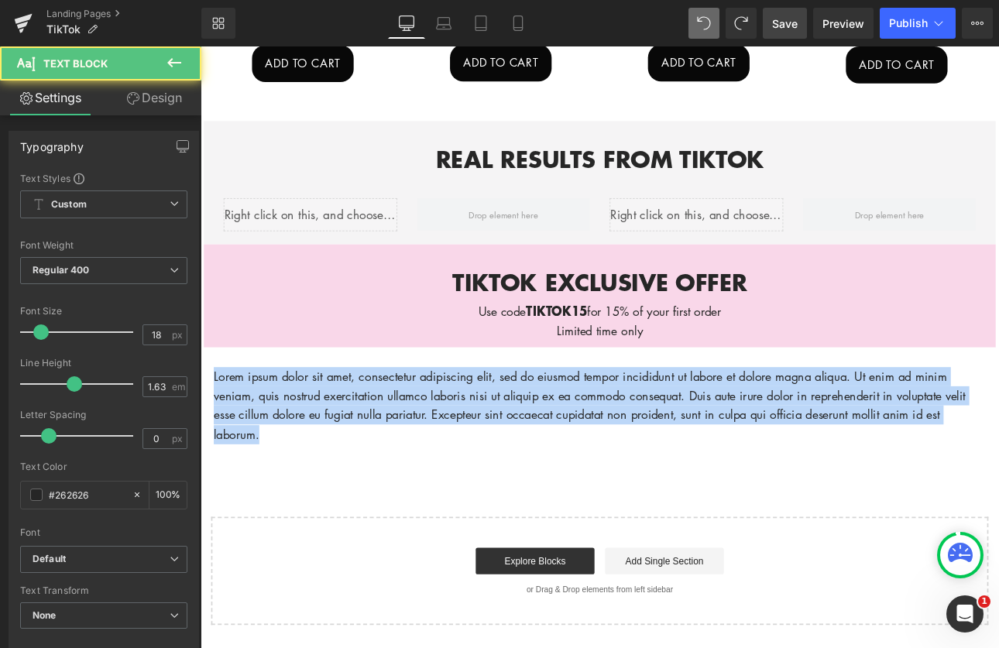
drag, startPoint x: 295, startPoint y: 479, endPoint x: 200, endPoint y: 417, distance: 113.7
click at [201, 417] on html "Account Cart ( 0 ) Subtotal $0.00 View cart Check out Checkout" at bounding box center [669, 71] width 937 height 2301
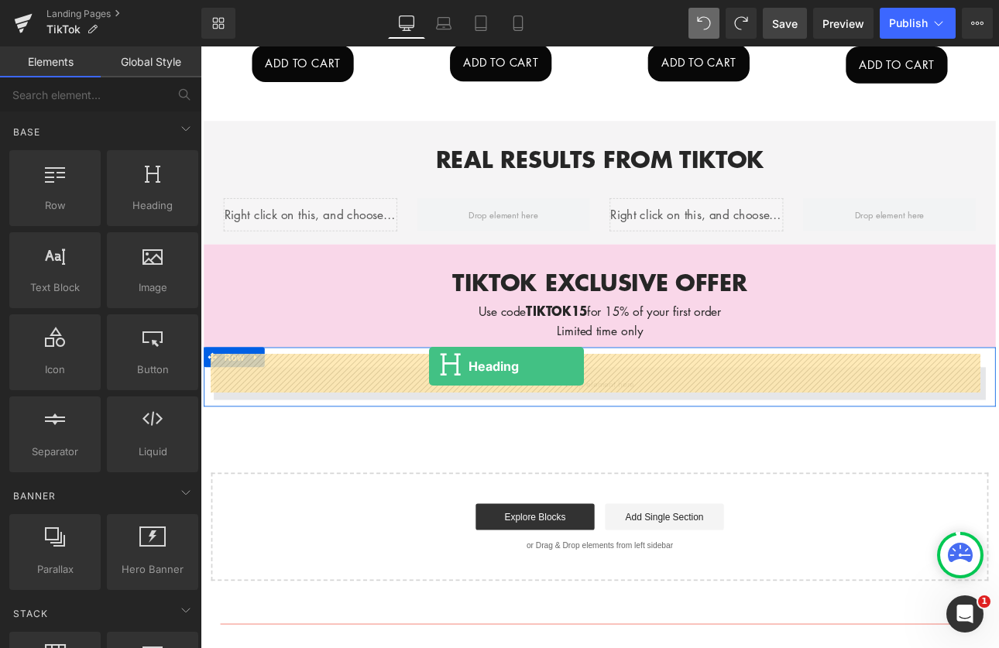
drag, startPoint x: 339, startPoint y: 248, endPoint x: 469, endPoint y: 421, distance: 216.4
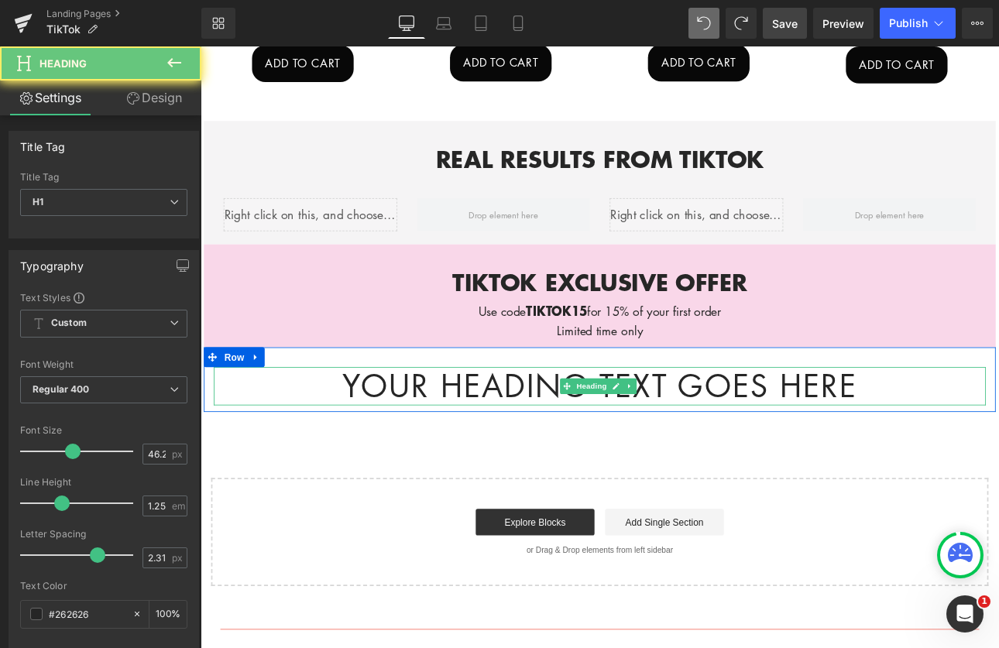
click at [349, 428] on h1 "Your heading text goes here" at bounding box center [669, 445] width 906 height 45
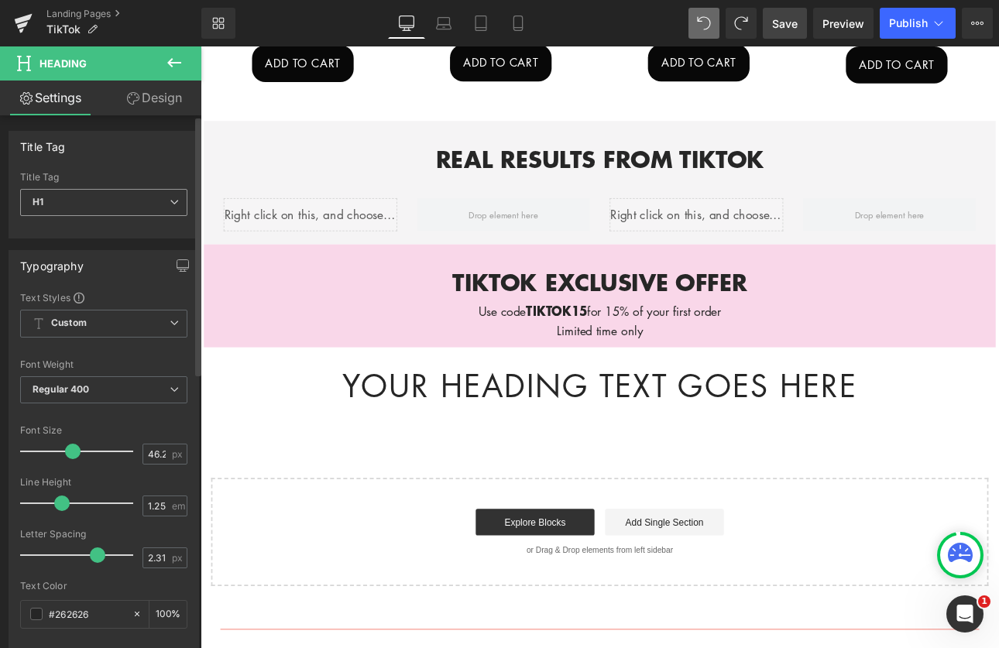
click at [146, 202] on span "H1" at bounding box center [103, 202] width 167 height 27
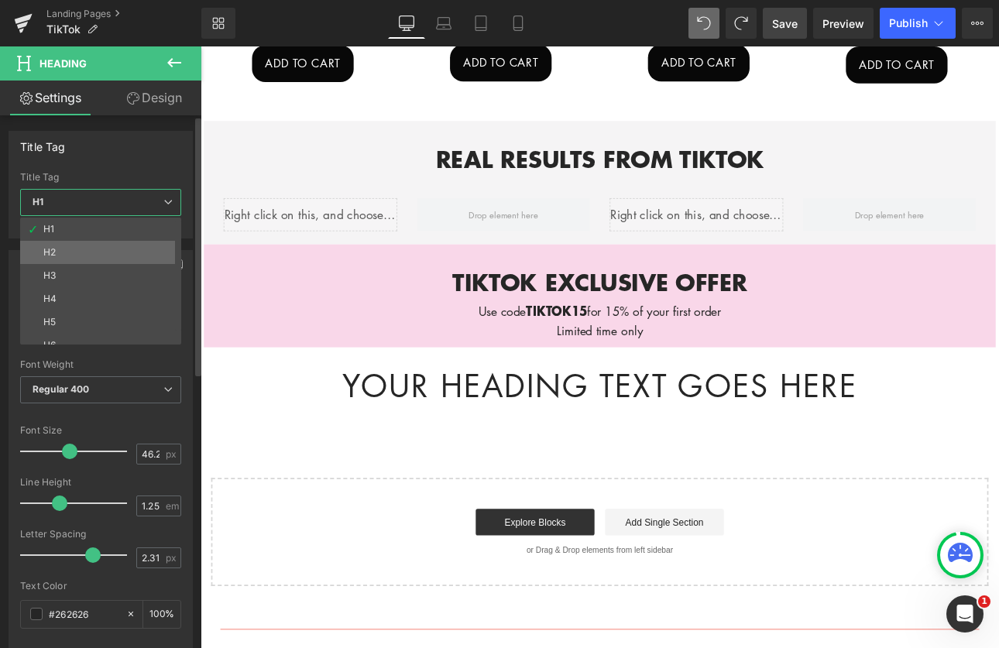
click at [98, 250] on li "H2" at bounding box center [104, 252] width 168 height 23
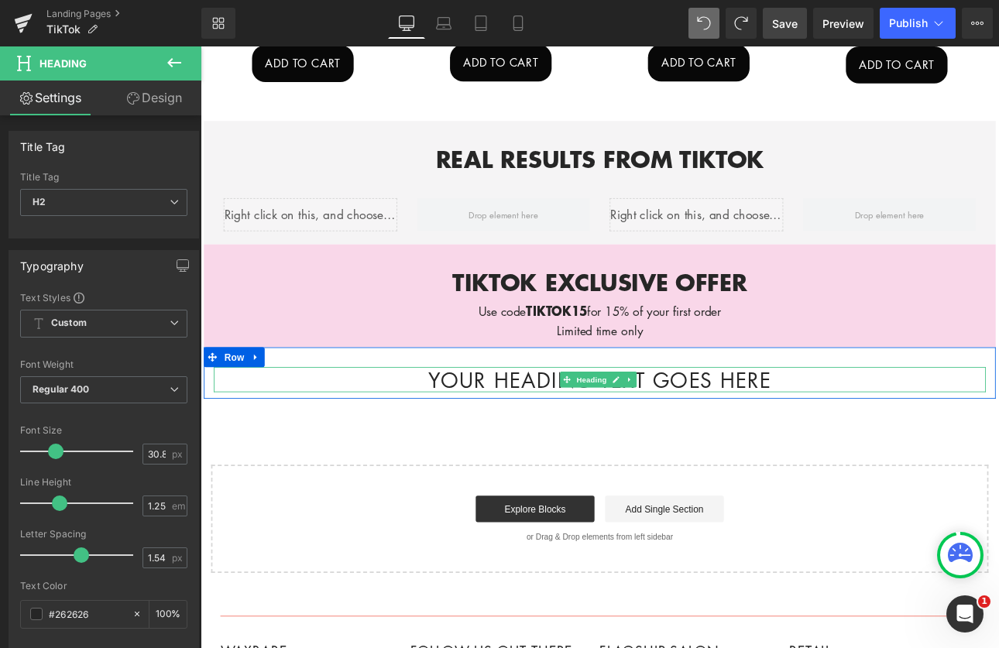
click at [878, 423] on h2 "Your heading text goes here" at bounding box center [669, 438] width 906 height 30
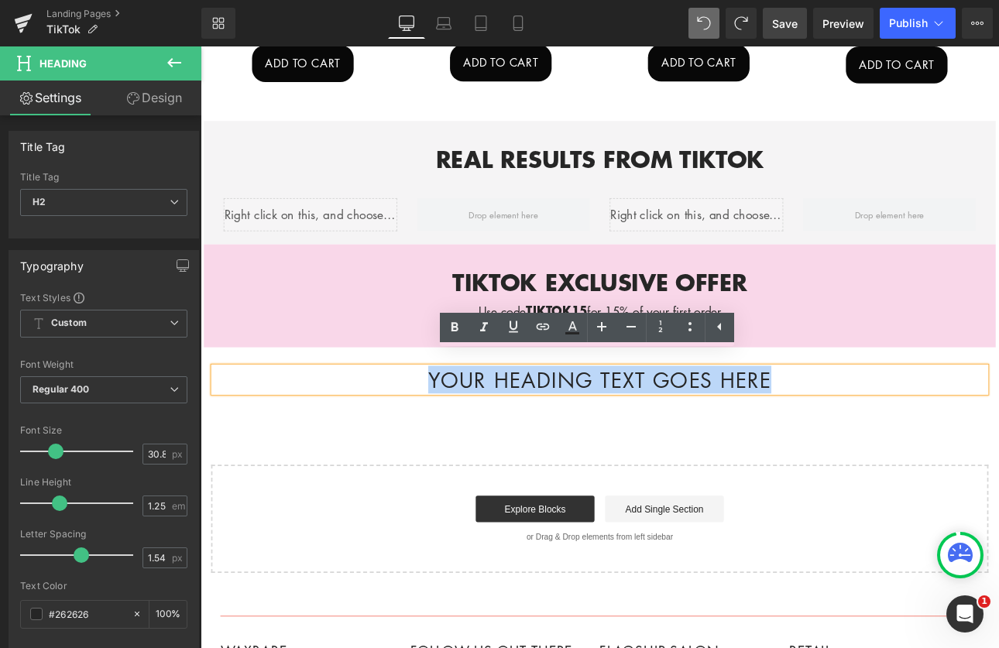
drag, startPoint x: 879, startPoint y: 421, endPoint x: 918, endPoint y: 391, distance: 49.1
click at [918, 400] on div "Your heading text goes here Heading Row" at bounding box center [670, 430] width 930 height 61
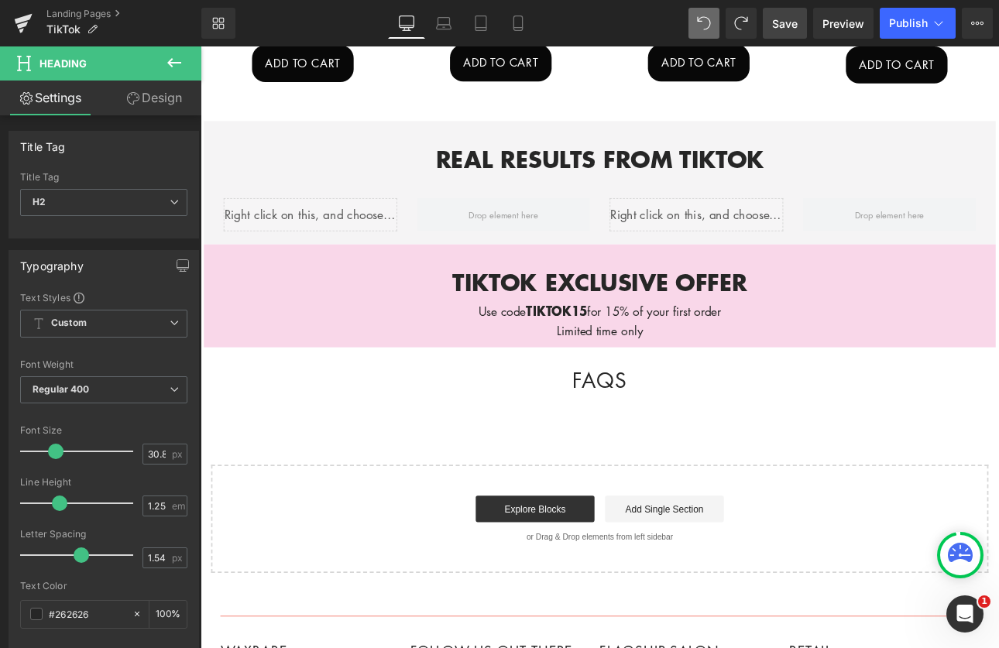
click at [181, 62] on icon at bounding box center [174, 62] width 19 height 19
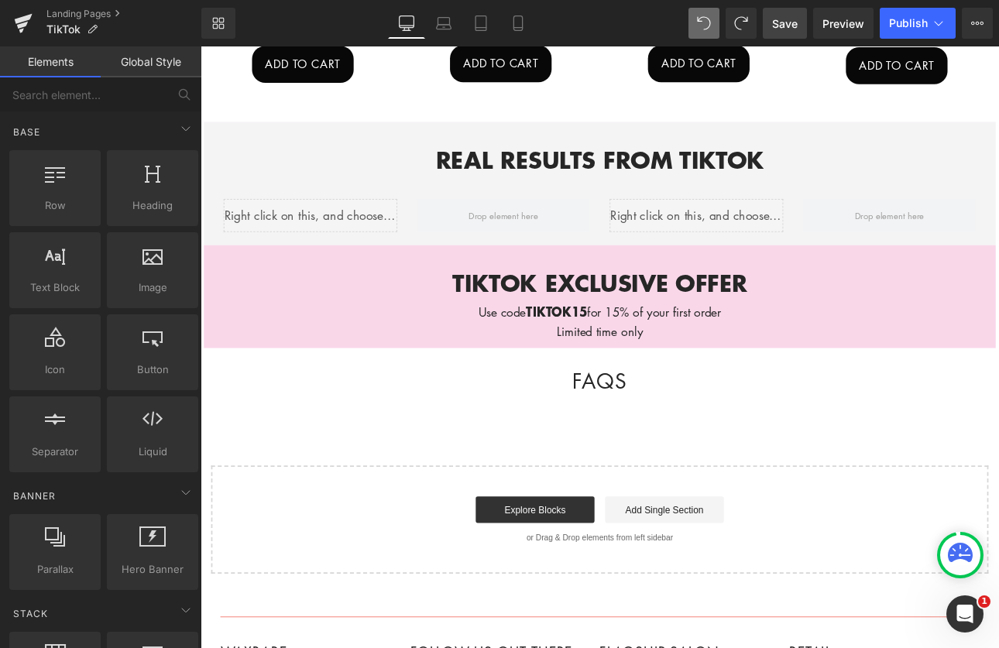
scroll to position [1143, 0]
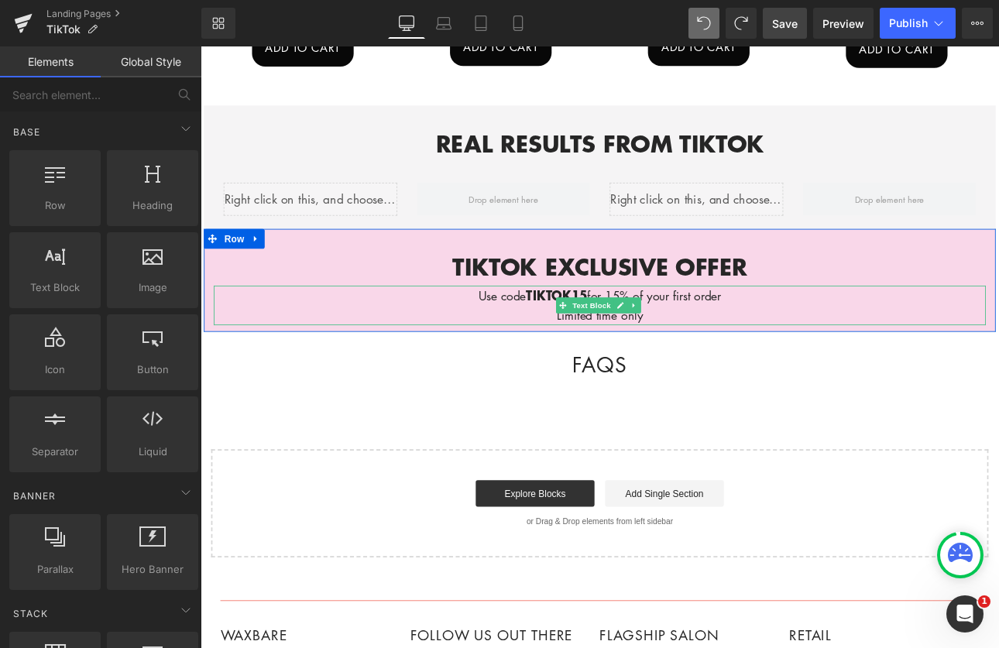
click at [773, 352] on p "Limited time only" at bounding box center [669, 363] width 906 height 22
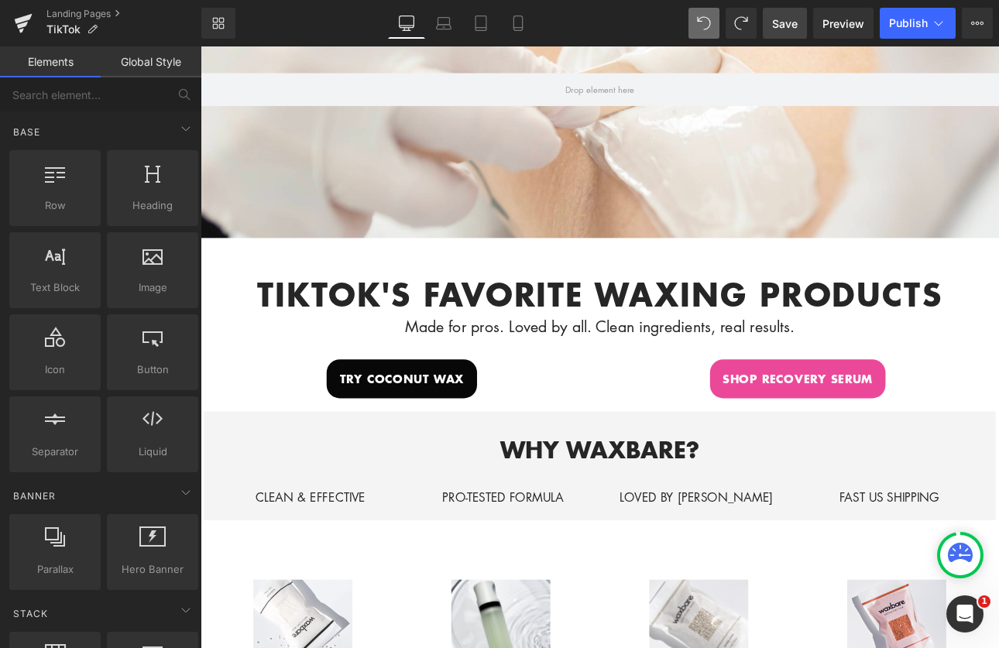
scroll to position [0, 0]
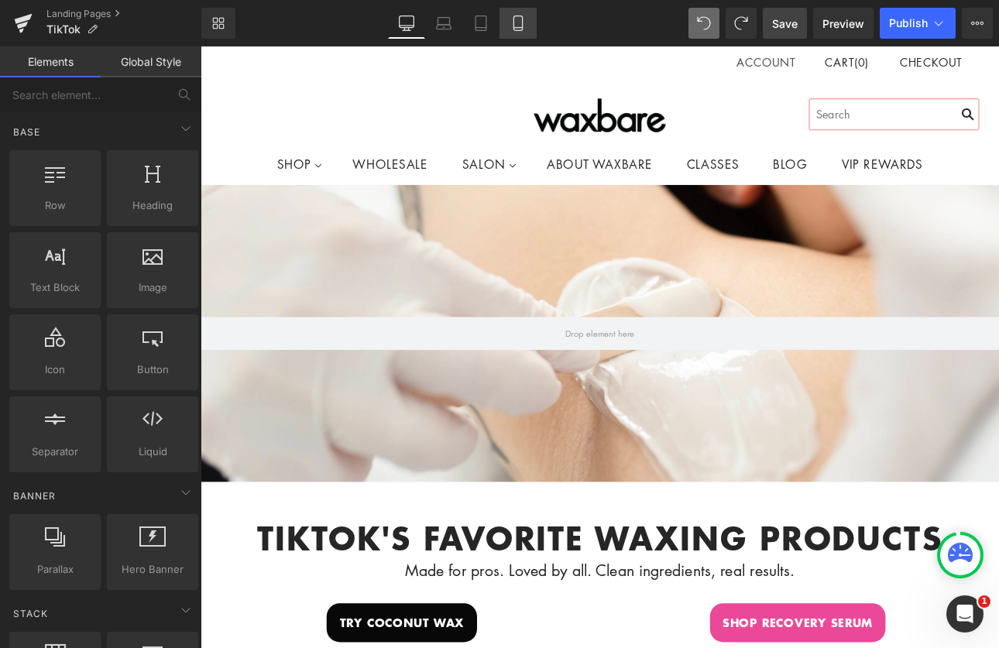
click at [530, 29] on link "Mobile" at bounding box center [518, 23] width 37 height 31
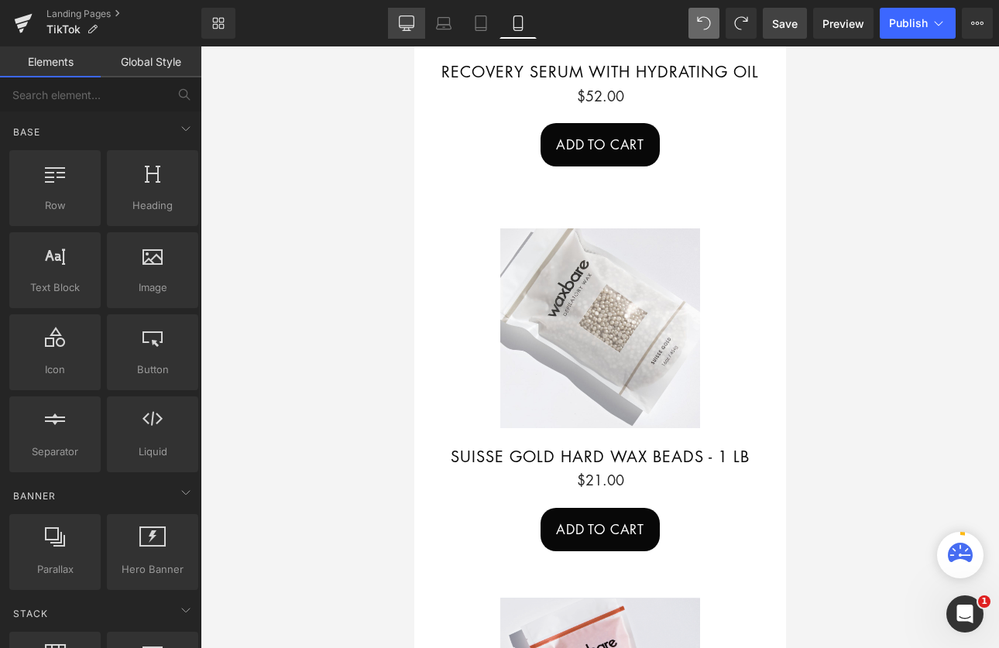
click at [412, 22] on icon at bounding box center [406, 22] width 15 height 15
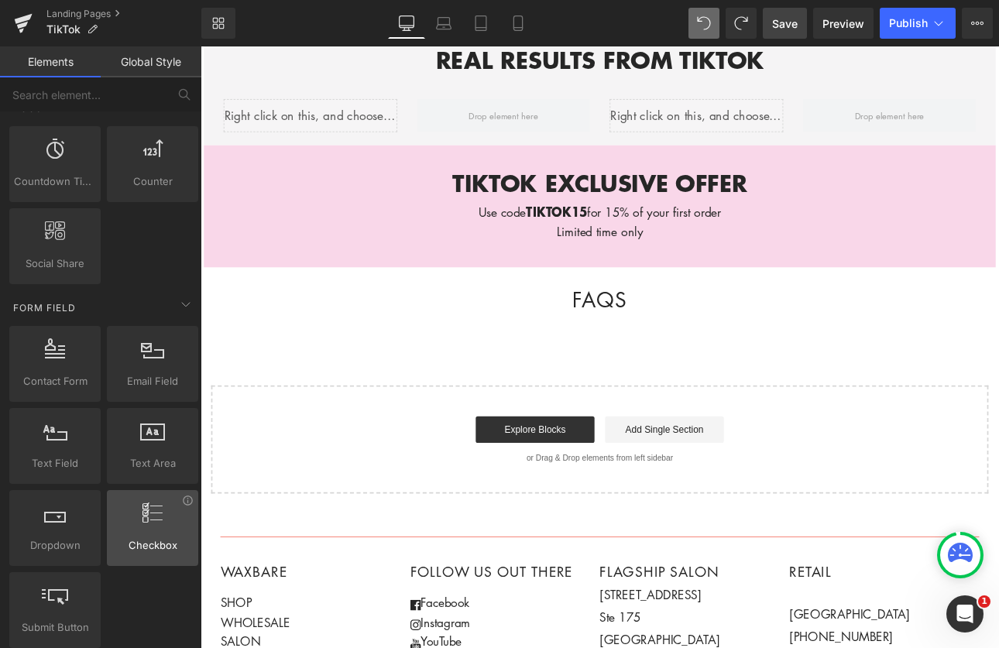
scroll to position [2040, 0]
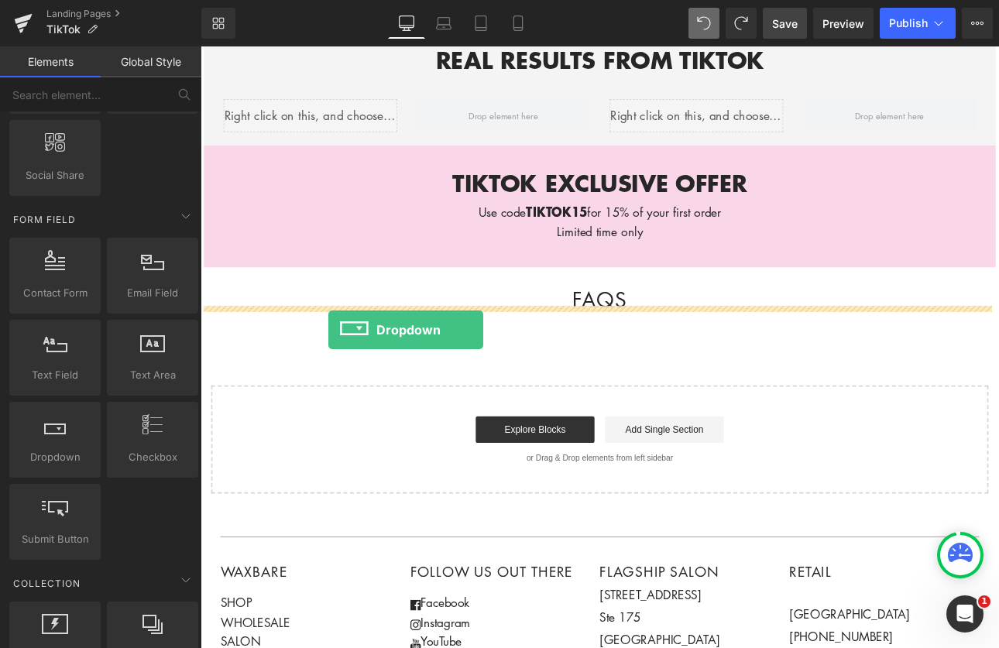
drag, startPoint x: 246, startPoint y: 478, endPoint x: 351, endPoint y: 380, distance: 144.1
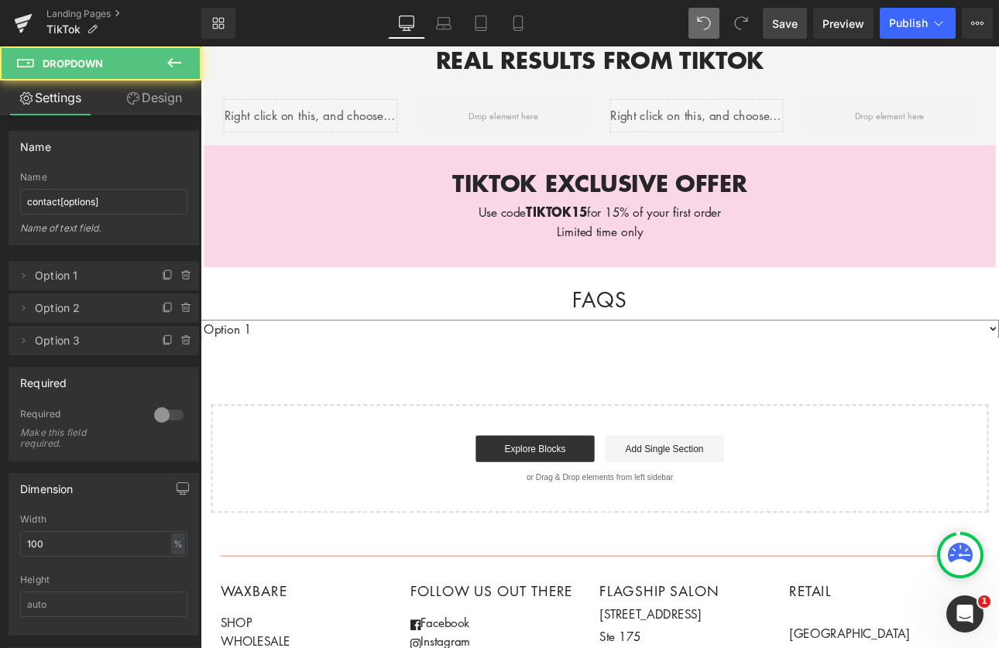
click at [292, 367] on select "Option 1 Option 2 Option 3" at bounding box center [669, 378] width 937 height 22
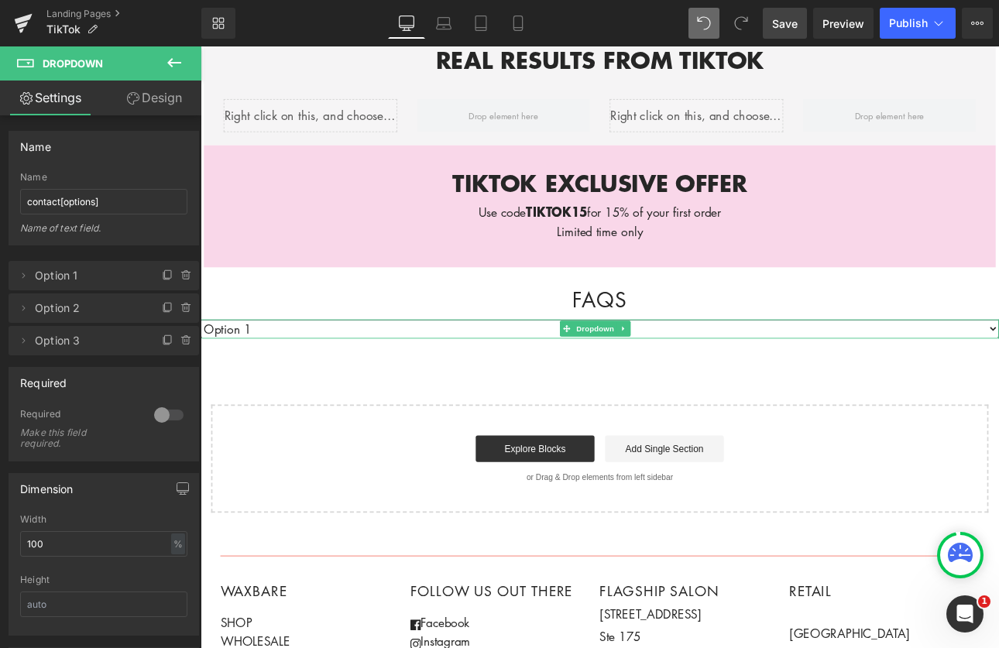
click at [201, 367] on select "Option 1 Option 2 Option 3" at bounding box center [669, 378] width 937 height 22
click at [511, 367] on select "Option 1 Option 2 Option 3" at bounding box center [669, 378] width 937 height 22
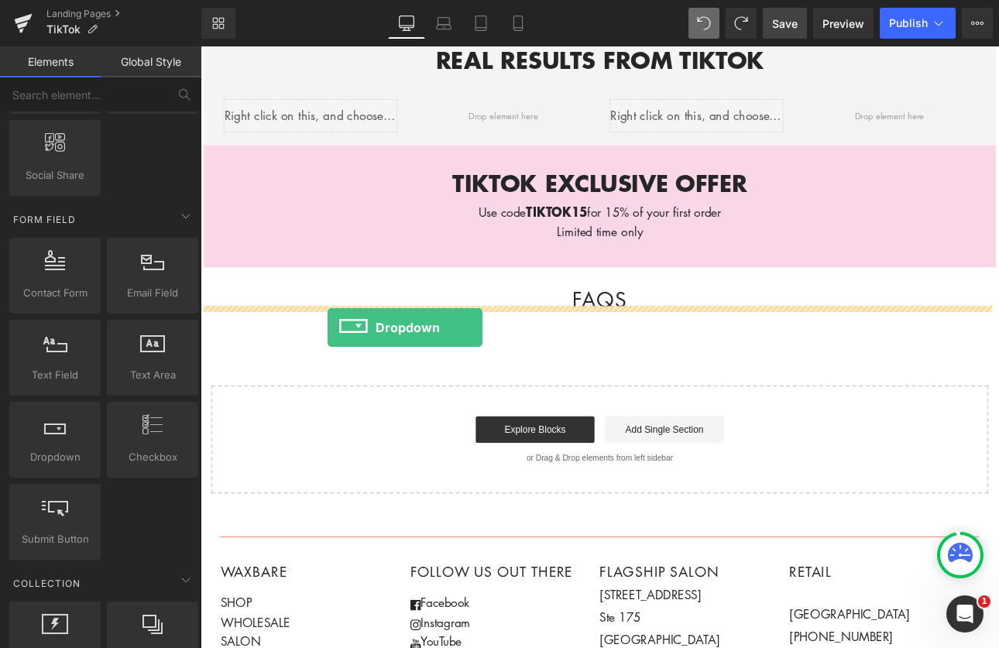
drag, startPoint x: 254, startPoint y: 498, endPoint x: 350, endPoint y: 376, distance: 155.0
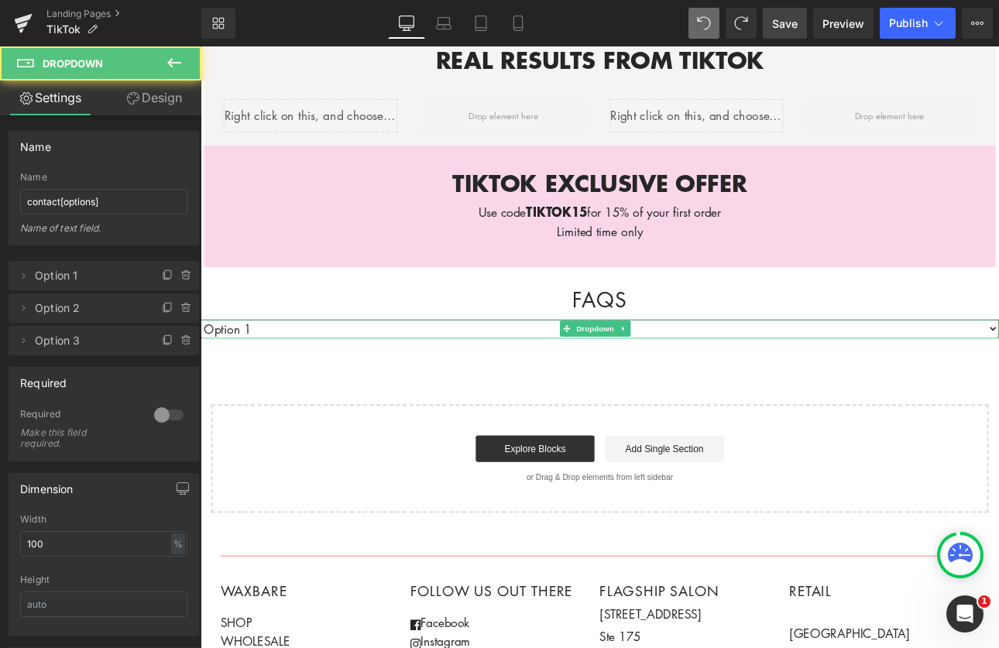
click at [289, 367] on select "Option 1 Option 2 Option 3" at bounding box center [669, 378] width 937 height 22
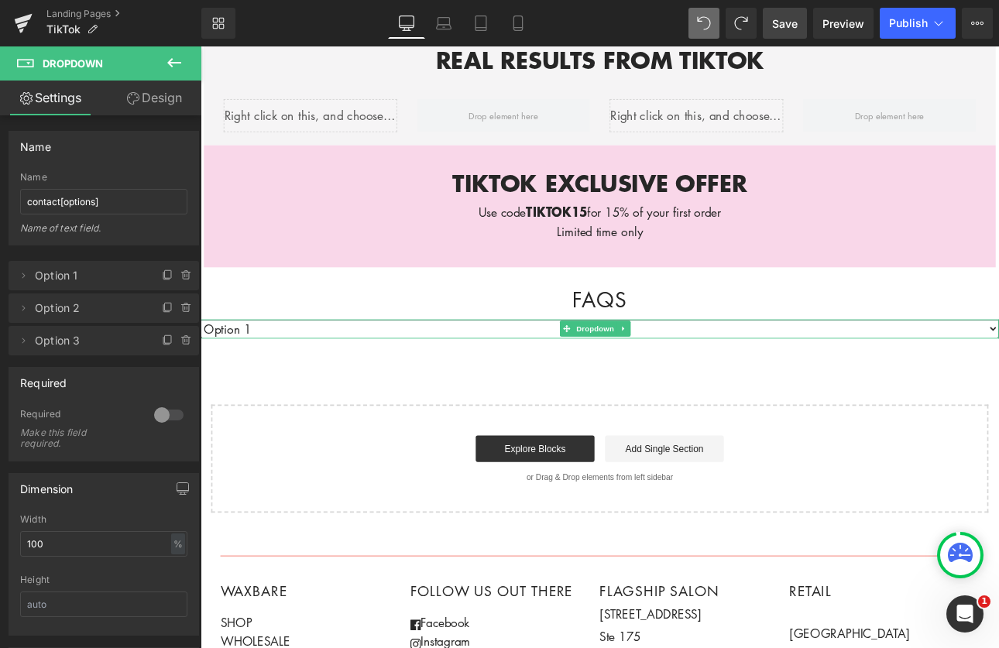
click at [201, 367] on select "Option 1 Option 2 Option 3" at bounding box center [669, 378] width 937 height 22
click at [290, 367] on select "Option 1 Option 2 Option 3" at bounding box center [669, 378] width 937 height 22
click at [29, 275] on icon at bounding box center [23, 276] width 12 height 12
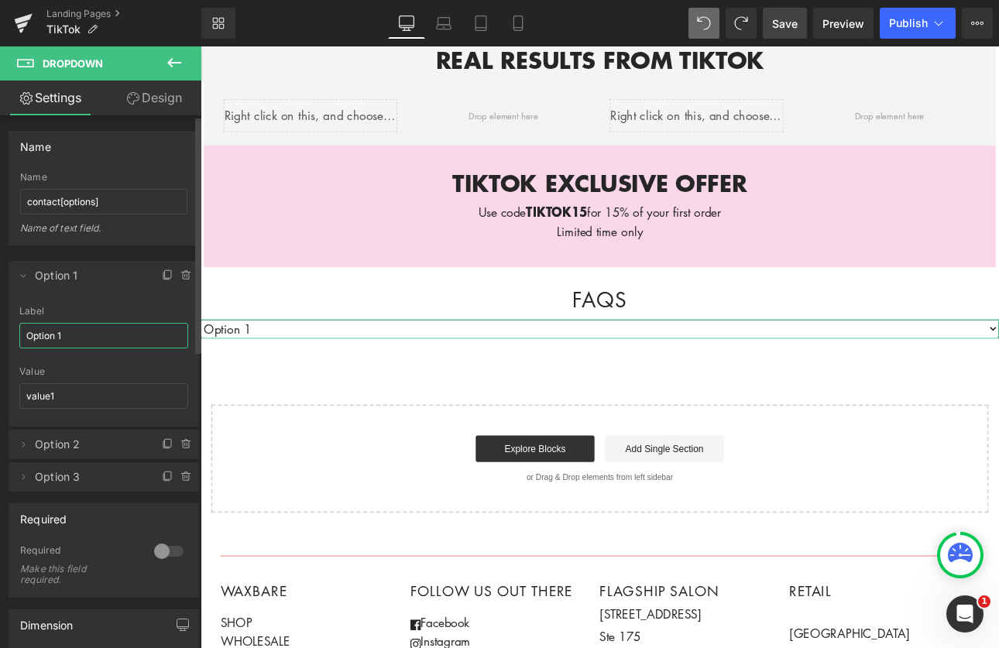
click at [75, 340] on input "Option 1" at bounding box center [103, 336] width 169 height 26
drag, startPoint x: 60, startPoint y: 335, endPoint x: 10, endPoint y: 328, distance: 50.2
click at [10, 328] on div "Option 1 Label Option 1 value1 Value value1" at bounding box center [104, 366] width 191 height 121
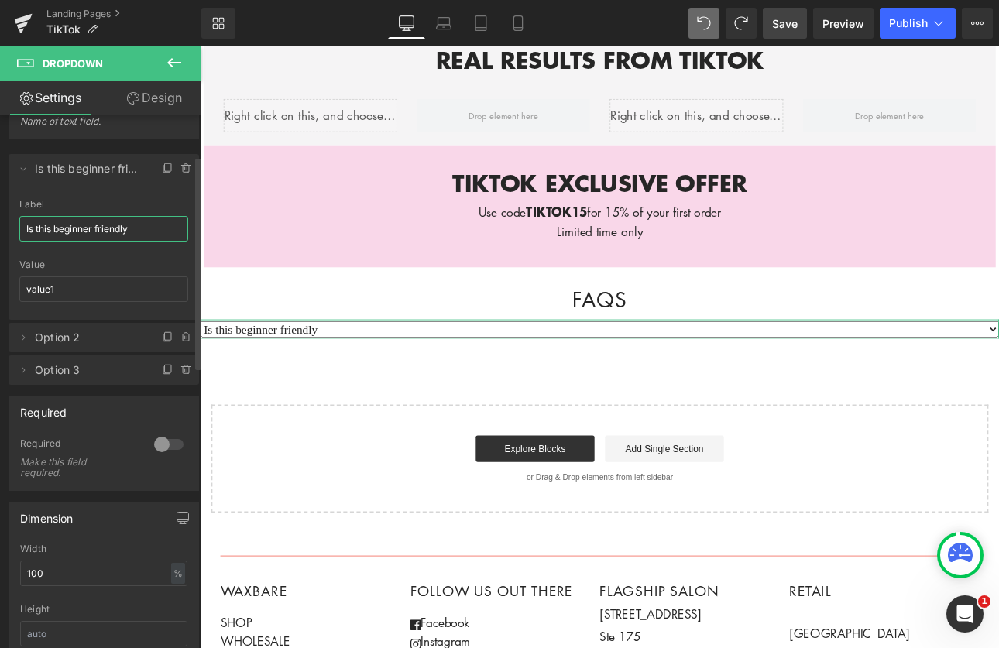
scroll to position [186, 0]
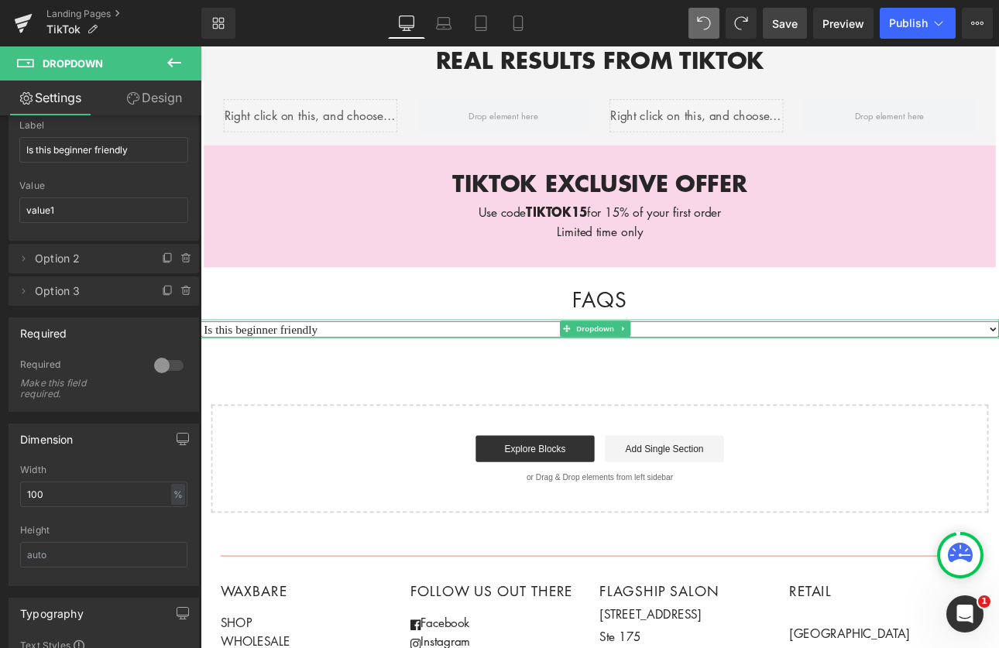
click at [370, 370] on select "Is this beginner friendly [MEDICAL_DATA] Option 3" at bounding box center [669, 379] width 937 height 19
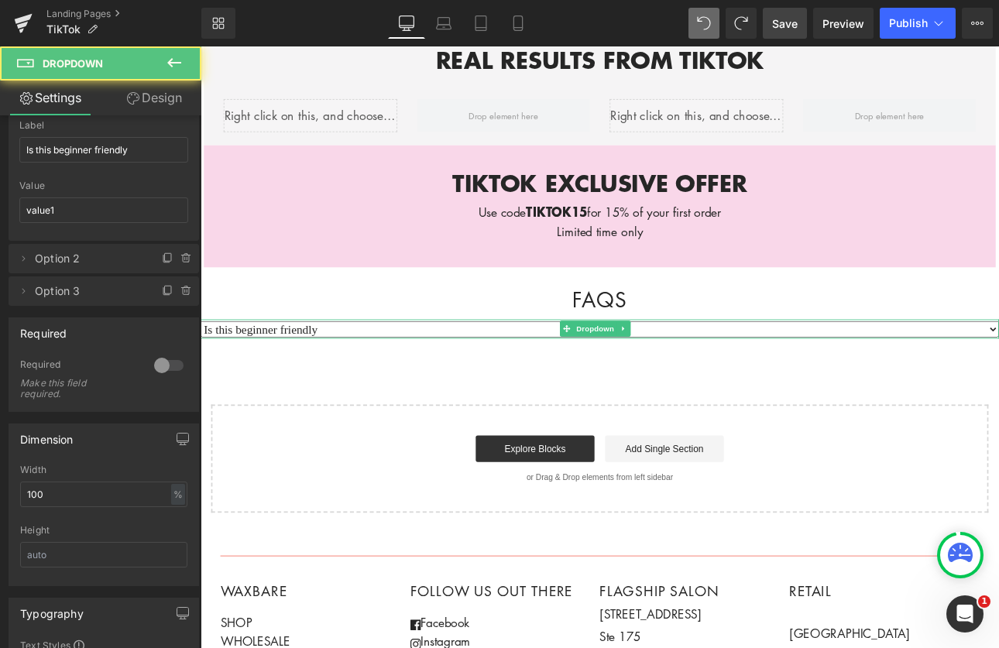
click at [201, 370] on select "Is this beginner friendly [MEDICAL_DATA] Option 3" at bounding box center [669, 379] width 937 height 19
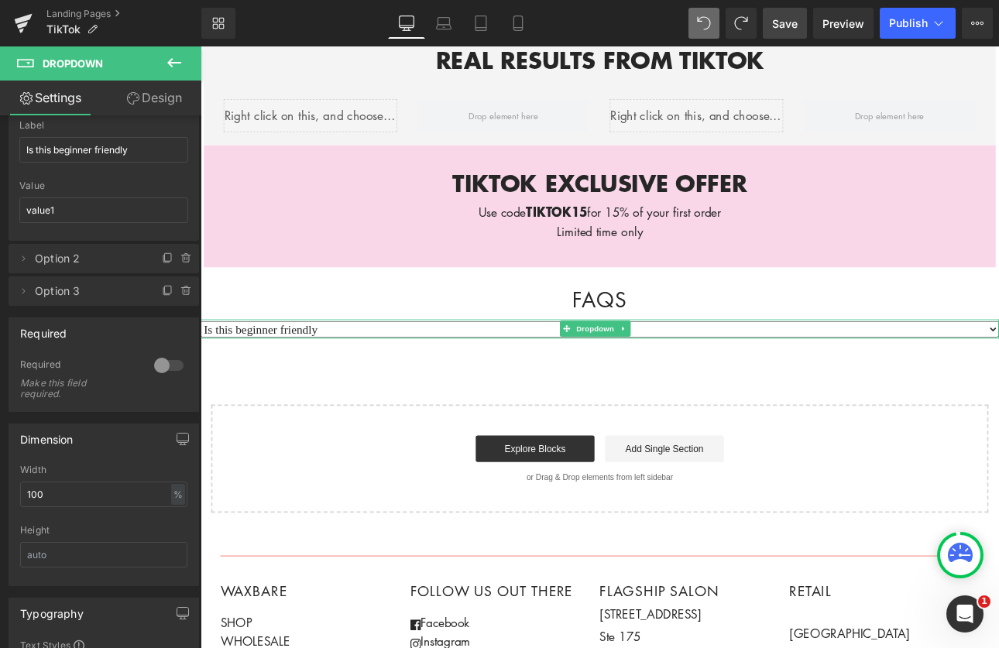
click at [494, 370] on select "Is this beginner friendly [MEDICAL_DATA] Option 3" at bounding box center [669, 379] width 937 height 19
click at [201, 370] on select "Is this beginner friendly [MEDICAL_DATA] Option 3" at bounding box center [669, 379] width 937 height 19
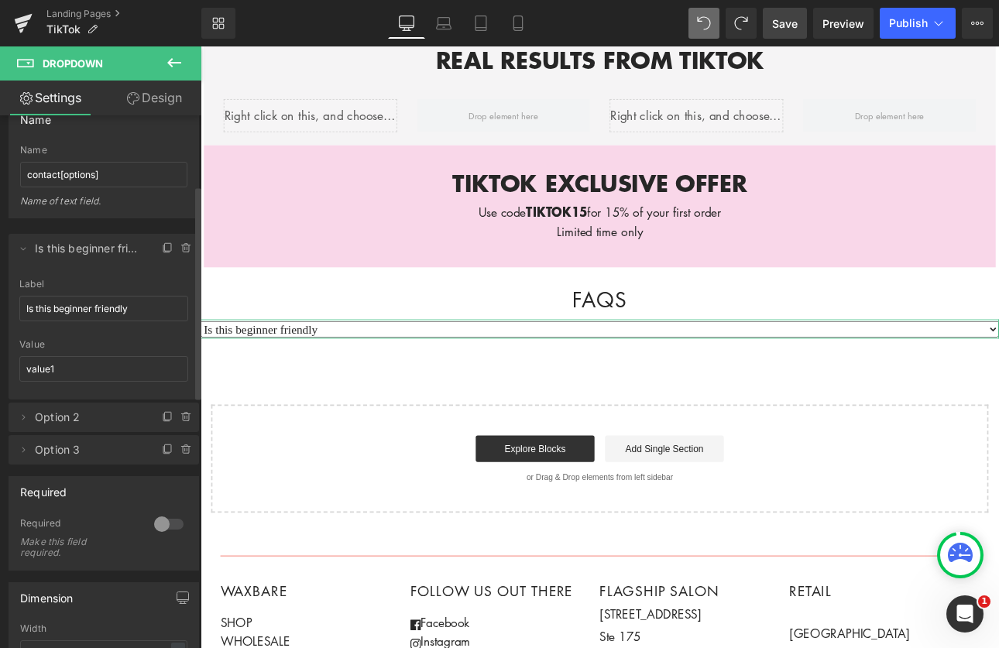
scroll to position [0, 0]
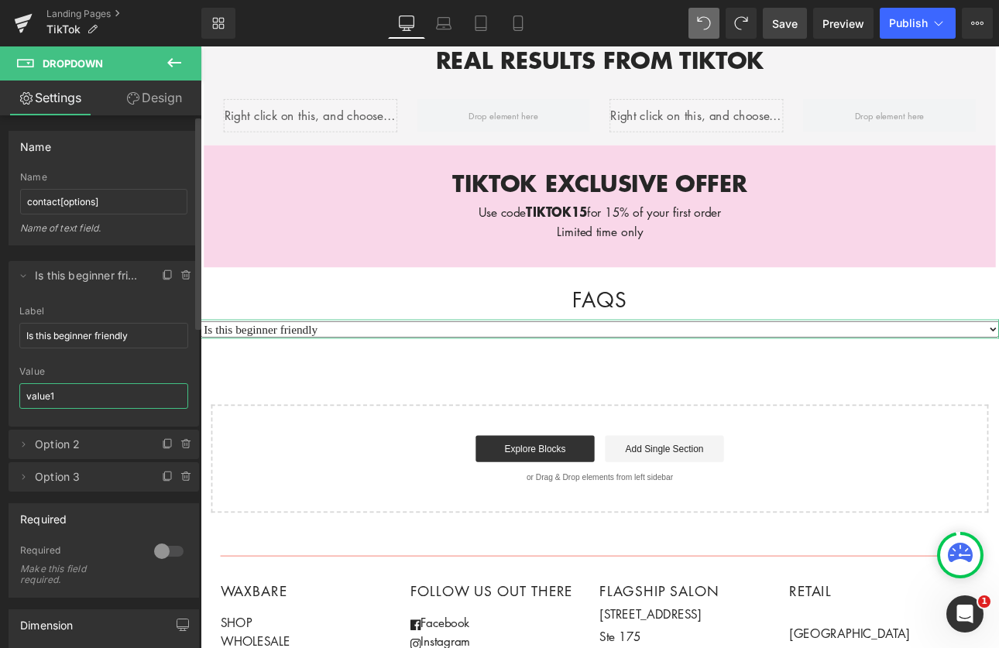
click at [129, 394] on input "value1" at bounding box center [103, 396] width 169 height 26
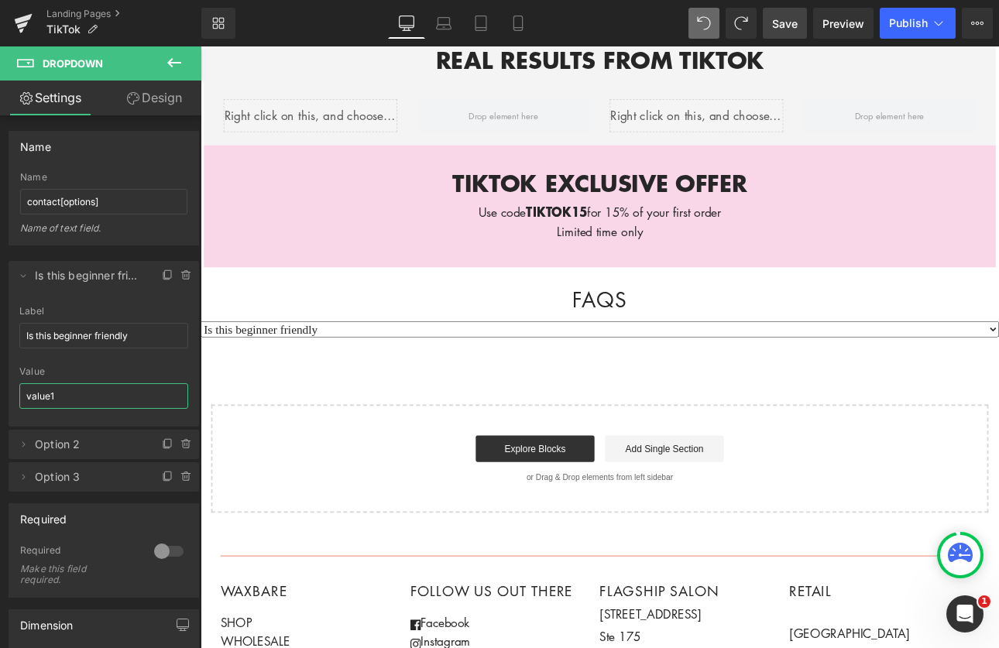
drag, startPoint x: 126, startPoint y: 393, endPoint x: -9, endPoint y: 397, distance: 134.9
click at [0, 397] on html "Dropdown You are previewing how the will restyle your page. You can not edit El…" at bounding box center [499, 324] width 999 height 648
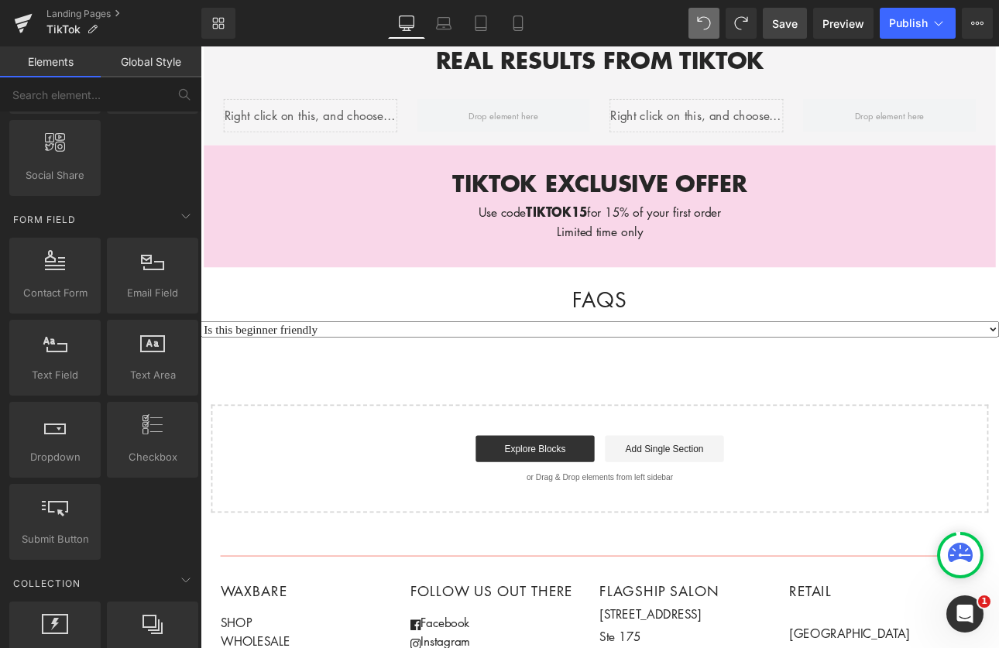
click at [373, 370] on select "Is this beginner friendly [MEDICAL_DATA] Option 3" at bounding box center [669, 379] width 937 height 19
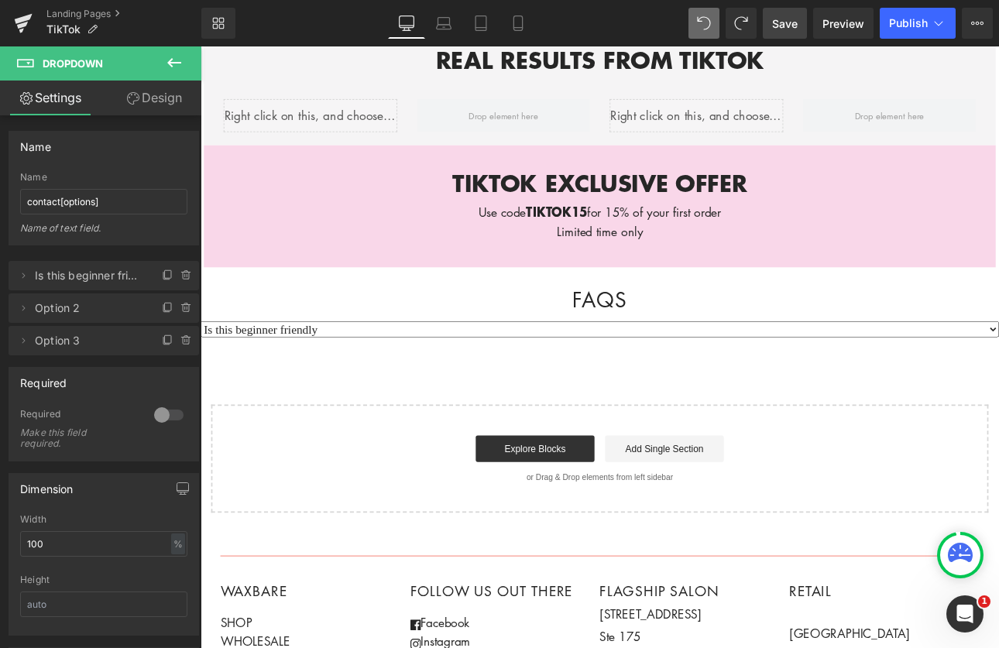
click at [373, 370] on select "Is this beginner friendly [MEDICAL_DATA] Option 3" at bounding box center [669, 379] width 937 height 19
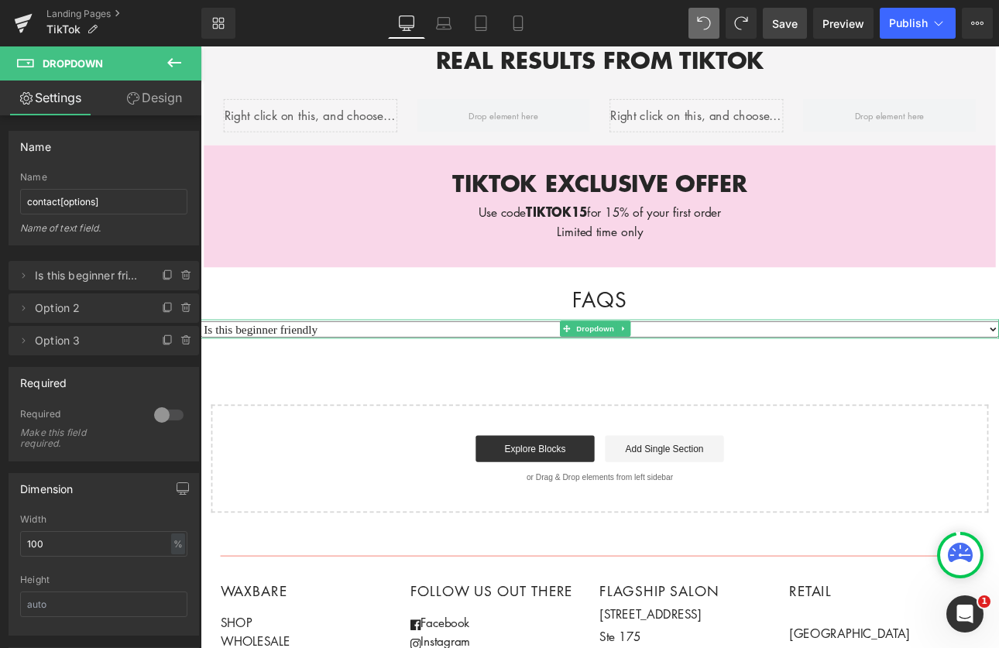
click at [201, 370] on select "Is this beginner friendly [MEDICAL_DATA] Option 3" at bounding box center [669, 379] width 937 height 19
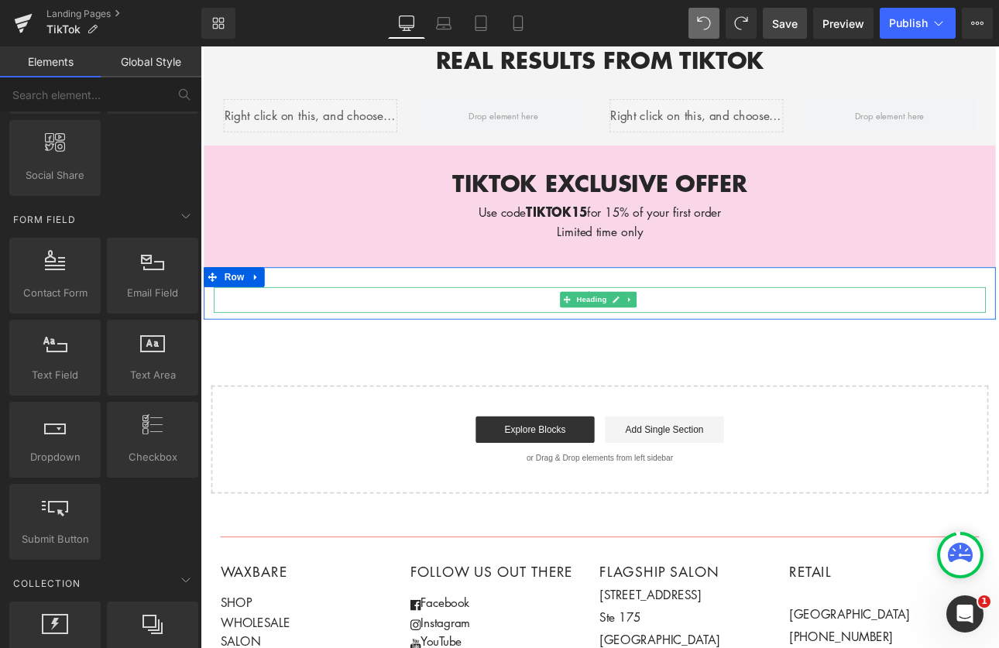
click at [492, 329] on h2 "FAQs" at bounding box center [669, 344] width 906 height 30
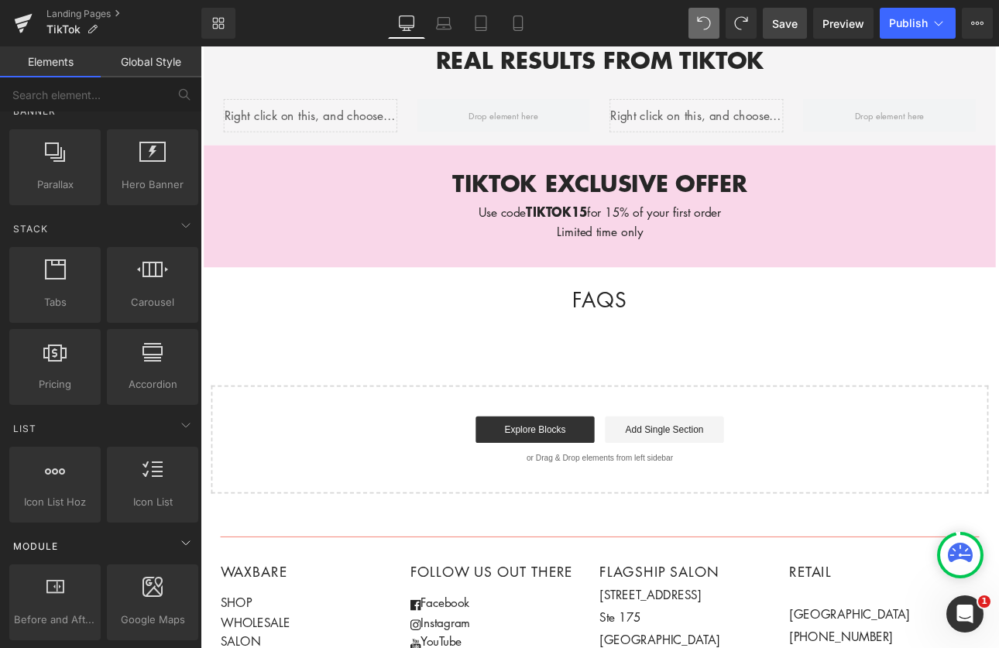
scroll to position [383, 0]
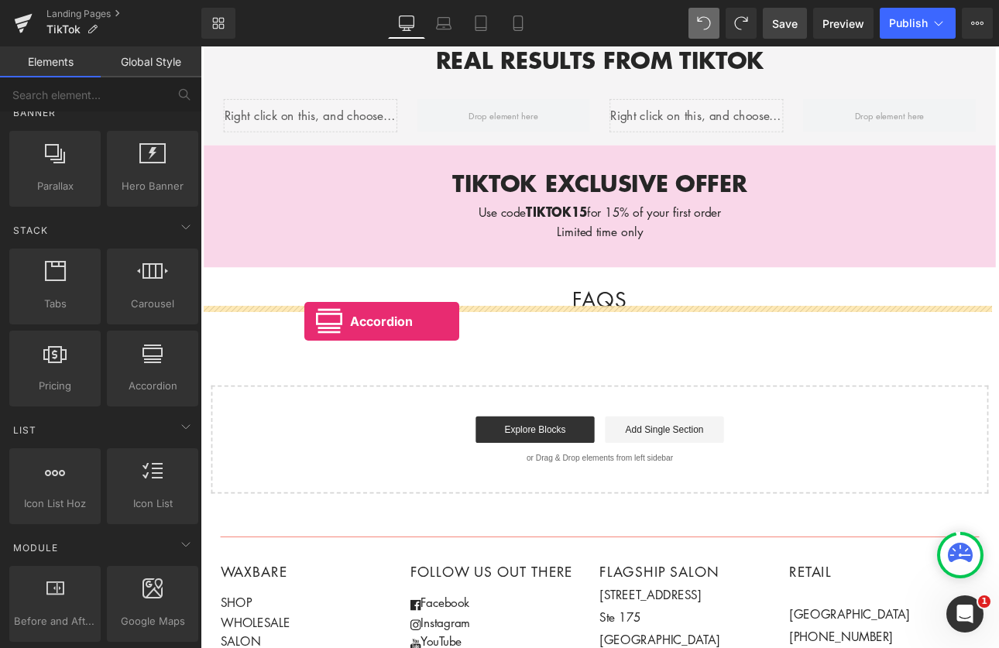
drag, startPoint x: 346, startPoint y: 405, endPoint x: 322, endPoint y: 370, distance: 42.5
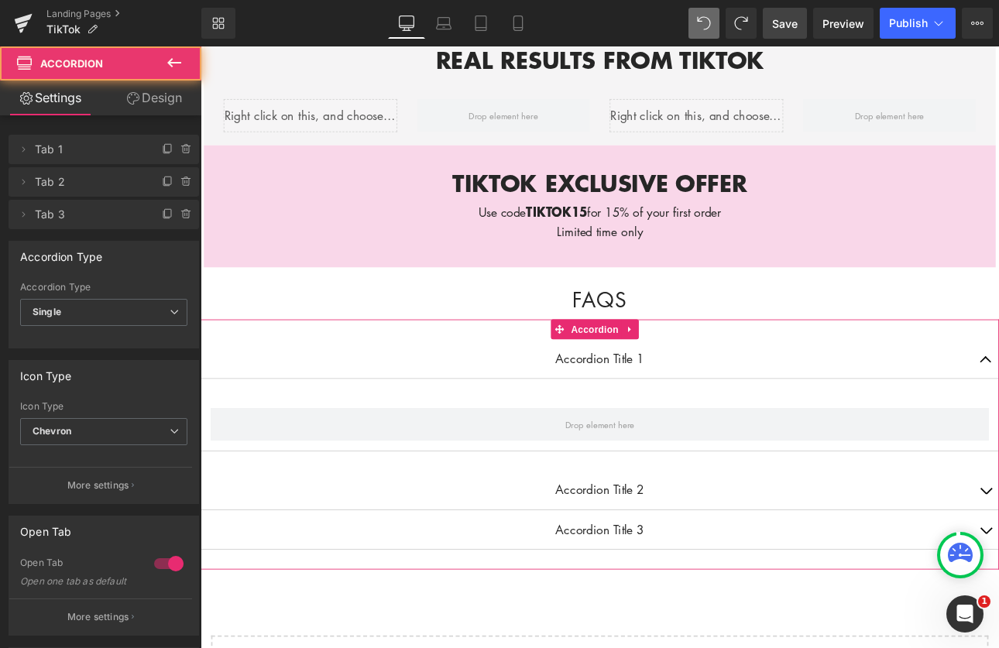
click at [377, 402] on p "Accordion Title 1" at bounding box center [669, 413] width 875 height 22
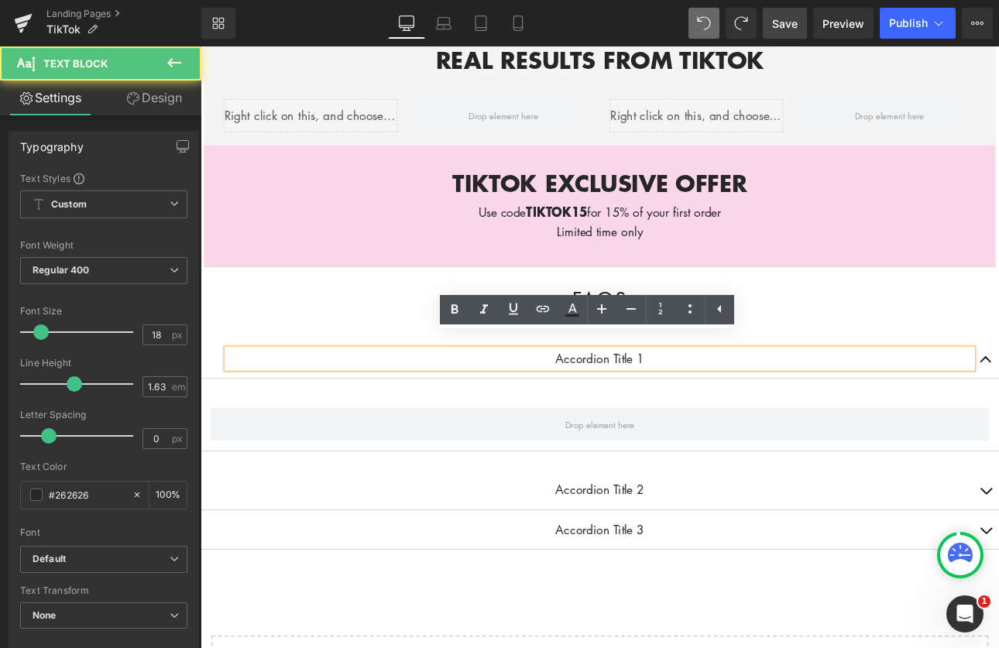
click at [765, 402] on p "Accordion Title 1" at bounding box center [669, 413] width 875 height 22
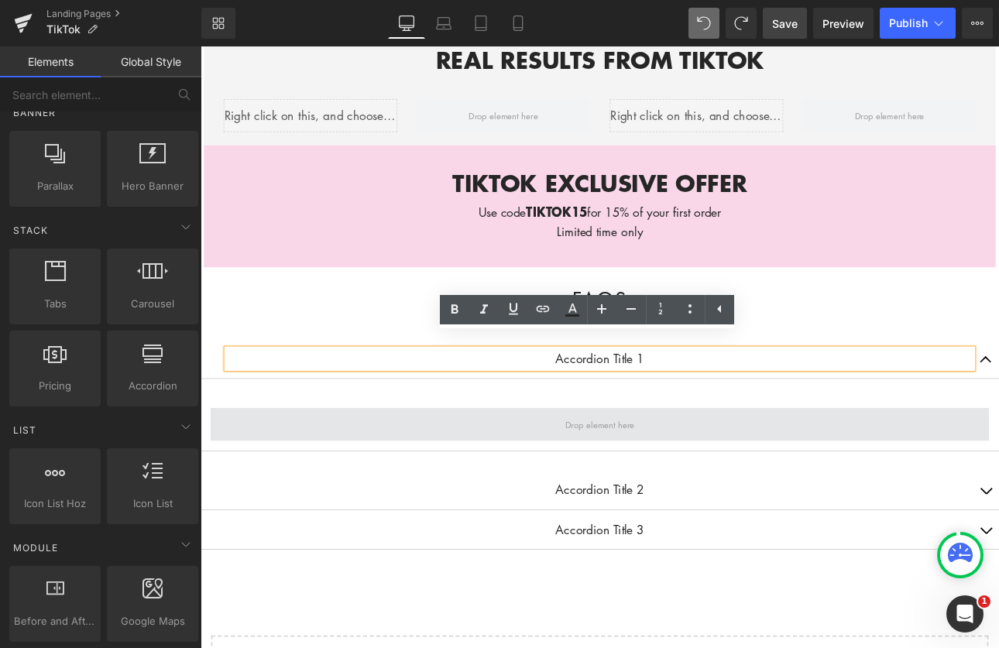
click at [700, 486] on span at bounding box center [670, 490] width 92 height 24
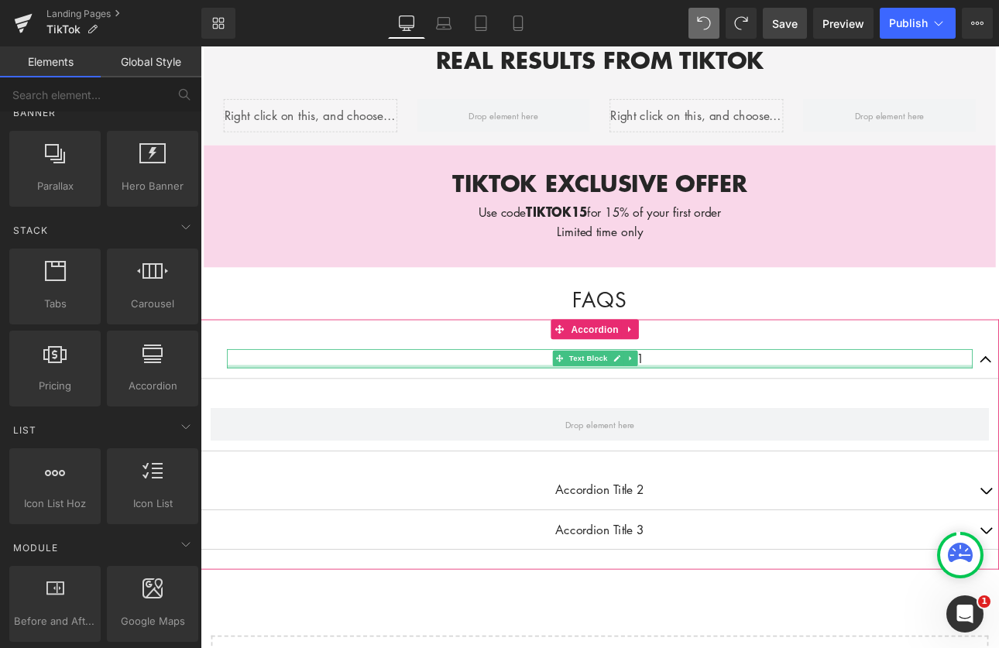
click at [720, 421] on div at bounding box center [669, 423] width 875 height 4
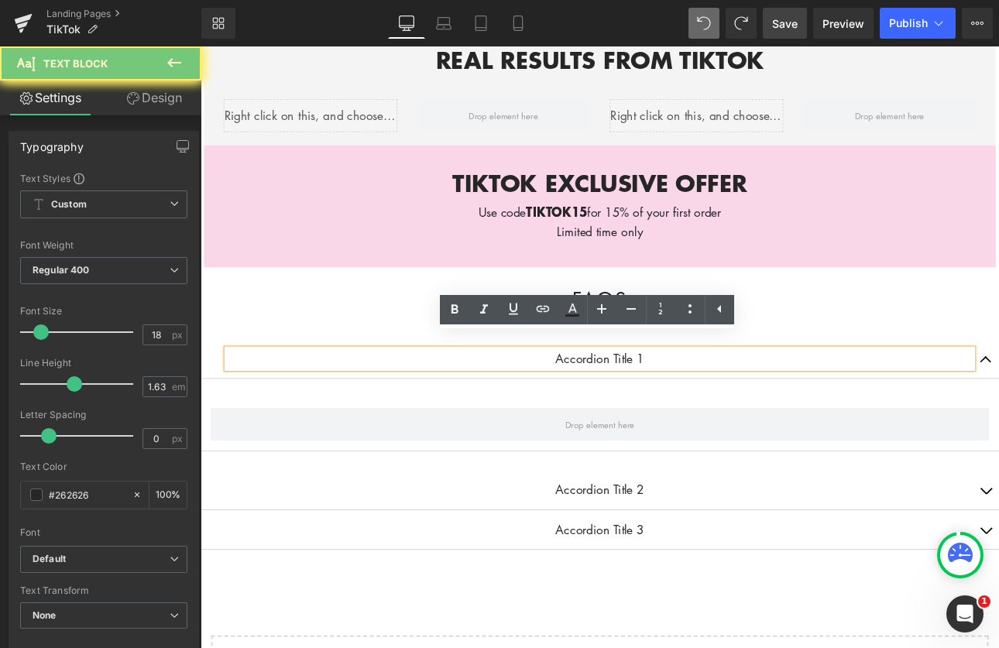
click at [724, 402] on p "Accordion Title 1" at bounding box center [669, 413] width 875 height 22
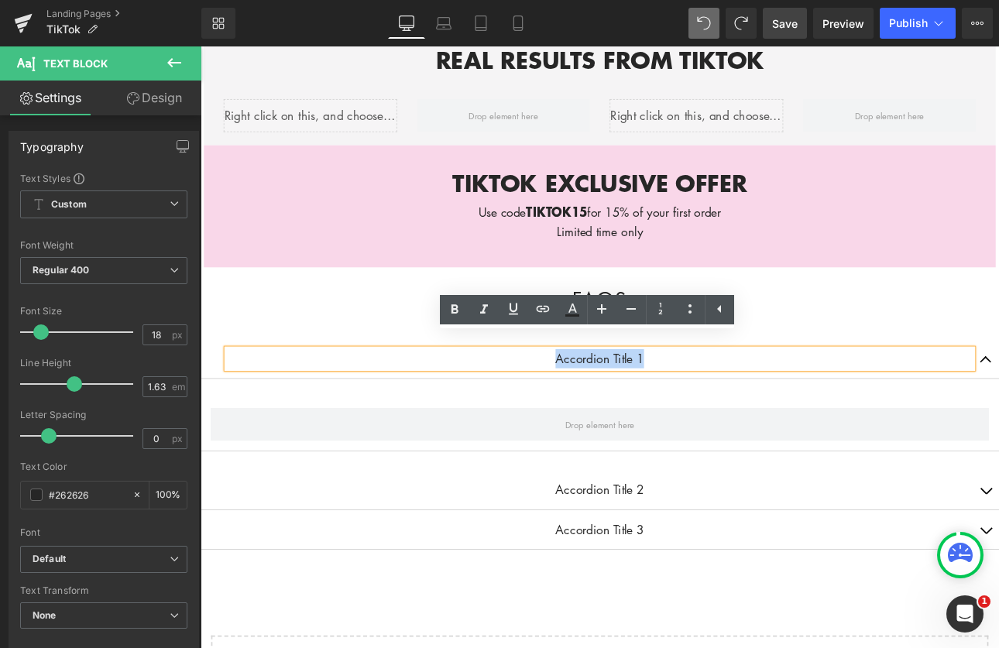
drag, startPoint x: 724, startPoint y: 397, endPoint x: 530, endPoint y: 398, distance: 193.7
click at [530, 402] on p "Accordion Title 1" at bounding box center [669, 413] width 875 height 22
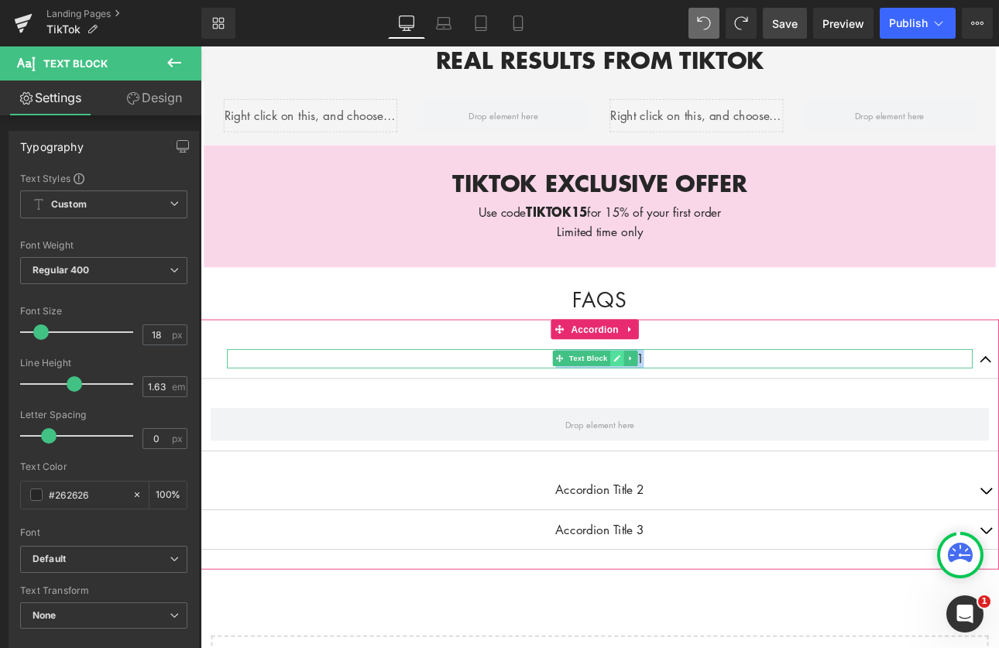
click at [688, 408] on icon at bounding box center [689, 412] width 9 height 9
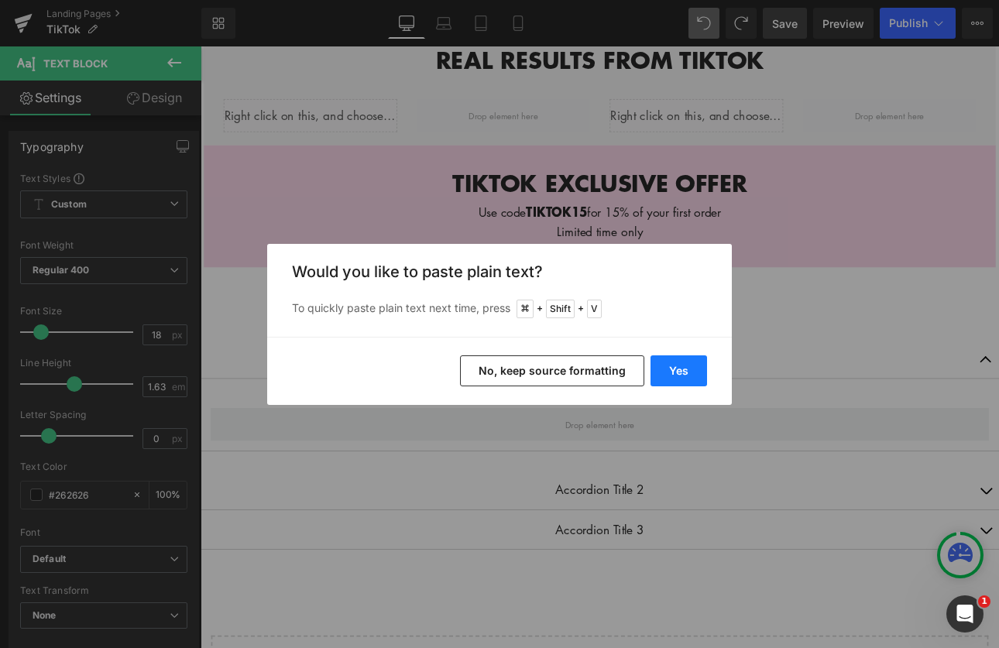
click at [671, 369] on button "Yes" at bounding box center [679, 371] width 57 height 31
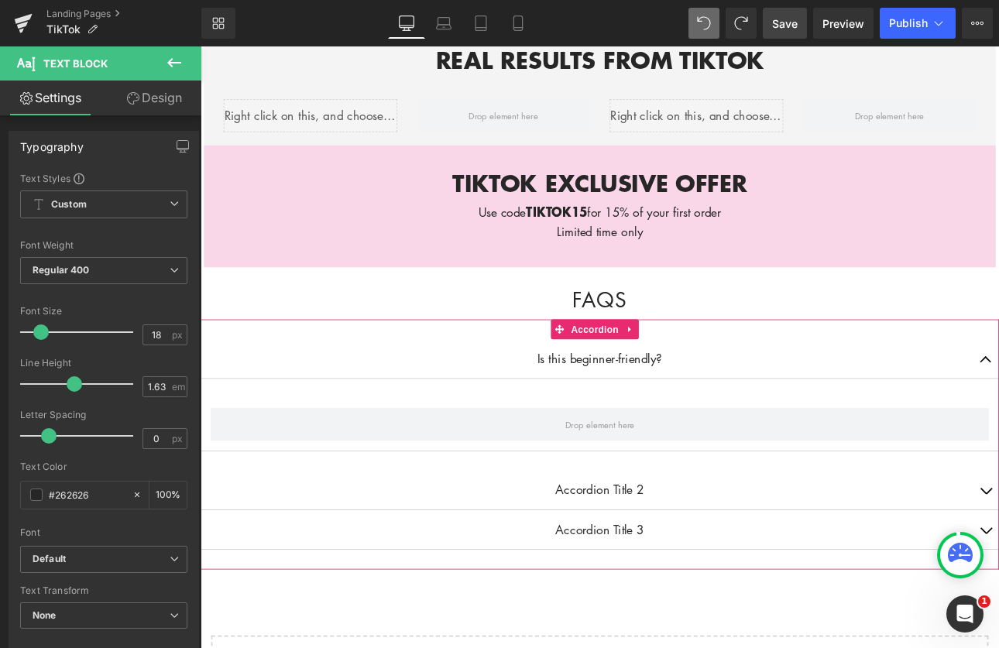
click at [748, 459] on article at bounding box center [669, 490] width 937 height 63
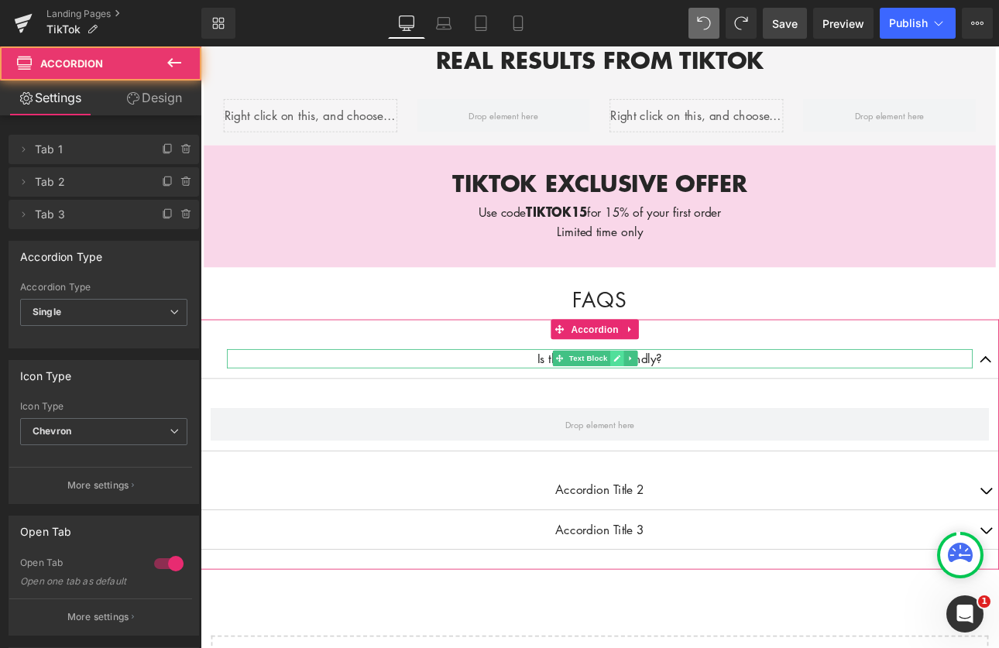
click at [688, 410] on icon at bounding box center [690, 414] width 8 height 8
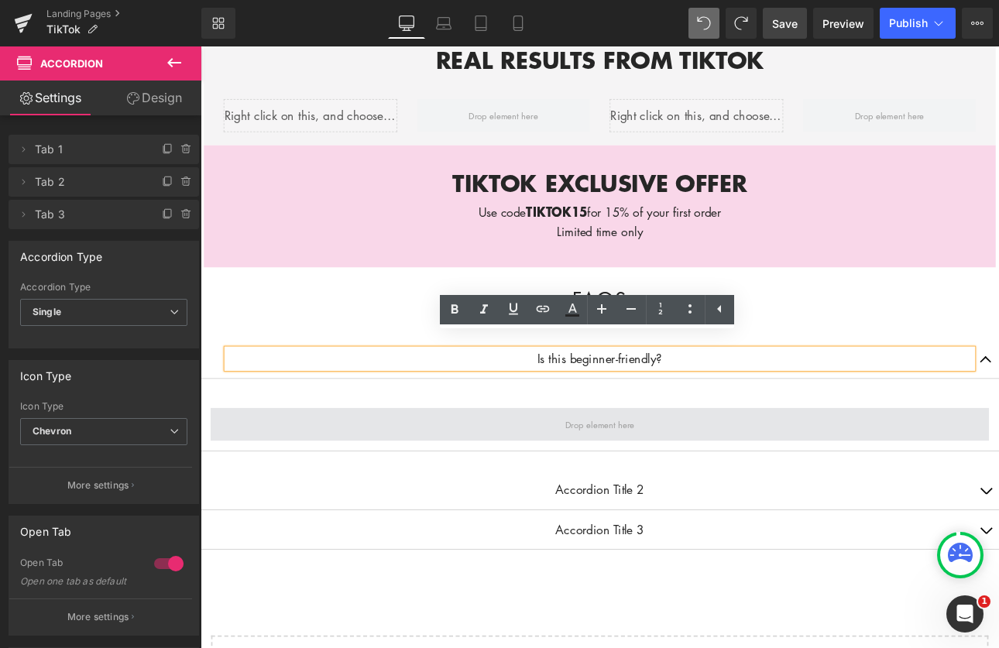
click at [701, 478] on span at bounding box center [670, 490] width 92 height 24
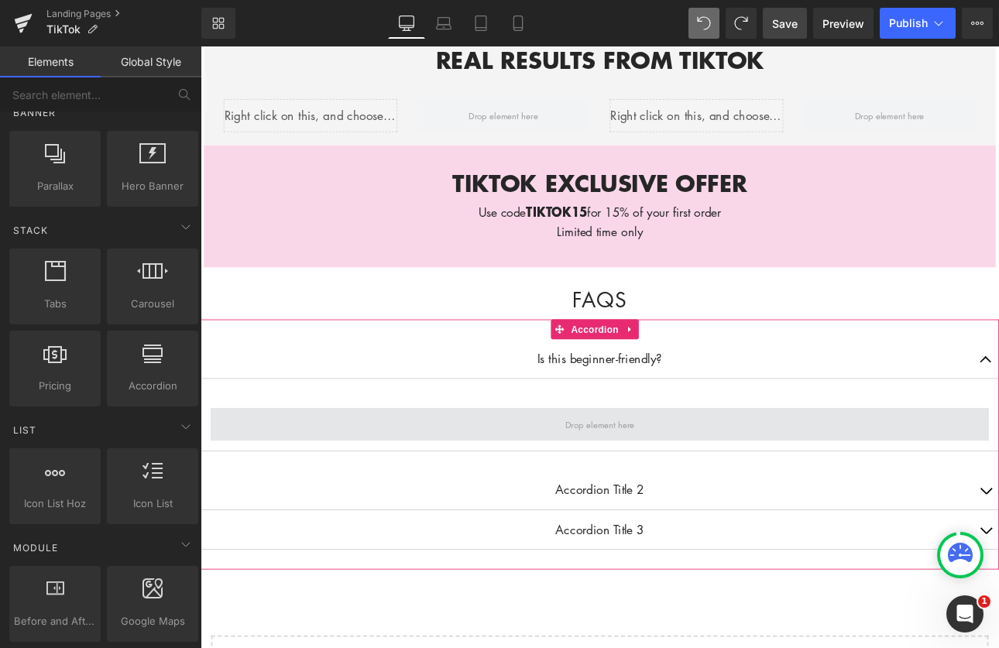
click at [674, 478] on span at bounding box center [670, 490] width 92 height 24
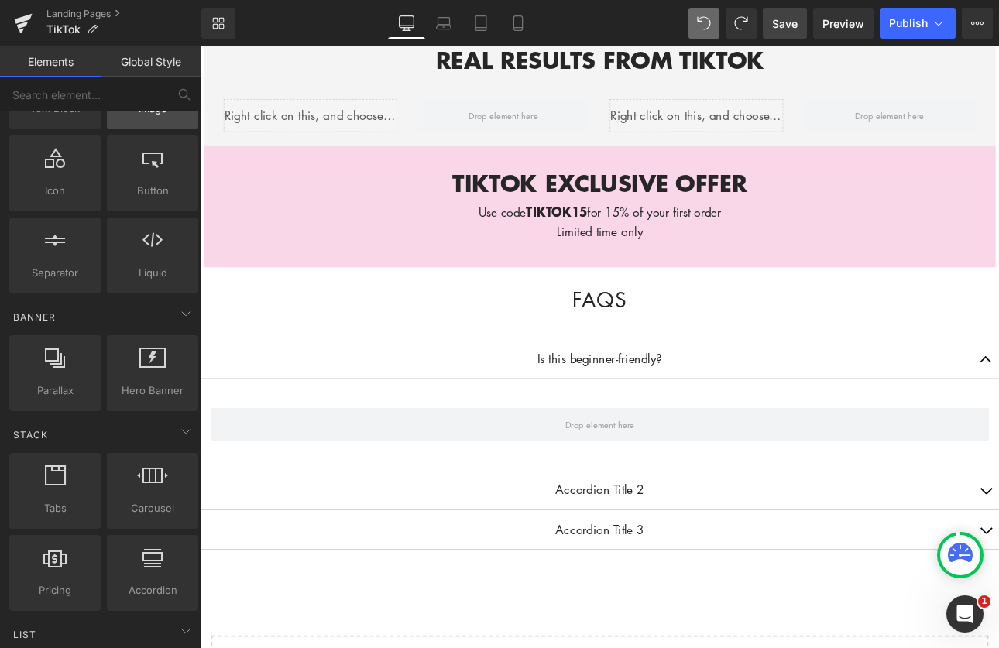
scroll to position [0, 0]
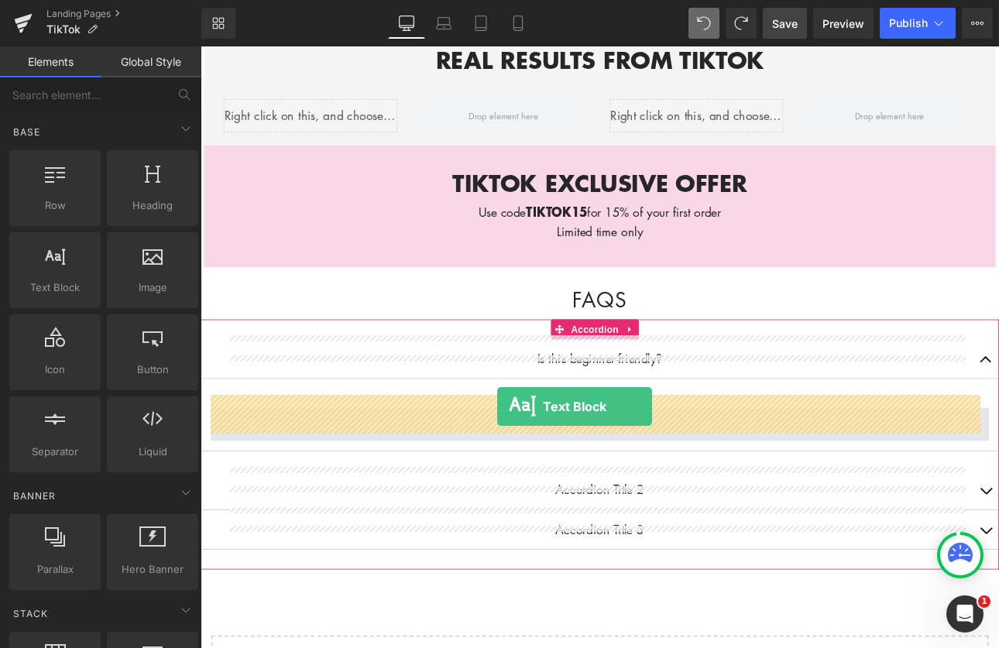
drag, startPoint x: 263, startPoint y: 328, endPoint x: 548, endPoint y: 469, distance: 318.7
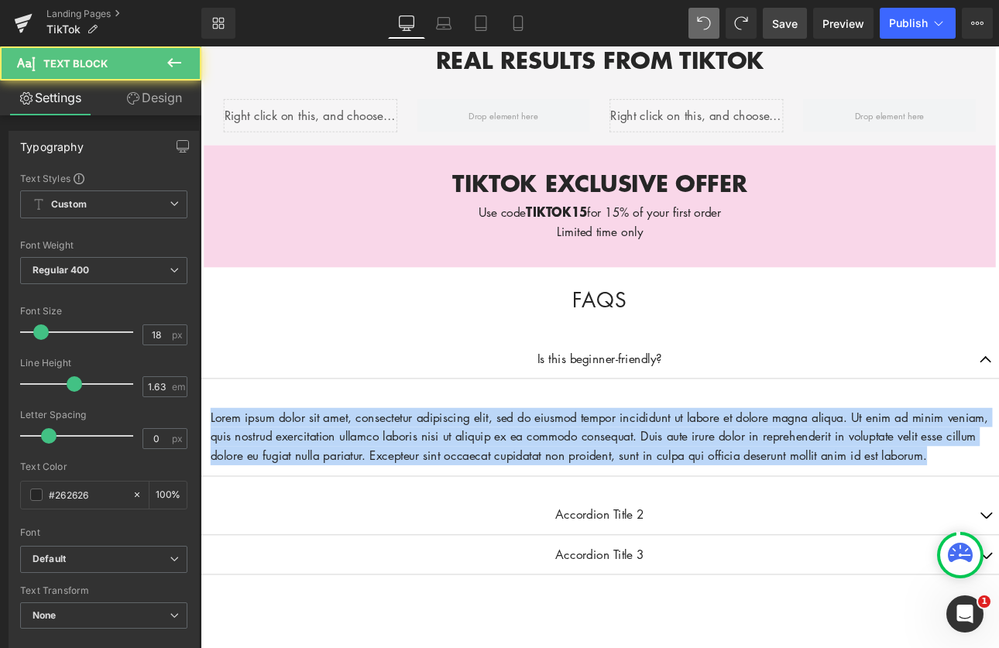
drag, startPoint x: 280, startPoint y: 541, endPoint x: 390, endPoint y: 438, distance: 149.6
click at [201, 452] on html "Account Cart ( 0 ) Subtotal $0.00 View cart Check out Checkout" at bounding box center [669, 98] width 937 height 2586
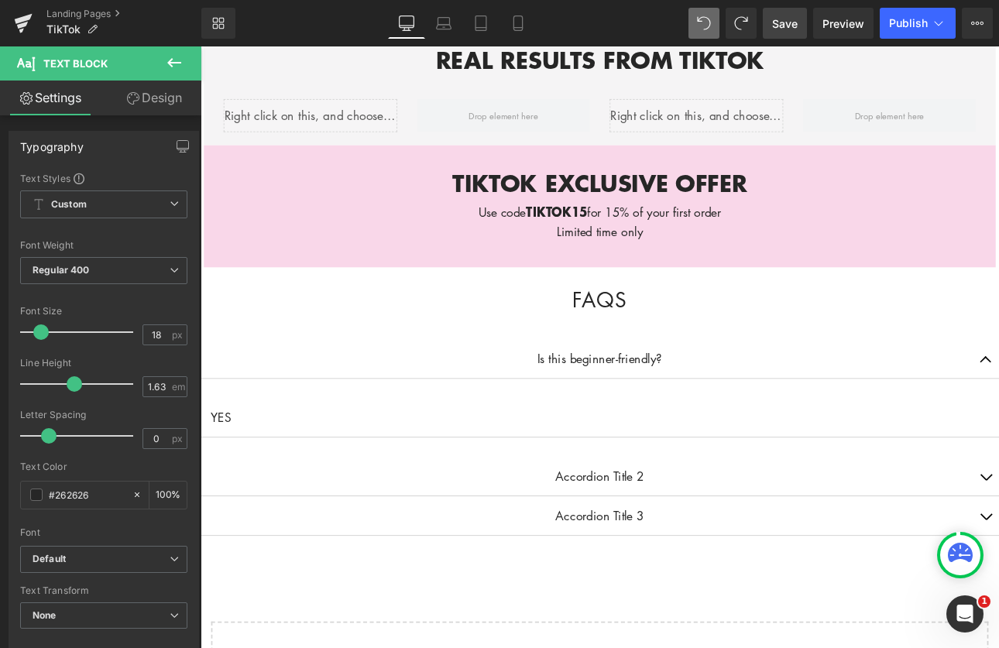
click at [889, 368] on div "Is this beginner-friendly? Text Block YES Text Block Accordion Title 2 Text Blo…" at bounding box center [669, 506] width 937 height 278
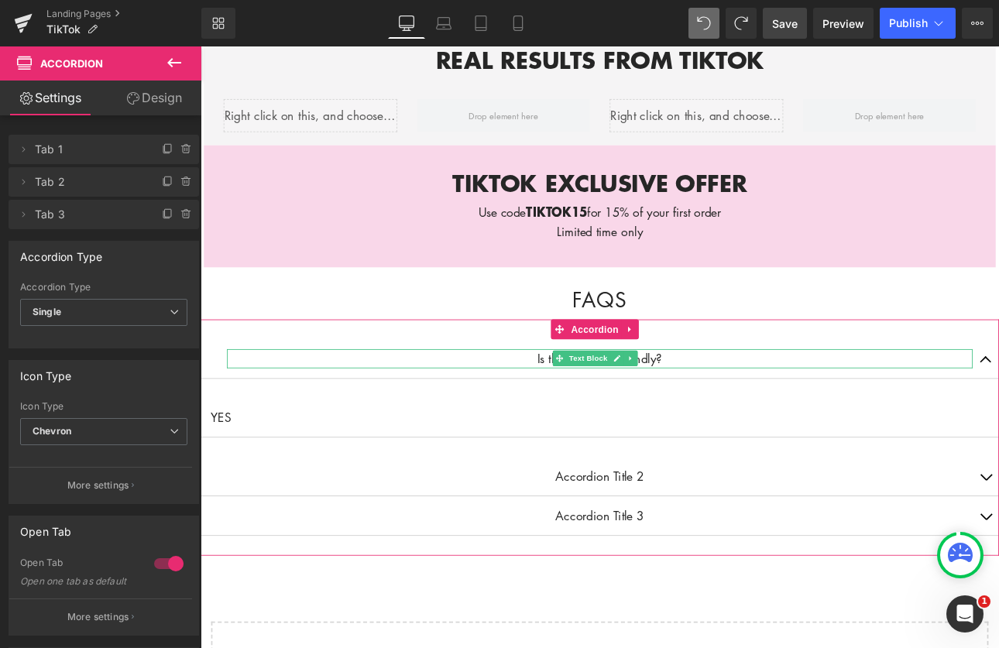
click at [752, 402] on p "Is this beginner-friendly?" at bounding box center [669, 413] width 875 height 22
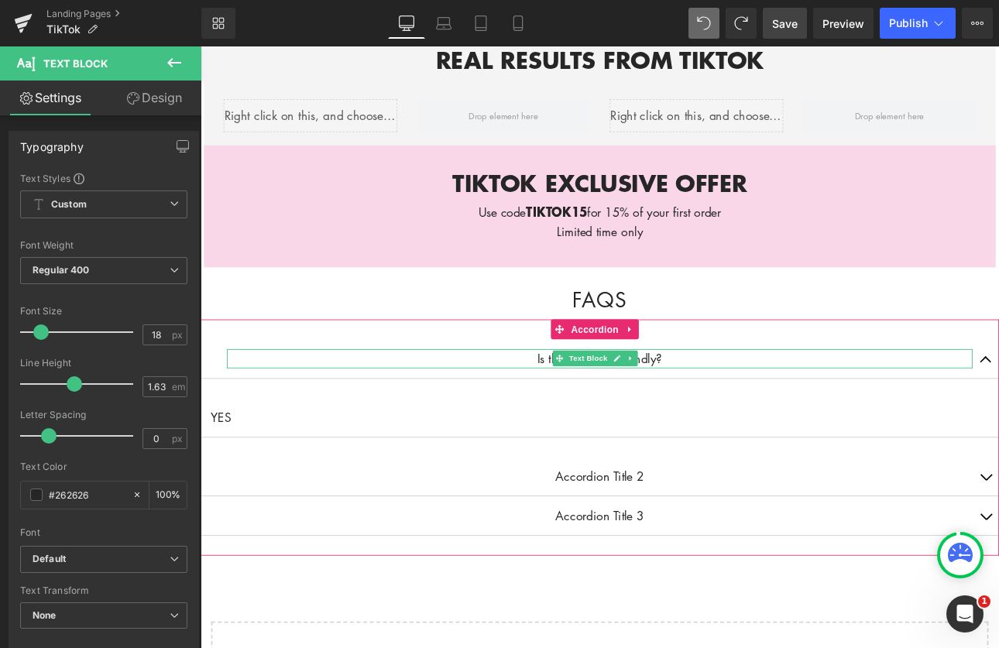
click at [611, 402] on p "Is this beginner-friendly?" at bounding box center [669, 413] width 875 height 22
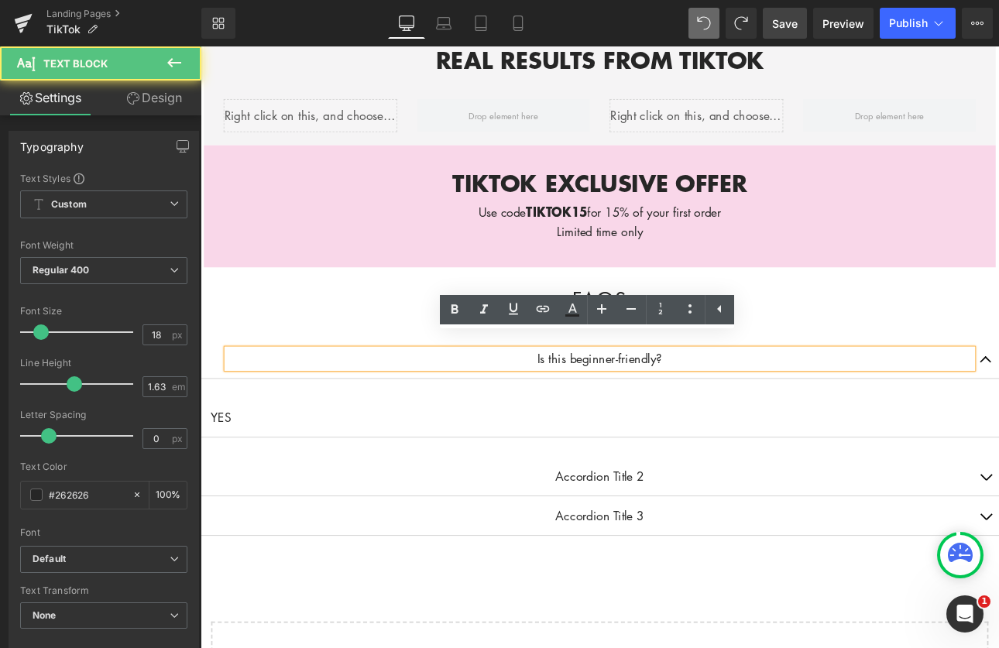
click at [622, 402] on p "Is this beginner-friendly?" at bounding box center [669, 413] width 875 height 22
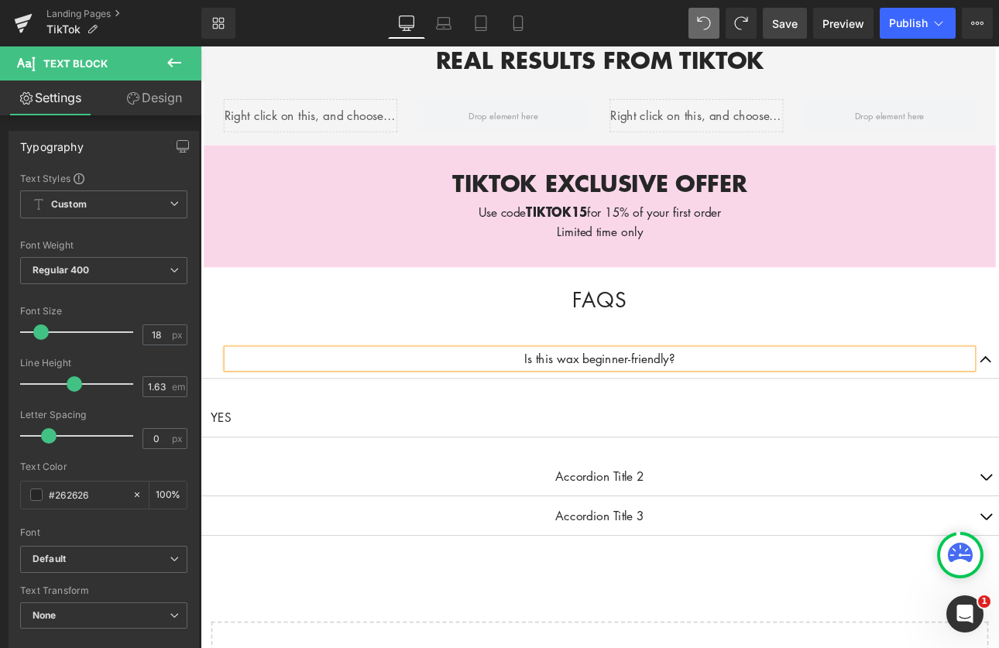
click at [556, 402] on p "Is this wax beginner-friendly?" at bounding box center [669, 413] width 875 height 22
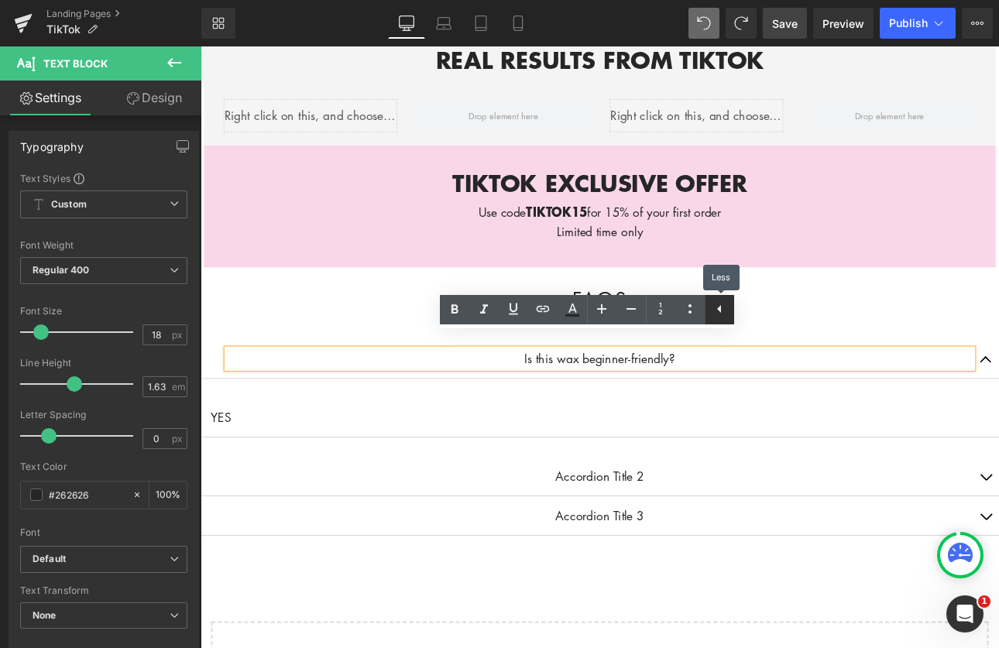
click at [716, 308] on icon at bounding box center [719, 309] width 19 height 19
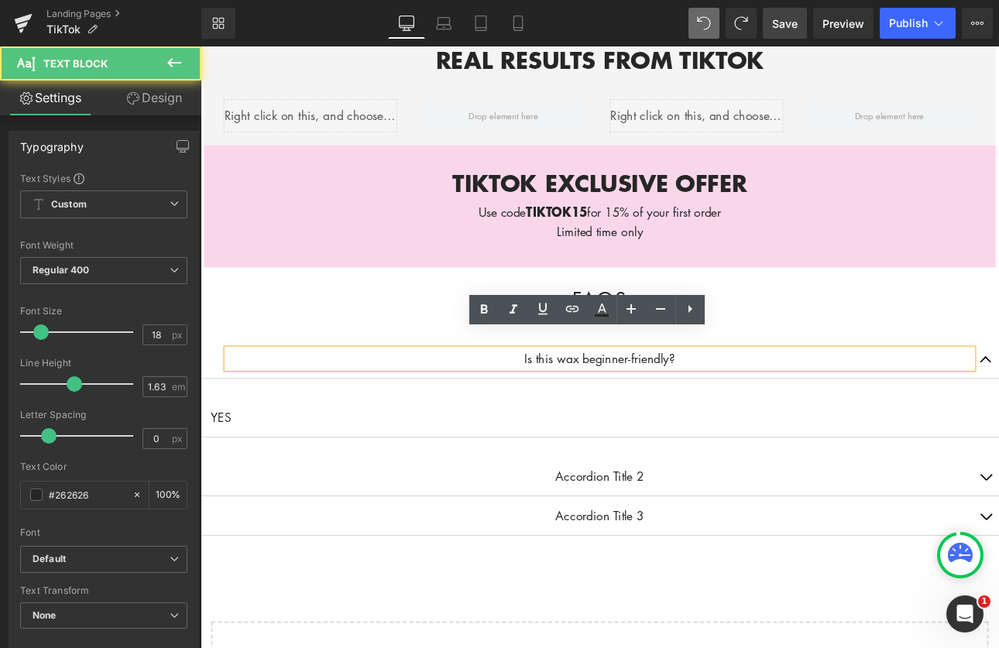
click at [518, 402] on p "Is this wax beginner-friendly?" at bounding box center [669, 413] width 875 height 22
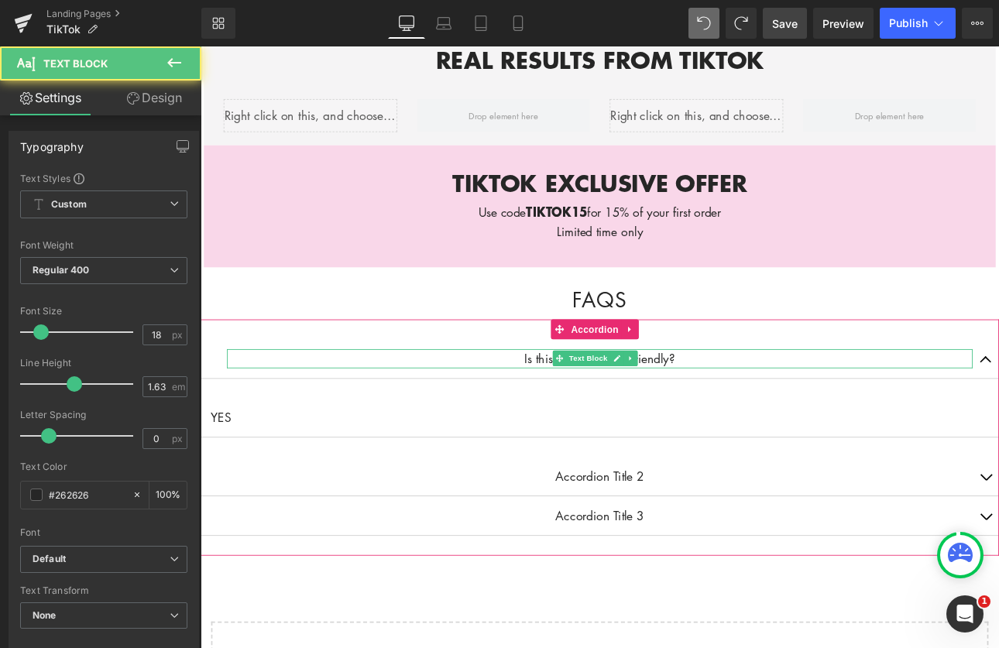
click at [796, 402] on p "Is this wax beginner-friendly?" at bounding box center [669, 413] width 875 height 22
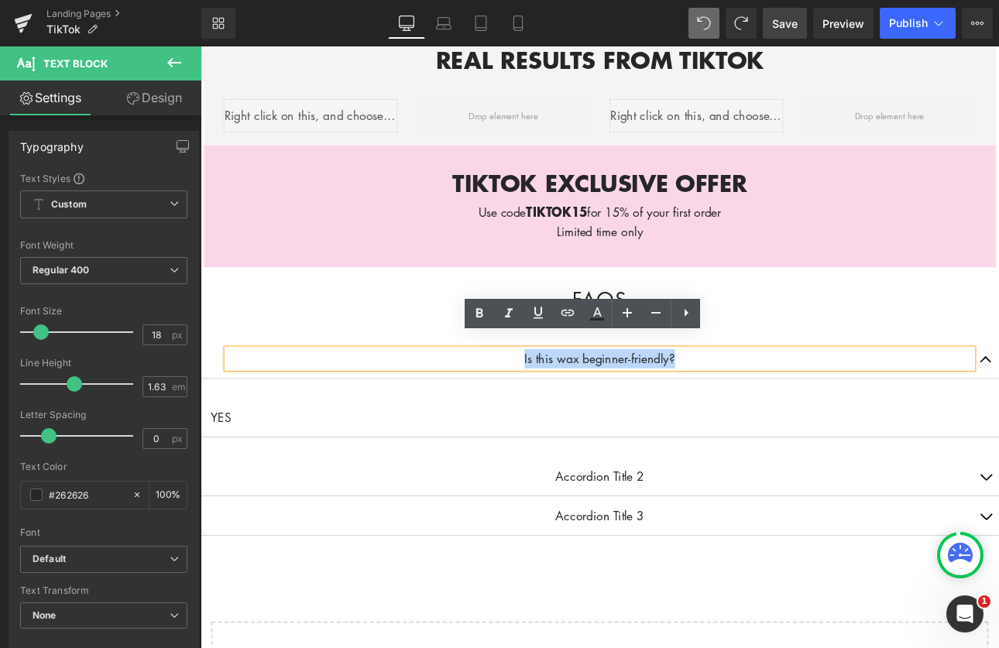
drag, startPoint x: 782, startPoint y: 397, endPoint x: 554, endPoint y: 397, distance: 227.8
click at [554, 402] on p "Is this wax beginner-friendly?" at bounding box center [669, 413] width 875 height 22
click at [482, 318] on icon at bounding box center [479, 313] width 19 height 19
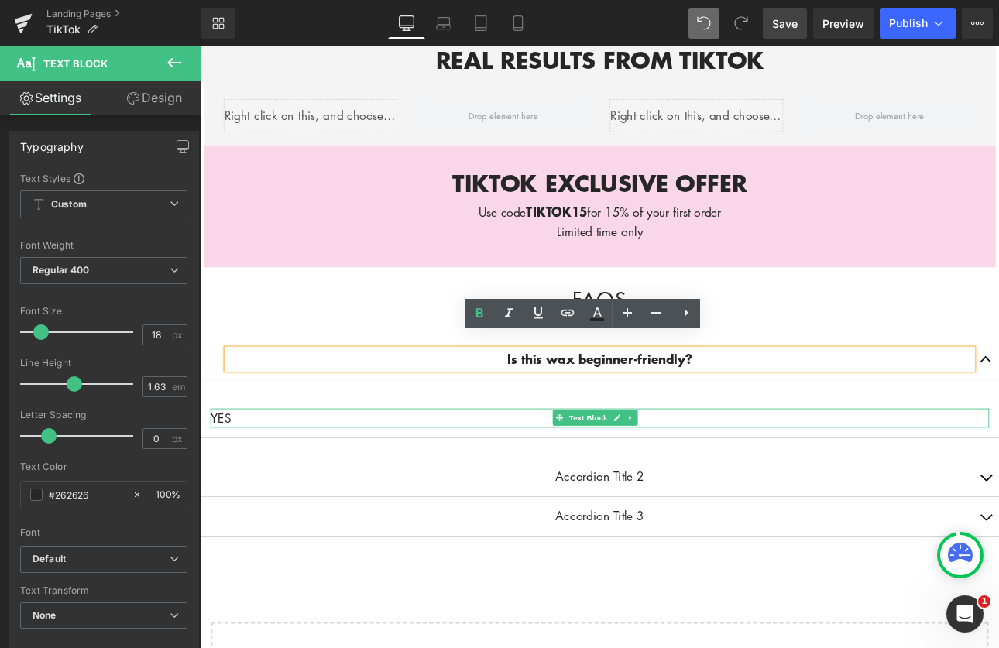
click at [591, 472] on p "YES" at bounding box center [669, 483] width 914 height 22
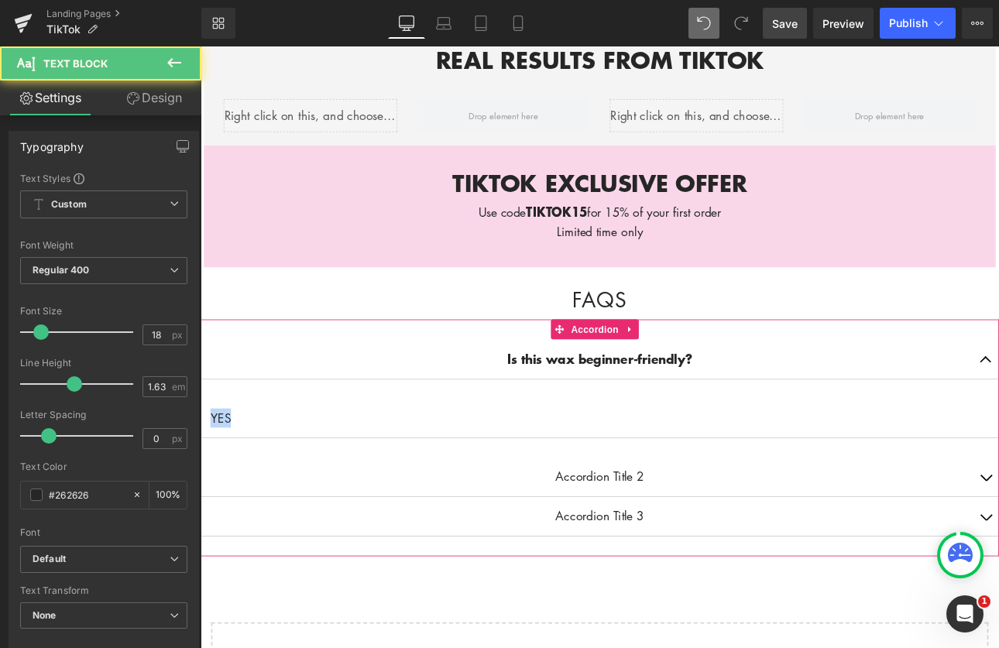
drag, startPoint x: 321, startPoint y: 464, endPoint x: 193, endPoint y: 459, distance: 127.9
click at [201, 459] on html "Account Cart ( 0 ) Subtotal $0.00 View cart Check out Checkout" at bounding box center [669, 75] width 937 height 2541
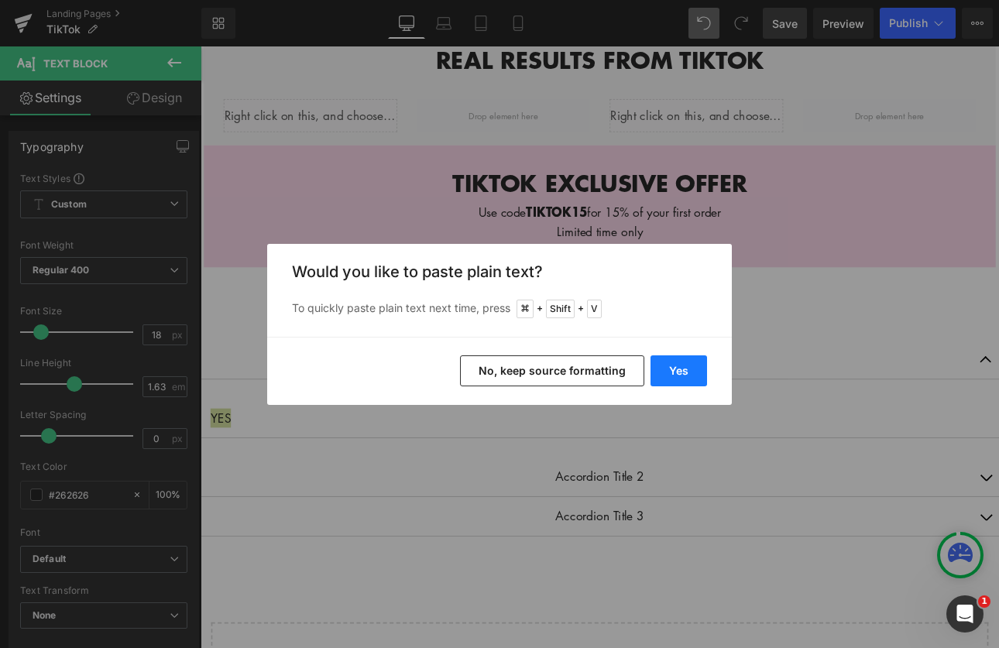
click at [683, 373] on button "Yes" at bounding box center [679, 371] width 57 height 31
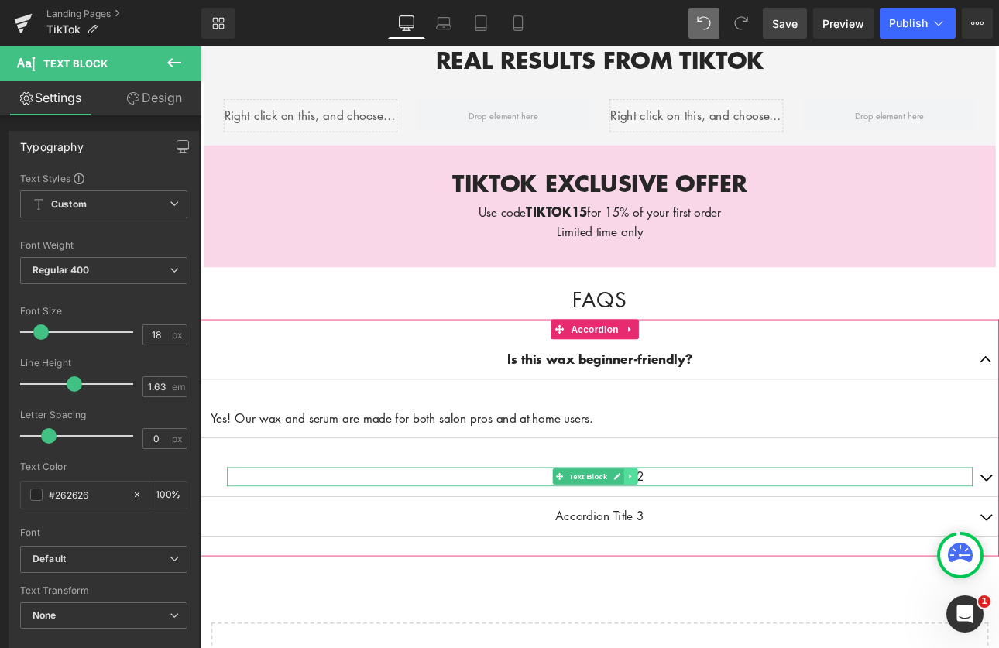
click at [701, 547] on icon at bounding box center [705, 551] width 9 height 9
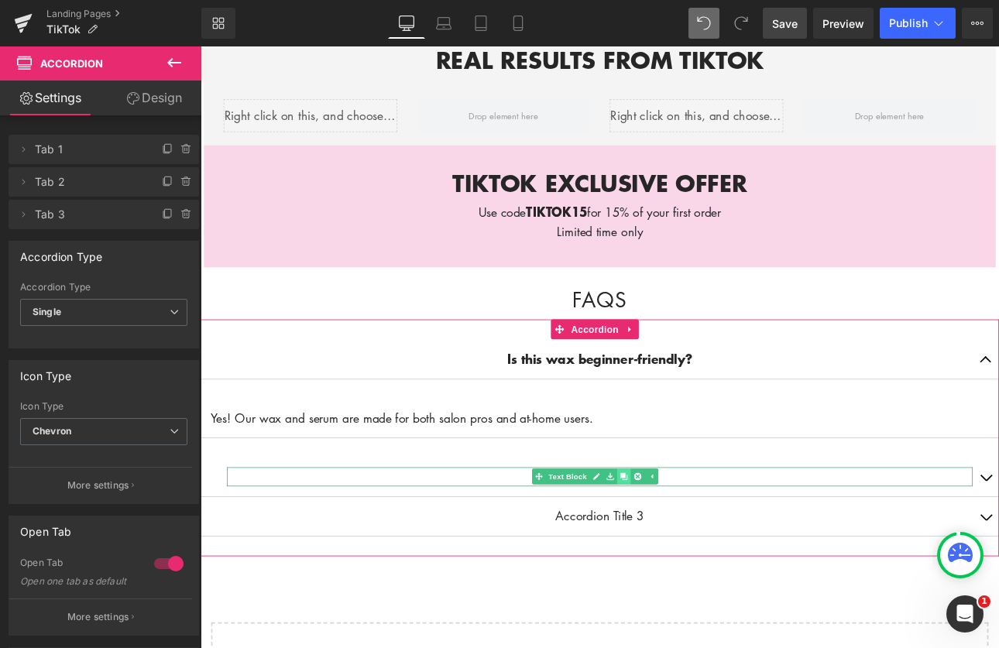
click at [700, 543] on link at bounding box center [697, 551] width 16 height 19
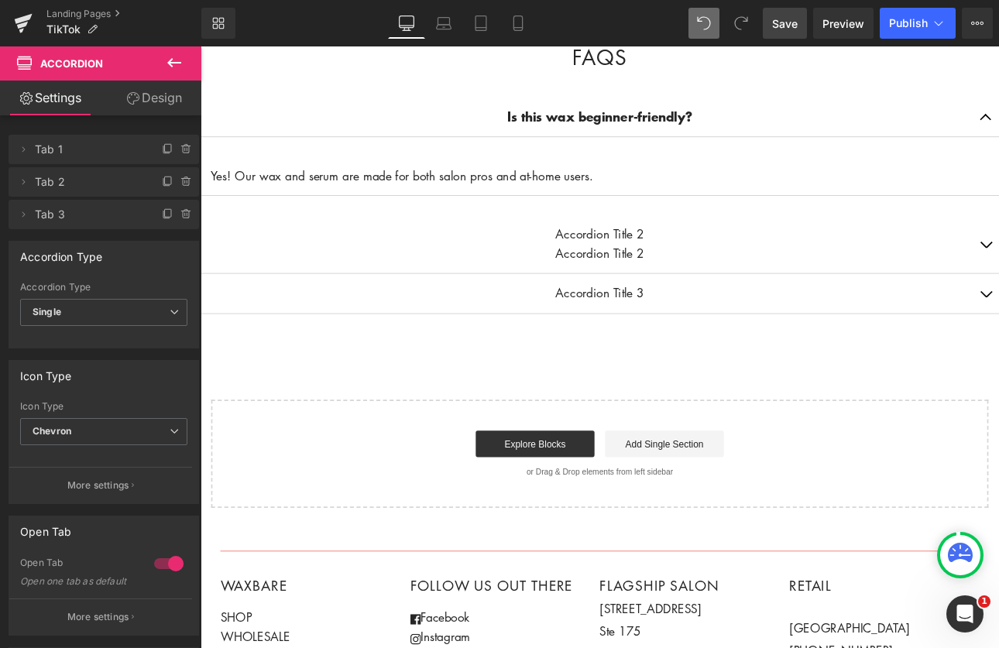
scroll to position [1487, 0]
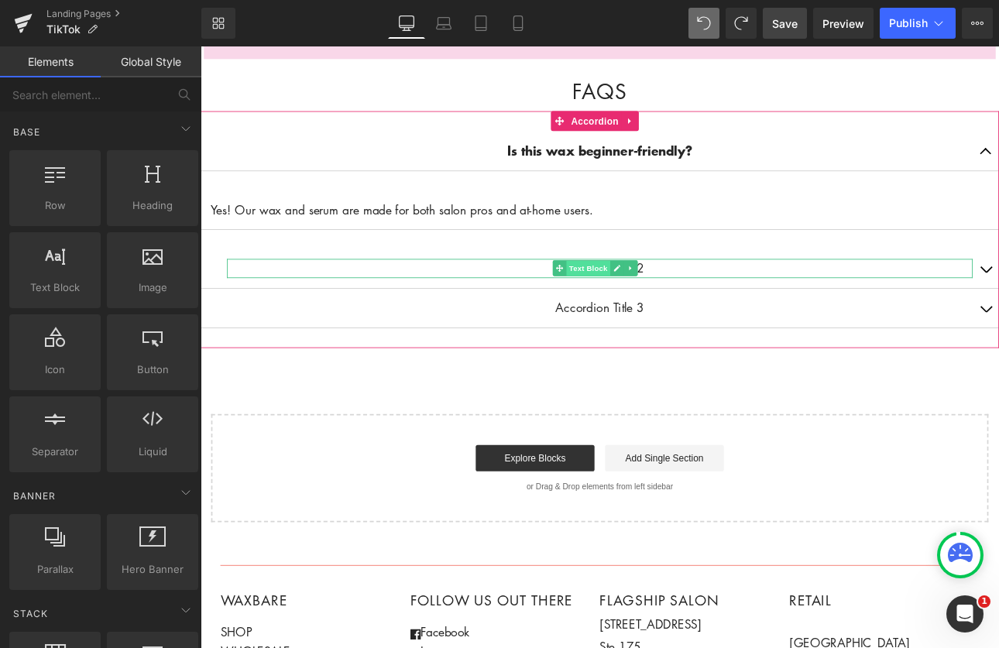
click at [639, 298] on span "Text Block" at bounding box center [655, 307] width 51 height 19
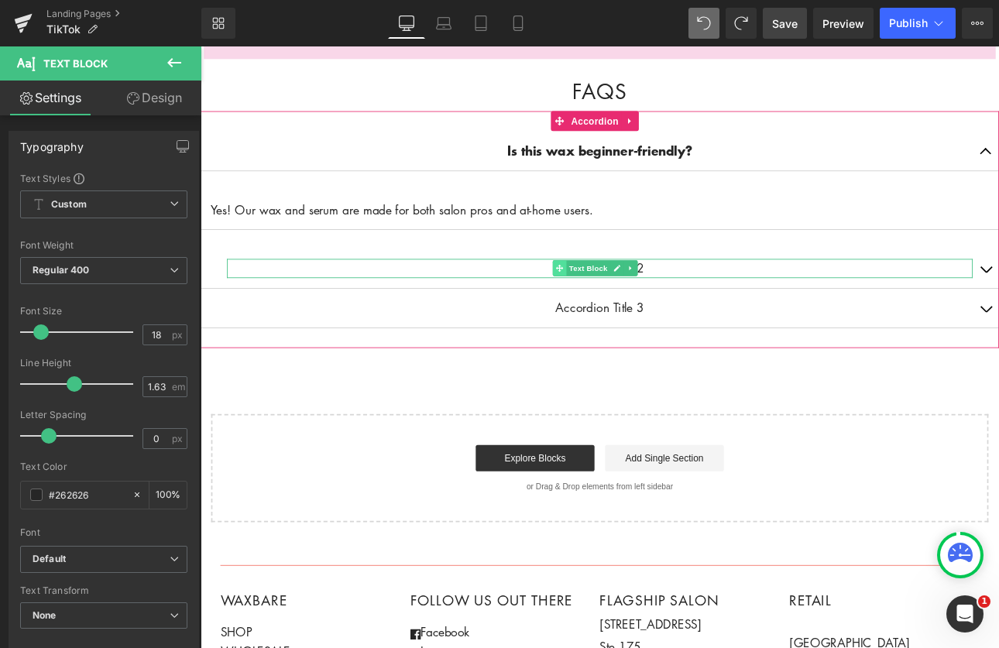
click at [623, 302] on icon at bounding box center [621, 306] width 9 height 9
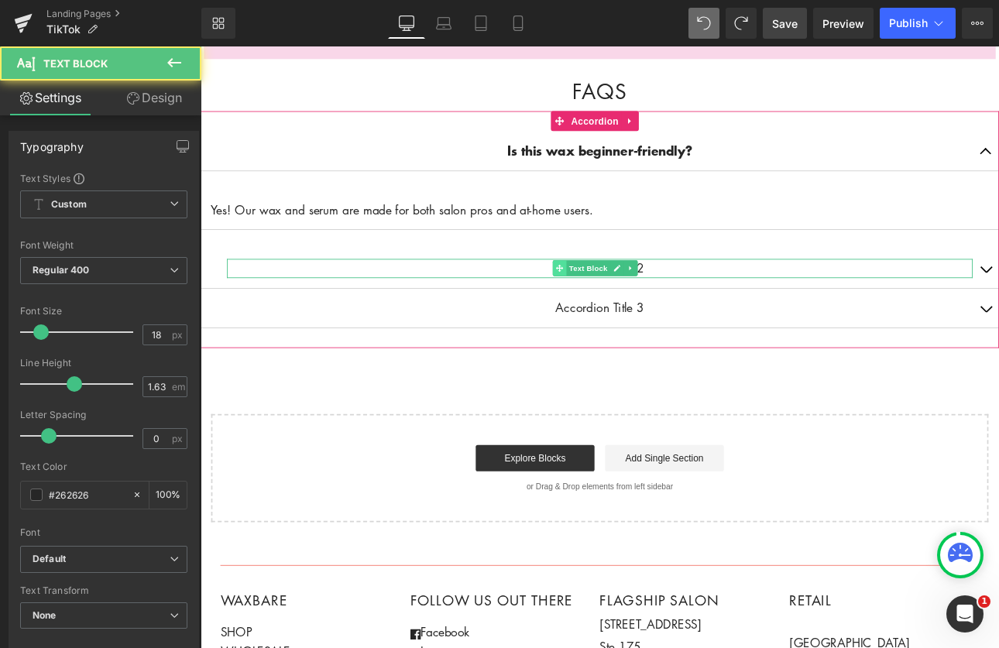
click at [623, 302] on icon at bounding box center [621, 306] width 9 height 9
click at [686, 302] on icon at bounding box center [689, 306] width 9 height 9
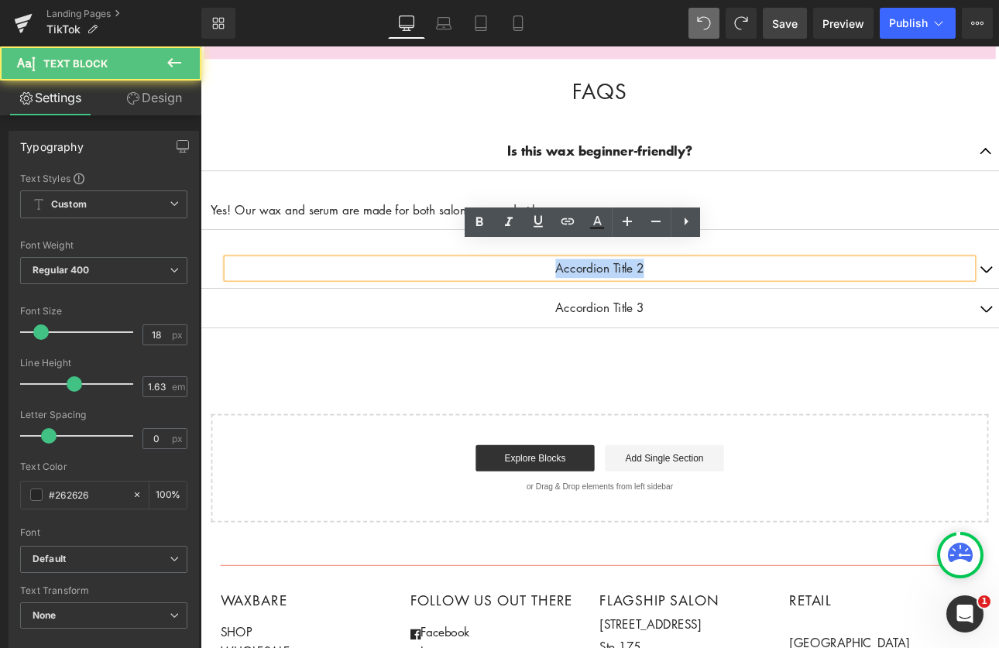
drag, startPoint x: 727, startPoint y: 289, endPoint x: 503, endPoint y: 285, distance: 223.9
click at [503, 296] on p "Accordion Title 2" at bounding box center [669, 307] width 875 height 22
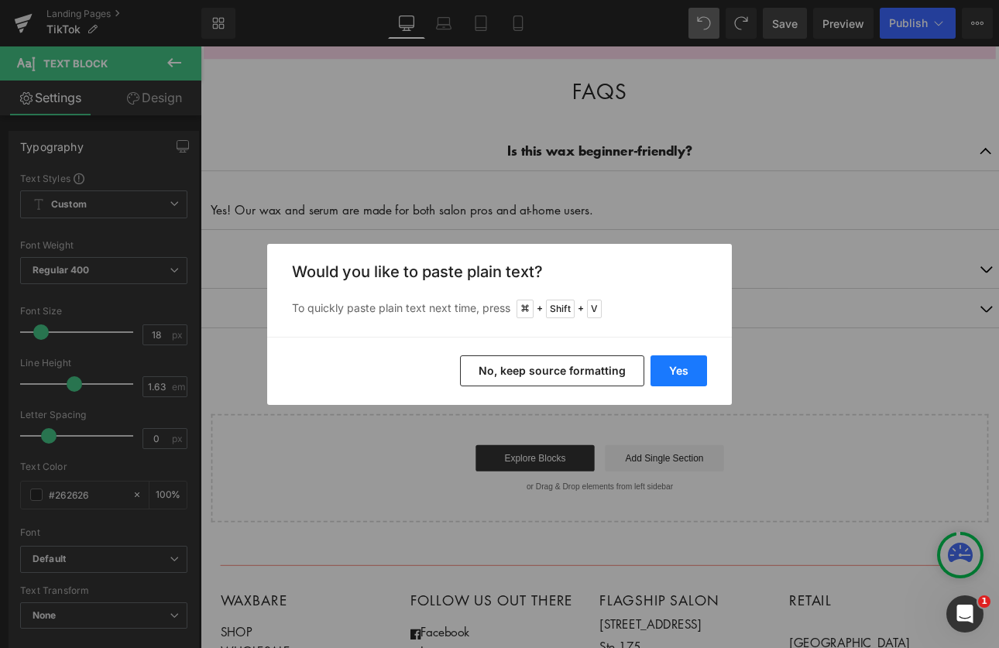
click at [681, 359] on button "Yes" at bounding box center [679, 371] width 57 height 31
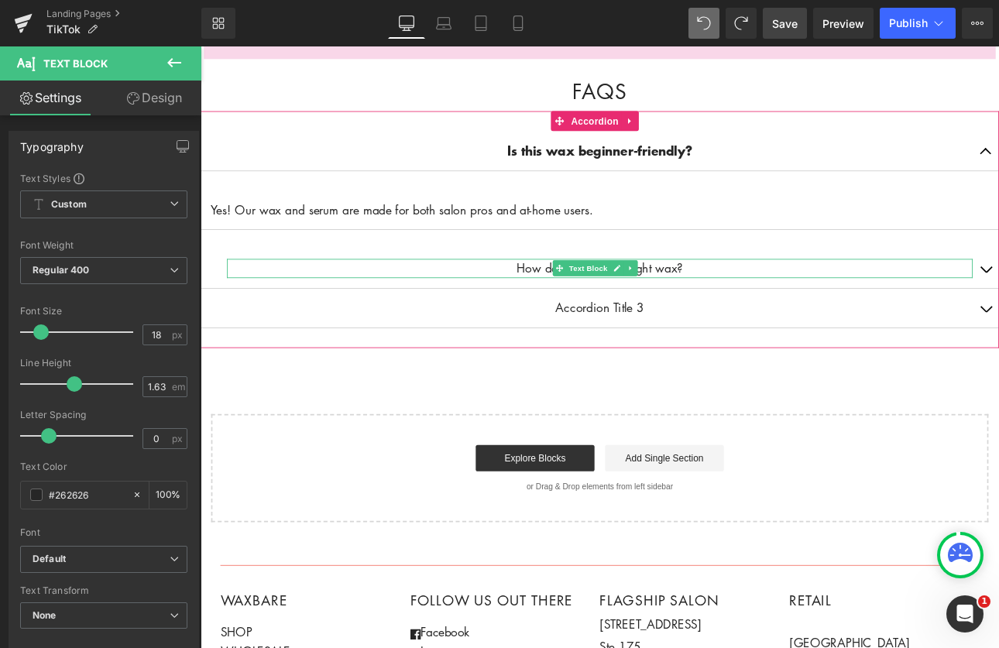
click at [776, 296] on p "How do I choose the right wax?" at bounding box center [669, 307] width 875 height 22
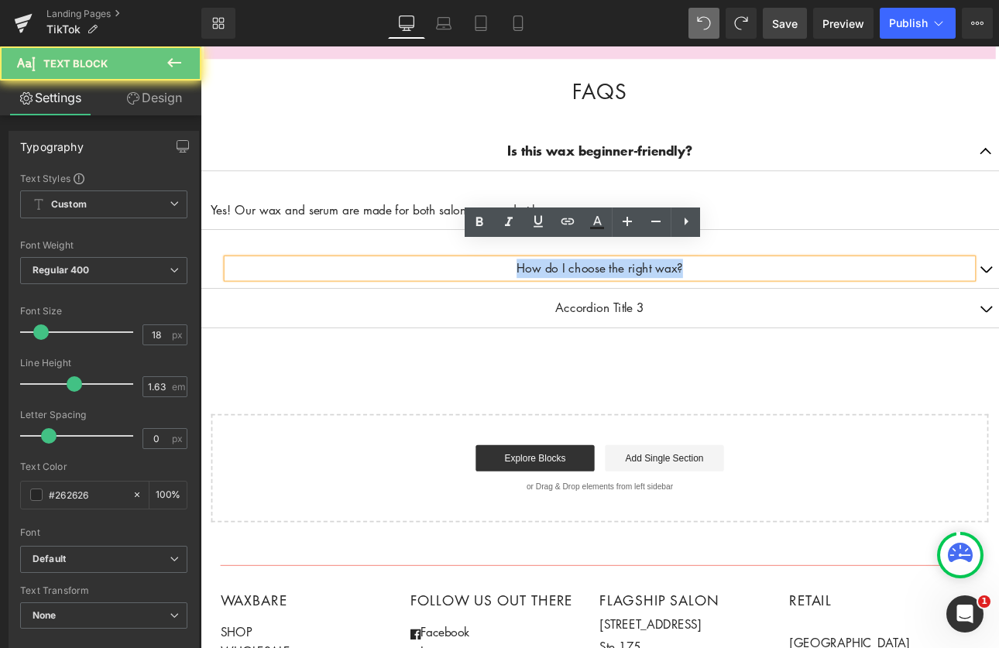
drag, startPoint x: 775, startPoint y: 291, endPoint x: 521, endPoint y: 291, distance: 254.9
click at [521, 296] on p "How do I choose the right wax?" at bounding box center [669, 307] width 875 height 22
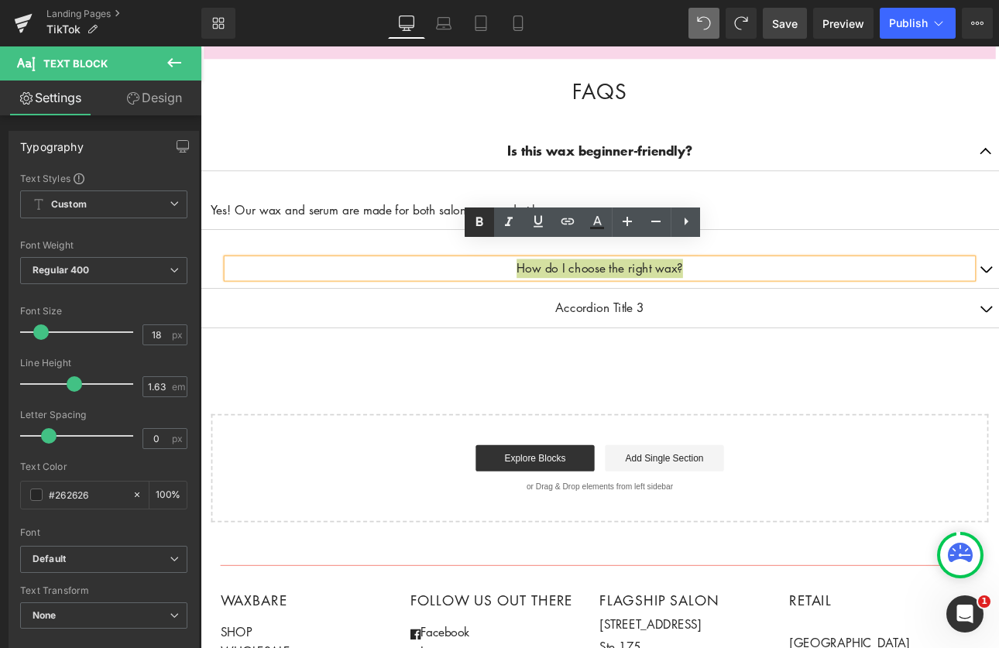
click at [476, 221] on icon at bounding box center [479, 222] width 7 height 9
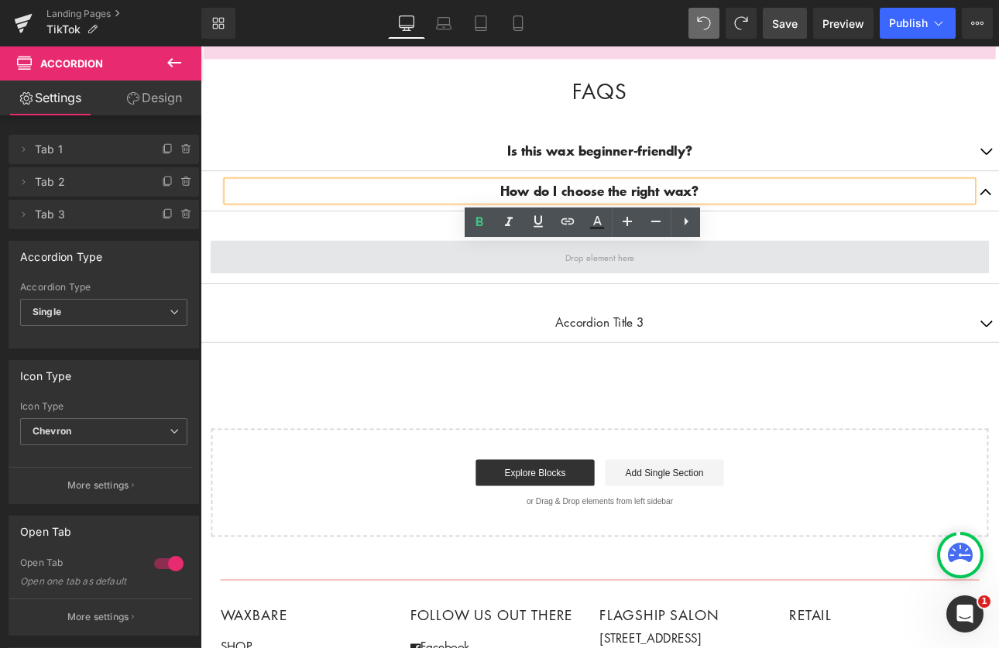
click at [359, 277] on span at bounding box center [669, 293] width 914 height 39
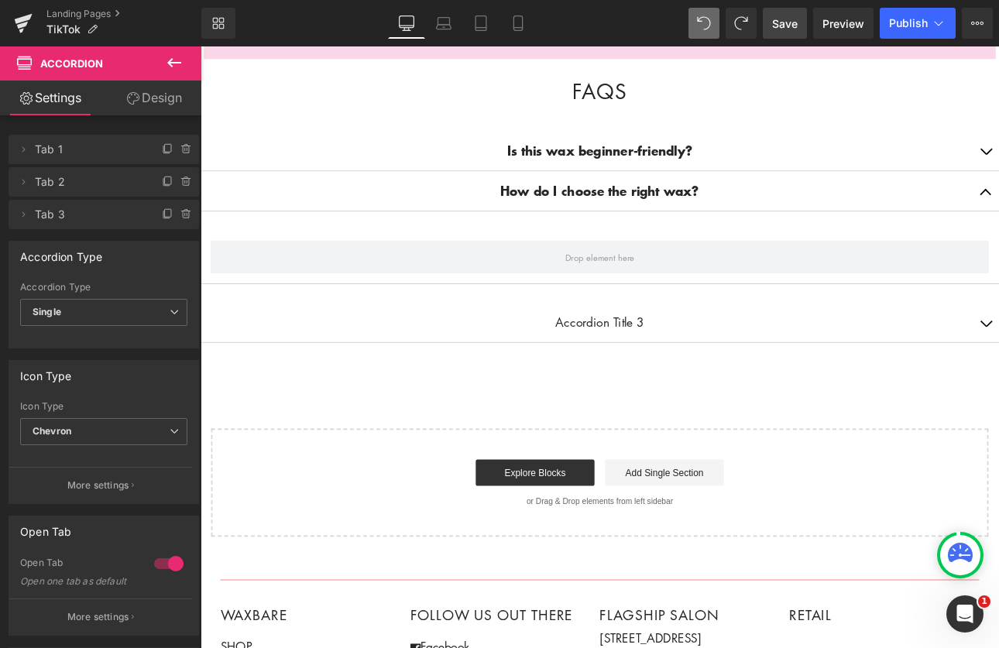
click at [170, 64] on icon at bounding box center [174, 62] width 14 height 9
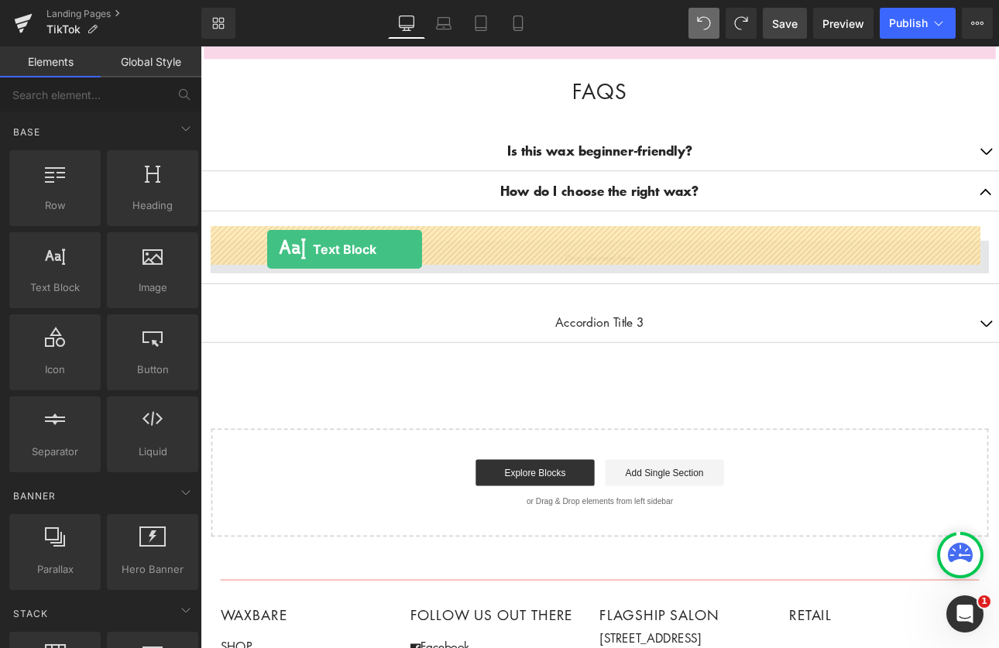
drag, startPoint x: 258, startPoint y: 317, endPoint x: 279, endPoint y: 284, distance: 38.7
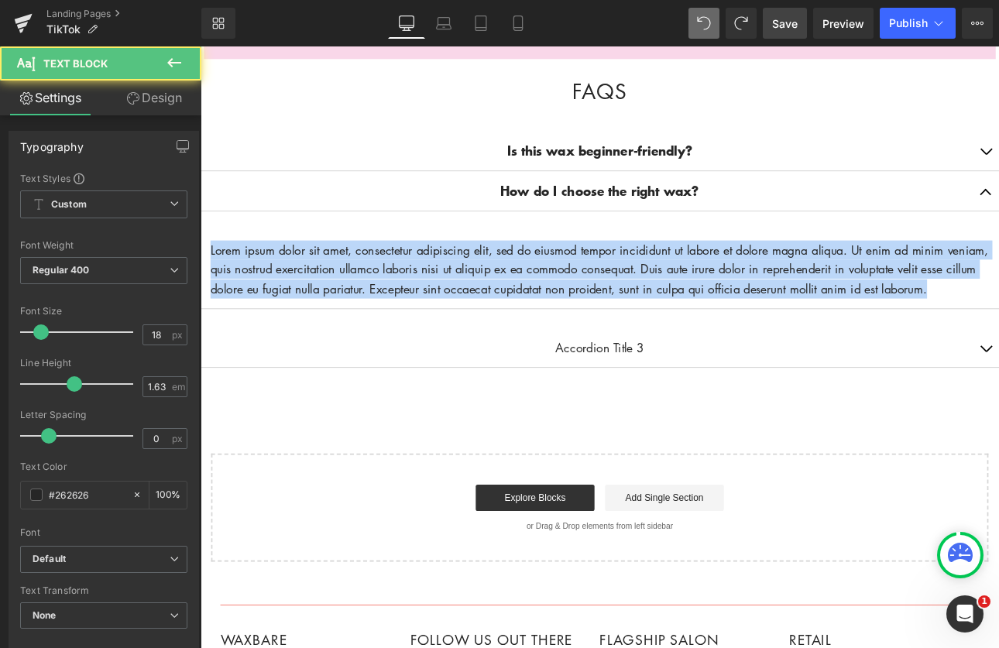
drag, startPoint x: 311, startPoint y: 335, endPoint x: 376, endPoint y: 287, distance: 82.0
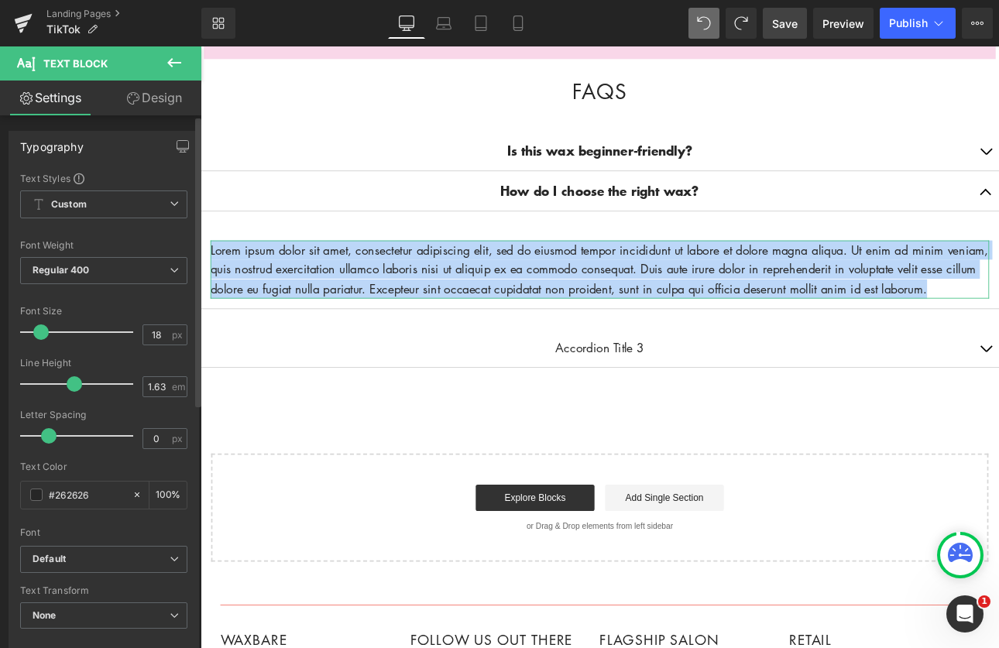
paste div
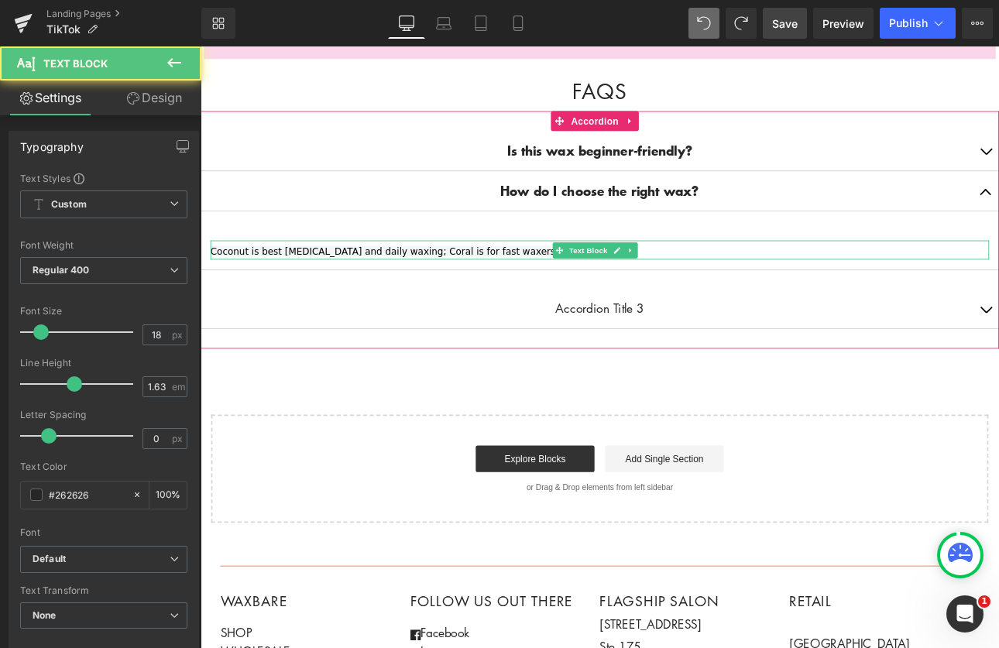
click at [473, 280] on span "Coconut is best [MEDICAL_DATA] and daily waxing; Coral is for fast waxers." at bounding box center [416, 286] width 408 height 12
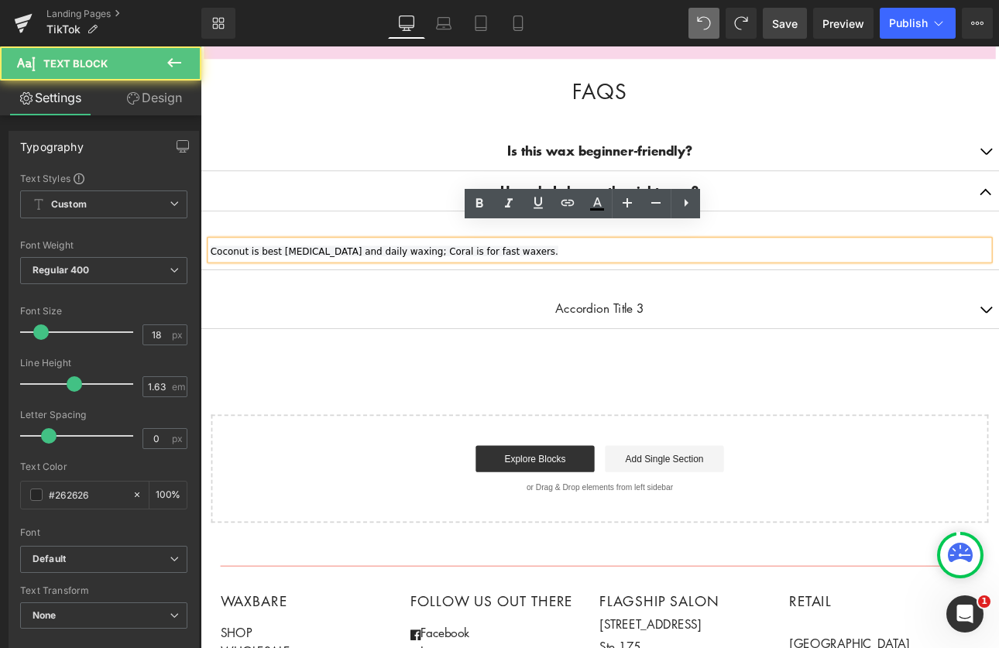
drag, startPoint x: 469, startPoint y: 271, endPoint x: 486, endPoint y: 268, distance: 18.1
click at [471, 280] on span "Coconut is best [MEDICAL_DATA] and daily waxing; Coral is for fast waxers." at bounding box center [416, 286] width 408 height 12
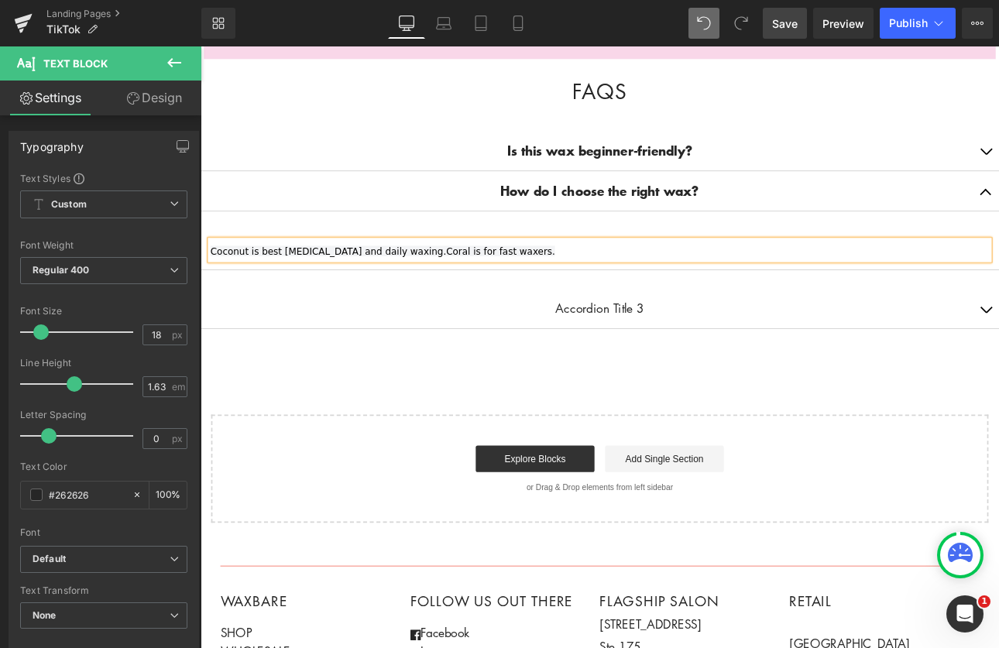
click at [589, 368] on div "Is this wax beginner-friendly? Text Block Yes! Our wax and serum are made for b…" at bounding box center [669, 262] width 937 height 280
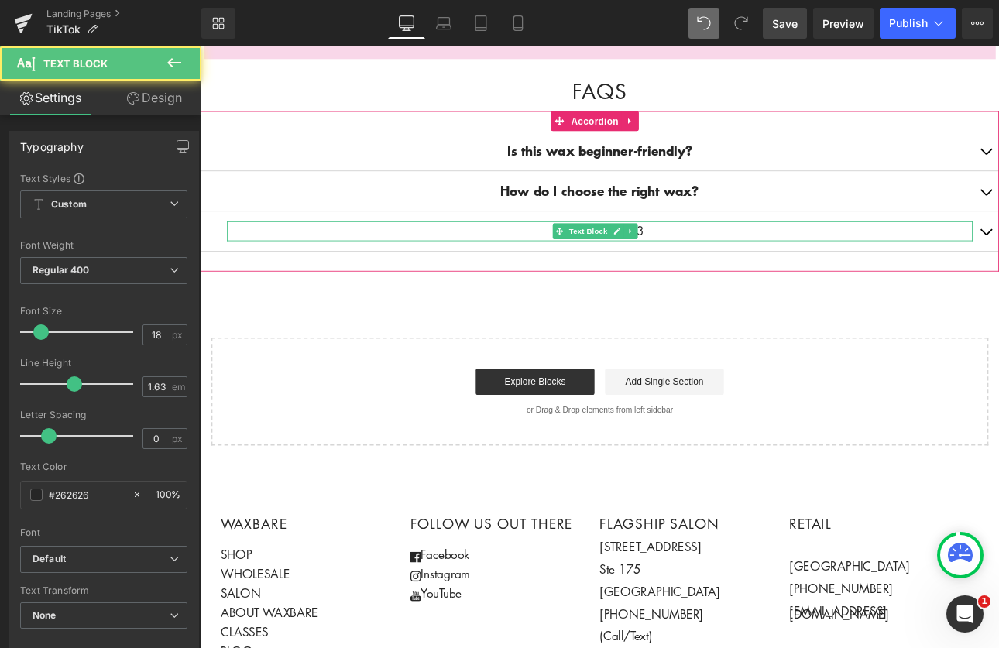
click at [723, 252] on p "Accordion Title 3" at bounding box center [669, 263] width 875 height 22
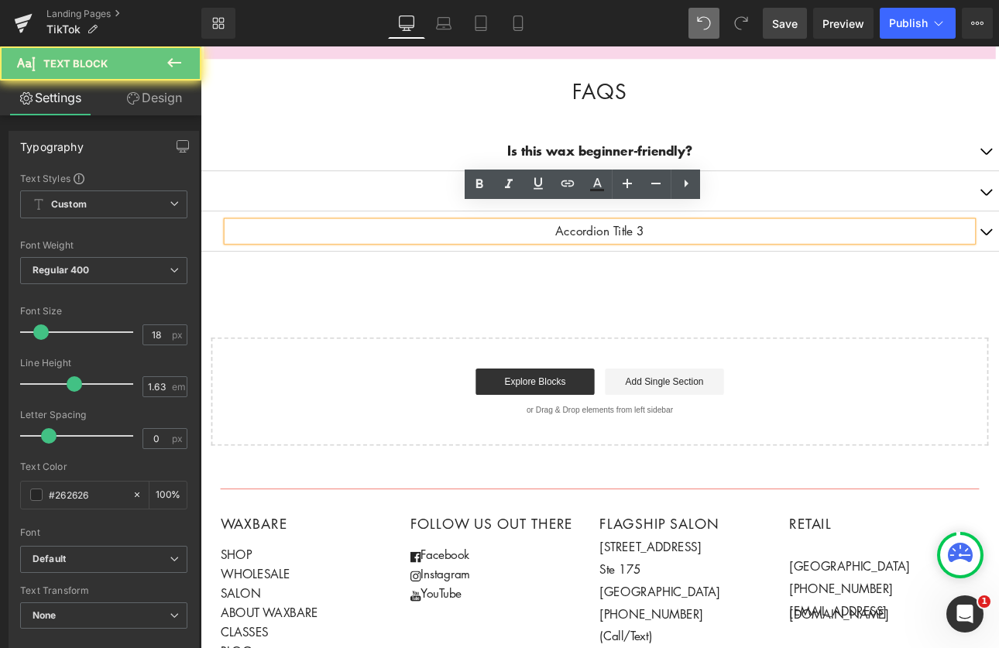
click at [659, 252] on p "Accordion Title 3" at bounding box center [669, 263] width 875 height 22
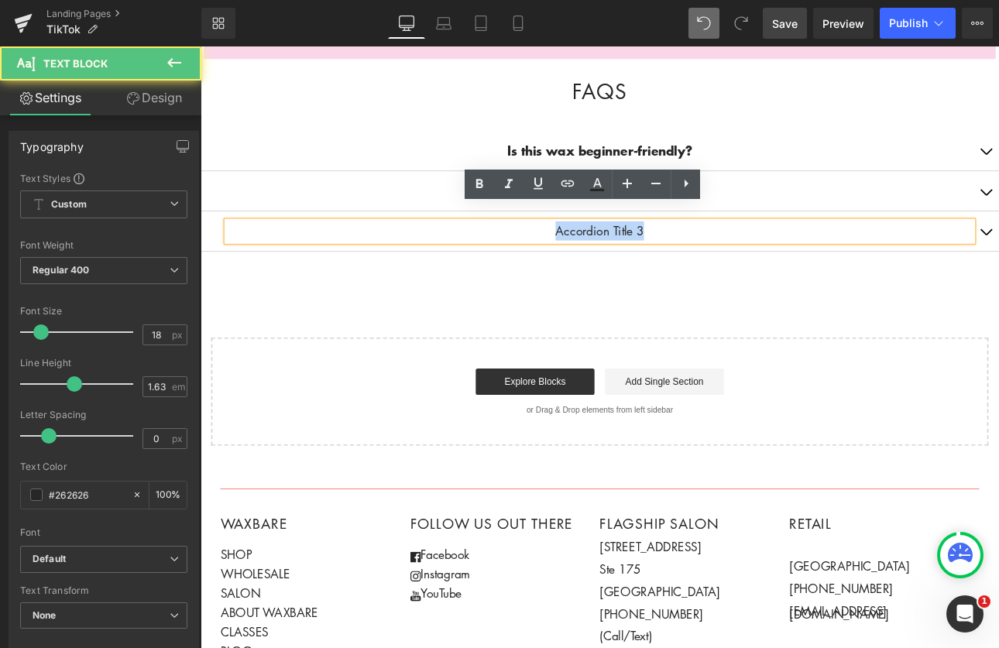
drag, startPoint x: 725, startPoint y: 245, endPoint x: 545, endPoint y: 245, distance: 180.5
click at [580, 252] on p "Accordion Title 3" at bounding box center [669, 263] width 875 height 22
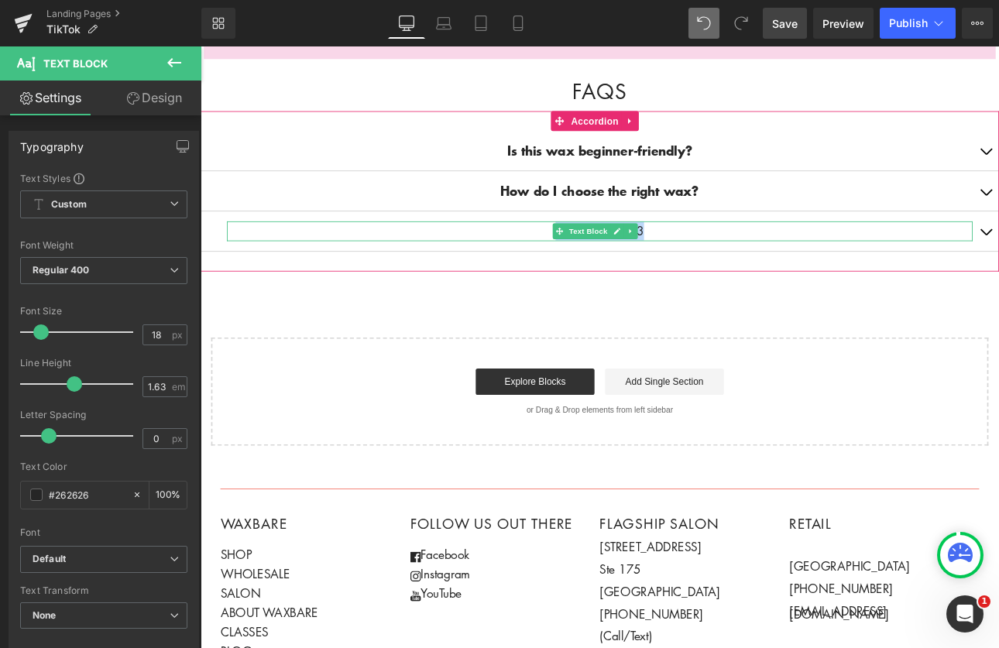
click at [737, 252] on p "Accordion Title 3" at bounding box center [669, 263] width 875 height 22
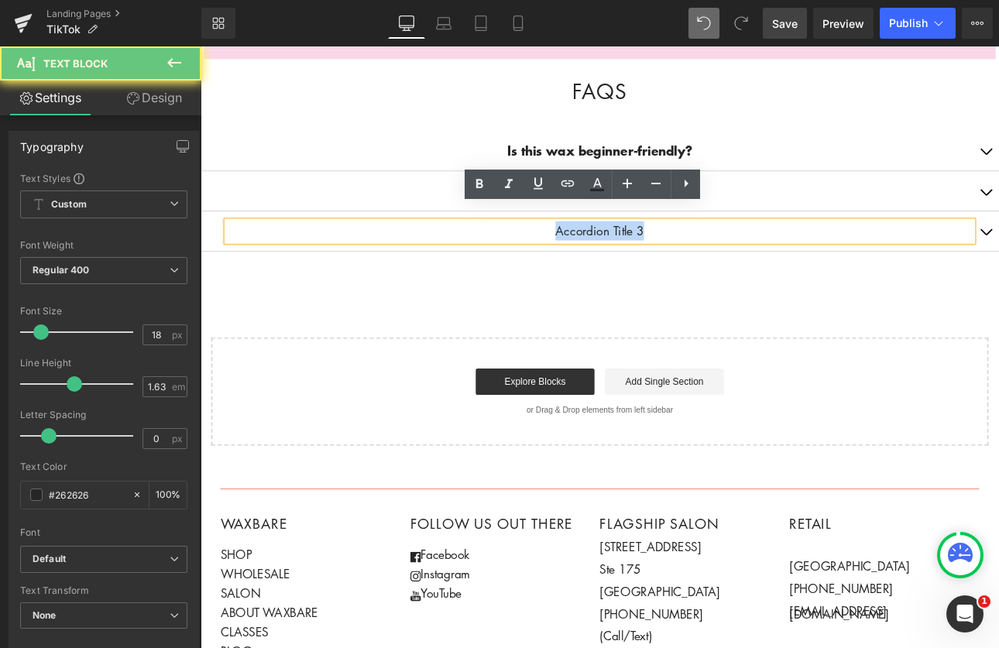
drag, startPoint x: 736, startPoint y: 245, endPoint x: 562, endPoint y: 244, distance: 173.5
click at [562, 252] on p "Accordion Title 3" at bounding box center [669, 263] width 875 height 22
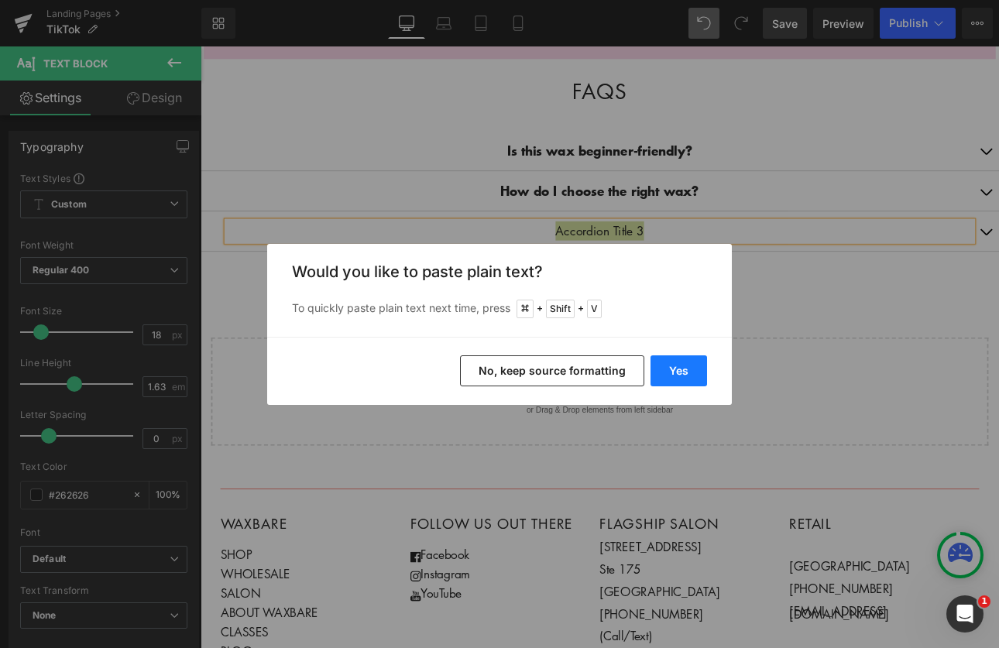
click at [689, 372] on button "Yes" at bounding box center [679, 371] width 57 height 31
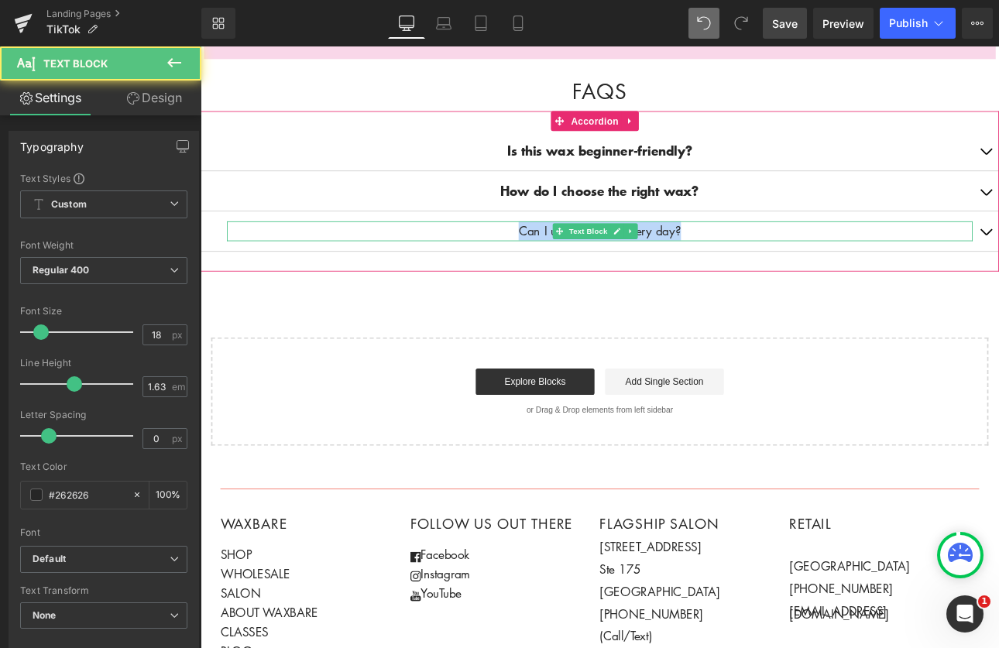
drag, startPoint x: 766, startPoint y: 250, endPoint x: 545, endPoint y: 241, distance: 221.0
click at [545, 252] on p "Can I use the serum every day?" at bounding box center [669, 263] width 875 height 22
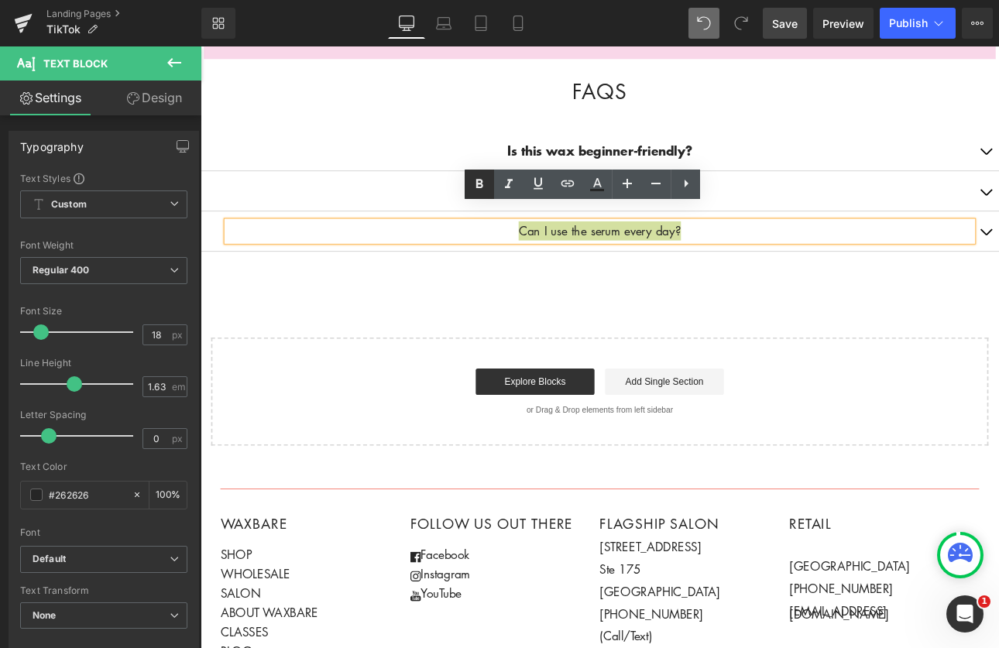
click at [480, 182] on icon at bounding box center [479, 184] width 19 height 19
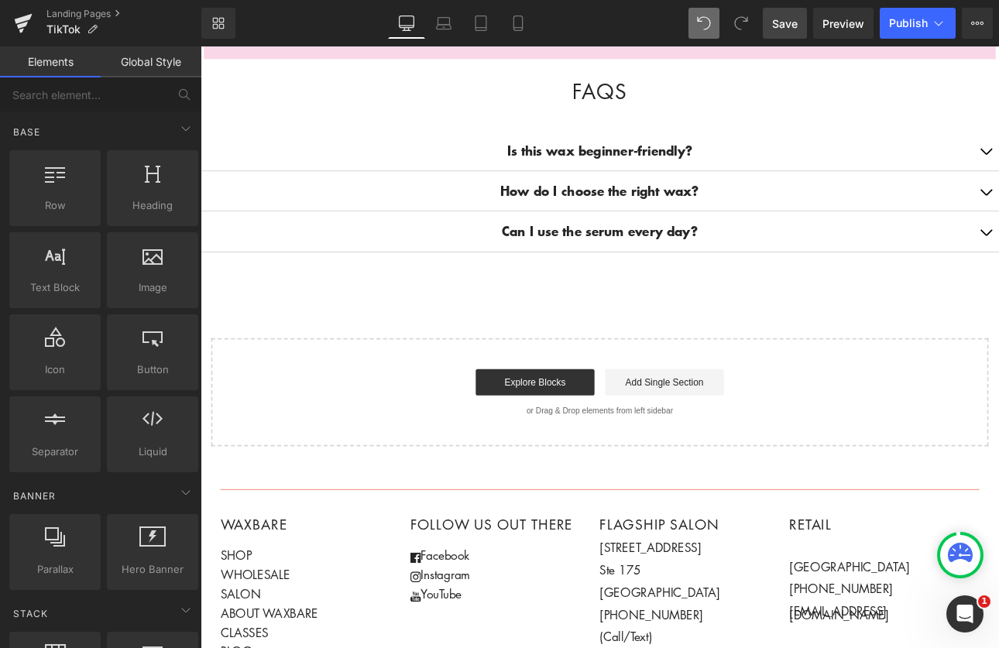
click at [201, 46] on div at bounding box center [201, 46] width 0 height 0
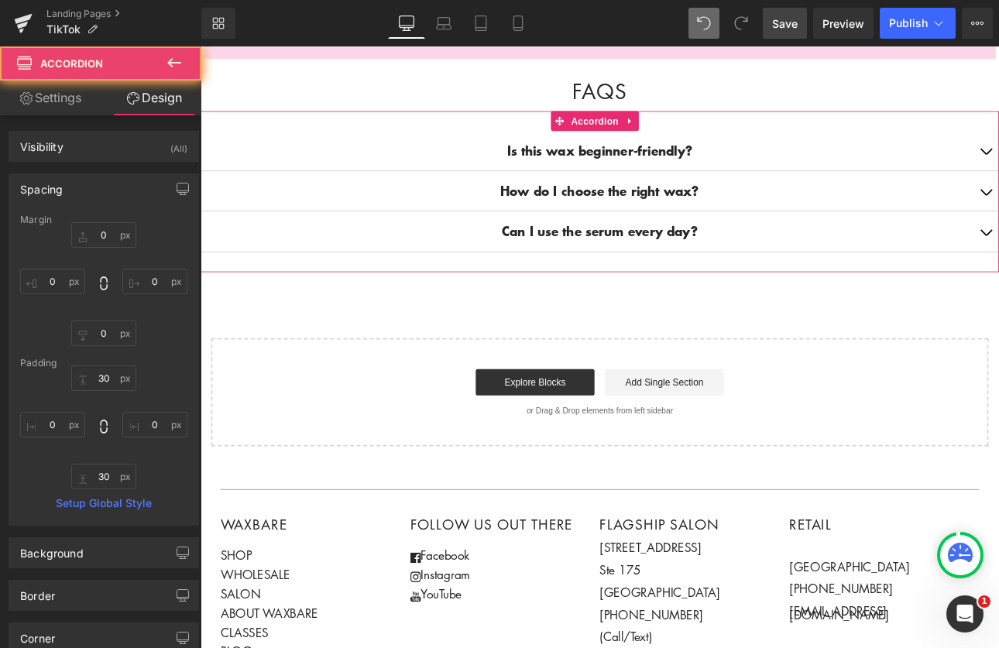
click at [650, 288] on div at bounding box center [669, 299] width 937 height 23
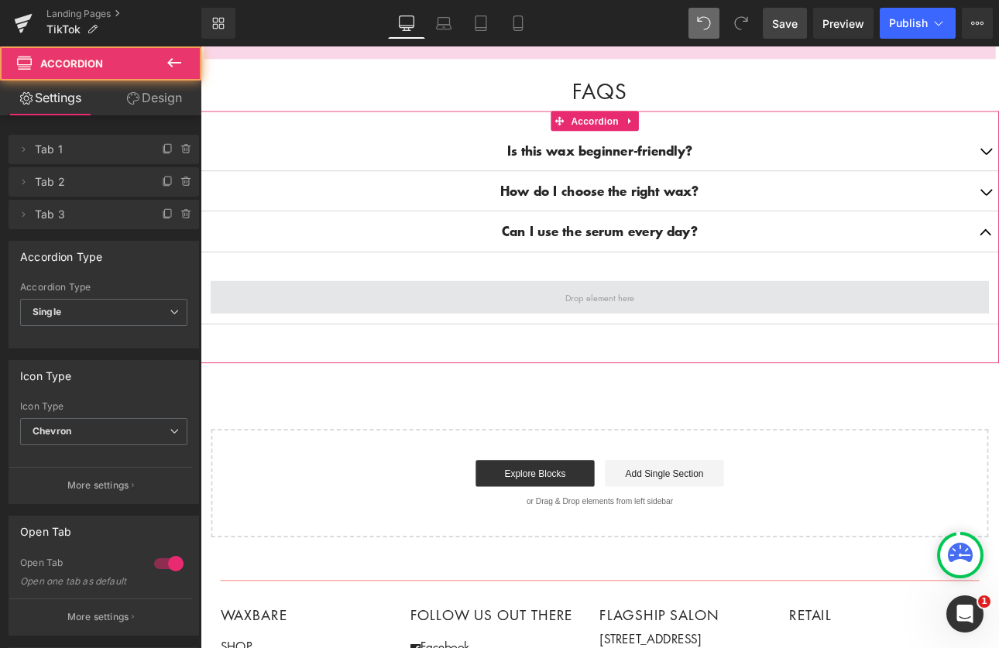
click at [685, 329] on span at bounding box center [670, 341] width 92 height 24
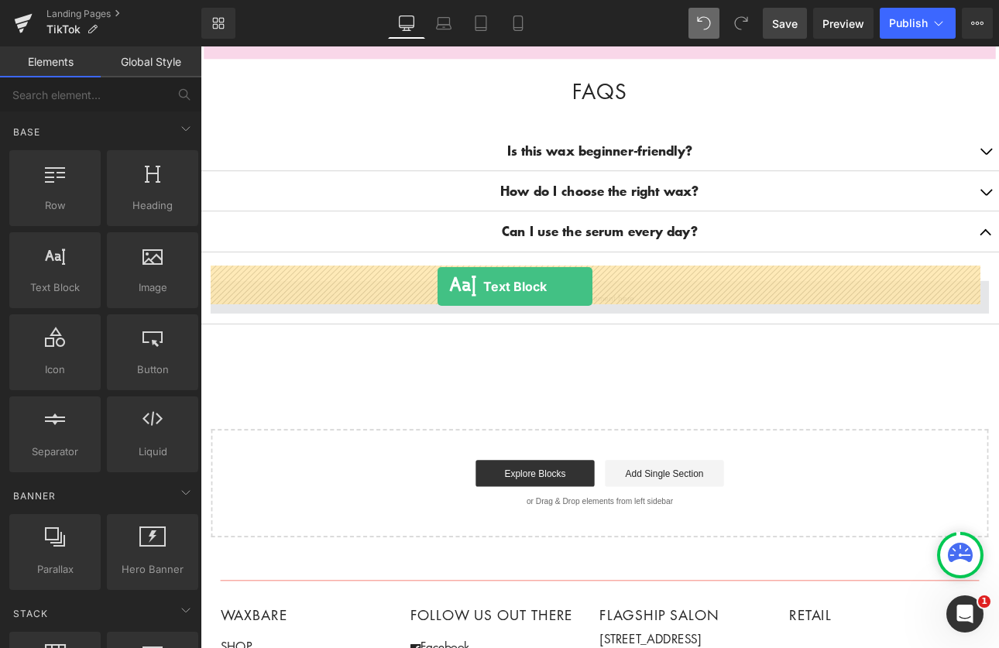
drag, startPoint x: 258, startPoint y: 318, endPoint x: 479, endPoint y: 328, distance: 221.0
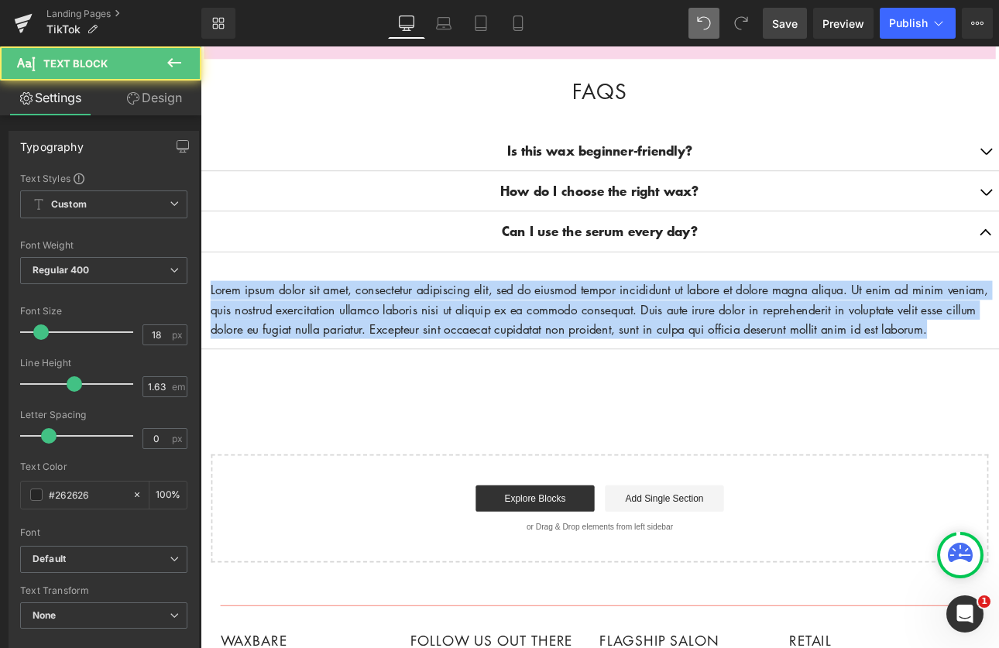
drag, startPoint x: 306, startPoint y: 387, endPoint x: 146, endPoint y: 277, distance: 193.4
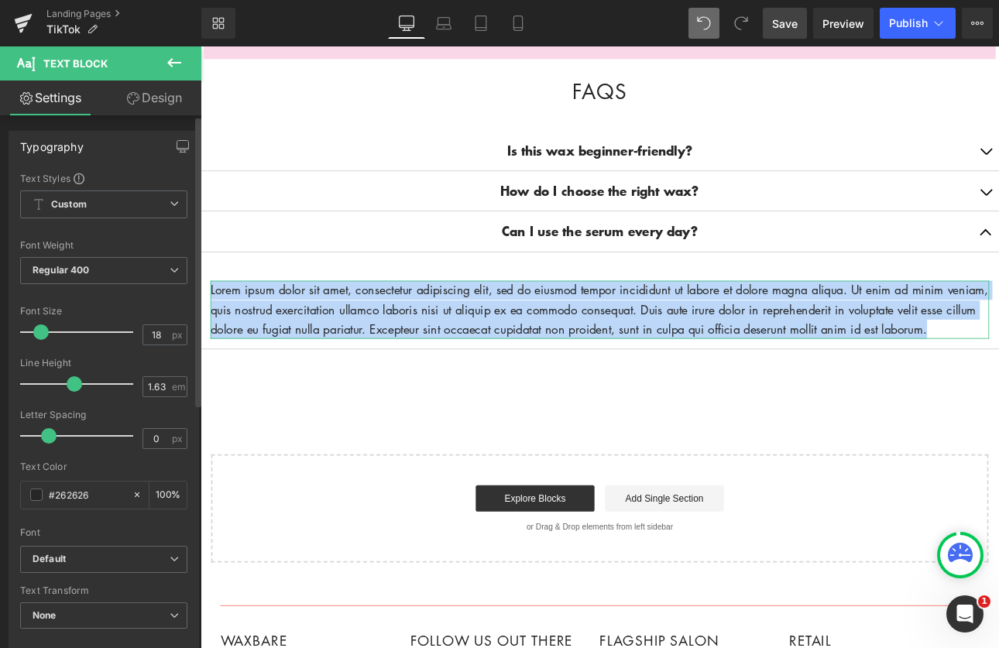
paste div
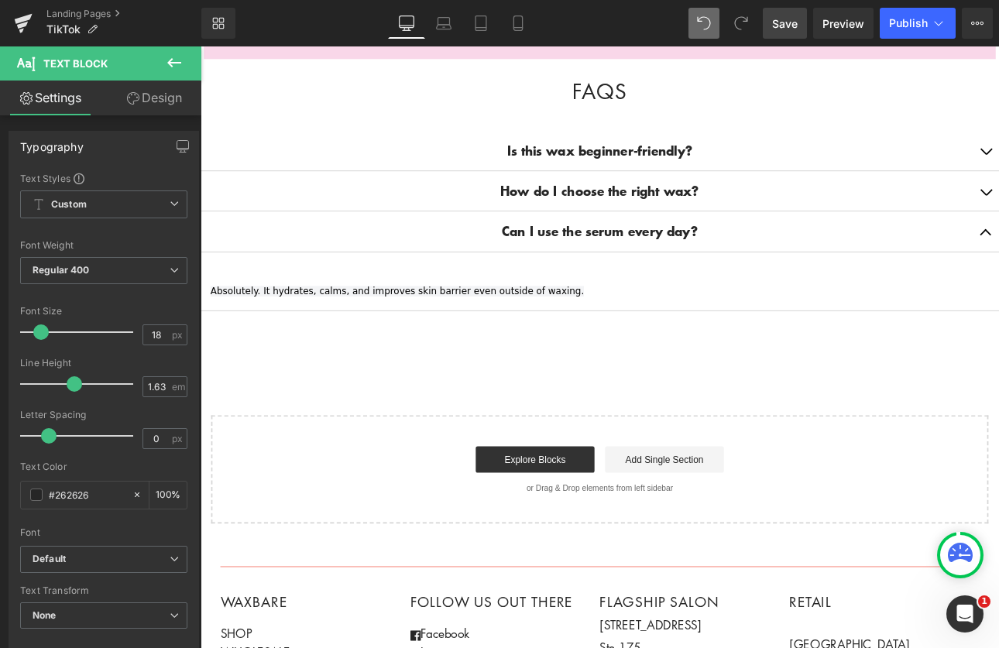
click at [625, 481] on div "Start building your page Explore Blocks Add Single Section or Drag & Drop eleme…" at bounding box center [669, 543] width 909 height 124
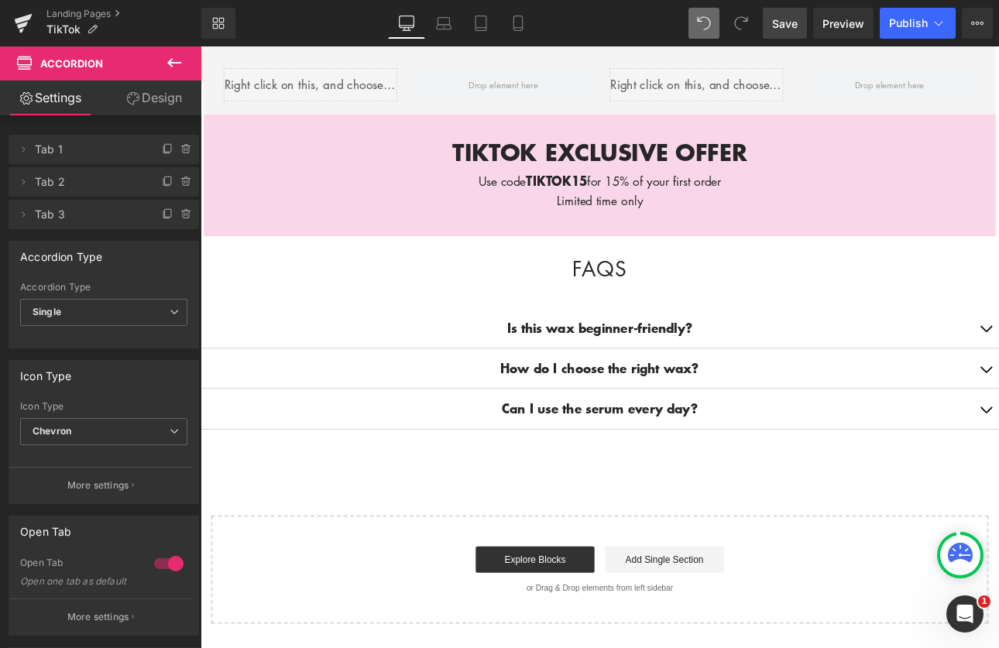
scroll to position [1270, 0]
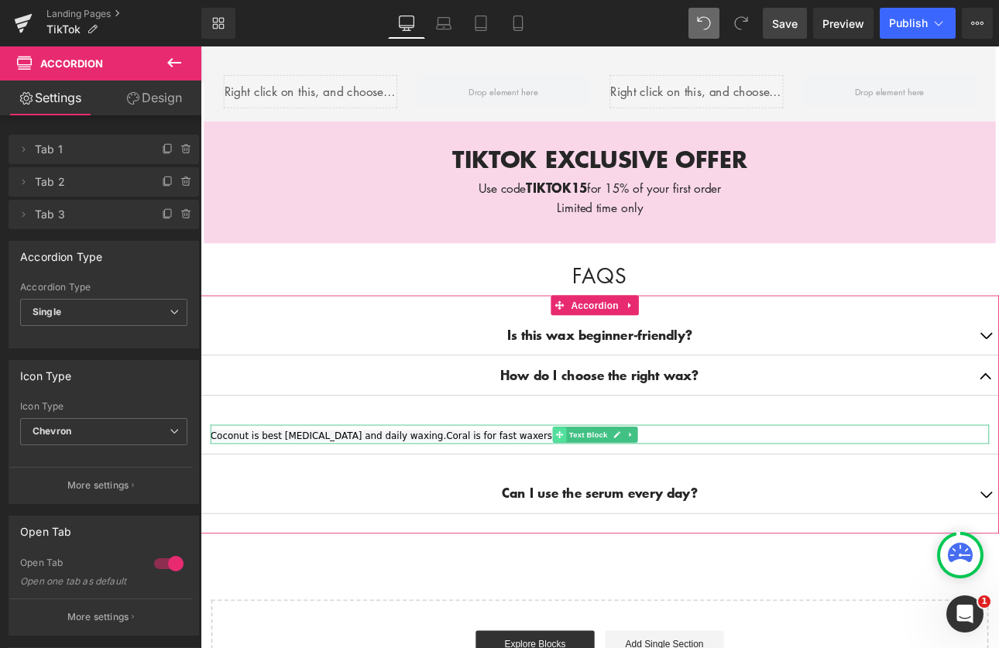
click at [614, 493] on span at bounding box center [622, 502] width 16 height 19
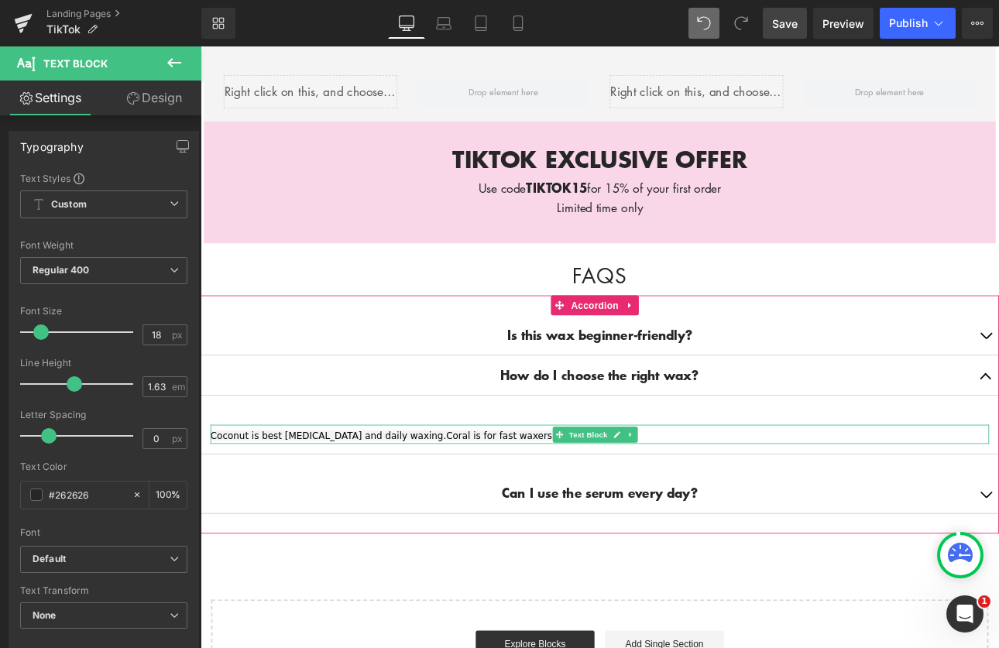
click at [466, 497] on span "Coconut is best [MEDICAL_DATA] and daily waxing.Coral is for fast waxers." at bounding box center [414, 503] width 404 height 12
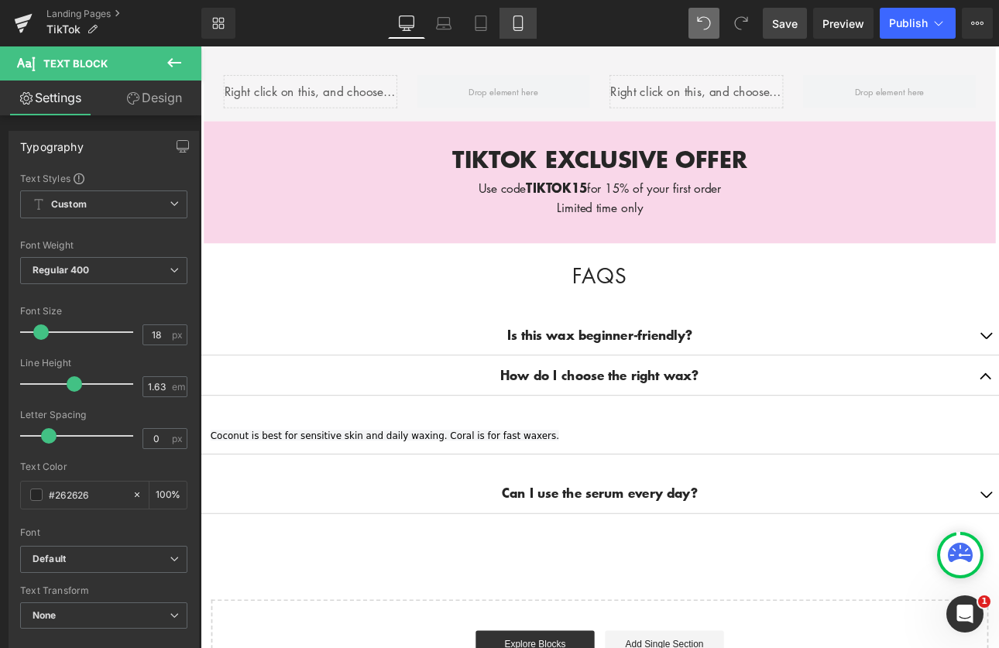
click at [530, 18] on link "Mobile" at bounding box center [518, 23] width 37 height 31
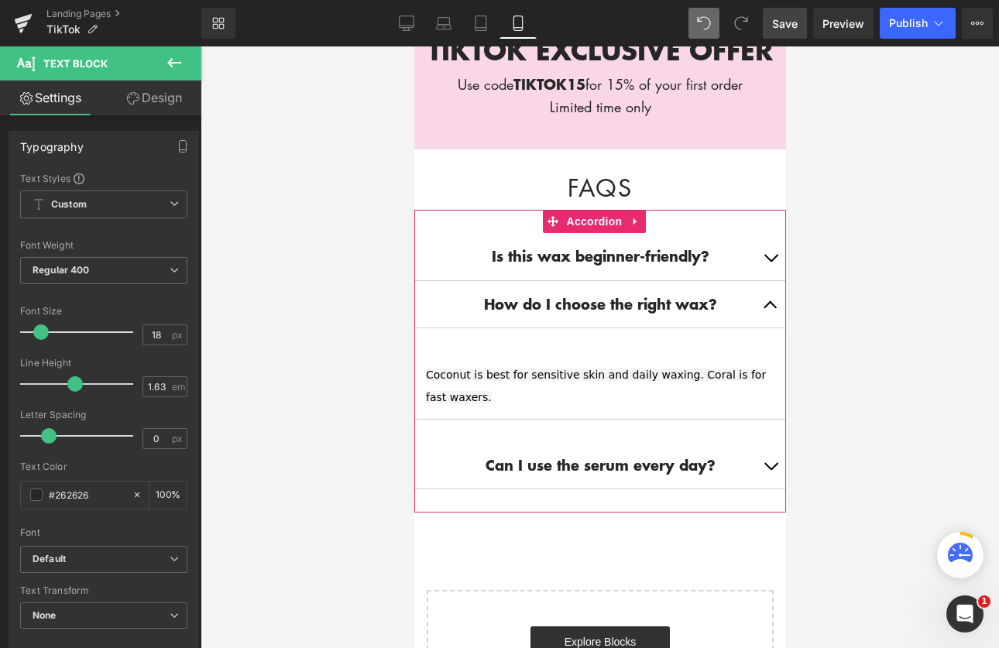
scroll to position [3006, 0]
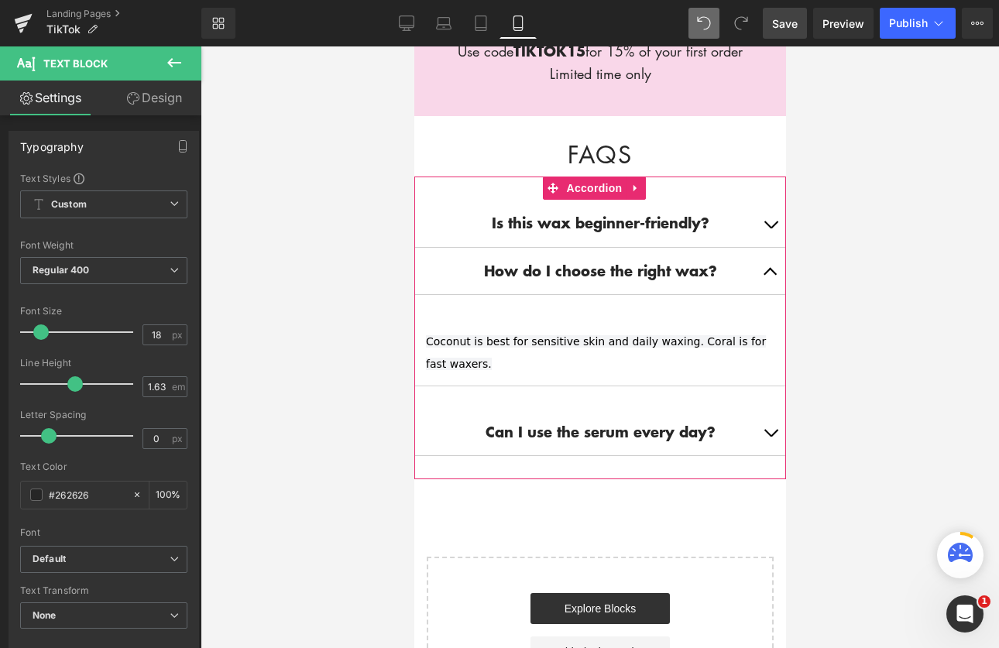
click at [759, 255] on button "button" at bounding box center [770, 271] width 31 height 46
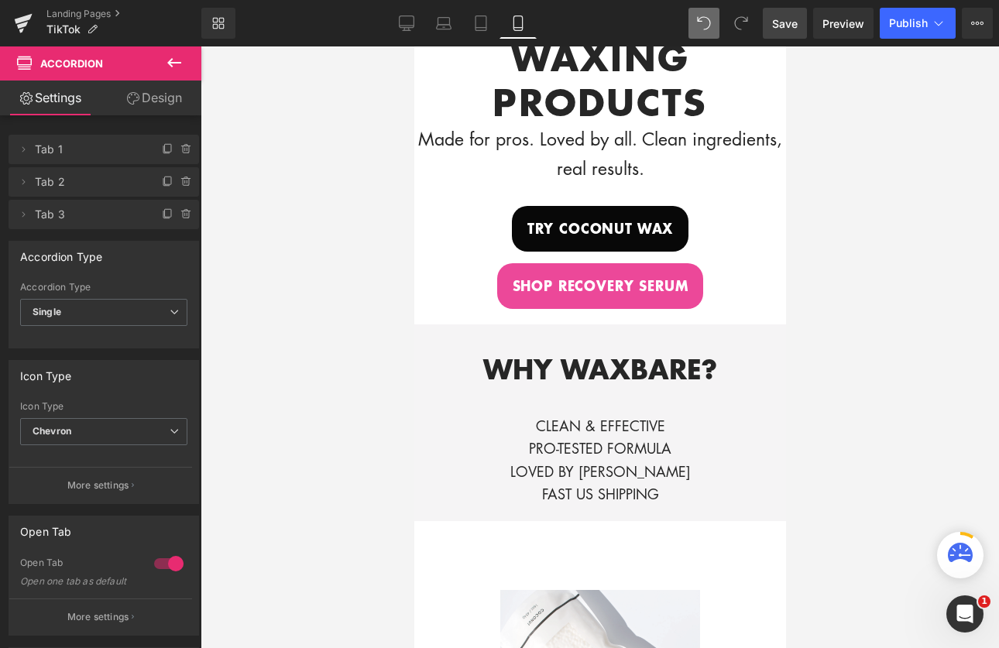
scroll to position [0, 0]
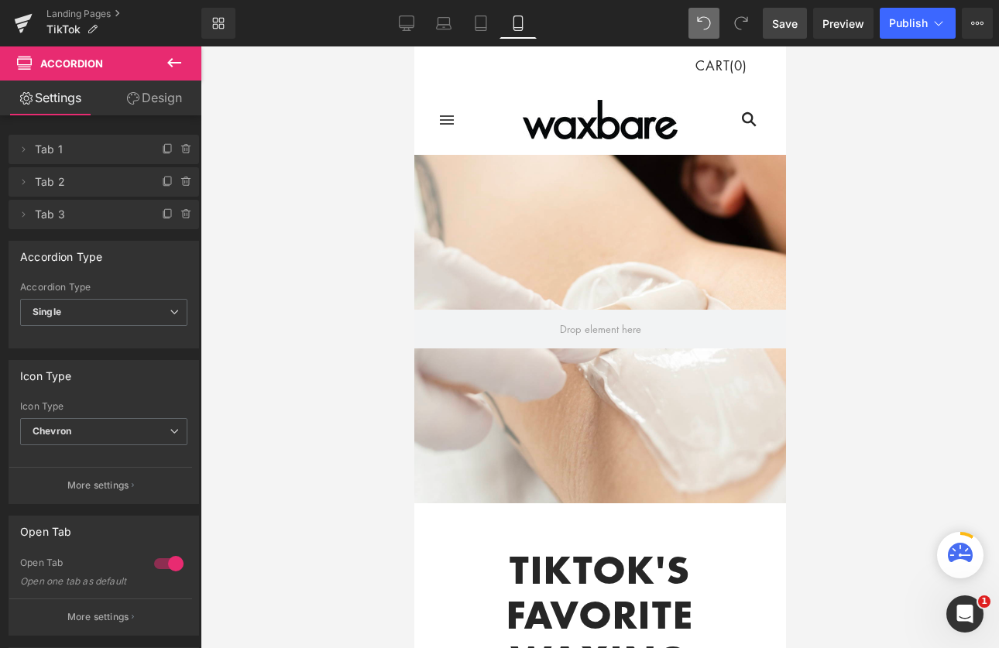
click at [523, 21] on icon at bounding box center [518, 22] width 15 height 15
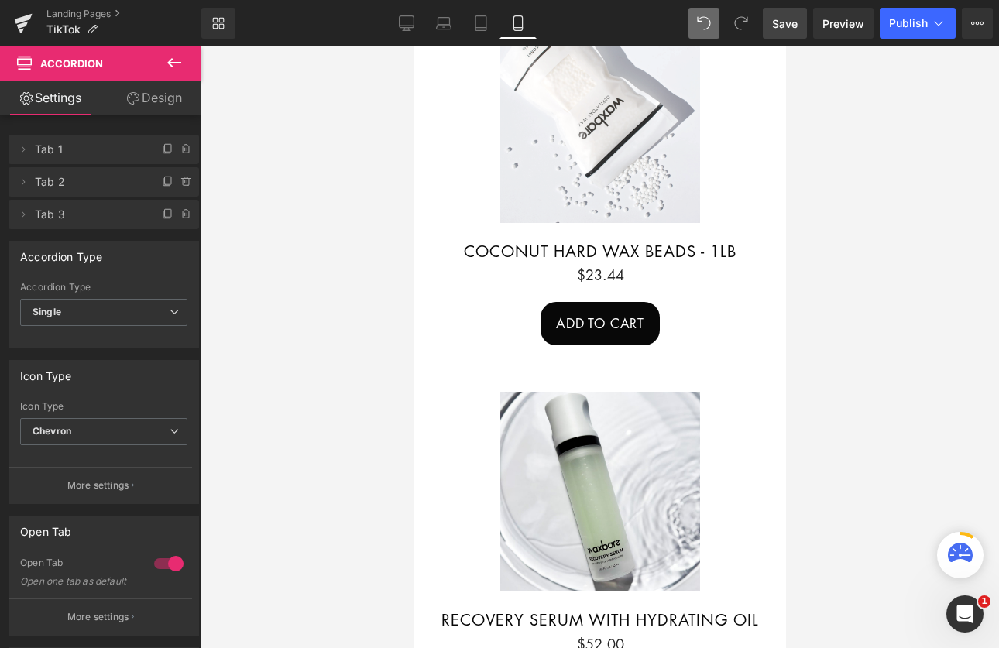
scroll to position [1181, 0]
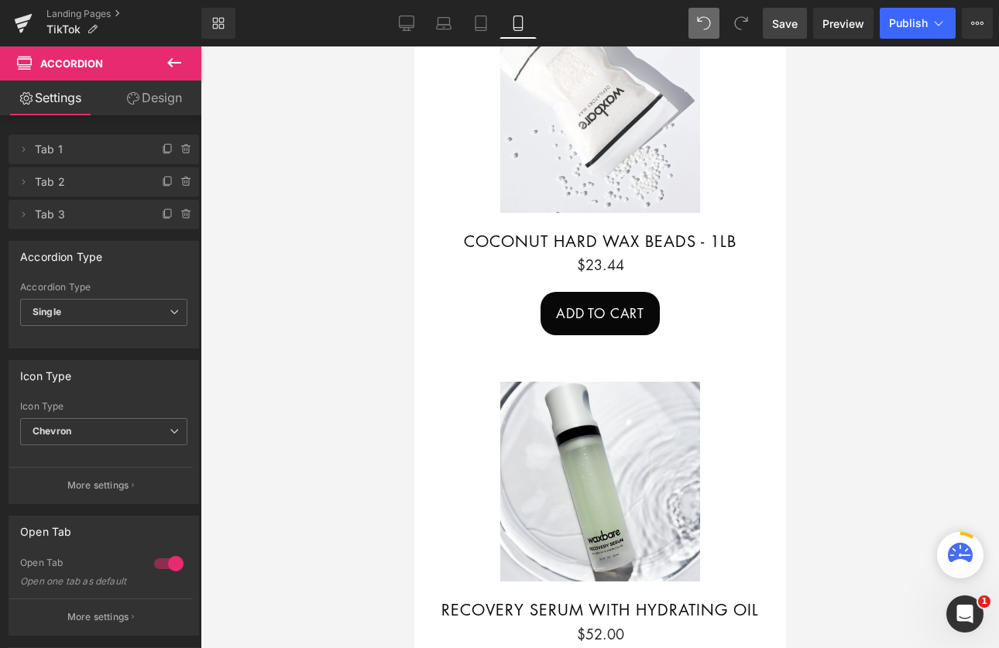
click at [786, 22] on span "Save" at bounding box center [785, 23] width 26 height 16
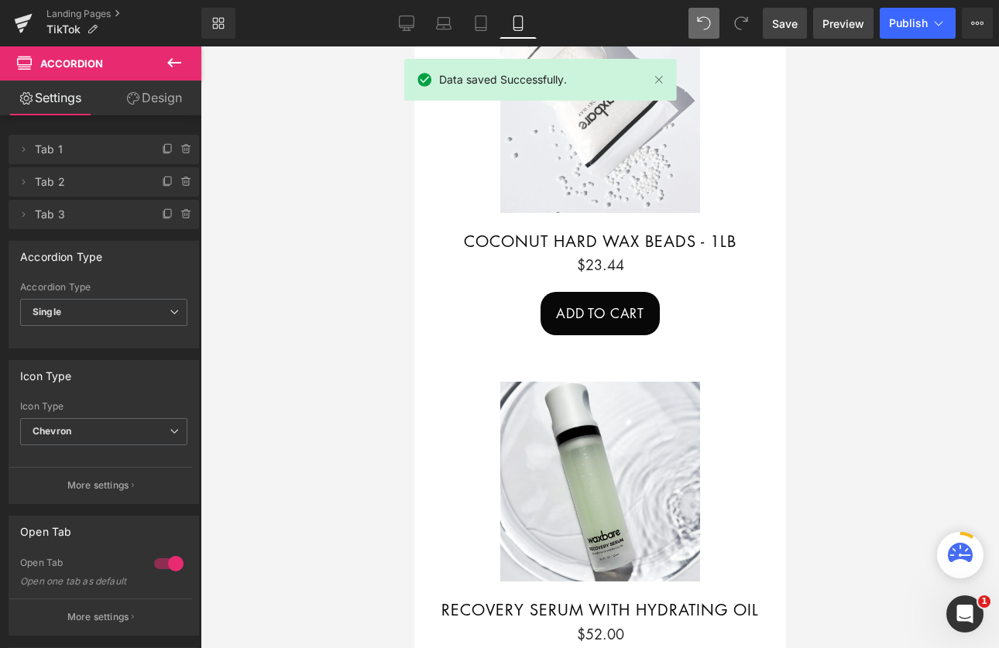
click at [837, 20] on span "Preview" at bounding box center [844, 23] width 42 height 16
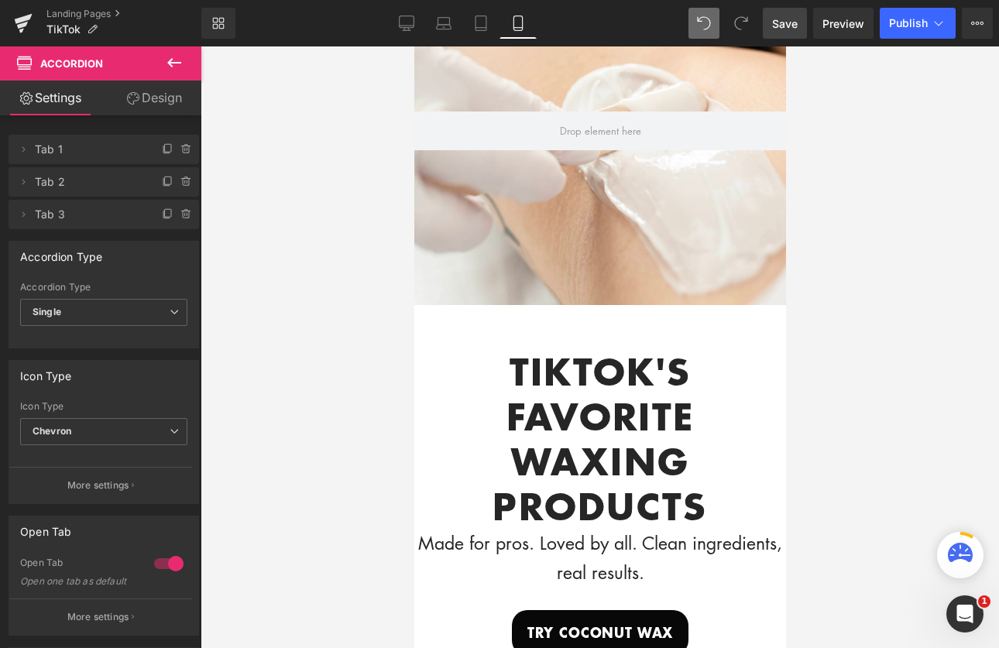
scroll to position [0, 0]
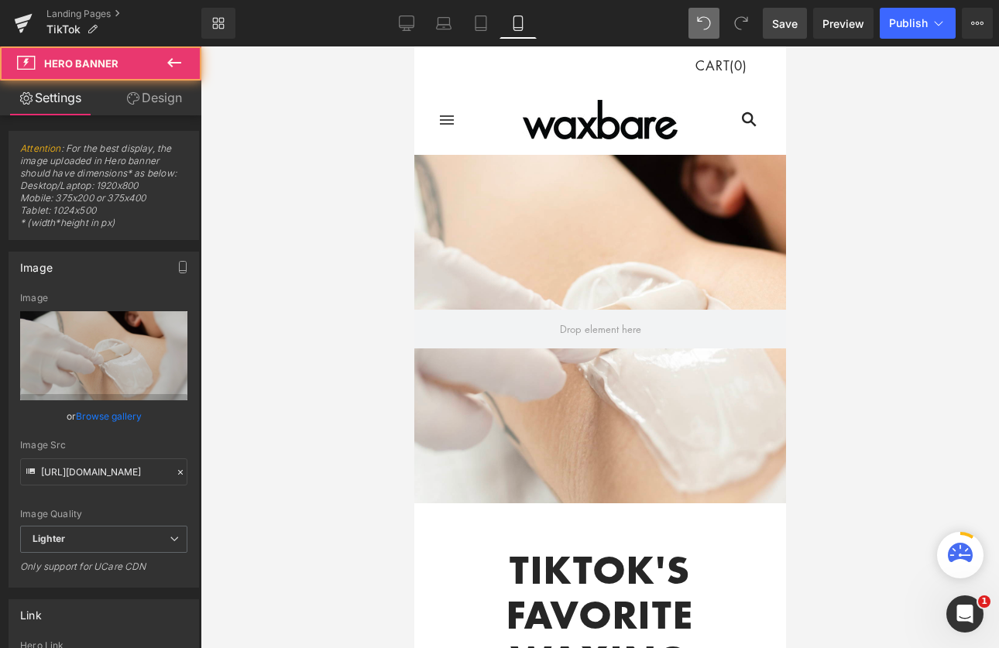
click at [613, 211] on div "Hero Banner 200px 200px" at bounding box center [600, 329] width 372 height 349
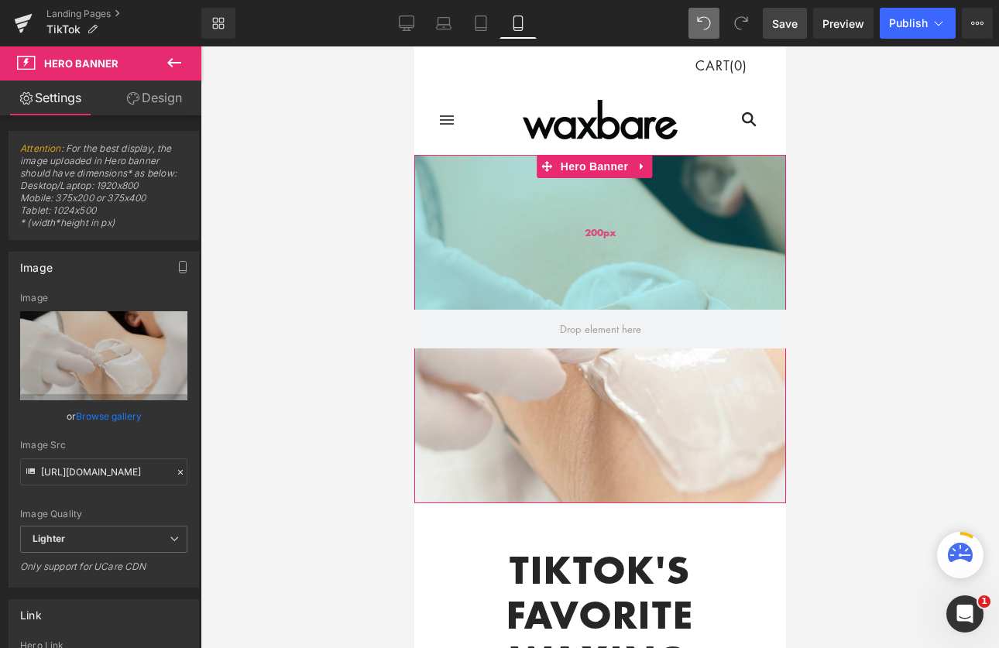
click at [480, 174] on div "200px" at bounding box center [600, 232] width 372 height 155
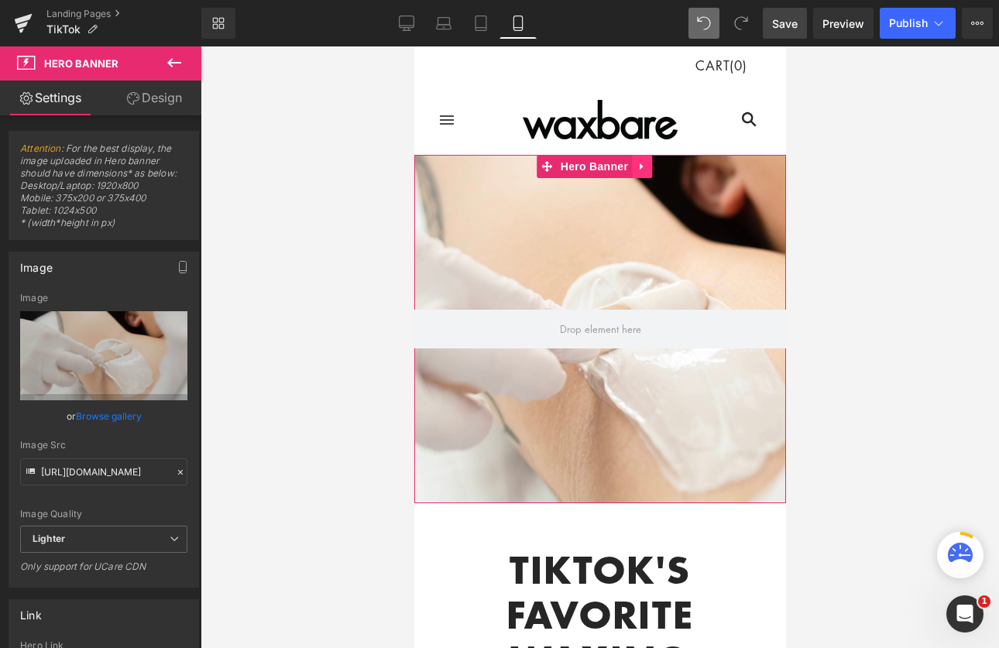
click at [640, 165] on icon at bounding box center [640, 166] width 3 height 7
click at [652, 170] on icon at bounding box center [651, 166] width 11 height 11
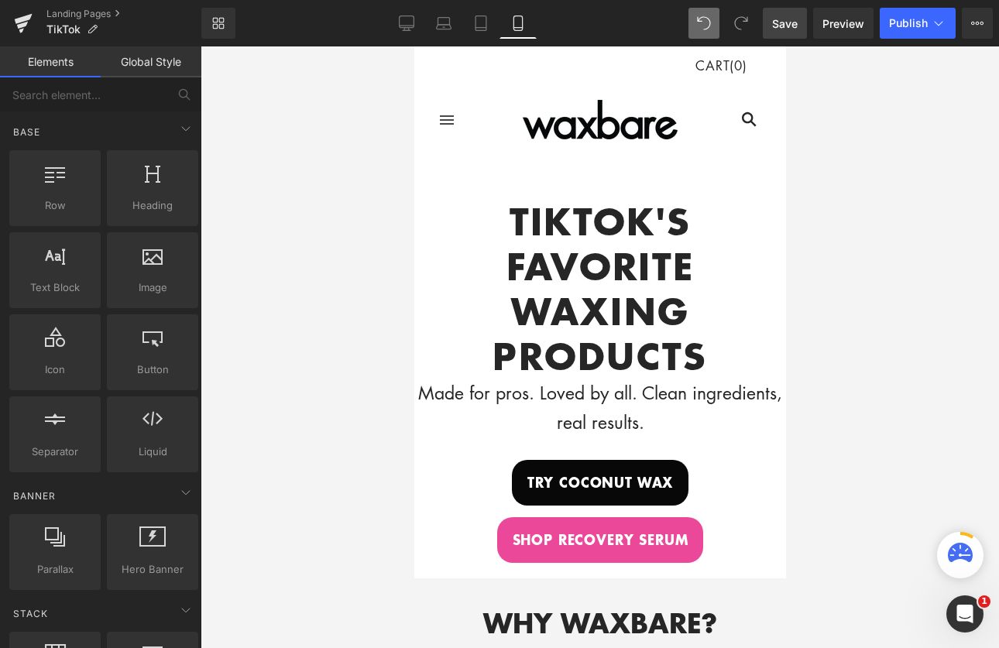
click at [517, 22] on icon at bounding box center [518, 22] width 15 height 15
click at [404, 21] on icon at bounding box center [406, 22] width 15 height 15
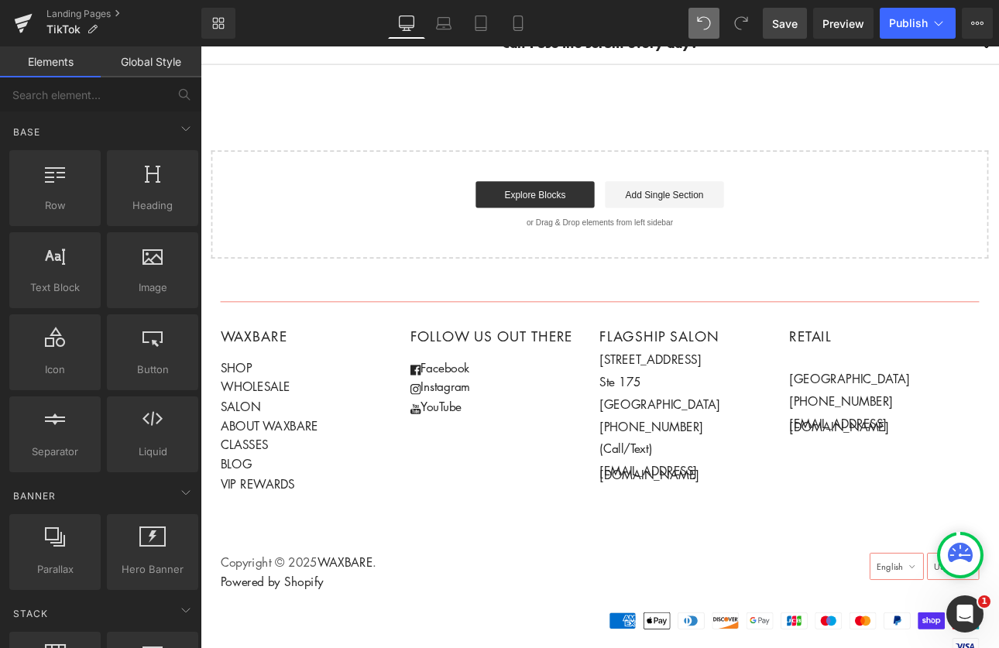
scroll to position [1379, 0]
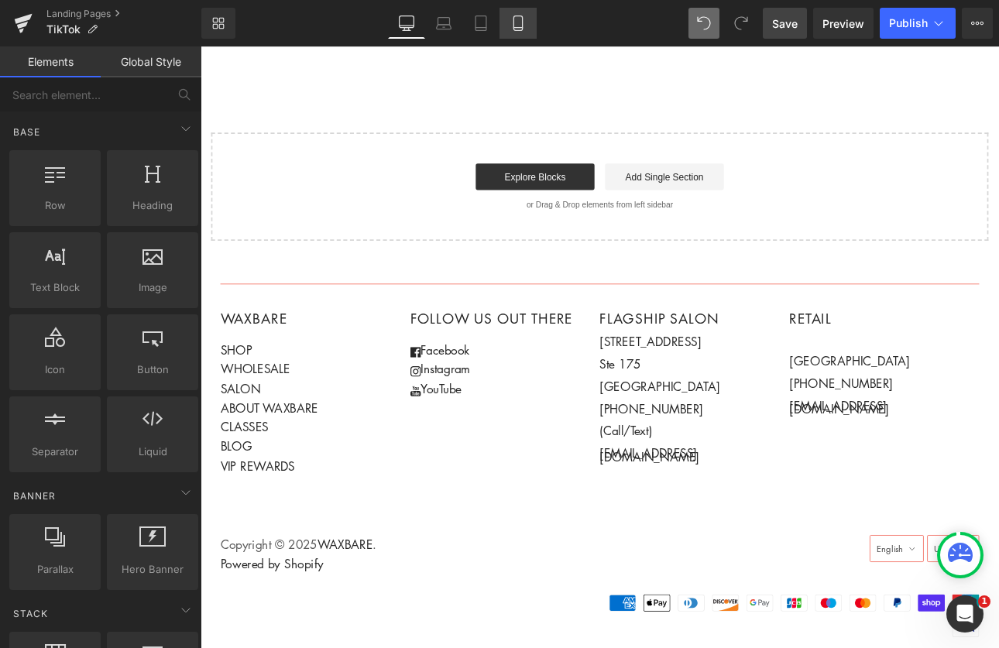
click at [522, 19] on icon at bounding box center [518, 23] width 9 height 15
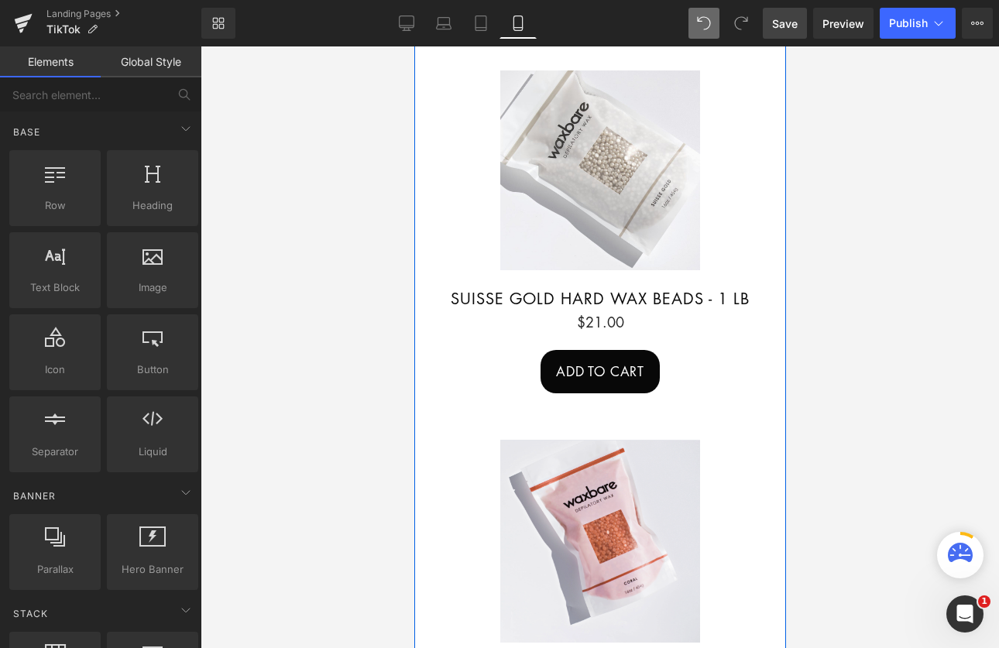
scroll to position [1530, 0]
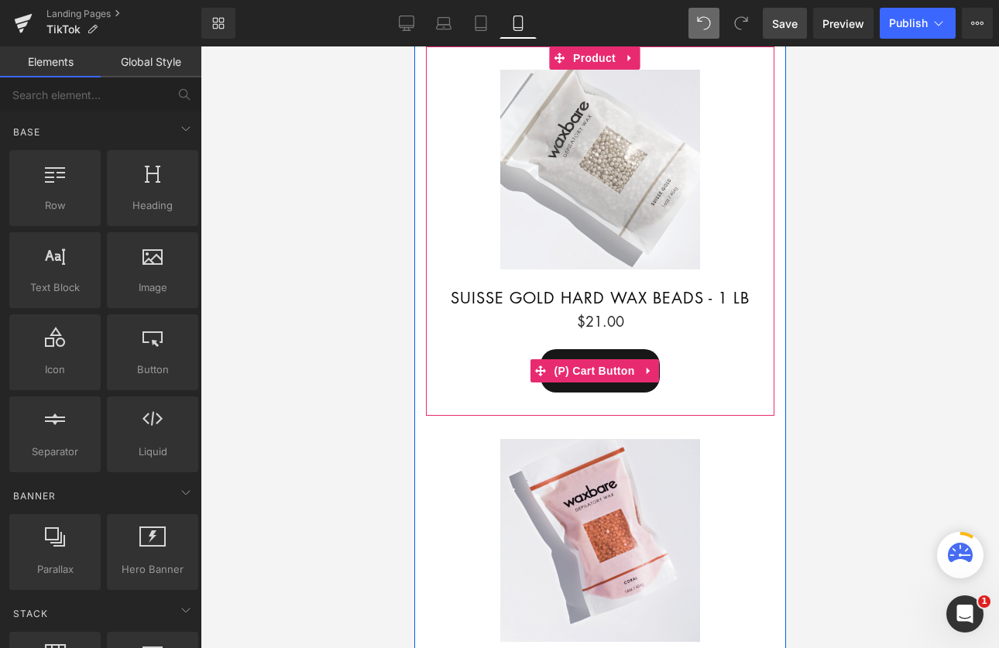
click at [586, 359] on span "(P) Cart Button" at bounding box center [593, 370] width 88 height 23
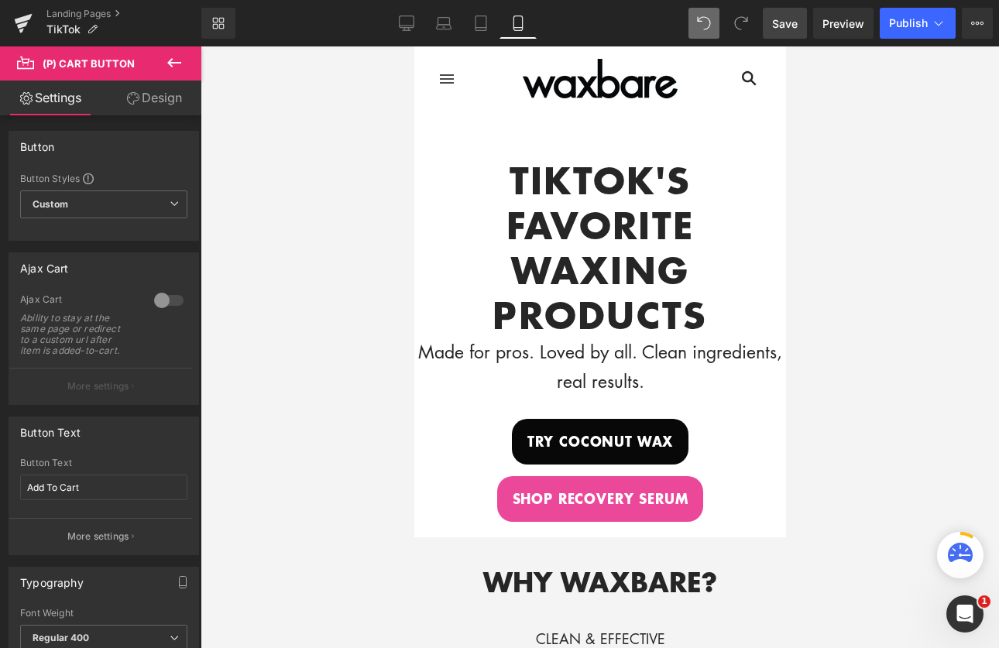
scroll to position [0, 0]
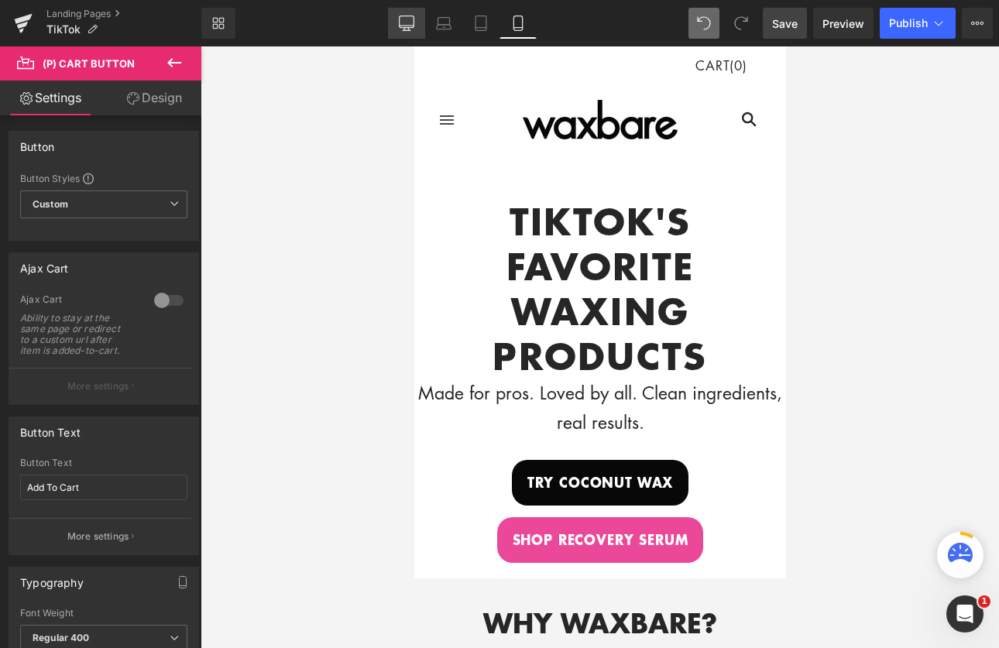
click at [408, 22] on icon at bounding box center [406, 22] width 15 height 15
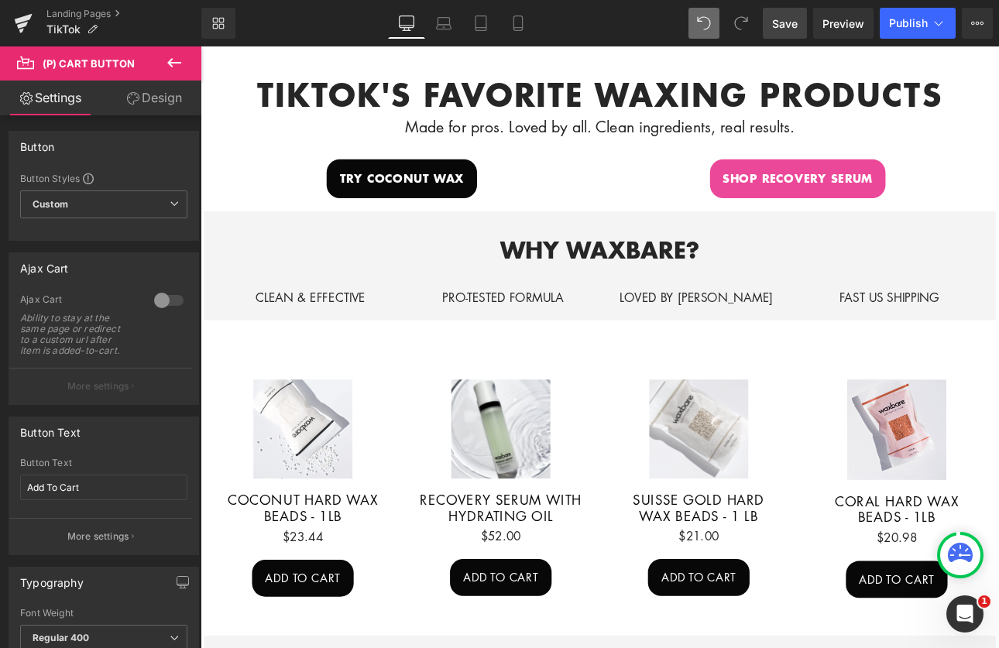
scroll to position [176, 0]
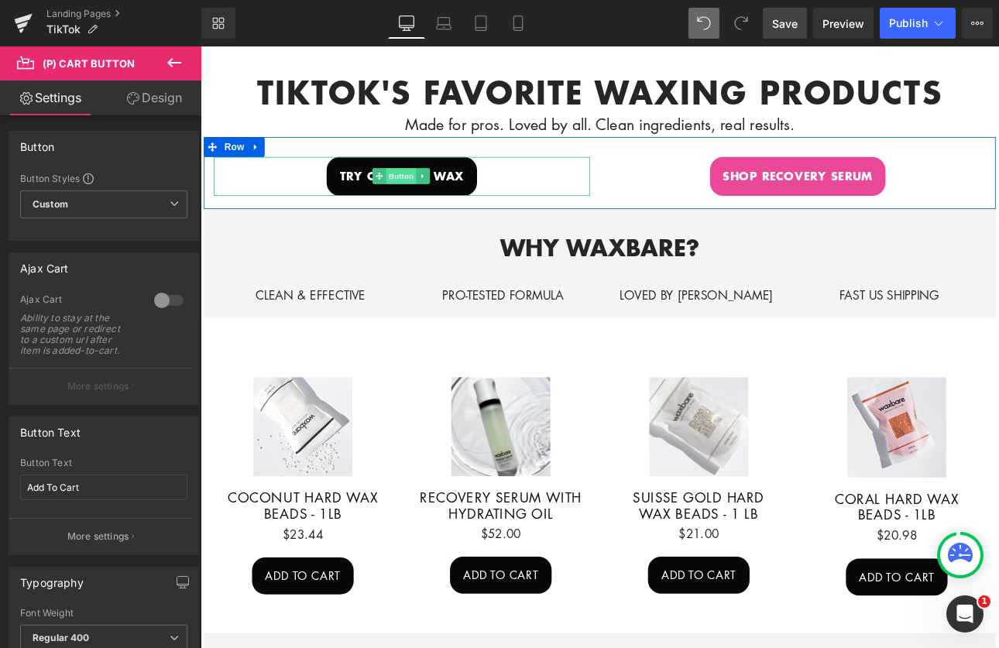
click at [447, 194] on span "Button" at bounding box center [436, 198] width 36 height 19
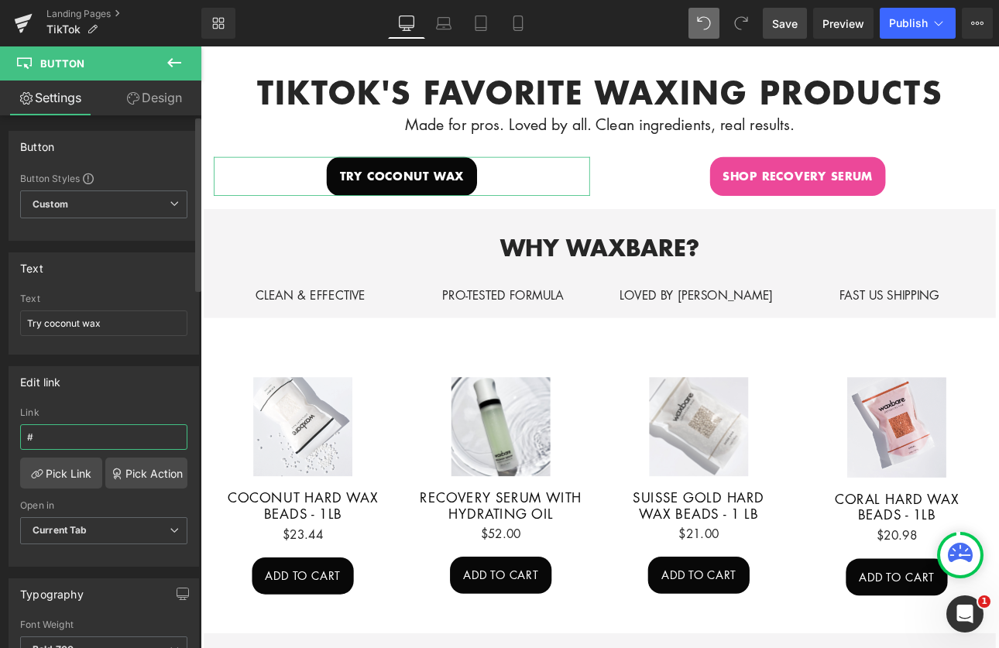
click at [73, 438] on input "#" at bounding box center [103, 438] width 167 height 26
click at [81, 480] on link "Pick Link" at bounding box center [61, 473] width 82 height 31
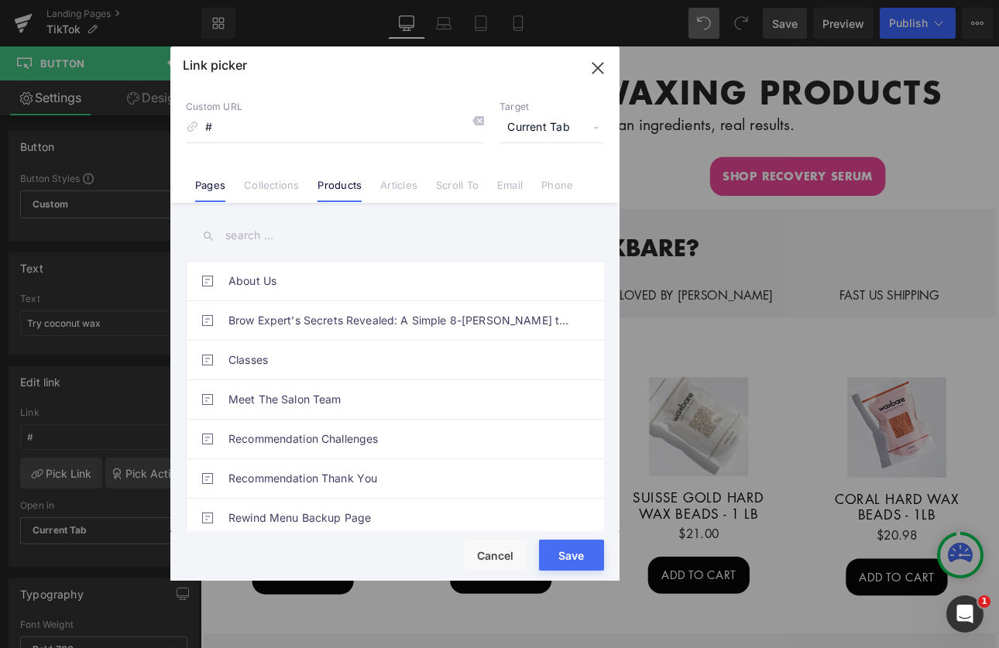
click at [352, 186] on link "Products" at bounding box center [340, 190] width 44 height 23
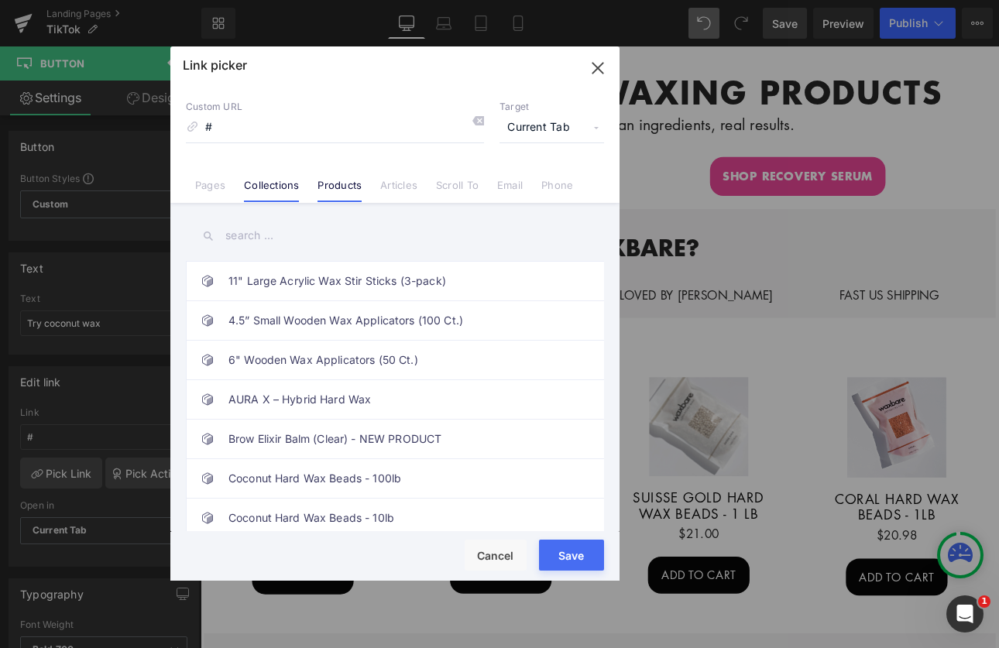
click at [268, 183] on link "Collections" at bounding box center [271, 190] width 55 height 23
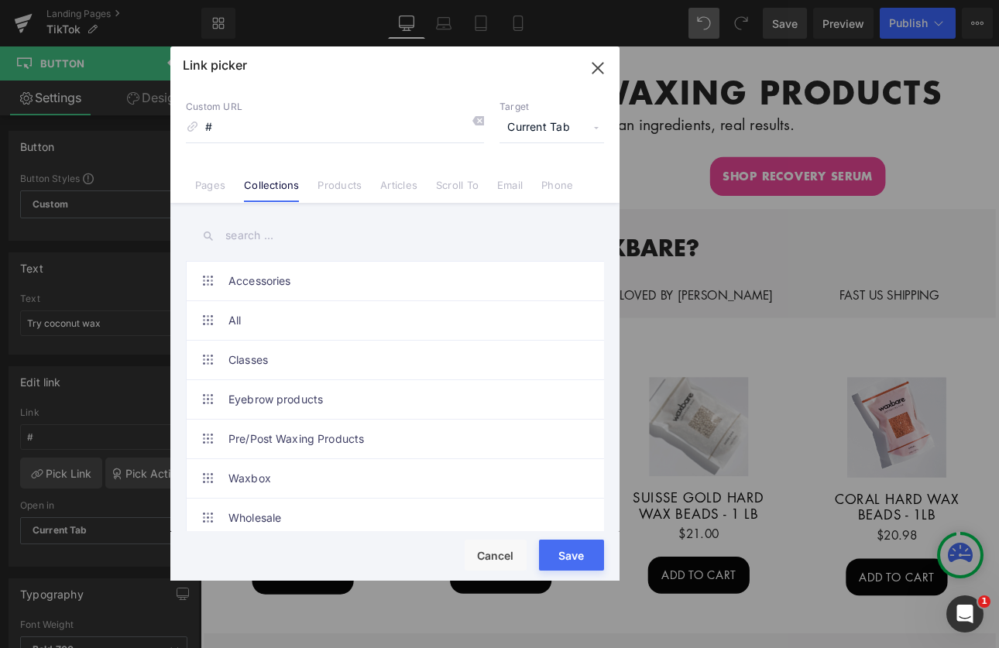
click at [268, 239] on input "text" at bounding box center [395, 235] width 418 height 35
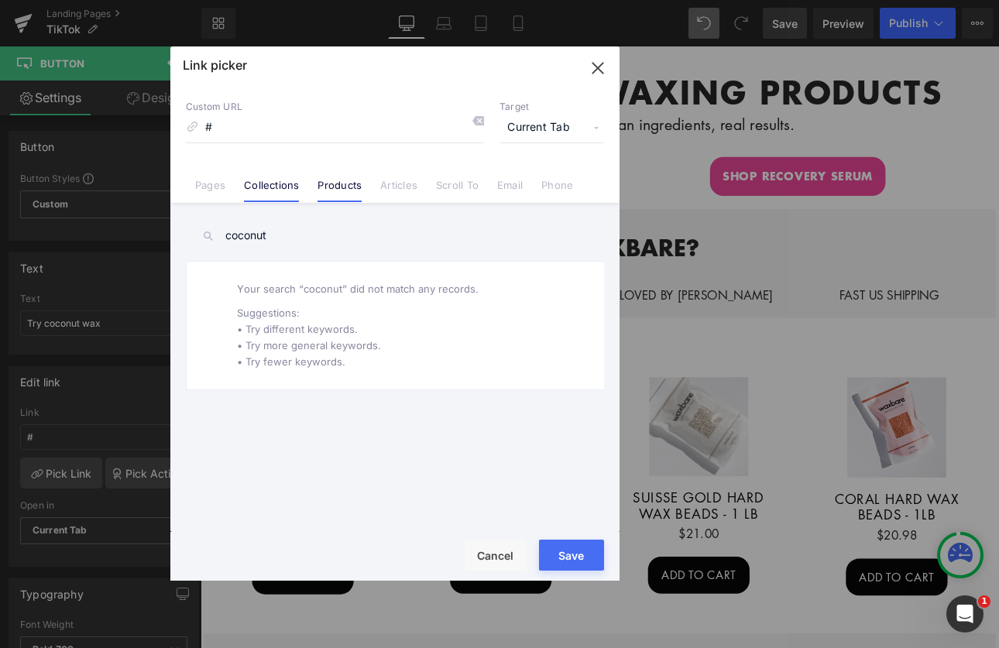
click at [349, 192] on link "Products" at bounding box center [340, 190] width 44 height 23
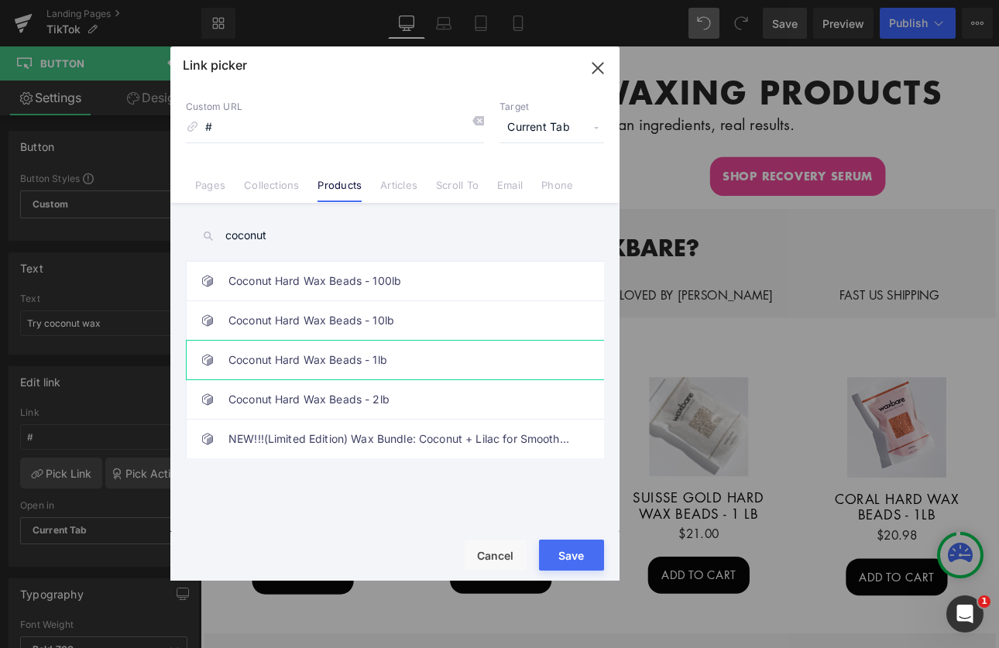
click at [373, 363] on link "Coconut Hard Wax Beads - 1lb" at bounding box center [399, 360] width 341 height 39
click at [581, 551] on button "Save" at bounding box center [571, 555] width 65 height 31
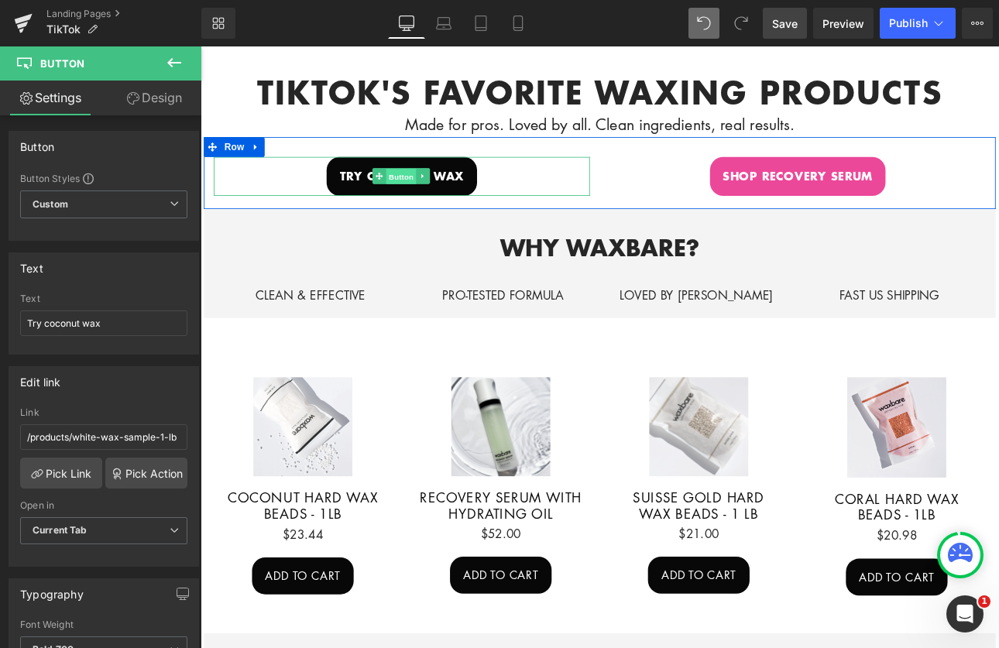
click at [418, 190] on span "Button" at bounding box center [436, 199] width 36 height 19
click at [926, 189] on link at bounding box center [934, 198] width 16 height 19
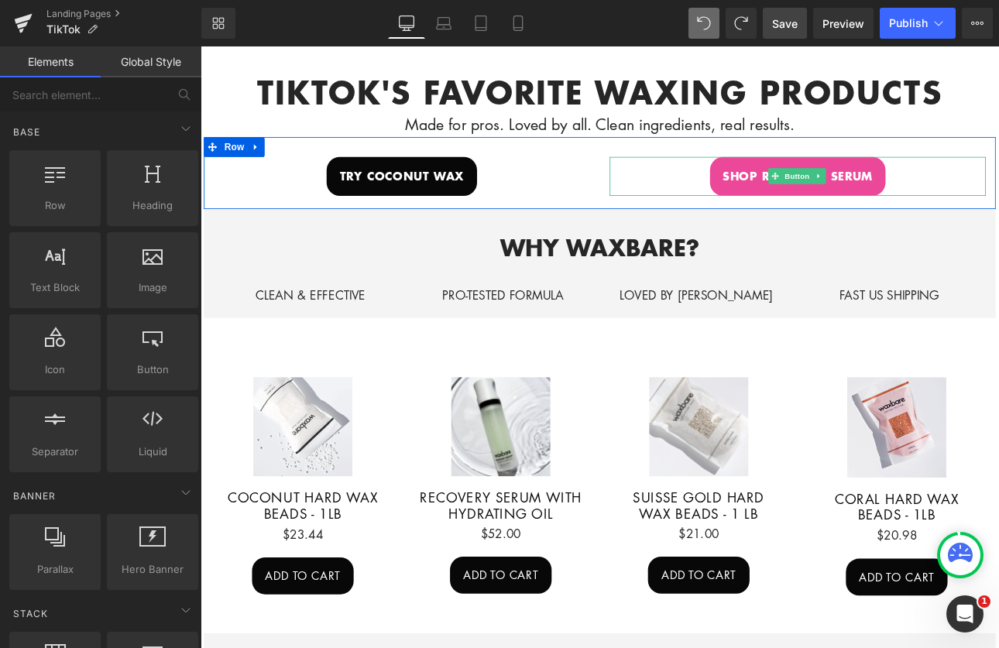
click at [820, 204] on link "shop recovery serum" at bounding box center [902, 199] width 207 height 46
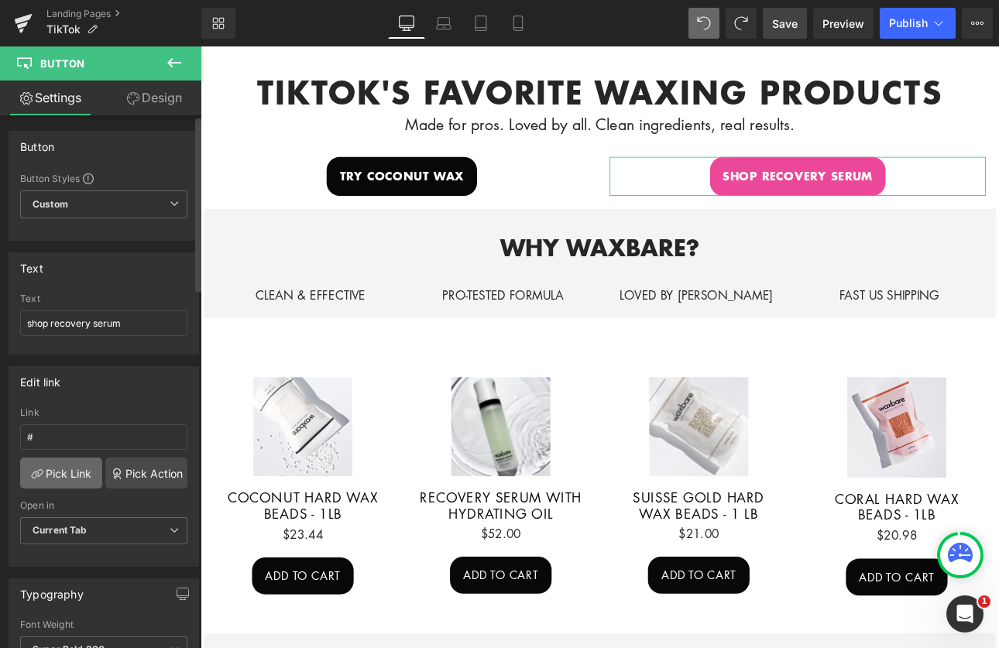
click at [51, 476] on link "Pick Link" at bounding box center [61, 473] width 82 height 31
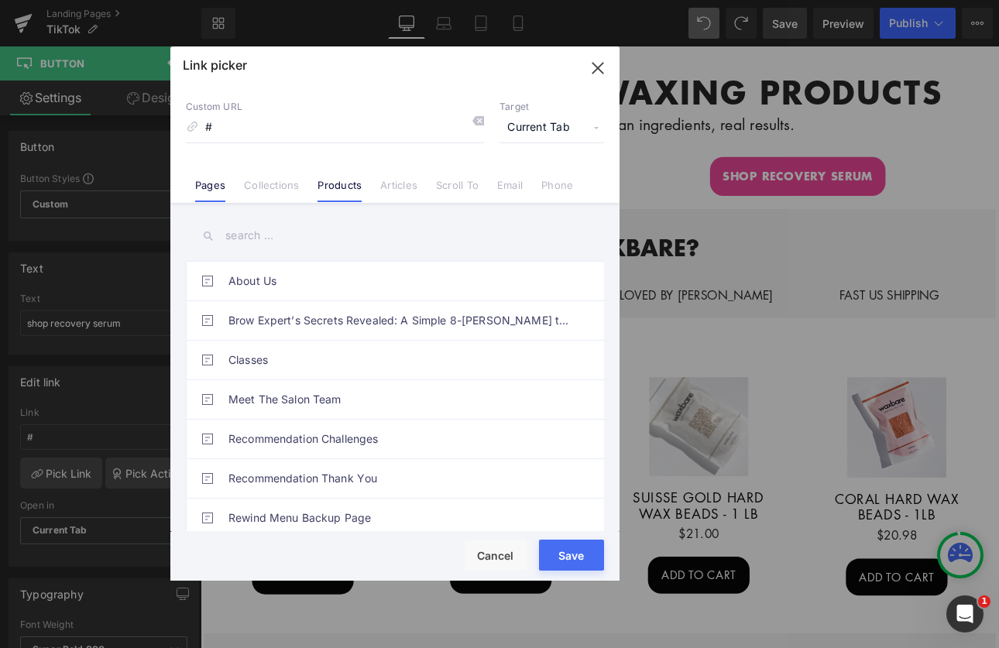
click at [335, 177] on li "Products" at bounding box center [339, 179] width 63 height 27
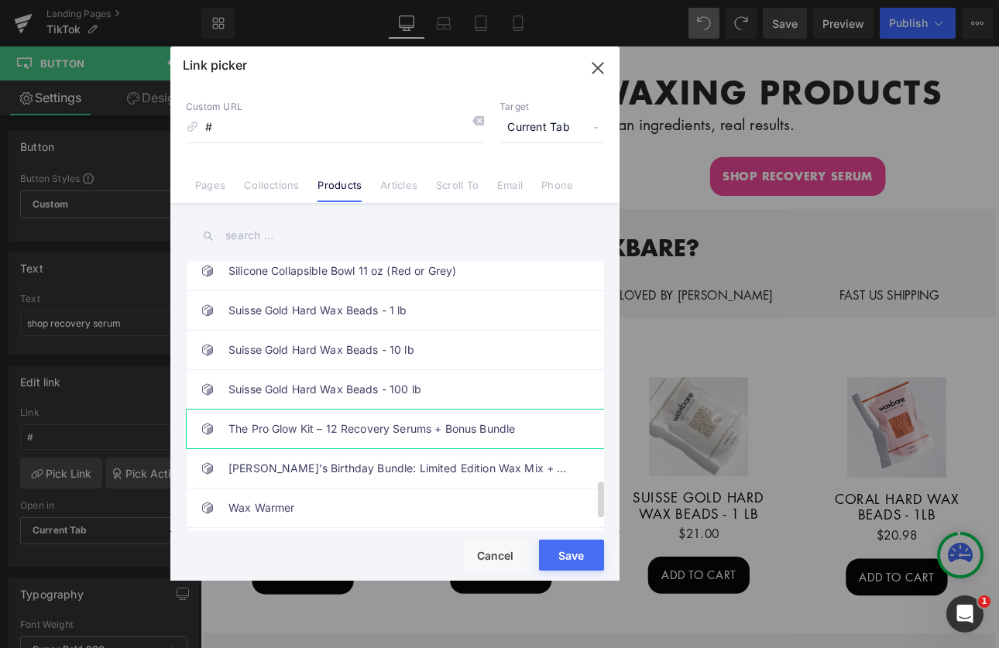
scroll to position [1459, 0]
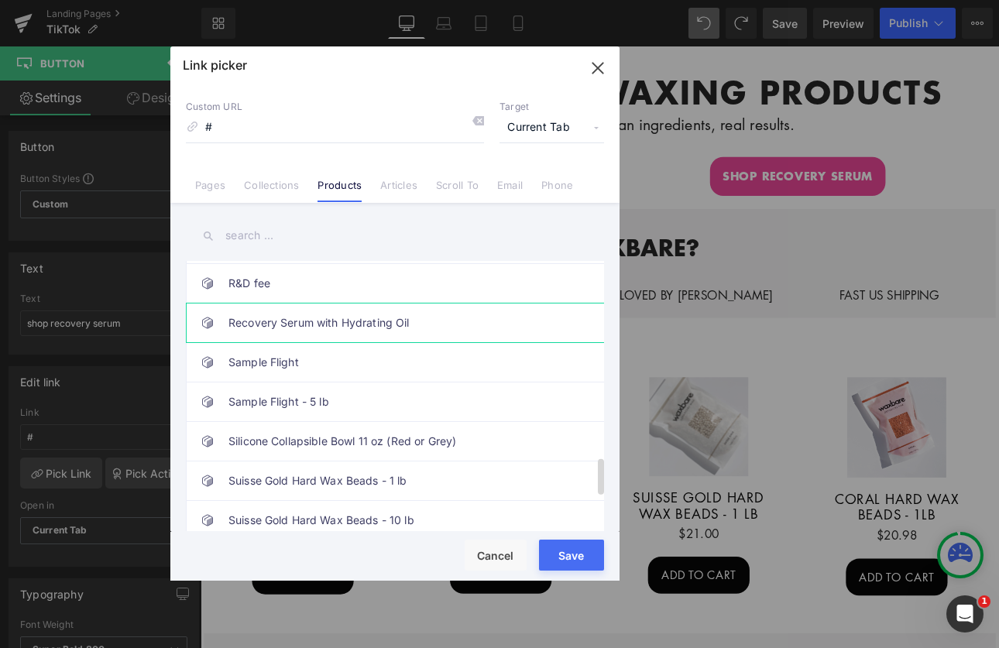
click at [318, 325] on link "Recovery Serum with Hydrating Oil" at bounding box center [399, 323] width 341 height 39
click at [560, 548] on button "Save" at bounding box center [571, 555] width 65 height 31
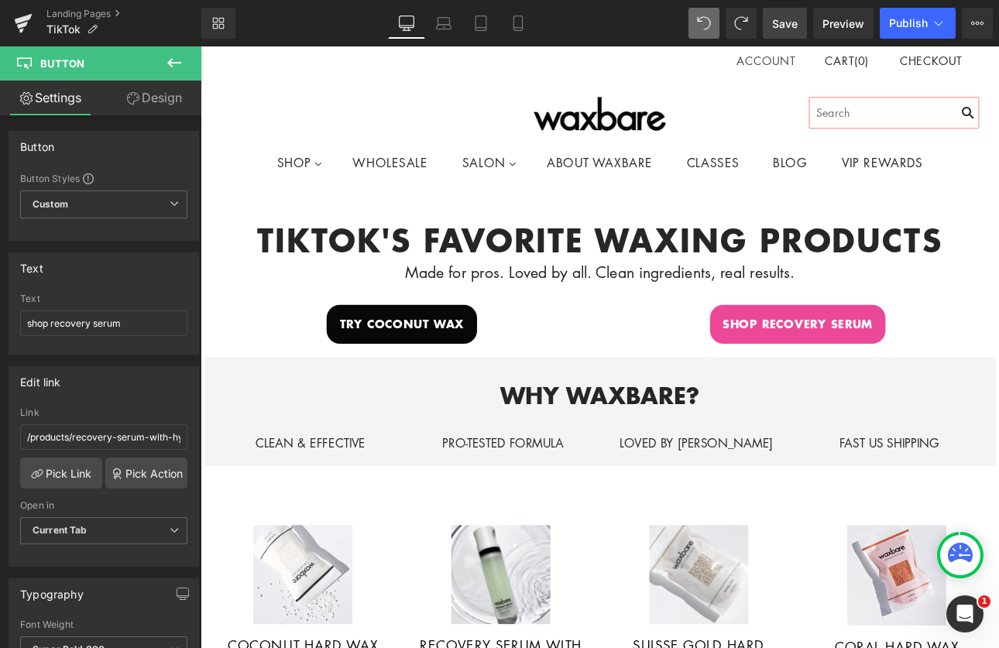
scroll to position [0, 0]
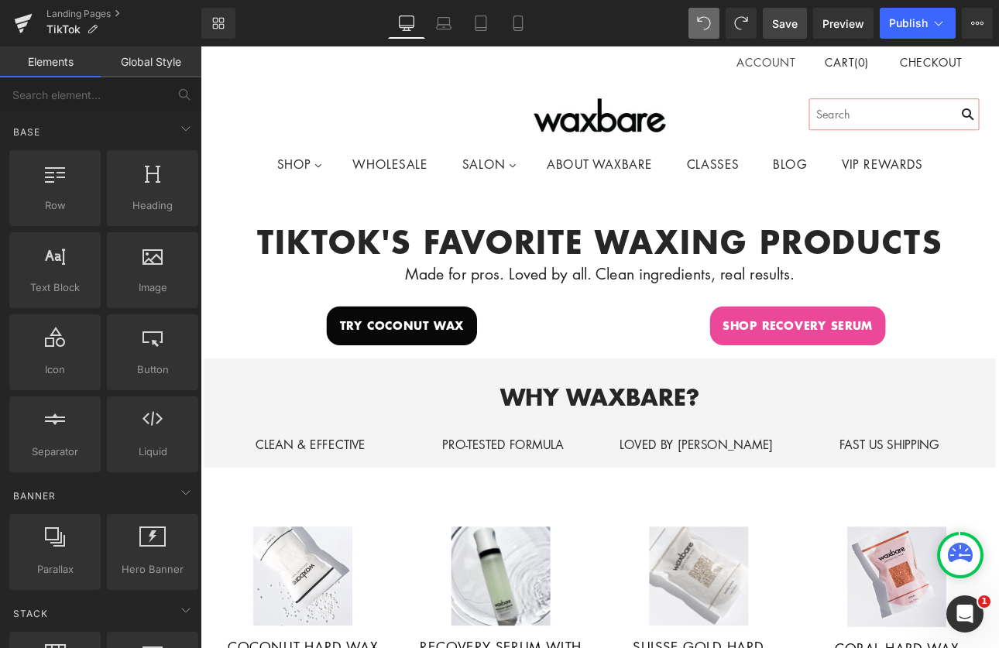
click at [653, 136] on img at bounding box center [669, 128] width 155 height 40
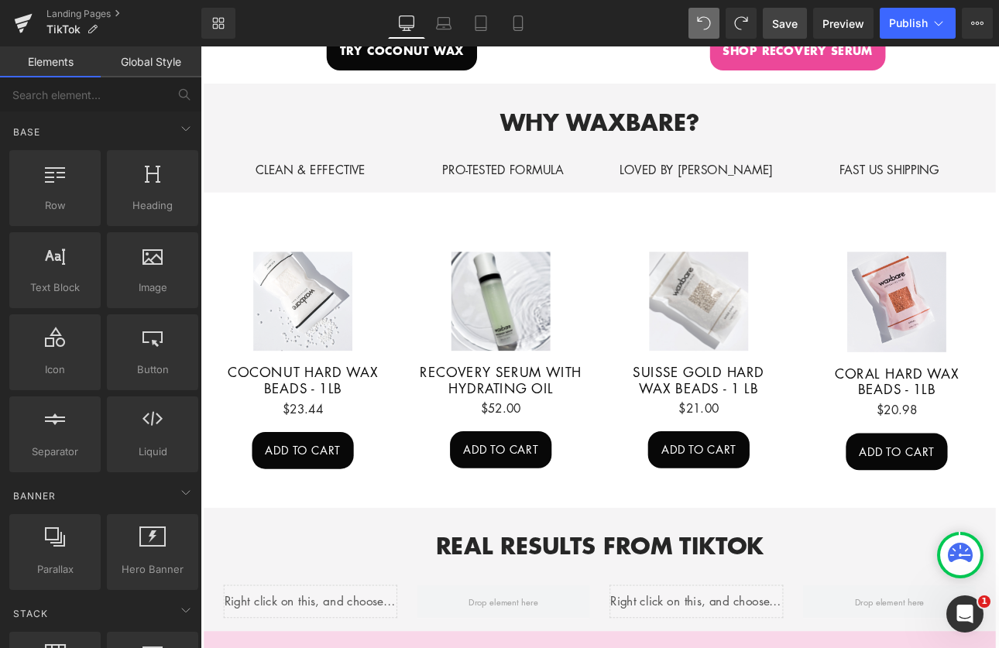
scroll to position [383, 0]
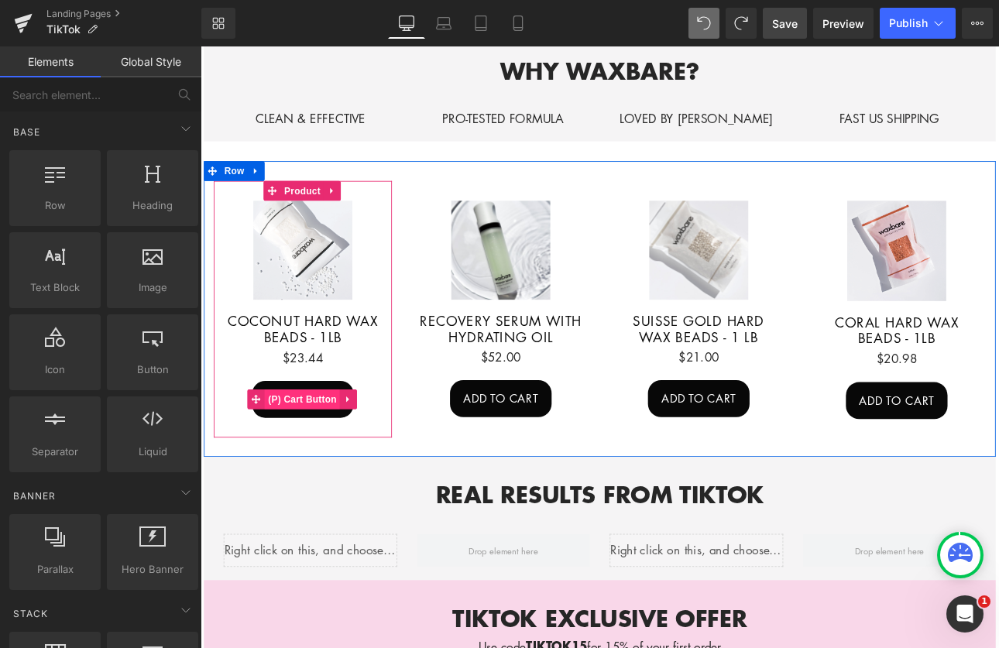
click at [306, 449] on span "(P) Cart Button" at bounding box center [320, 460] width 88 height 23
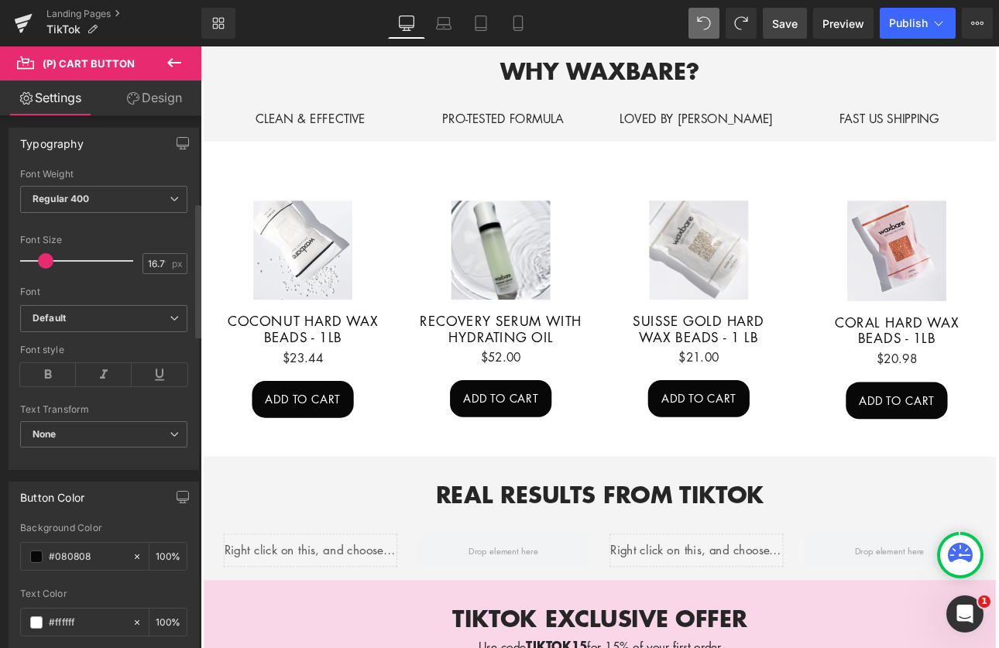
scroll to position [459, 0]
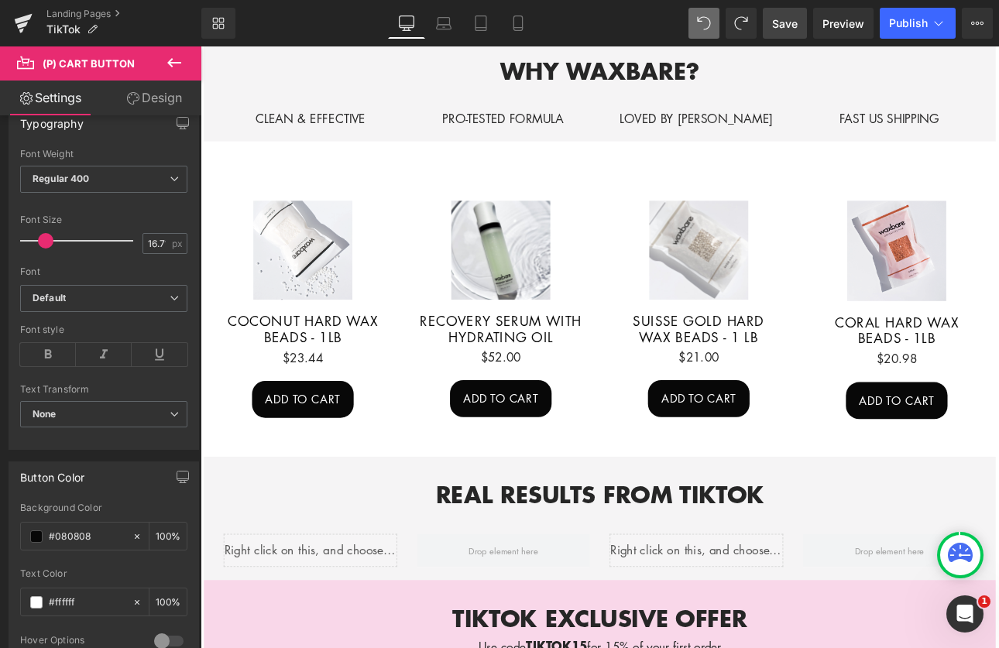
click at [789, 27] on span "Save" at bounding box center [785, 23] width 26 height 16
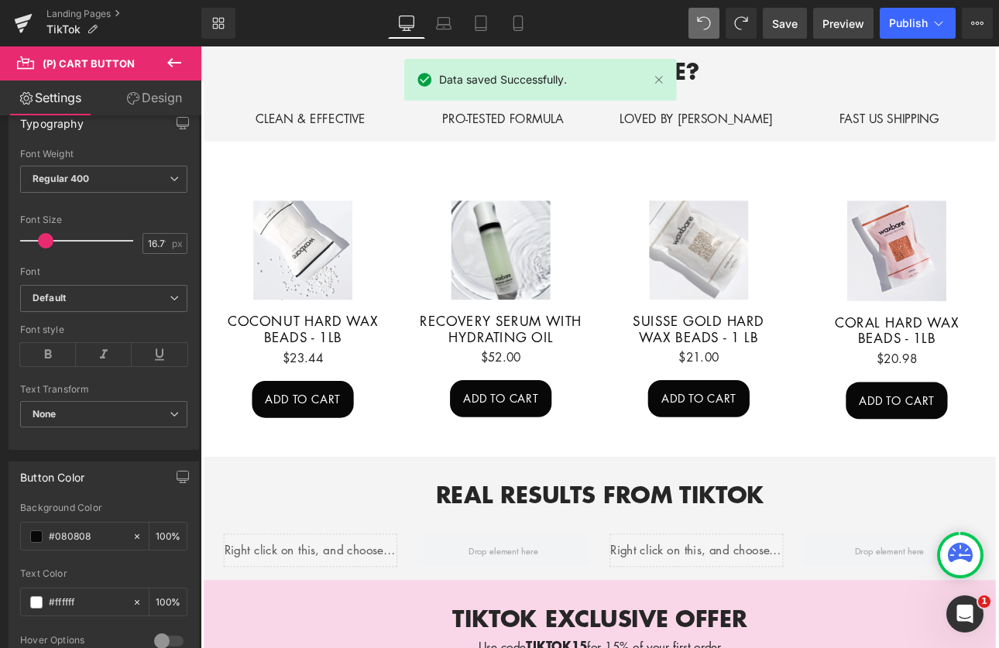
click at [850, 19] on span "Preview" at bounding box center [844, 23] width 42 height 16
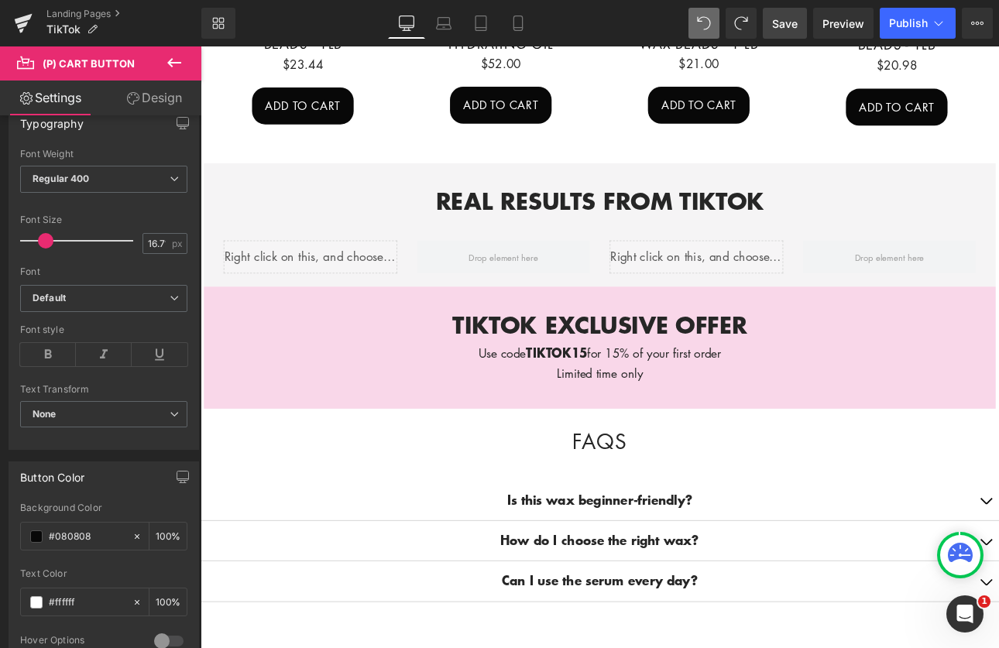
scroll to position [730, 0]
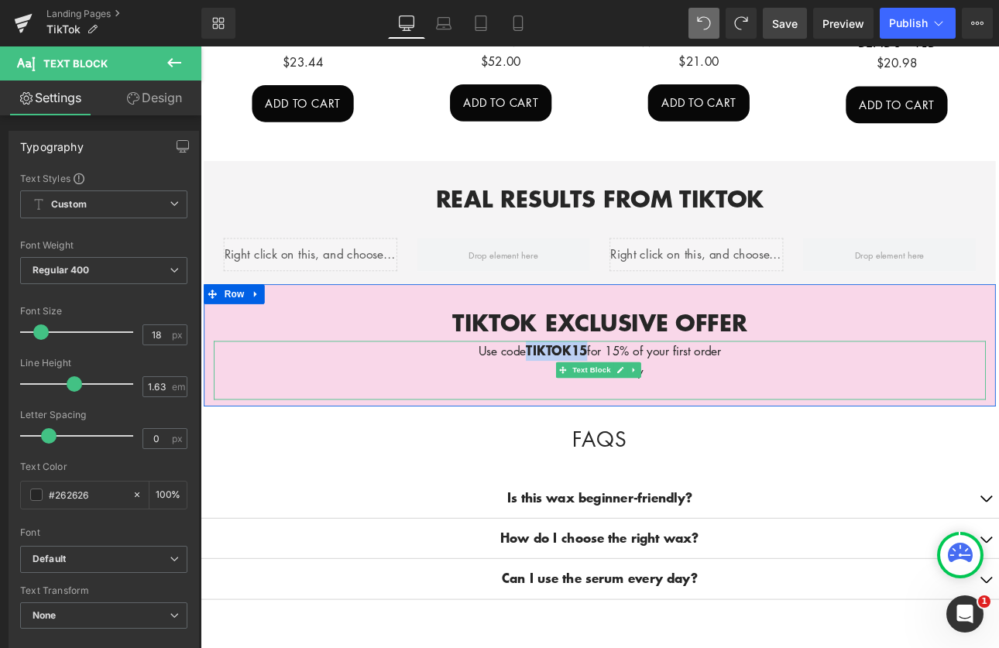
drag, startPoint x: 649, startPoint y: 385, endPoint x: 576, endPoint y: 387, distance: 72.8
click at [577, 393] on p "Use code TIKTOK15 for 15% of your first order" at bounding box center [669, 404] width 906 height 23
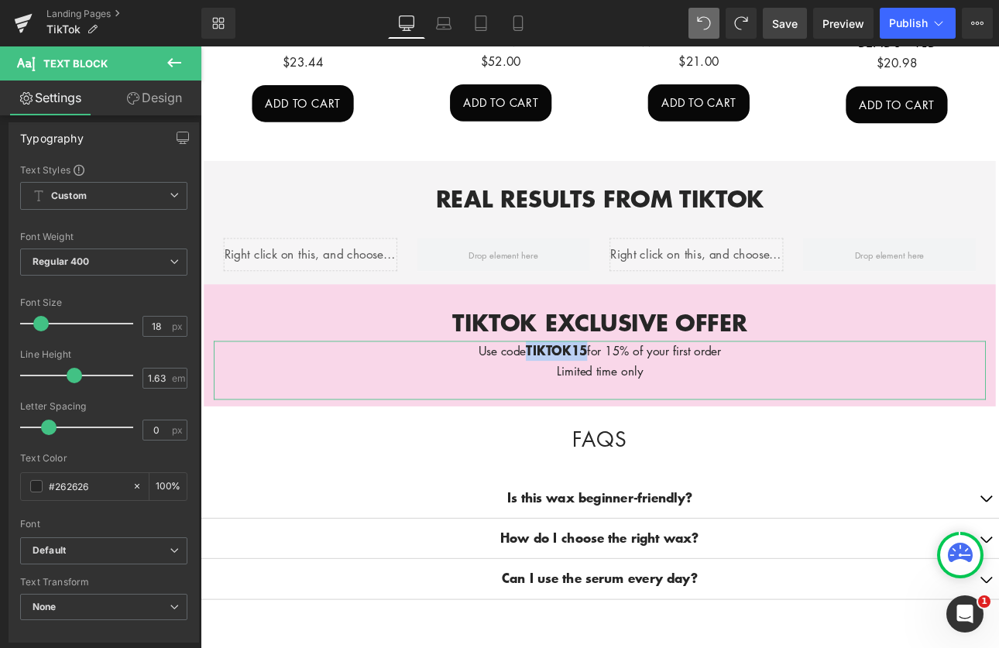
scroll to position [9, 0]
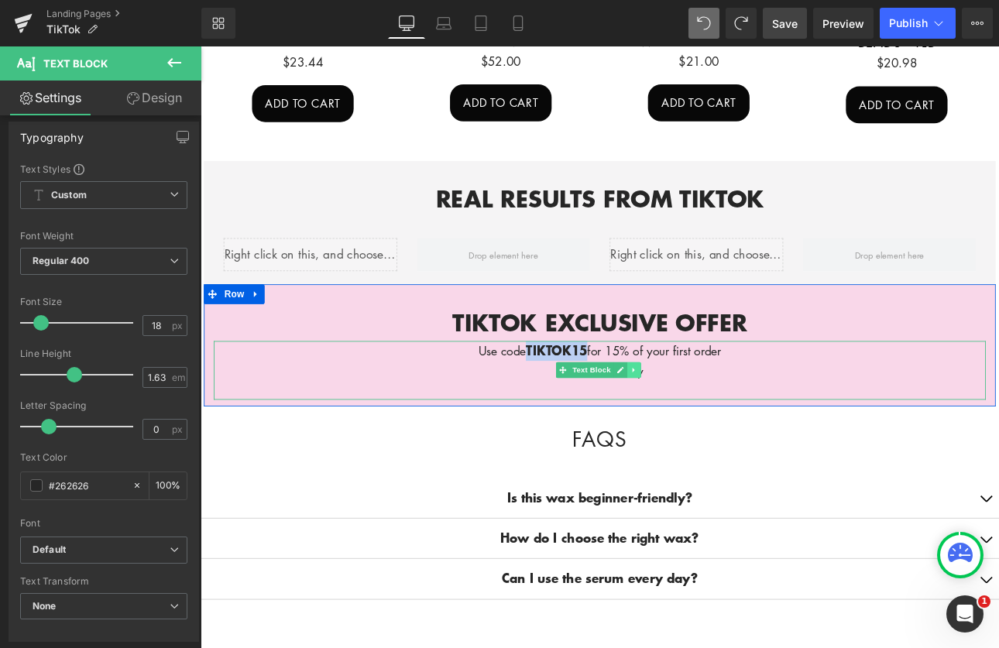
click at [705, 422] on icon at bounding box center [709, 426] width 9 height 9
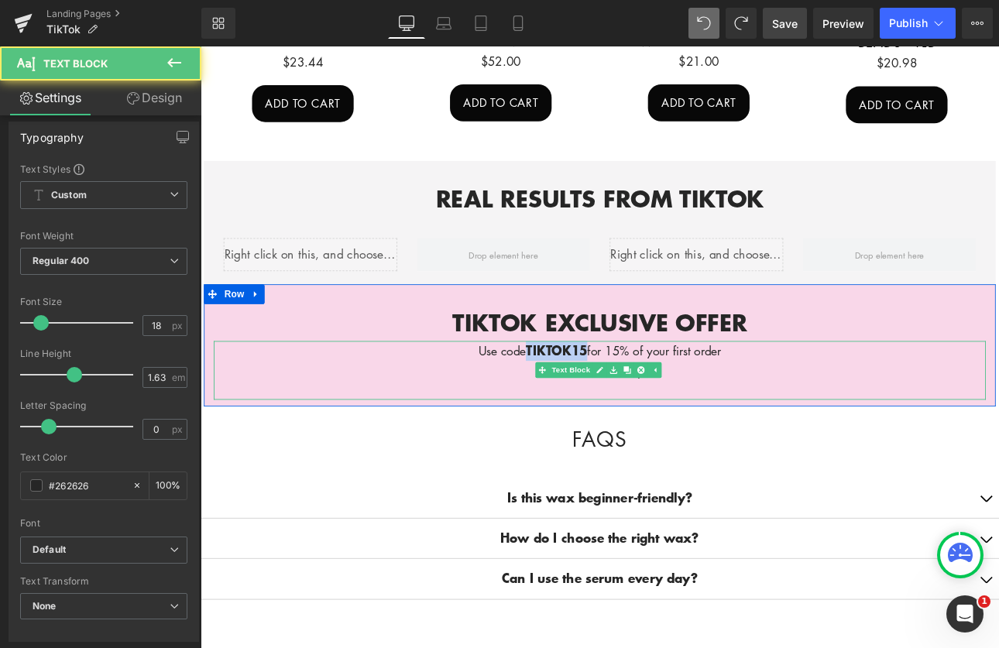
click at [610, 394] on strong "TIKTOK15" at bounding box center [619, 404] width 72 height 21
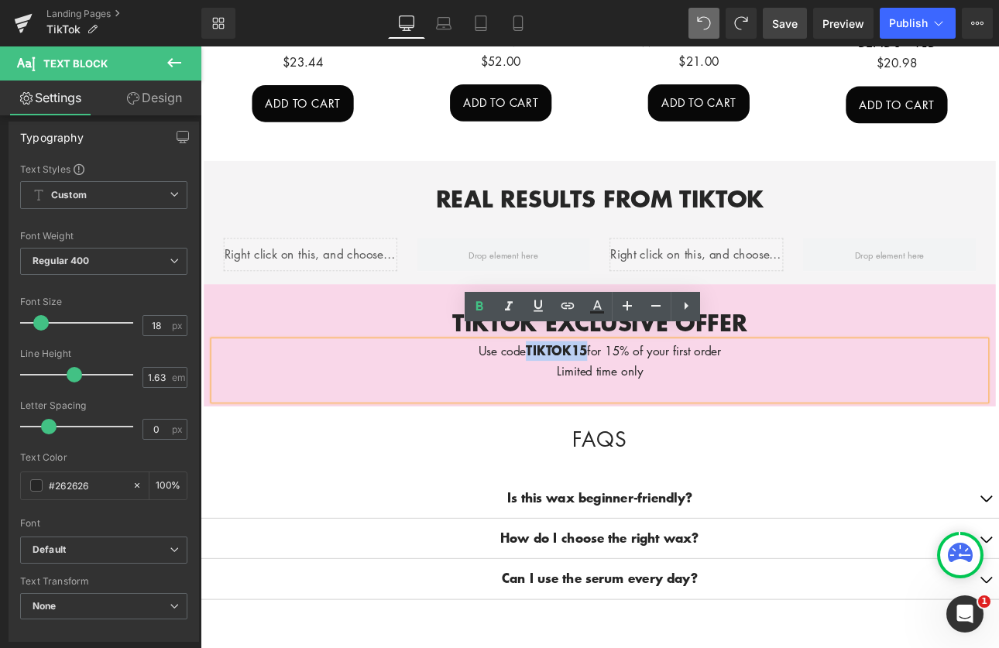
drag, startPoint x: 649, startPoint y: 388, endPoint x: 577, endPoint y: 387, distance: 72.1
click at [577, 393] on p "Use code TIKTOK15 for 15% of your first order" at bounding box center [669, 404] width 906 height 23
click at [565, 311] on icon at bounding box center [568, 306] width 19 height 19
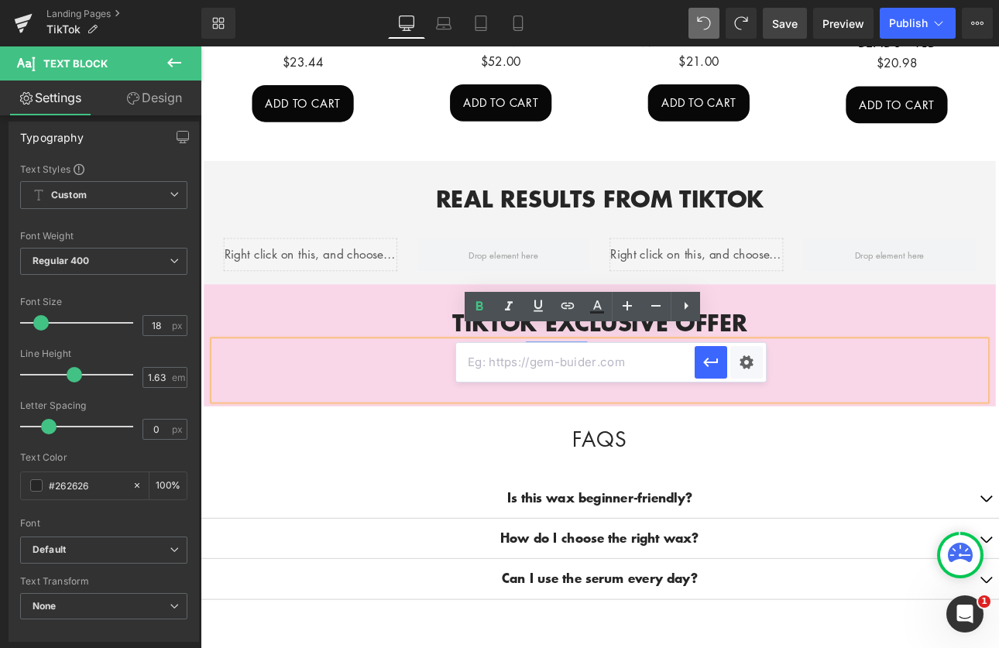
click at [571, 371] on input "text" at bounding box center [575, 362] width 239 height 39
click at [626, 366] on input "text" at bounding box center [575, 362] width 239 height 39
click at [706, 362] on icon "button" at bounding box center [710, 362] width 15 height 9
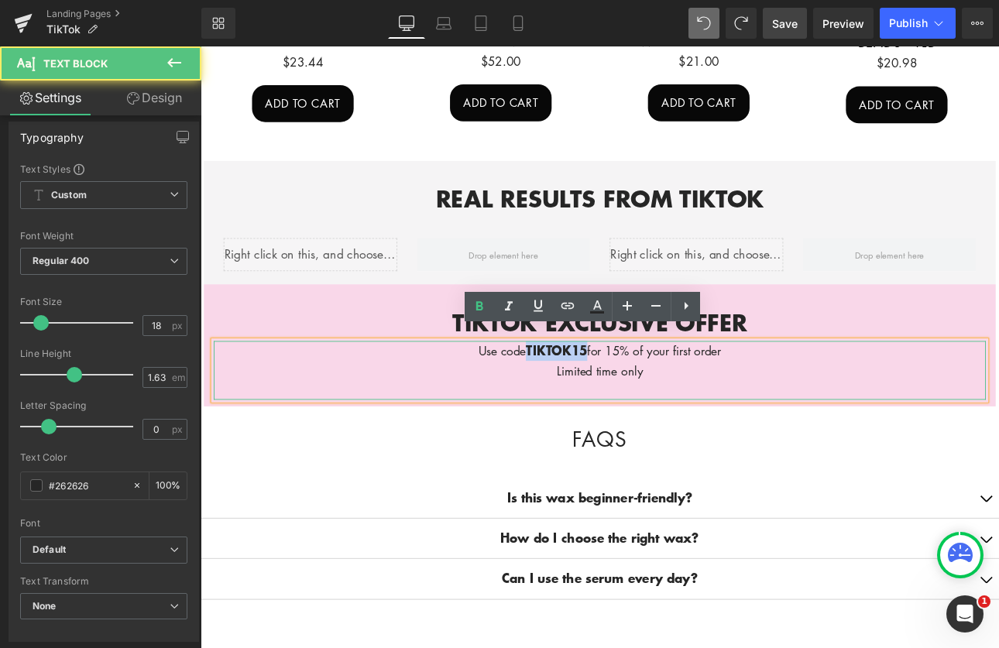
drag, startPoint x: 647, startPoint y: 387, endPoint x: 574, endPoint y: 393, distance: 73.0
click at [574, 393] on p "Use code TIKTOK15 for 15% of your first order" at bounding box center [669, 404] width 906 height 23
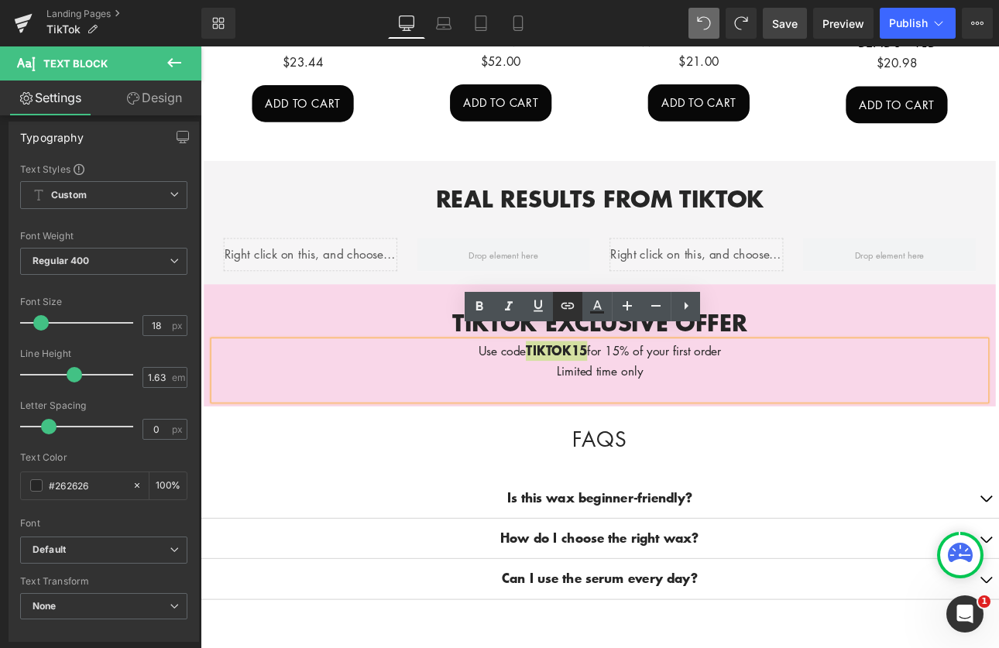
click at [575, 302] on icon at bounding box center [568, 306] width 19 height 19
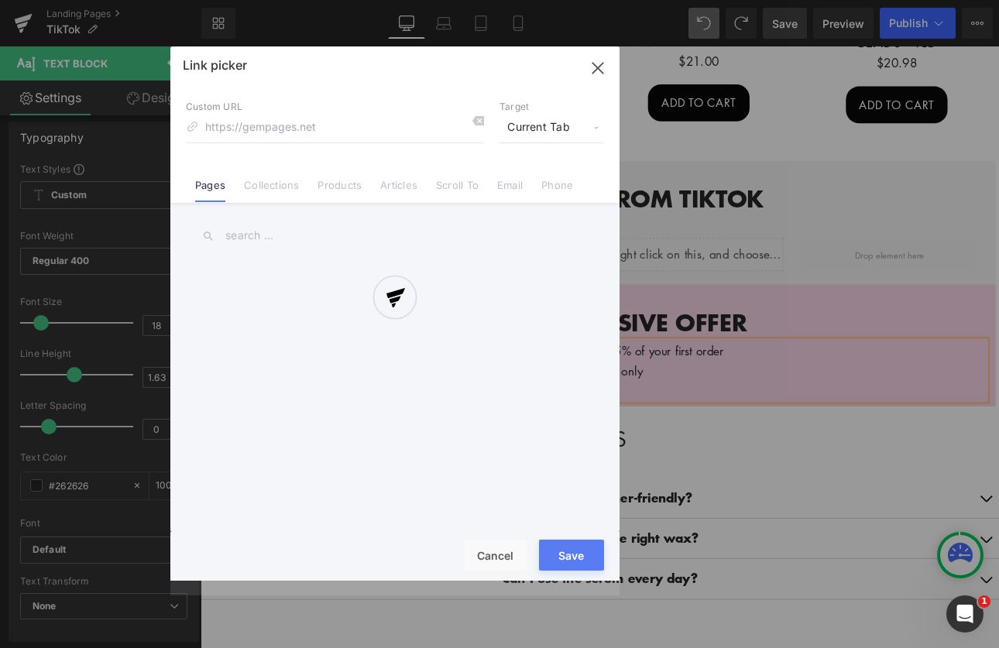
click at [755, 0] on div "Text Color Highlight Color #333333 Choose Image... Back to Library Insert Scree…" at bounding box center [499, 0] width 999 height 0
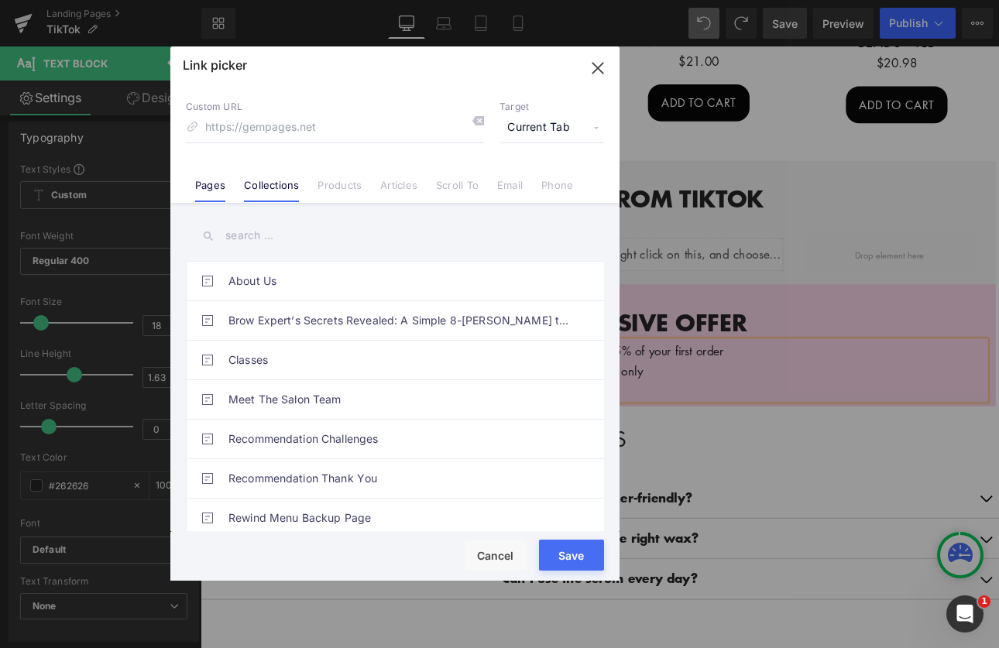
click at [264, 187] on link "Collections" at bounding box center [271, 190] width 55 height 23
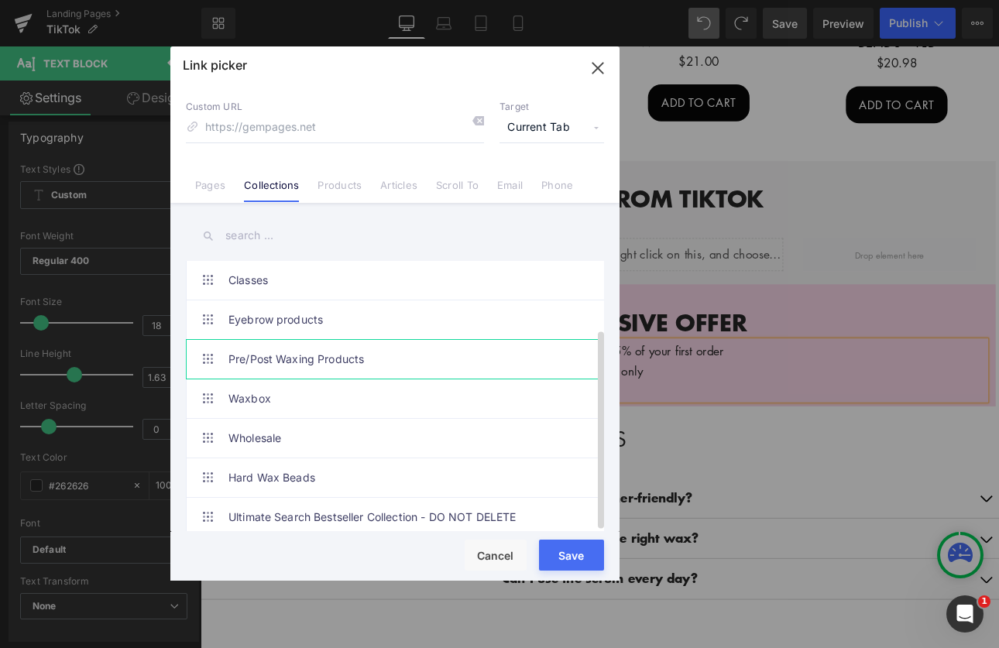
scroll to position [91, 0]
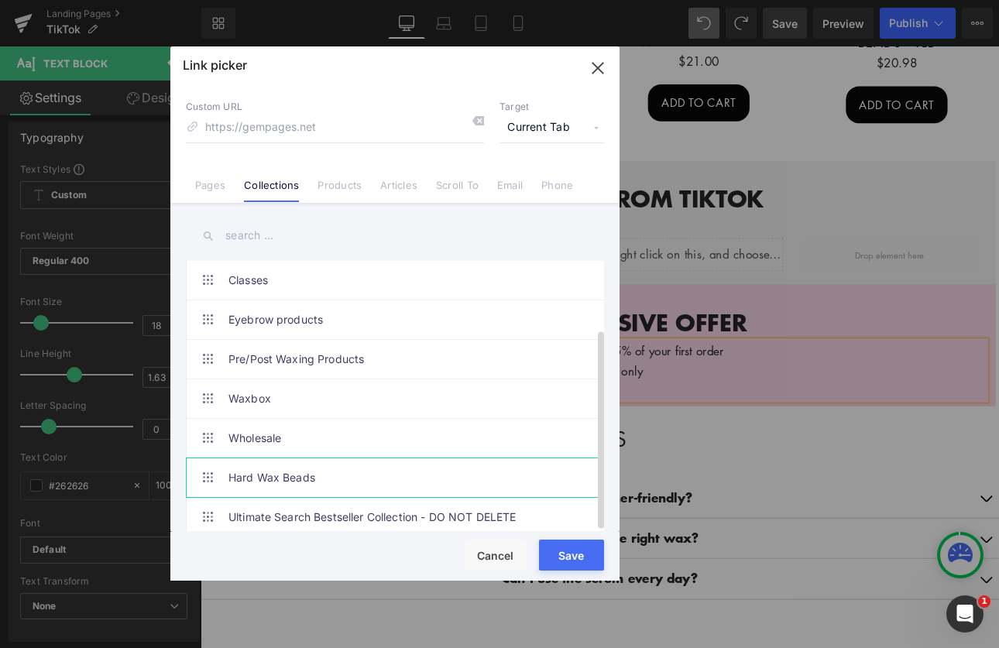
click at [264, 468] on link "Hard Wax Beads" at bounding box center [399, 478] width 341 height 39
click at [572, 553] on button "Save" at bounding box center [571, 555] width 65 height 31
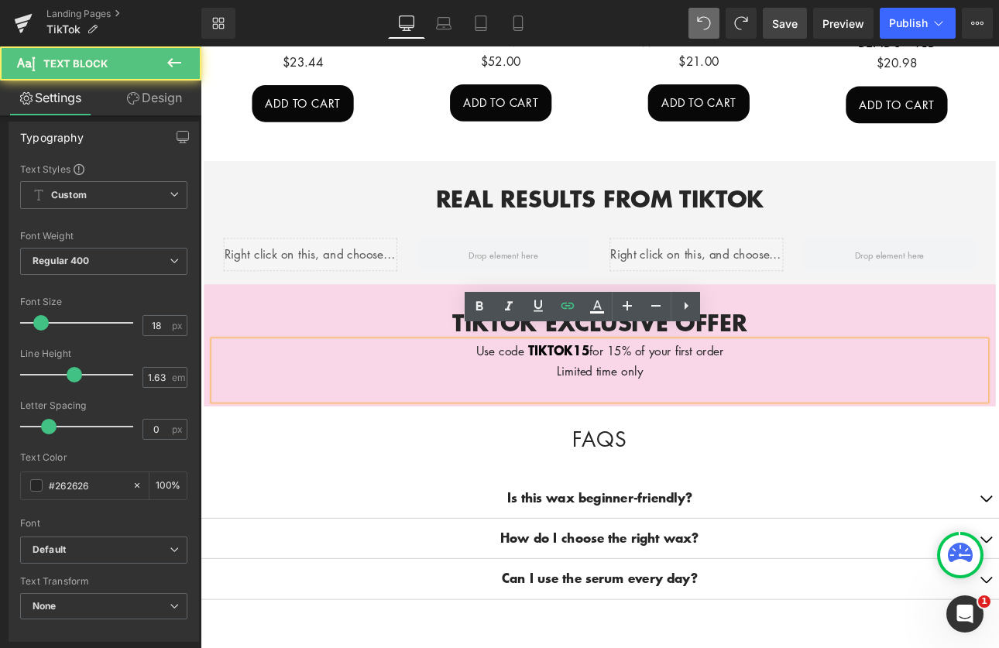
click at [889, 418] on p "Limited time only" at bounding box center [669, 428] width 906 height 22
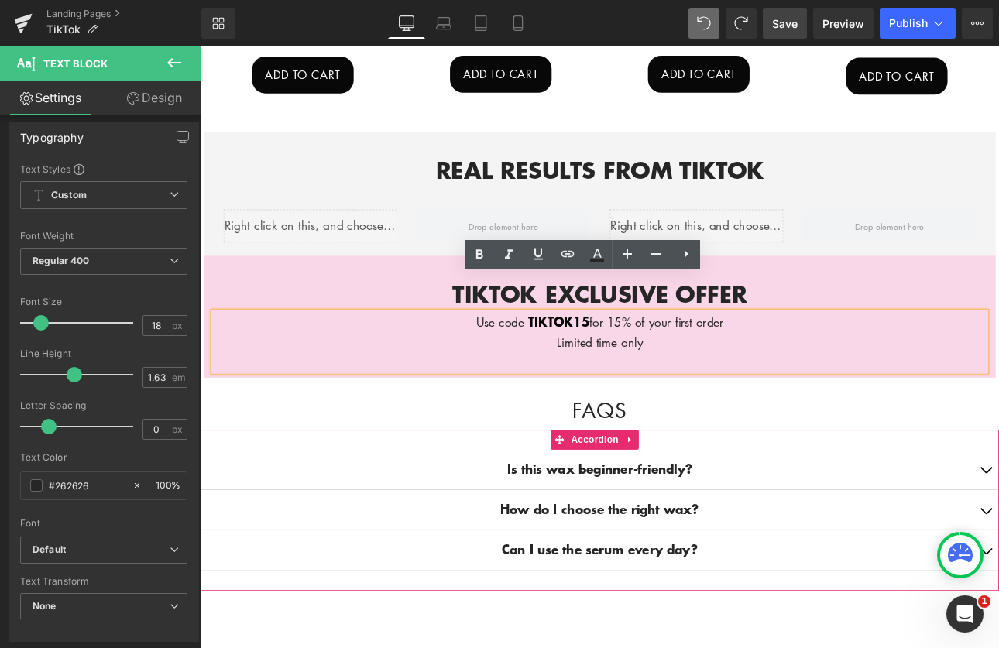
scroll to position [756, 0]
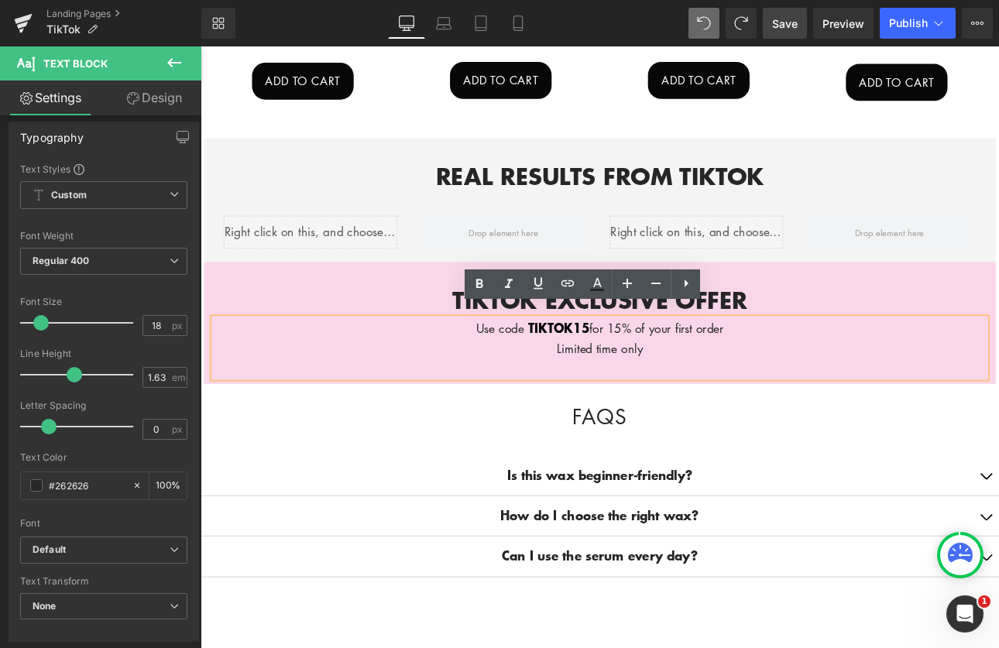
click at [937, 307] on div "TIKTOK EXCLUSIVE OFFER Text Block Use code TIKTOK15 for 15% of your first order…" at bounding box center [670, 371] width 930 height 143
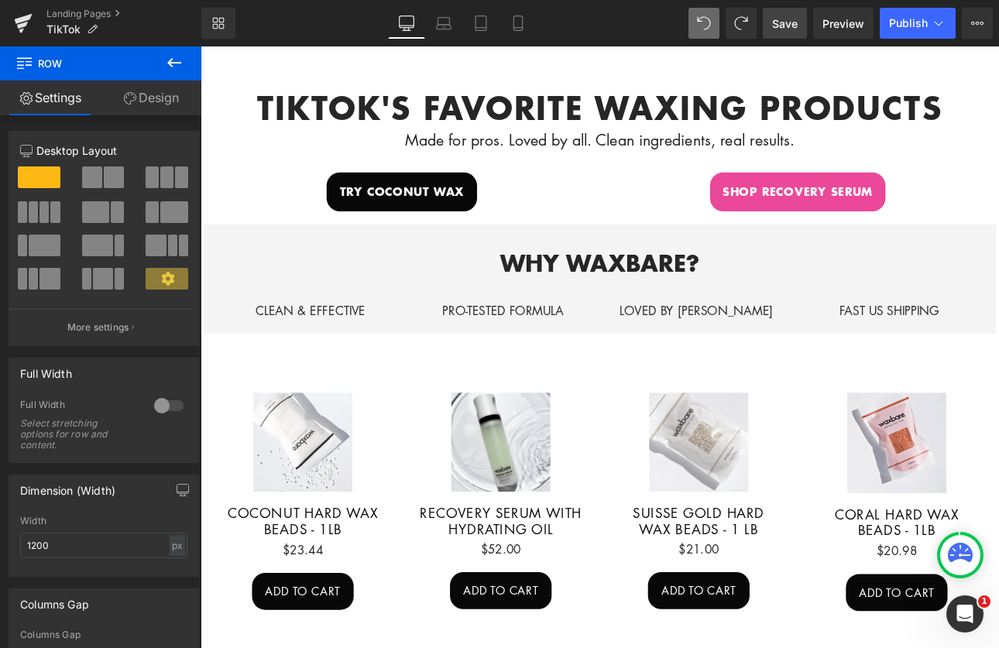
scroll to position [0, 0]
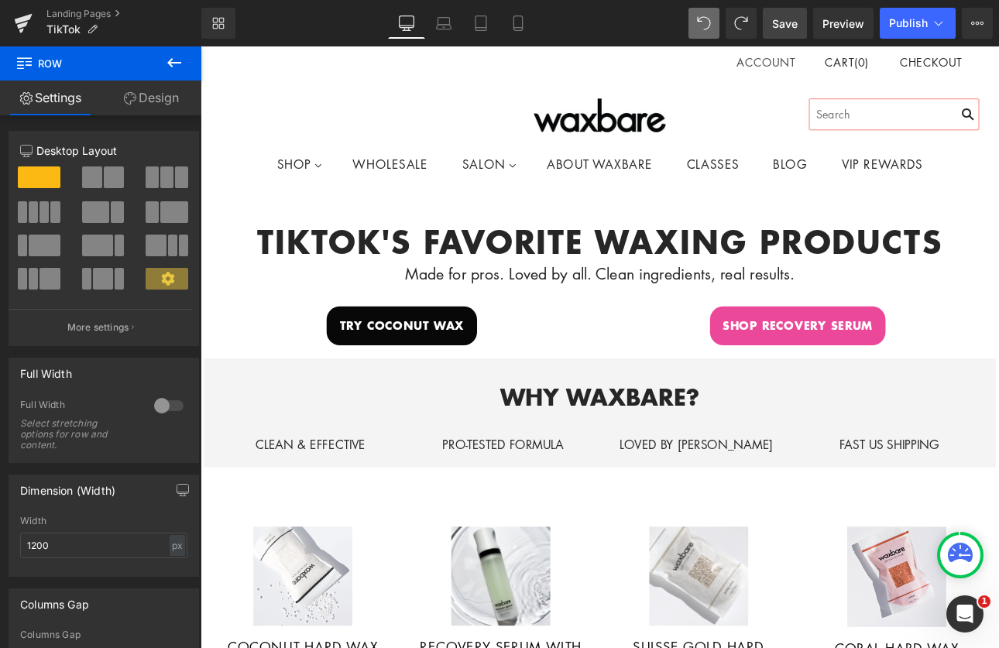
click at [163, 61] on button at bounding box center [174, 63] width 54 height 34
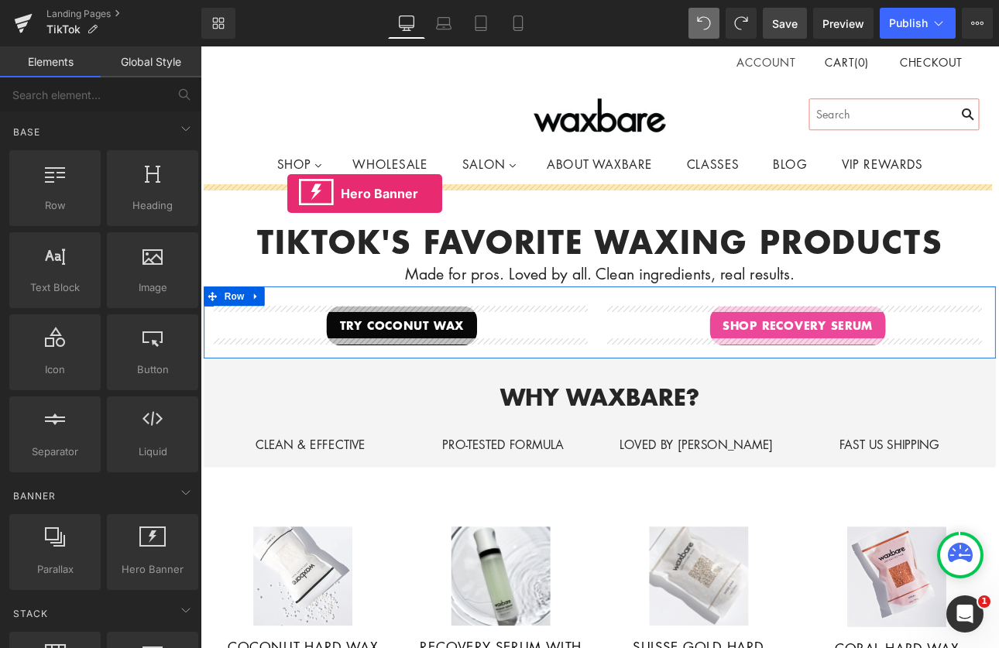
drag, startPoint x: 341, startPoint y: 587, endPoint x: 302, endPoint y: 219, distance: 370.0
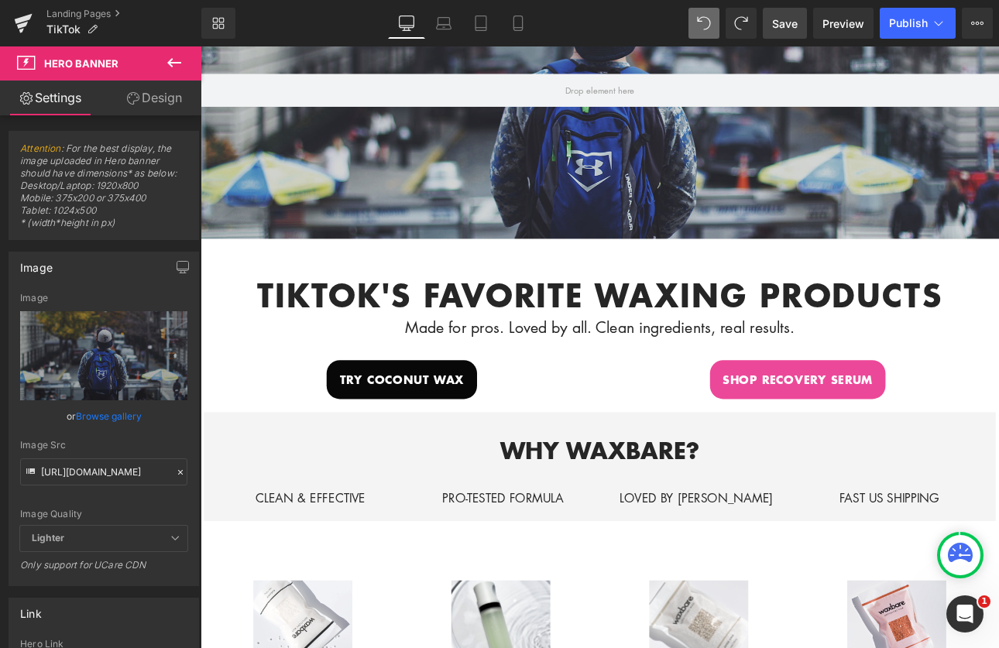
scroll to position [96, 0]
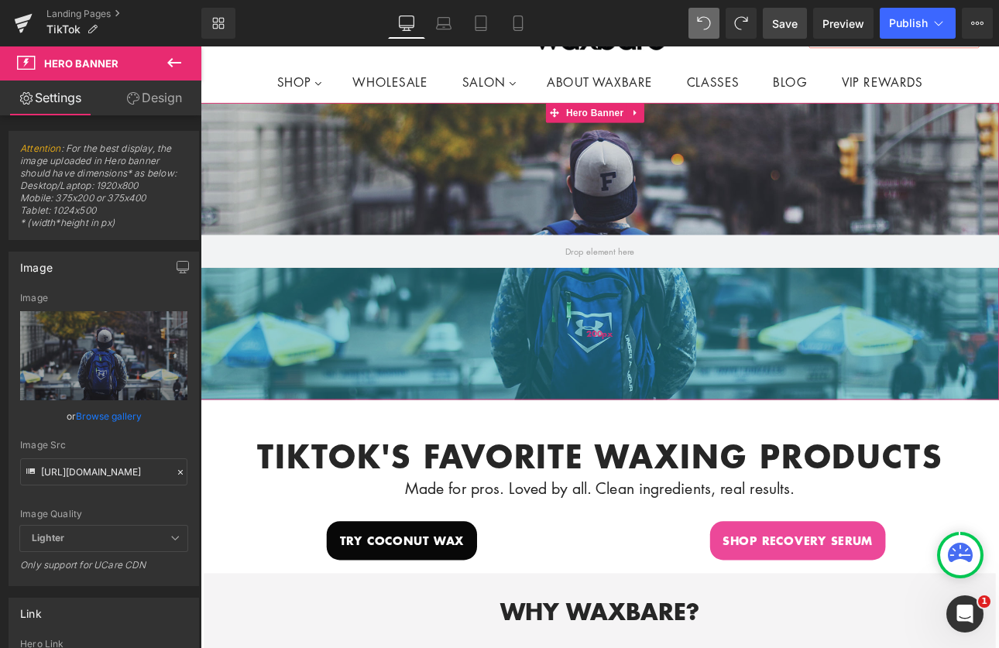
click at [397, 361] on div "200px" at bounding box center [669, 384] width 937 height 155
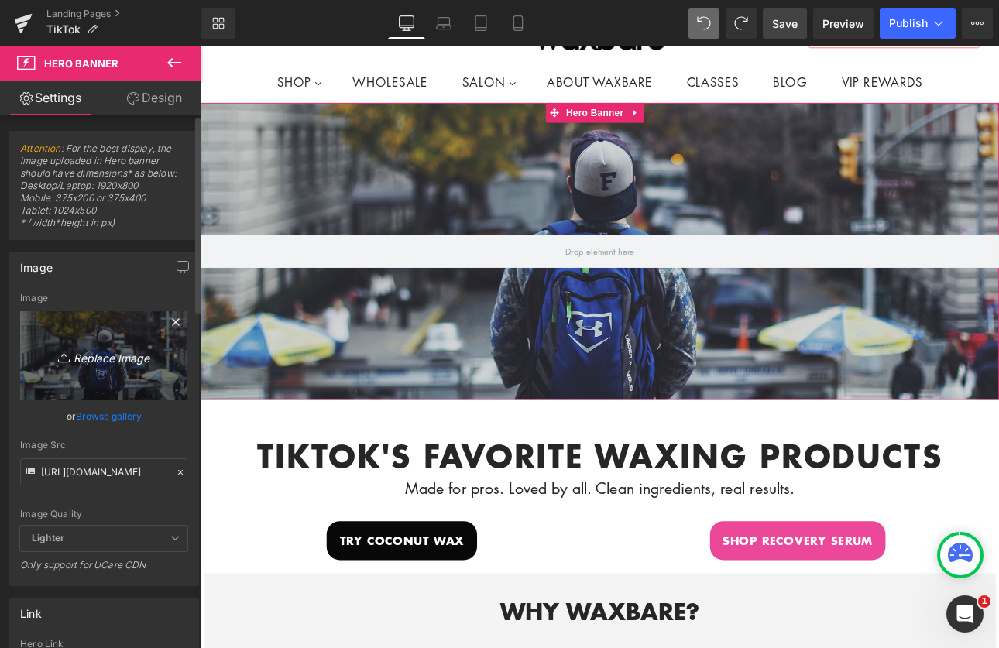
click at [99, 351] on icon "Replace Image" at bounding box center [104, 355] width 124 height 19
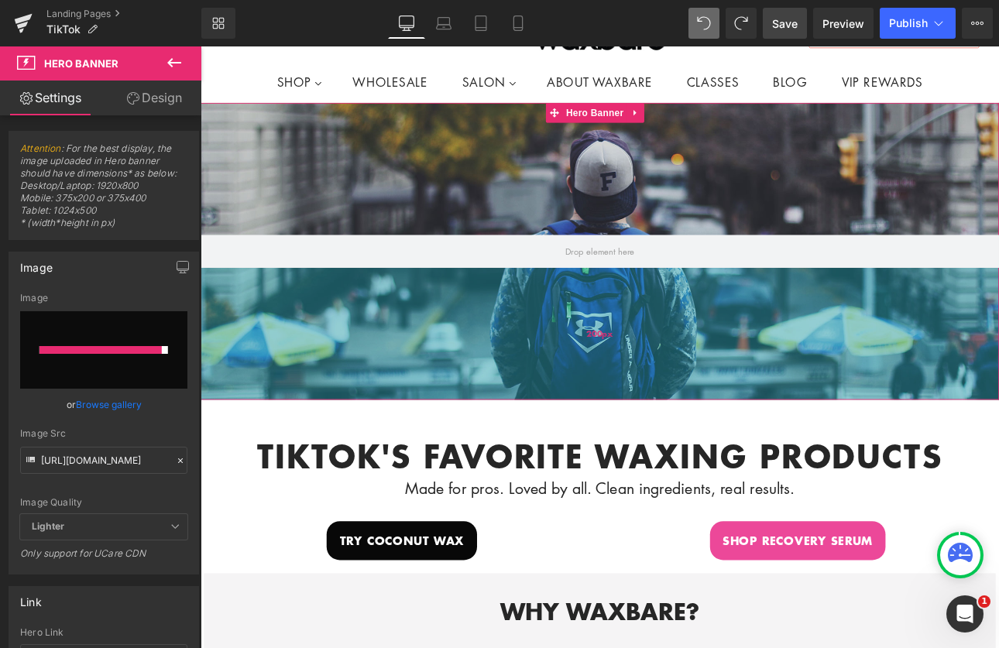
click at [666, 376] on span "200px" at bounding box center [670, 383] width 32 height 15
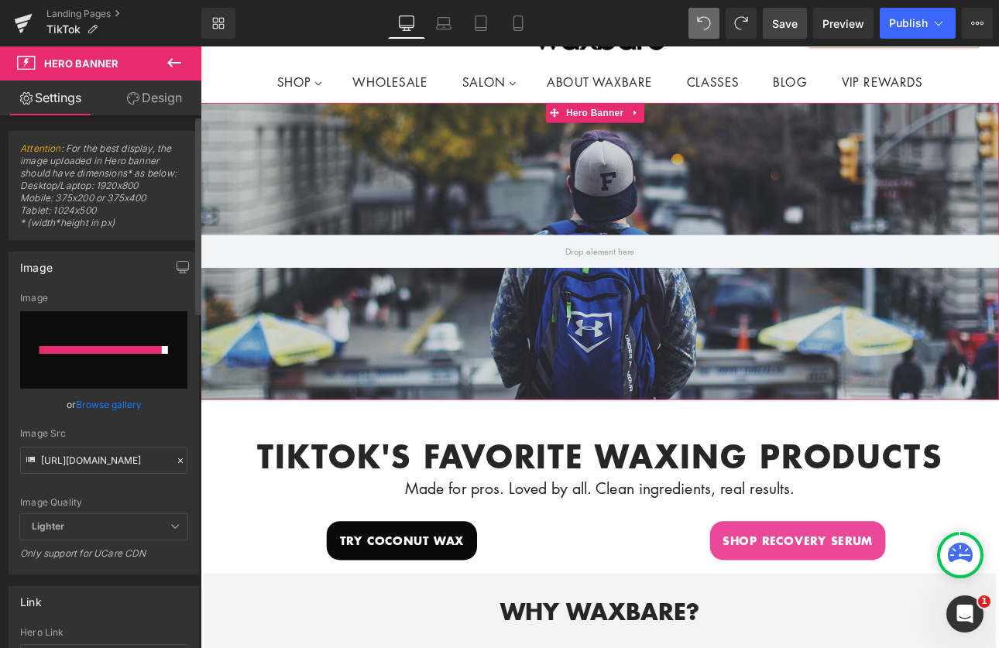
click at [86, 390] on div "Image Quality Lighter Lightest Lighter Lighter Lightest Only support for UCare …" at bounding box center [103, 404] width 167 height 222
click at [110, 360] on input "file" at bounding box center [103, 349] width 167 height 77
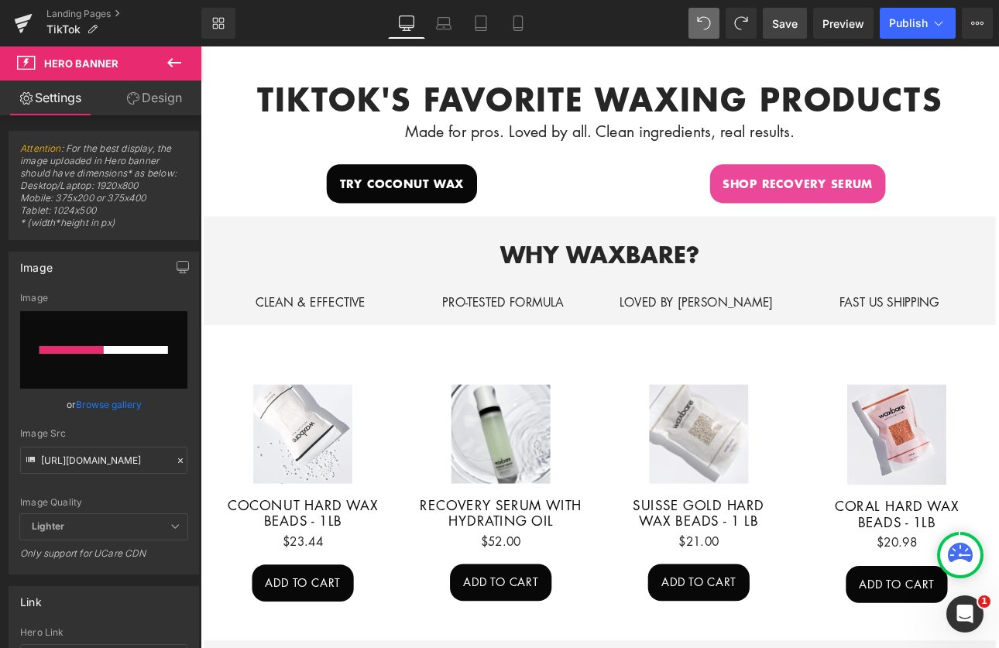
scroll to position [552, 0]
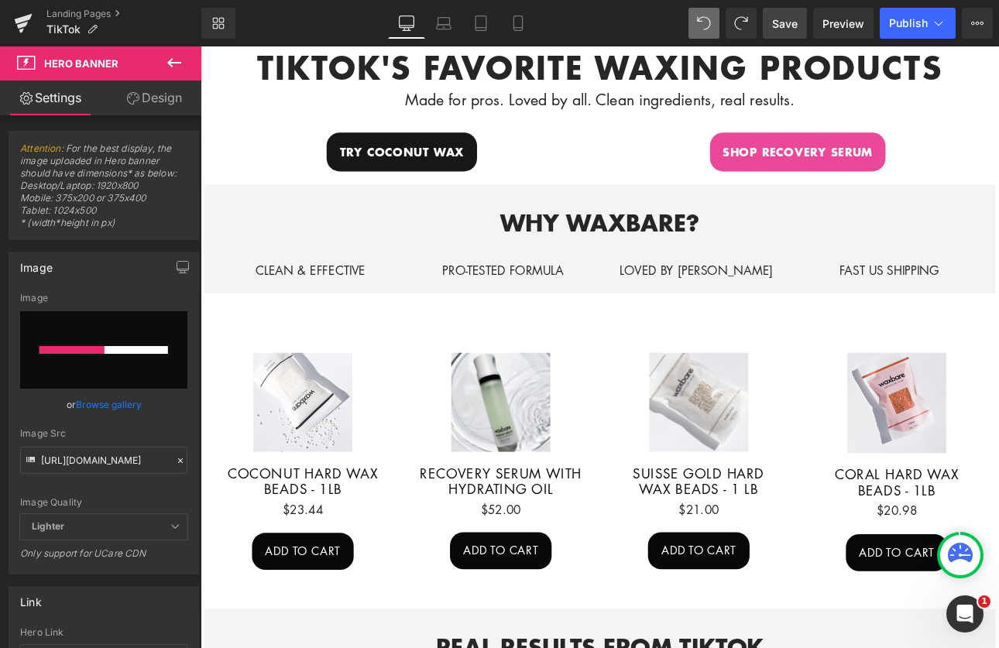
click at [421, 167] on span "Button" at bounding box center [436, 170] width 36 height 19
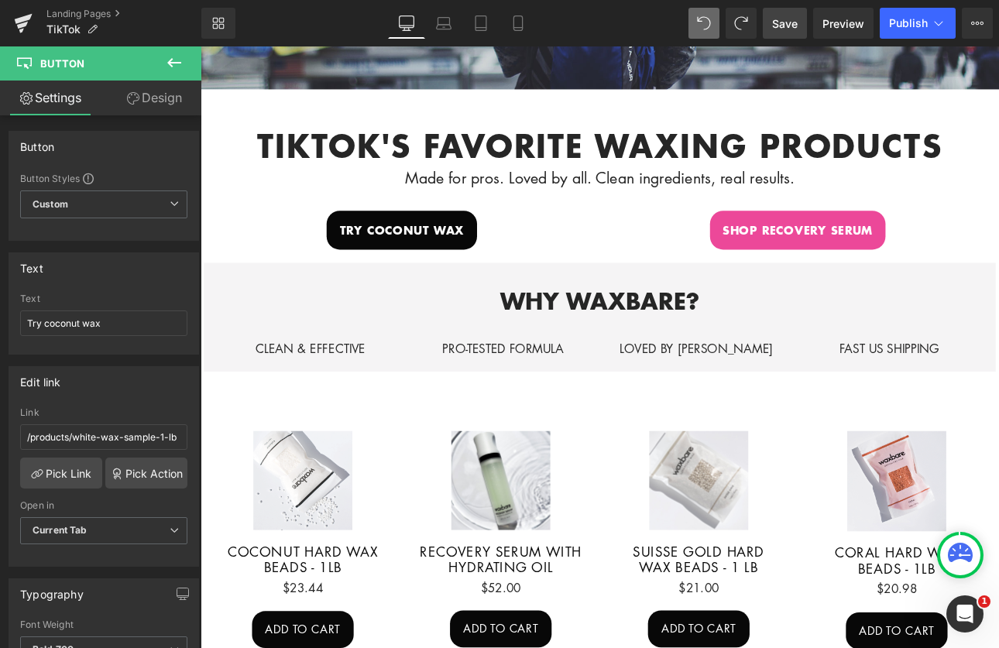
scroll to position [0, 0]
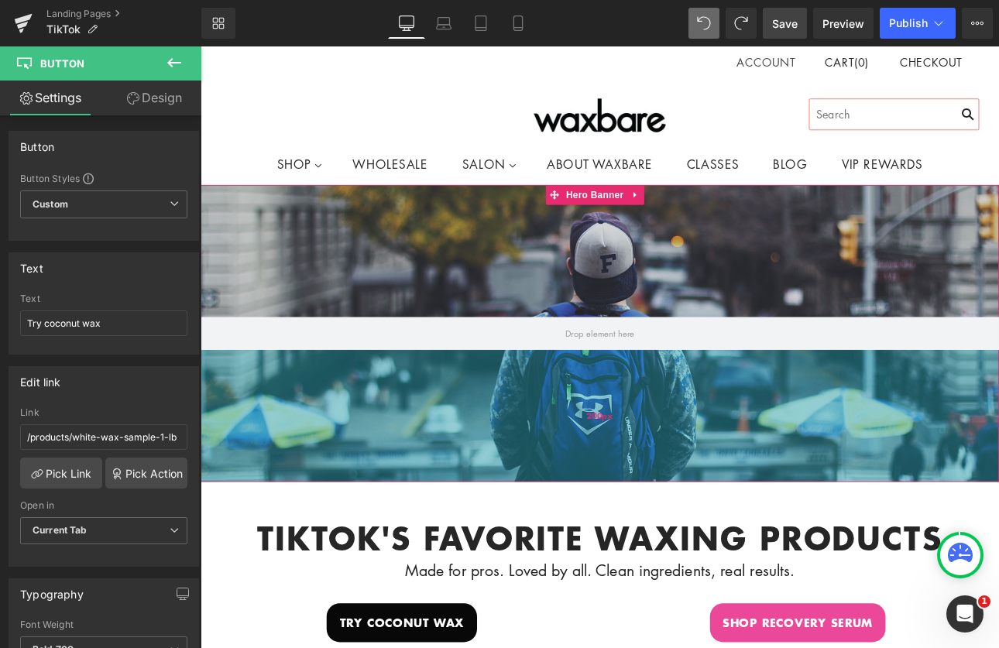
click at [466, 475] on div "200px" at bounding box center [669, 480] width 937 height 155
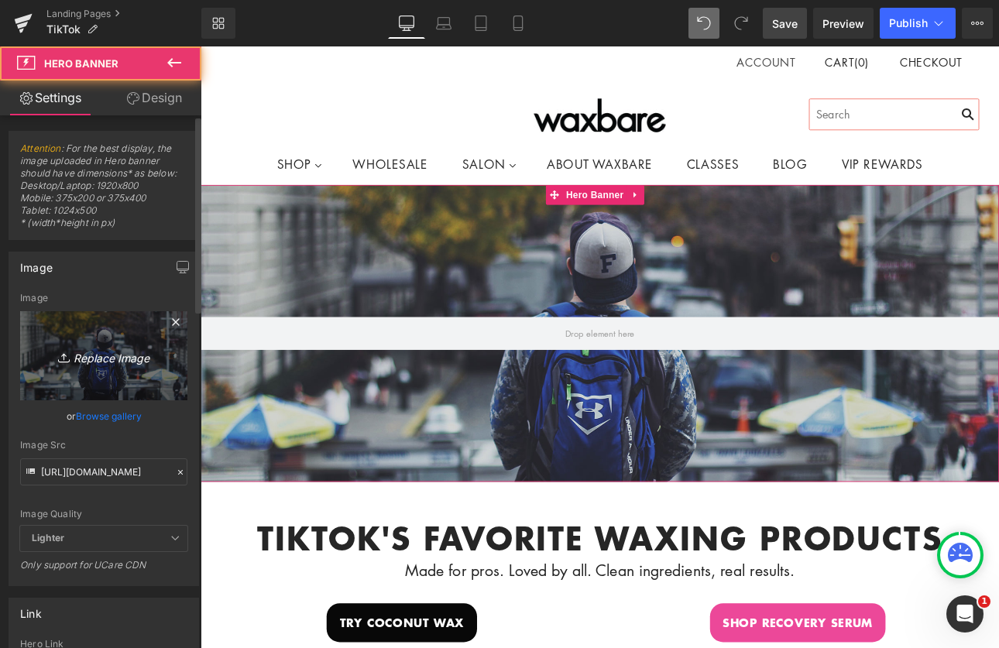
click at [104, 354] on icon "Replace Image" at bounding box center [104, 355] width 124 height 19
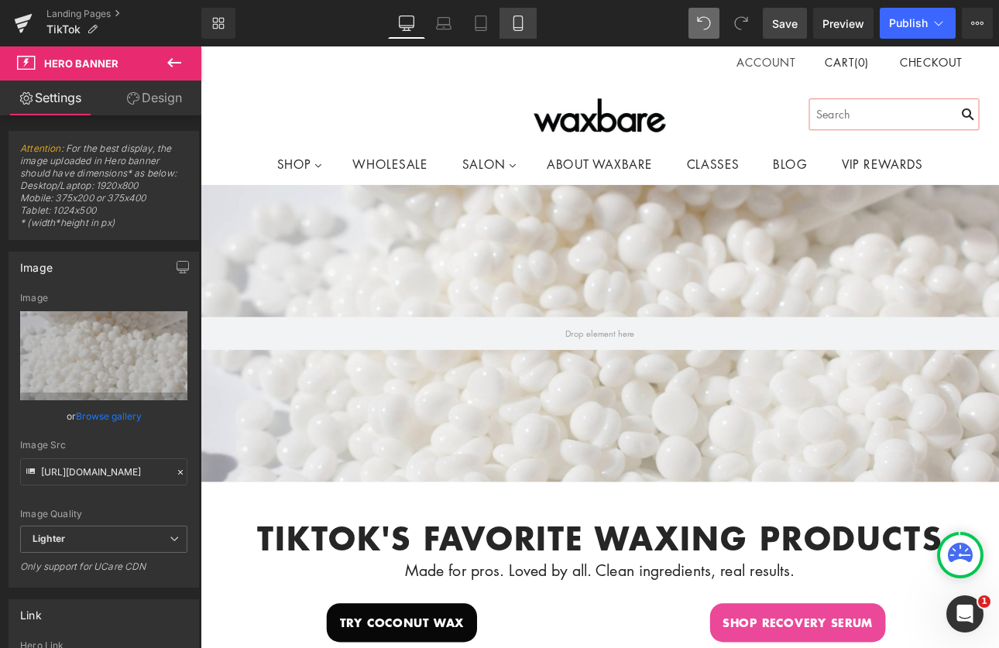
click at [512, 21] on icon at bounding box center [518, 22] width 15 height 15
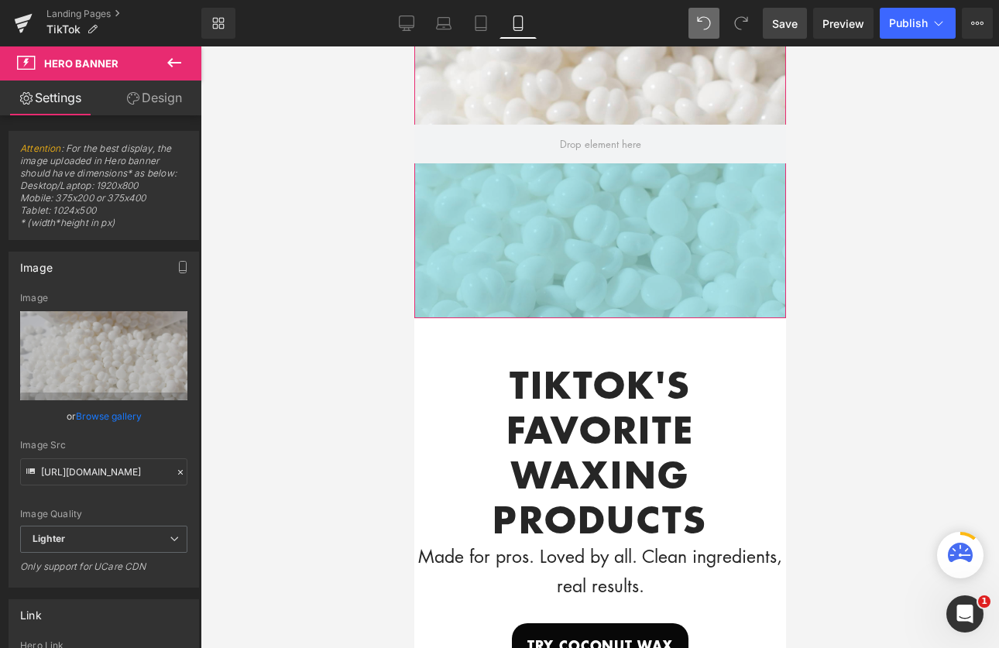
scroll to position [187, 0]
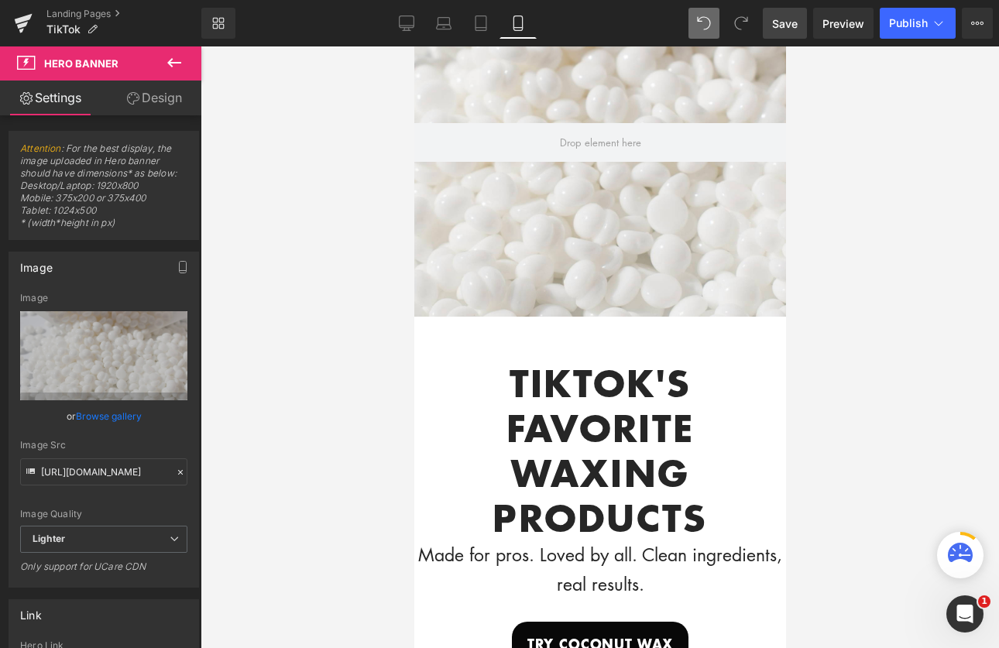
click at [789, 22] on span "Save" at bounding box center [785, 23] width 26 height 16
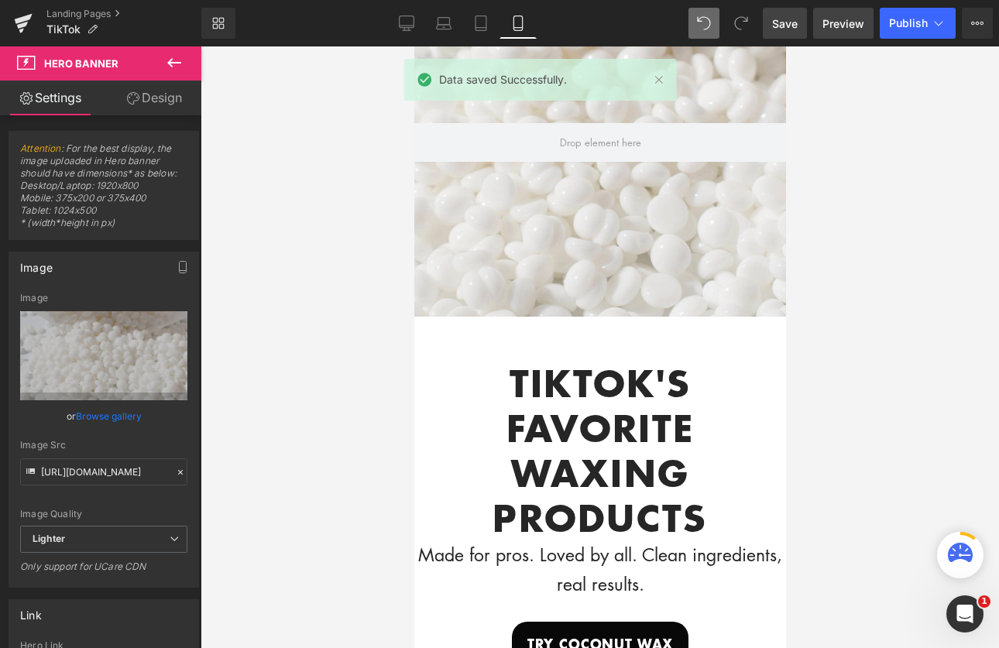
click at [852, 20] on span "Preview" at bounding box center [844, 23] width 42 height 16
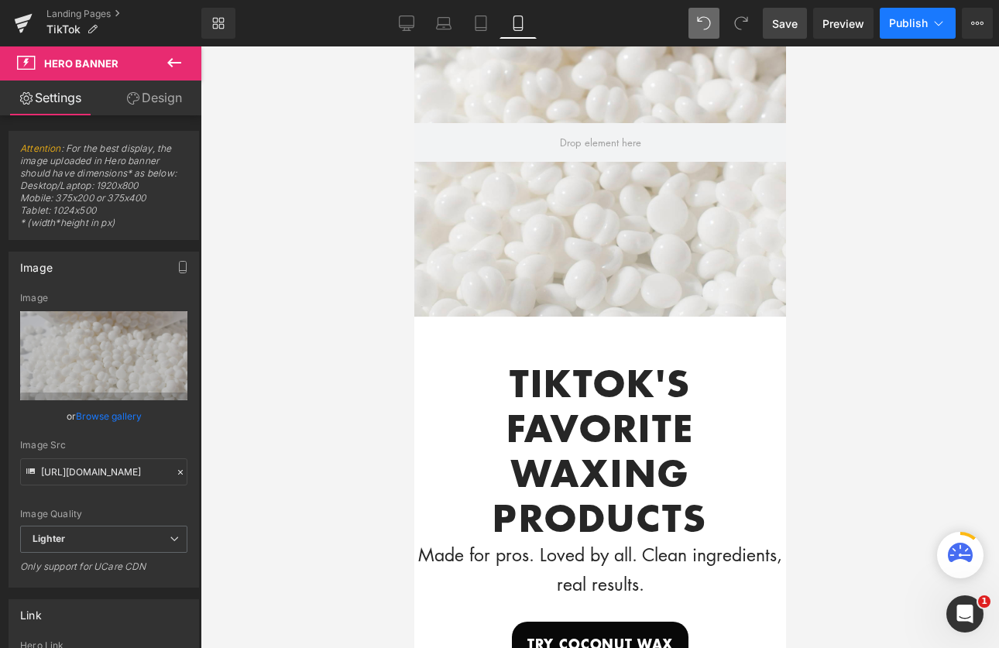
click at [911, 25] on span "Publish" at bounding box center [908, 23] width 39 height 12
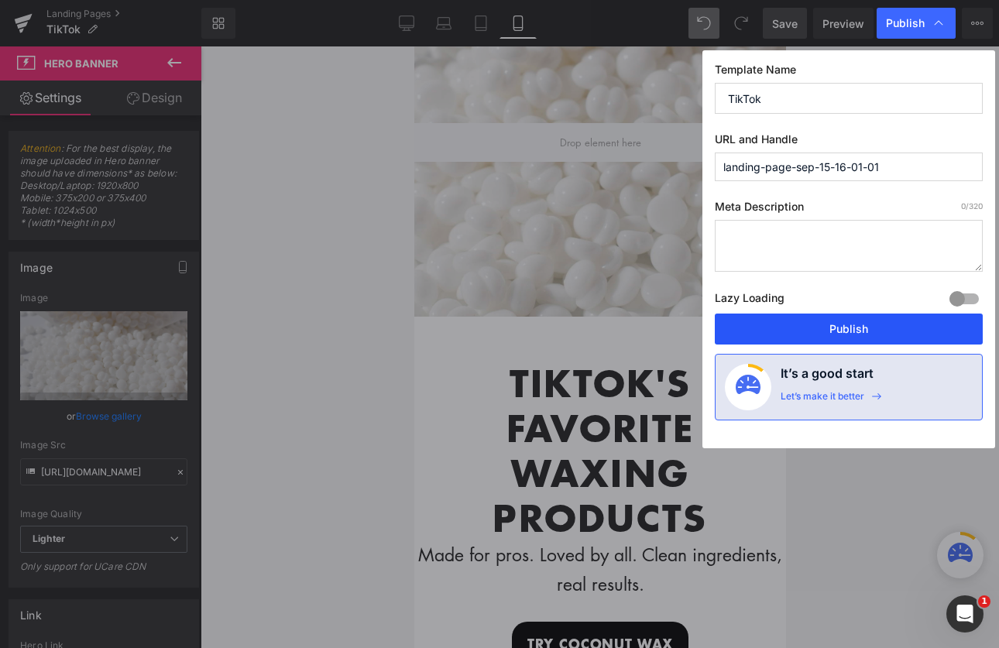
click at [865, 325] on button "Publish" at bounding box center [849, 329] width 268 height 31
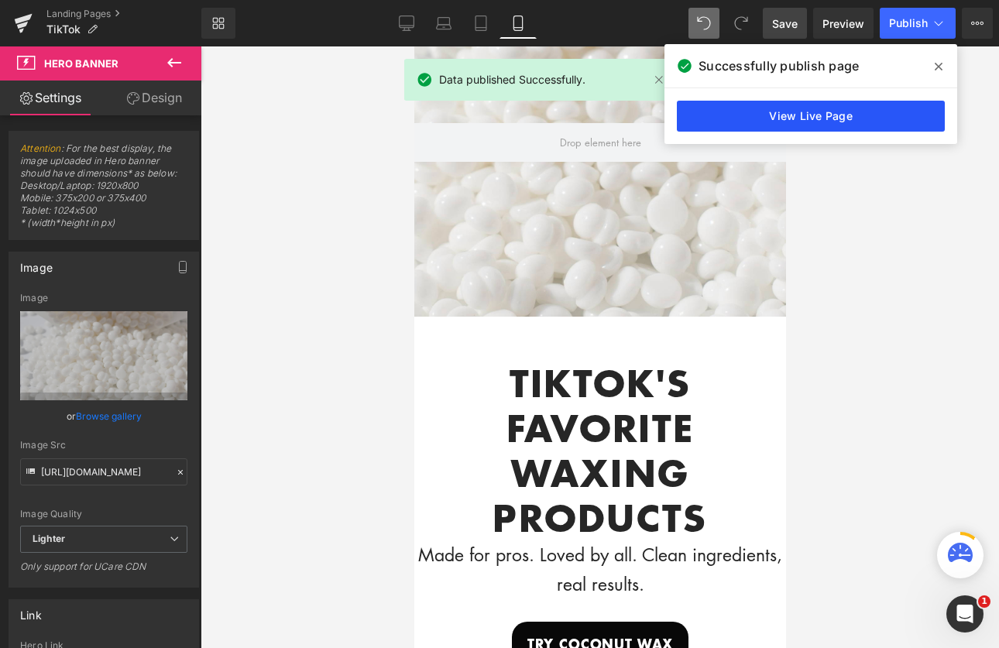
click at [821, 122] on link "View Live Page" at bounding box center [811, 116] width 268 height 31
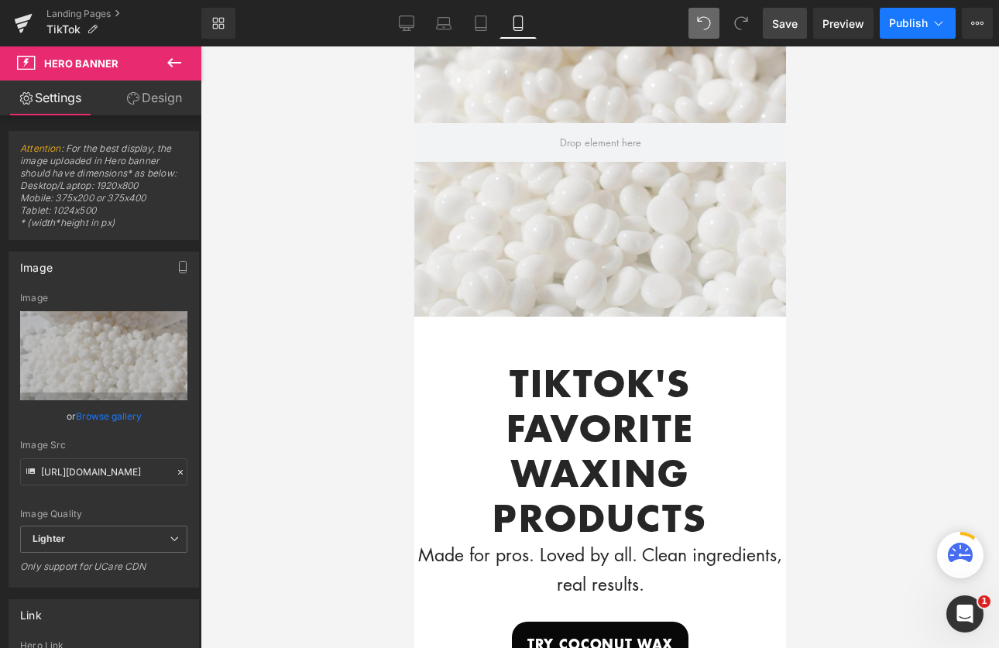
click at [933, 25] on icon at bounding box center [938, 22] width 15 height 15
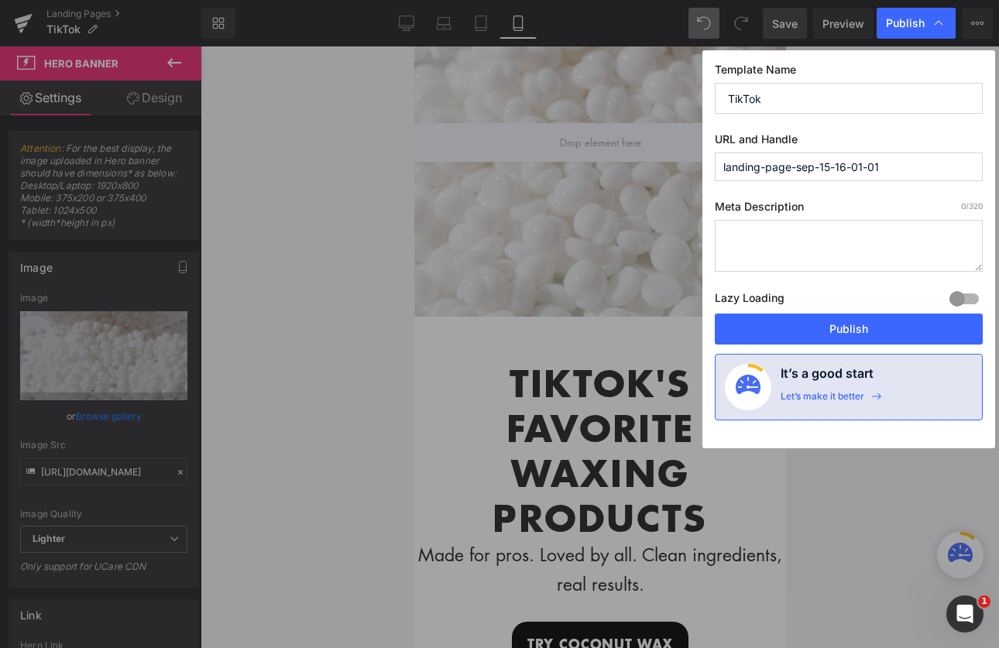
click at [931, 163] on input "landing-page-sep-15-16-01-01" at bounding box center [849, 167] width 268 height 29
click at [844, 260] on textarea at bounding box center [849, 246] width 268 height 52
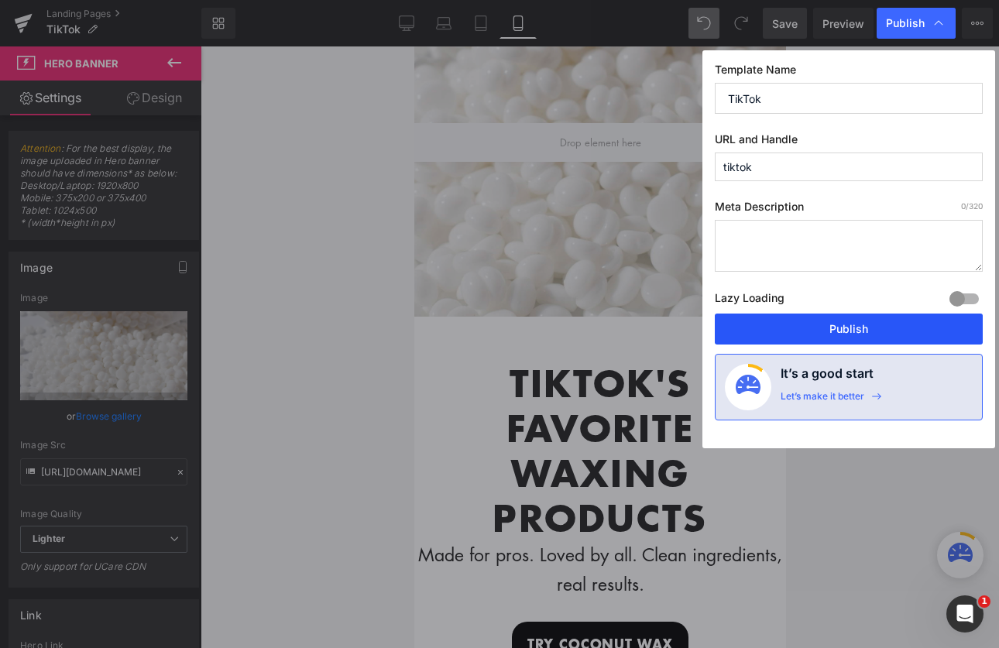
click at [850, 323] on button "Publish" at bounding box center [849, 329] width 268 height 31
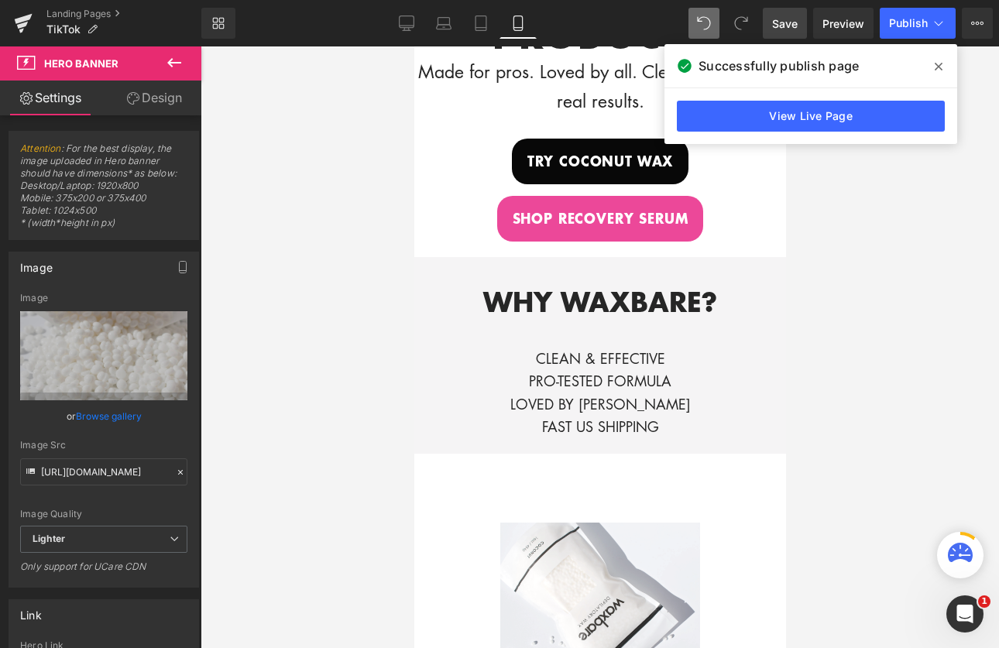
scroll to position [770, 0]
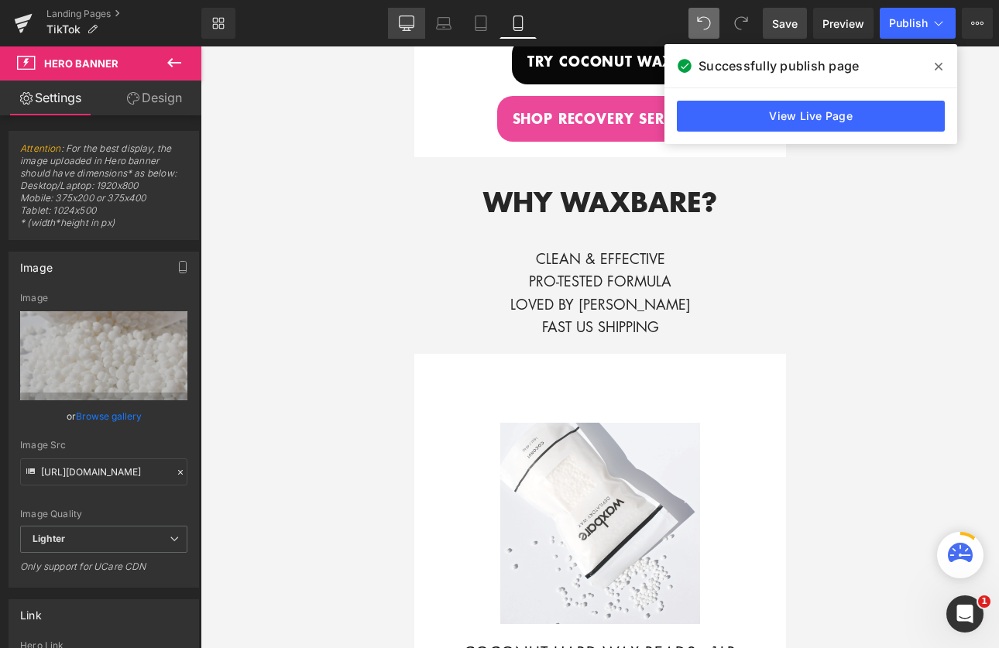
click at [409, 26] on icon at bounding box center [406, 26] width 15 height 0
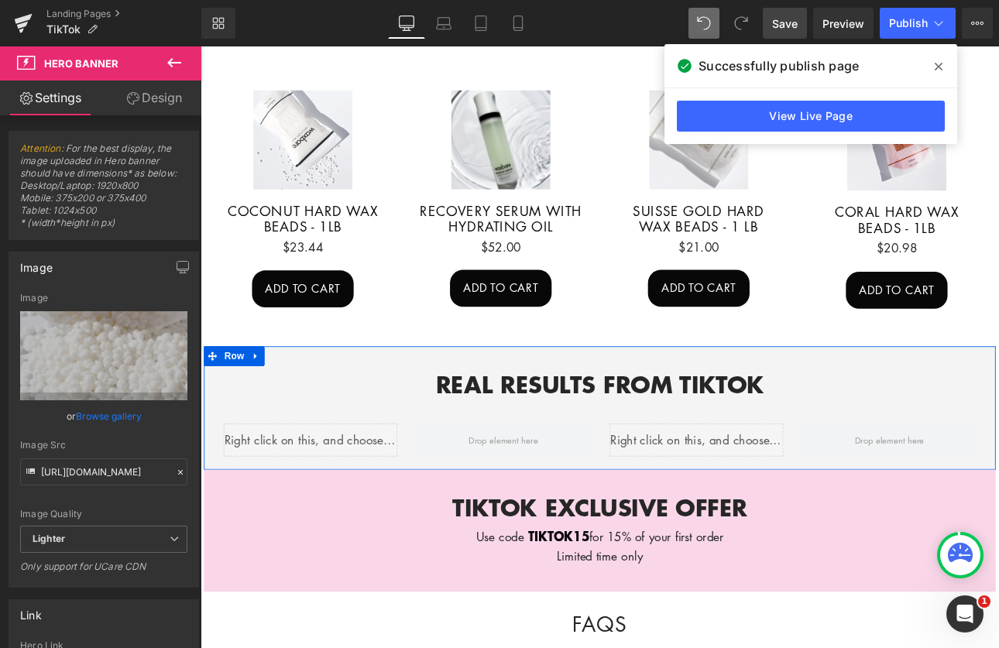
scroll to position [612, 0]
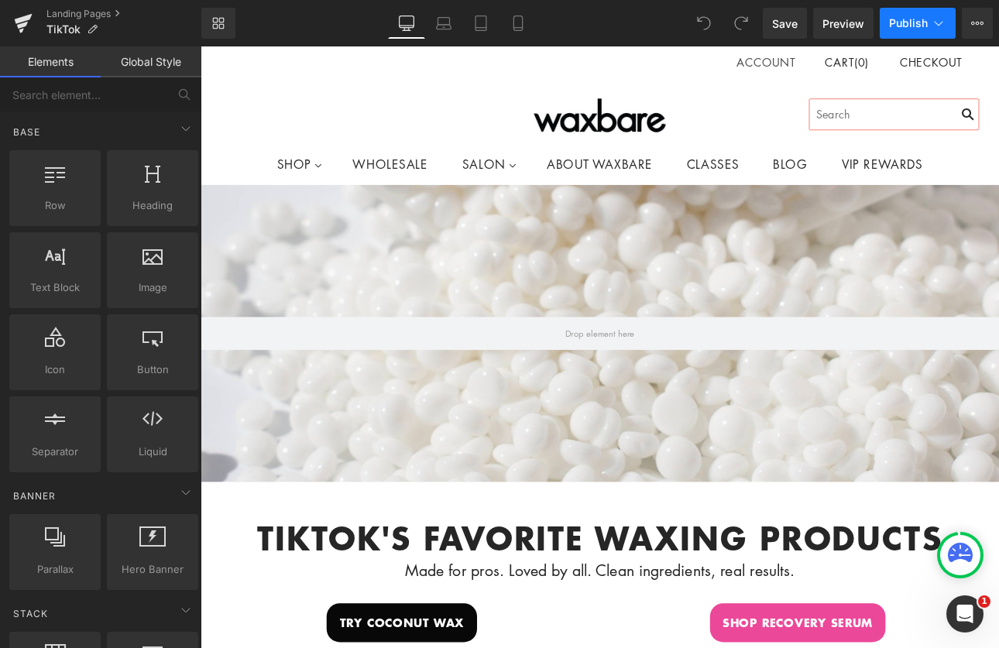
click at [904, 26] on span "Publish" at bounding box center [908, 23] width 39 height 12
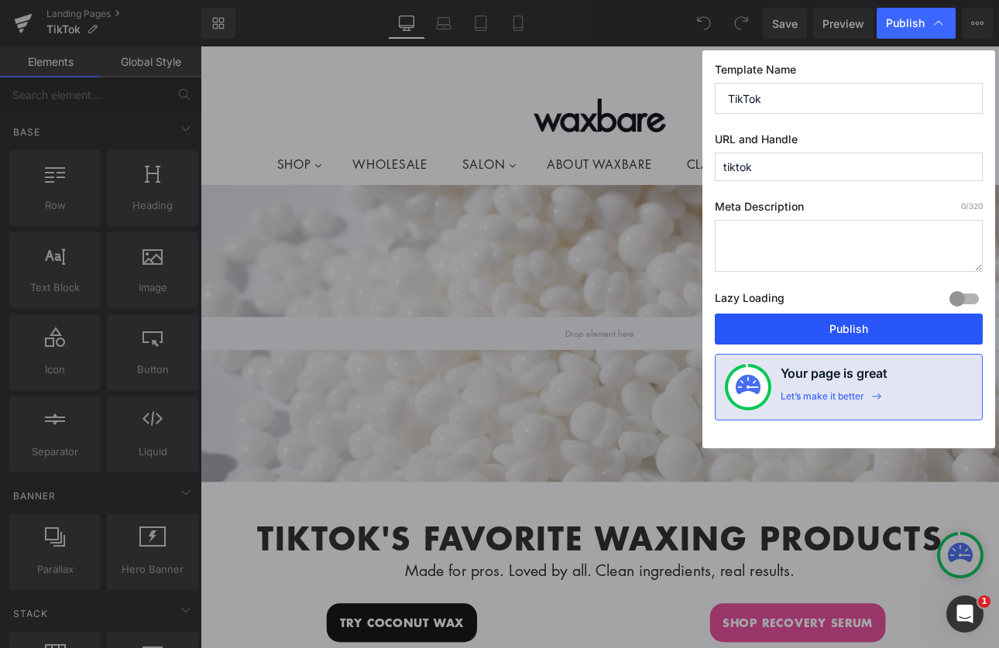
click at [837, 323] on button "Publish" at bounding box center [849, 329] width 268 height 31
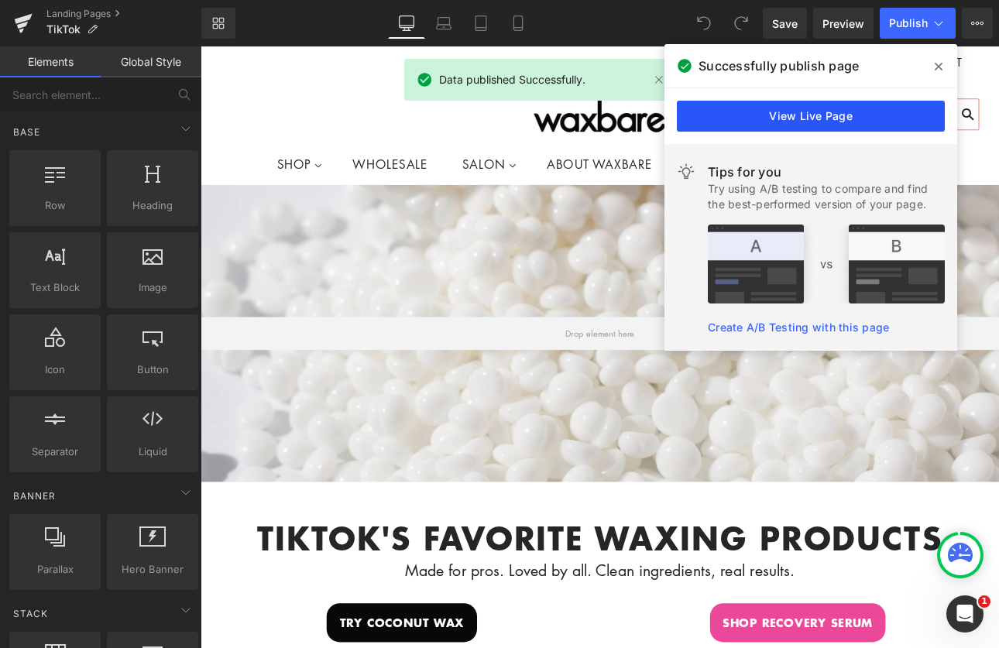
click at [823, 123] on link "View Live Page" at bounding box center [811, 116] width 268 height 31
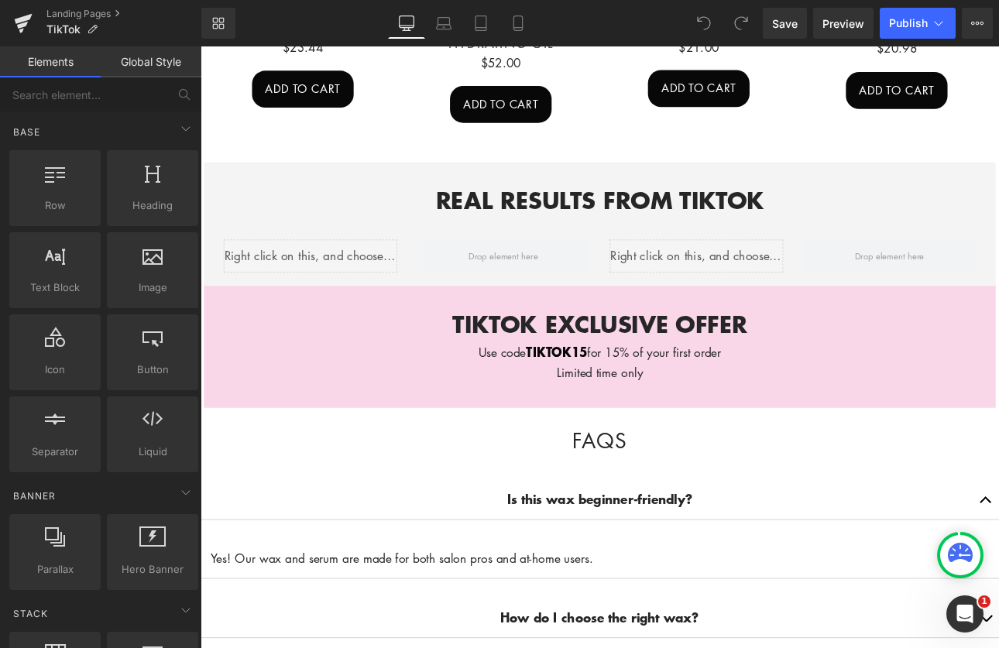
scroll to position [1324, 0]
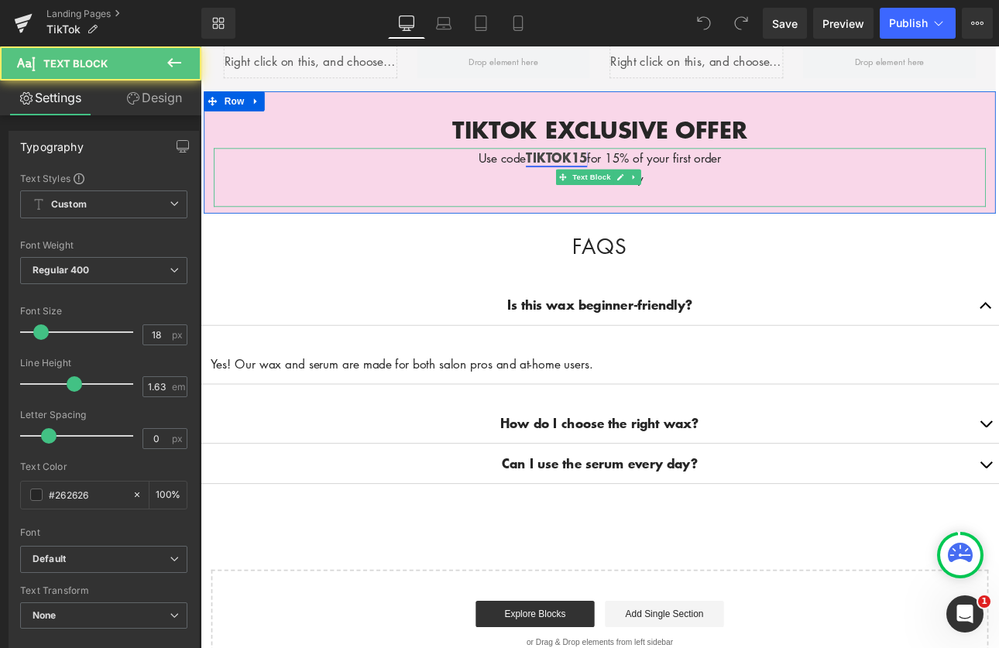
click at [583, 167] on strong "TIKTOK15" at bounding box center [619, 177] width 72 height 21
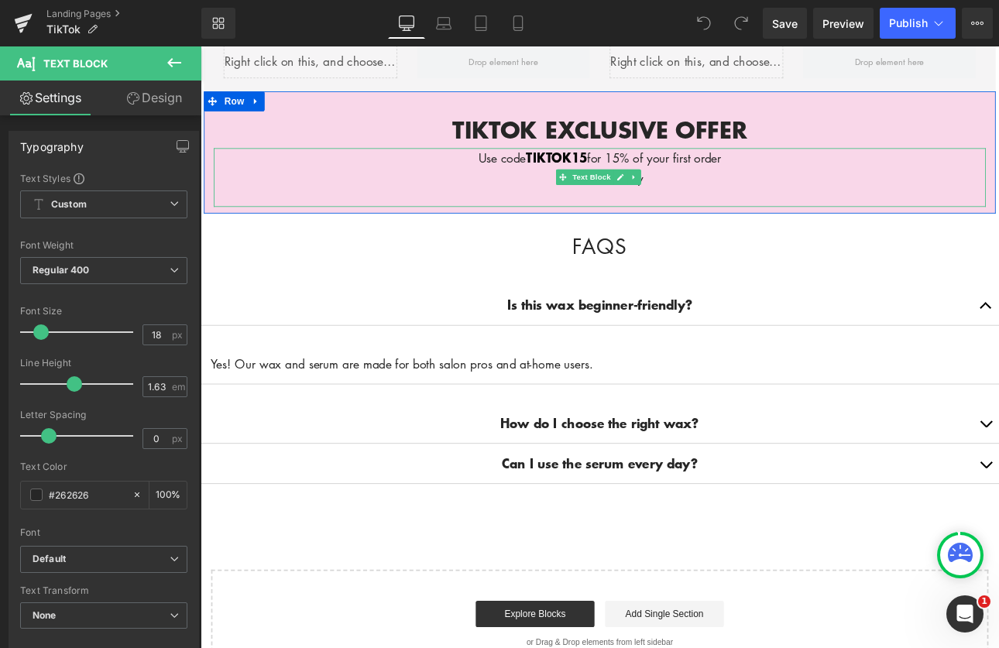
click at [571, 166] on p "Use code TIKTOK15 for 15% of your first order" at bounding box center [669, 177] width 906 height 23
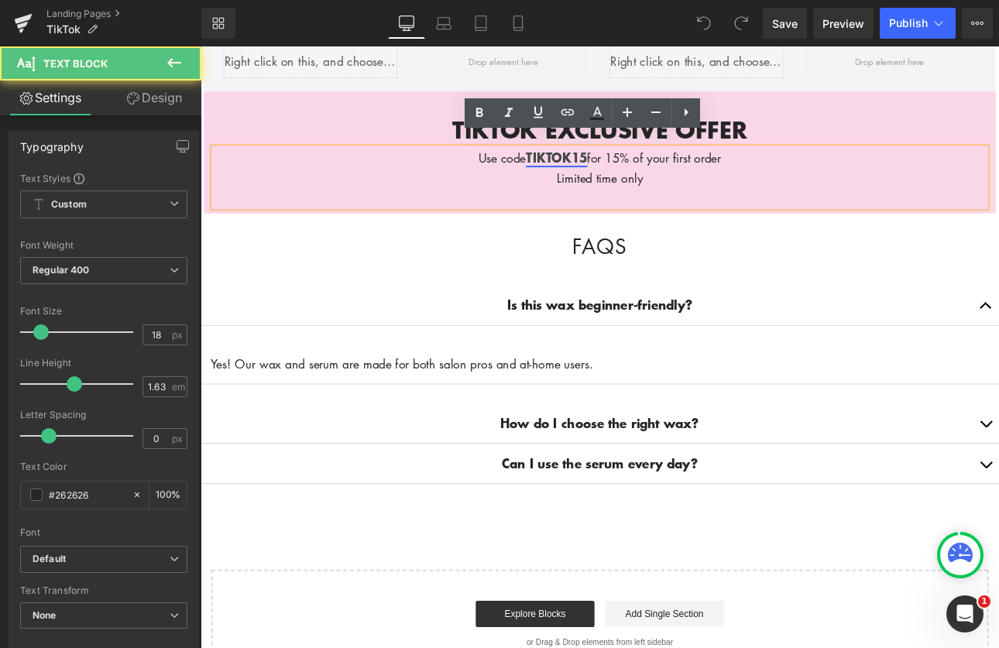
click at [583, 167] on strong "TIKTOK15" at bounding box center [619, 177] width 72 height 21
click at [572, 166] on p "Use code TIKTOK15 for 15% of your first order" at bounding box center [669, 177] width 906 height 23
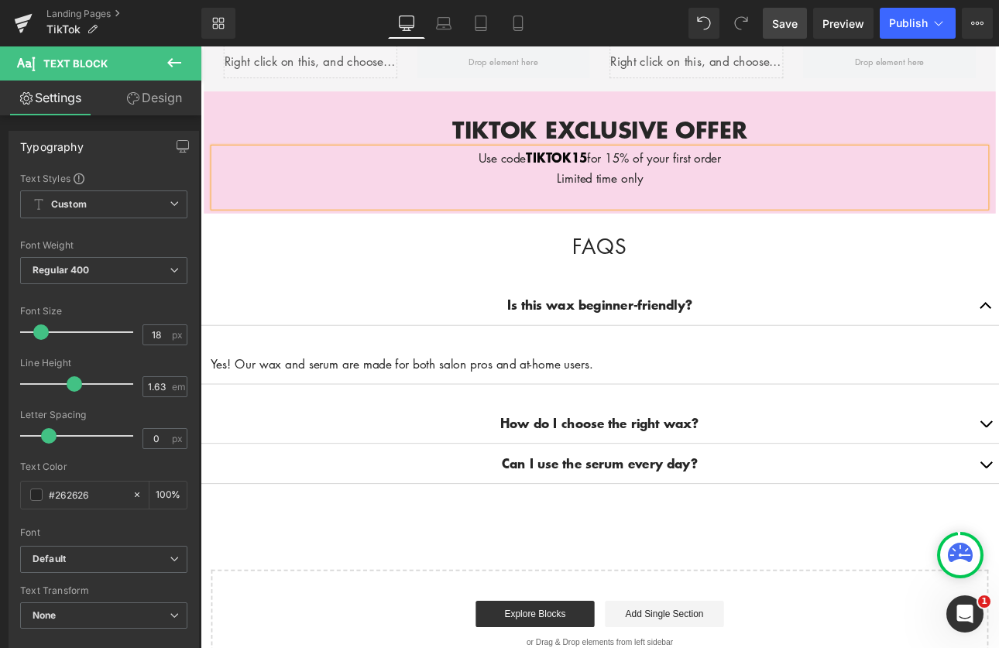
click at [782, 25] on span "Save" at bounding box center [785, 23] width 26 height 16
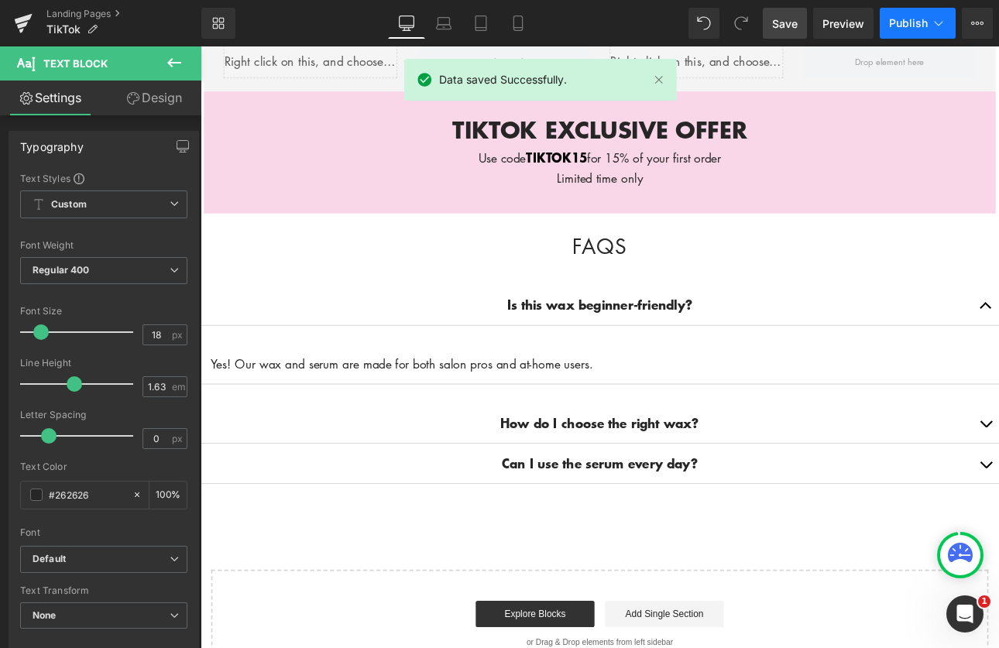
click at [909, 26] on span "Publish" at bounding box center [908, 23] width 39 height 12
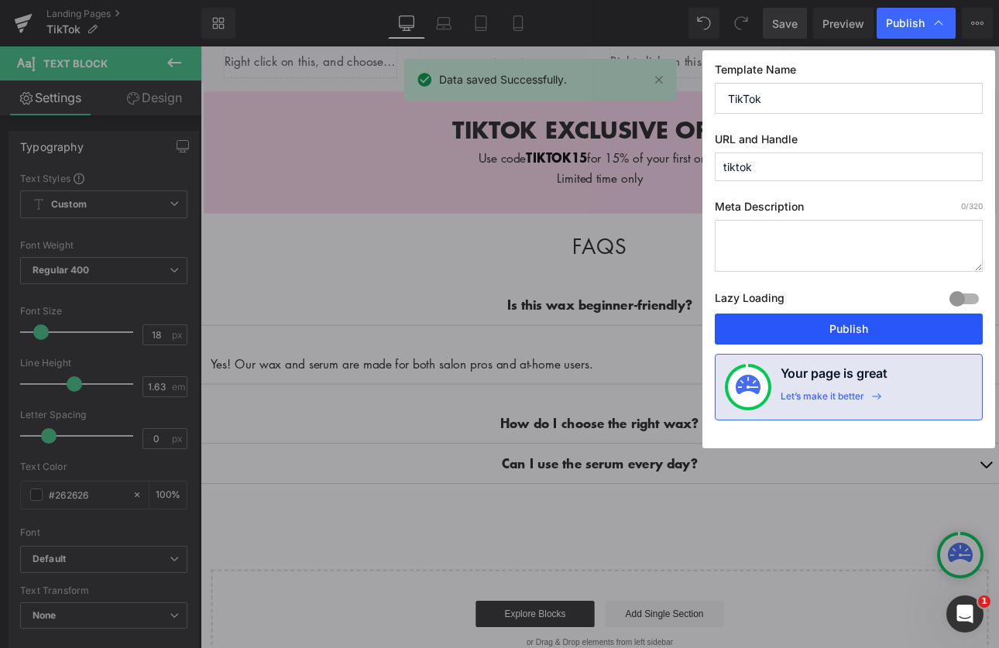
click at [802, 329] on button "Publish" at bounding box center [849, 329] width 268 height 31
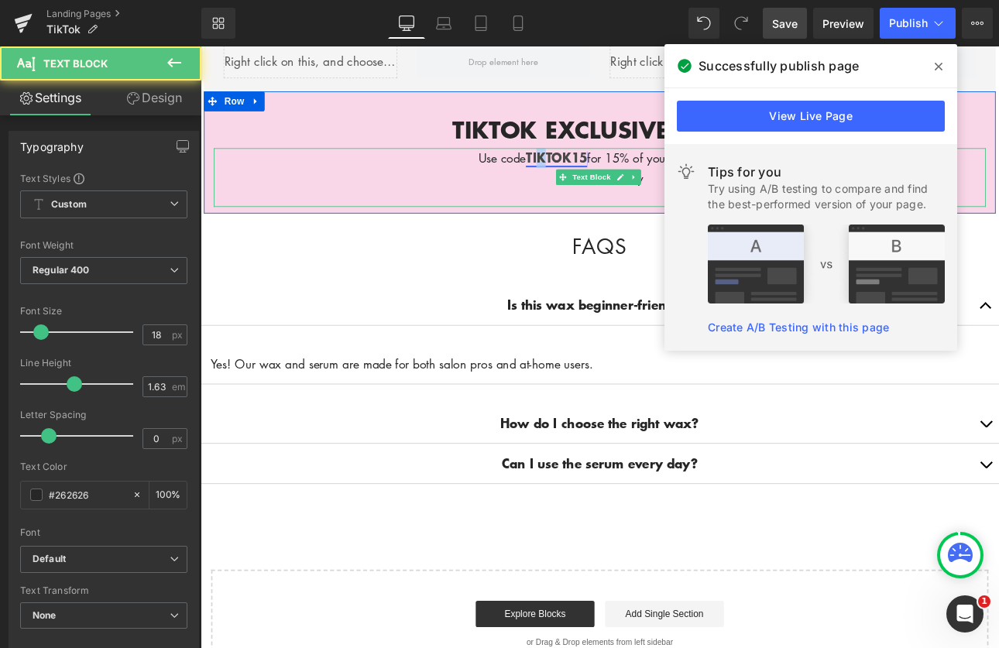
click at [593, 167] on strong "TIKTOK15" at bounding box center [619, 177] width 72 height 21
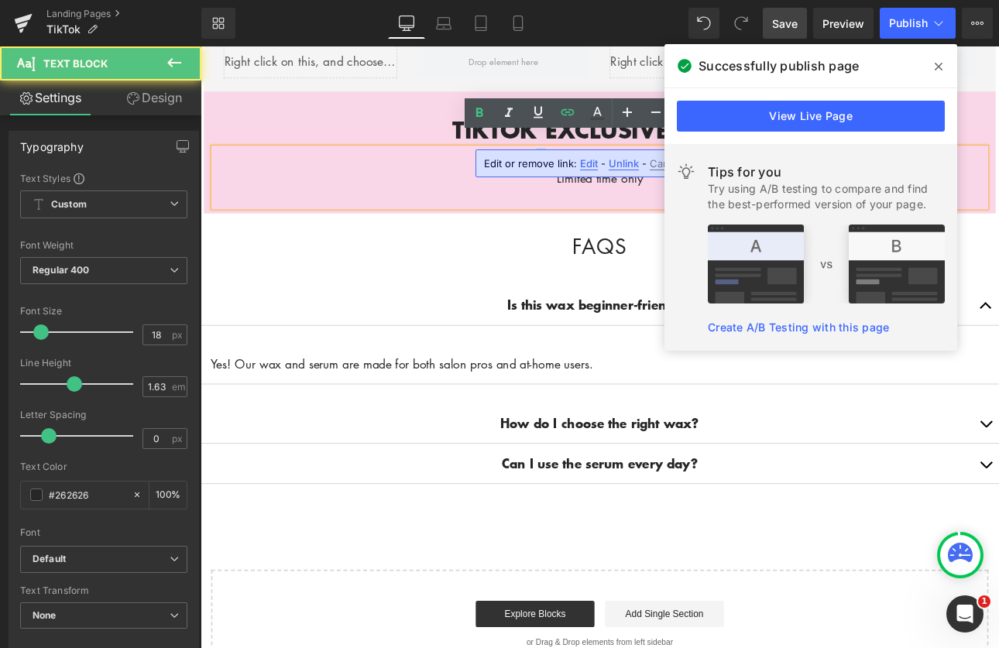
click at [591, 167] on strong "TIKTOK15" at bounding box center [619, 177] width 72 height 21
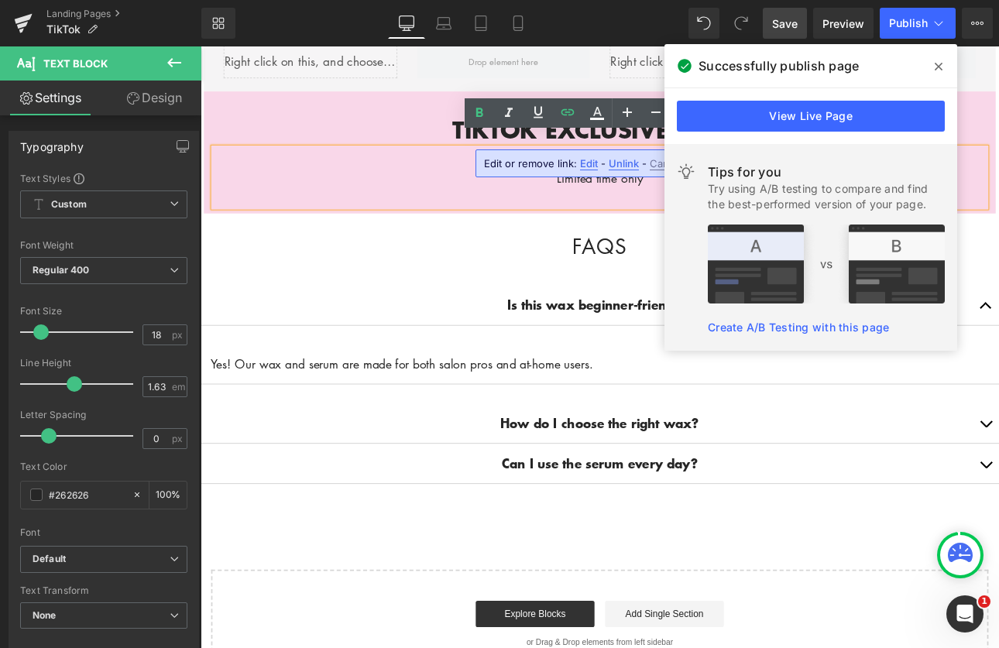
click at [587, 159] on span "Edit" at bounding box center [589, 163] width 18 height 13
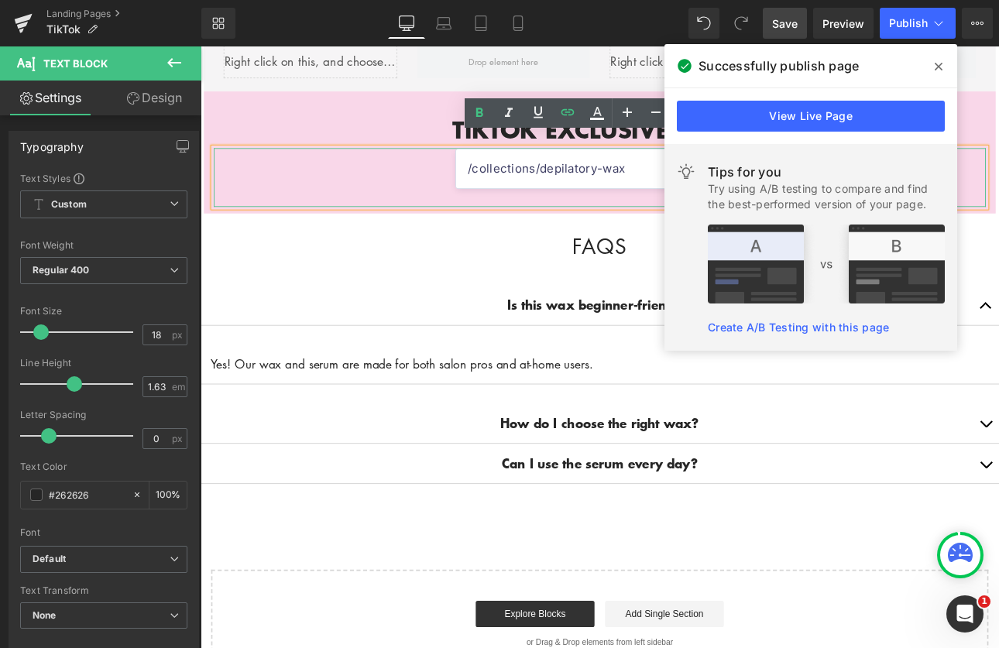
click at [595, 167] on strong "TIKTOK15" at bounding box center [619, 177] width 72 height 21
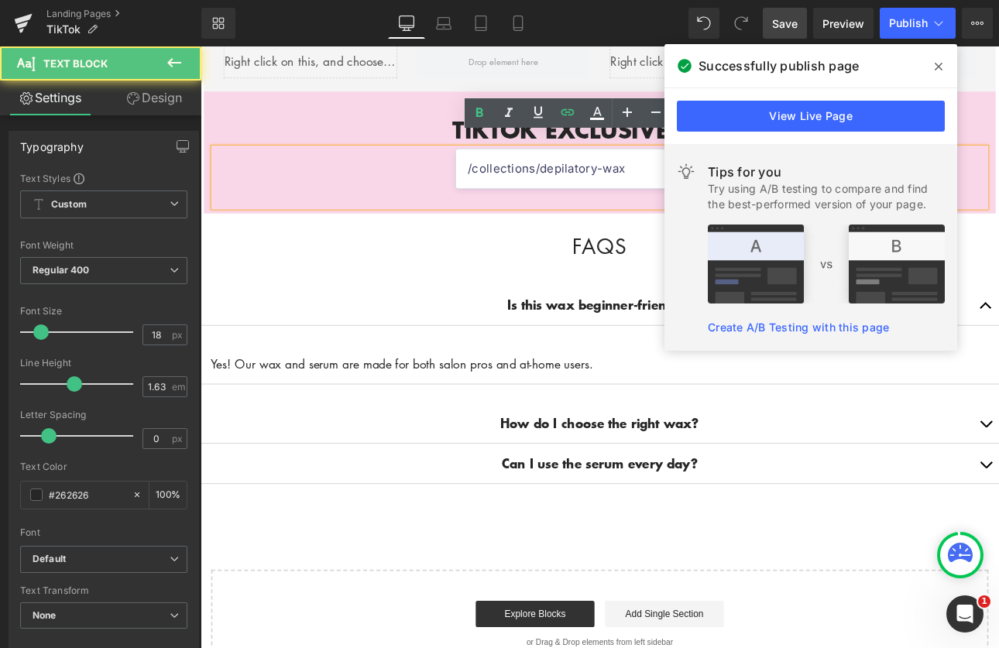
click at [592, 167] on strong "TIKTOK15" at bounding box center [619, 177] width 72 height 21
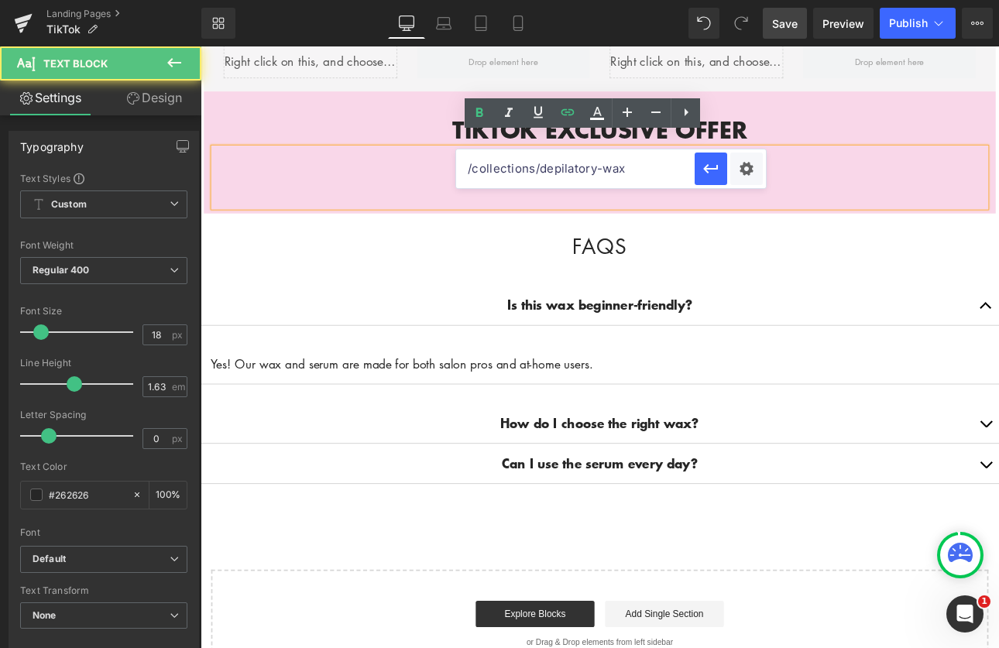
click at [614, 167] on strong "TKTOK15" at bounding box center [618, 177] width 67 height 21
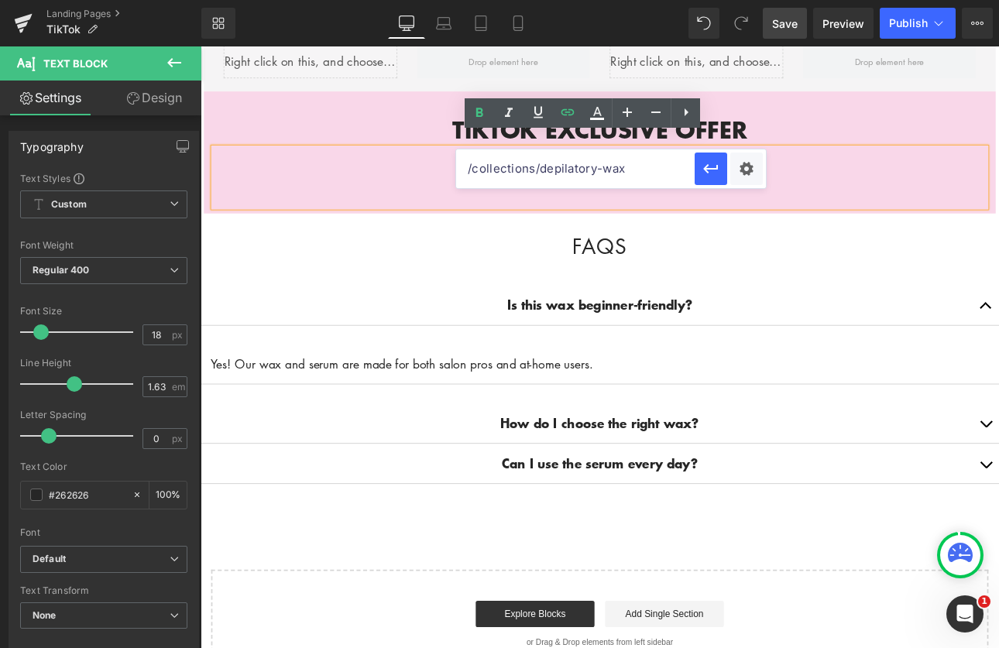
click at [867, 280] on div "FAQs Heading Row" at bounding box center [670, 272] width 930 height 61
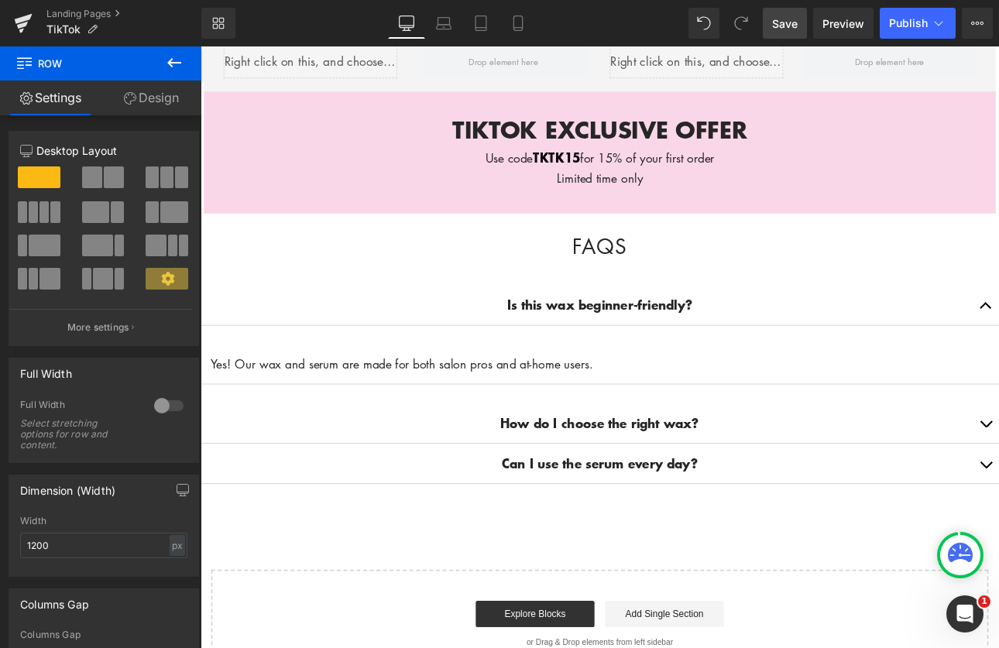
click at [780, 19] on span "Save" at bounding box center [785, 23] width 26 height 16
click at [926, 17] on span "Publish" at bounding box center [908, 23] width 39 height 12
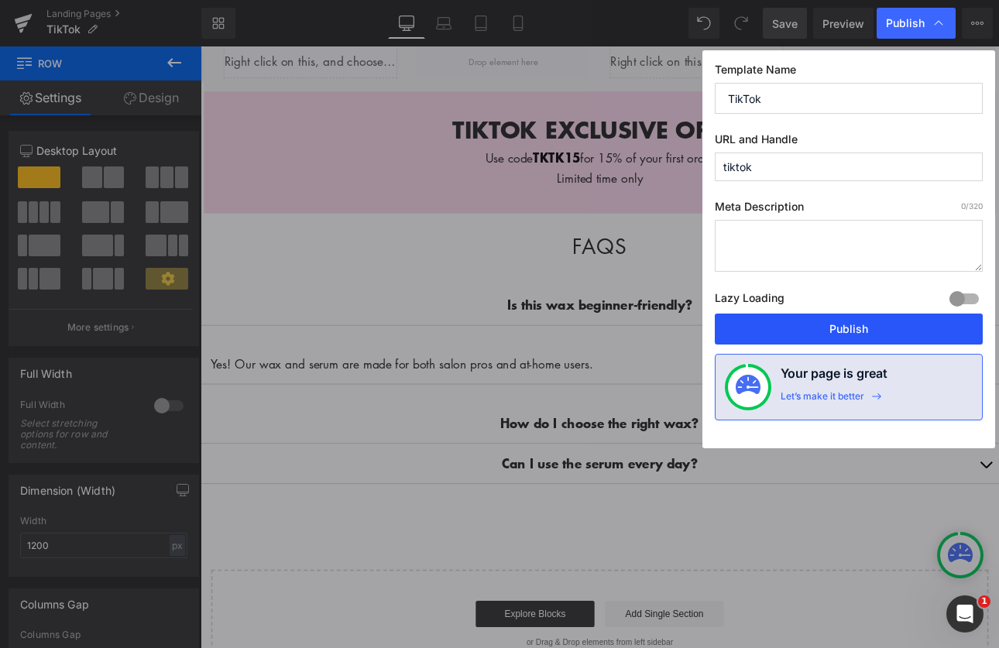
drag, startPoint x: 856, startPoint y: 332, endPoint x: 751, endPoint y: 328, distance: 105.5
click at [856, 332] on button "Publish" at bounding box center [849, 329] width 268 height 31
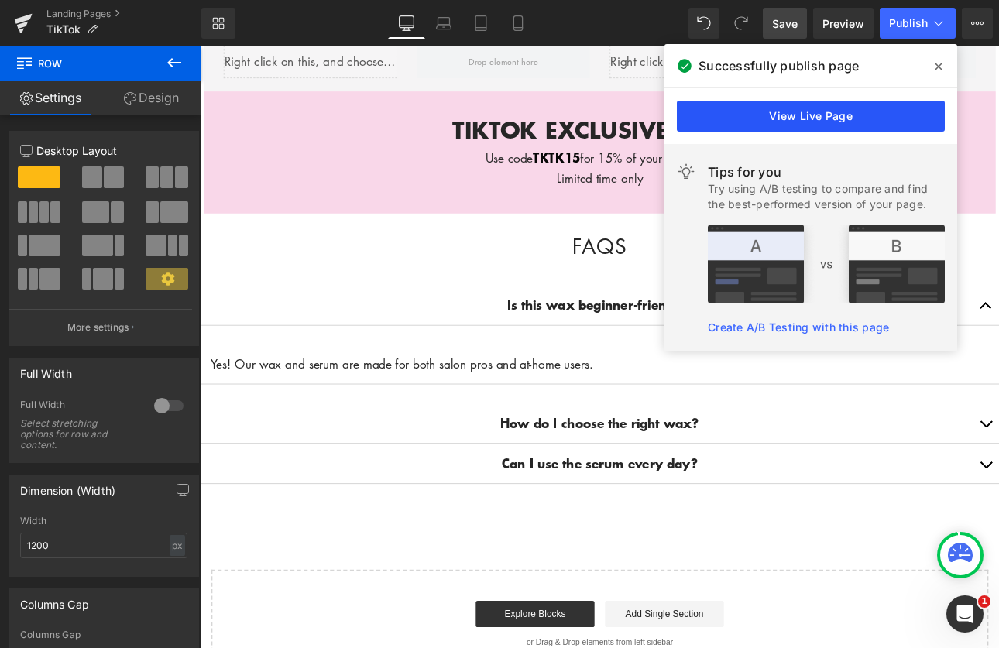
click at [842, 122] on link "View Live Page" at bounding box center [811, 116] width 268 height 31
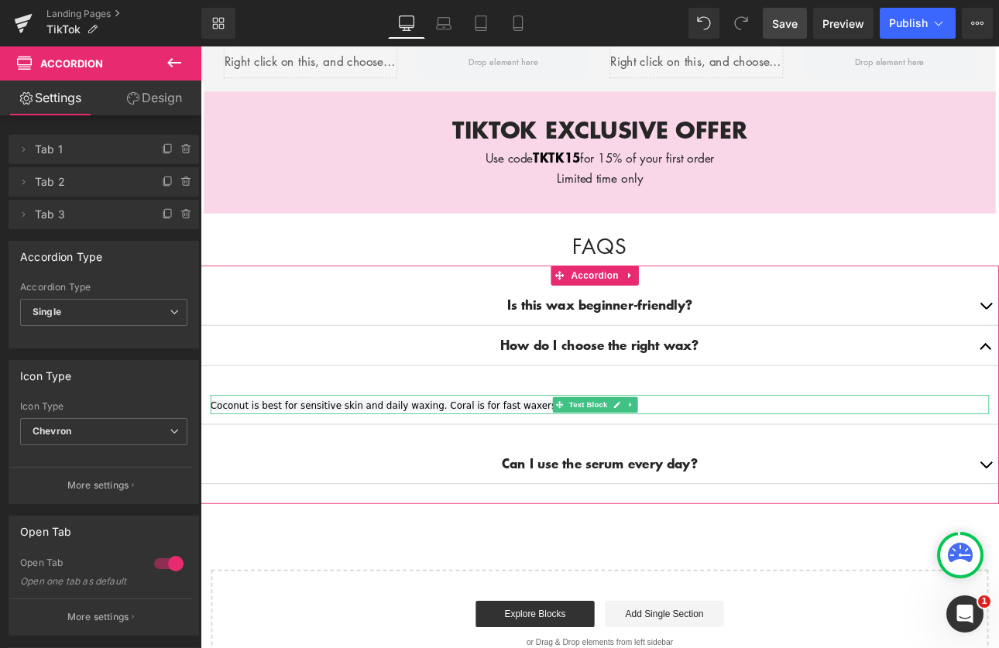
click at [608, 456] on p "Coconut is best for sensitive skin and daily waxing. Coral is for fast waxers." at bounding box center [669, 467] width 914 height 22
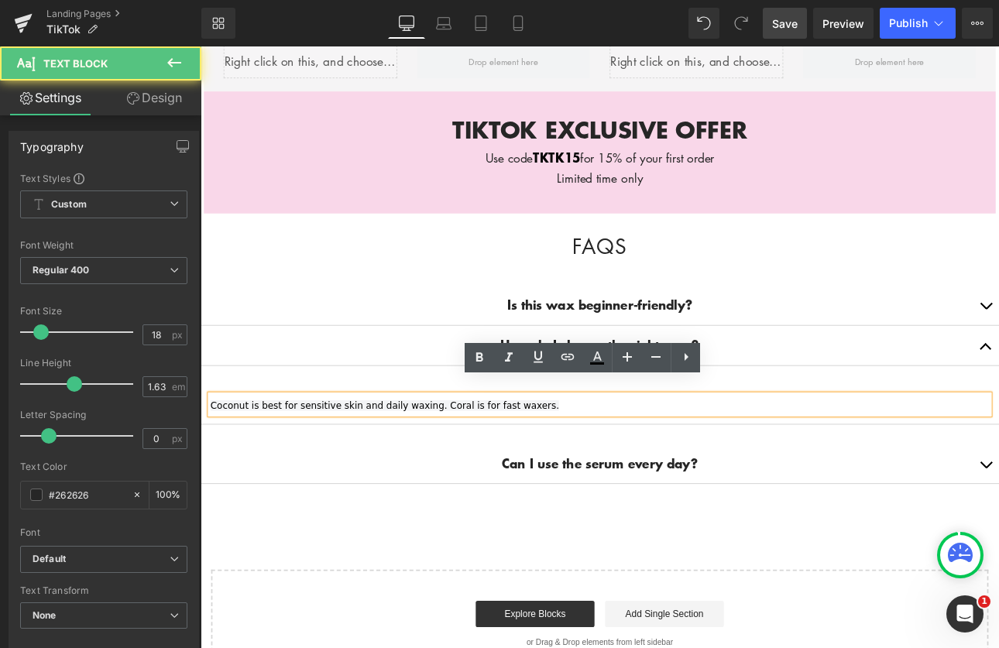
click at [623, 456] on p "Coconut is best for sensitive skin and daily waxing. Coral is for fast waxers." at bounding box center [669, 467] width 914 height 22
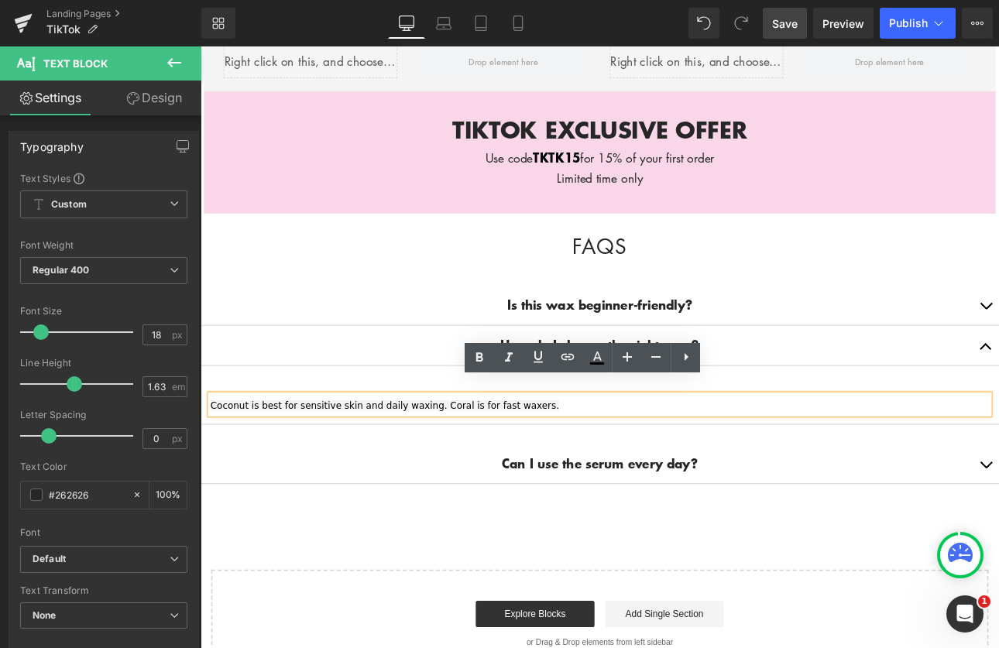
click at [527, 462] on span "Coconut is best for sensitive skin and daily waxing. Coral is for fast waxers." at bounding box center [416, 468] width 409 height 12
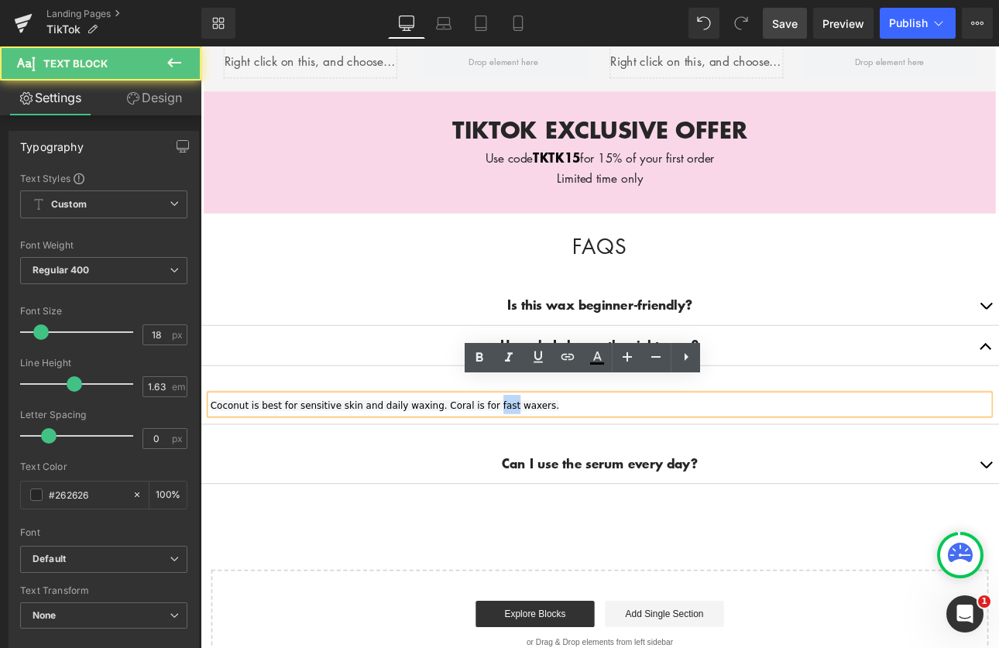
click at [528, 462] on span "Coconut is best for sensitive skin and daily waxing. Coral is for fast waxers." at bounding box center [416, 468] width 409 height 12
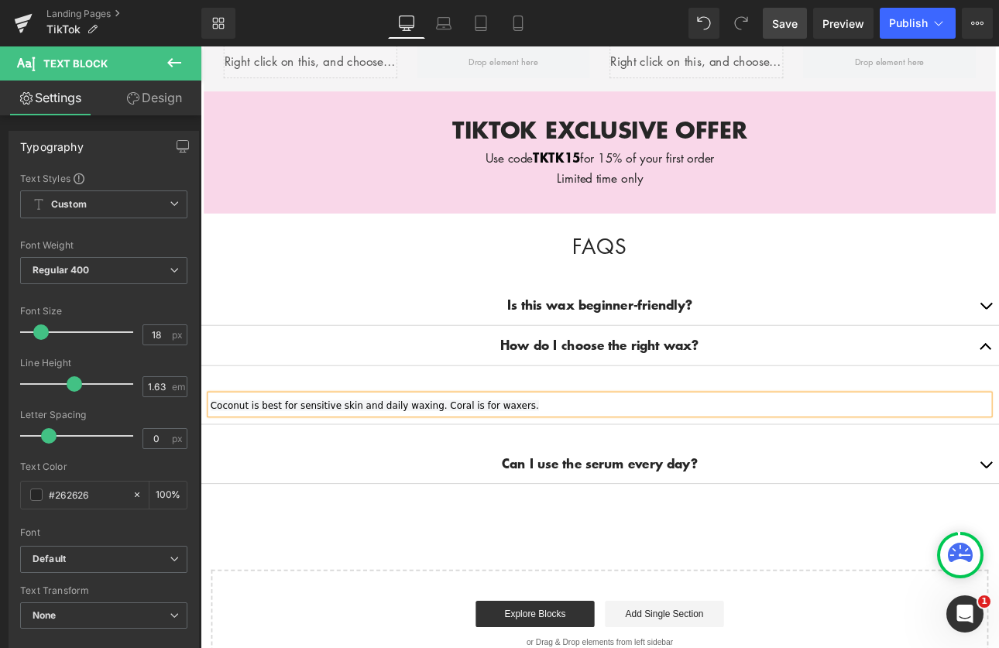
click at [570, 456] on p "Coconut is best for sensitive skin and daily waxing. Coral is for waxers." at bounding box center [669, 467] width 914 height 22
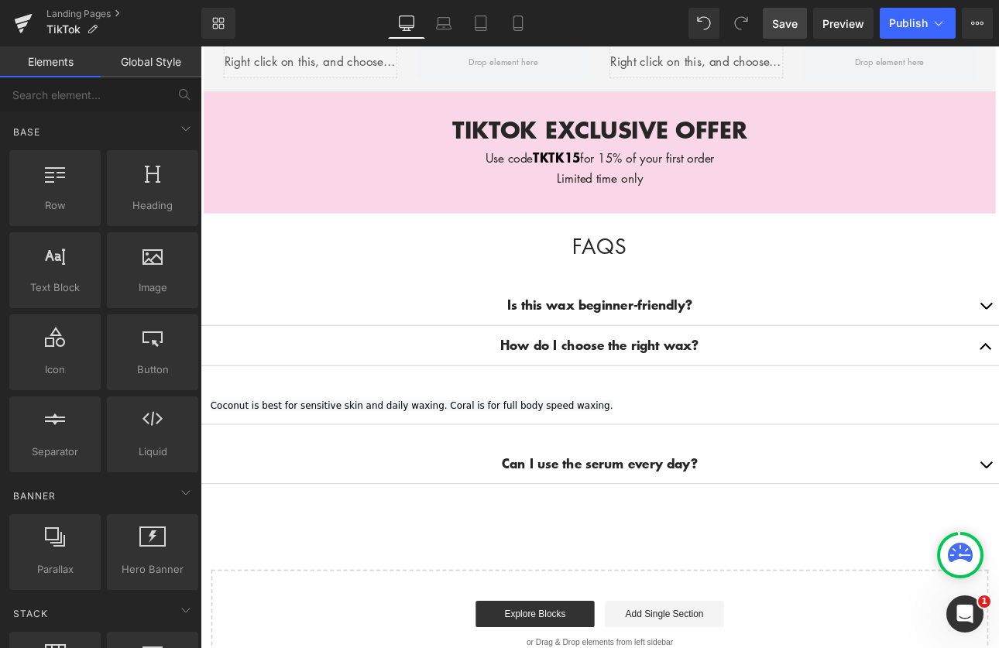
click at [785, 19] on span "Save" at bounding box center [785, 23] width 26 height 16
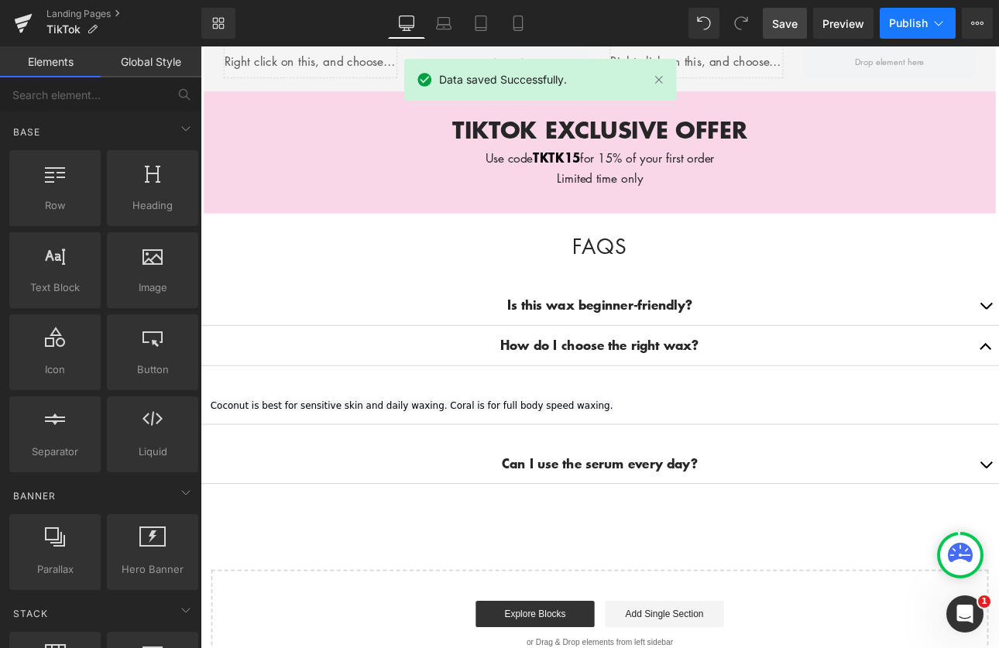
click at [921, 23] on span "Publish" at bounding box center [908, 23] width 39 height 12
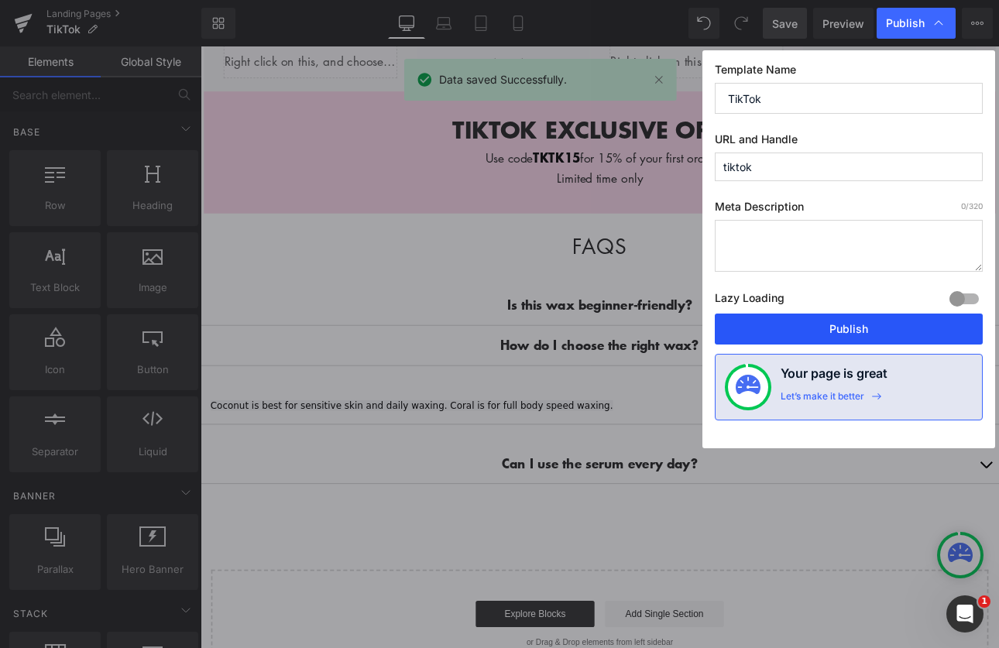
drag, startPoint x: 859, startPoint y: 329, endPoint x: 772, endPoint y: 332, distance: 86.8
click at [859, 329] on button "Publish" at bounding box center [849, 329] width 268 height 31
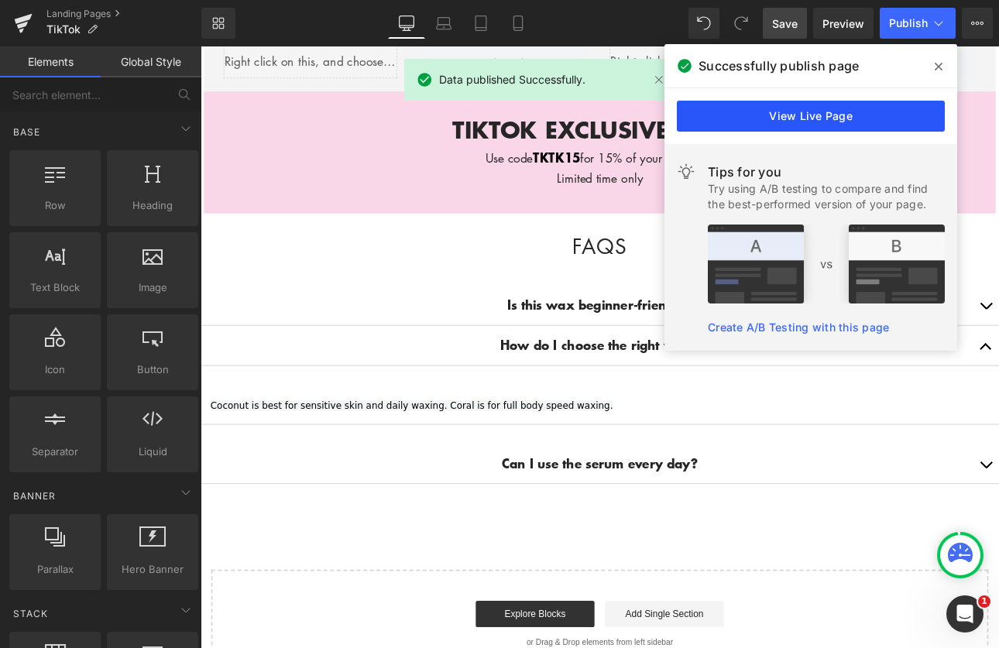
click at [796, 125] on link "View Live Page" at bounding box center [811, 116] width 268 height 31
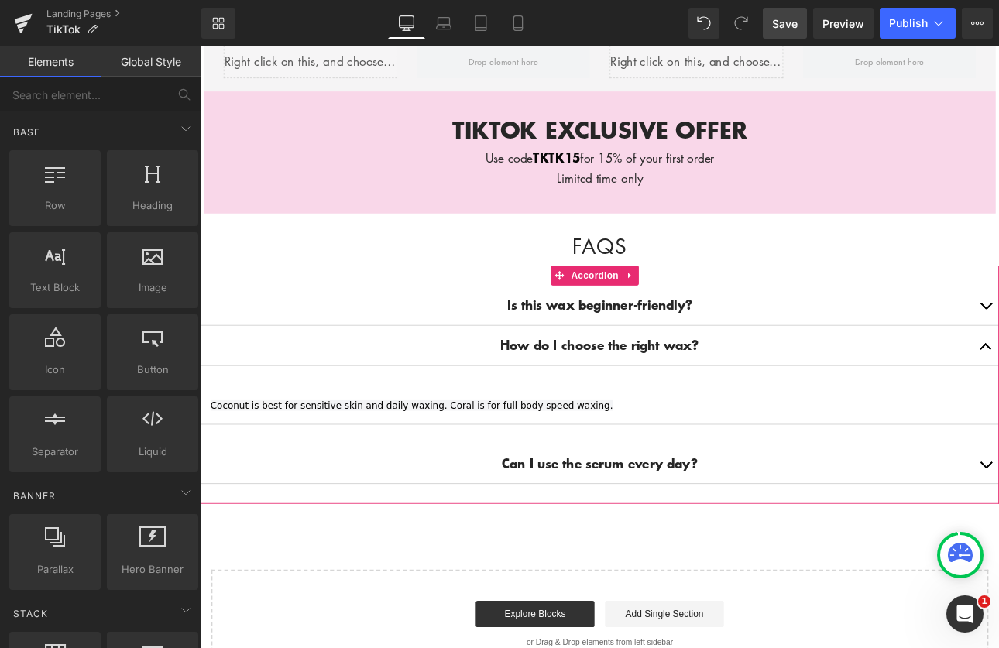
click at [731, 525] on strong "Can I use the serum every day?" at bounding box center [670, 535] width 230 height 21
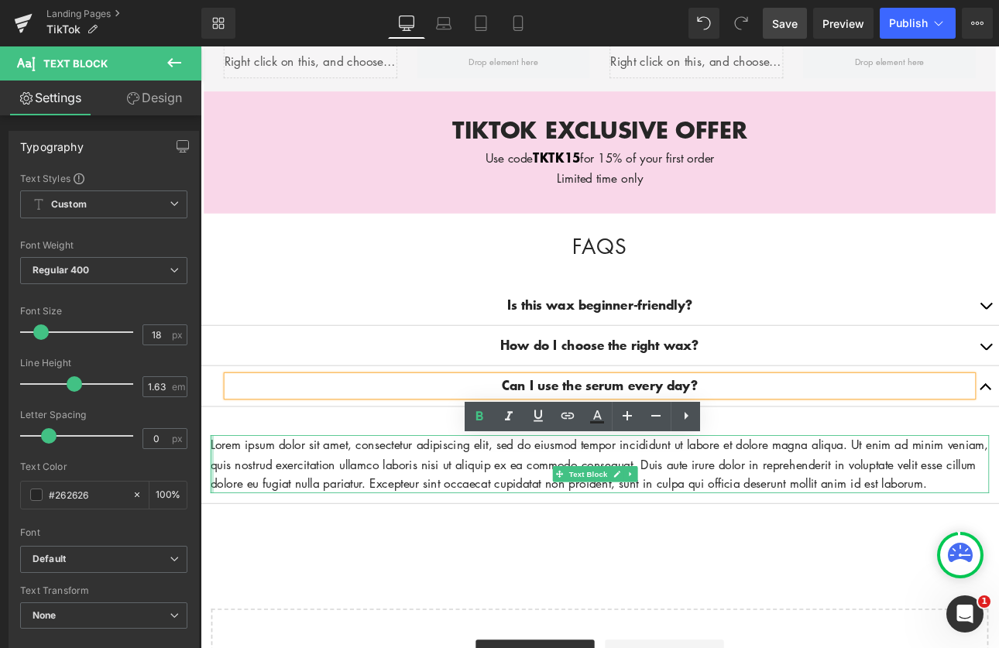
drag, startPoint x: 289, startPoint y: 559, endPoint x: 213, endPoint y: 506, distance: 92.4
click at [212, 504] on div "Lorem ipsum dolor sit amet, consectetur adipiscing elit, sed do eiusmod tempor …" at bounding box center [669, 537] width 914 height 68
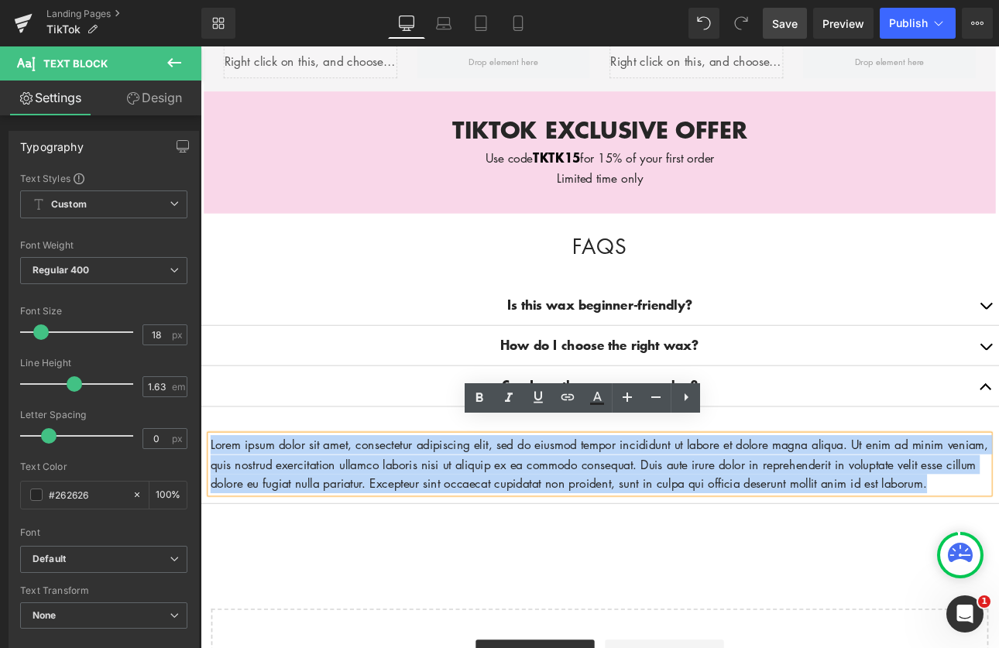
drag, startPoint x: 295, startPoint y: 563, endPoint x: 213, endPoint y: 495, distance: 106.7
click at [213, 503] on p "Lorem ipsum dolor sit amet, consectetur adipiscing elit, sed do eiusmod tempor …" at bounding box center [669, 537] width 914 height 68
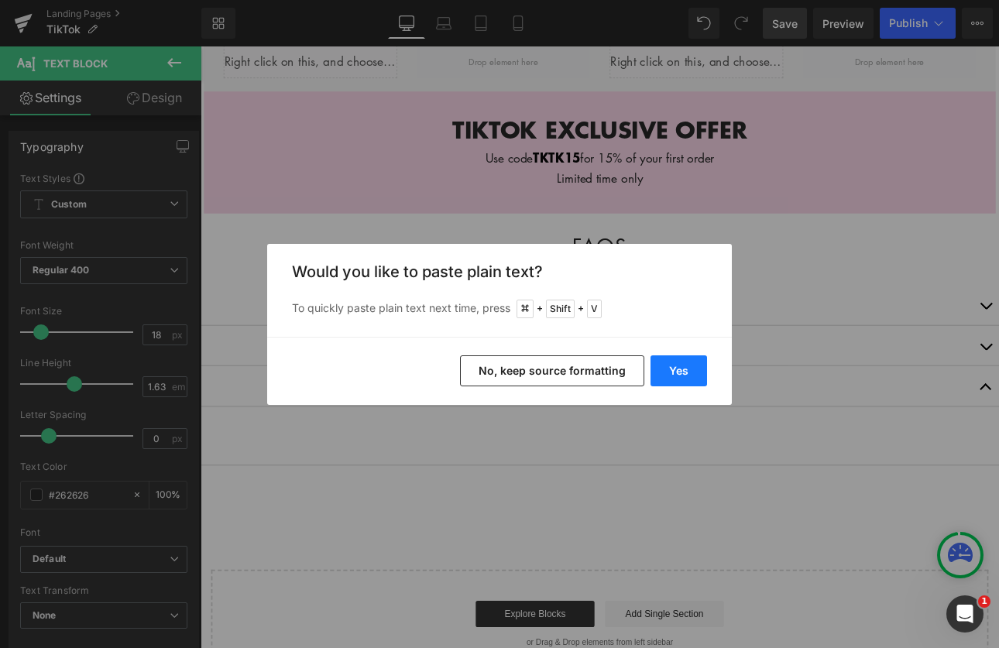
click at [682, 369] on button "Yes" at bounding box center [679, 371] width 57 height 31
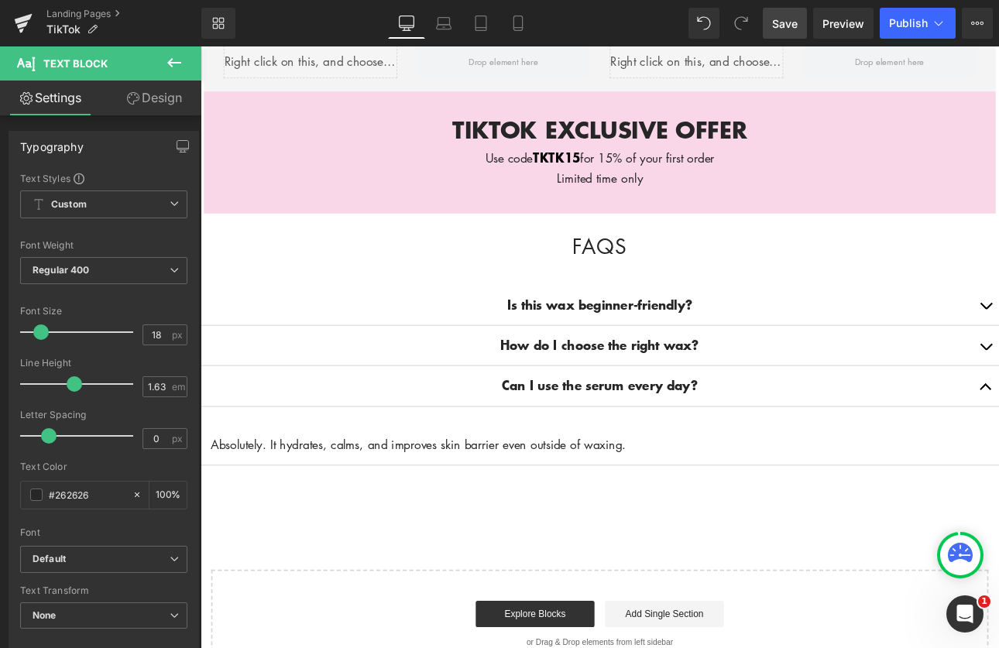
click at [777, 22] on span "Save" at bounding box center [785, 23] width 26 height 16
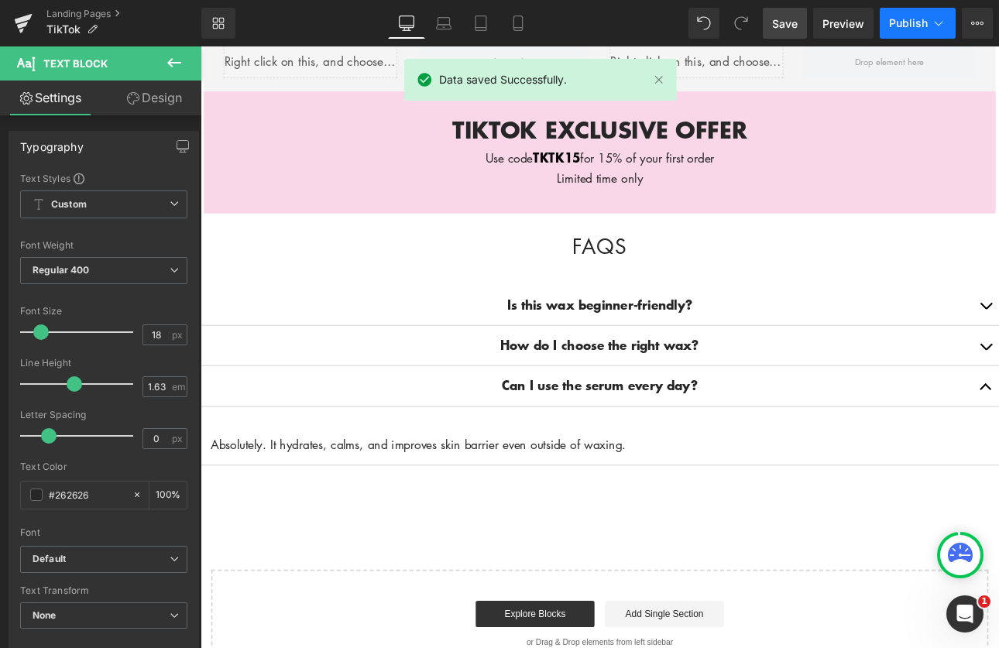
click at [907, 19] on span "Publish" at bounding box center [908, 23] width 39 height 12
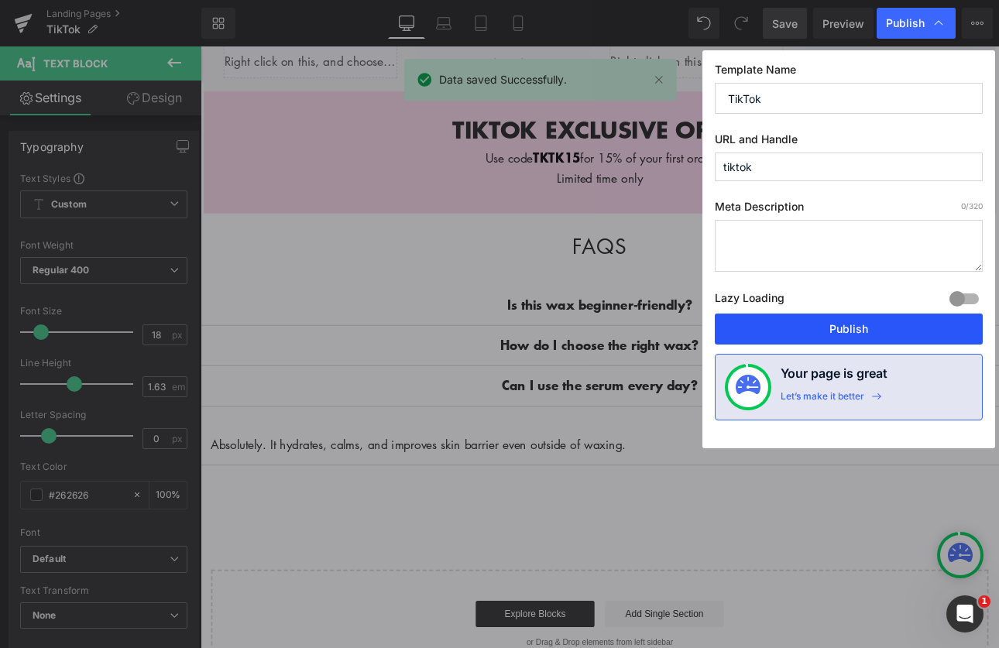
click at [837, 334] on button "Publish" at bounding box center [849, 329] width 268 height 31
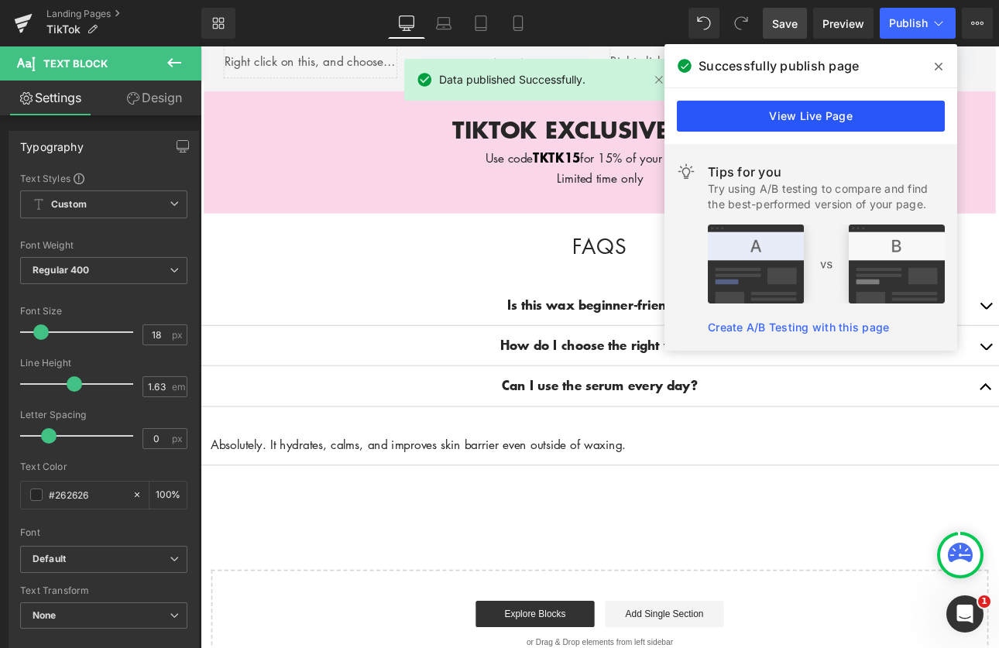
click at [841, 112] on link "View Live Page" at bounding box center [811, 116] width 268 height 31
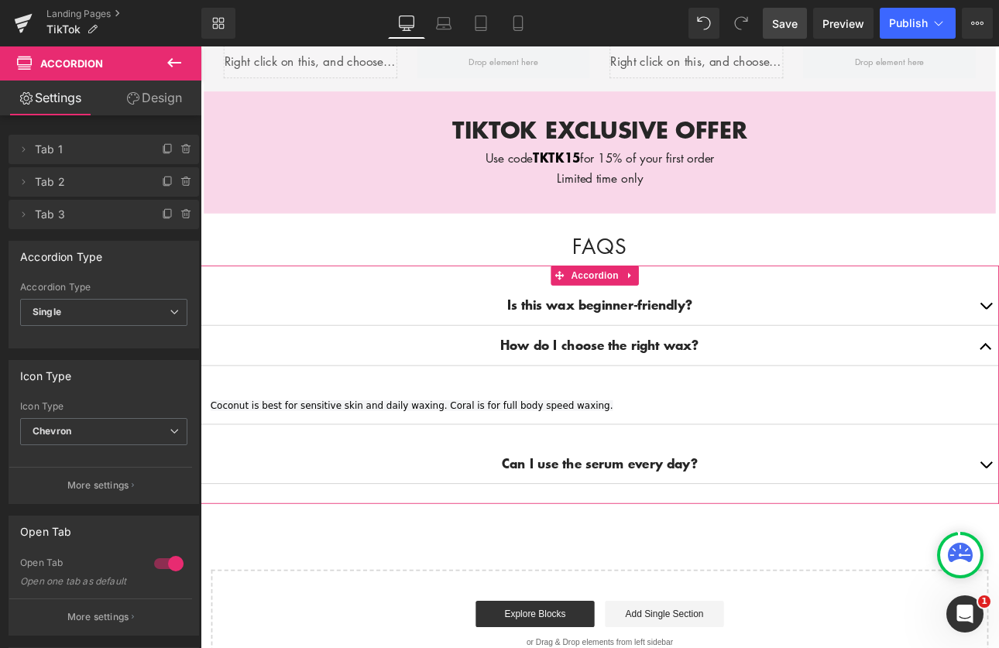
click at [514, 469] on article "Coconut is best for sensitive skin and daily waxing. Coral is for full body spe…" at bounding box center [669, 467] width 937 height 46
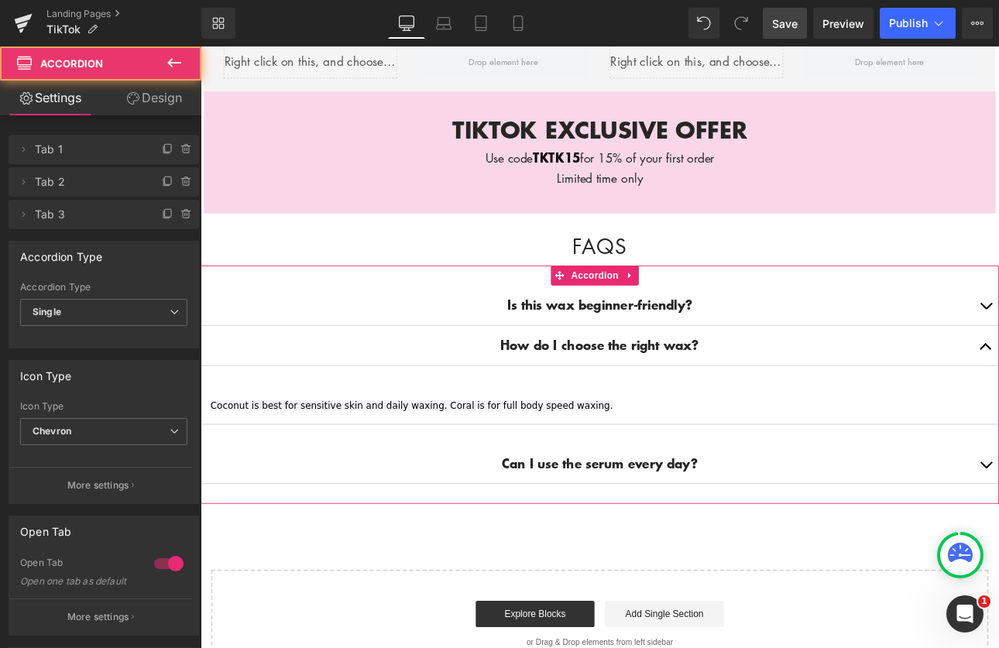
click at [201, 46] on div at bounding box center [201, 46] width 0 height 0
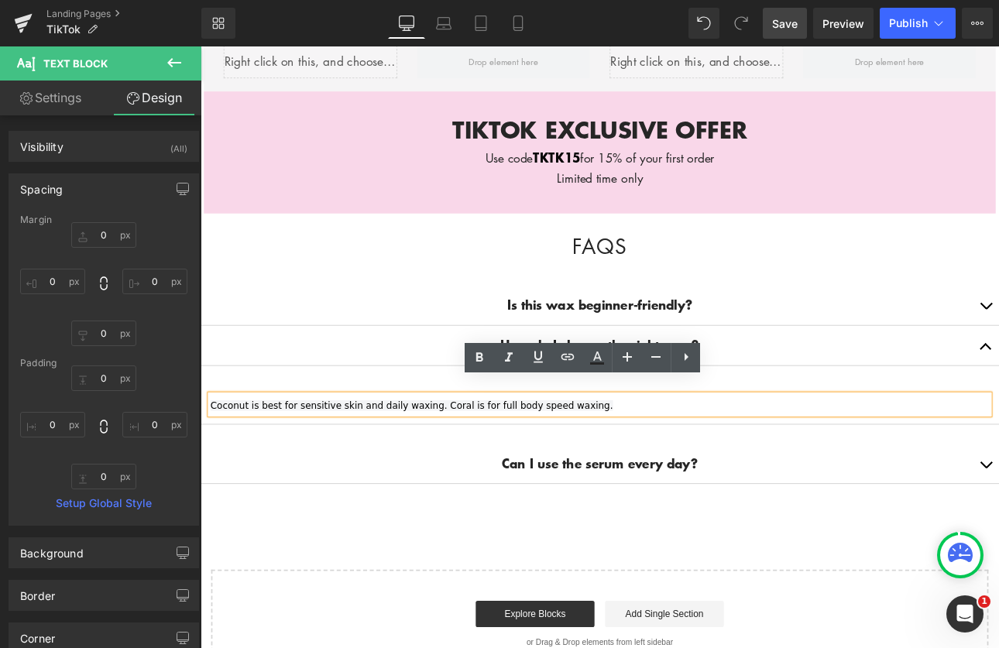
click at [511, 462] on span "Coconut is best for sensitive skin and daily waxing. Coral is for full body spe…" at bounding box center [448, 468] width 473 height 12
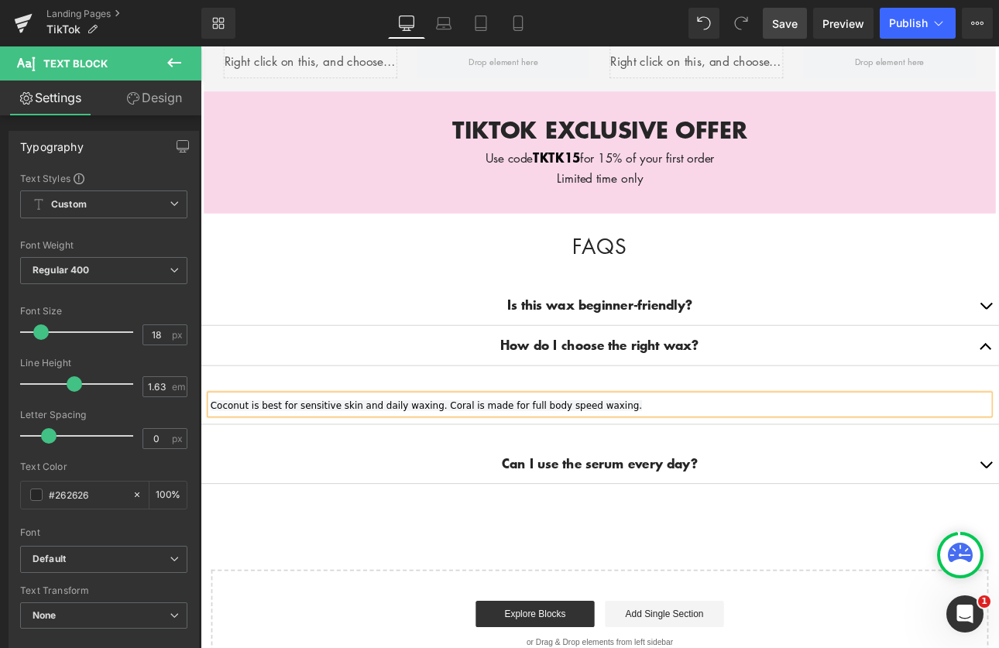
click at [789, 31] on link "Save" at bounding box center [785, 23] width 44 height 31
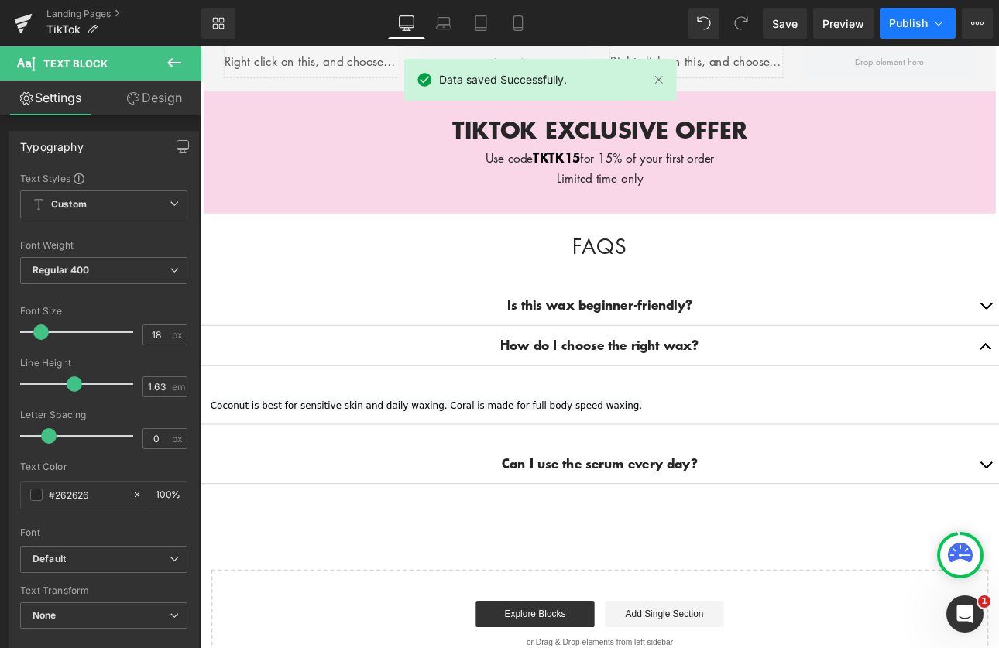
click at [913, 25] on span "Publish" at bounding box center [908, 23] width 39 height 12
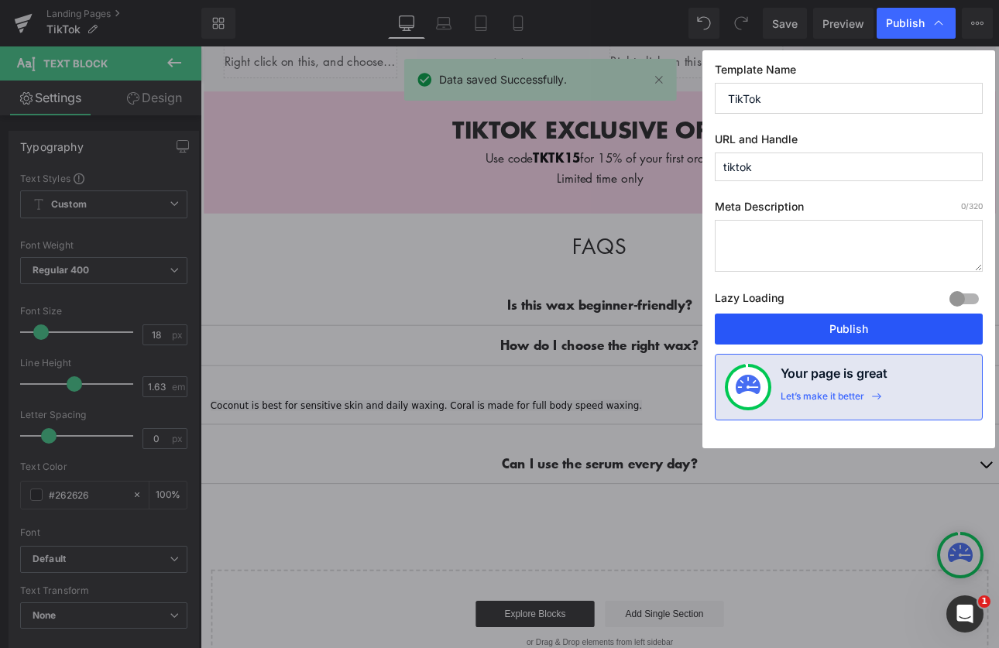
click at [870, 340] on button "Publish" at bounding box center [849, 329] width 268 height 31
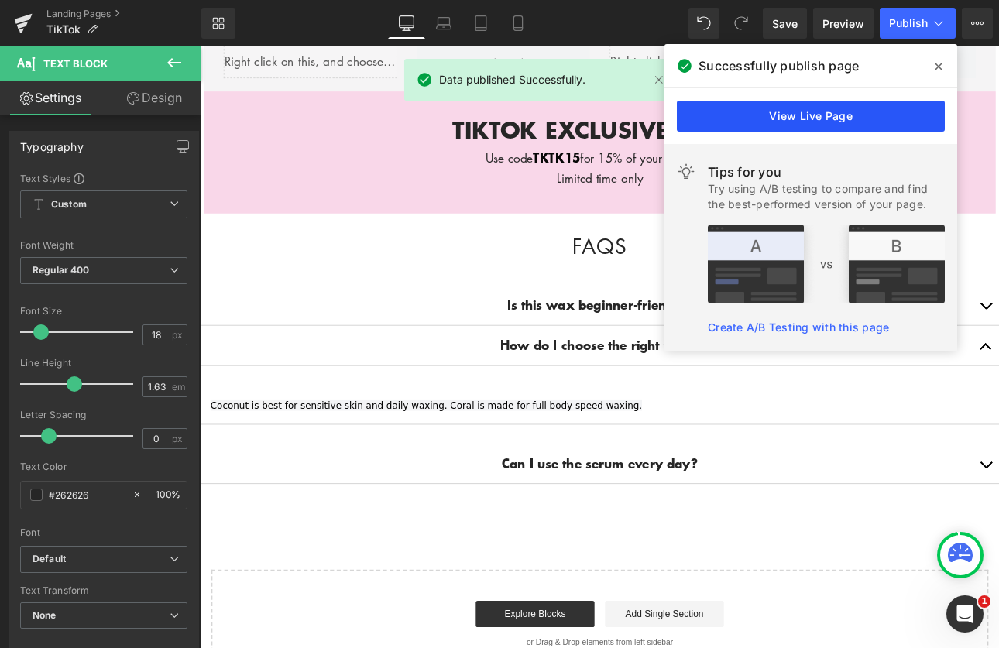
click at [830, 122] on link "View Live Page" at bounding box center [811, 116] width 268 height 31
